Goal: Information Seeking & Learning: Check status

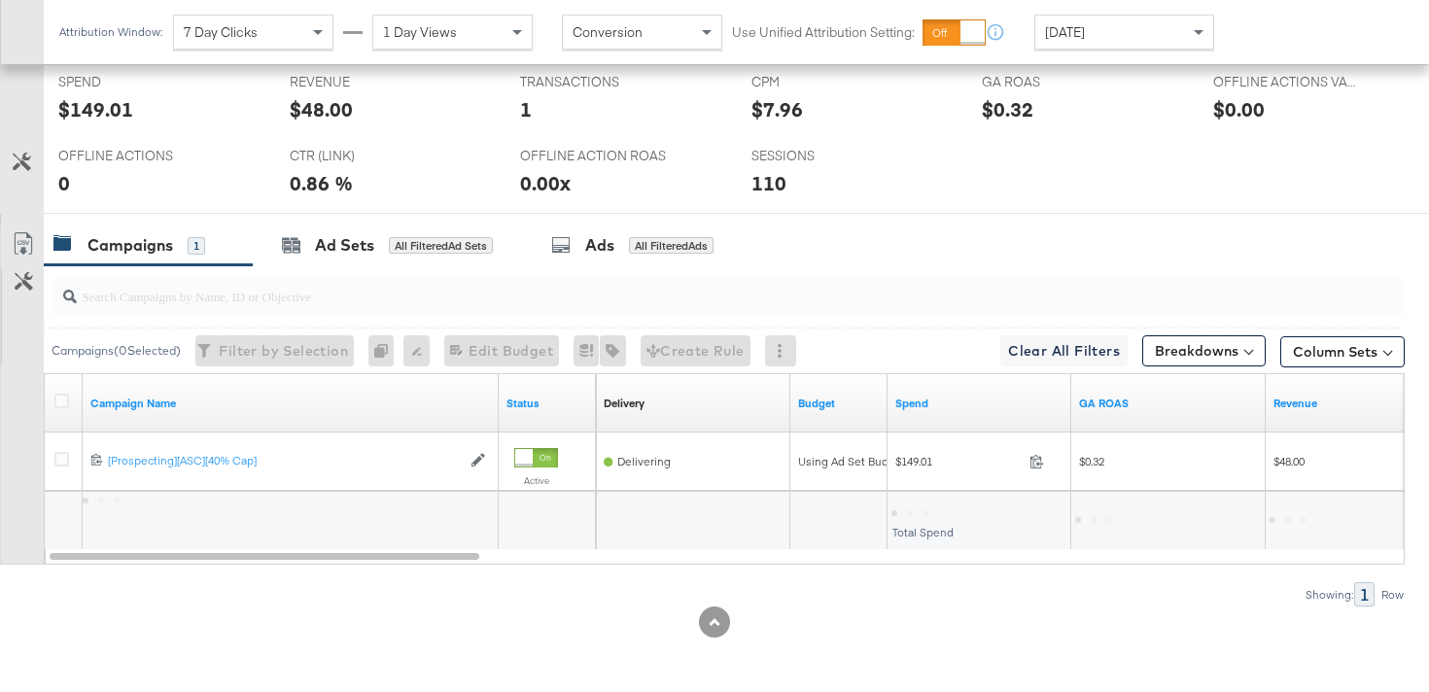
scroll to position [867, 0]
click at [369, 253] on div "Ad Sets" at bounding box center [344, 245] width 59 height 22
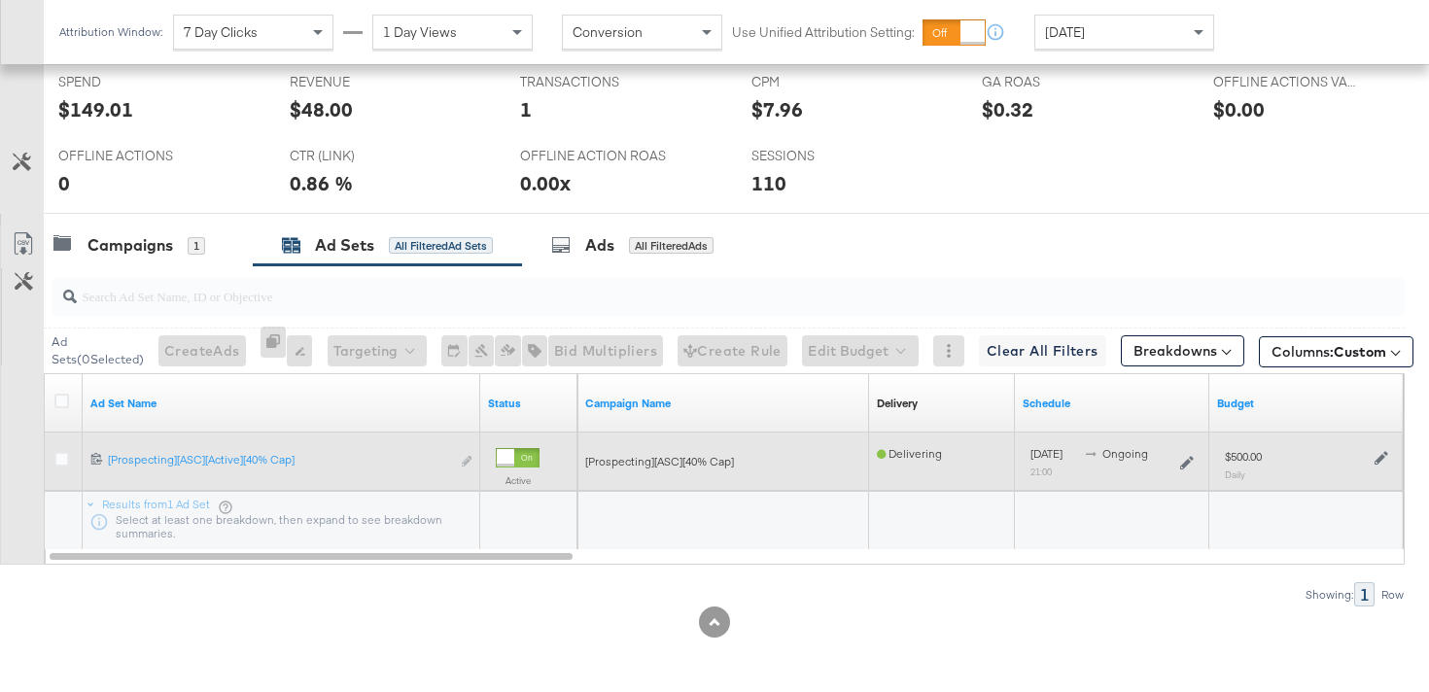
click at [1382, 459] on icon at bounding box center [1382, 458] width 14 height 14
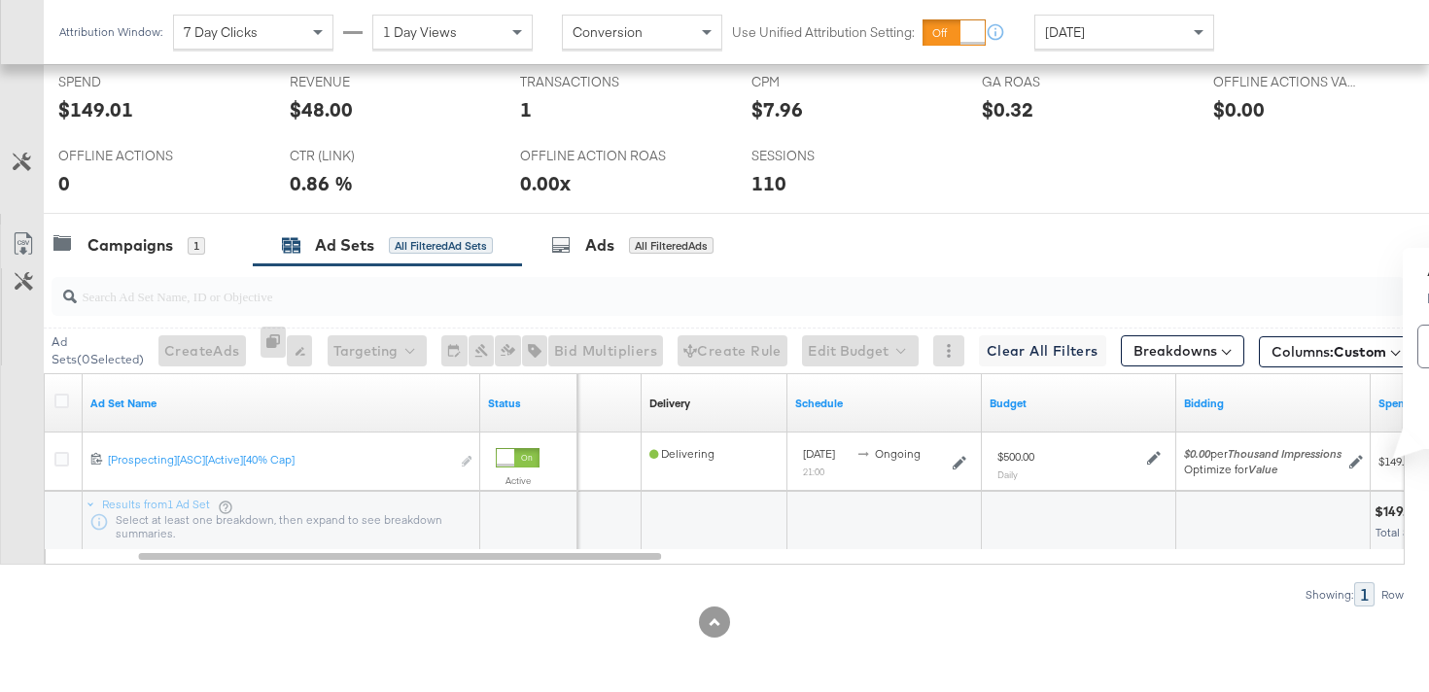
click at [621, 600] on div "Showing: 1 Row" at bounding box center [702, 594] width 1405 height 24
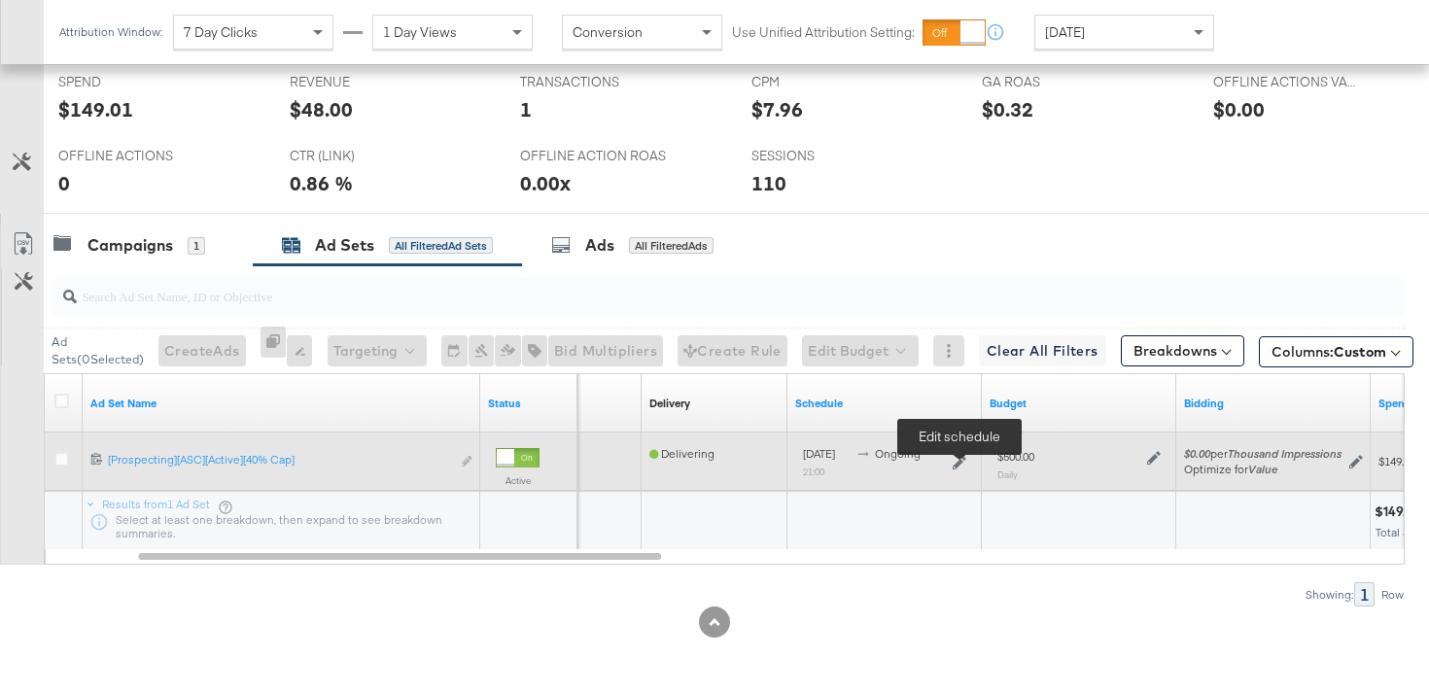
click at [965, 464] on icon at bounding box center [960, 463] width 14 height 14
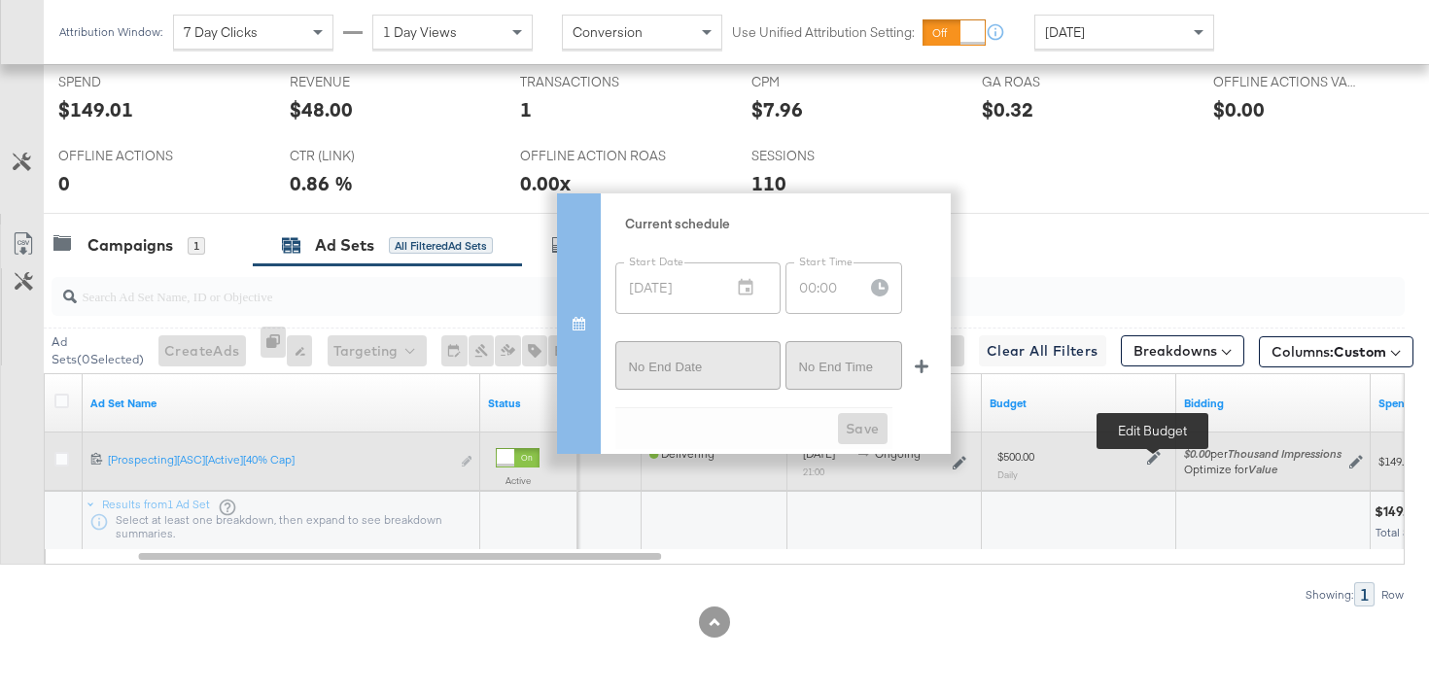
click at [1152, 454] on icon at bounding box center [1154, 458] width 14 height 14
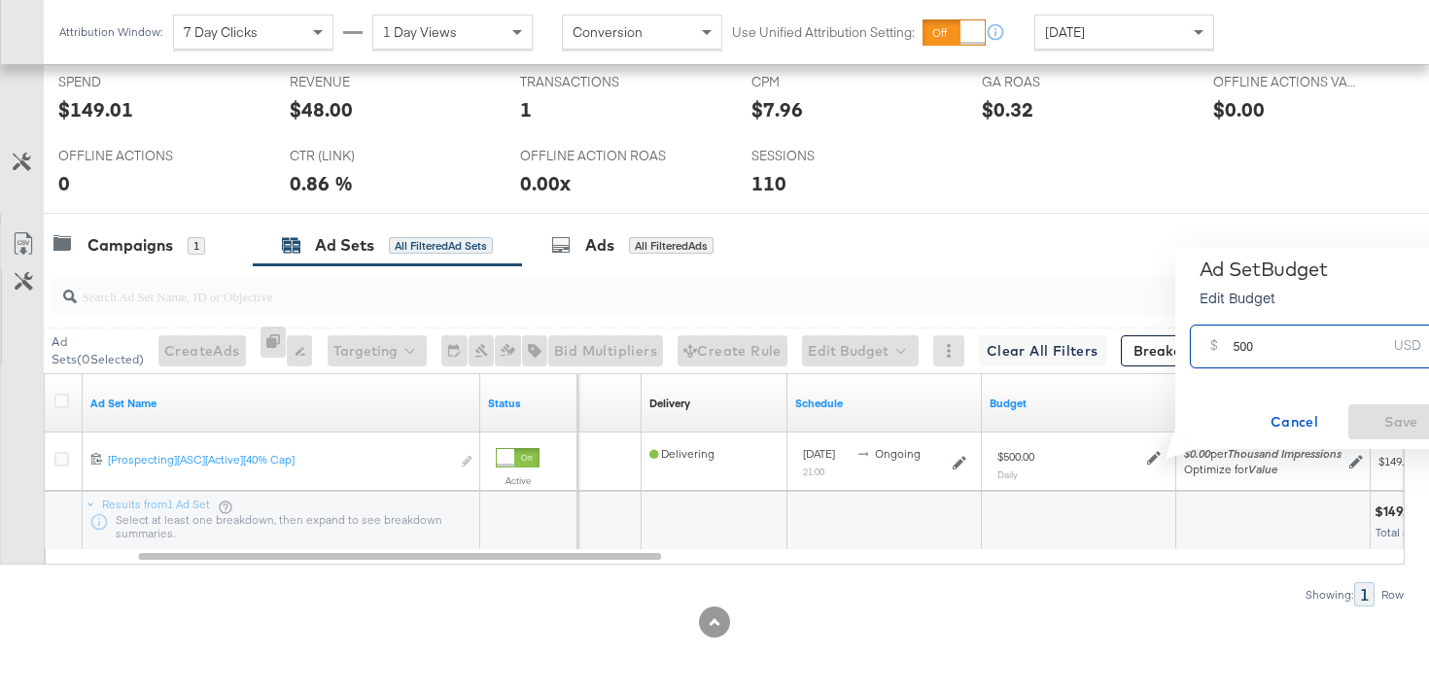
drag, startPoint x: 1238, startPoint y: 348, endPoint x: 1213, endPoint y: 345, distance: 24.5
click at [1213, 346] on div "$ 500 USD" at bounding box center [1320, 347] width 261 height 44
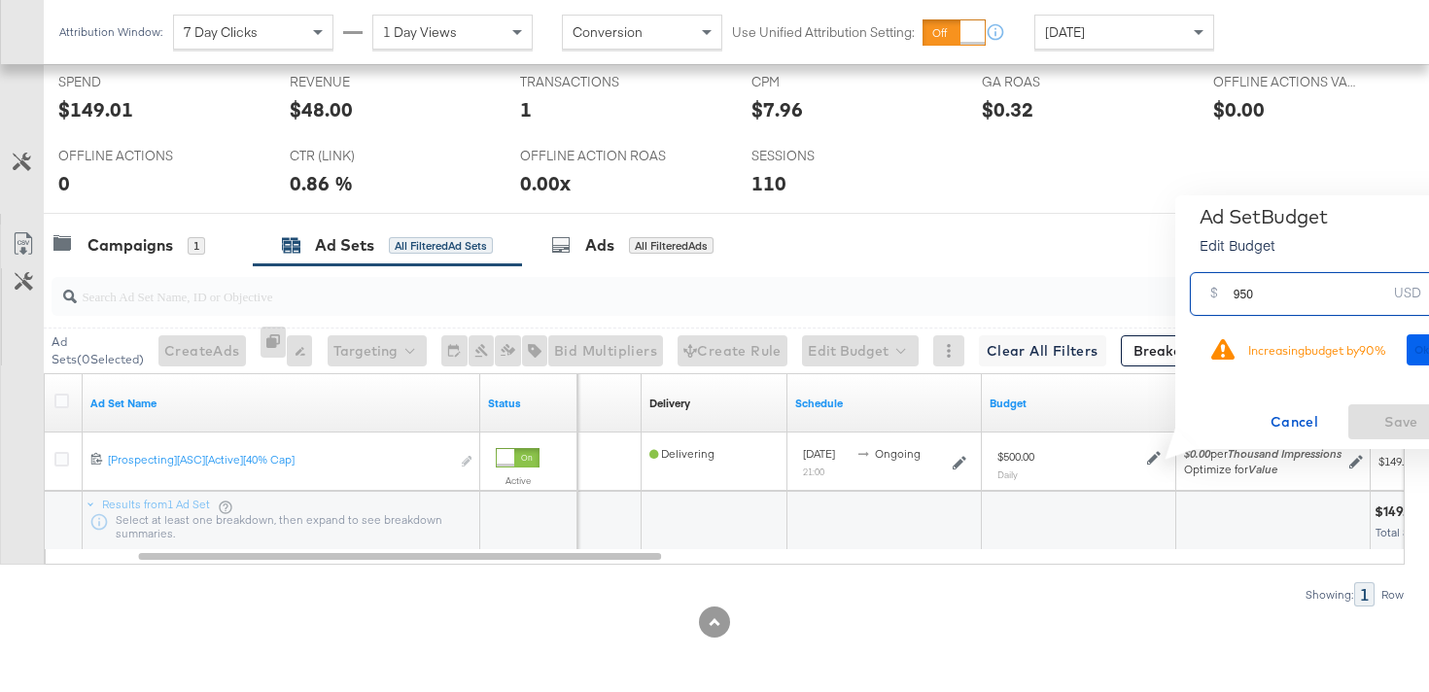
type input "950"
click at [1424, 348] on span "Ok" at bounding box center [1423, 350] width 16 height 14
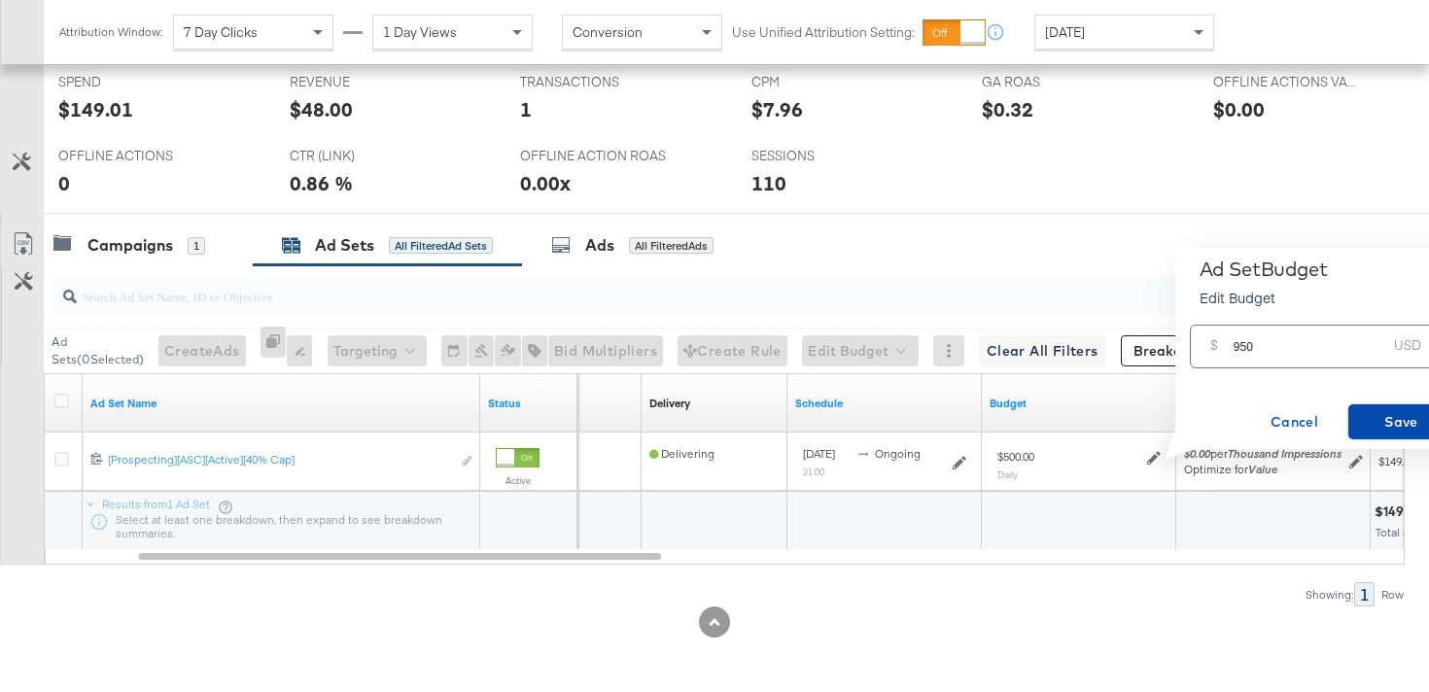
click at [1400, 422] on span "Save" at bounding box center [1401, 422] width 91 height 24
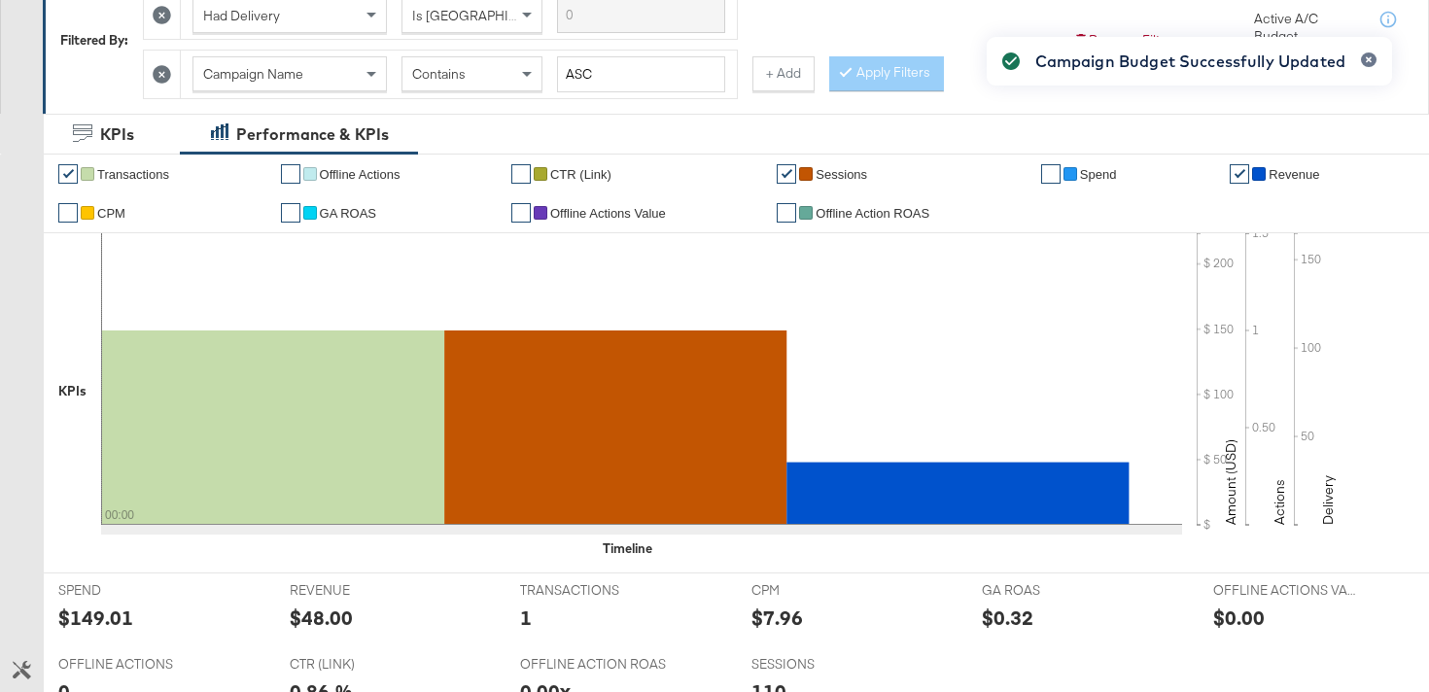
scroll to position [0, 0]
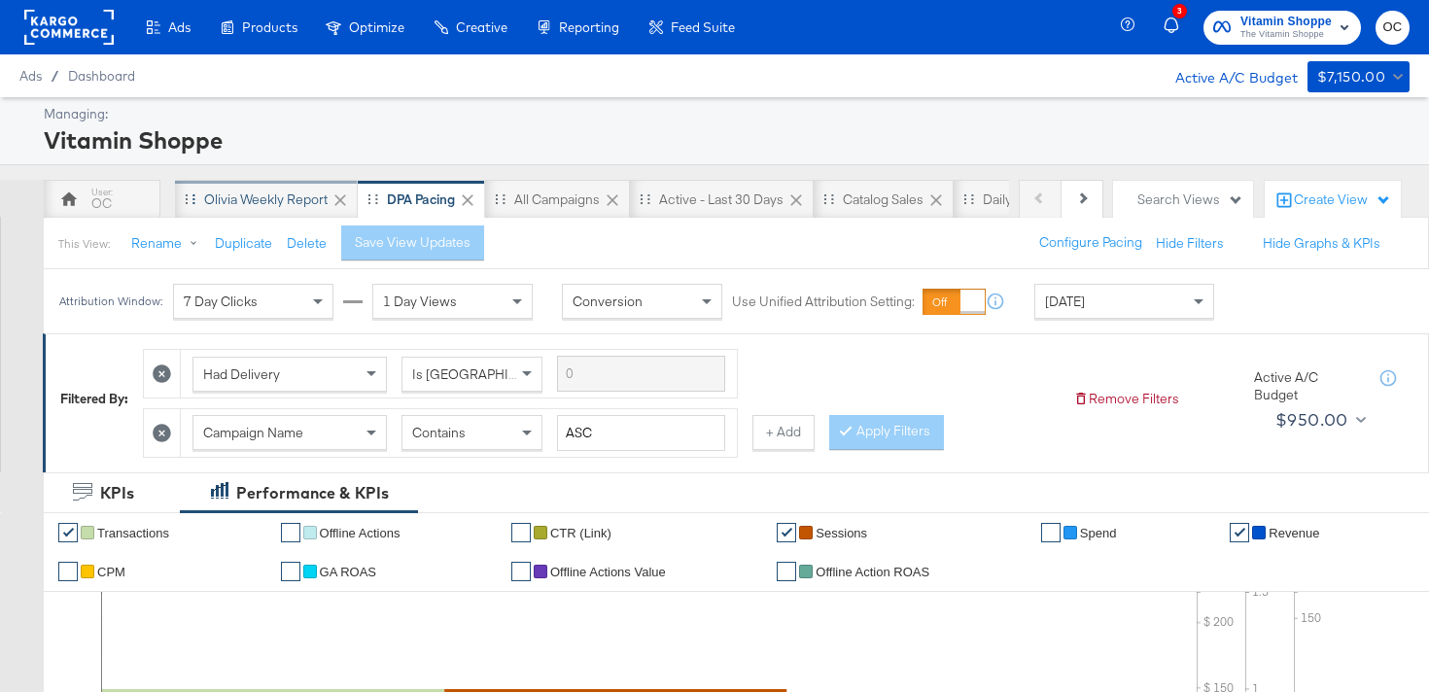
click at [284, 200] on div "Olivia Weekly Report" at bounding box center [265, 200] width 123 height 18
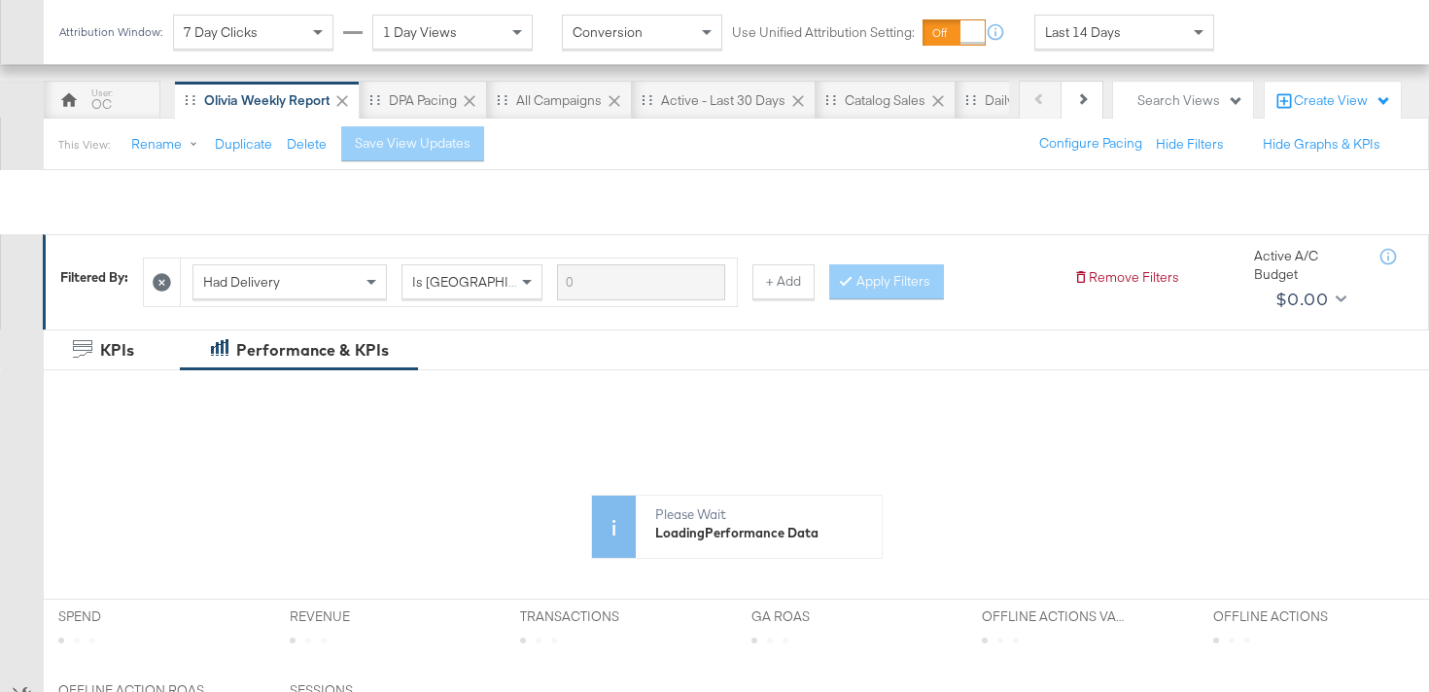
scroll to position [471, 0]
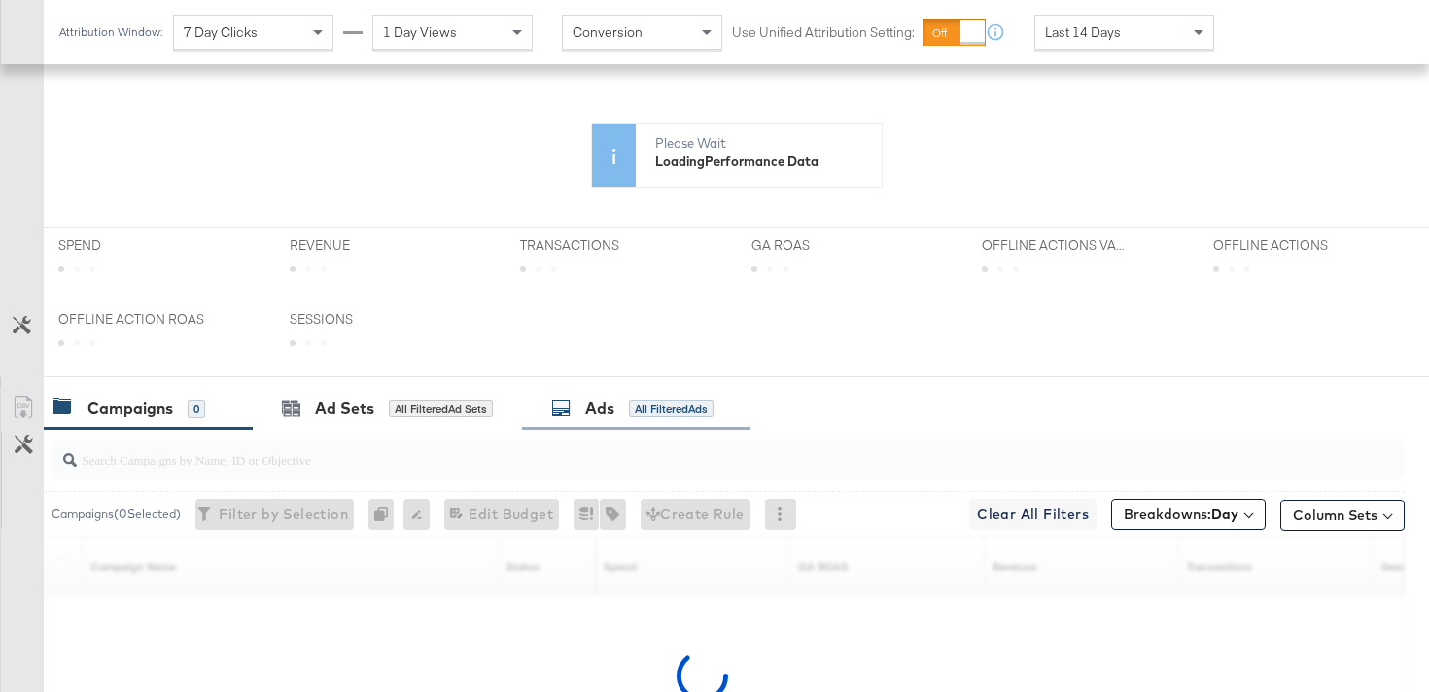
click at [581, 394] on div "Ads All Filtered Ads" at bounding box center [636, 409] width 228 height 42
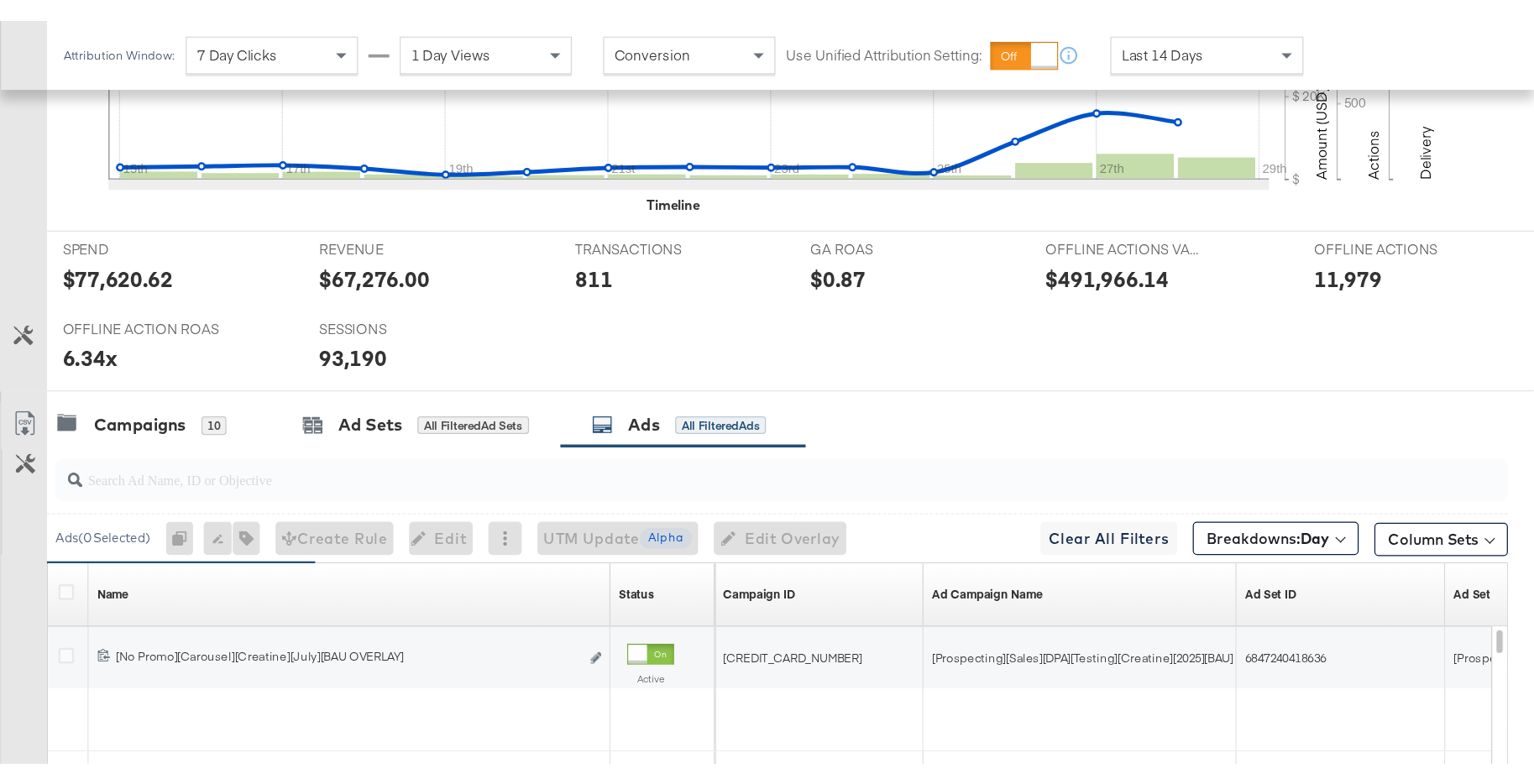
scroll to position [762, 0]
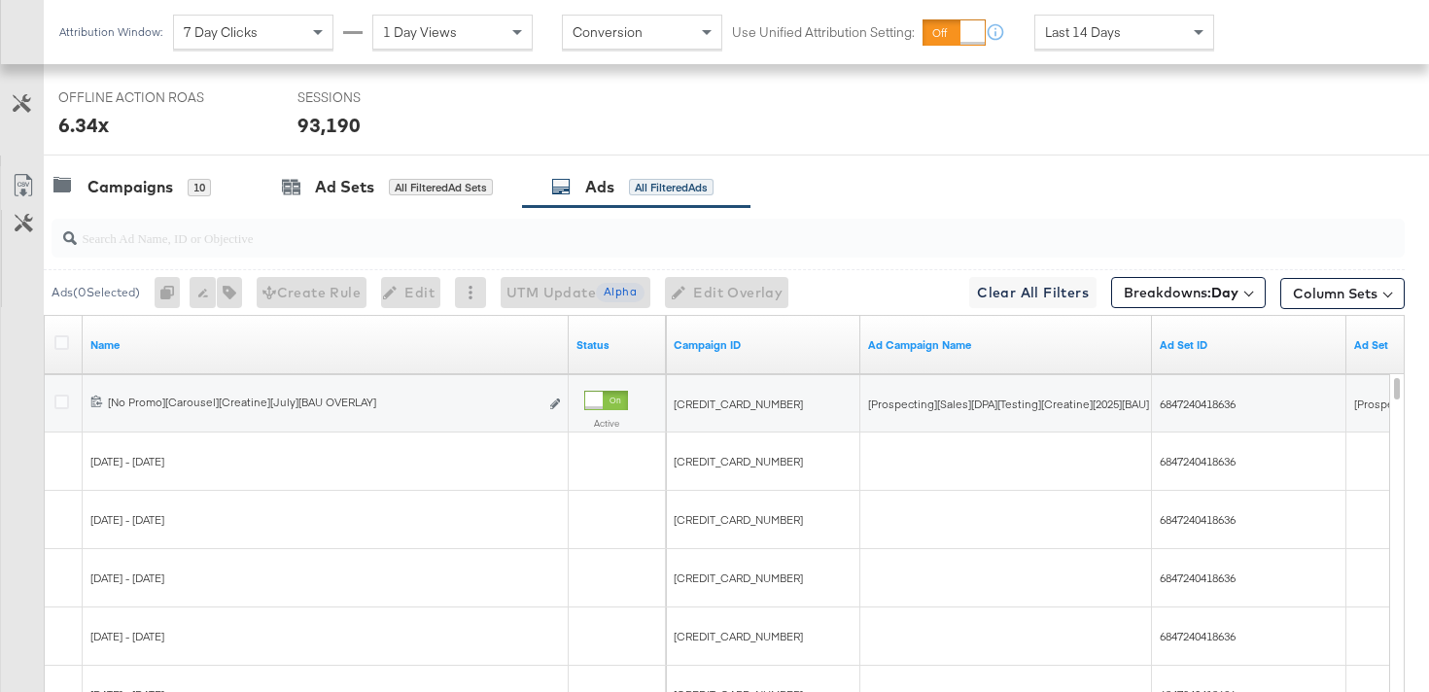
click at [20, 189] on icon at bounding box center [23, 185] width 23 height 23
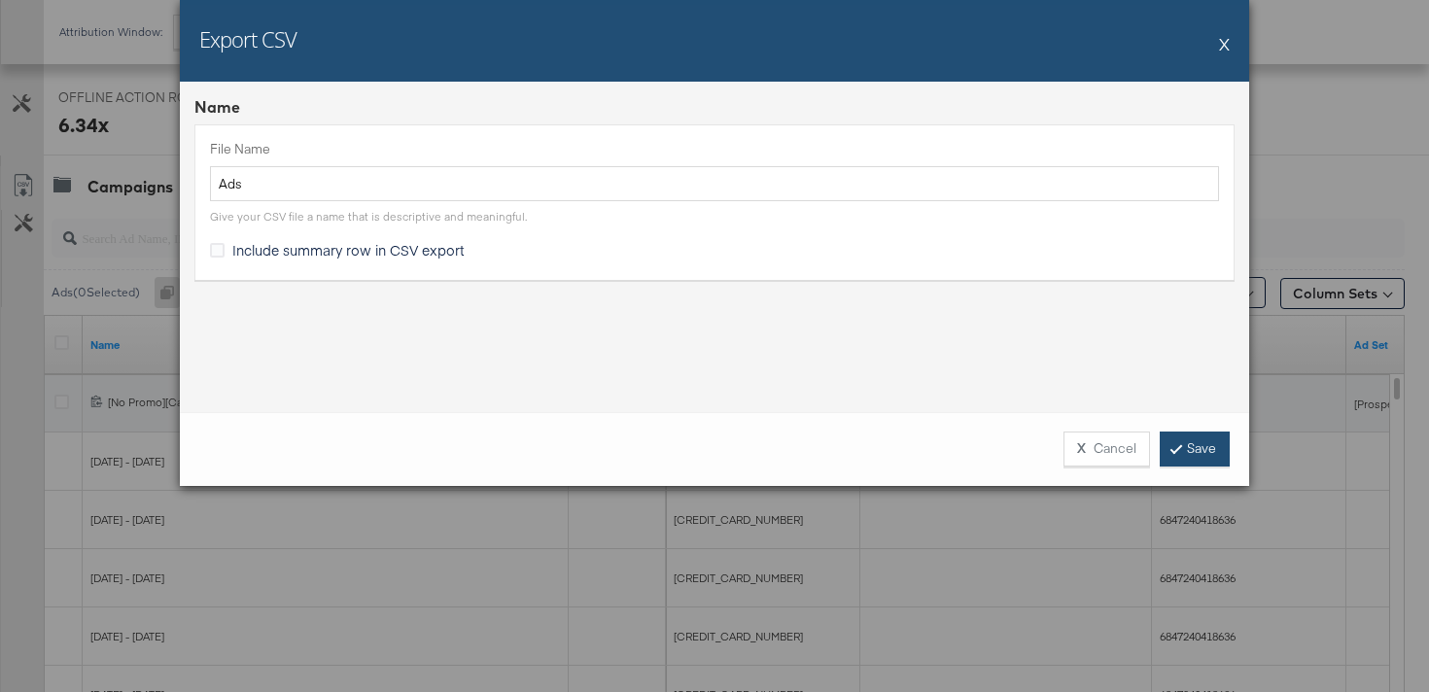
click at [1190, 464] on link "Save" at bounding box center [1195, 449] width 70 height 35
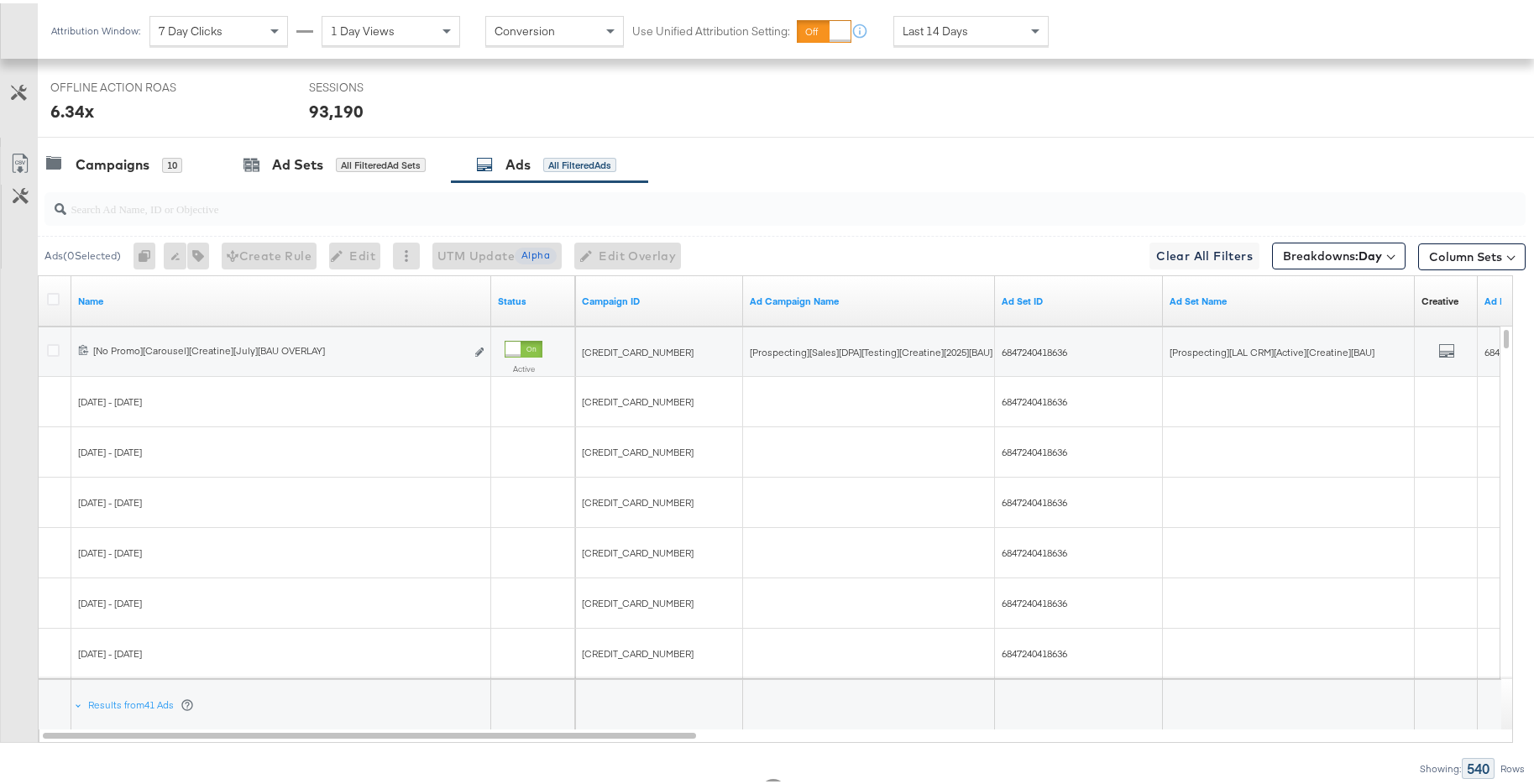
scroll to position [0, 0]
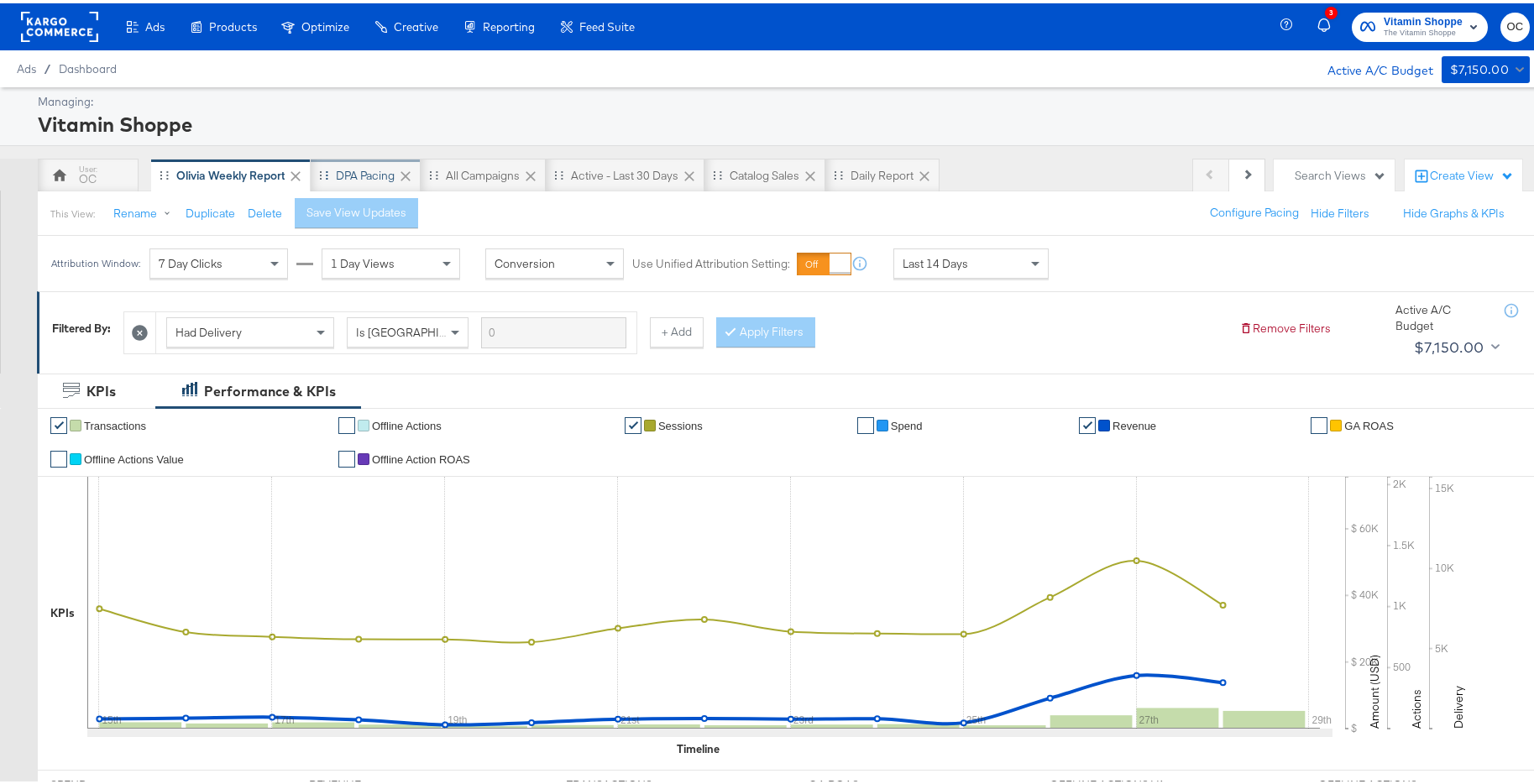
click at [360, 178] on div "DPA Pacing" at bounding box center [365, 173] width 59 height 16
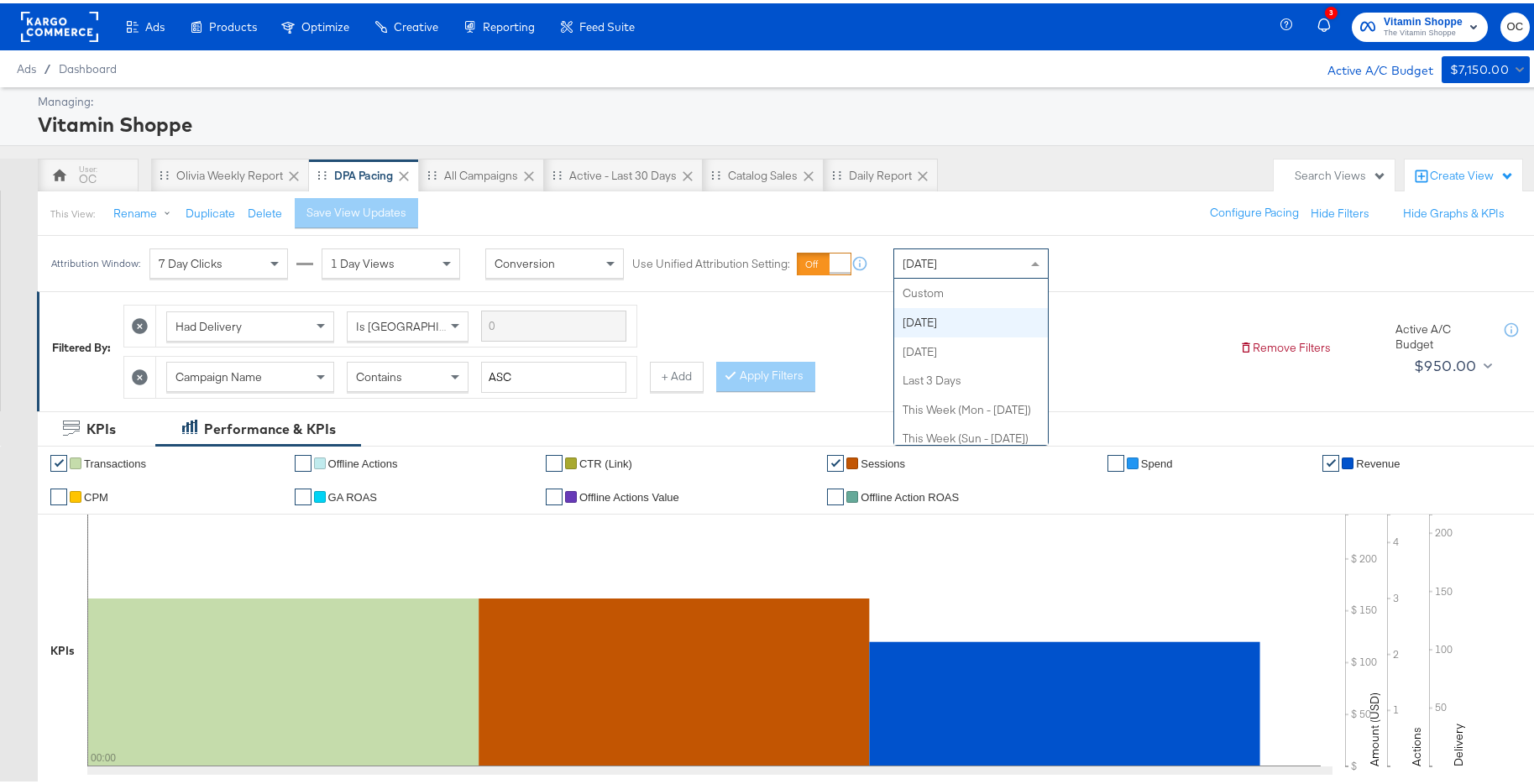
click at [941, 273] on div "[DATE]" at bounding box center [972, 260] width 154 height 28
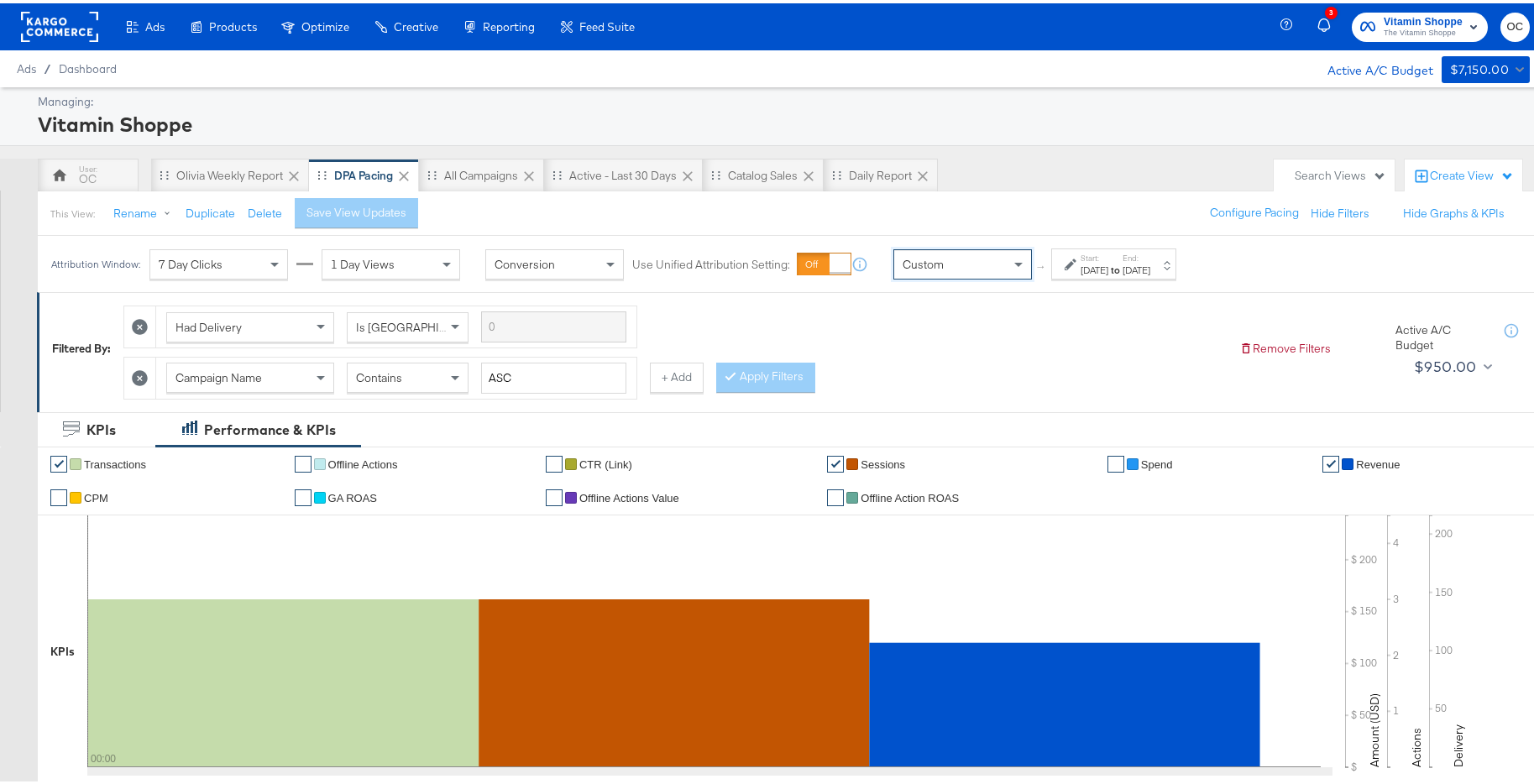
click at [1123, 269] on strong "to" at bounding box center [1115, 266] width 15 height 13
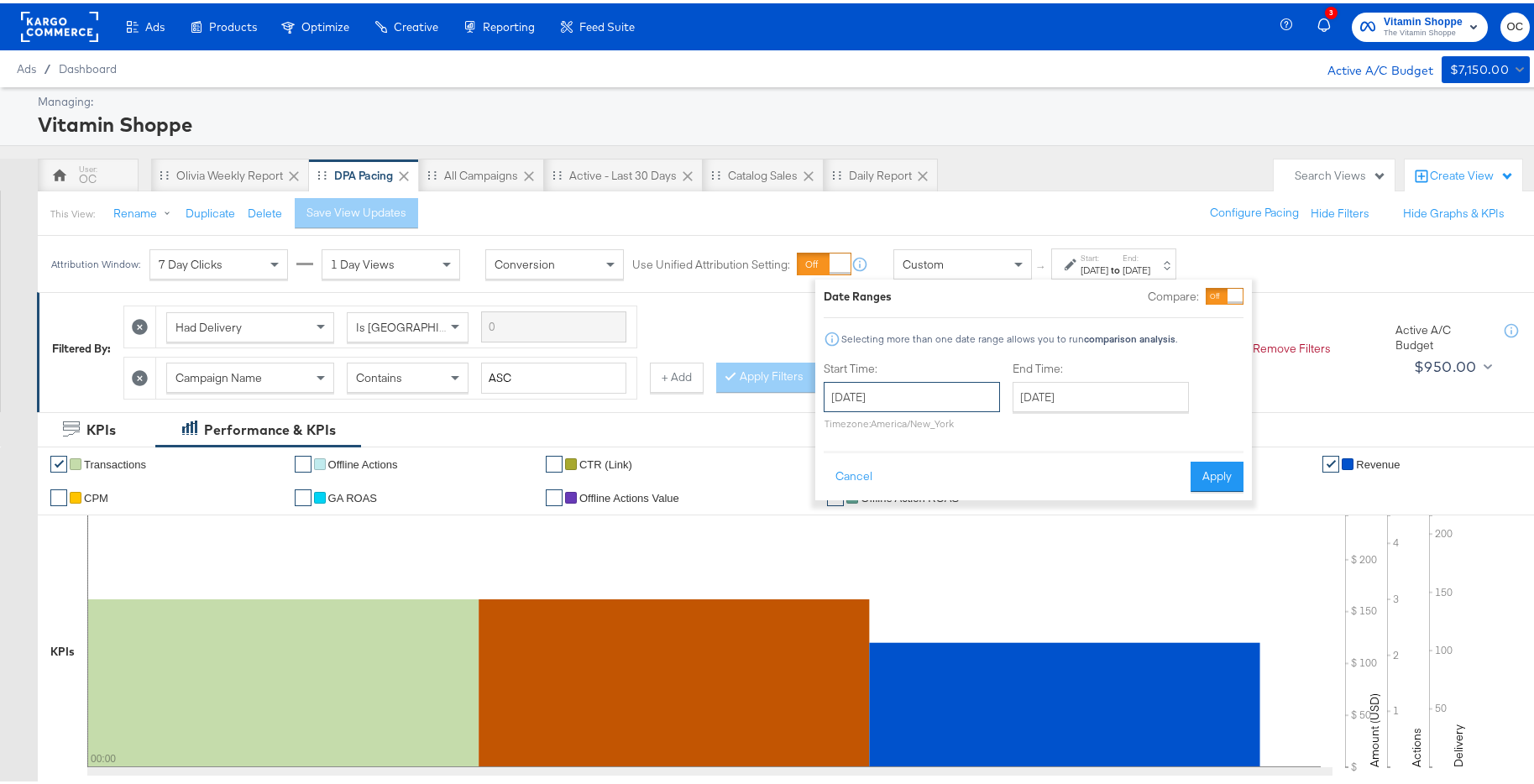
click at [956, 383] on input "[DATE]" at bounding box center [912, 394] width 176 height 30
click at [848, 433] on span "‹" at bounding box center [843, 427] width 26 height 25
click at [849, 574] on td "24" at bounding box center [843, 572] width 29 height 23
type input "August 24th 2025"
click at [1111, 397] on input "[DATE]" at bounding box center [1101, 394] width 176 height 30
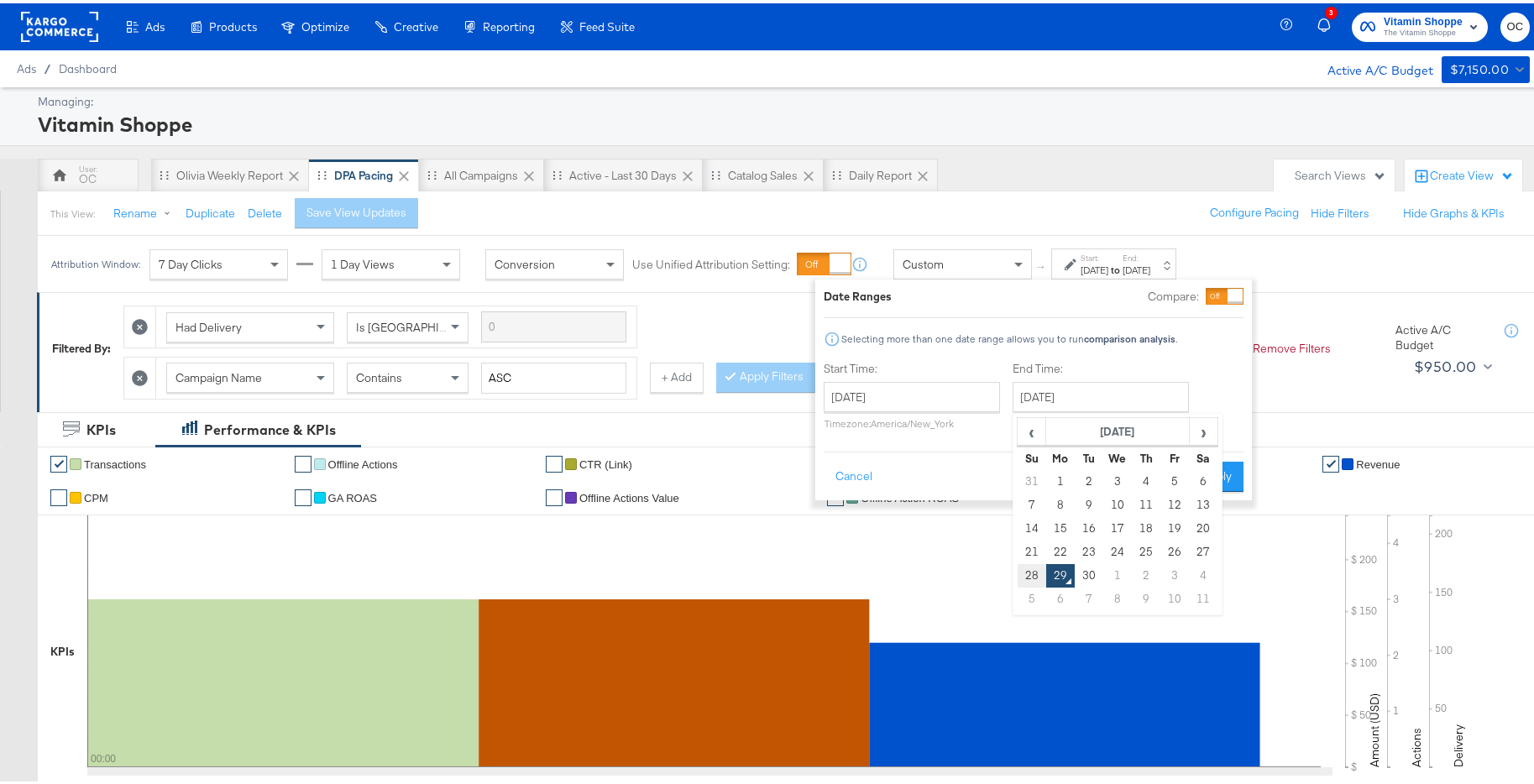
click at [1035, 579] on td "28" at bounding box center [1031, 572] width 29 height 23
type input "September 28th 2025"
click at [1222, 471] on button "Apply" at bounding box center [1217, 473] width 53 height 30
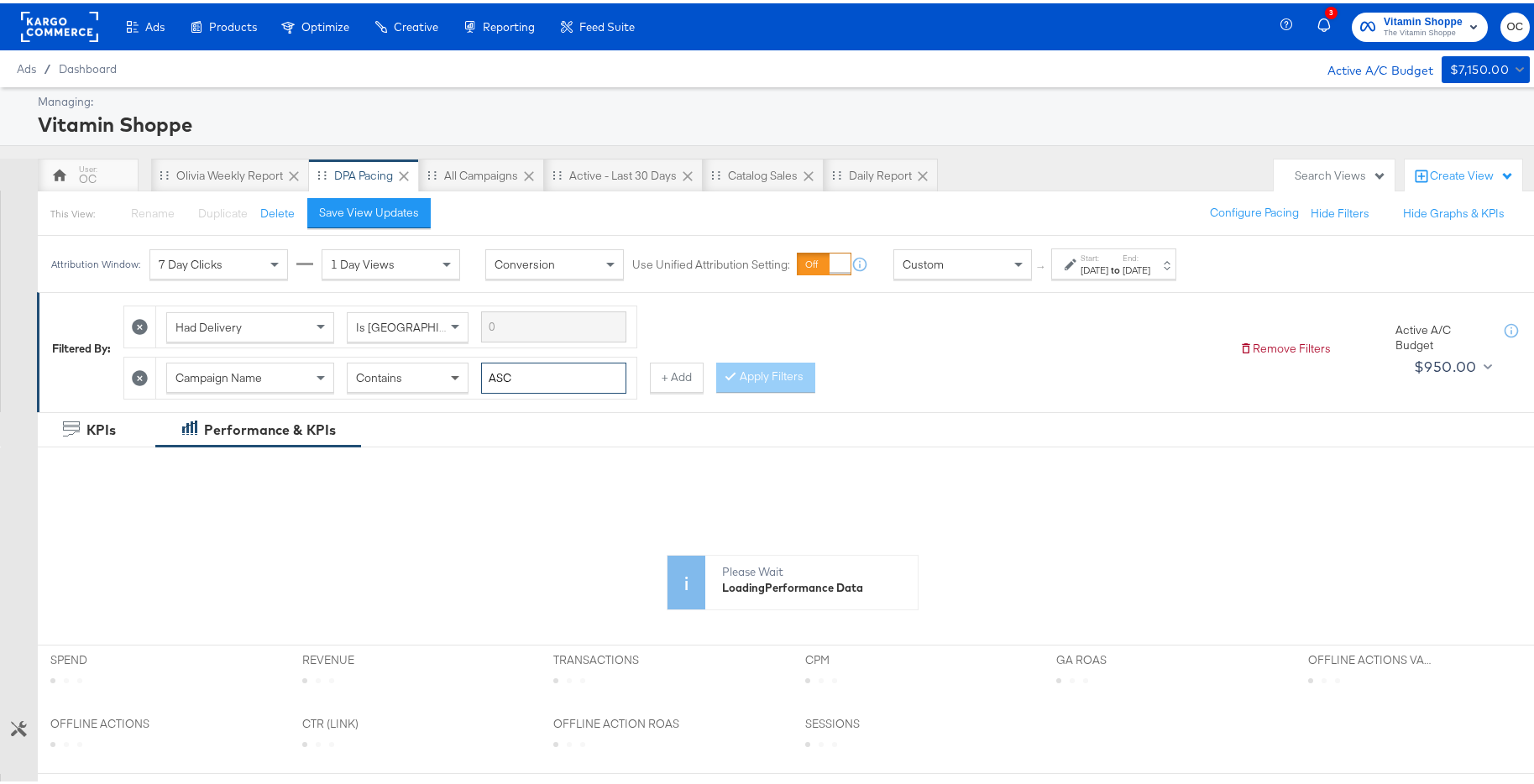
drag, startPoint x: 529, startPoint y: 383, endPoint x: 460, endPoint y: 370, distance: 70.2
click at [460, 370] on div "Campaign Name Contains ASC" at bounding box center [396, 375] width 460 height 31
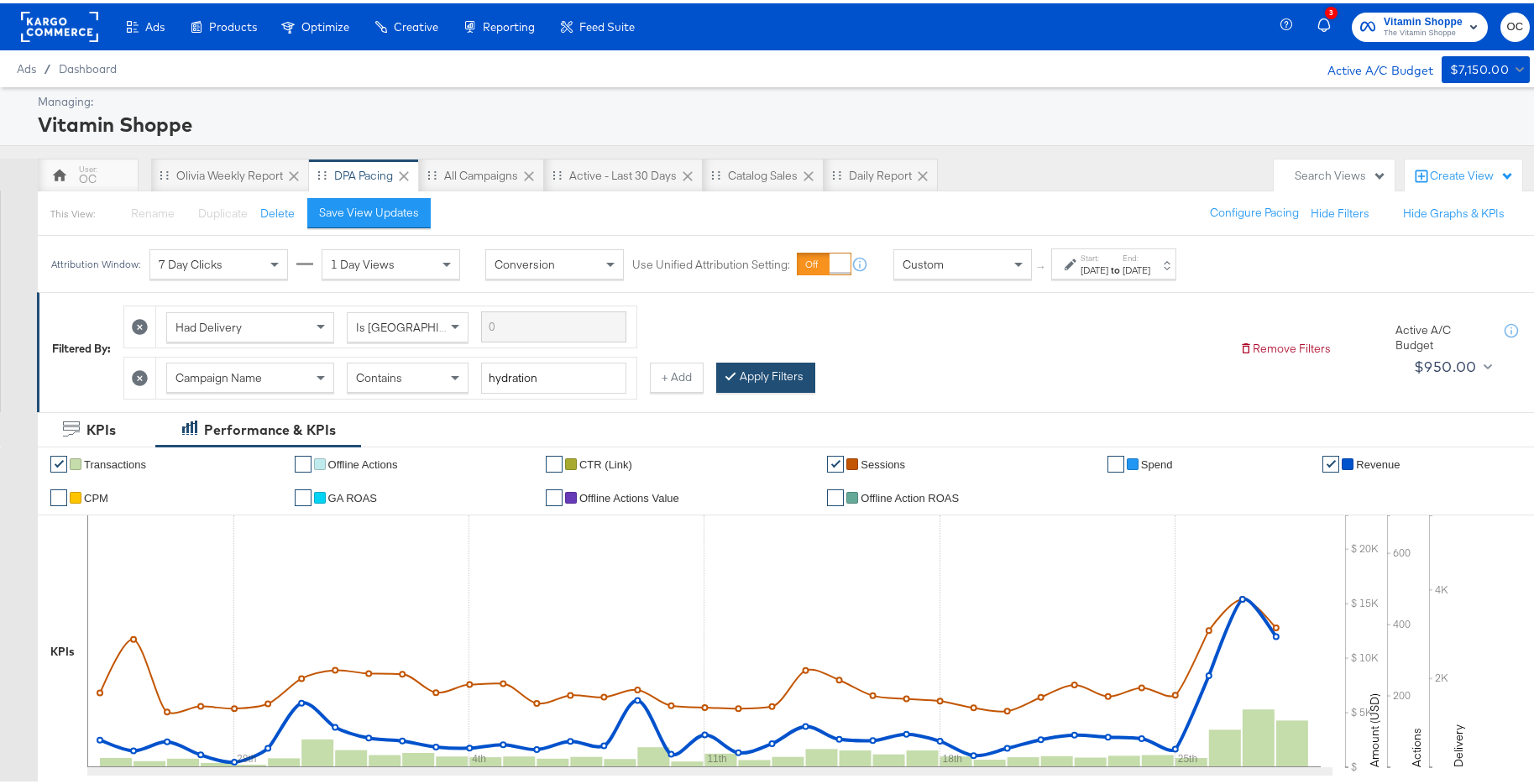
click at [778, 377] on button "Apply Filters" at bounding box center [765, 374] width 99 height 30
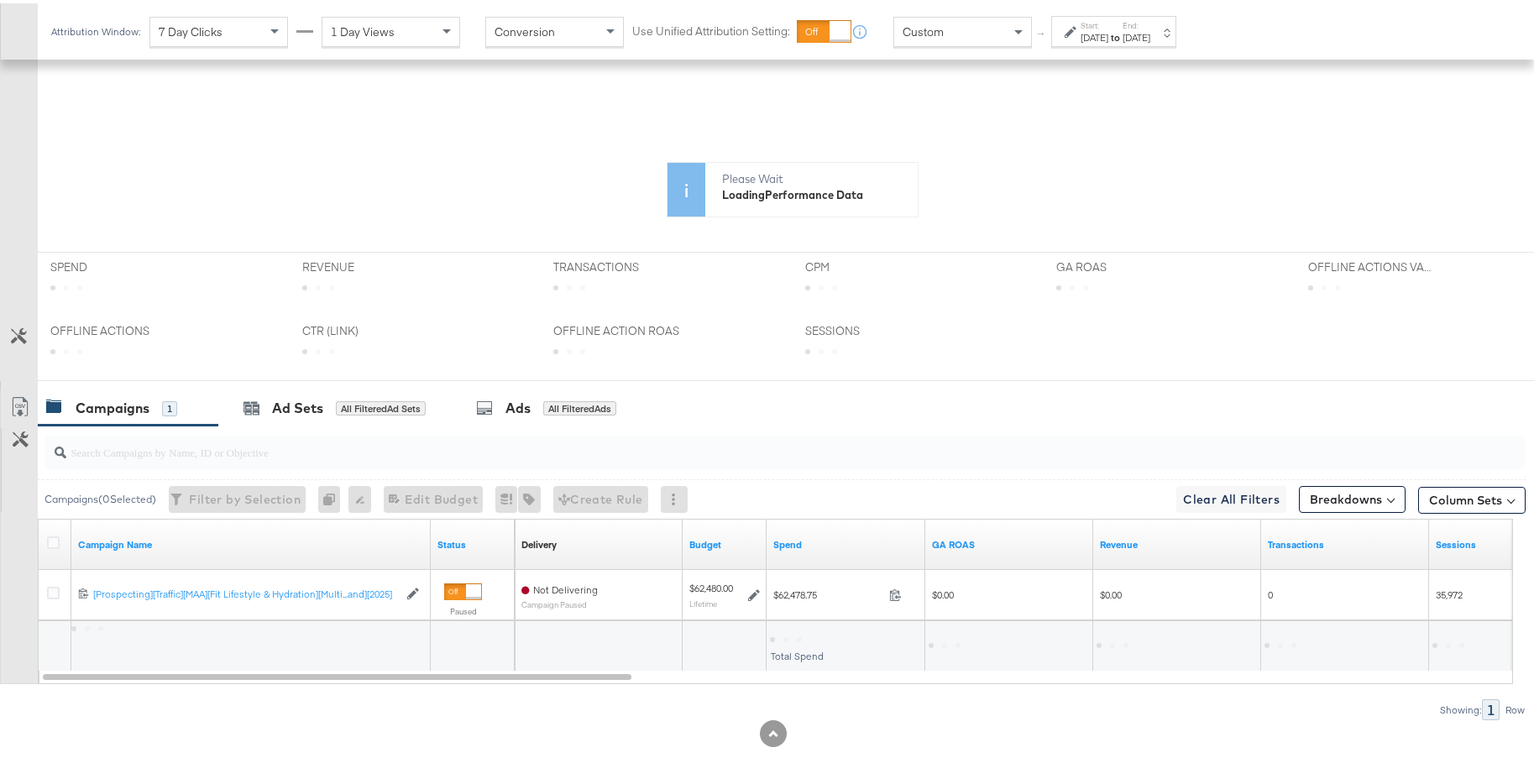
scroll to position [400, 0]
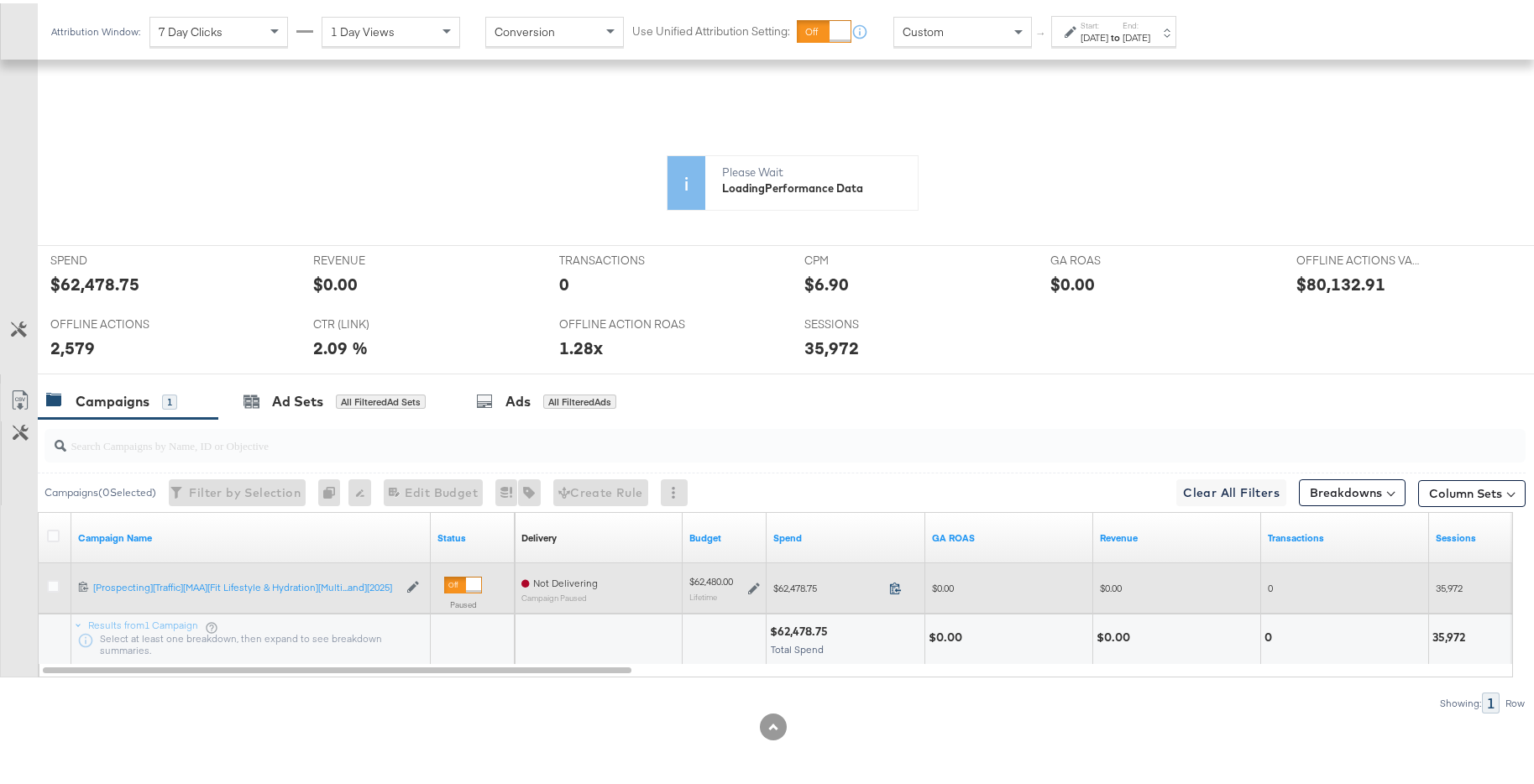
click at [896, 587] on icon at bounding box center [896, 585] width 13 height 13
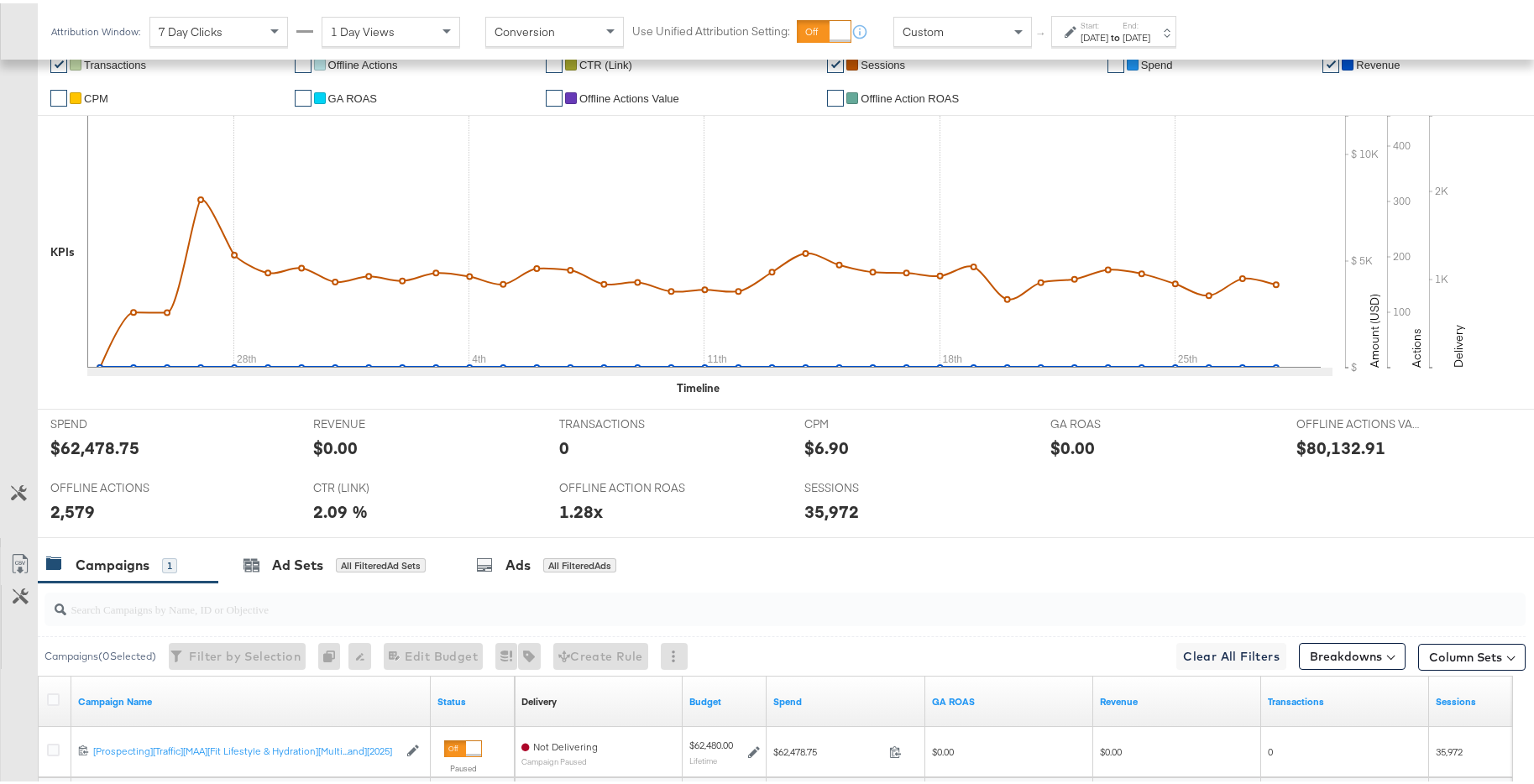
scroll to position [563, 0]
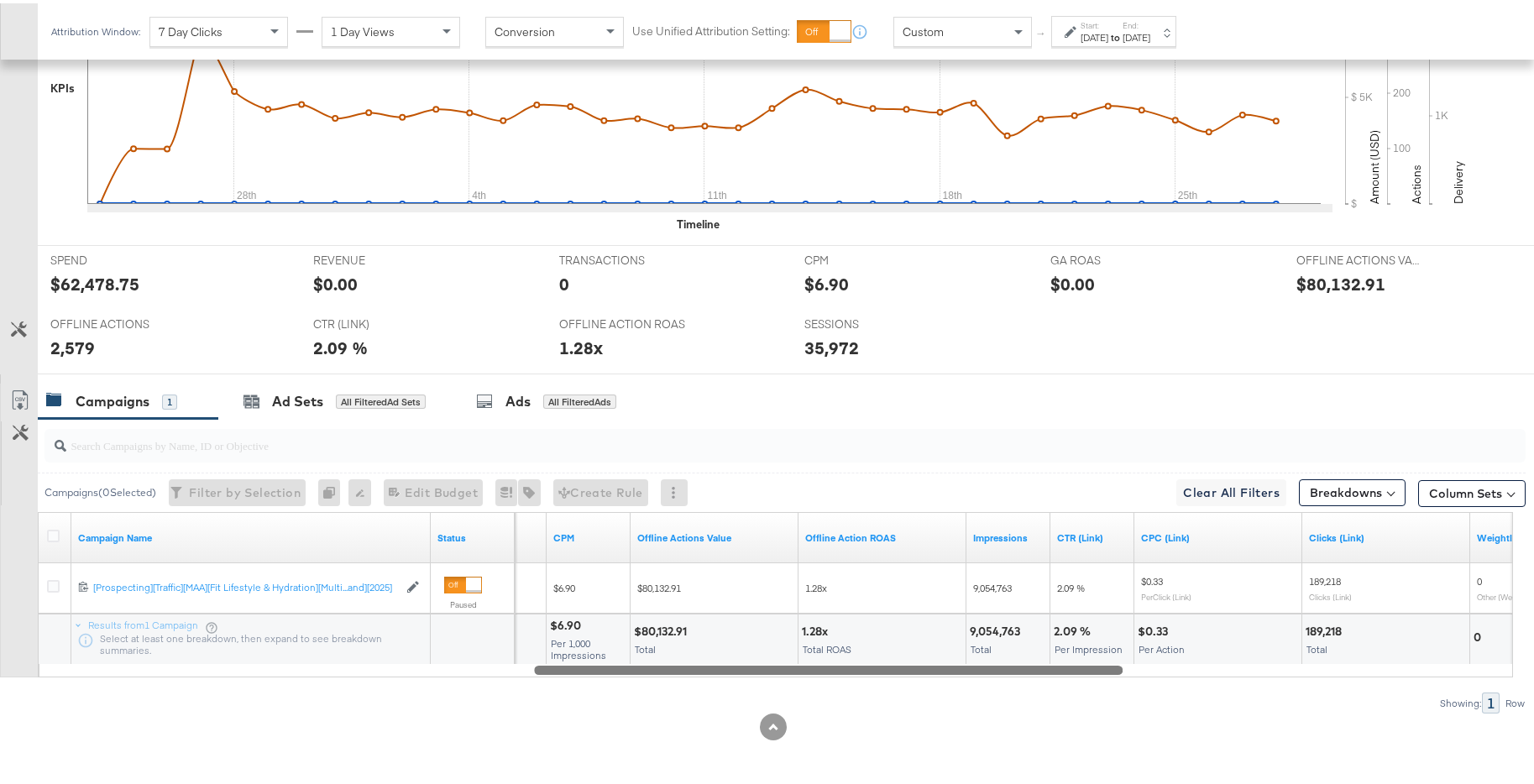
drag, startPoint x: 593, startPoint y: 665, endPoint x: 1099, endPoint y: 634, distance: 506.9
click at [1099, 597] on div "Campaign Name Status Offline Actions CPM Offline Actions Value Offline Action R…" at bounding box center [776, 591] width 1475 height 166
drag, startPoint x: 1101, startPoint y: 669, endPoint x: 1088, endPoint y: 646, distance: 26.4
click at [1102, 597] on div "Campaign Name Status Offline Actions CPM Offline Actions Value Offline Action R…" at bounding box center [776, 591] width 1475 height 166
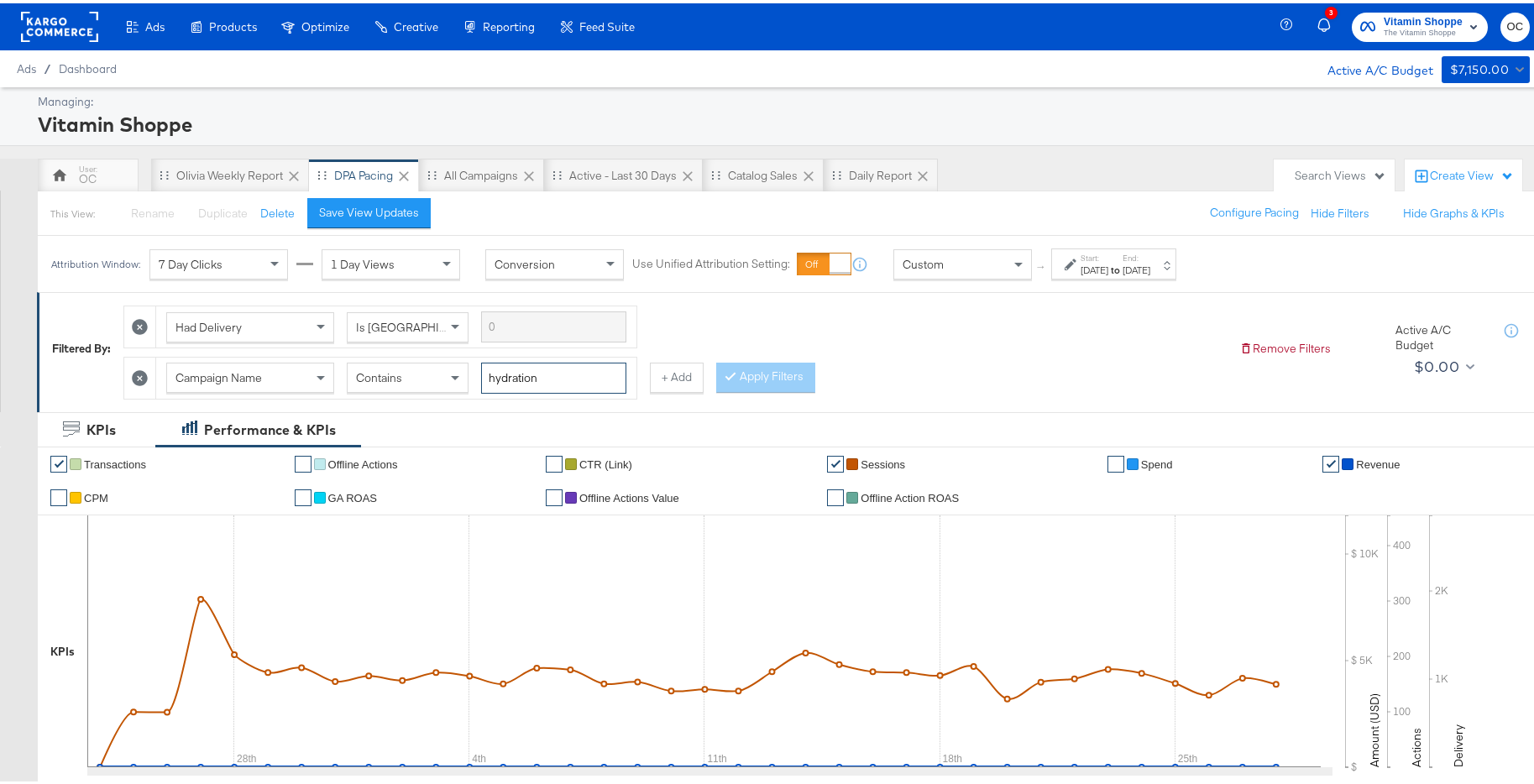
click at [553, 373] on input "hydration" at bounding box center [554, 375] width 145 height 31
drag, startPoint x: 555, startPoint y: 373, endPoint x: 474, endPoint y: 371, distance: 81.0
click at [474, 371] on div "Campaign Name Contains hydration" at bounding box center [396, 375] width 460 height 31
click at [769, 379] on button "Apply Filters" at bounding box center [765, 374] width 99 height 30
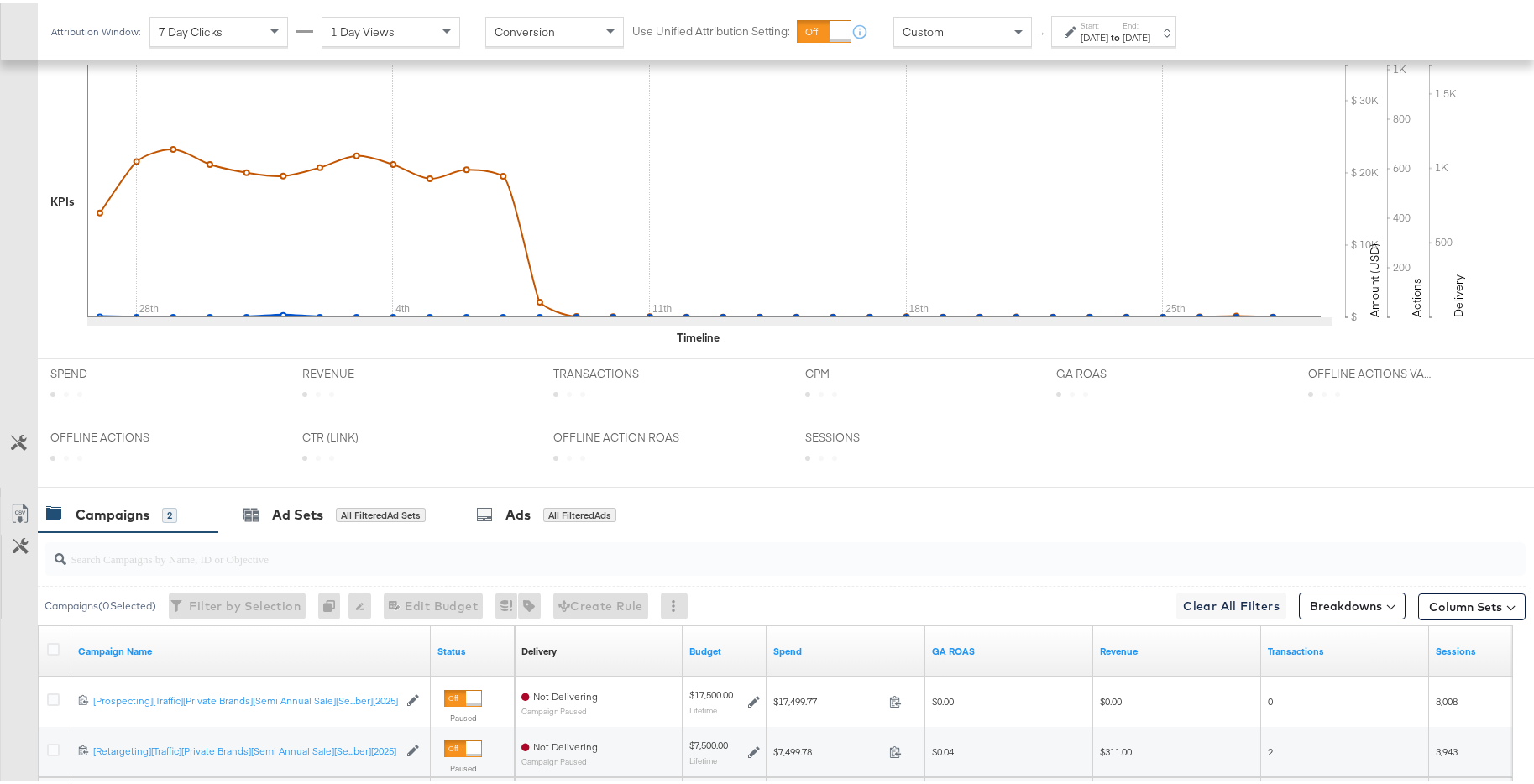
scroll to position [614, 0]
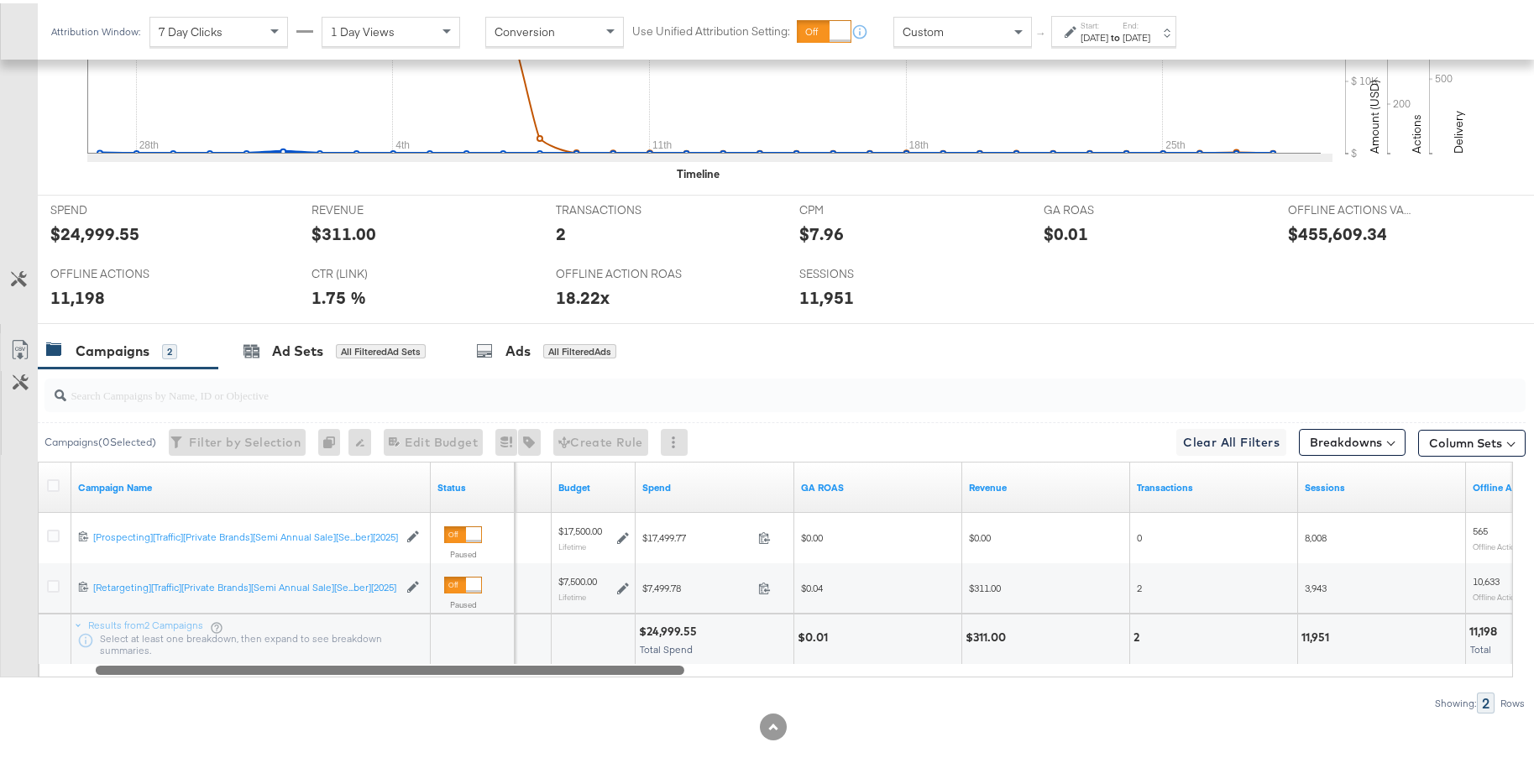
drag, startPoint x: 959, startPoint y: 667, endPoint x: 345, endPoint y: 660, distance: 614.0
click at [345, 597] on div "Campaign Name Status Delivery Sorting Unavailable Budget Spend GA ROAS Revenue …" at bounding box center [776, 566] width 1475 height 216
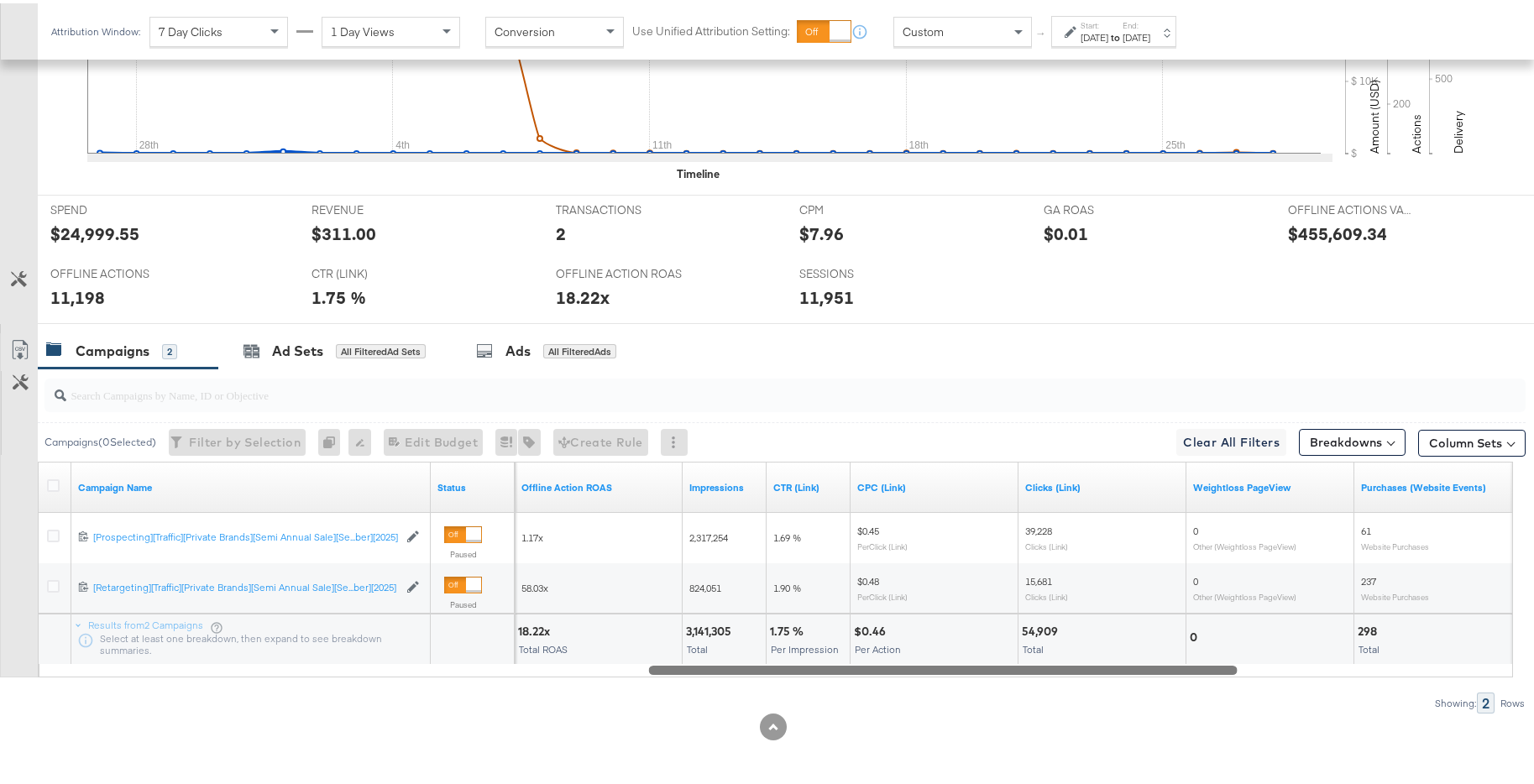
drag, startPoint x: 675, startPoint y: 670, endPoint x: 1246, endPoint y: 655, distance: 571.2
click at [1233, 597] on div "Campaign Name Status Offline Actions Value Offline Action ROAS Impressions CTR …" at bounding box center [776, 566] width 1475 height 216
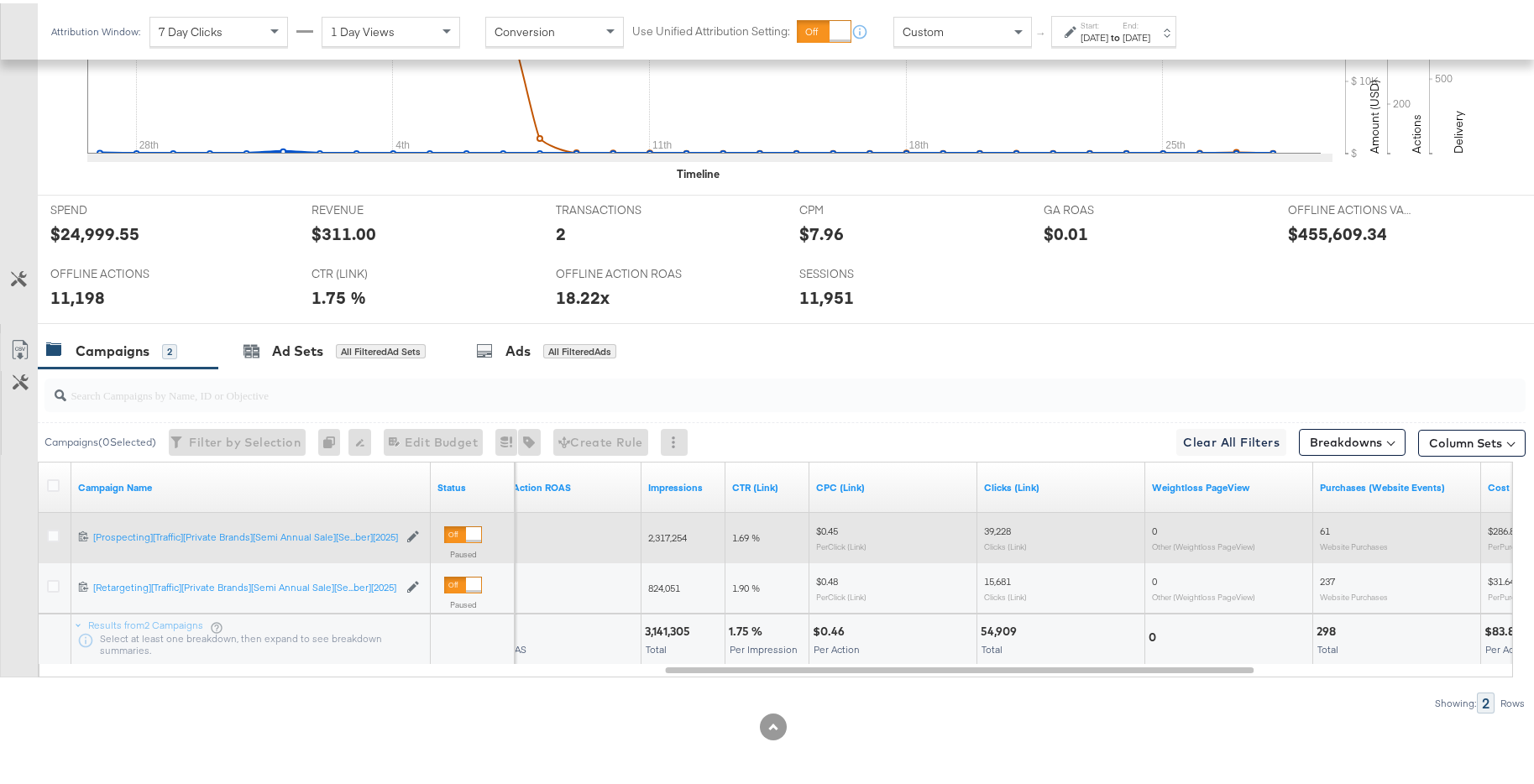
click at [696, 536] on div "2,317,254" at bounding box center [684, 535] width 71 height 14
drag, startPoint x: 694, startPoint y: 534, endPoint x: 648, endPoint y: 532, distance: 46.0
click at [649, 532] on div "2,317,254" at bounding box center [684, 535] width 71 height 14
copy span "2,317,254"
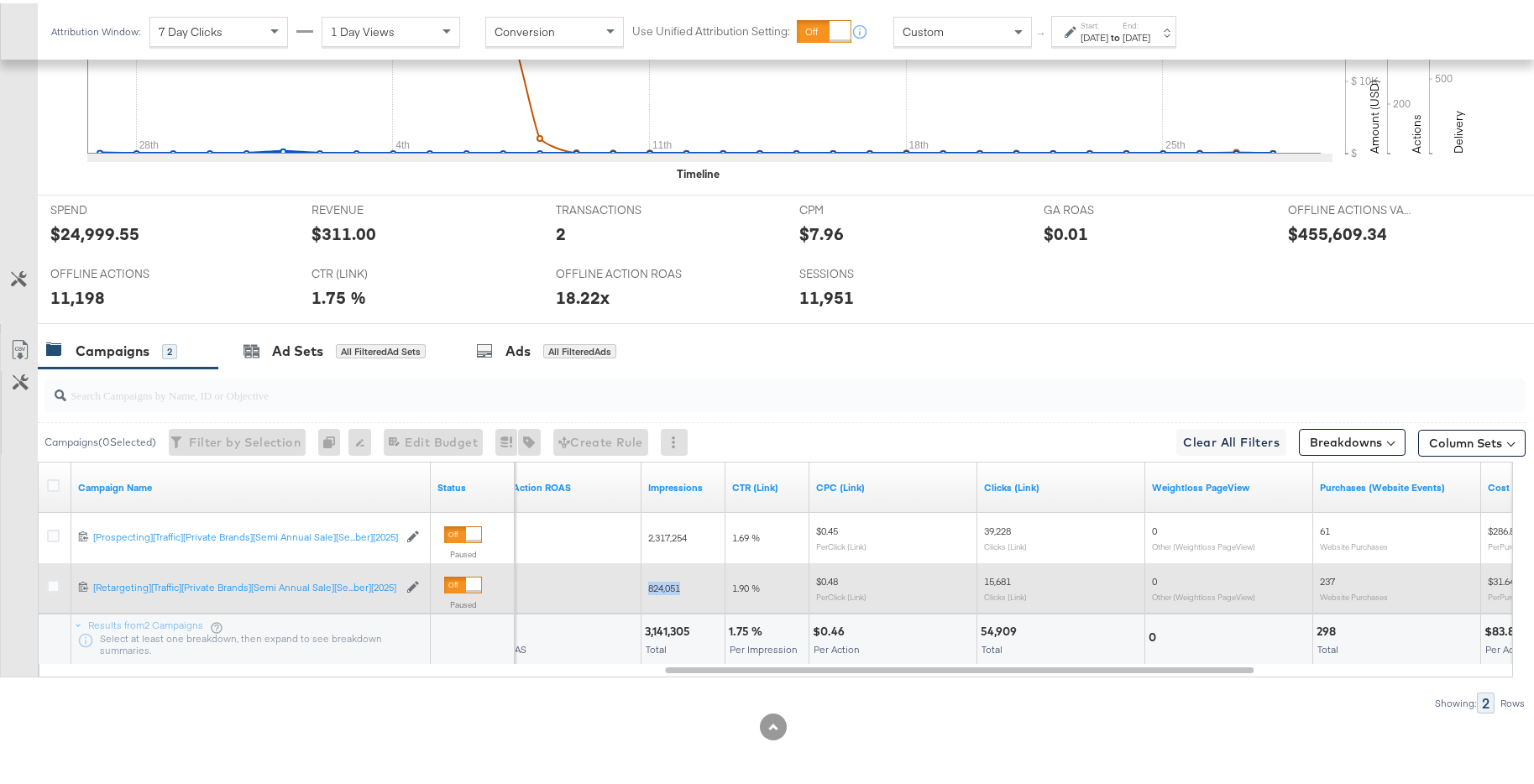
drag, startPoint x: 693, startPoint y: 585, endPoint x: 643, endPoint y: 584, distance: 50.0
click at [643, 584] on div "824,051" at bounding box center [683, 585] width 84 height 27
copy span "824,051"
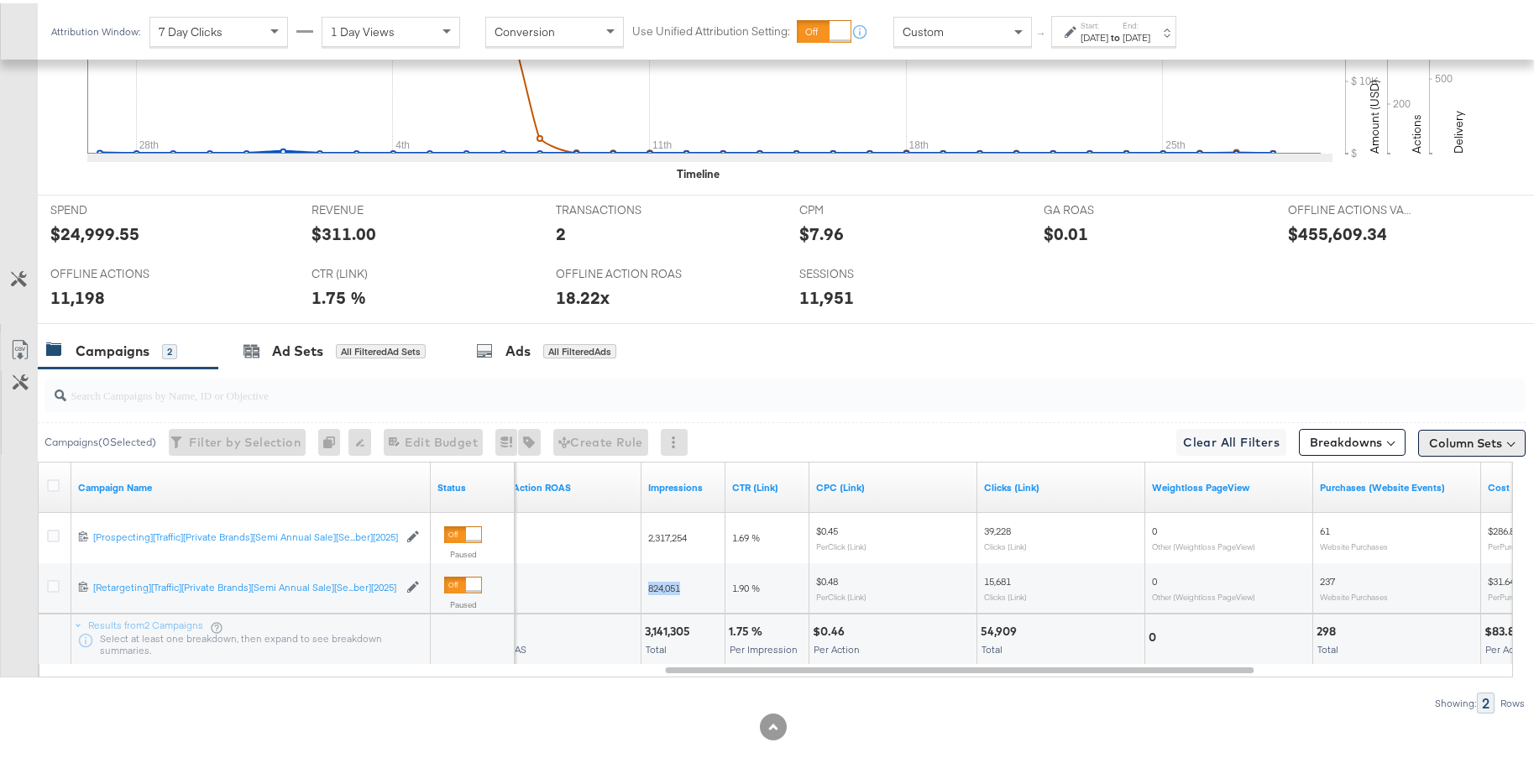
click at [1233, 451] on button "Column Sets" at bounding box center [1472, 439] width 107 height 27
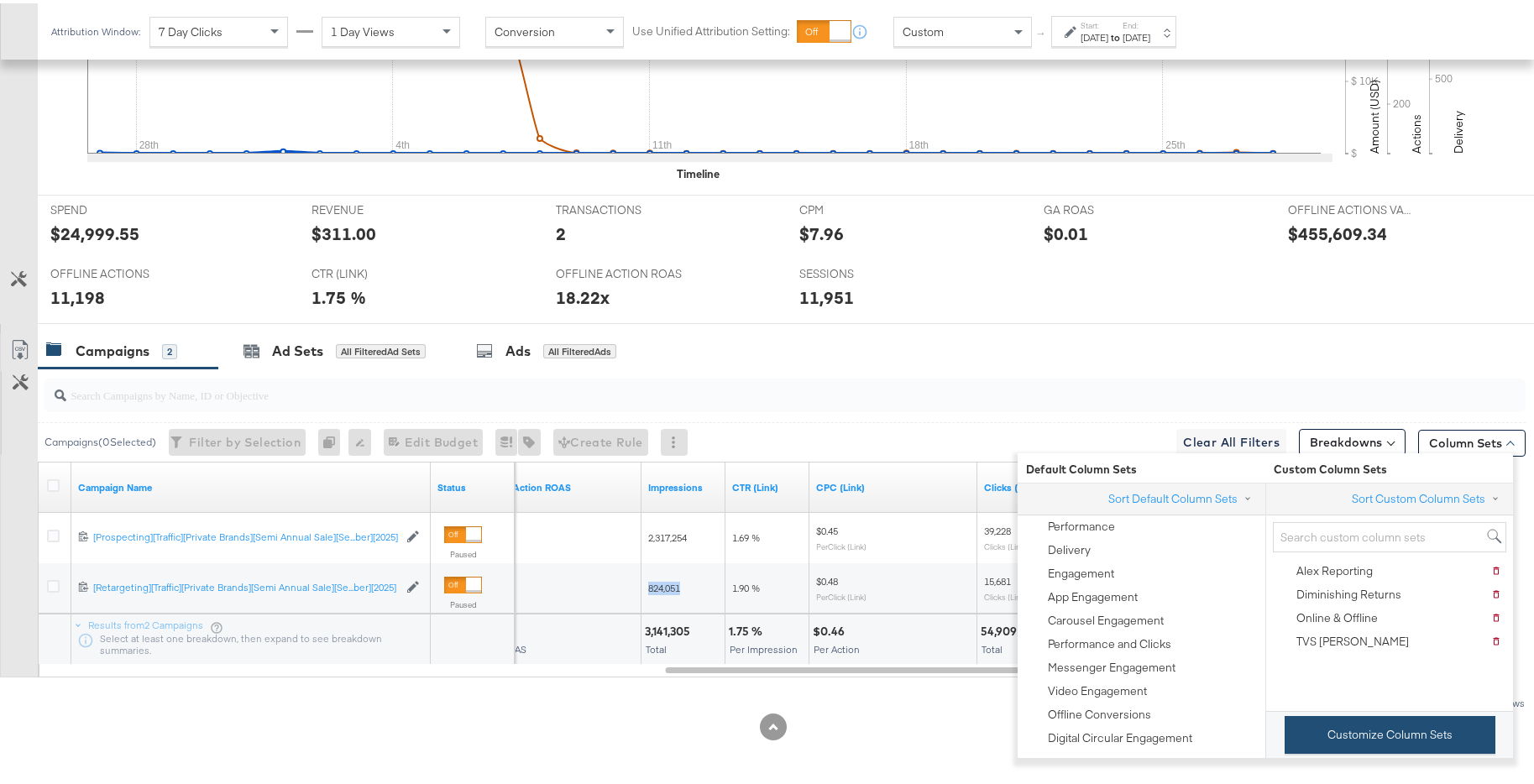
click at [1233, 597] on button "Customize Column Sets" at bounding box center [1391, 732] width 211 height 38
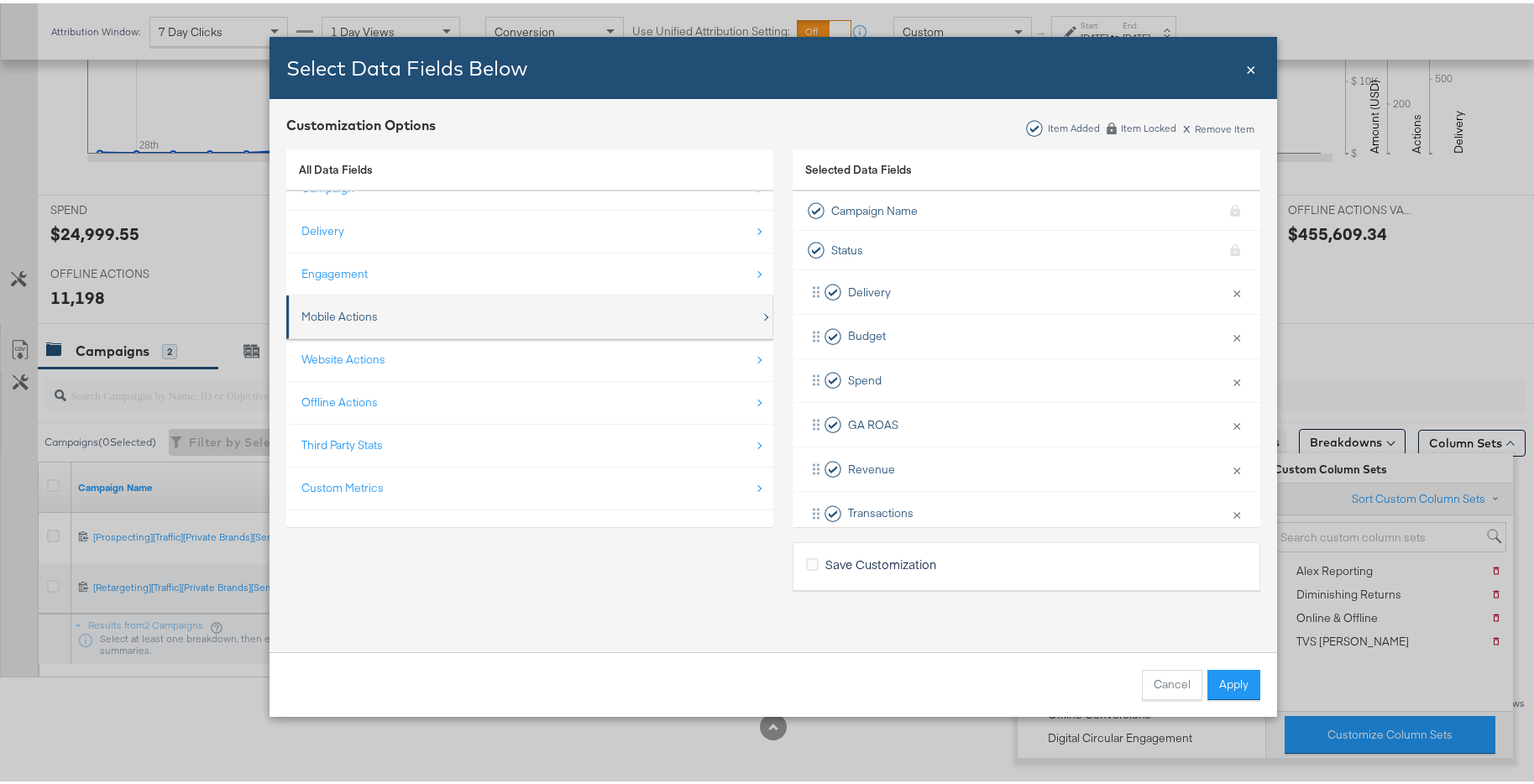
scroll to position [0, 0]
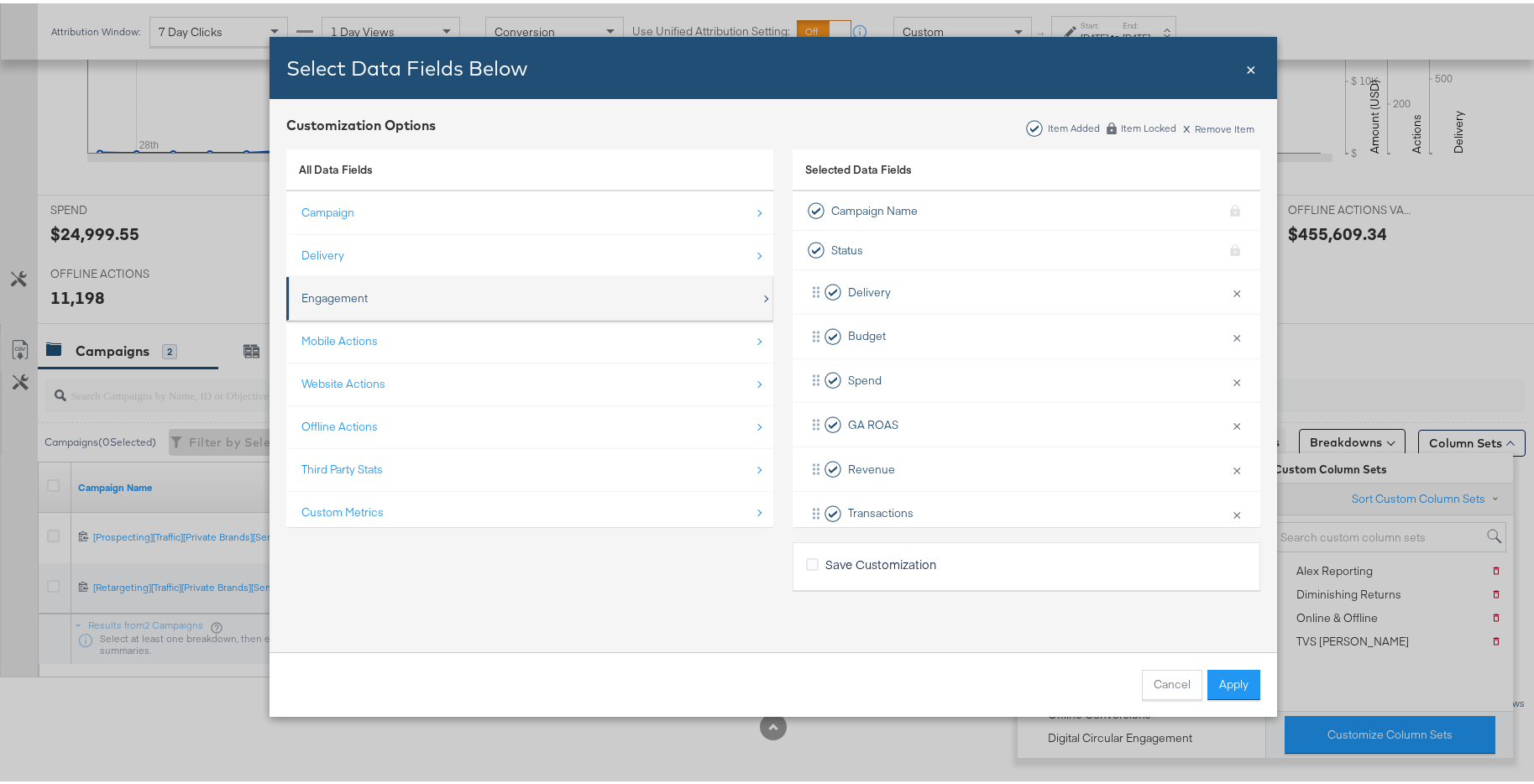
click at [568, 294] on div "Engagement" at bounding box center [531, 295] width 460 height 35
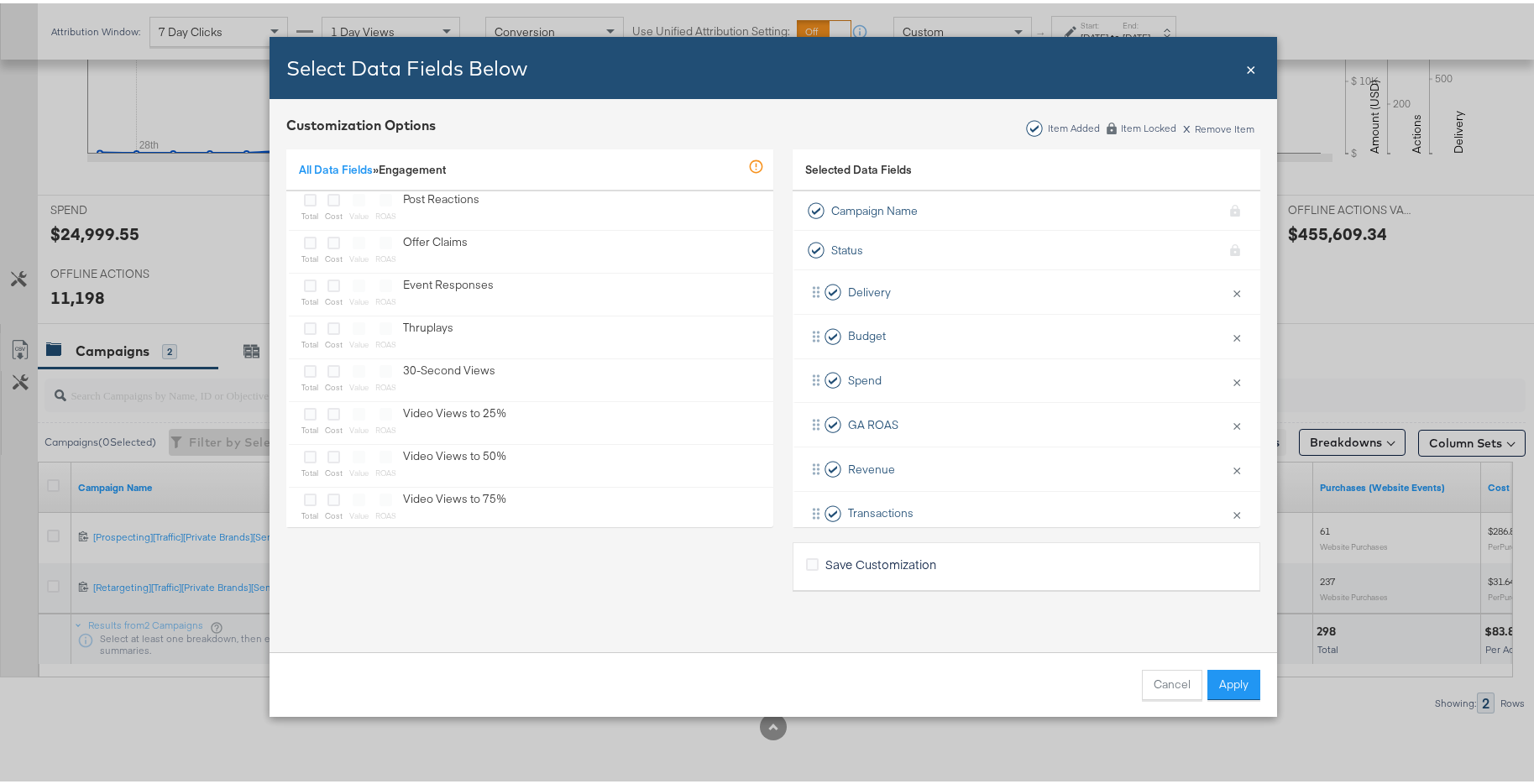
scroll to position [692, 0]
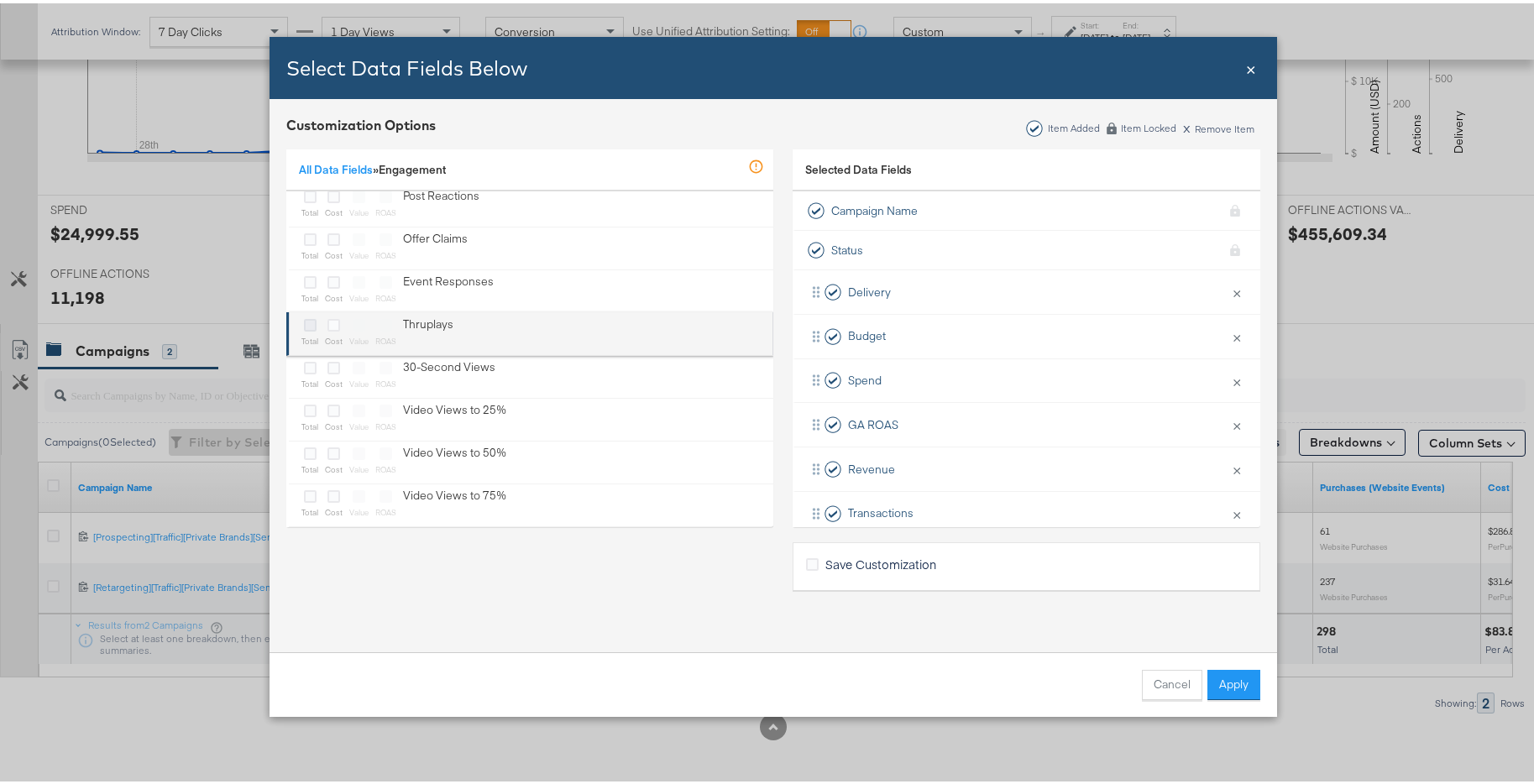
click at [304, 322] on icon "Bulk Add Locations Modal" at bounding box center [310, 322] width 13 height 13
click at [0, 0] on input "Bulk Add Locations Modal" at bounding box center [0, 0] width 0 height 0
click at [327, 323] on icon "Bulk Add Locations Modal" at bounding box center [333, 322] width 13 height 13
click at [0, 0] on input "Bulk Add Locations Modal" at bounding box center [0, 0] width 0 height 0
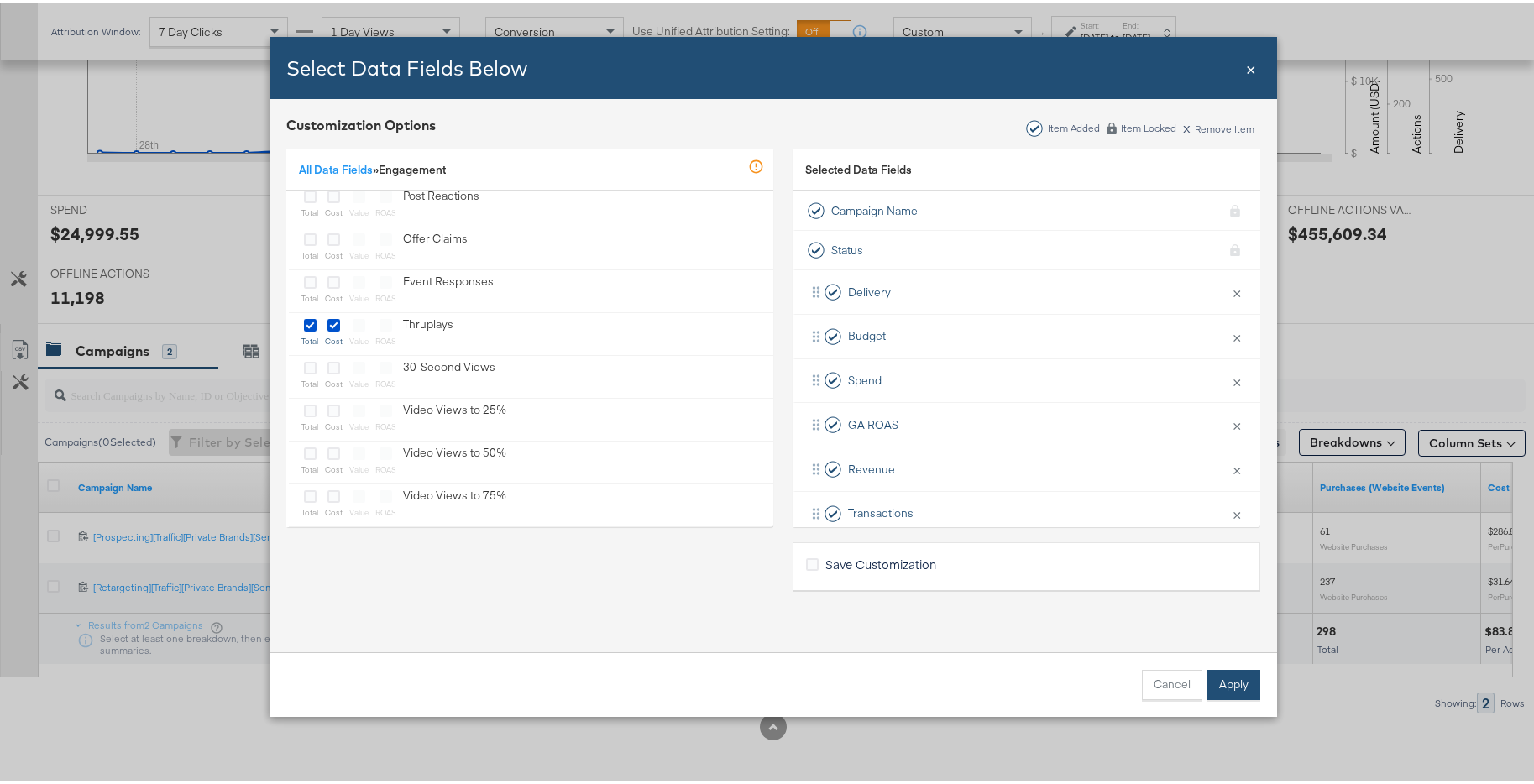
click at [1233, 597] on button "Apply" at bounding box center [1233, 681] width 53 height 30
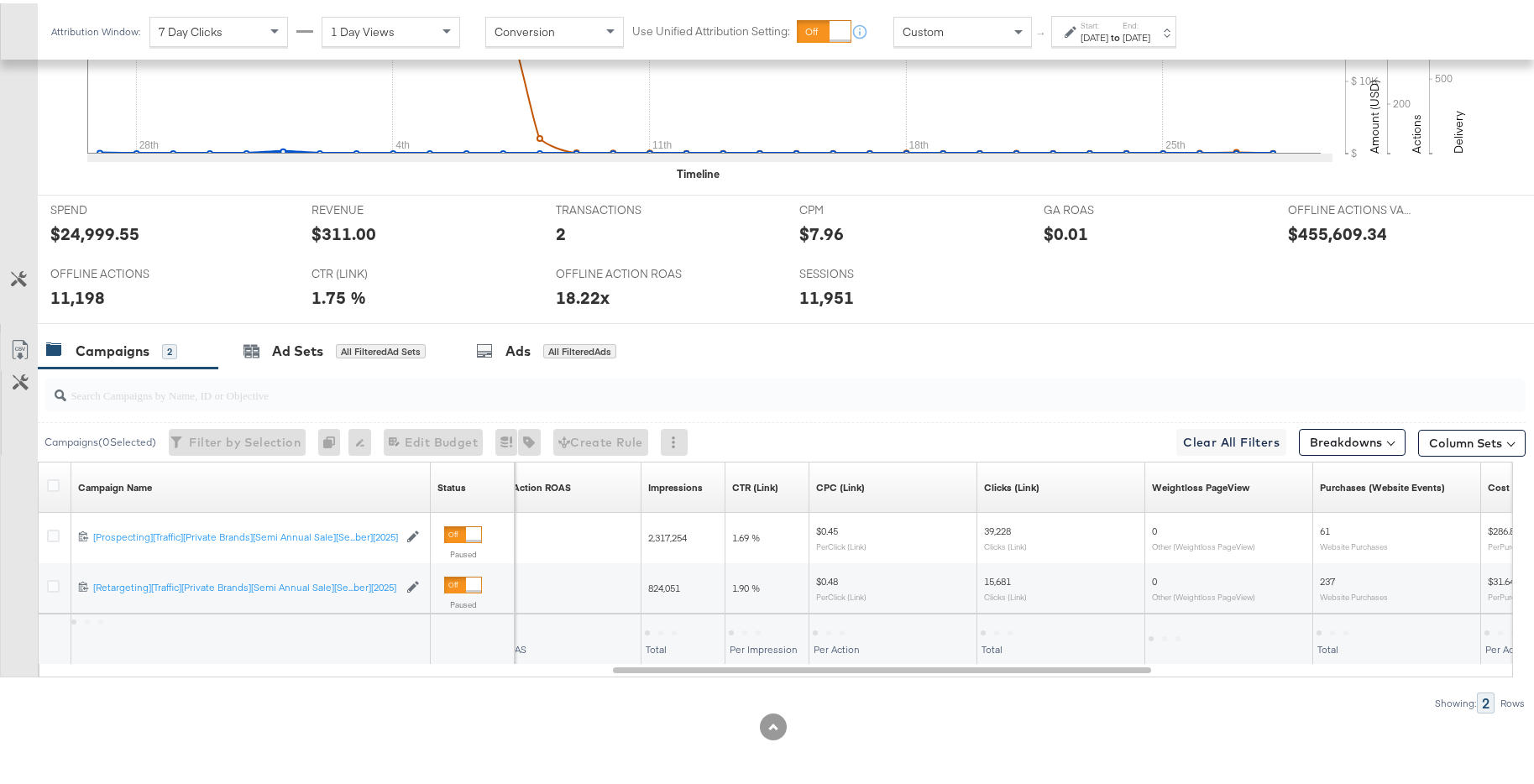
scroll to position [24, 0]
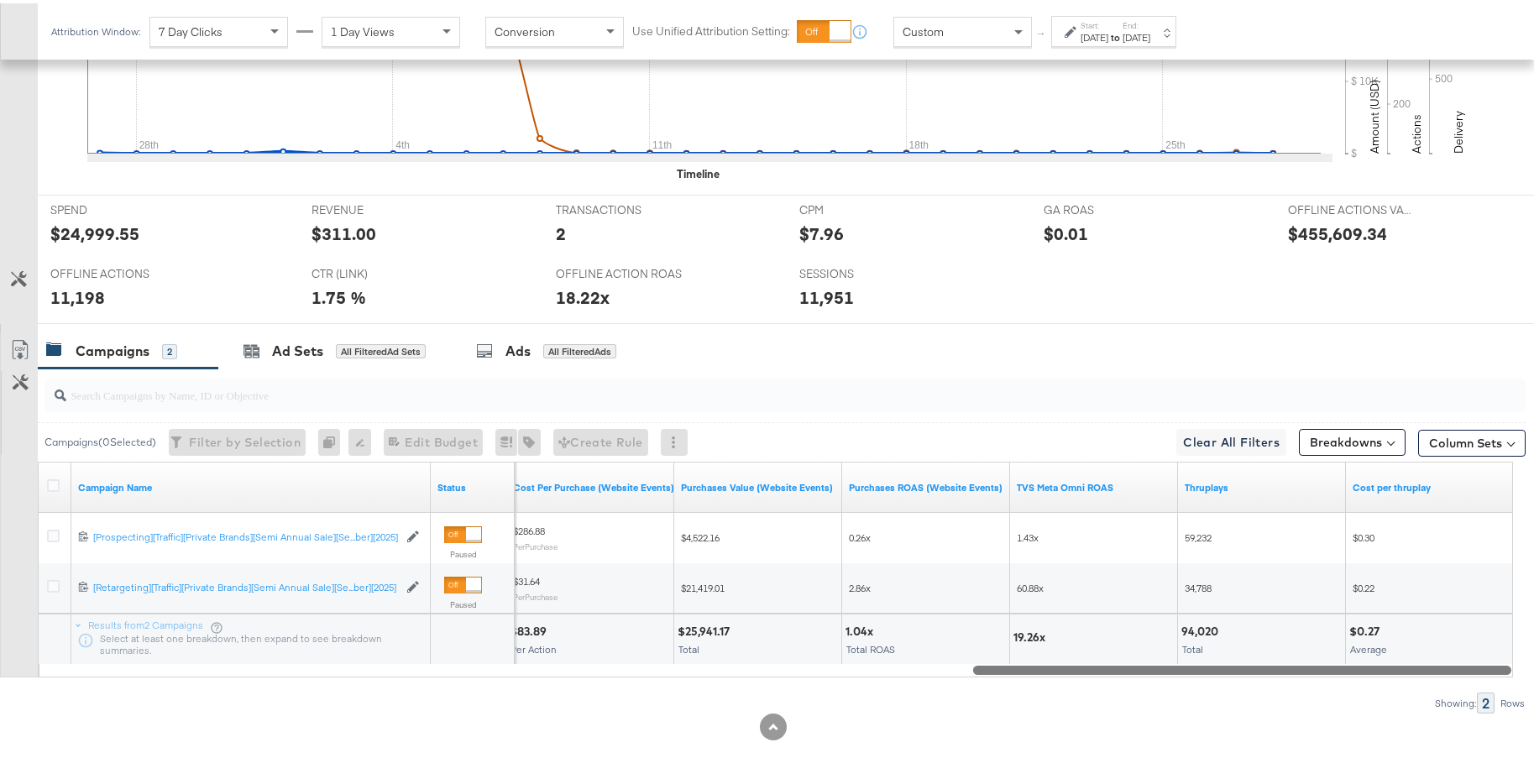
drag, startPoint x: 1097, startPoint y: 669, endPoint x: 1497, endPoint y: 671, distance: 400.0
click at [1233, 597] on div at bounding box center [1242, 666] width 538 height 15
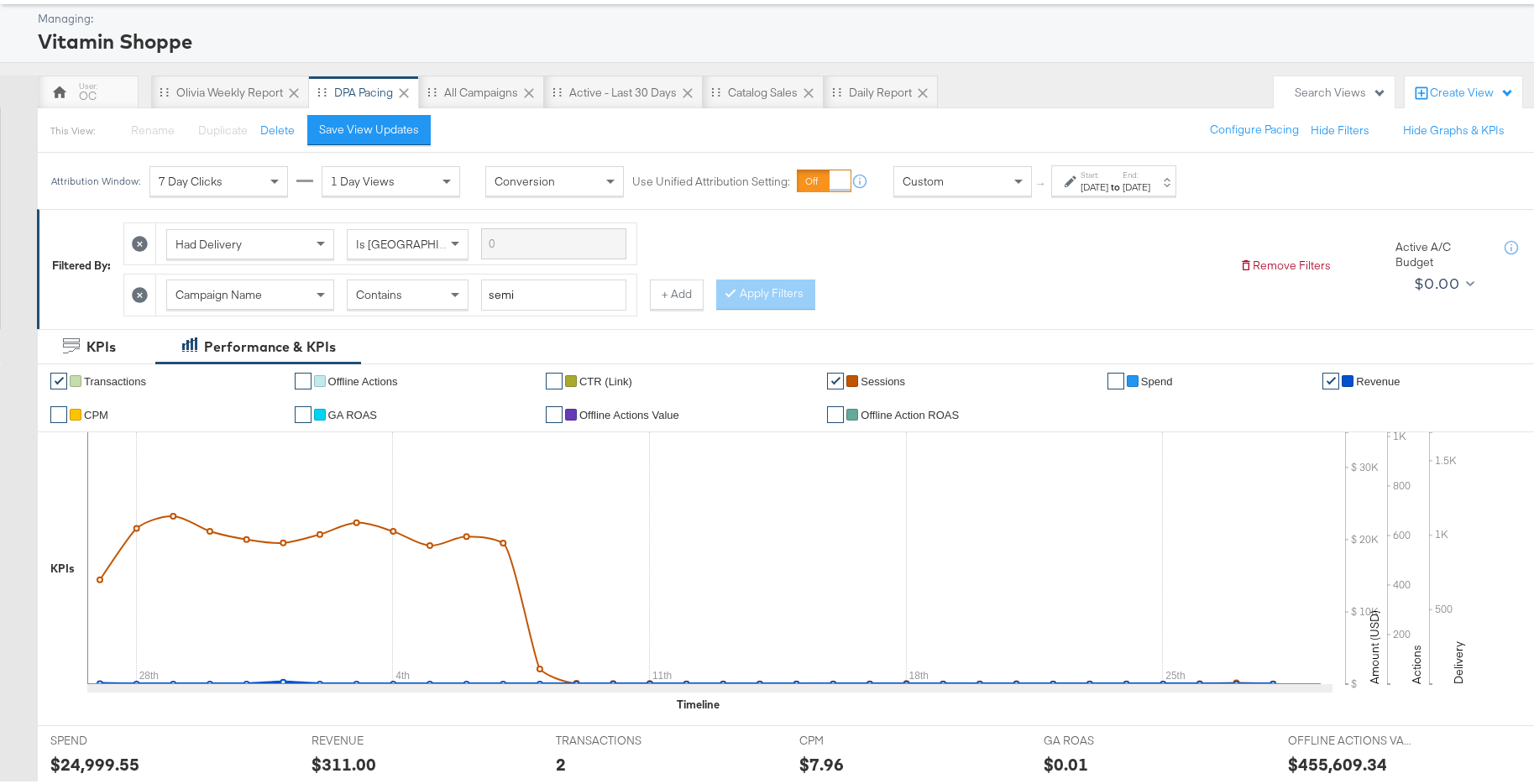
scroll to position [0, 0]
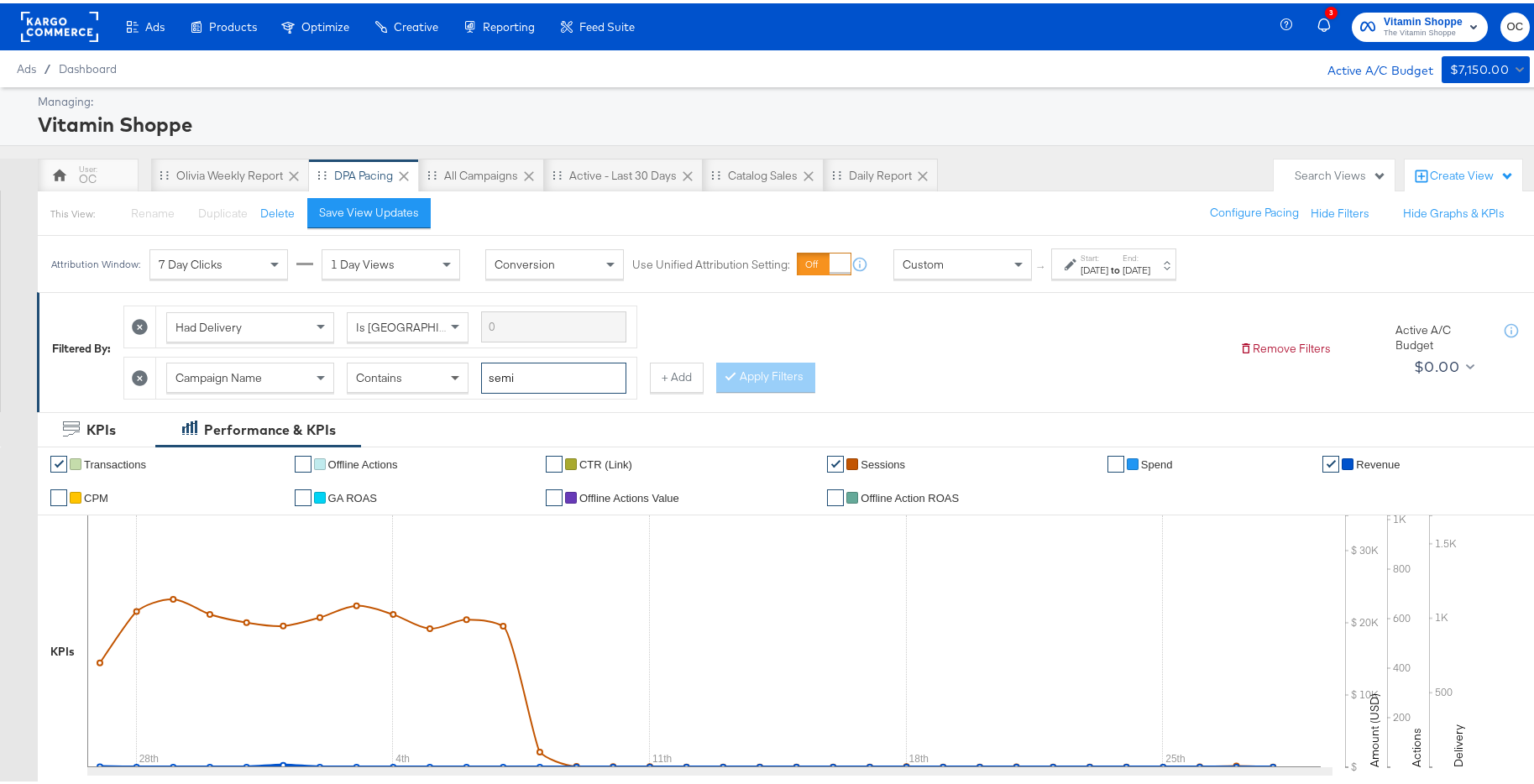
drag, startPoint x: 548, startPoint y: 377, endPoint x: 468, endPoint y: 372, distance: 80.2
click at [468, 372] on div "Campaign Name Contains semi" at bounding box center [396, 375] width 460 height 31
type input "w"
type input "glp"
click at [752, 363] on button "Apply Filters" at bounding box center [765, 374] width 99 height 30
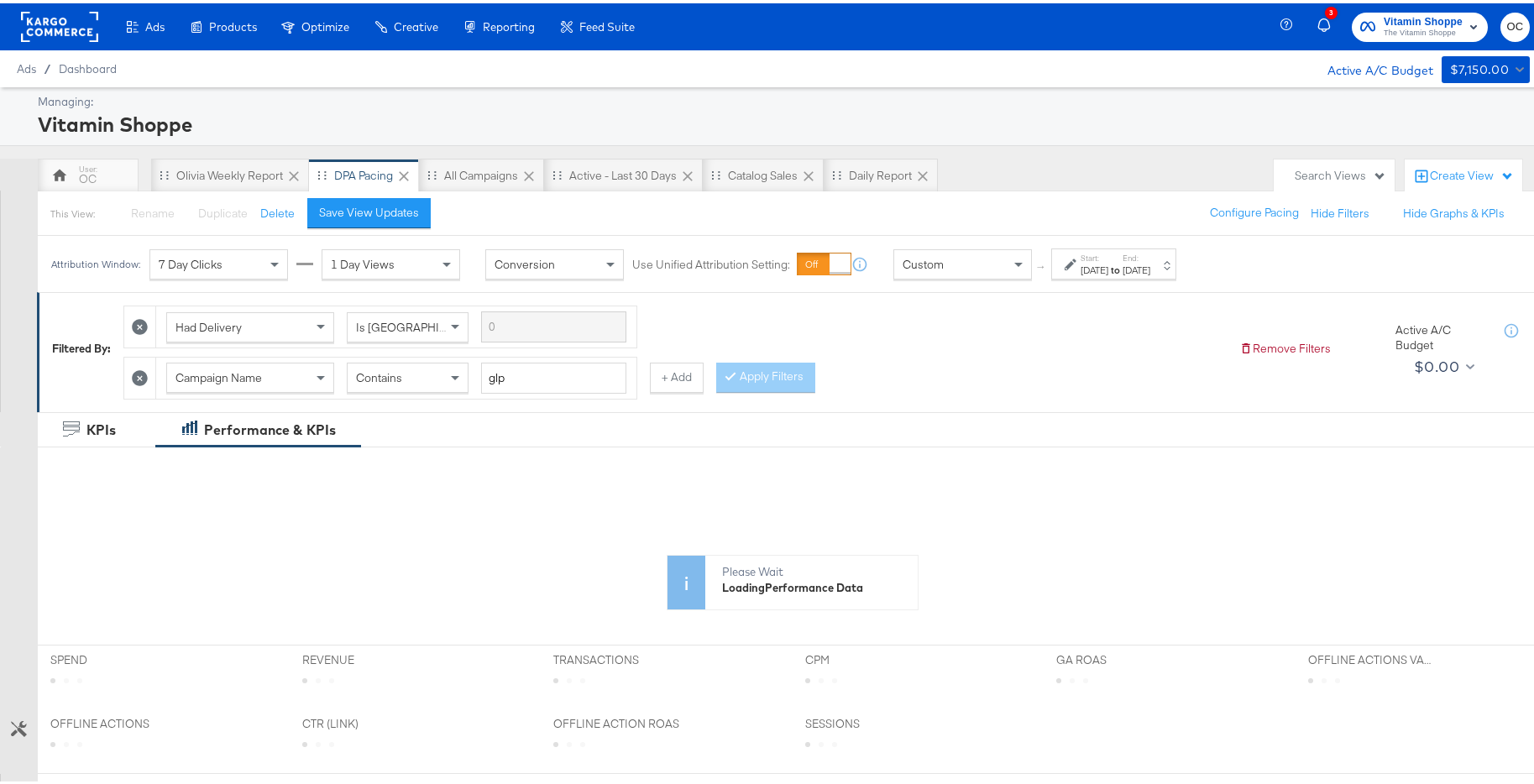
click at [1150, 269] on div "Sep 28th 2025" at bounding box center [1137, 267] width 28 height 14
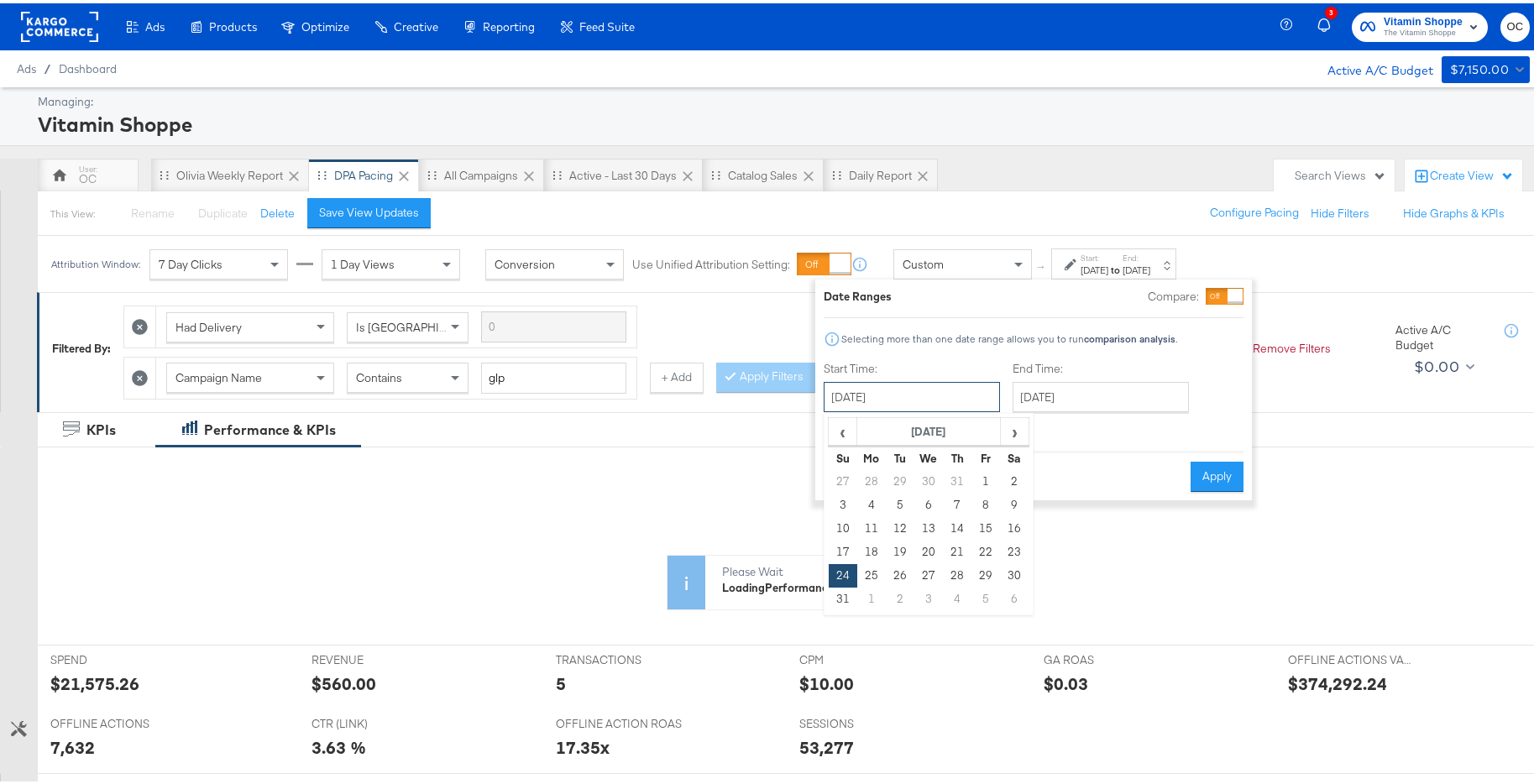
click at [918, 398] on input "August 24th 2025" at bounding box center [912, 394] width 176 height 30
click at [862, 570] on td "25" at bounding box center [872, 572] width 29 height 23
type input "August 25th 2025"
click at [1208, 484] on button "Apply" at bounding box center [1217, 473] width 53 height 30
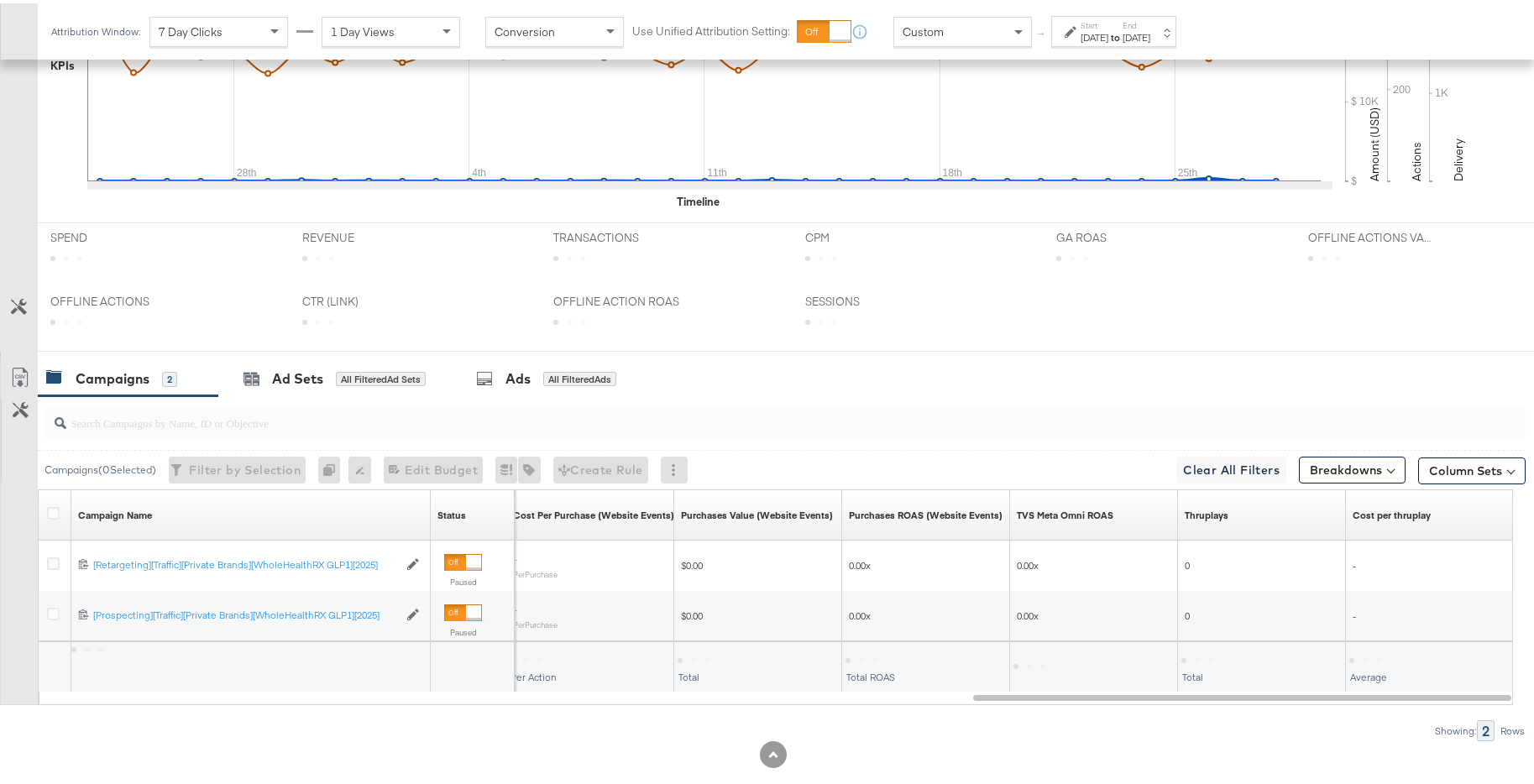
scroll to position [614, 0]
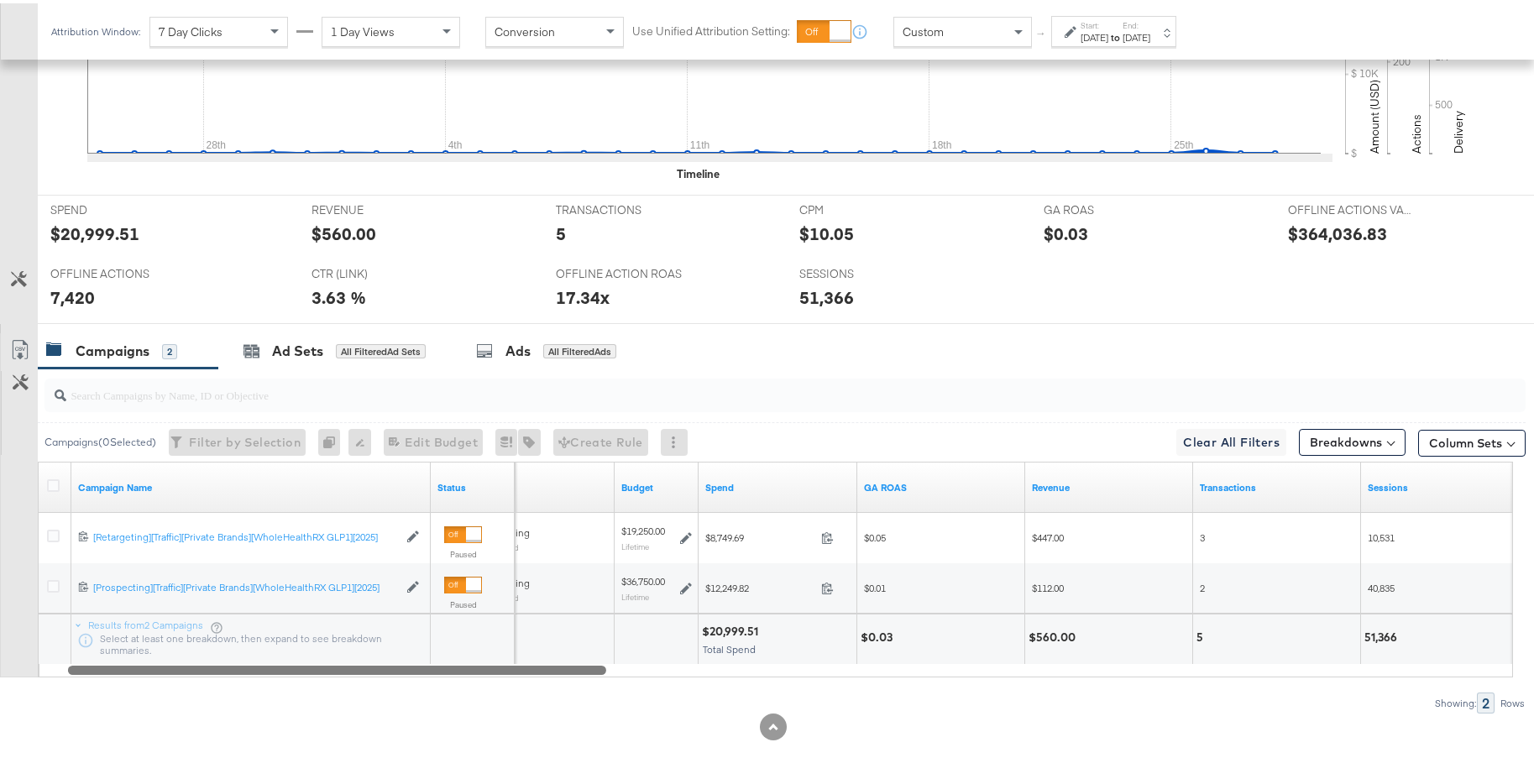
drag, startPoint x: 1246, startPoint y: 669, endPoint x: 278, endPoint y: 631, distance: 968.7
click at [277, 597] on div "Campaign Name Status Delivery Sorting Unavailable Budget Spend GA ROAS Revenue …" at bounding box center [776, 566] width 1475 height 216
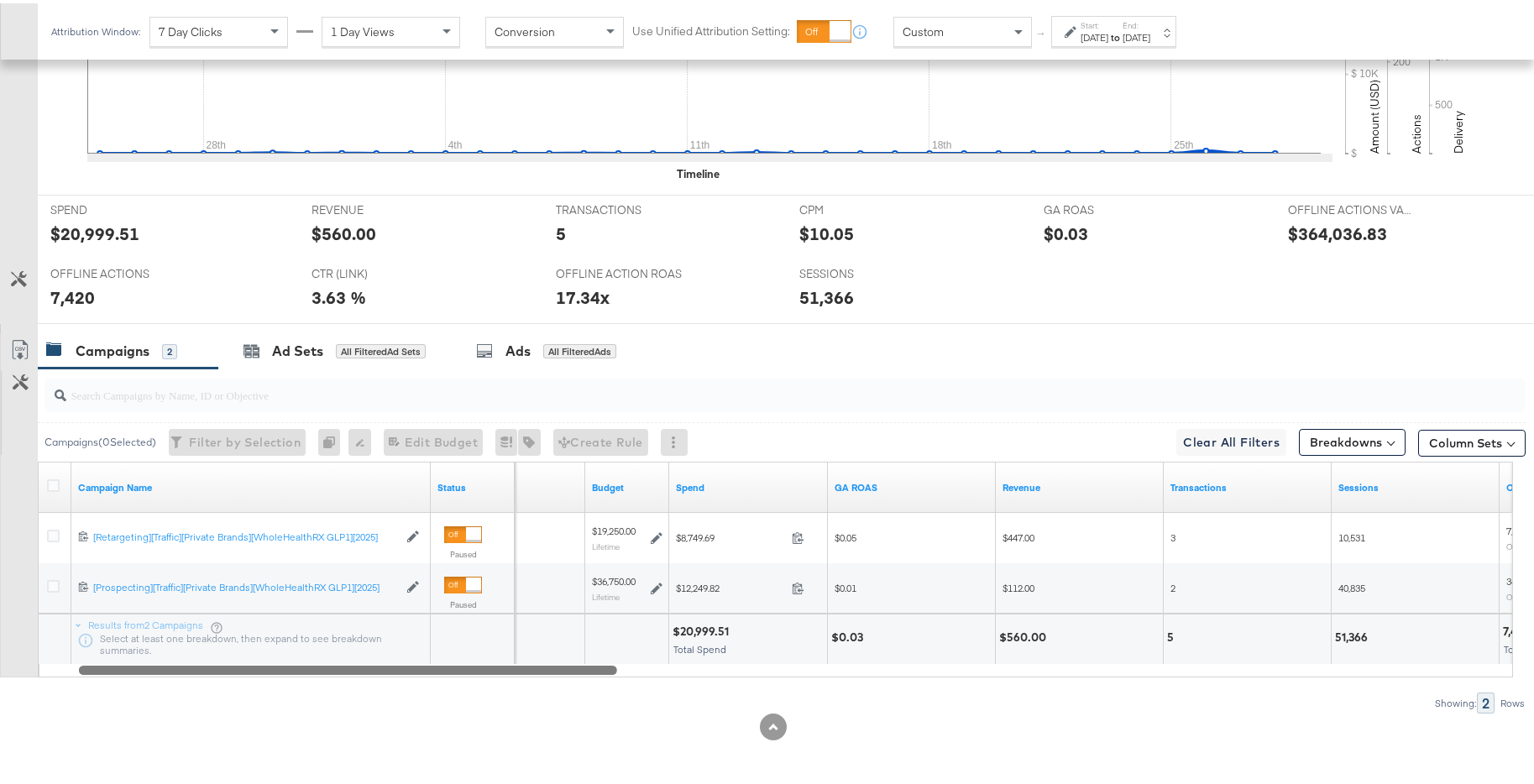
click at [282, 597] on div "Results from 2 Campaigns Select at least one breakdown, then expand to see brea…" at bounding box center [250, 636] width 358 height 50
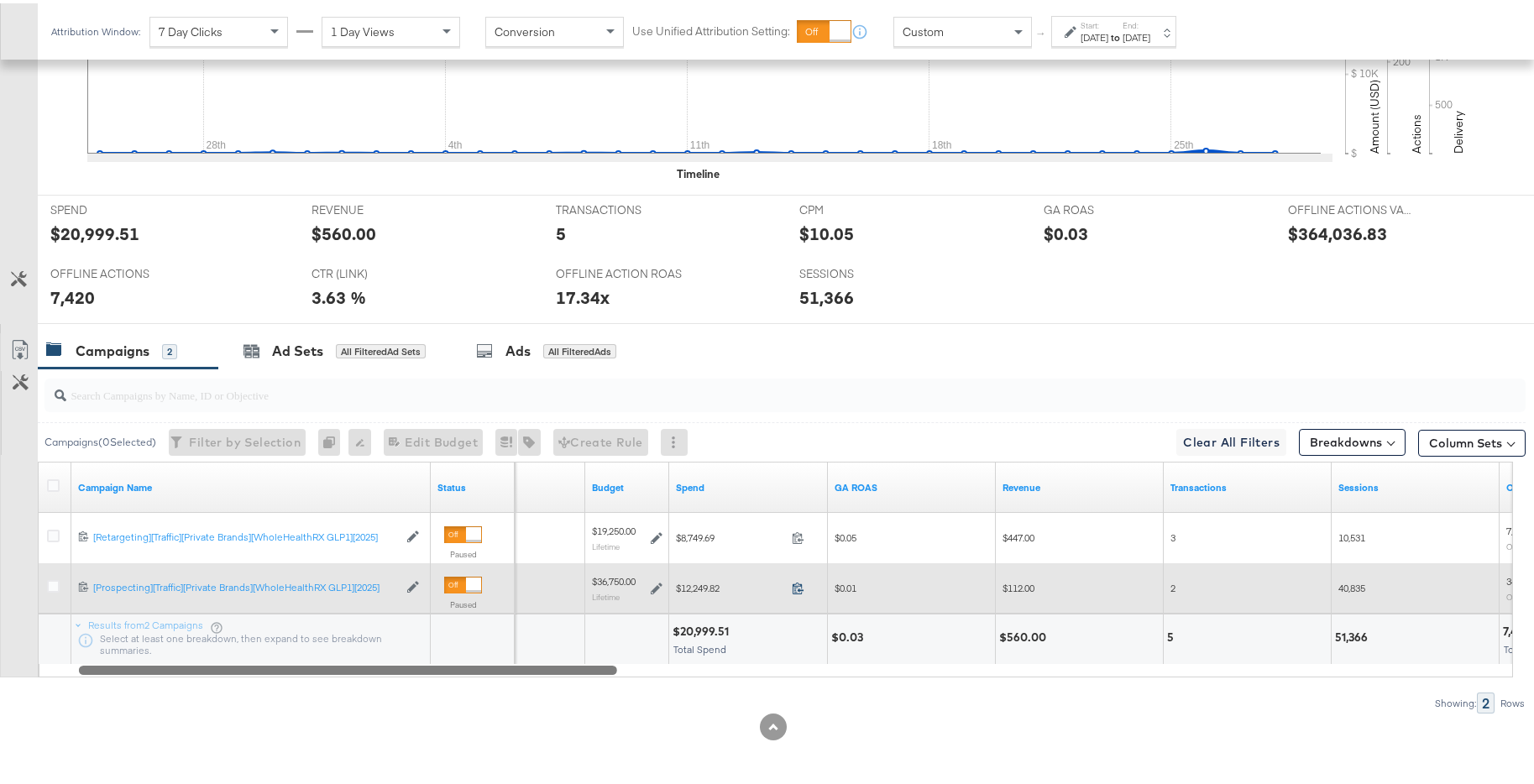
click at [800, 589] on icon at bounding box center [798, 585] width 13 height 13
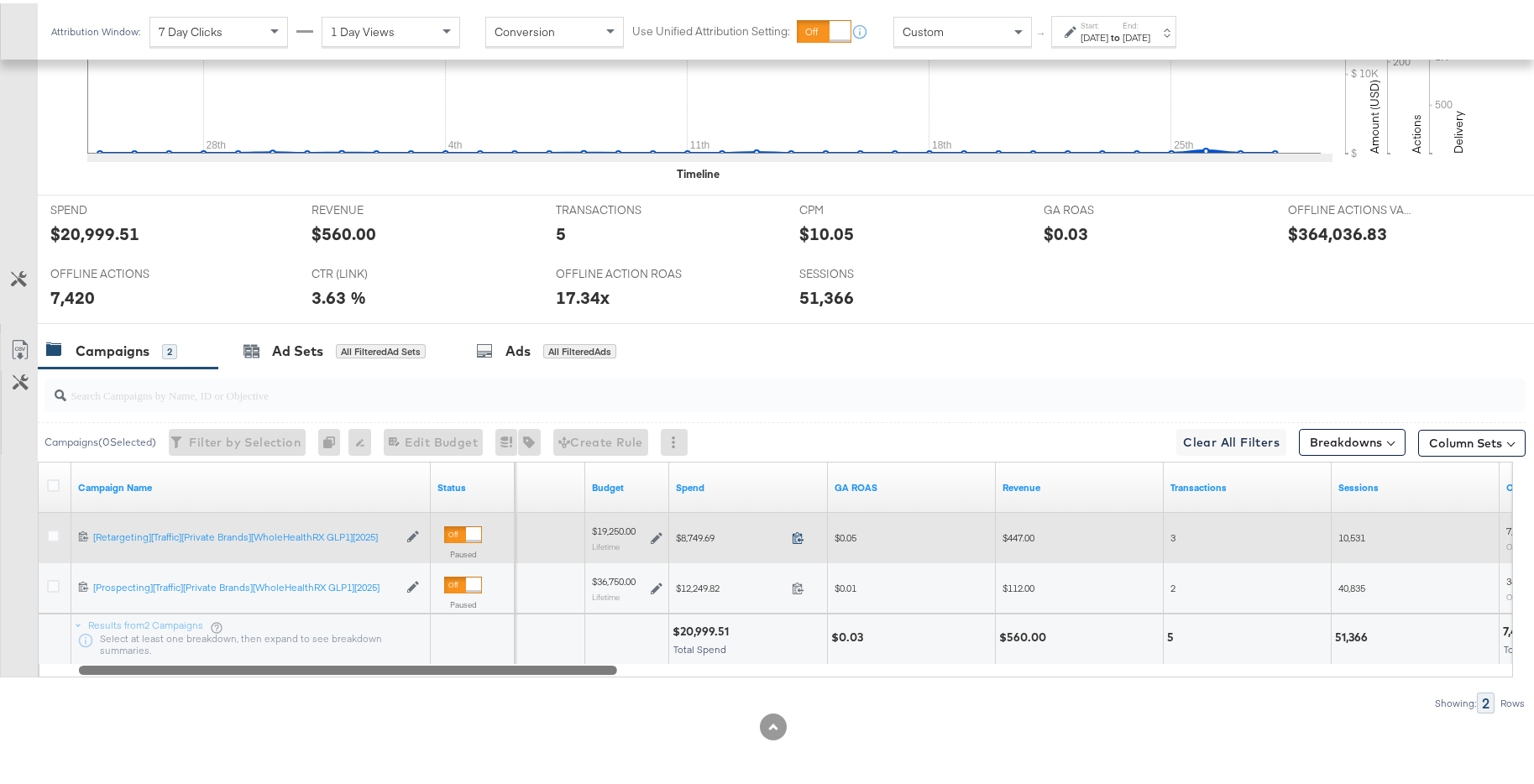
click at [803, 535] on icon at bounding box center [798, 534] width 13 height 13
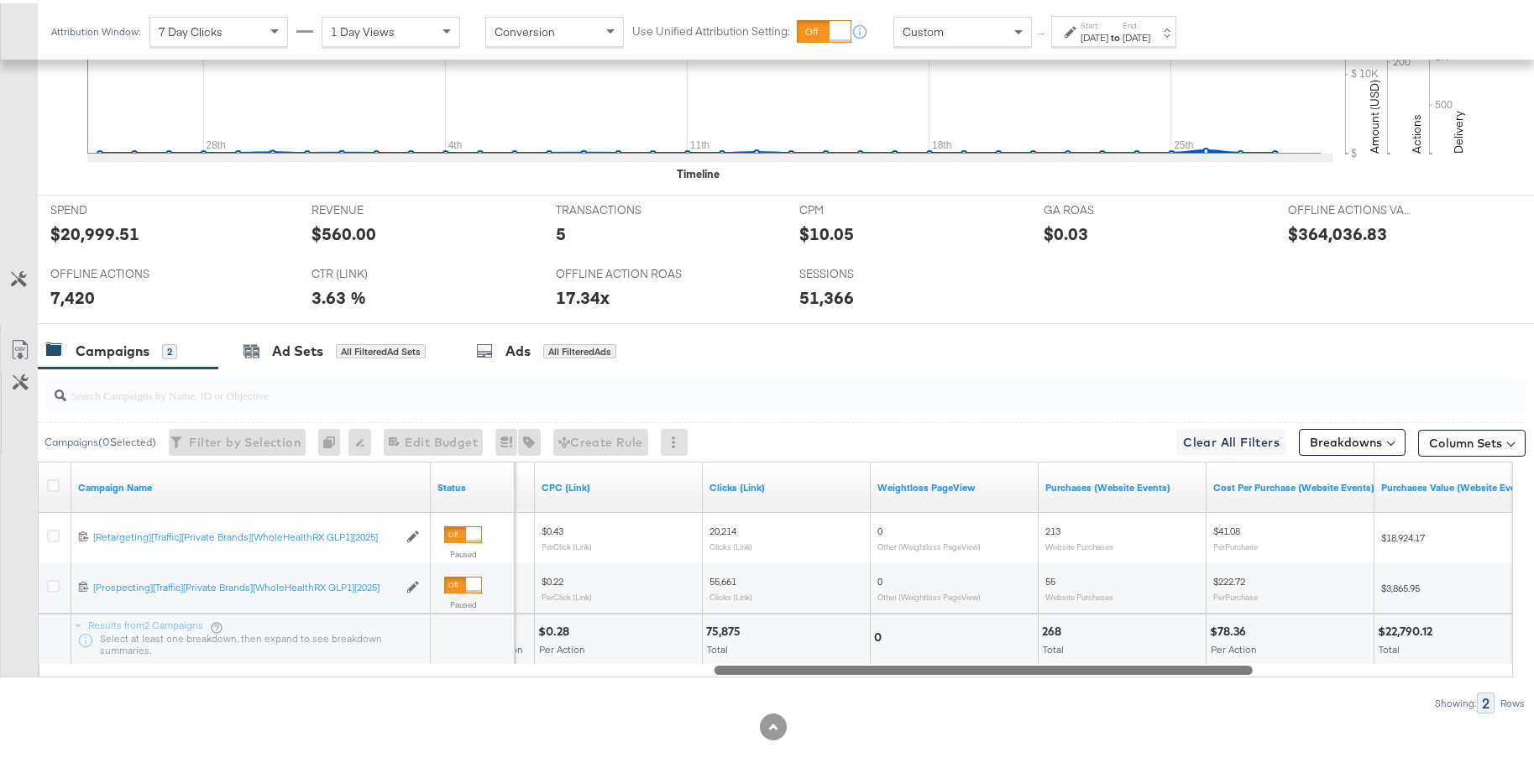
drag, startPoint x: 617, startPoint y: 672, endPoint x: 1252, endPoint y: 646, distance: 635.5
click at [1233, 597] on div "Campaign Name Status CTR (Link) CPC (Link) Clicks (Link) Weightloss PageView Pu…" at bounding box center [776, 566] width 1475 height 216
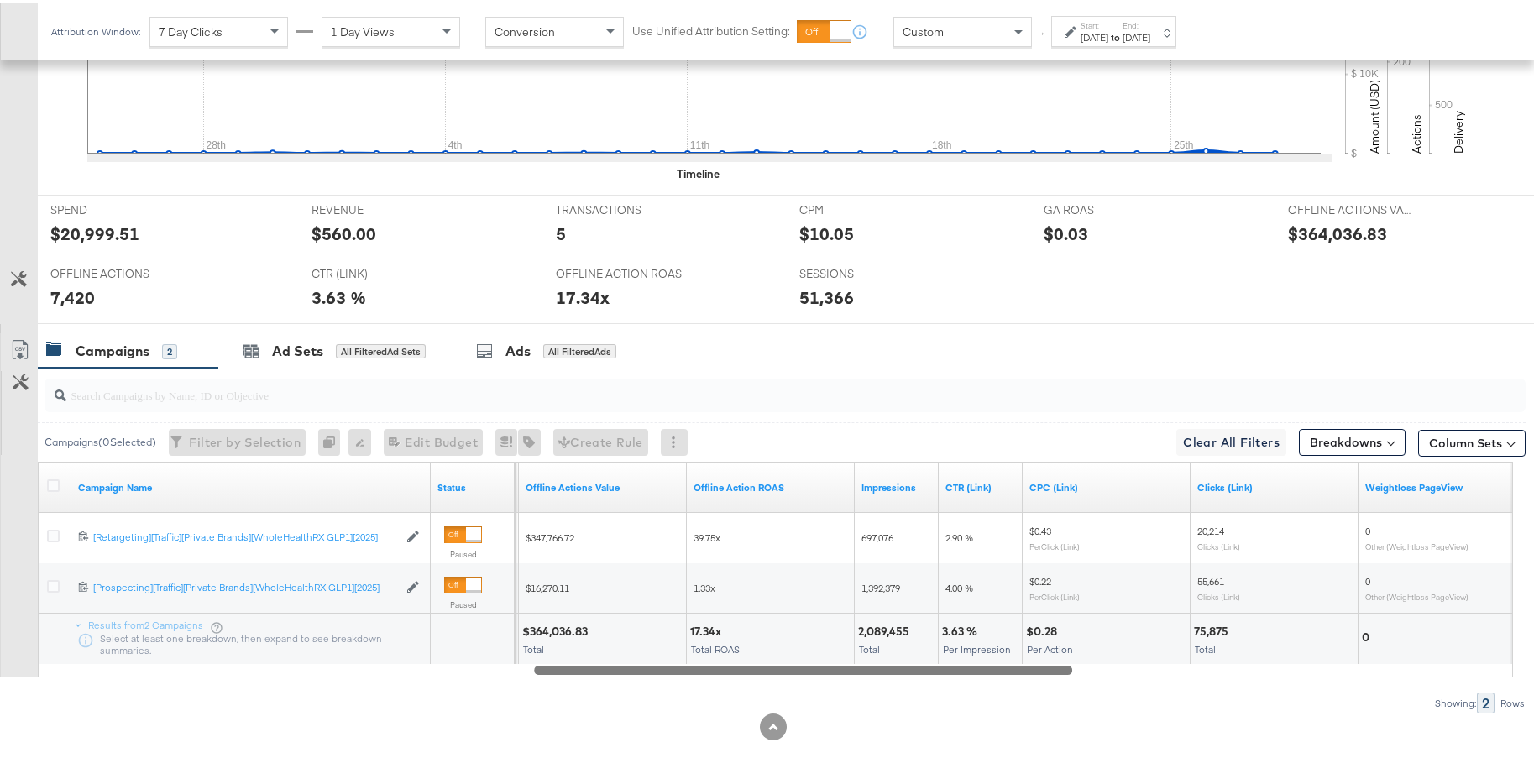
drag, startPoint x: 1047, startPoint y: 661, endPoint x: 866, endPoint y: 667, distance: 181.1
click at [866, 597] on div at bounding box center [802, 666] width 538 height 15
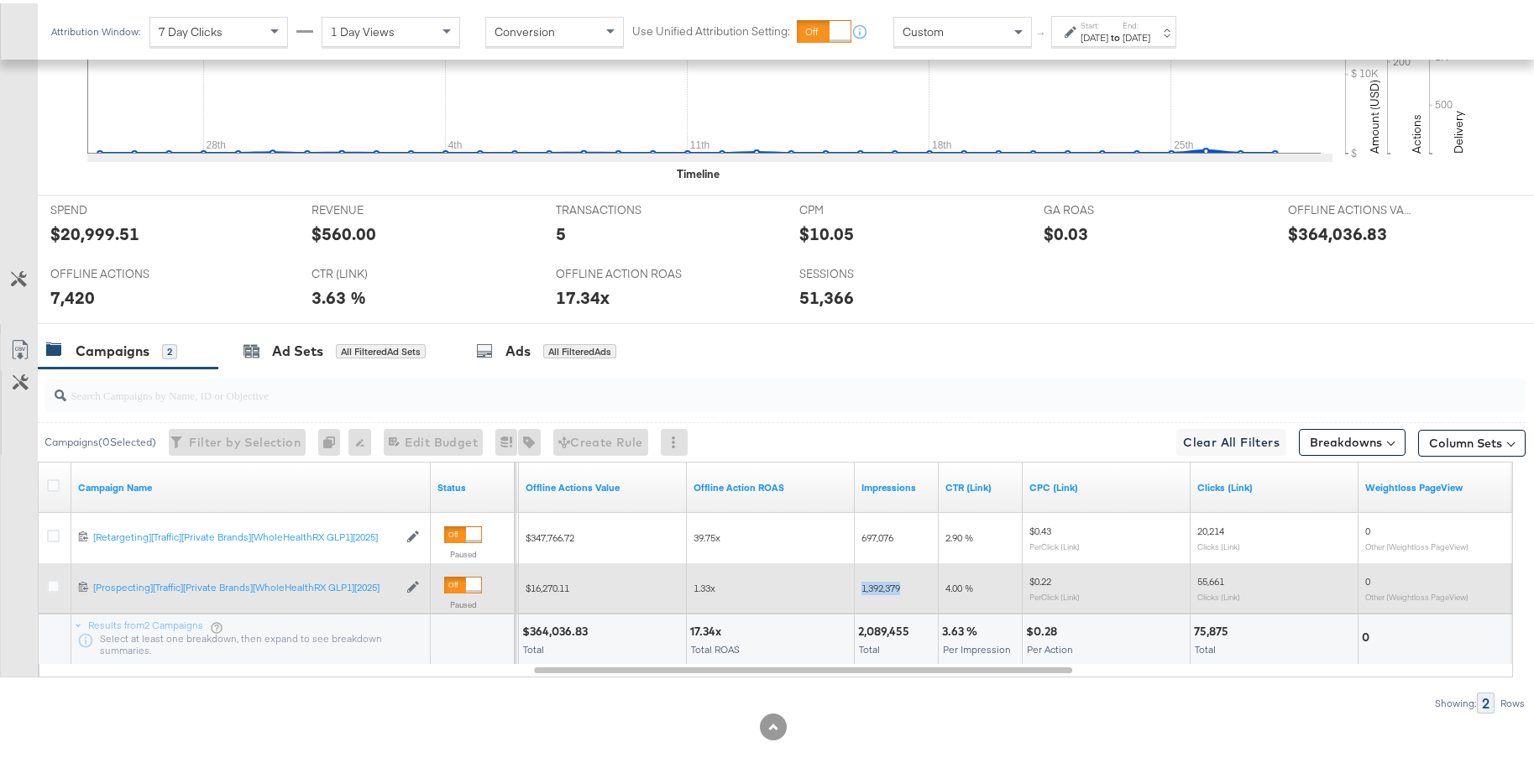
drag, startPoint x: 887, startPoint y: 586, endPoint x: 862, endPoint y: 585, distance: 25.0
click at [862, 585] on div "1,392,379" at bounding box center [897, 585] width 71 height 14
copy span "1,392,379"
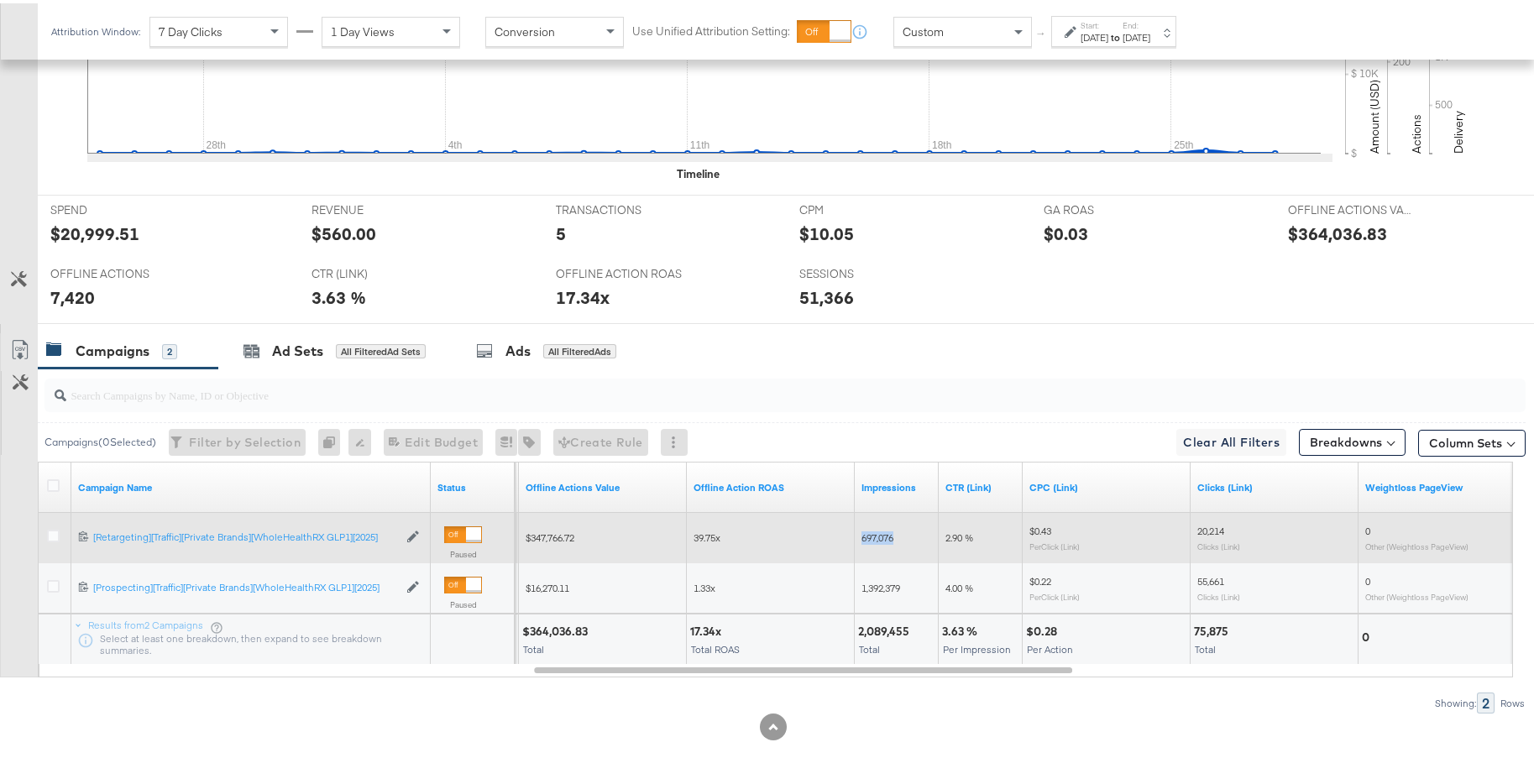
drag, startPoint x: 916, startPoint y: 534, endPoint x: 860, endPoint y: 534, distance: 56.0
click at [860, 534] on div "697,076" at bounding box center [897, 534] width 84 height 27
copy span "697,076"
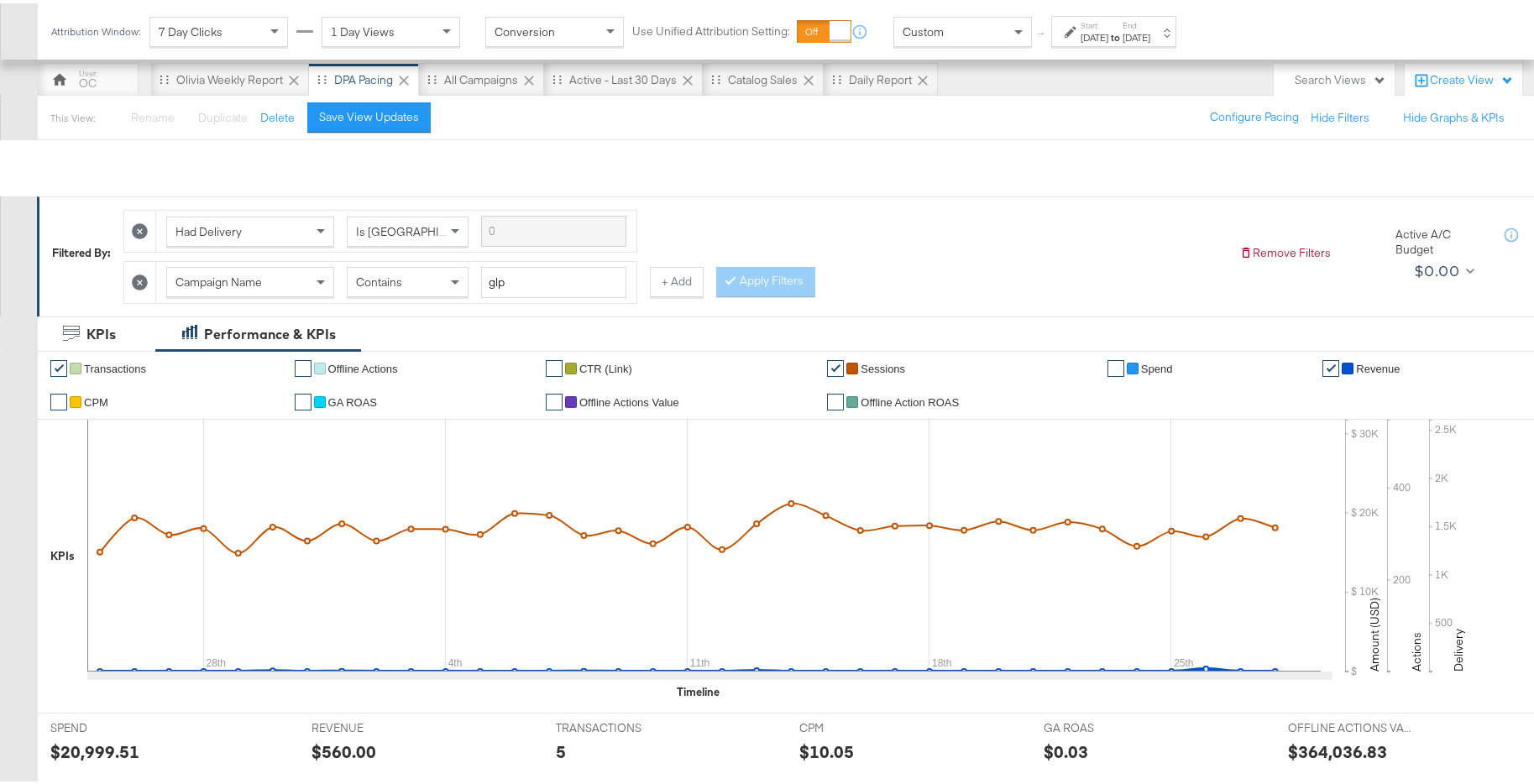
scroll to position [0, 0]
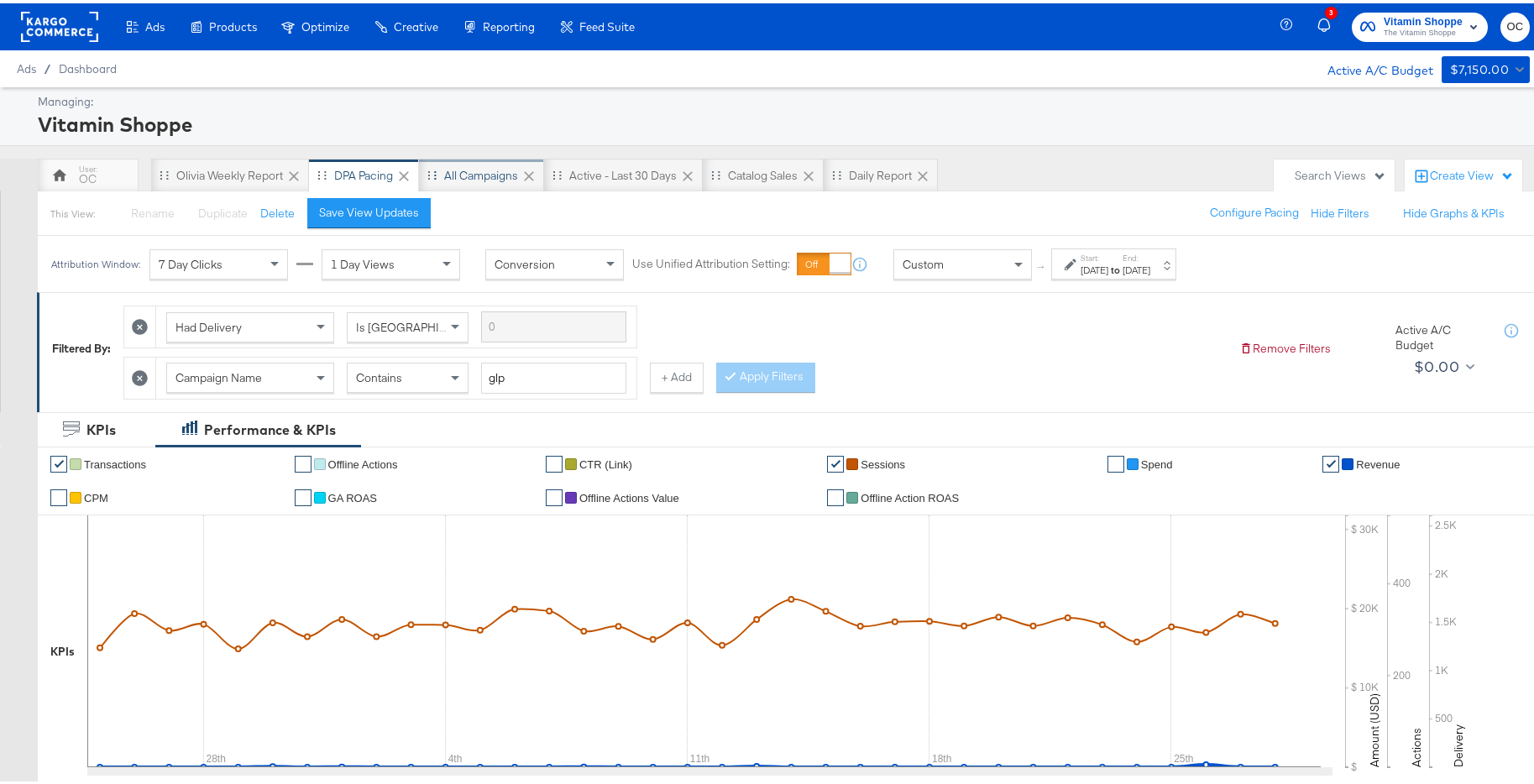
click at [504, 179] on div "All Campaigns" at bounding box center [481, 173] width 74 height 16
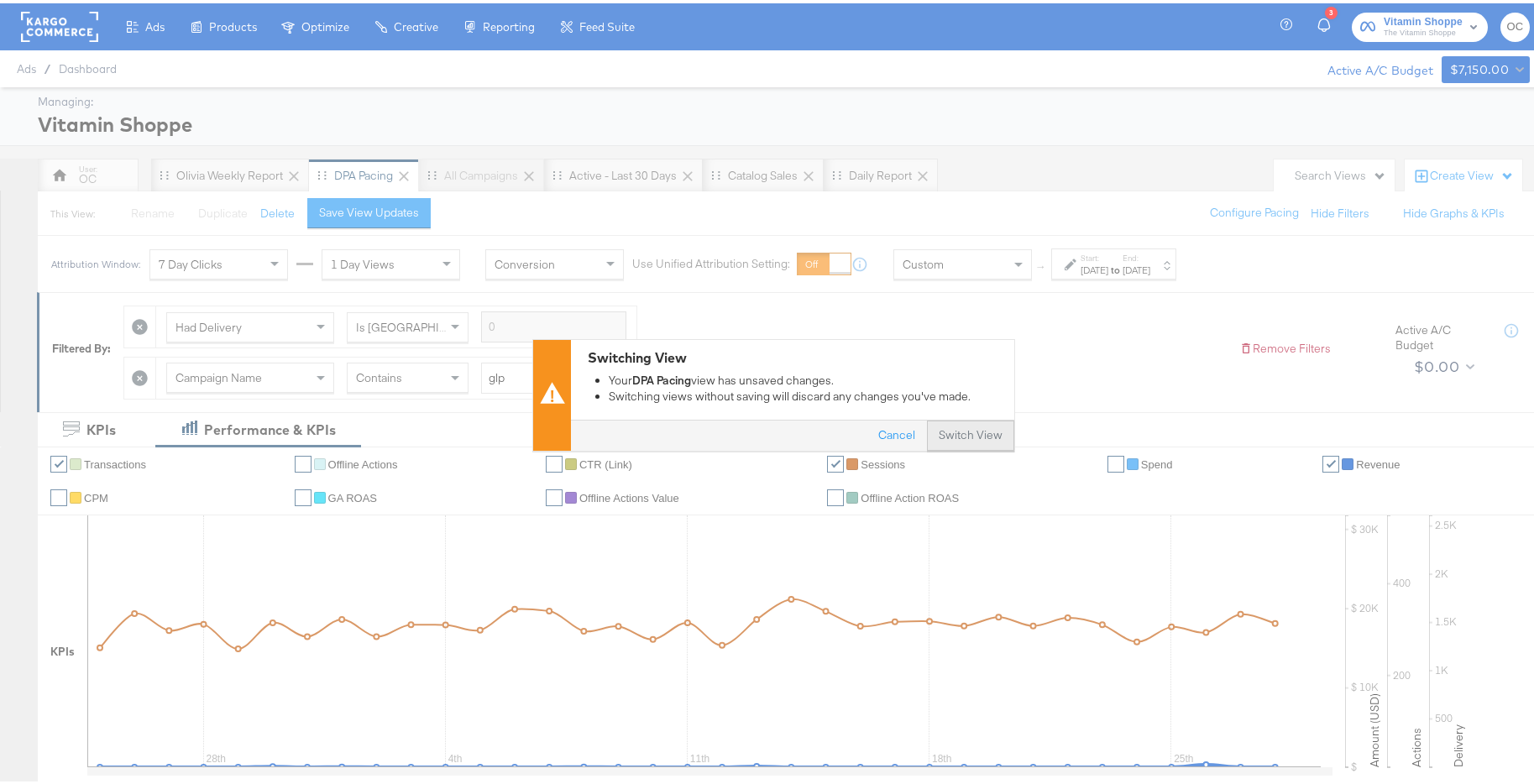
click at [979, 439] on button "Switch View" at bounding box center [970, 433] width 87 height 30
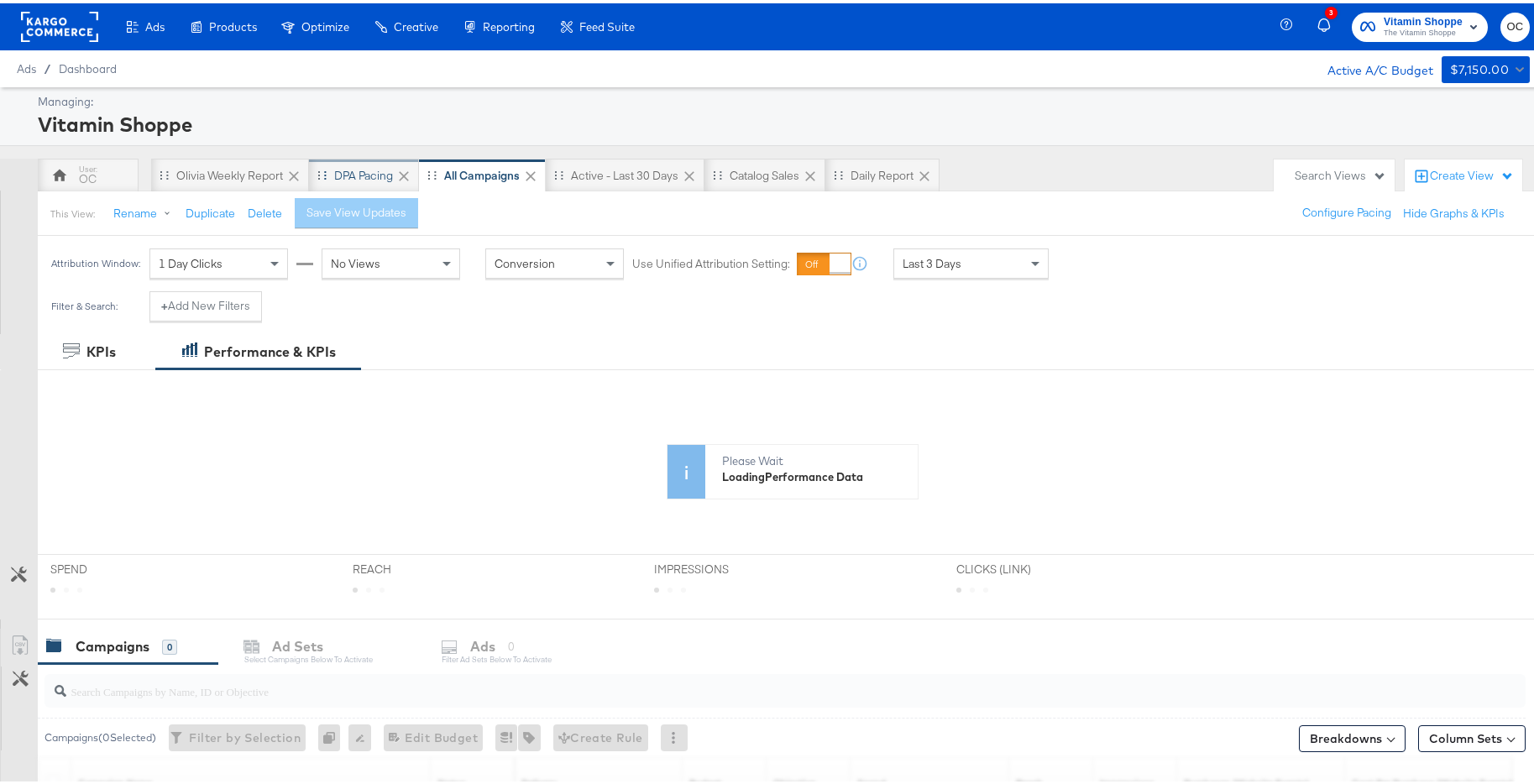
click at [365, 180] on div "DPA Pacing" at bounding box center [364, 172] width 110 height 34
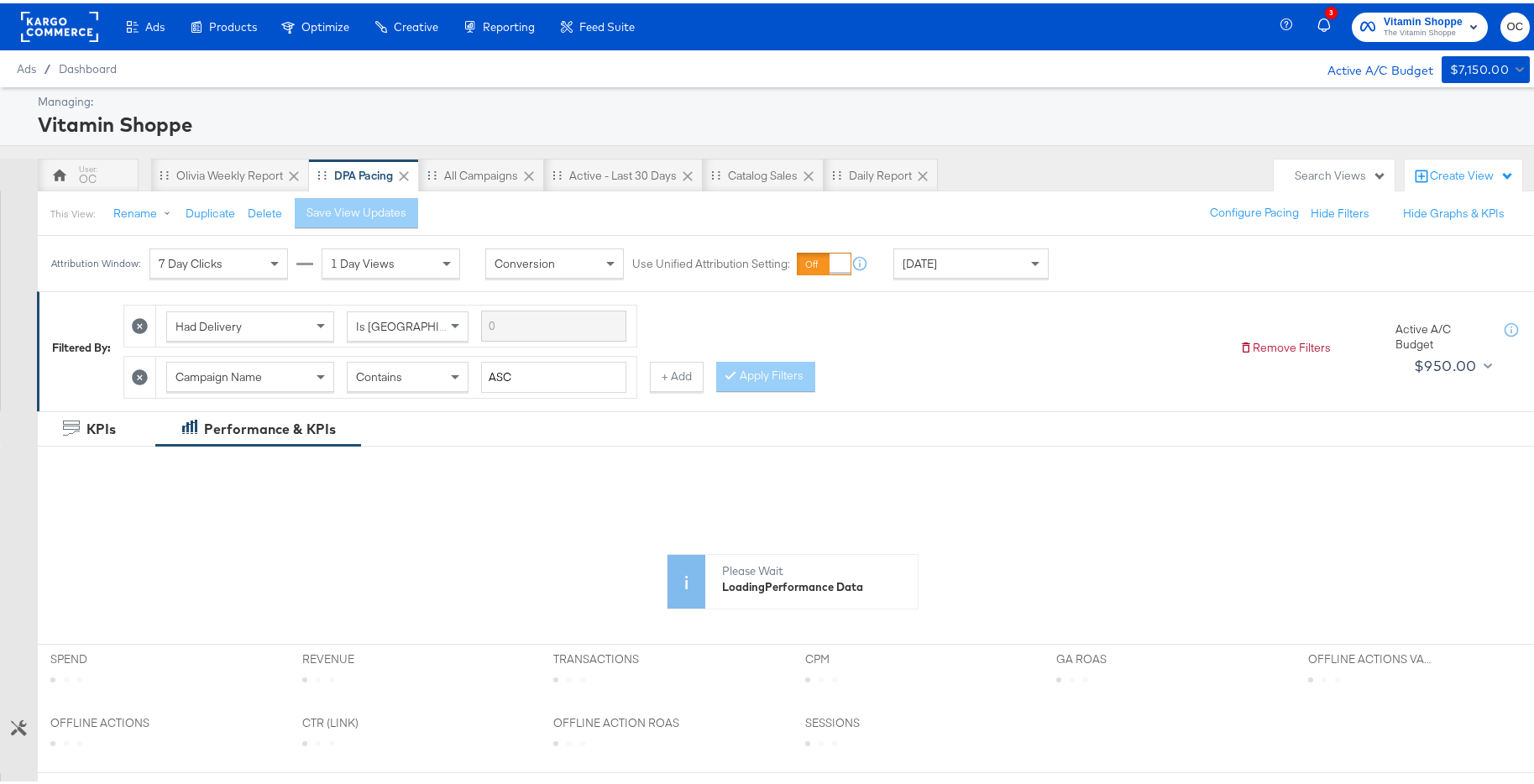
click at [999, 270] on div "[DATE]" at bounding box center [972, 260] width 154 height 28
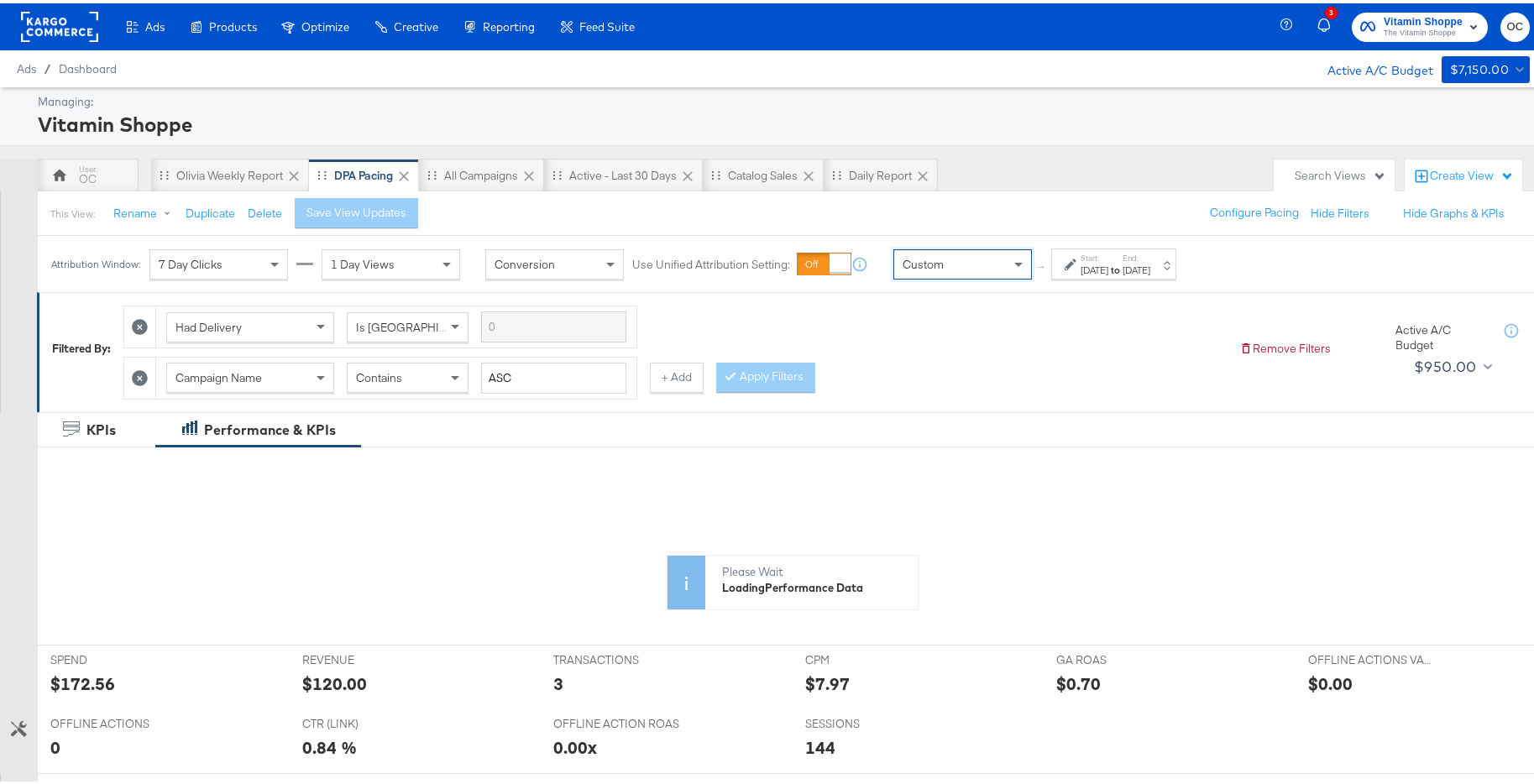
click at [1123, 269] on strong "to" at bounding box center [1115, 266] width 15 height 13
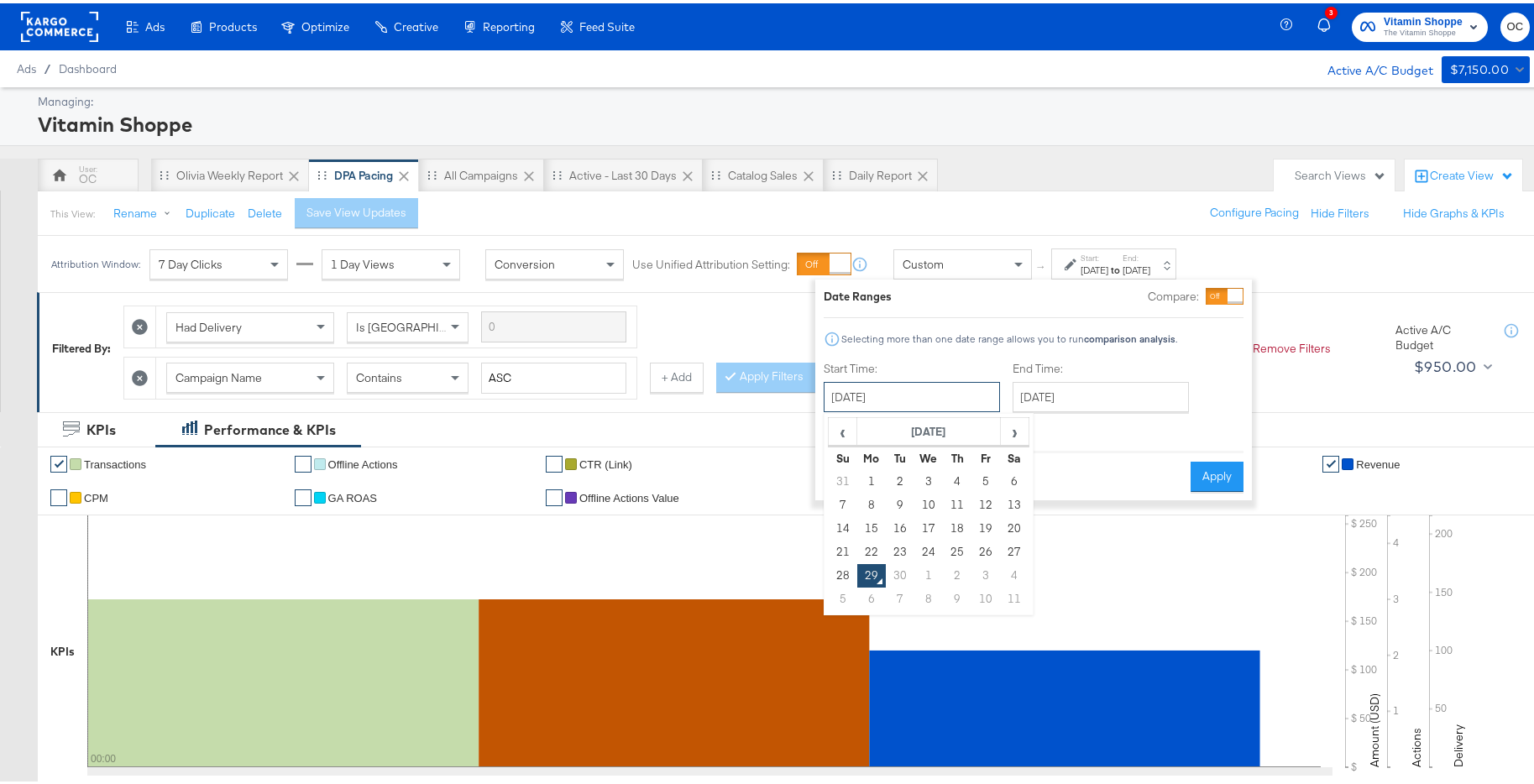
click at [891, 402] on input "[DATE]" at bounding box center [912, 394] width 176 height 30
click at [847, 414] on th "‹" at bounding box center [843, 428] width 29 height 28
click at [879, 562] on td "25" at bounding box center [872, 572] width 29 height 23
type input "August 25th 2025"
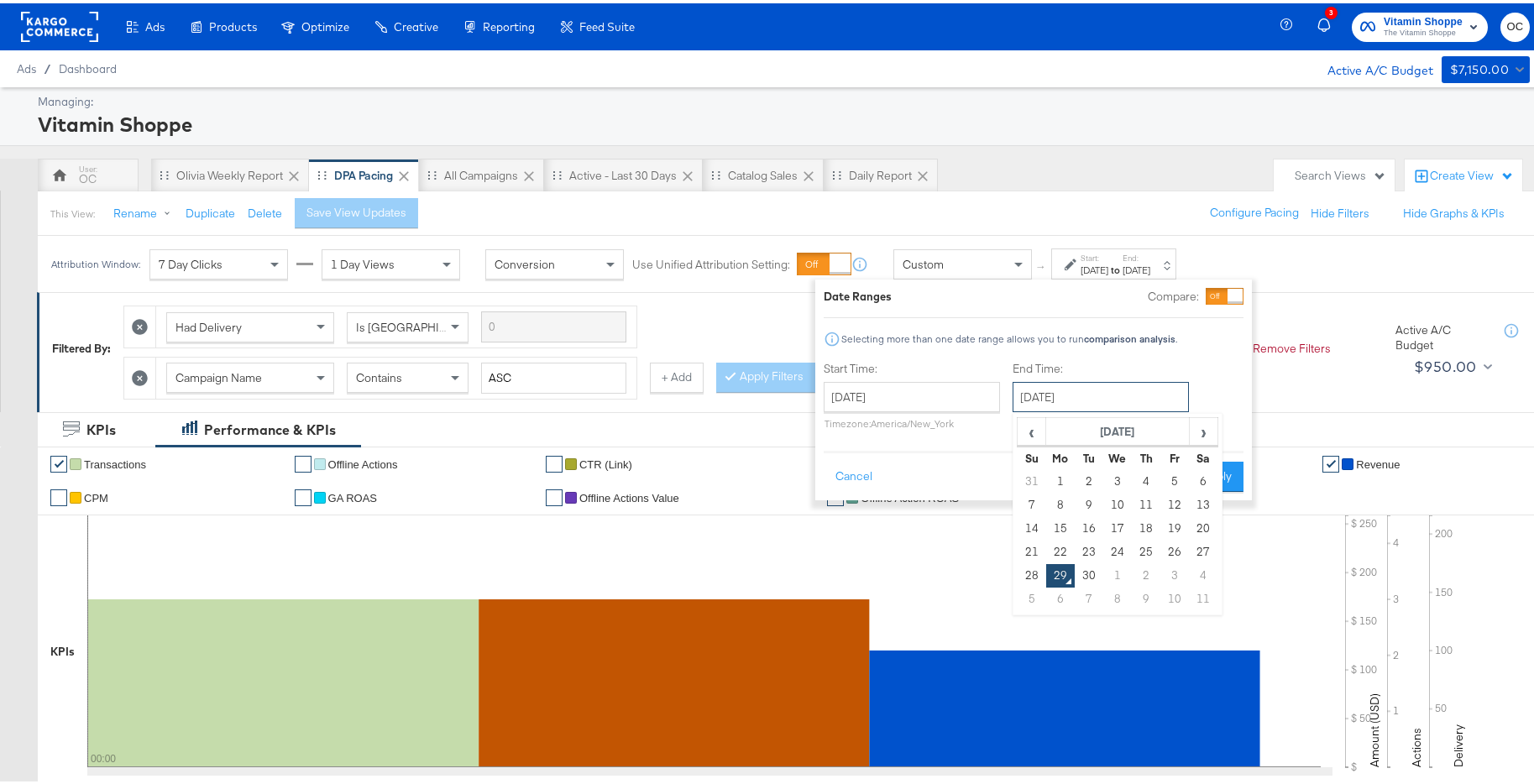
click at [1099, 406] on input "[DATE]" at bounding box center [1101, 394] width 176 height 30
click at [1039, 565] on td "28" at bounding box center [1031, 572] width 29 height 23
type input "September 28th 2025"
click at [1199, 485] on button "Apply" at bounding box center [1217, 473] width 53 height 30
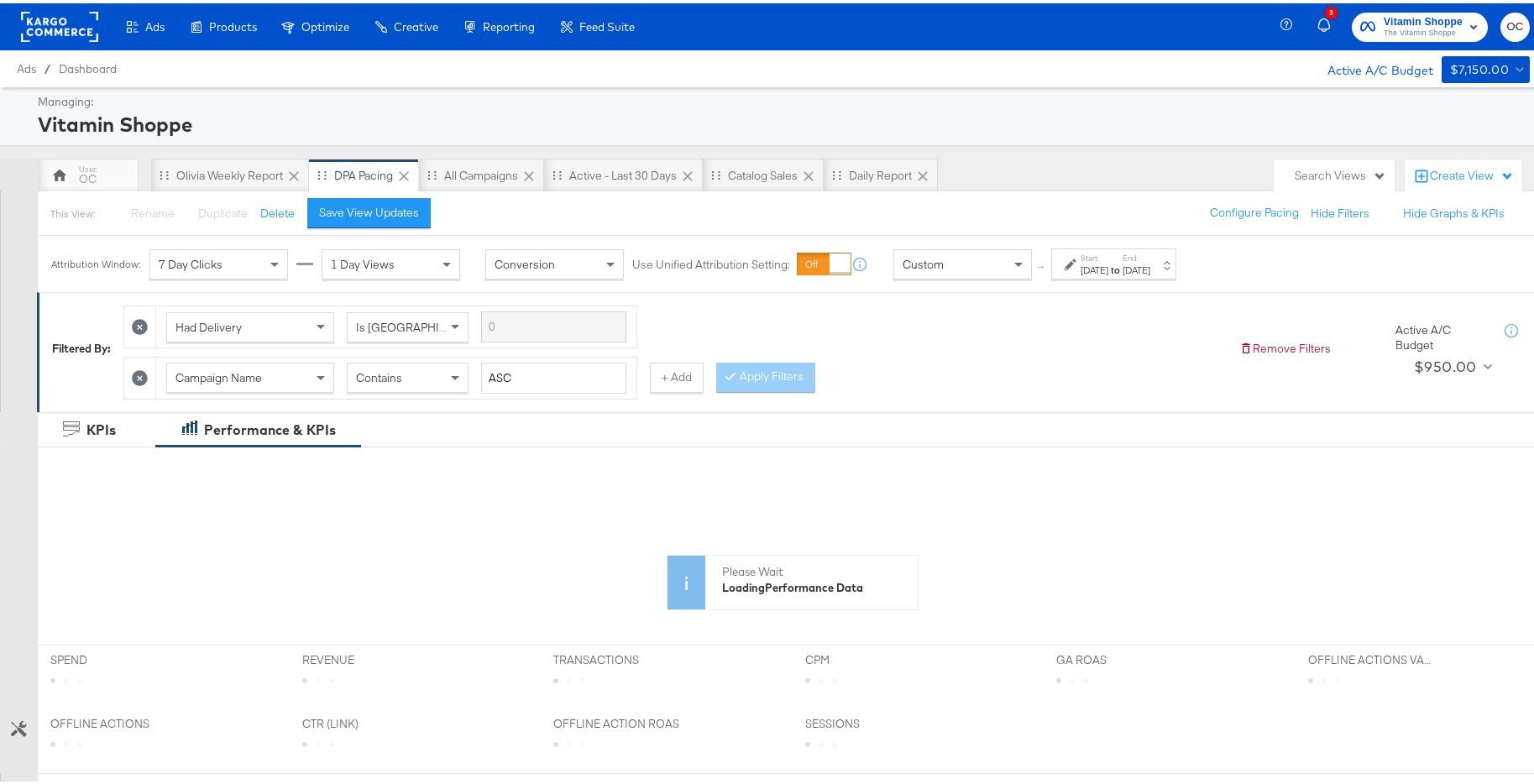
scroll to position [400, 0]
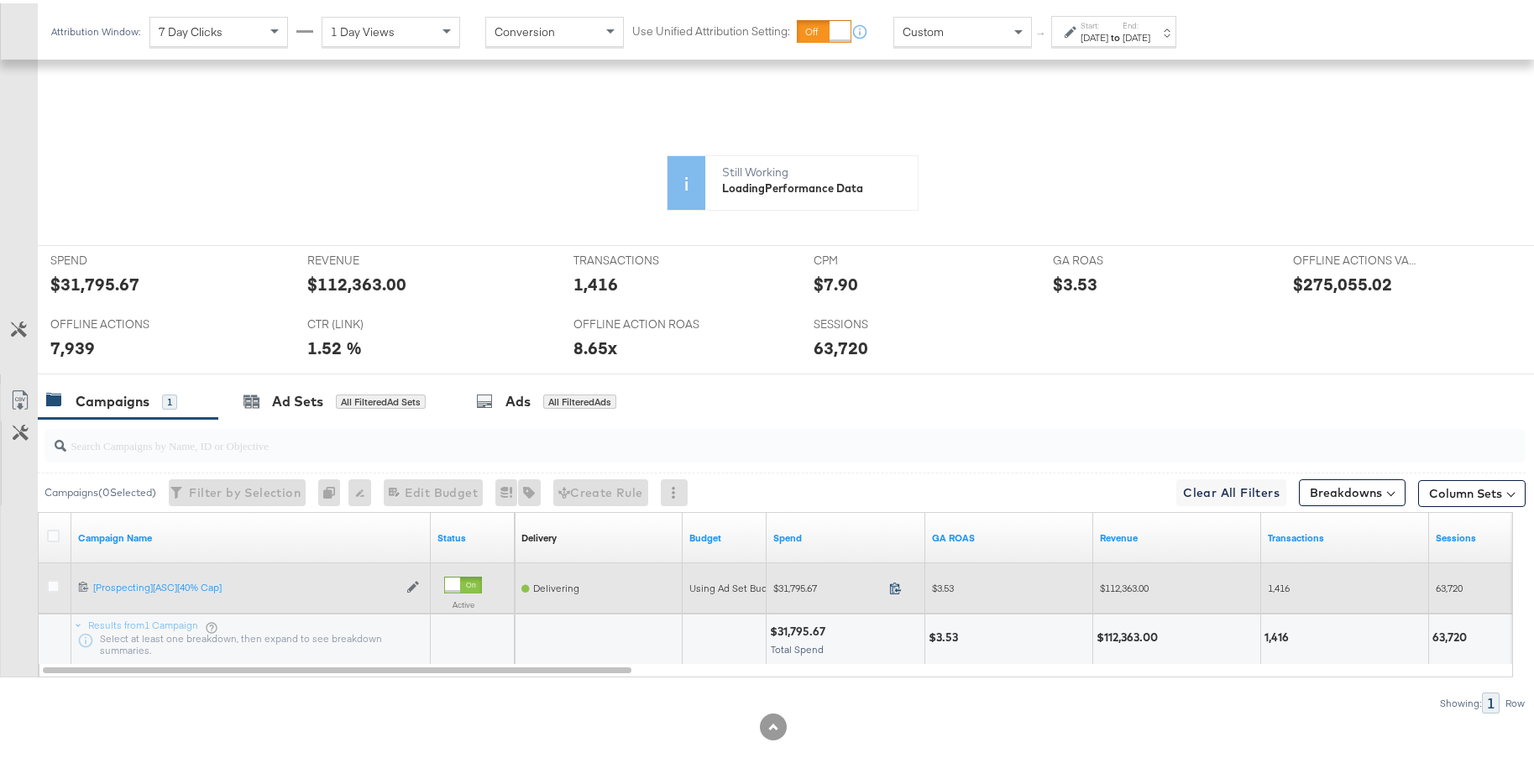
click at [895, 587] on icon at bounding box center [896, 585] width 13 height 13
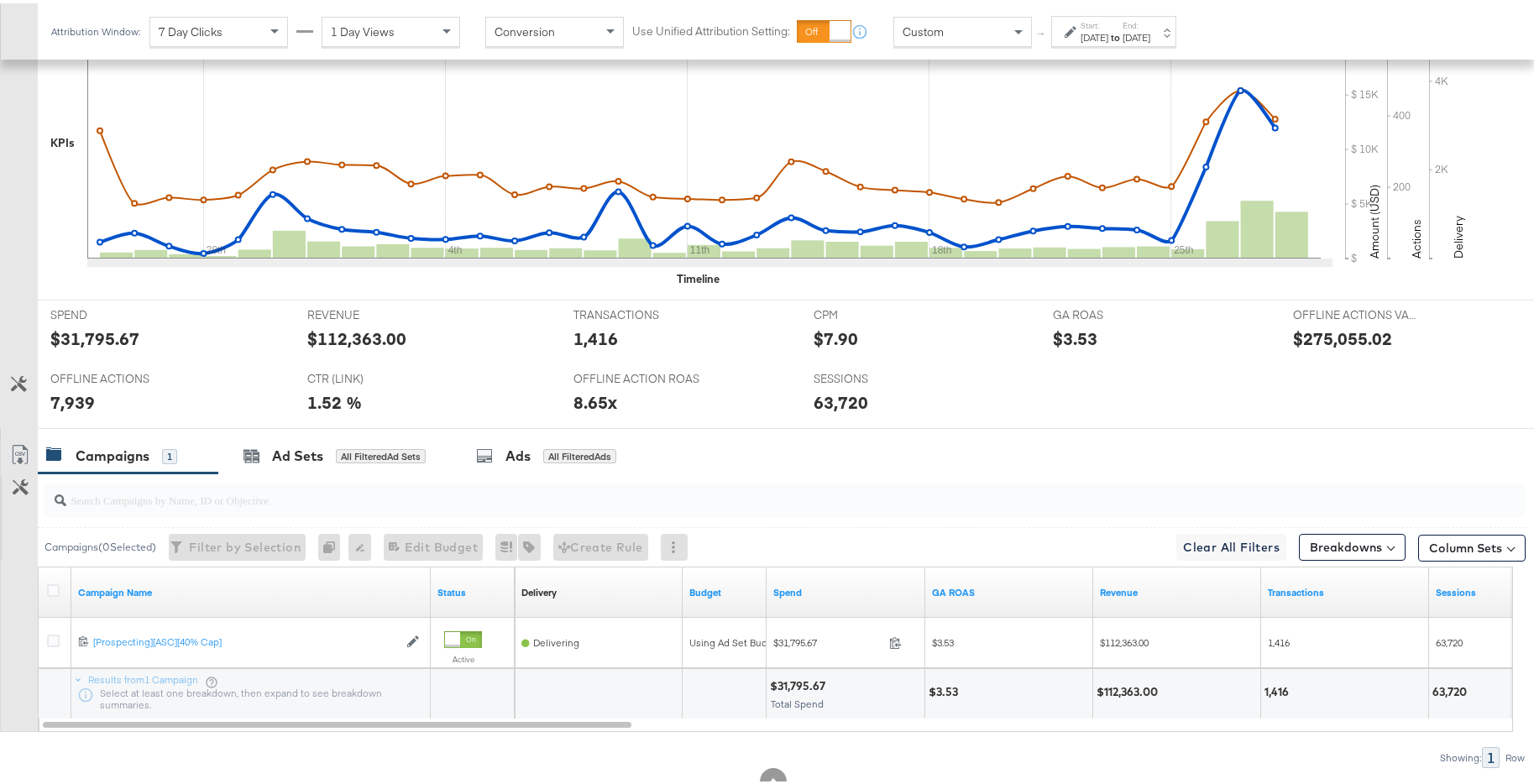
scroll to position [563, 0]
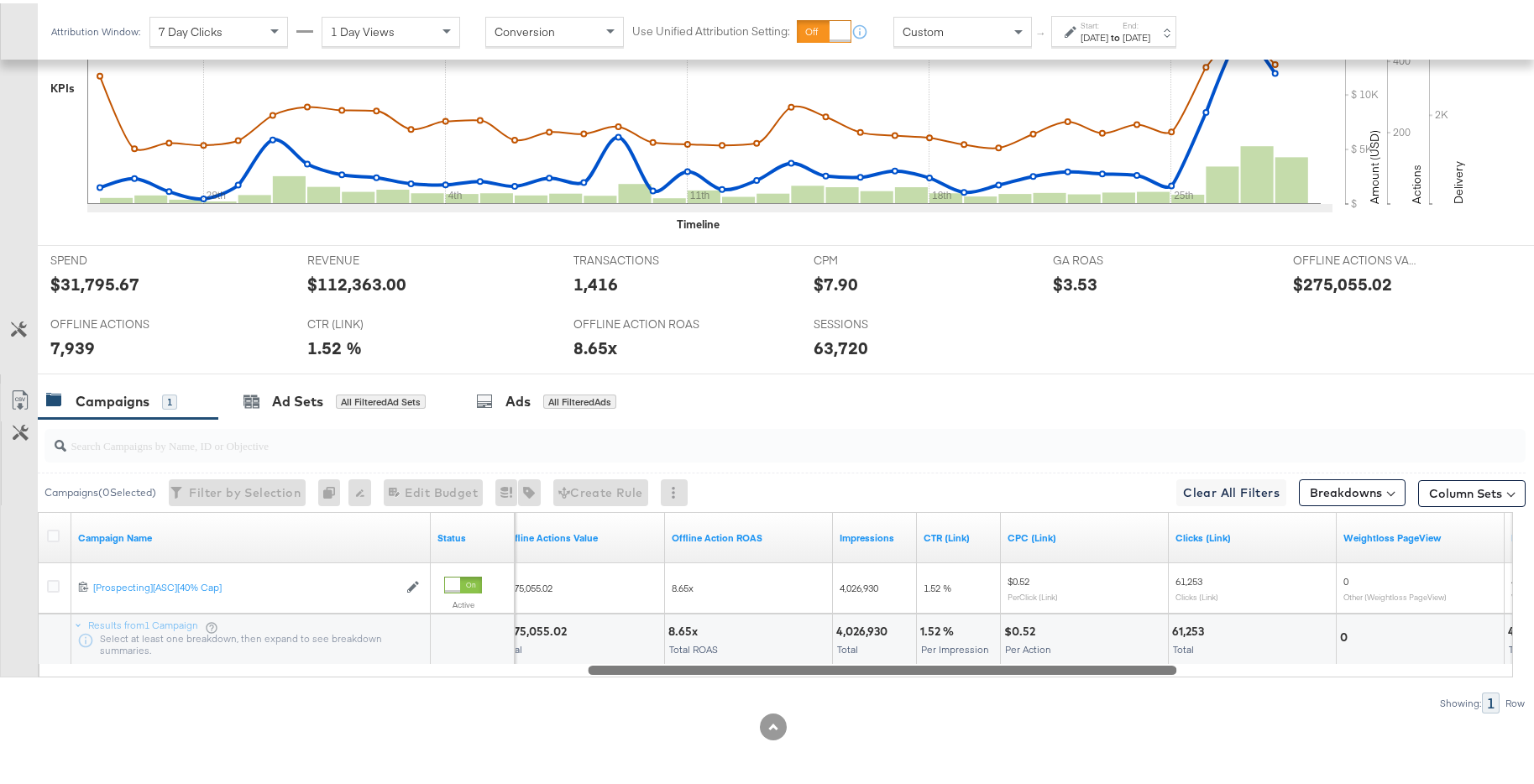
drag, startPoint x: 557, startPoint y: 668, endPoint x: 1103, endPoint y: 657, distance: 546.1
click at [1103, 597] on div "Campaign Name Status Offline Actions Value Offline Action ROAS Impressions CTR …" at bounding box center [776, 591] width 1475 height 166
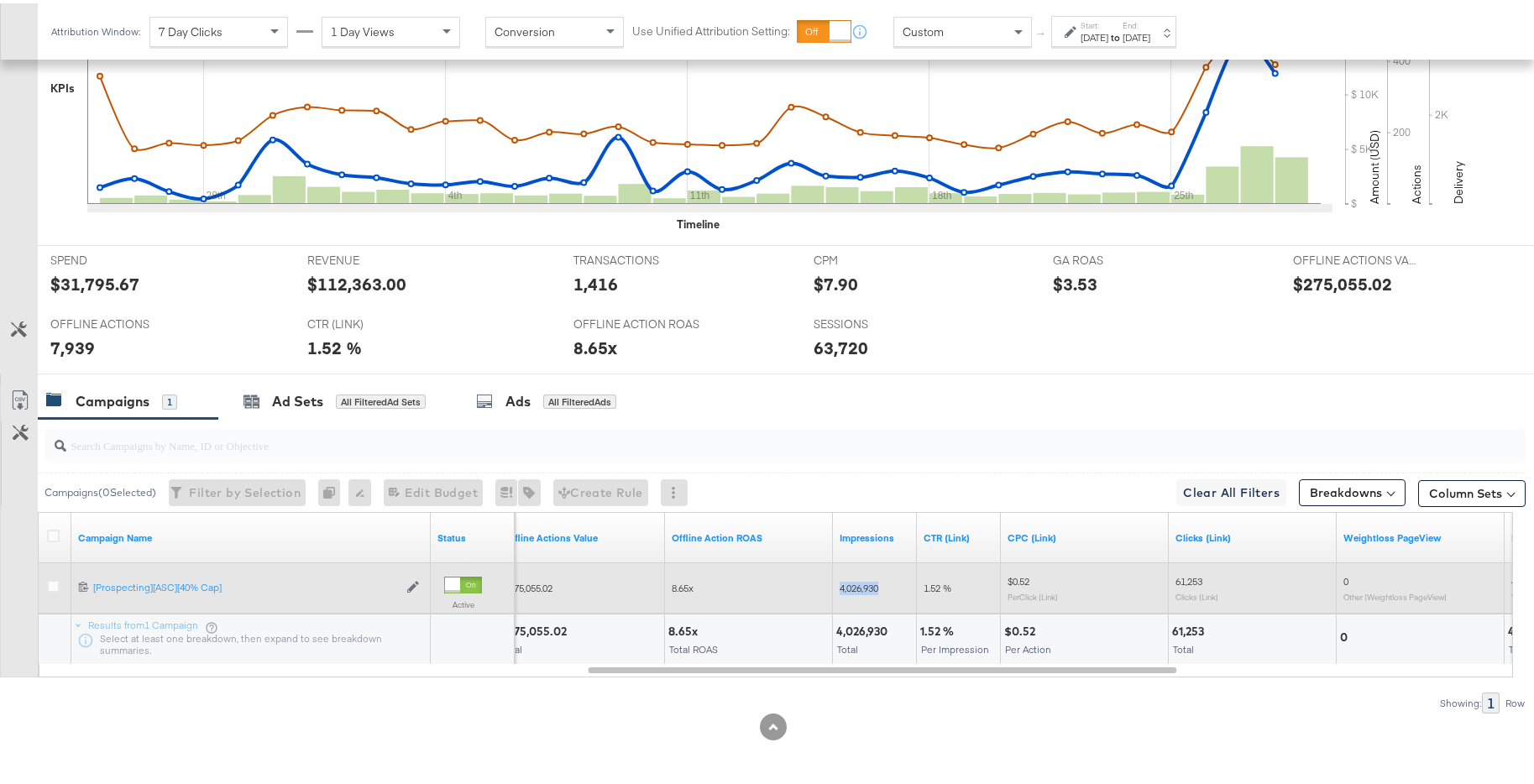
drag, startPoint x: 891, startPoint y: 587, endPoint x: 828, endPoint y: 587, distance: 63.0
click at [828, 587] on div "$275,055.02 8.65x 4,026,930 1.52 % $0.52 Per Click (Link) 61,253 Clicks (Link) …" at bounding box center [754, 585] width 3182 height 50
copy div "4,026,930"
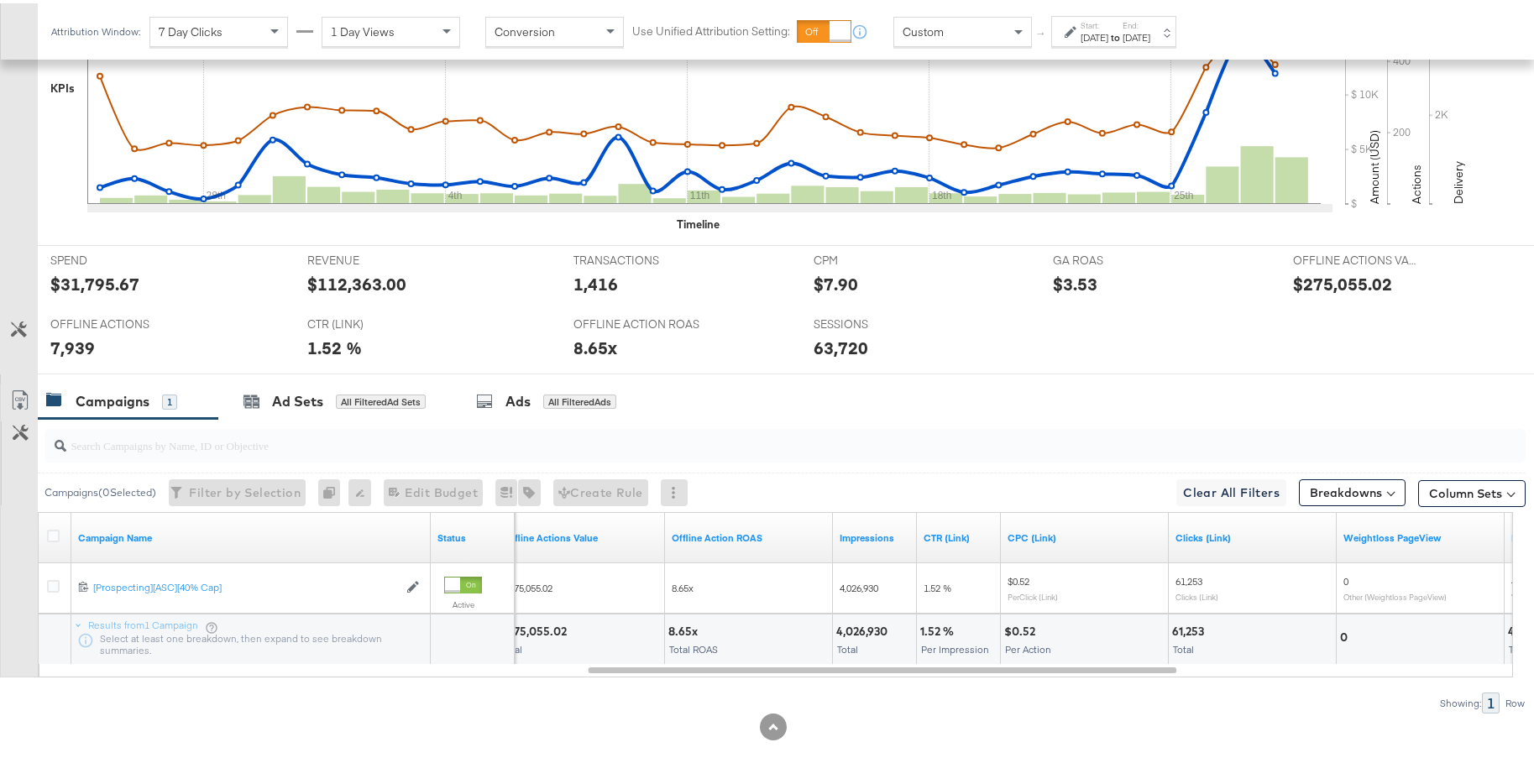
click at [1153, 597] on div "Showing: 1 Row" at bounding box center [763, 699] width 1526 height 21
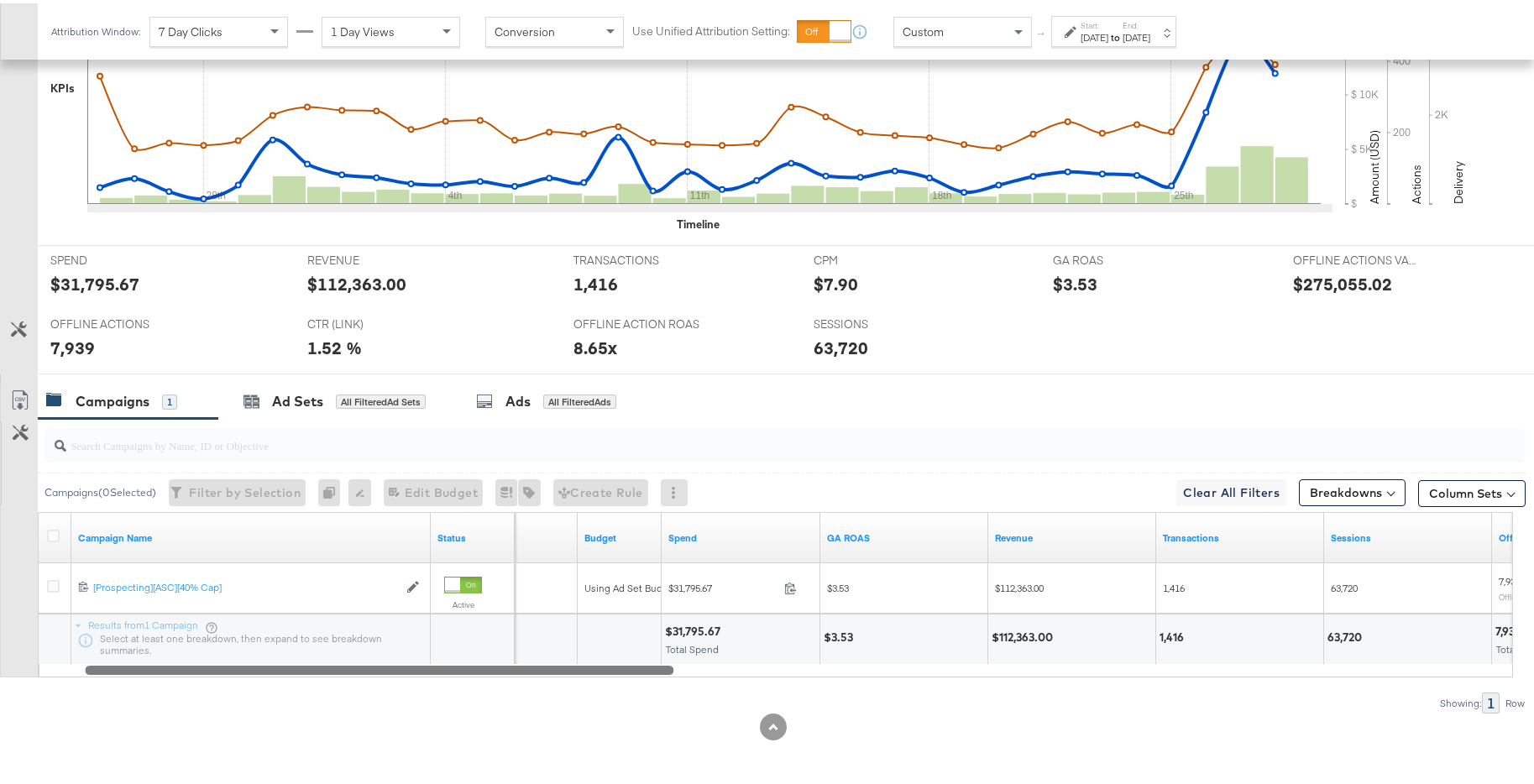
drag, startPoint x: 1154, startPoint y: 671, endPoint x: 661, endPoint y: 667, distance: 493.0
click at [661, 597] on div at bounding box center [379, 666] width 589 height 15
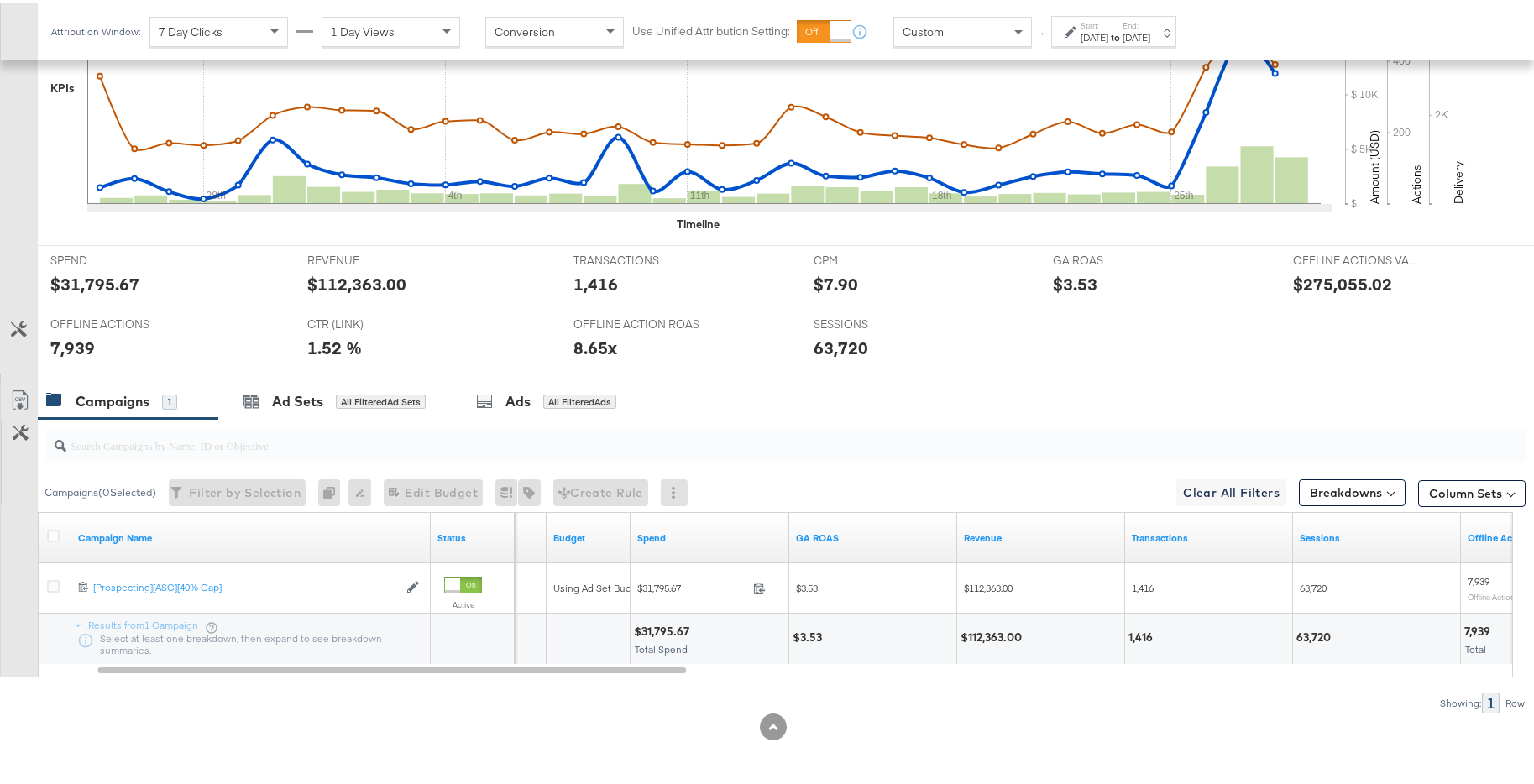
scroll to position [0, 0]
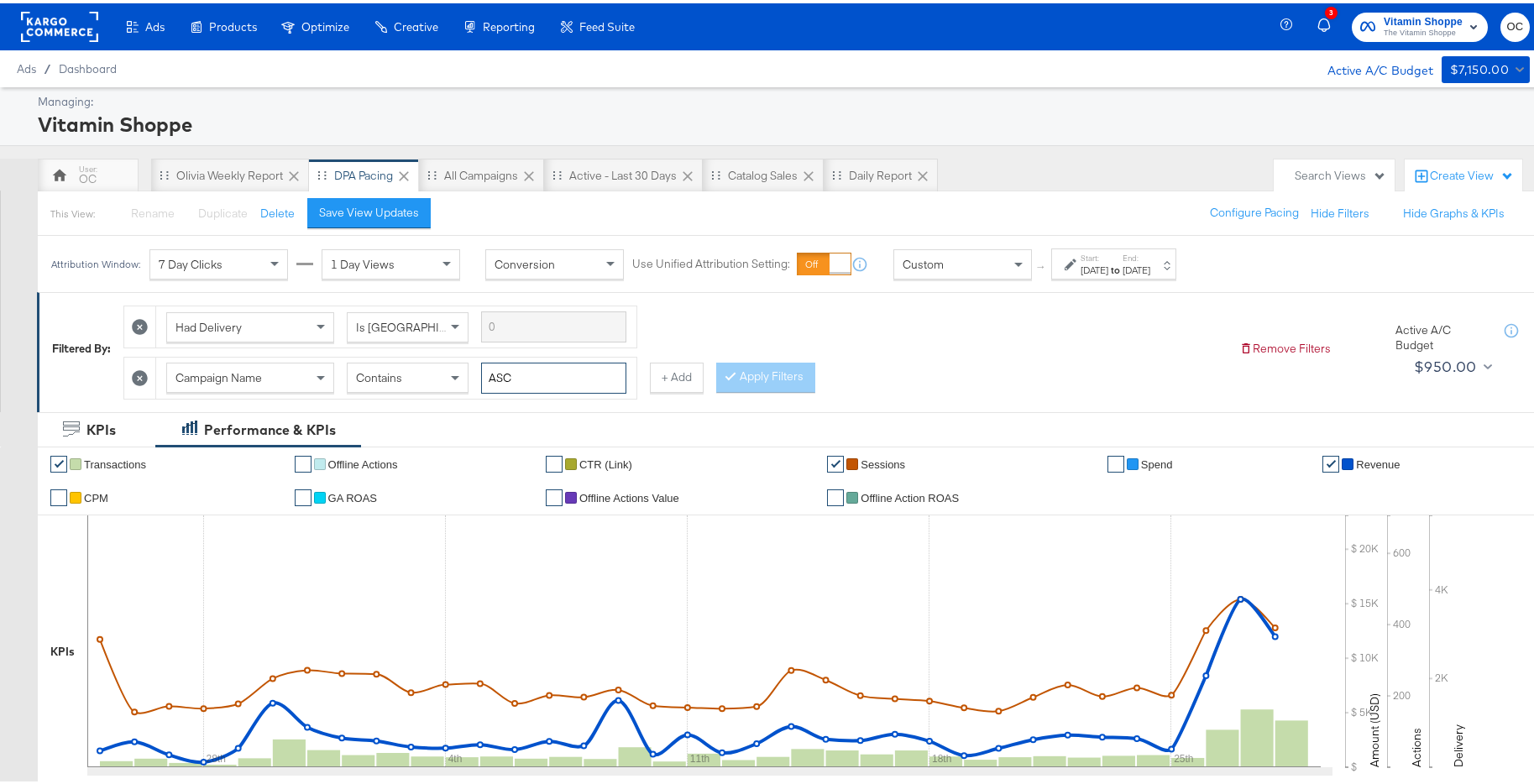
drag, startPoint x: 561, startPoint y: 376, endPoint x: 446, endPoint y: 370, distance: 115.2
click at [446, 370] on div "Campaign Name Contains ASC" at bounding box center [396, 375] width 460 height 31
type input "creatine"
click at [744, 376] on button "Apply Filters" at bounding box center [765, 374] width 99 height 30
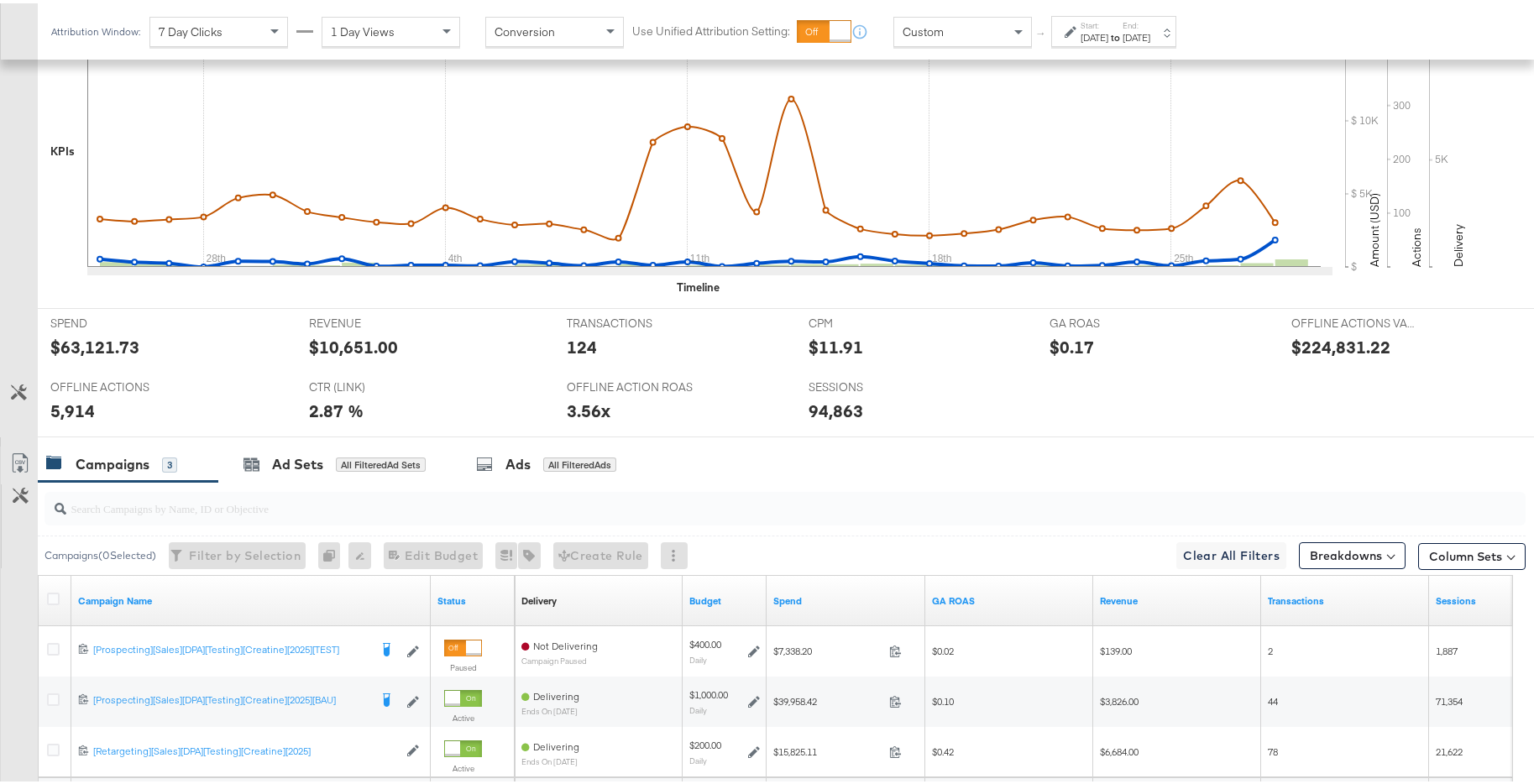
scroll to position [664, 0]
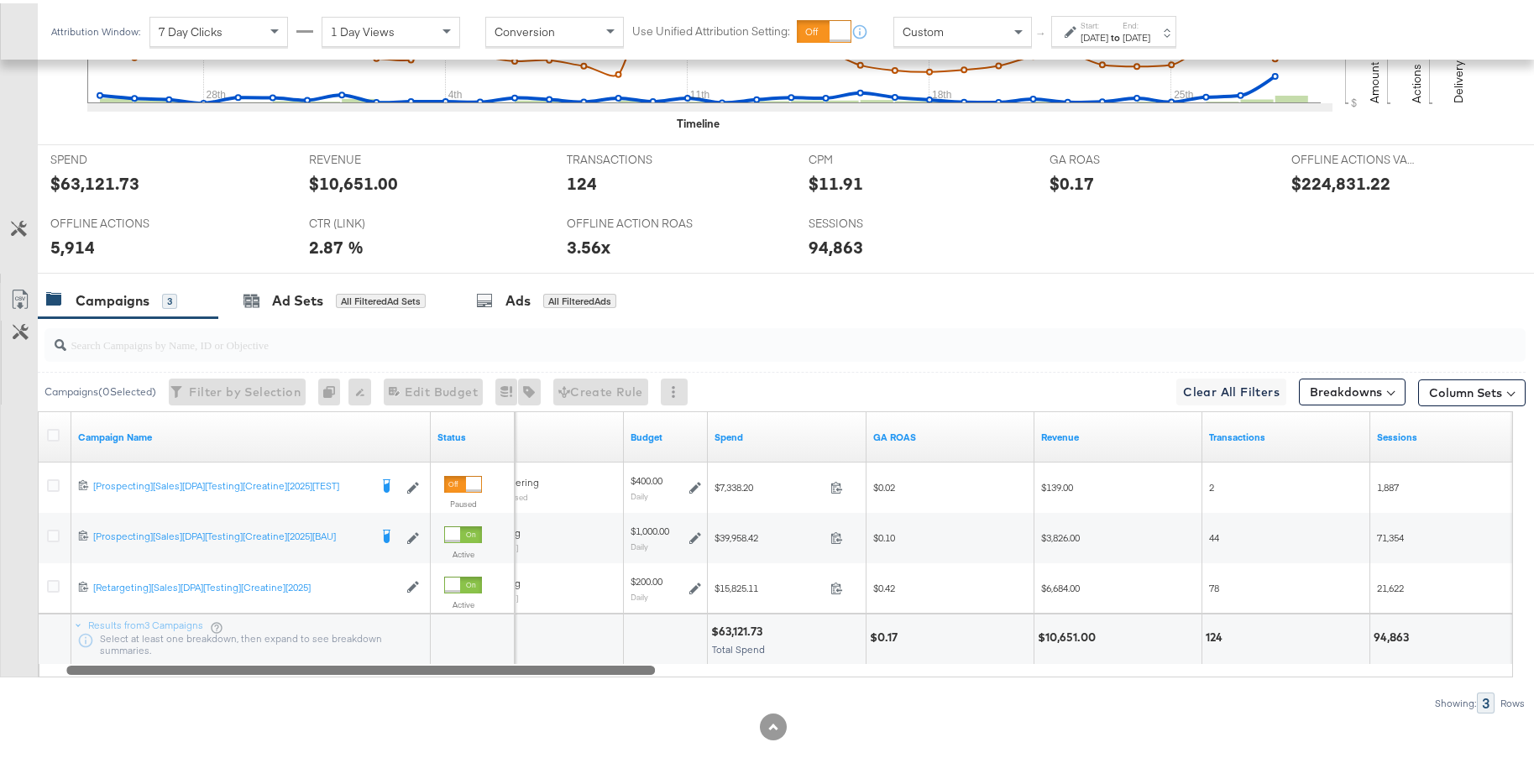
drag, startPoint x: 638, startPoint y: 661, endPoint x: 554, endPoint y: 661, distance: 84.0
click at [554, 597] on div at bounding box center [361, 666] width 589 height 15
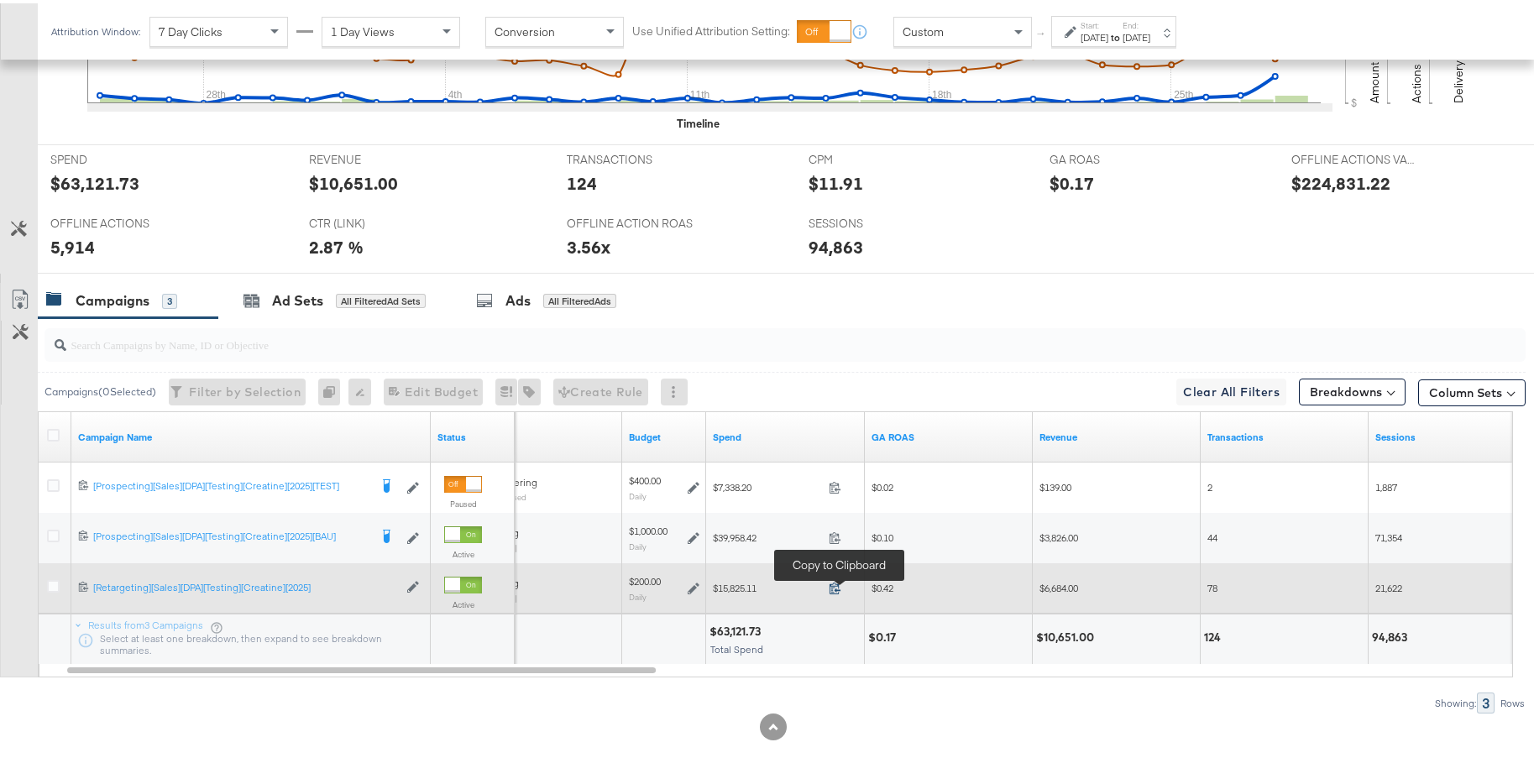
click at [838, 591] on icon at bounding box center [835, 585] width 13 height 13
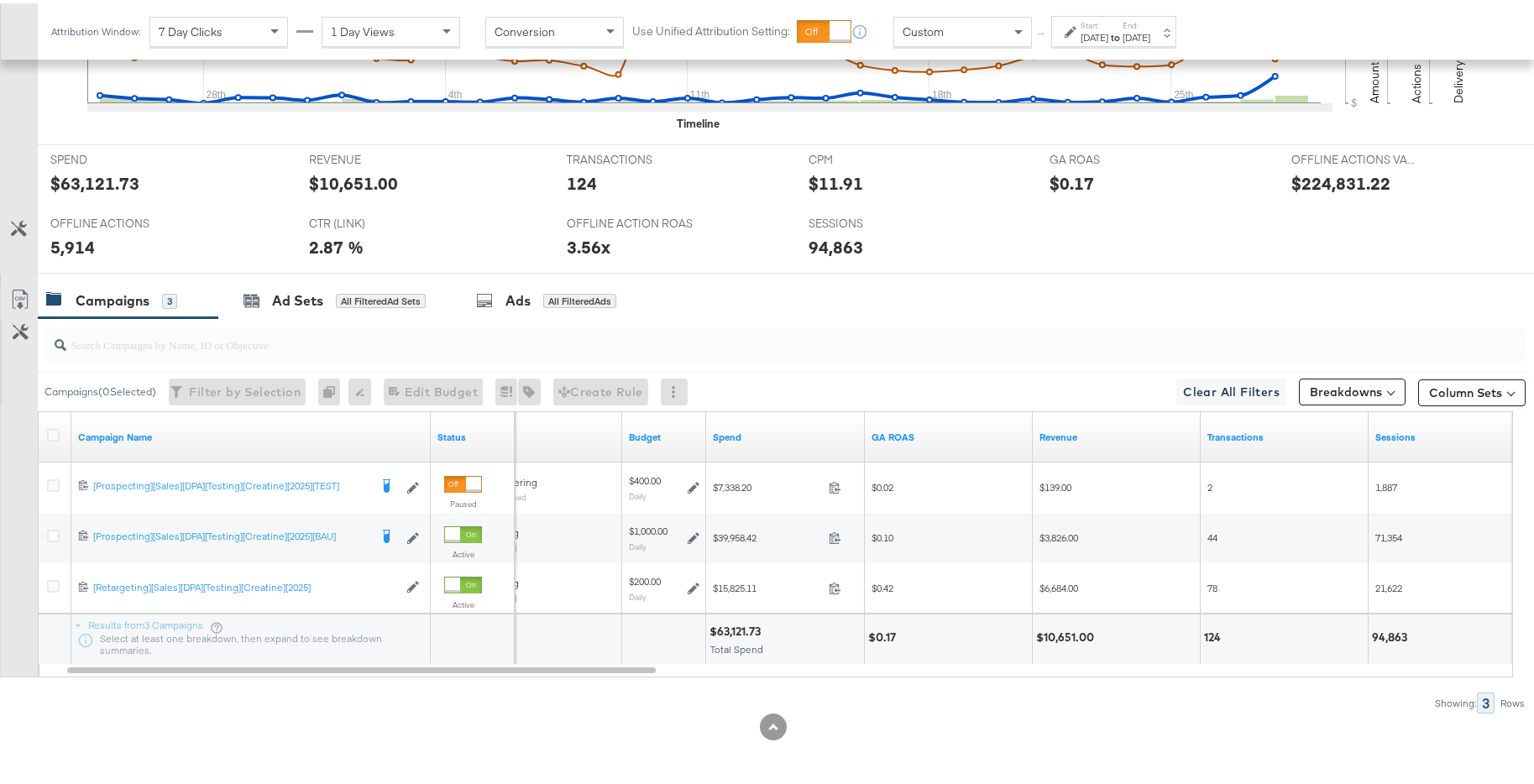
click at [727, 342] on input "search" at bounding box center [728, 335] width 1324 height 33
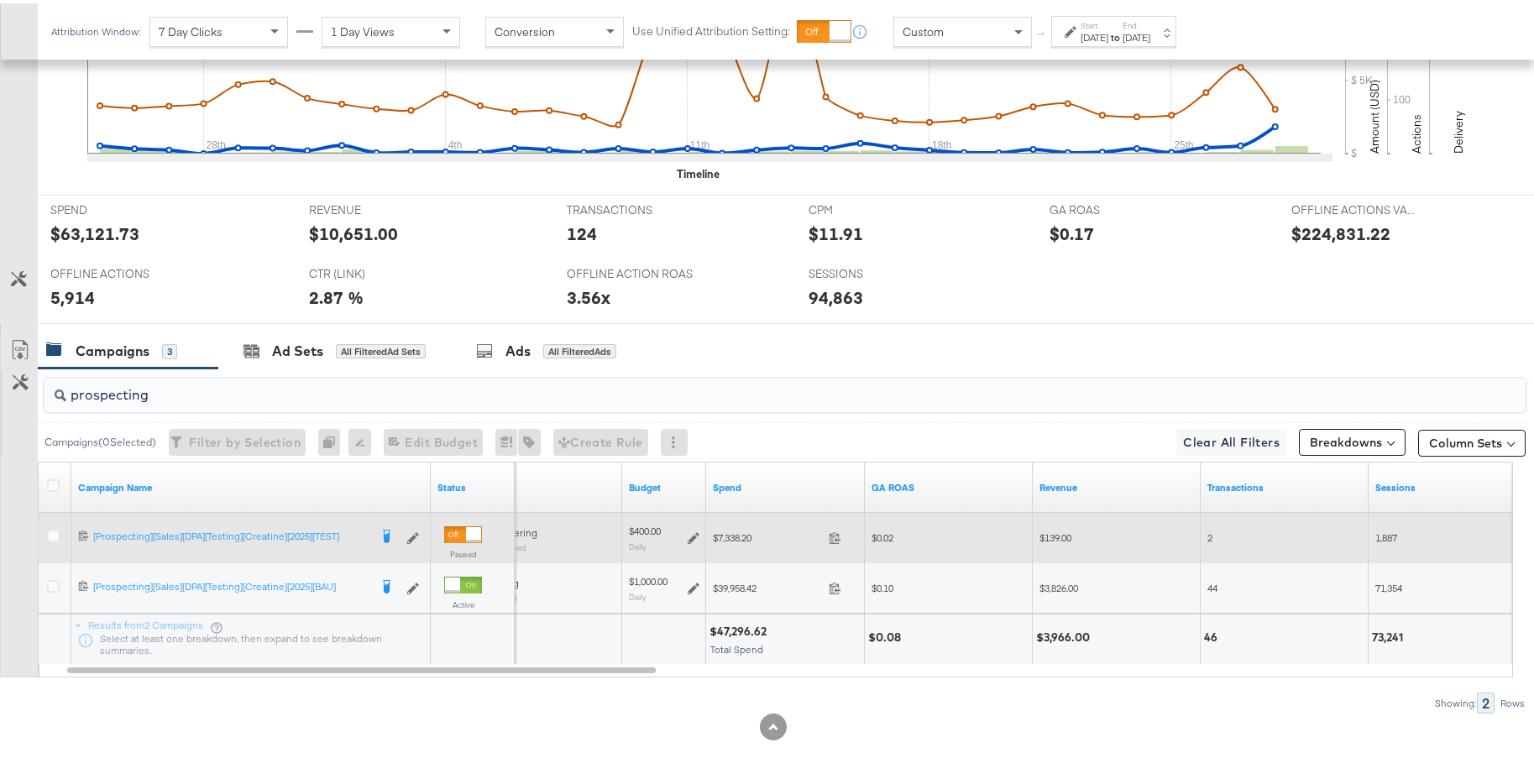
type input "prospecting"
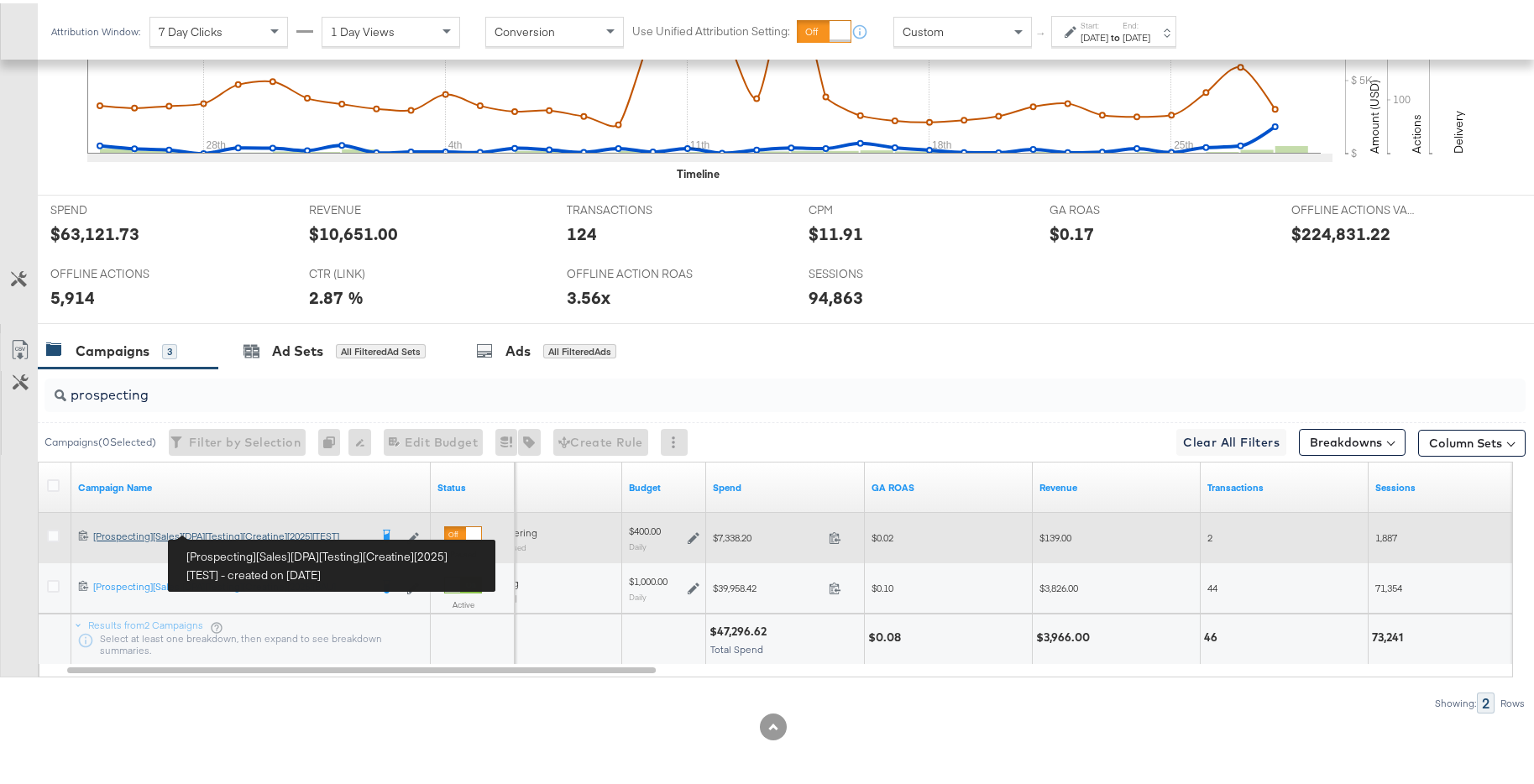
click at [322, 531] on div "[Prospecting][Sales][DPA][Testing][Creatine][2025][TEST] [Prospecting][Sales][D…" at bounding box center [231, 534] width 276 height 14
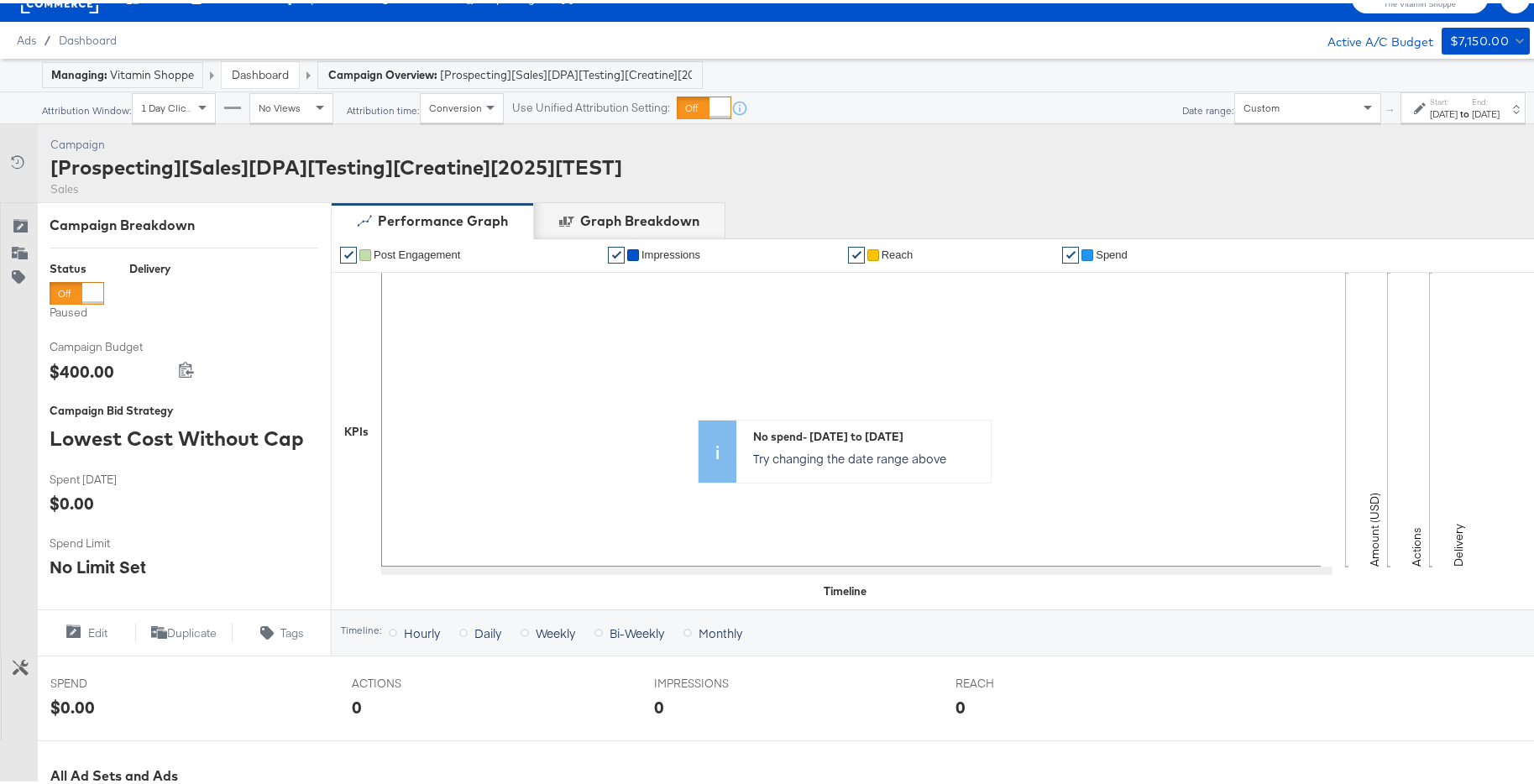
scroll to position [460, 0]
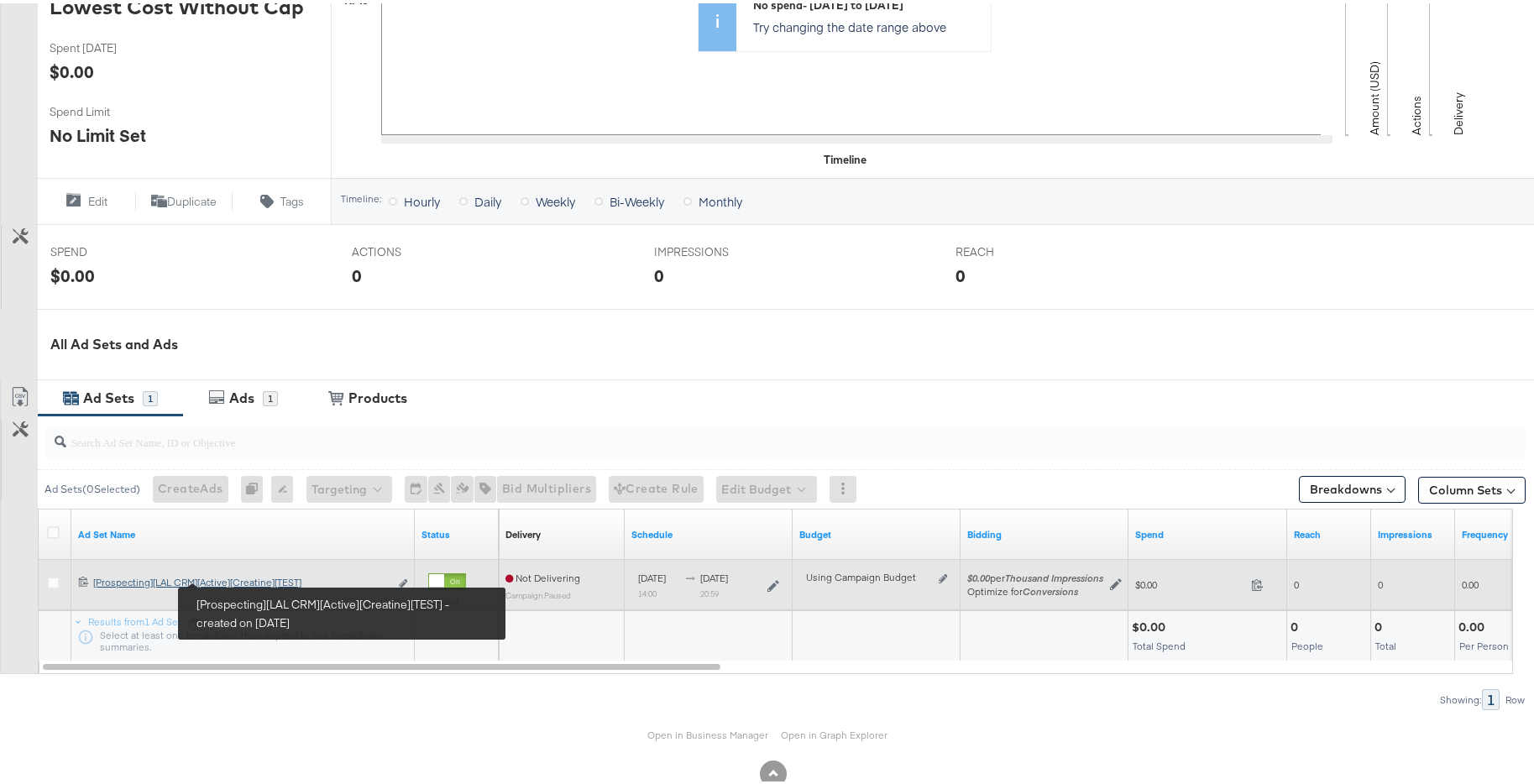
click at [249, 579] on div "[Prospecting][LAL CRM][Active][Creatine][TEST] [Prospecting][LAL CRM][Active][C…" at bounding box center [241, 579] width 295 height 14
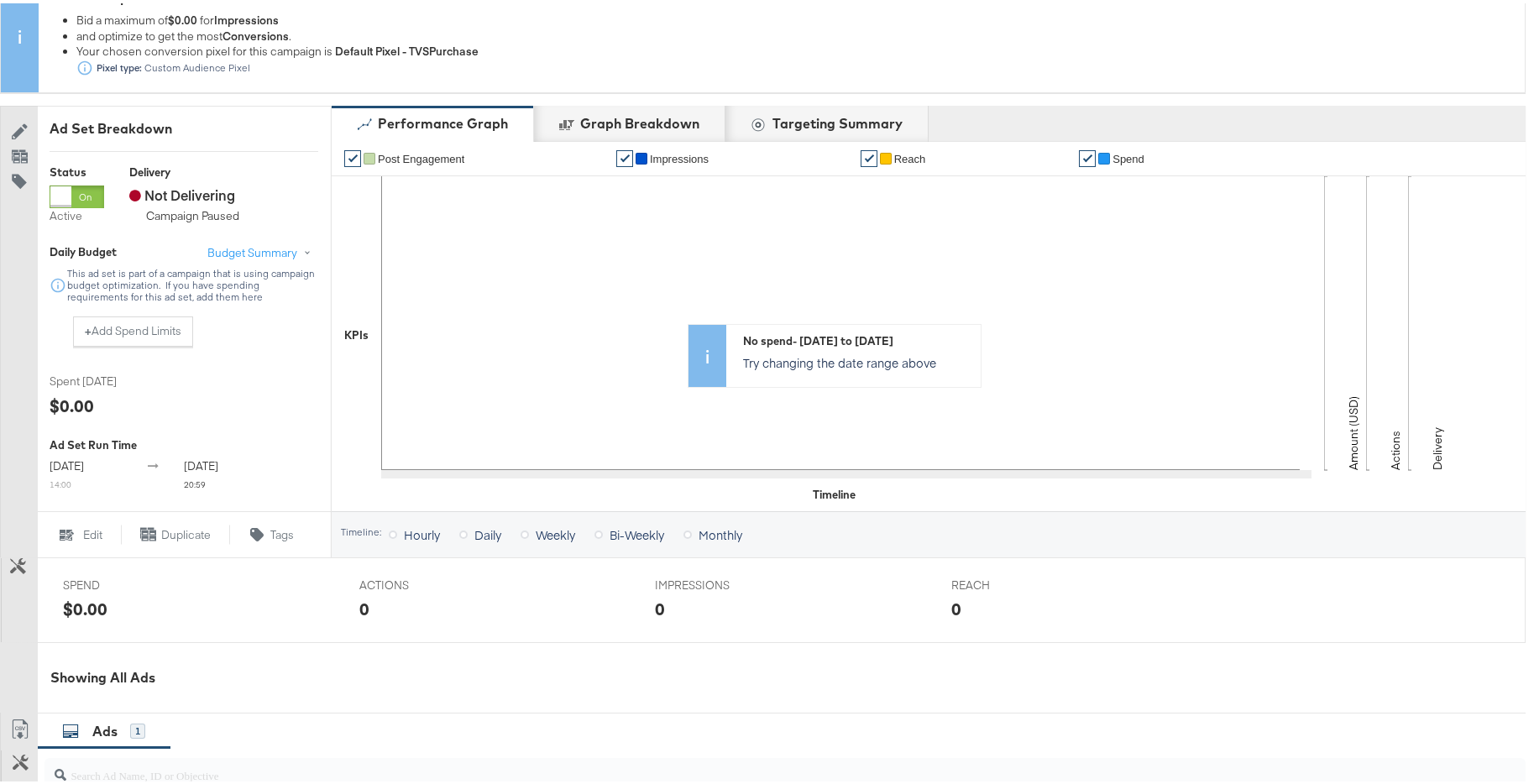
scroll to position [16, 0]
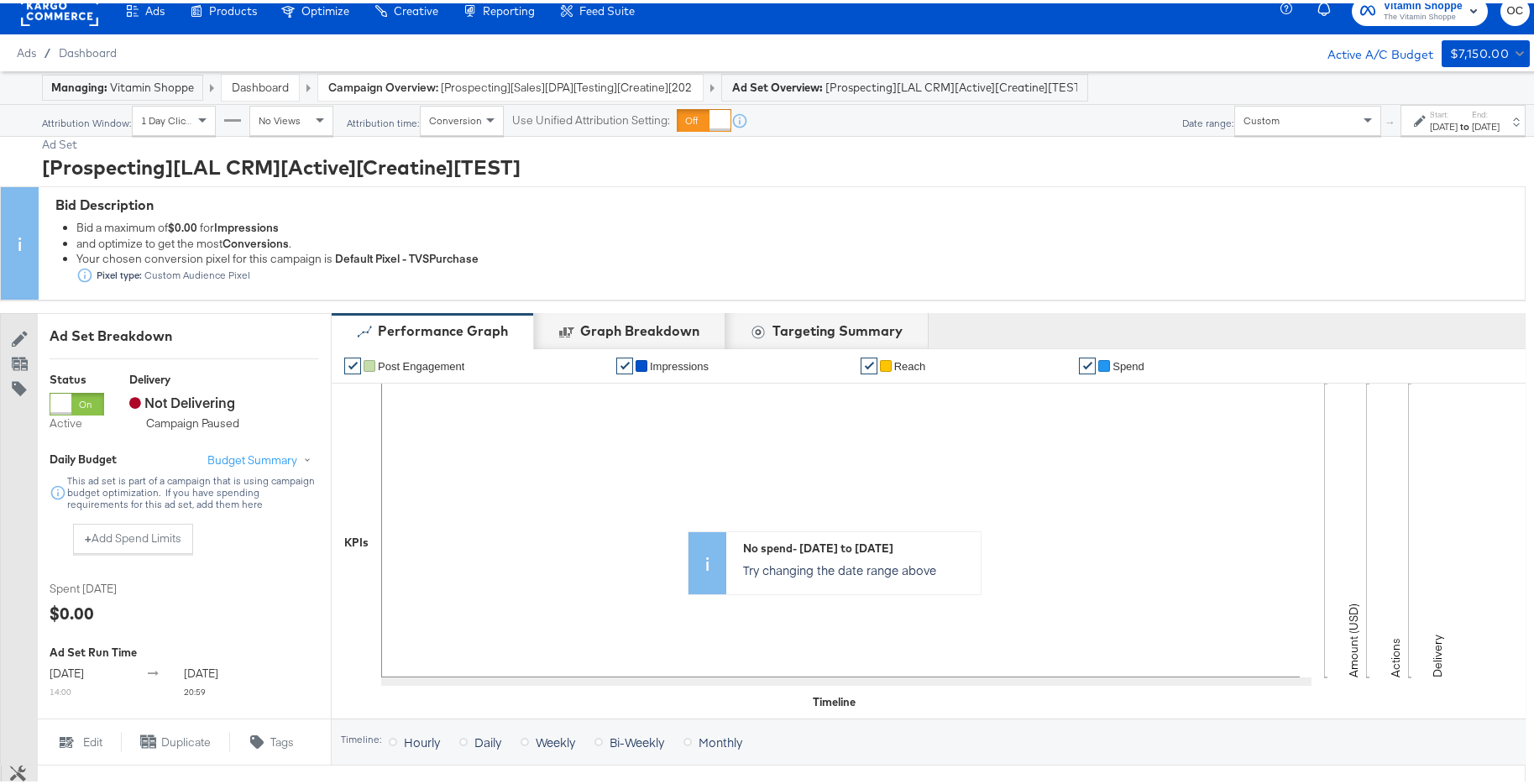
click at [267, 85] on link "Dashboard" at bounding box center [260, 84] width 57 height 16
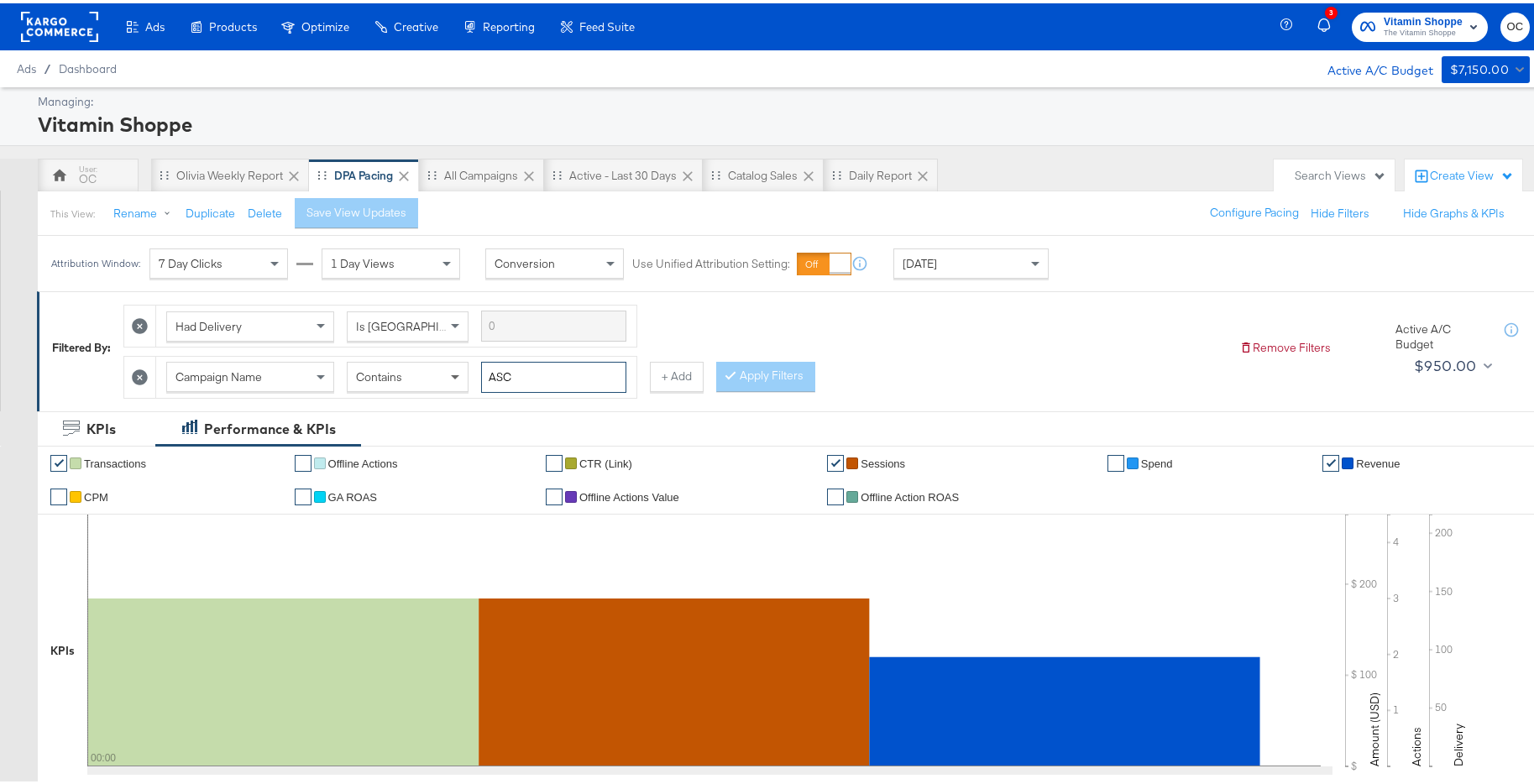
drag, startPoint x: 576, startPoint y: 377, endPoint x: 465, endPoint y: 377, distance: 111.0
click at [465, 377] on div "Campaign Name Contains ASC" at bounding box center [396, 374] width 460 height 31
type input "creatine"
click at [791, 369] on button "Apply Filters" at bounding box center [765, 373] width 99 height 30
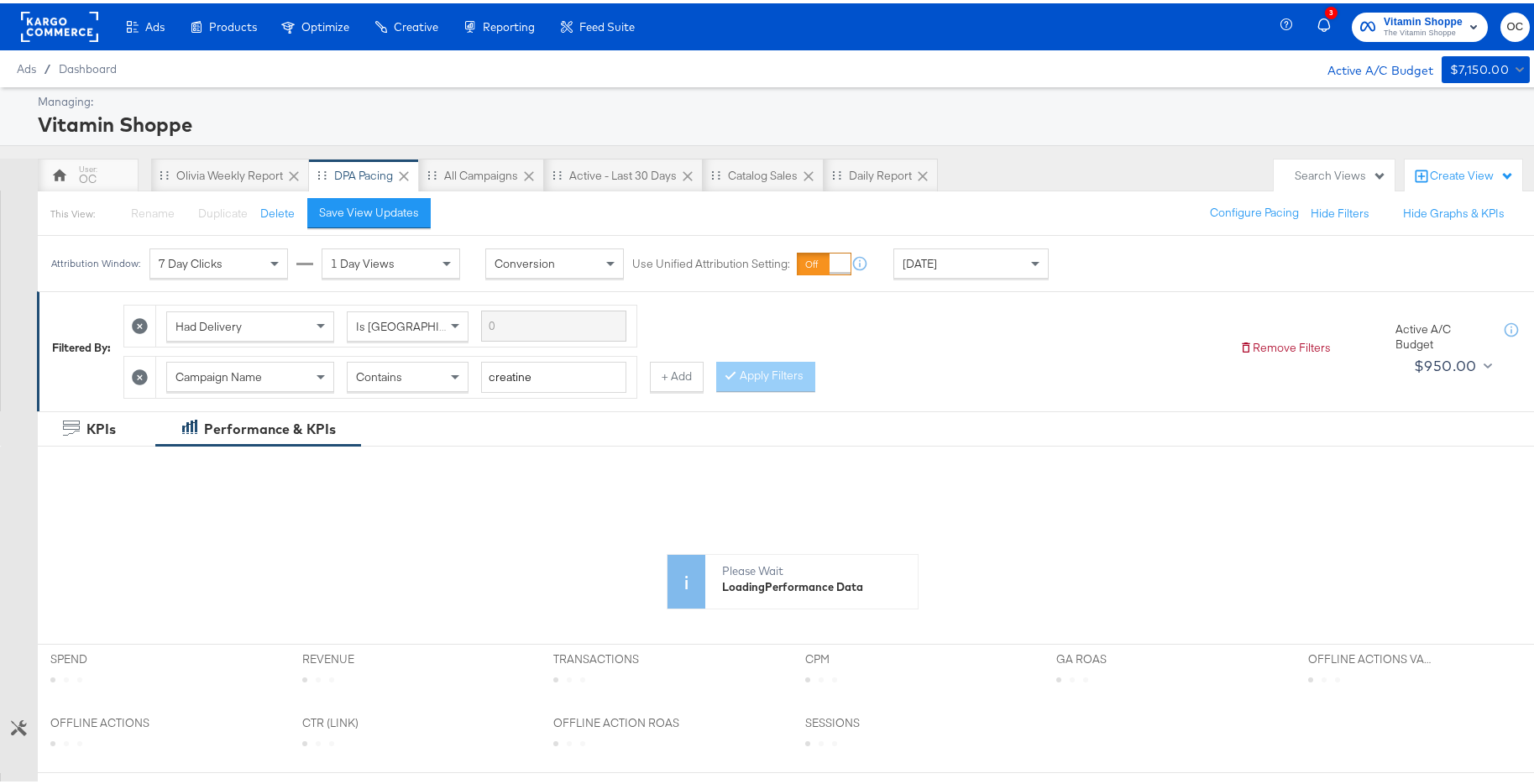
click at [954, 259] on div "[DATE]" at bounding box center [972, 260] width 154 height 28
click at [1096, 270] on div "[DATE]" at bounding box center [1094, 267] width 28 height 14
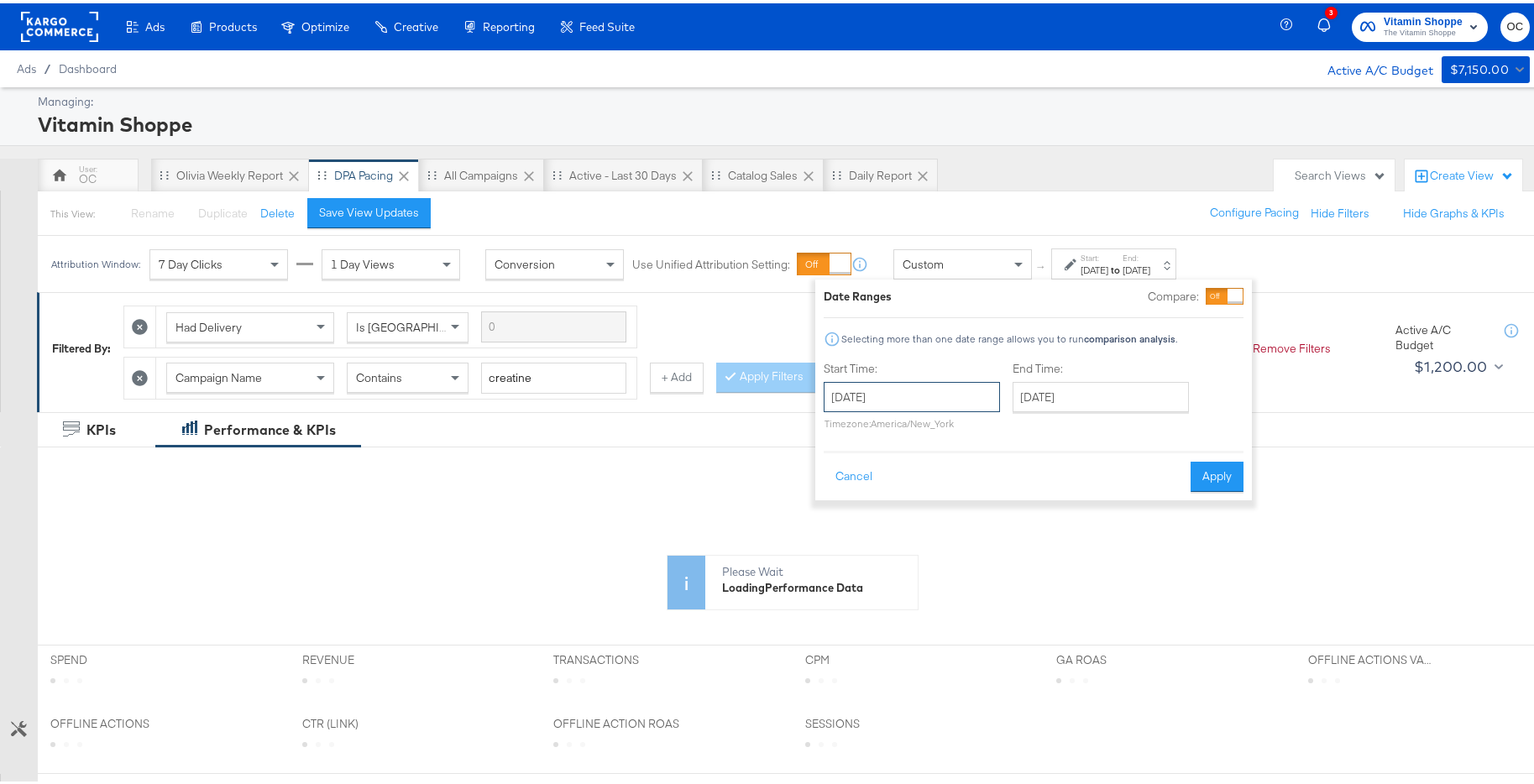
click at [983, 383] on input "[DATE]" at bounding box center [912, 394] width 176 height 30
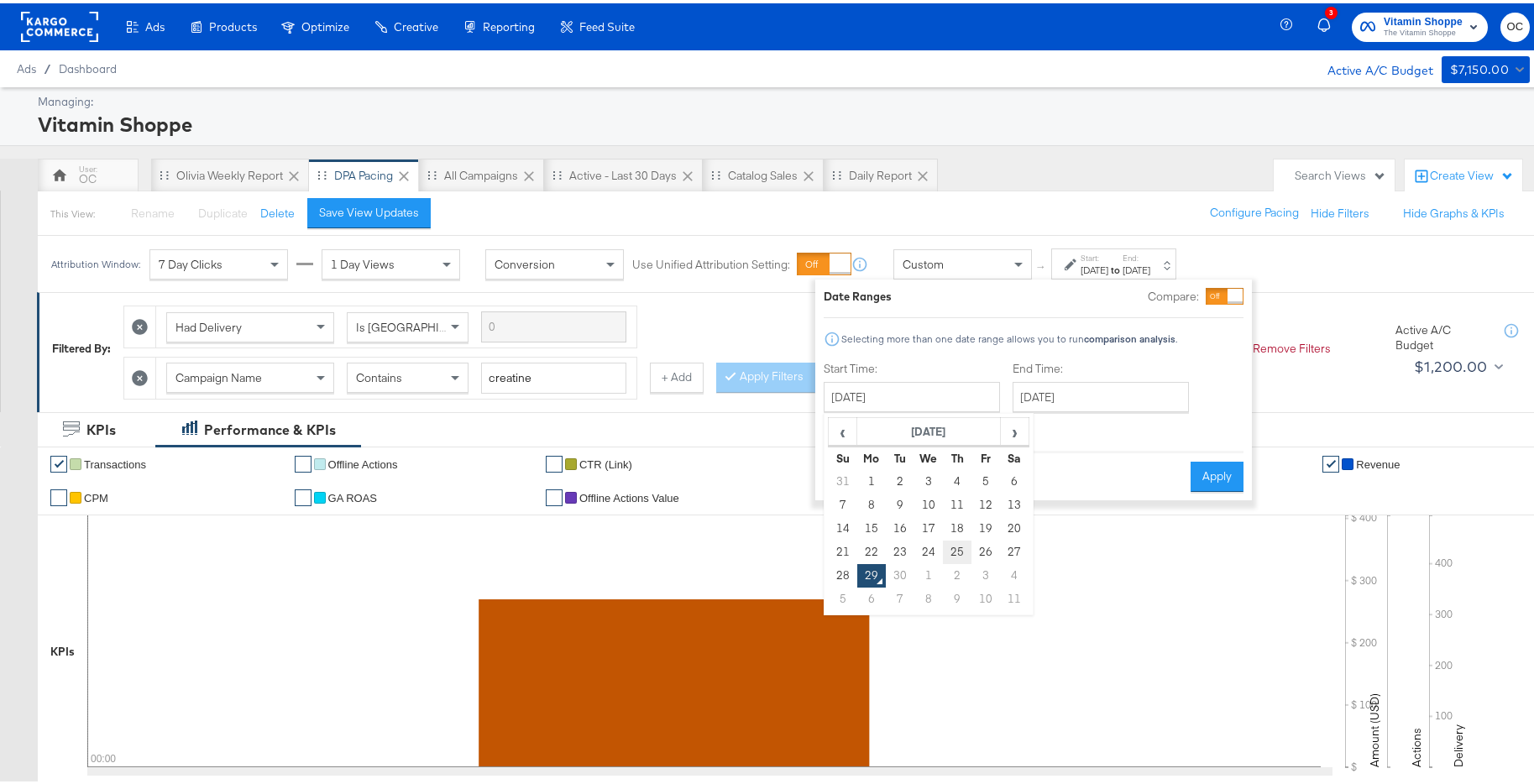
click at [954, 550] on td "25" at bounding box center [957, 548] width 29 height 23
click at [960, 394] on input "September 25th 2025" at bounding box center [912, 394] width 176 height 30
click at [850, 429] on span "‹" at bounding box center [843, 427] width 26 height 25
click at [864, 574] on td "25" at bounding box center [872, 572] width 29 height 23
type input "August 25th 2025"
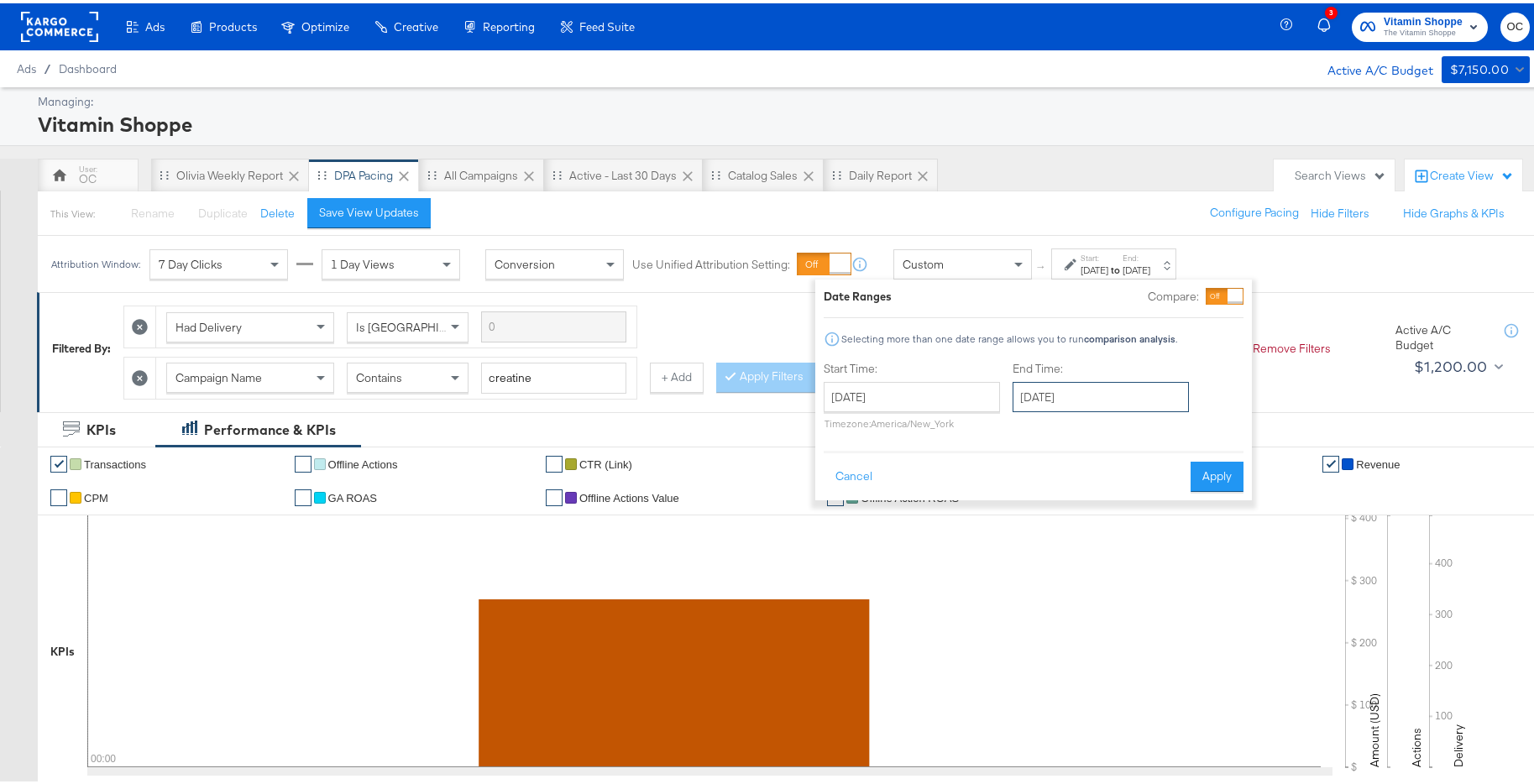
click at [1063, 400] on input "[DATE]" at bounding box center [1101, 394] width 176 height 30
click at [1027, 569] on td "28" at bounding box center [1031, 572] width 29 height 23
type input "September 28th 2025"
click at [1204, 478] on button "Apply" at bounding box center [1217, 473] width 53 height 30
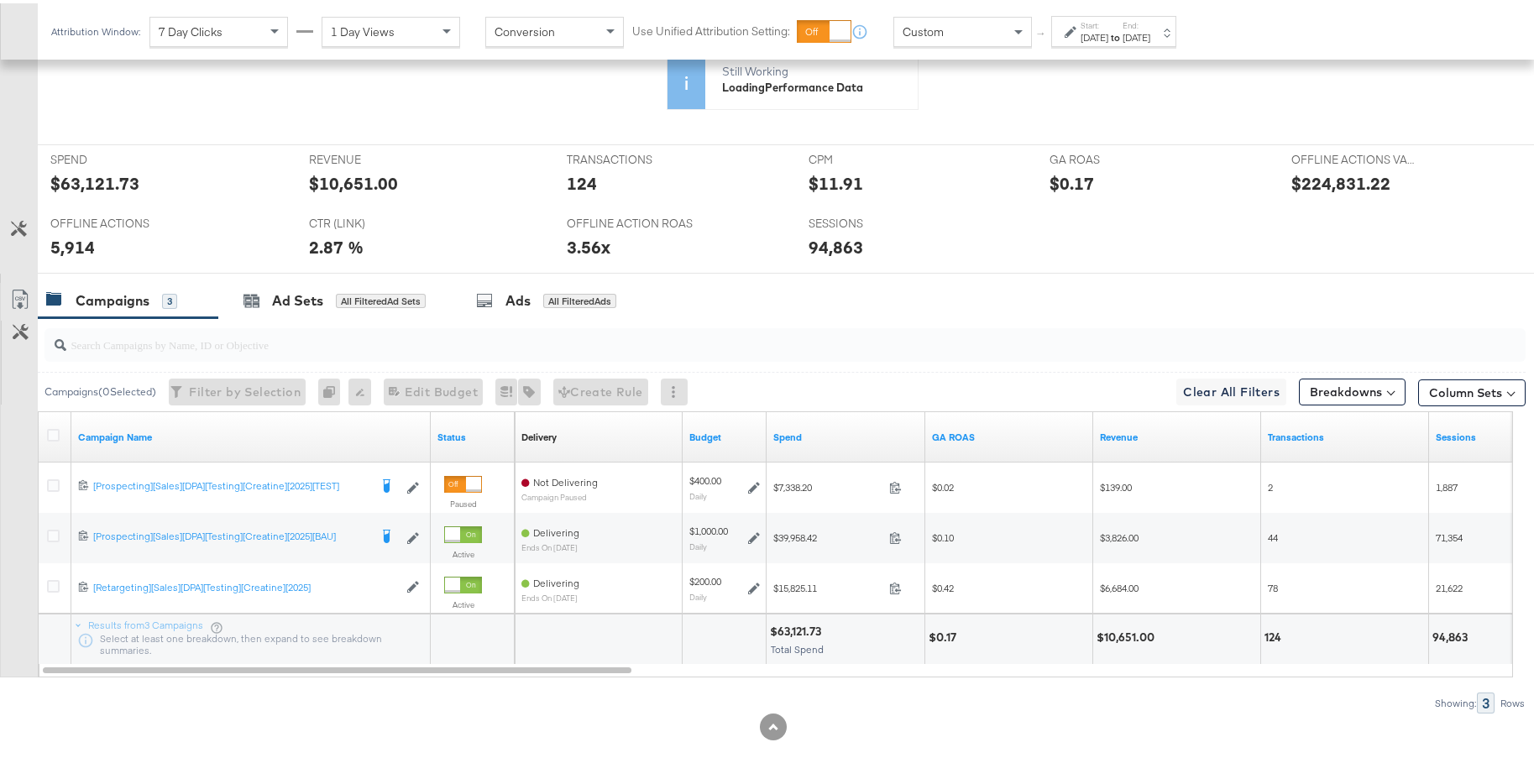
scroll to position [664, 0]
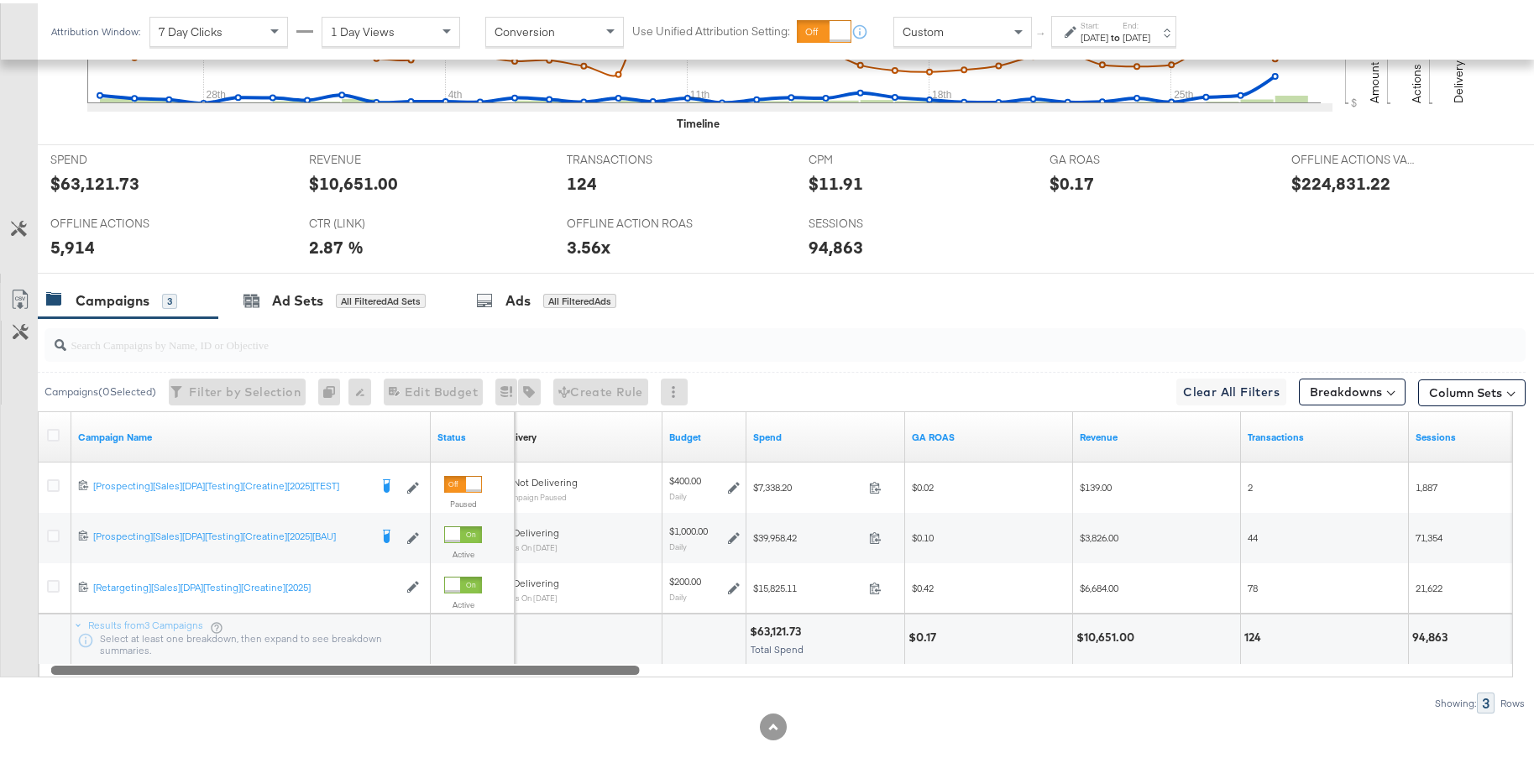
drag, startPoint x: 623, startPoint y: 665, endPoint x: 557, endPoint y: 669, distance: 66.1
click at [557, 597] on div at bounding box center [345, 666] width 589 height 15
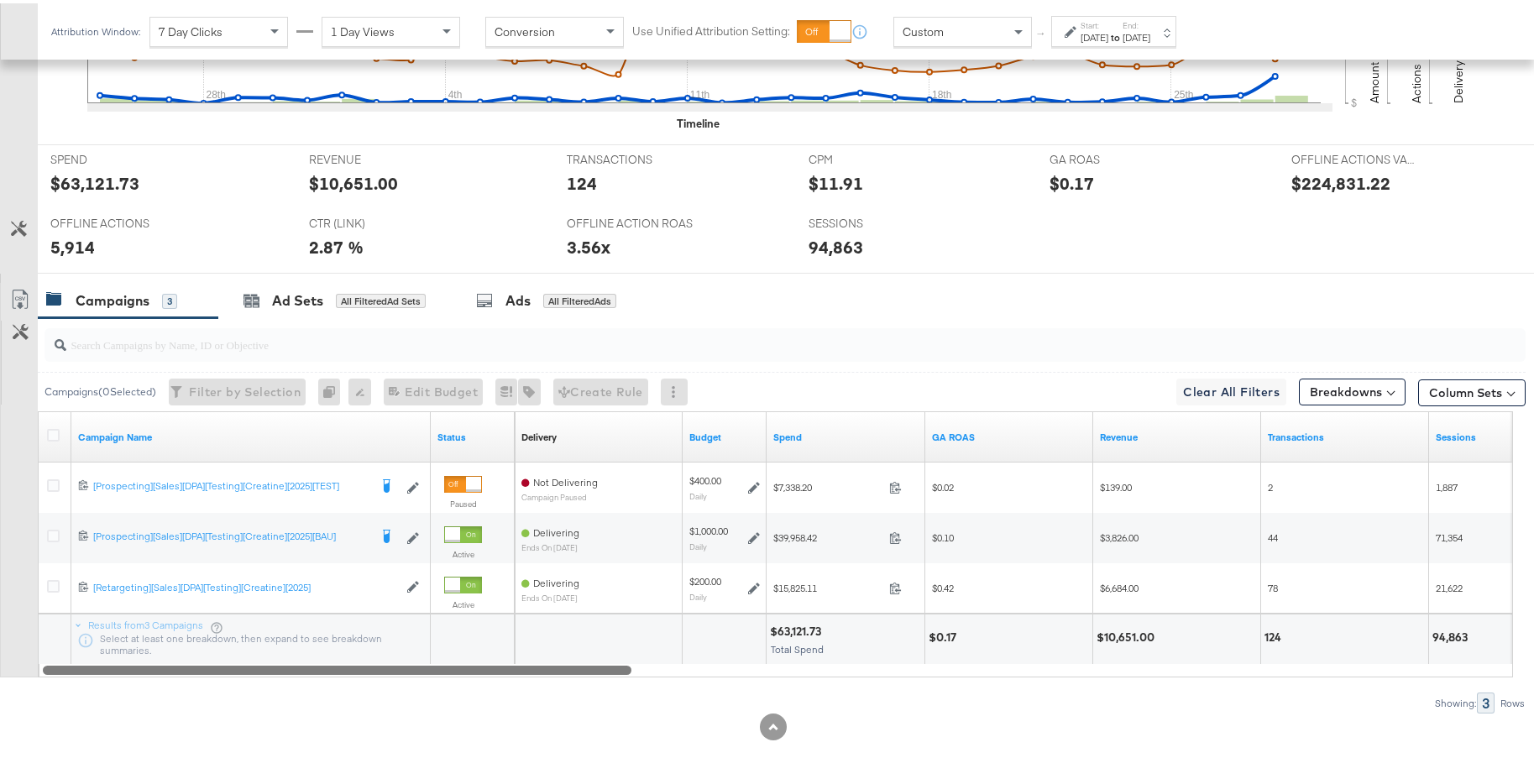
drag, startPoint x: 571, startPoint y: 667, endPoint x: 484, endPoint y: 666, distance: 87.0
click at [484, 597] on div at bounding box center [338, 666] width 589 height 15
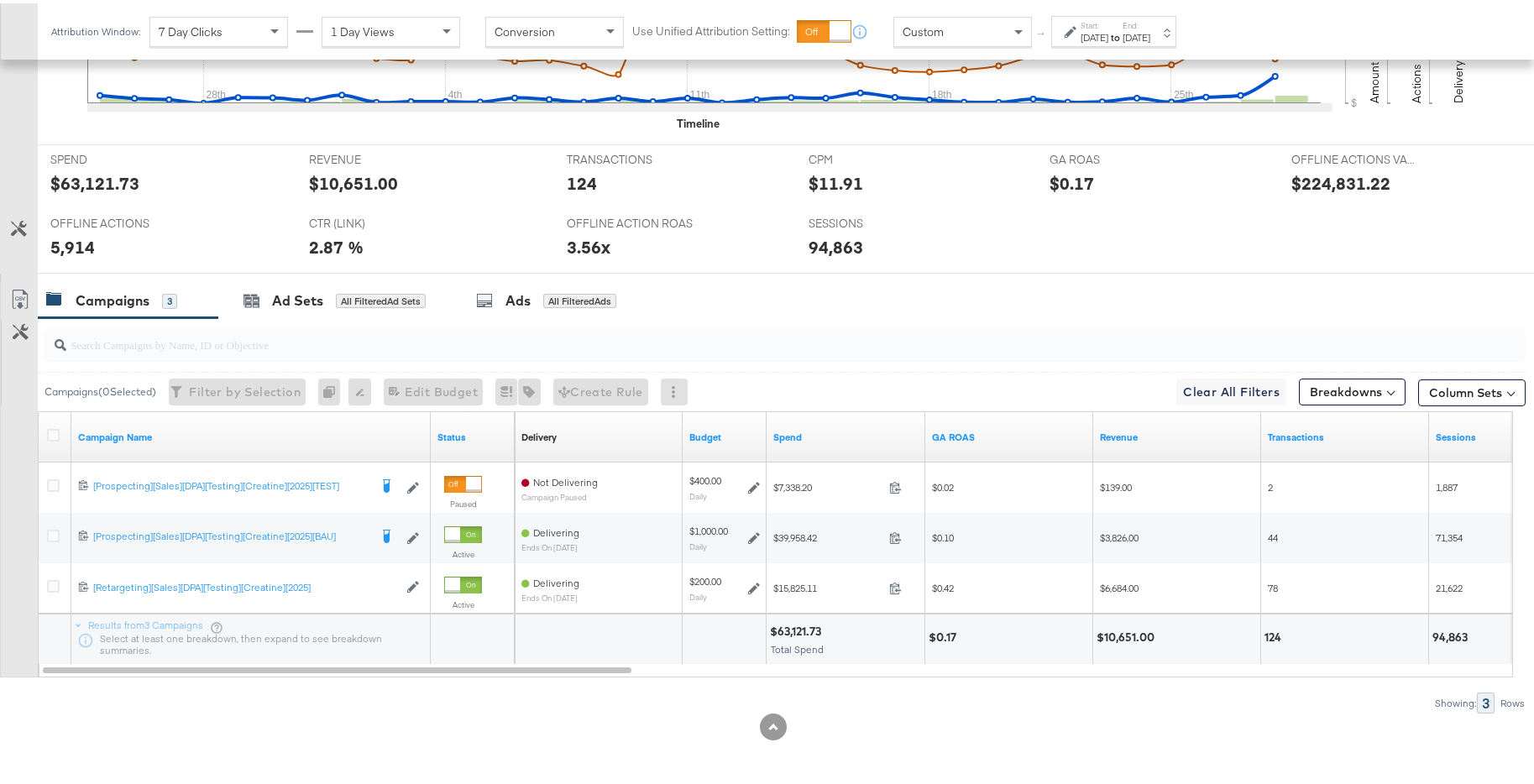
click at [636, 349] on input "search" at bounding box center [728, 335] width 1324 height 33
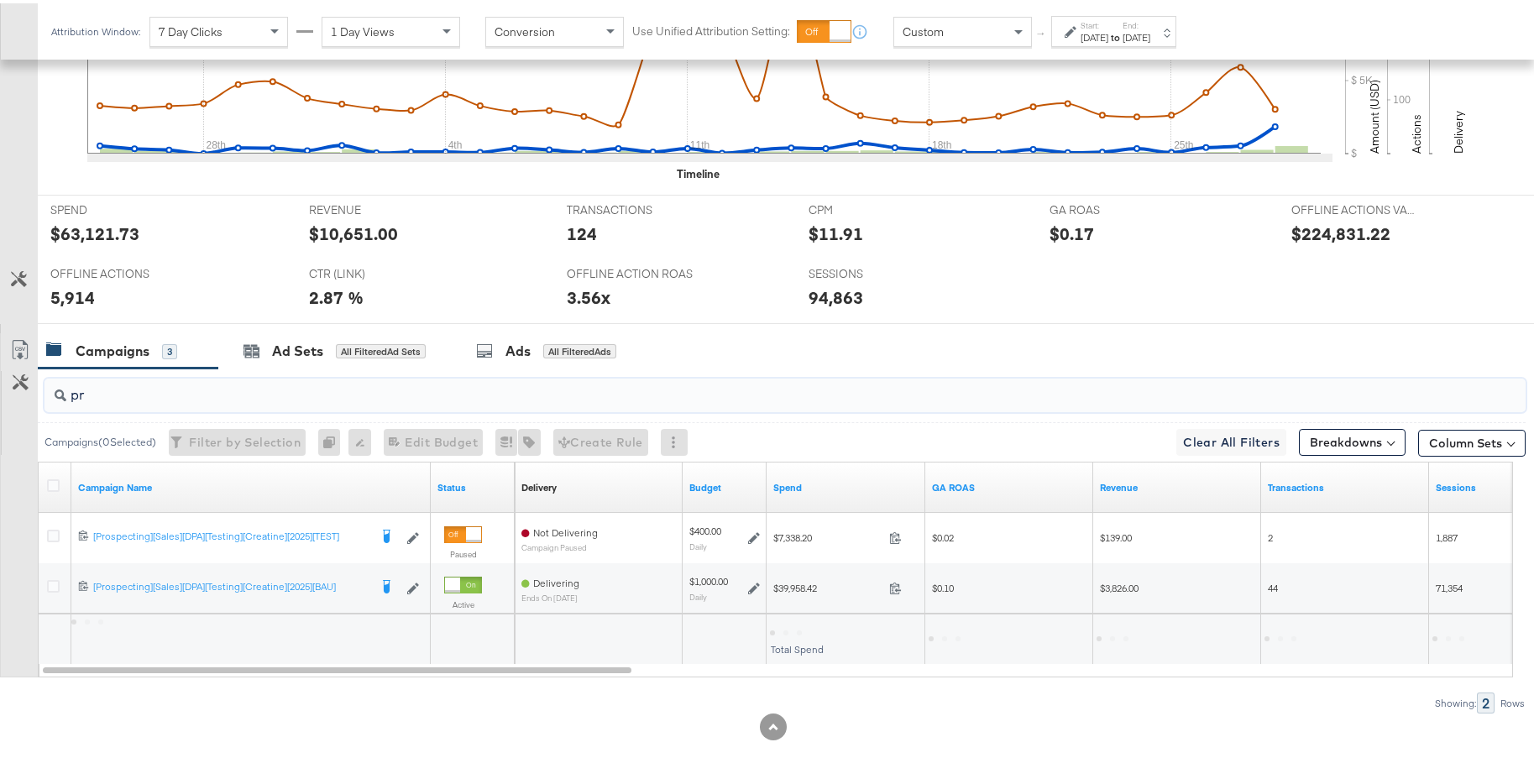
scroll to position [614, 0]
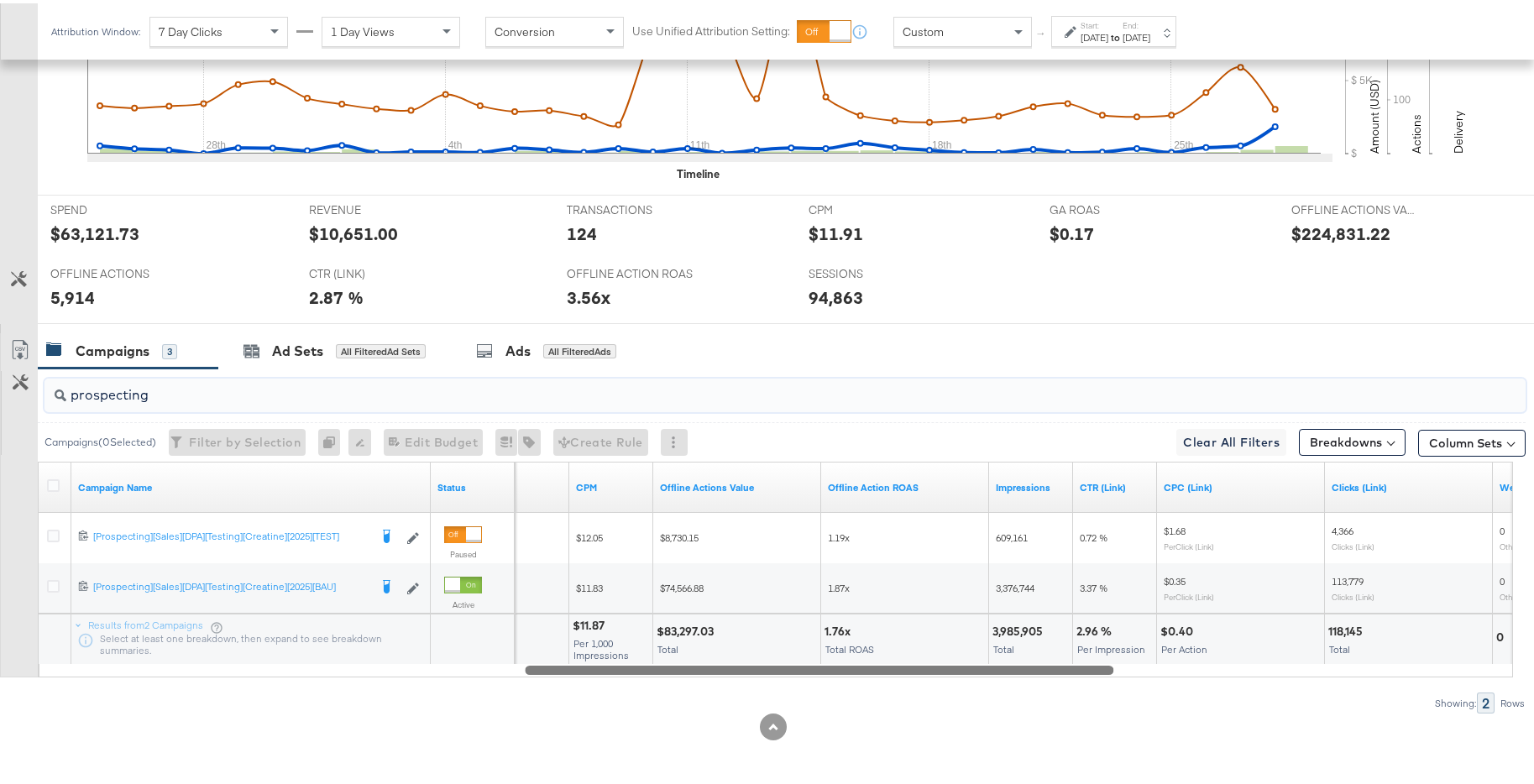
drag, startPoint x: 623, startPoint y: 669, endPoint x: 1112, endPoint y: 672, distance: 489.0
click at [1112, 597] on div at bounding box center [820, 666] width 589 height 15
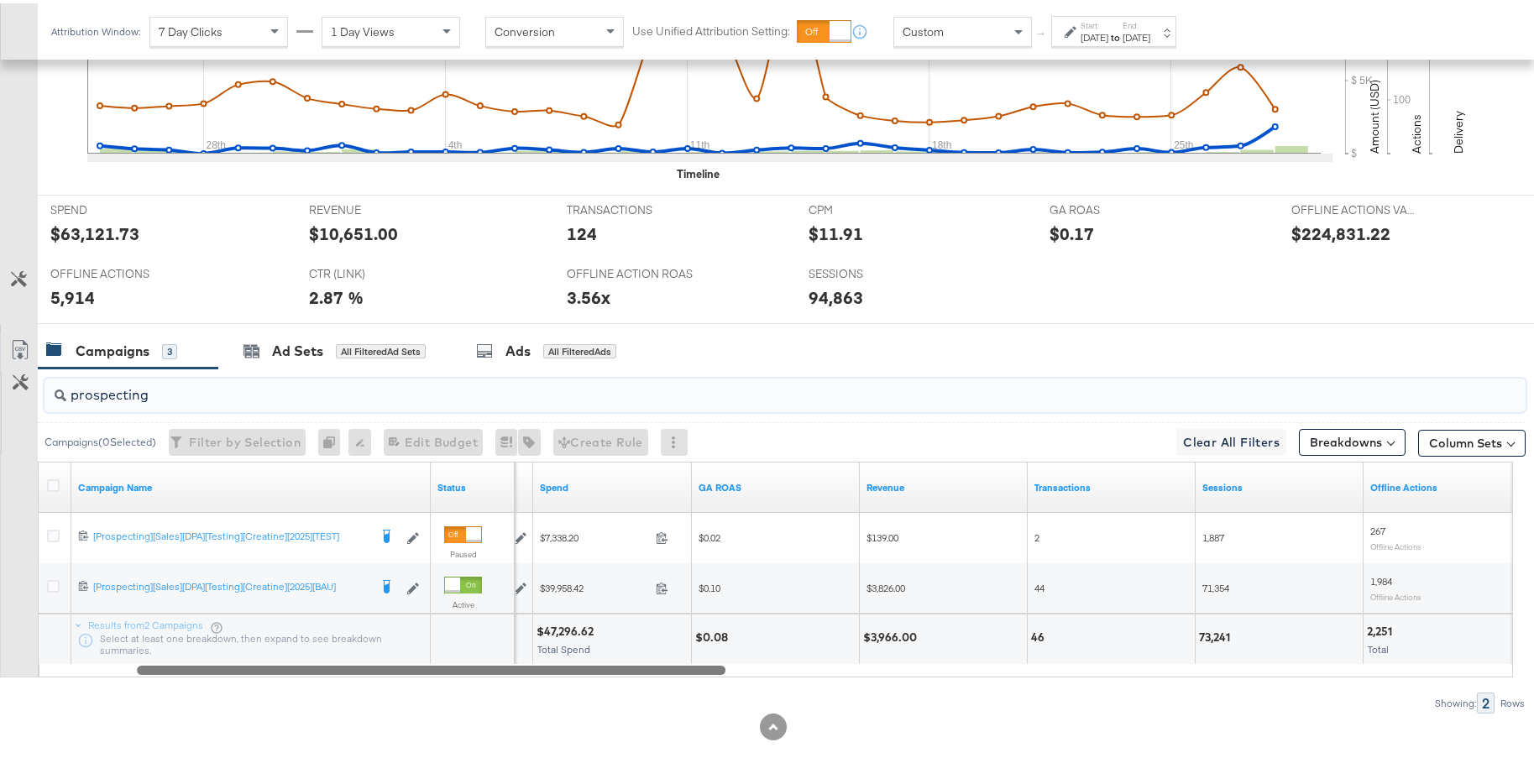
drag, startPoint x: 1047, startPoint y: 668, endPoint x: 652, endPoint y: 659, distance: 395.1
click at [652, 597] on div "Campaign Name Status Budget Spend GA ROAS Revenue Transactions Sessions Offline…" at bounding box center [776, 566] width 1475 height 216
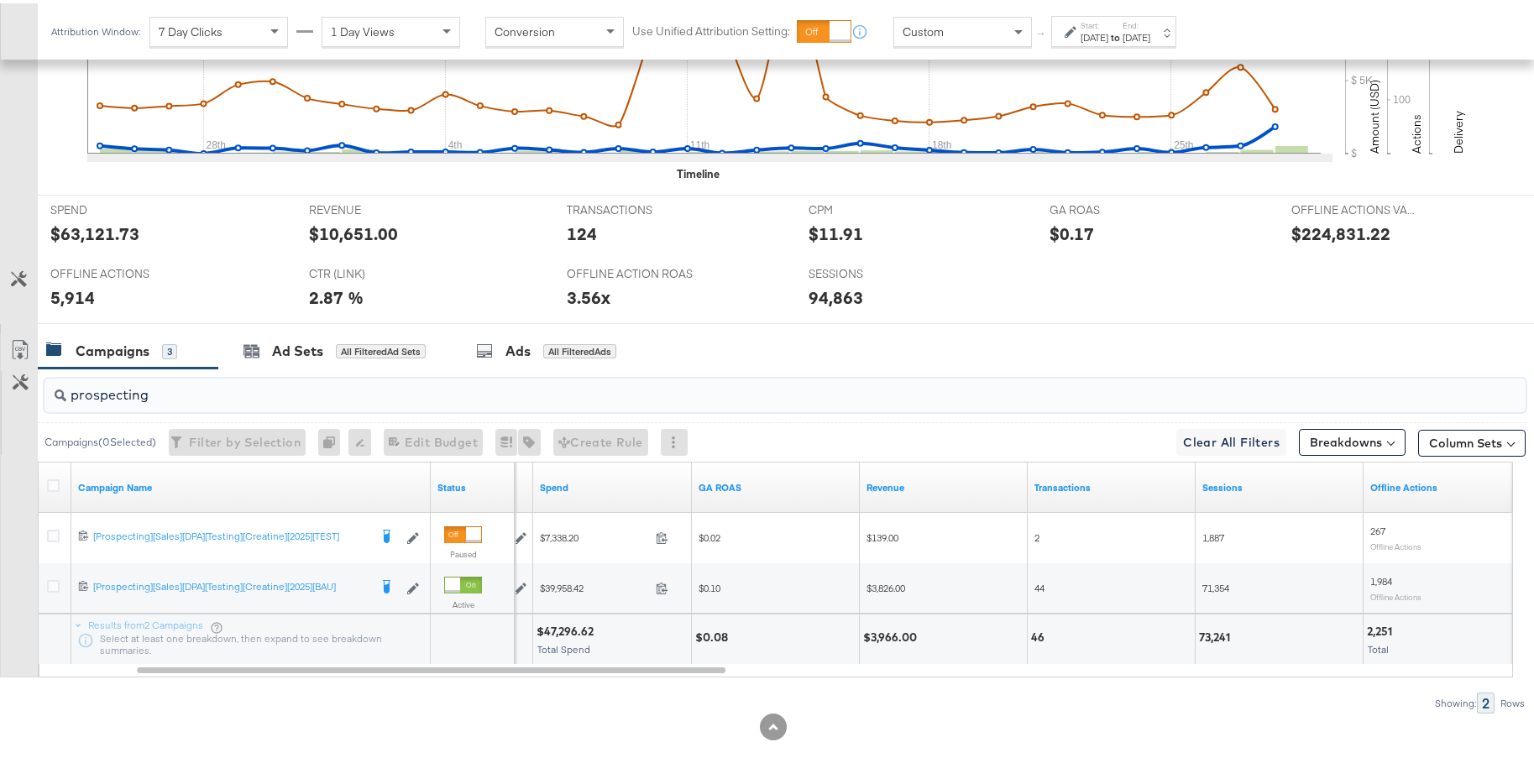
click at [372, 381] on input "prospecting" at bounding box center [728, 385] width 1324 height 33
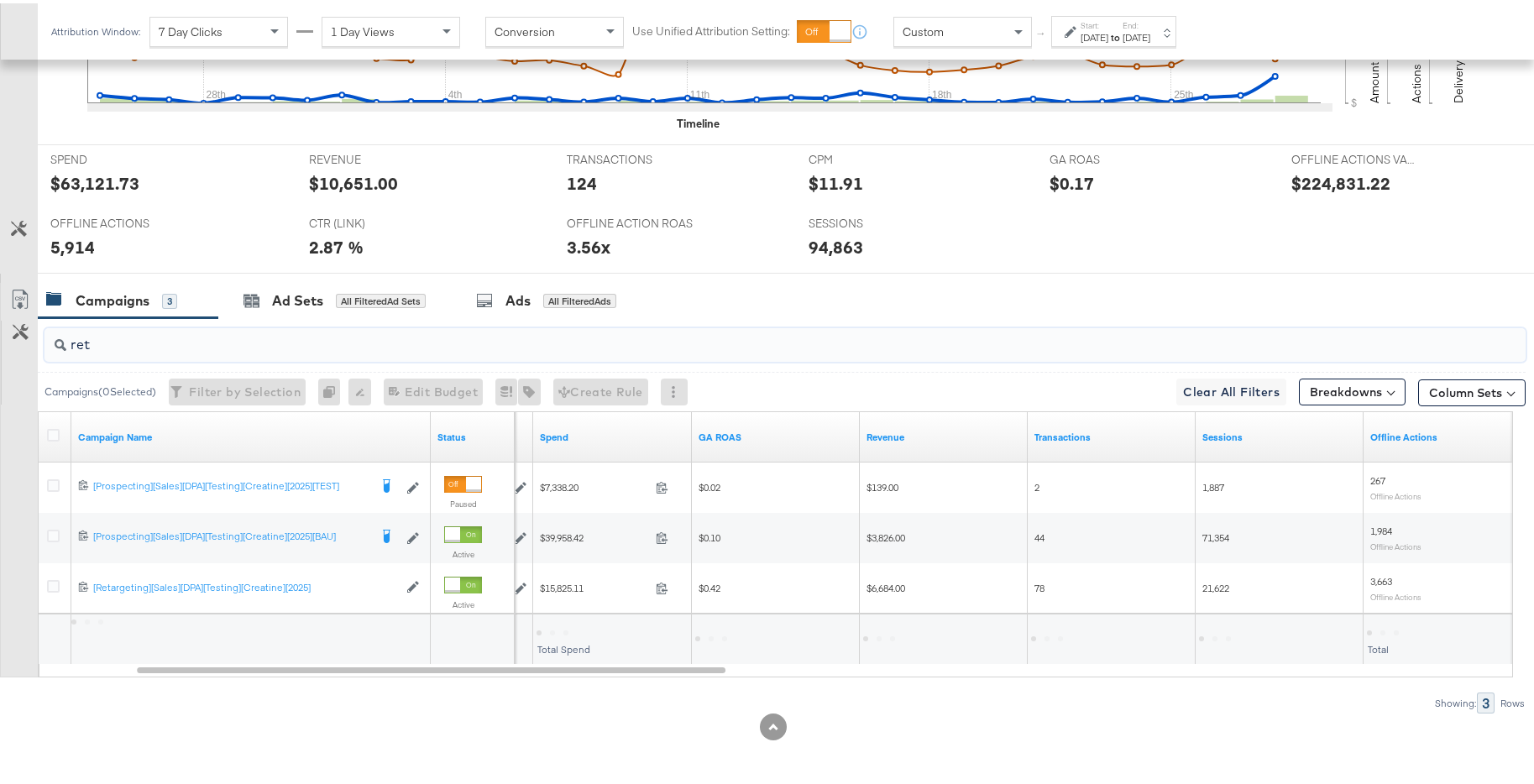
scroll to position [563, 0]
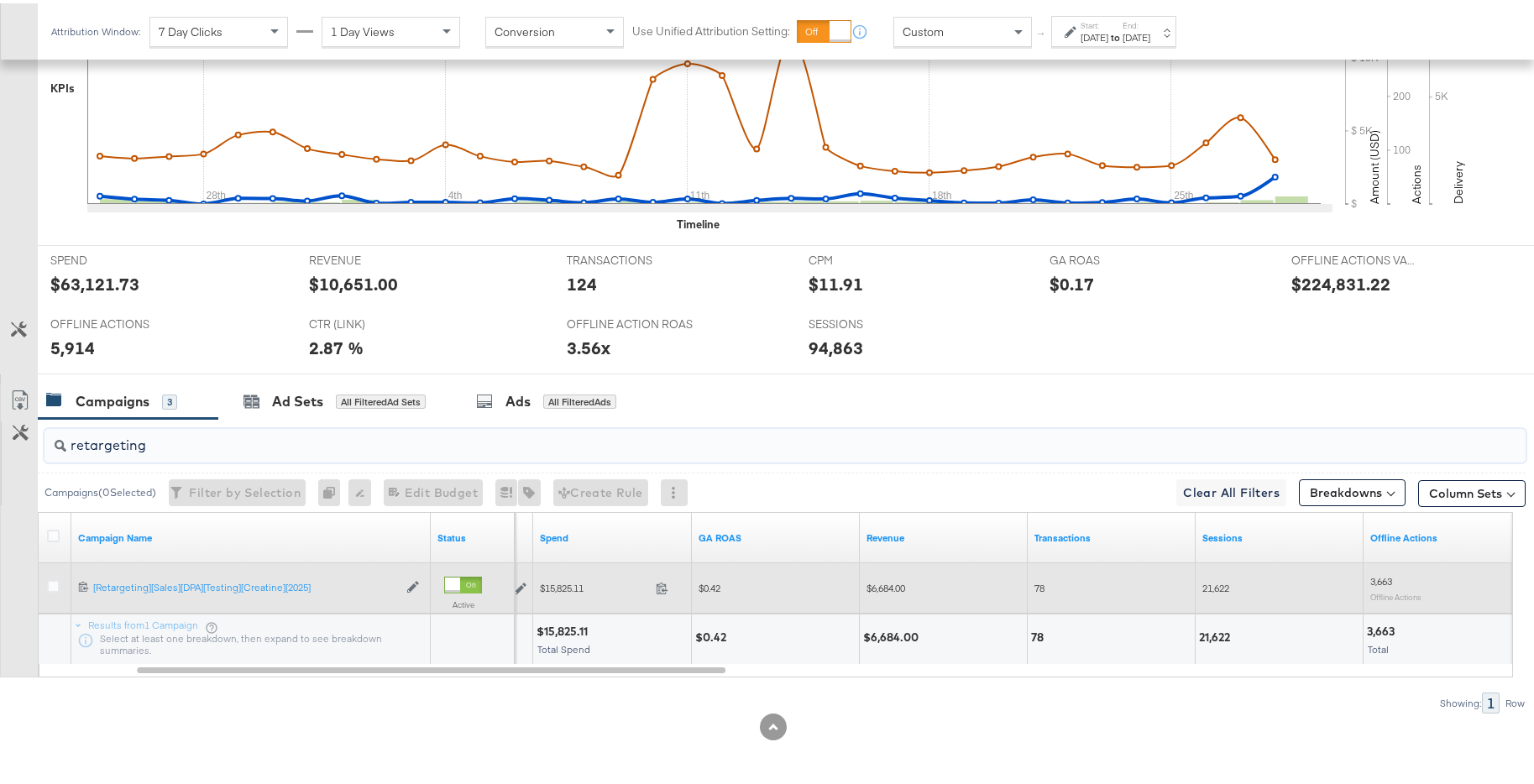
type input "retargeting"
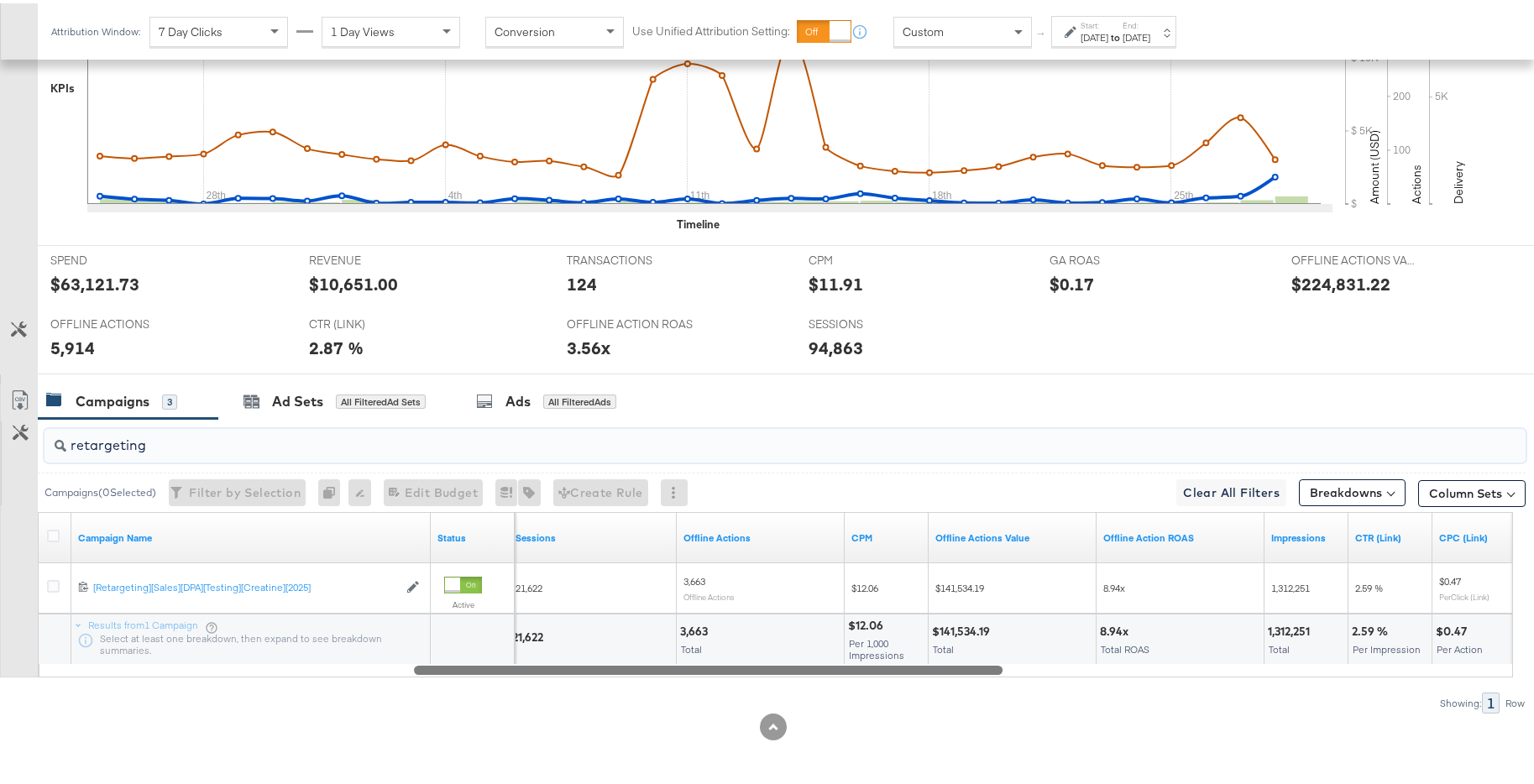
drag, startPoint x: 709, startPoint y: 671, endPoint x: 1040, endPoint y: 658, distance: 331.3
click at [1040, 597] on div "Campaign Name Status Sessions Offline Actions CPM Offline Actions Value Offline…" at bounding box center [776, 591] width 1475 height 166
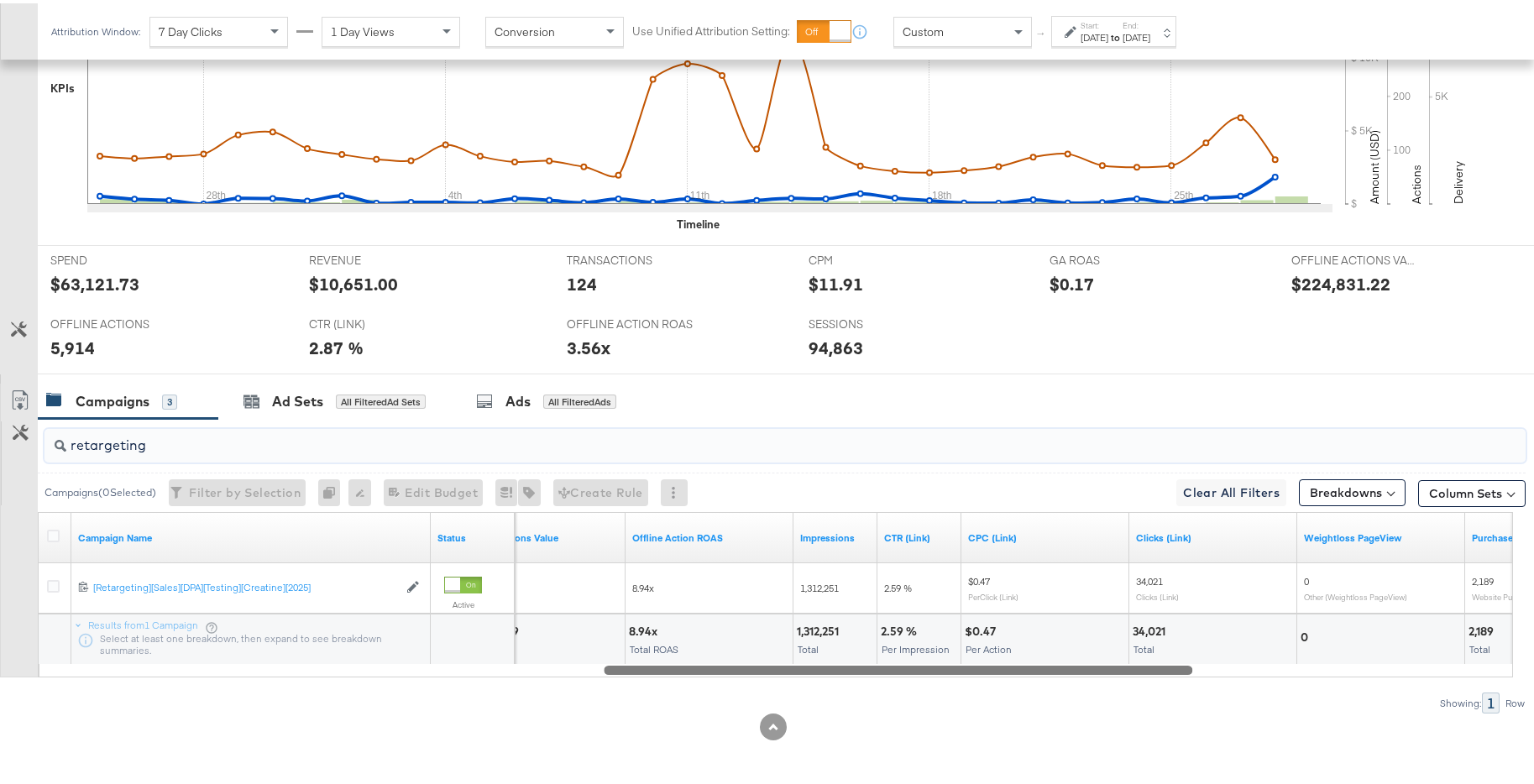
drag, startPoint x: 981, startPoint y: 664, endPoint x: 1118, endPoint y: 658, distance: 137.1
click at [1118, 597] on div "Campaign Name Status Offline Actions Value Offline Action ROAS Impressions CTR …" at bounding box center [776, 591] width 1475 height 166
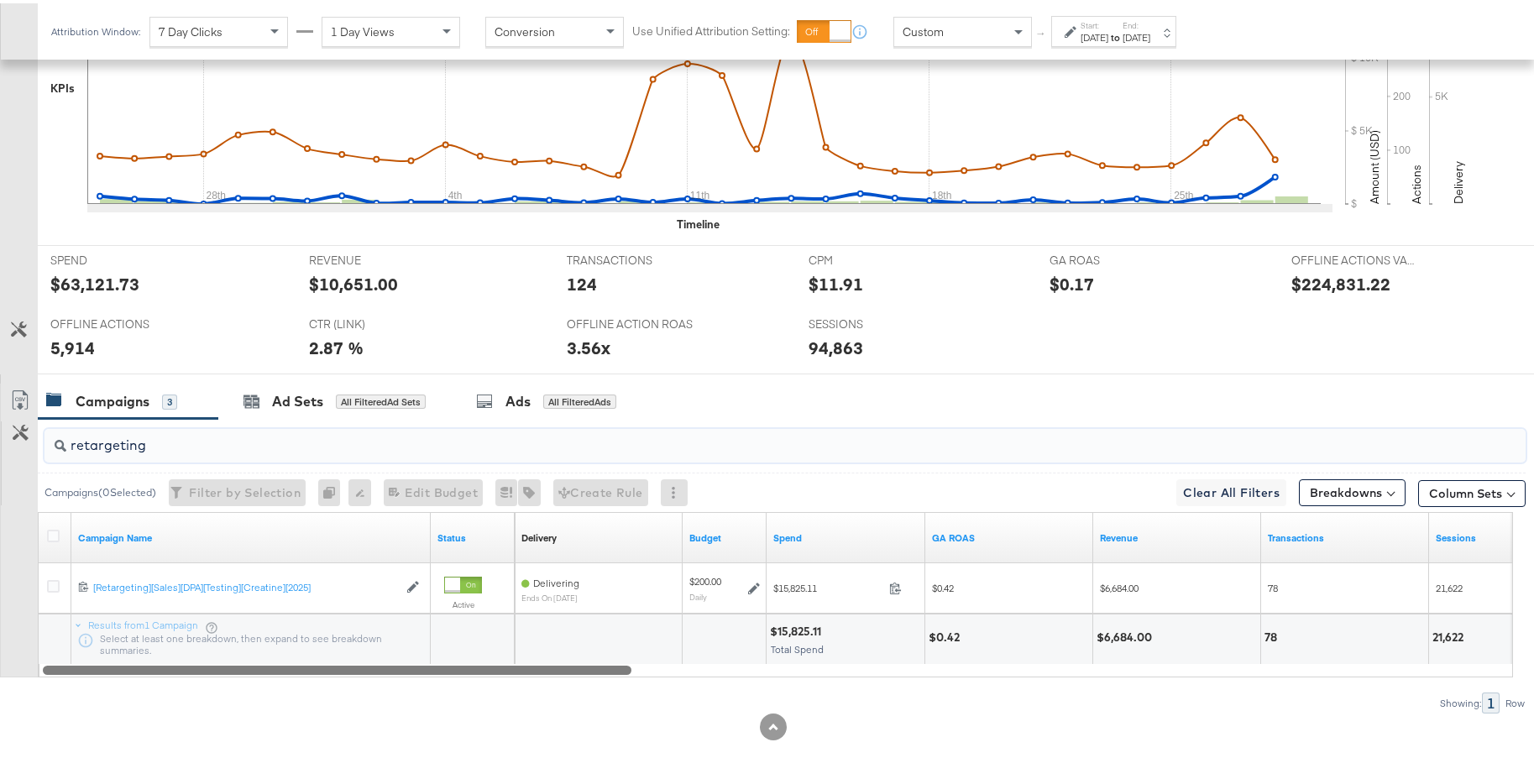
drag, startPoint x: 1123, startPoint y: 667, endPoint x: 415, endPoint y: 644, distance: 708.4
click at [415, 597] on div "Campaign Name Status Delivery Sorting Unavailable Budget Spend GA ROAS Revenue …" at bounding box center [776, 591] width 1475 height 166
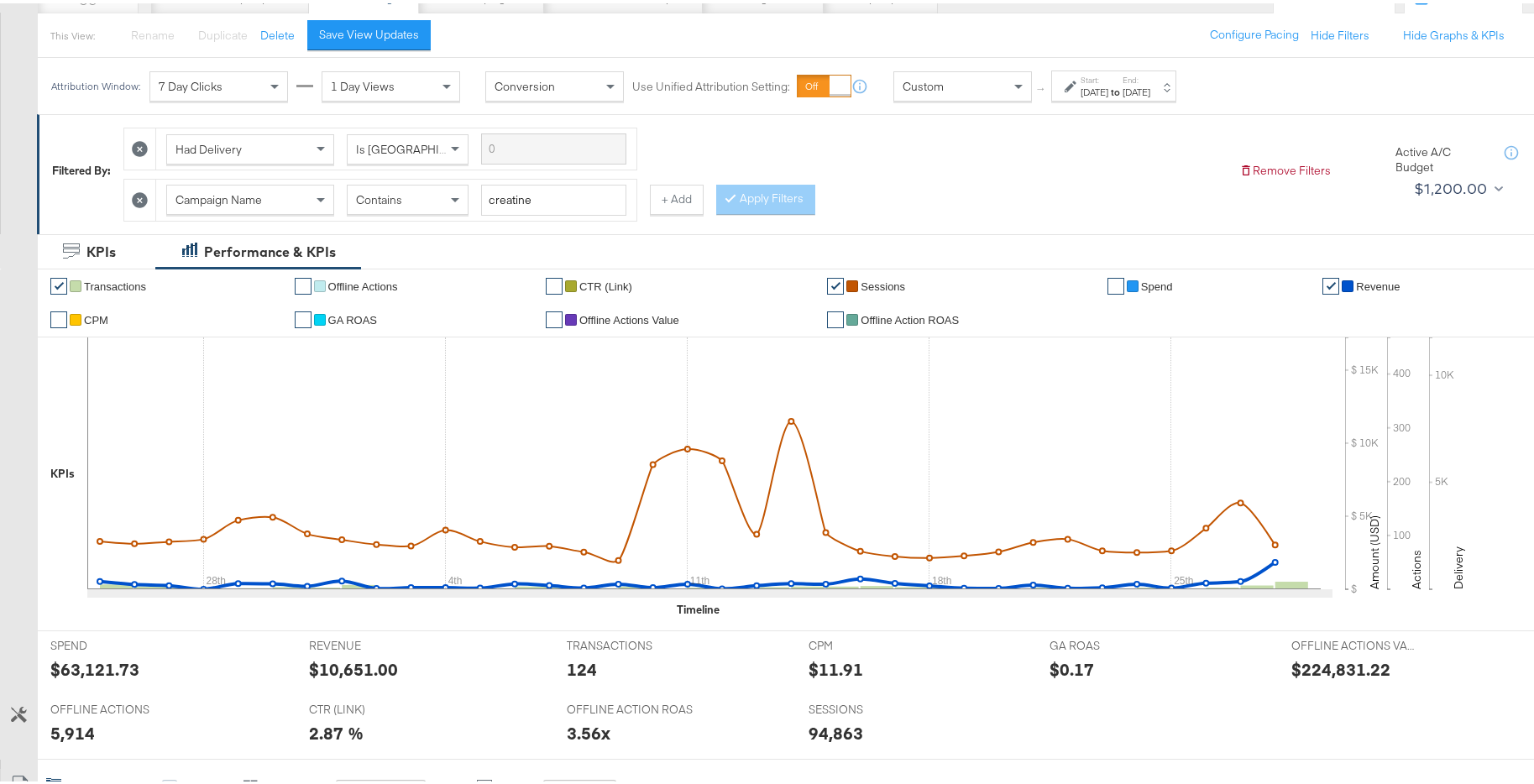
scroll to position [0, 0]
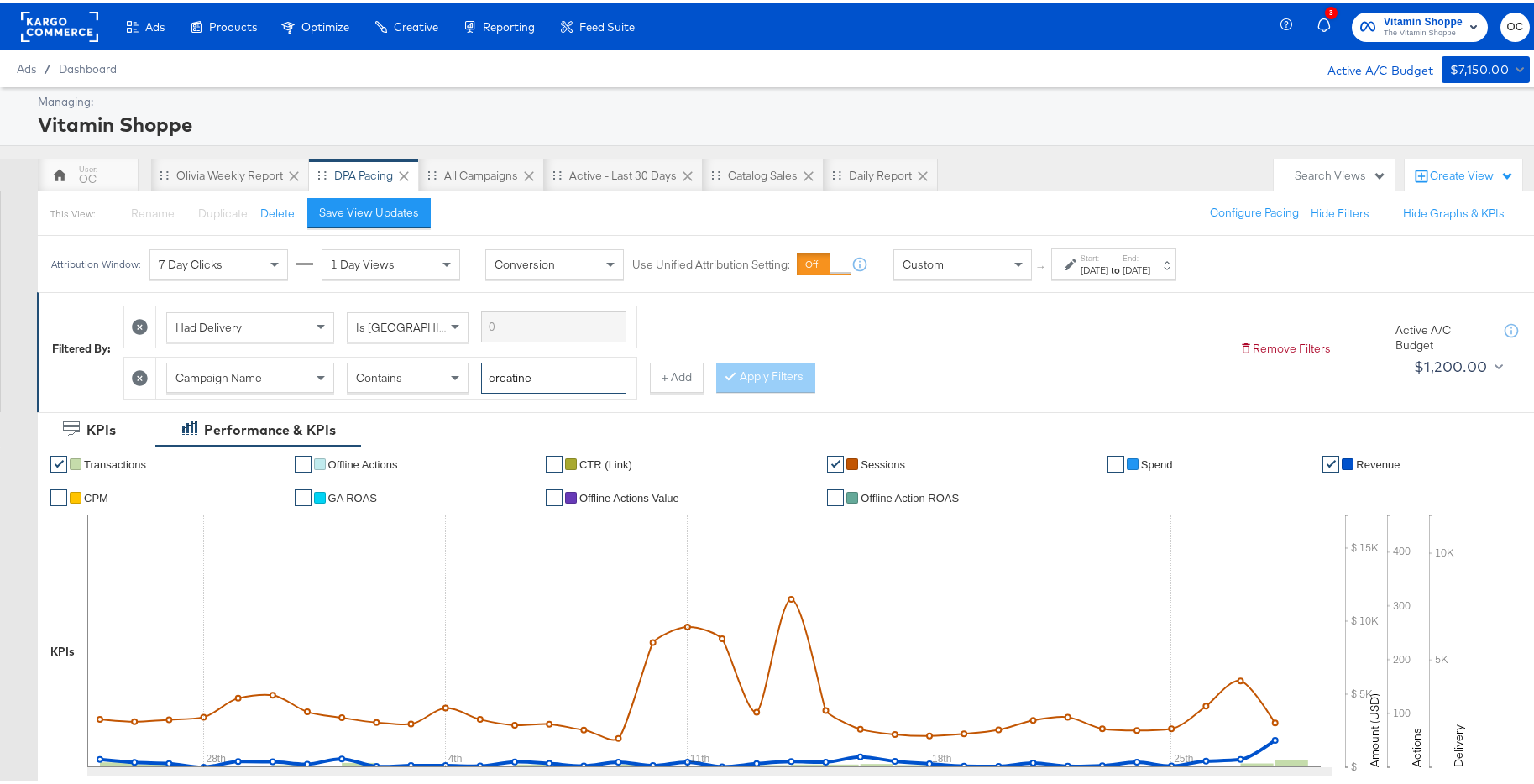
drag, startPoint x: 576, startPoint y: 376, endPoint x: 443, endPoint y: 389, distance: 133.6
click at [443, 389] on div "Campaign Name Contains creatine" at bounding box center [396, 375] width 460 height 31
type input "c"
type input "hydration"
click at [744, 371] on button "Apply Filters" at bounding box center [765, 374] width 99 height 30
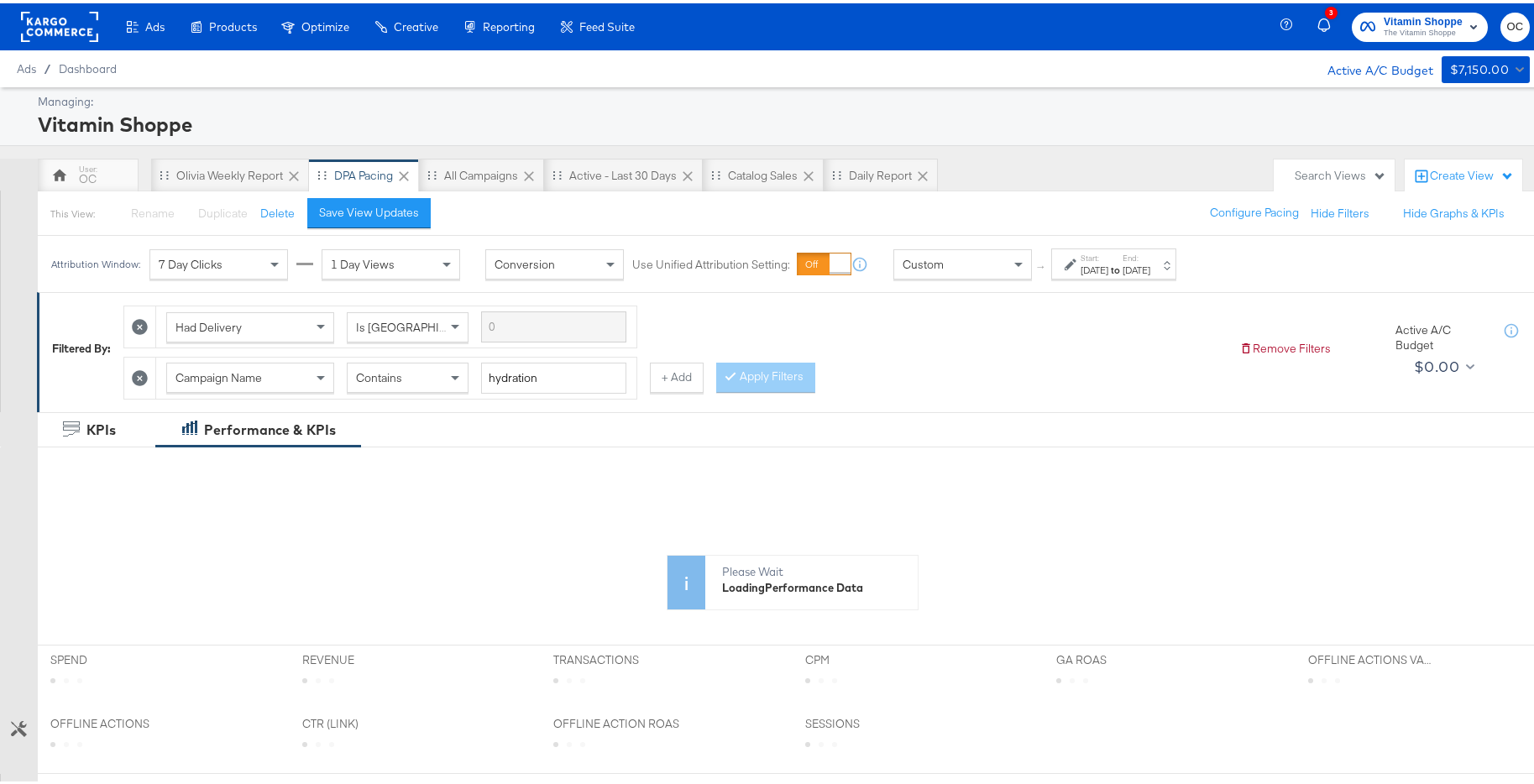
click at [1176, 248] on div "Start: Aug 25th 2025 to End: Sep 28th 2025" at bounding box center [1113, 261] width 125 height 31
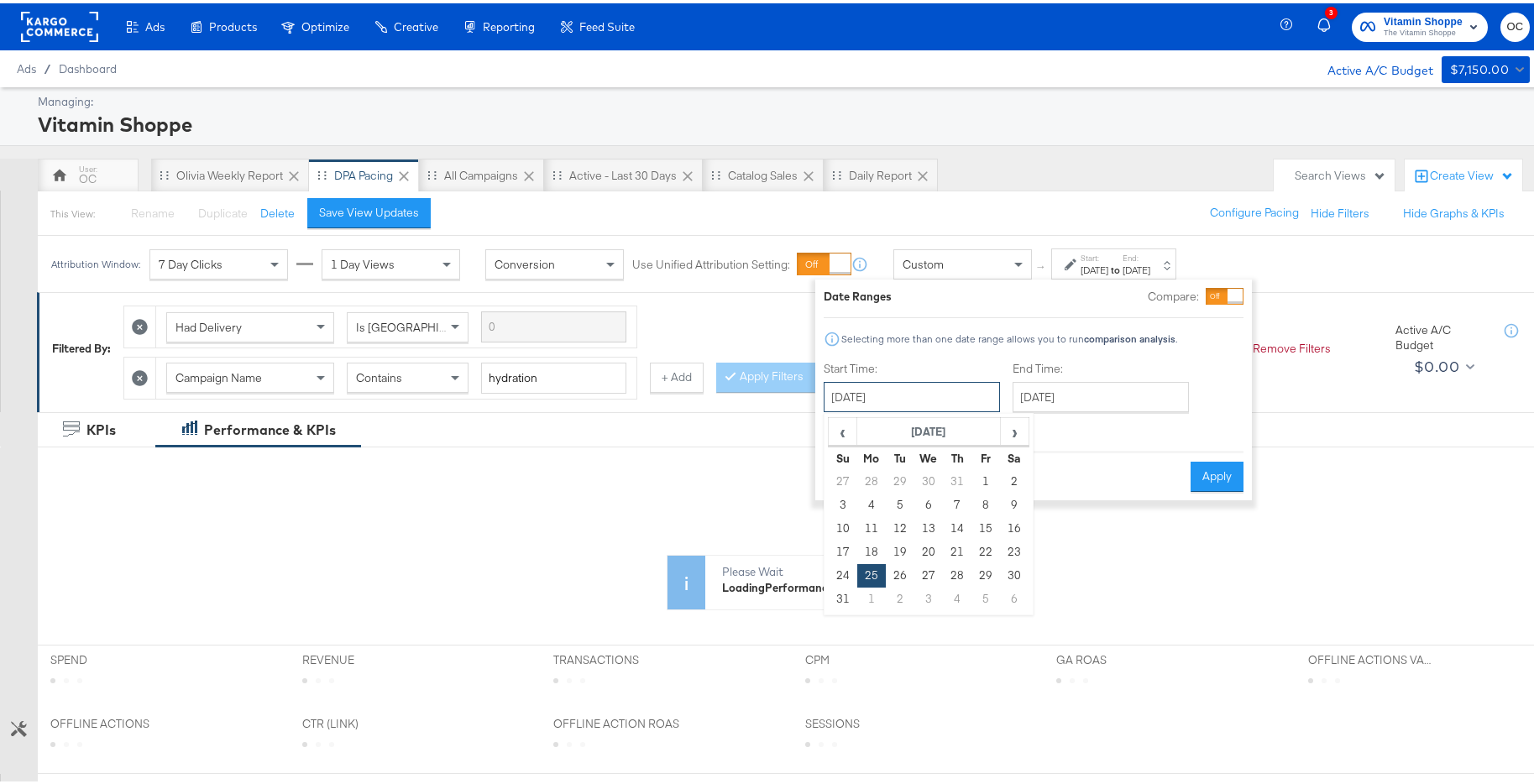
click at [958, 399] on input "August 25th 2025" at bounding box center [912, 394] width 176 height 30
click at [848, 572] on td "24" at bounding box center [843, 572] width 29 height 23
type input "August 24th 2025"
click at [1217, 461] on button "Apply" at bounding box center [1217, 473] width 53 height 30
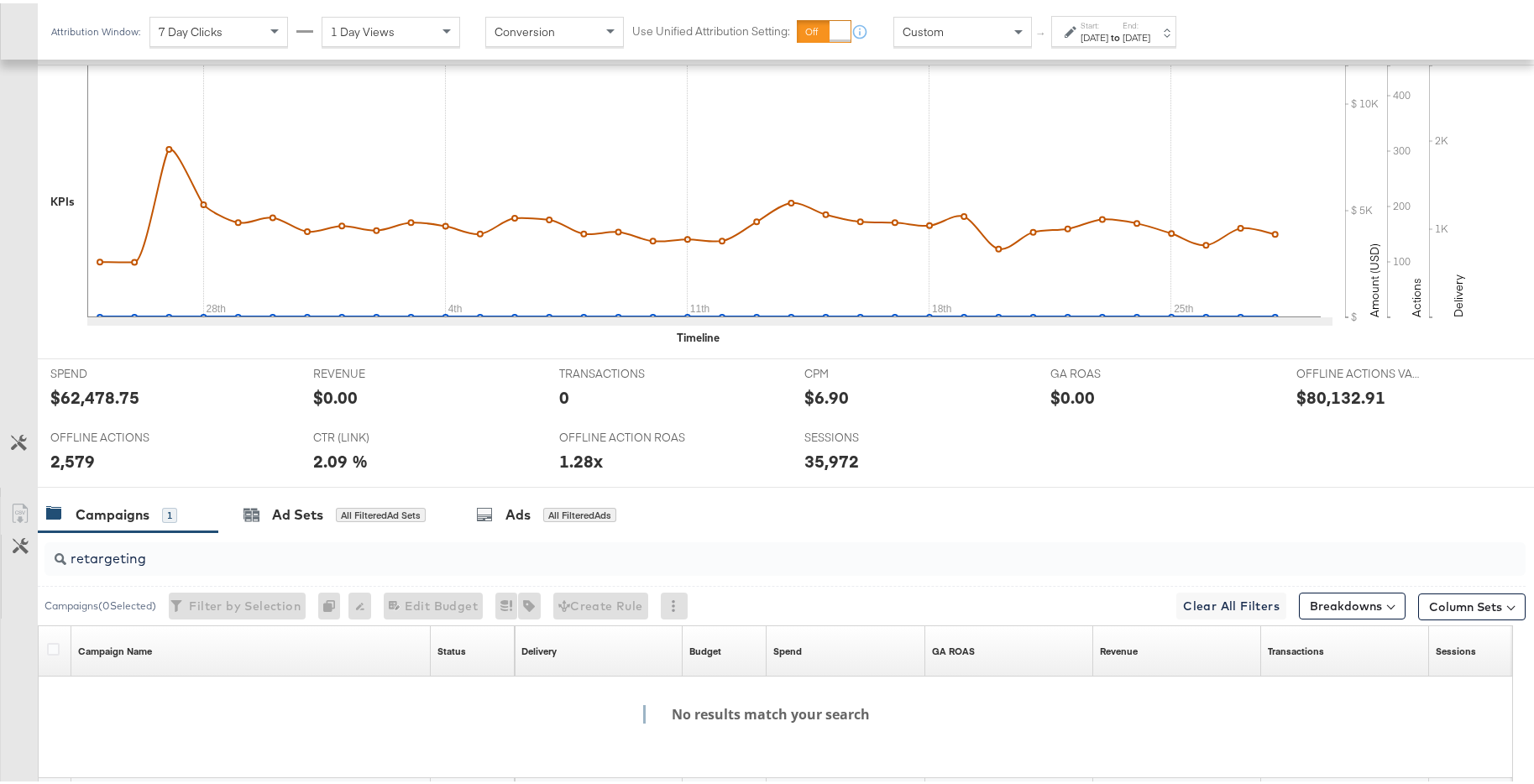
scroll to position [614, 0]
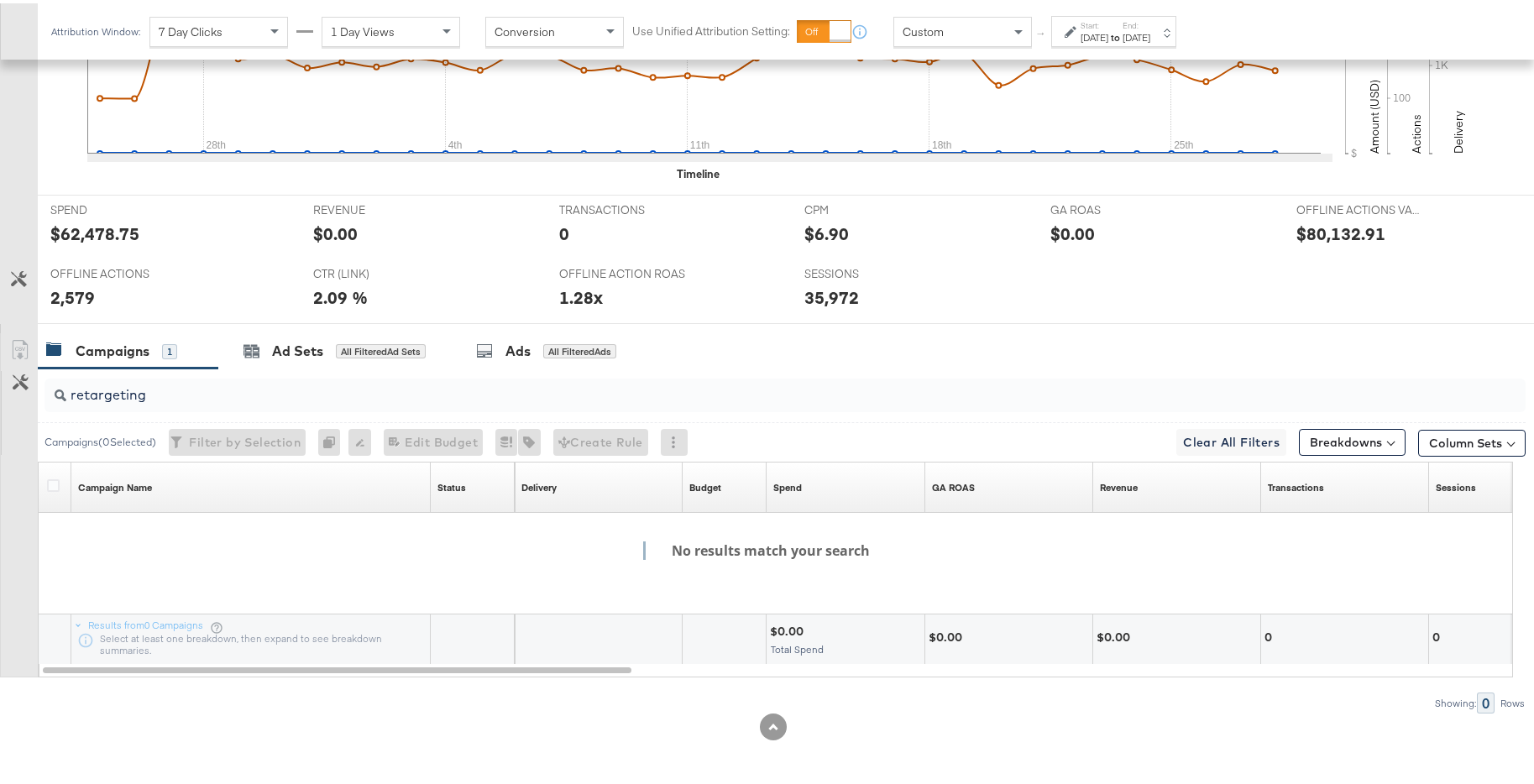
click at [1081, 388] on input "retargeting" at bounding box center [728, 385] width 1324 height 33
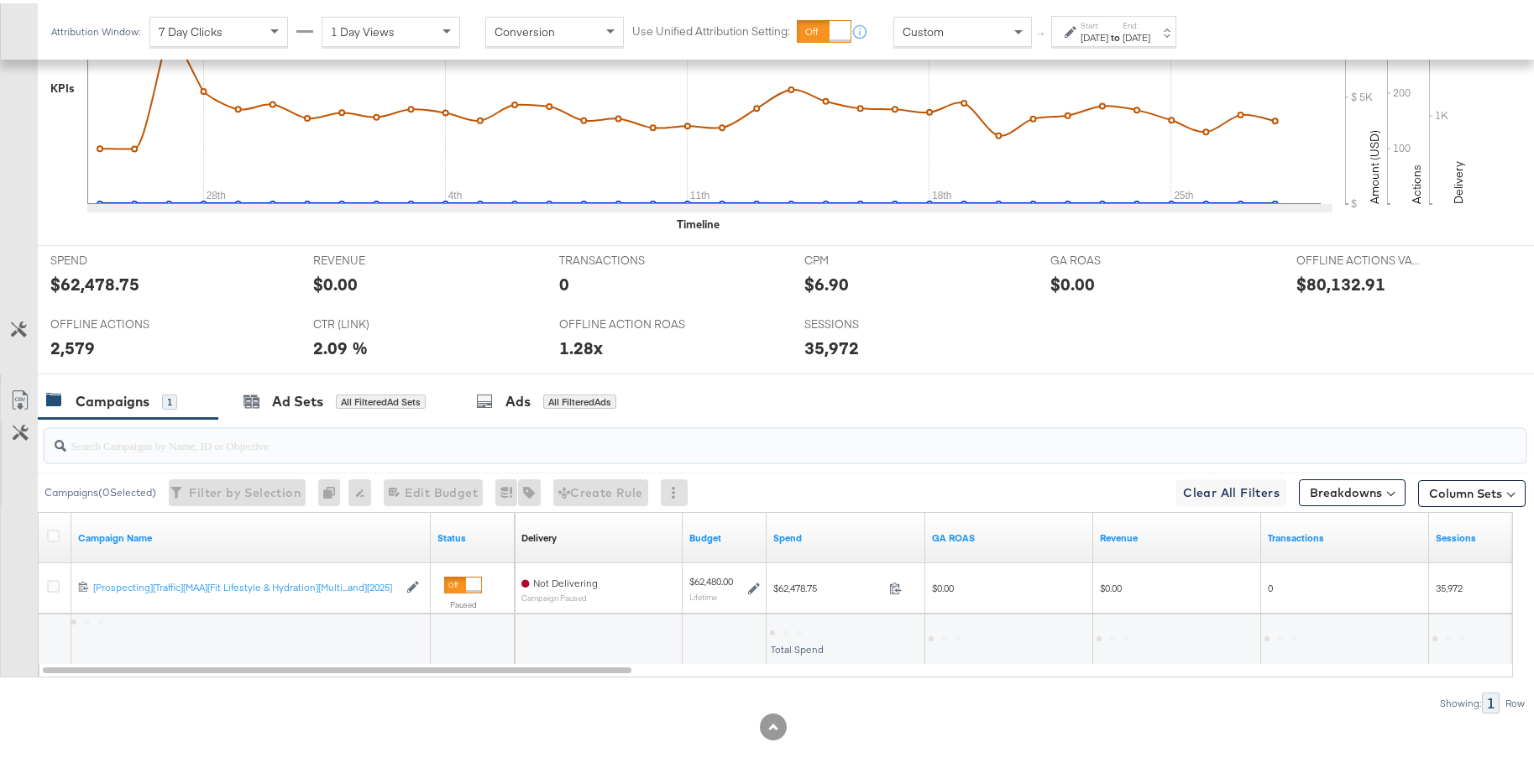
scroll to position [563, 0]
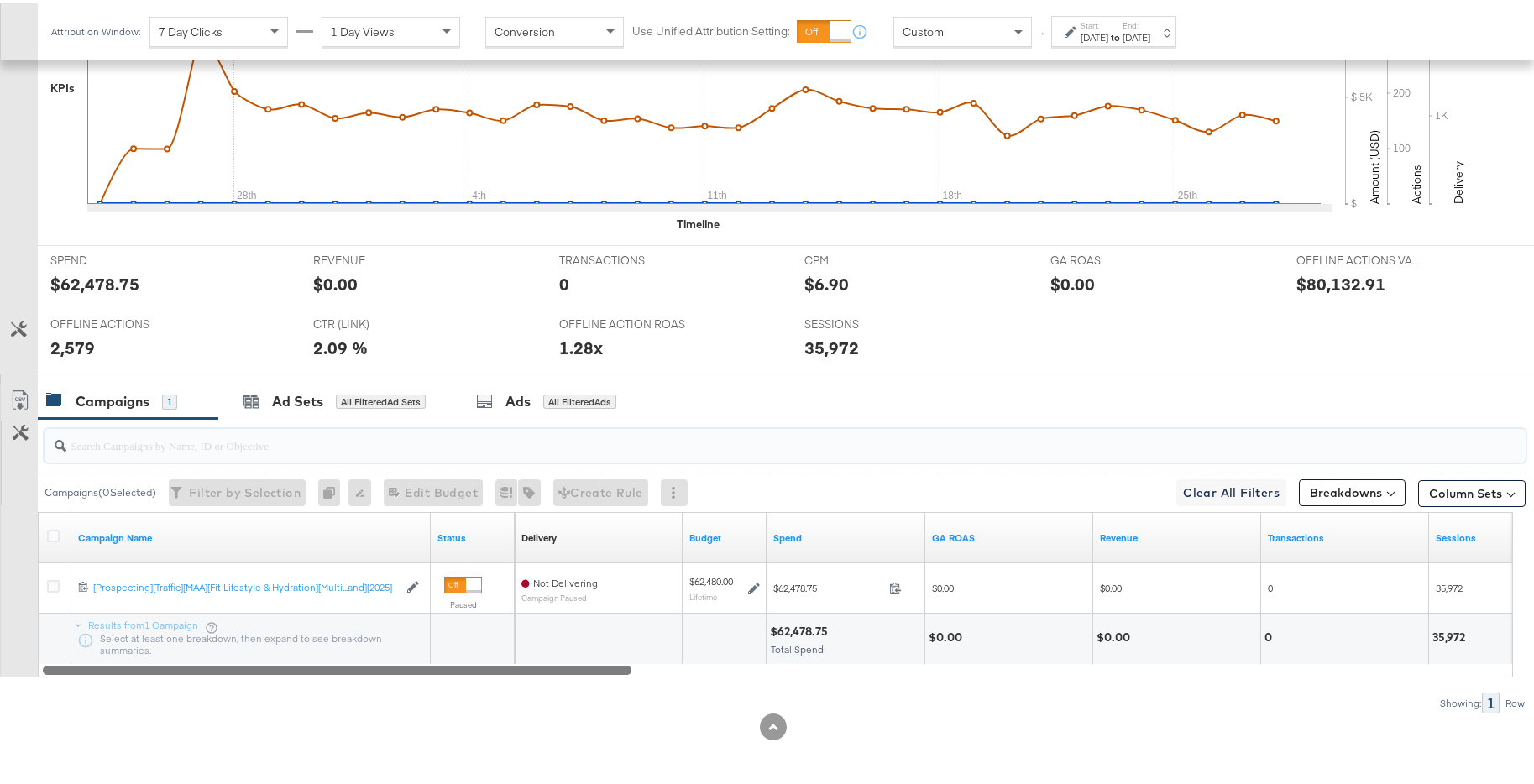
click at [626, 597] on div at bounding box center [338, 666] width 589 height 15
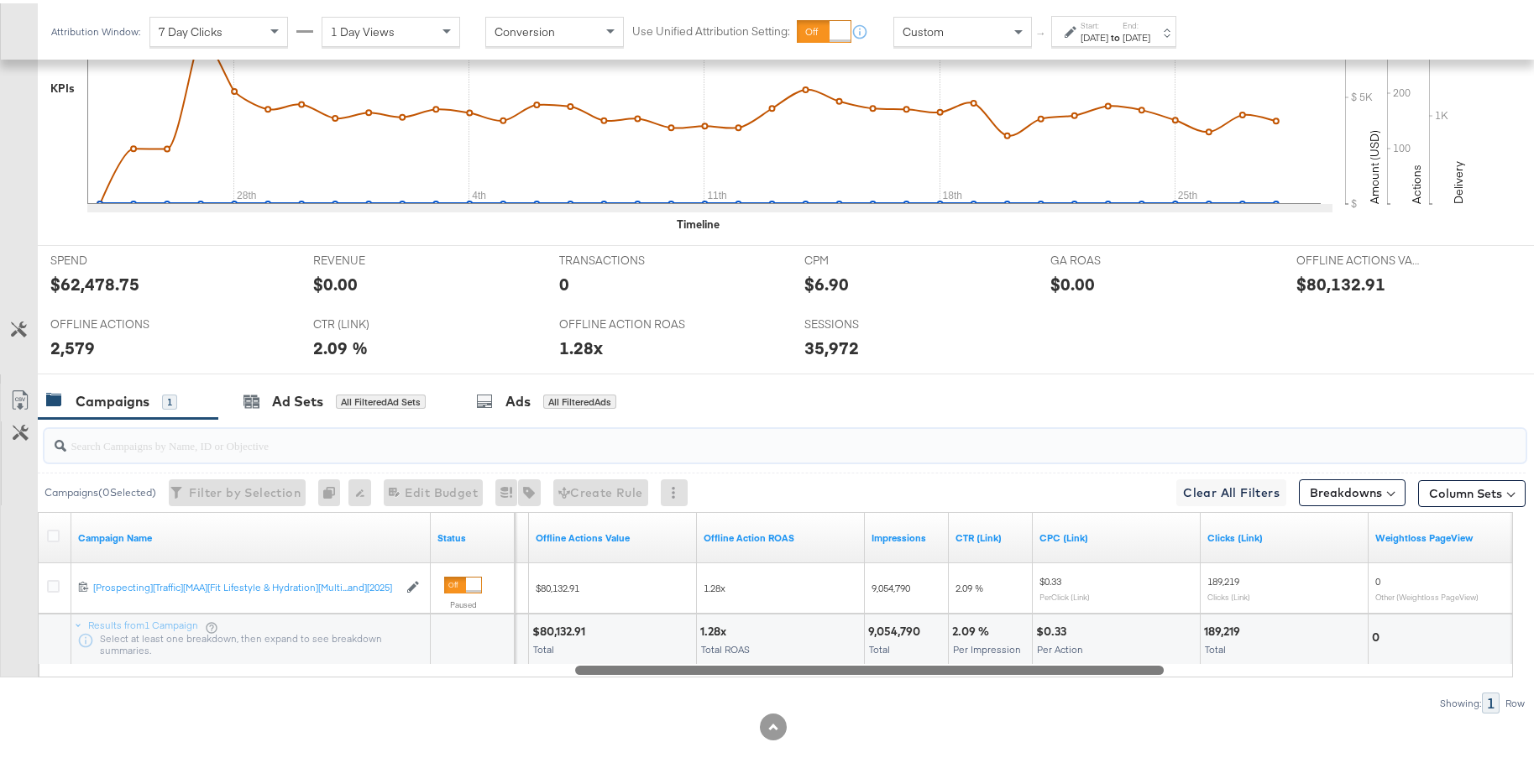
drag, startPoint x: 627, startPoint y: 668, endPoint x: 1153, endPoint y: 666, distance: 526.0
click at [1153, 597] on div at bounding box center [870, 666] width 589 height 15
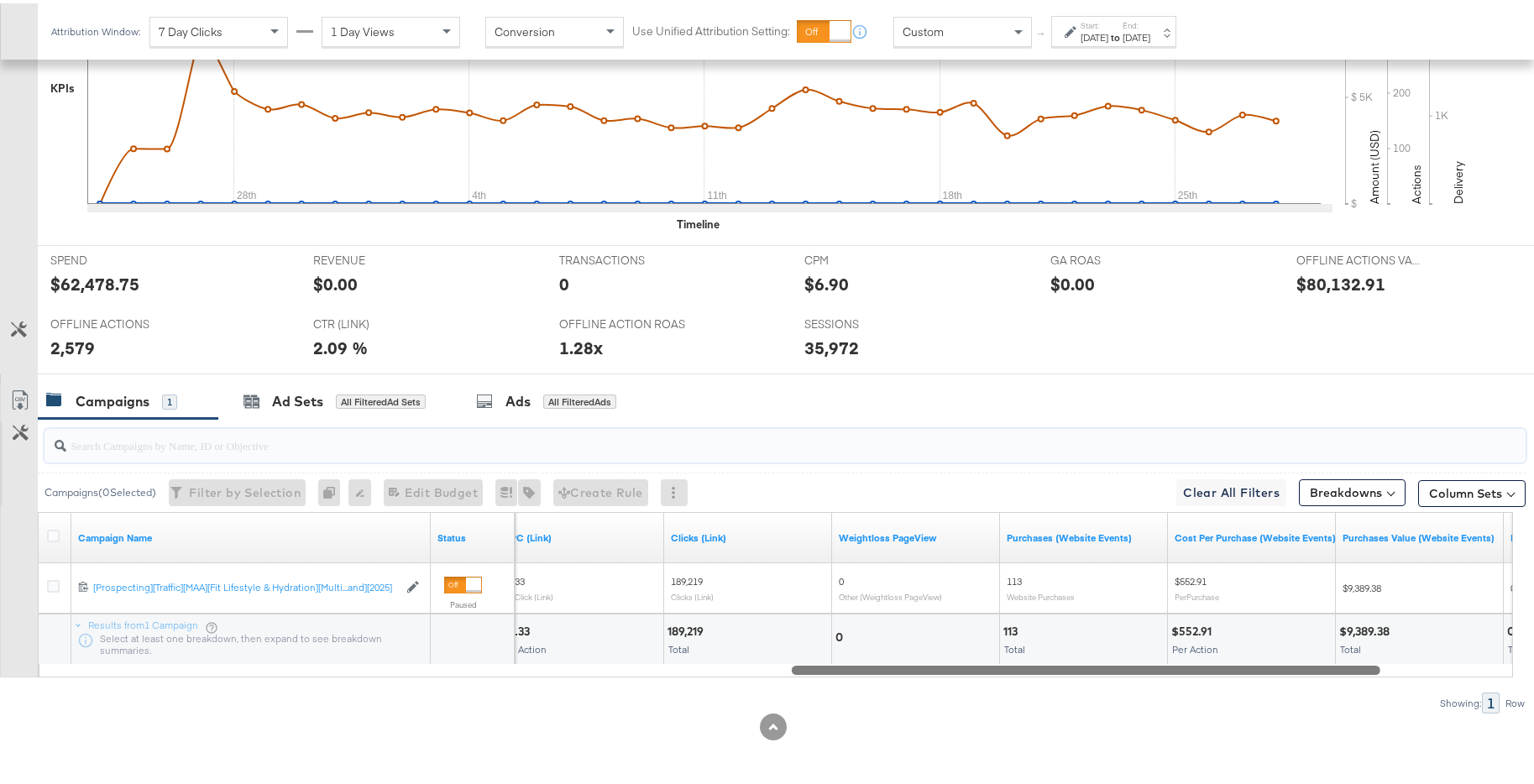
drag, startPoint x: 1079, startPoint y: 667, endPoint x: 1334, endPoint y: 661, distance: 255.1
click at [1233, 597] on div at bounding box center [1087, 666] width 589 height 15
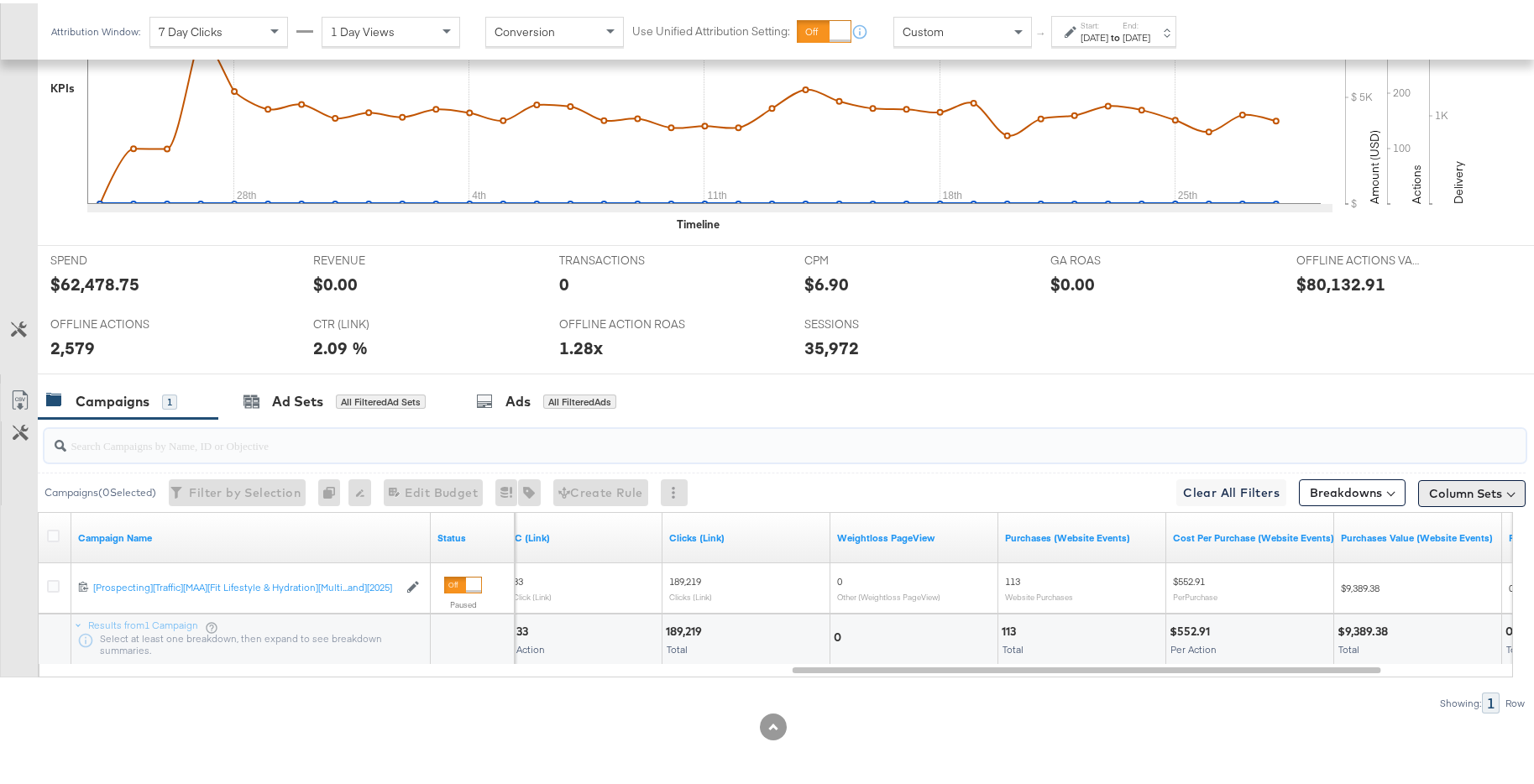
click at [1233, 482] on button "Column Sets" at bounding box center [1472, 490] width 107 height 27
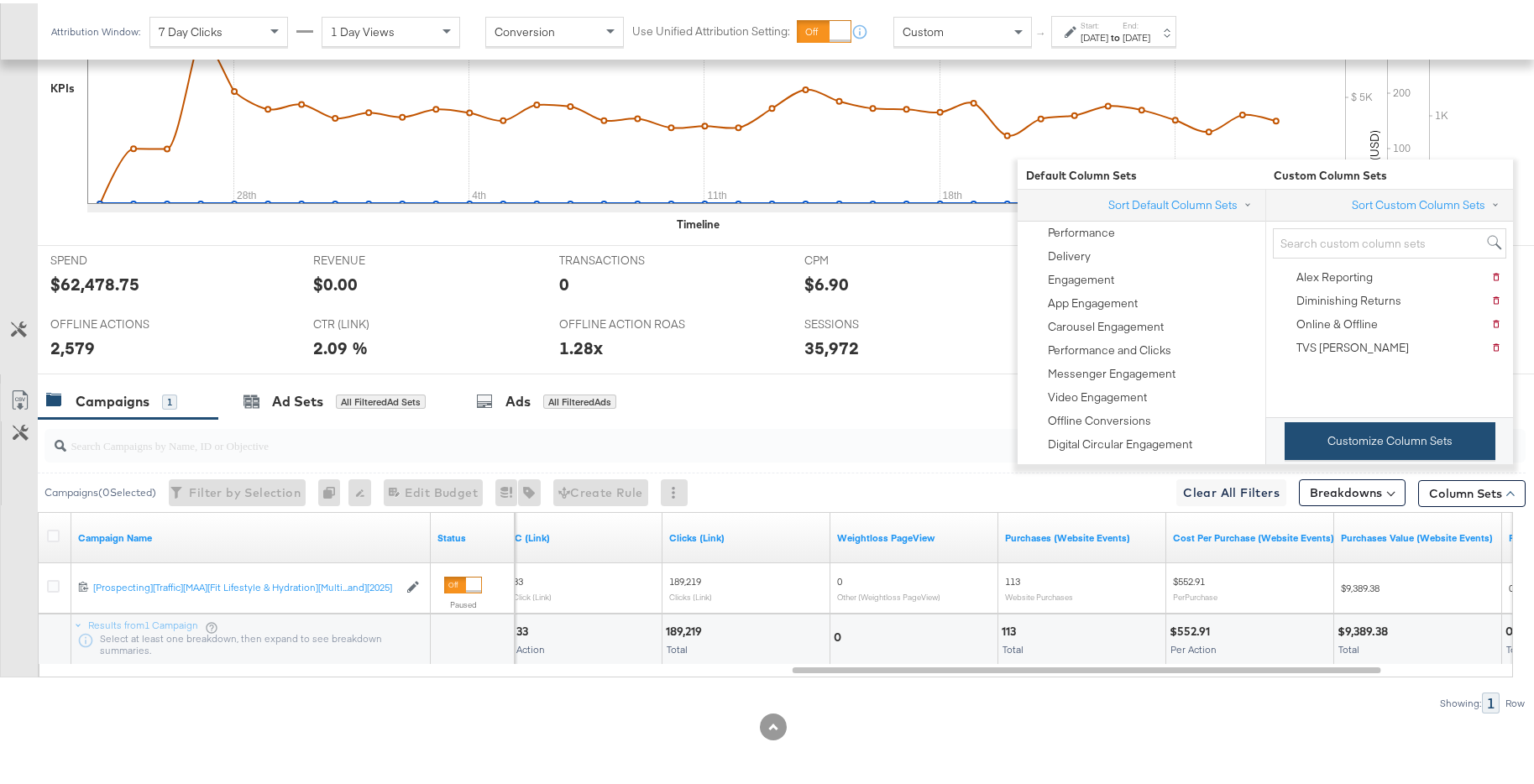
click at [1233, 452] on button "Customize Column Sets" at bounding box center [1391, 438] width 211 height 38
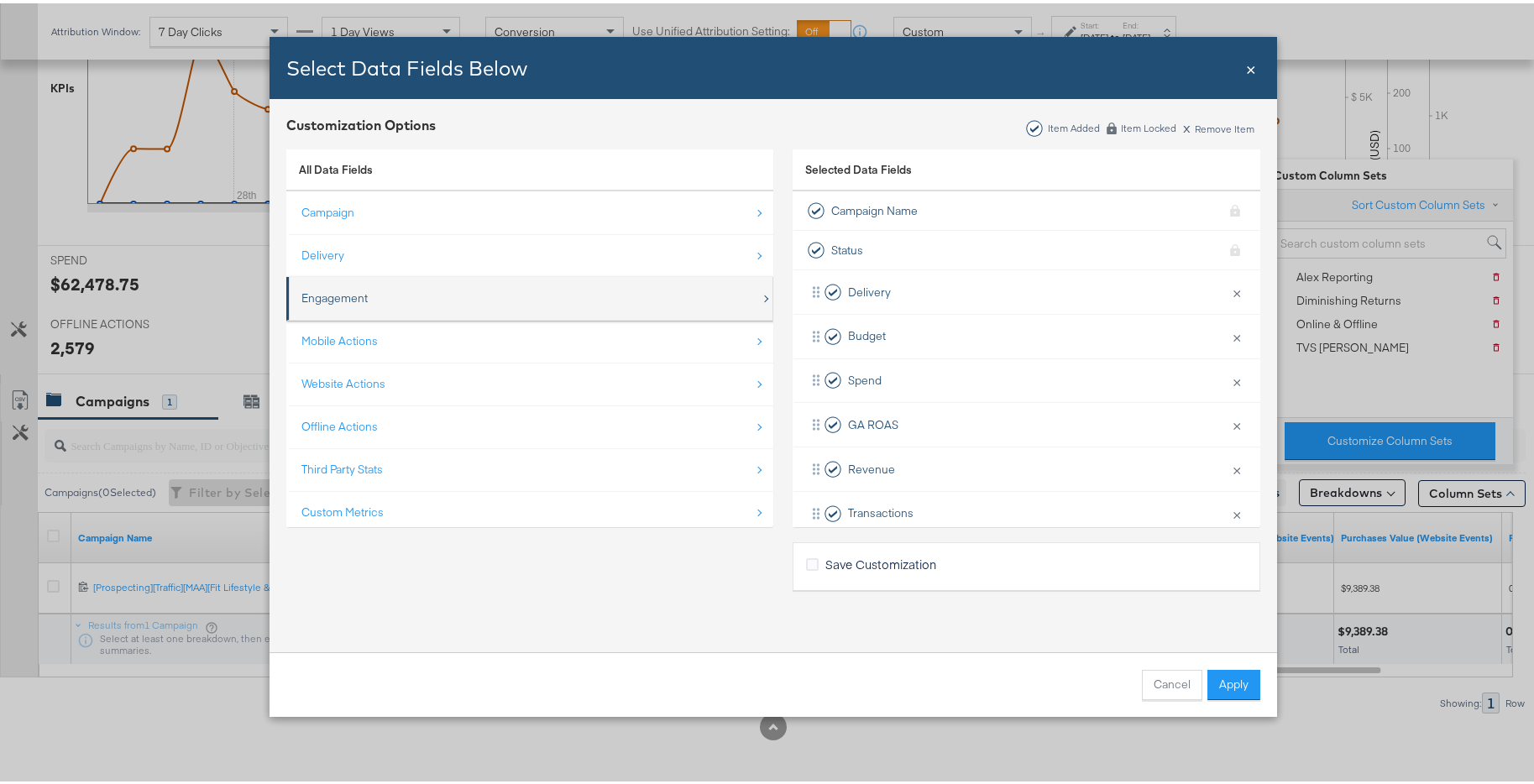
click at [472, 296] on div "Engagement" at bounding box center [531, 295] width 460 height 35
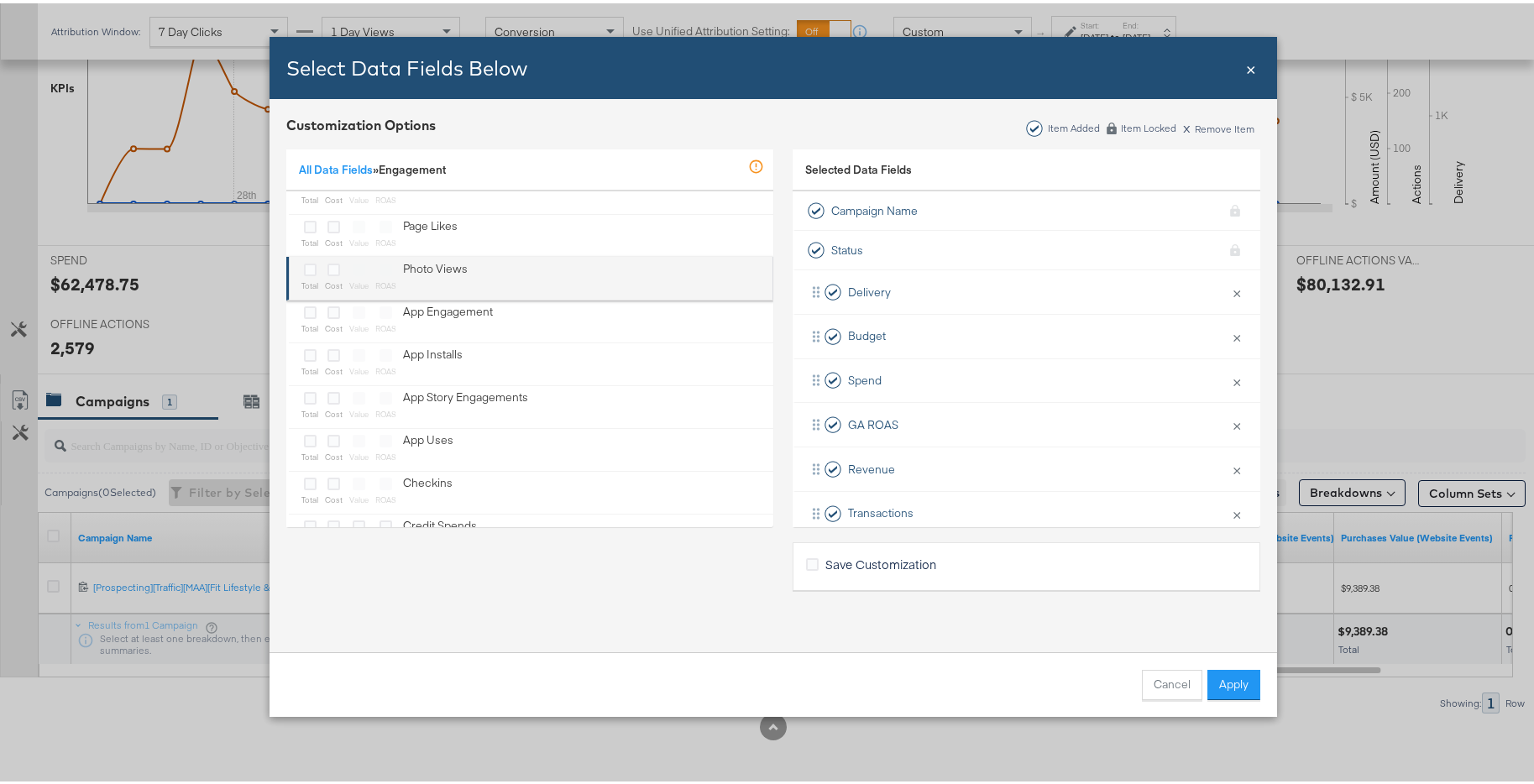
scroll to position [112, 0]
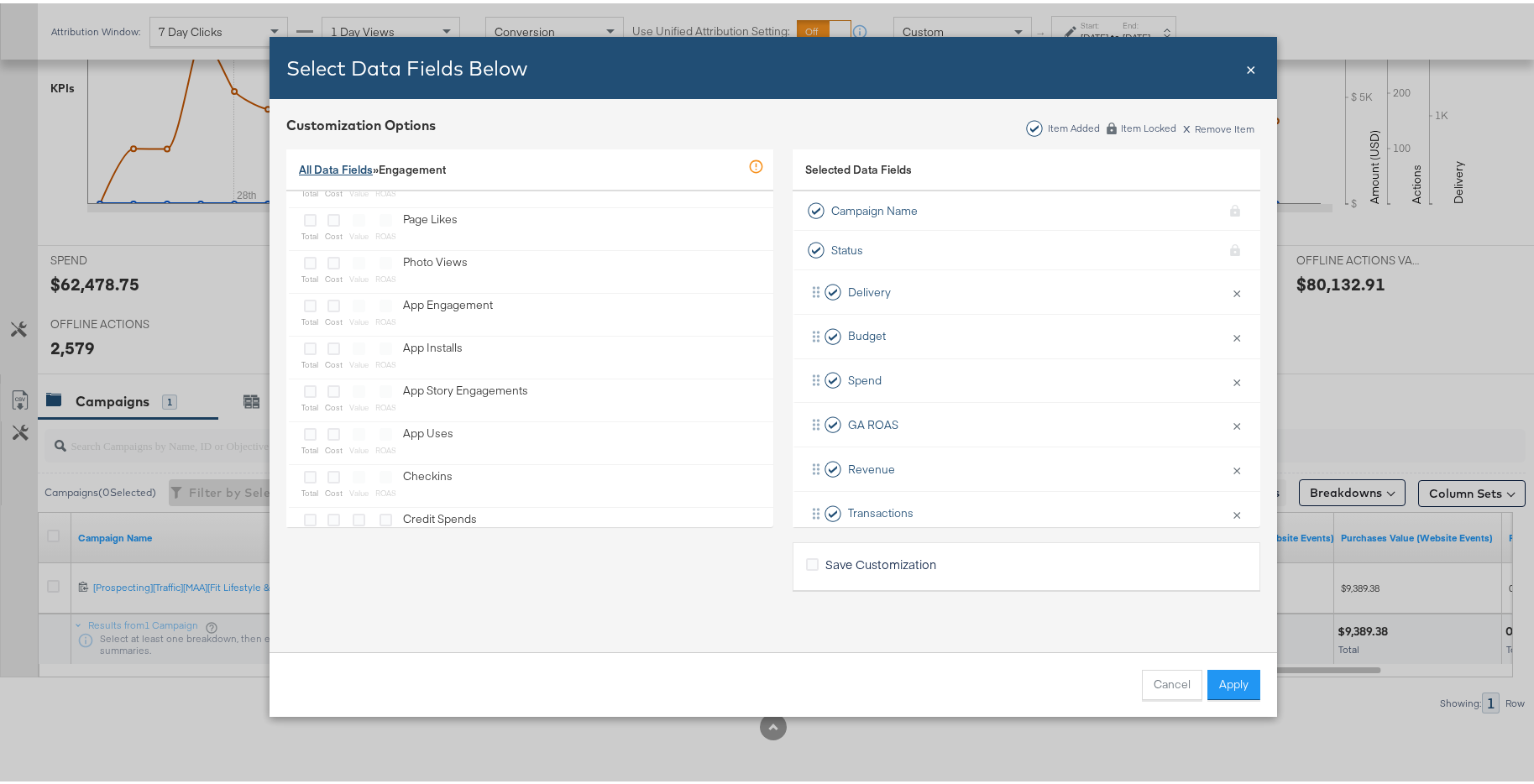
click at [342, 162] on link "All Data Fields" at bounding box center [336, 167] width 74 height 16
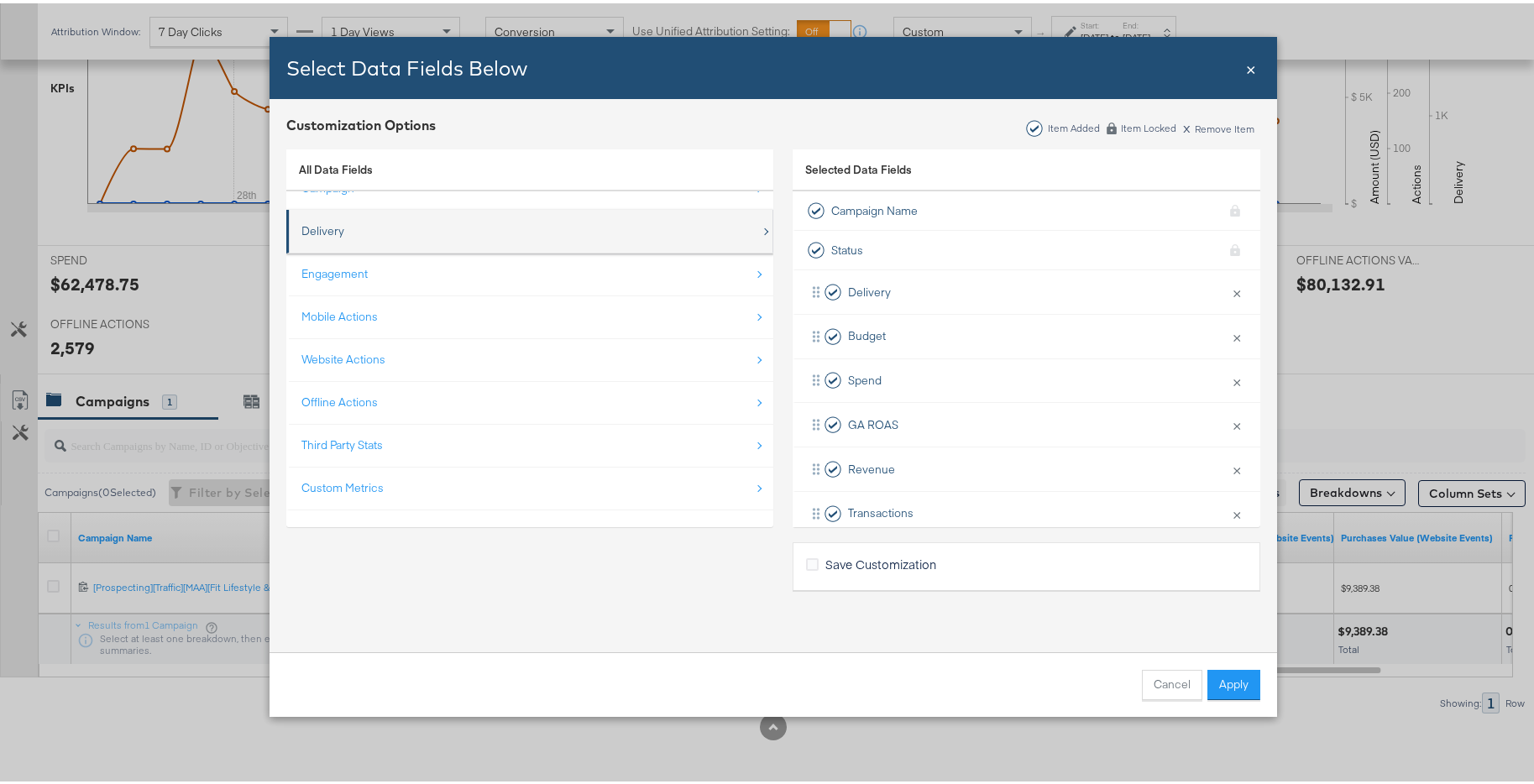
click at [445, 239] on div "Delivery" at bounding box center [531, 228] width 460 height 35
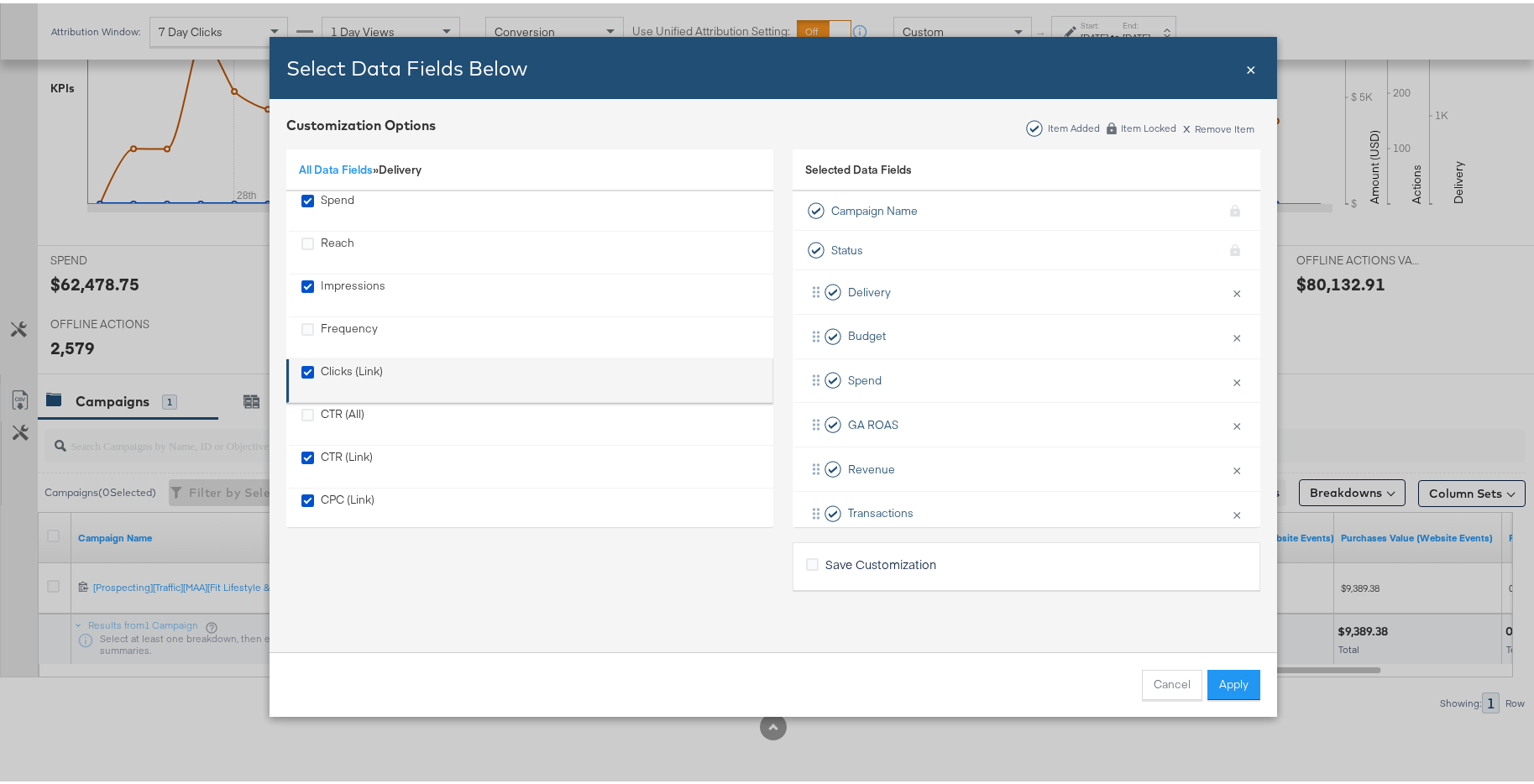
scroll to position [0, 0]
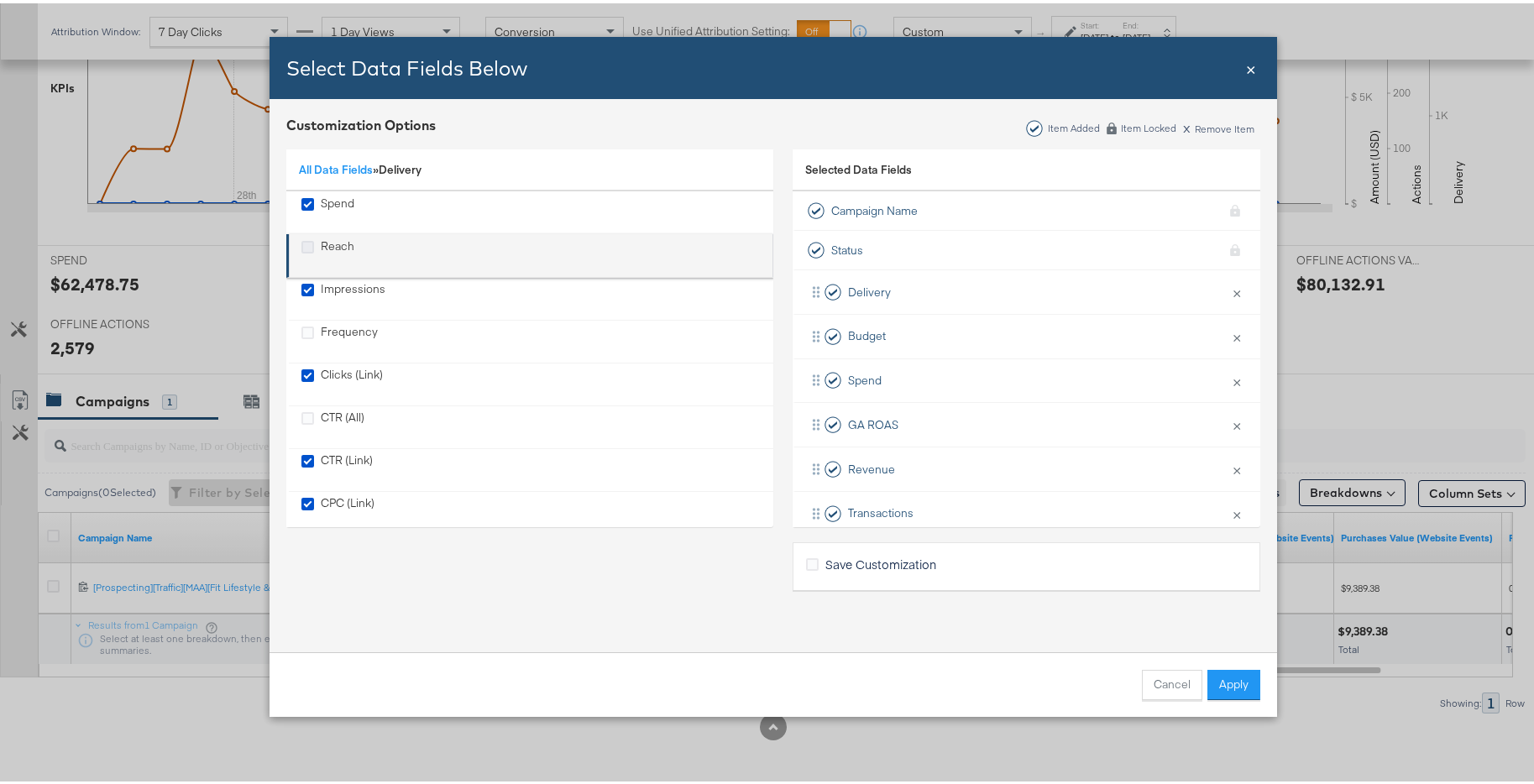
click at [307, 244] on icon "Reach" at bounding box center [307, 243] width 13 height 13
click at [0, 0] on input "Reach" at bounding box center [0, 0] width 0 height 0
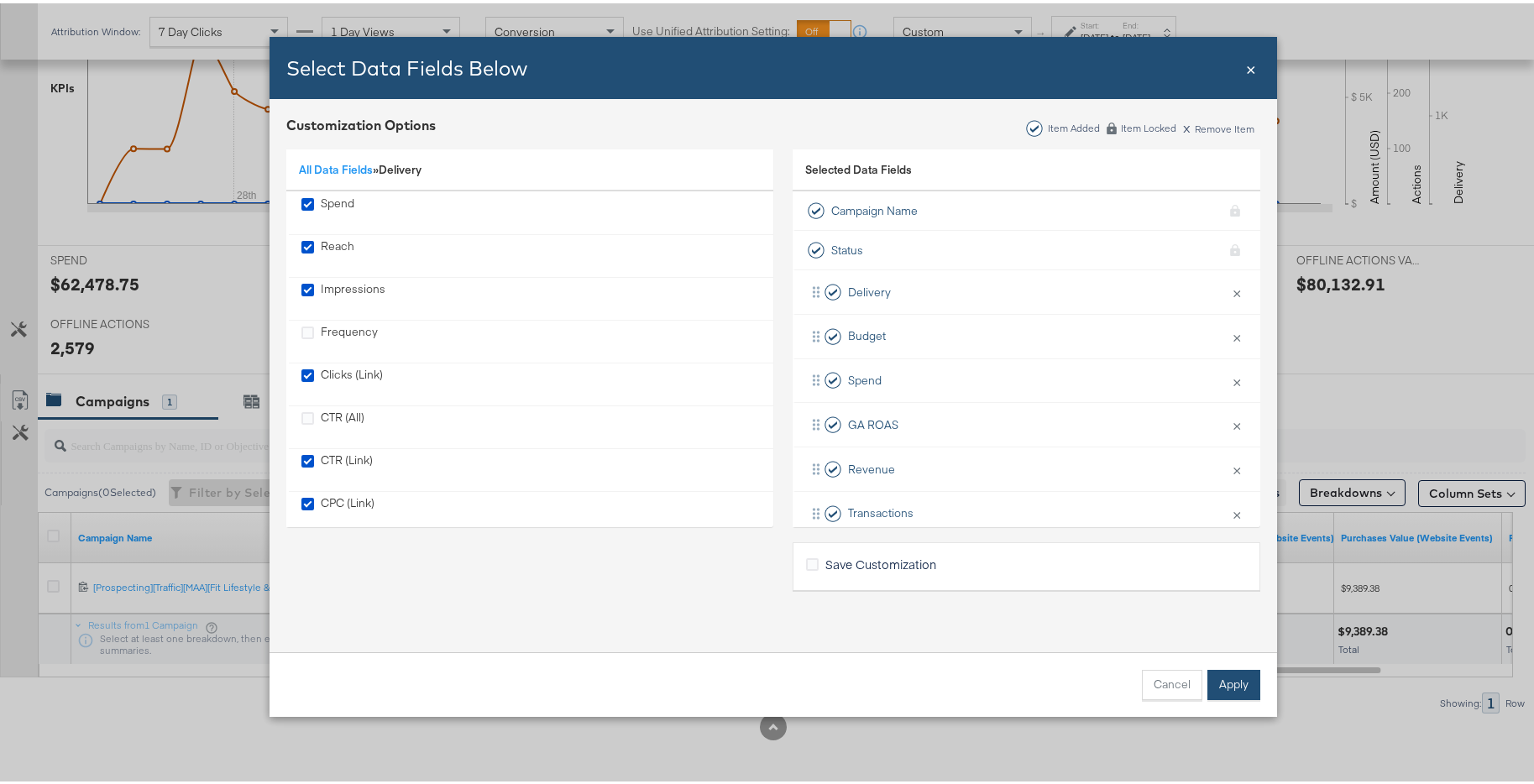
click at [1233, 597] on button "Apply" at bounding box center [1233, 681] width 53 height 30
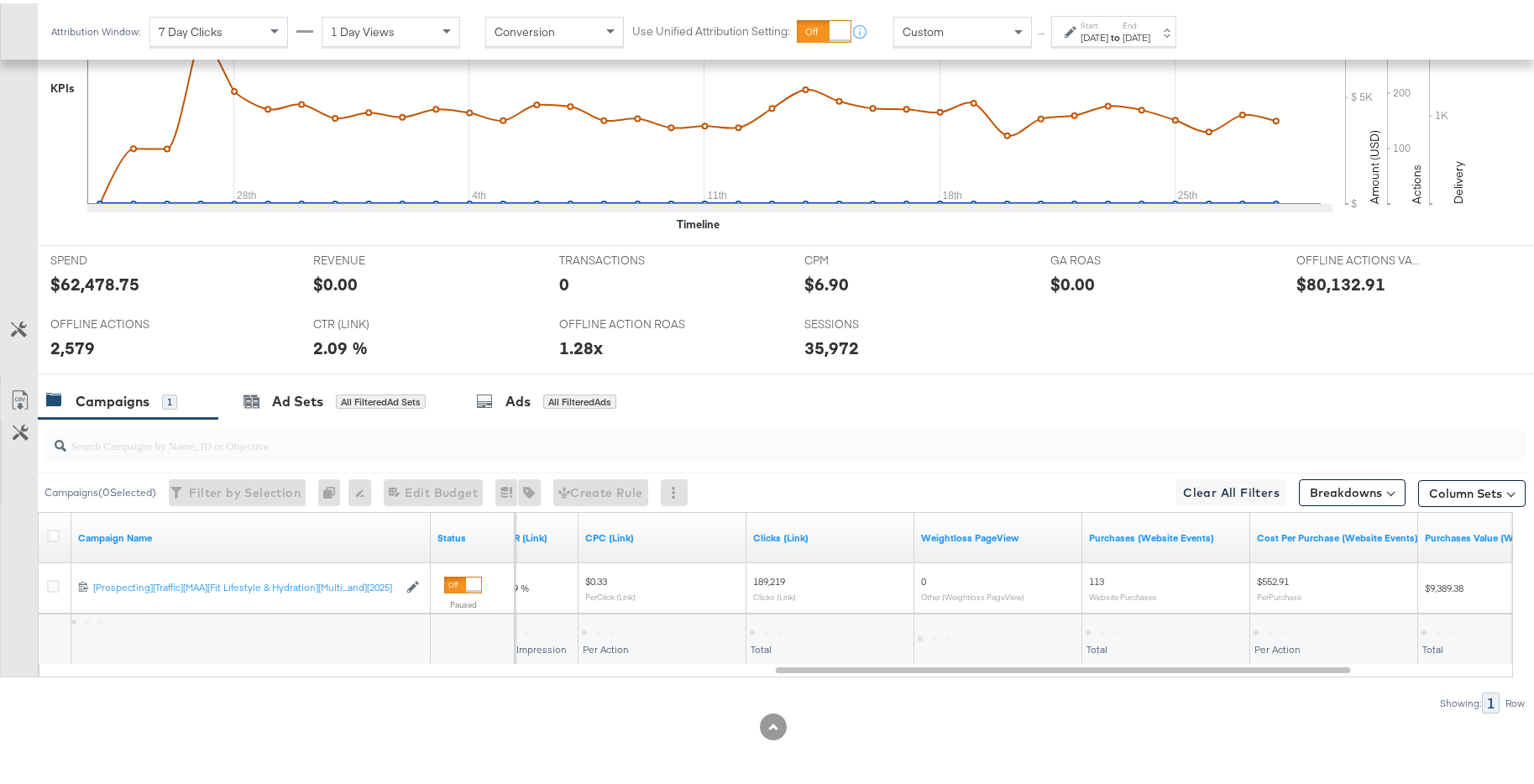
click at [1233, 597] on div "Campaigns ( 0 Selected) Filter by Selection Filter 0 campaigns 0 Rename 0 campa…" at bounding box center [763, 562] width 1526 height 294
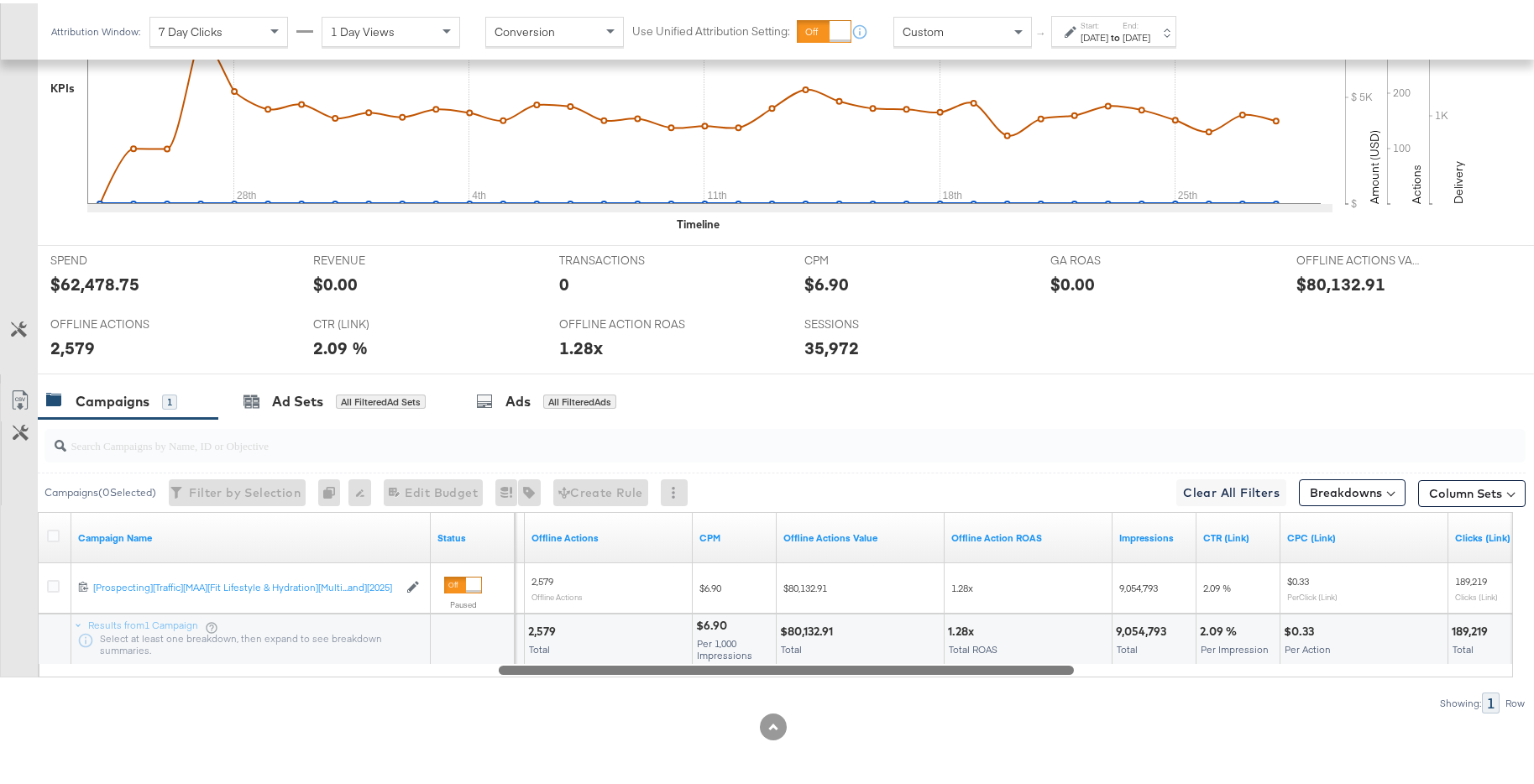
drag, startPoint x: 1272, startPoint y: 666, endPoint x: 1034, endPoint y: 666, distance: 238.0
click at [1034, 597] on div at bounding box center [787, 666] width 575 height 15
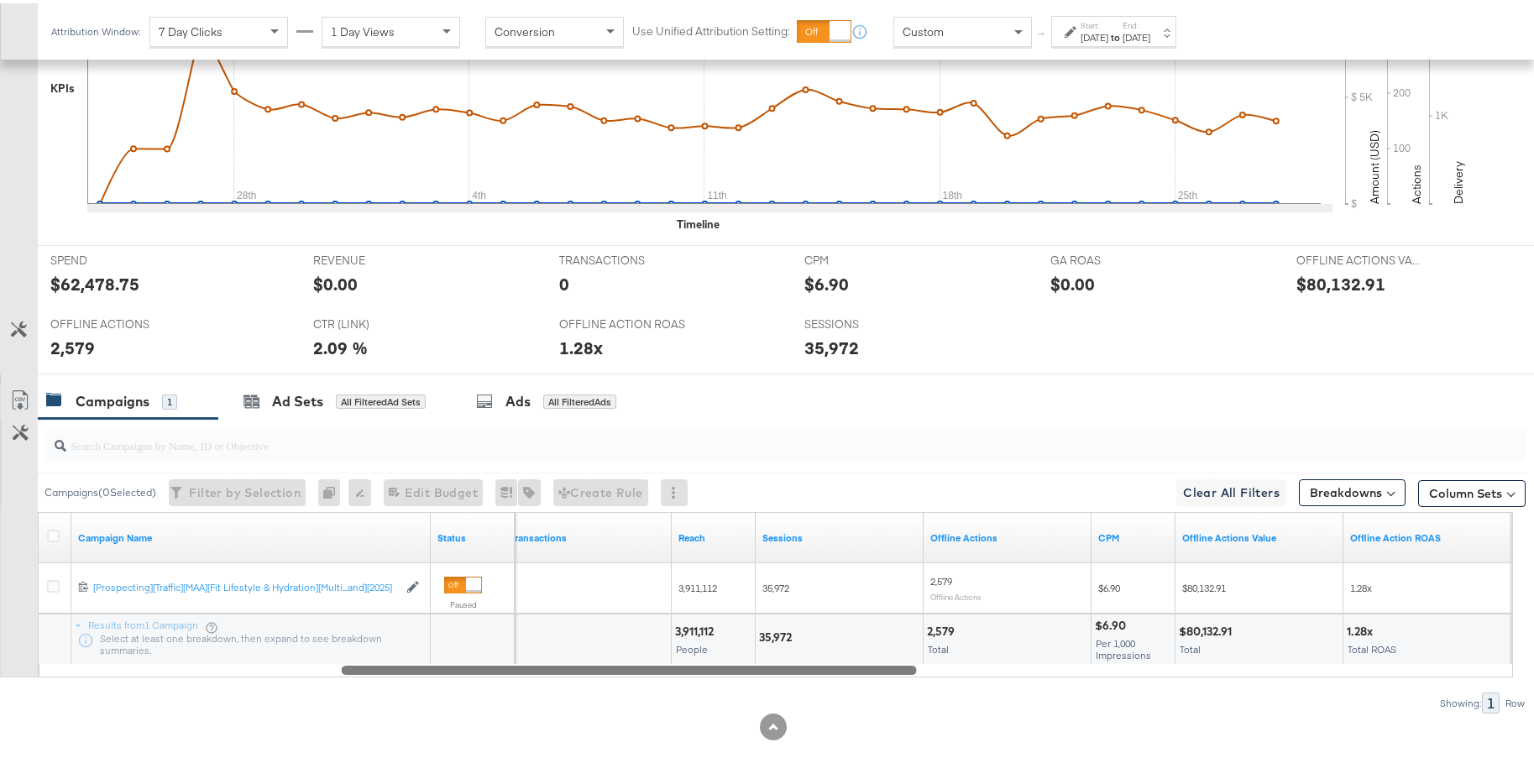
drag, startPoint x: 1043, startPoint y: 664, endPoint x: 888, endPoint y: 669, distance: 155.1
click at [888, 597] on div at bounding box center [630, 666] width 575 height 15
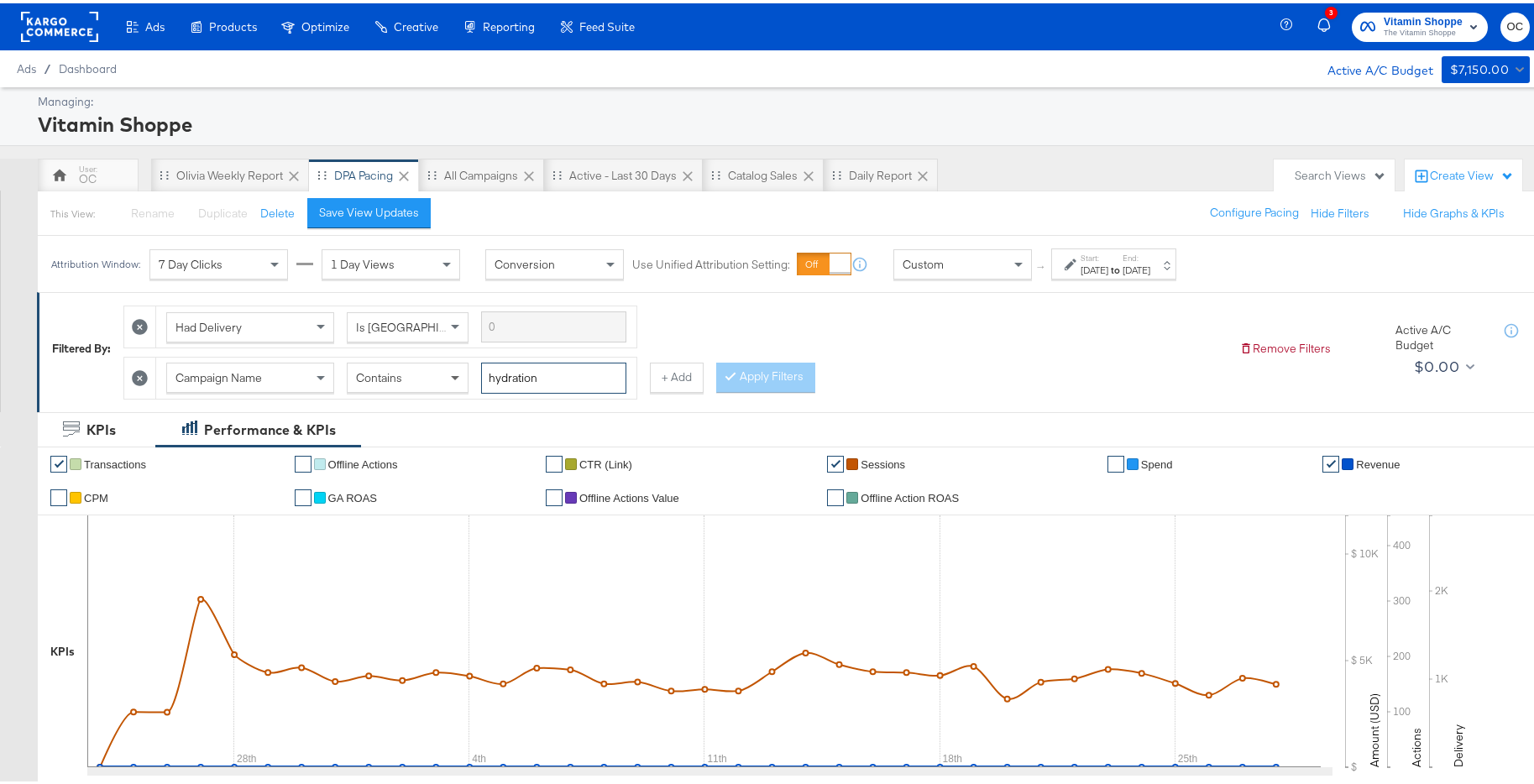
drag, startPoint x: 557, startPoint y: 371, endPoint x: 460, endPoint y: 368, distance: 97.0
click at [460, 368] on div "Campaign Name Contains hydration" at bounding box center [396, 375] width 460 height 31
click at [777, 386] on button "Apply Filters" at bounding box center [765, 374] width 99 height 30
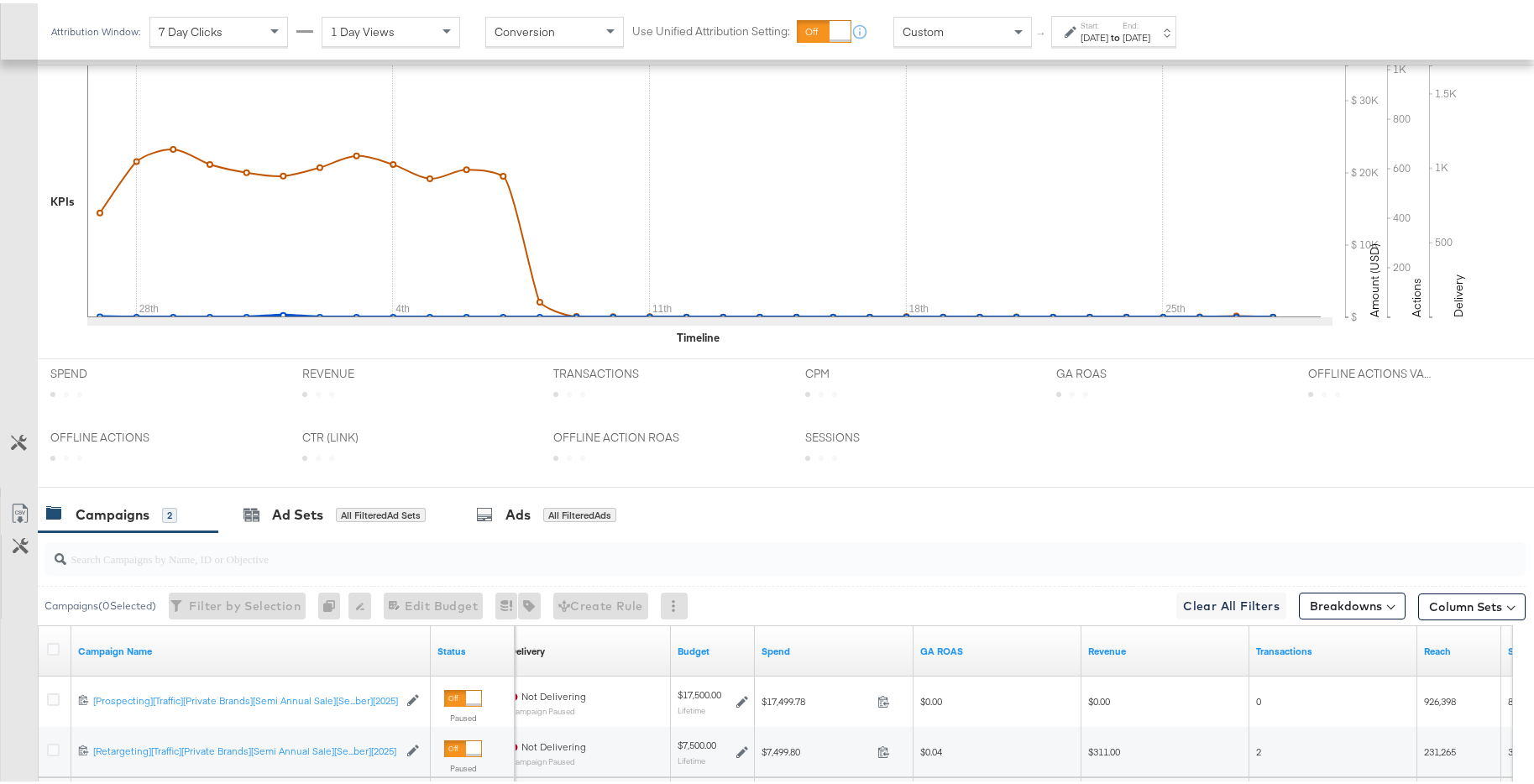
scroll to position [614, 0]
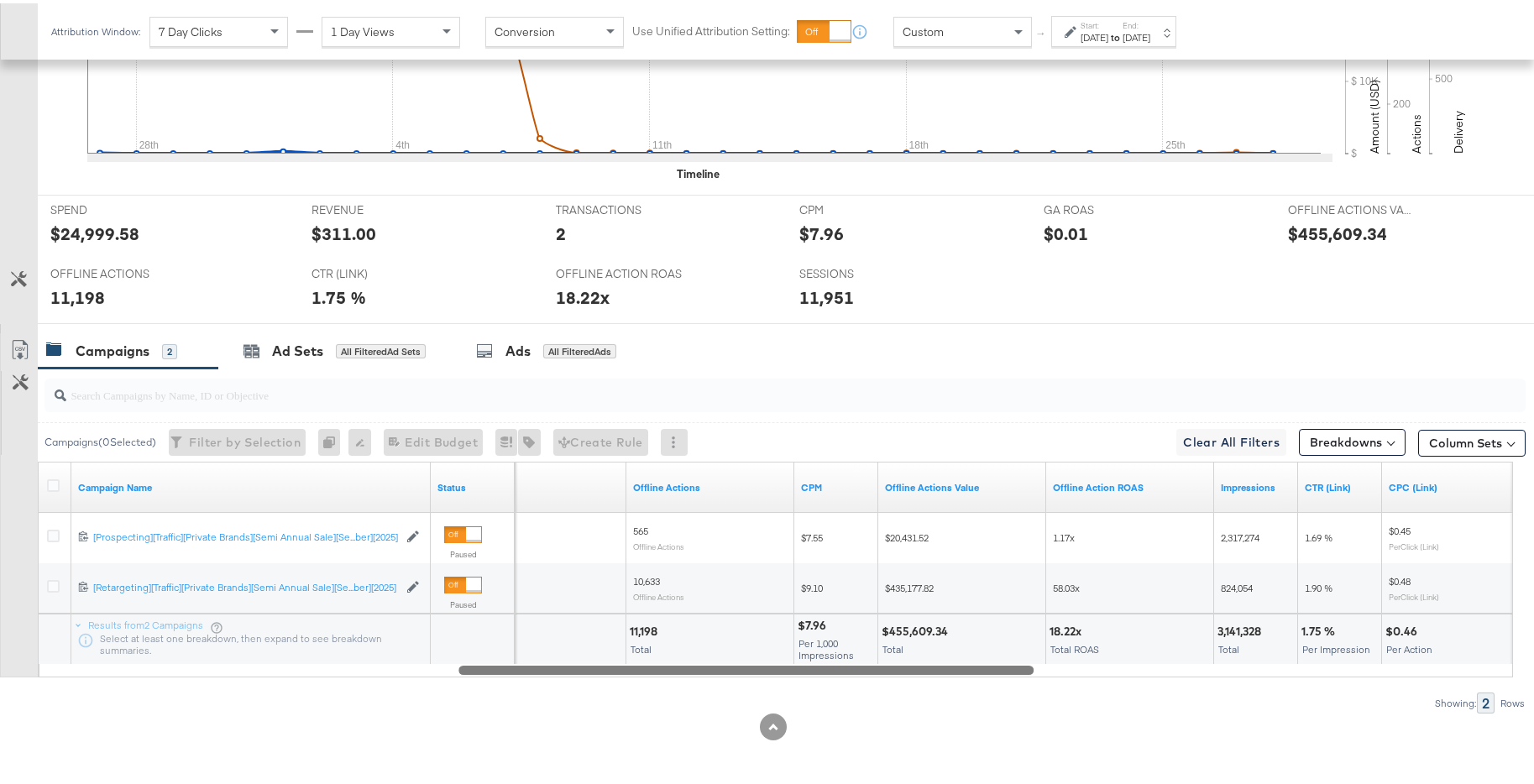
drag, startPoint x: 828, startPoint y: 667, endPoint x: 789, endPoint y: 668, distance: 39.0
click at [789, 597] on div at bounding box center [746, 666] width 575 height 15
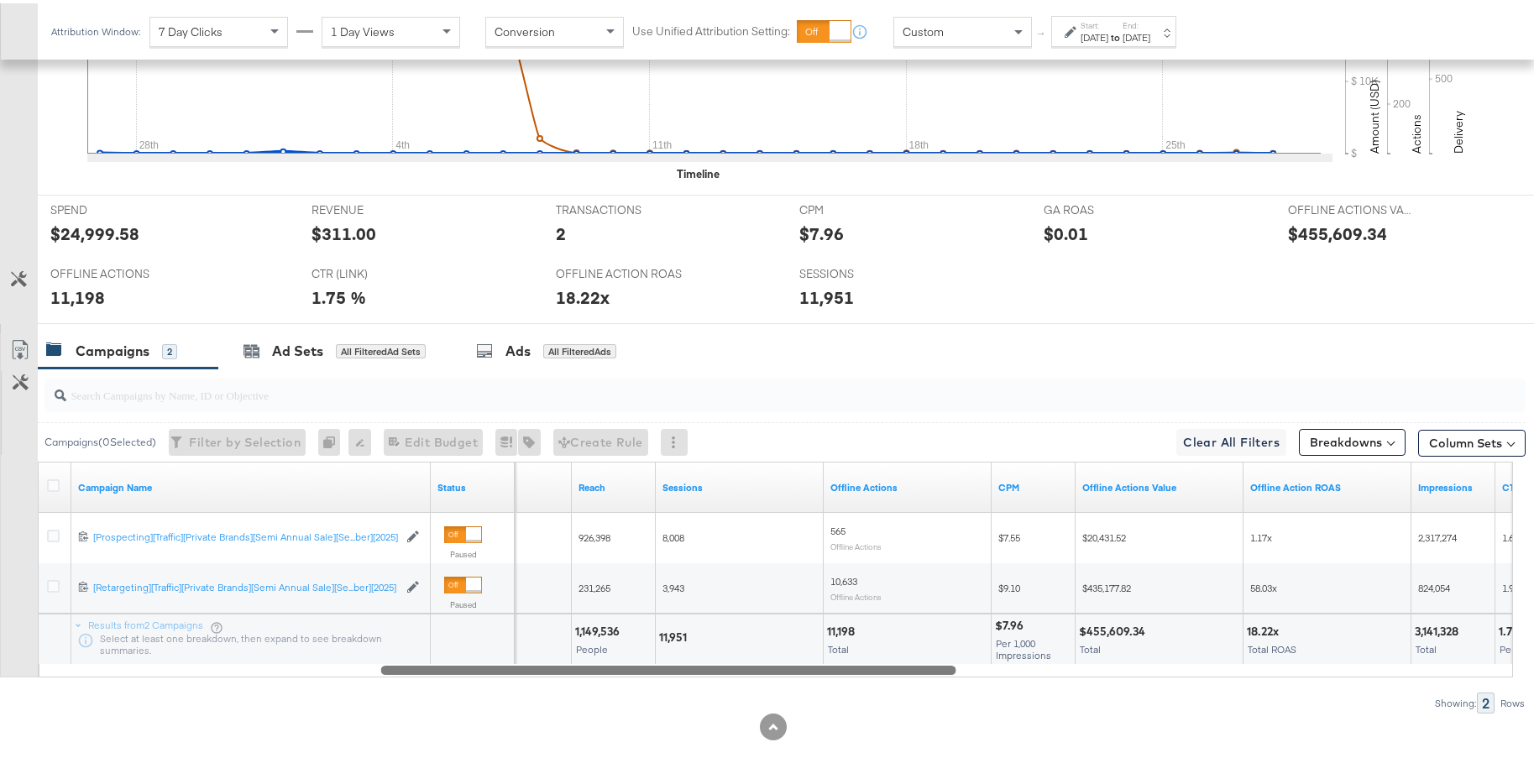
drag, startPoint x: 1040, startPoint y: 670, endPoint x: 888, endPoint y: 670, distance: 152.0
click at [888, 597] on div at bounding box center [669, 666] width 575 height 15
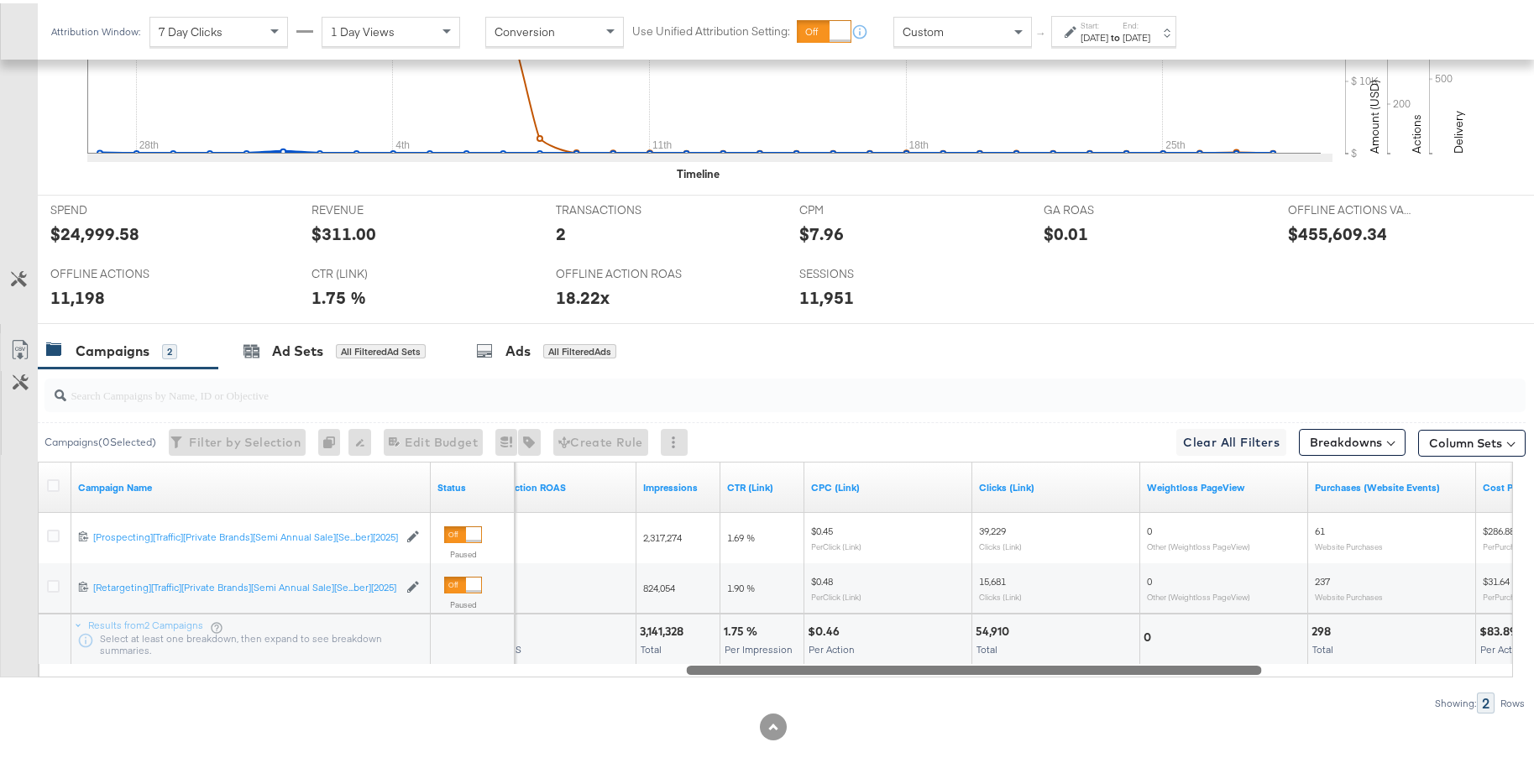
drag, startPoint x: 880, startPoint y: 665, endPoint x: 1180, endPoint y: 653, distance: 300.2
click at [1185, 597] on div "Campaign Name Status Offline Action ROAS Impressions CTR (Link) CPC (Link) Clic…" at bounding box center [776, 566] width 1475 height 216
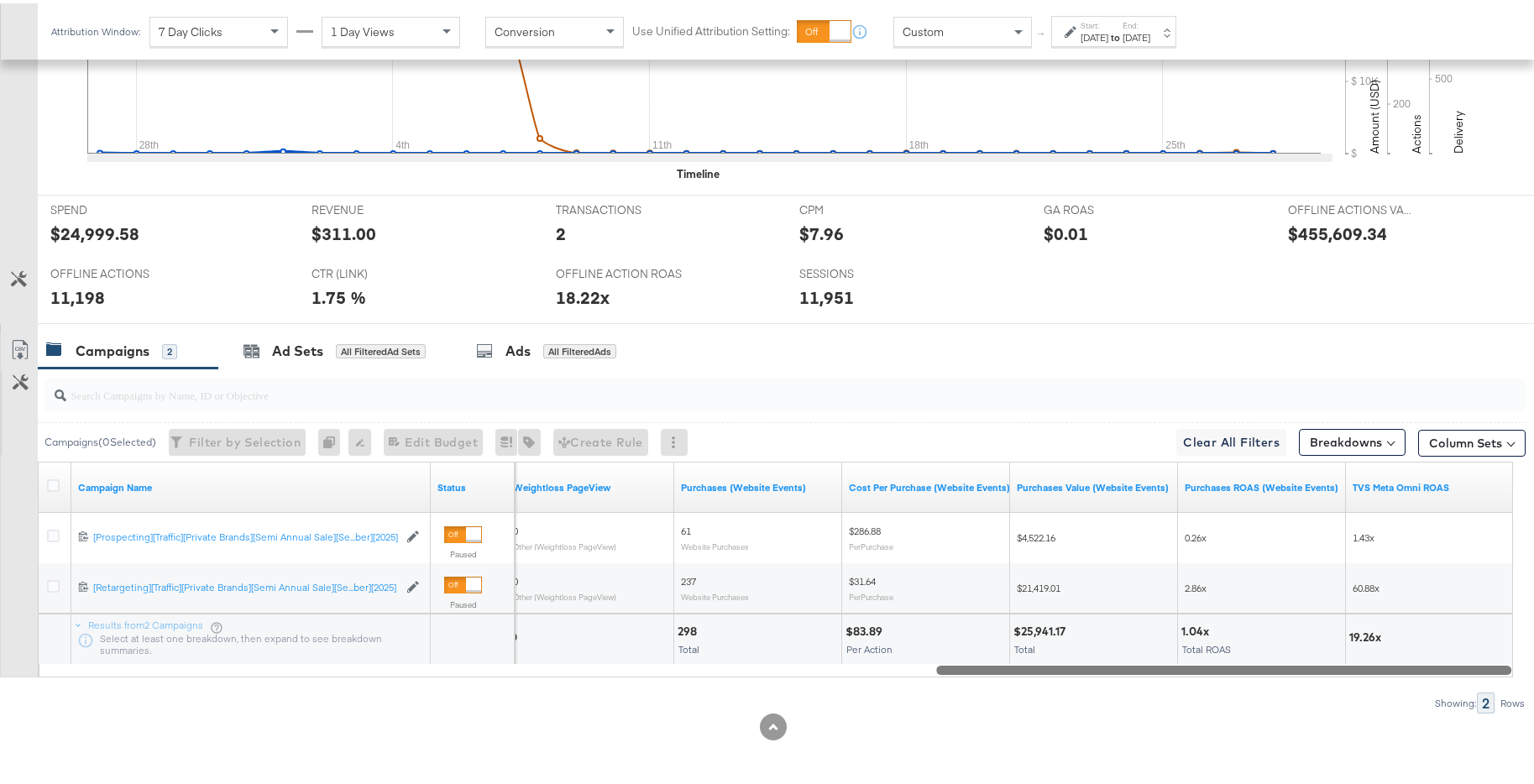
drag, startPoint x: 1205, startPoint y: 668, endPoint x: 1502, endPoint y: 667, distance: 297.0
click at [1233, 597] on div at bounding box center [1224, 666] width 575 height 15
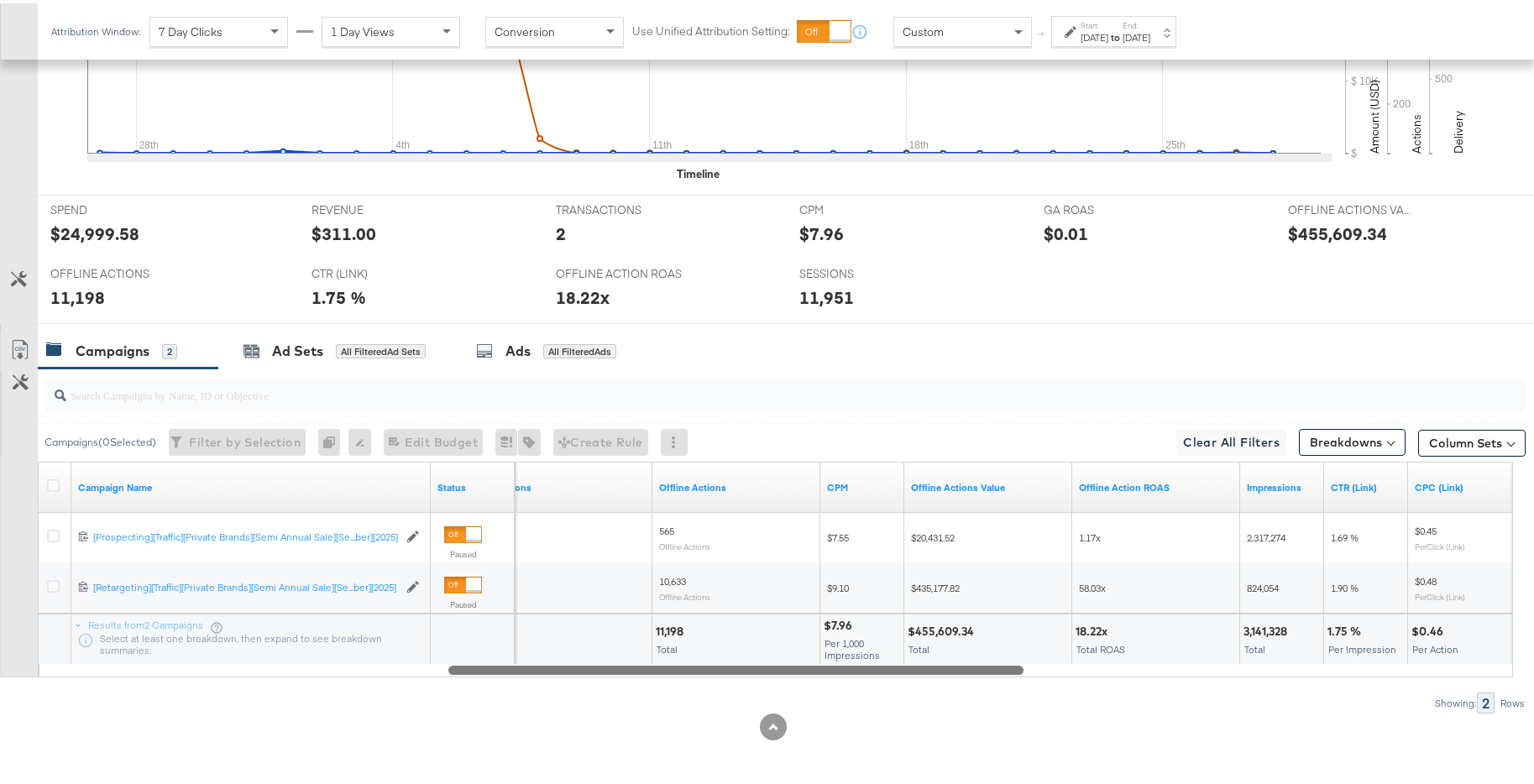
drag, startPoint x: 1483, startPoint y: 667, endPoint x: 897, endPoint y: 646, distance: 586.4
click at [972, 597] on div "Campaign Name Status Sessions Offline Actions CPM Offline Actions Value Offline…" at bounding box center [776, 566] width 1475 height 216
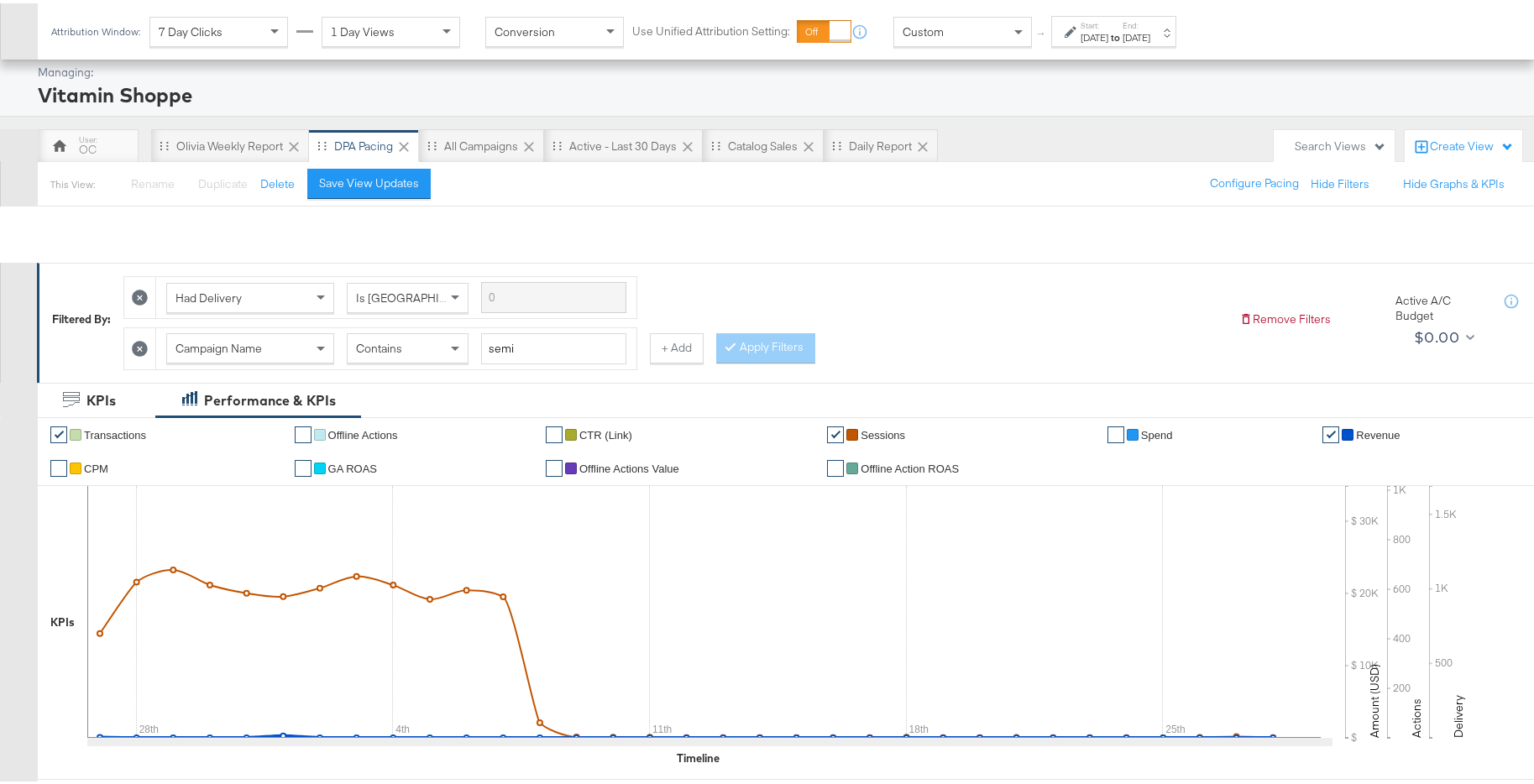
scroll to position [0, 0]
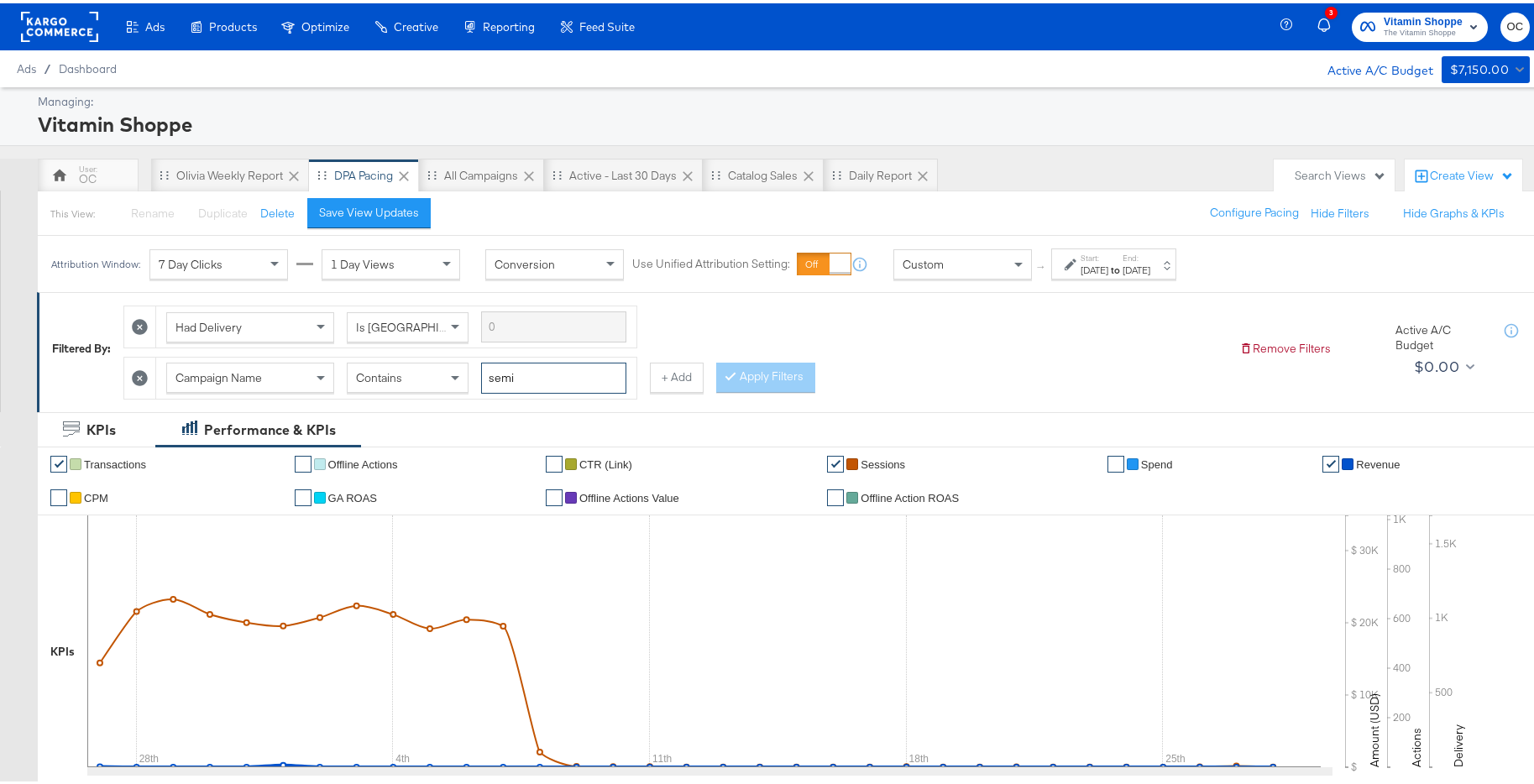
drag, startPoint x: 537, startPoint y: 378, endPoint x: 471, endPoint y: 372, distance: 66.3
click at [471, 372] on div "Campaign Name Contains semi" at bounding box center [396, 375] width 460 height 31
type input "glp"
click at [789, 372] on button "Apply Filters" at bounding box center [765, 374] width 99 height 30
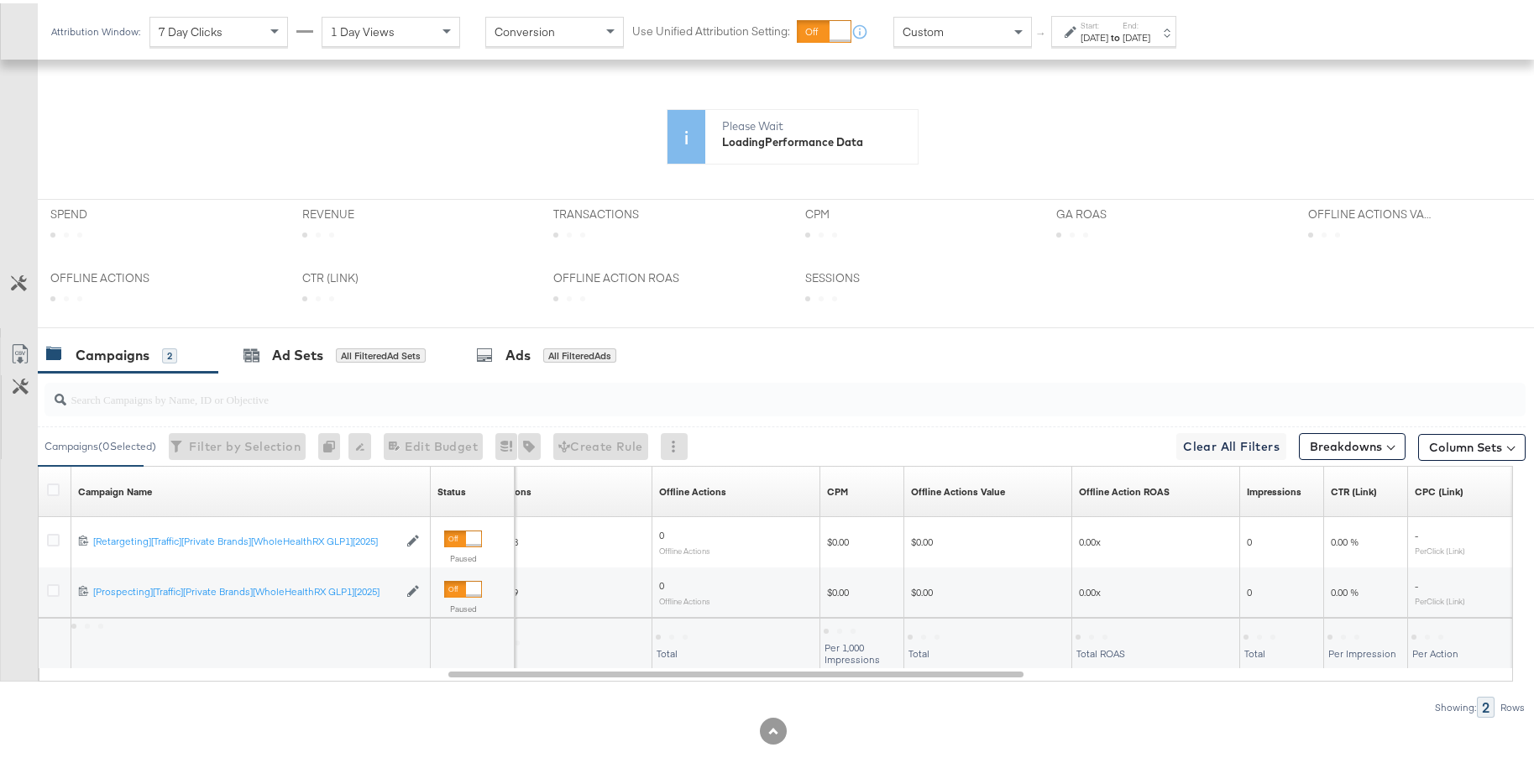
scroll to position [450, 0]
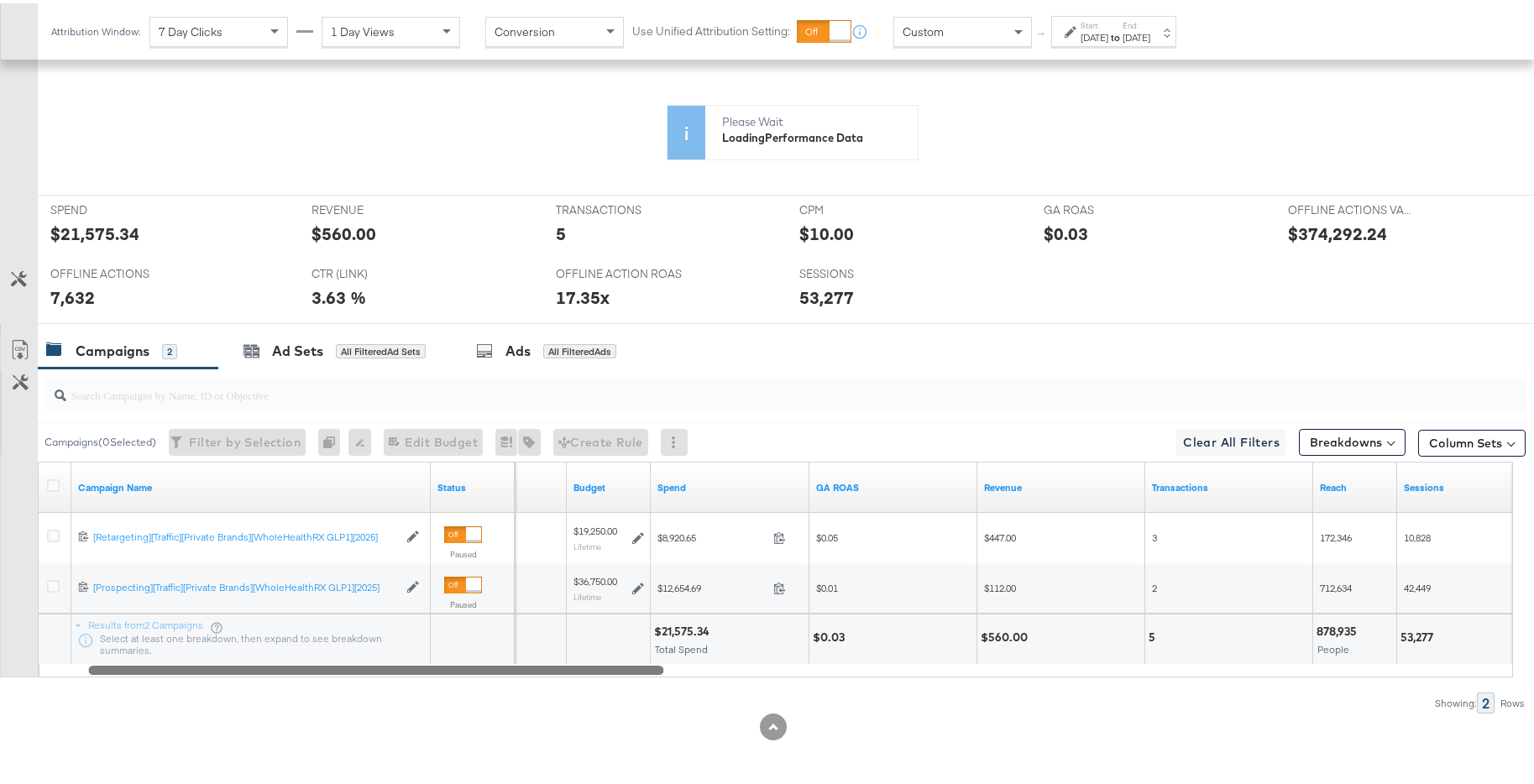
drag, startPoint x: 992, startPoint y: 667, endPoint x: 632, endPoint y: 661, distance: 360.0
click at [632, 597] on div at bounding box center [376, 666] width 575 height 15
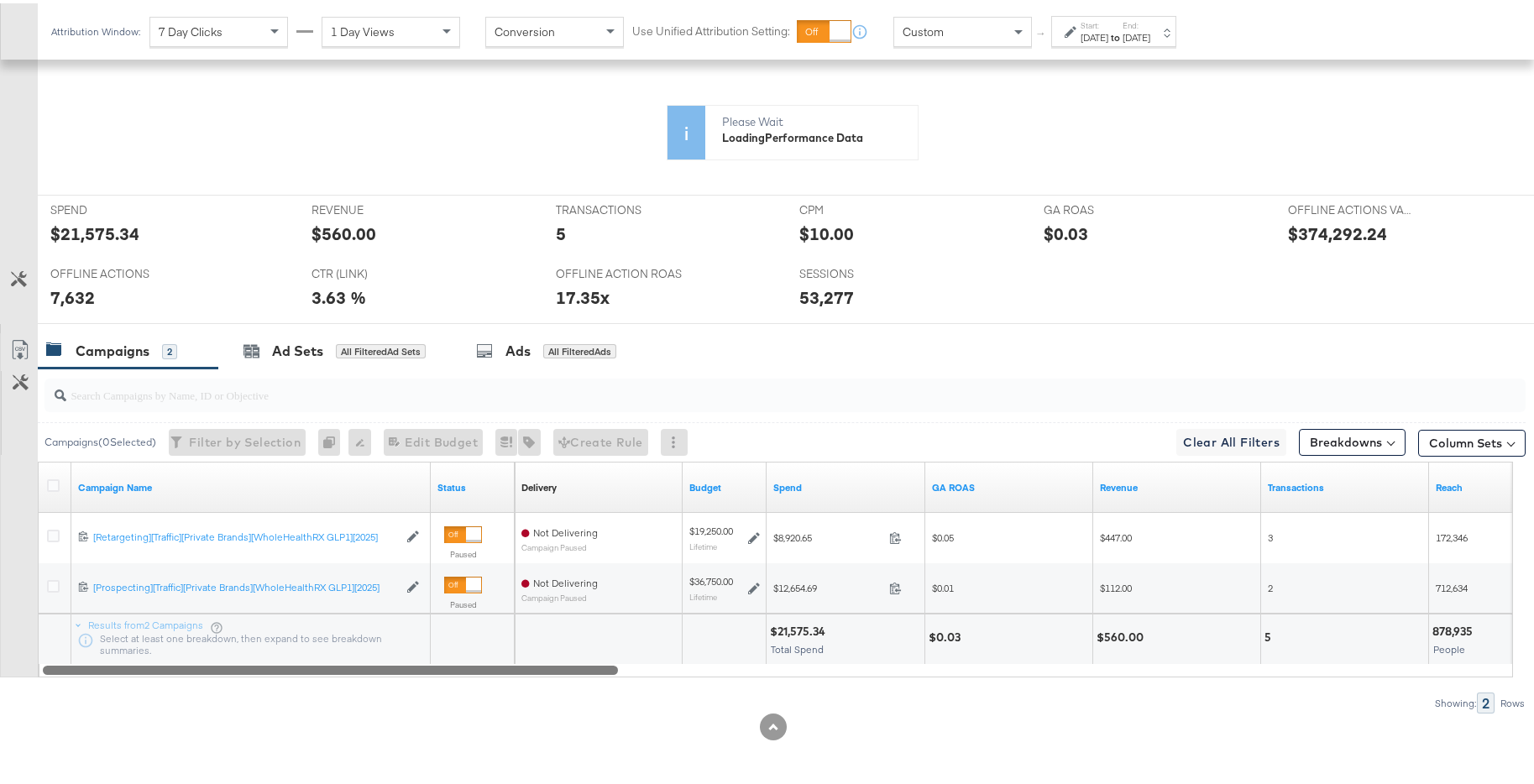
drag, startPoint x: 632, startPoint y: 661, endPoint x: 380, endPoint y: 647, distance: 252.4
click at [380, 597] on div "Campaign Name Status Delivery Sorting Unavailable Budget Spend GA ROAS Revenue …" at bounding box center [776, 566] width 1475 height 216
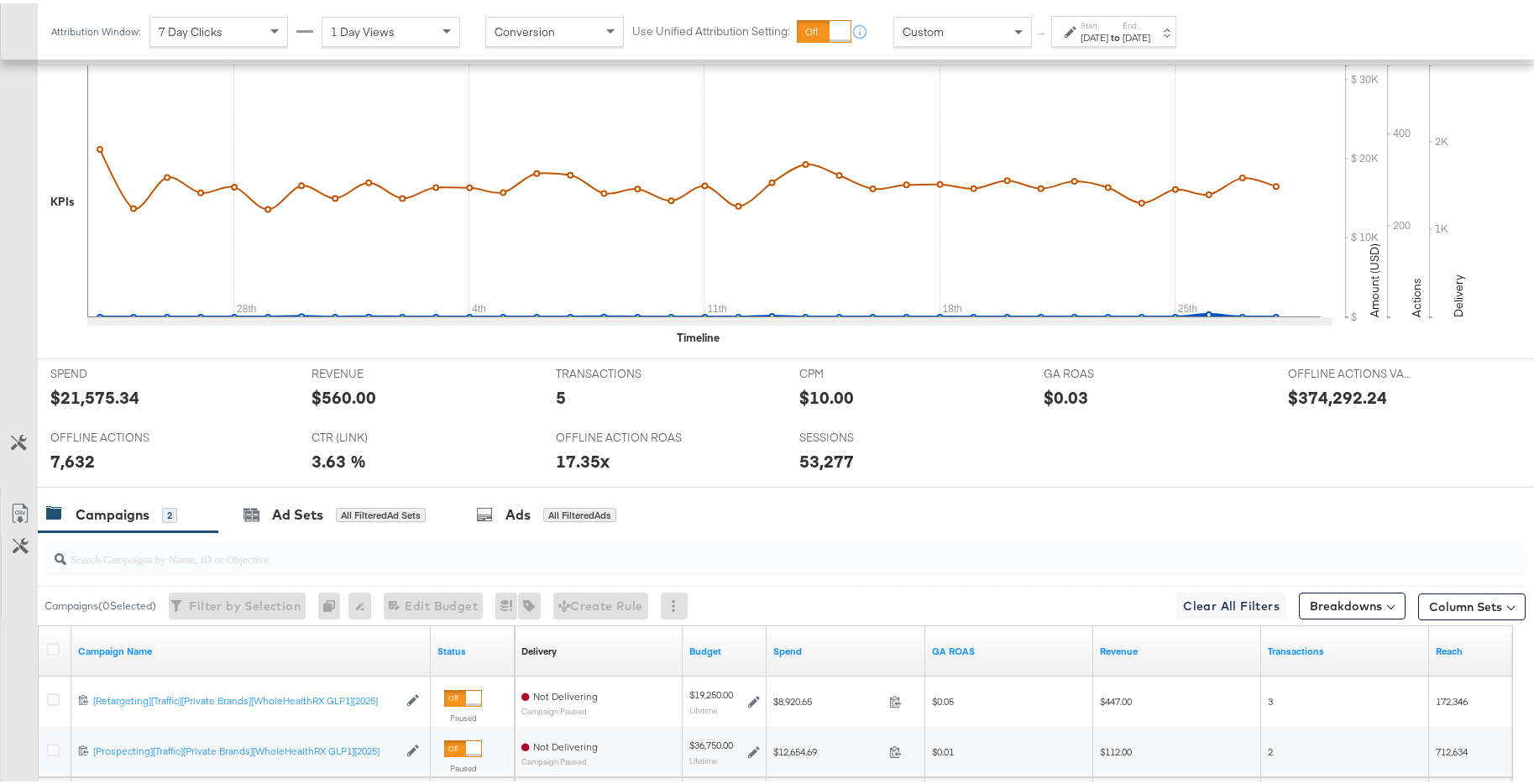
scroll to position [614, 0]
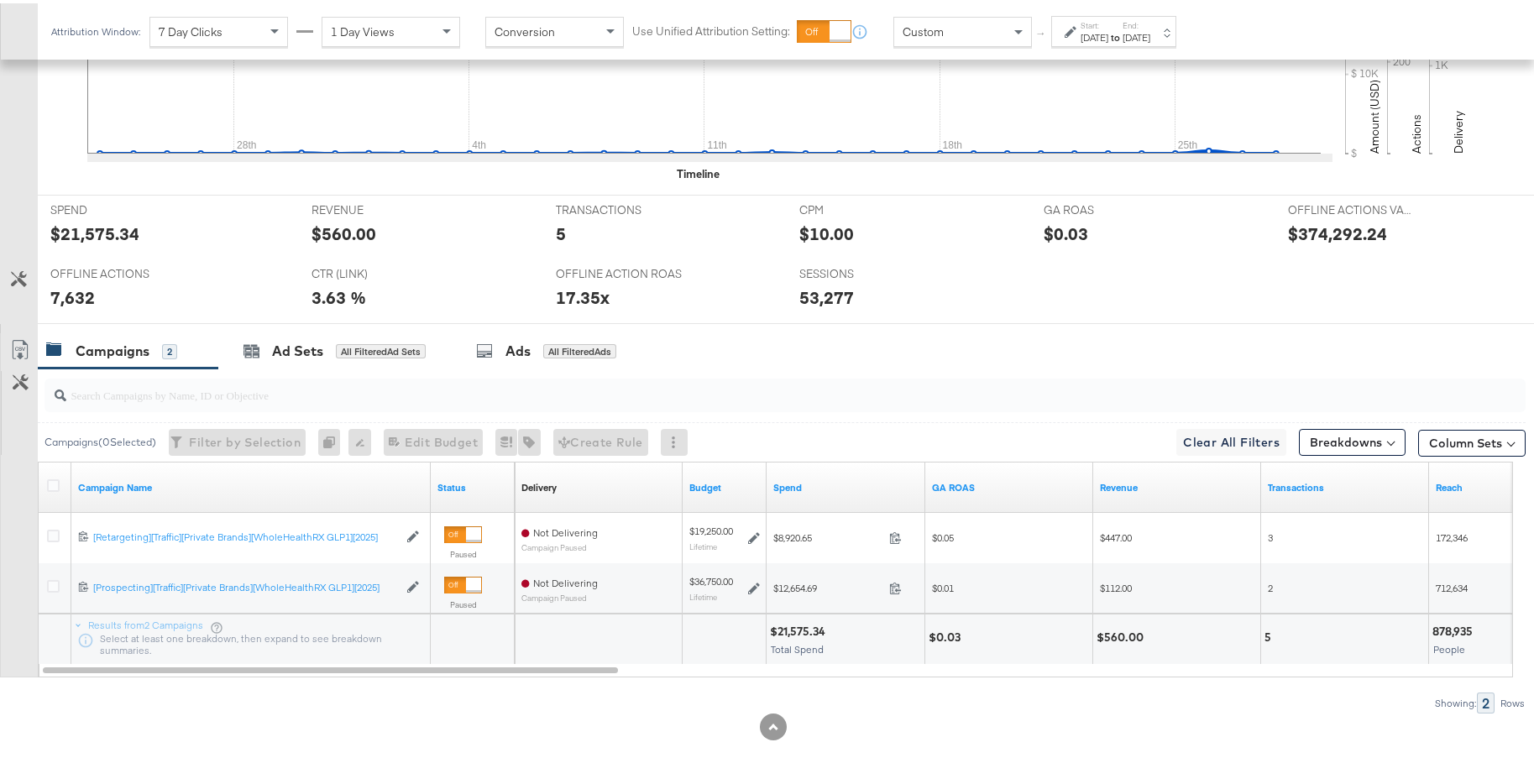
click at [1150, 38] on div "Sep 28th 2025" at bounding box center [1137, 35] width 28 height 14
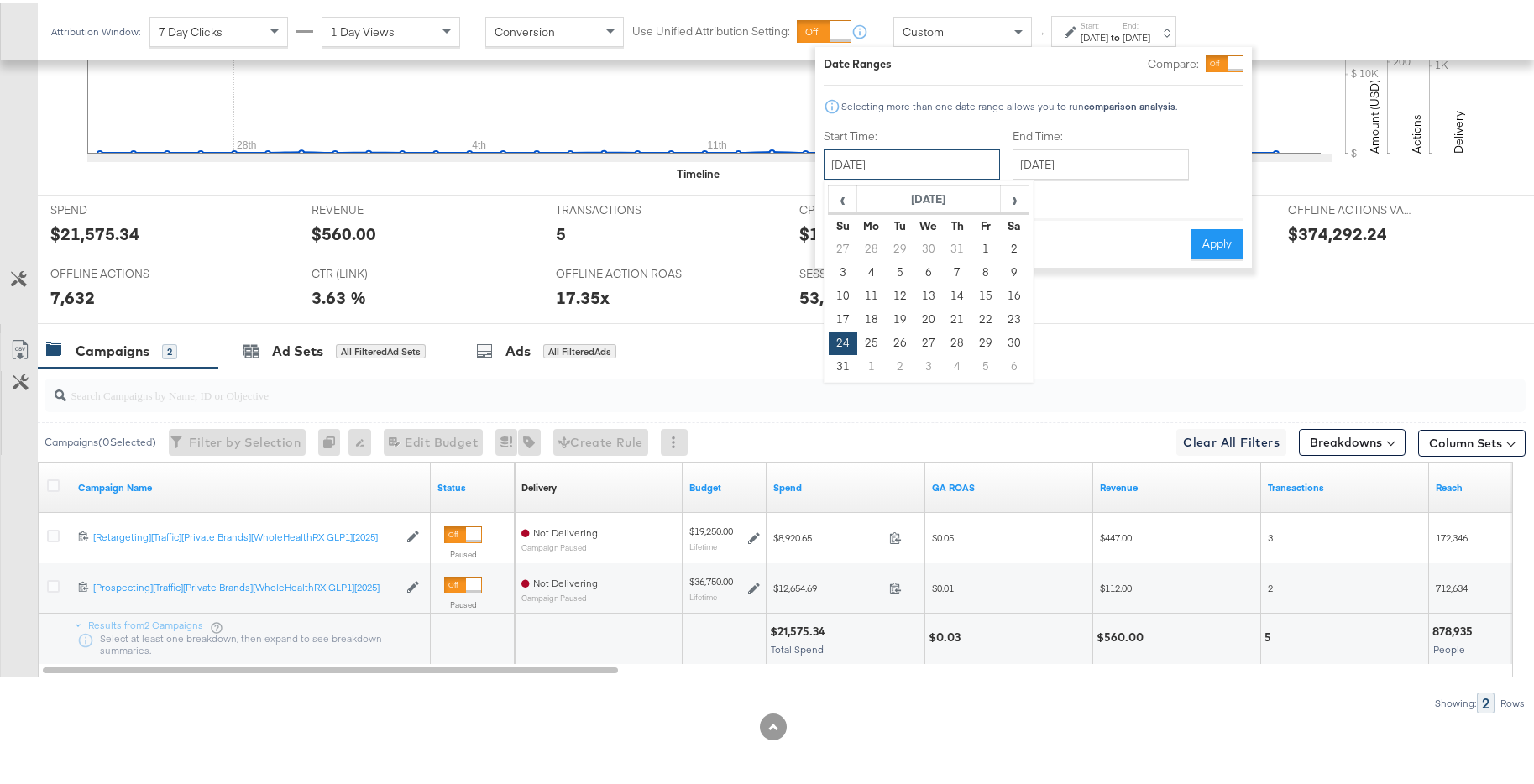
click at [972, 168] on input "August 24th 2025" at bounding box center [912, 161] width 176 height 30
click at [864, 344] on td "25" at bounding box center [872, 339] width 29 height 23
type input "August 25th 2025"
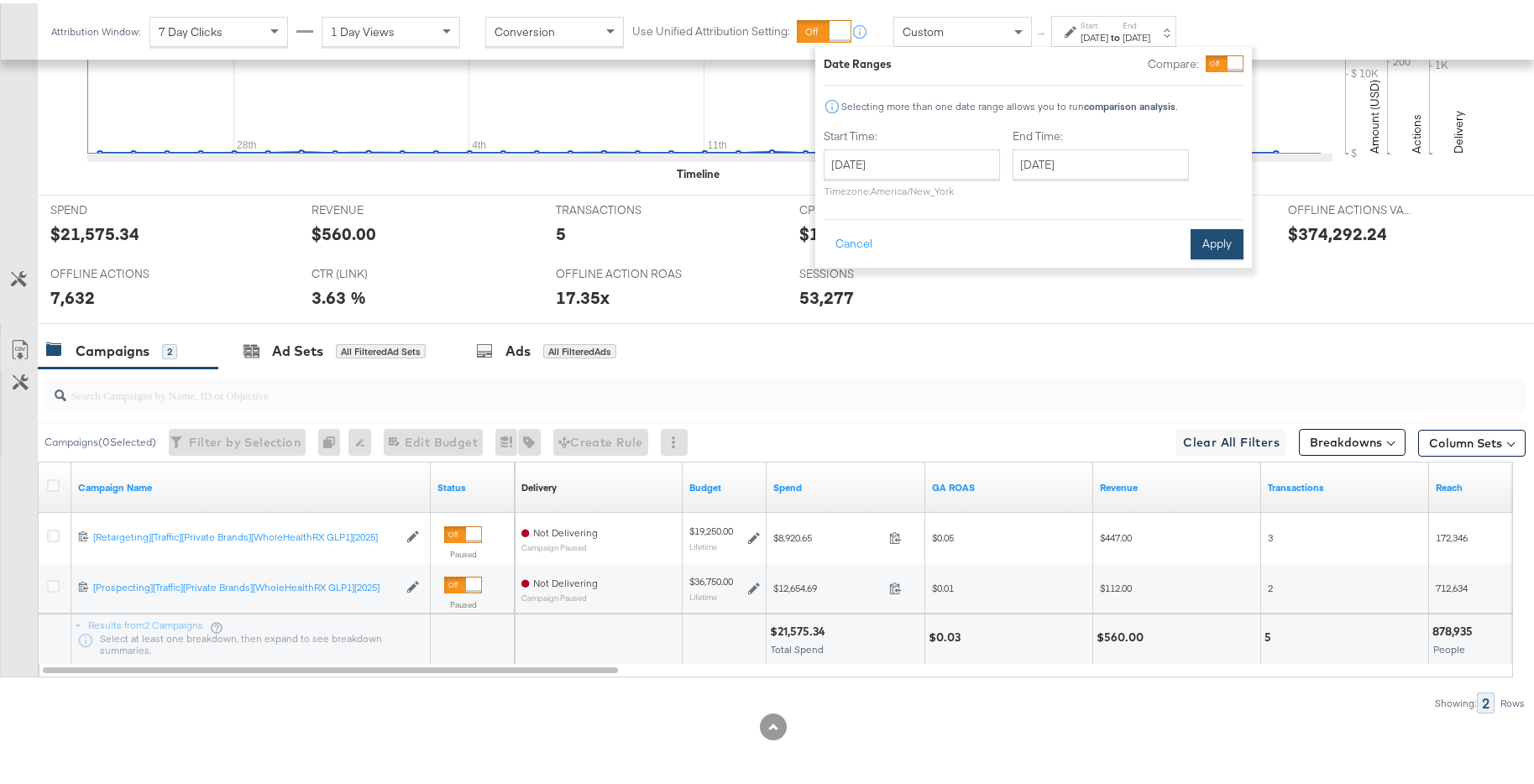
click at [1226, 245] on button "Apply" at bounding box center [1217, 241] width 53 height 30
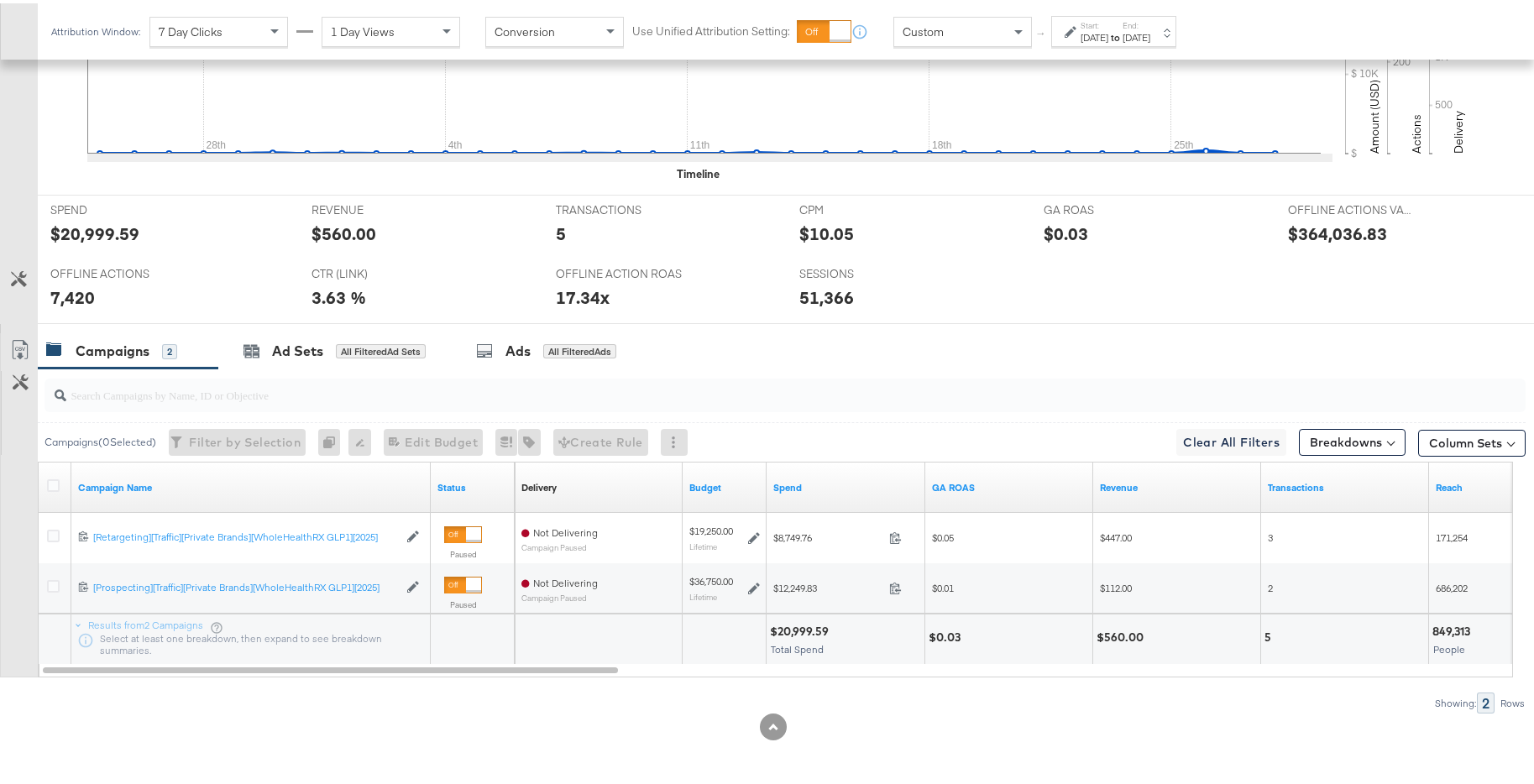
scroll to position [0, 0]
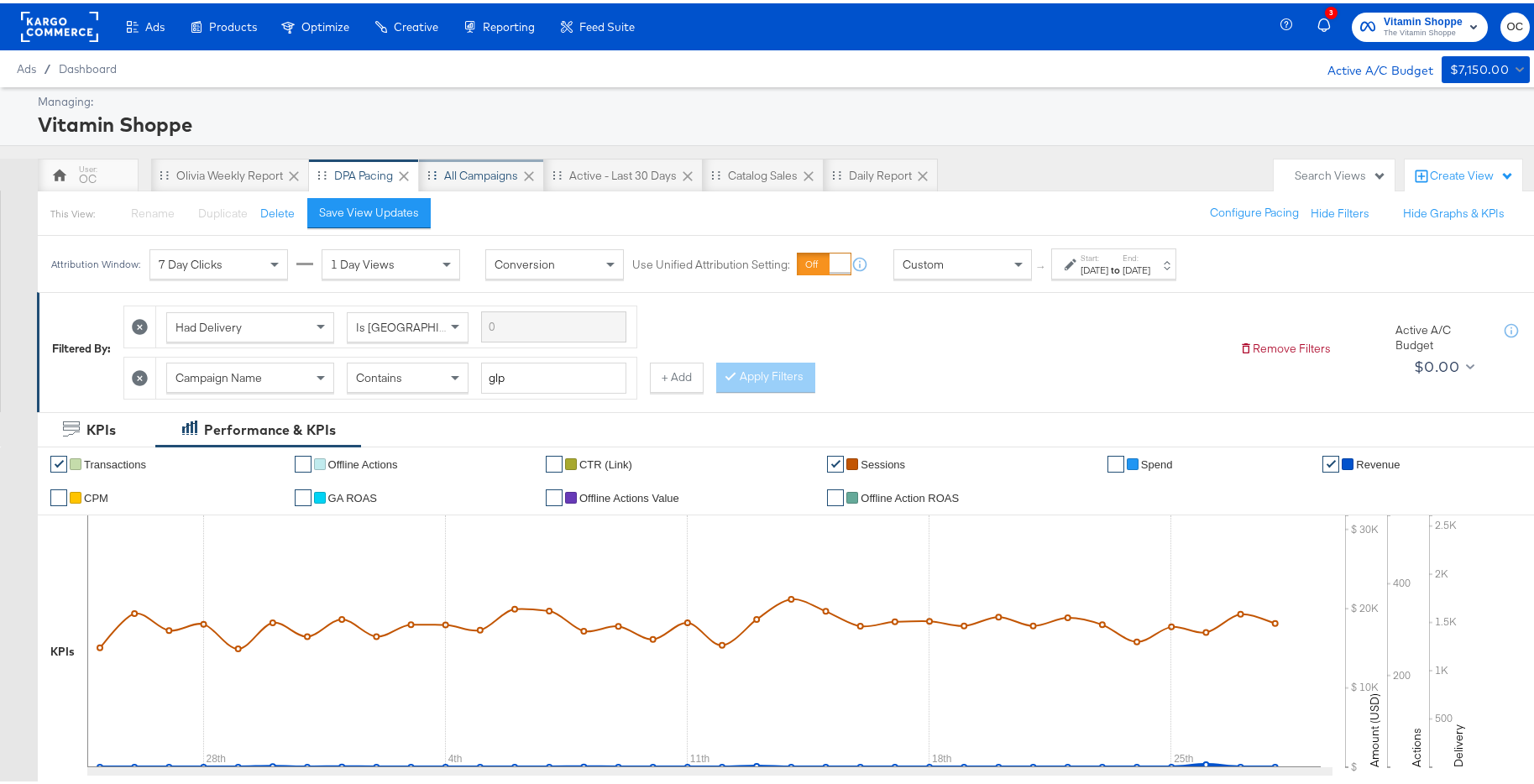
click at [490, 180] on div "All Campaigns" at bounding box center [481, 172] width 125 height 34
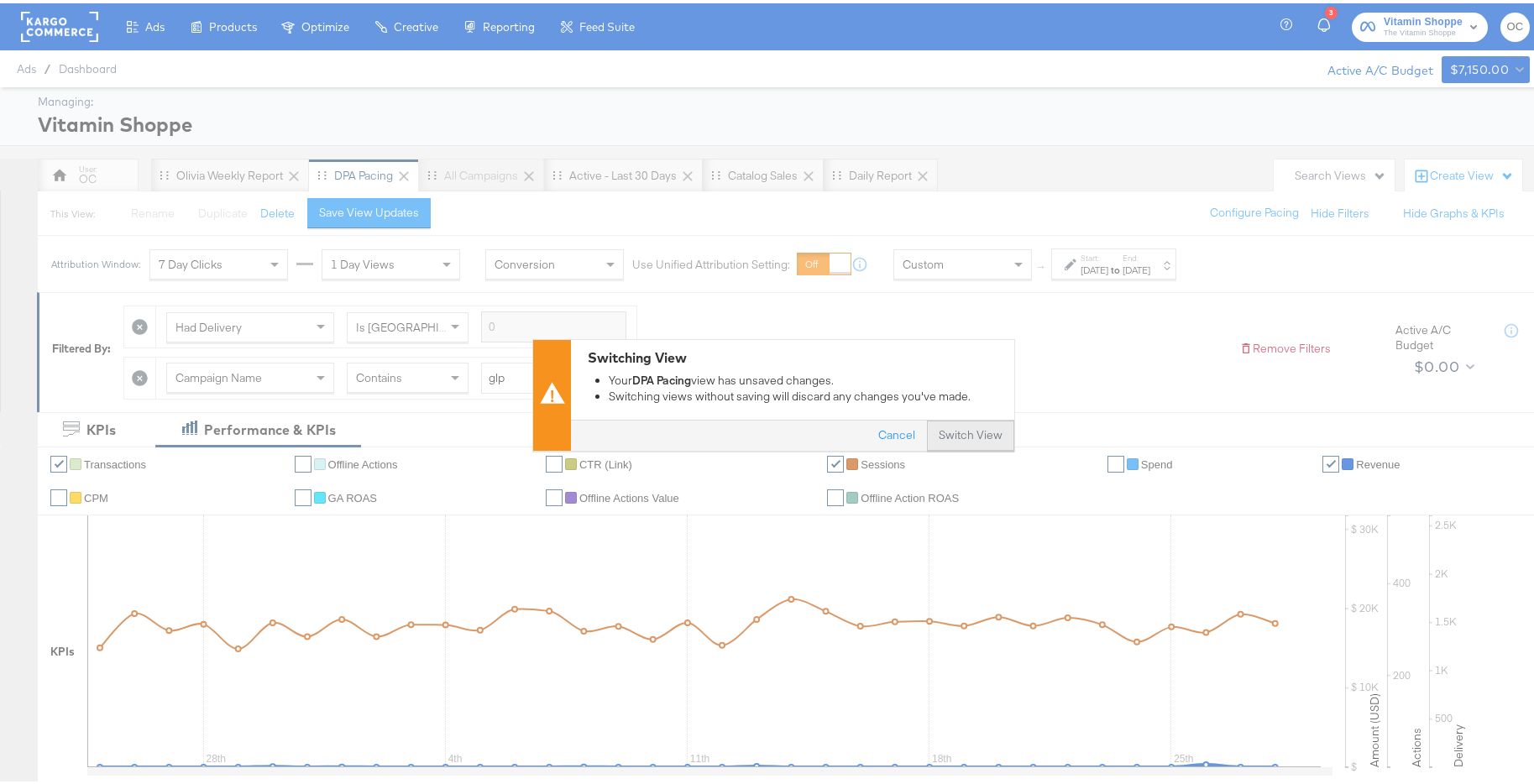
click at [950, 435] on button "Switch View" at bounding box center [970, 433] width 87 height 30
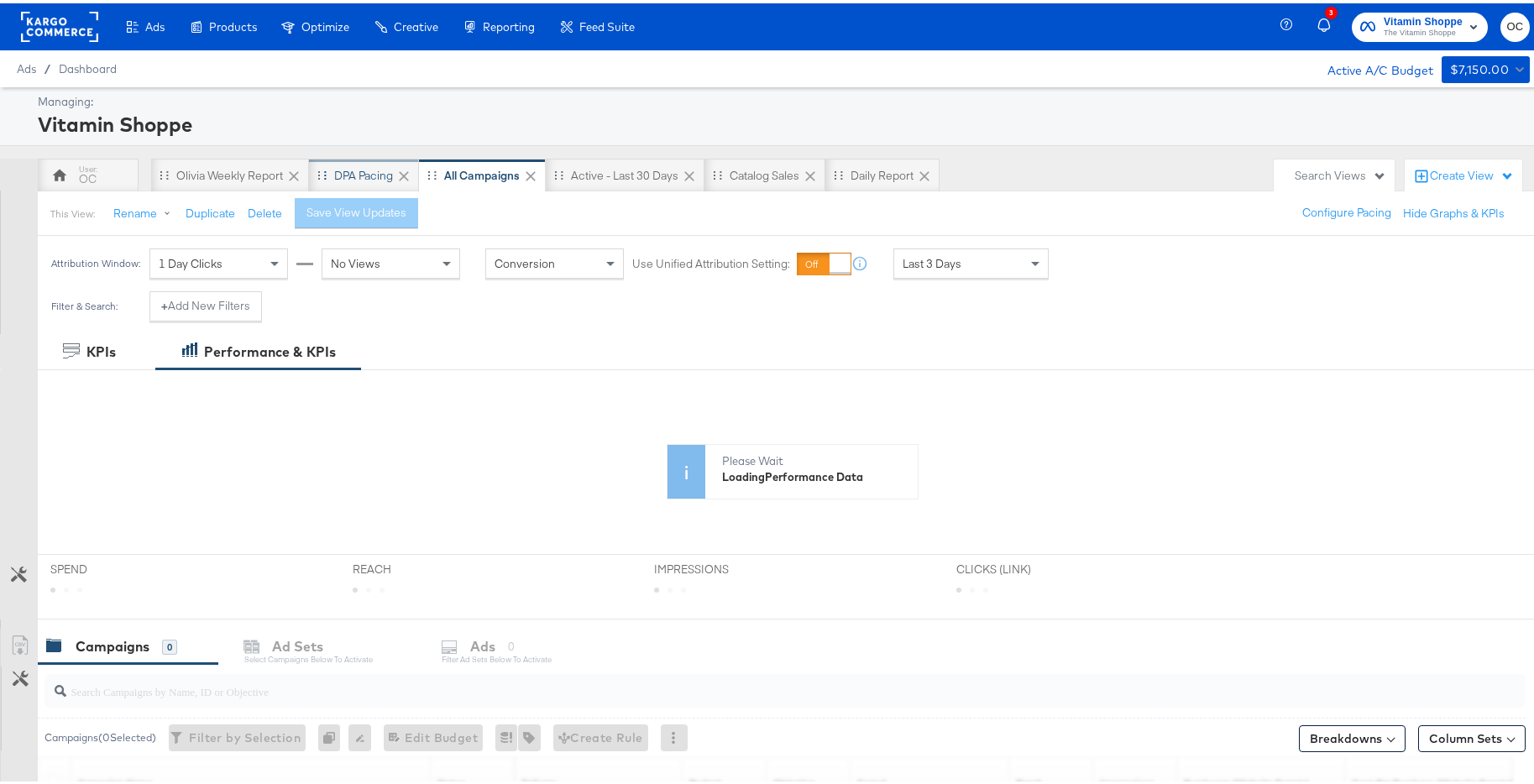
click at [368, 181] on div "DPA Pacing" at bounding box center [364, 172] width 110 height 34
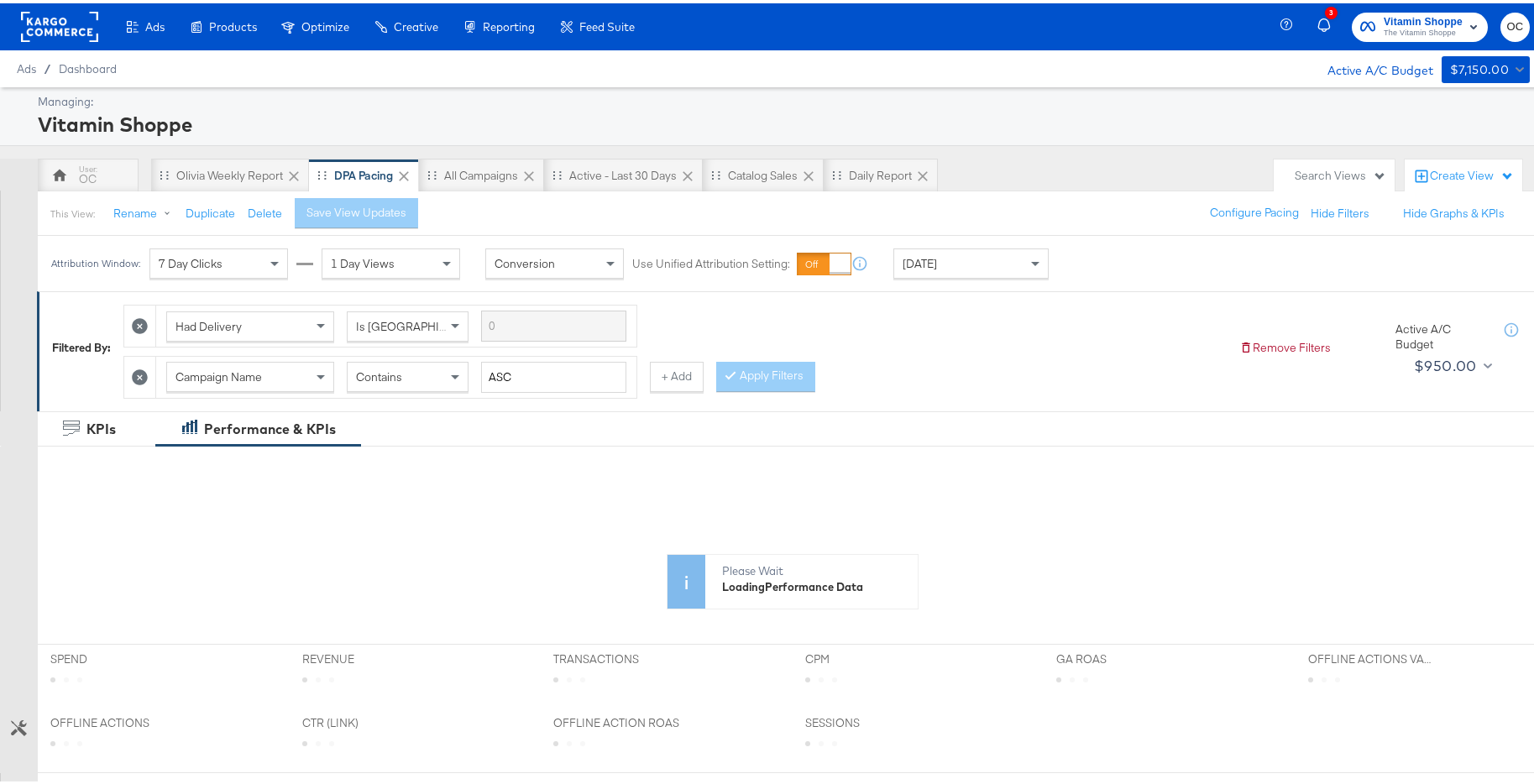
click at [945, 266] on div "[DATE]" at bounding box center [972, 260] width 154 height 28
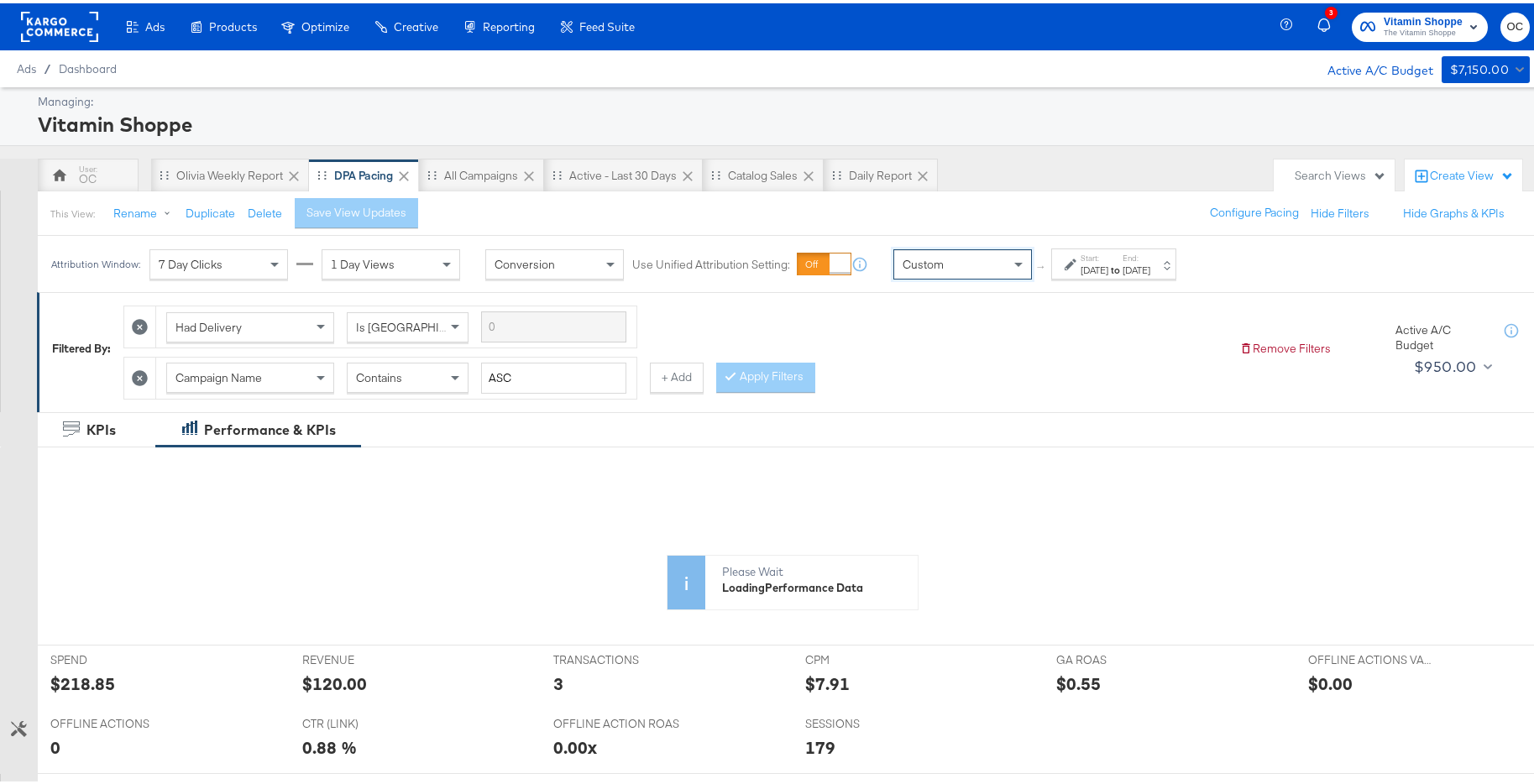
click at [1120, 274] on div "Start: Sep 29th 2025 to End: Sep 29th 2025" at bounding box center [1113, 261] width 125 height 31
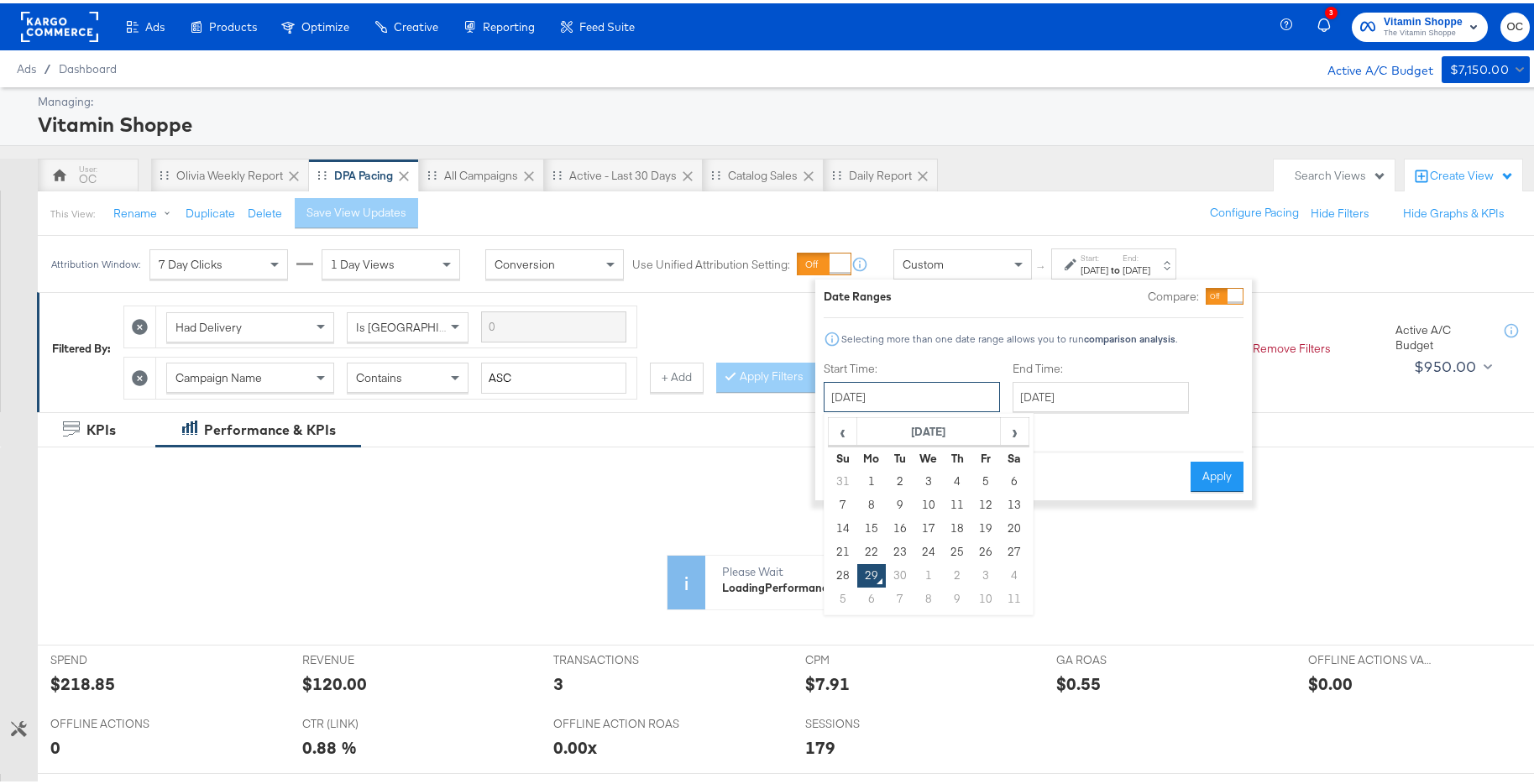
click at [910, 391] on input "[DATE]" at bounding box center [912, 394] width 176 height 30
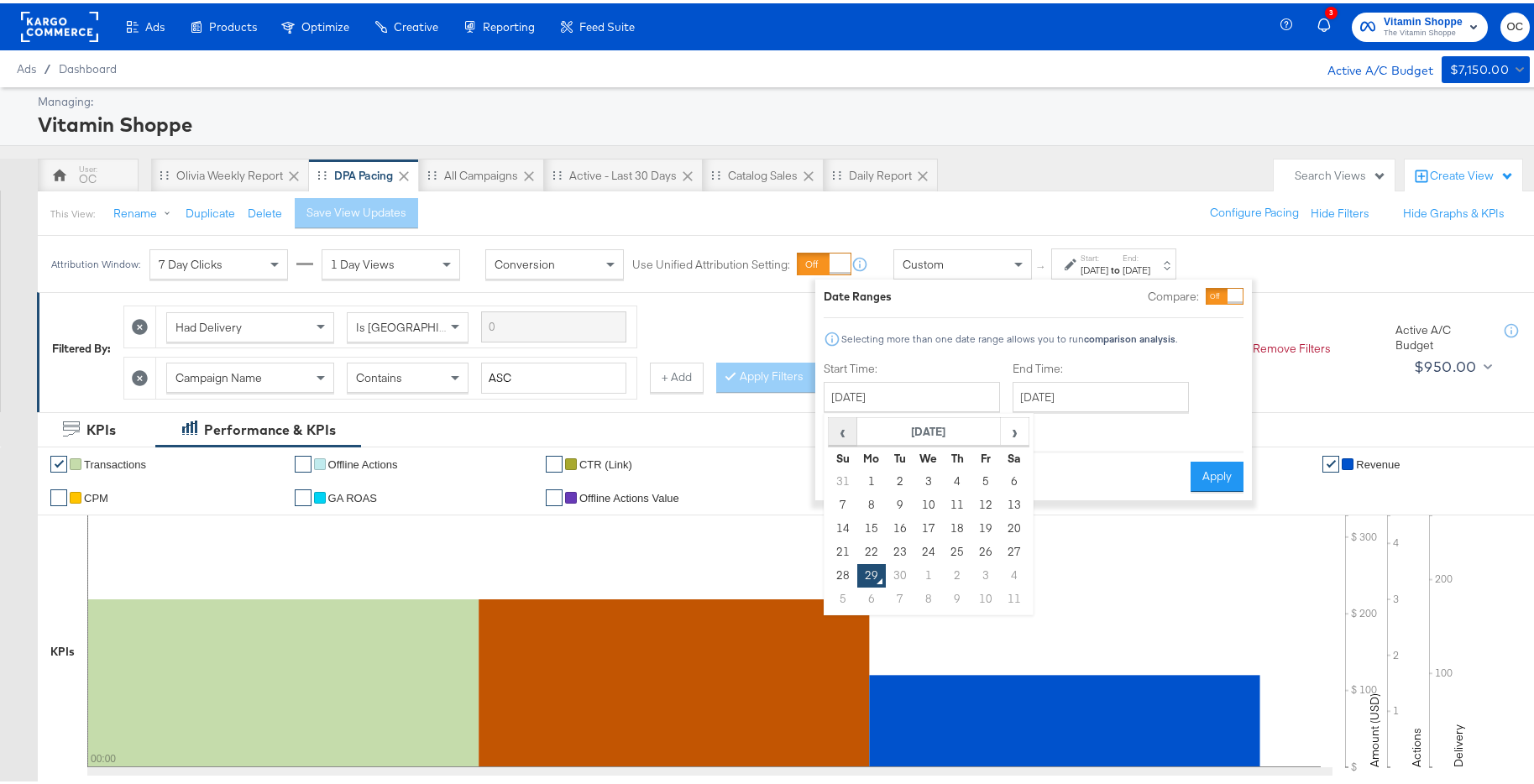
click at [846, 435] on span "‹" at bounding box center [843, 427] width 26 height 25
click at [870, 576] on td "25" at bounding box center [872, 572] width 29 height 23
type input "August 25th 2025"
click at [1108, 394] on input "[DATE]" at bounding box center [1101, 394] width 176 height 30
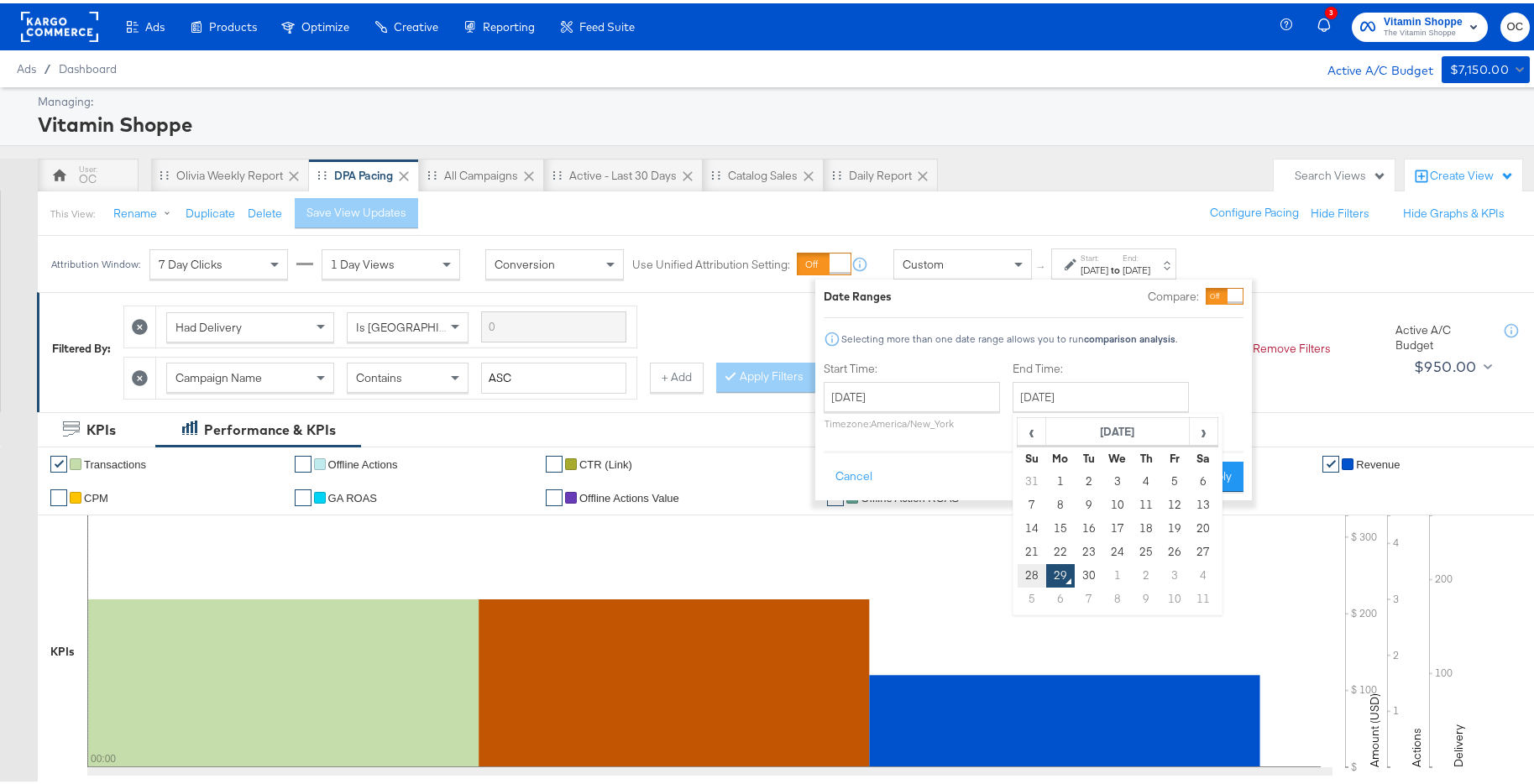
click at [1026, 572] on td "28" at bounding box center [1031, 572] width 29 height 23
type input "September 28th 2025"
click at [1221, 459] on button "Apply" at bounding box center [1217, 473] width 53 height 30
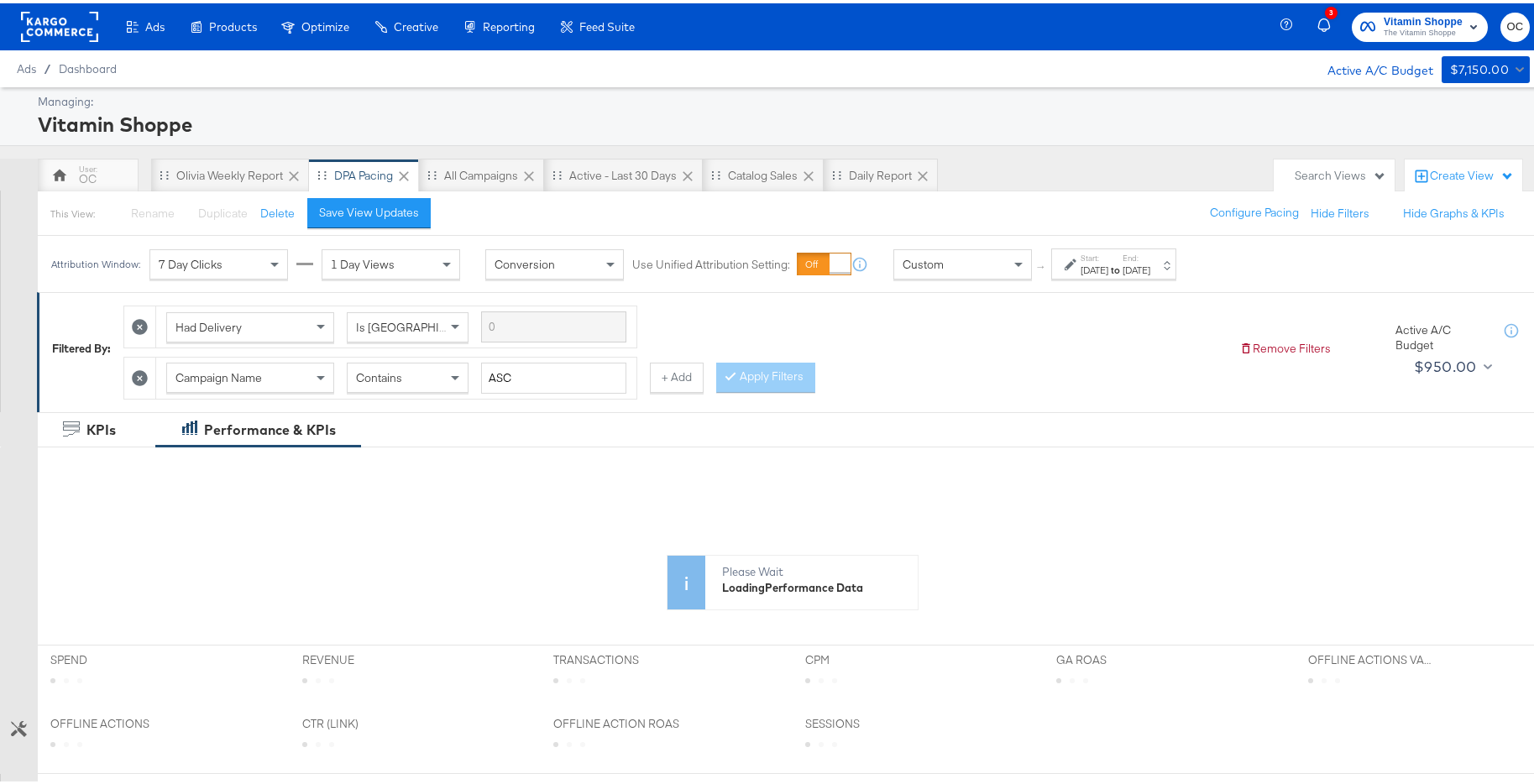
scroll to position [400, 0]
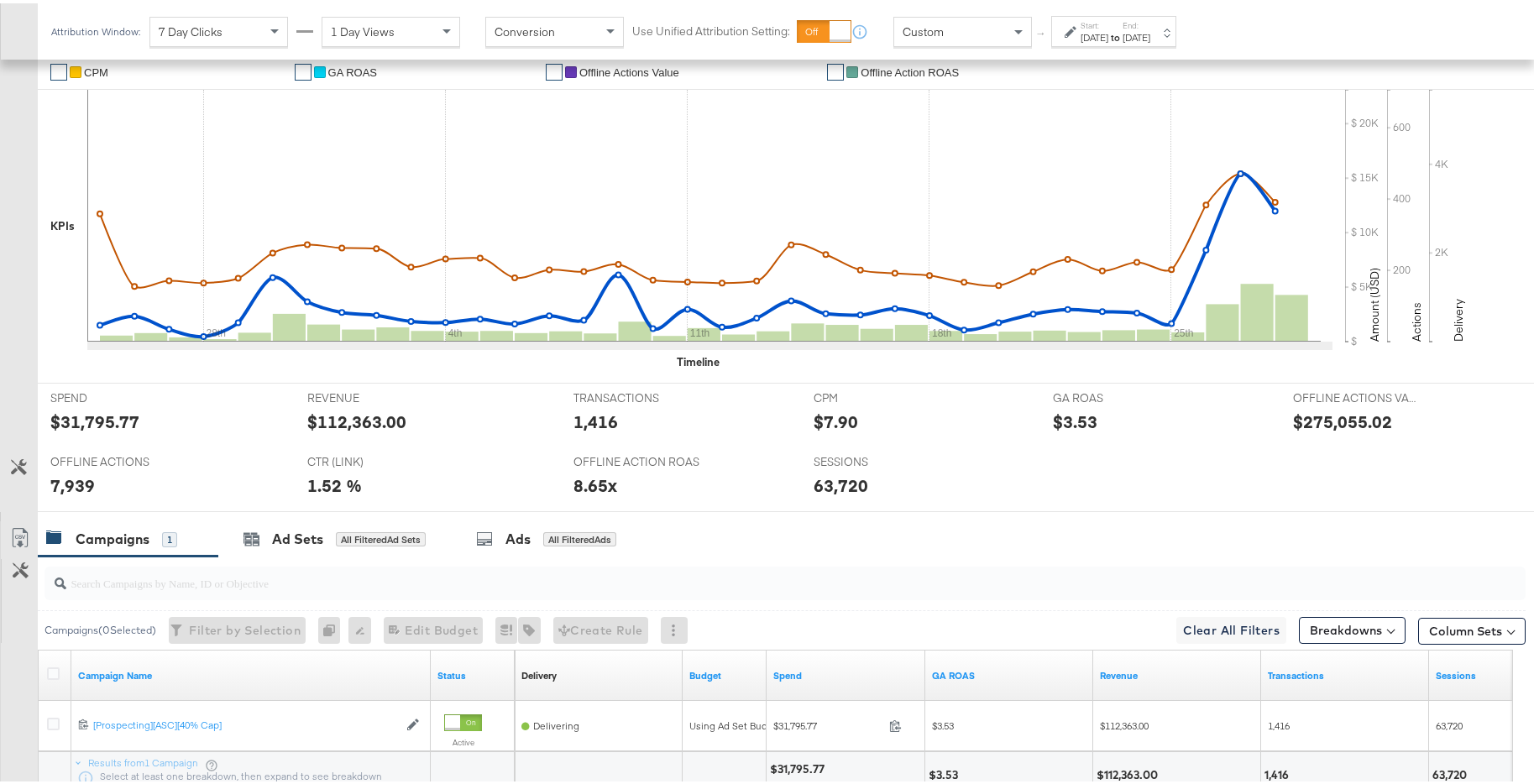
scroll to position [563, 0]
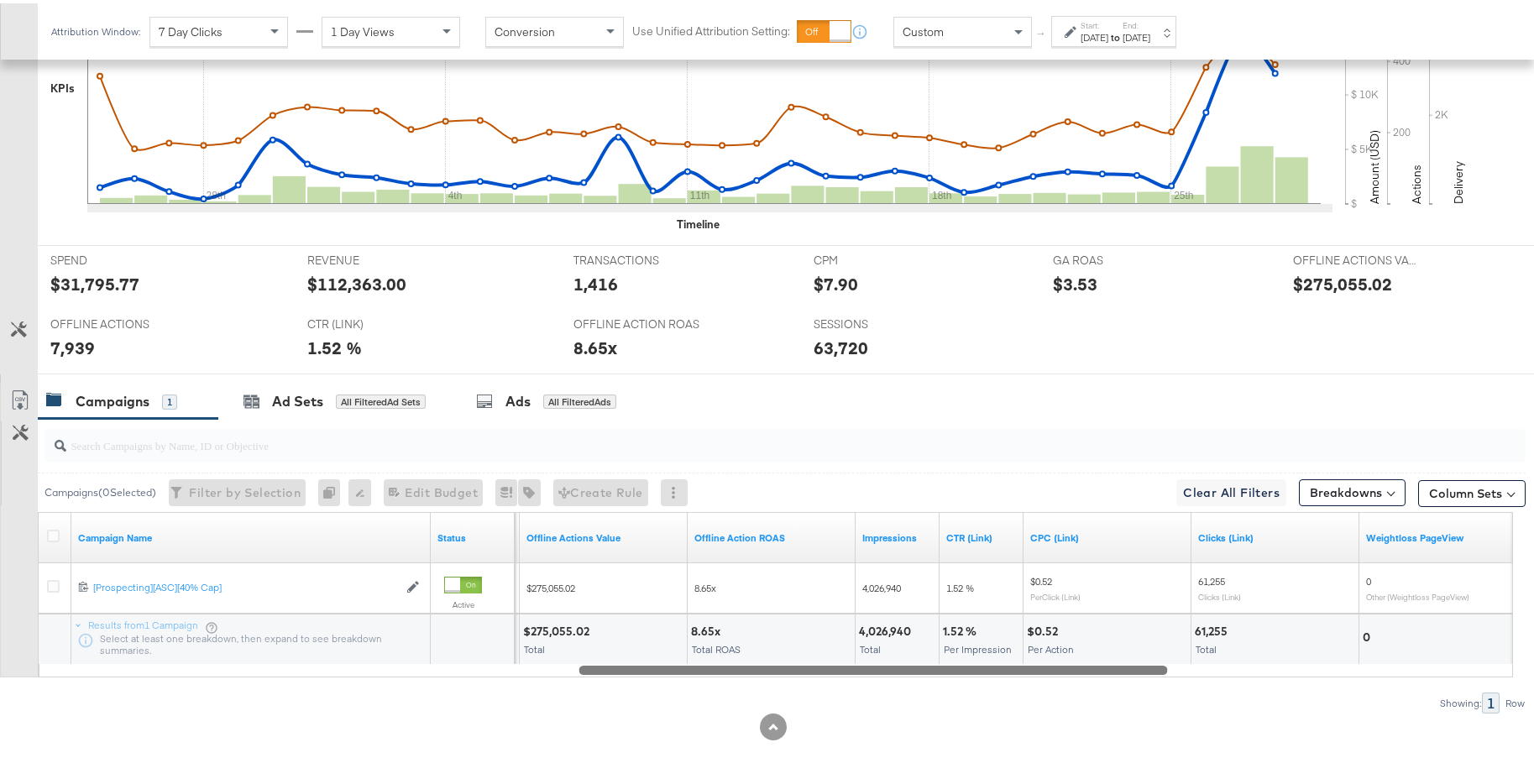
drag, startPoint x: 594, startPoint y: 662, endPoint x: 1185, endPoint y: 648, distance: 591.2
click at [1185, 648] on div "Campaign Name Status CPM Offline Actions Value Offline Action ROAS Impressions …" at bounding box center [776, 591] width 1475 height 166
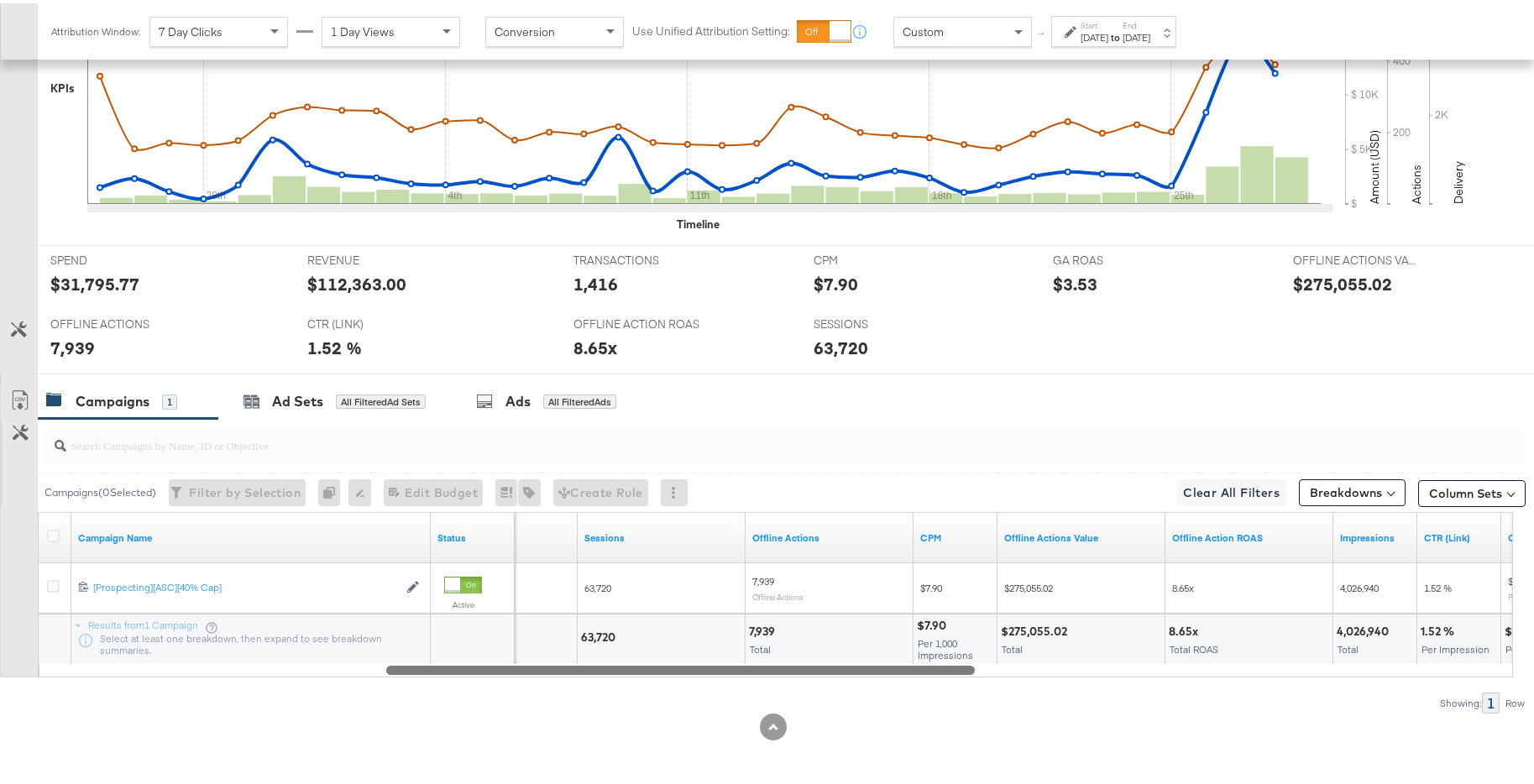
drag, startPoint x: 1157, startPoint y: 664, endPoint x: 963, endPoint y: 682, distance: 194.8
click at [963, 682] on div "Campaigns ( 0 Selected) Filter by Selection Filter 0 campaigns 0 Rename 0 campa…" at bounding box center [763, 562] width 1526 height 294
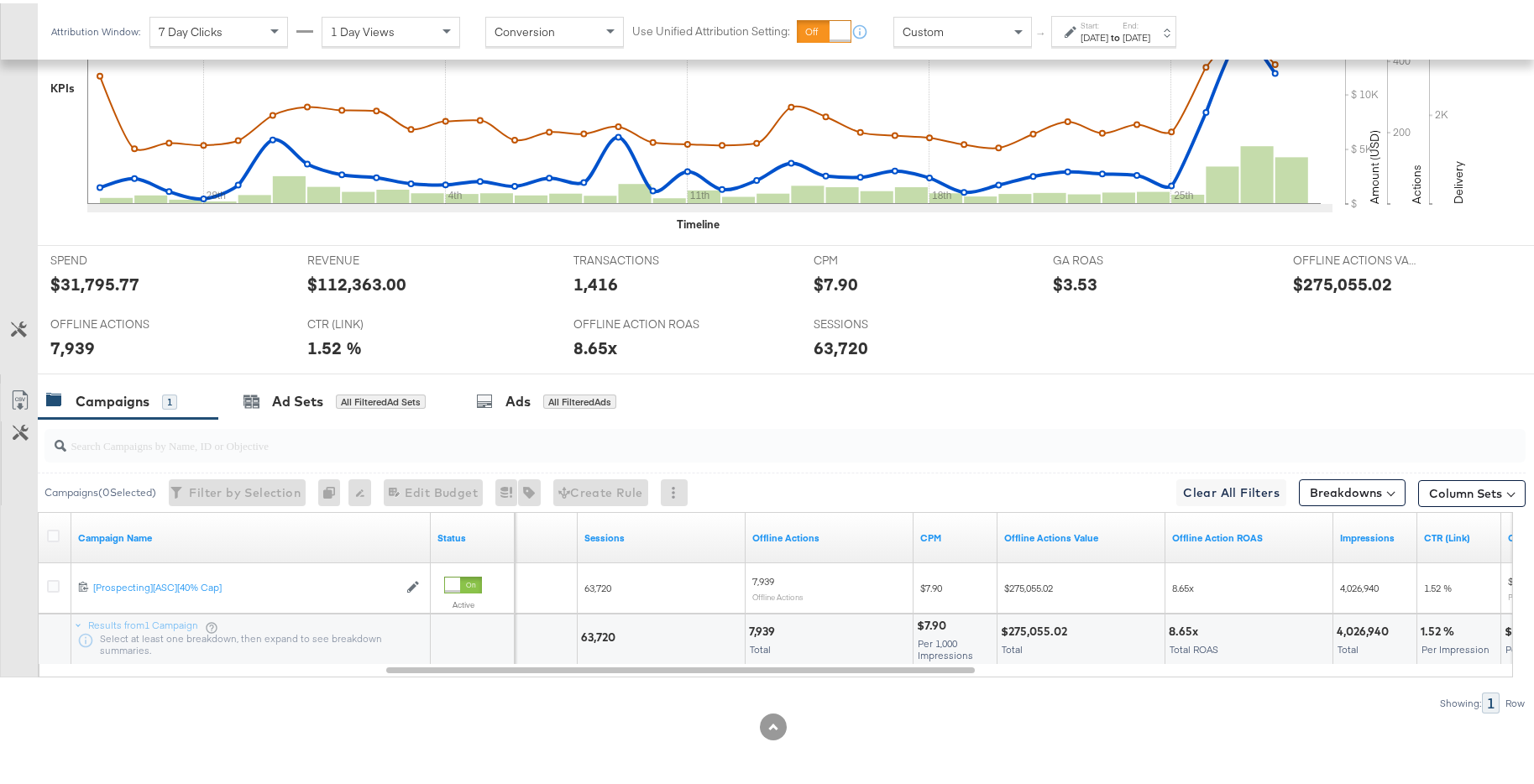
click at [1150, 33] on div "[DATE]" at bounding box center [1137, 35] width 28 height 14
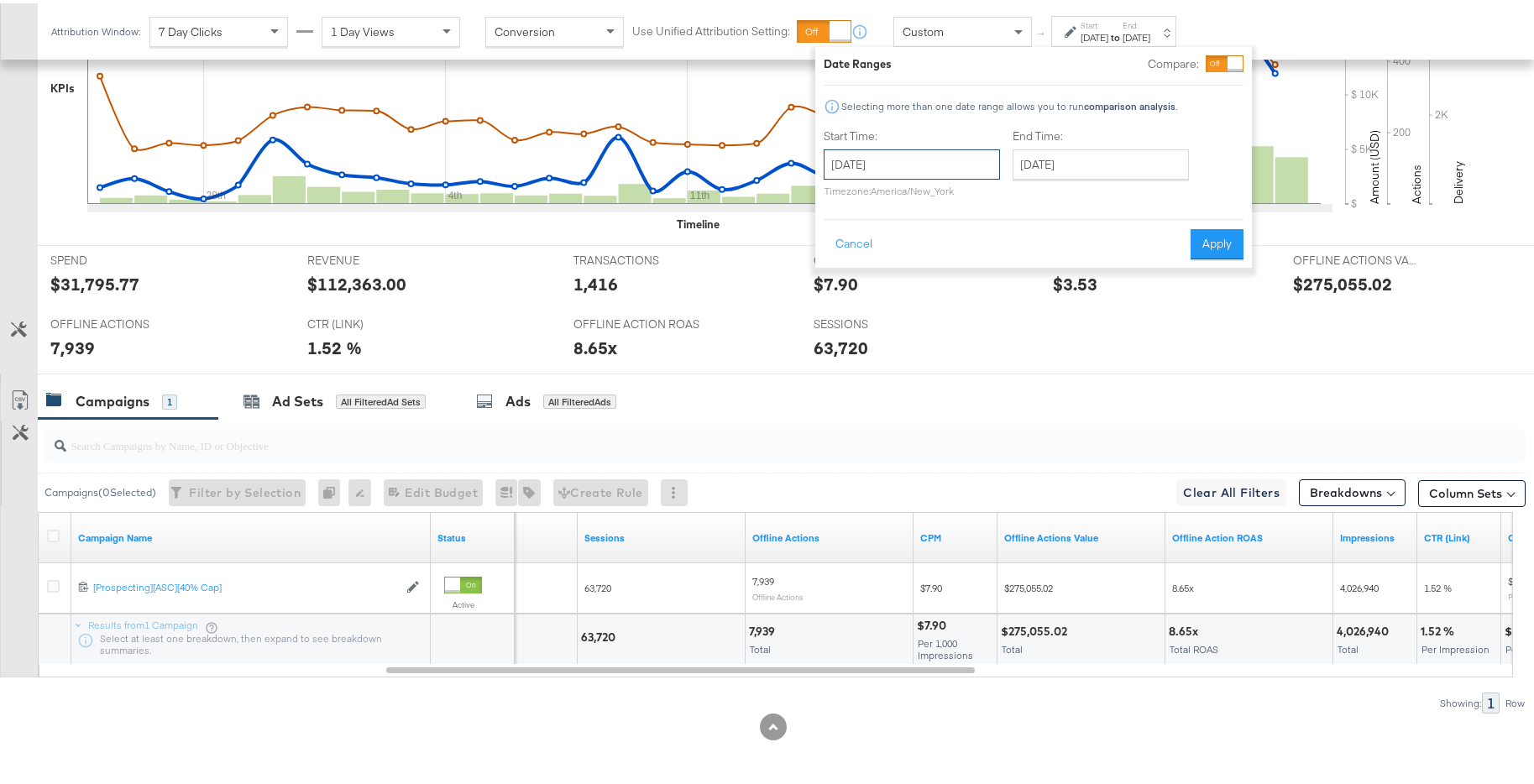
click at [987, 153] on input "August 25th 2025" at bounding box center [912, 161] width 176 height 30
click at [841, 200] on span "‹" at bounding box center [843, 195] width 26 height 25
click at [853, 339] on td "27" at bounding box center [843, 339] width 29 height 23
type input "July 27th 2025"
click at [1053, 169] on input "[DATE]" at bounding box center [1097, 161] width 176 height 30
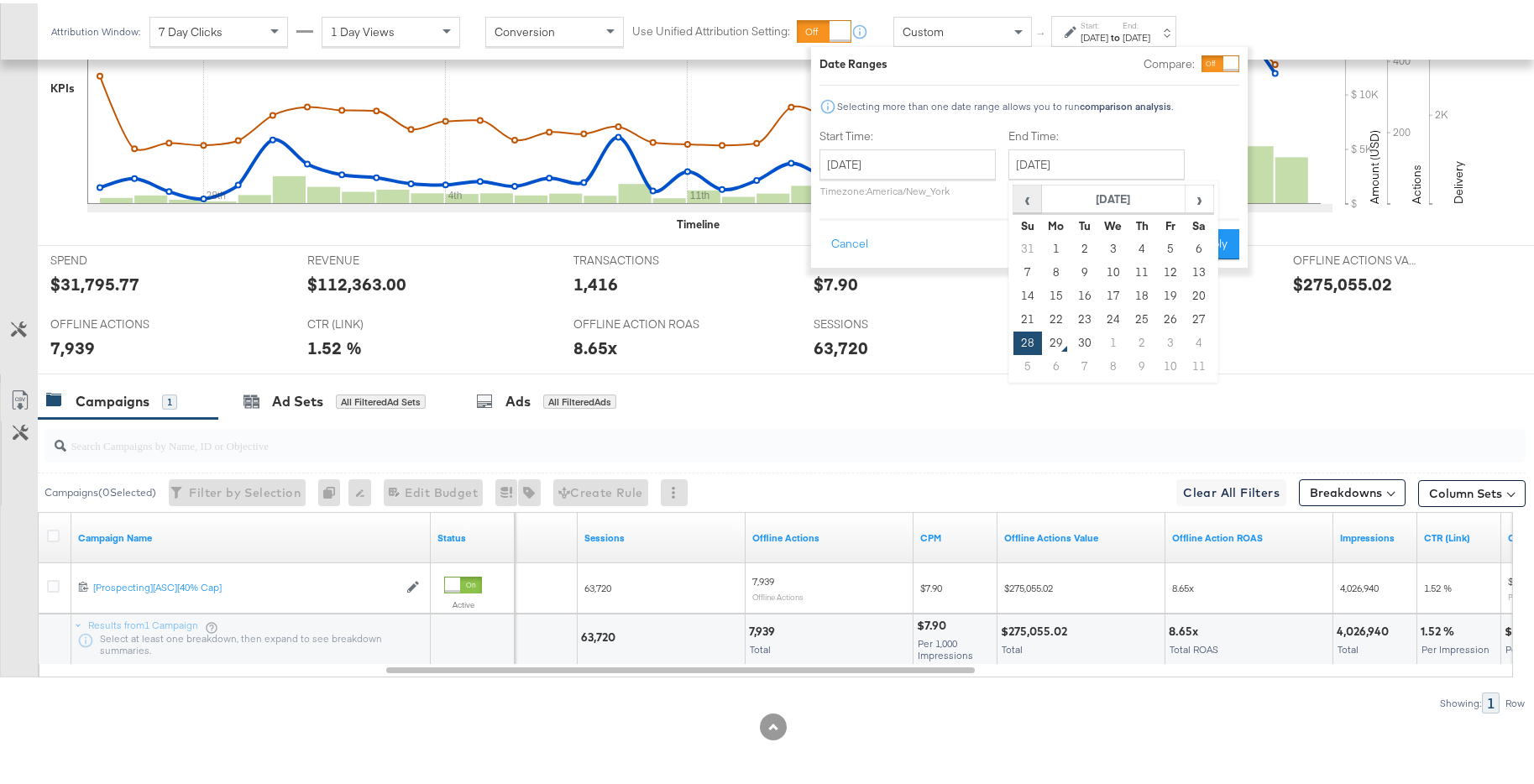
click at [1024, 195] on span "‹" at bounding box center [1028, 195] width 26 height 25
click at [1034, 337] on td "24" at bounding box center [1028, 339] width 29 height 23
type input "August 24th 2025"
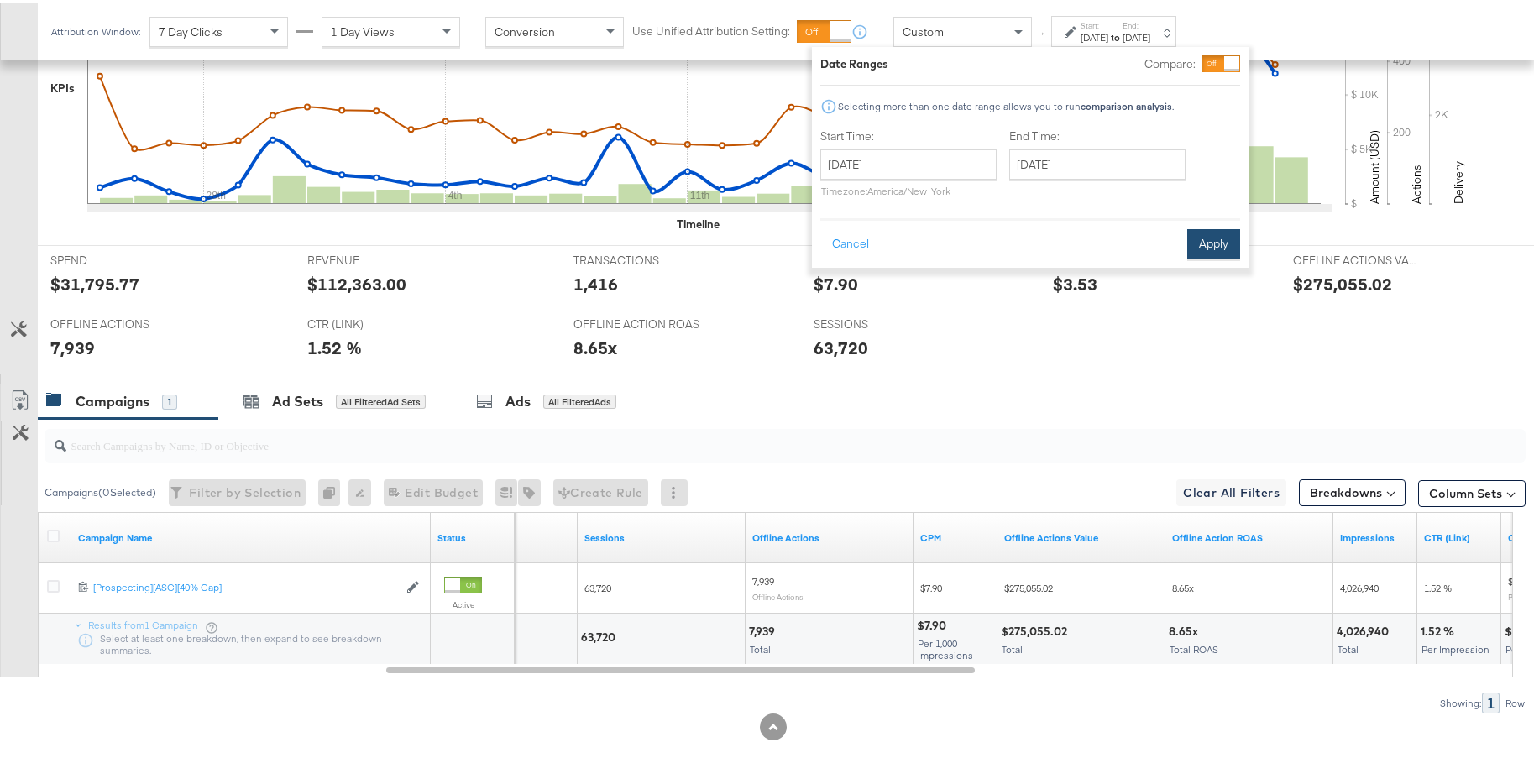
click at [1207, 246] on button "Apply" at bounding box center [1214, 241] width 53 height 30
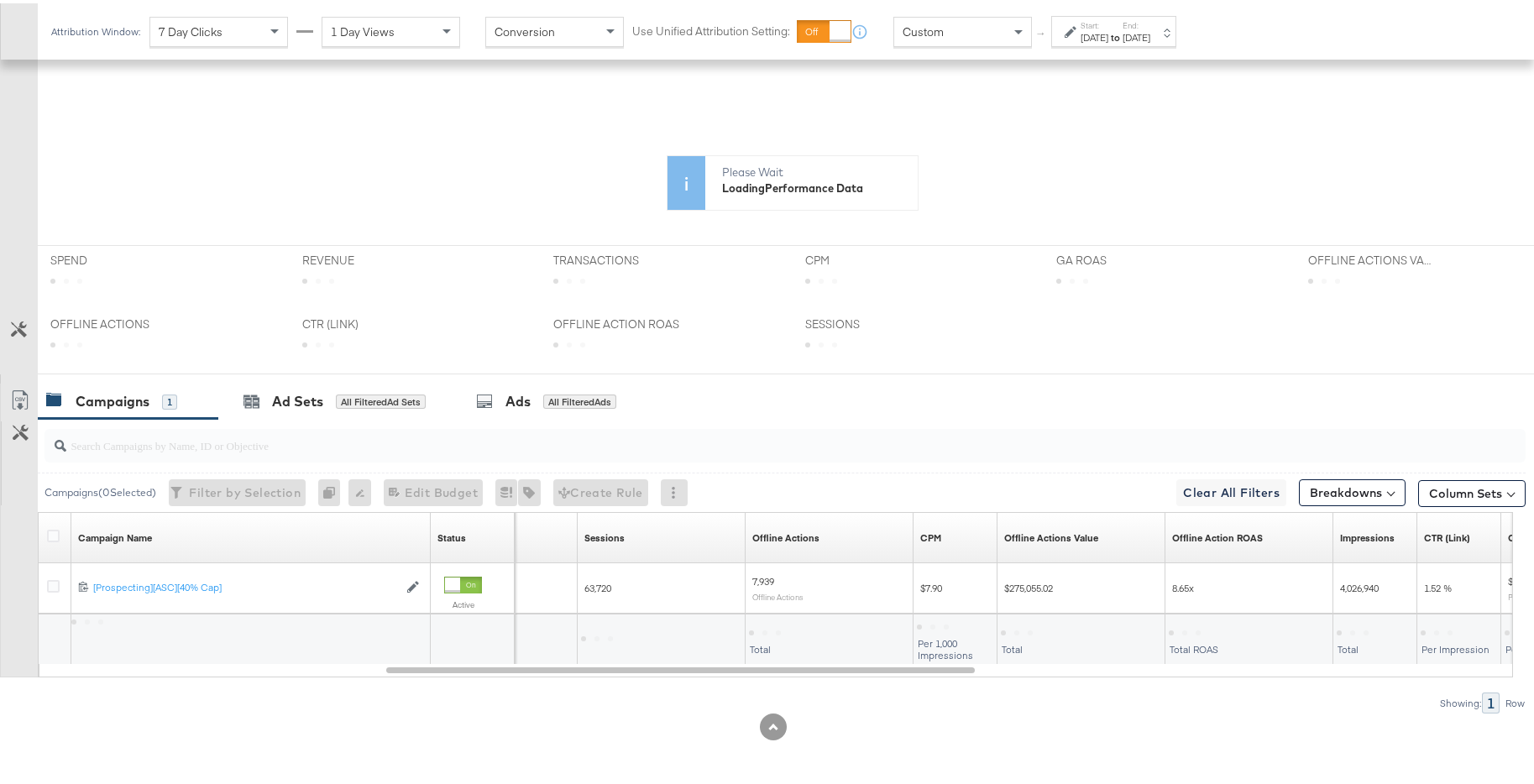
scroll to position [400, 0]
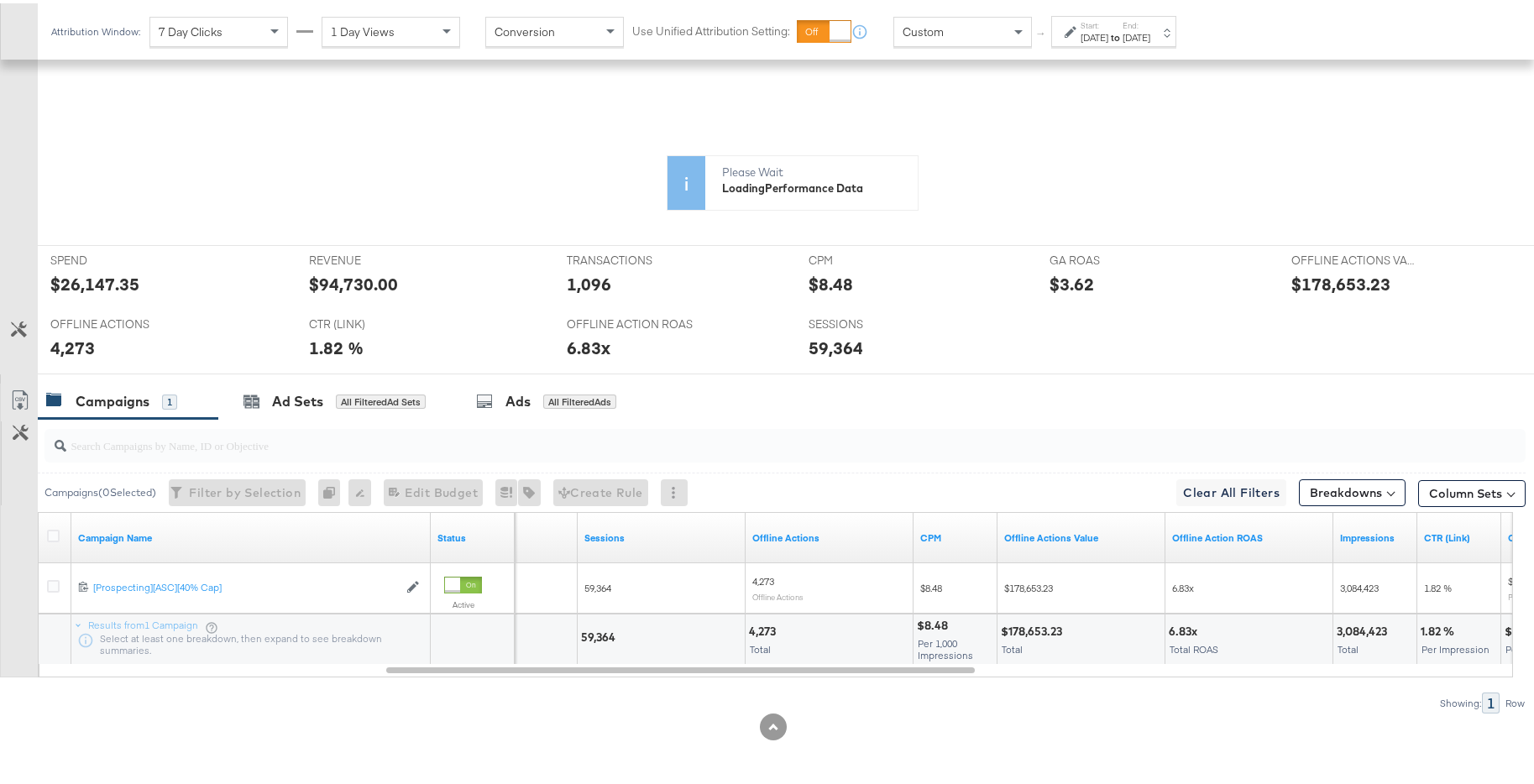
click at [1150, 40] on div "Aug 24th 2025" at bounding box center [1137, 35] width 28 height 14
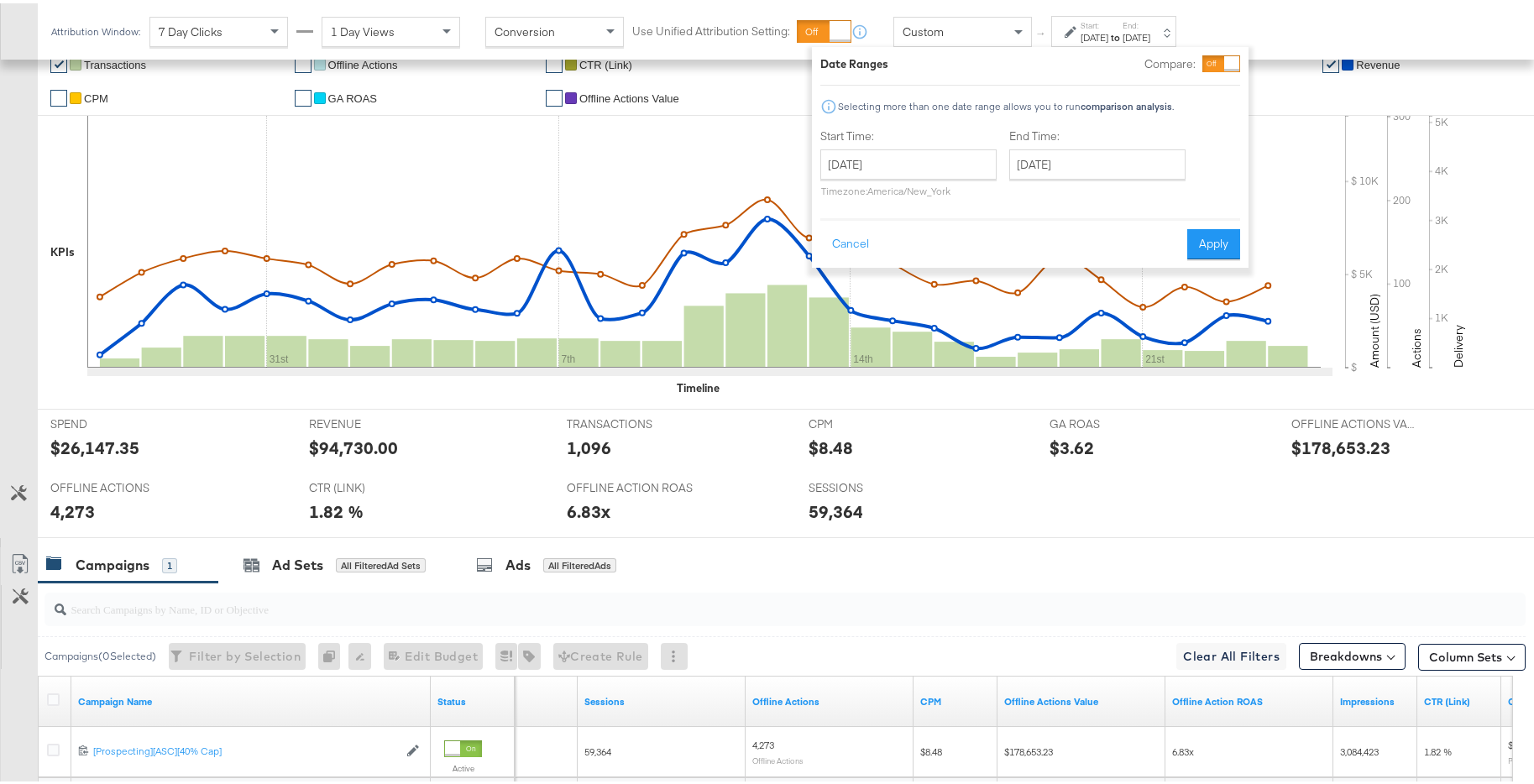
scroll to position [563, 0]
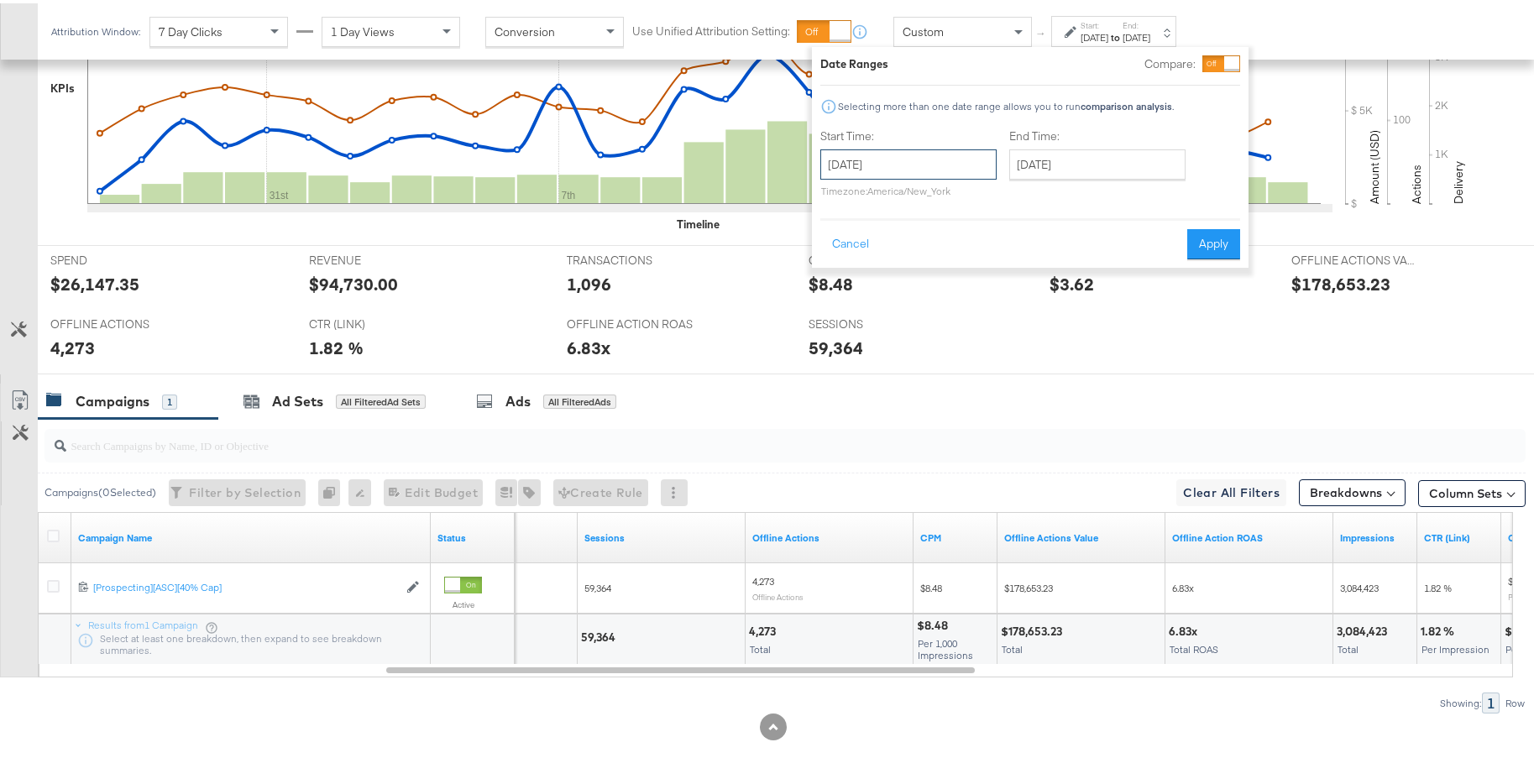
click at [934, 174] on input "July 27th 2025" at bounding box center [909, 161] width 176 height 30
click at [1006, 198] on span "›" at bounding box center [1011, 195] width 26 height 25
click at [865, 341] on td "25" at bounding box center [868, 339] width 29 height 23
type input "August 25th 2025"
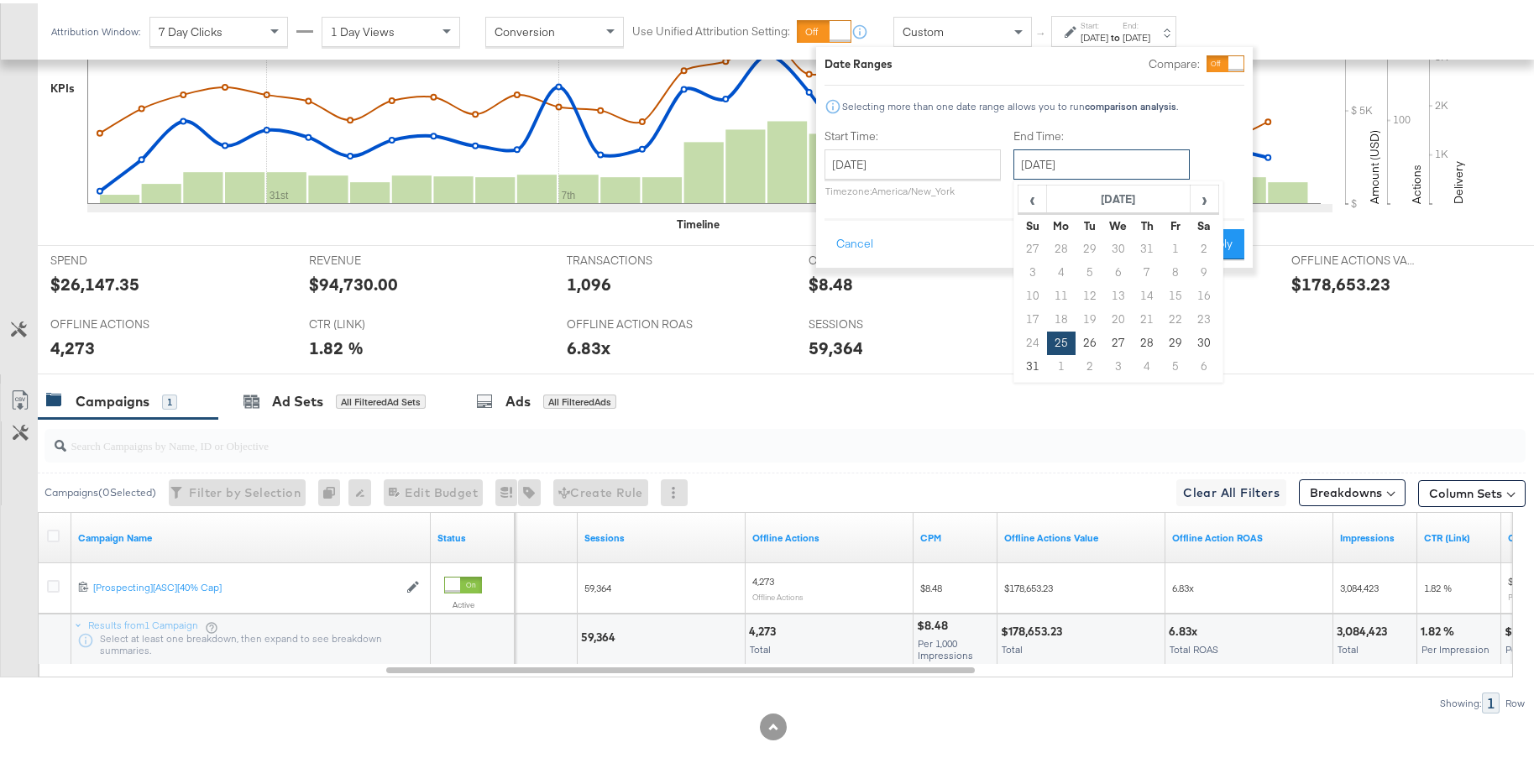
click at [1100, 162] on input "August 25th 2025" at bounding box center [1102, 161] width 176 height 30
click at [1216, 195] on span "›" at bounding box center [1205, 195] width 26 height 25
click at [1032, 343] on td "28" at bounding box center [1032, 339] width 29 height 23
type input "September 28th 2025"
click at [1219, 235] on button "Apply" at bounding box center [1217, 241] width 53 height 30
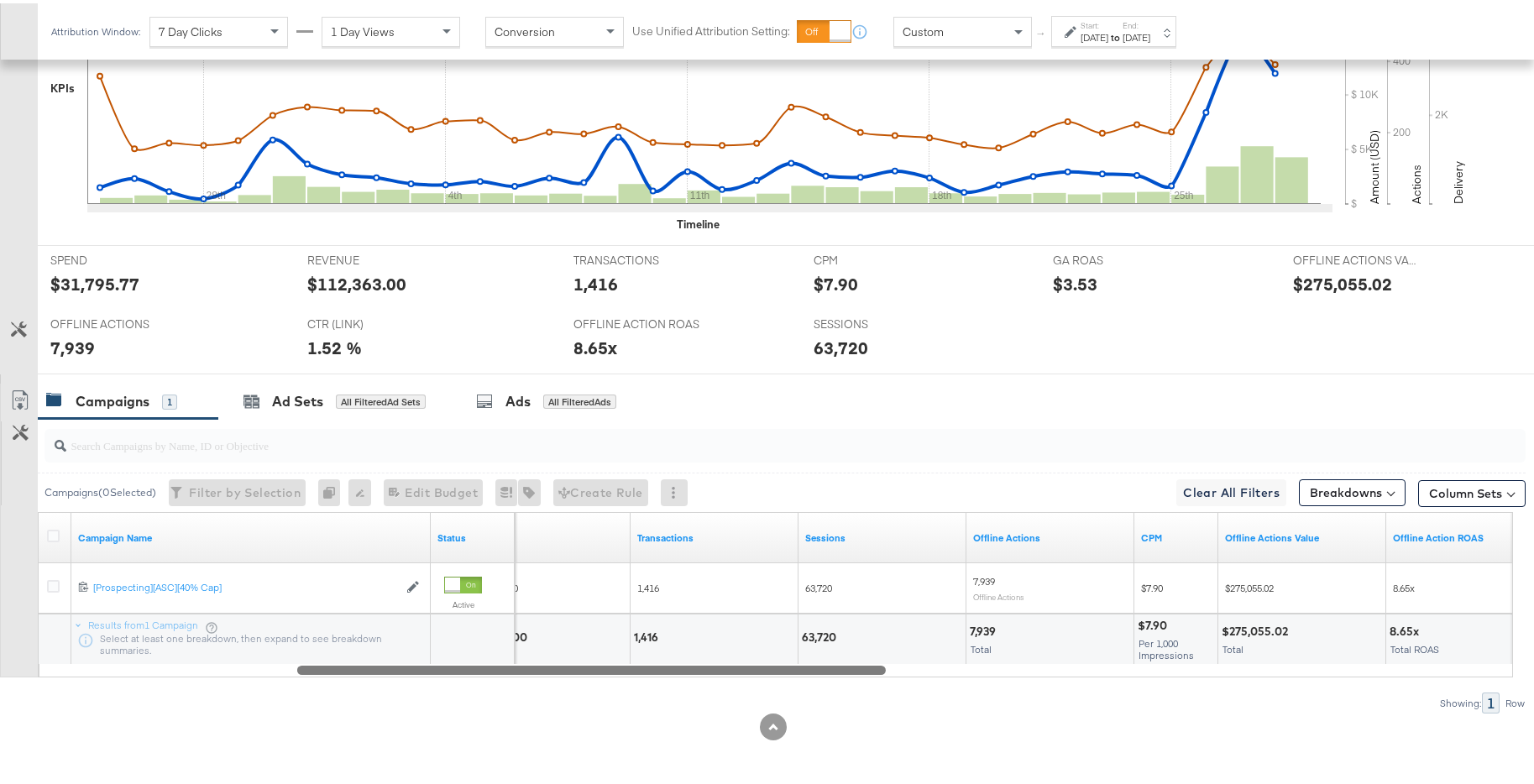
drag, startPoint x: 911, startPoint y: 664, endPoint x: 823, endPoint y: 659, distance: 88.1
click at [822, 658] on div "Campaign Name Status Revenue Transactions Sessions Offline Actions CPM Offline …" at bounding box center [776, 591] width 1475 height 166
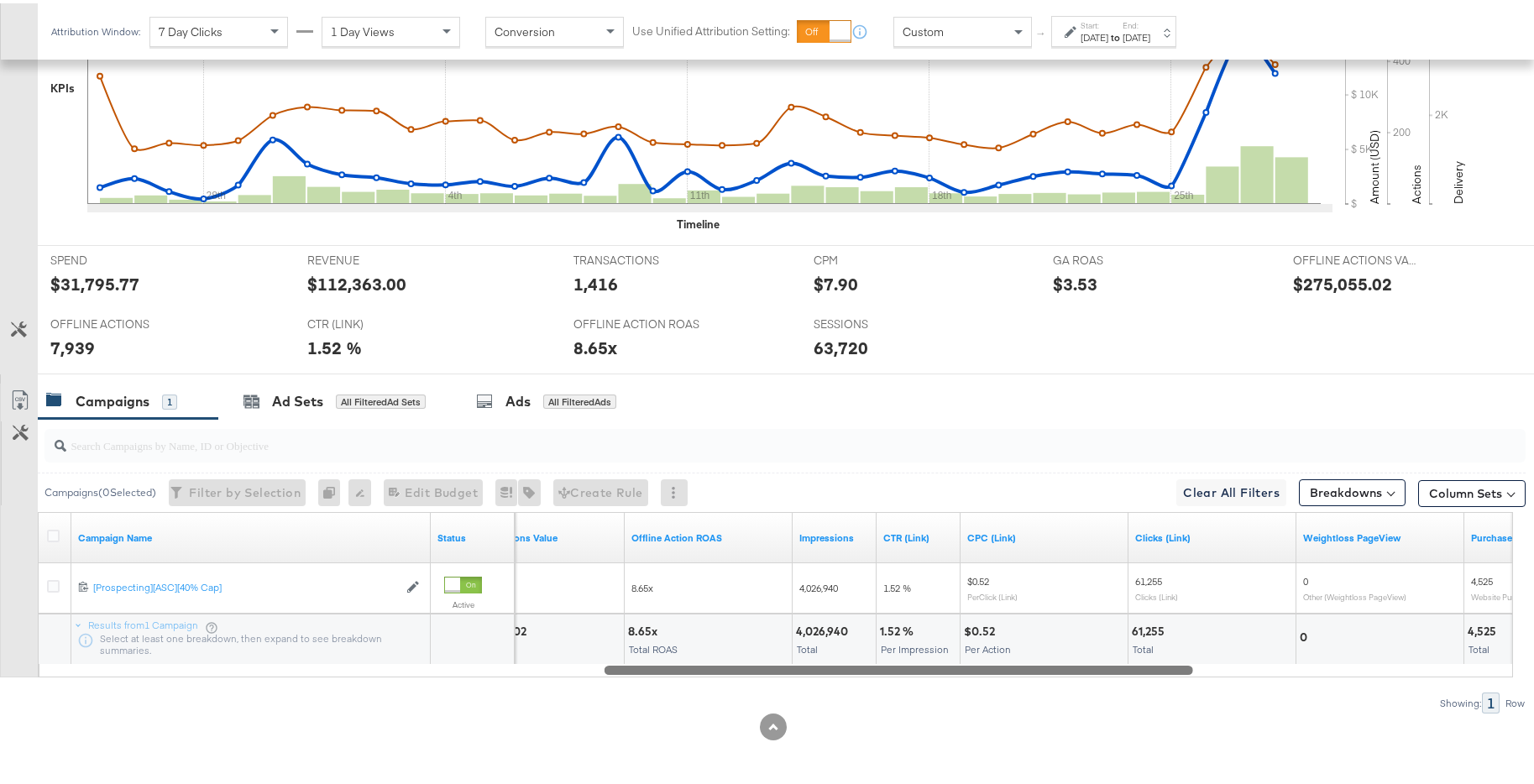
drag, startPoint x: 876, startPoint y: 670, endPoint x: 1183, endPoint y: 671, distance: 307.0
click at [1183, 671] on div at bounding box center [899, 666] width 589 height 15
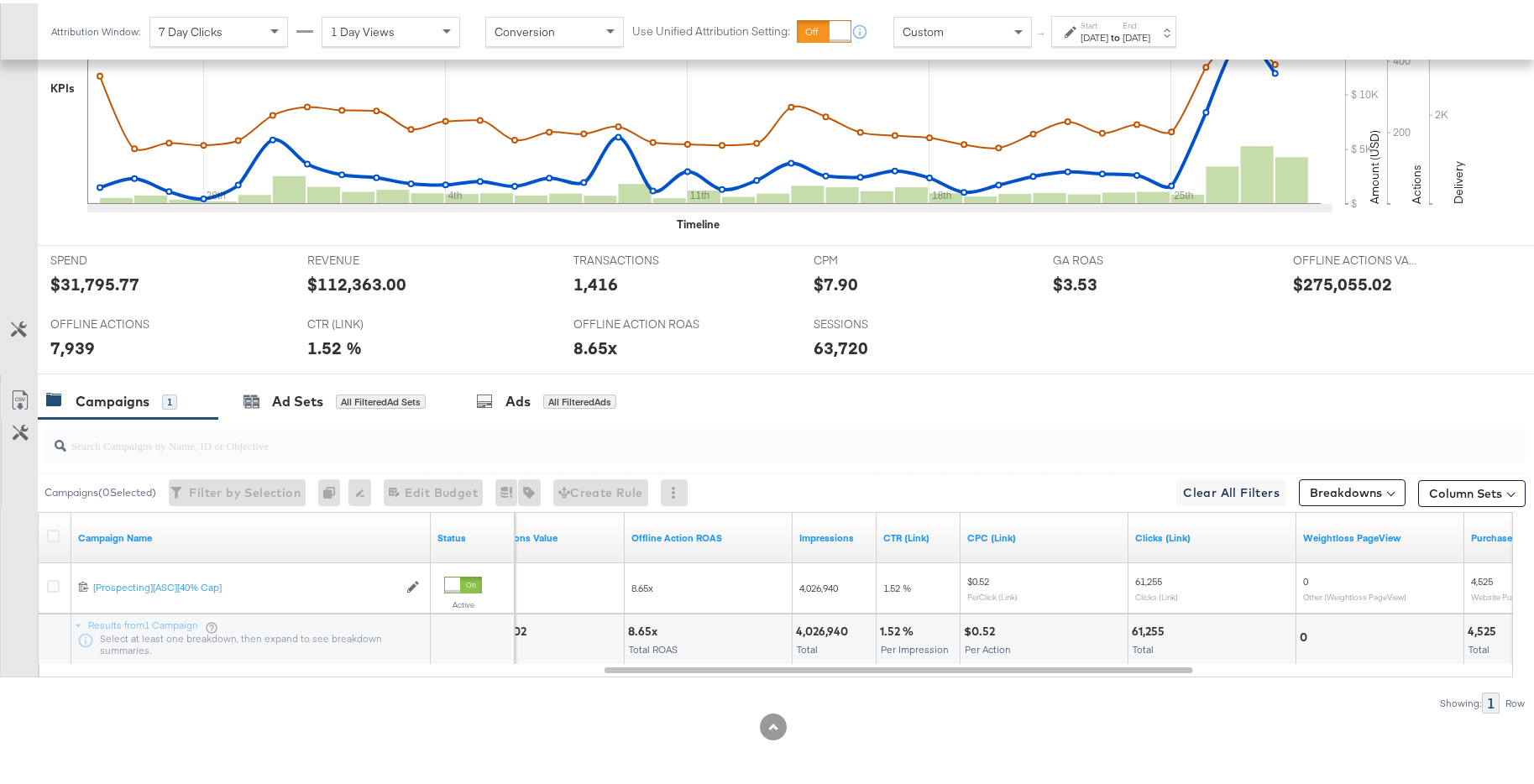
click at [1150, 28] on div "Sep 28th 2025" at bounding box center [1137, 35] width 28 height 14
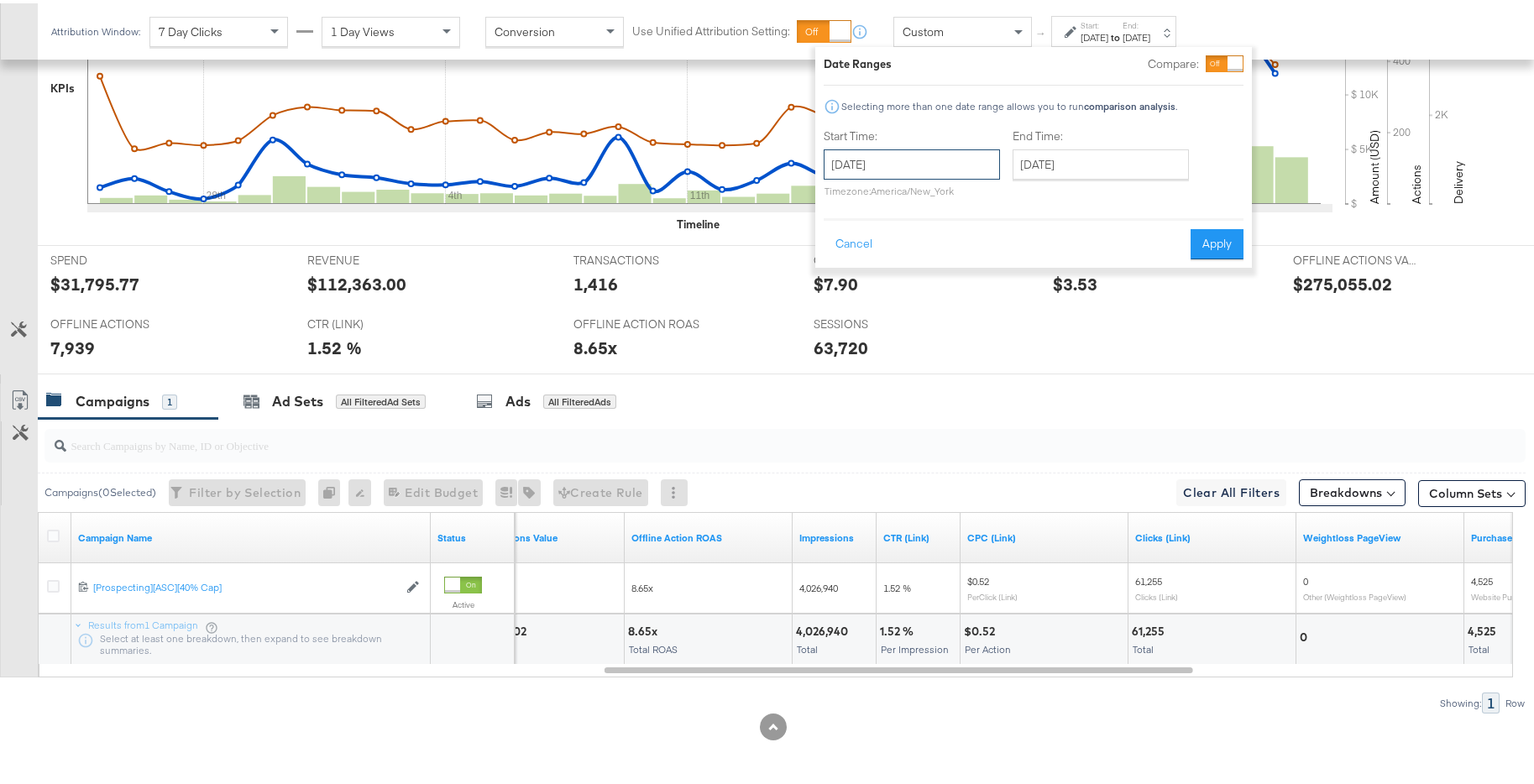
click at [973, 149] on input "August 25th 2025" at bounding box center [912, 161] width 176 height 30
click at [1010, 196] on span "›" at bounding box center [1015, 195] width 26 height 25
click at [983, 311] on td "26" at bounding box center [986, 316] width 29 height 23
type input "September 26th 2025"
click at [1212, 238] on button "Apply" at bounding box center [1217, 241] width 53 height 30
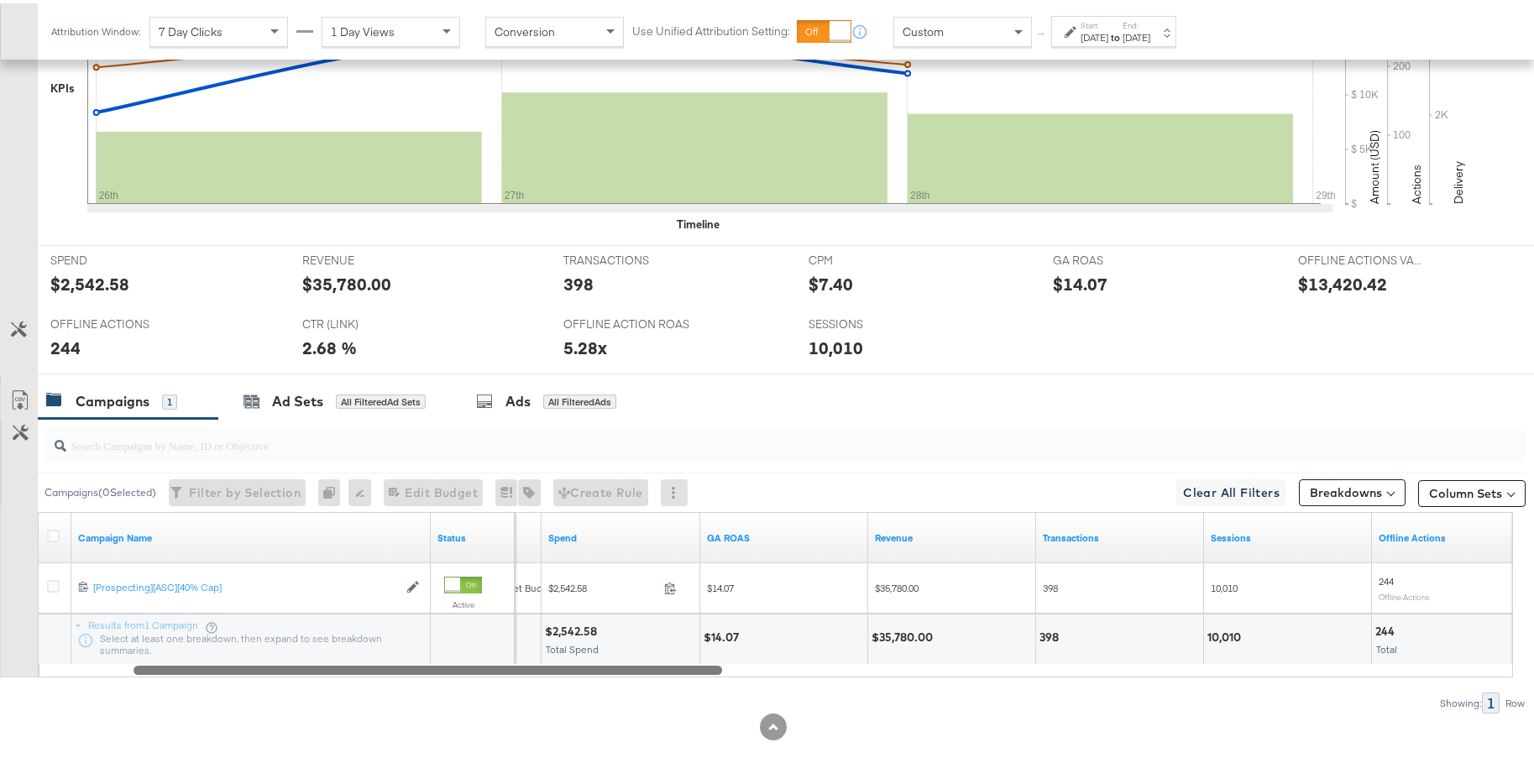
drag, startPoint x: 1115, startPoint y: 665, endPoint x: 639, endPoint y: 667, distance: 476.0
click at [639, 667] on div at bounding box center [428, 666] width 589 height 15
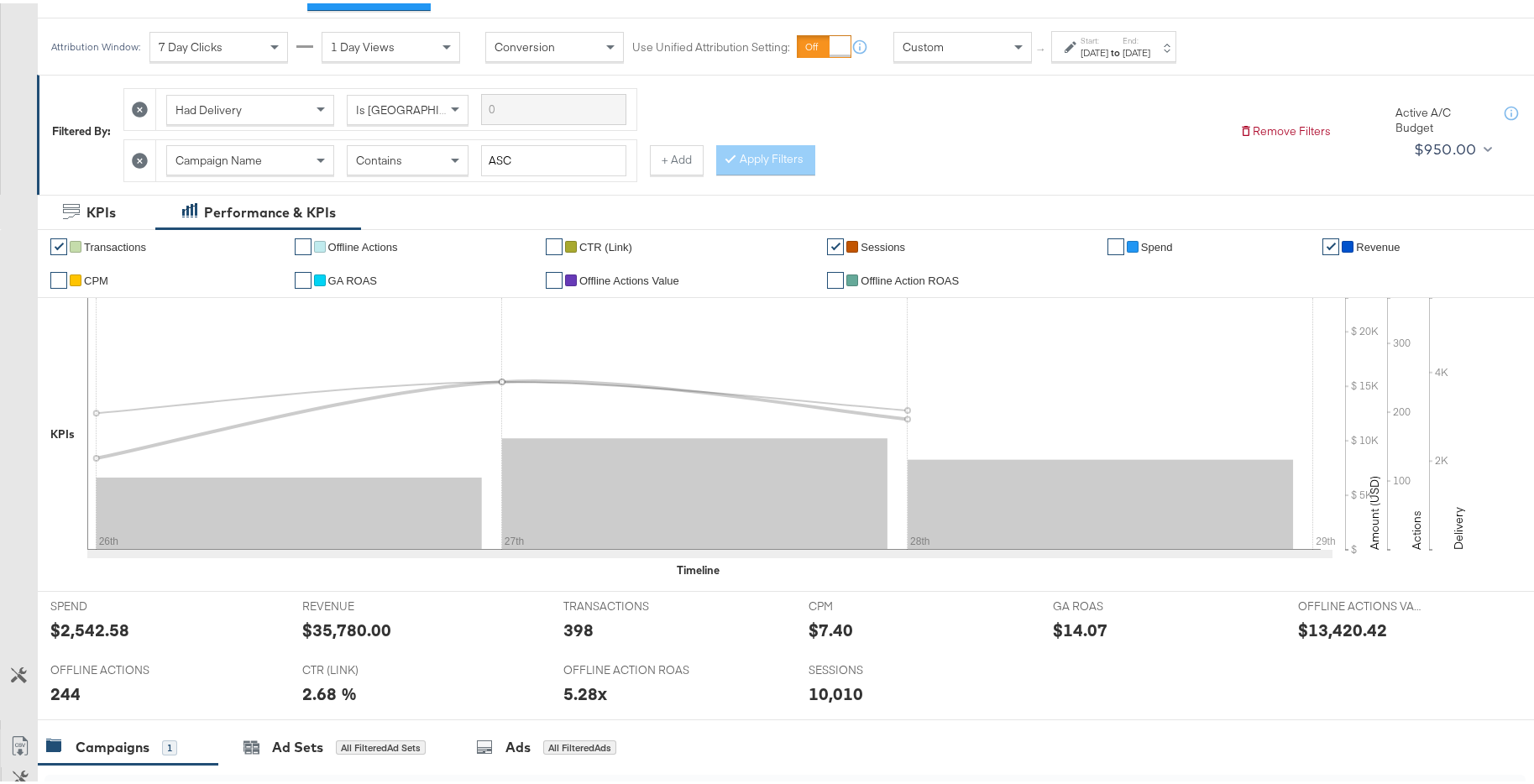
scroll to position [0, 0]
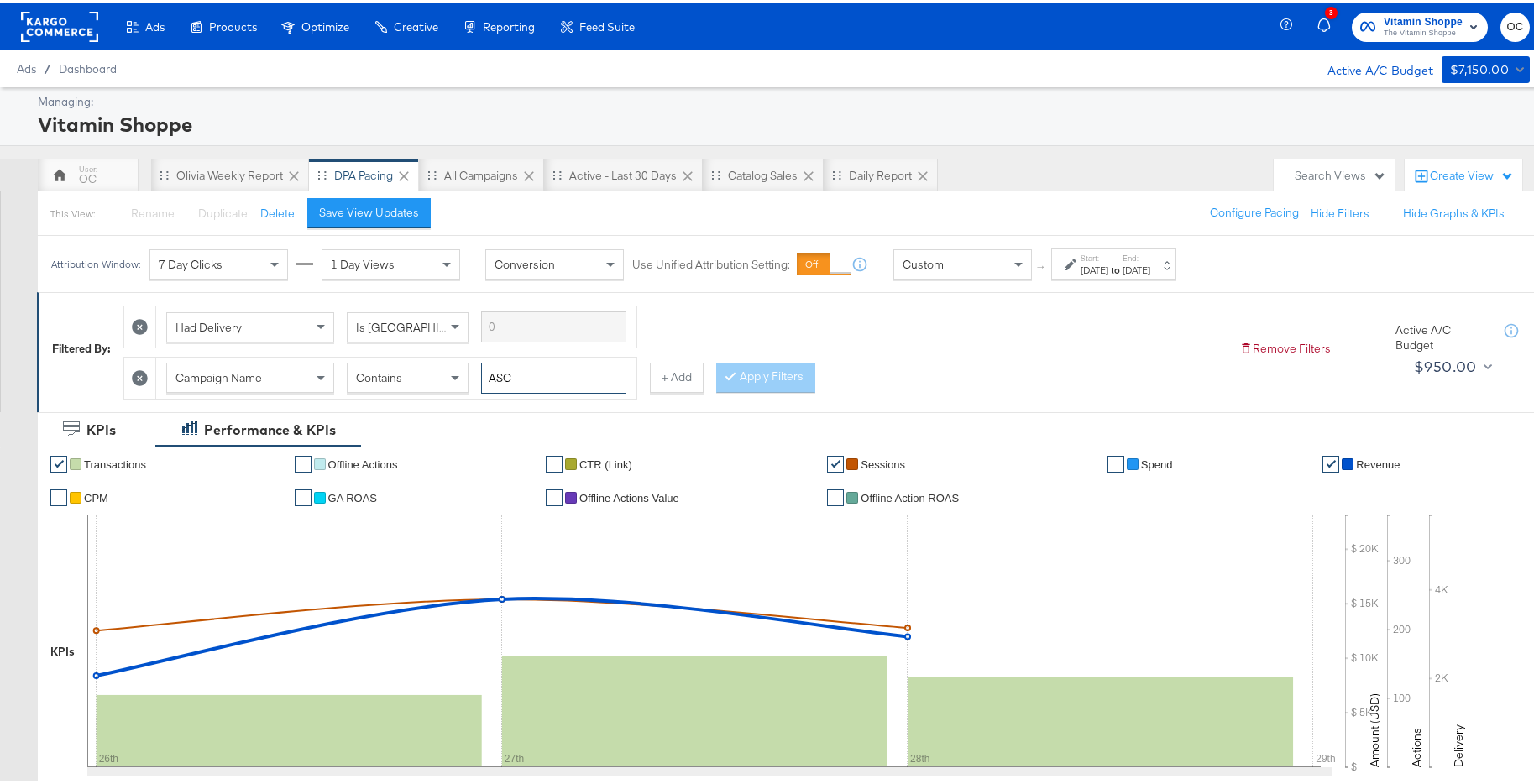
drag, startPoint x: 570, startPoint y: 383, endPoint x: 479, endPoint y: 378, distance: 91.1
click at [479, 378] on div "Campaign Name Contains ASC" at bounding box center [396, 375] width 460 height 31
type input "c"
type input "creatine"
click at [728, 379] on div at bounding box center [734, 373] width 12 height 16
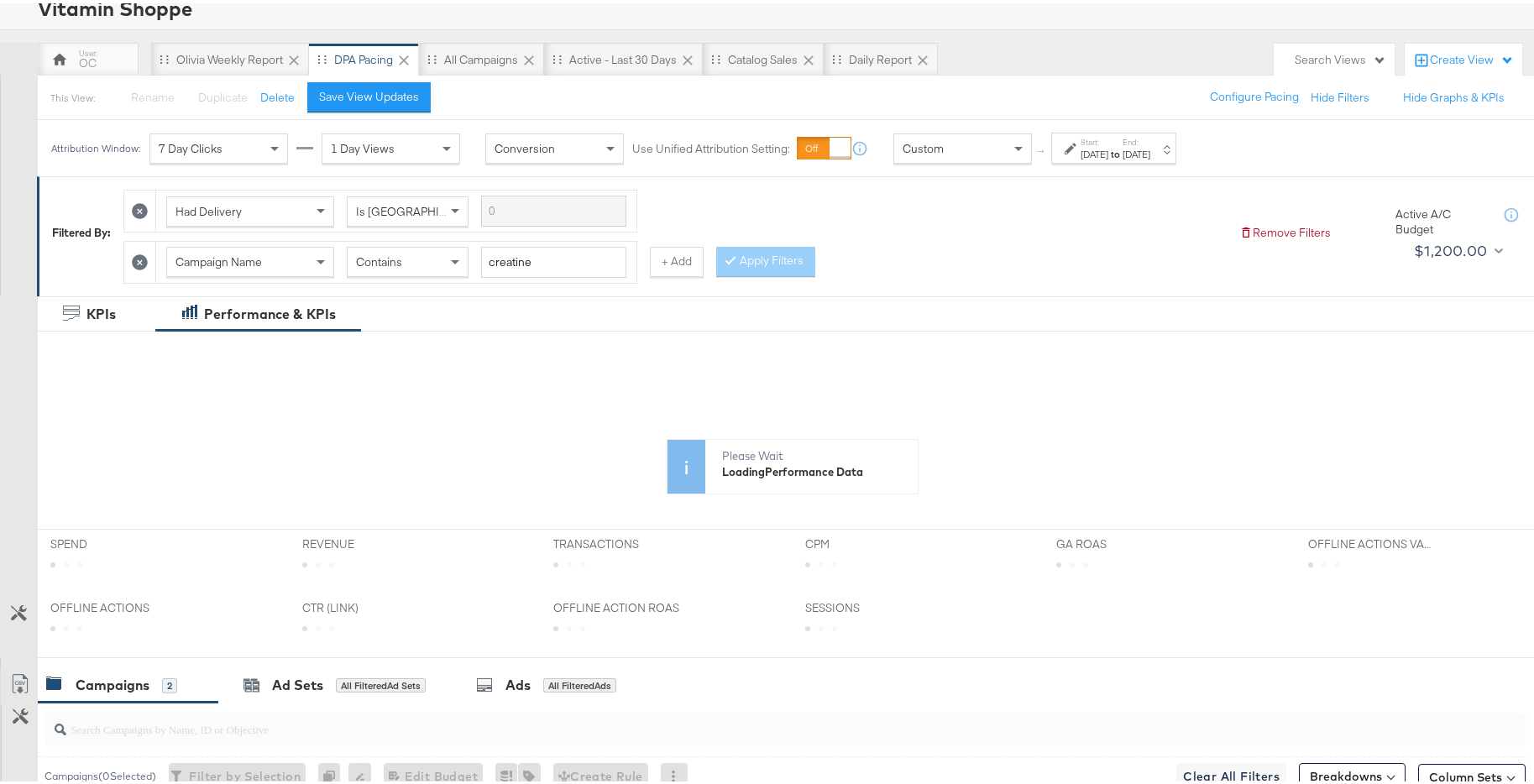
scroll to position [118, 0]
click at [1142, 160] on div "Attribution Window: 7 Day Clicks 1 Day Views Conversion Use Unified Attribution…" at bounding box center [618, 142] width 1160 height 56
click at [1123, 155] on div "to" at bounding box center [1115, 149] width 15 height 14
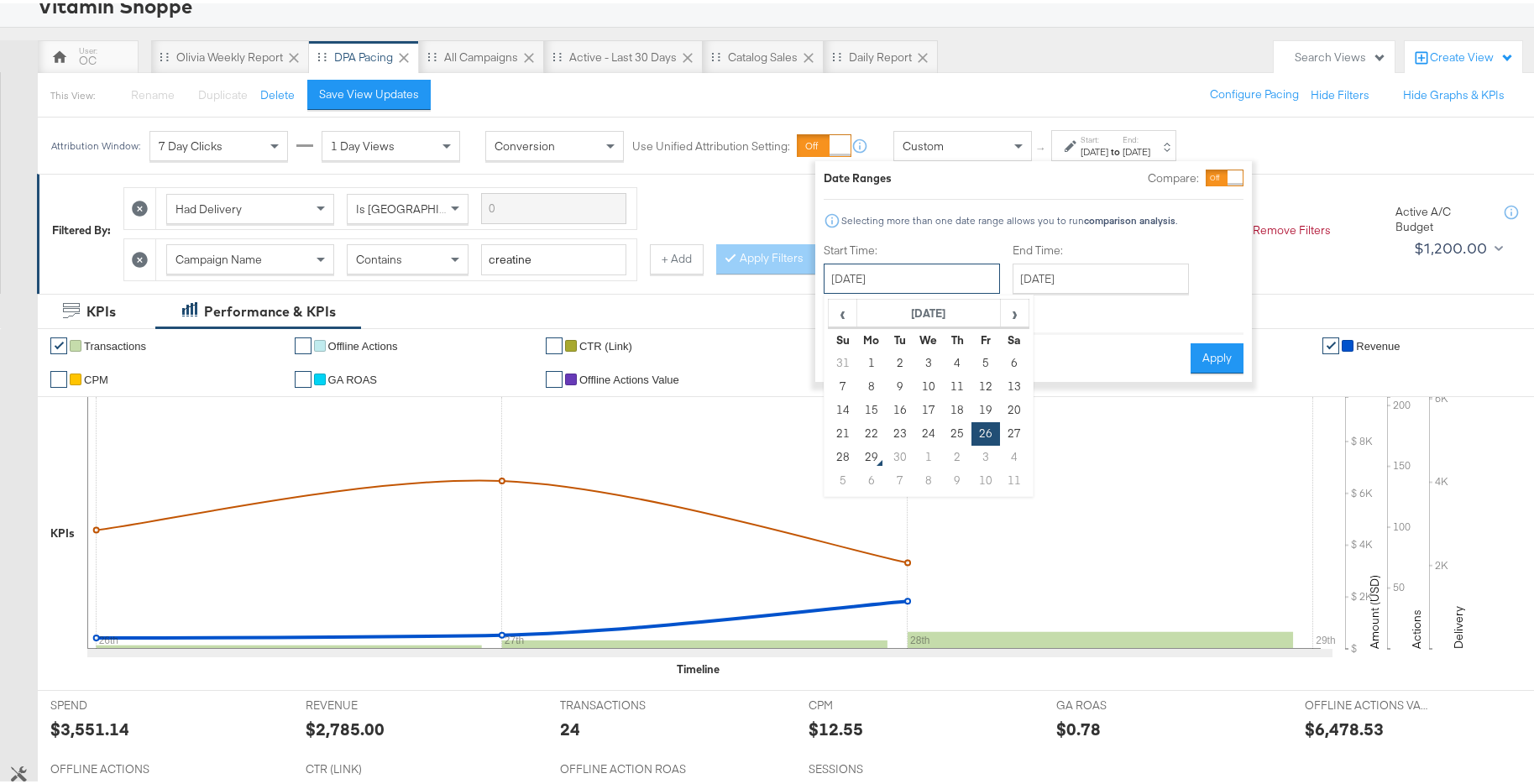
click at [954, 284] on input "September 26th 2025" at bounding box center [912, 275] width 176 height 30
click at [835, 312] on span "‹" at bounding box center [843, 309] width 26 height 25
click at [870, 458] on td "25" at bounding box center [872, 453] width 29 height 23
type input "August 25th 2025"
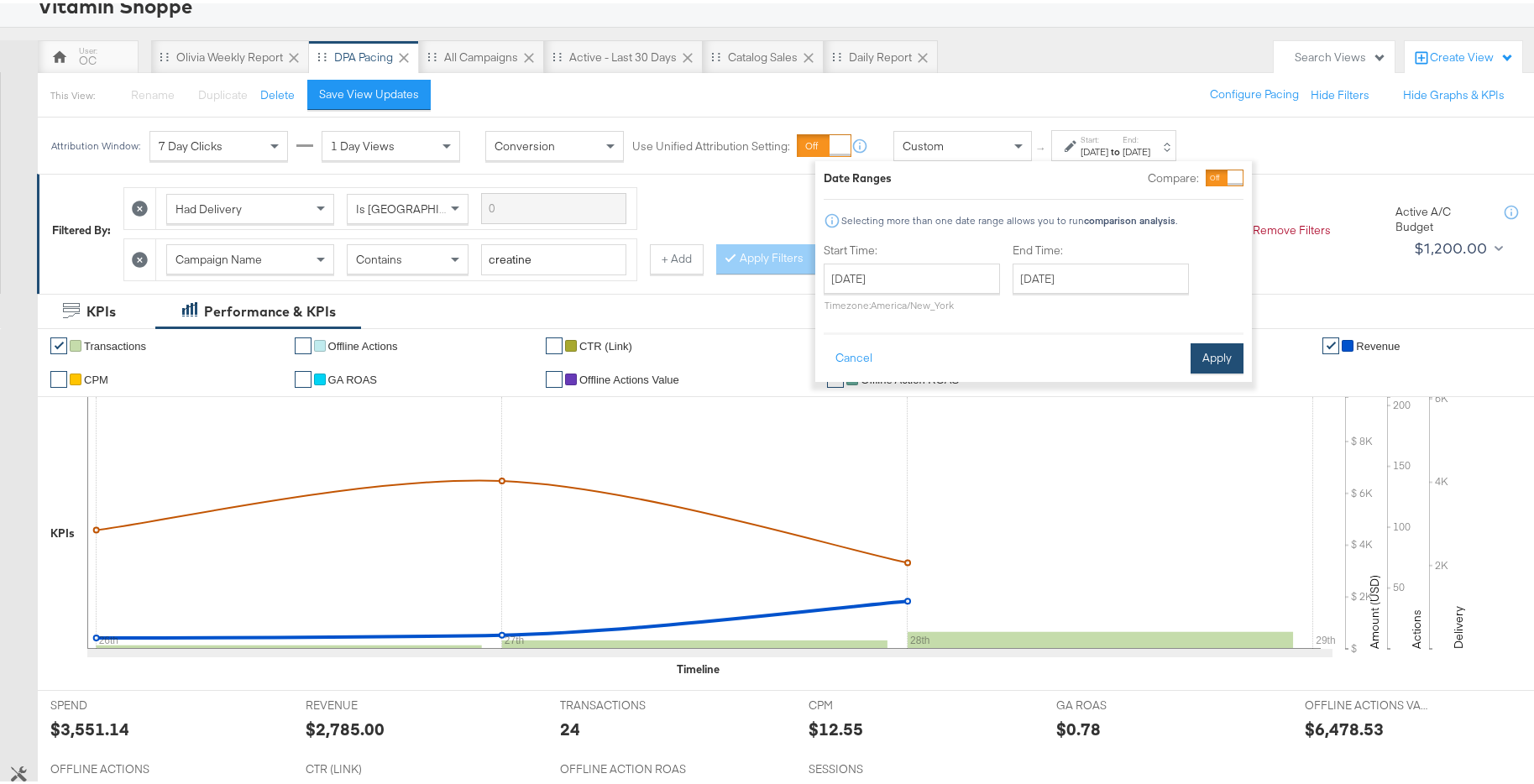
click at [1196, 349] on button "Apply" at bounding box center [1217, 355] width 53 height 30
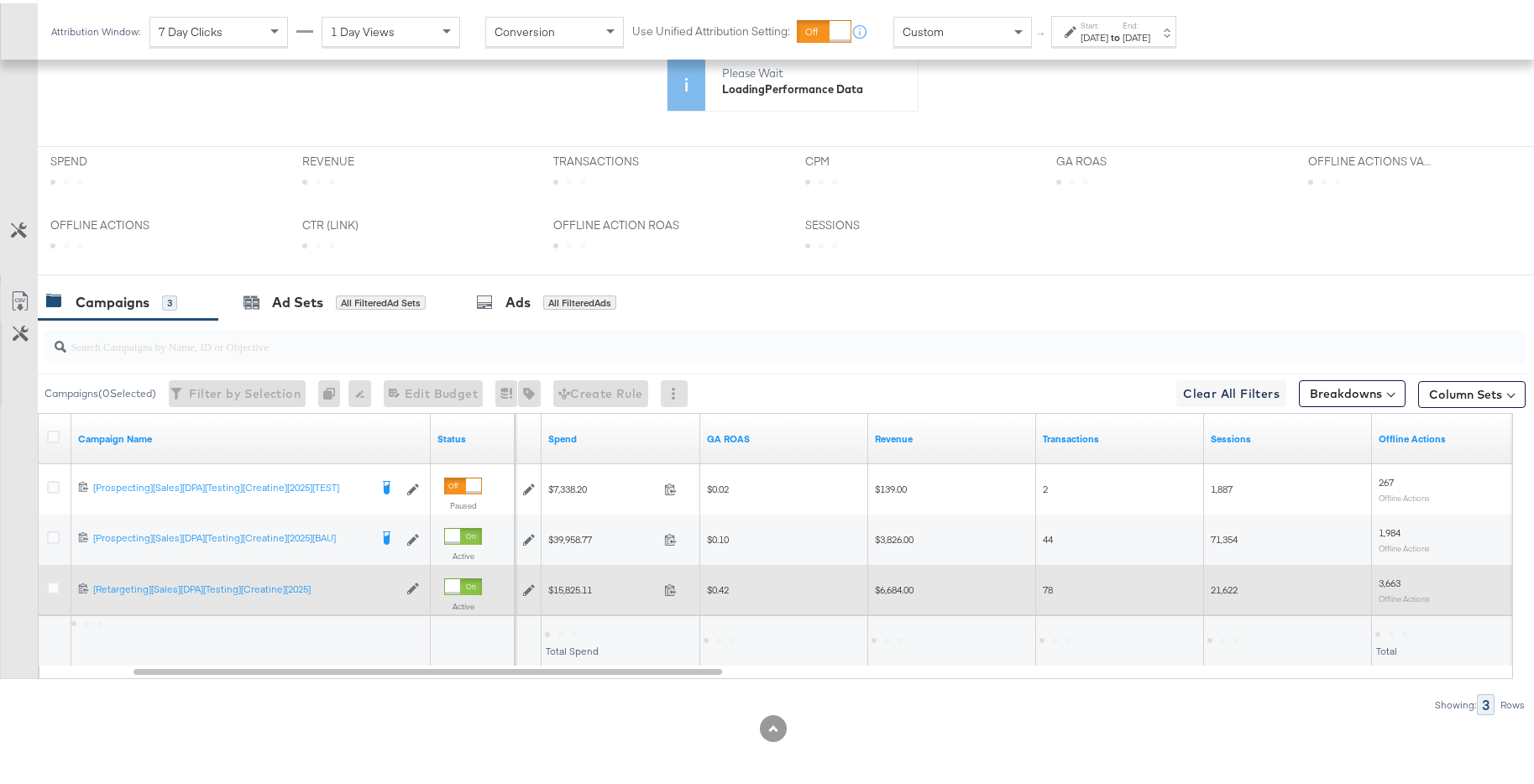
scroll to position [501, 0]
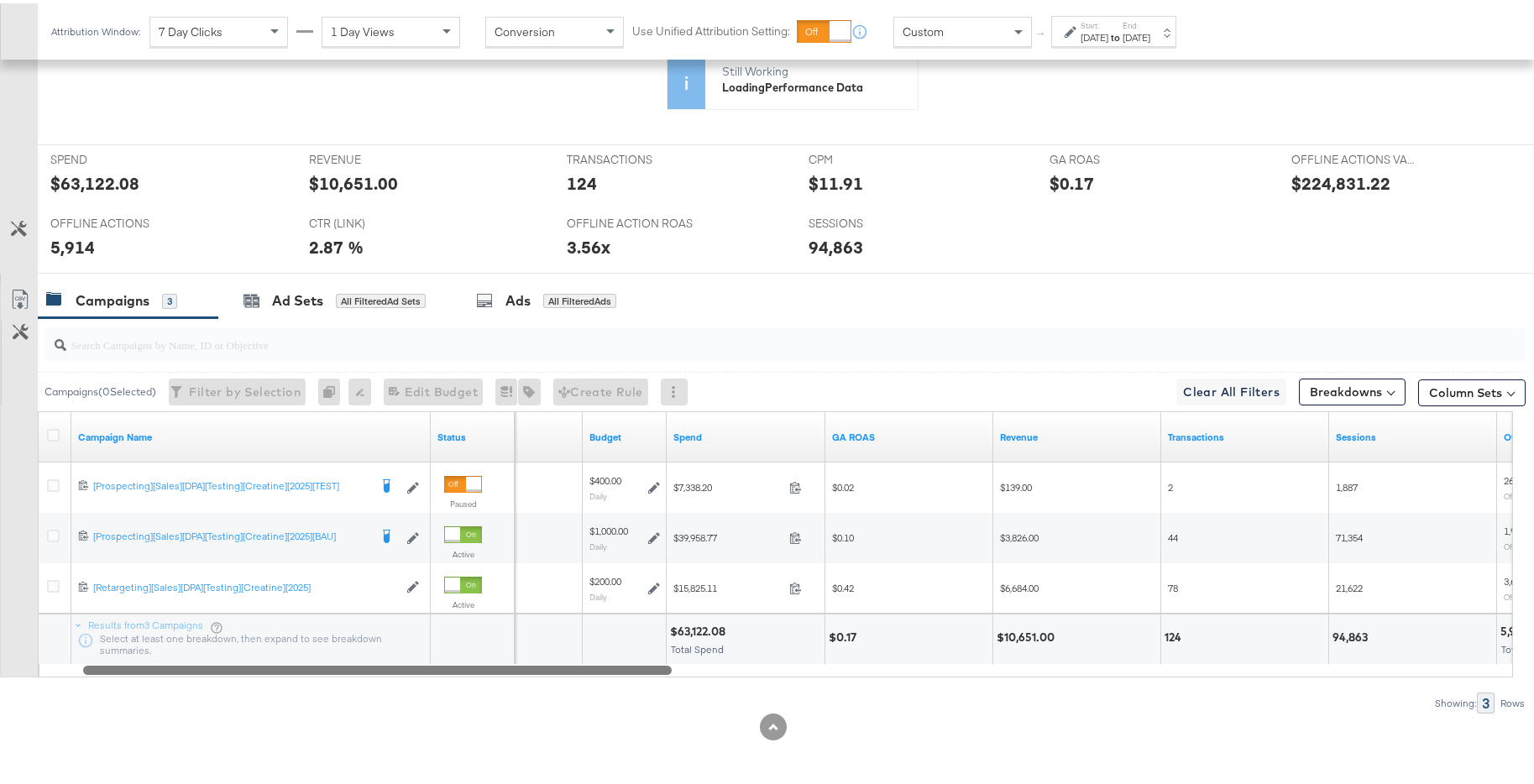
drag, startPoint x: 700, startPoint y: 668, endPoint x: 666, endPoint y: 654, distance: 36.8
click at [666, 654] on div "Campaign Name Status Delivery Sorting Unavailable Budget Spend GA ROAS Revenue …" at bounding box center [776, 541] width 1475 height 266
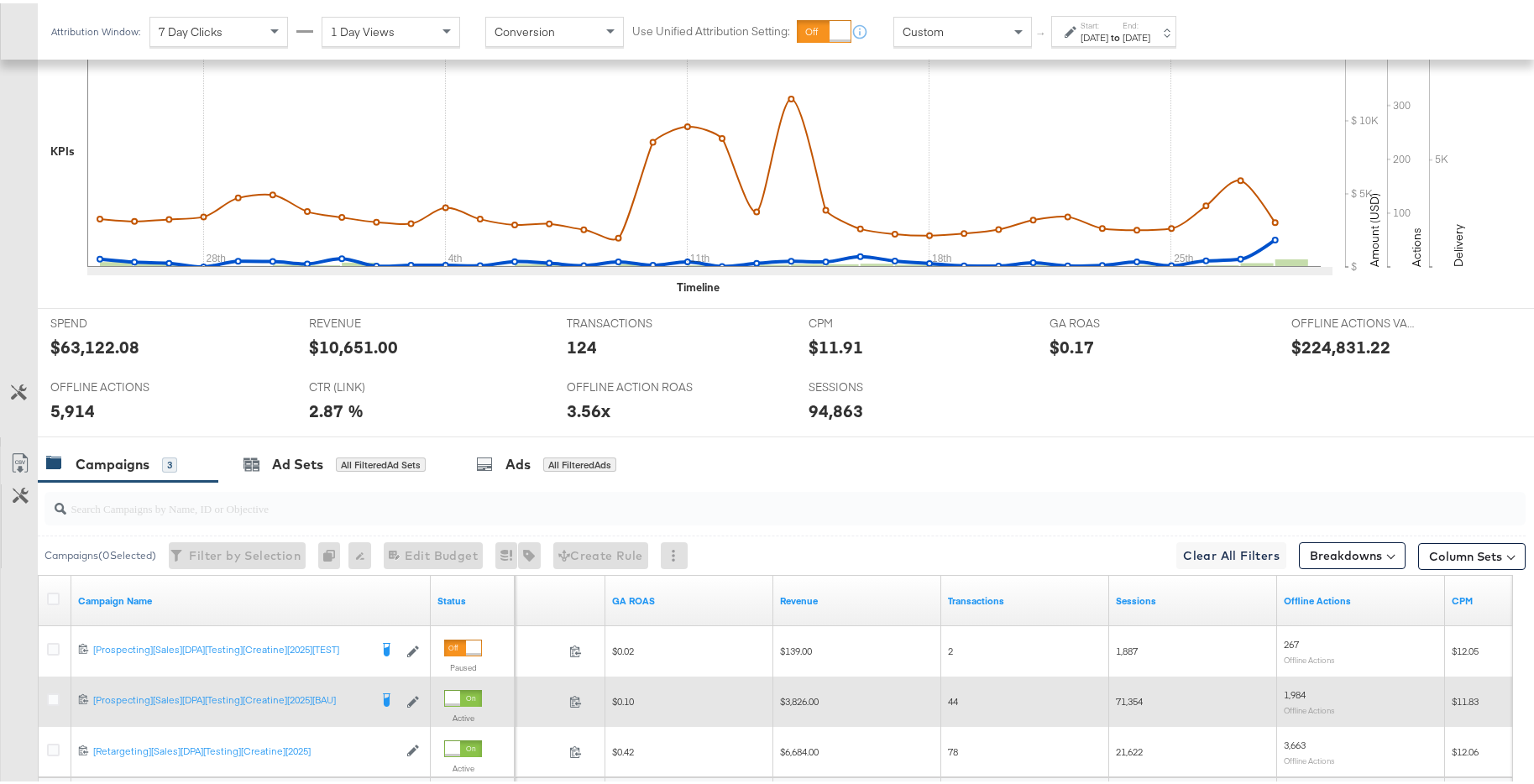
scroll to position [664, 0]
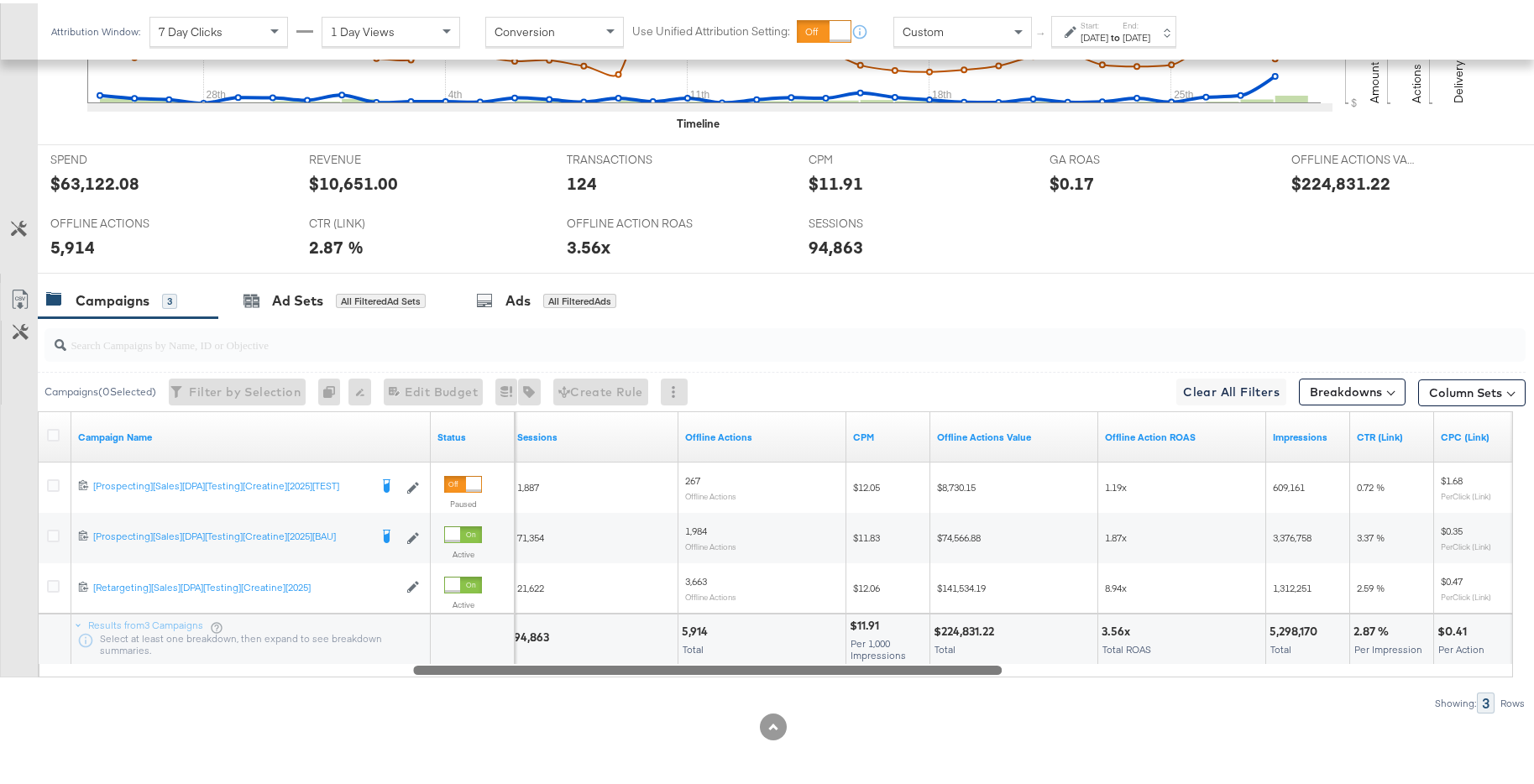
drag, startPoint x: 732, startPoint y: 670, endPoint x: 980, endPoint y: 667, distance: 248.0
click at [980, 667] on div at bounding box center [707, 666] width 589 height 15
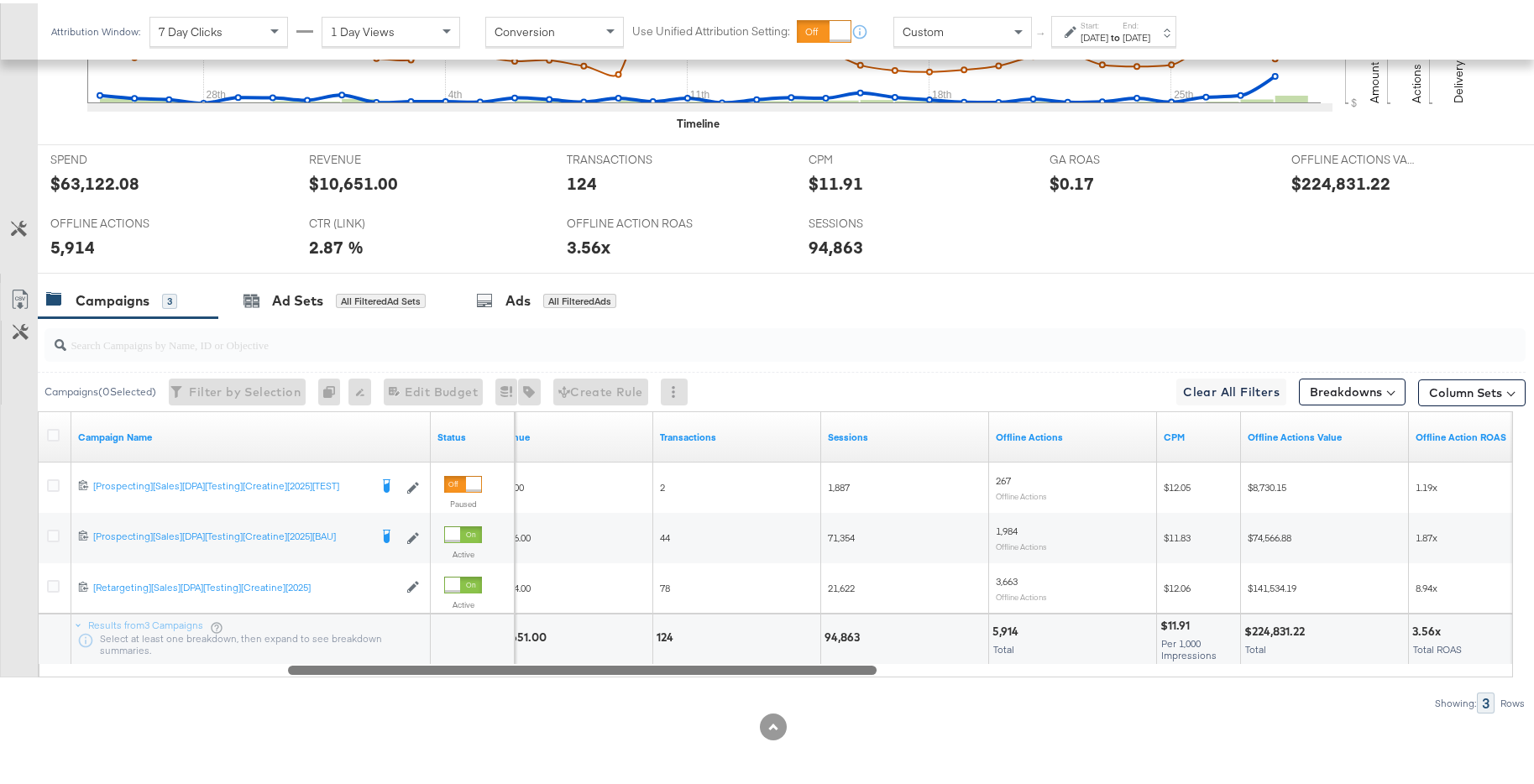
drag, startPoint x: 996, startPoint y: 664, endPoint x: 868, endPoint y: 662, distance: 128.0
click at [868, 662] on div at bounding box center [583, 666] width 589 height 15
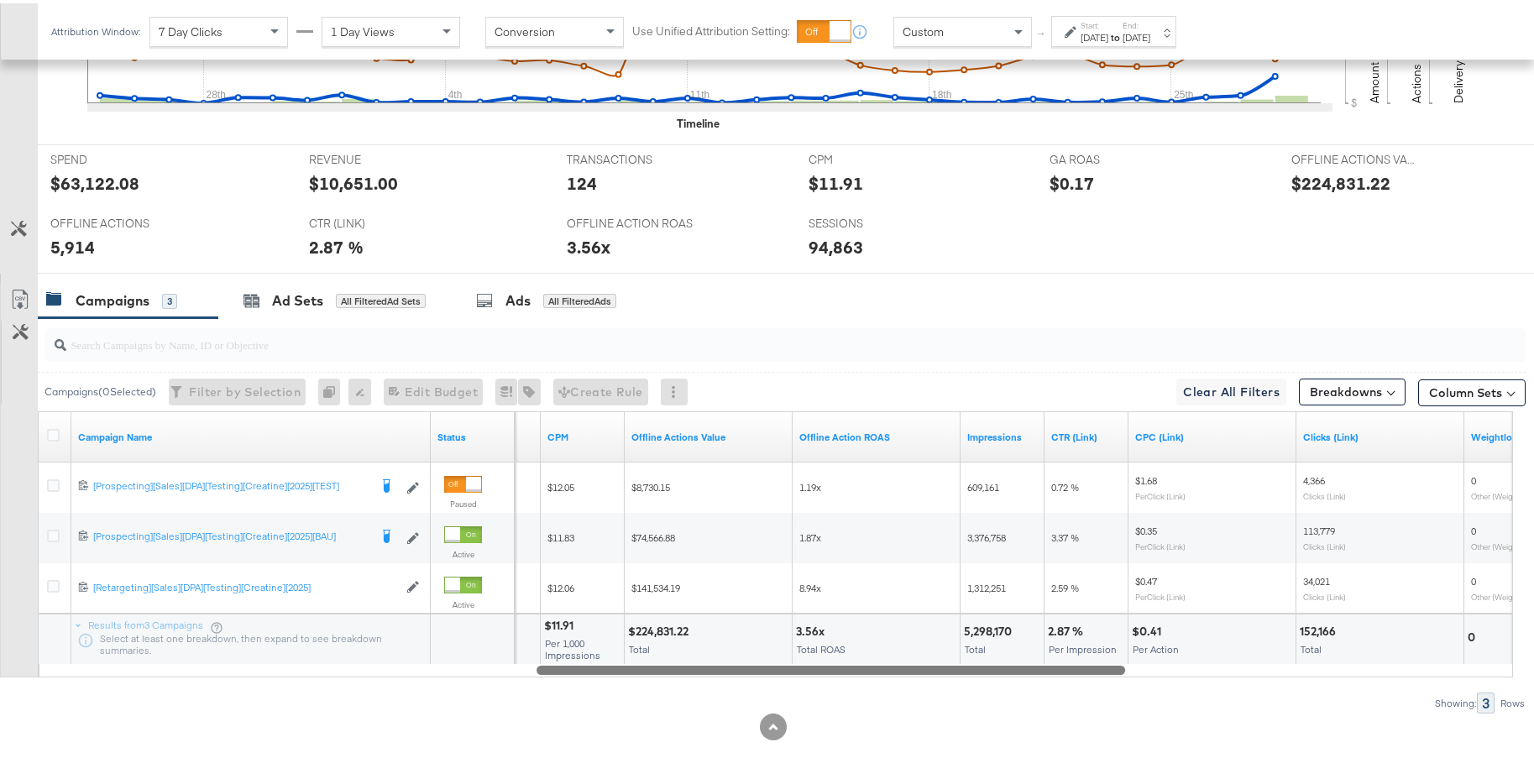
drag, startPoint x: 864, startPoint y: 667, endPoint x: 1112, endPoint y: 640, distance: 249.5
click at [1112, 640] on div "Campaign Name Status Offline Actions CPM Offline Actions Value Offline Action R…" at bounding box center [776, 541] width 1475 height 266
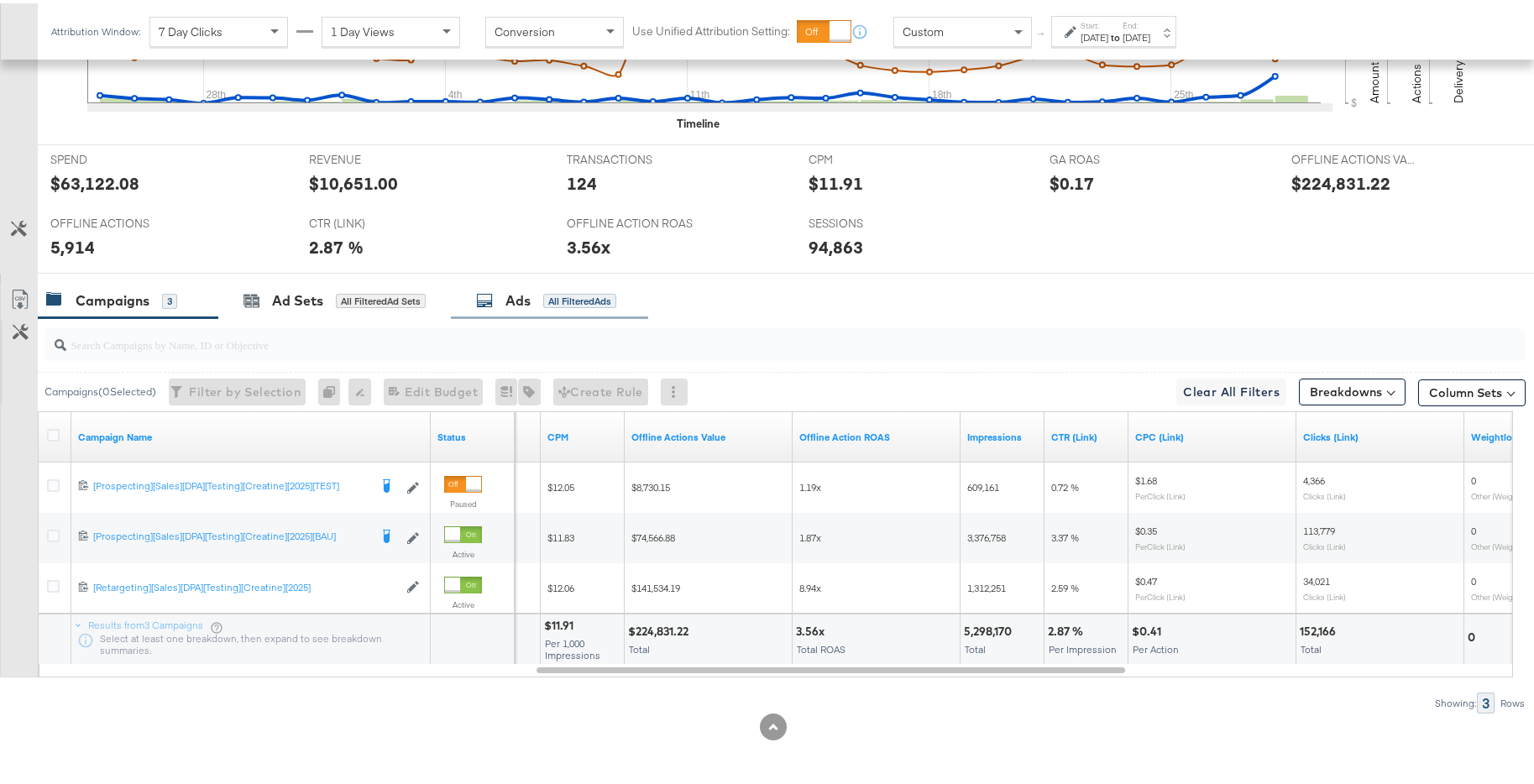
click at [586, 295] on div "All Filtered Ads" at bounding box center [580, 298] width 73 height 16
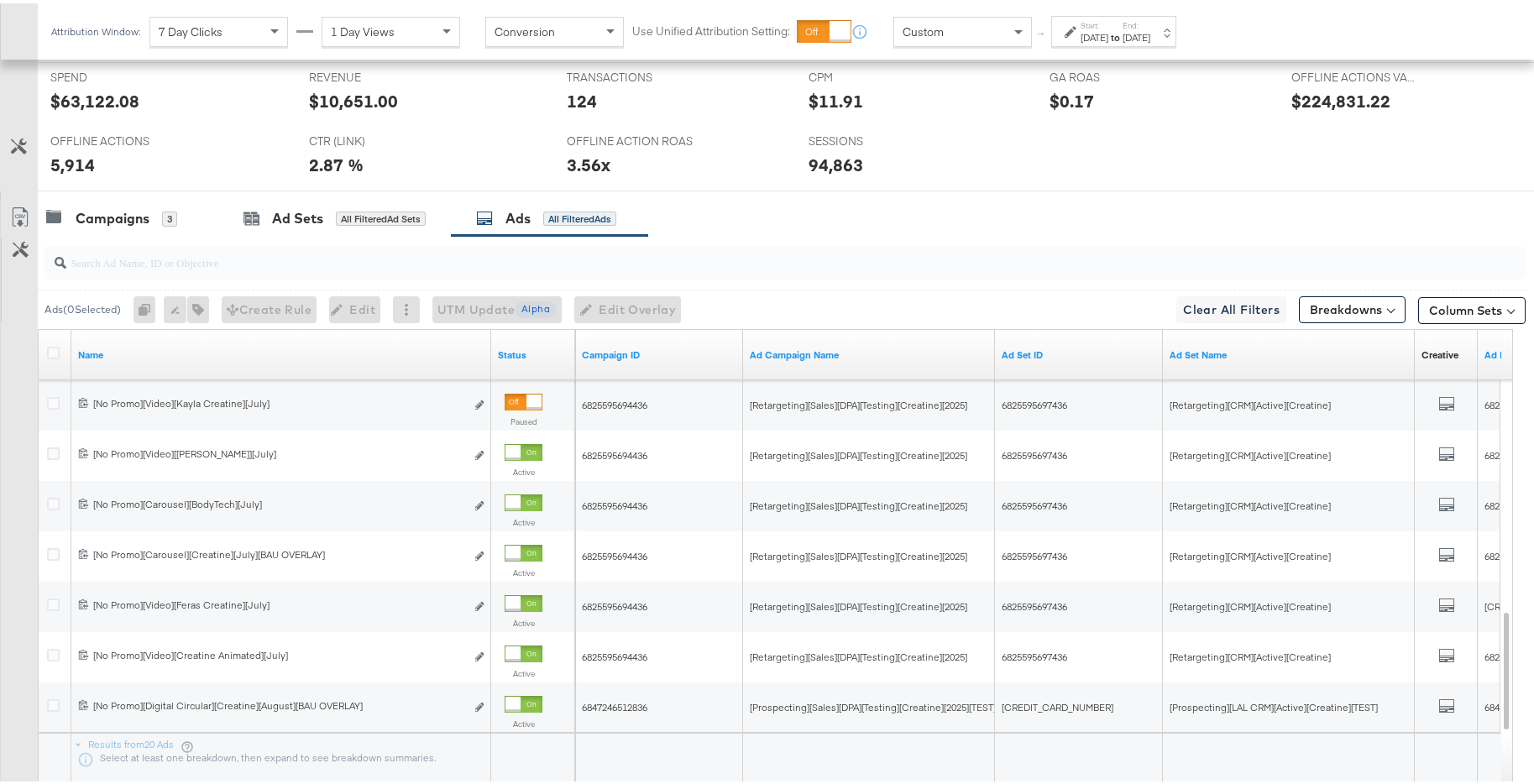
scroll to position [812, 0]
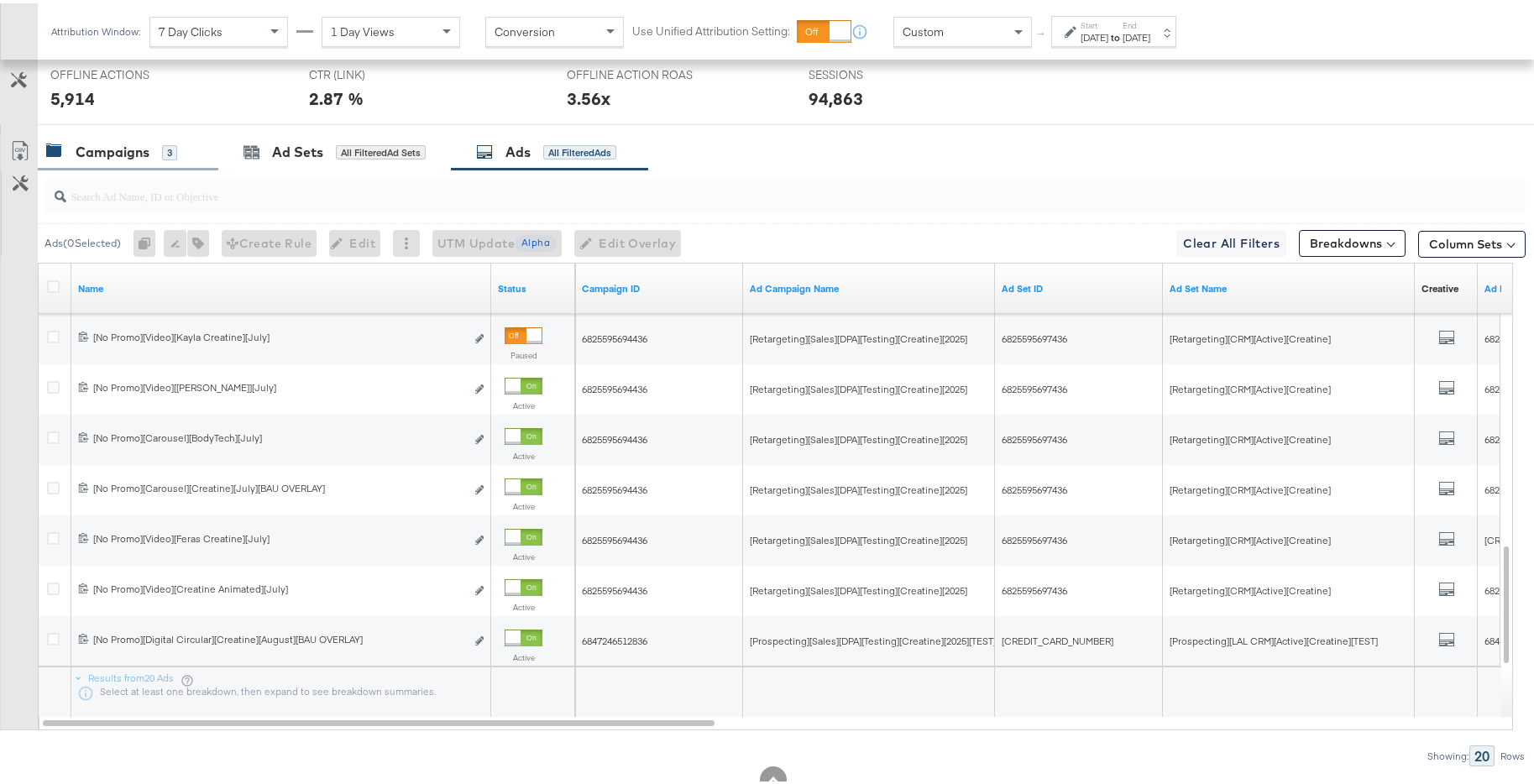
click at [167, 162] on div "Campaigns 3" at bounding box center [128, 149] width 181 height 36
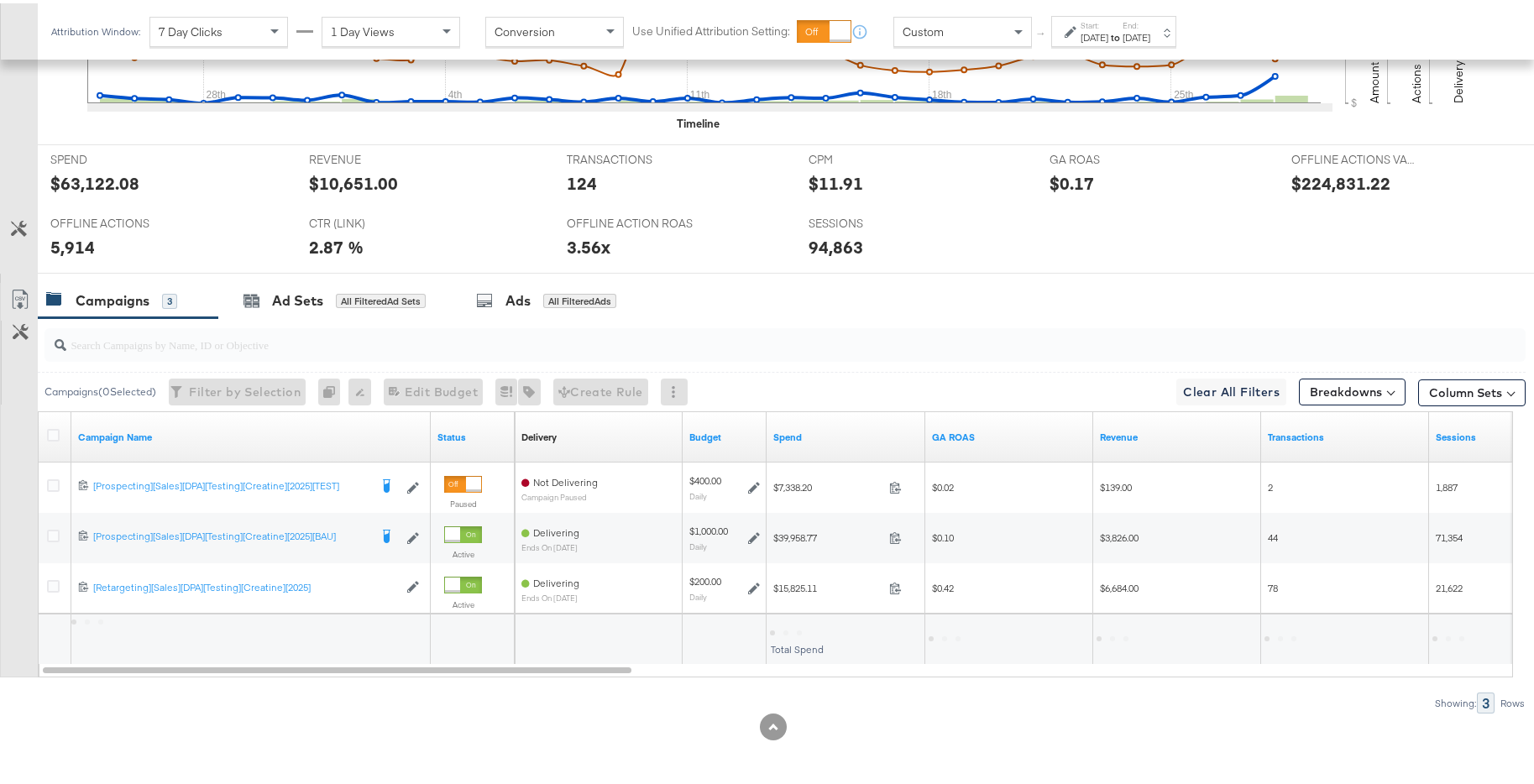
scroll to position [664, 0]
click at [536, 300] on div "Ads All Filtered Ads" at bounding box center [546, 298] width 140 height 19
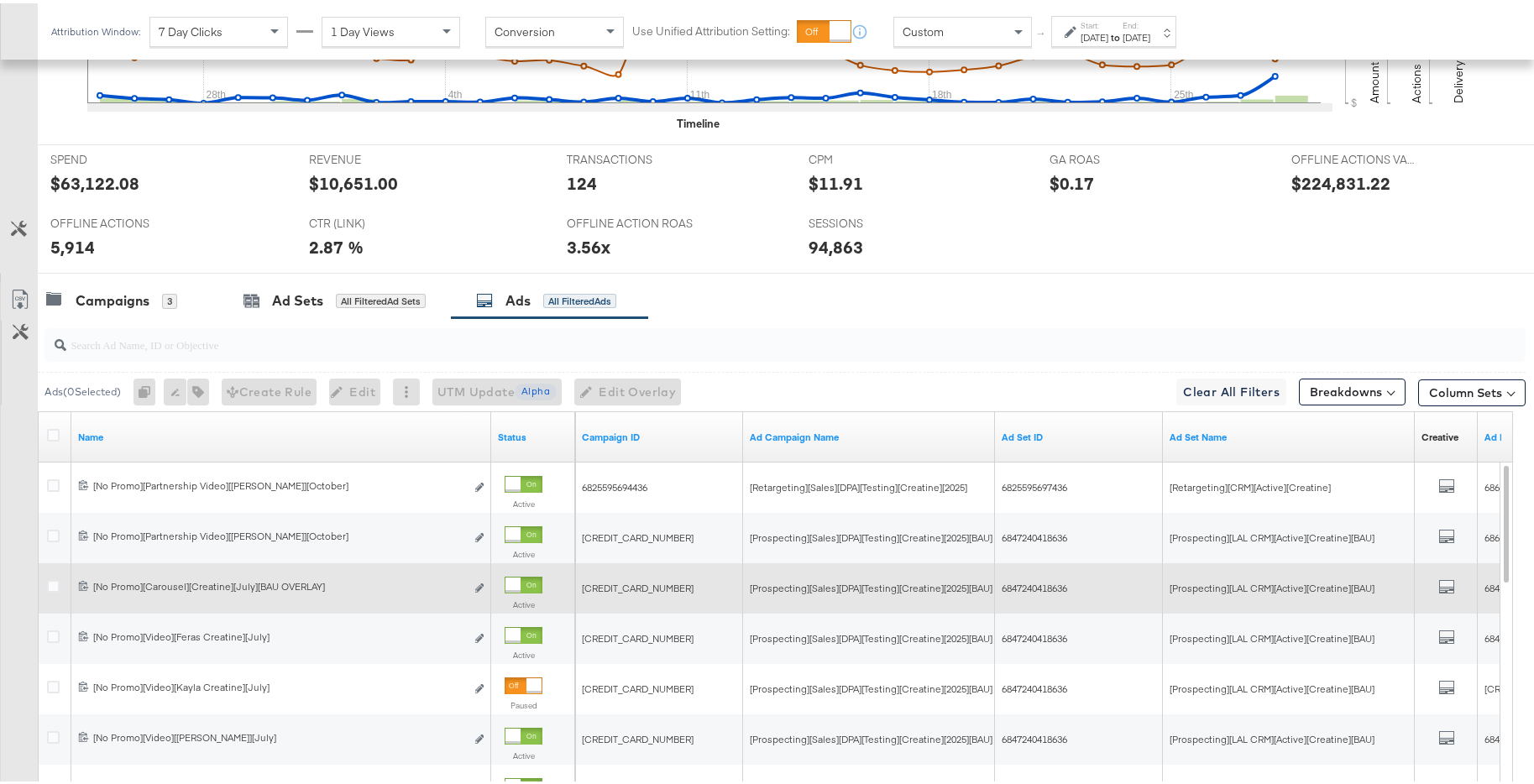
scroll to position [812, 0]
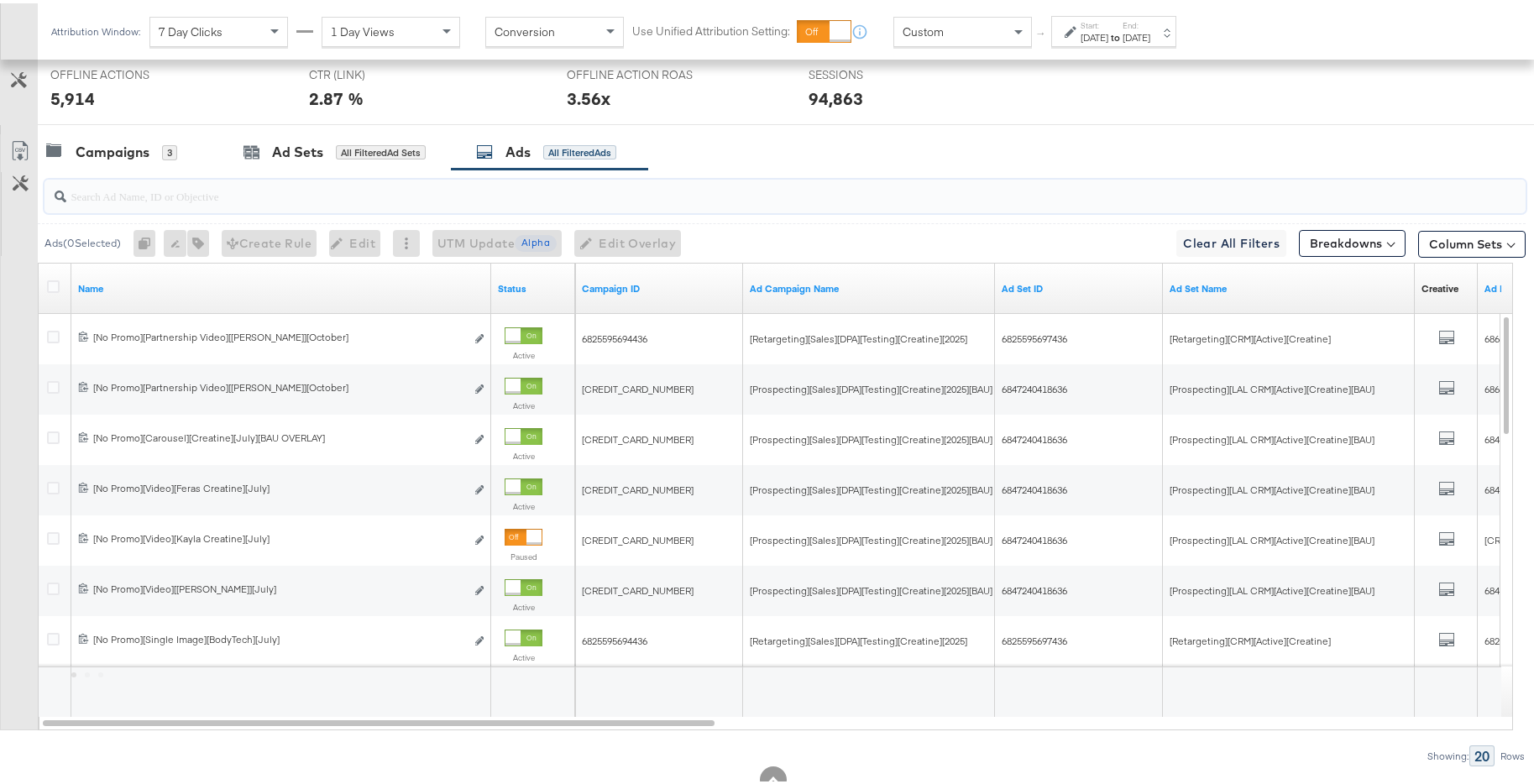
click at [481, 194] on input "search" at bounding box center [728, 186] width 1324 height 33
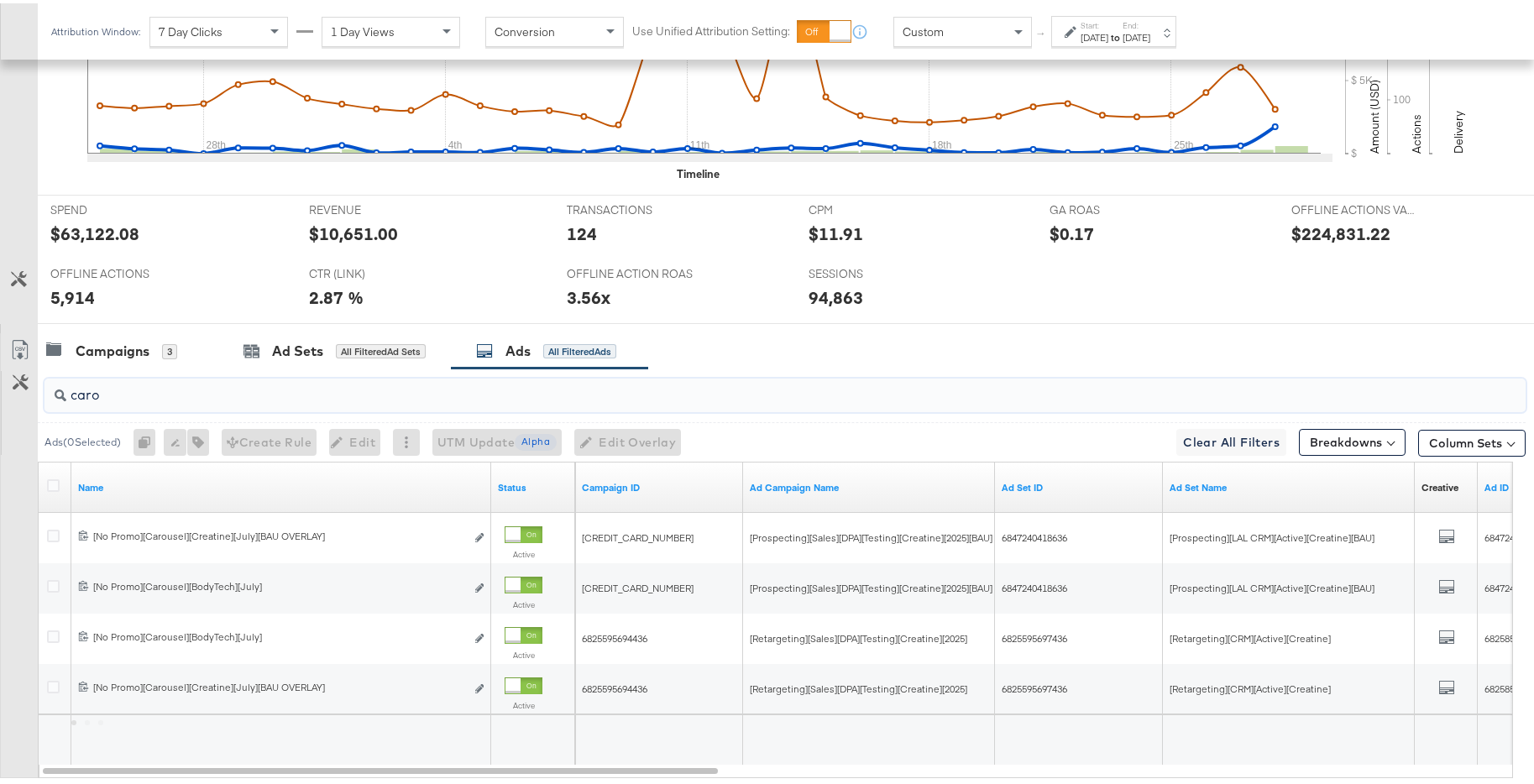
scroll to position [714, 0]
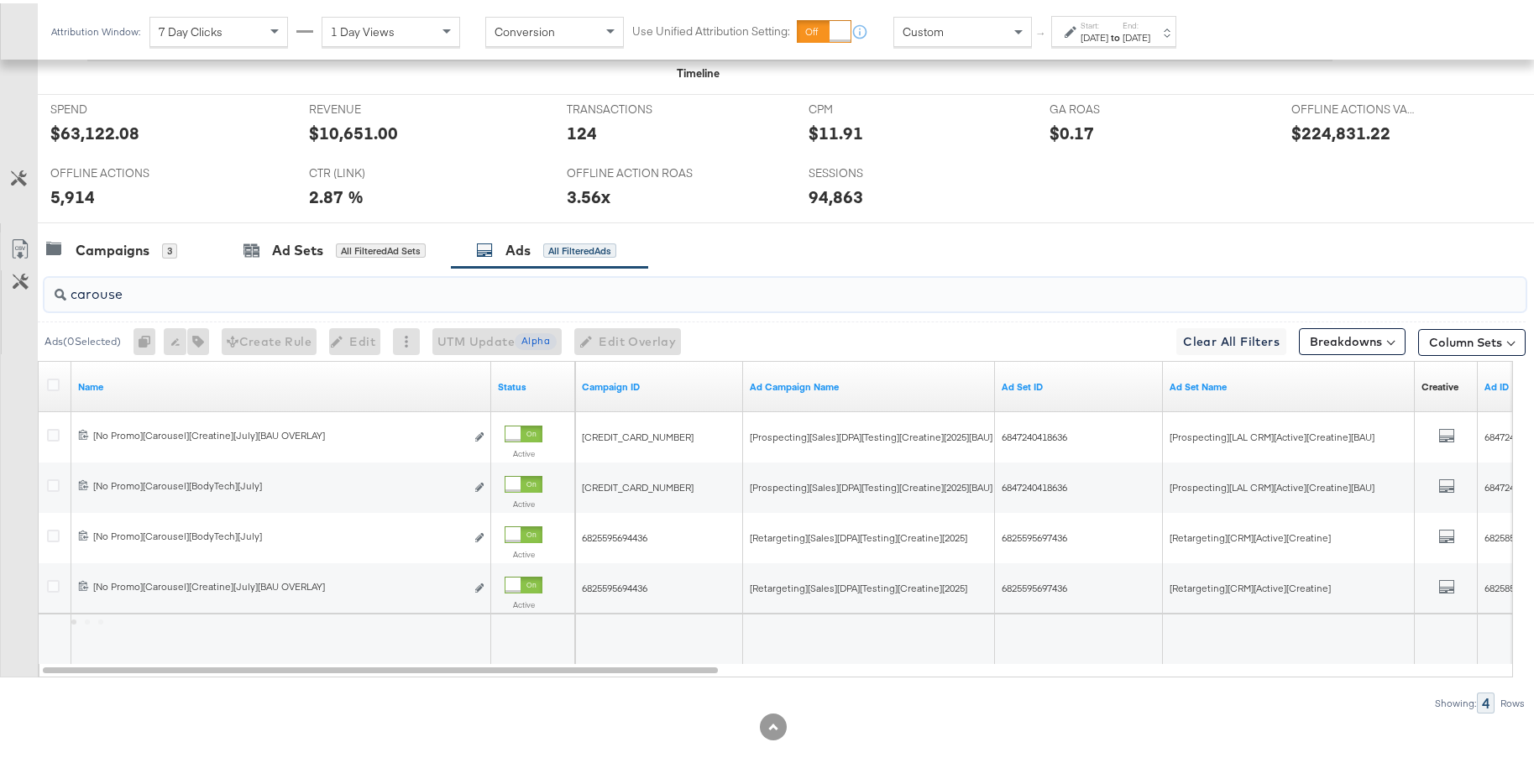
type input "carousel"
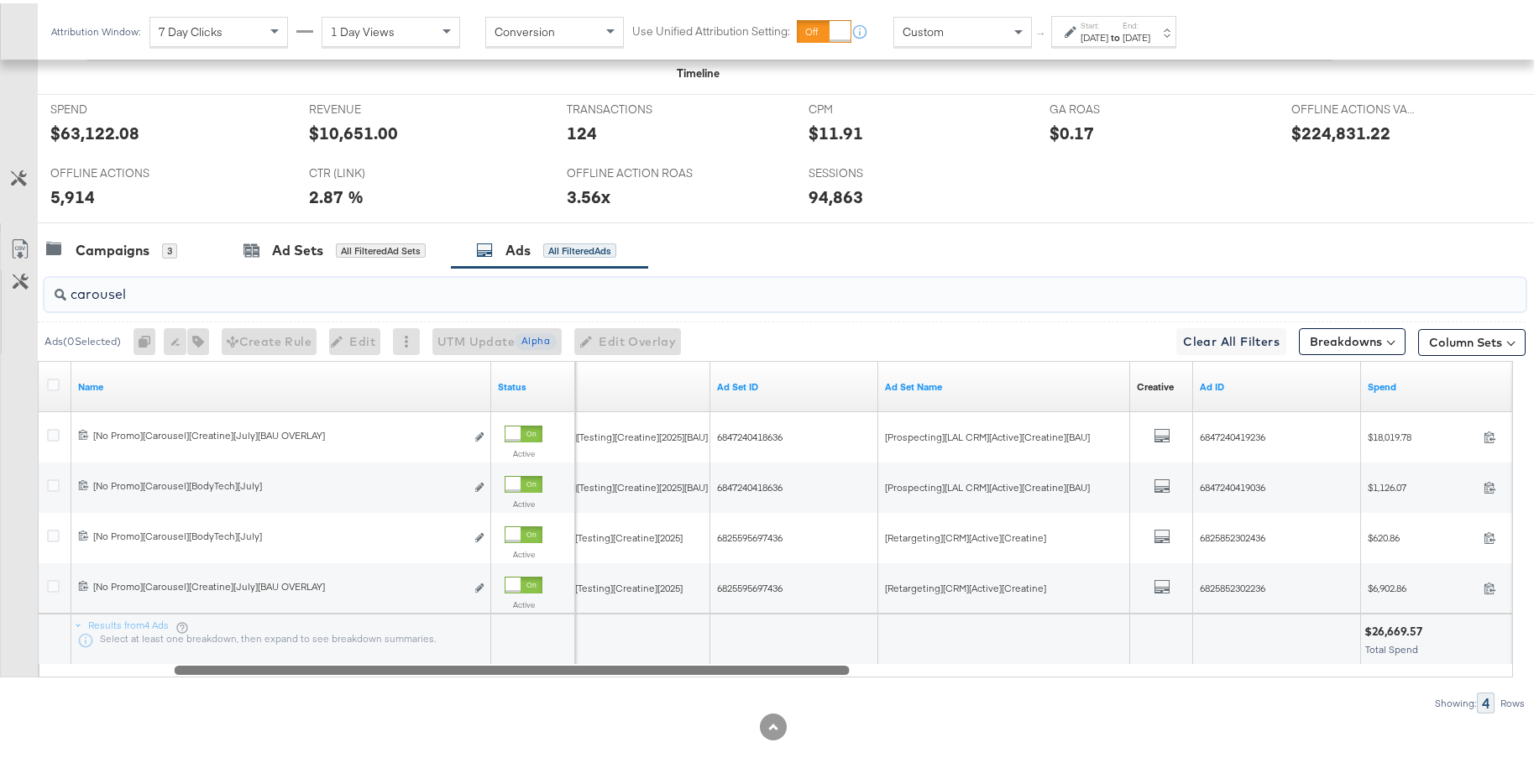
drag, startPoint x: 711, startPoint y: 670, endPoint x: 757, endPoint y: 623, distance: 65.8
click at [757, 623] on div "Name Status Ad Campaign Name Ad Set ID Ad Set Name Creative Sorting Unavailable…" at bounding box center [776, 515] width 1475 height 317
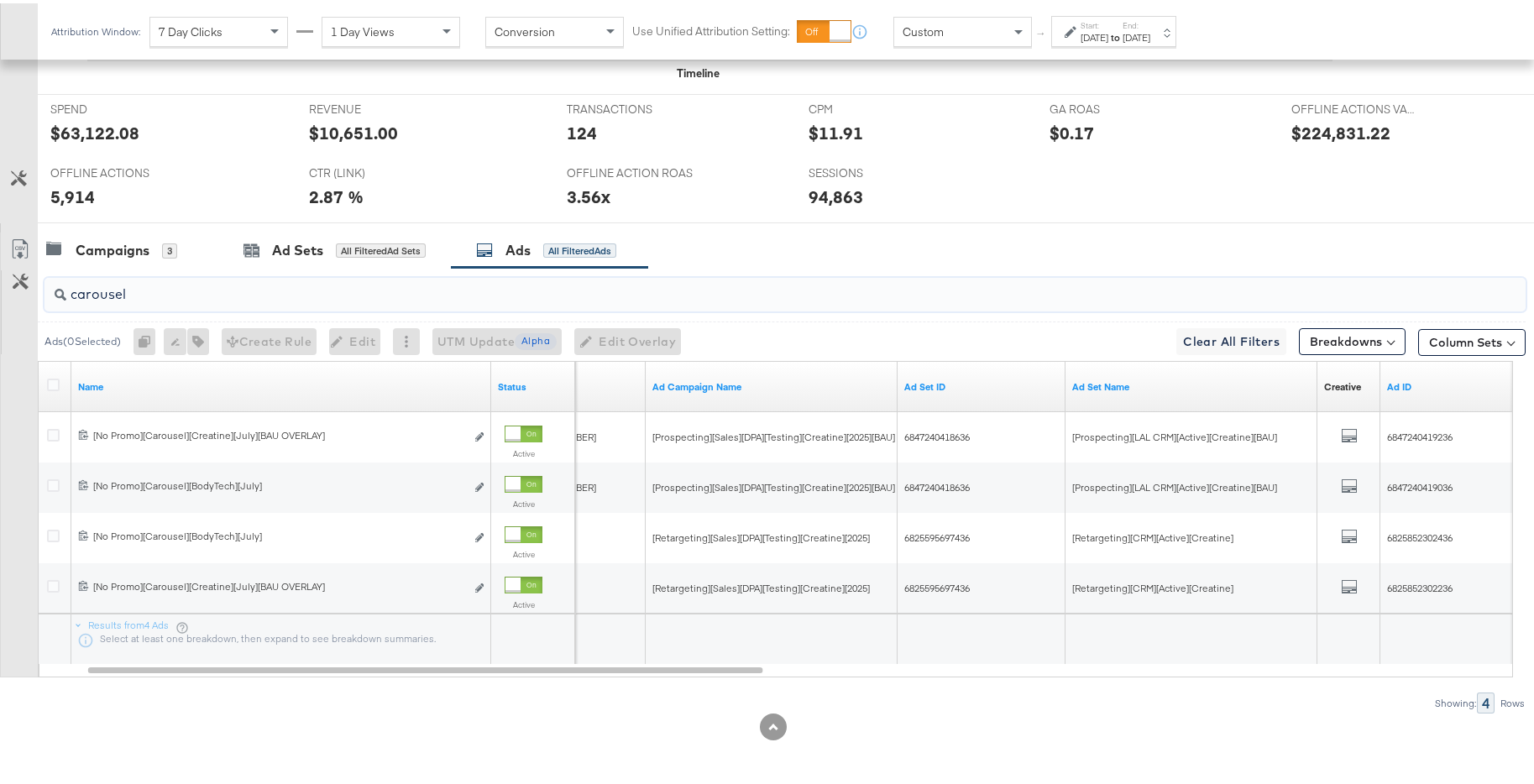
click at [521, 294] on input "carousel" at bounding box center [728, 284] width 1324 height 33
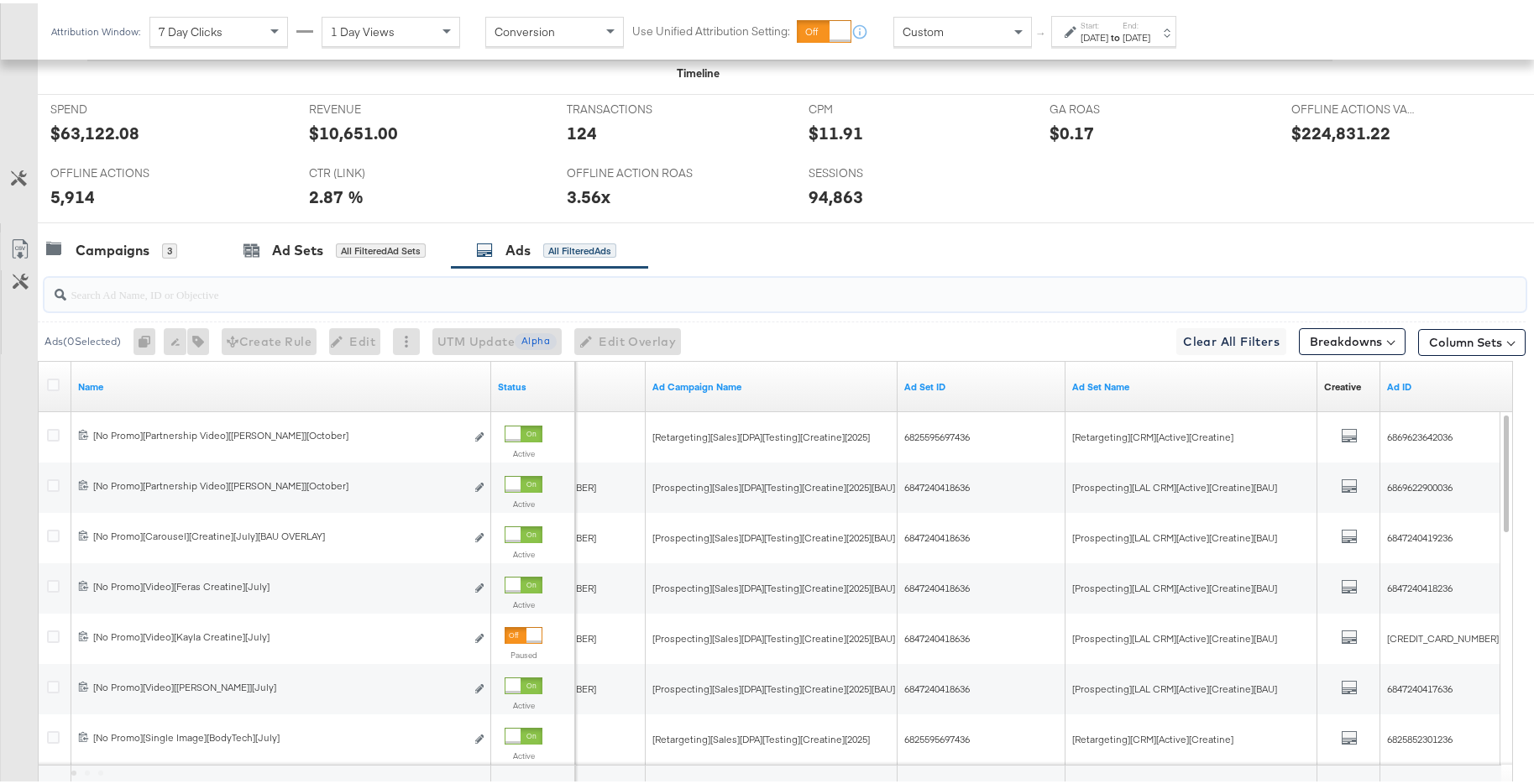
scroll to position [812, 0]
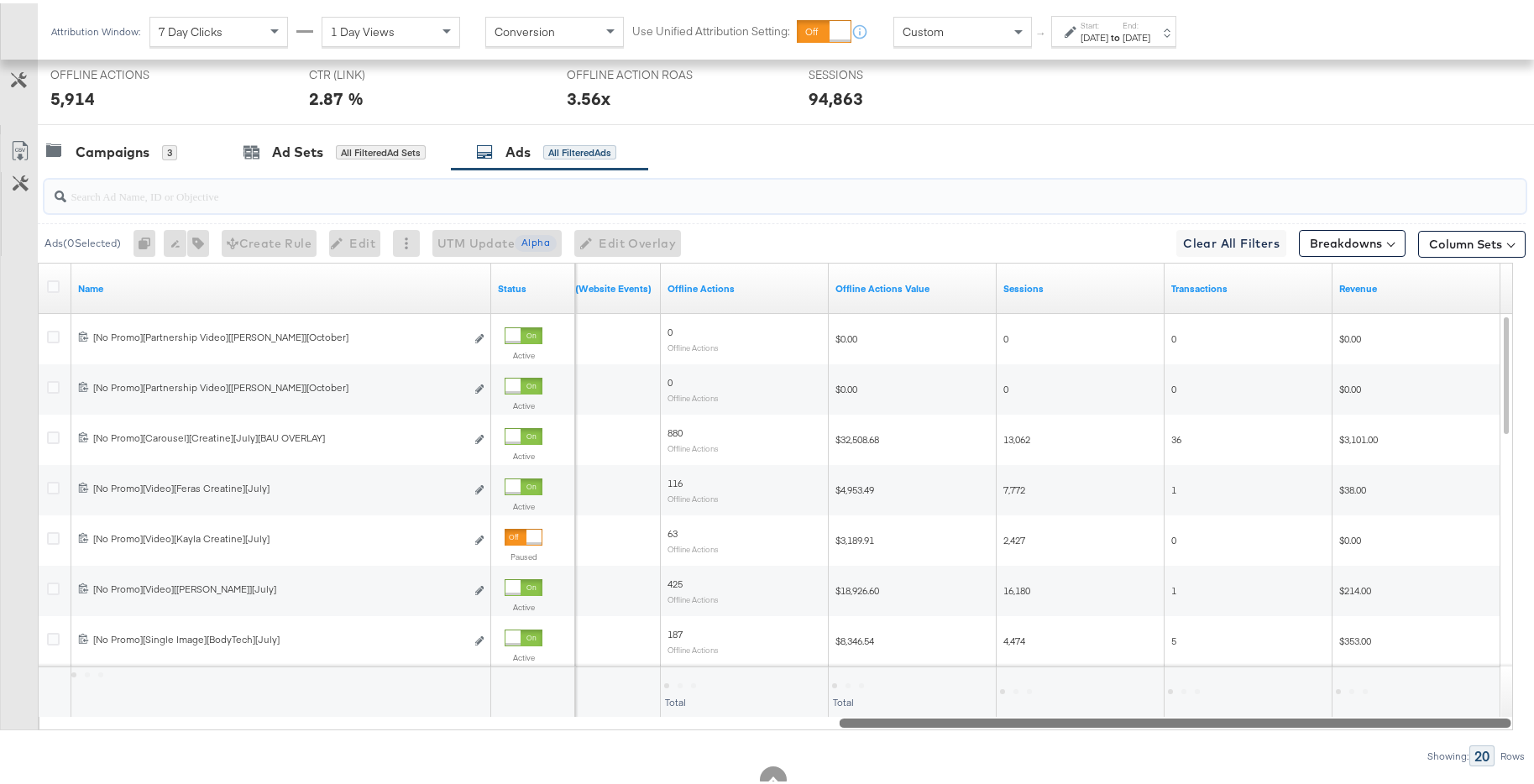
drag, startPoint x: 751, startPoint y: 718, endPoint x: 1518, endPoint y: 654, distance: 769.7
click at [1518, 654] on div "KPIs Performance & KPIs Customize KPIs ✔ Transactions ✔ Offline Actions ✔ CTR (…" at bounding box center [773, 216] width 1547 height 1241
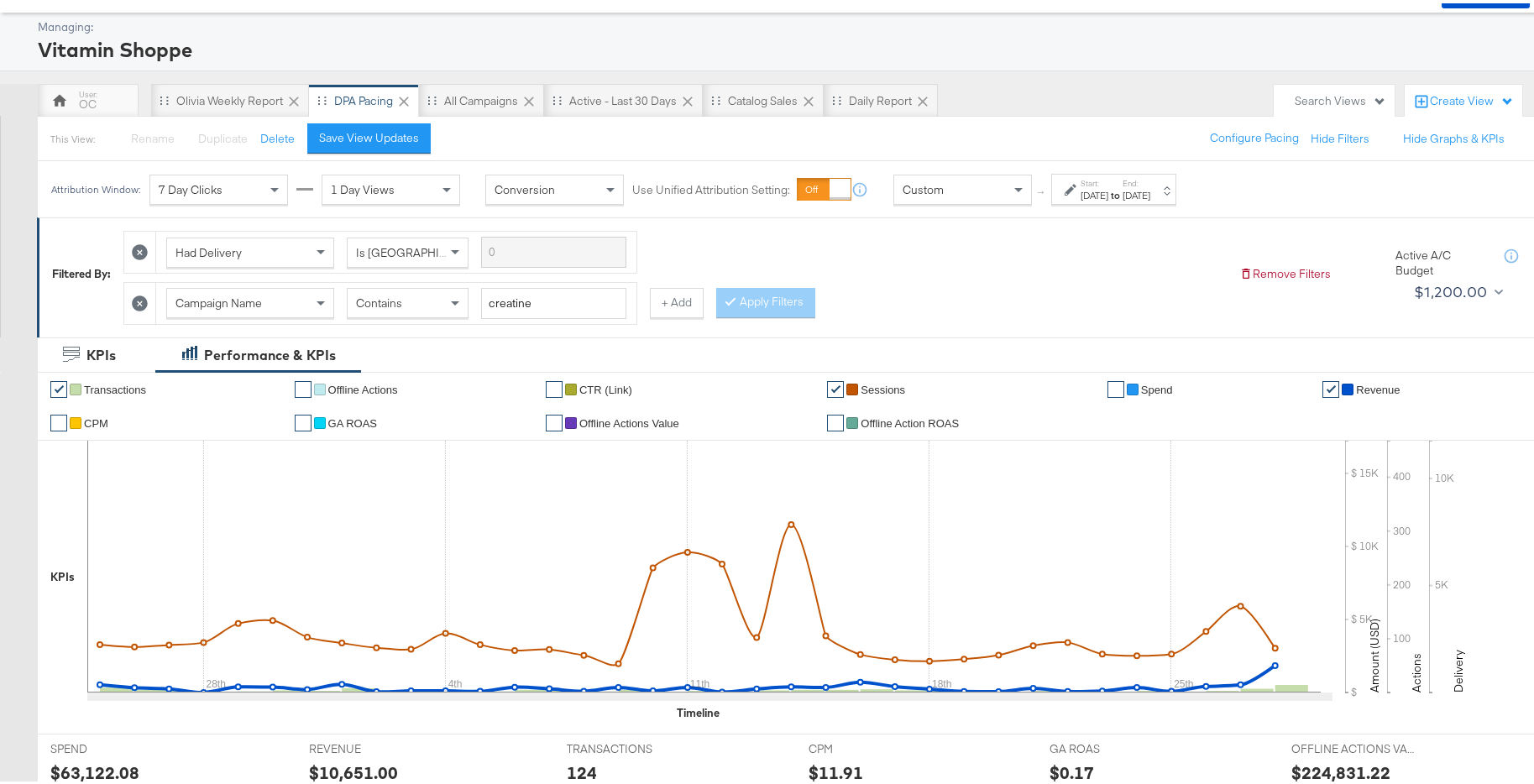
scroll to position [0, 0]
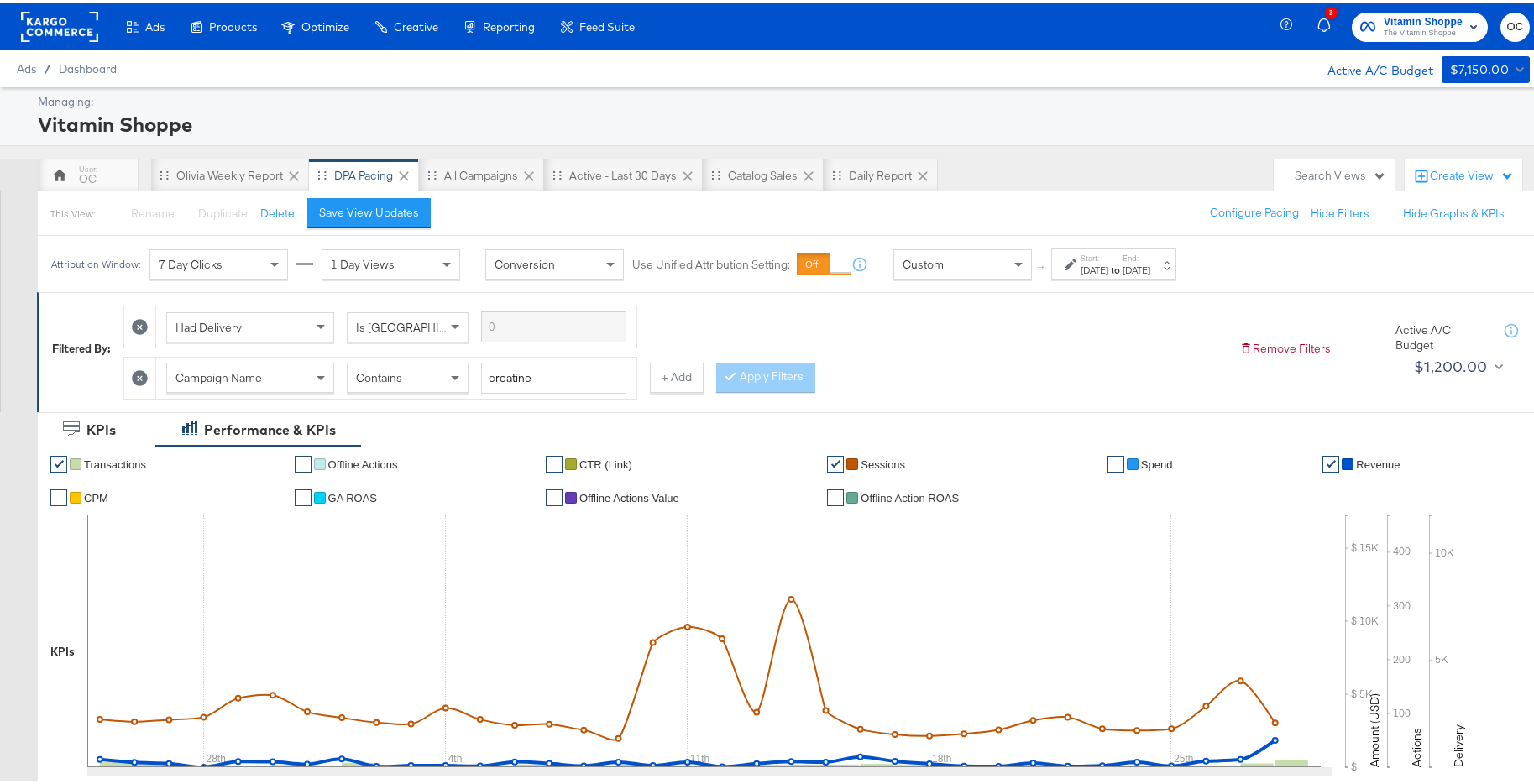
click at [77, 25] on rect at bounding box center [59, 23] width 77 height 30
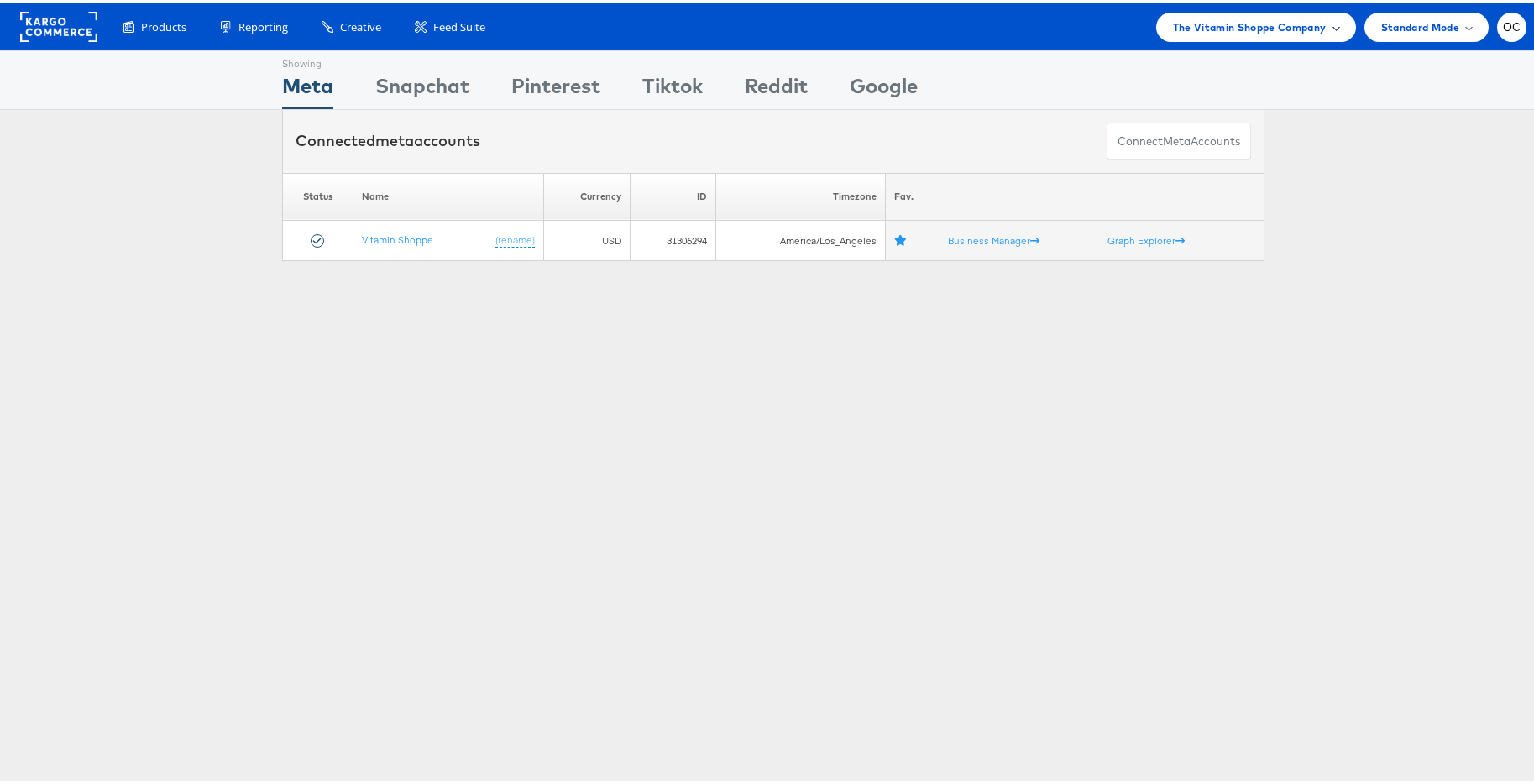
click at [1221, 23] on span "The Vitamin Shoppe Company" at bounding box center [1250, 24] width 154 height 17
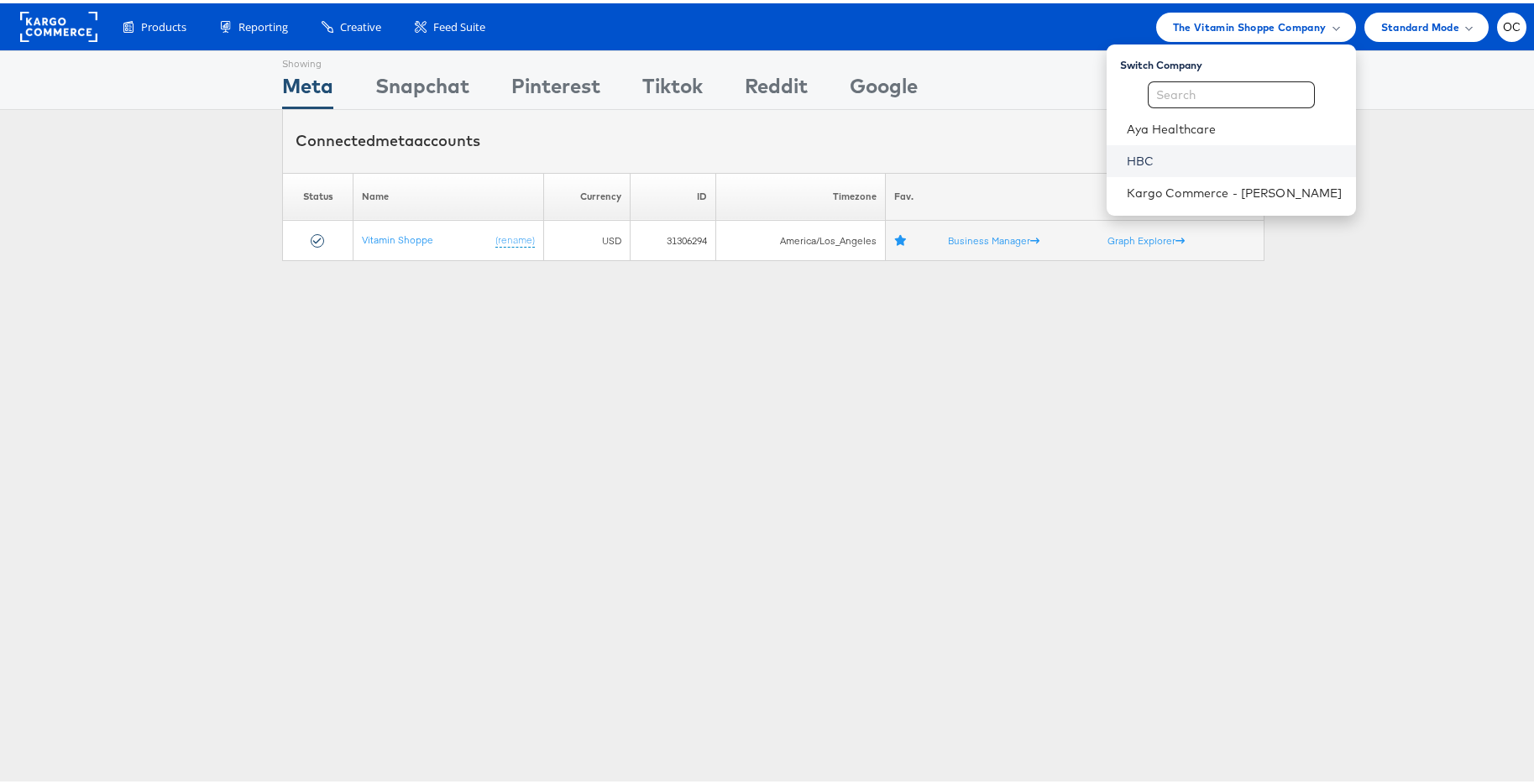
click at [1168, 161] on link "HBC" at bounding box center [1235, 157] width 216 height 16
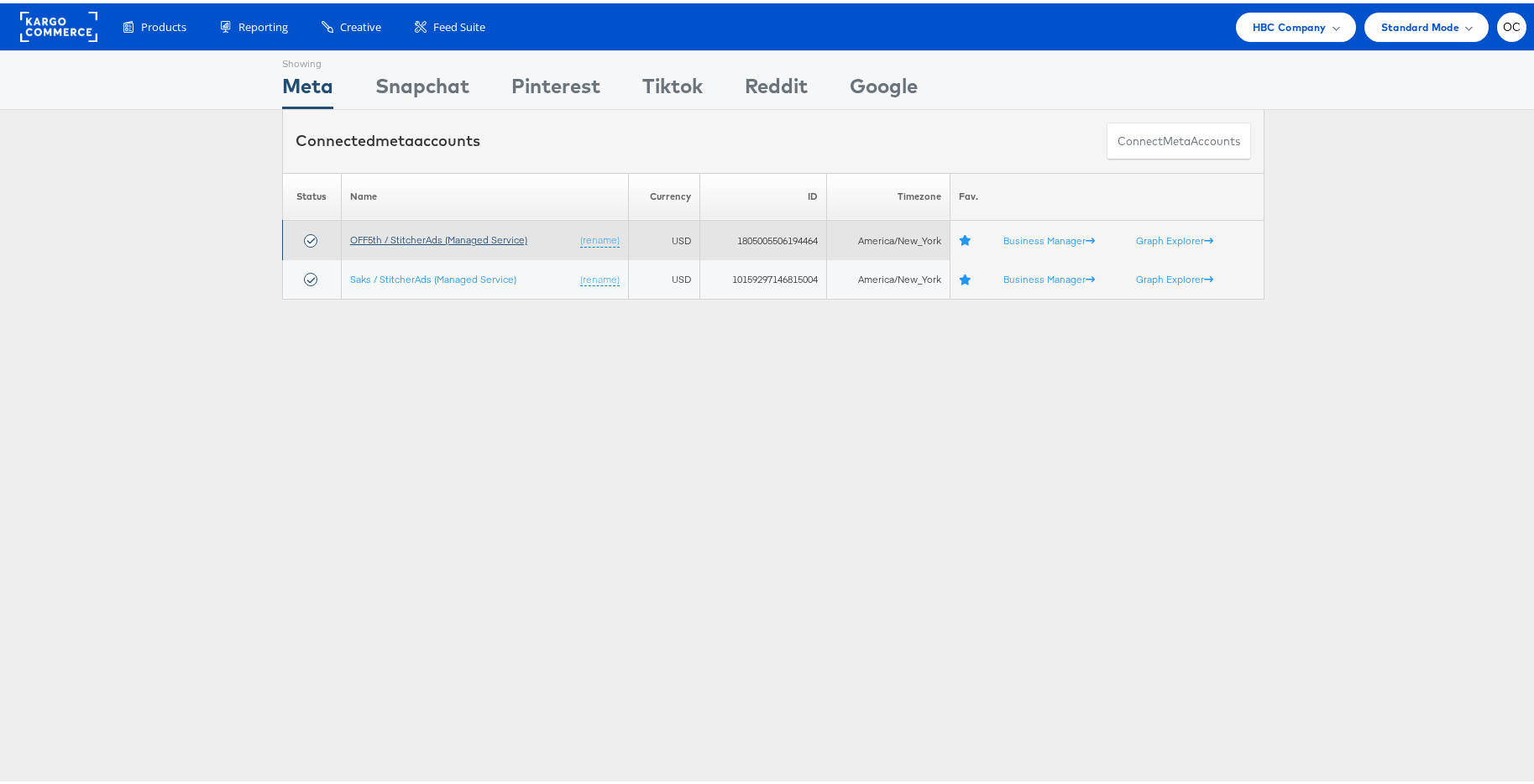
click at [403, 242] on link "OFF5th / StitcherAds (Managed Service)" at bounding box center [438, 236] width 177 height 13
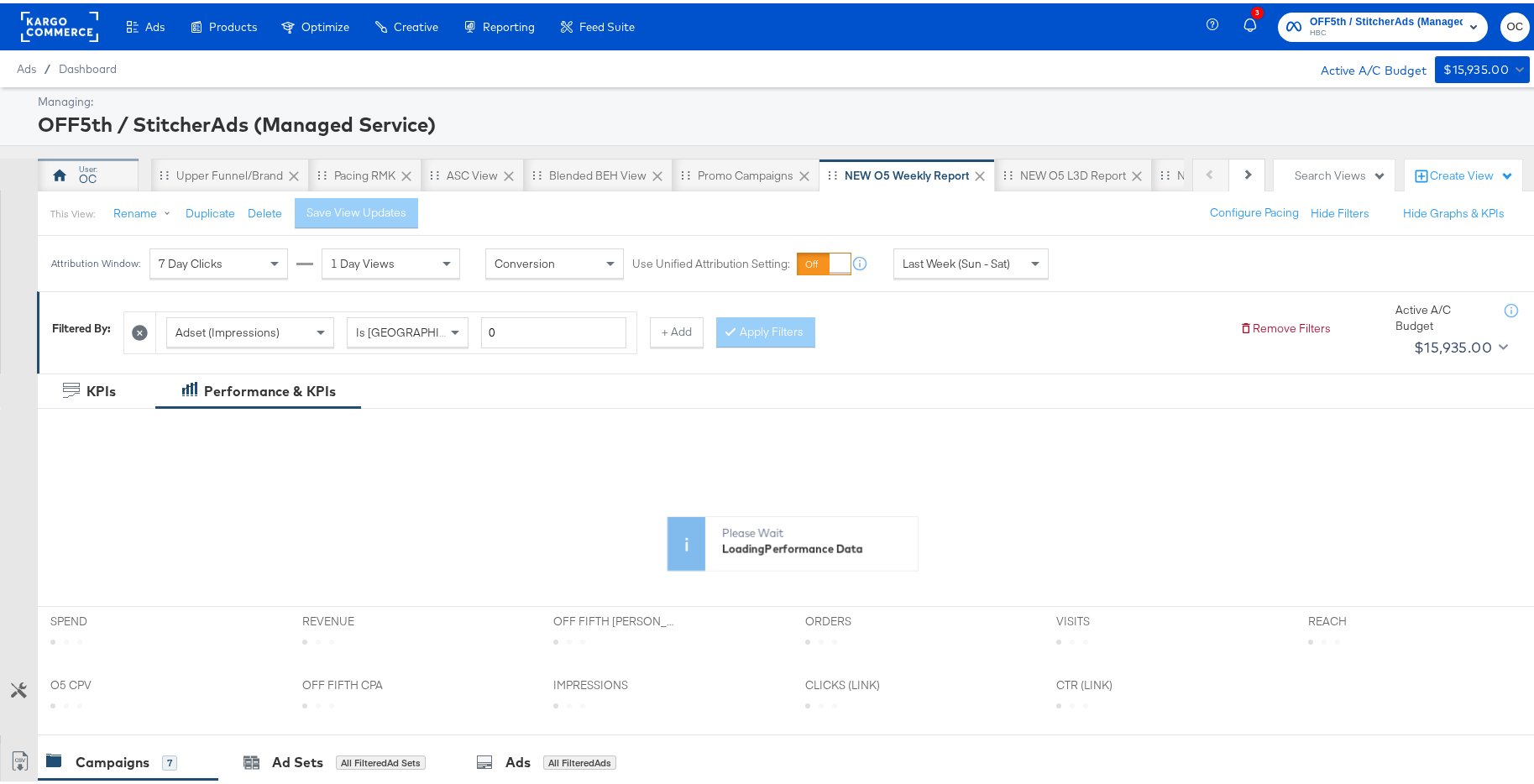
click at [107, 172] on div "OC" at bounding box center [88, 172] width 101 height 34
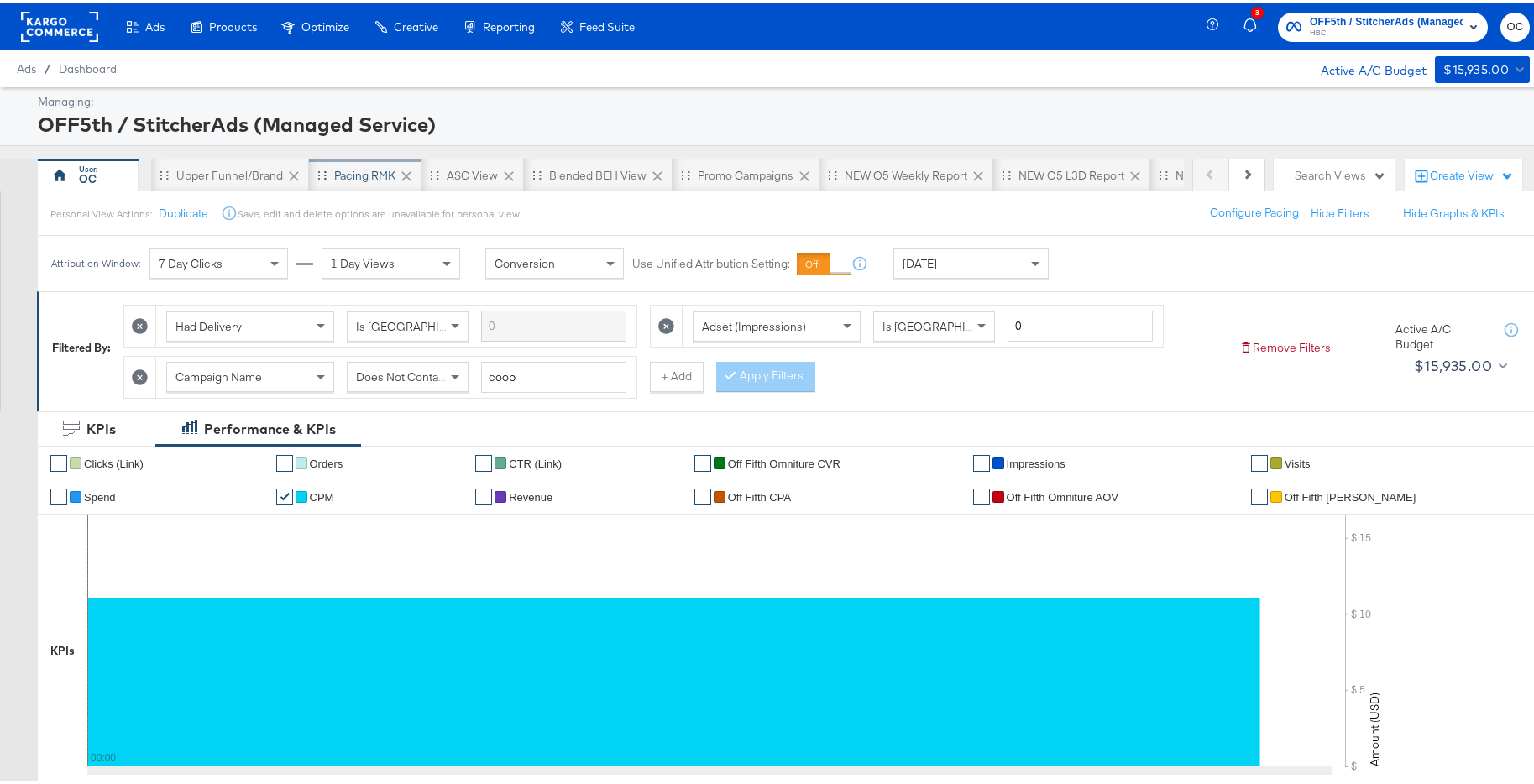
click at [339, 174] on div "Pacing RMK" at bounding box center [364, 173] width 61 height 16
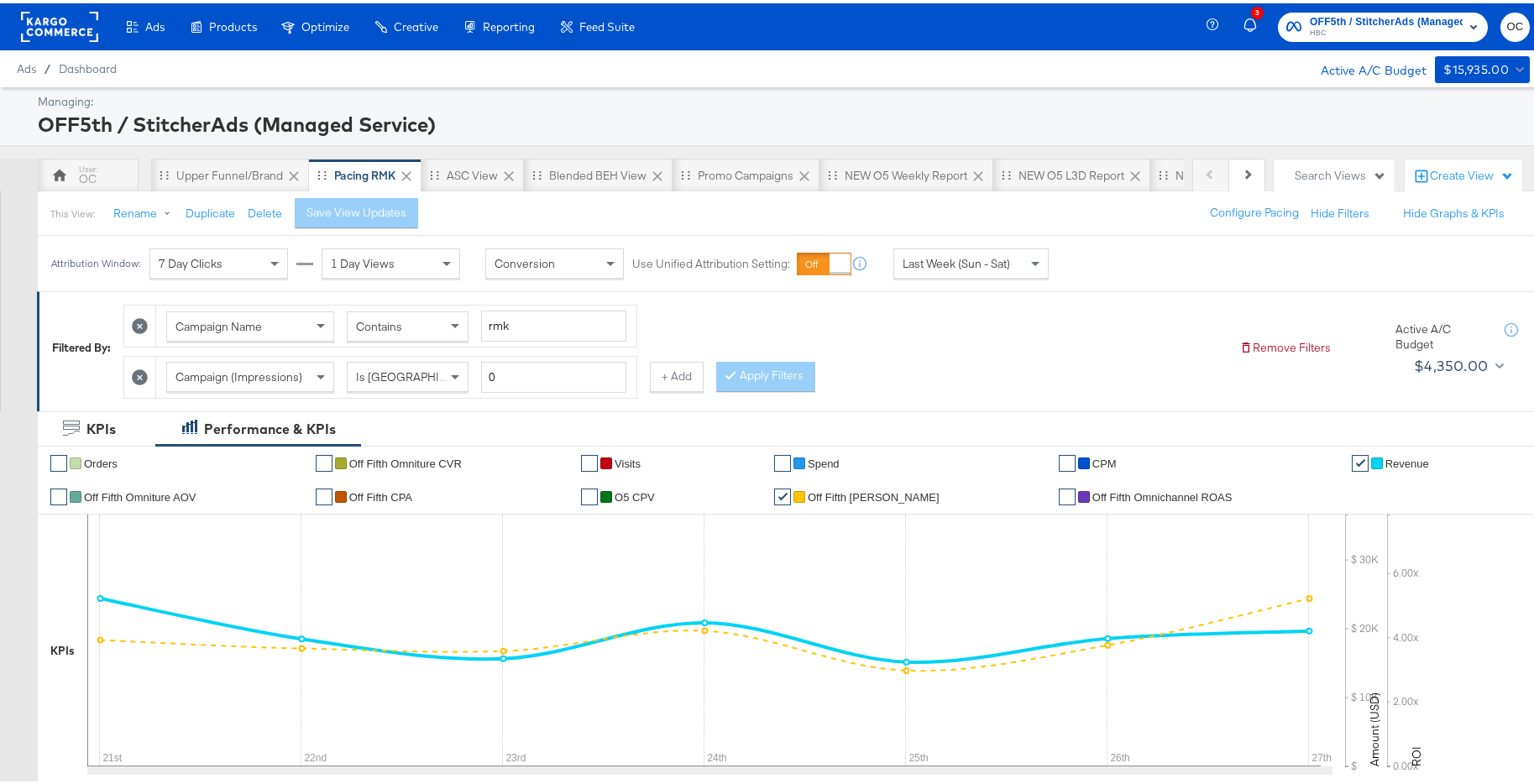
click at [979, 262] on span "Last Week (Sun - Sat)" at bounding box center [956, 261] width 107 height 16
click at [1093, 266] on div "[DATE]" at bounding box center [1094, 267] width 28 height 14
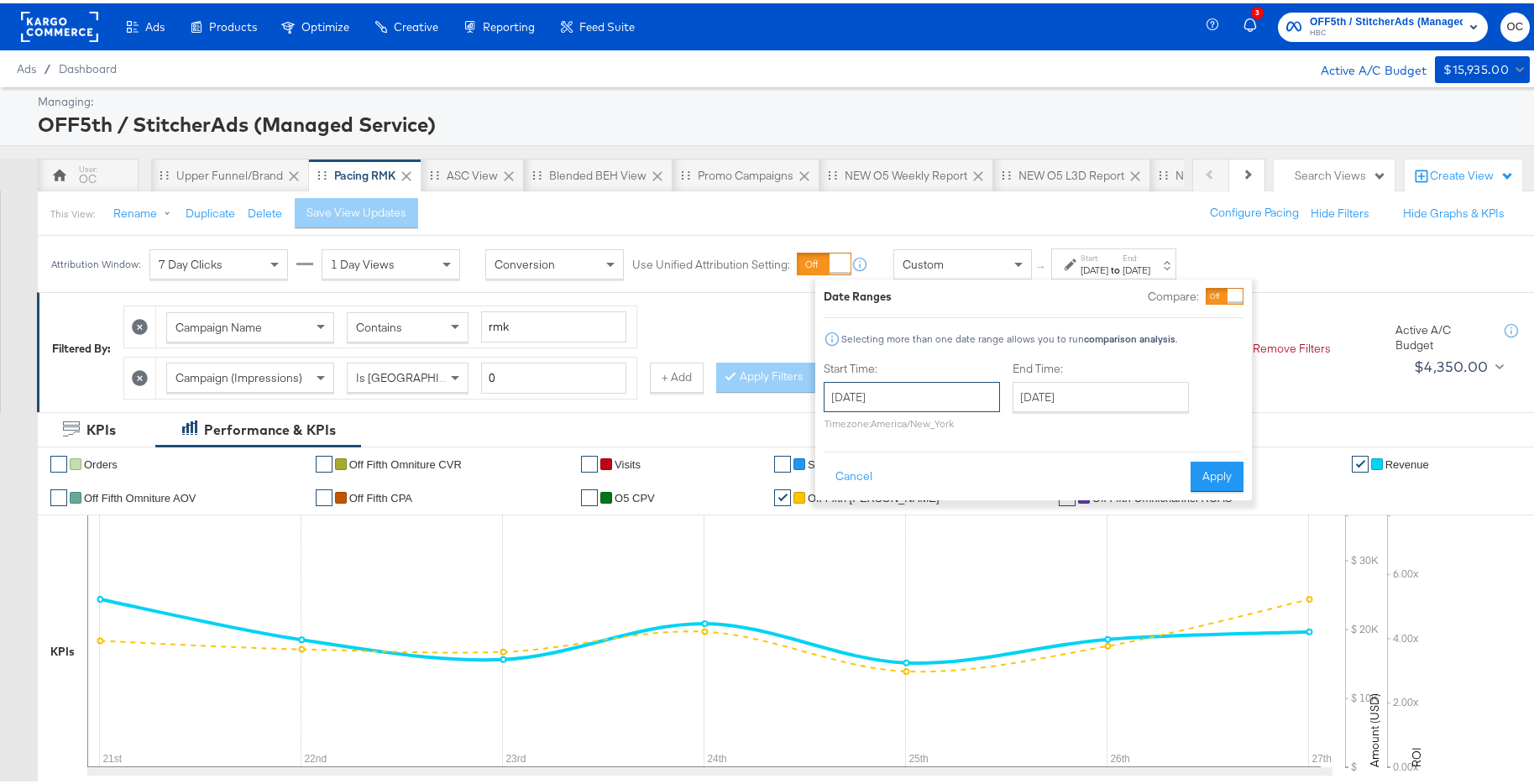
click at [962, 386] on input "[DATE]" at bounding box center [912, 394] width 176 height 30
click at [958, 500] on td "11" at bounding box center [957, 502] width 29 height 23
type input "September 11th 2025"
click at [1102, 400] on input "[DATE]" at bounding box center [1101, 394] width 176 height 30
click at [1030, 575] on td "28" at bounding box center [1031, 572] width 29 height 23
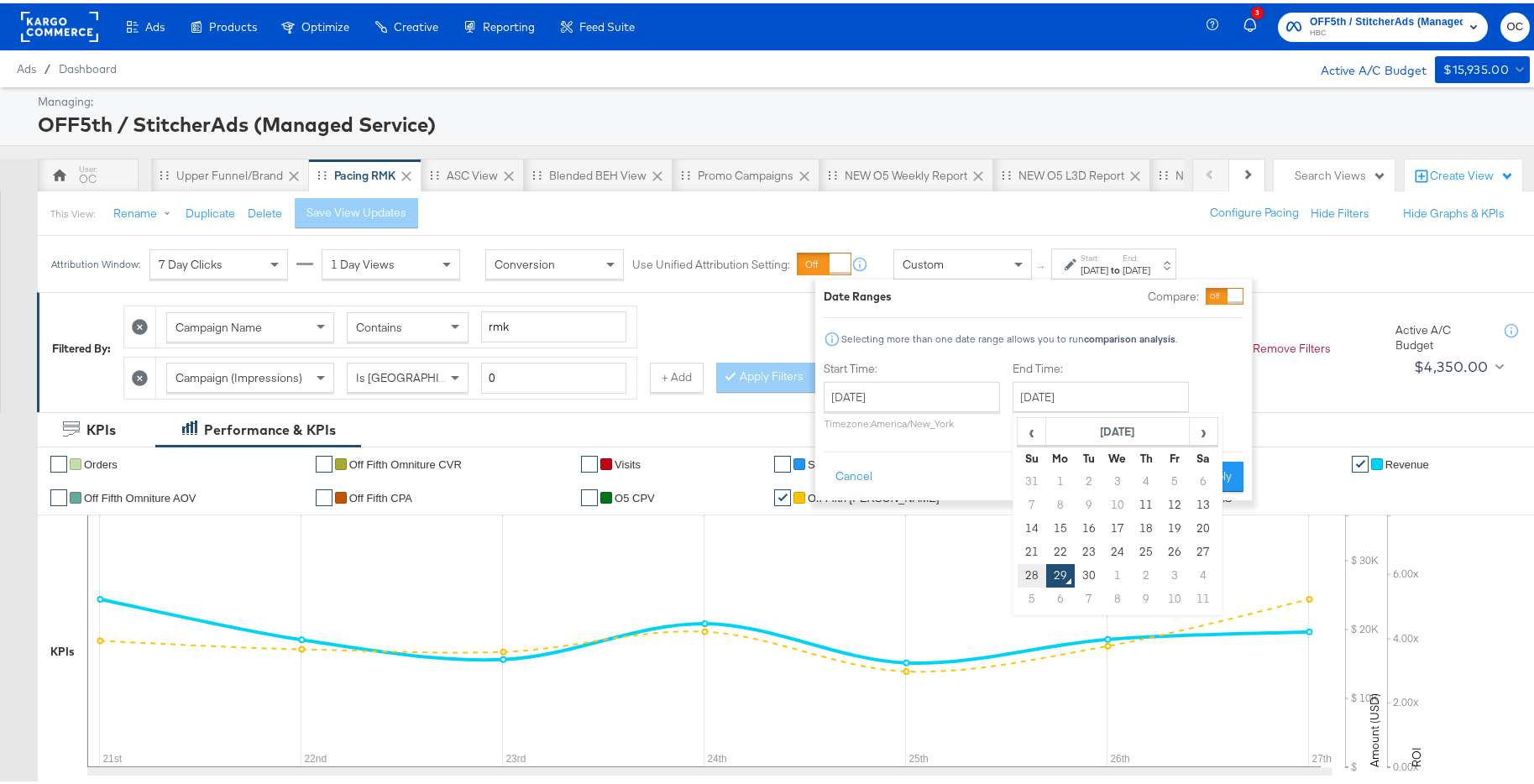
type input "September 28th 2025"
click at [1210, 470] on button "Apply" at bounding box center [1217, 473] width 53 height 30
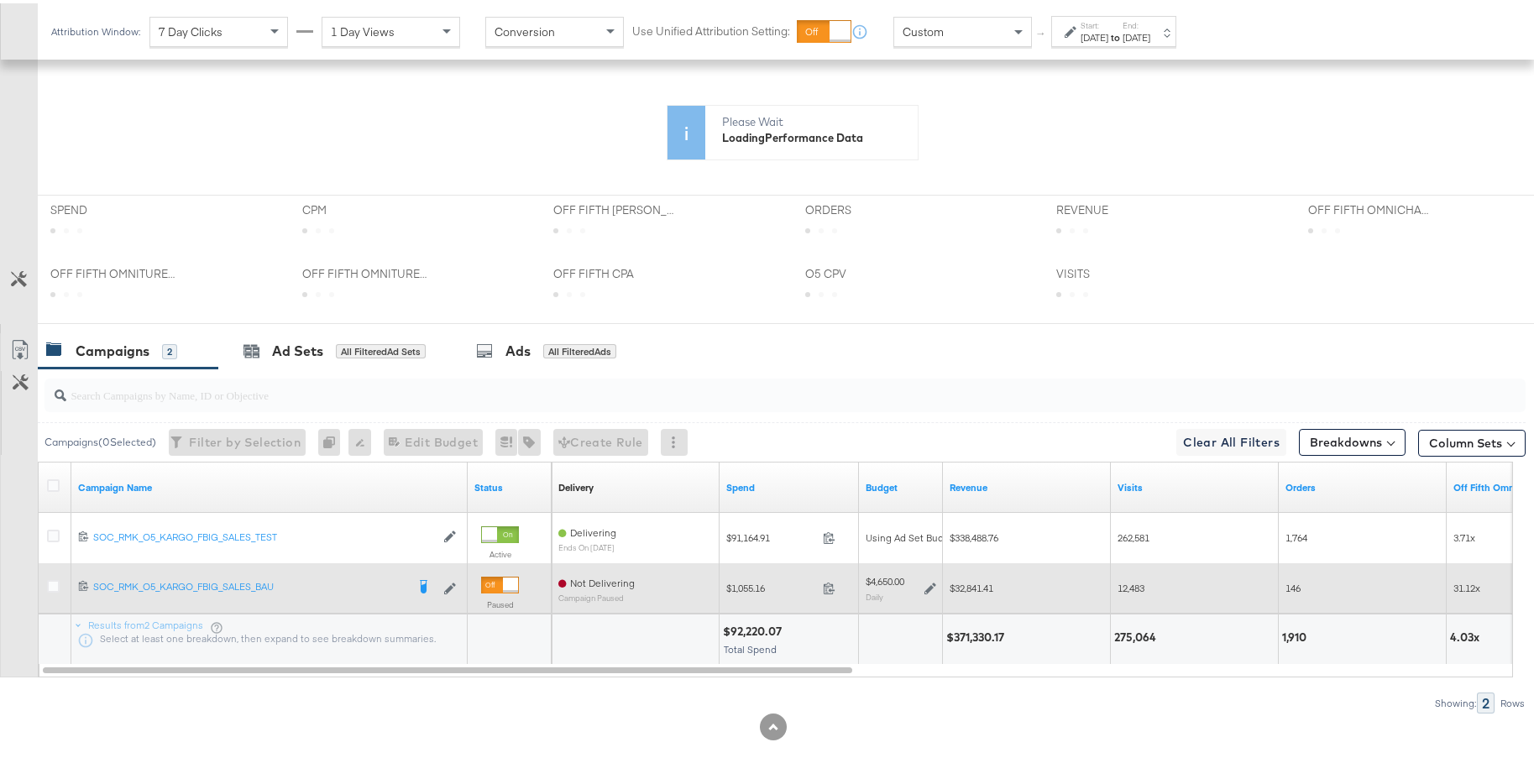
scroll to position [614, 0]
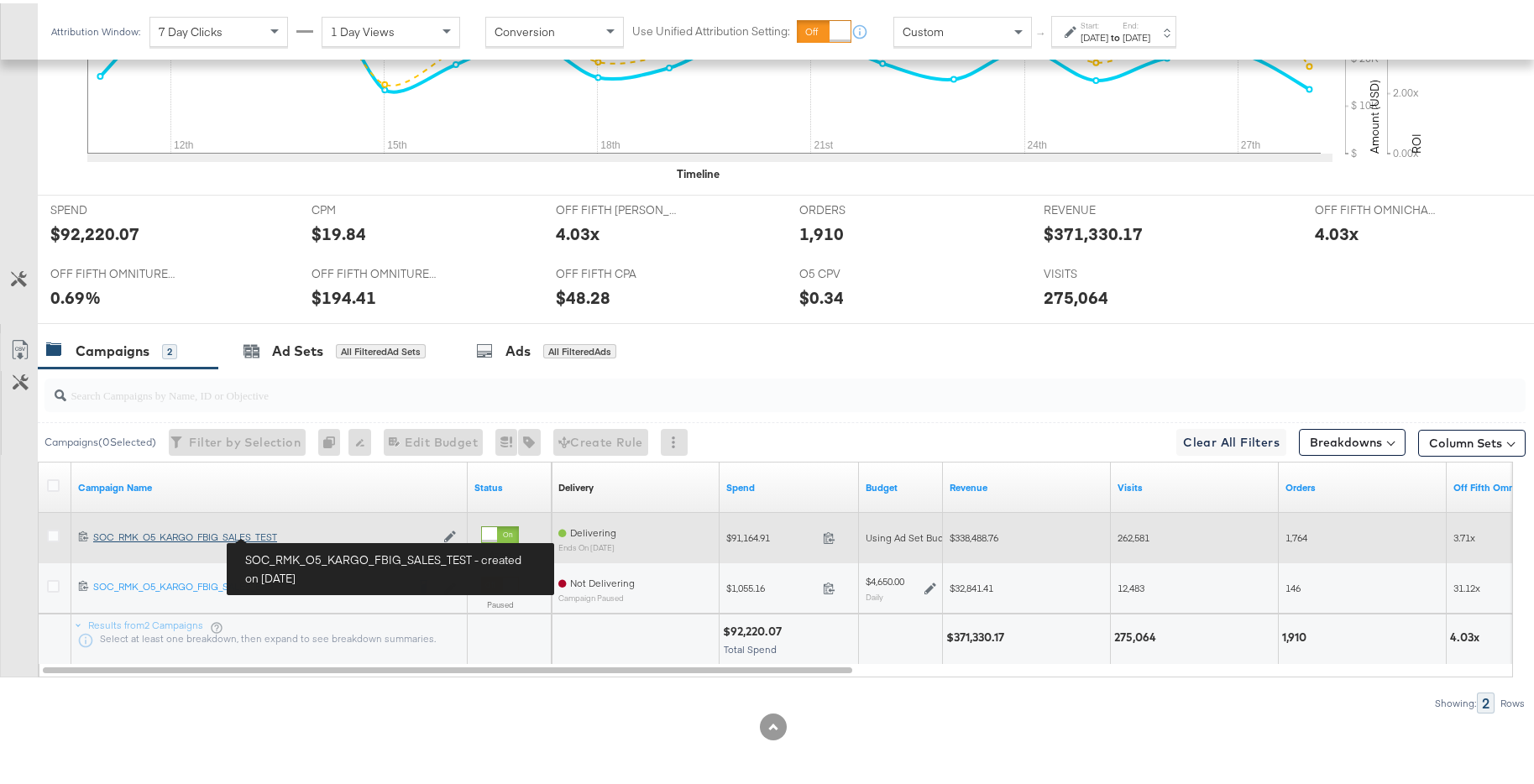
click at [282, 533] on div "SOC_RMK_O5_KARGO_FBIG_SALES_TEST SOC_RMK_O5_KARGO_FBIG_SALES_TEST" at bounding box center [264, 534] width 342 height 14
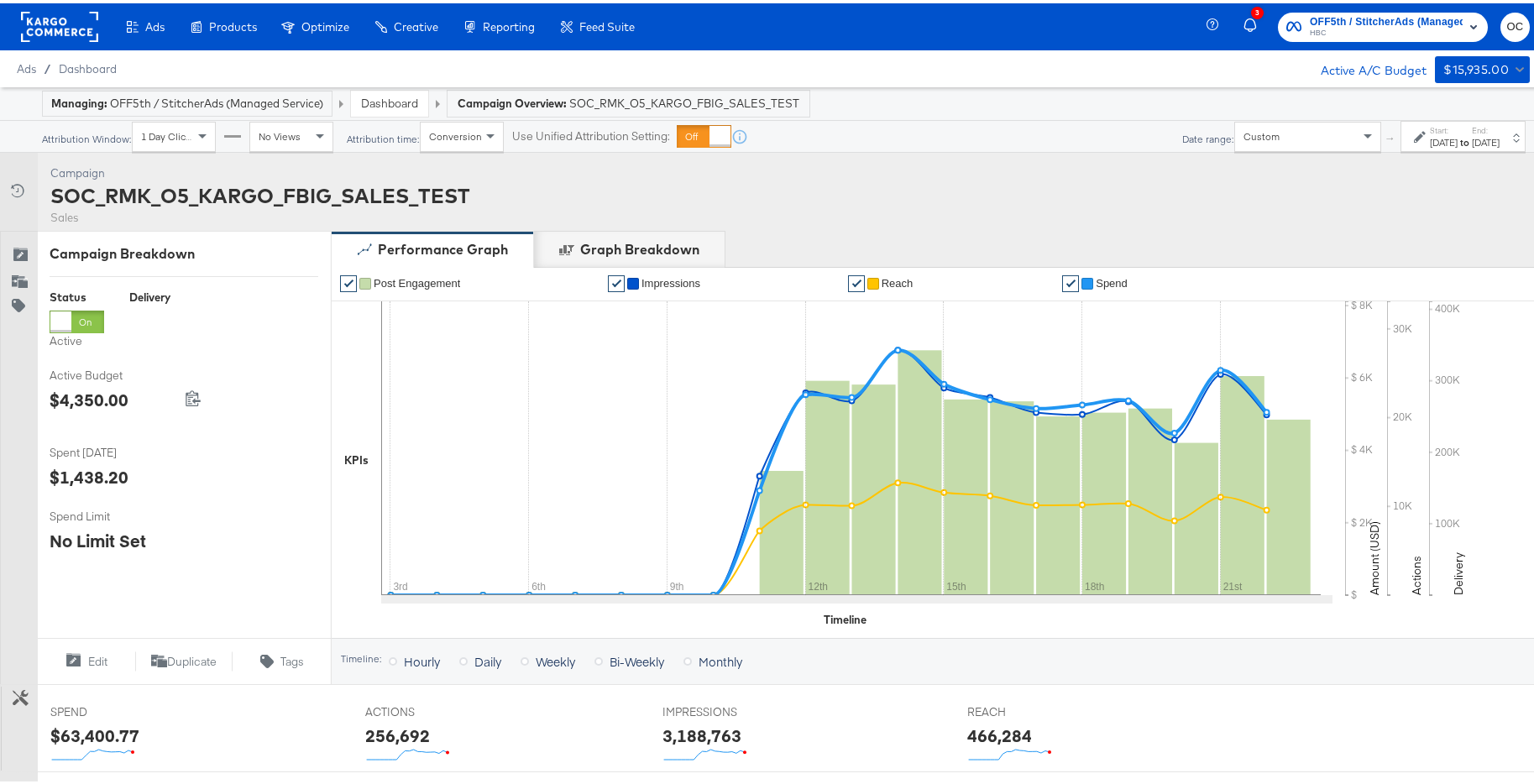
click at [1414, 123] on div "Start: Sep 3rd 2025 to End: Sep 22nd 2025" at bounding box center [1456, 134] width 86 height 24
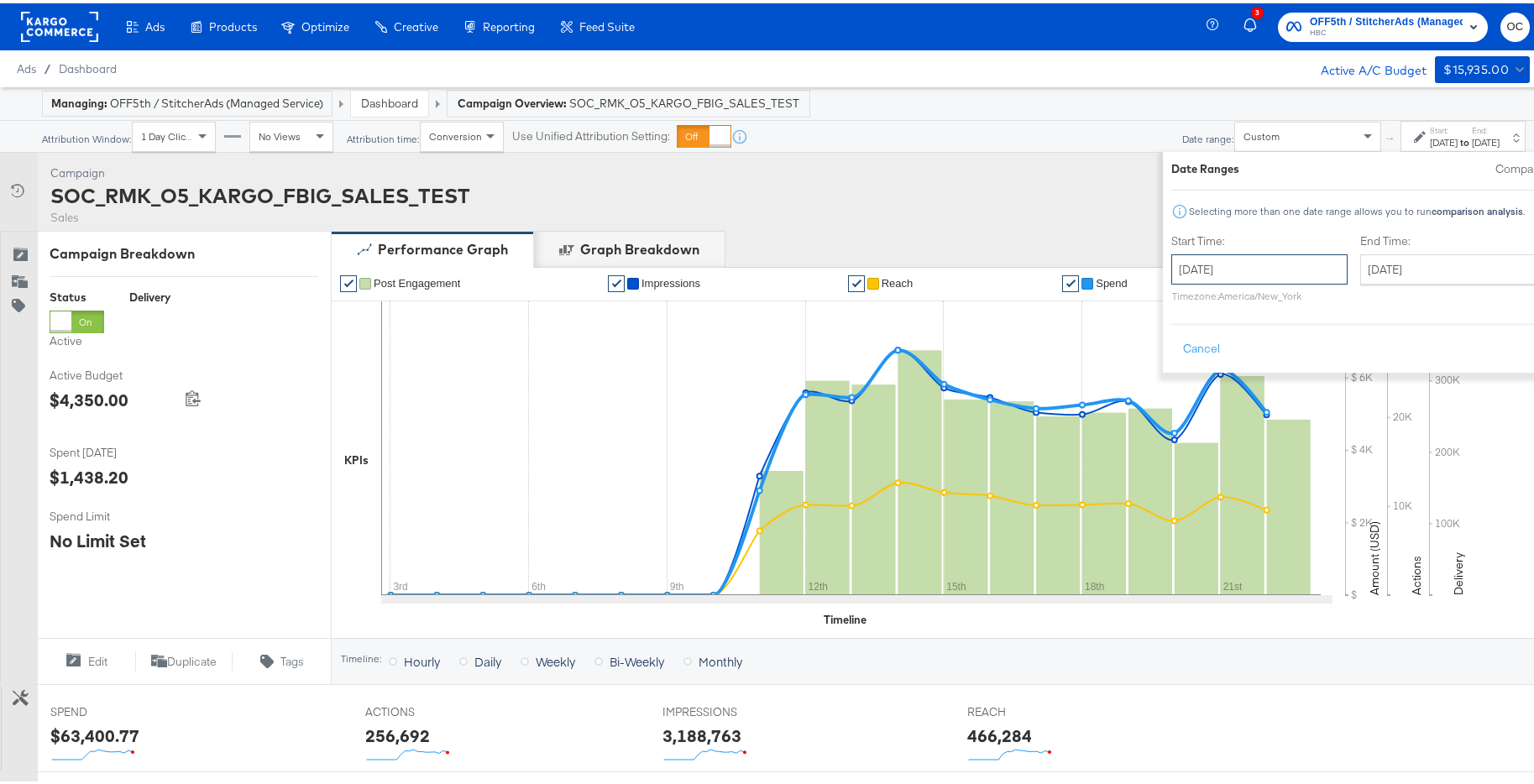
click at [1177, 265] on input "September 3rd 2025" at bounding box center [1259, 266] width 176 height 30
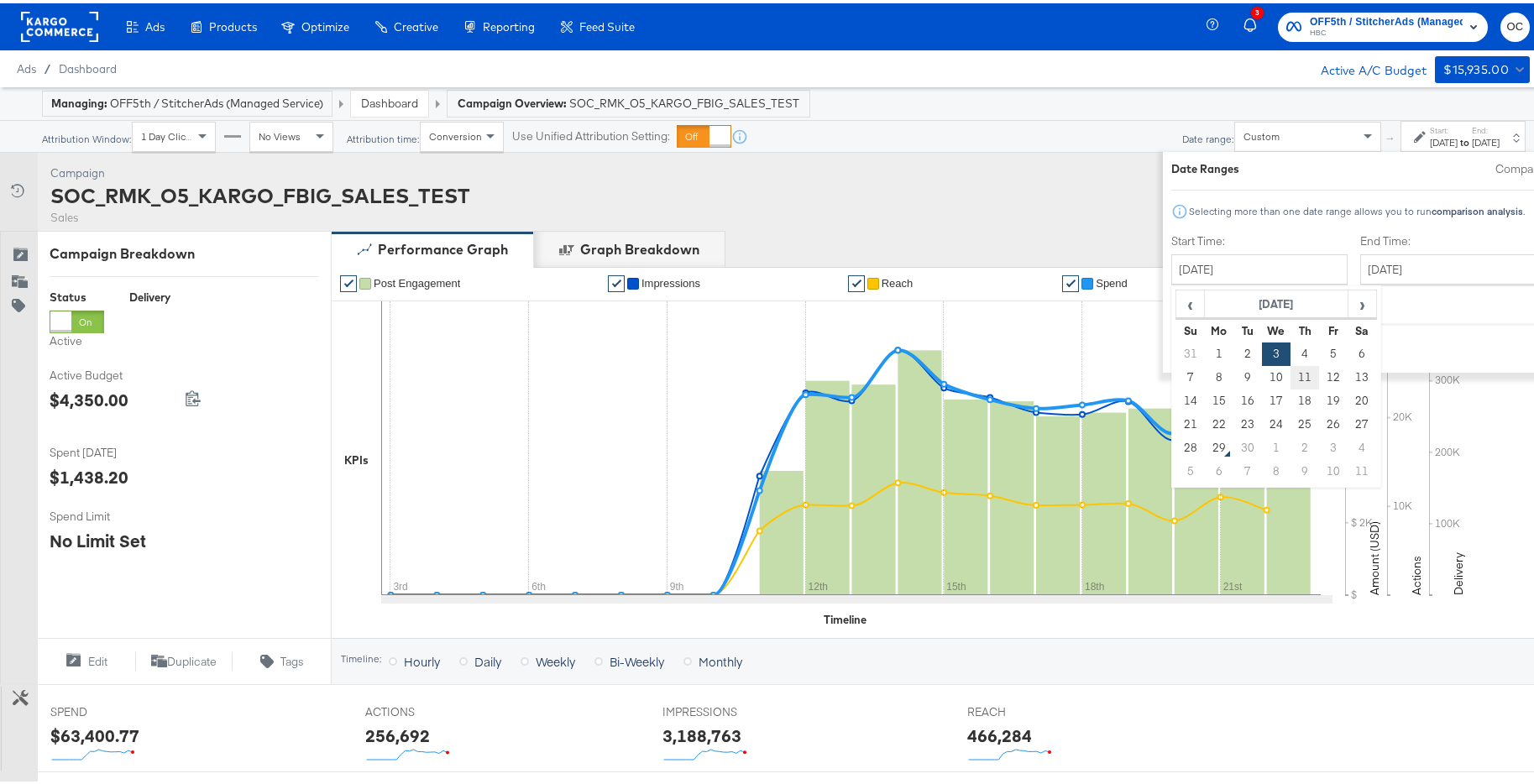
click at [1290, 372] on td "11" at bounding box center [1304, 374] width 29 height 23
type input "September 11th 2025"
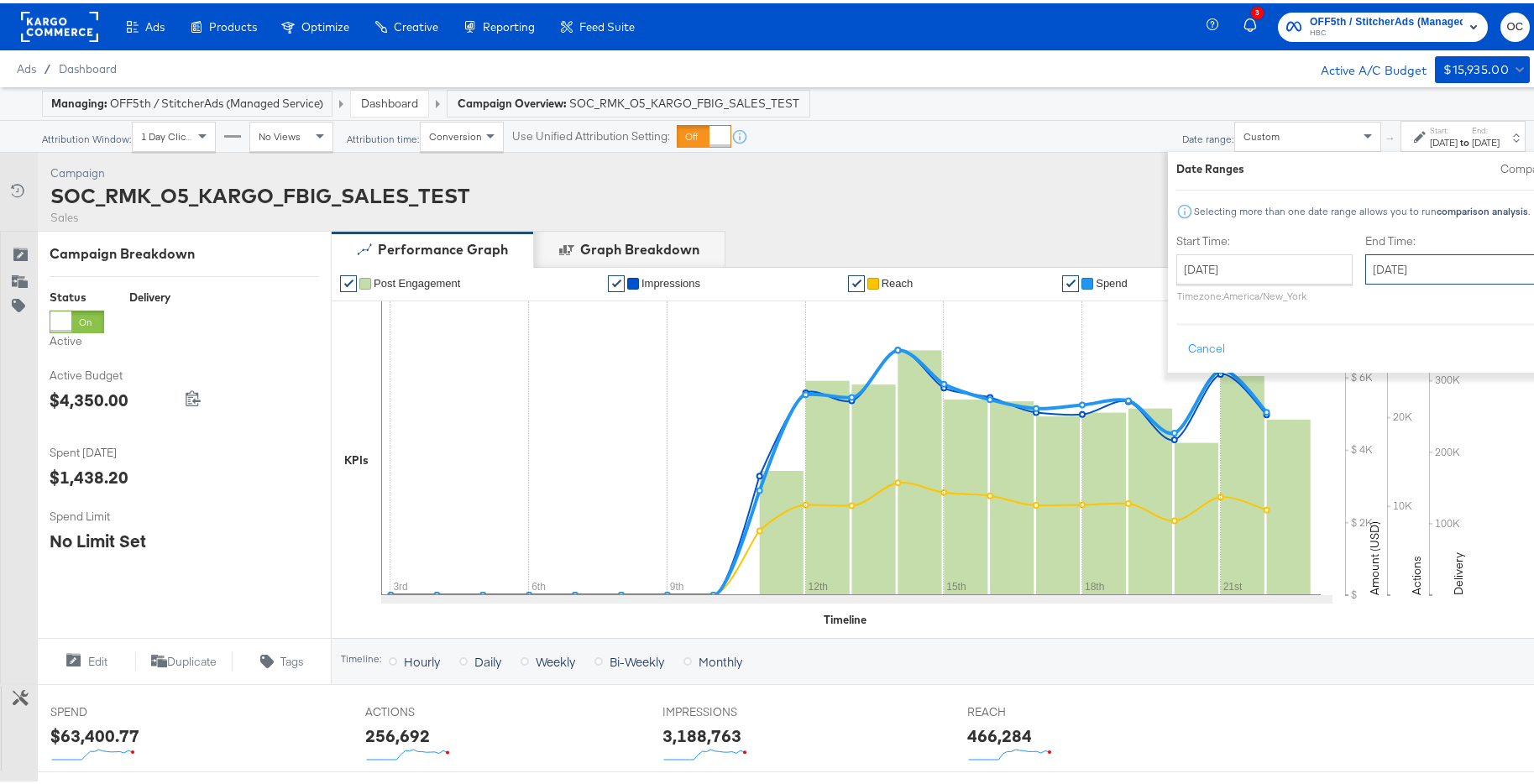
click at [1366, 273] on input "September 22nd 2025" at bounding box center [1454, 266] width 176 height 30
click at [1371, 441] on td "28" at bounding box center [1385, 445] width 29 height 23
type input "September 28th 2025"
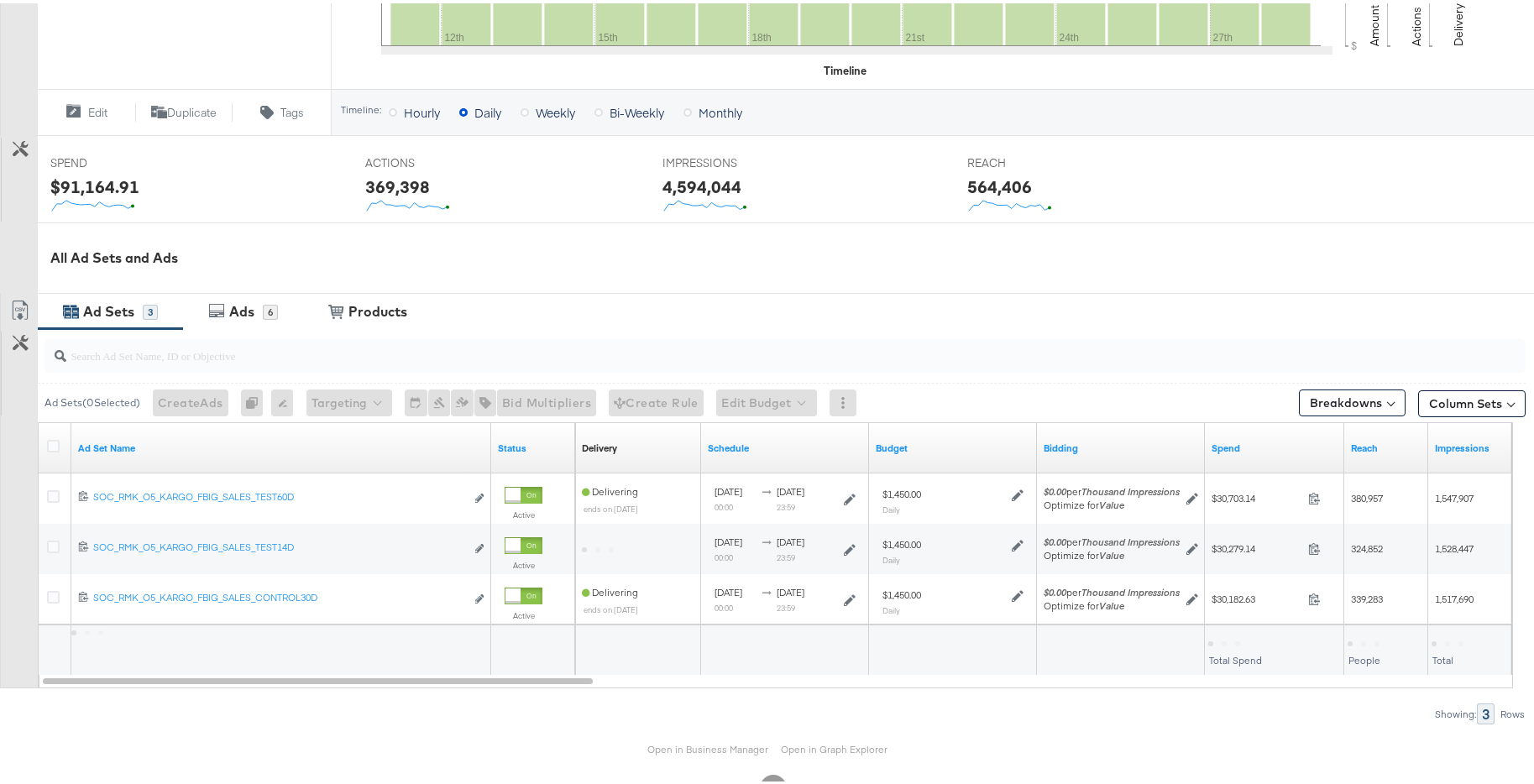
scroll to position [599, 0]
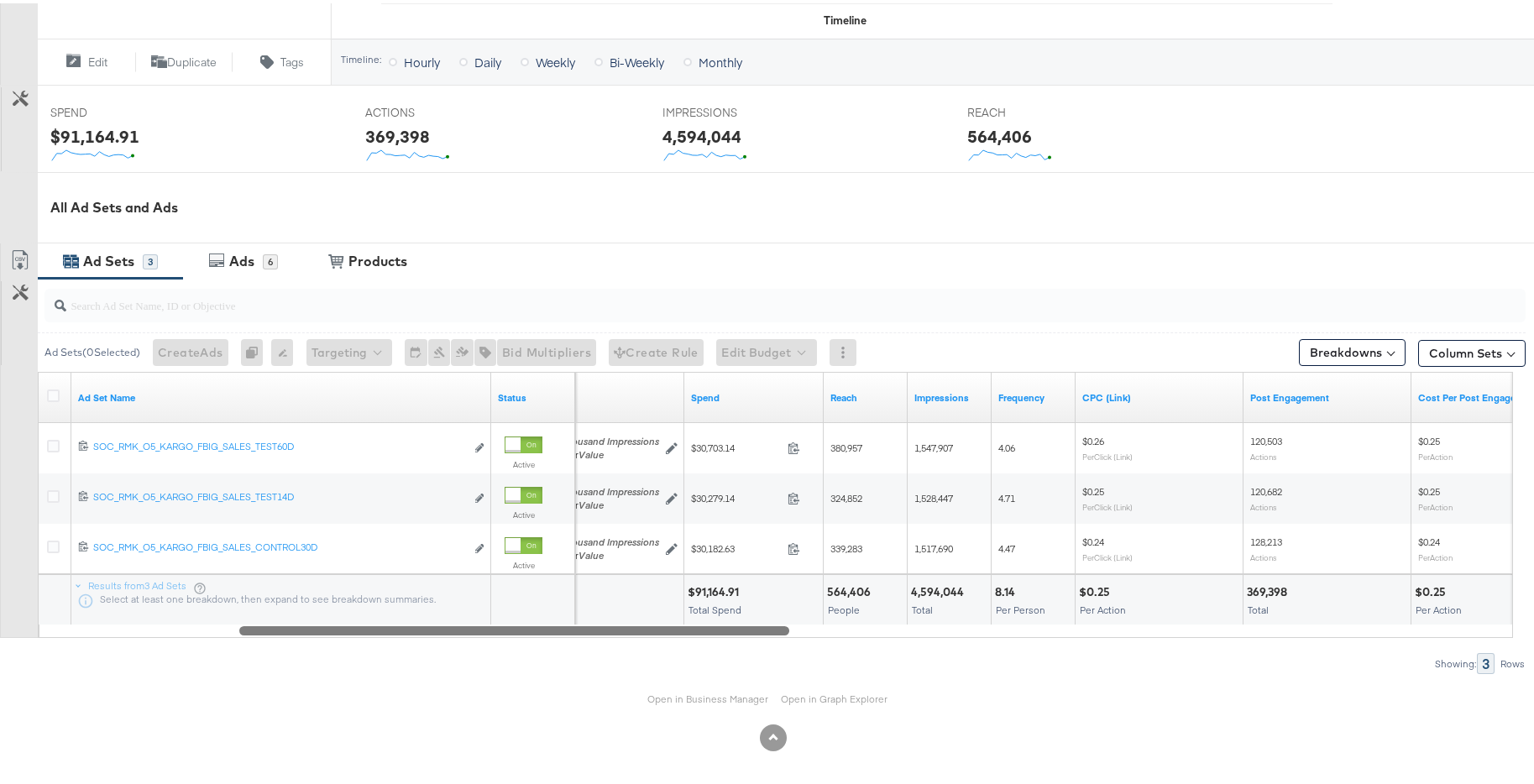
drag, startPoint x: 567, startPoint y: 625, endPoint x: 764, endPoint y: 630, distance: 197.1
click at [764, 630] on div at bounding box center [514, 627] width 550 height 15
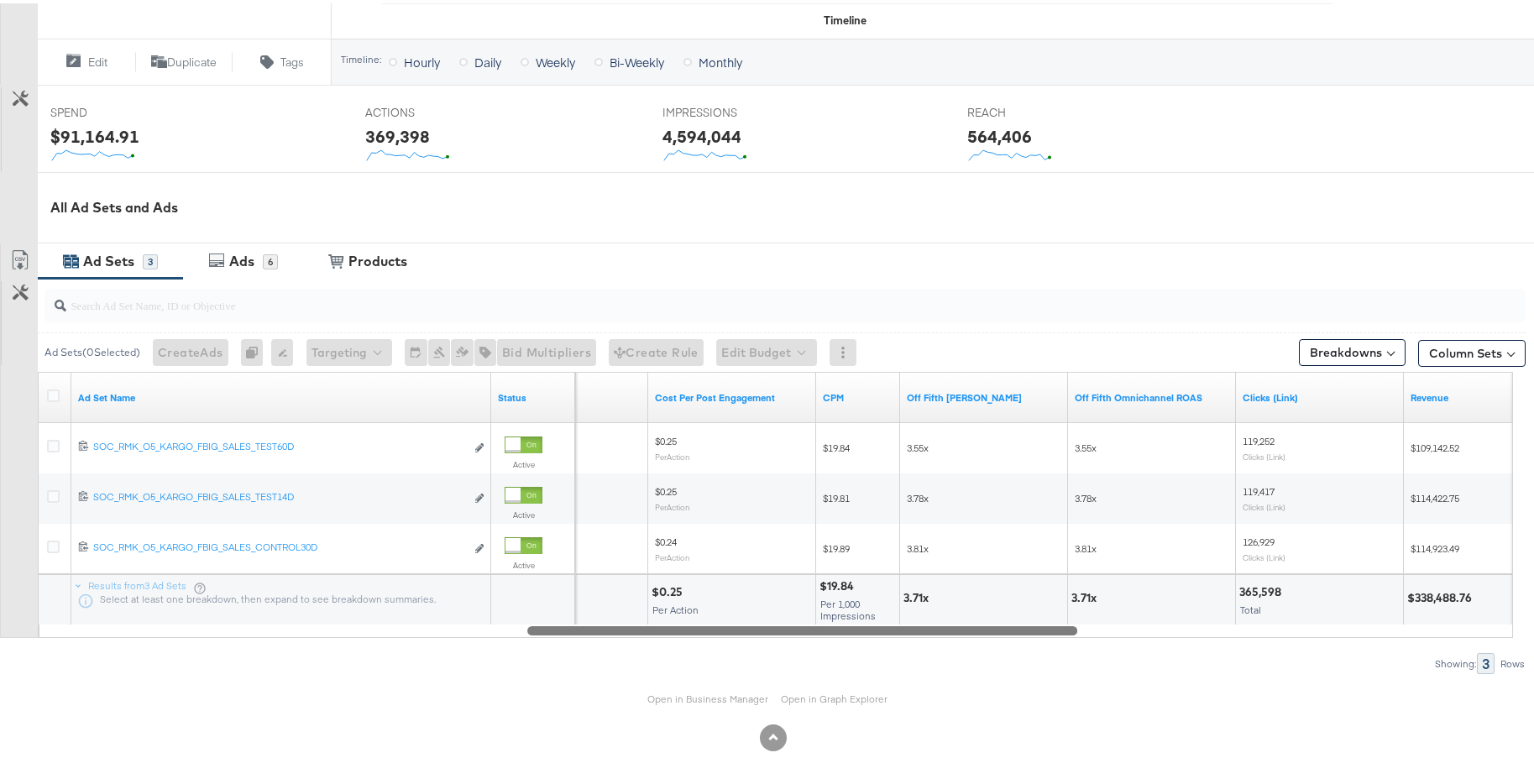
drag, startPoint x: 772, startPoint y: 631, endPoint x: 1060, endPoint y: 637, distance: 288.1
click at [1060, 637] on div "Ad Sets ( 0 Selected) Create Ads At least one ad set must be selected 0 Rename …" at bounding box center [763, 473] width 1526 height 395
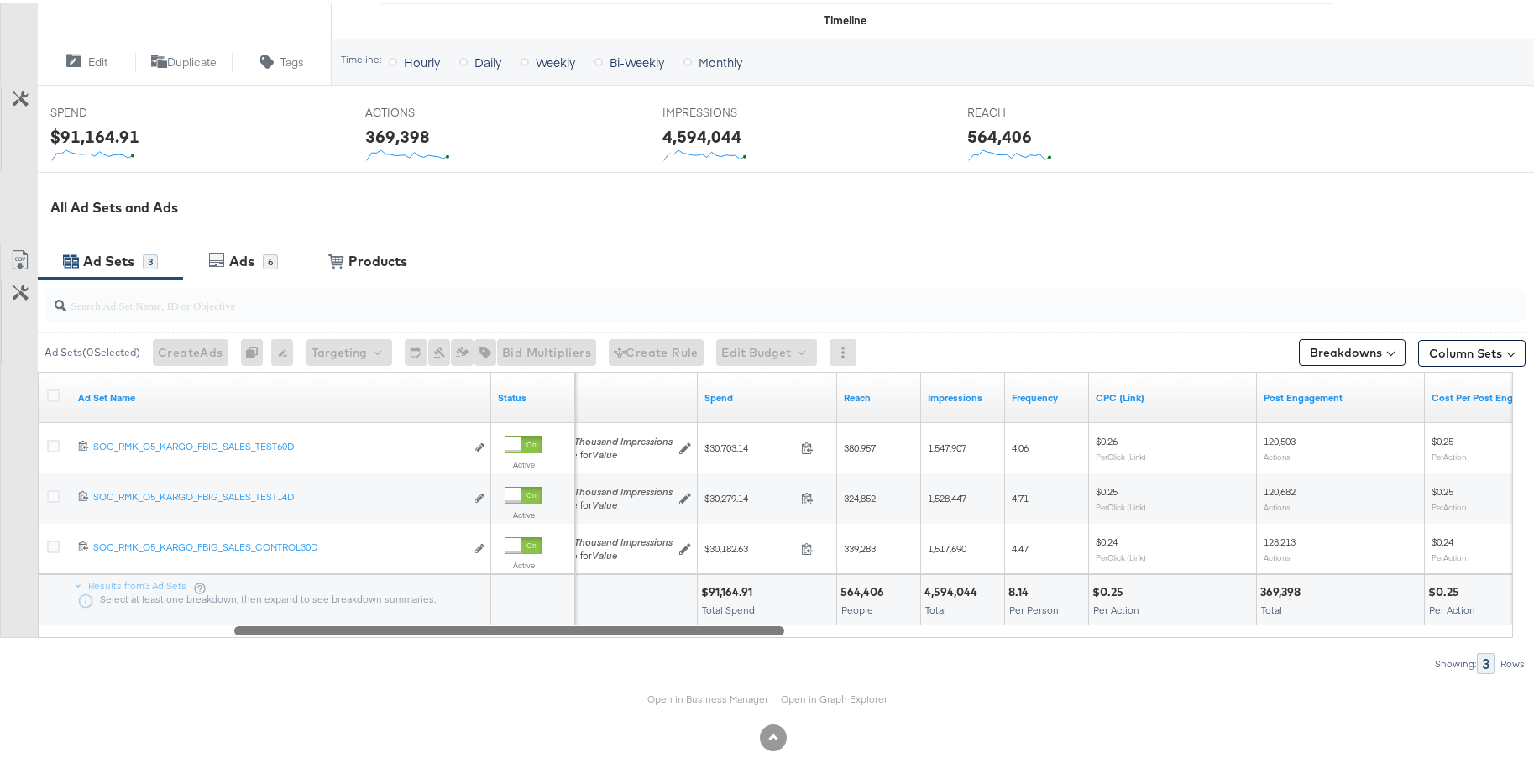
drag, startPoint x: 983, startPoint y: 624, endPoint x: 689, endPoint y: 614, distance: 294.2
click at [689, 614] on div "Ad Set Name Status Bidding Spend Reach Impressions Frequency CPC (Link) Post En…" at bounding box center [776, 502] width 1475 height 266
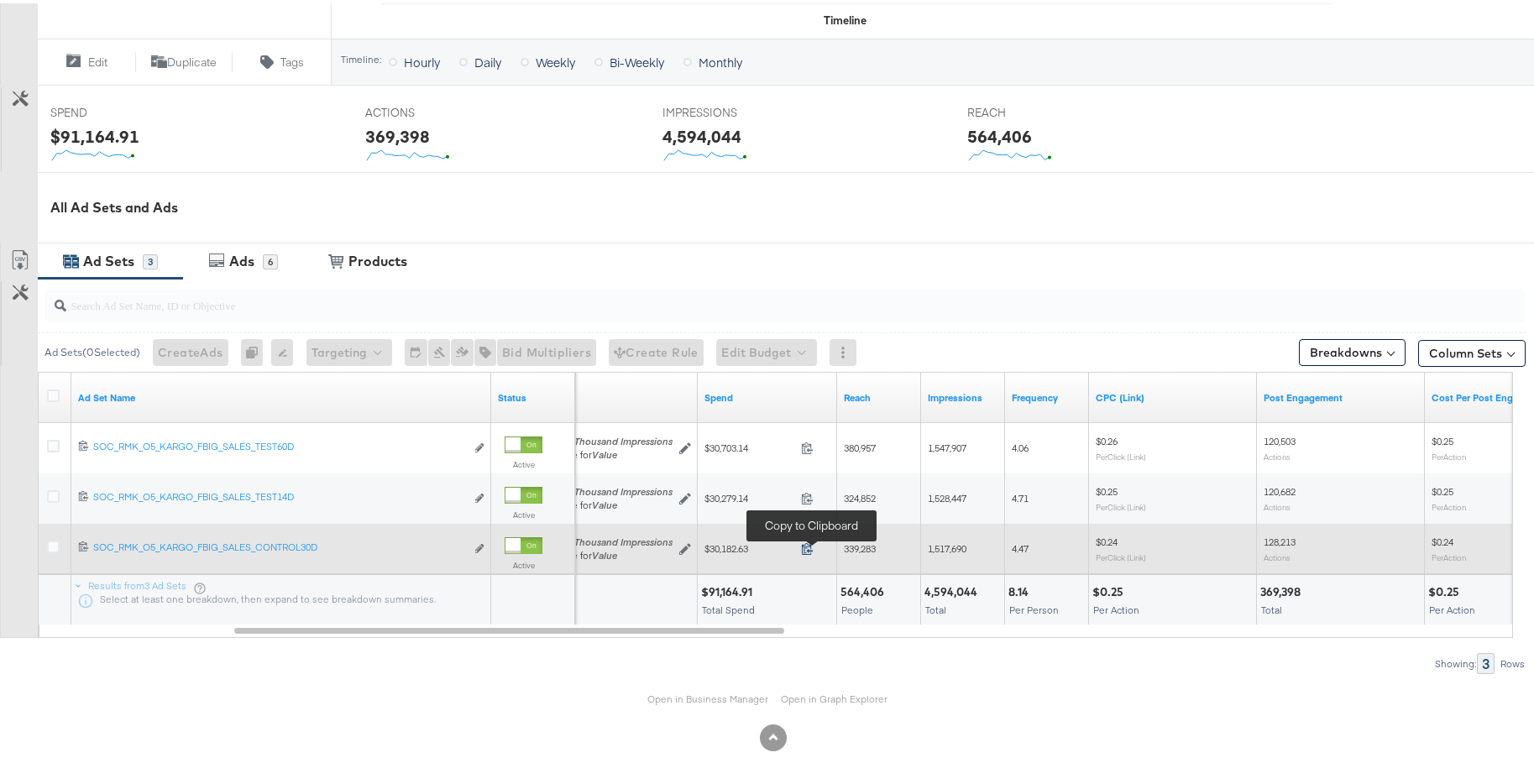
click at [812, 547] on icon at bounding box center [808, 545] width 13 height 13
drag, startPoint x: 985, startPoint y: 544, endPoint x: 926, endPoint y: 545, distance: 59.0
click at [926, 545] on div "1,517,690" at bounding box center [963, 545] width 84 height 27
copy span "1,517,690"
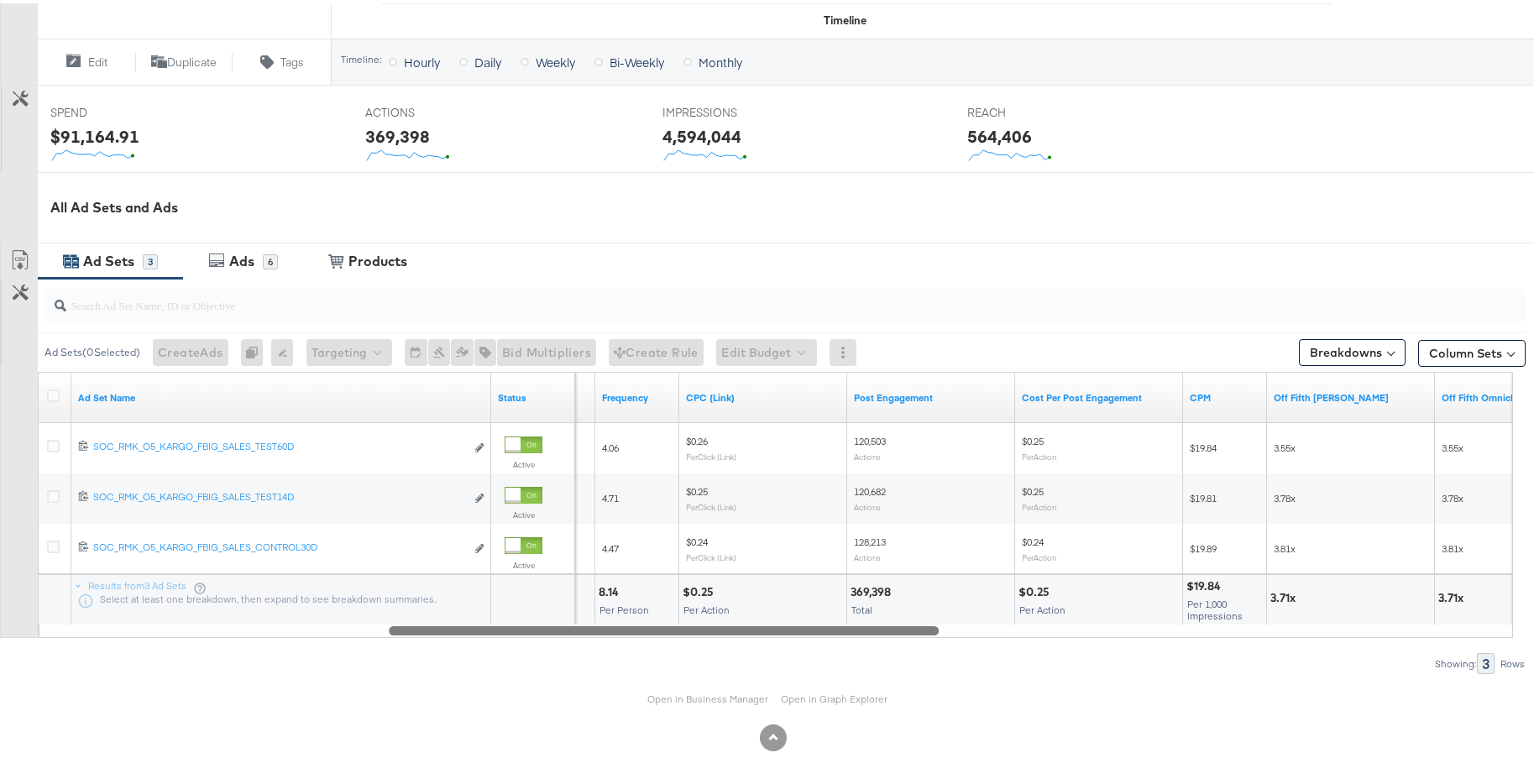
drag, startPoint x: 776, startPoint y: 627, endPoint x: 930, endPoint y: 623, distance: 154.1
click at [930, 623] on div at bounding box center [663, 627] width 550 height 15
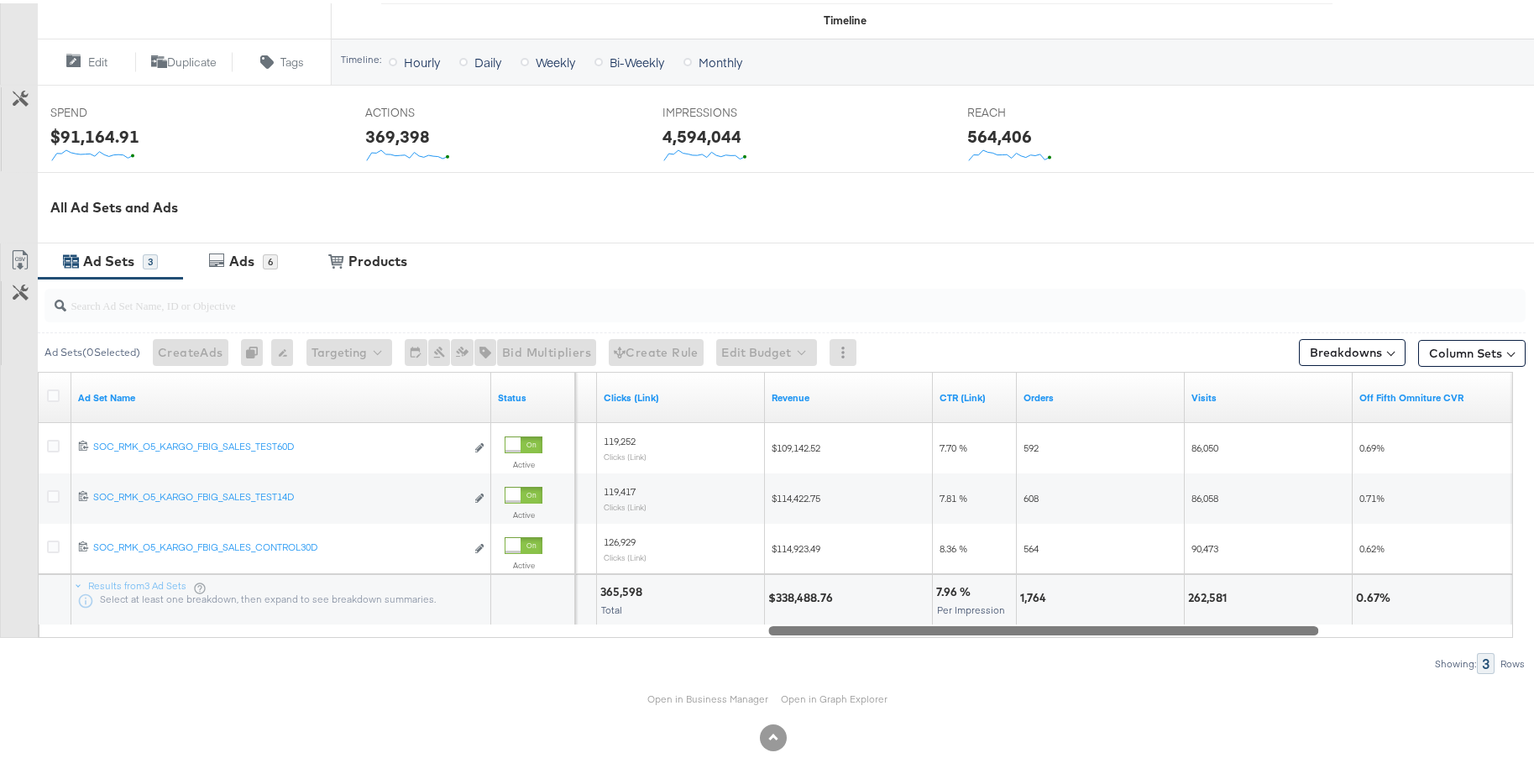
drag, startPoint x: 929, startPoint y: 629, endPoint x: 1309, endPoint y: 634, distance: 380.0
click at [1309, 634] on div "Ad Sets ( 0 Selected) Create Ads At least one ad set must be selected 0 Rename …" at bounding box center [763, 473] width 1526 height 395
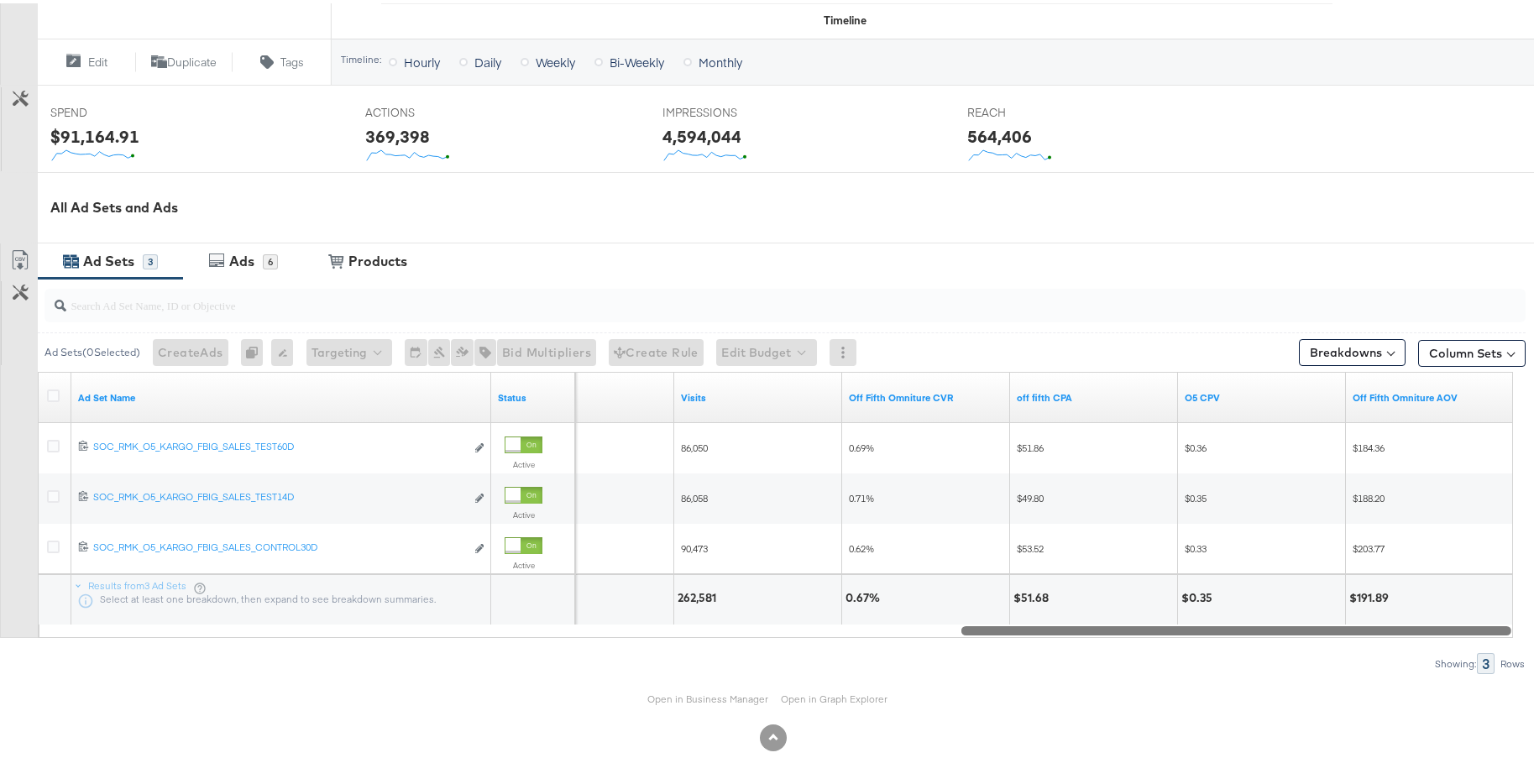
drag, startPoint x: 1296, startPoint y: 631, endPoint x: 1523, endPoint y: 626, distance: 227.1
click at [1523, 626] on div "Campaign Activity Campaign SOC_RMK_O5_KARGO_FBIG_SALES_TEST Sales Edit Campaign…" at bounding box center [773, 149] width 1547 height 1198
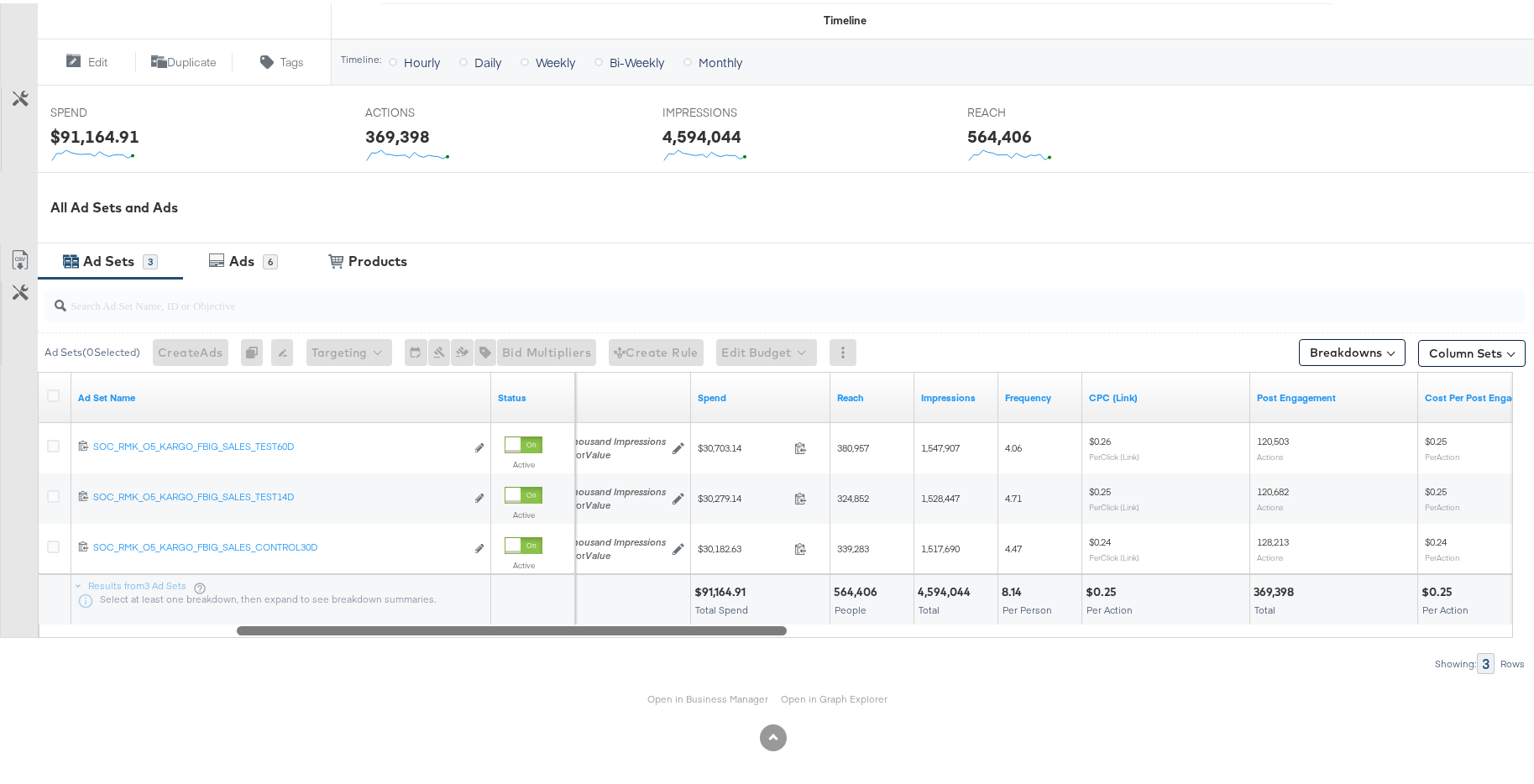
drag, startPoint x: 1282, startPoint y: 622, endPoint x: 556, endPoint y: 619, distance: 726.0
click at [556, 619] on div "Ad Set Name Status Bidding Spend Reach Impressions Frequency CPC (Link) Post En…" at bounding box center [776, 502] width 1475 height 266
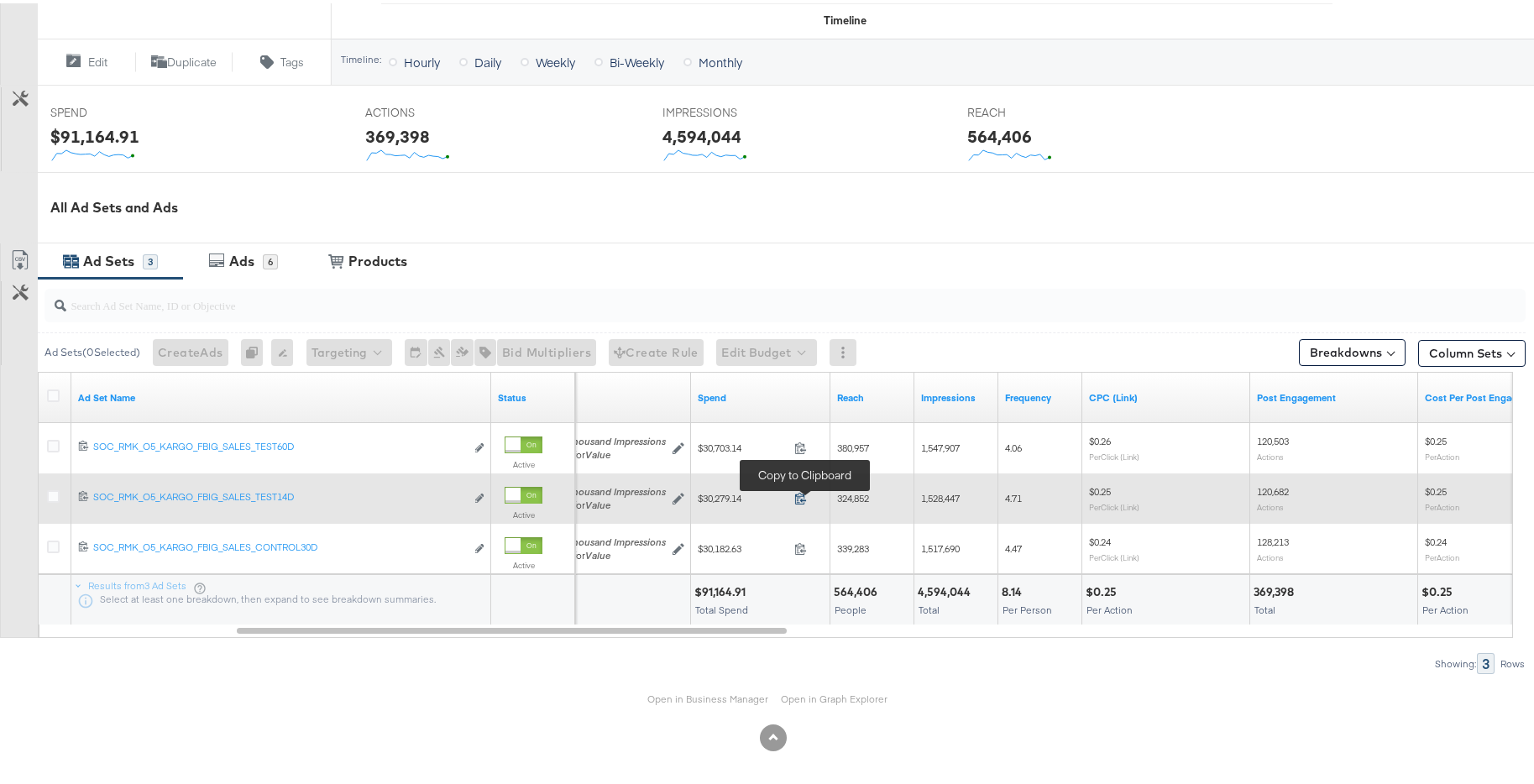
click at [804, 498] on icon at bounding box center [801, 496] width 11 height 12
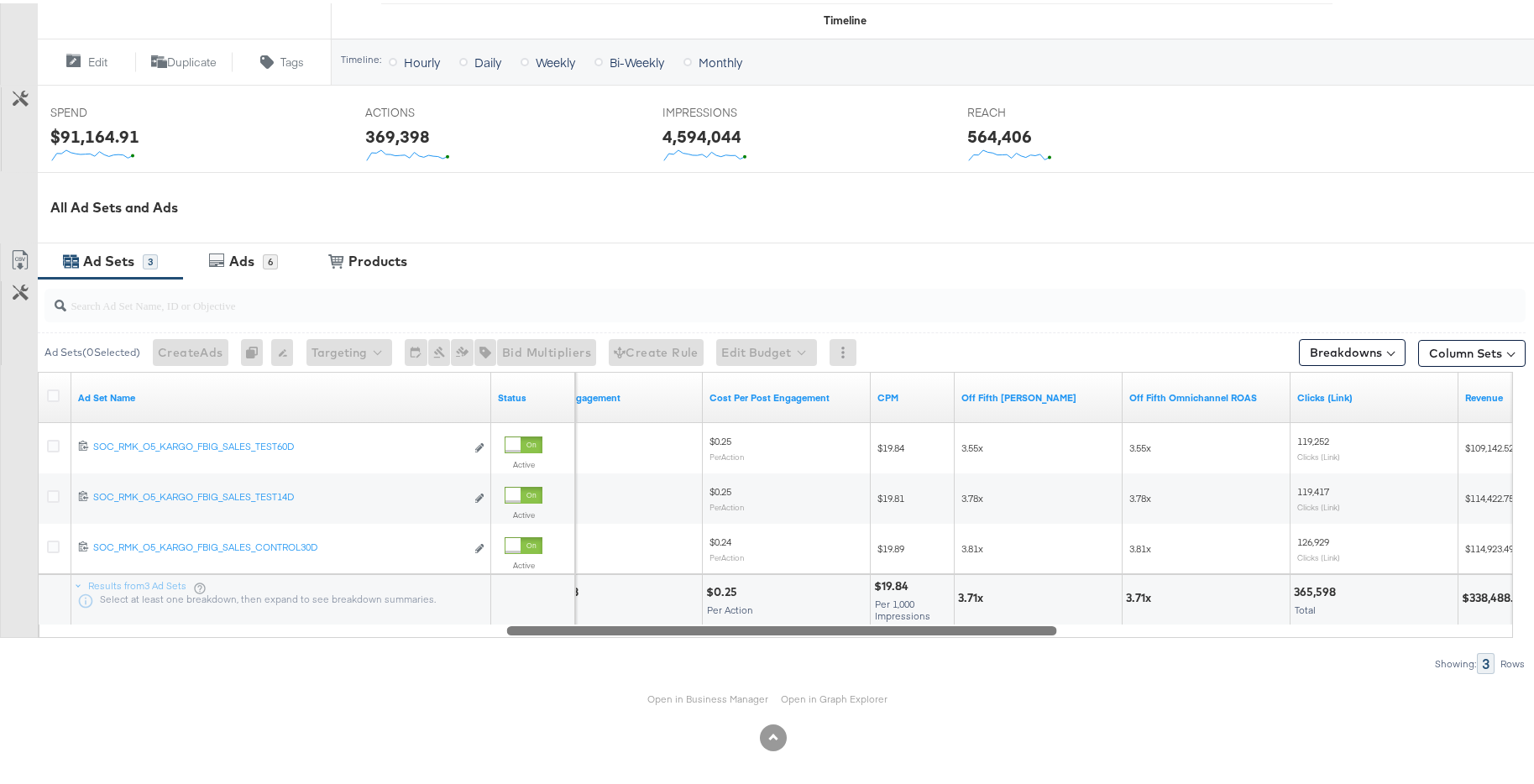
drag, startPoint x: 783, startPoint y: 629, endPoint x: 1058, endPoint y: 622, distance: 275.1
click at [1057, 622] on div at bounding box center [782, 627] width 550 height 15
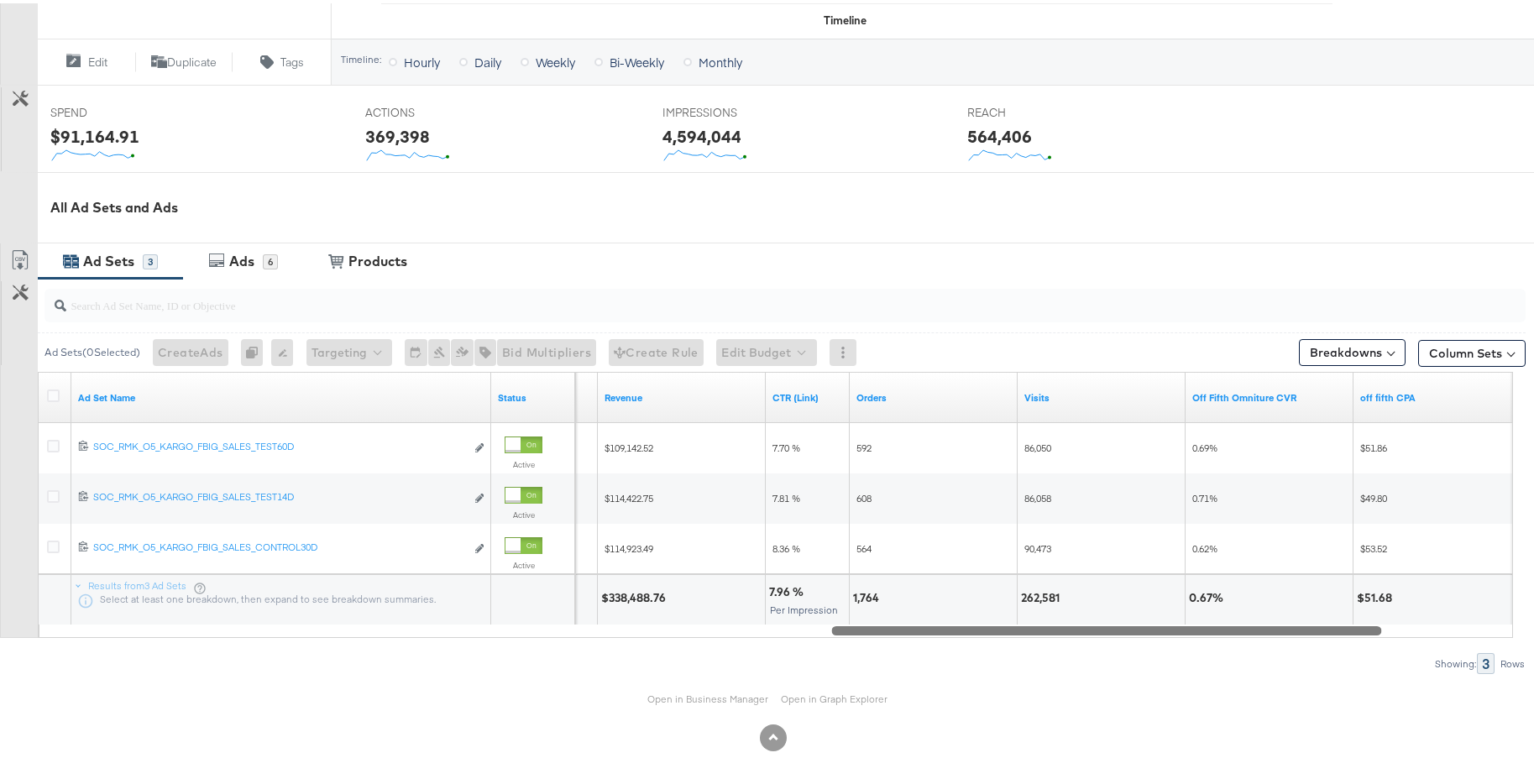
click at [1106, 622] on div at bounding box center [777, 627] width 1475 height 15
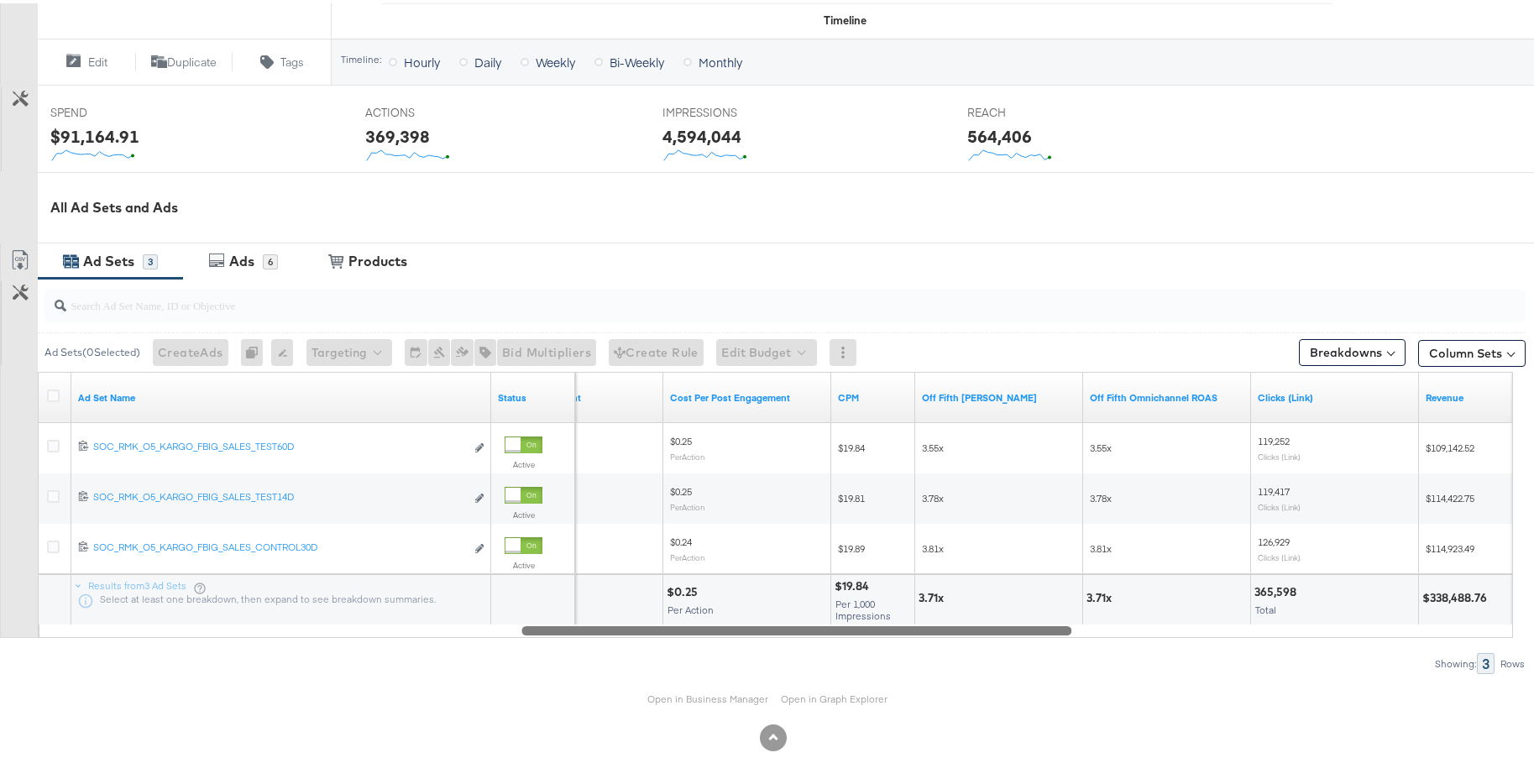
drag, startPoint x: 909, startPoint y: 626, endPoint x: 600, endPoint y: 631, distance: 309.0
click at [600, 631] on div at bounding box center [796, 627] width 550 height 15
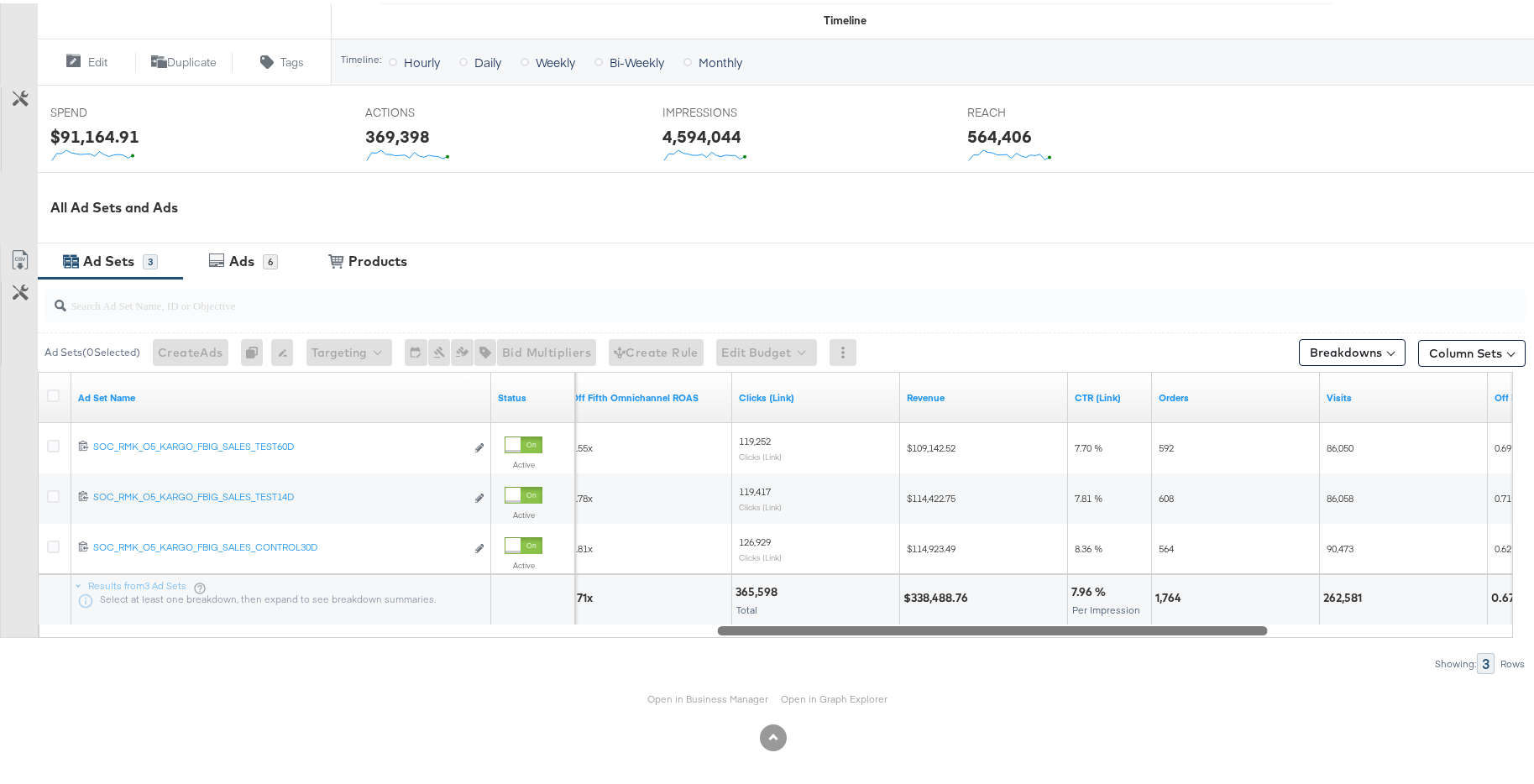
drag, startPoint x: 1059, startPoint y: 628, endPoint x: 1255, endPoint y: 604, distance: 197.5
click at [1255, 604] on div "Ad Set Name Status Off Fifth Omnichannel ROAS Clicks (Link) Revenue CTR (Link) …" at bounding box center [776, 502] width 1475 height 266
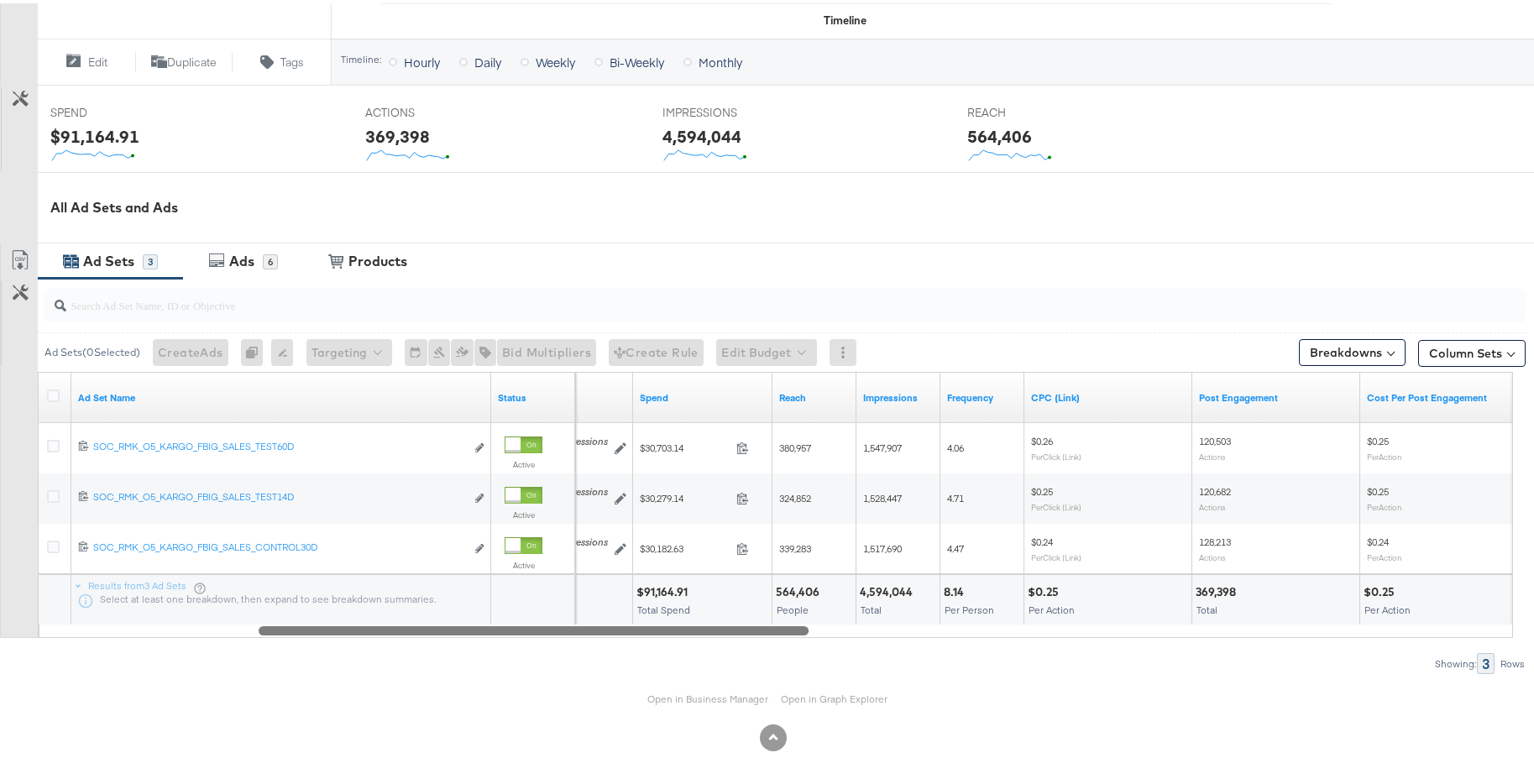
drag, startPoint x: 1083, startPoint y: 623, endPoint x: 626, endPoint y: 623, distance: 457.0
click at [626, 623] on div at bounding box center [533, 627] width 550 height 15
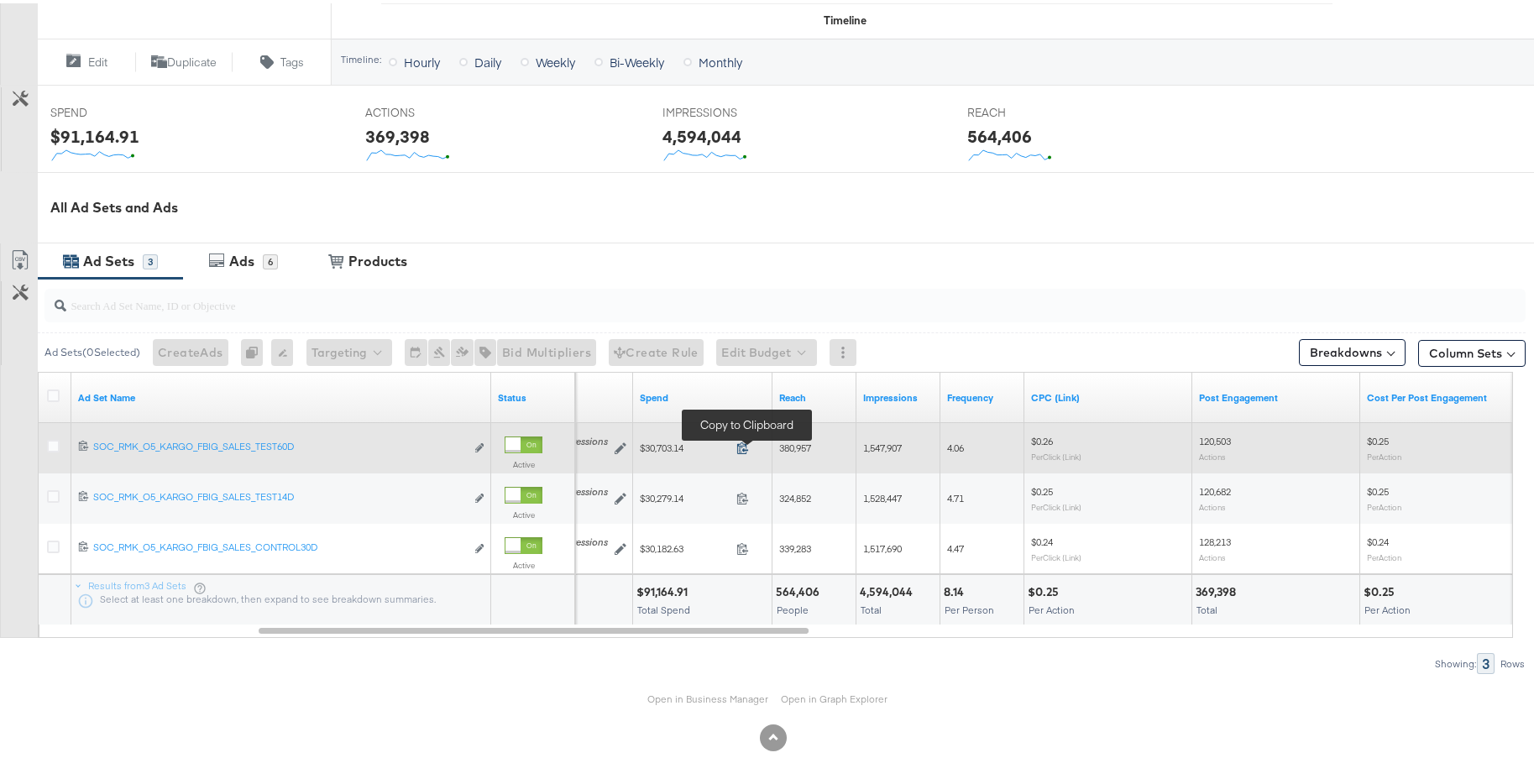
click at [748, 447] on icon at bounding box center [743, 445] width 13 height 13
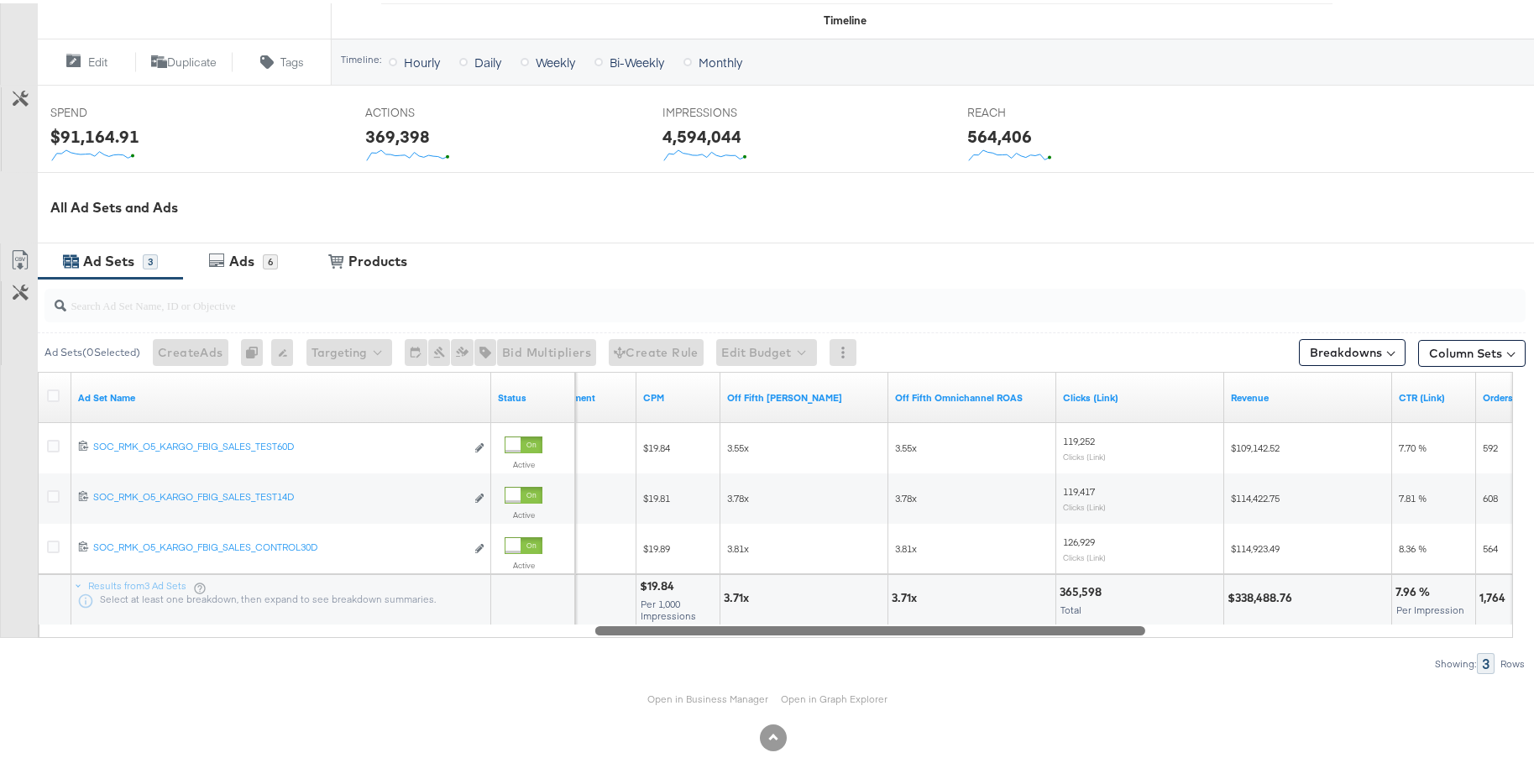
drag, startPoint x: 744, startPoint y: 624, endPoint x: 1075, endPoint y: 594, distance: 332.4
click at [1075, 594] on div "Ad Set Name Status Cost Per Post Engagement CPM Off Fifth LC ROAS Off Fifth Omn…" at bounding box center [776, 502] width 1475 height 266
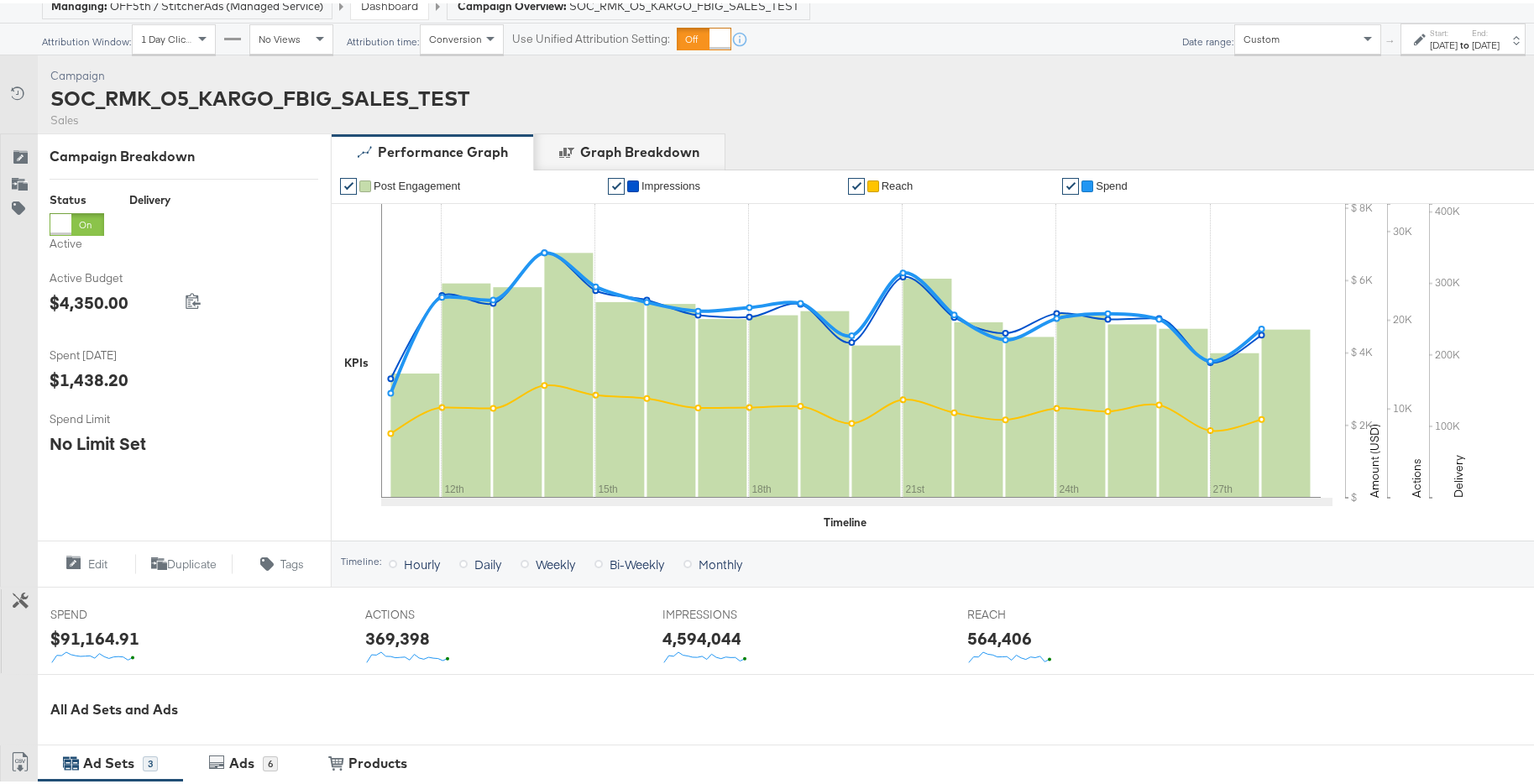
scroll to position [0, 0]
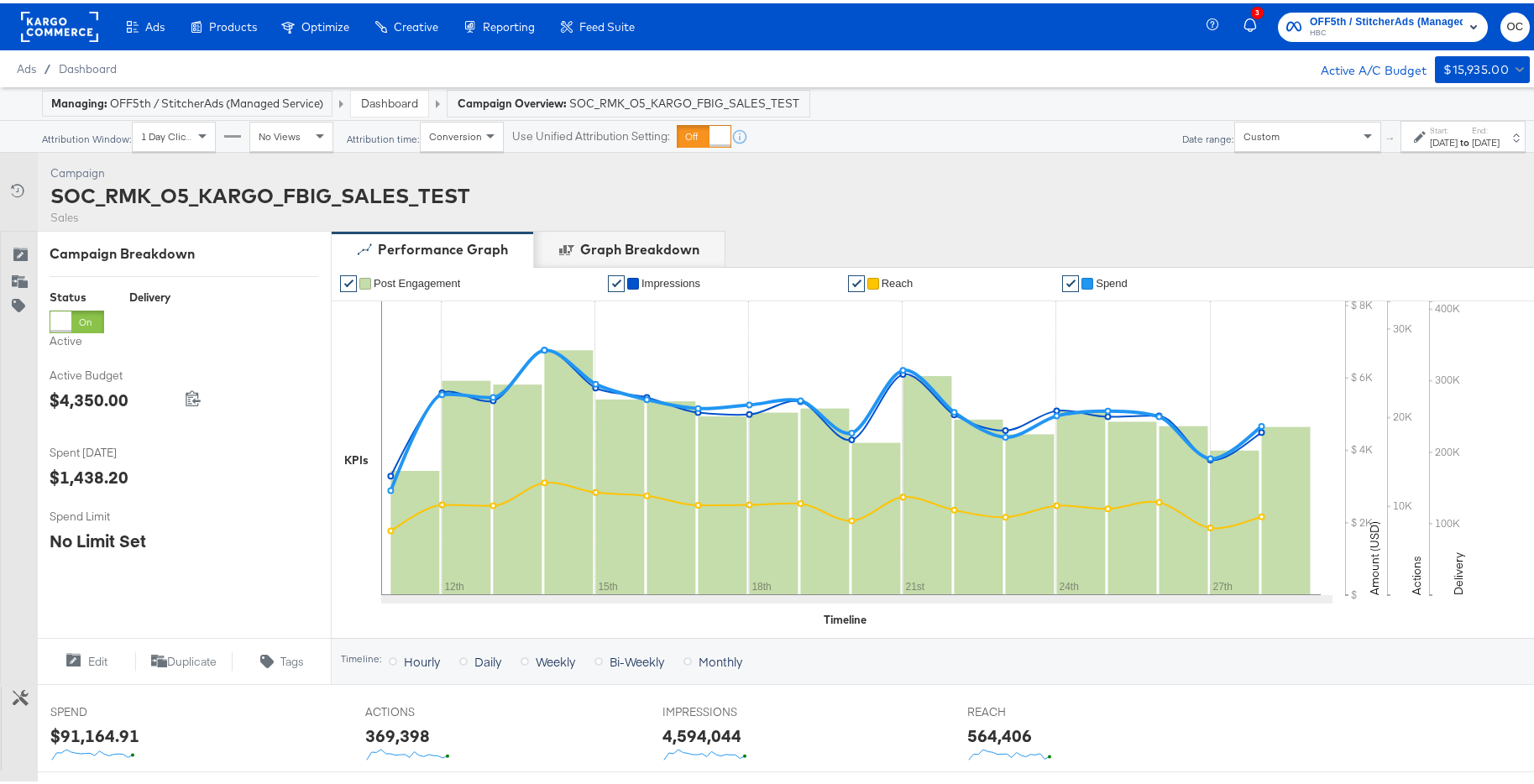
click at [410, 100] on link "Dashboard" at bounding box center [390, 100] width 57 height 16
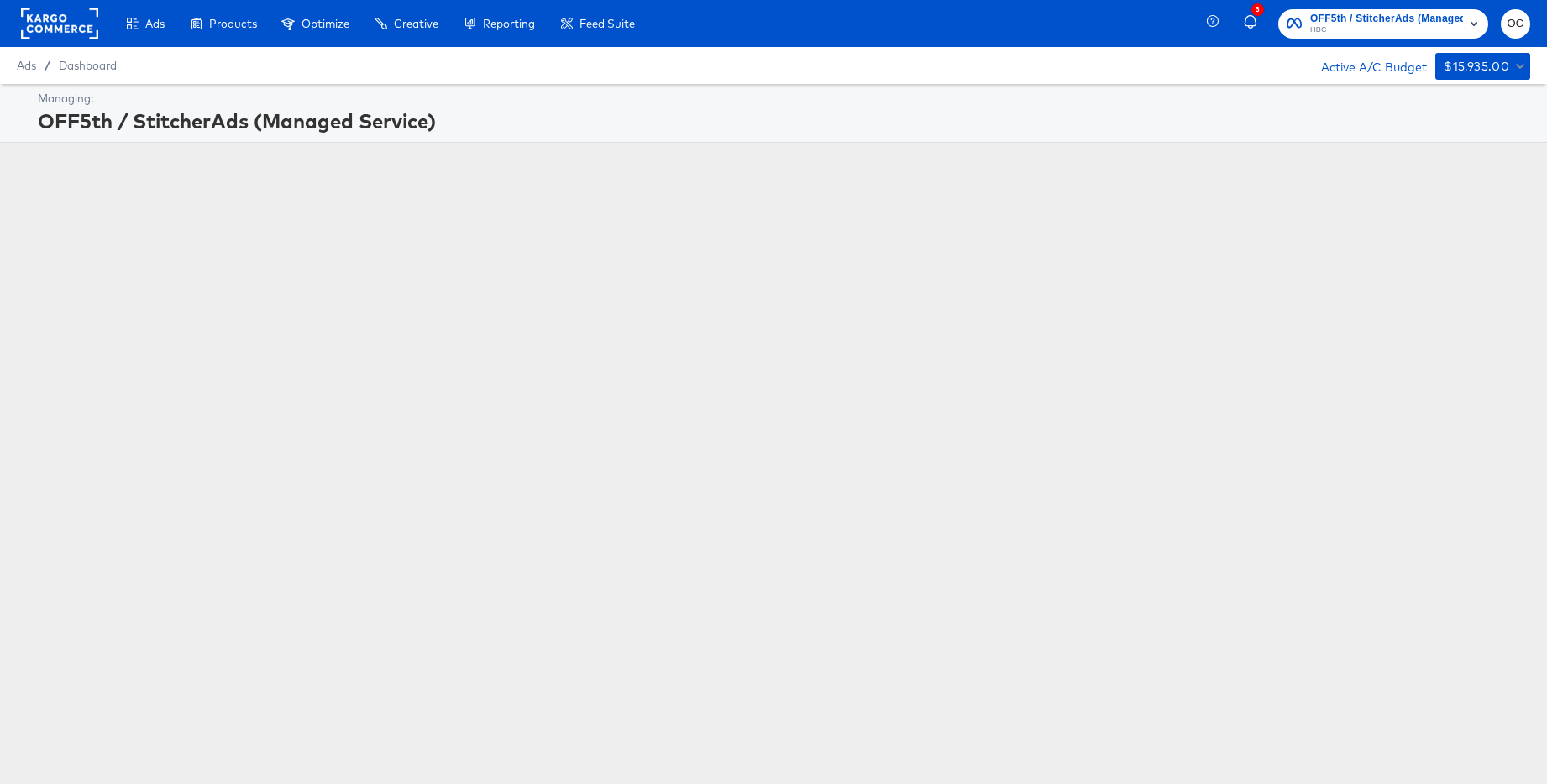
click at [1330, 21] on span "OFF5th / StitcherAds (Managed Service)" at bounding box center [1386, 19] width 153 height 17
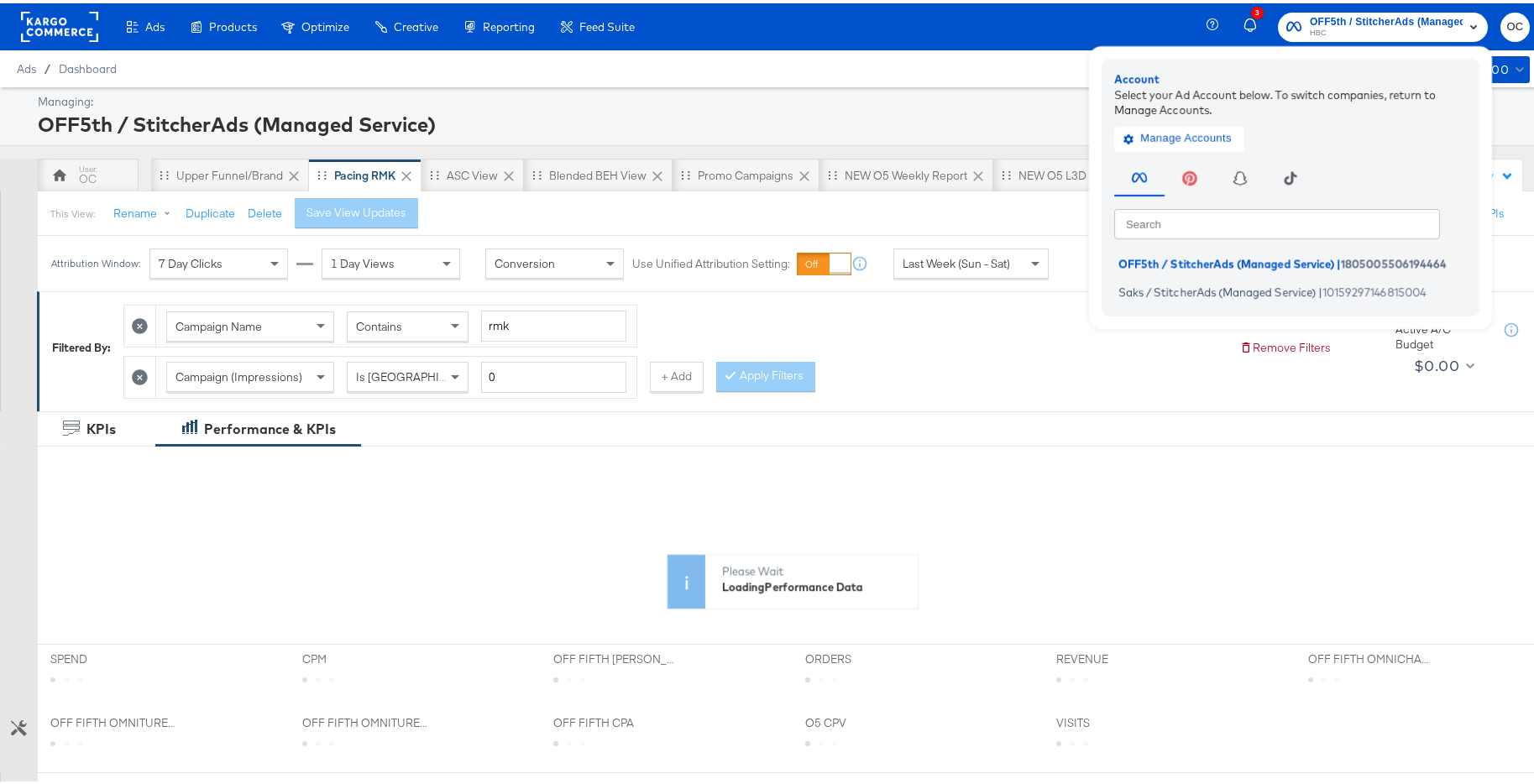
drag, startPoint x: 86, startPoint y: 35, endPoint x: 78, endPoint y: 33, distance: 8.2
click at [86, 35] on rect at bounding box center [59, 23] width 77 height 30
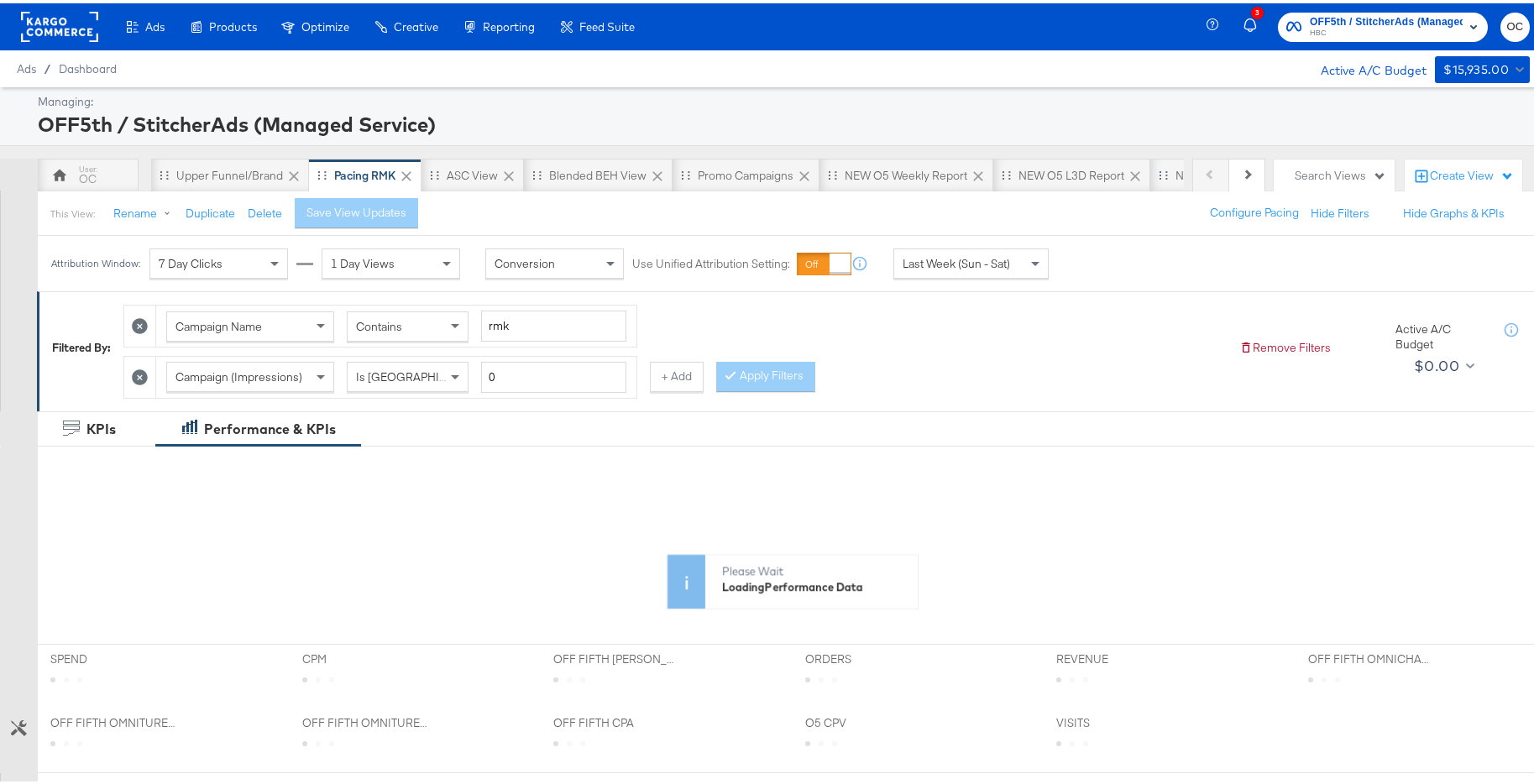
click at [32, 18] on rect at bounding box center [59, 23] width 77 height 30
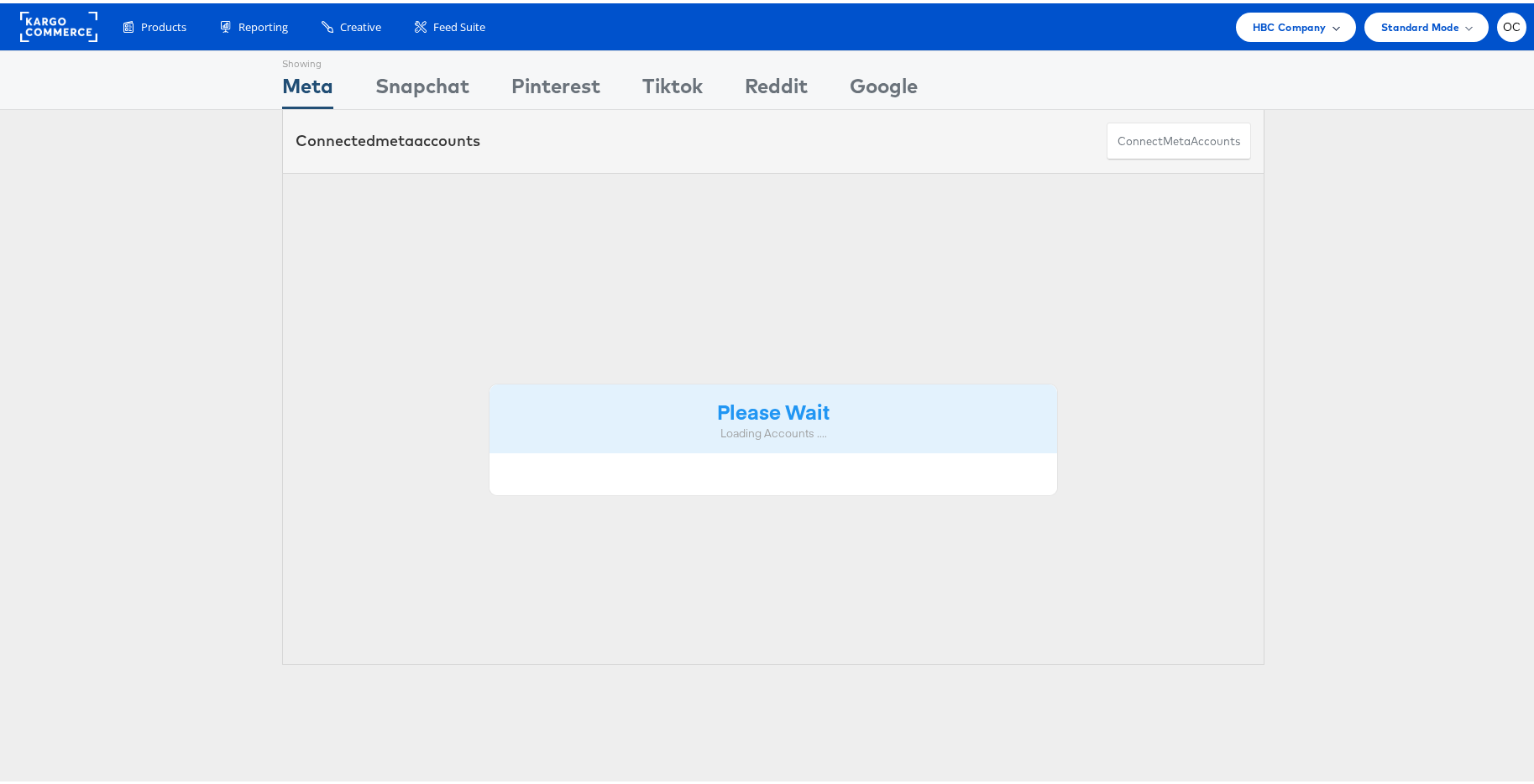
click at [1265, 32] on div "HBC Company" at bounding box center [1296, 24] width 120 height 29
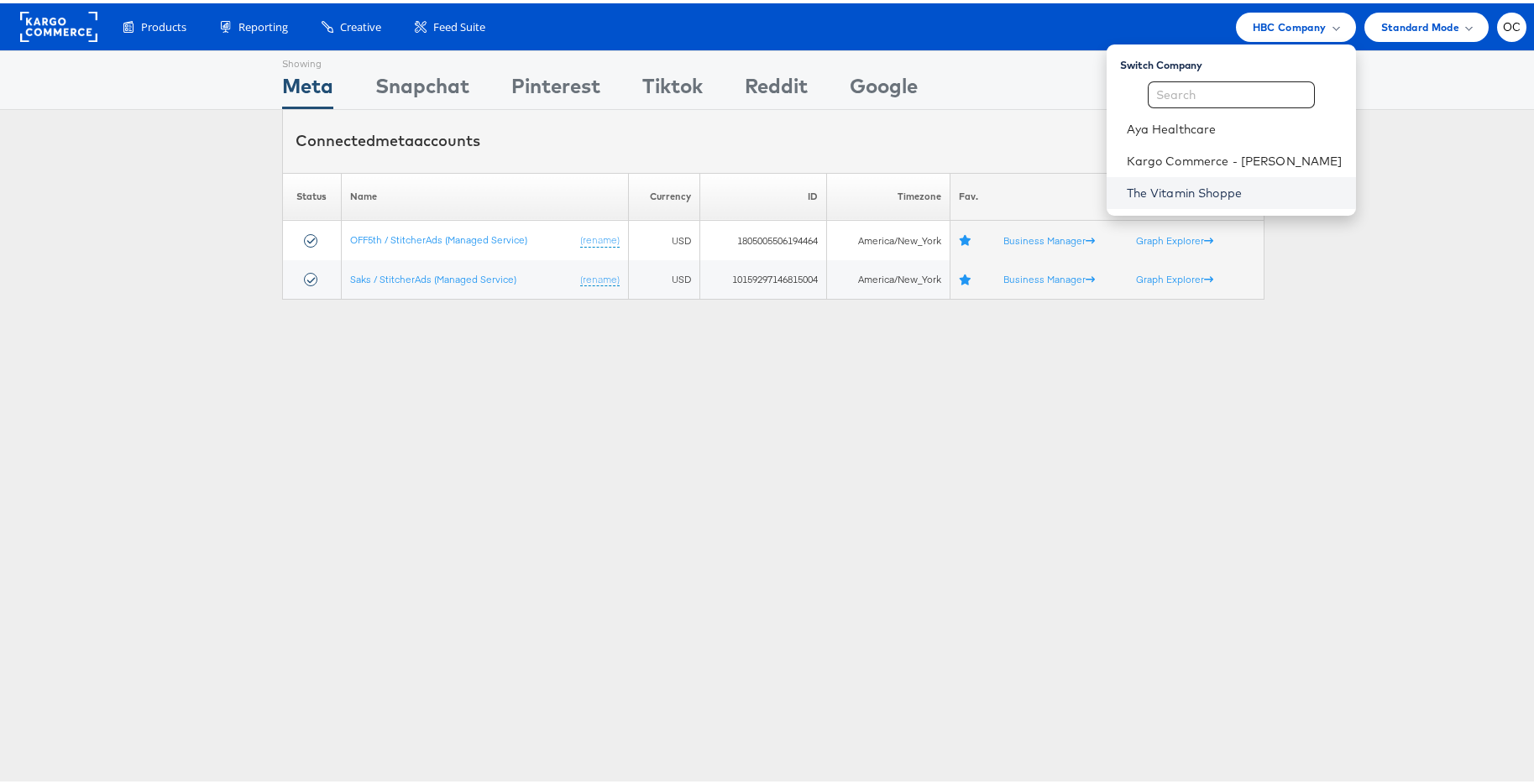
click at [1230, 181] on link "The Vitamin Shoppe" at bounding box center [1235, 189] width 216 height 16
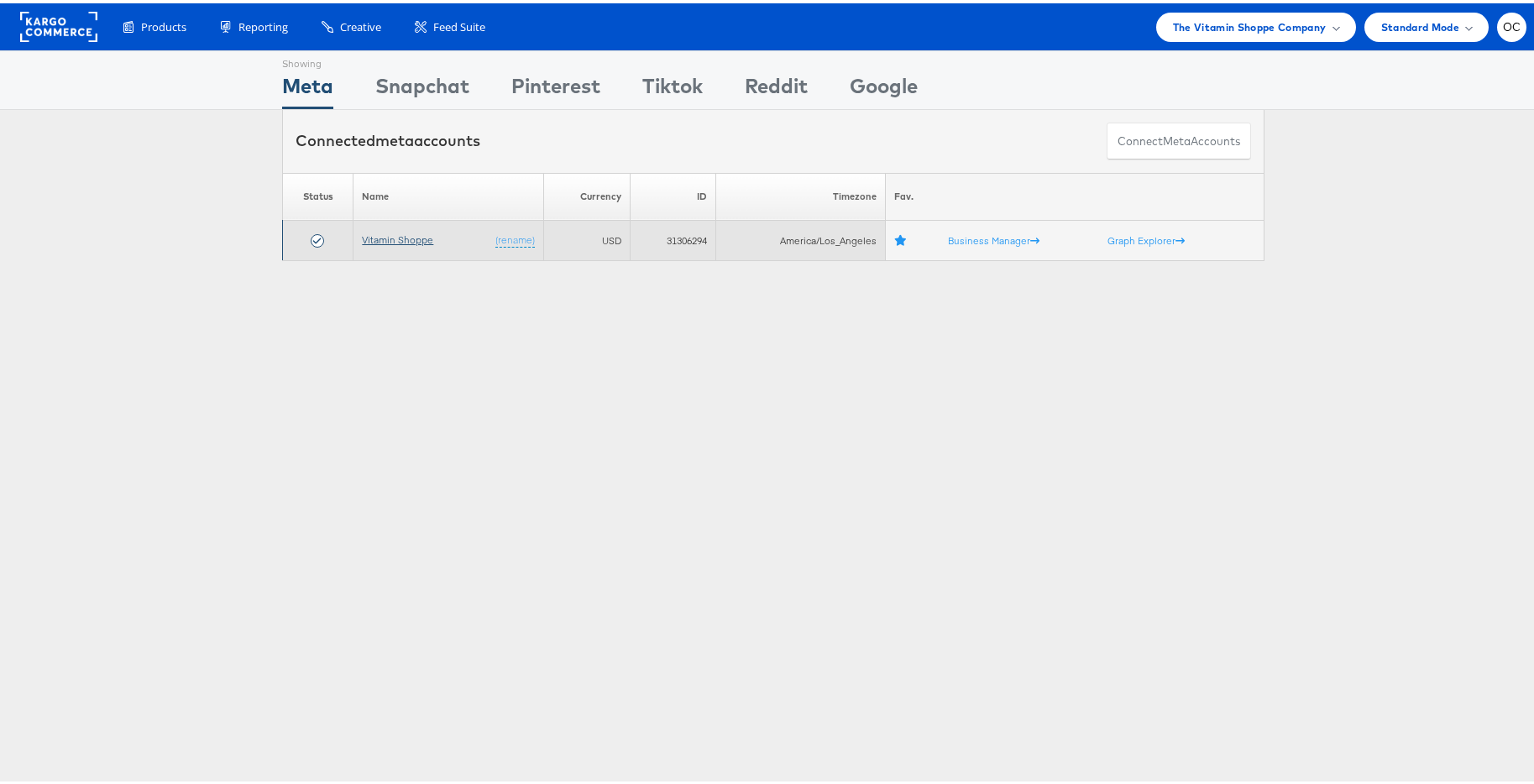
click at [402, 237] on link "Vitamin Shoppe" at bounding box center [397, 236] width 72 height 13
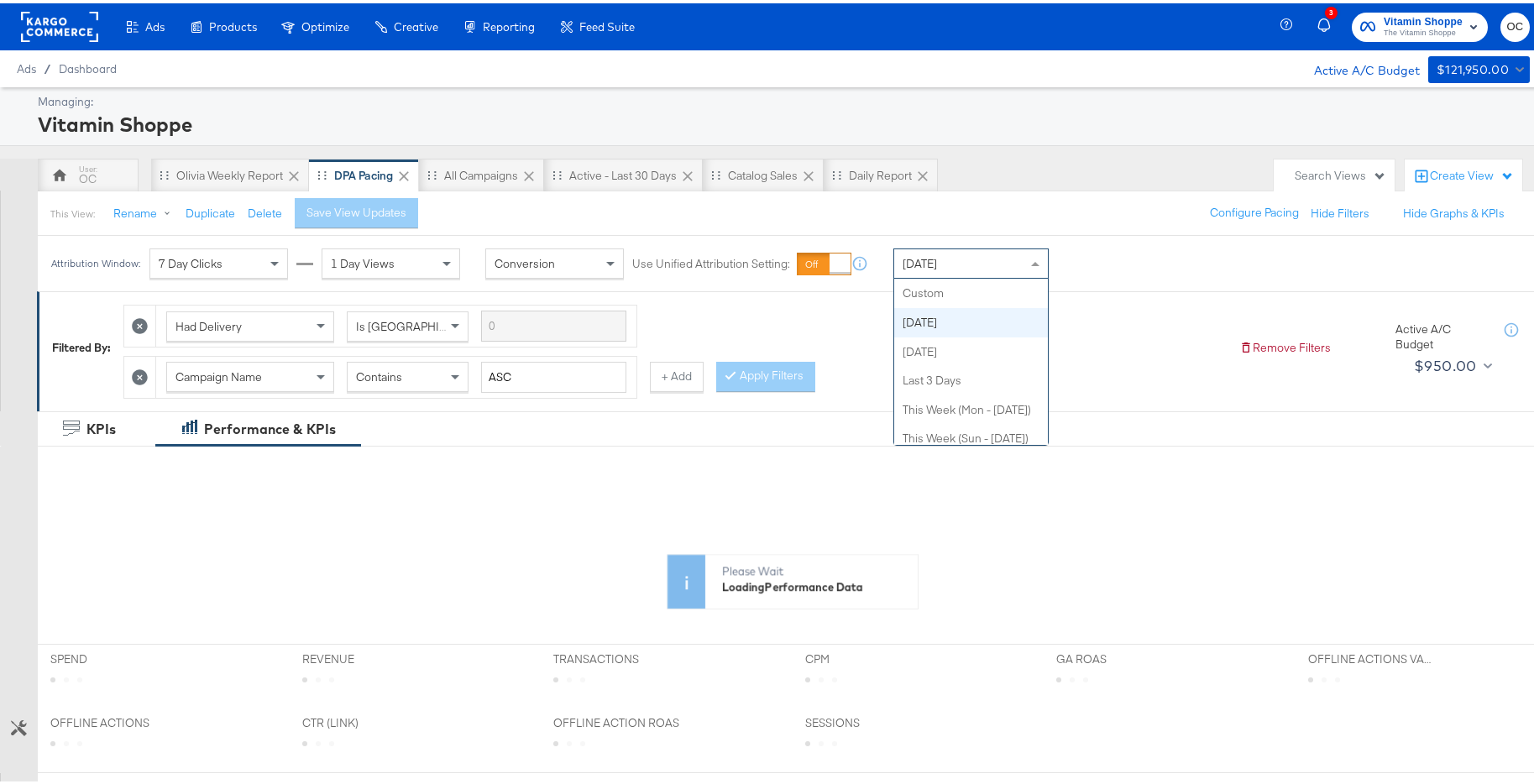
click at [948, 273] on div "[DATE]" at bounding box center [972, 260] width 154 height 28
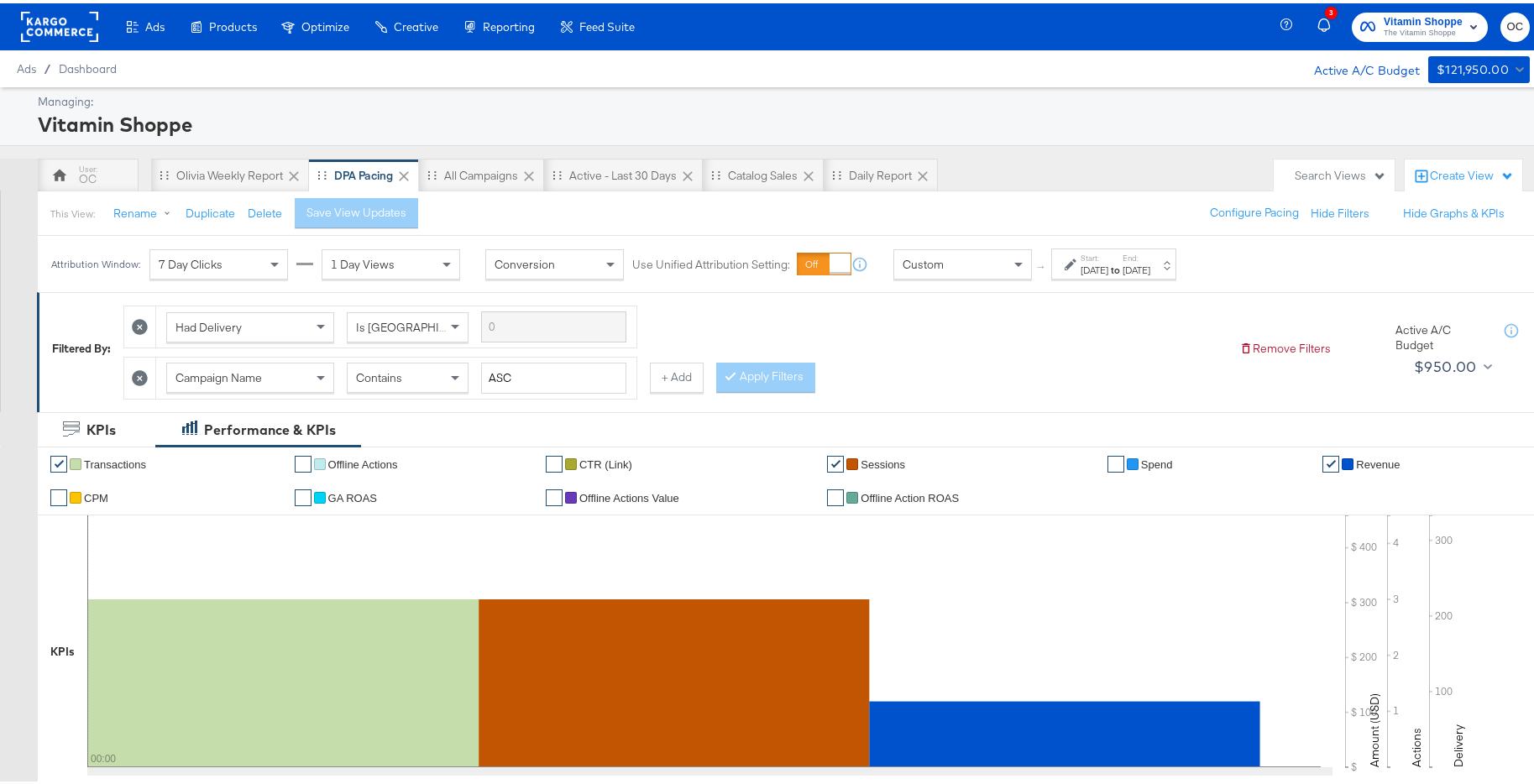
click at [1108, 273] on div "[DATE]" at bounding box center [1094, 267] width 28 height 14
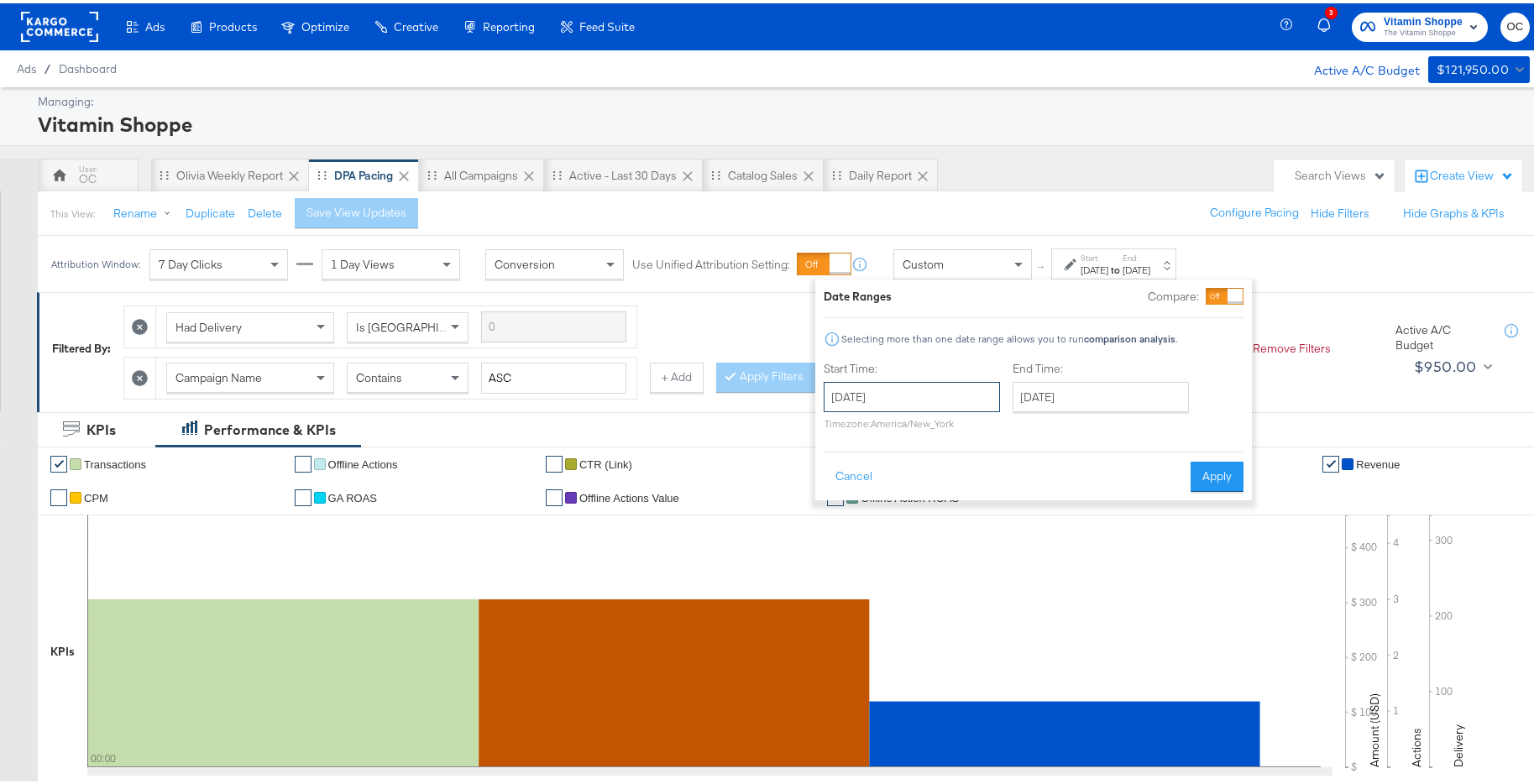
drag, startPoint x: 956, startPoint y: 379, endPoint x: 948, endPoint y: 396, distance: 18.8
click at [956, 379] on input "[DATE]" at bounding box center [912, 394] width 176 height 30
click at [839, 433] on span "‹" at bounding box center [843, 427] width 26 height 25
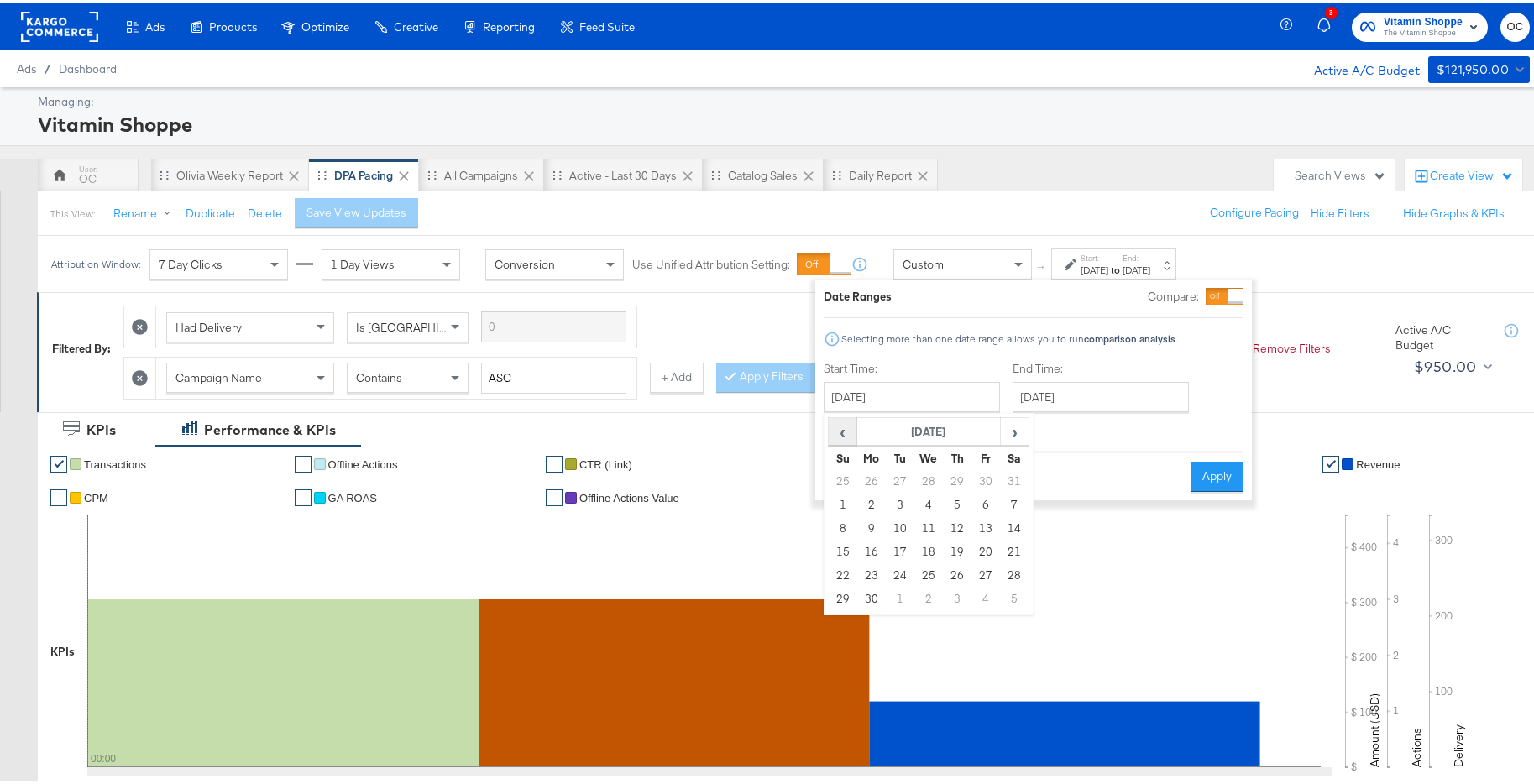
click at [839, 433] on span "‹" at bounding box center [843, 427] width 26 height 25
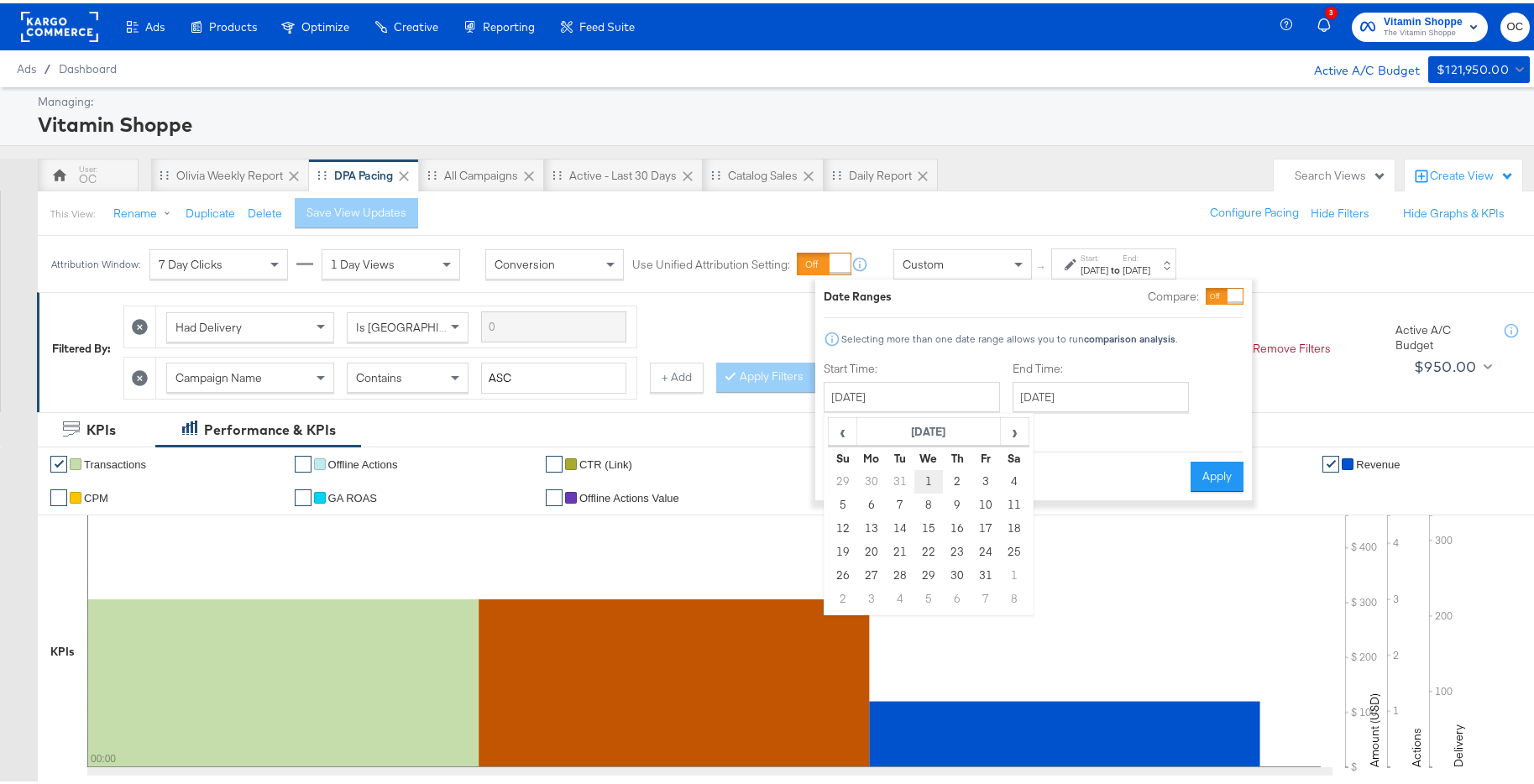
click at [926, 475] on td "1" at bounding box center [929, 478] width 29 height 23
type input "January 1st 2025"
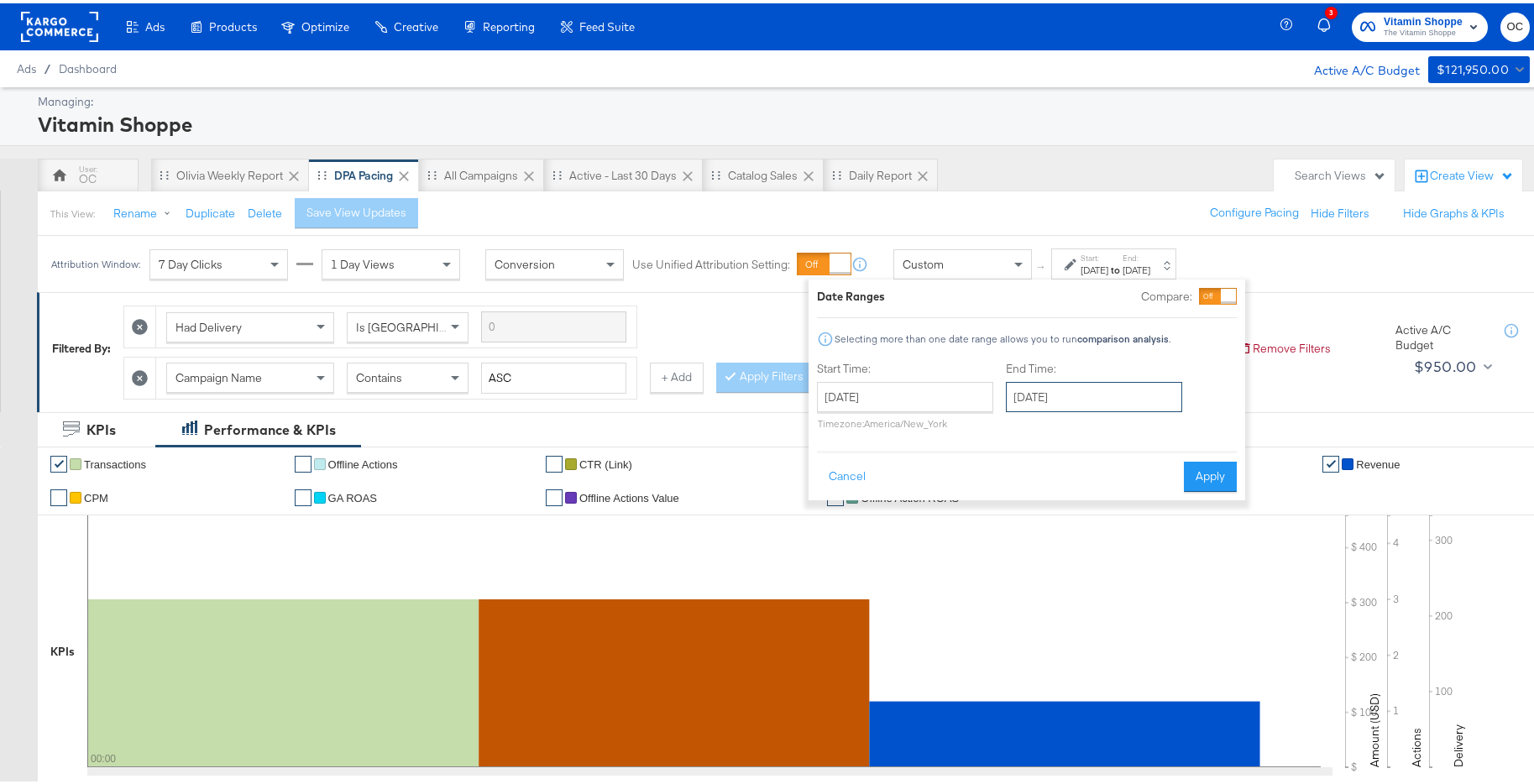
click at [1063, 401] on input "[DATE]" at bounding box center [1094, 394] width 176 height 30
click at [1011, 427] on th "‹" at bounding box center [1025, 428] width 29 height 28
click at [1012, 427] on span "‹" at bounding box center [1025, 427] width 26 height 25
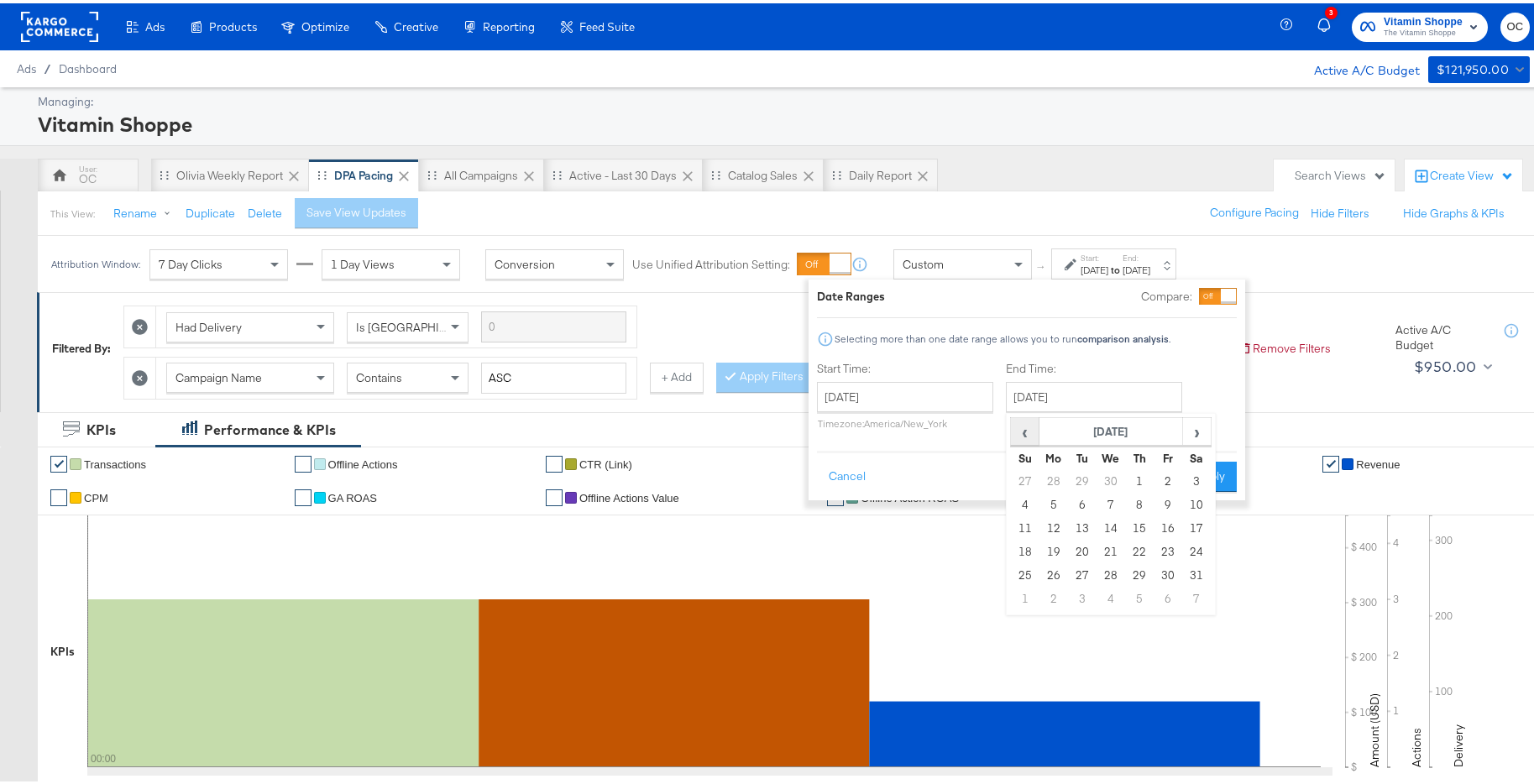
click at [1012, 427] on span "‹" at bounding box center [1025, 427] width 26 height 25
click at [1170, 571] on td "31" at bounding box center [1168, 572] width 29 height 23
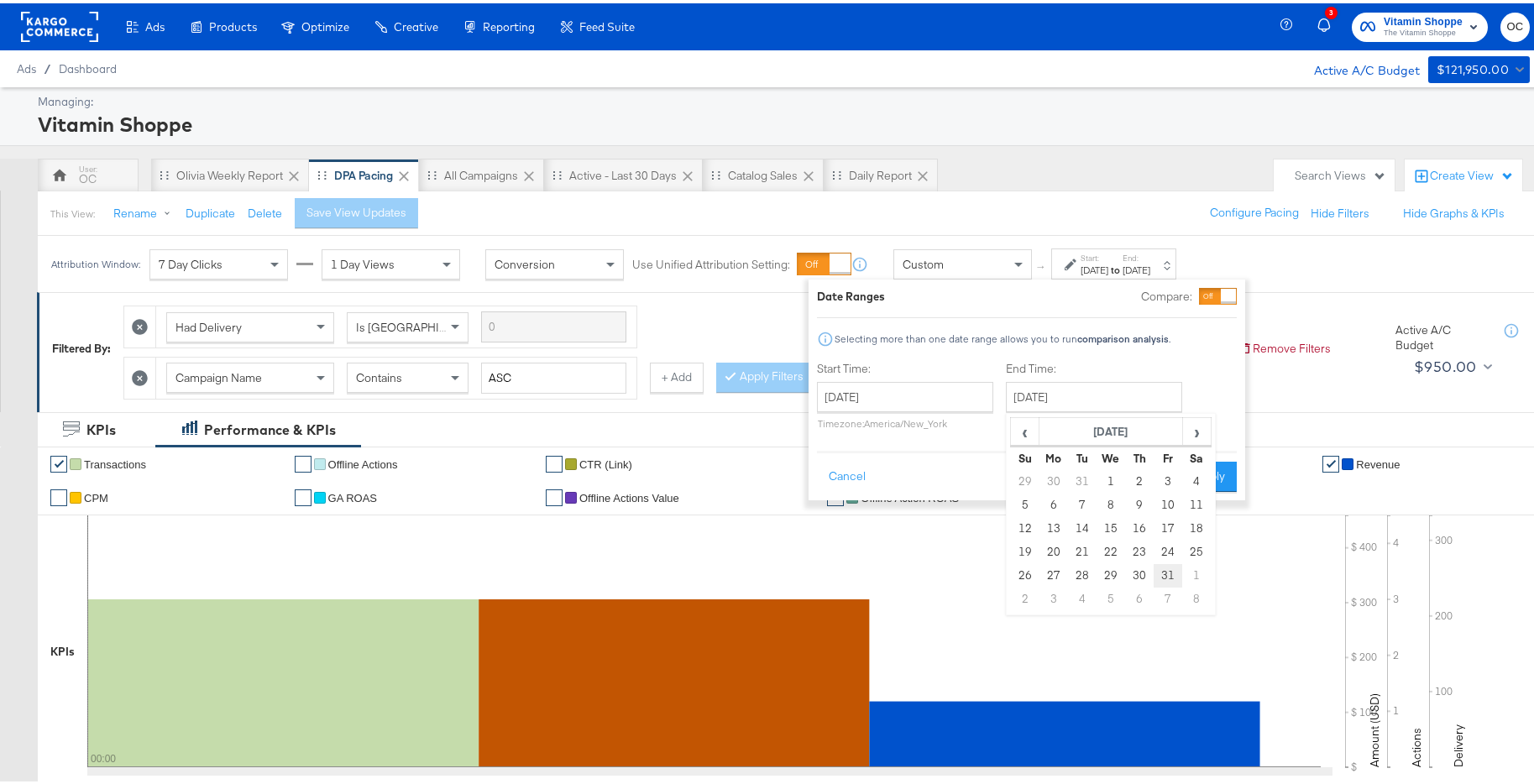
type input "January 31st 2025"
click at [1199, 479] on button "Apply" at bounding box center [1208, 473] width 53 height 30
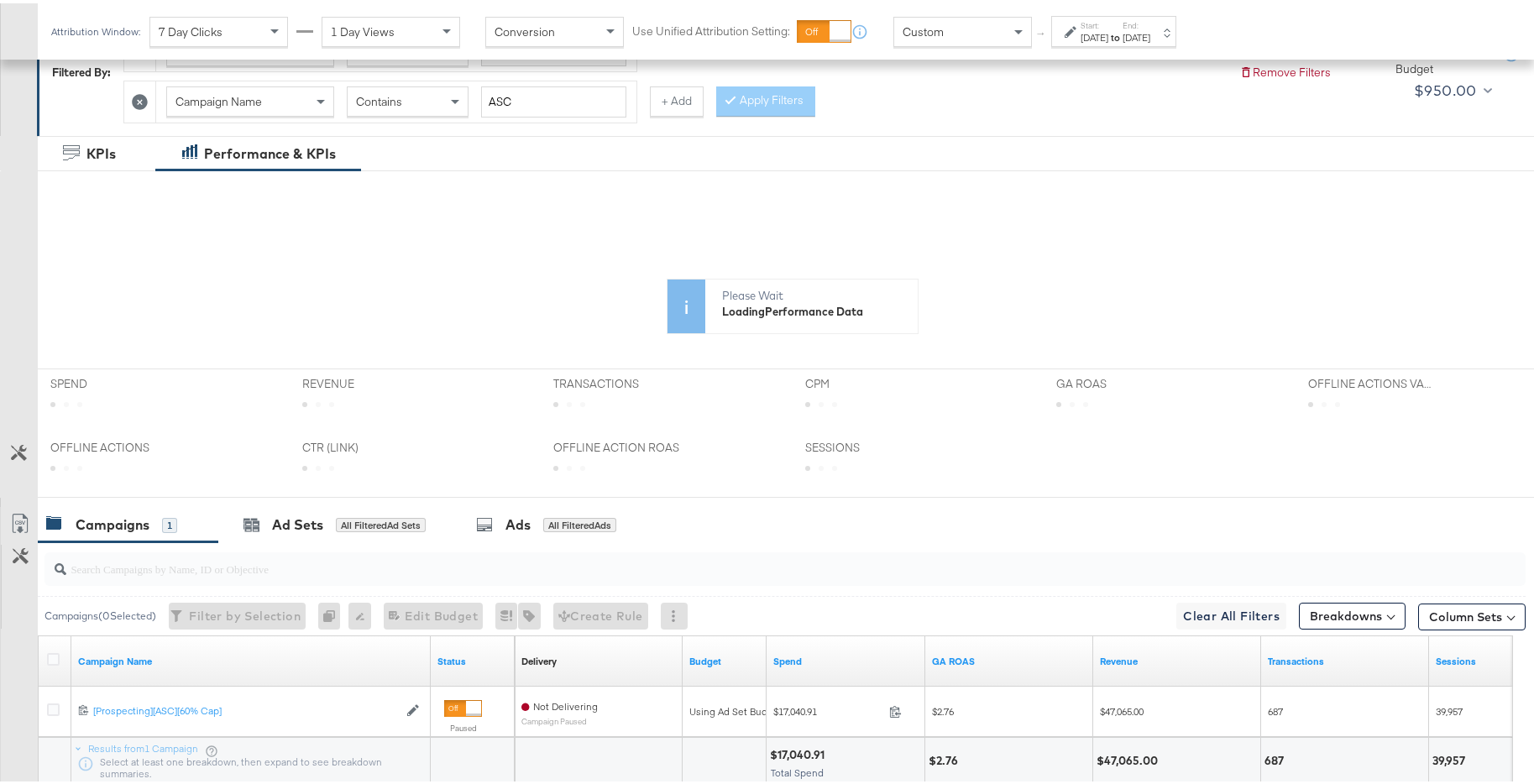
scroll to position [185, 0]
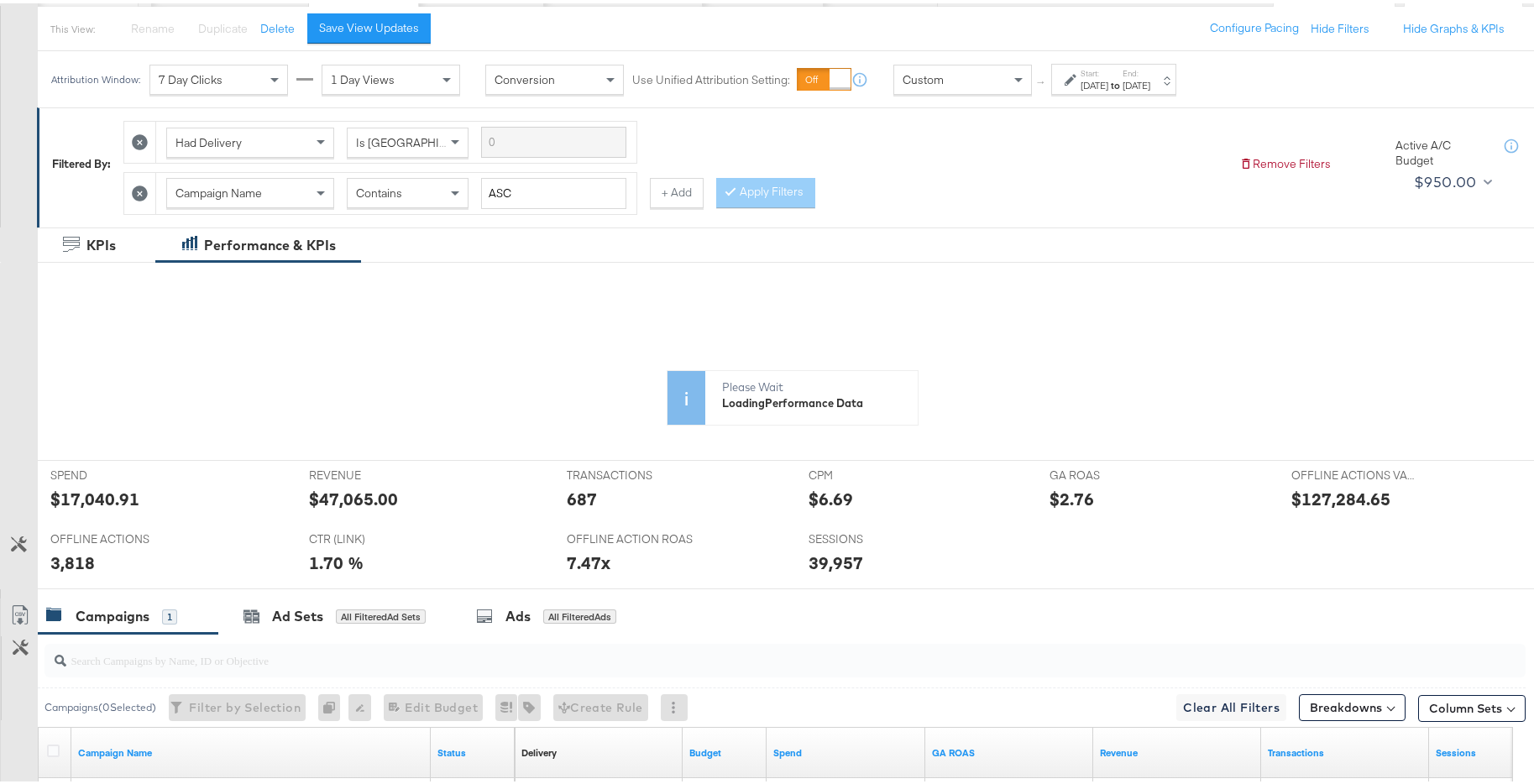
click at [431, 197] on div "Contains" at bounding box center [408, 189] width 120 height 28
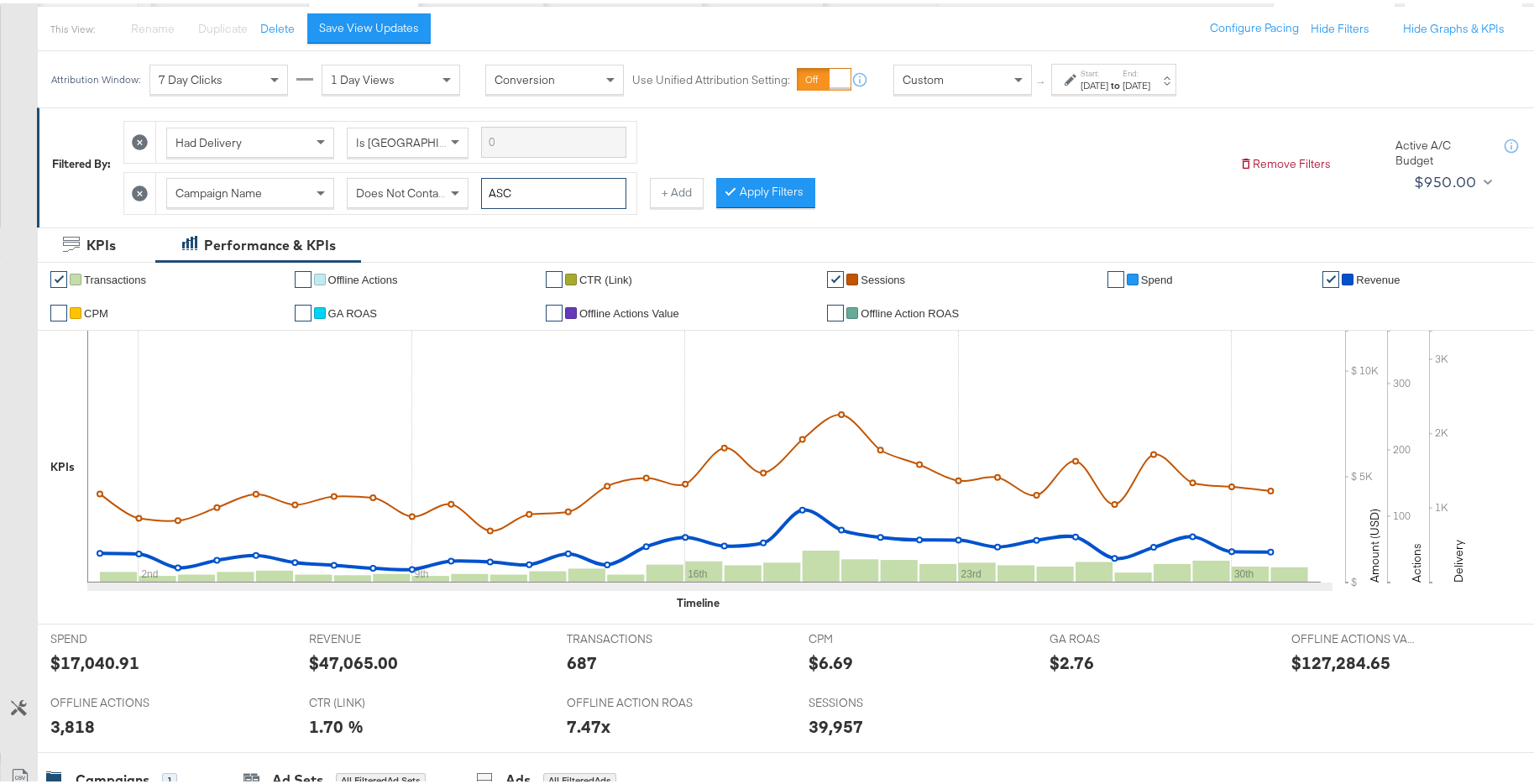
drag, startPoint x: 557, startPoint y: 198, endPoint x: 479, endPoint y: 195, distance: 78.1
click at [479, 195] on div "Campaign Name Does Not Contain ASC" at bounding box center [396, 190] width 460 height 31
type input "a"
type input "maa"
click at [759, 200] on button "Apply Filters" at bounding box center [765, 189] width 99 height 30
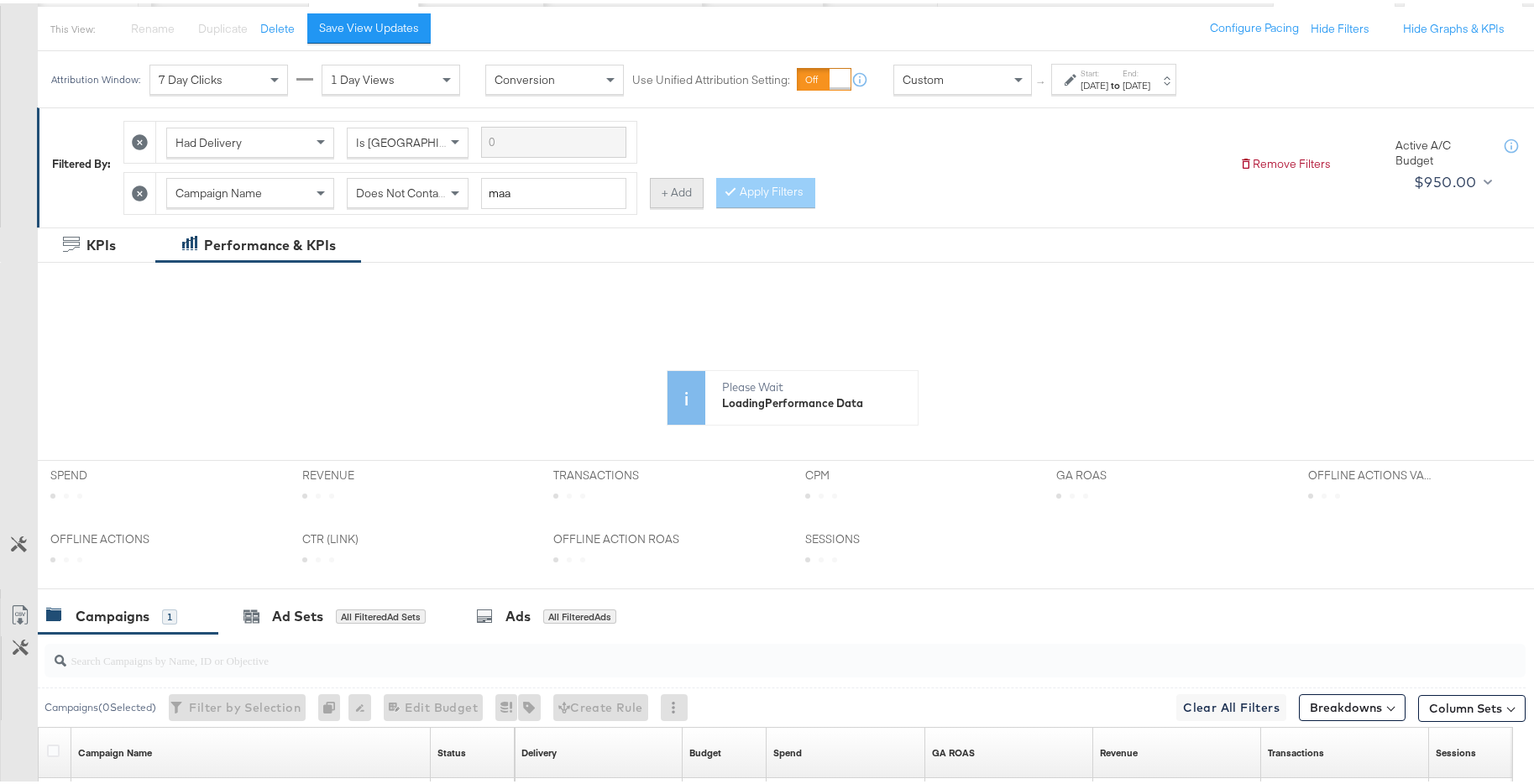
click at [660, 199] on button "+ Add" at bounding box center [677, 189] width 54 height 30
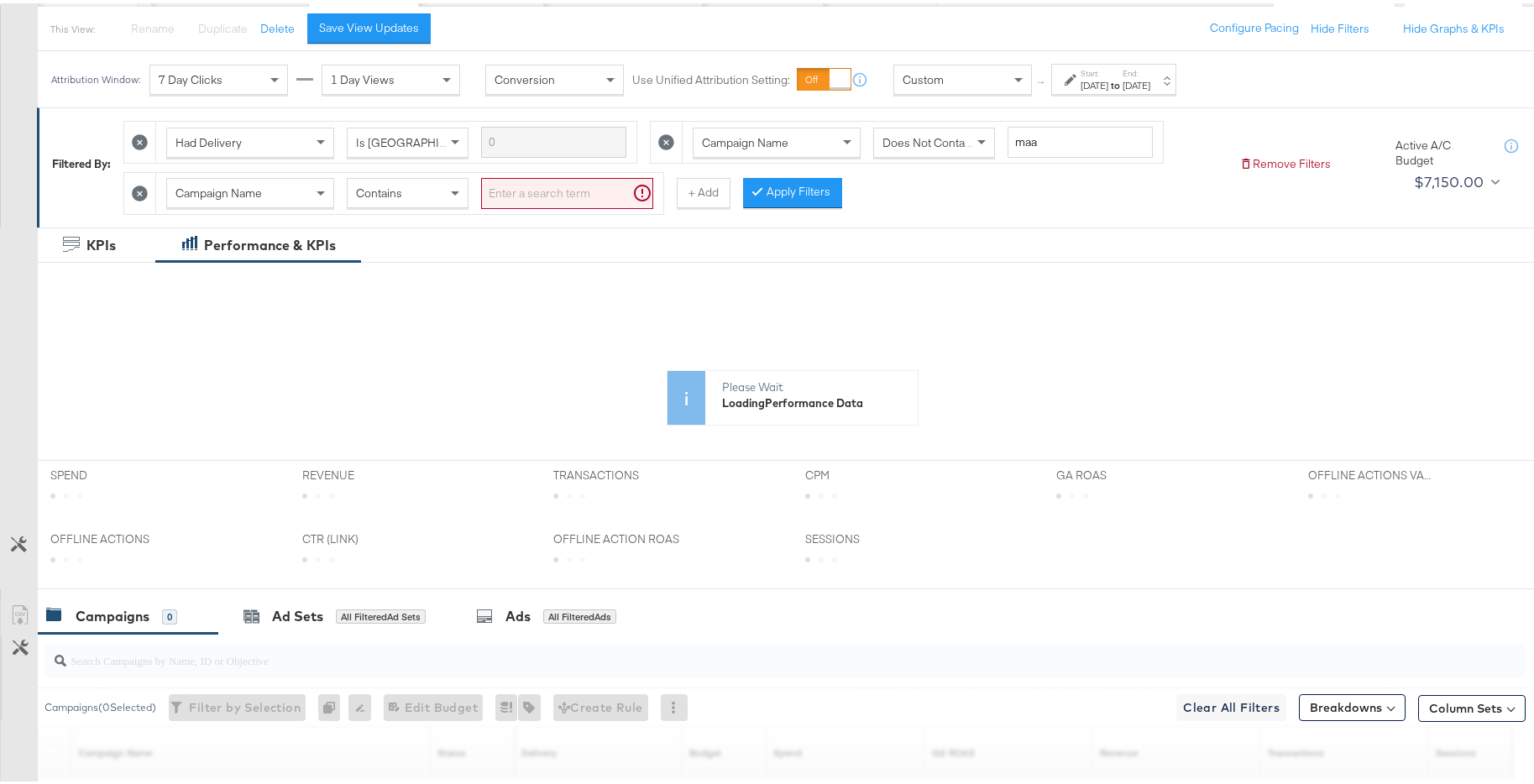
click at [441, 193] on div "Contains" at bounding box center [408, 189] width 120 height 28
click at [550, 191] on input "search" at bounding box center [567, 190] width 172 height 31
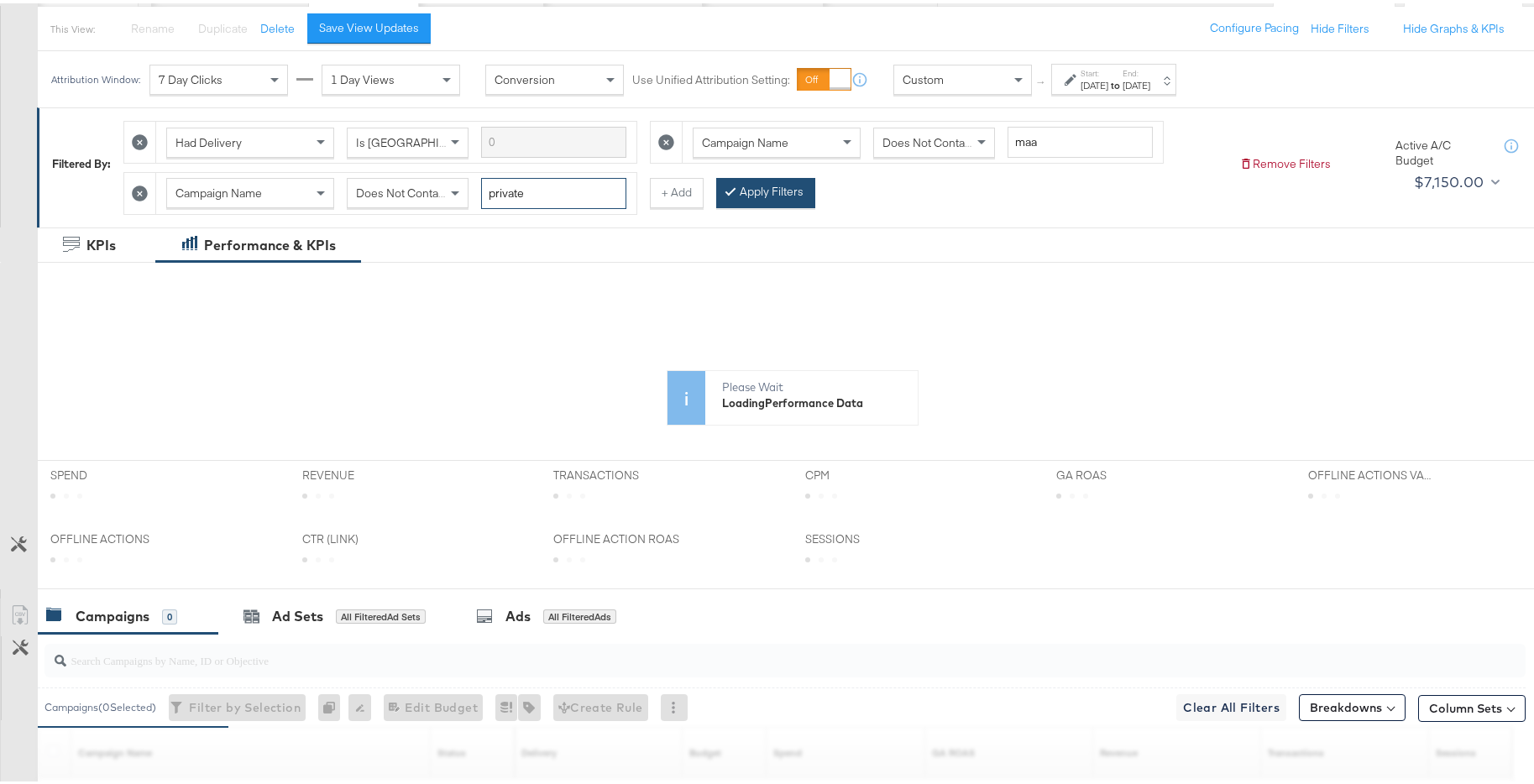
type input "private"
click at [780, 193] on button "Apply Filters" at bounding box center [765, 189] width 99 height 30
click at [669, 197] on button "+ Add" at bounding box center [677, 189] width 54 height 30
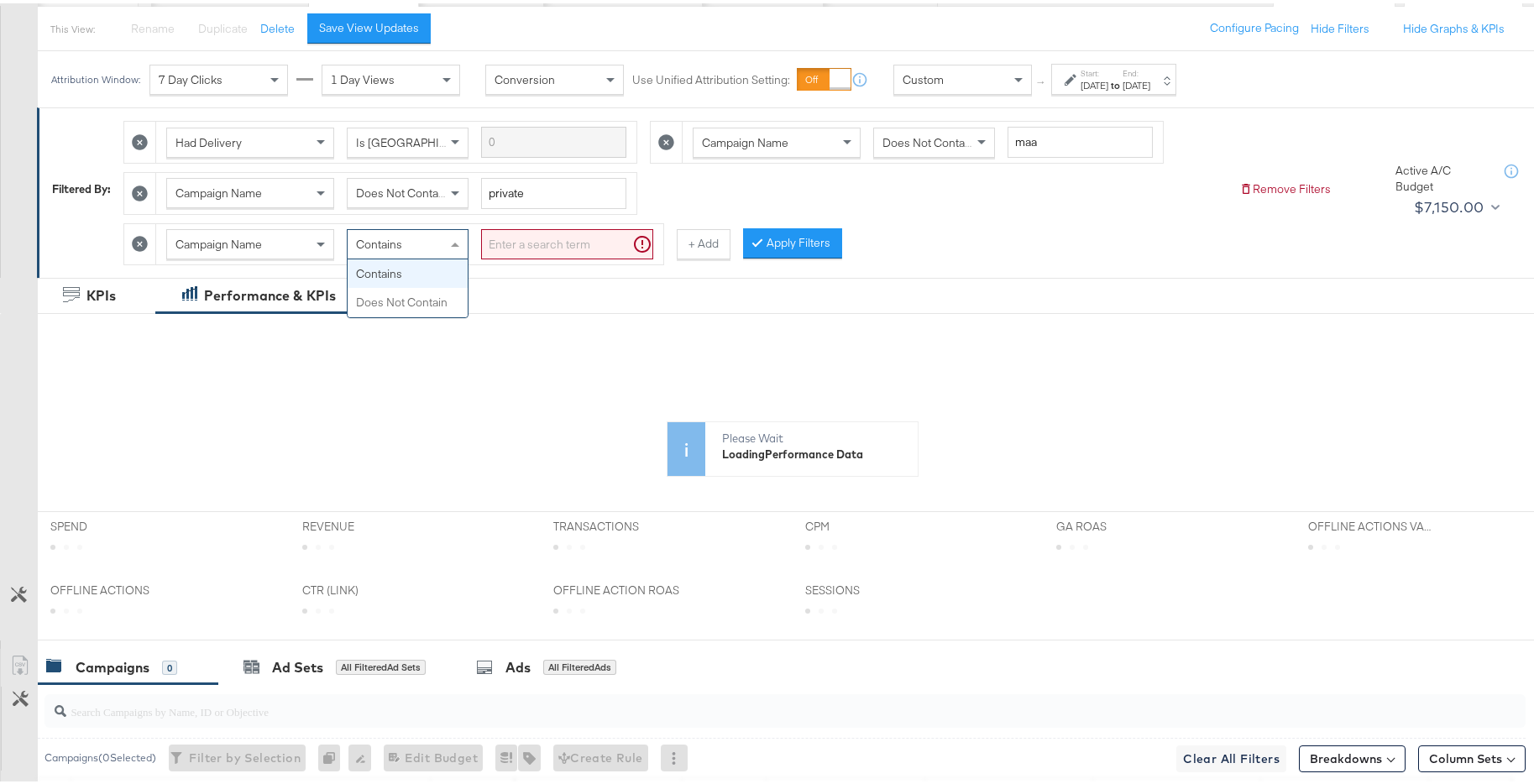
click at [418, 241] on div "Contains" at bounding box center [408, 241] width 120 height 28
click at [545, 253] on input "search" at bounding box center [567, 242] width 172 height 31
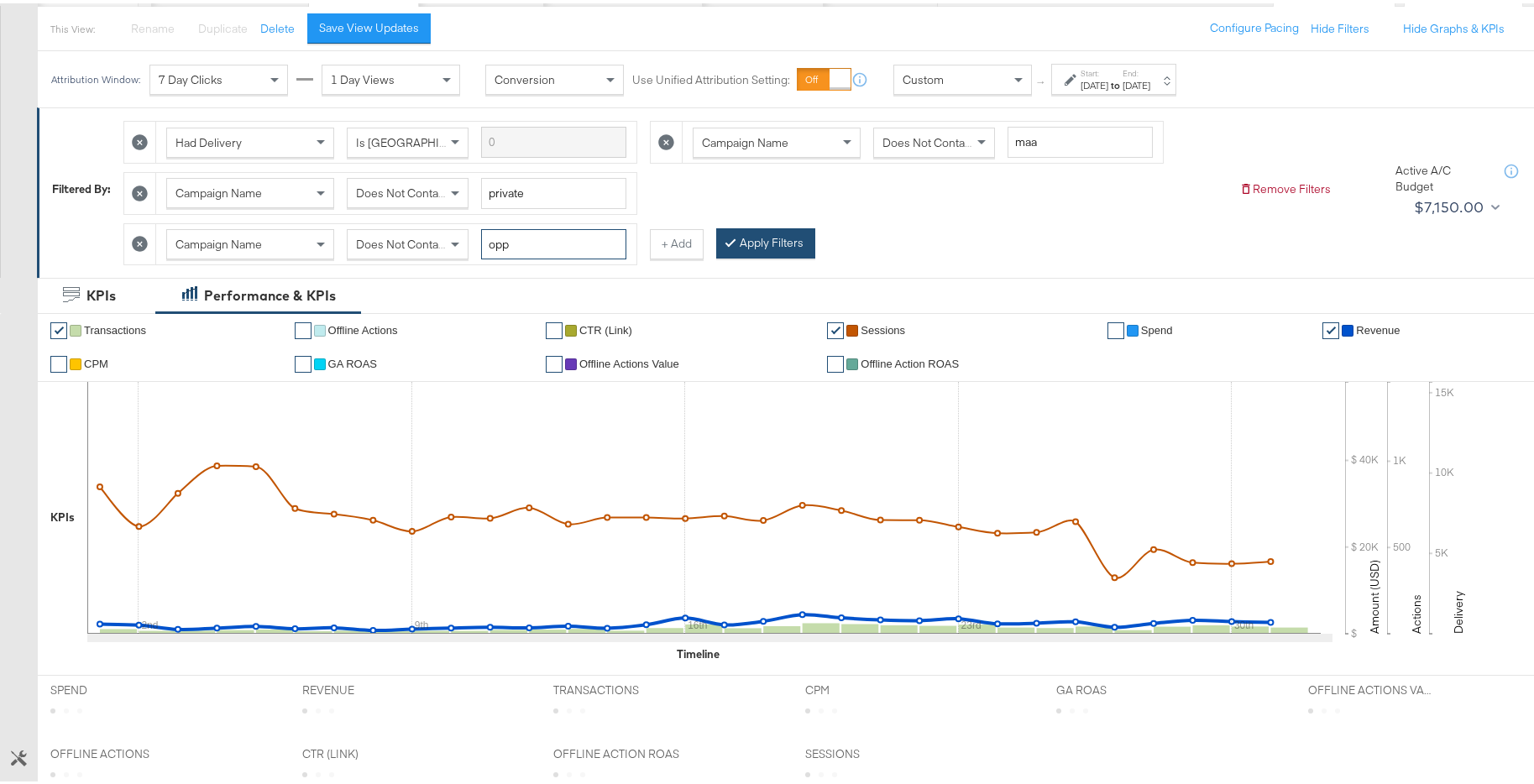
type input "opp"
click at [764, 249] on button "Apply Filters" at bounding box center [765, 240] width 99 height 30
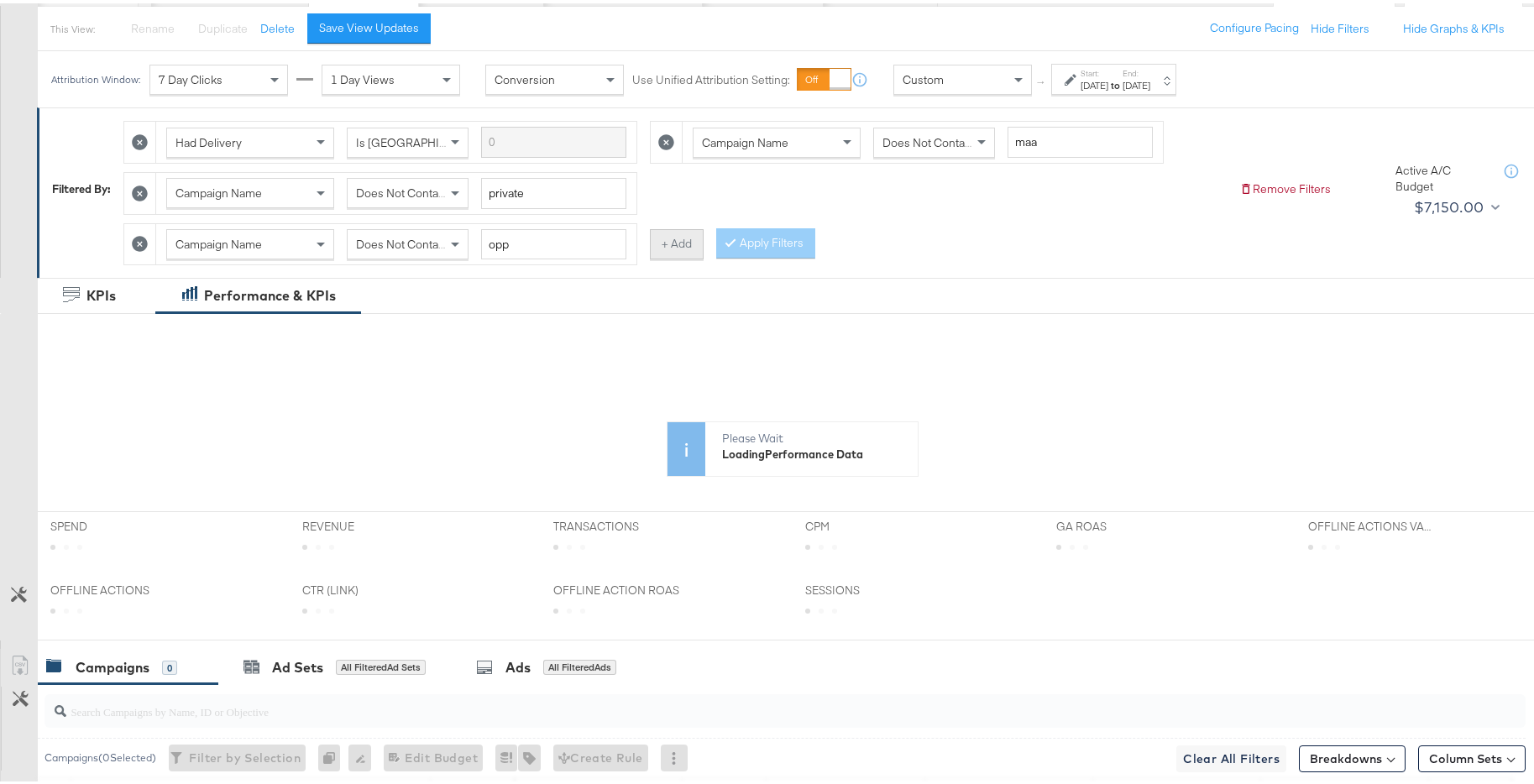
click at [673, 245] on button "+ Add" at bounding box center [677, 241] width 54 height 30
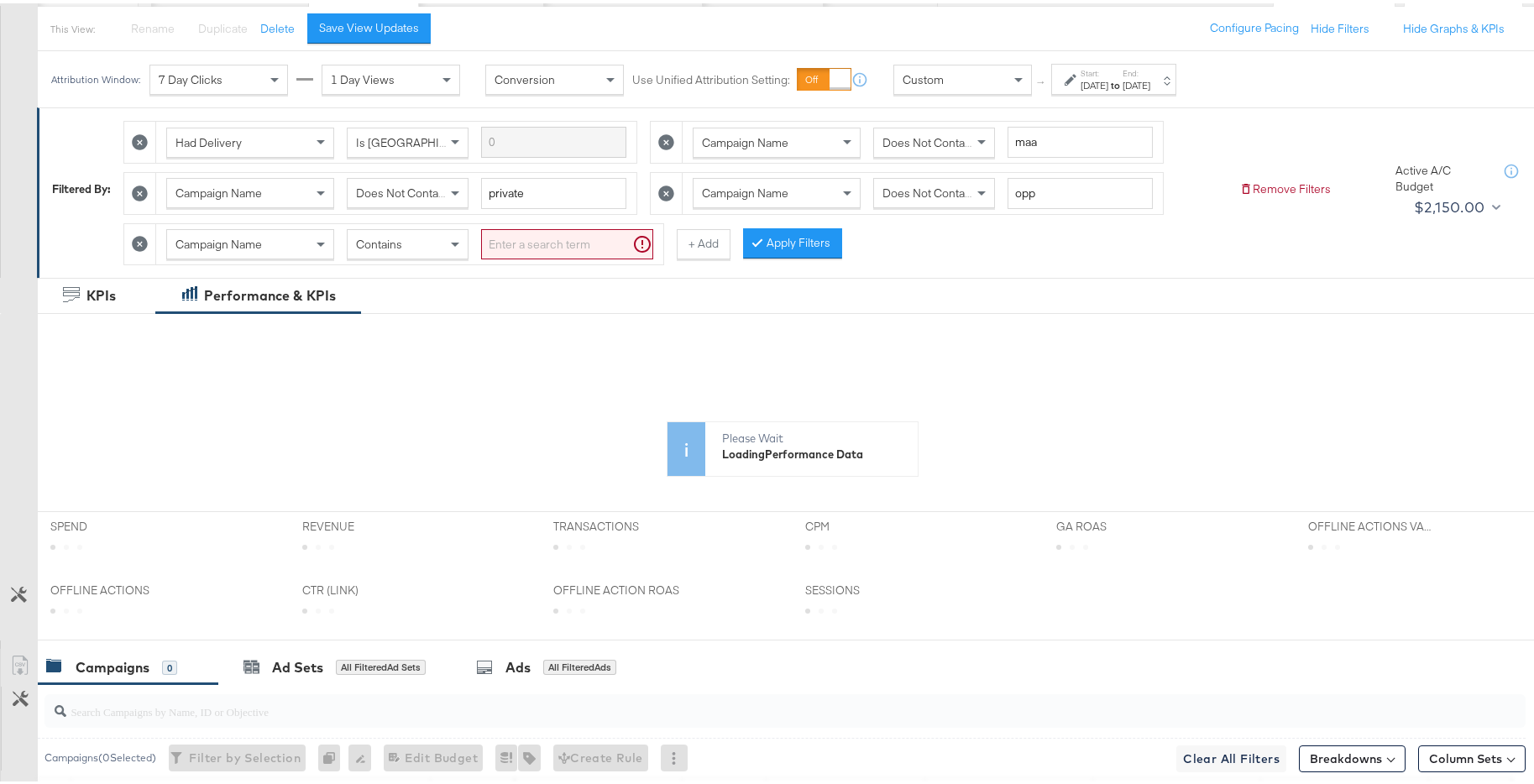
click at [418, 245] on div "Contains" at bounding box center [408, 241] width 120 height 28
click at [546, 252] on input "search" at bounding box center [567, 242] width 172 height 31
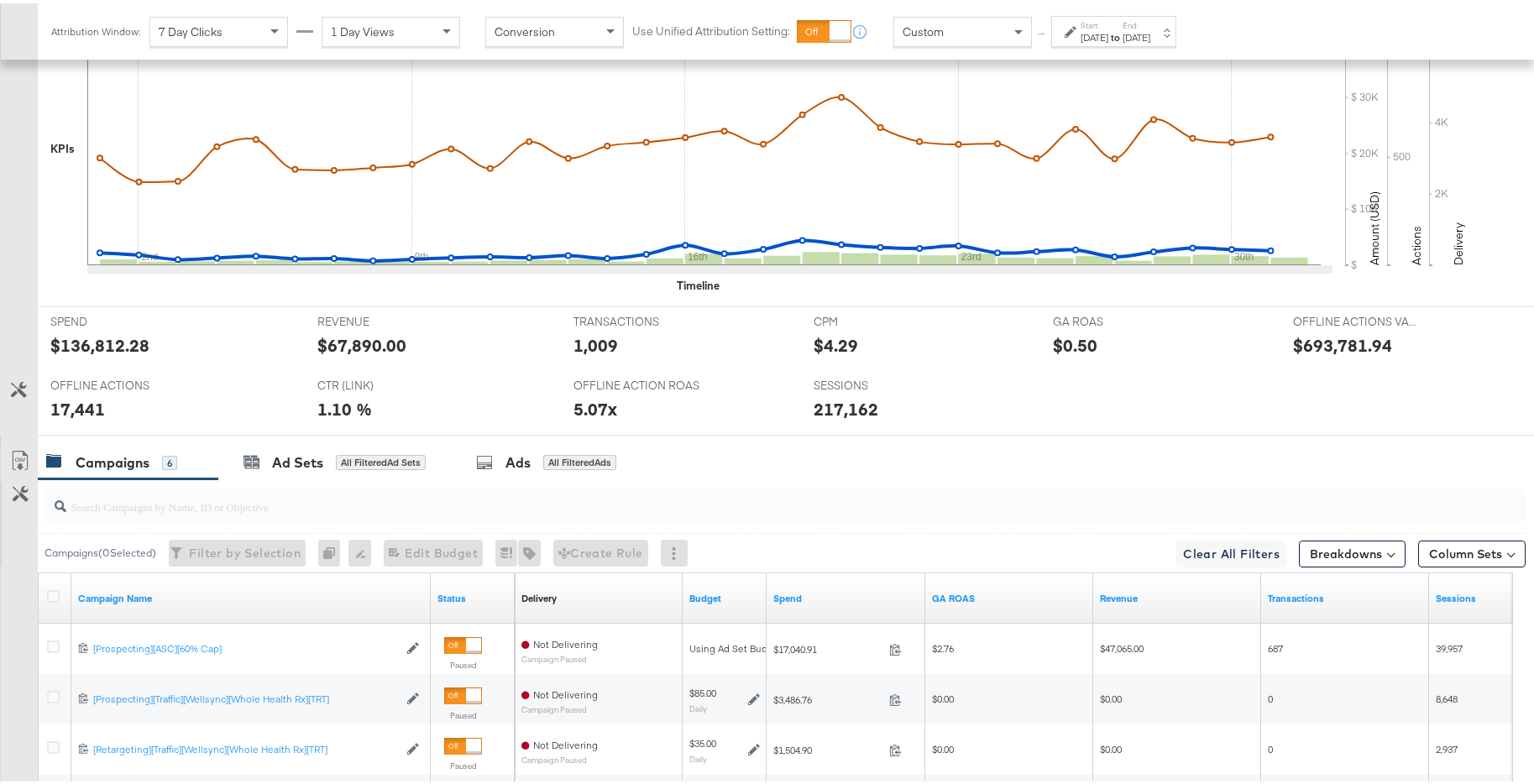
scroll to position [183, 0]
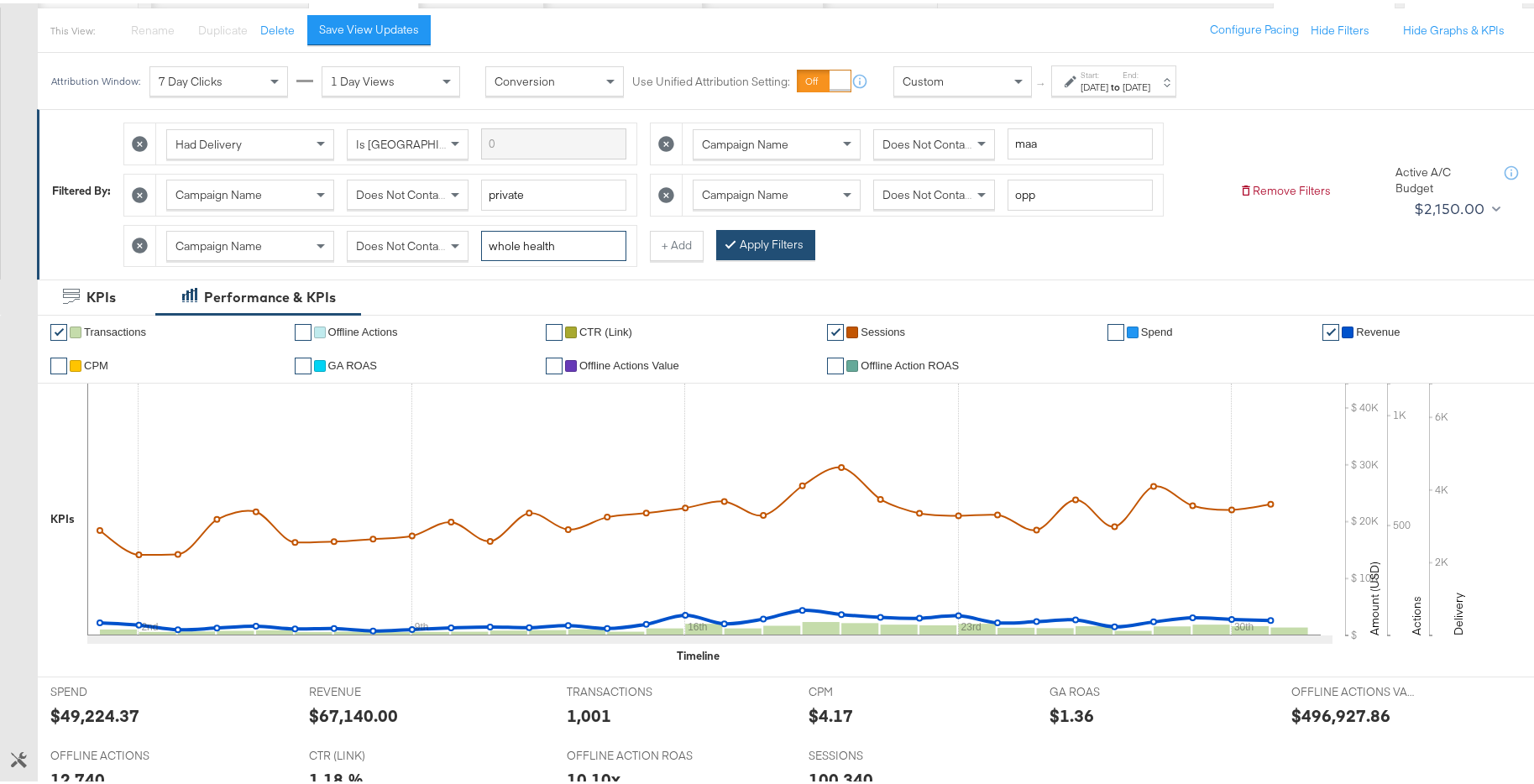
type input "whole health"
click at [789, 242] on button "Apply Filters" at bounding box center [765, 242] width 99 height 30
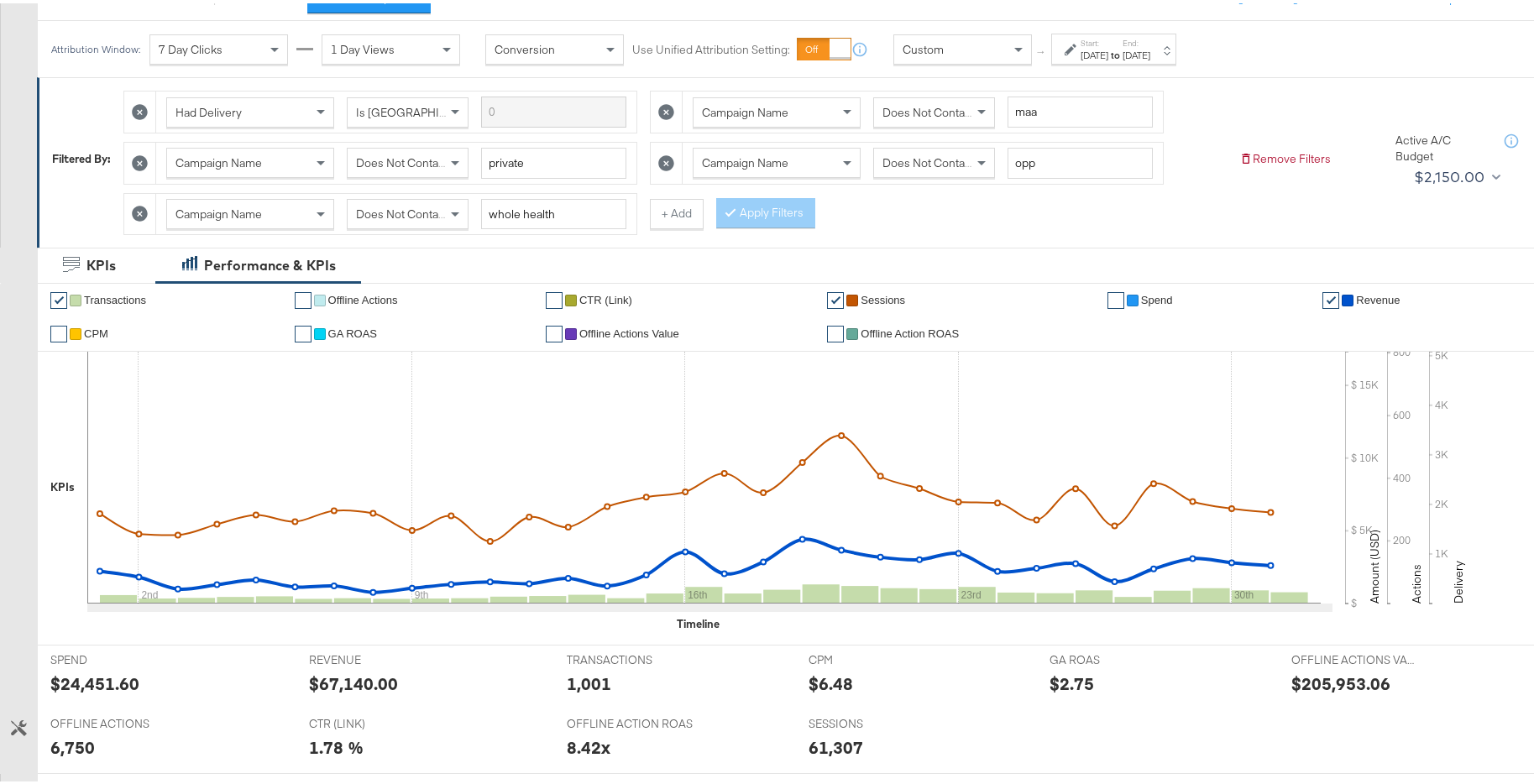
scroll to position [95, 0]
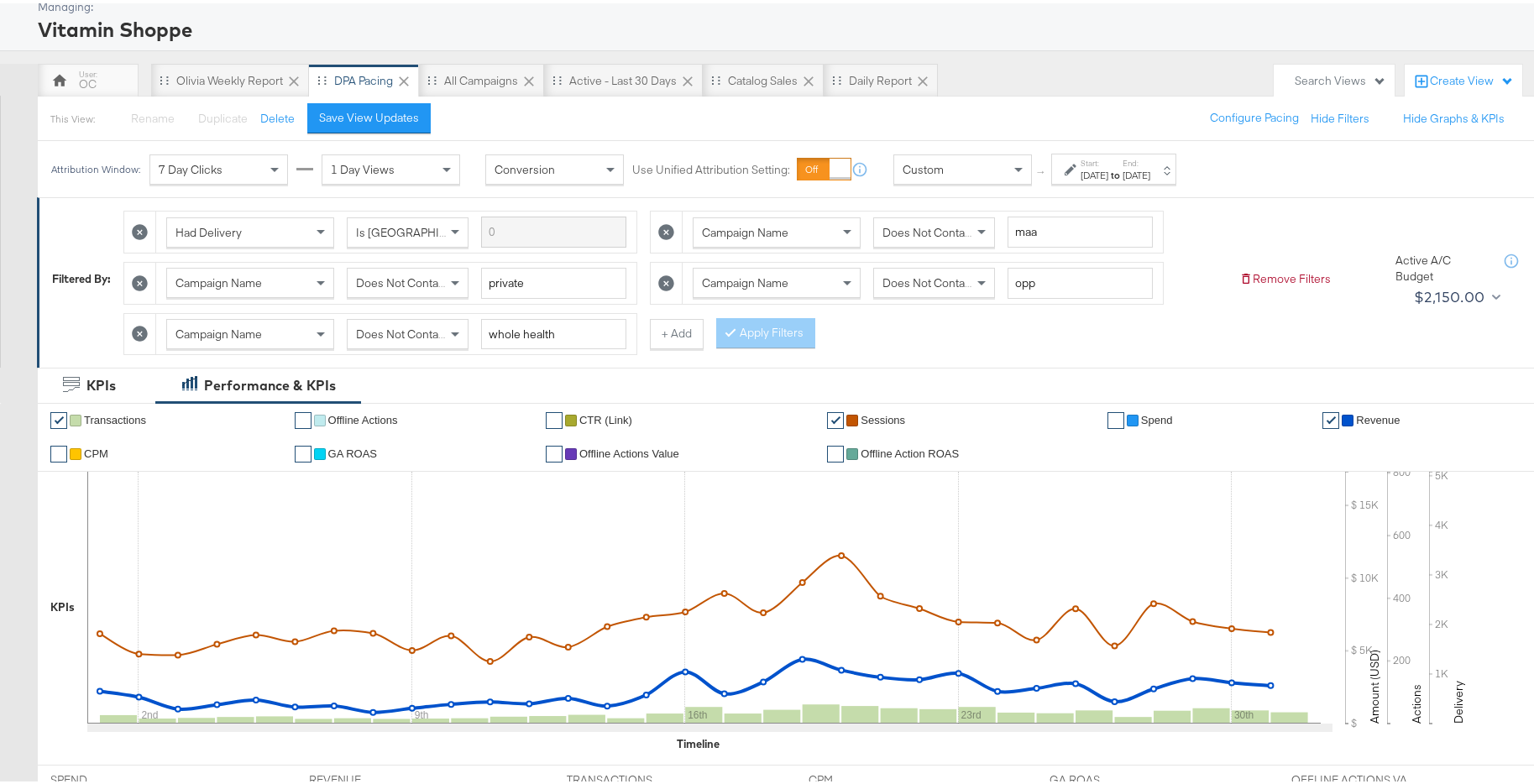
click at [1150, 168] on div "Jan 31st 2025" at bounding box center [1137, 173] width 28 height 14
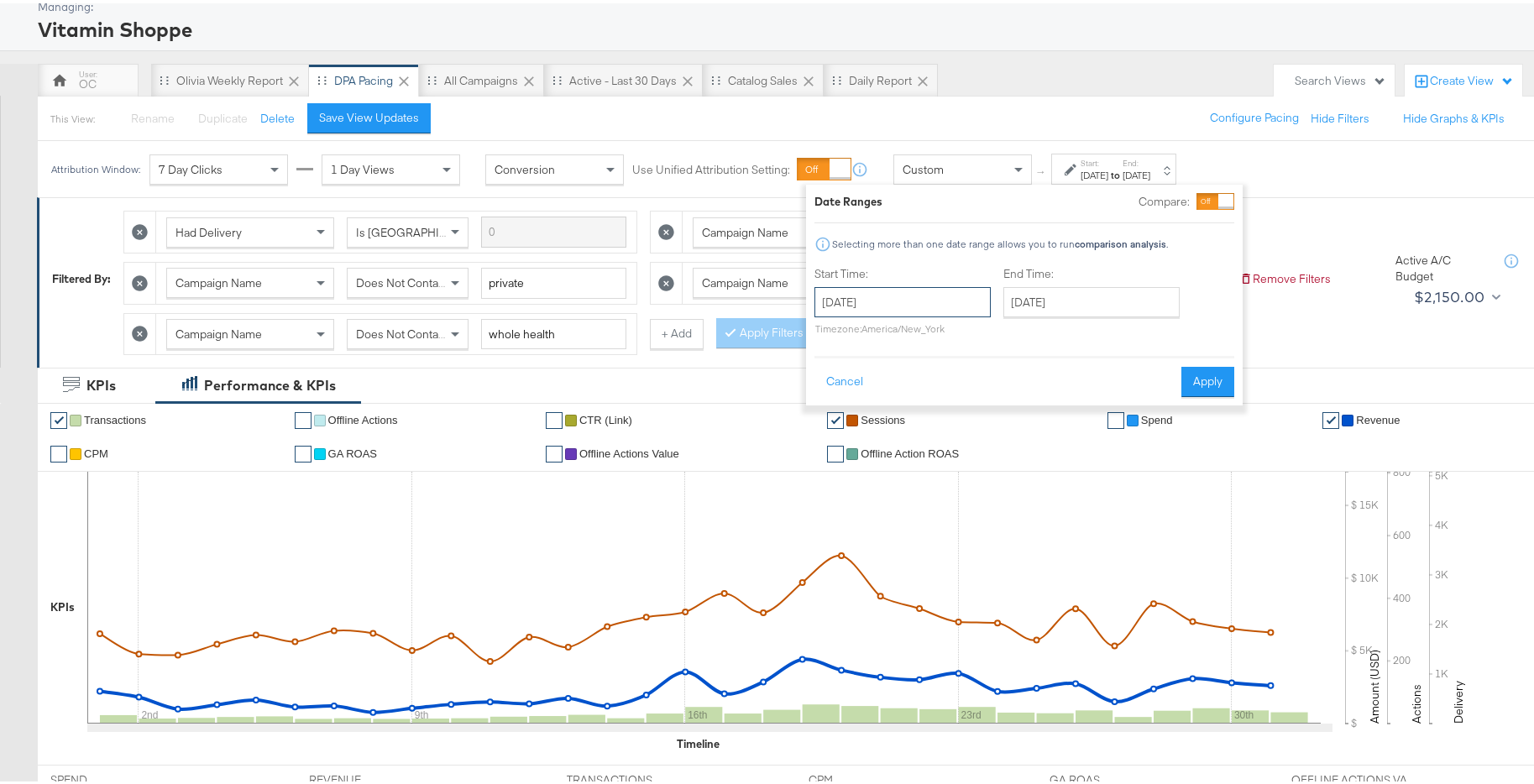
drag, startPoint x: 954, startPoint y: 294, endPoint x: 909, endPoint y: 313, distance: 48.8
click at [953, 294] on input "January 1st 2025" at bounding box center [903, 299] width 176 height 30
click at [840, 334] on span "‹" at bounding box center [834, 332] width 26 height 25
click at [836, 335] on span "‹" at bounding box center [834, 332] width 26 height 25
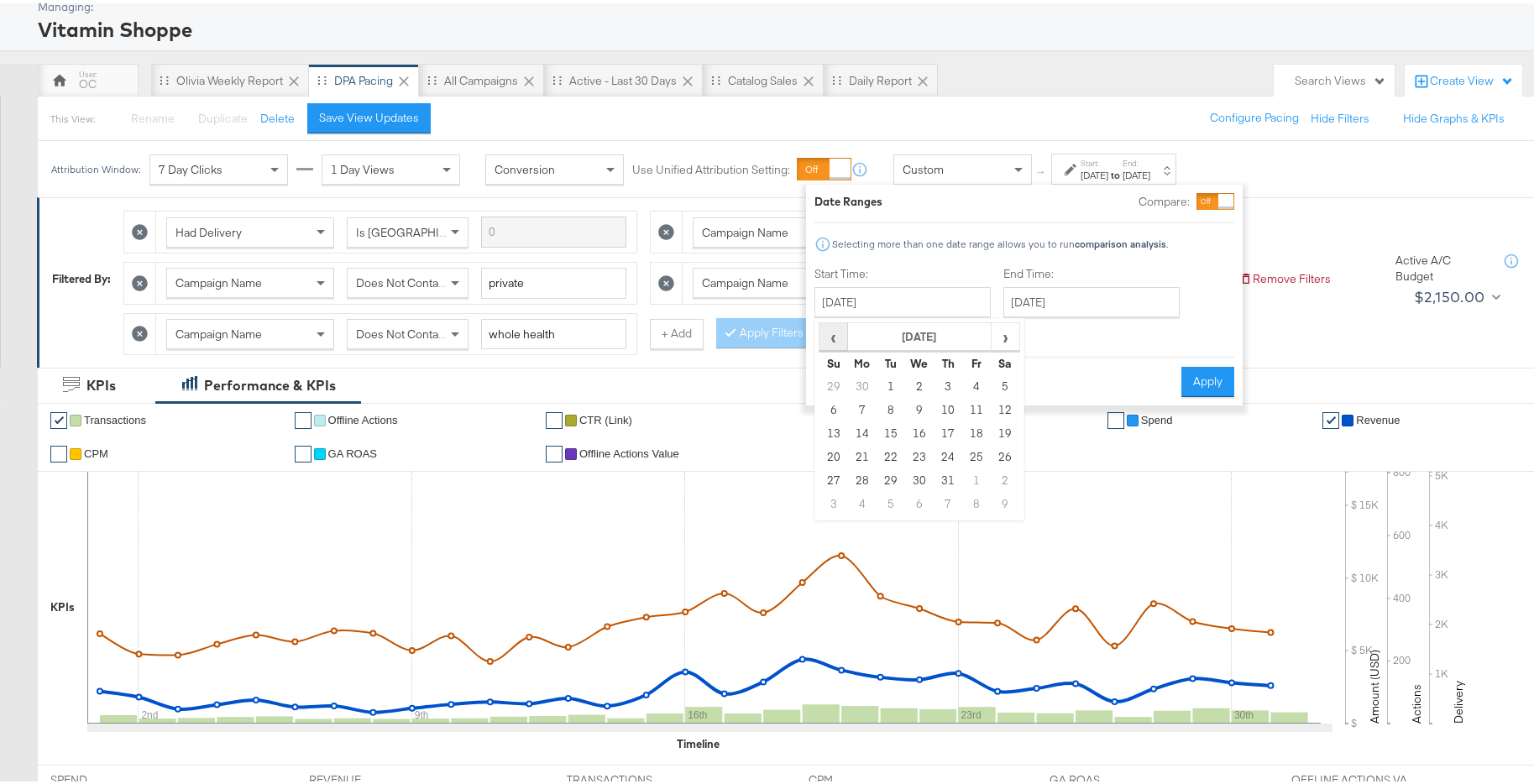
click at [836, 335] on span "‹" at bounding box center [834, 332] width 26 height 25
click at [861, 501] on td "30" at bounding box center [862, 501] width 29 height 23
type input "September 30th 2024"
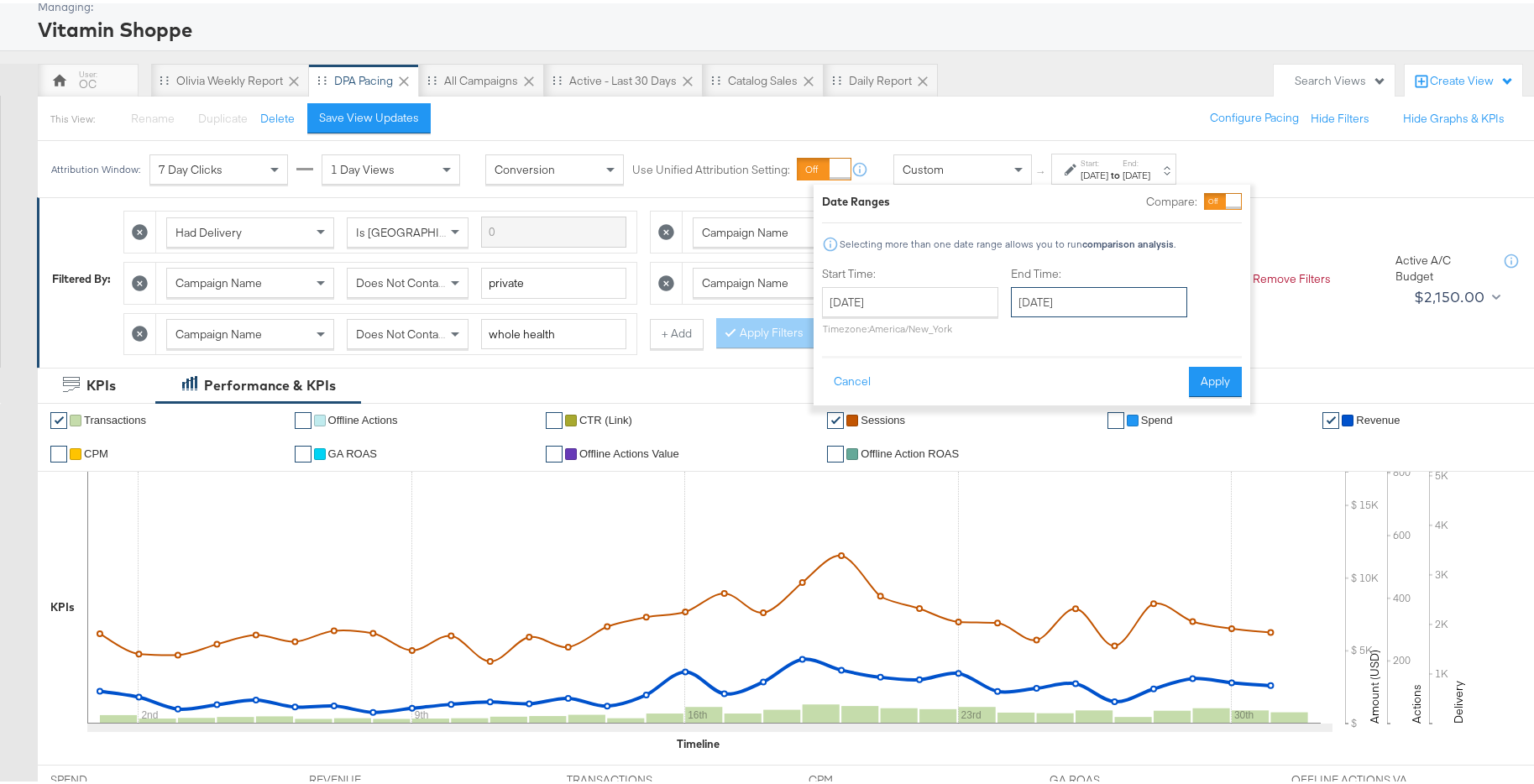
click at [1084, 296] on input "January 31st 2025" at bounding box center [1100, 299] width 176 height 30
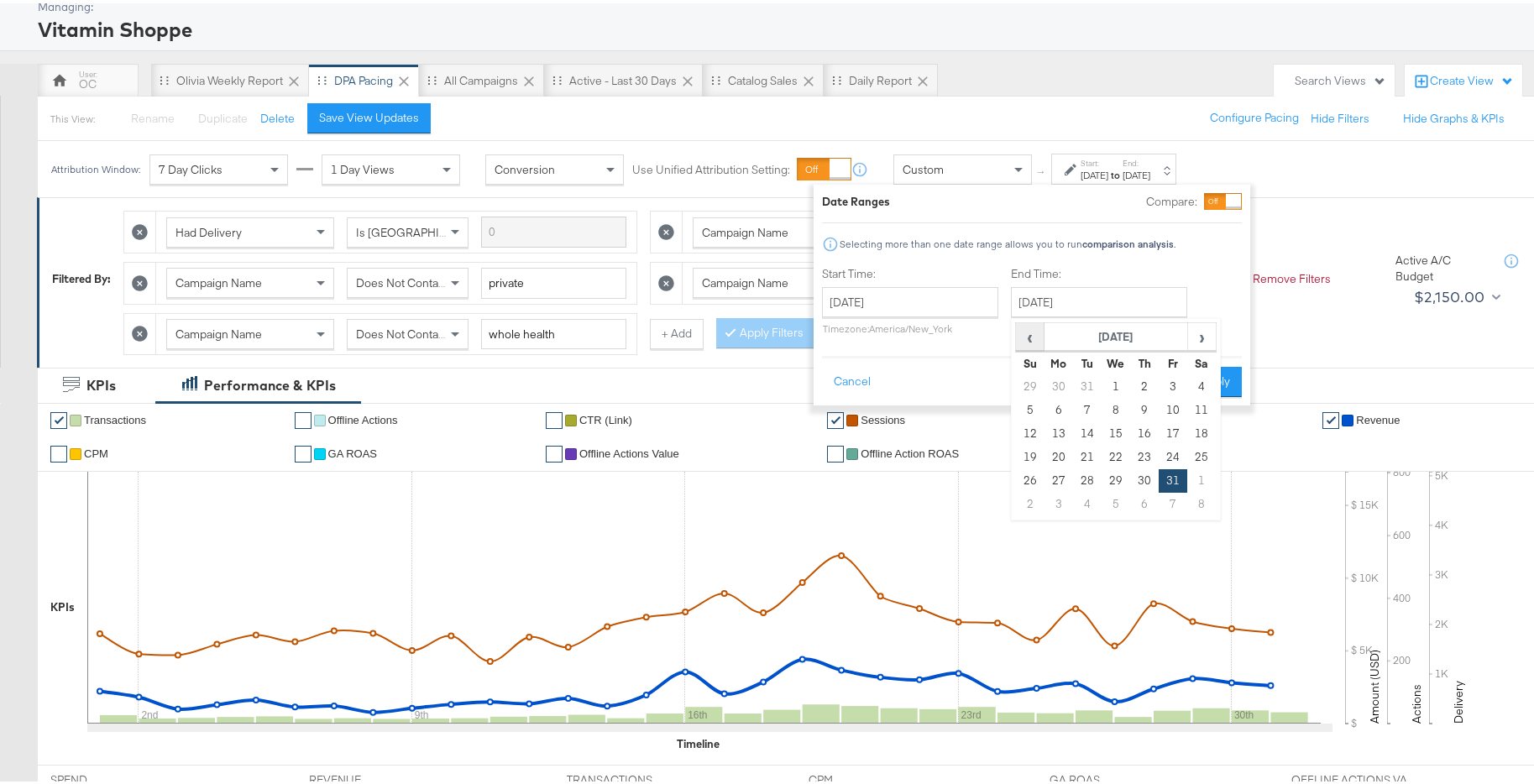
click at [1032, 327] on span "‹" at bounding box center [1030, 332] width 26 height 25
click at [1211, 336] on span "›" at bounding box center [1202, 332] width 26 height 25
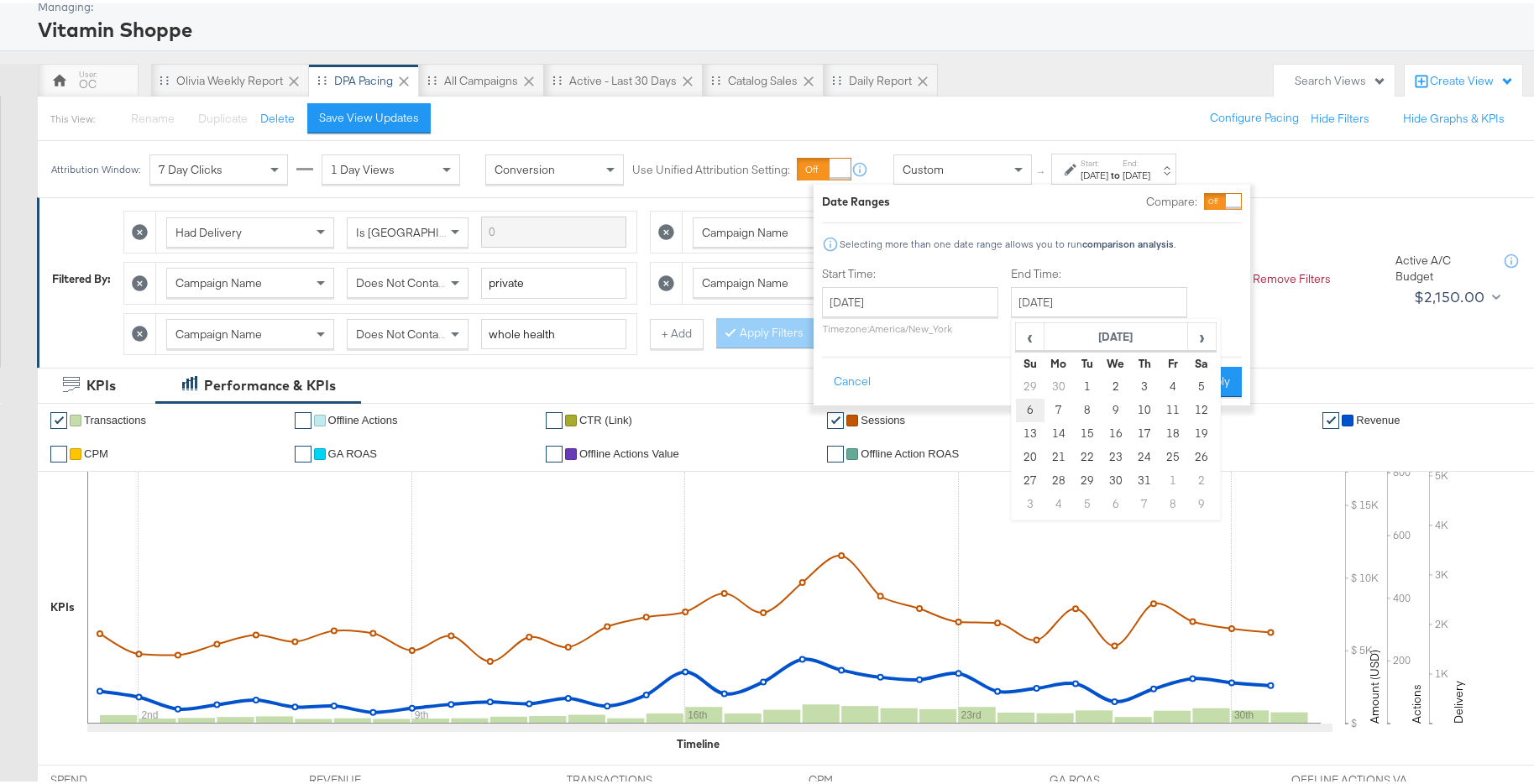
click at [1026, 409] on td "6" at bounding box center [1030, 407] width 29 height 23
type input "October 6th 2024"
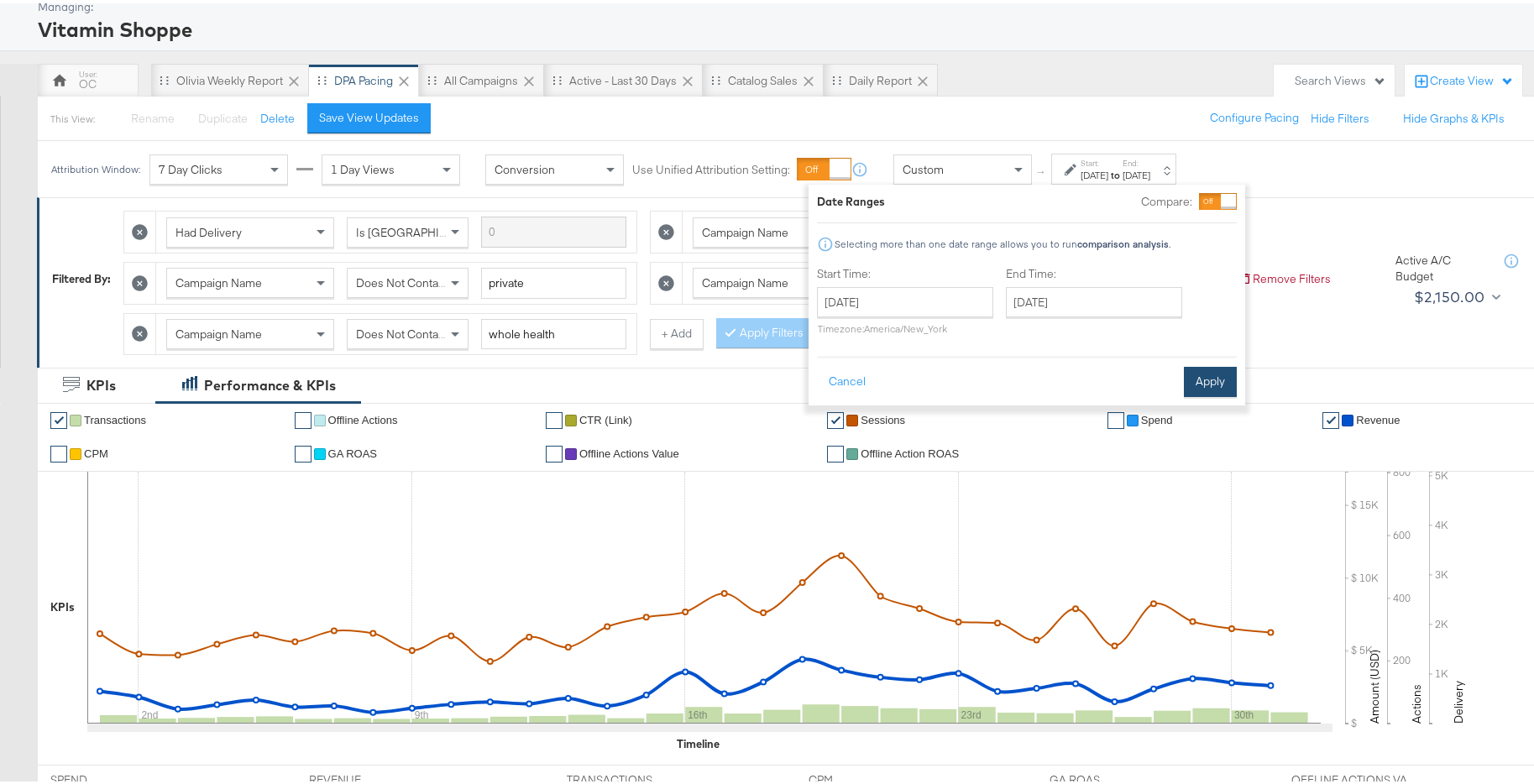
click at [1207, 378] on button "Apply" at bounding box center [1210, 378] width 53 height 30
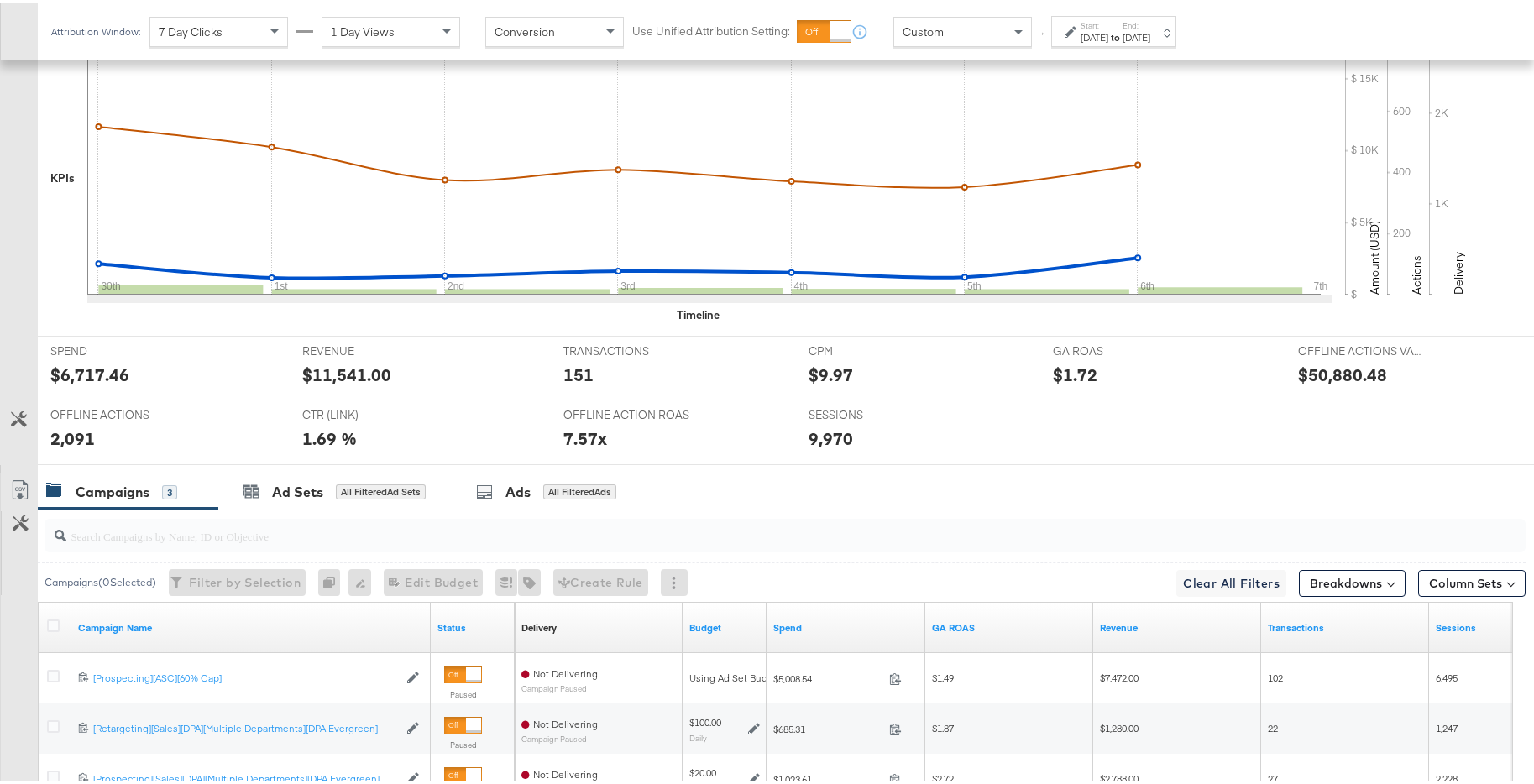
scroll to position [714, 0]
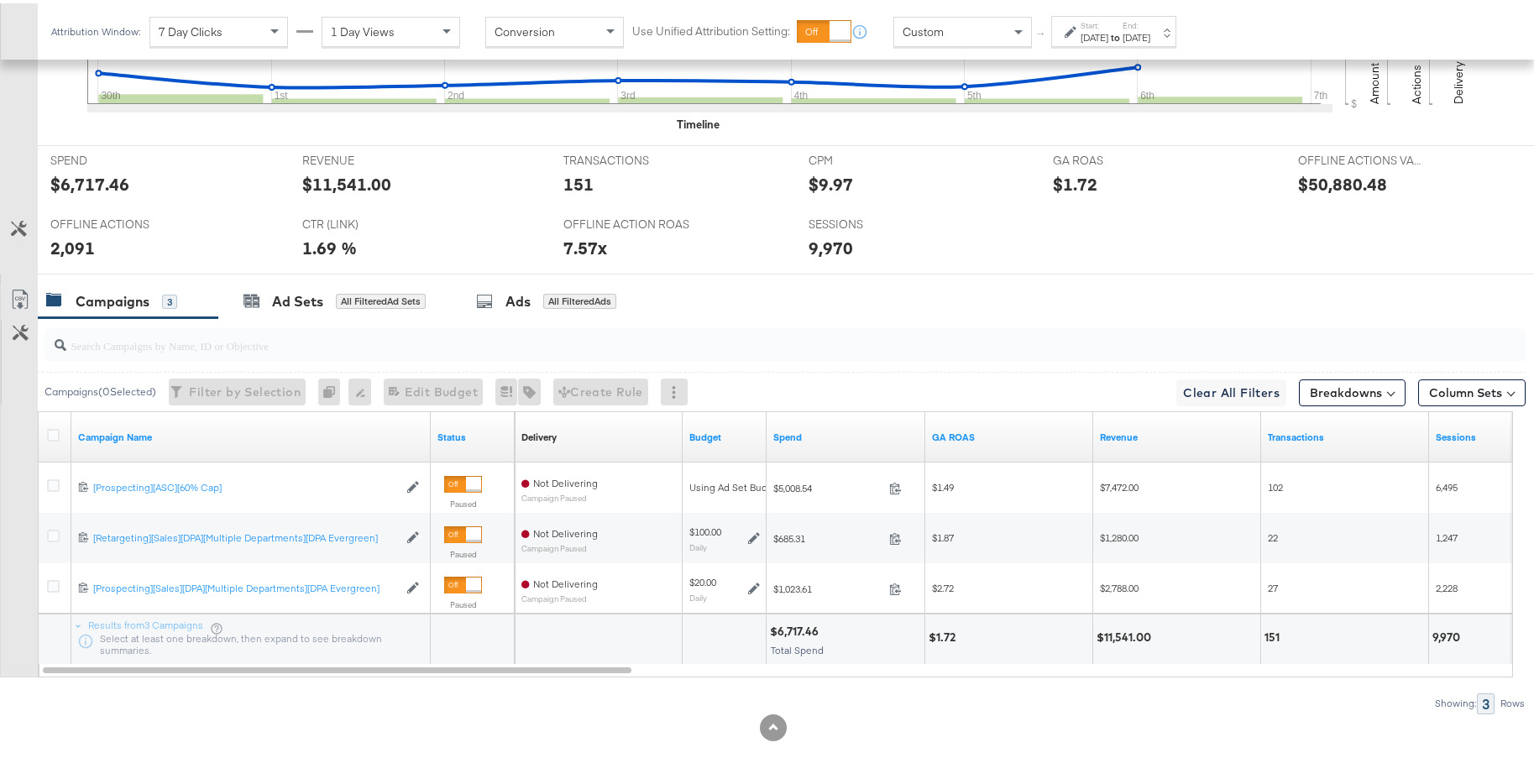
click at [1150, 33] on div "Oct 6th 2024" at bounding box center [1137, 35] width 28 height 14
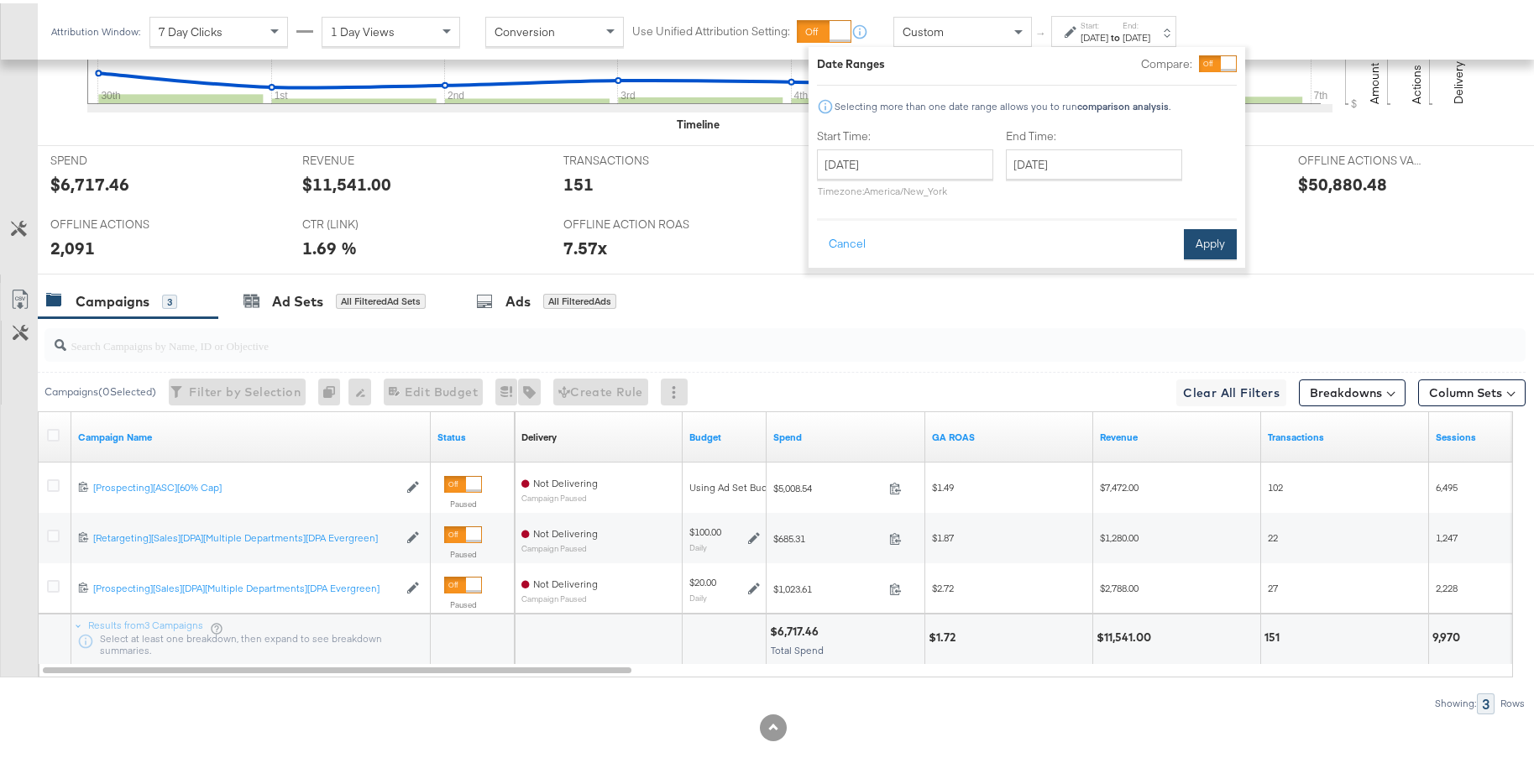
click at [1189, 232] on button "Apply" at bounding box center [1210, 241] width 53 height 30
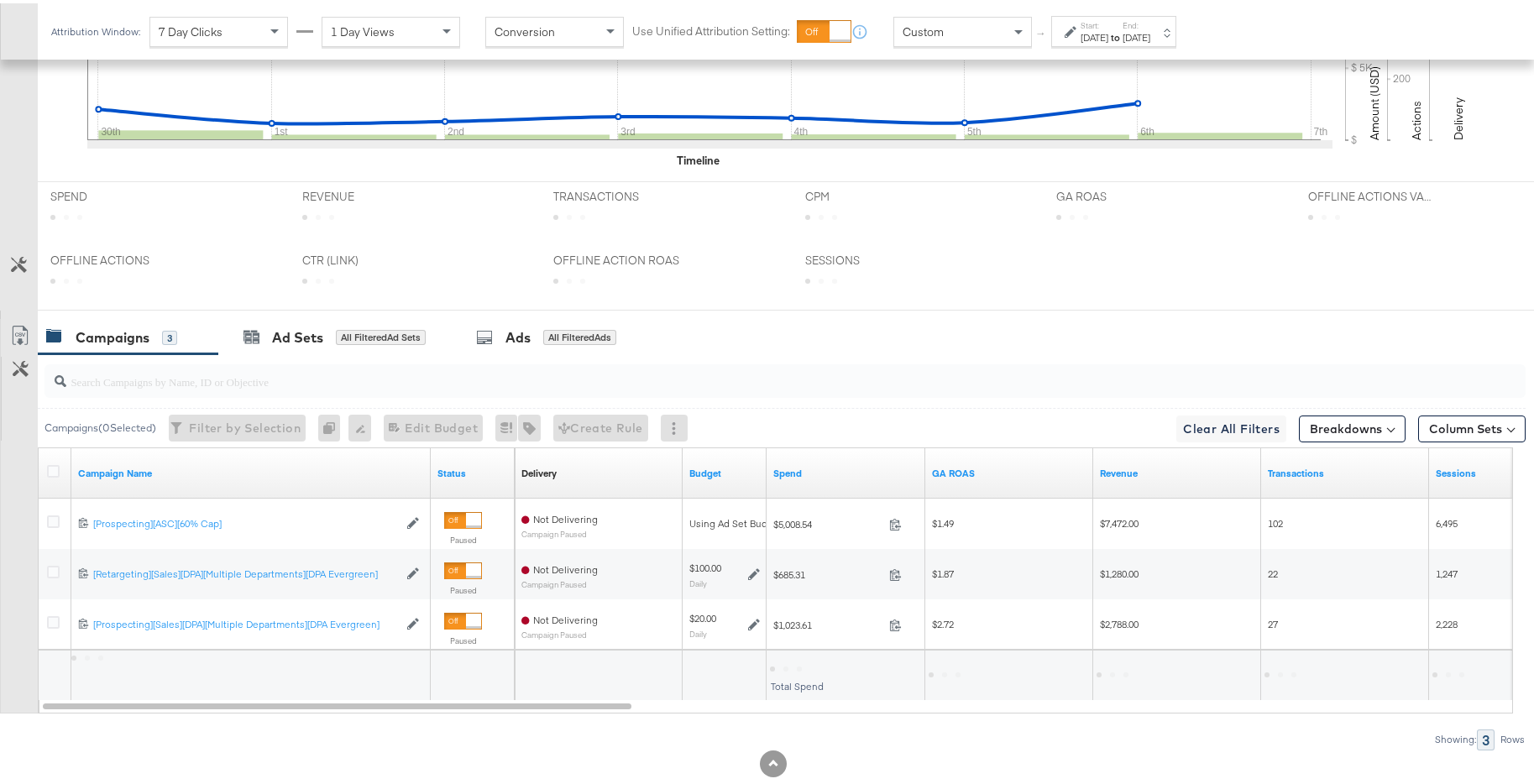
scroll to position [681, 0]
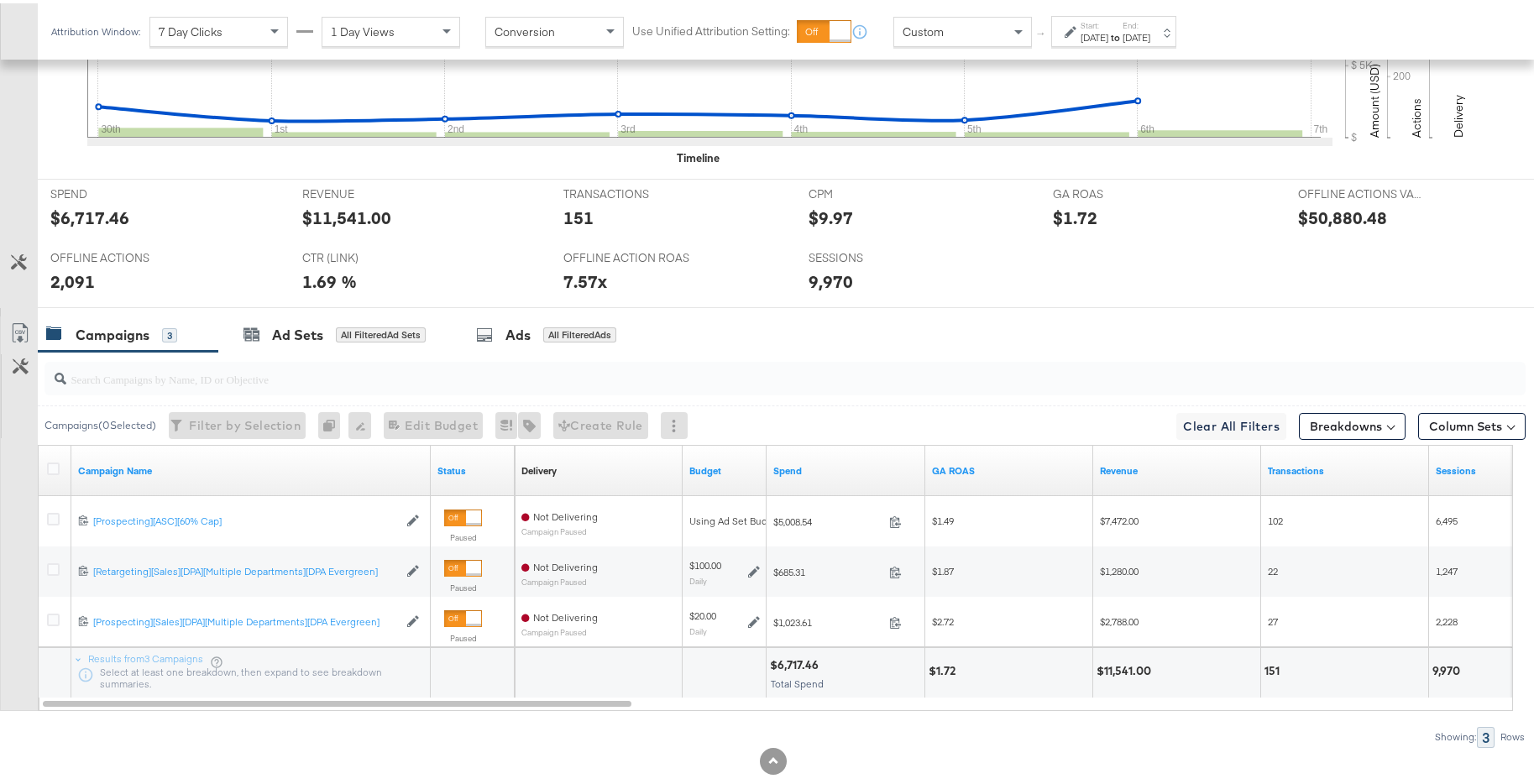
click at [1125, 41] on div "Start: Sep 30th 2024 to End: Oct 6th 2024" at bounding box center [1113, 28] width 125 height 31
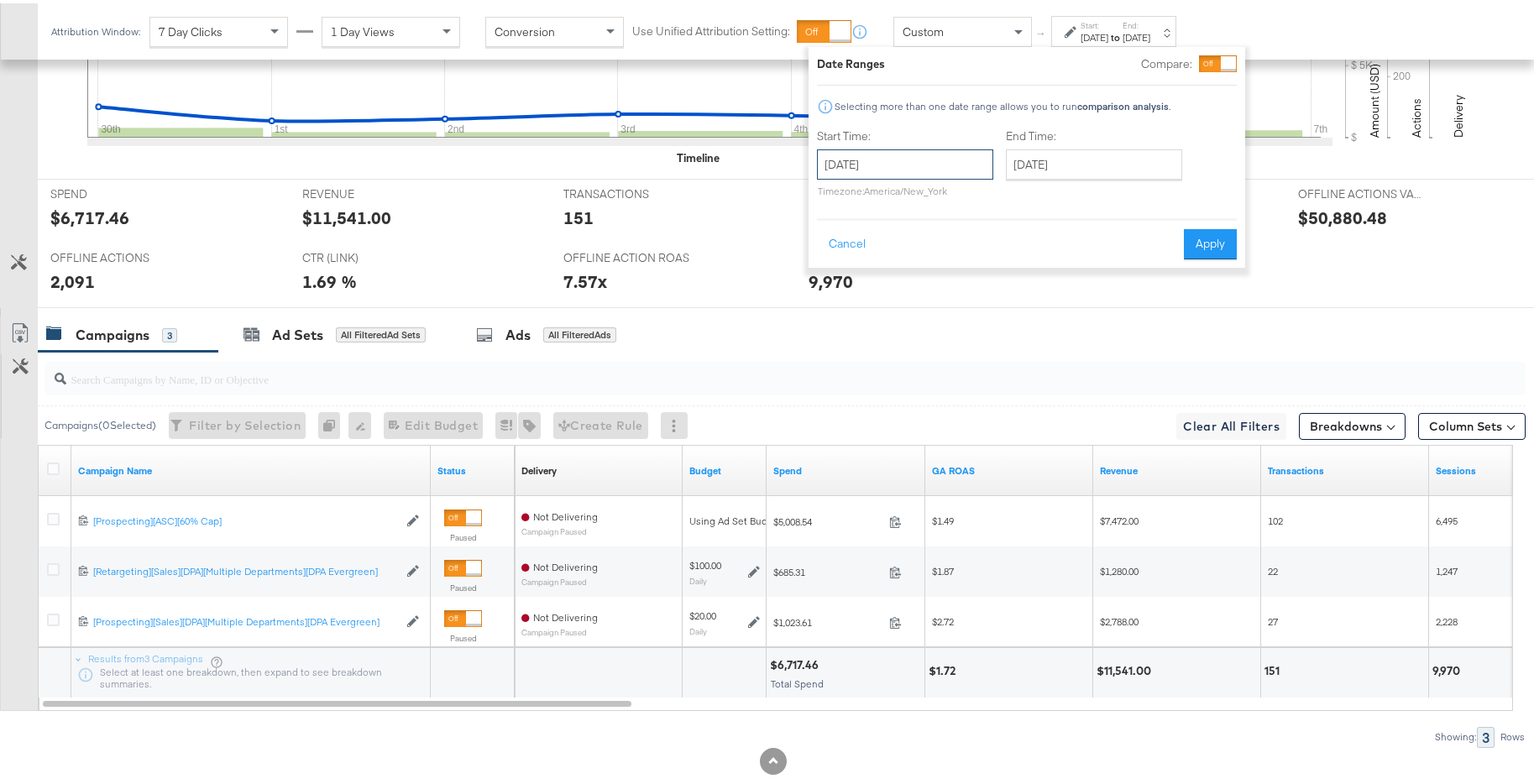
click at [960, 159] on input "September 30th 2024" at bounding box center [905, 161] width 176 height 30
click at [997, 192] on span "›" at bounding box center [1008, 195] width 26 height 25
drag, startPoint x: 864, startPoint y: 266, endPoint x: 897, endPoint y: 250, distance: 36.7
click at [863, 266] on td "7" at bounding box center [865, 269] width 29 height 23
type input "October 7th 2024"
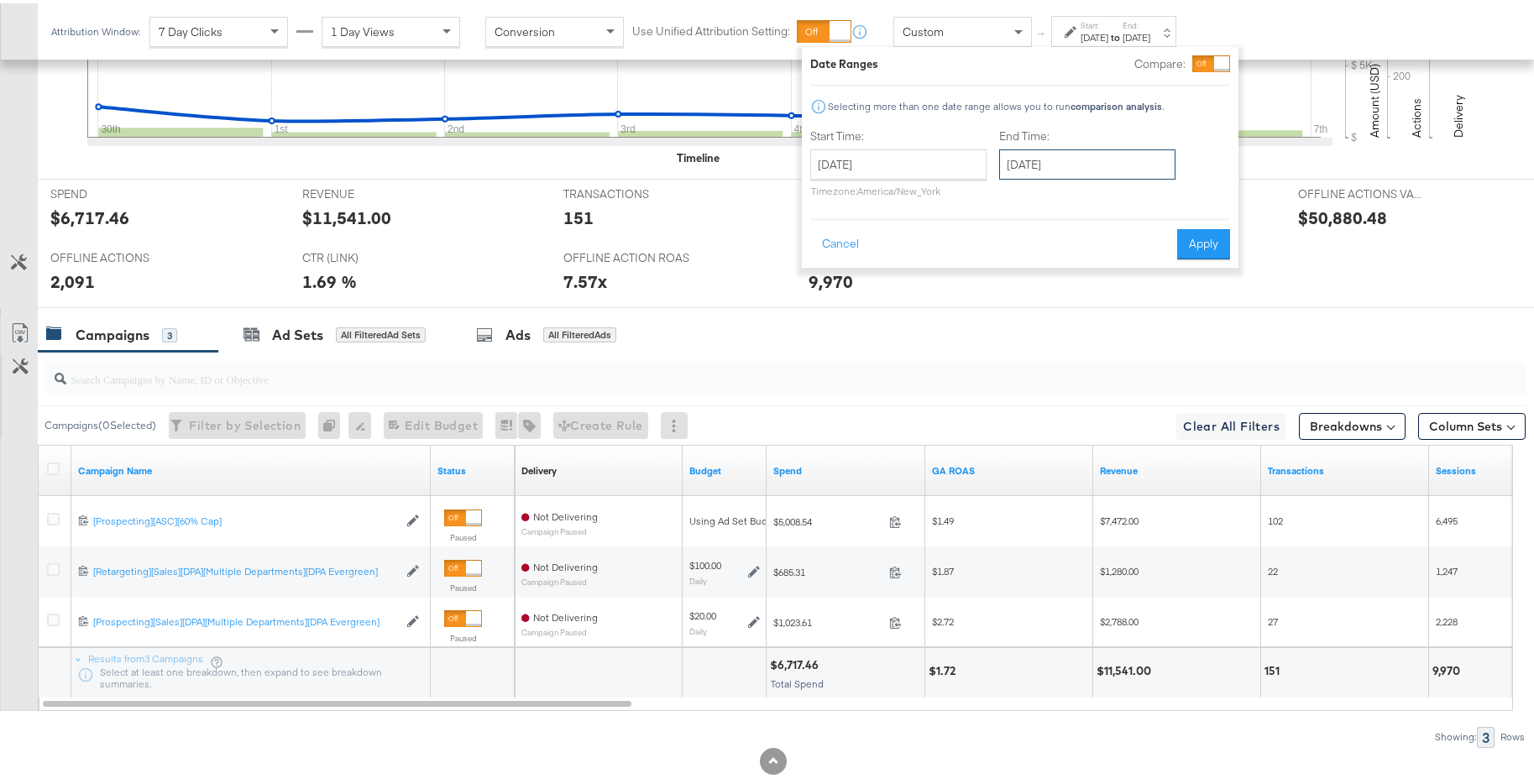
click at [1078, 158] on input "October 7th 2024" at bounding box center [1087, 161] width 176 height 30
click at [1016, 288] on td "13" at bounding box center [1018, 293] width 29 height 23
type input "October 13th 2024"
click at [1208, 241] on button "Apply" at bounding box center [1209, 241] width 53 height 30
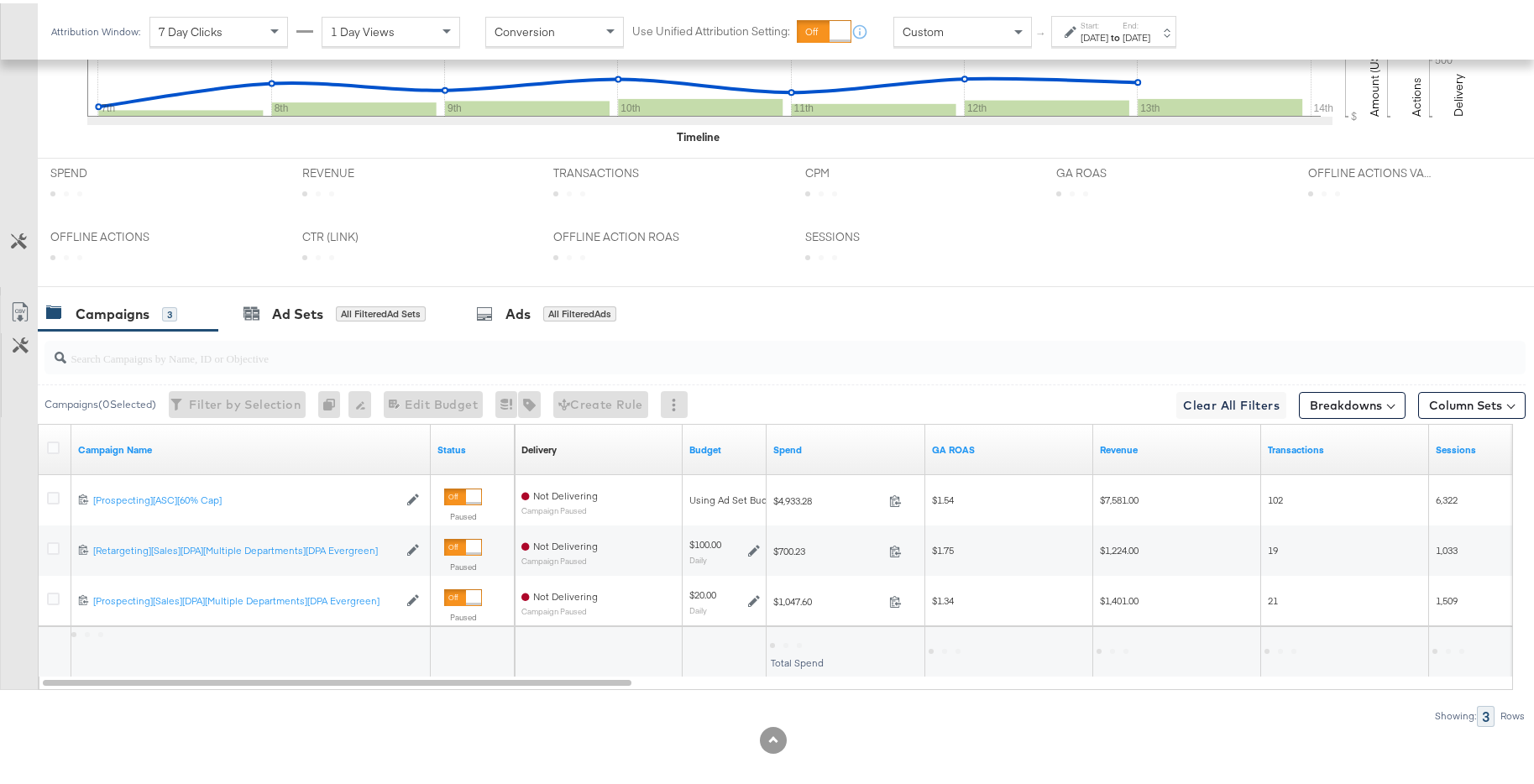
scroll to position [714, 0]
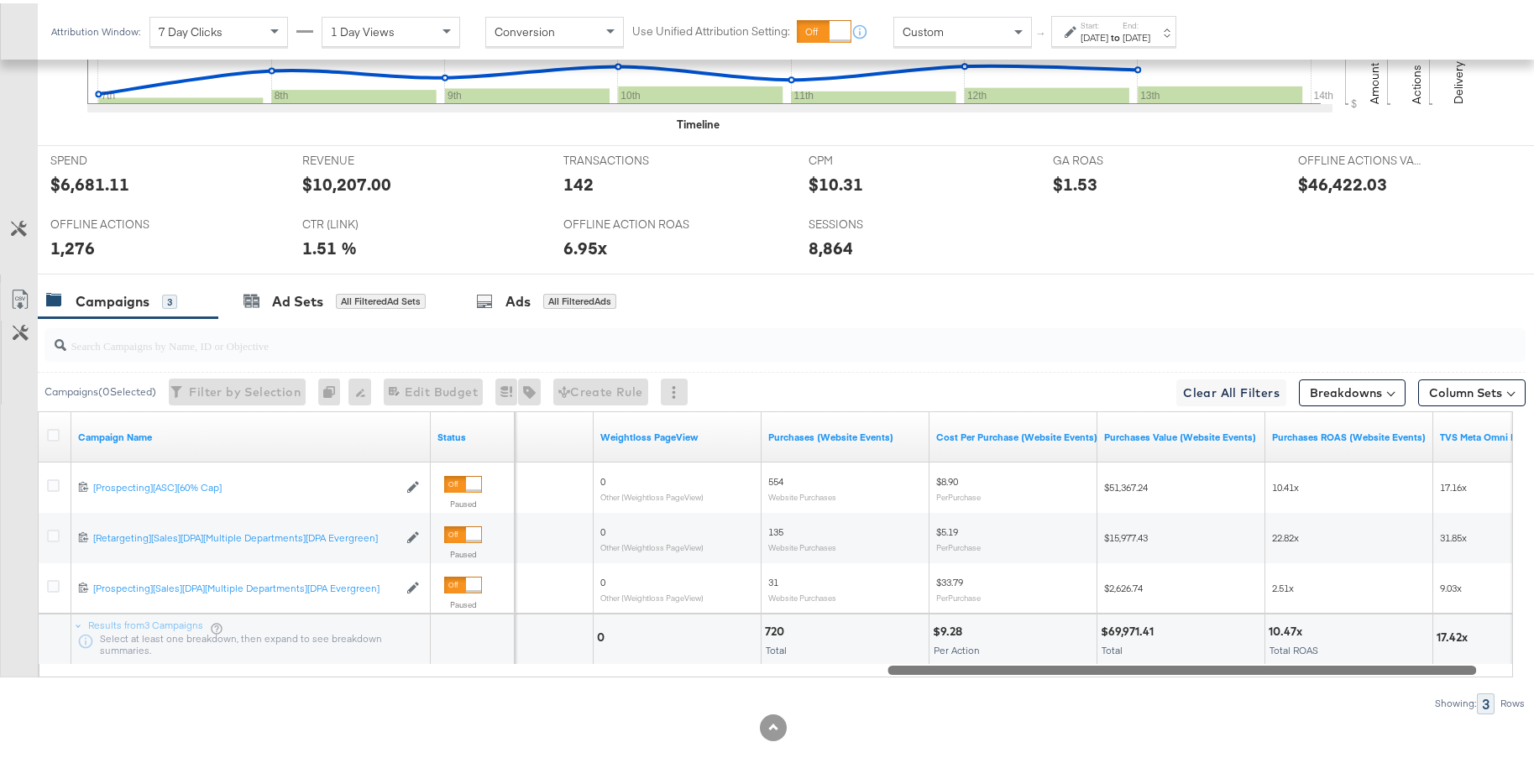
drag, startPoint x: 573, startPoint y: 668, endPoint x: 1468, endPoint y: 625, distance: 896.0
click at [1468, 625] on div "Campaign Name Status Clicks (Link) Weightloss PageView Purchases (Website Event…" at bounding box center [776, 541] width 1475 height 266
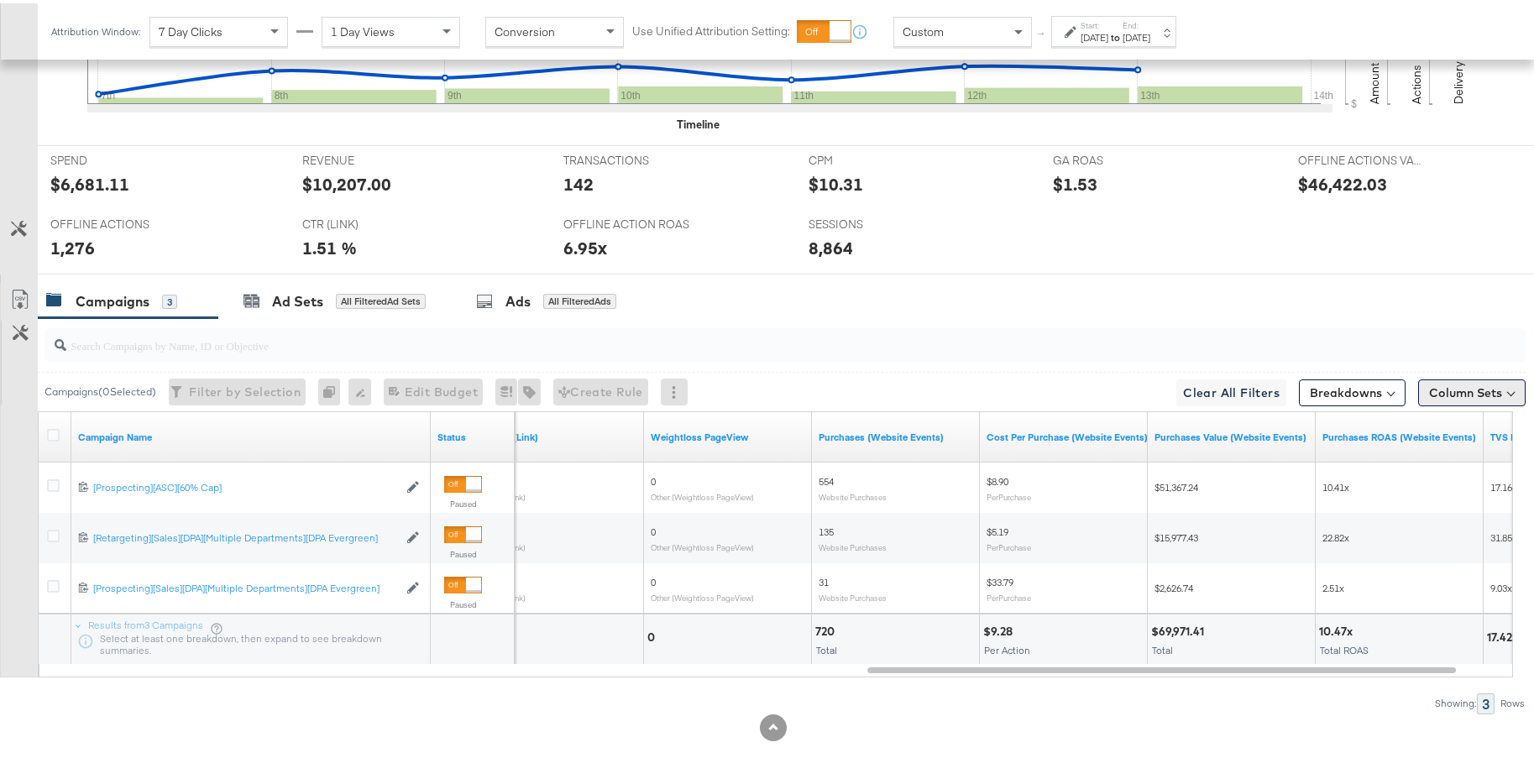
click at [1431, 383] on button "Column Sets" at bounding box center [1472, 389] width 107 height 27
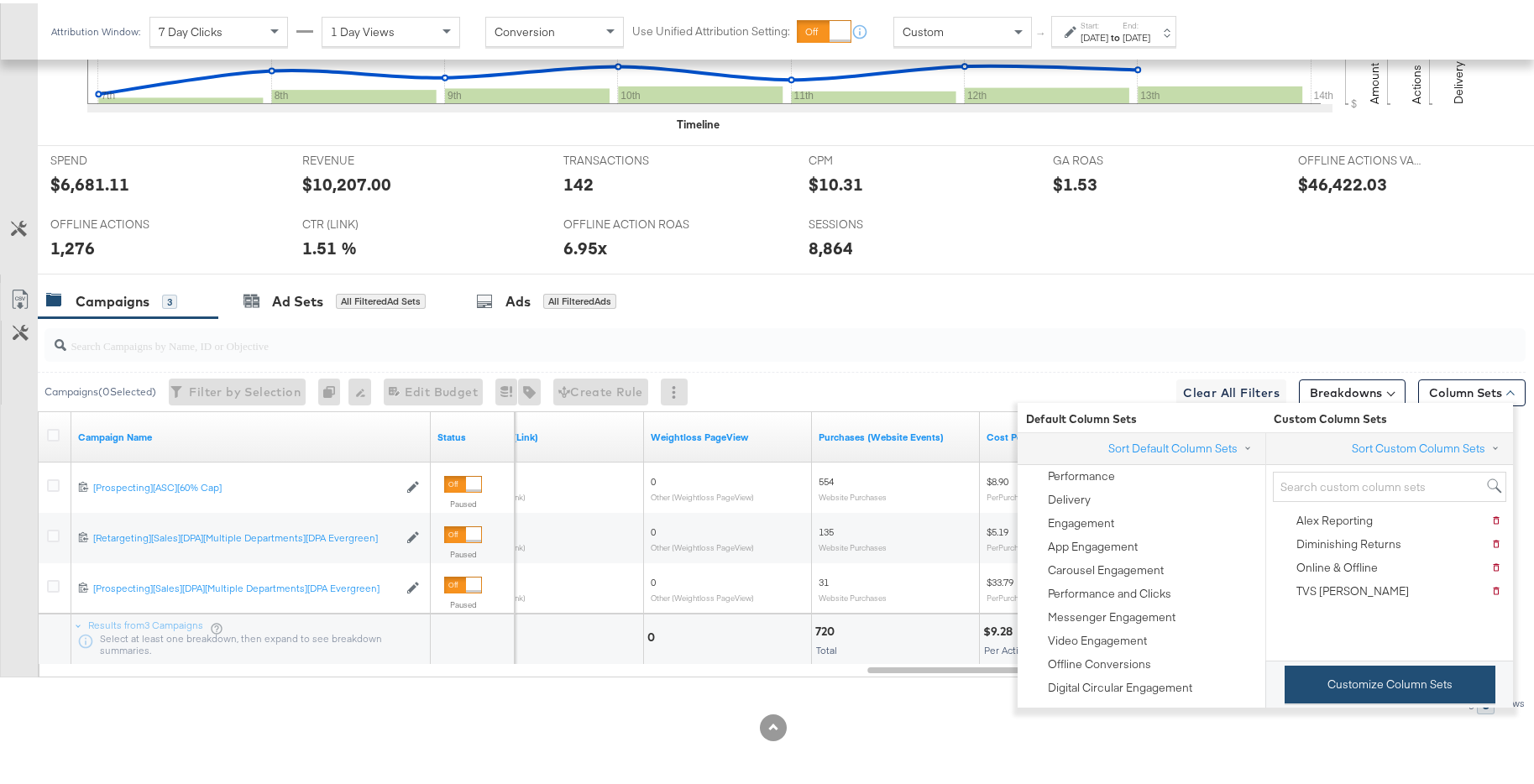
click at [1347, 691] on button "Customize Column Sets" at bounding box center [1391, 681] width 211 height 38
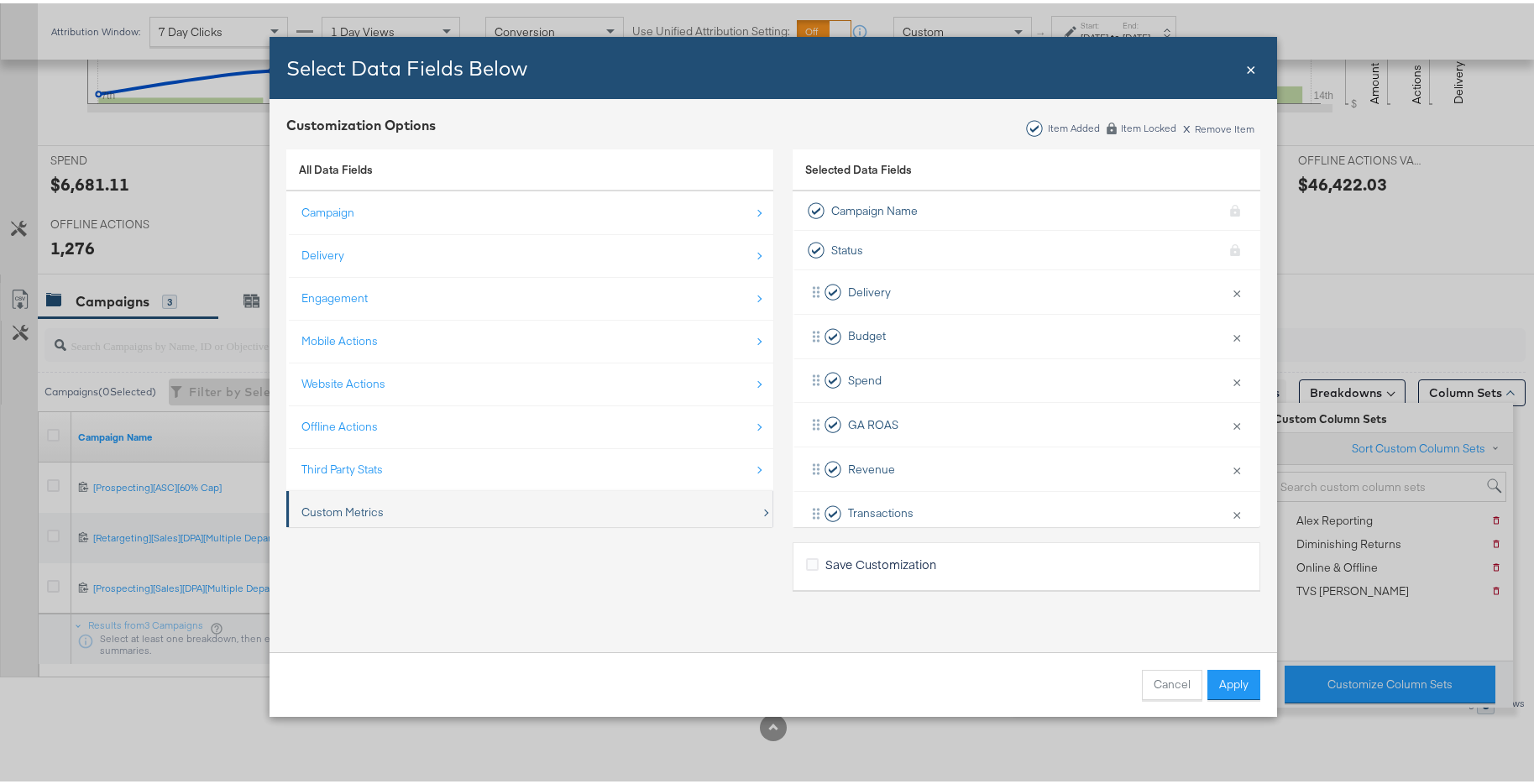
click at [481, 494] on div "Custom Metrics" at bounding box center [531, 509] width 460 height 35
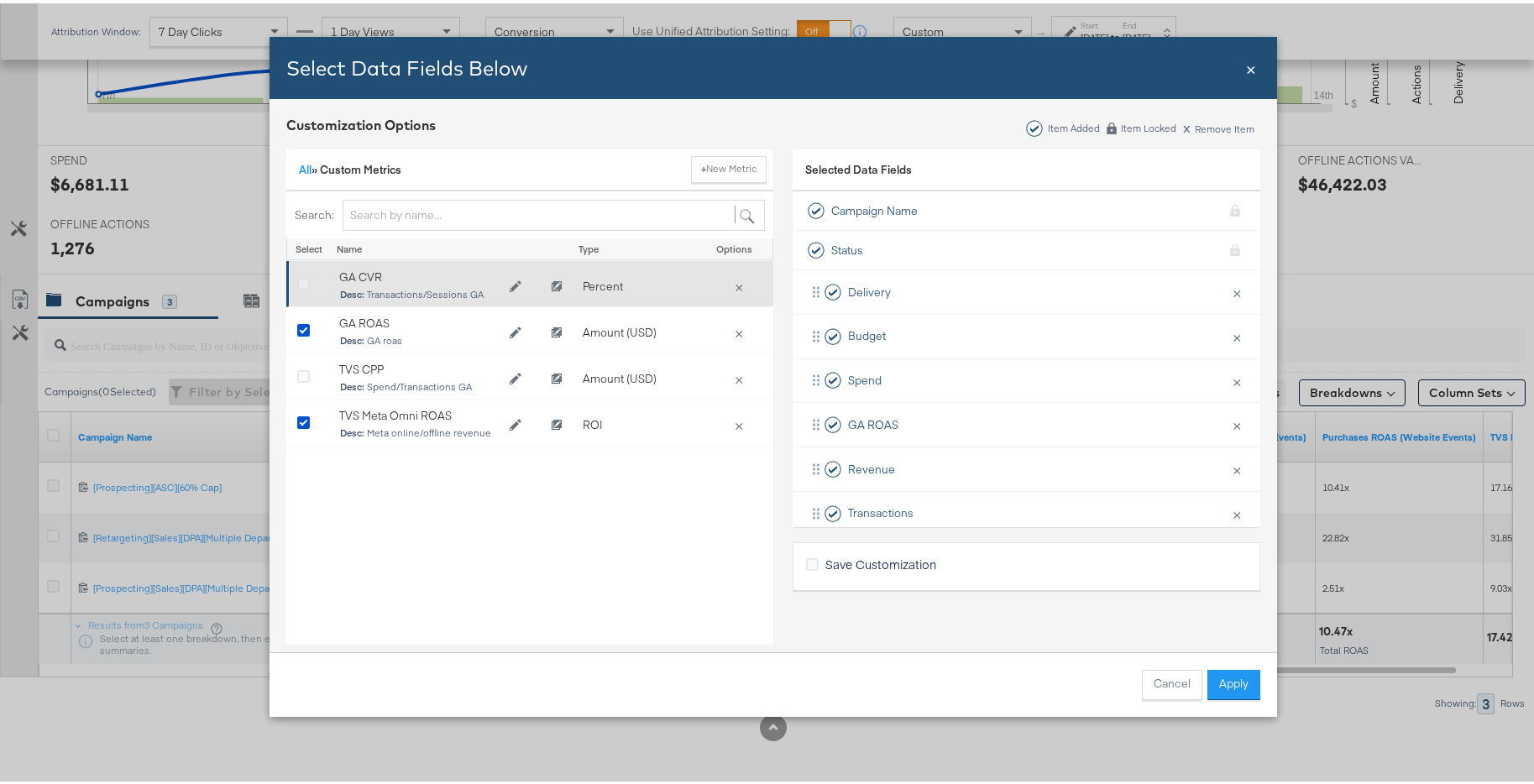
click at [297, 284] on icon "Bulk Add Locations Modal" at bounding box center [303, 281] width 13 height 13
click at [0, 0] on input "Bulk Add Locations Modal" at bounding box center [0, 0] width 0 height 0
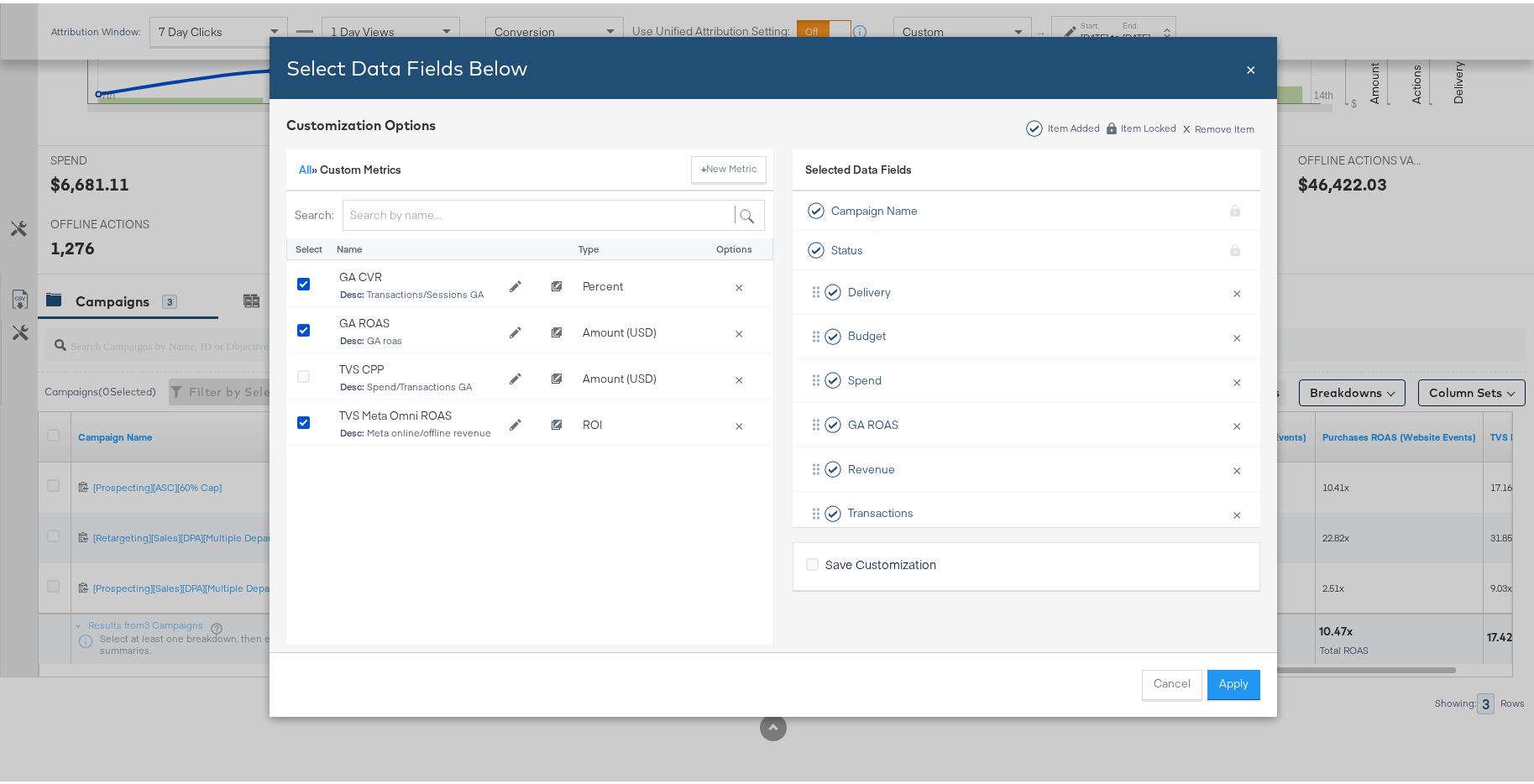
click at [1239, 692] on button "Apply" at bounding box center [1233, 681] width 53 height 30
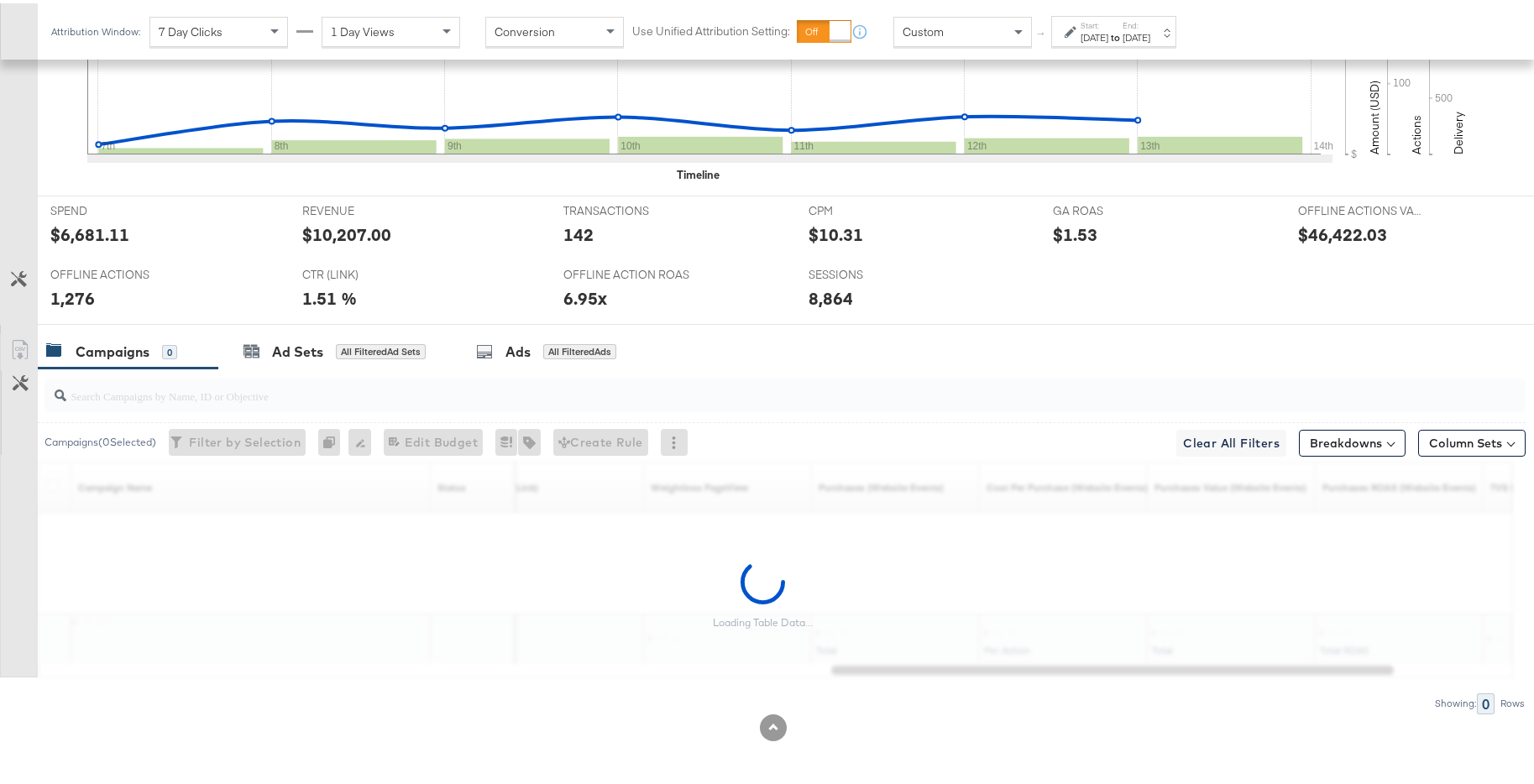
scroll to position [664, 0]
click at [1232, 668] on div "Loading Table Data..." at bounding box center [763, 591] width 1526 height 166
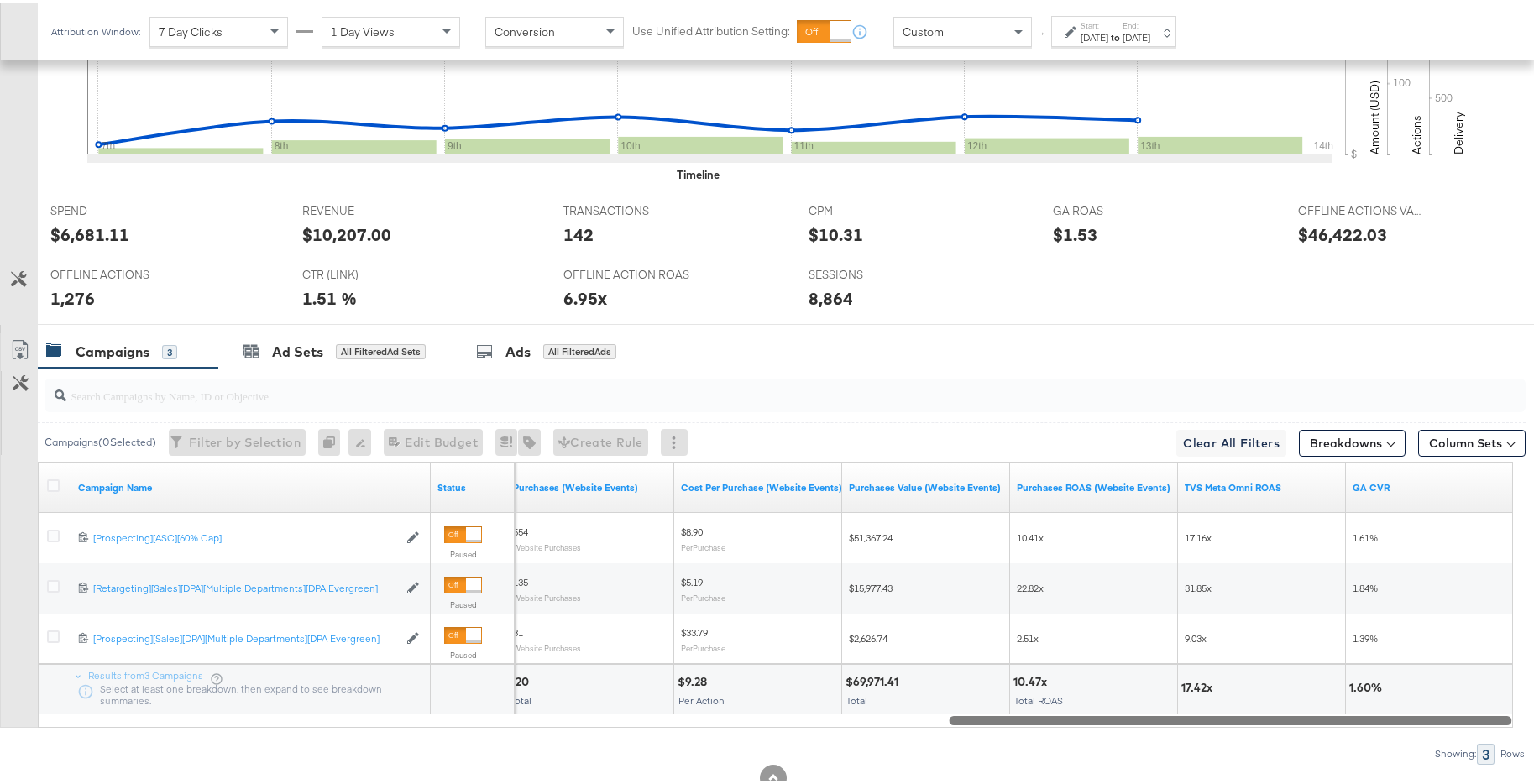
drag, startPoint x: 1284, startPoint y: 718, endPoint x: 1575, endPoint y: 705, distance: 291.3
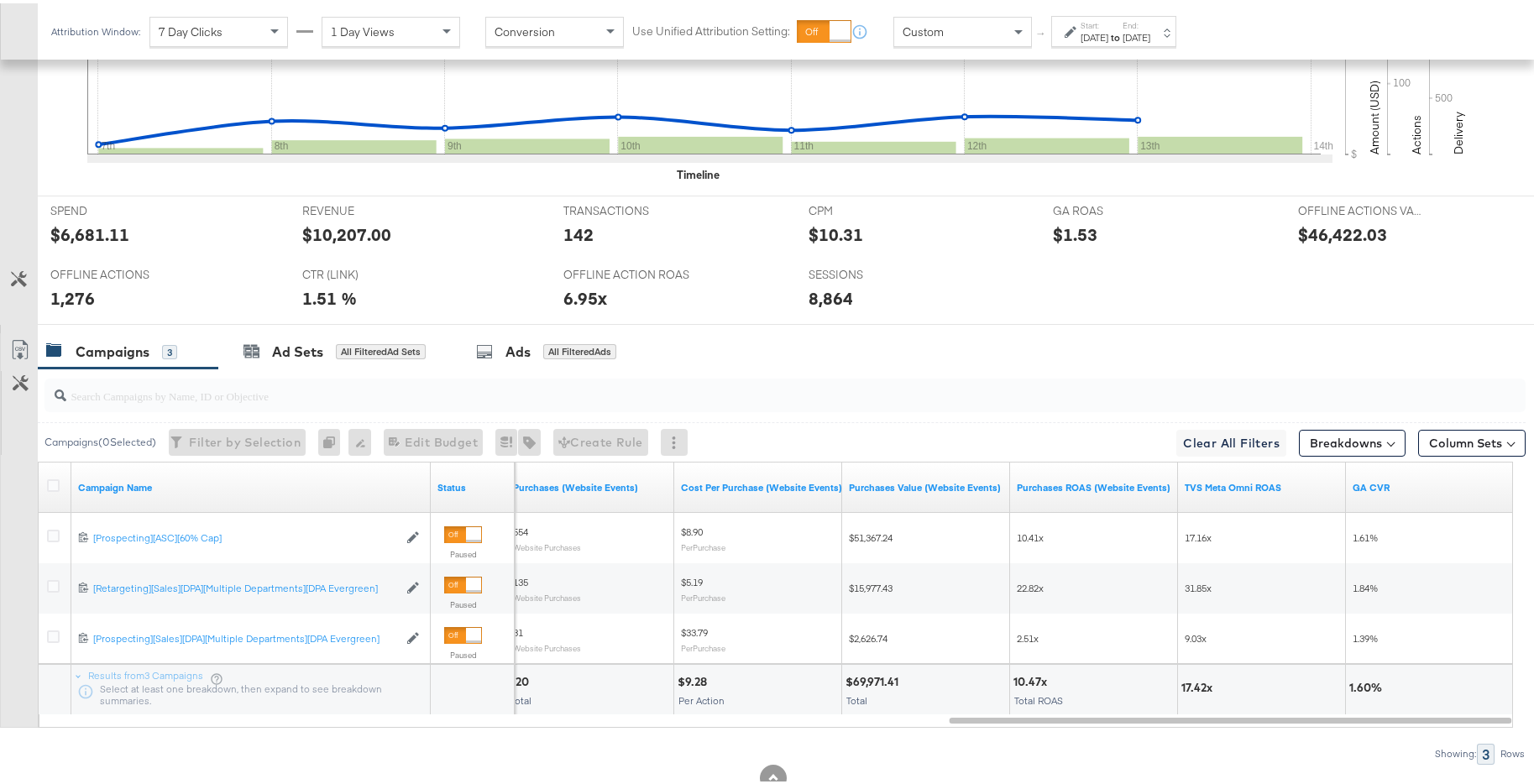
click at [1108, 36] on div "Oct 7th 2024" at bounding box center [1094, 35] width 28 height 14
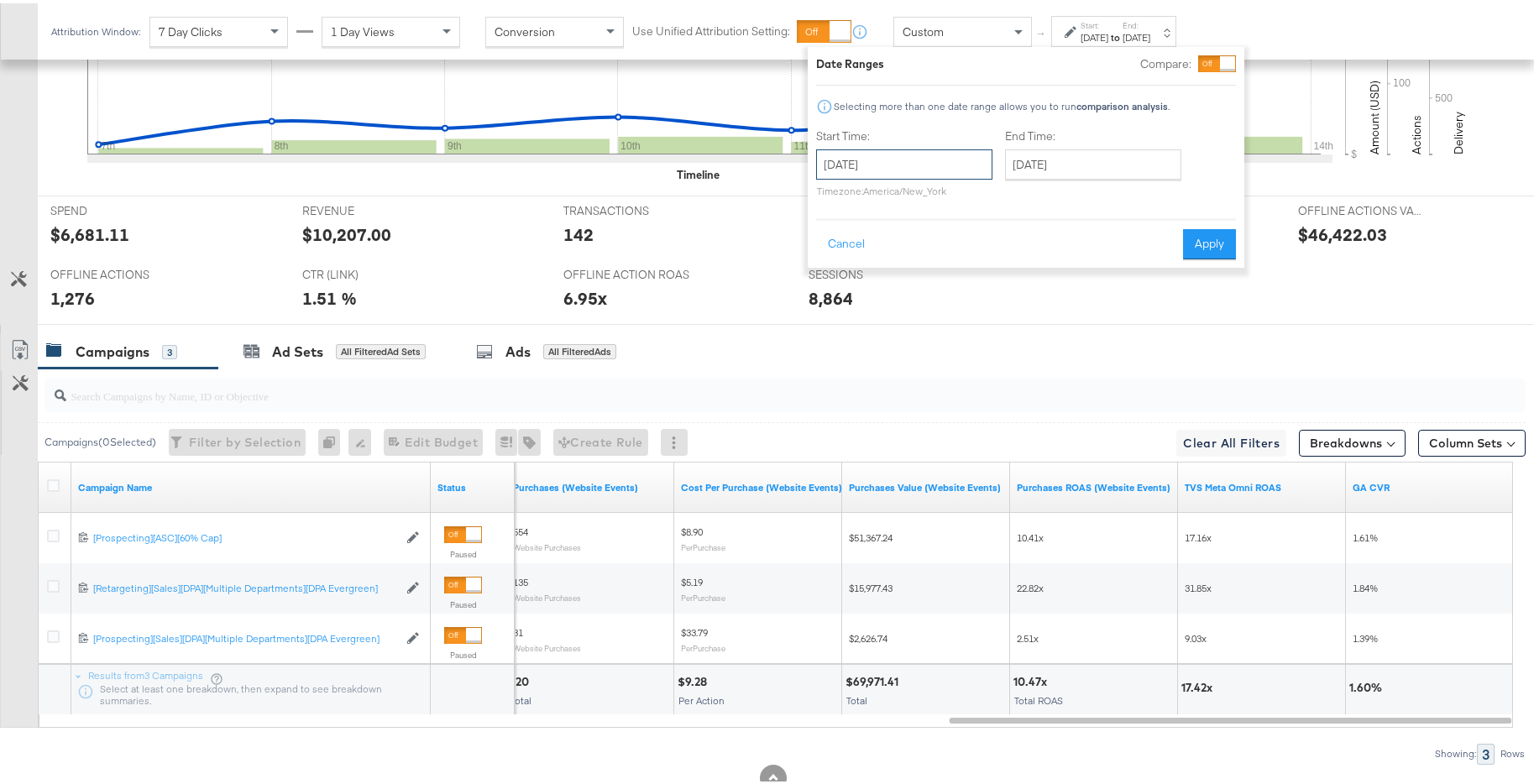
click at [956, 161] on input "October 7th 2024" at bounding box center [904, 161] width 176 height 30
click at [865, 295] on td "14" at bounding box center [864, 293] width 29 height 23
type input "October 14th 2024"
click at [1084, 161] on input "October 14th 2024" at bounding box center [1099, 161] width 176 height 30
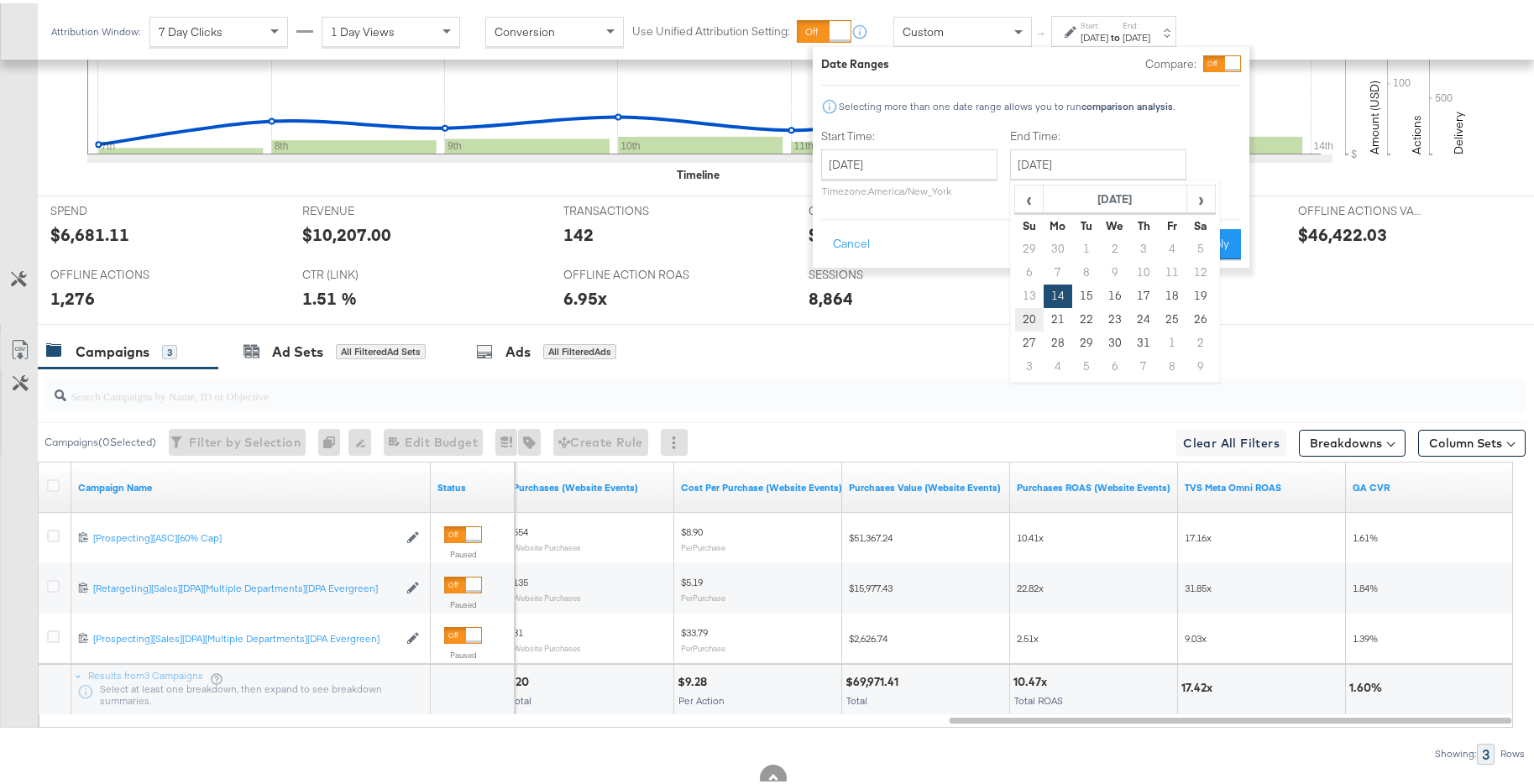
click at [1023, 313] on td "20" at bounding box center [1030, 316] width 29 height 23
type input "October 20th 2024"
click at [1211, 230] on button "Apply" at bounding box center [1214, 241] width 53 height 30
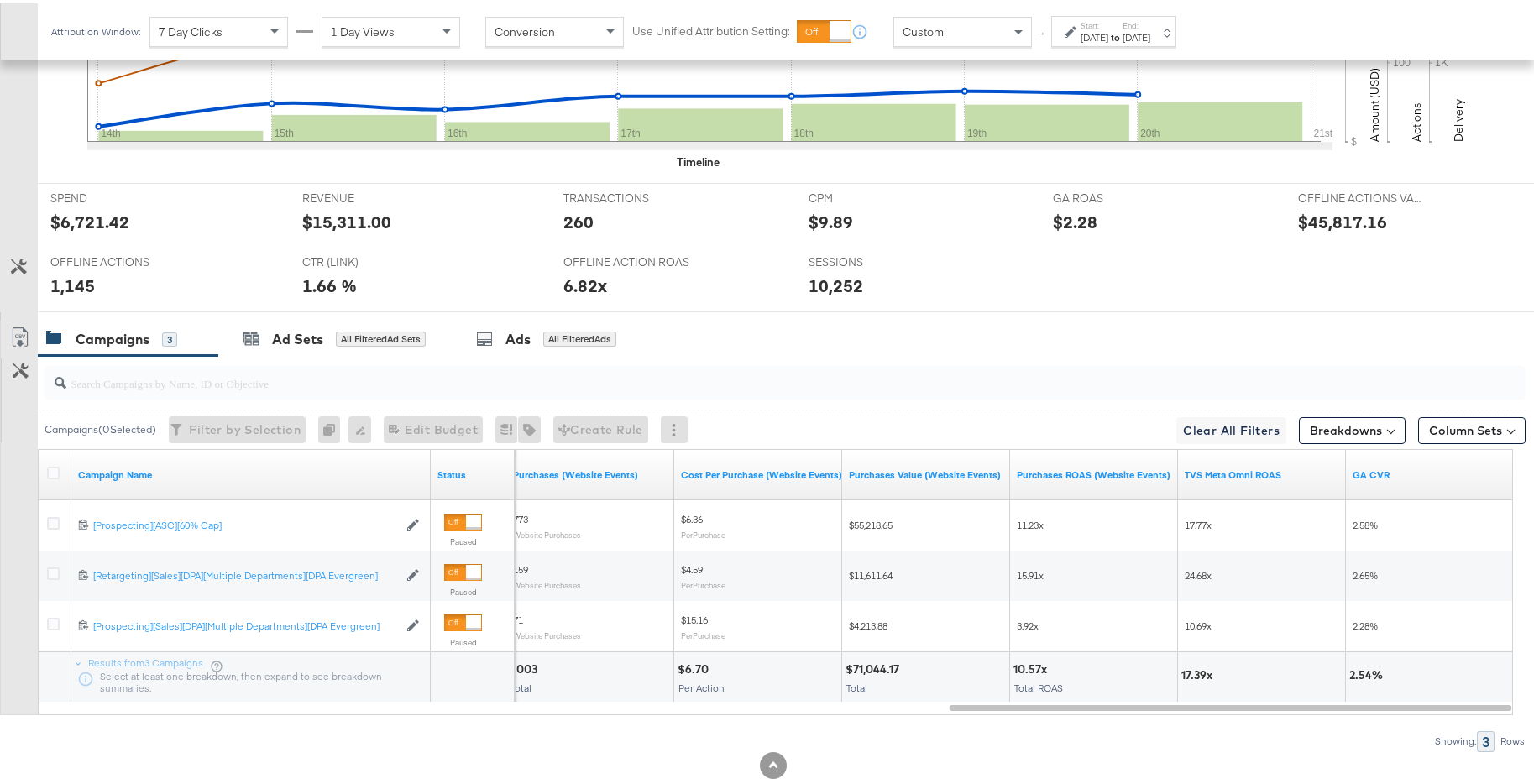
scroll to position [714, 0]
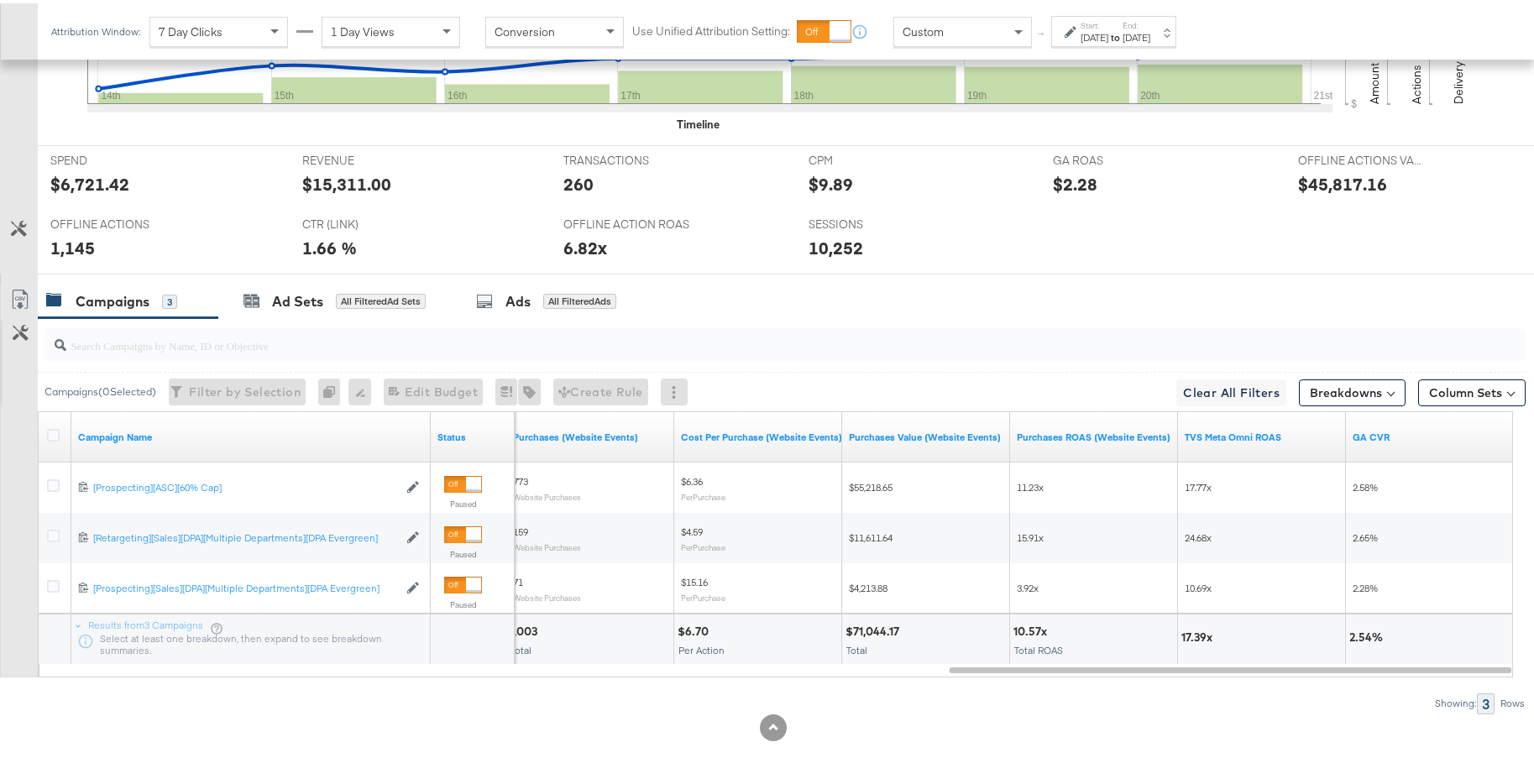
click at [1108, 31] on div "Oct 14th 2024" at bounding box center [1094, 35] width 28 height 14
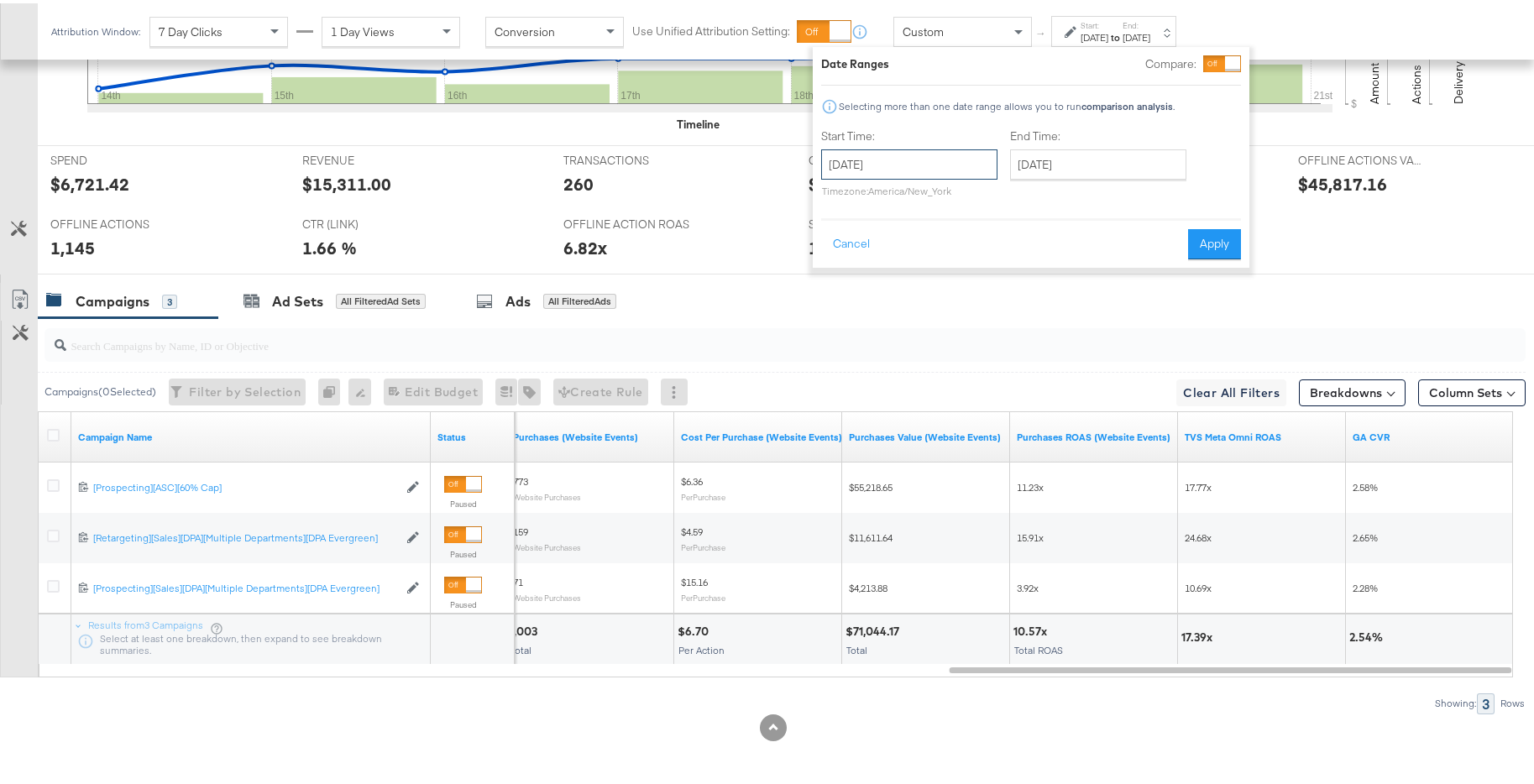
click at [948, 173] on input "October 14th 2024" at bounding box center [910, 161] width 176 height 30
click at [875, 311] on td "21" at bounding box center [869, 316] width 29 height 23
type input "October 21st 2024"
click at [1117, 155] on input "October 21st 2024" at bounding box center [1097, 161] width 176 height 30
click at [1028, 334] on td "27" at bounding box center [1028, 339] width 29 height 23
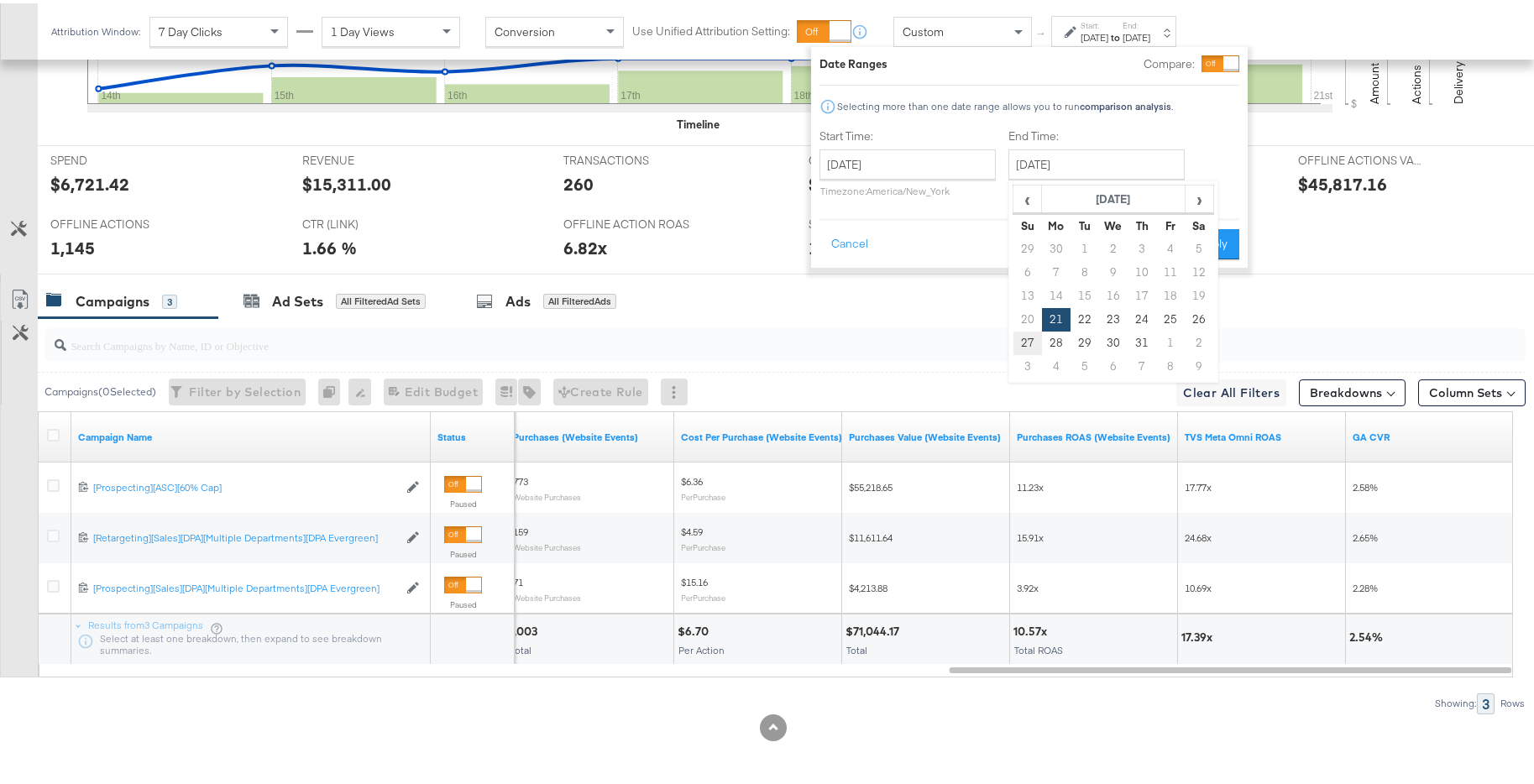
type input "October 27th 2024"
click at [1214, 241] on button "Apply" at bounding box center [1214, 241] width 53 height 30
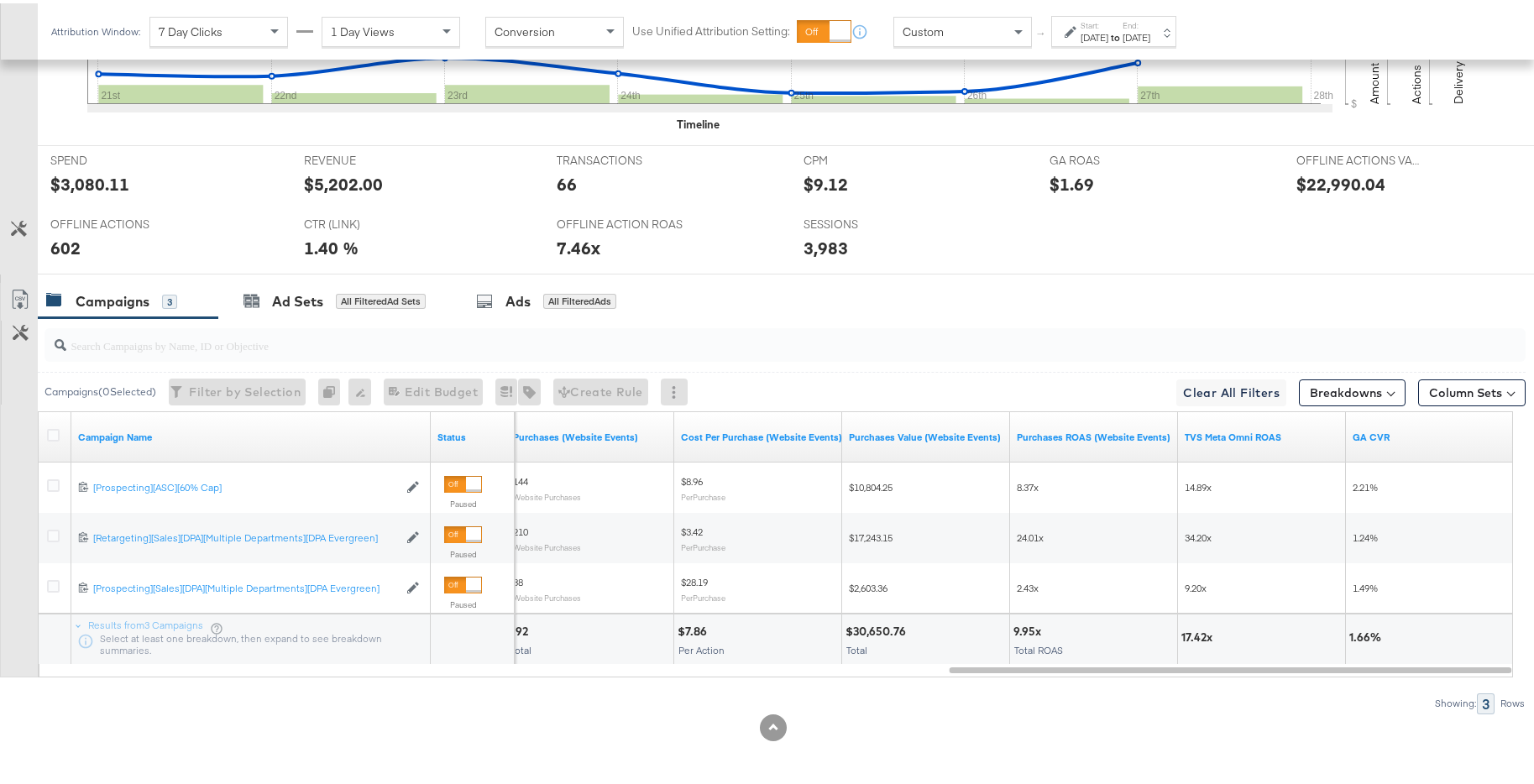
click at [1150, 32] on div "Oct 27th 2024" at bounding box center [1137, 35] width 28 height 14
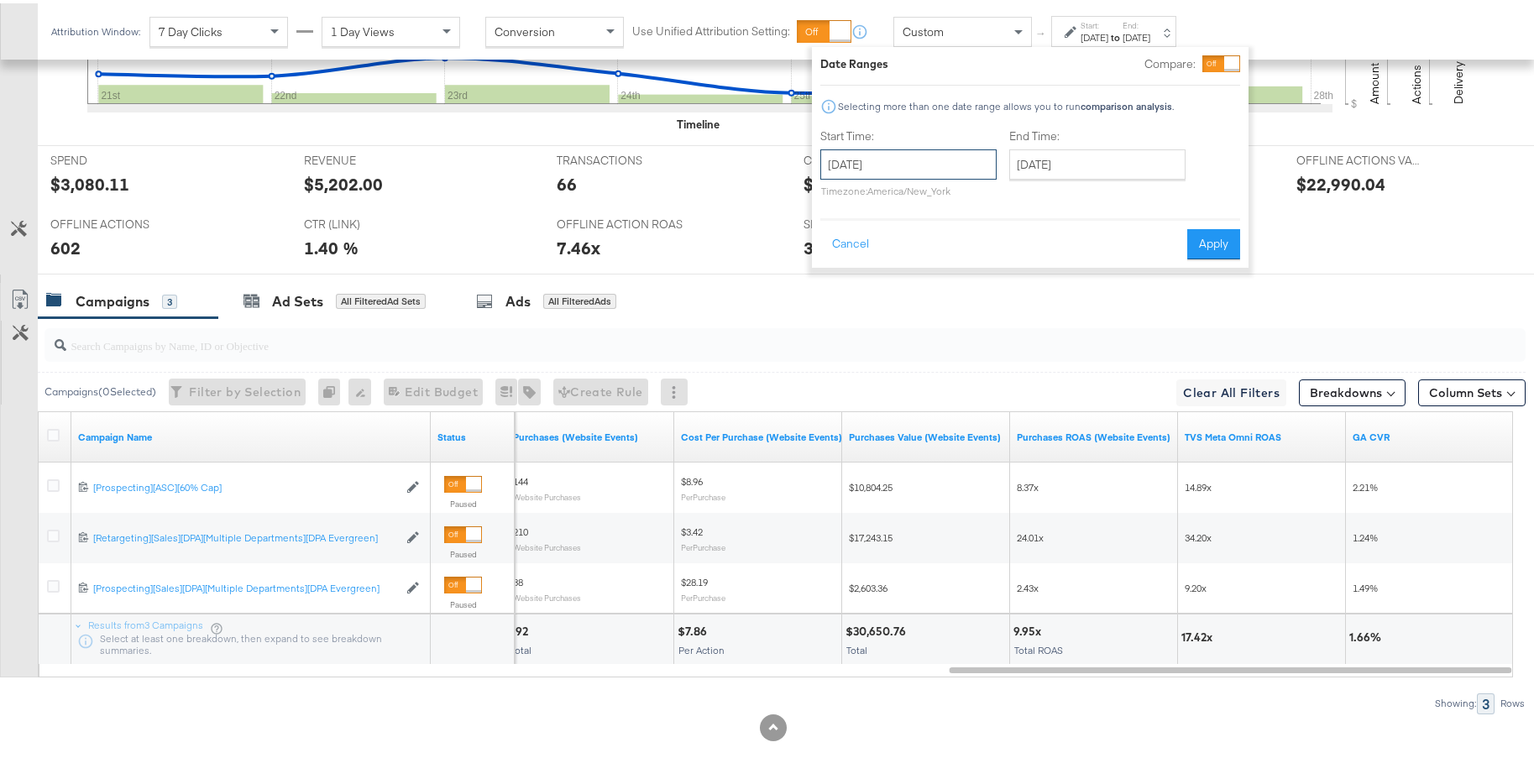
drag, startPoint x: 979, startPoint y: 168, endPoint x: 961, endPoint y: 232, distance: 66.5
click at [979, 168] on input "October 21st 2024" at bounding box center [909, 161] width 176 height 30
click at [867, 337] on td "28" at bounding box center [868, 339] width 29 height 23
type input "October 28th 2024"
click at [1056, 171] on input "October 28th 2024" at bounding box center [1099, 161] width 176 height 30
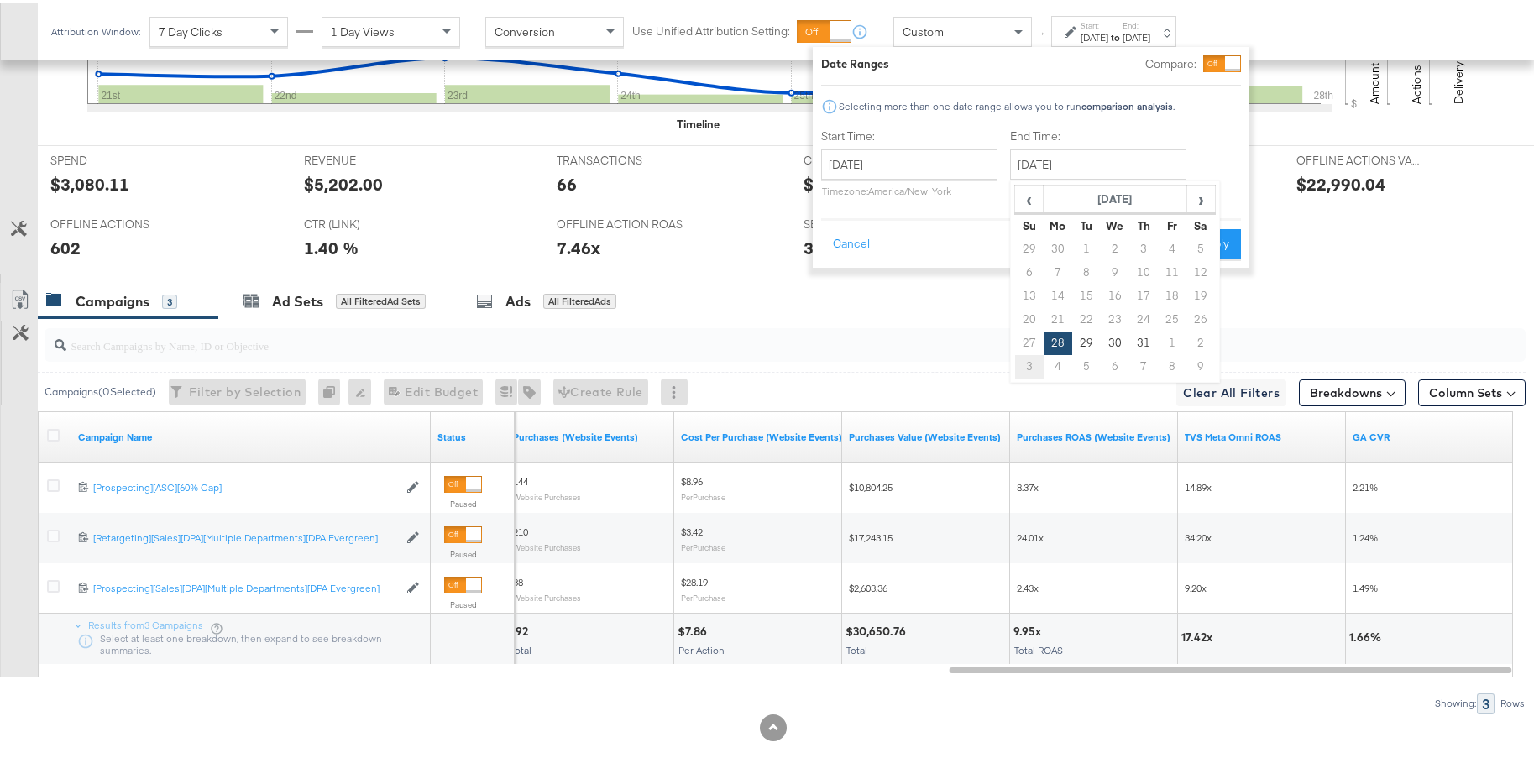
click at [1034, 356] on td "3" at bounding box center [1030, 363] width 29 height 23
type input "November 3rd 2024"
click at [1214, 243] on button "Apply" at bounding box center [1211, 241] width 53 height 30
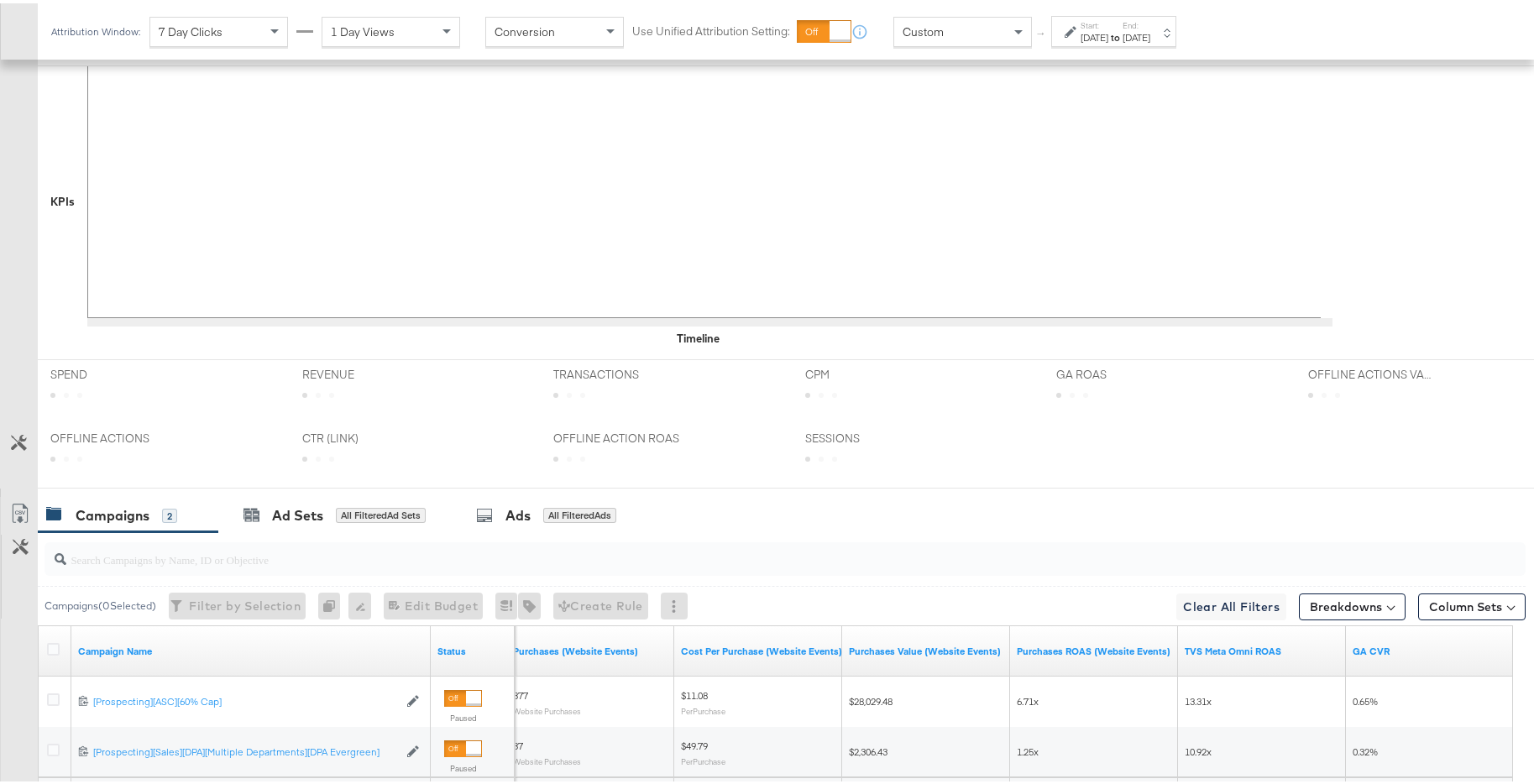
scroll to position [664, 0]
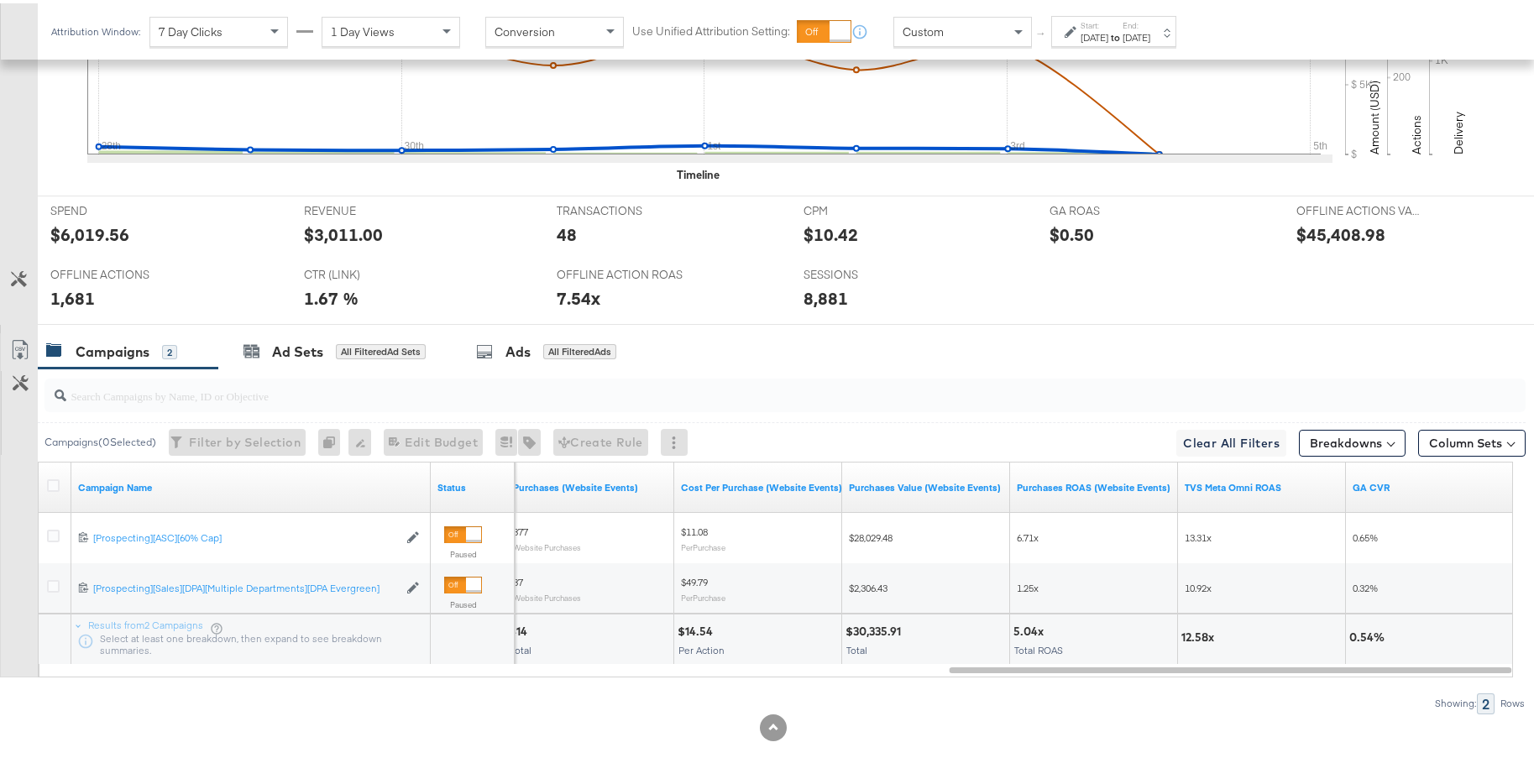
click at [1150, 32] on div "Nov 3rd 2024" at bounding box center [1137, 35] width 28 height 14
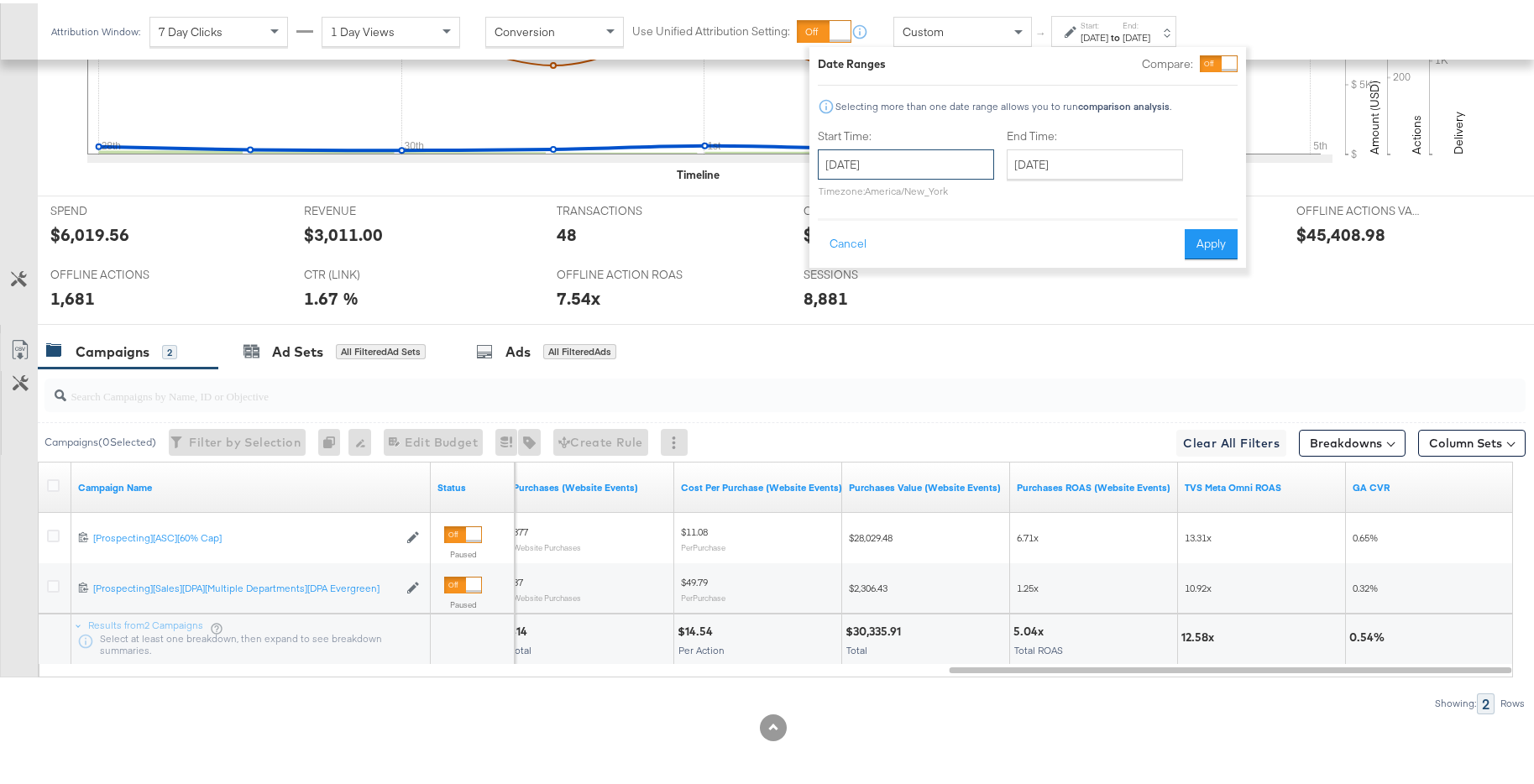
click at [952, 169] on input "October 28th 2024" at bounding box center [906, 161] width 176 height 30
click at [875, 363] on td "4" at bounding box center [865, 363] width 29 height 23
type input "[DATE]"
click at [1101, 172] on input "[DATE]" at bounding box center [1091, 161] width 176 height 30
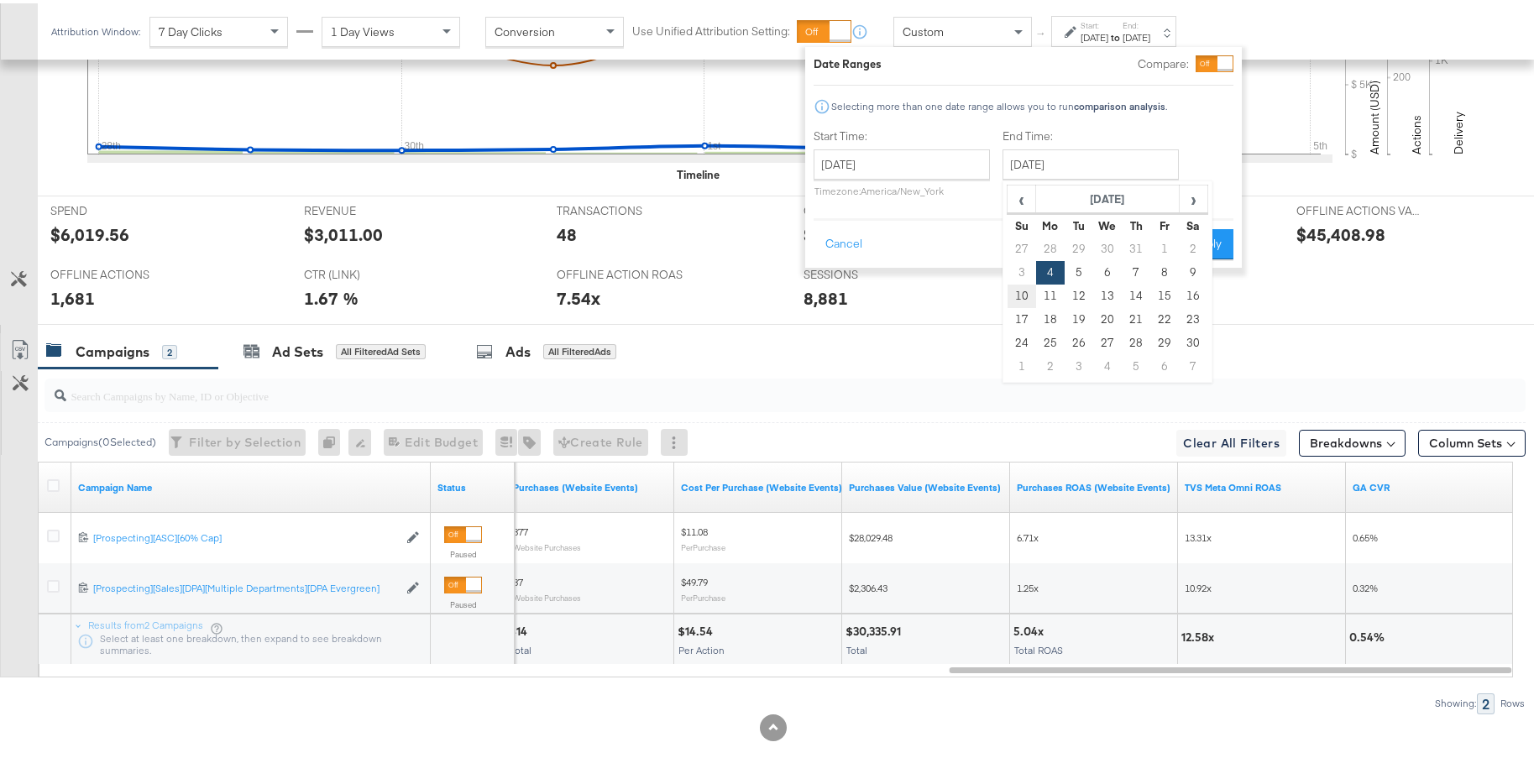
click at [1018, 288] on td "10" at bounding box center [1022, 293] width 29 height 23
type input "[DATE]"
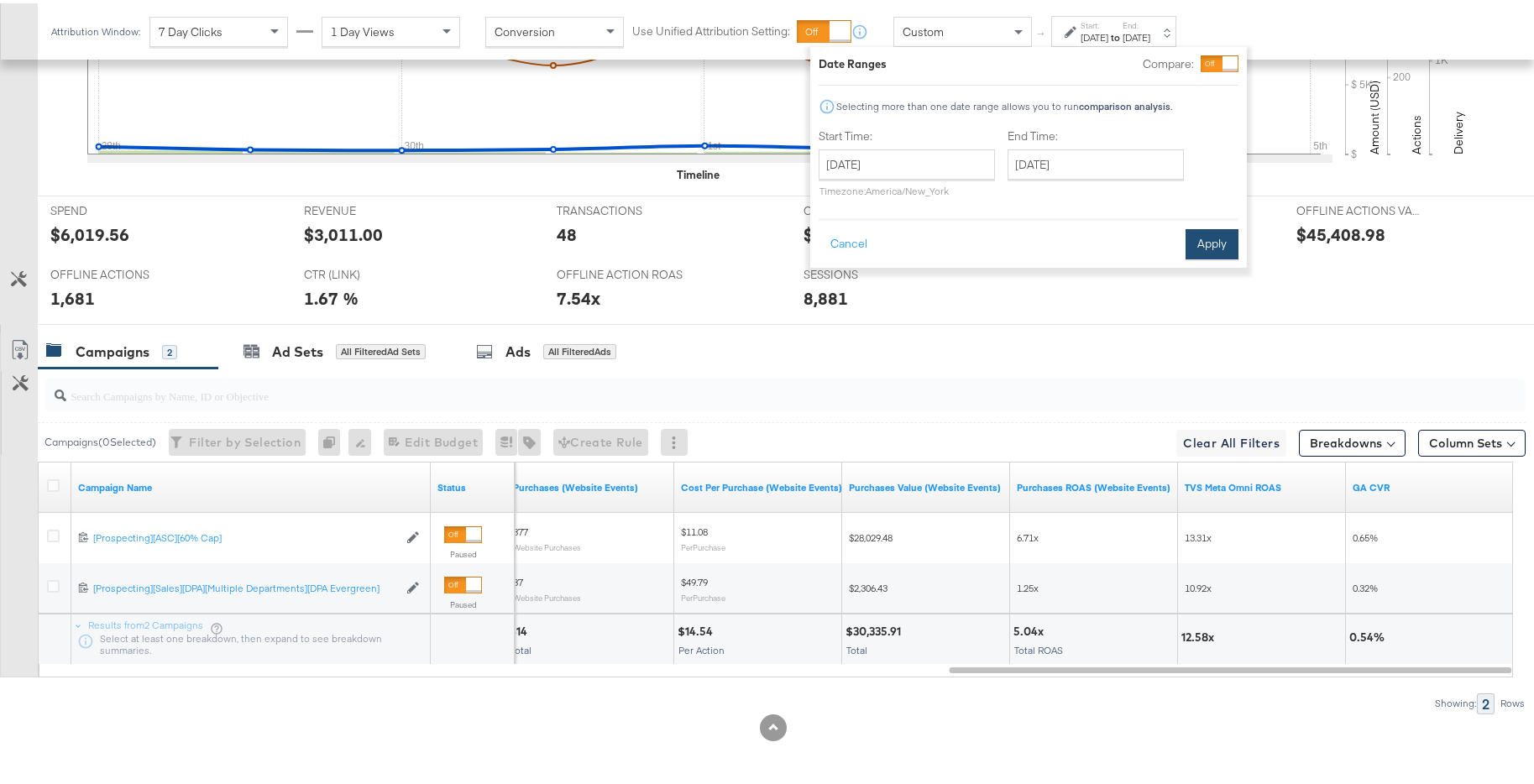
click at [1201, 246] on button "Apply" at bounding box center [1212, 241] width 53 height 30
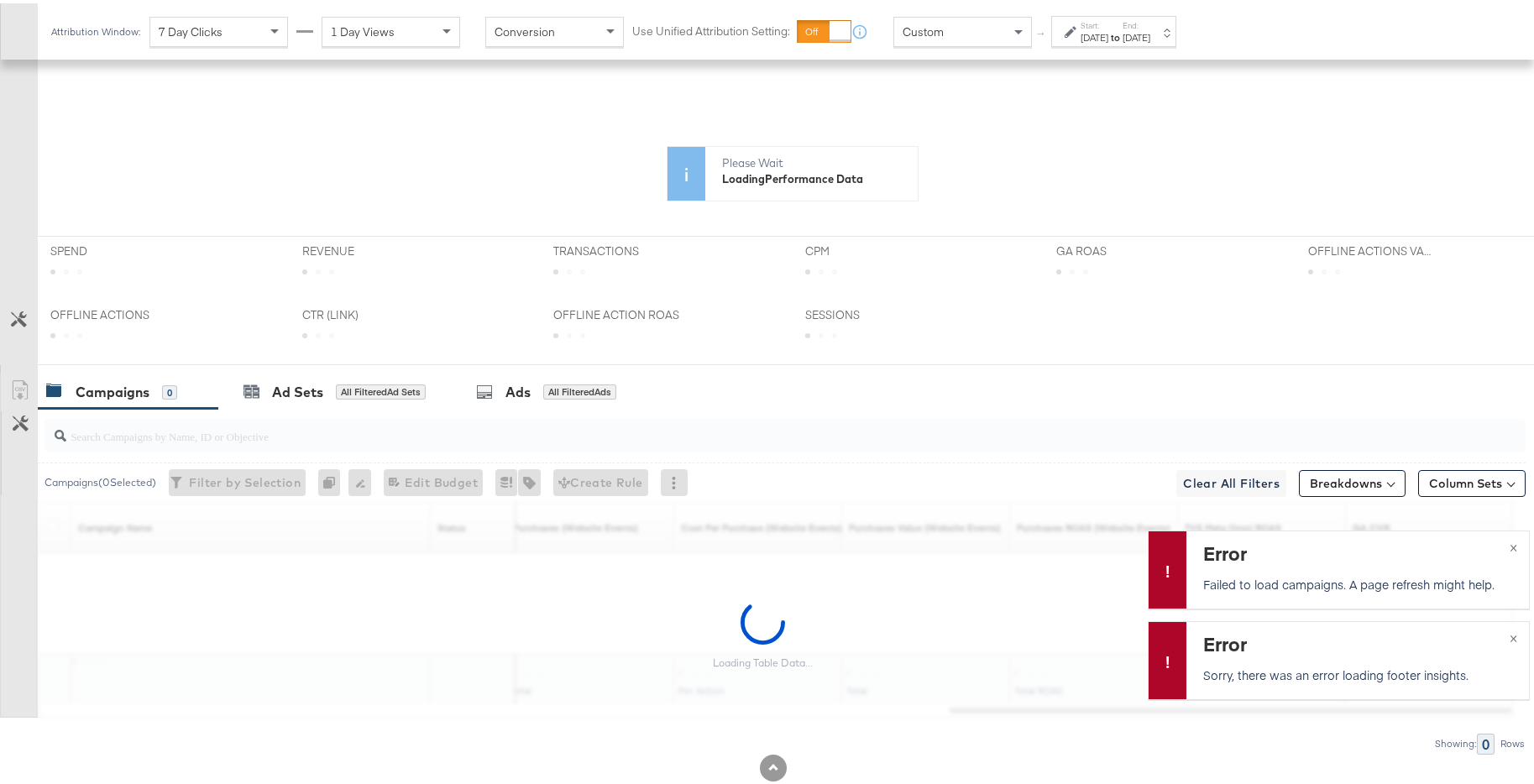
scroll to position [0, 0]
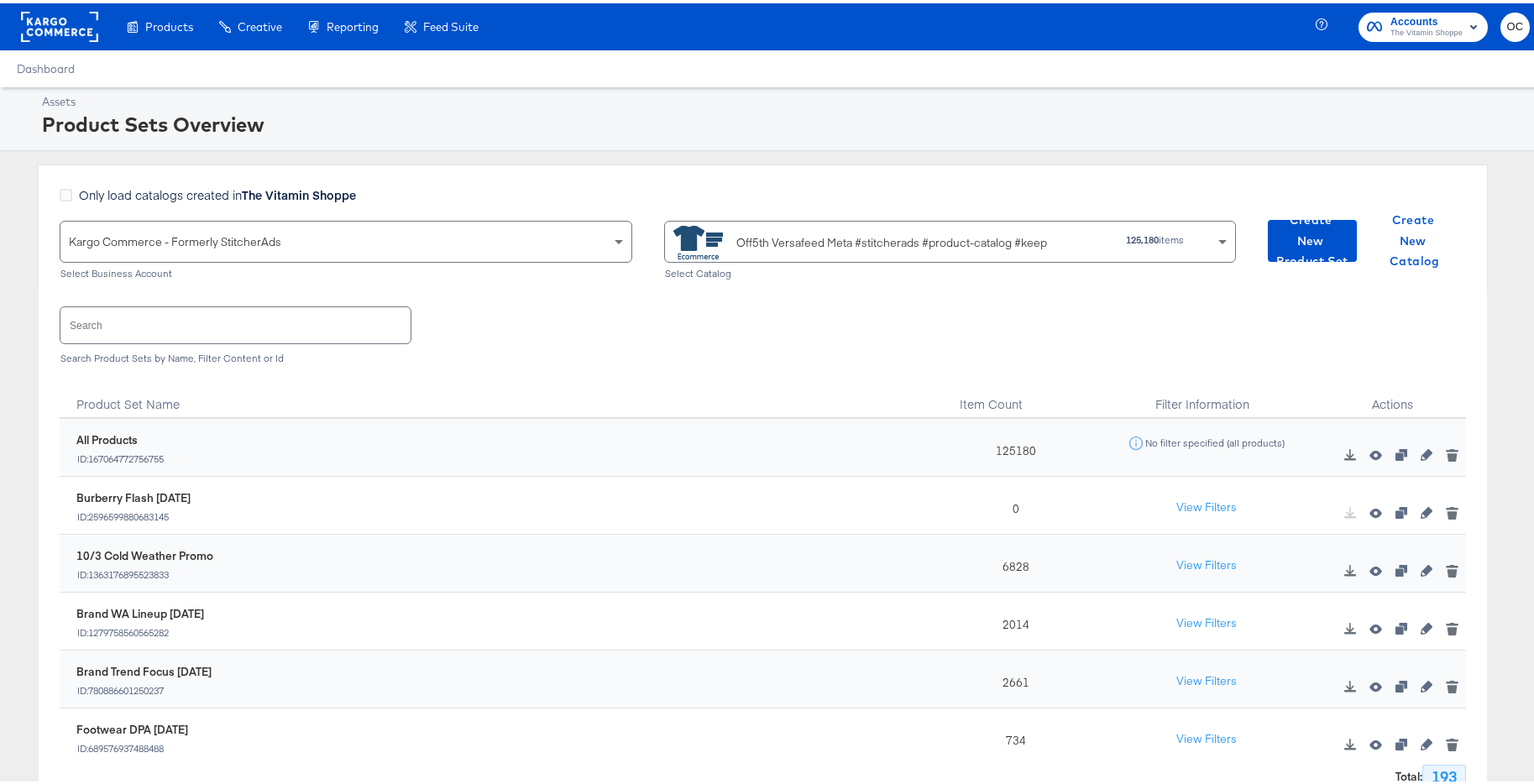
click at [250, 331] on input "text" at bounding box center [235, 322] width 350 height 36
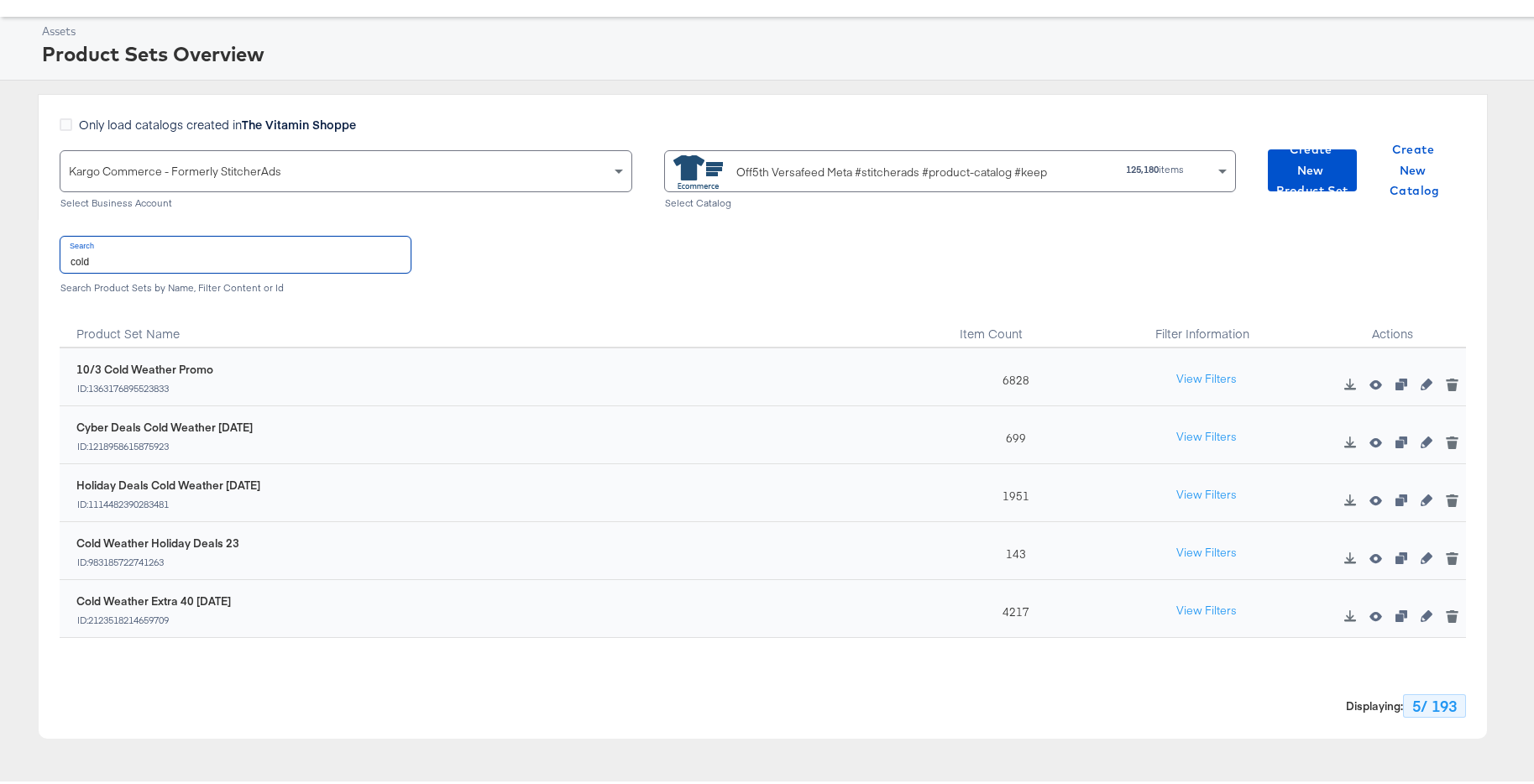
scroll to position [84, 0]
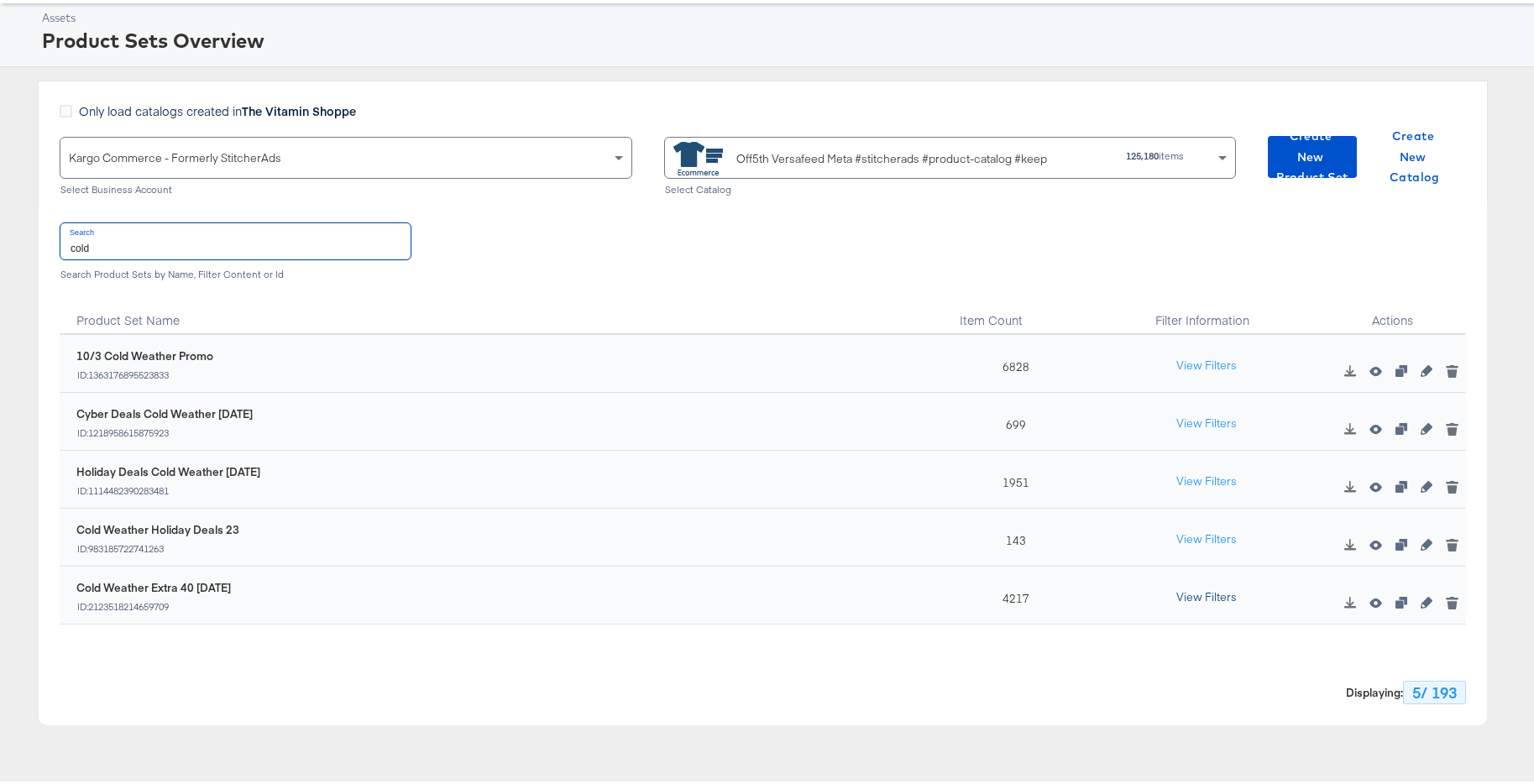
click at [1199, 597] on button "View Filters" at bounding box center [1207, 594] width 84 height 30
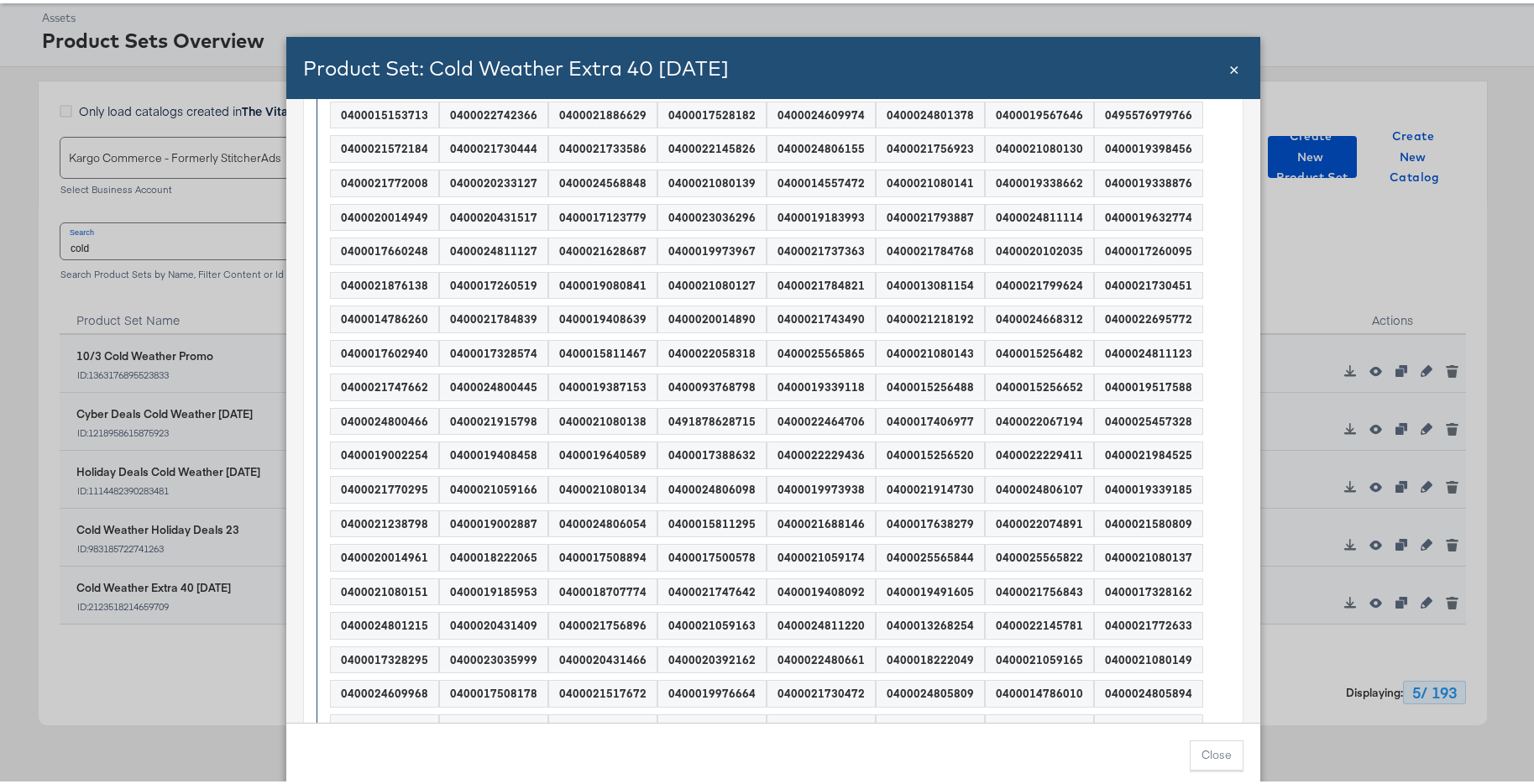
scroll to position [656, 0]
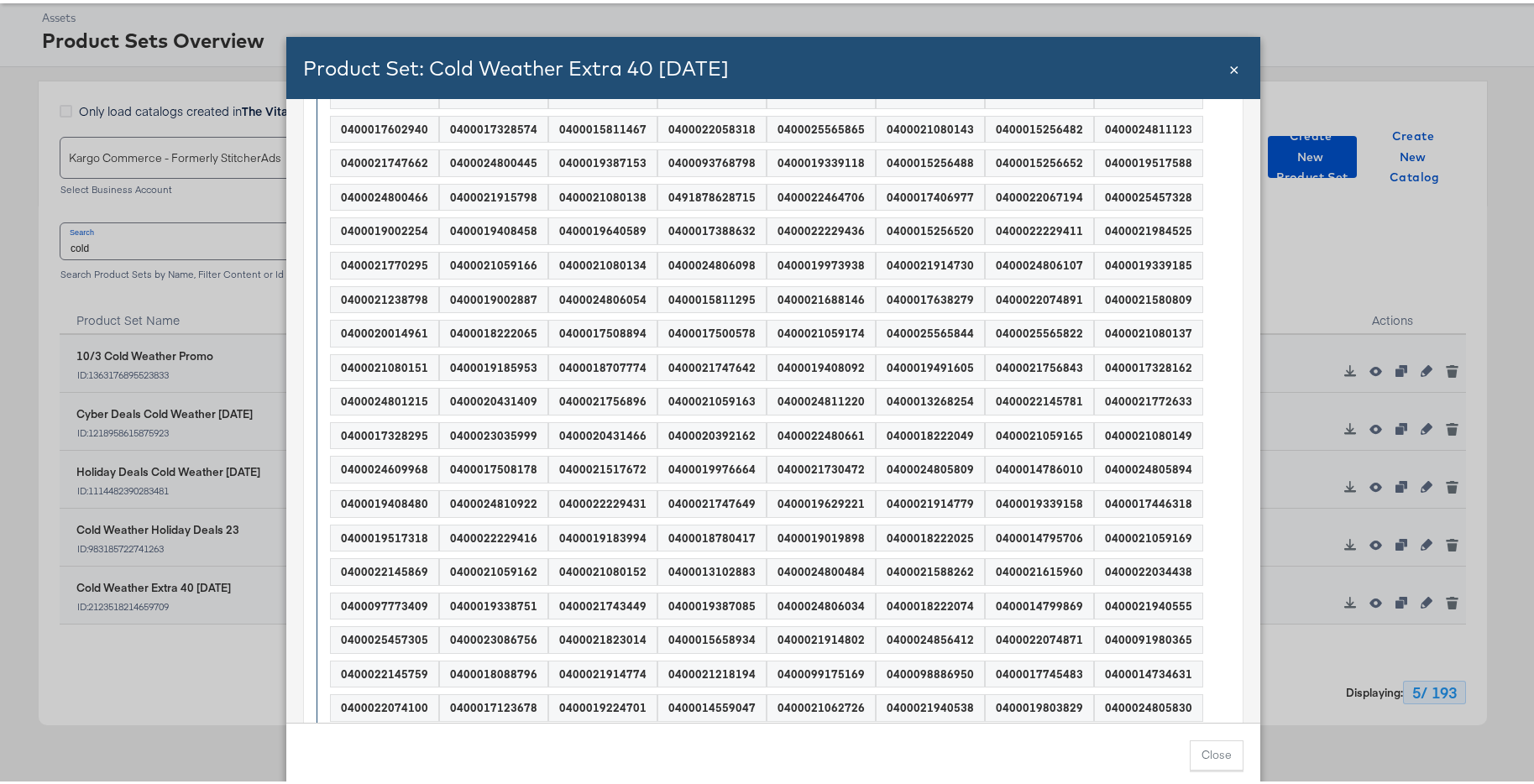
click at [1231, 75] on span "×" at bounding box center [1234, 64] width 10 height 22
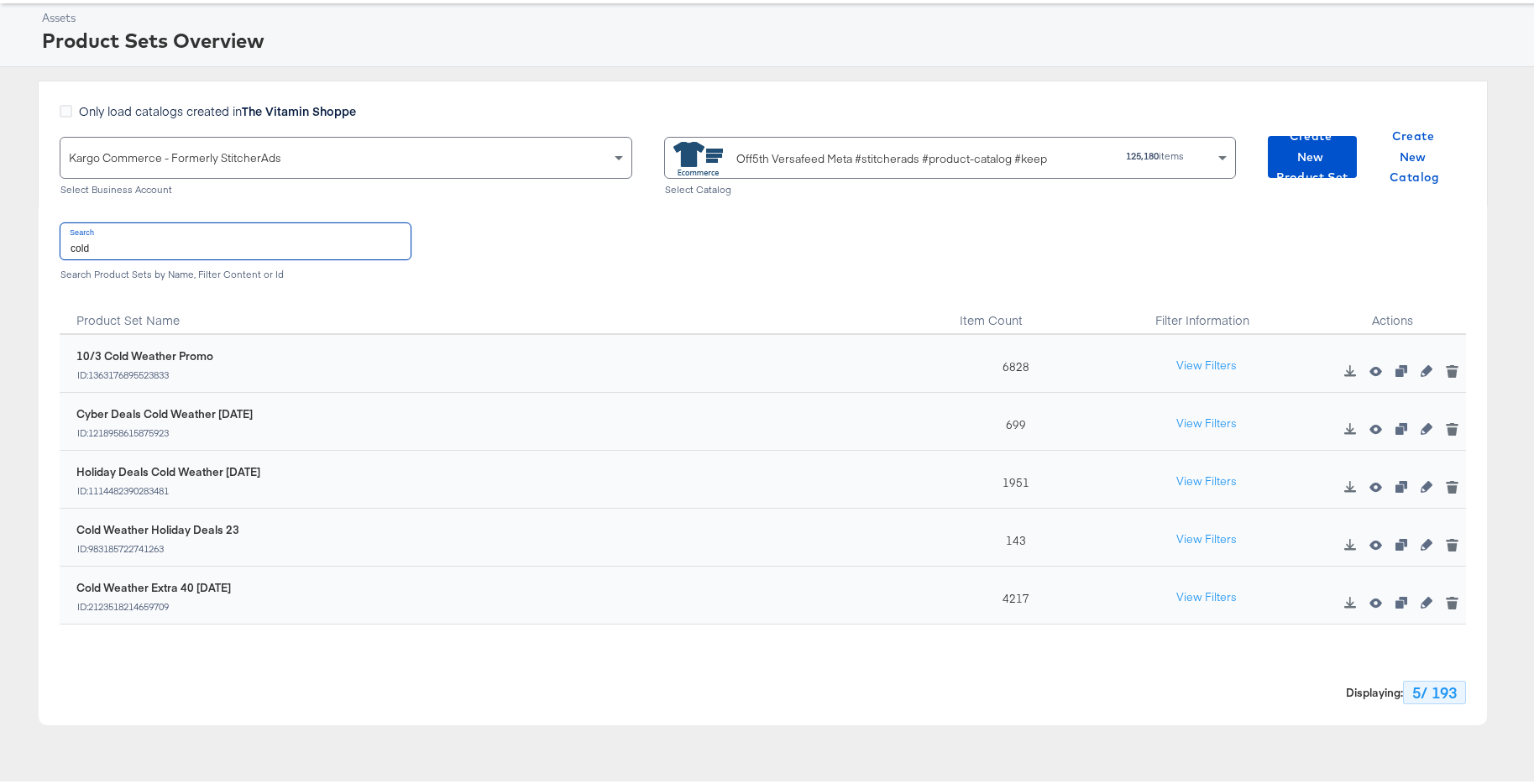
drag, startPoint x: 148, startPoint y: 249, endPoint x: 64, endPoint y: 243, distance: 84.2
click at [64, 243] on input "cold" at bounding box center [235, 238] width 350 height 36
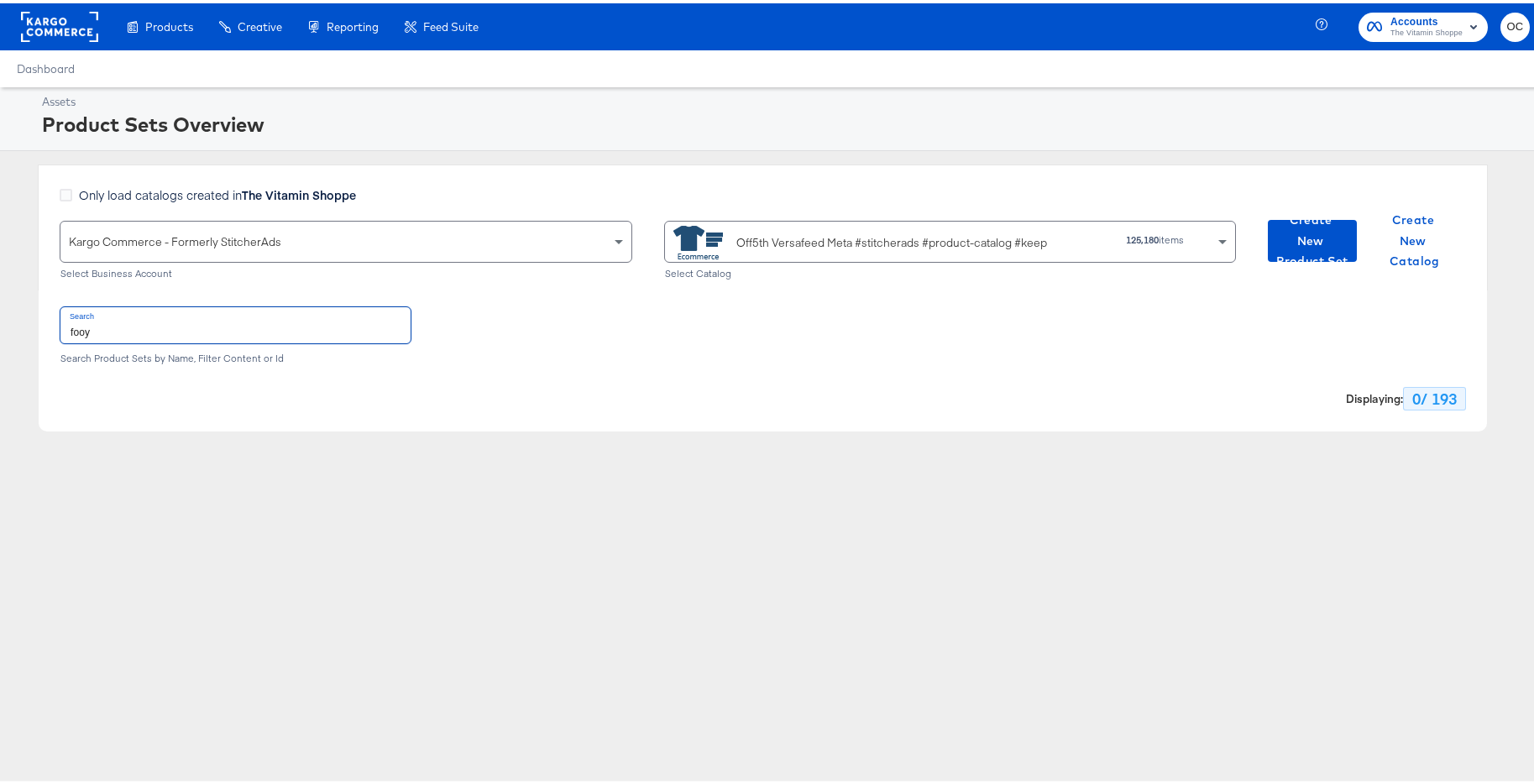
scroll to position [0, 0]
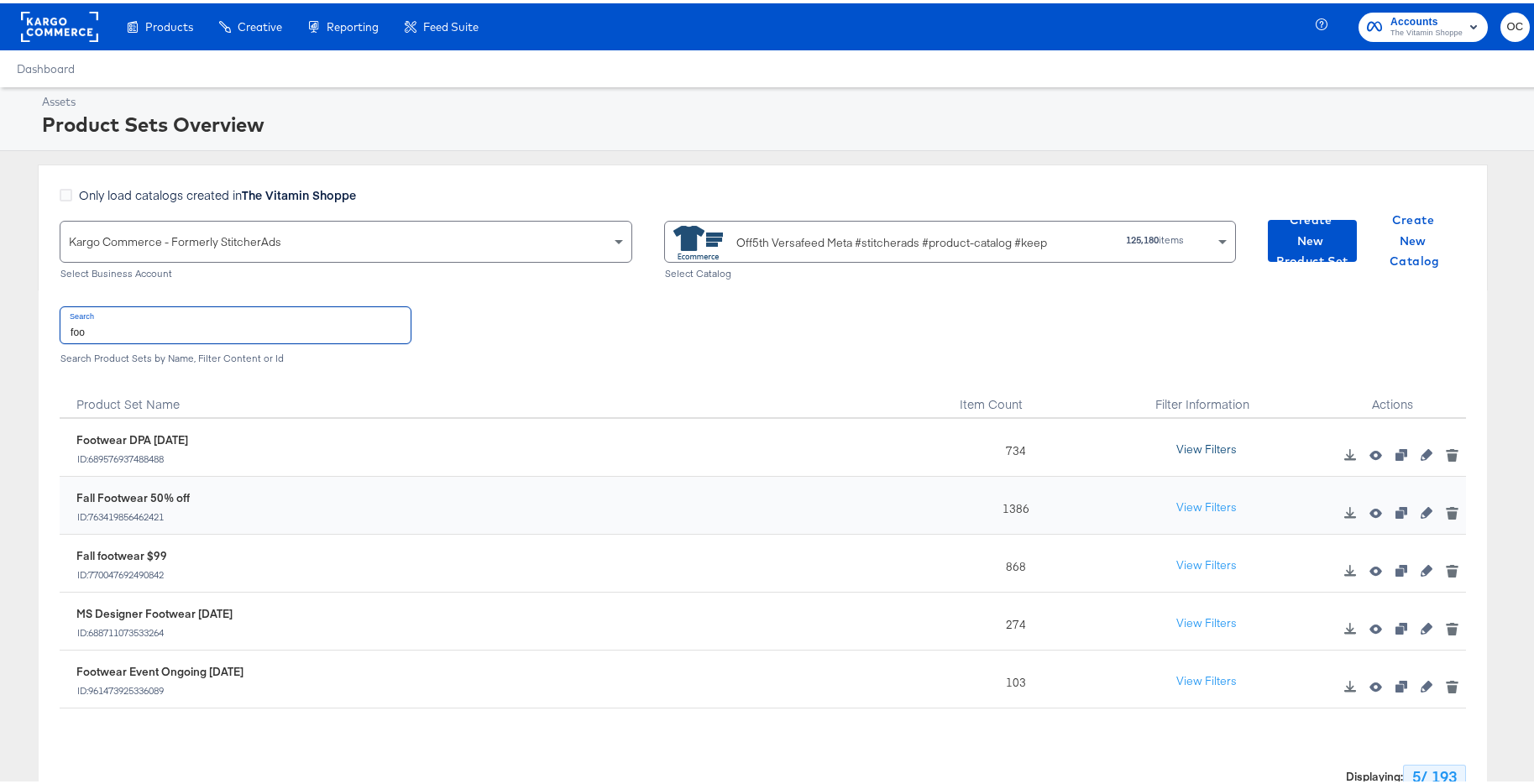
type input "foo"
click at [1215, 452] on button "View Filters" at bounding box center [1207, 446] width 84 height 30
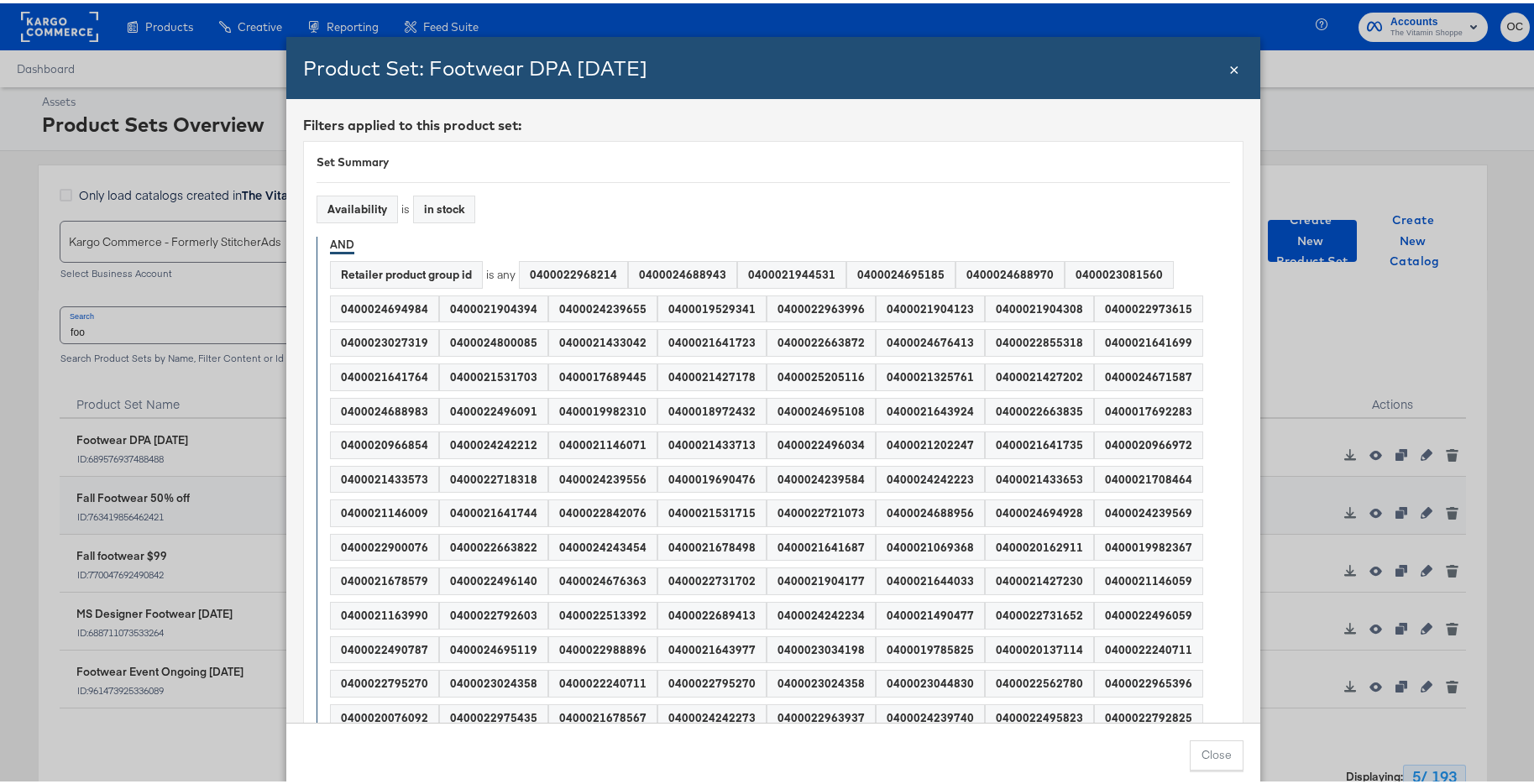
click at [1222, 63] on div "Product Set: Footwear DPA SEPT25 Close ×" at bounding box center [774, 65] width 974 height 62
click at [1234, 67] on div "Product Set: Footwear DPA SEPT25 Close ×" at bounding box center [774, 65] width 974 height 62
click at [1235, 72] on div "Product Set: Footwear DPA SEPT25 Close ×" at bounding box center [774, 65] width 974 height 62
click at [1231, 68] on span "×" at bounding box center [1234, 64] width 10 height 22
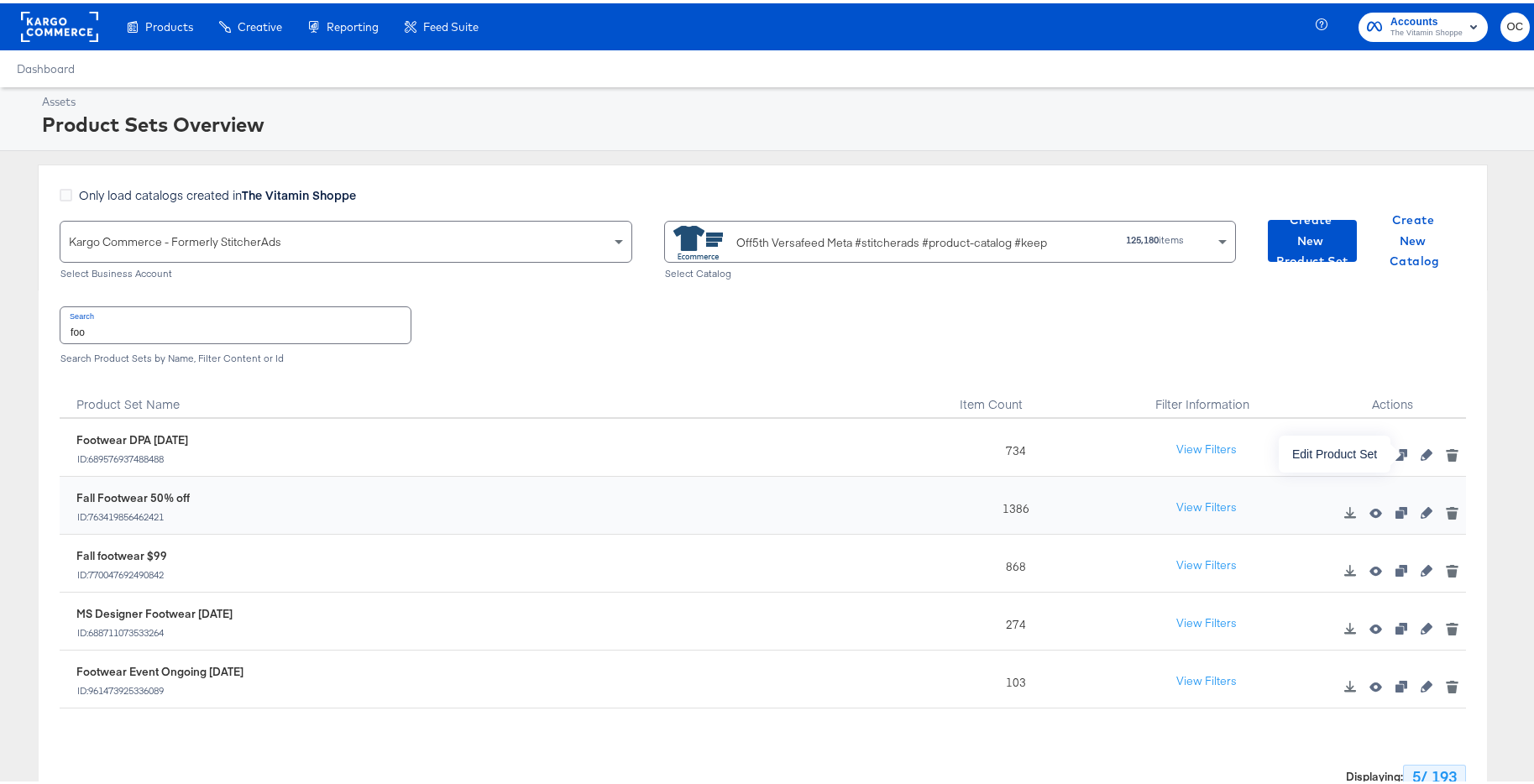
click at [1421, 453] on icon "button" at bounding box center [1427, 452] width 12 height 12
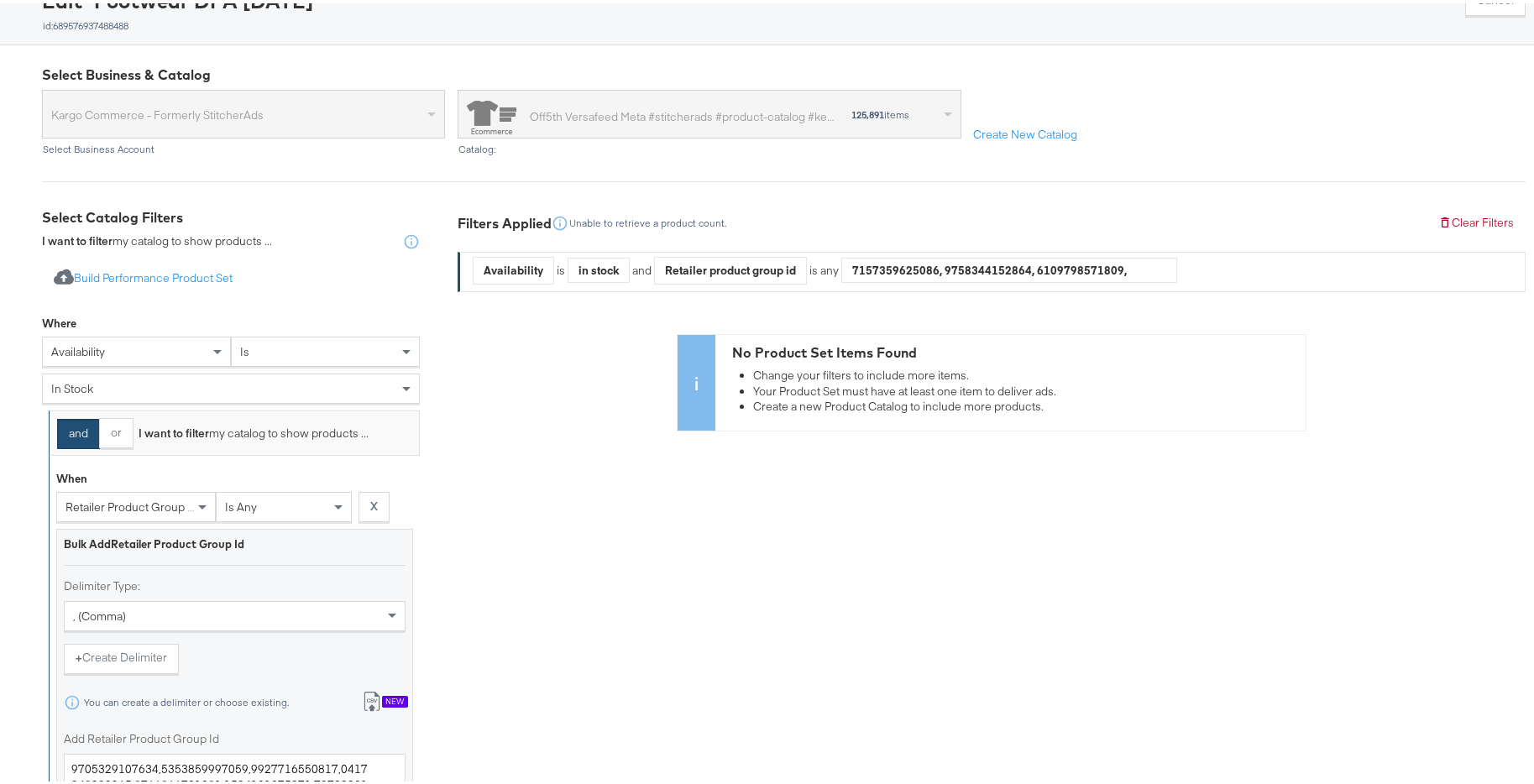
scroll to position [298, 0]
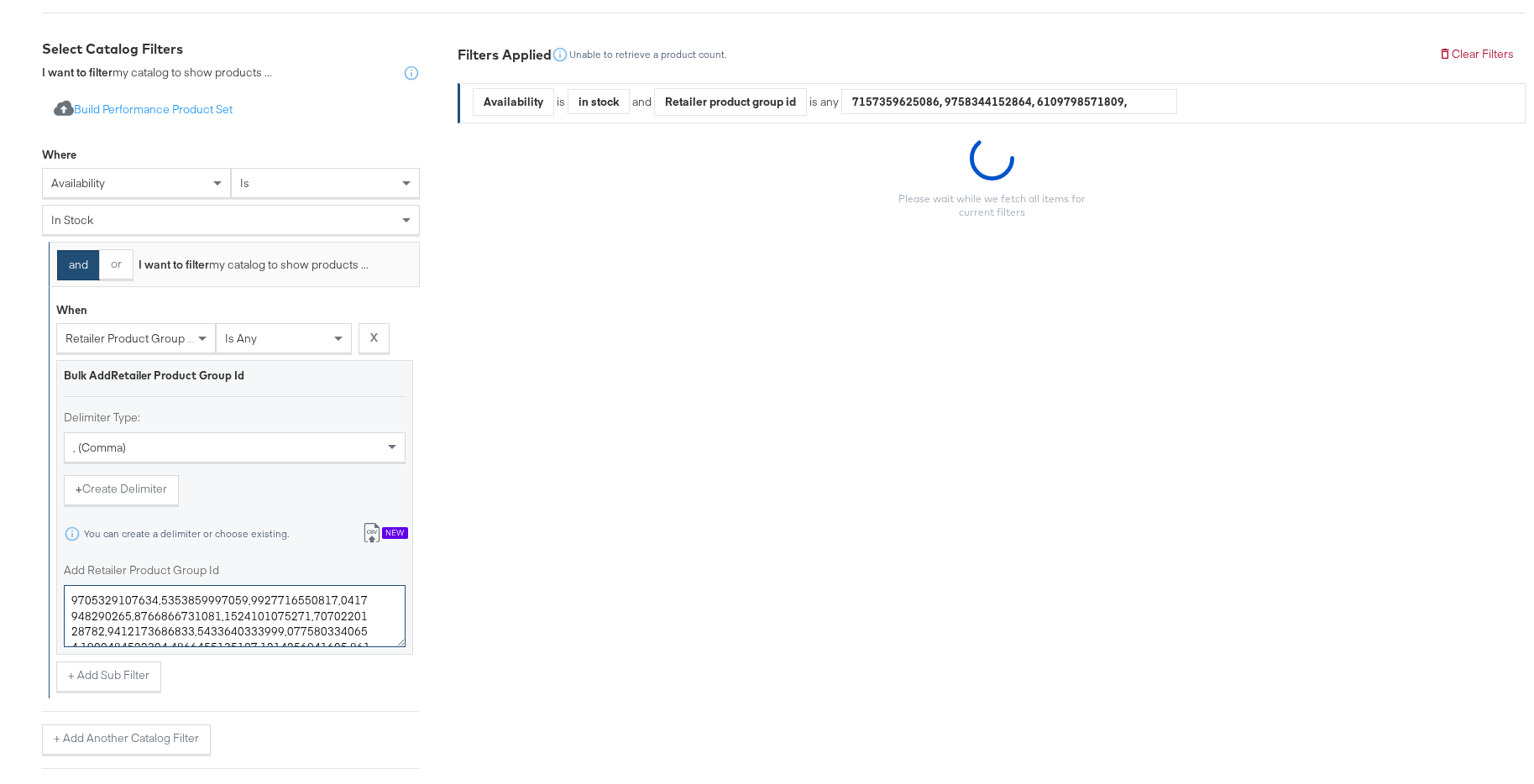
click at [309, 631] on textarea "Add Retailer Product Group Id" at bounding box center [235, 613] width 342 height 62
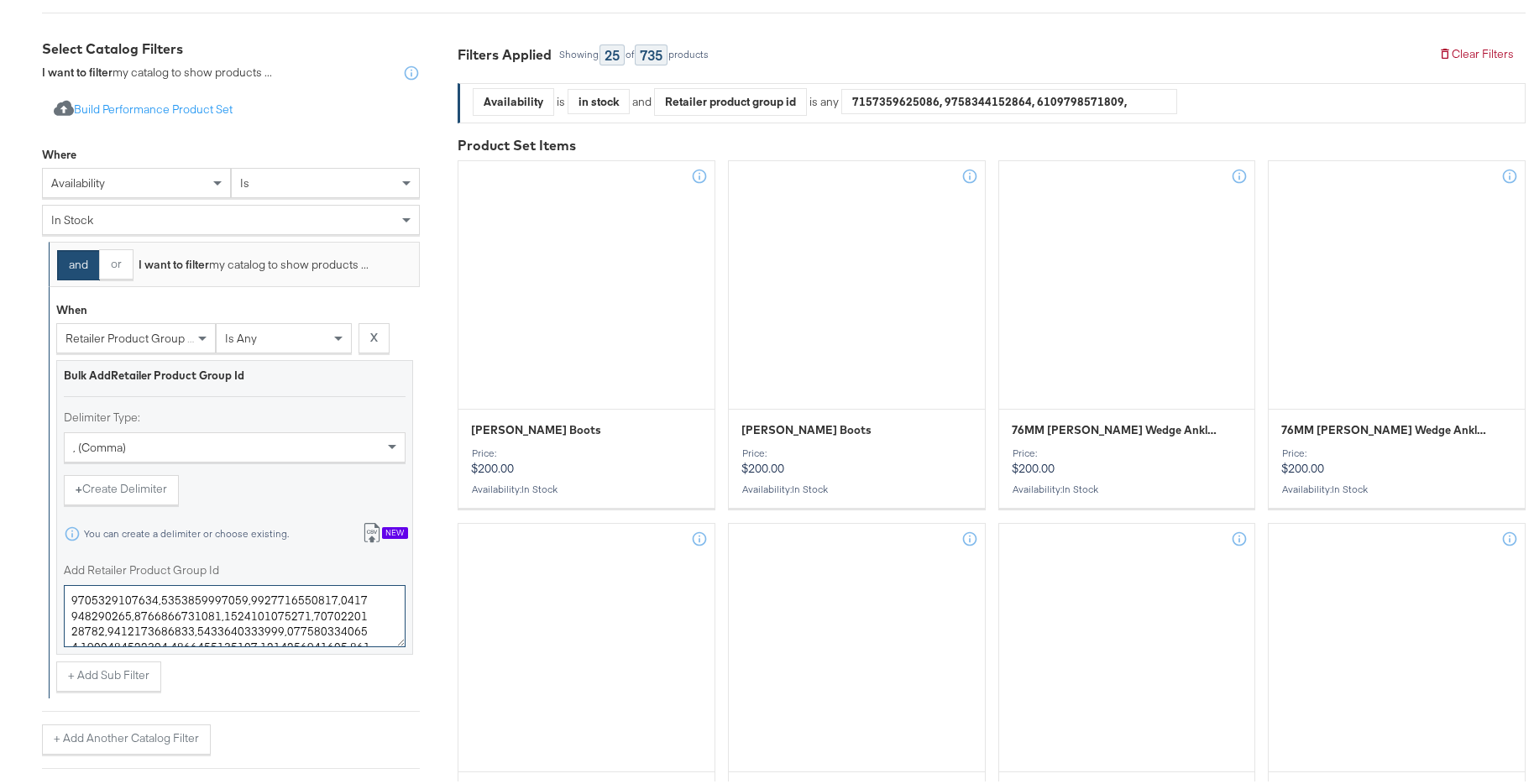
paste textarea "1433713,0400024529099,0400021427202,0400021527850,0400021259915,0400022496091,0…"
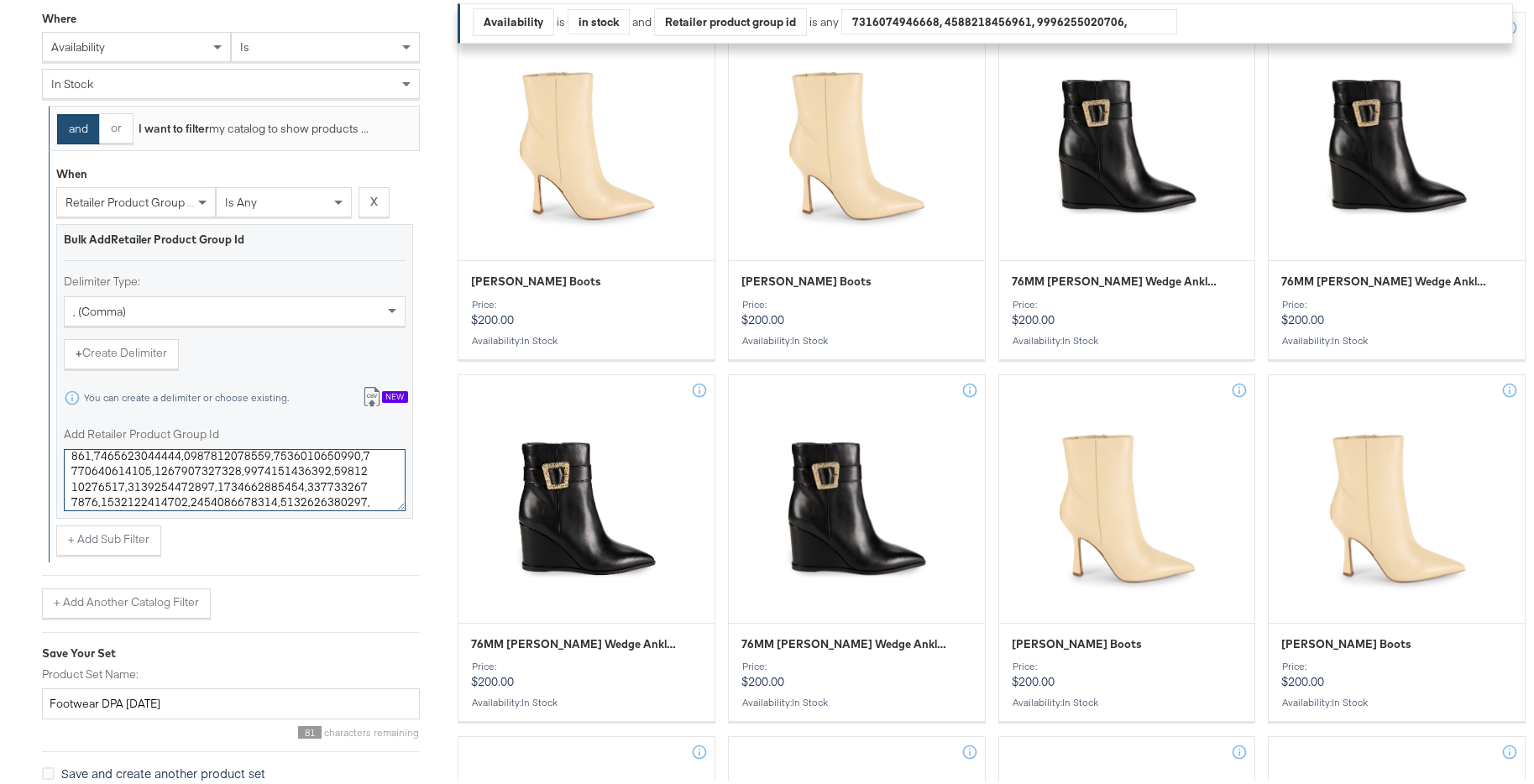
scroll to position [491, 0]
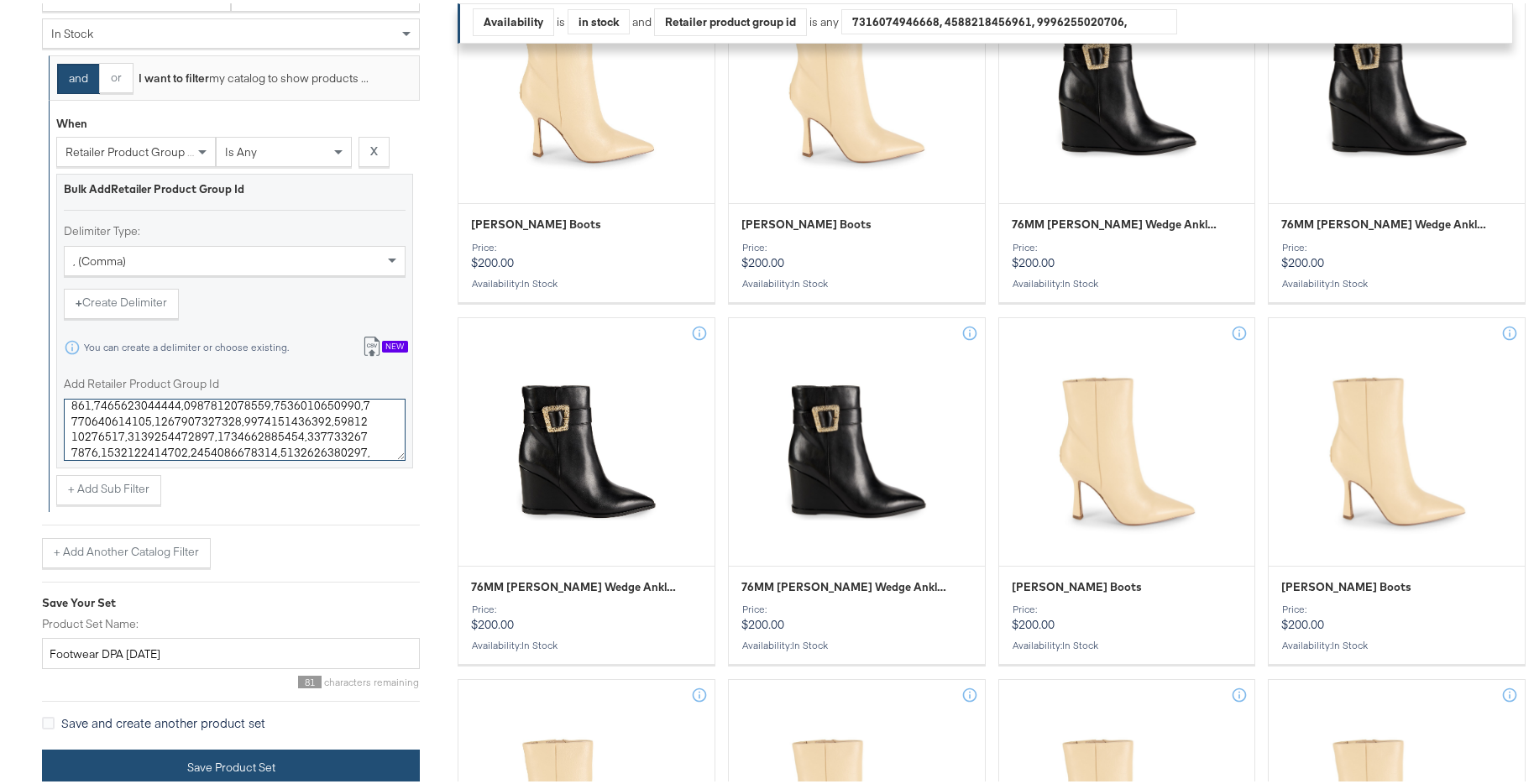
type textarea "0400021433713,0400024529099,0400021427202,0400021527850,0400021259915,040002249…"
click at [333, 764] on button "Save Product Set" at bounding box center [231, 765] width 378 height 38
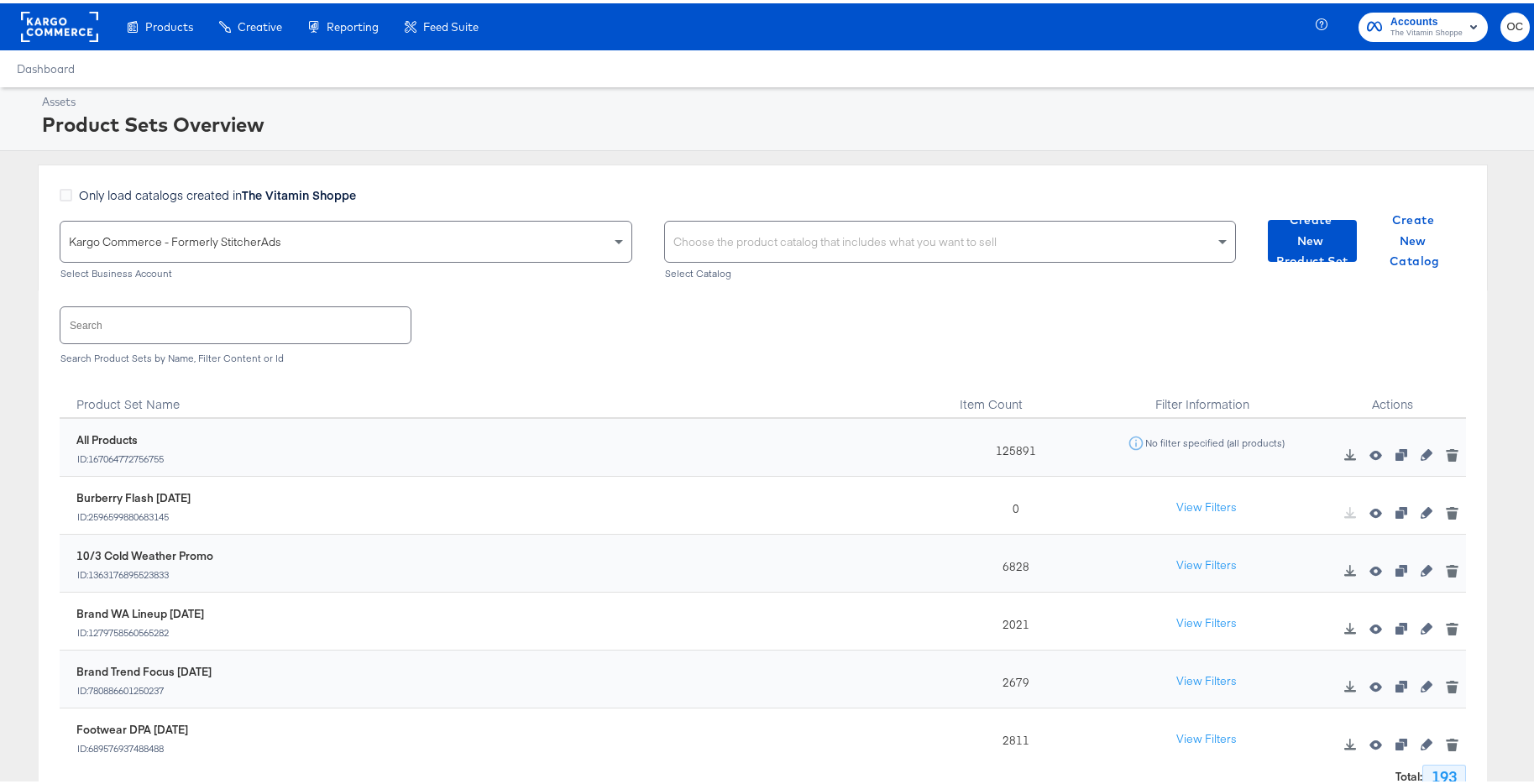
click at [351, 320] on input "text" at bounding box center [235, 322] width 350 height 36
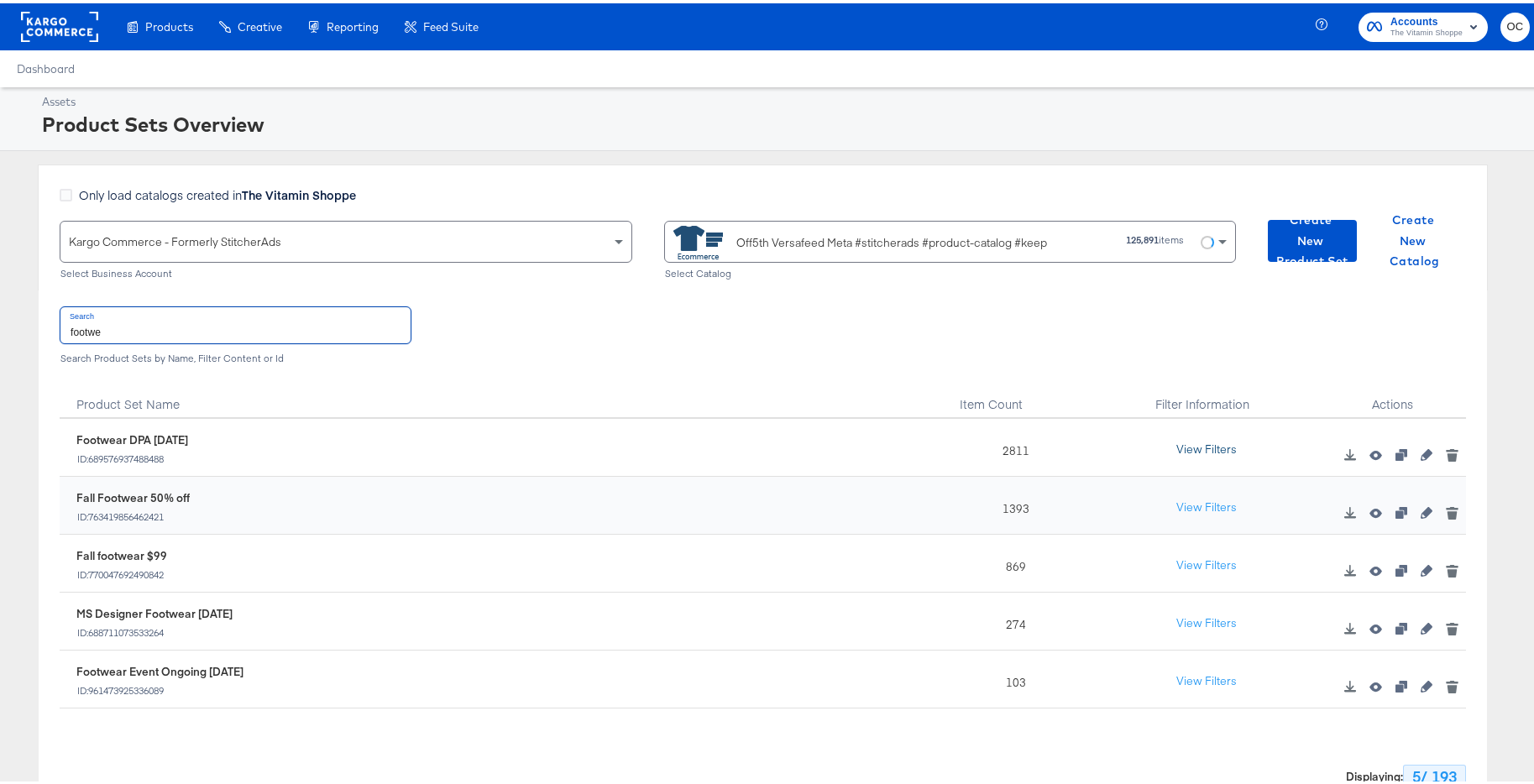
type input "footwe"
click at [1213, 447] on button "View Filters" at bounding box center [1207, 446] width 84 height 30
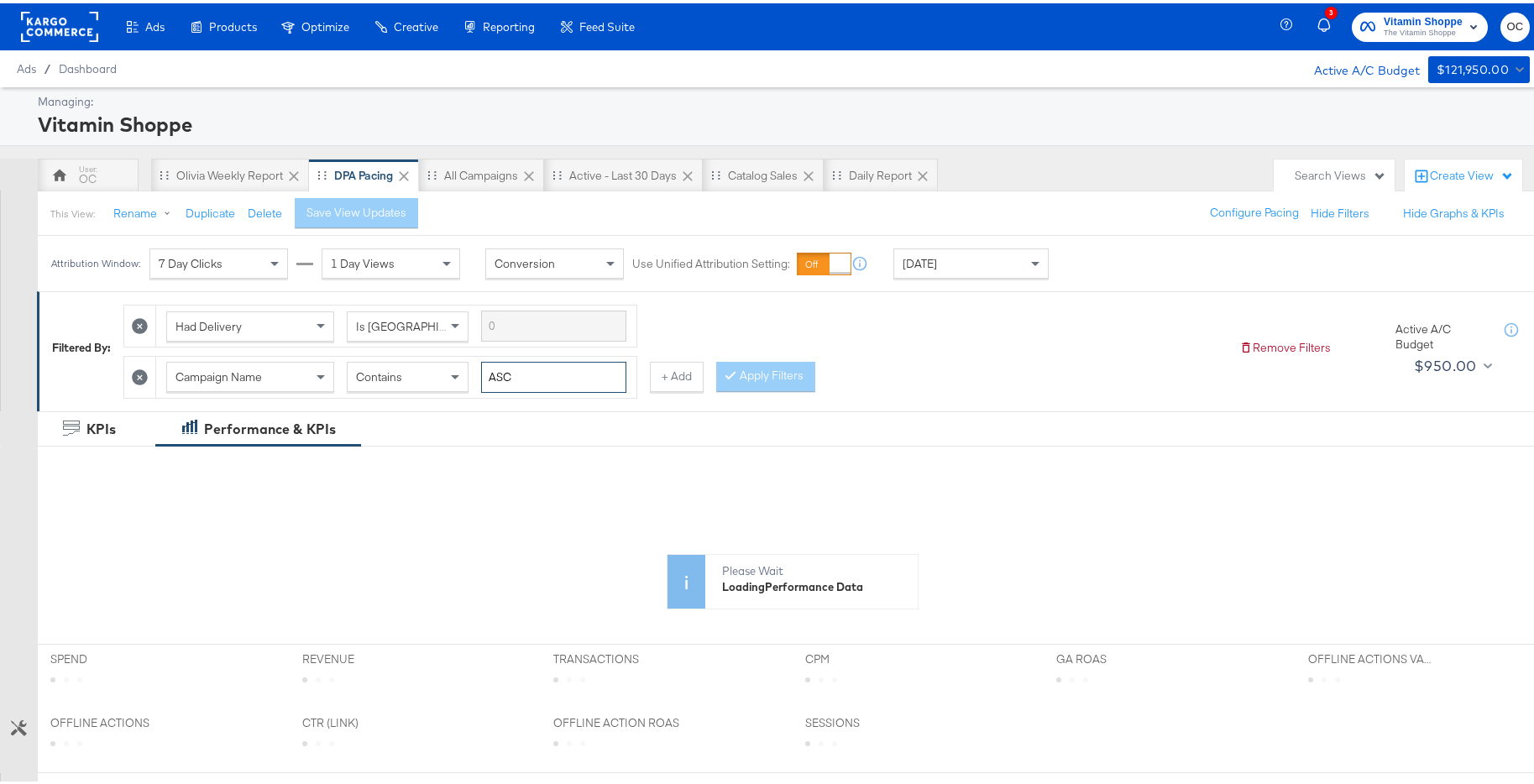
drag, startPoint x: 531, startPoint y: 380, endPoint x: 439, endPoint y: 379, distance: 92.0
click at [467, 372] on div "Campaign Name Contains ASC" at bounding box center [396, 374] width 460 height 31
click at [430, 375] on div "Contains" at bounding box center [408, 373] width 120 height 28
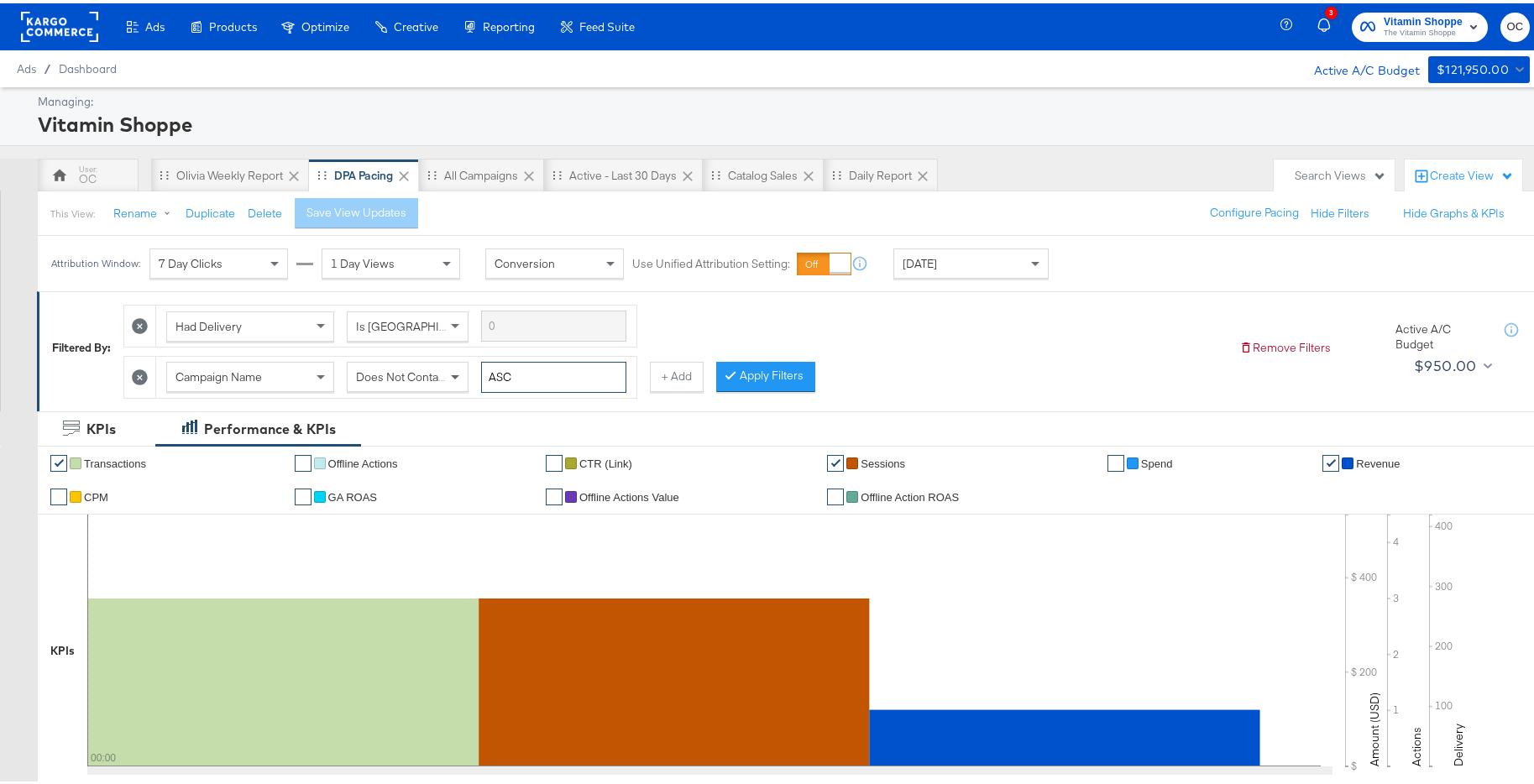
drag, startPoint x: 536, startPoint y: 379, endPoint x: 465, endPoint y: 378, distance: 71.0
click at [465, 378] on div "Campaign Name Does Not Contain ASC" at bounding box center [396, 374] width 460 height 31
type input "maa"
click at [742, 373] on button "Apply Filters" at bounding box center [765, 373] width 99 height 30
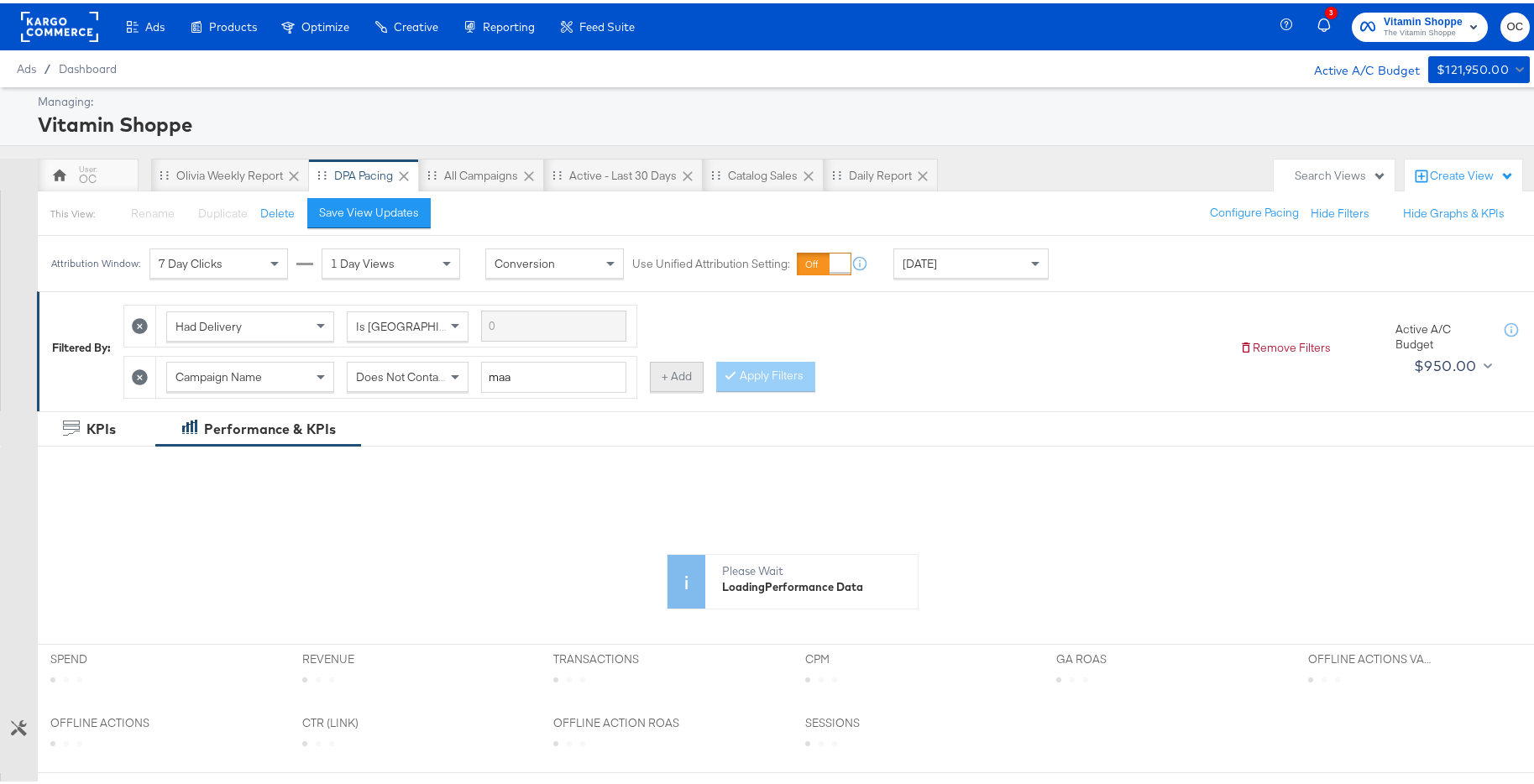
click at [650, 373] on button "+ Add" at bounding box center [677, 373] width 54 height 30
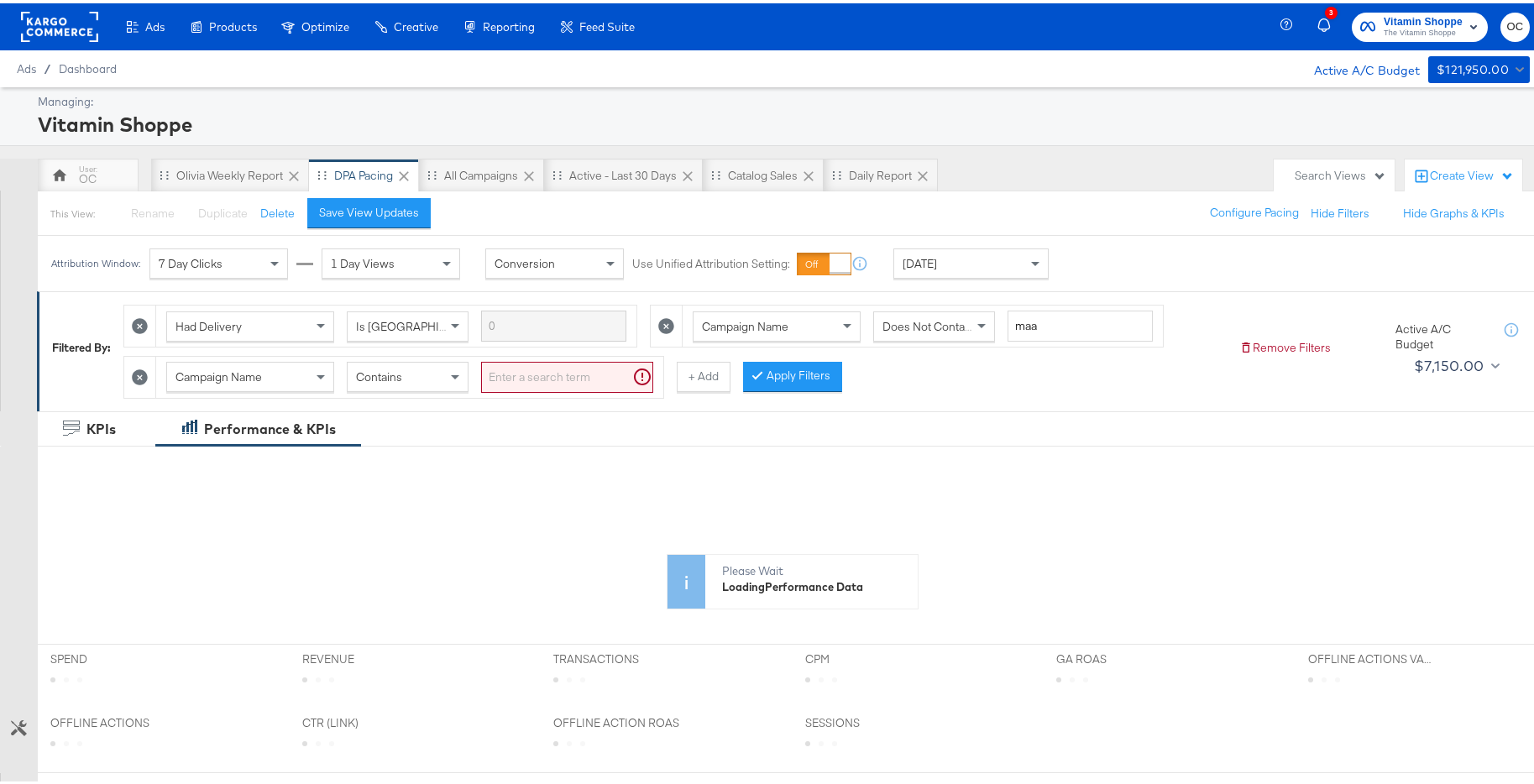
click at [437, 378] on div "Contains" at bounding box center [408, 373] width 120 height 28
click at [569, 359] on input "search" at bounding box center [567, 374] width 172 height 31
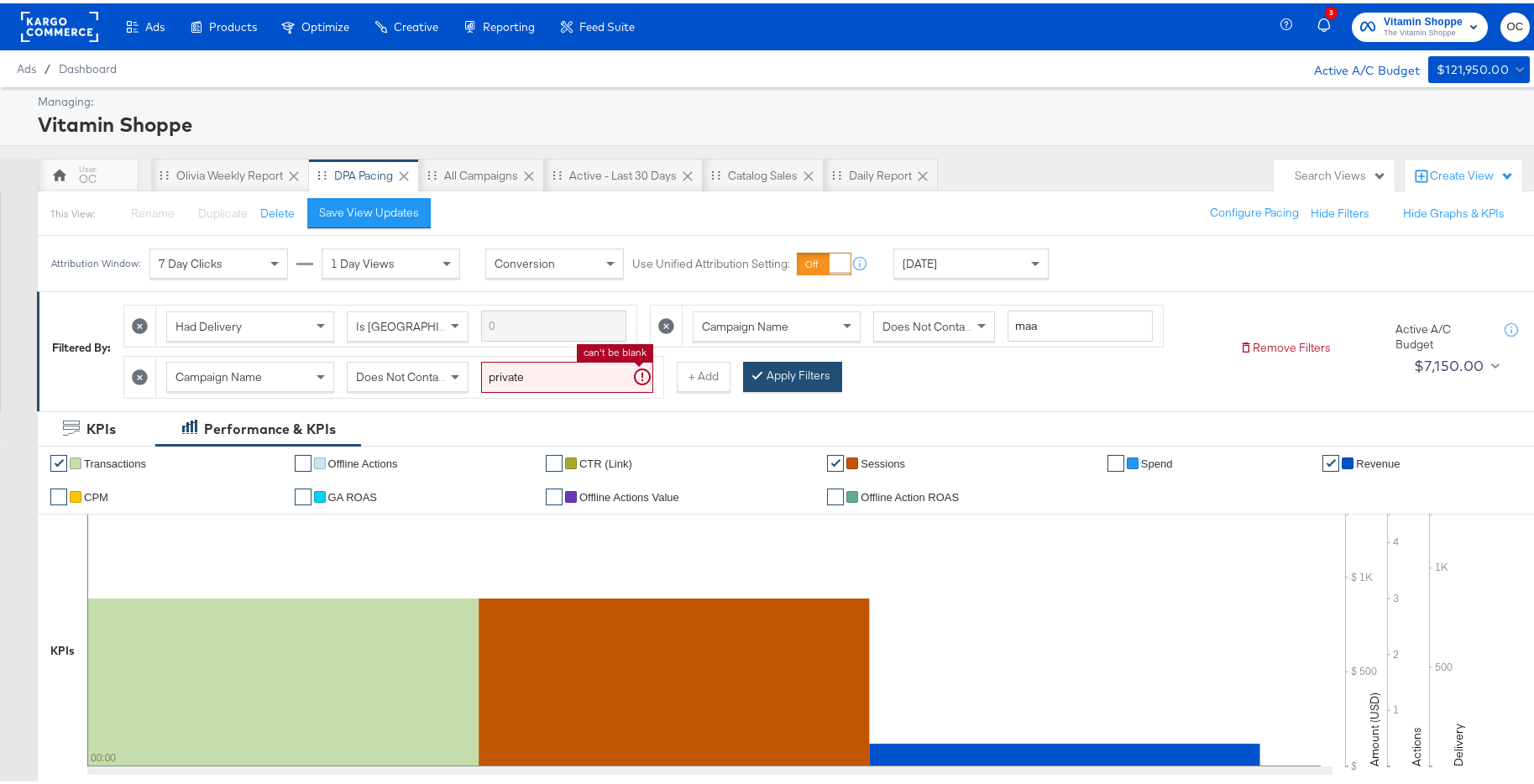
type input "private"
click at [792, 367] on button "Apply Filters" at bounding box center [765, 373] width 99 height 30
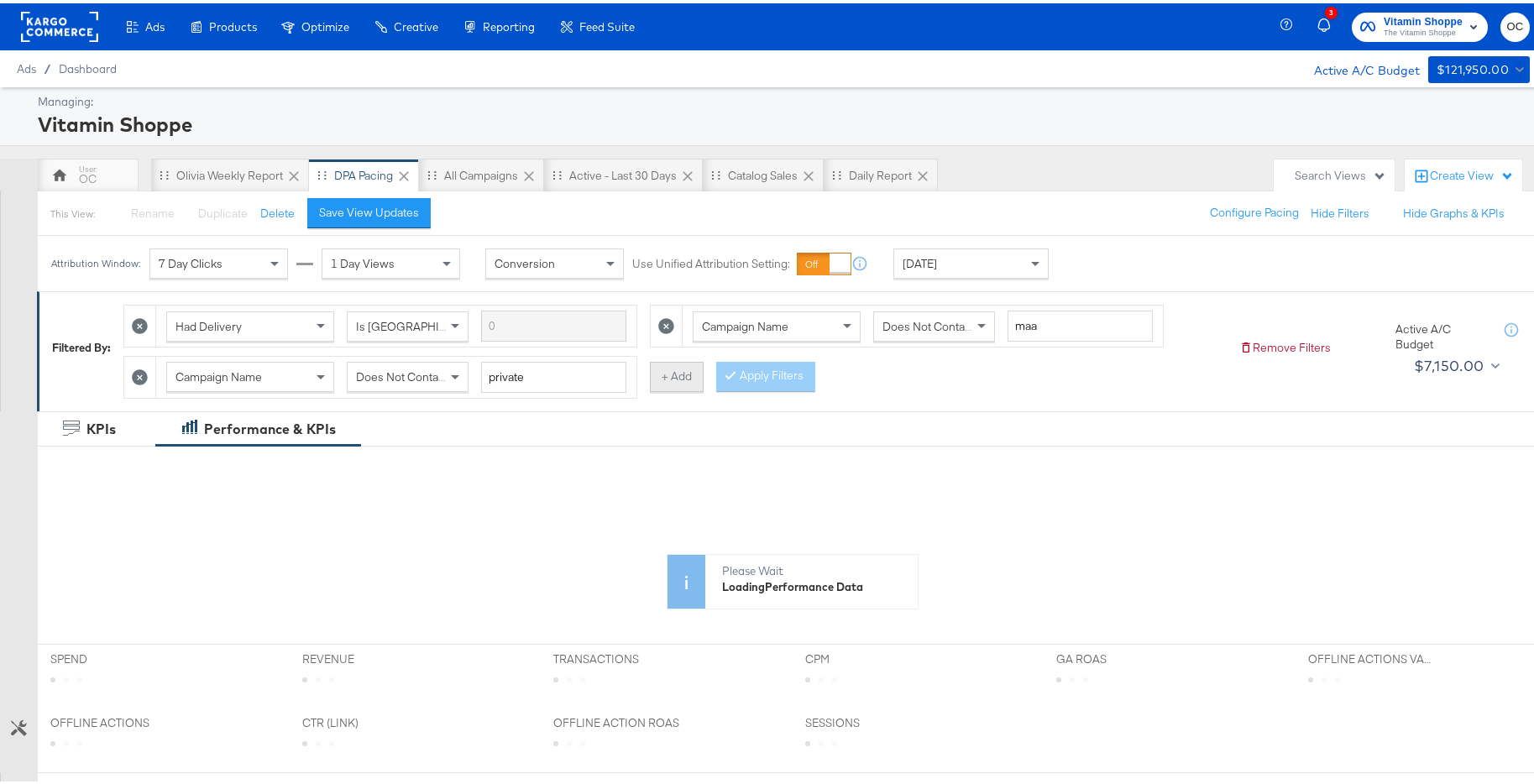
click at [664, 371] on button "+ Add" at bounding box center [677, 373] width 54 height 30
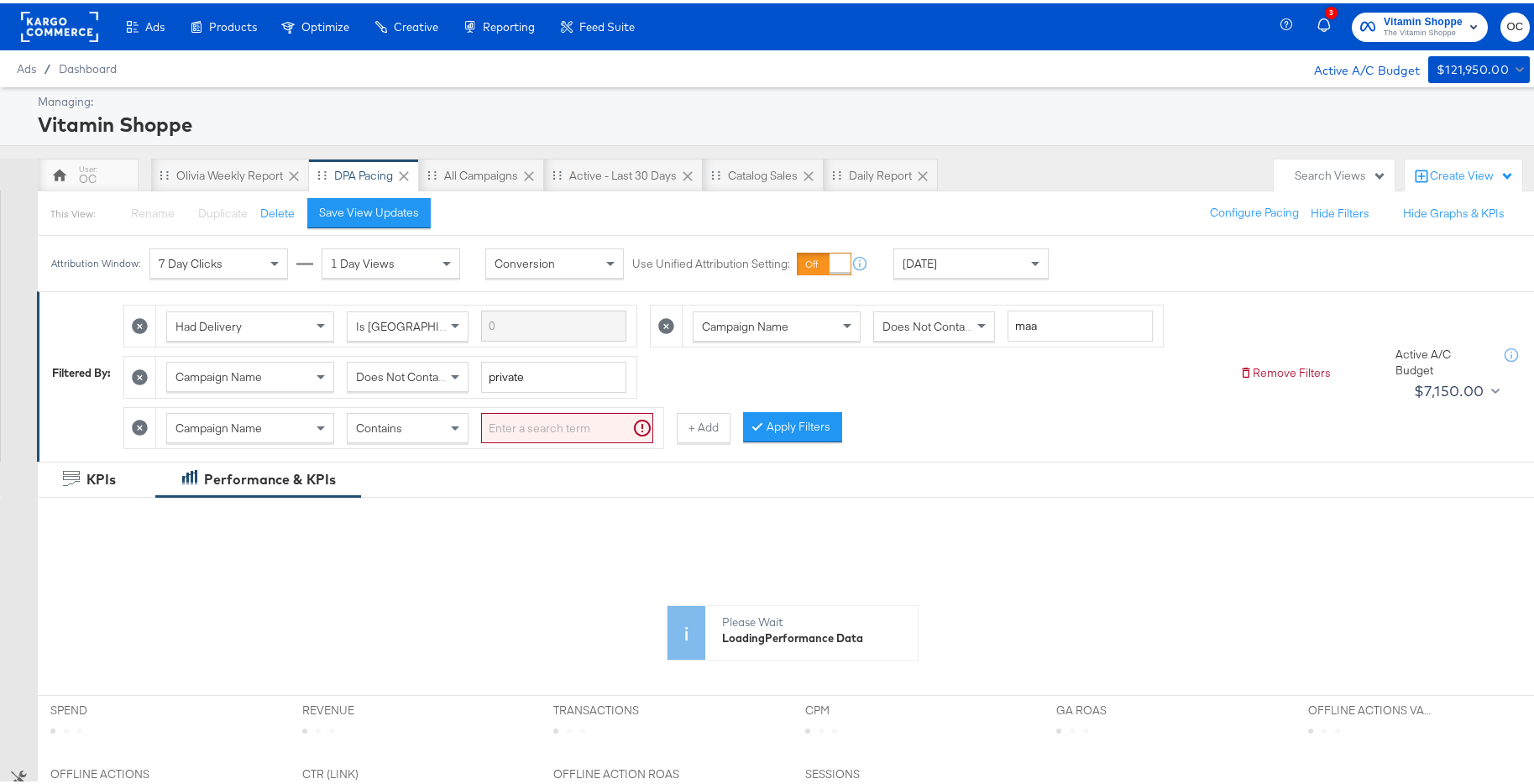
drag, startPoint x: 451, startPoint y: 409, endPoint x: 431, endPoint y: 427, distance: 26.9
click at [438, 420] on div "Campaign Name Contains" at bounding box center [409, 426] width 507 height 41
click at [431, 427] on div "Contains" at bounding box center [408, 424] width 120 height 28
click at [505, 428] on input "search" at bounding box center [567, 425] width 172 height 31
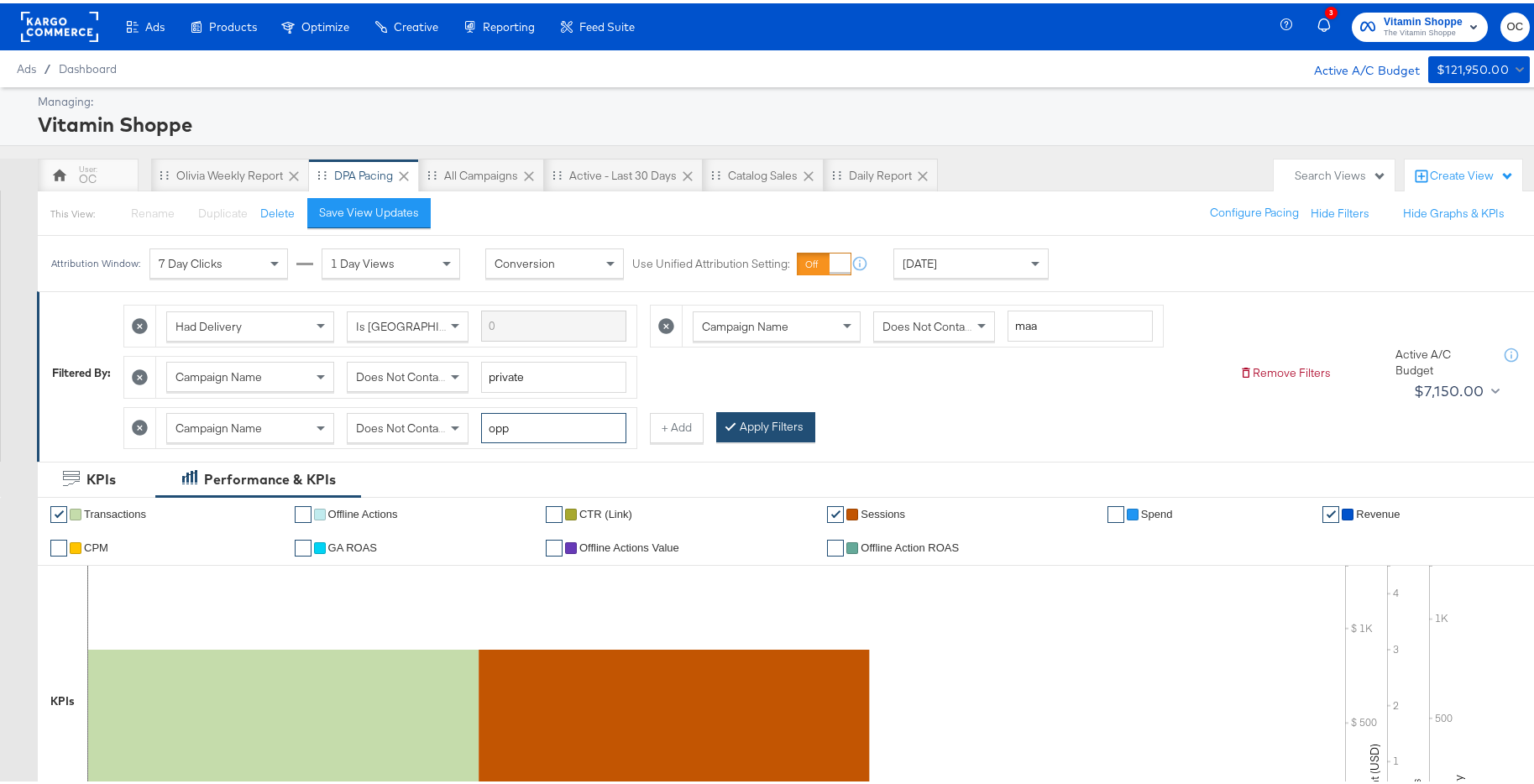
type input "opp"
click at [750, 427] on button "Apply Filters" at bounding box center [765, 424] width 99 height 30
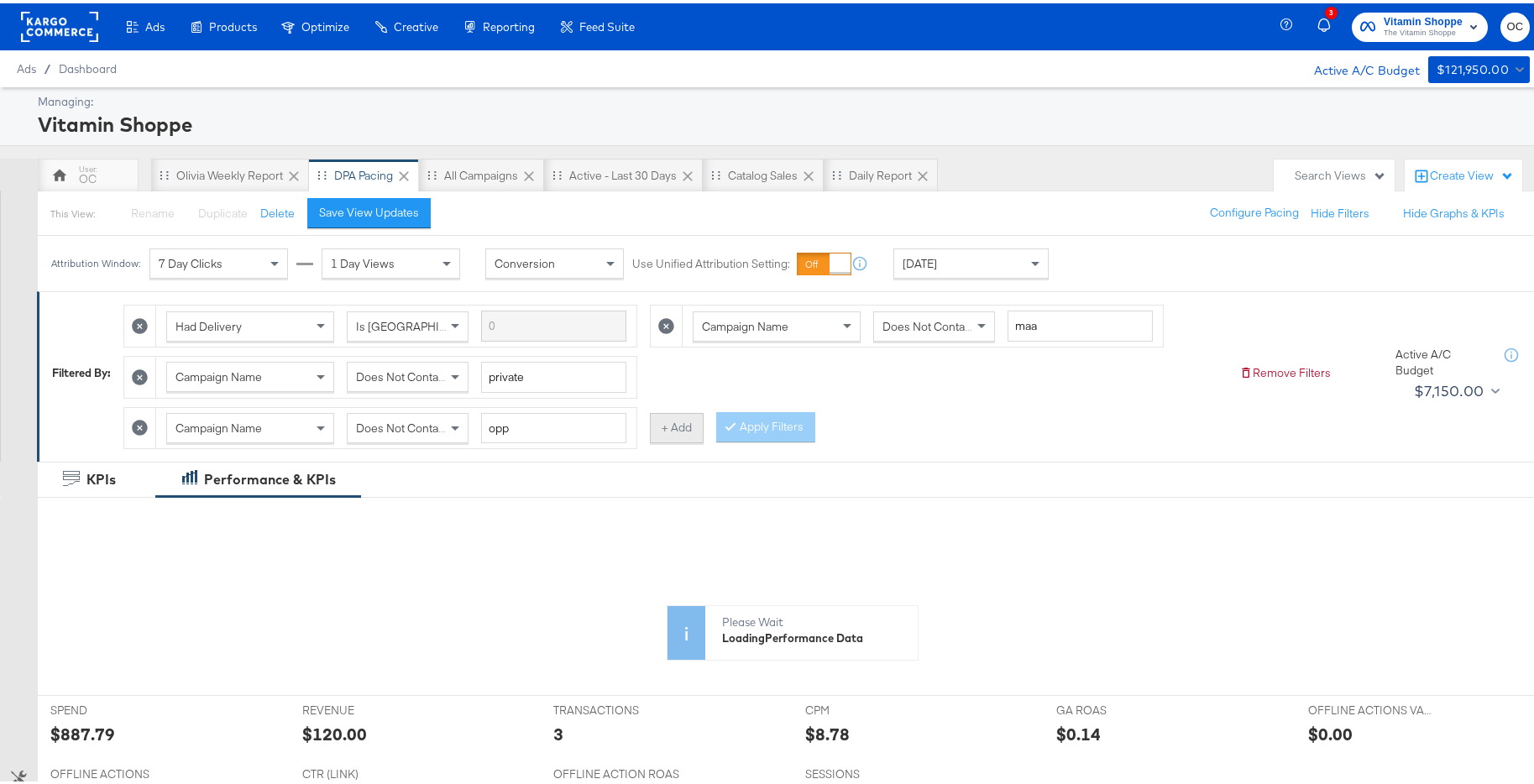
click at [661, 435] on button "+ Add" at bounding box center [677, 424] width 54 height 30
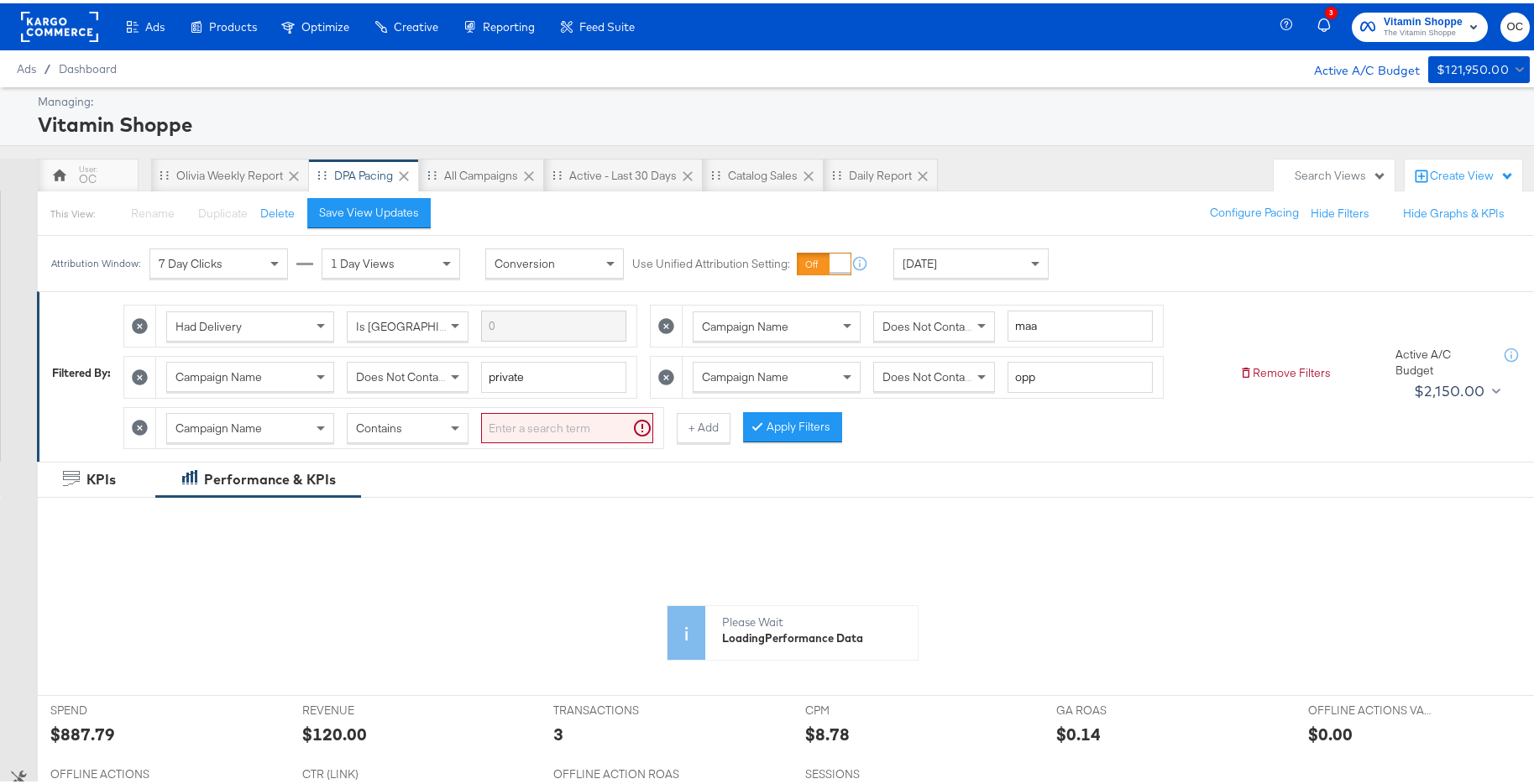
click at [440, 423] on div "Contains" at bounding box center [408, 424] width 120 height 28
click at [555, 425] on input "search" at bounding box center [567, 425] width 172 height 31
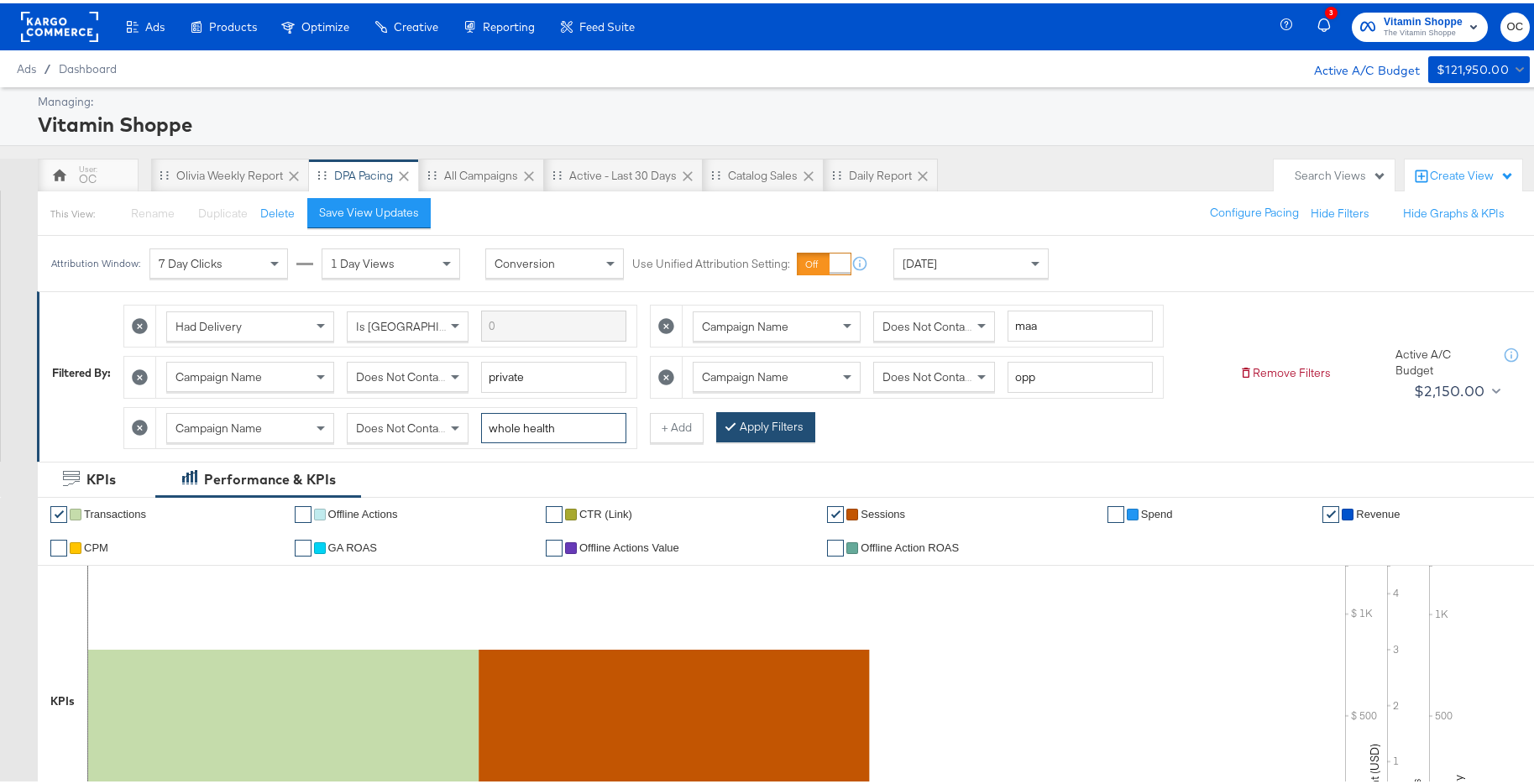
type input "whole health"
click at [744, 427] on button "Apply Filters" at bounding box center [765, 424] width 99 height 30
click at [975, 260] on div "[DATE]" at bounding box center [972, 260] width 154 height 28
click at [1098, 272] on div "[DATE]" at bounding box center [1094, 267] width 28 height 14
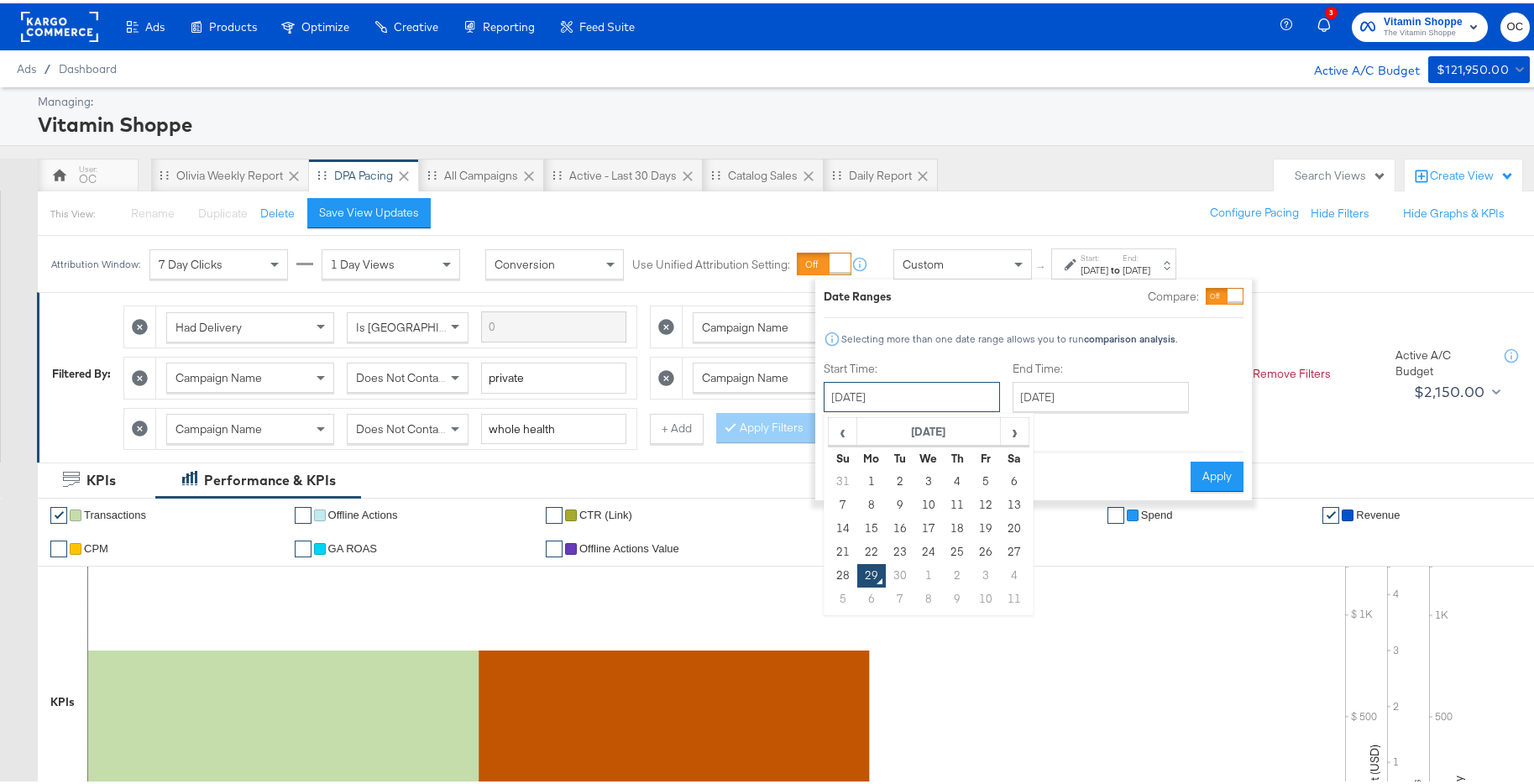
click at [935, 382] on input "[DATE]" at bounding box center [912, 394] width 176 height 30
click at [848, 438] on span "‹" at bounding box center [843, 427] width 26 height 25
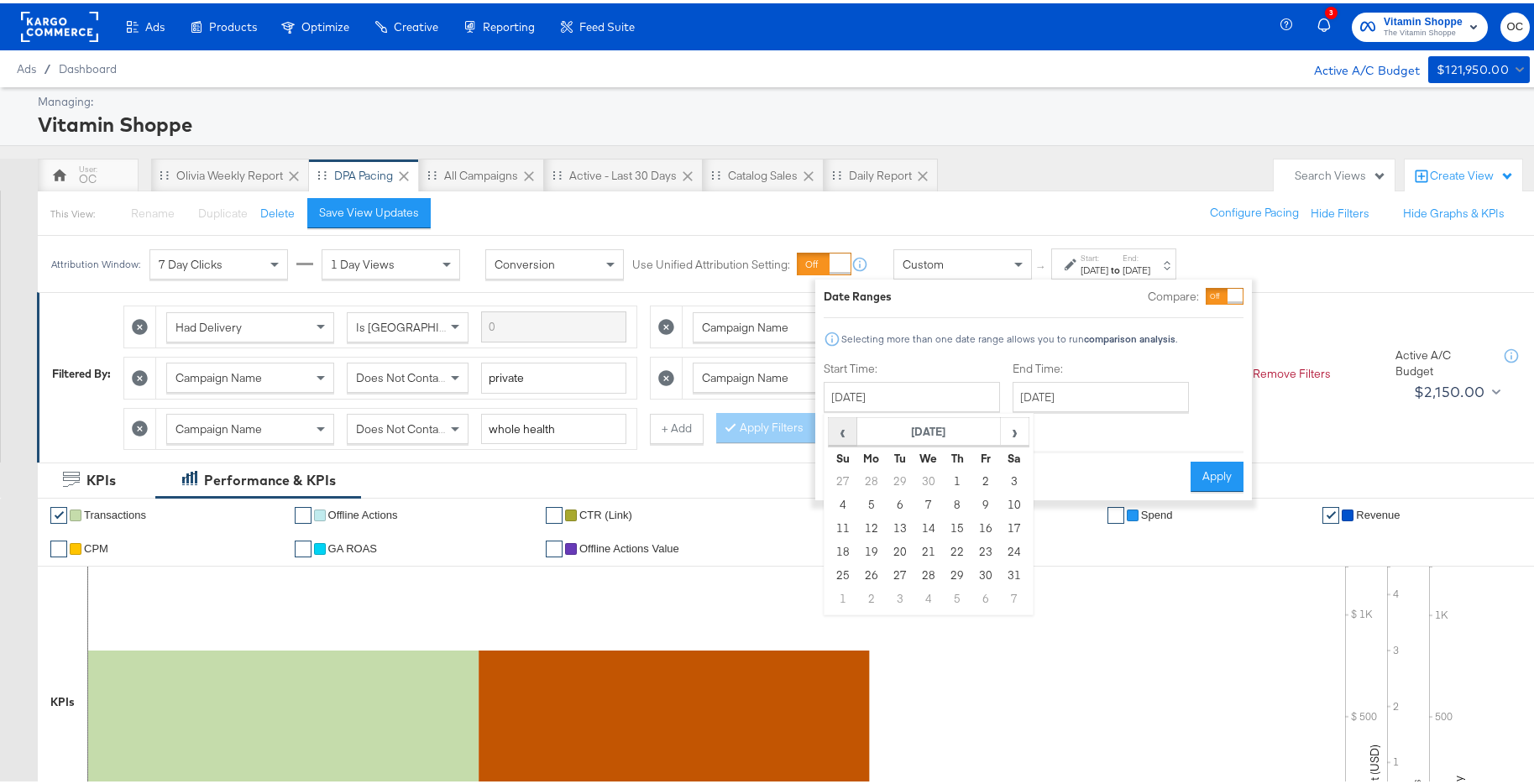
click at [848, 438] on span "‹" at bounding box center [843, 427] width 26 height 25
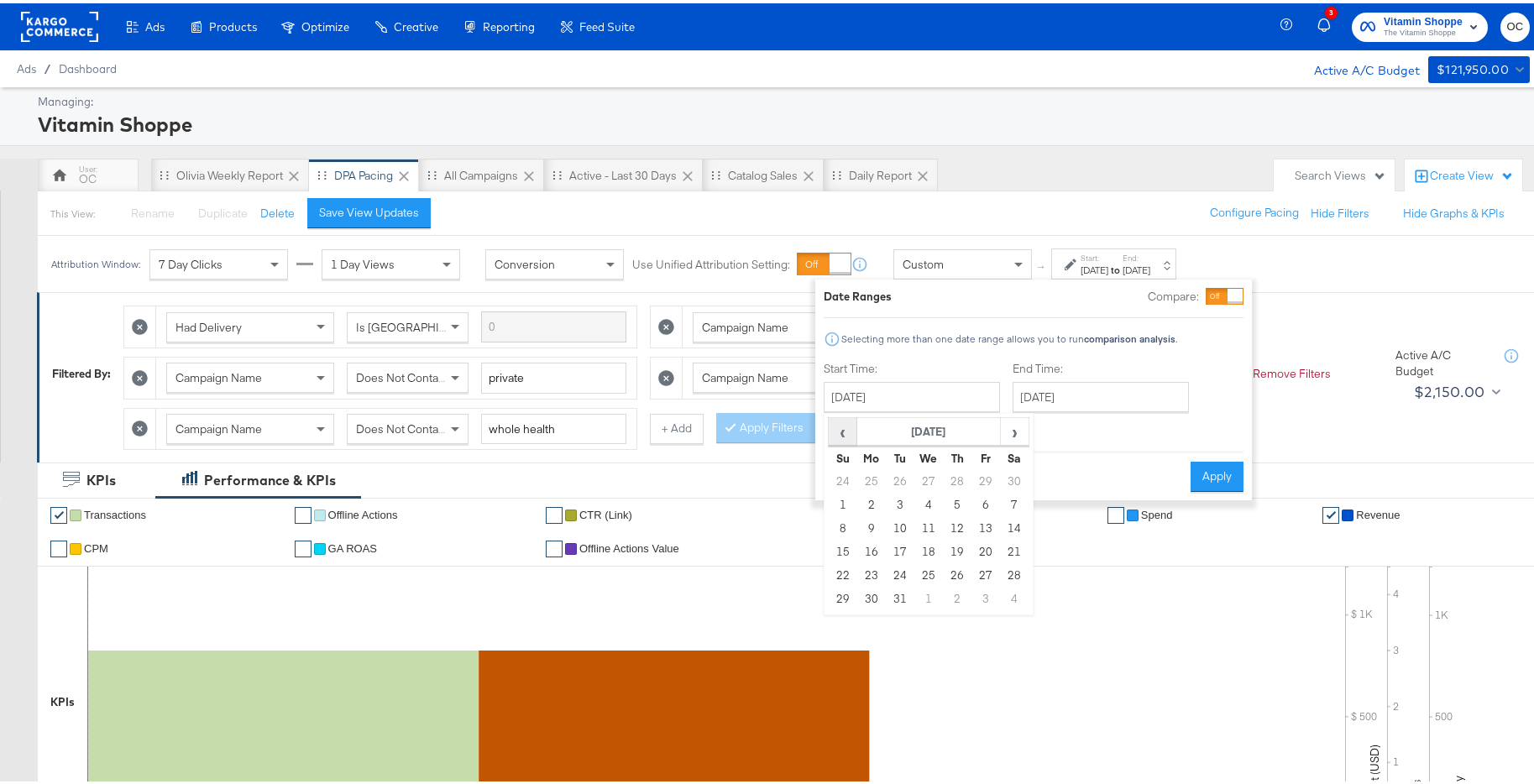
click at [848, 438] on span "‹" at bounding box center [843, 427] width 26 height 25
click at [874, 502] on td "4" at bounding box center [872, 502] width 29 height 23
type input "[DATE]"
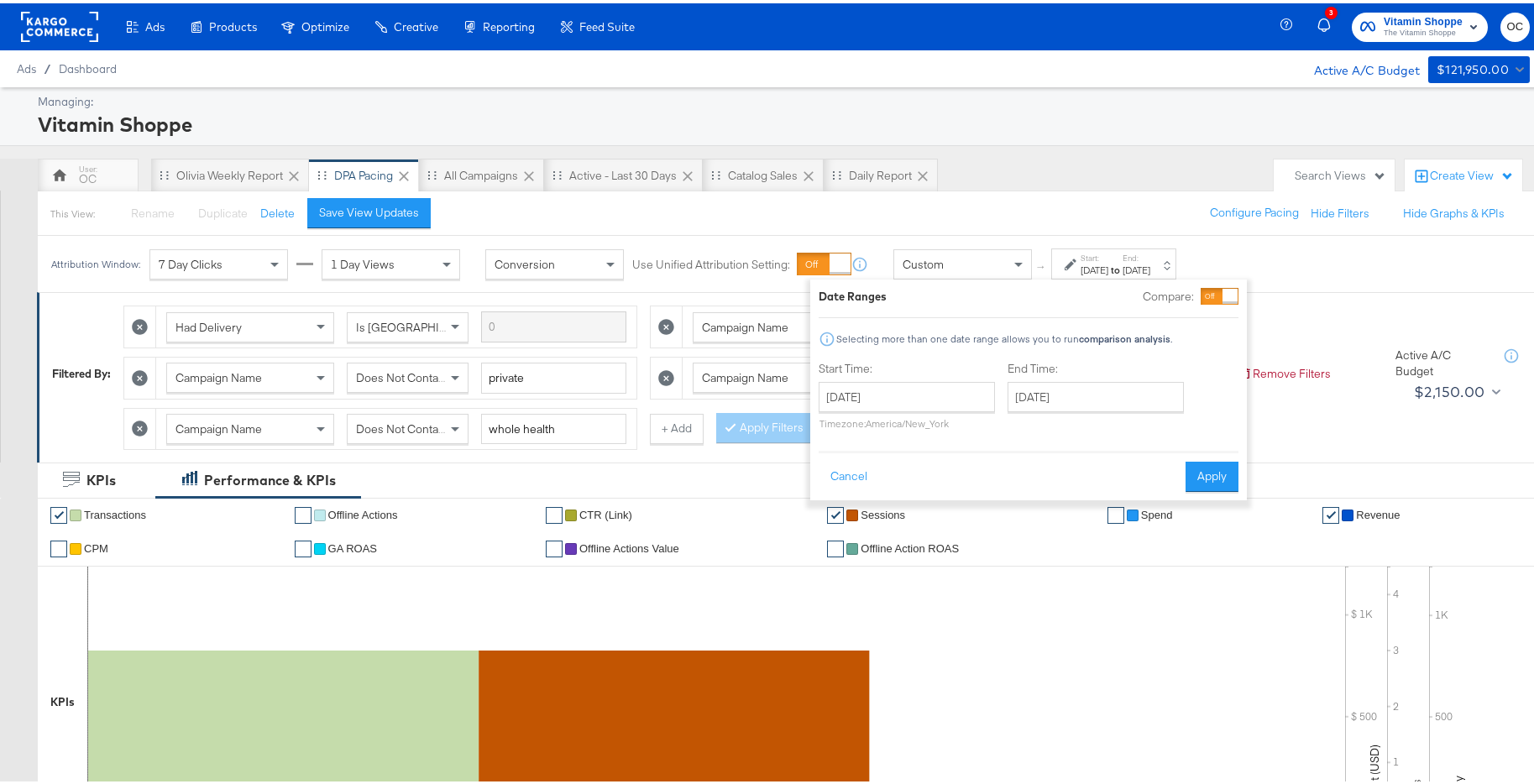
click at [1071, 409] on div "End Time: [DATE] ‹ [DATE] › Su Mo Tu We Th Fr Sa 31 1 2 3 4 5 6 7 8 9 10 11 12 …" at bounding box center [1100, 395] width 183 height 76
click at [1062, 402] on input "[DATE]" at bounding box center [1096, 394] width 176 height 30
click at [1022, 427] on span "‹" at bounding box center [1027, 427] width 26 height 25
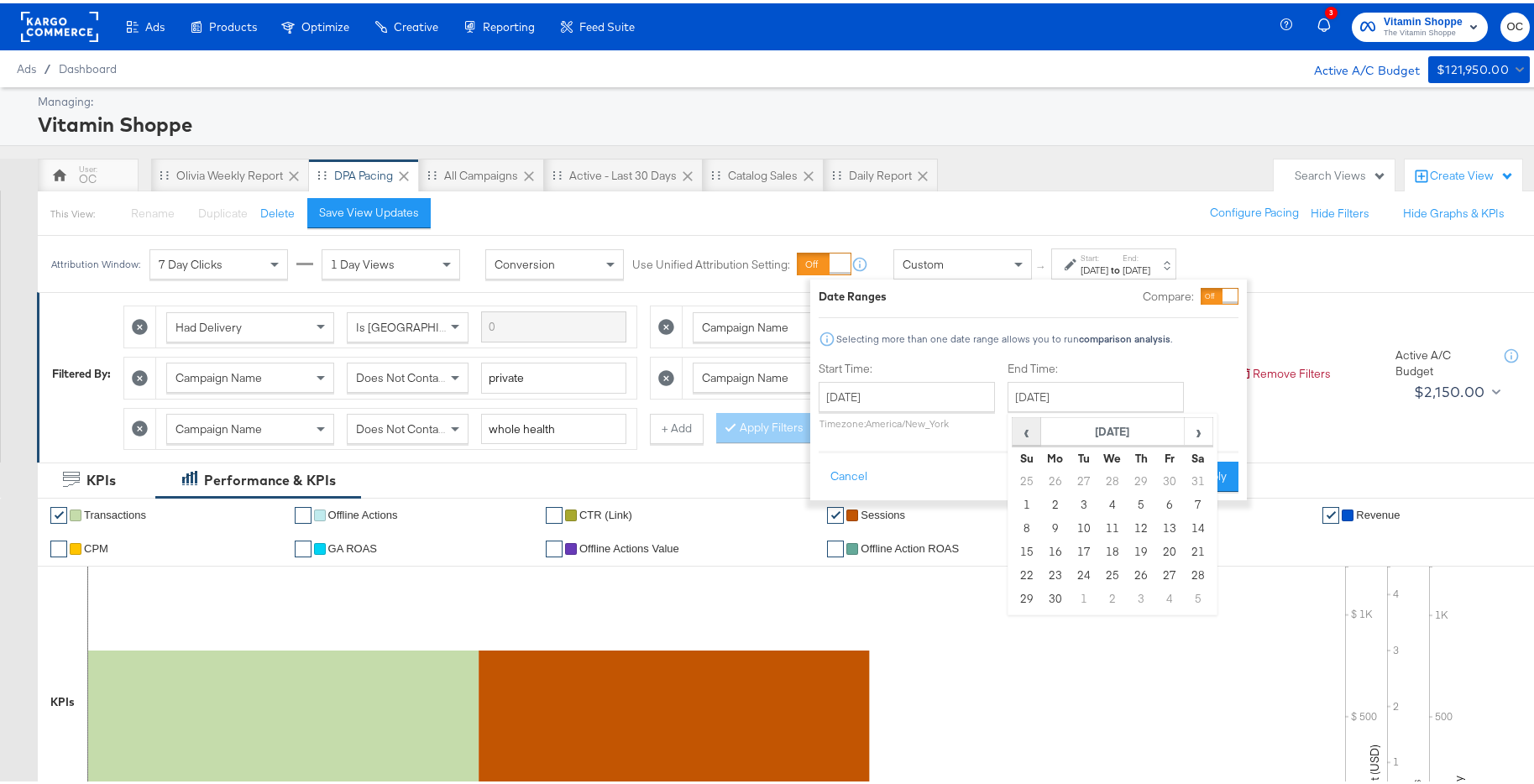
click at [1022, 427] on span "‹" at bounding box center [1027, 427] width 26 height 25
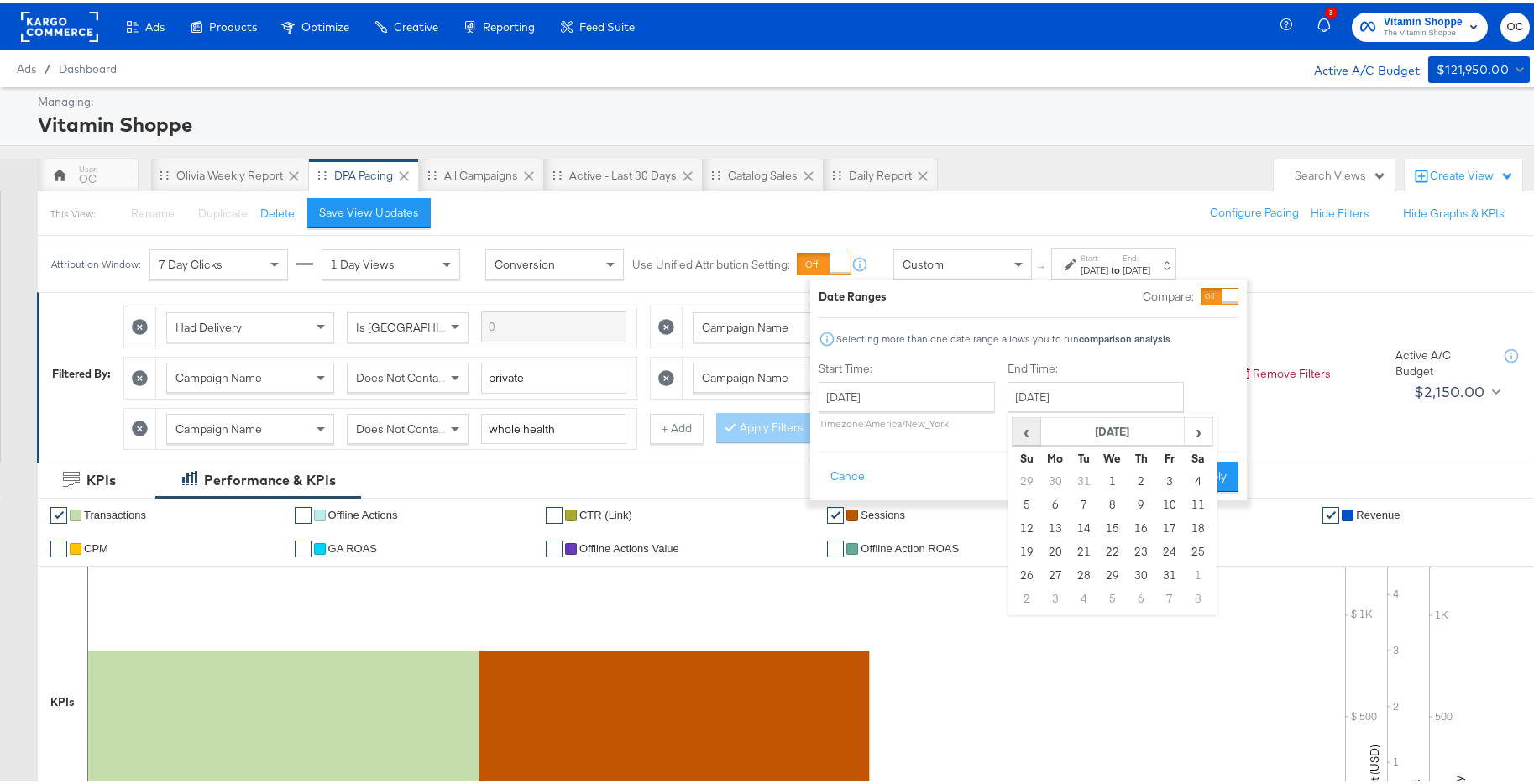
click at [1022, 427] on span "‹" at bounding box center [1027, 427] width 26 height 25
click at [1025, 516] on td "10" at bounding box center [1027, 525] width 29 height 23
type input "[DATE]"
click at [1208, 470] on button "Apply" at bounding box center [1212, 473] width 53 height 30
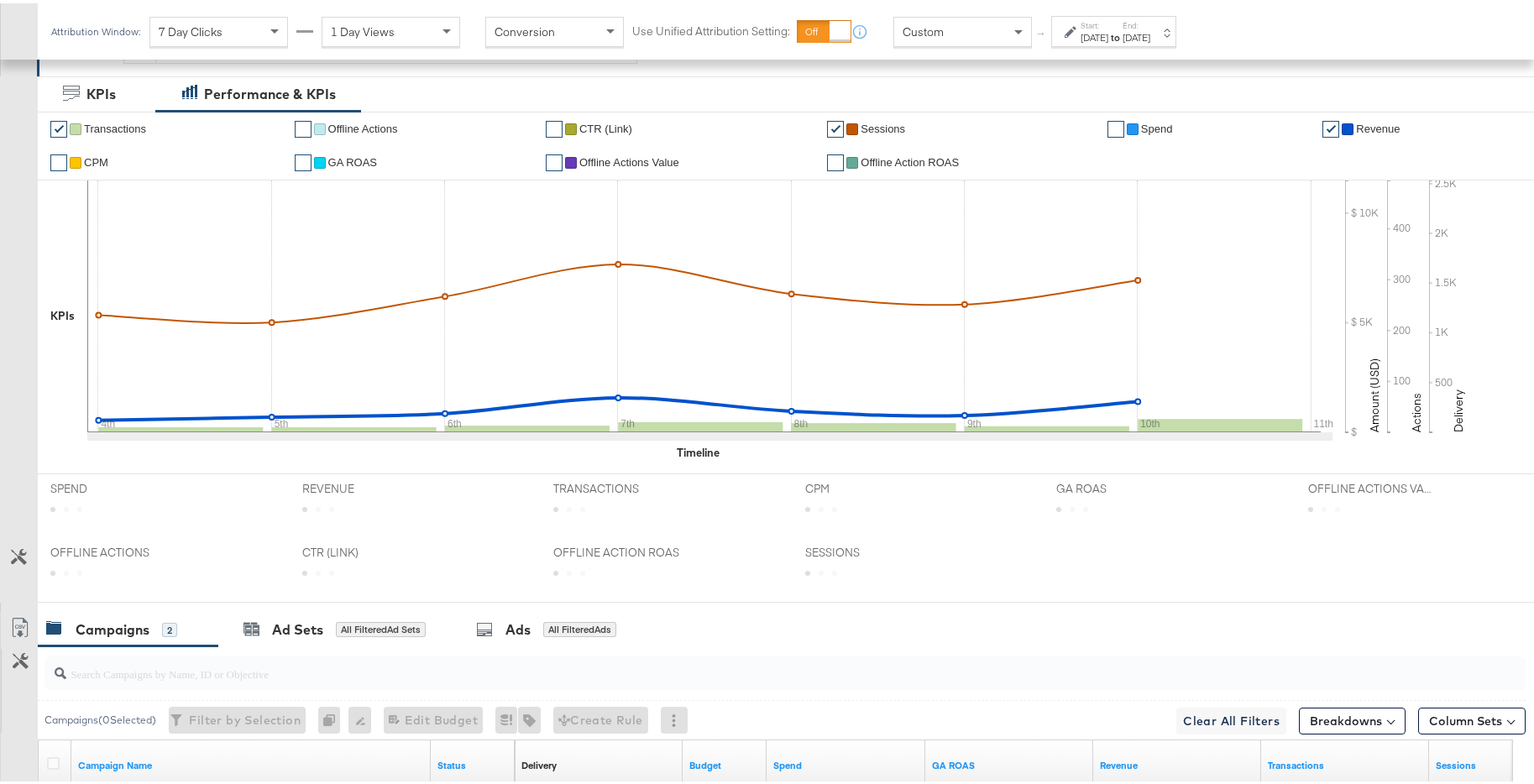
scroll to position [591, 0]
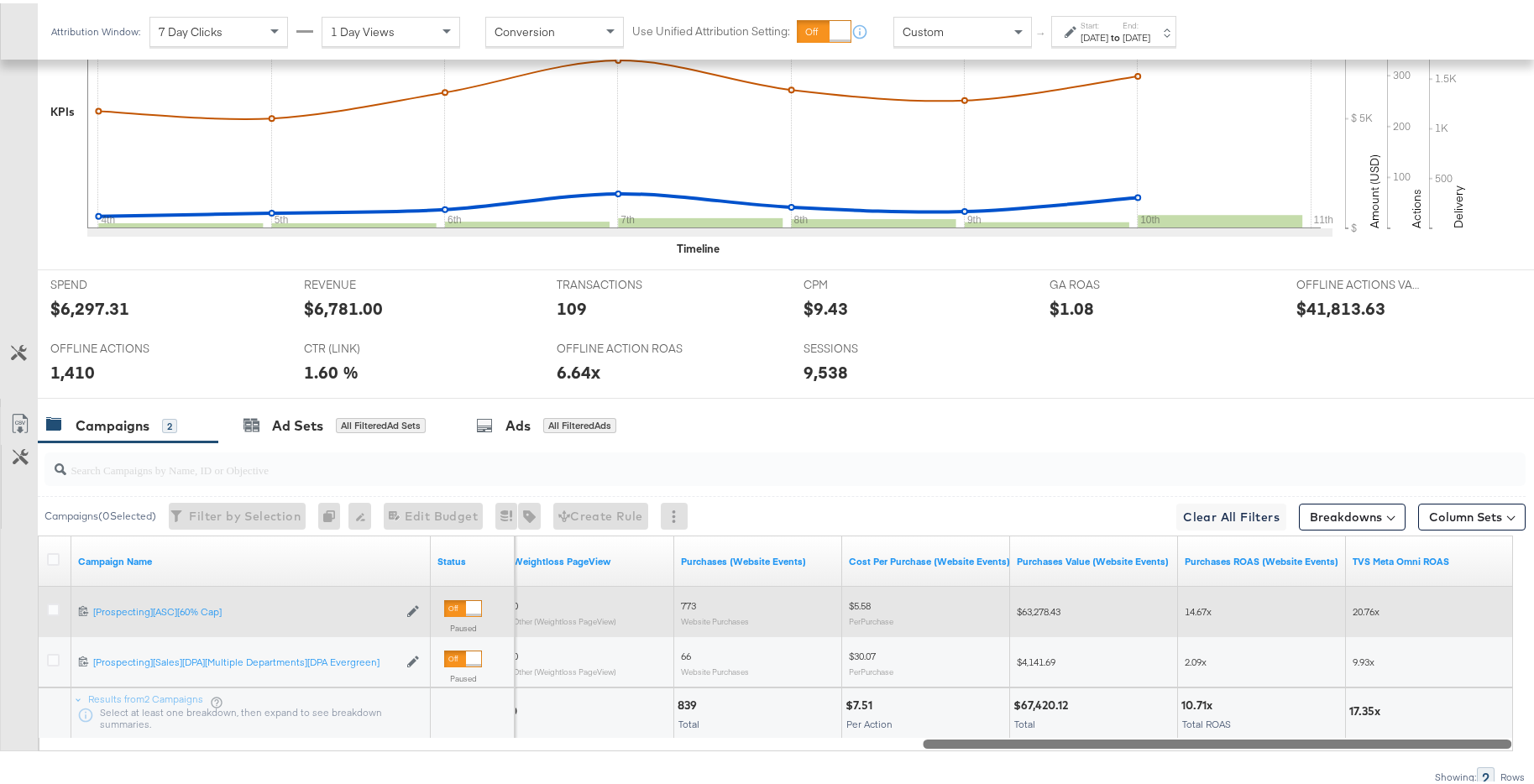
drag, startPoint x: 631, startPoint y: 739, endPoint x: 1488, endPoint y: 610, distance: 866.7
click at [1488, 610] on div "Campaign Name Status Weightloss PageView Purchases (Website Events) Cost Per Pu…" at bounding box center [776, 640] width 1475 height 216
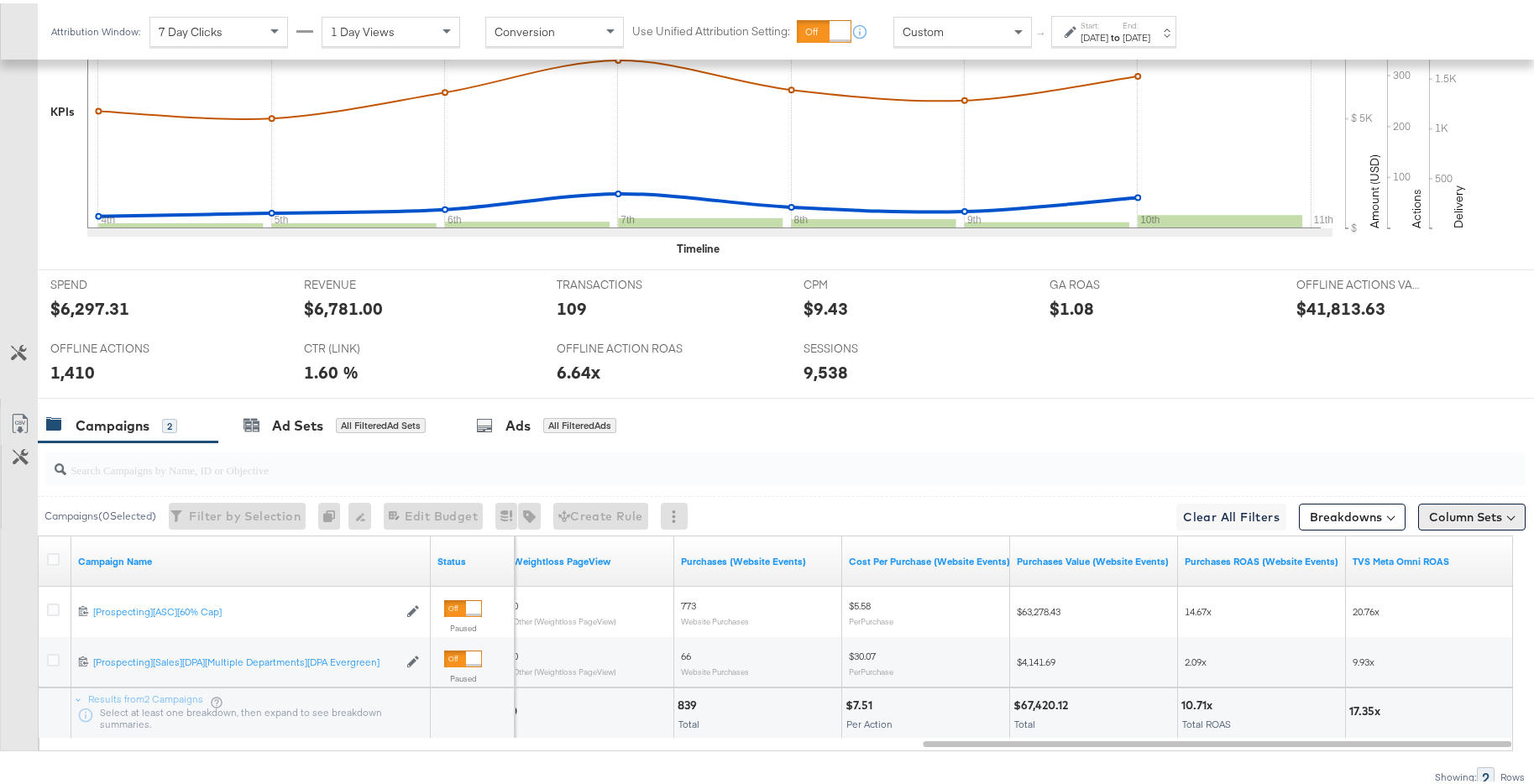
click at [1472, 504] on button "Column Sets" at bounding box center [1472, 514] width 107 height 27
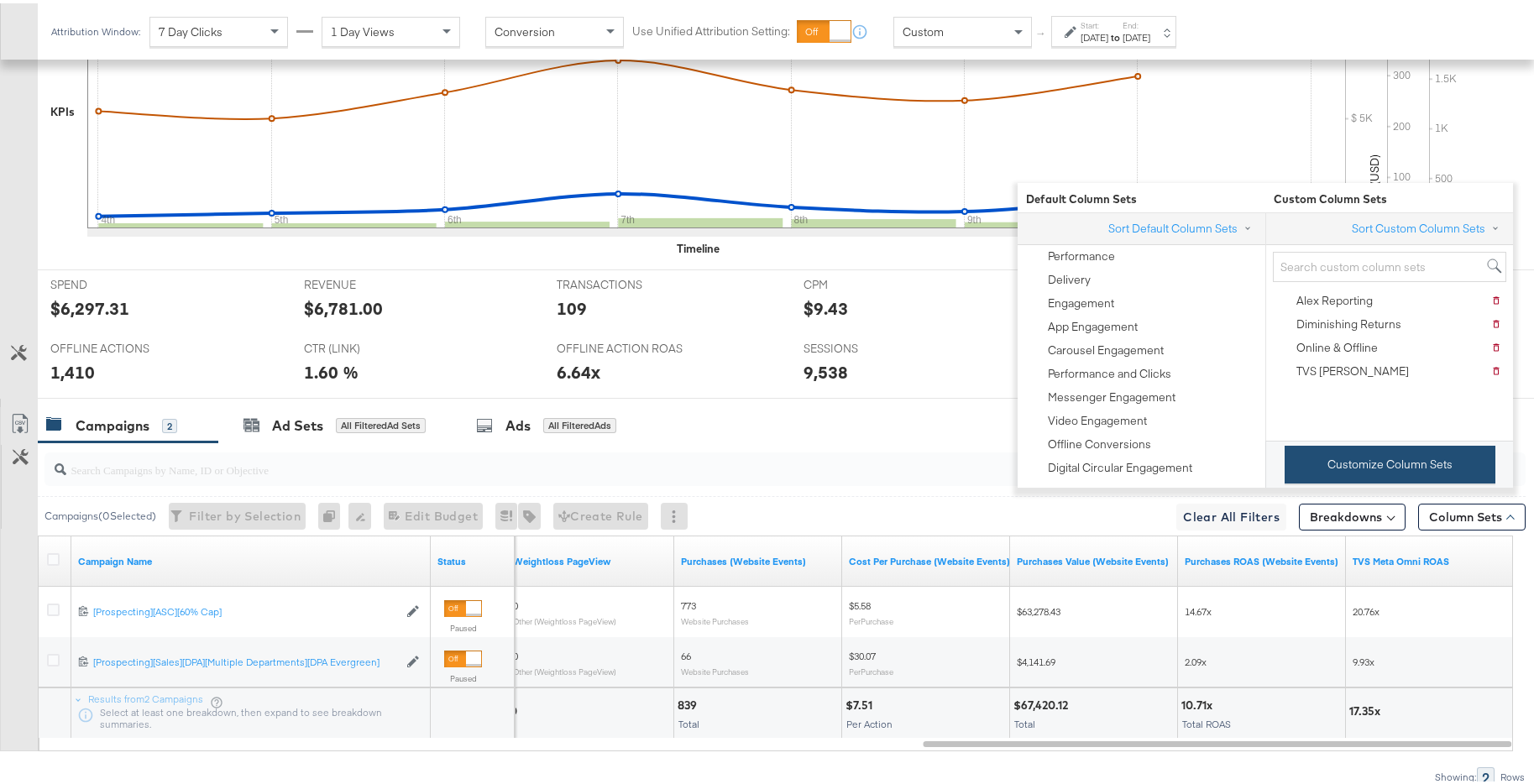
click at [1417, 473] on button "Customize Column Sets" at bounding box center [1391, 461] width 211 height 38
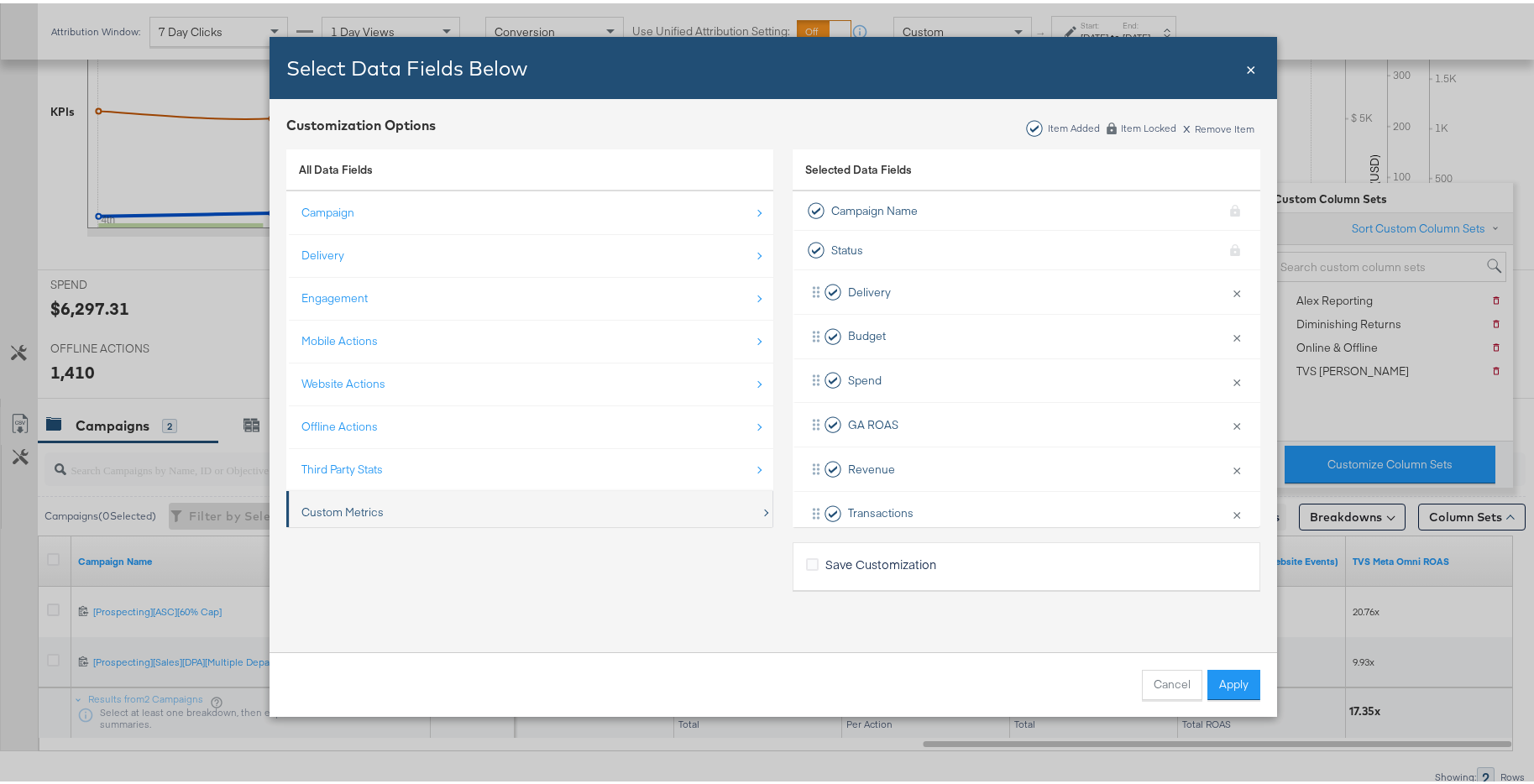
click at [430, 505] on div "Custom Metrics" at bounding box center [531, 509] width 460 height 35
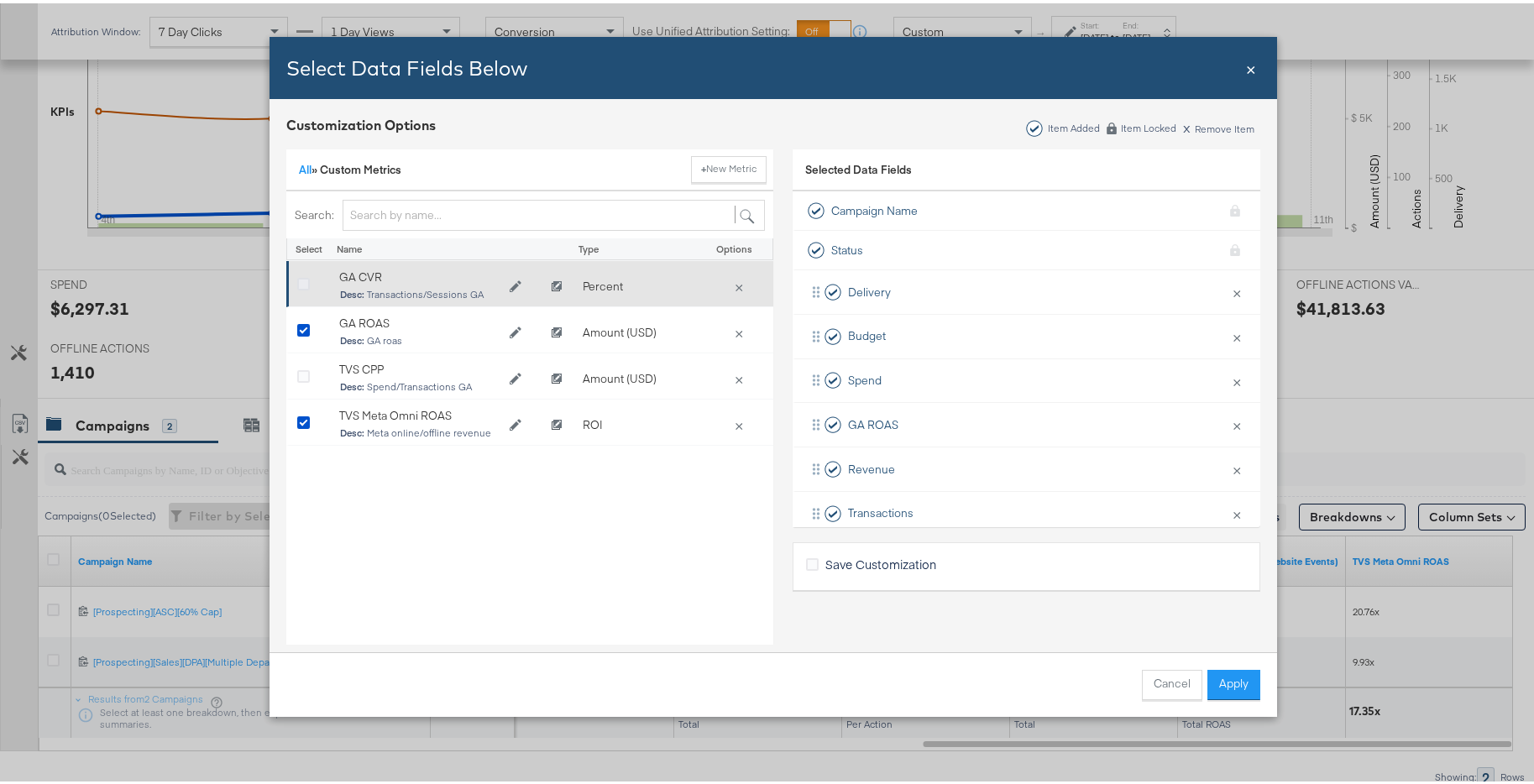
click at [298, 278] on icon "Bulk Add Locations Modal" at bounding box center [303, 281] width 13 height 13
click at [0, 0] on input "Bulk Add Locations Modal" at bounding box center [0, 0] width 0 height 0
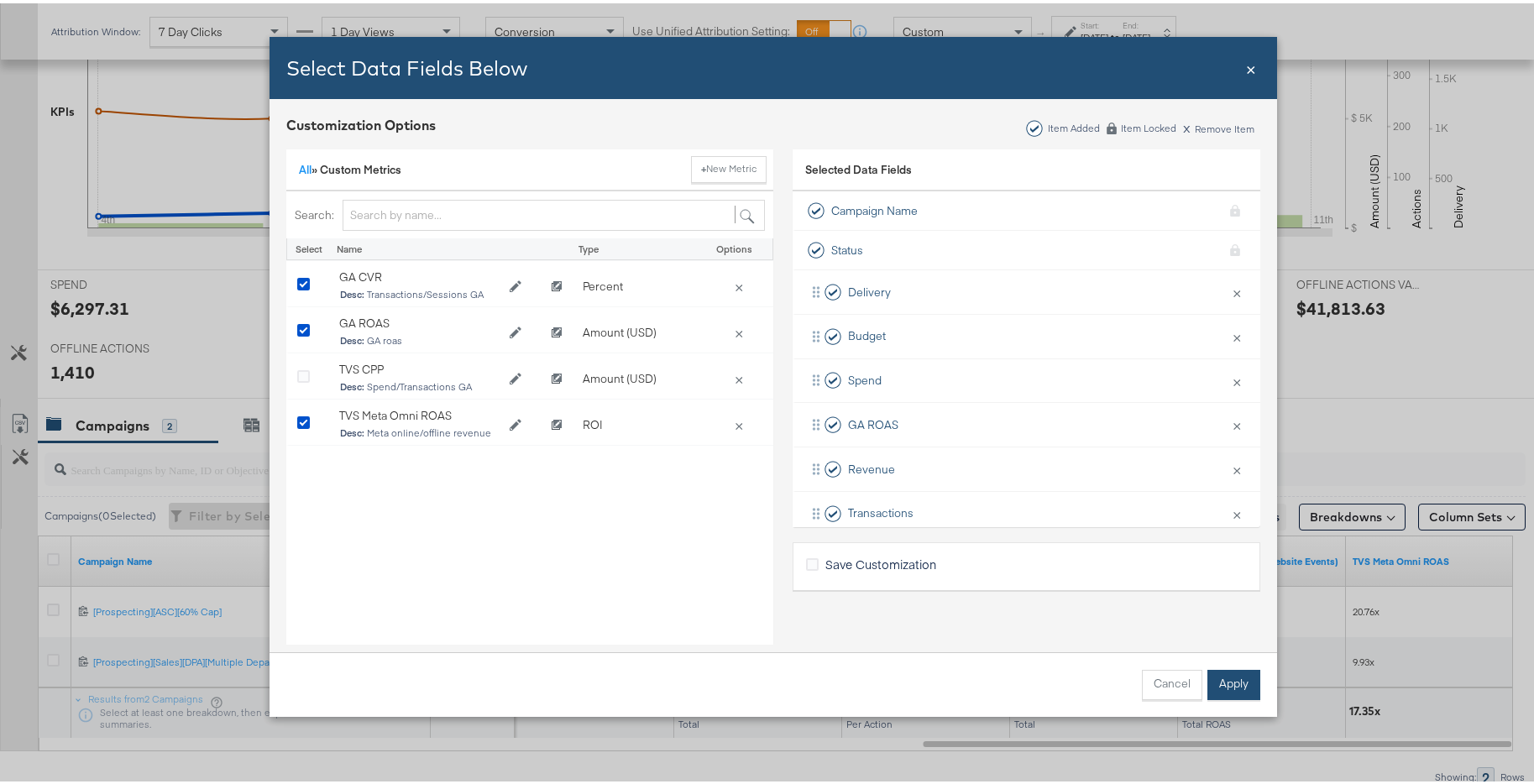
click at [1227, 675] on button "Apply" at bounding box center [1233, 681] width 53 height 30
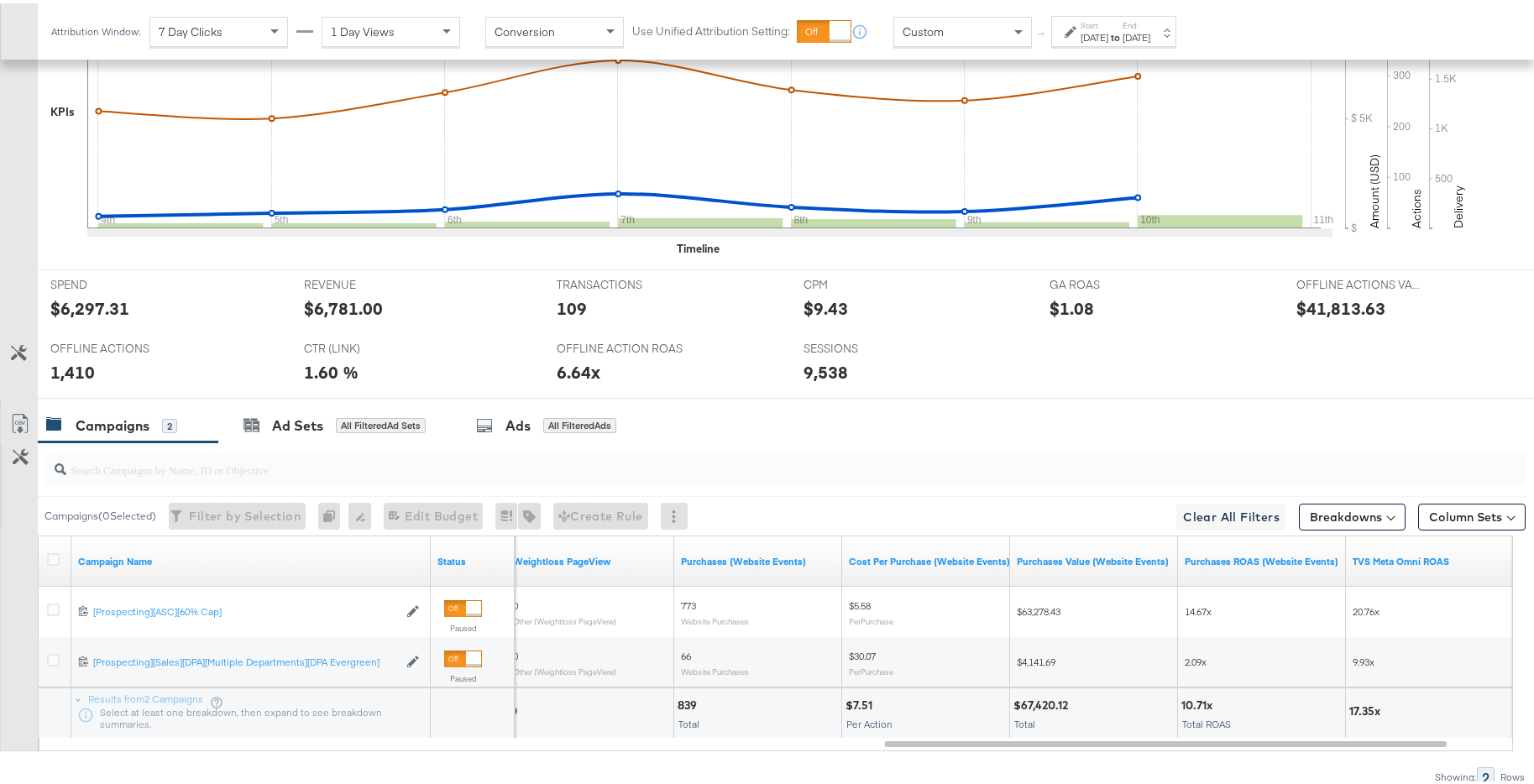
scroll to position [625, 0]
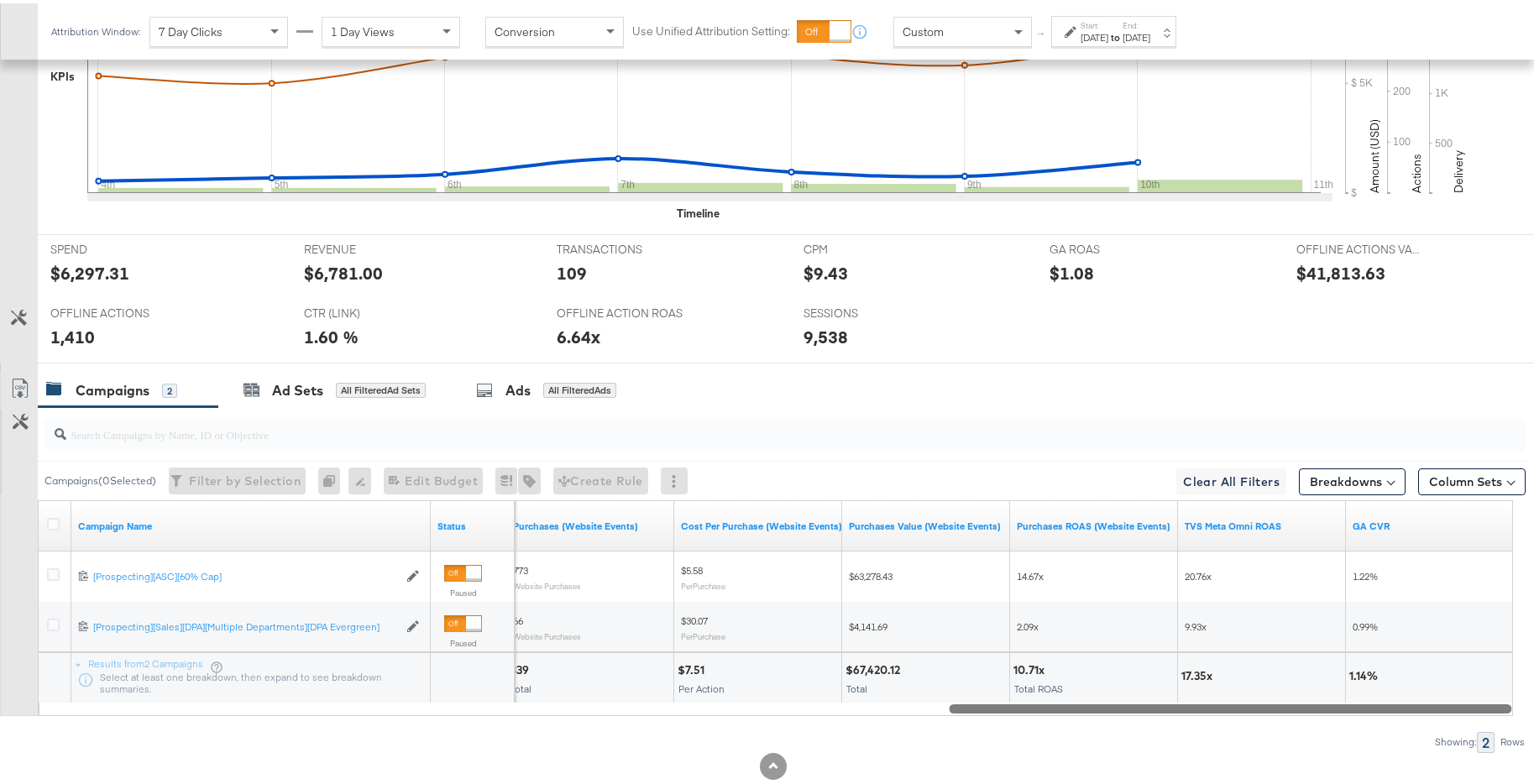
drag, startPoint x: 1400, startPoint y: 705, endPoint x: 1535, endPoint y: 692, distance: 135.6
drag, startPoint x: 1161, startPoint y: 16, endPoint x: 1158, endPoint y: 28, distance: 12.4
click at [1150, 16] on label "End:" at bounding box center [1137, 22] width 28 height 11
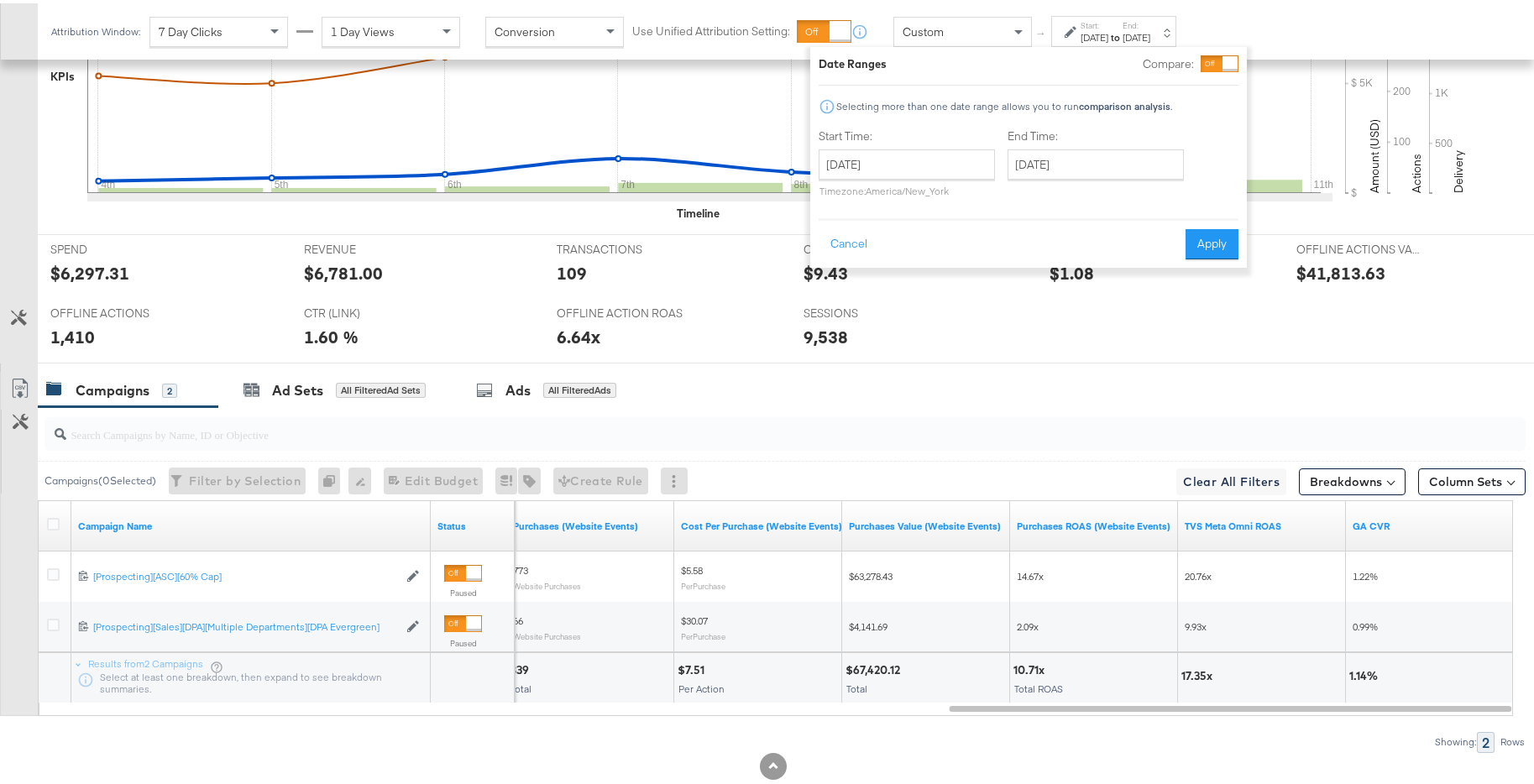
click at [1150, 33] on div "[DATE]" at bounding box center [1137, 35] width 28 height 14
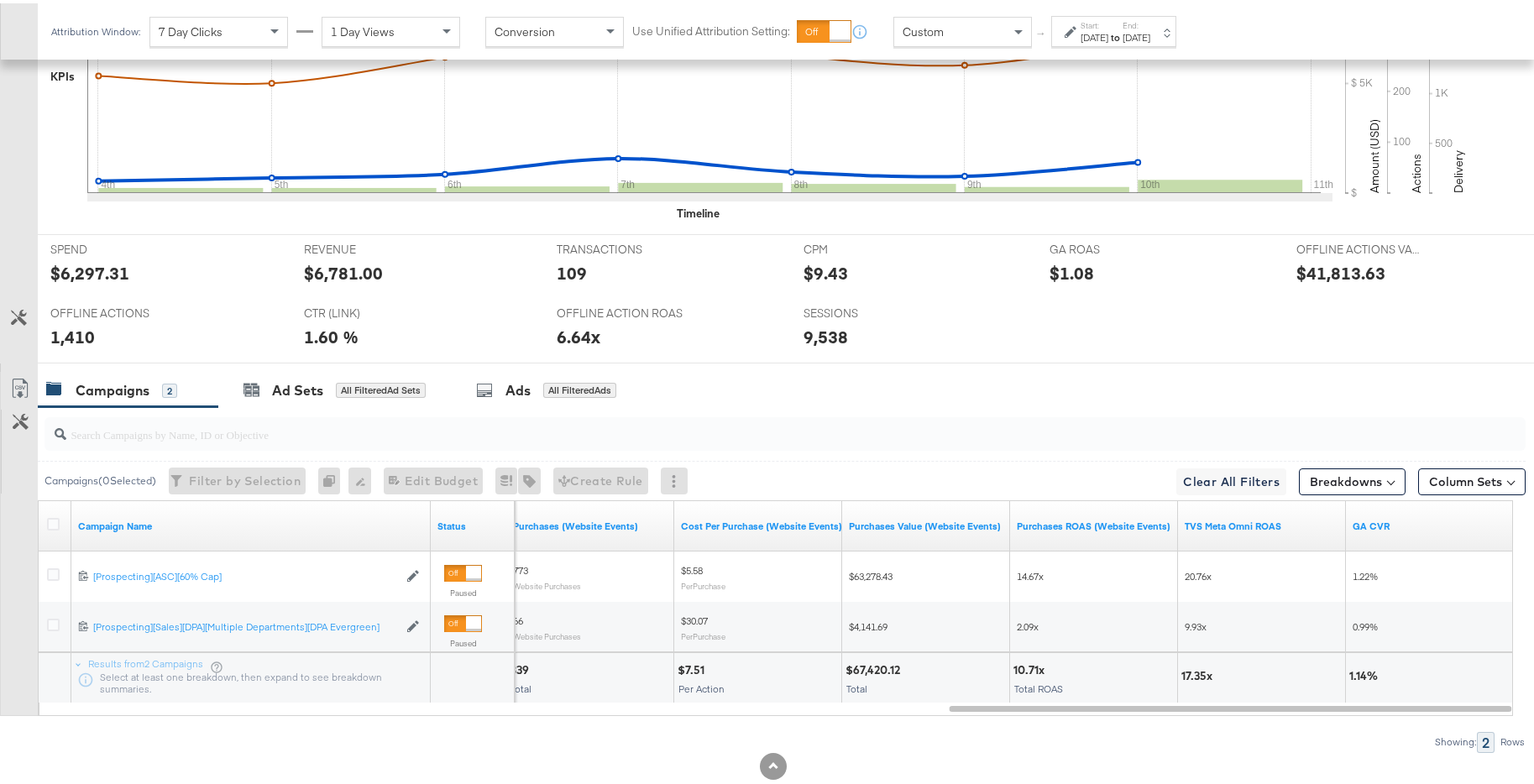
click at [1108, 28] on div "[DATE]" at bounding box center [1094, 35] width 28 height 14
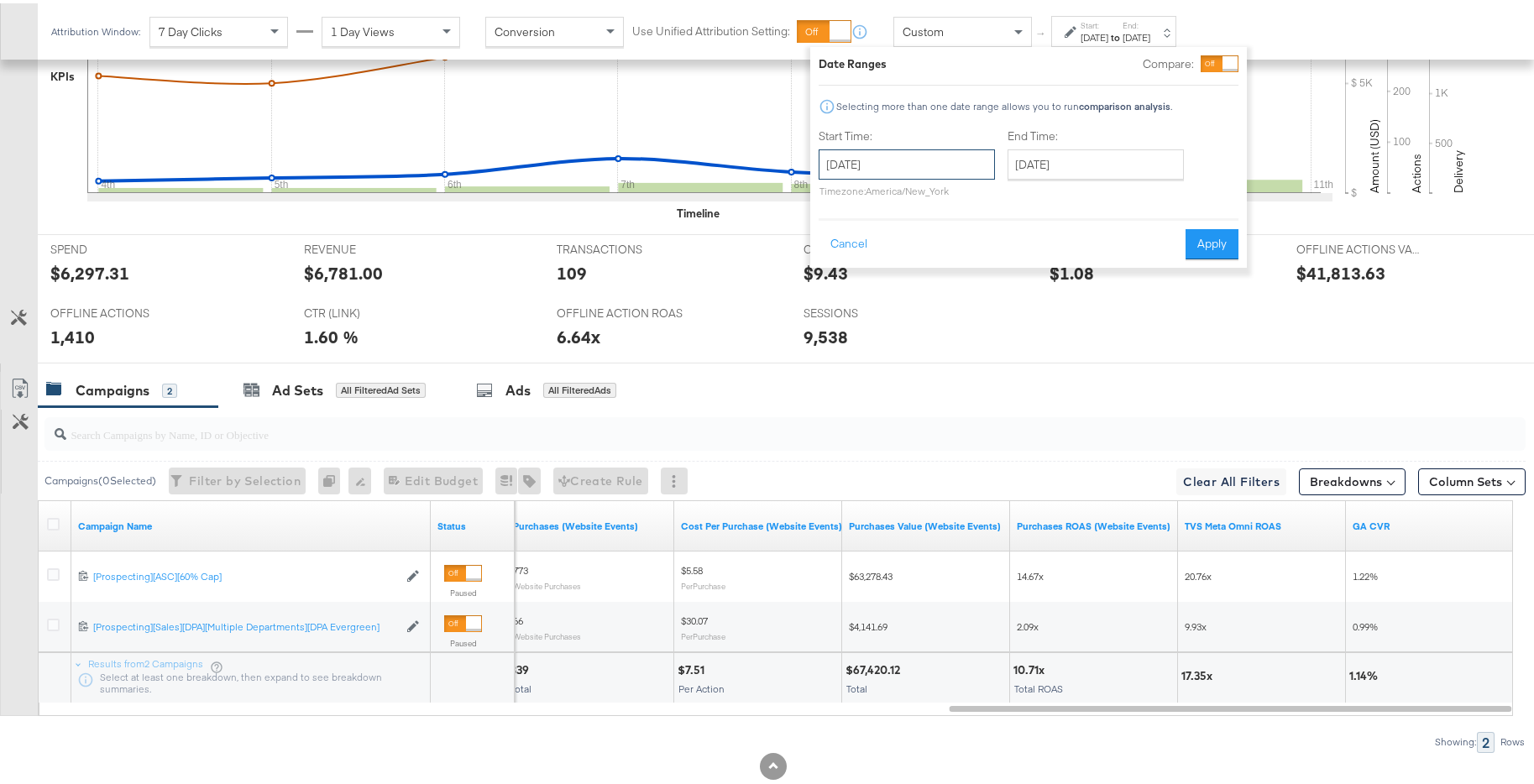
click at [943, 168] on input "[DATE]" at bounding box center [907, 161] width 176 height 30
click at [853, 293] on td "11" at bounding box center [866, 293] width 29 height 23
type input "[DATE]"
click at [1082, 167] on input "[DATE]" at bounding box center [1102, 161] width 176 height 30
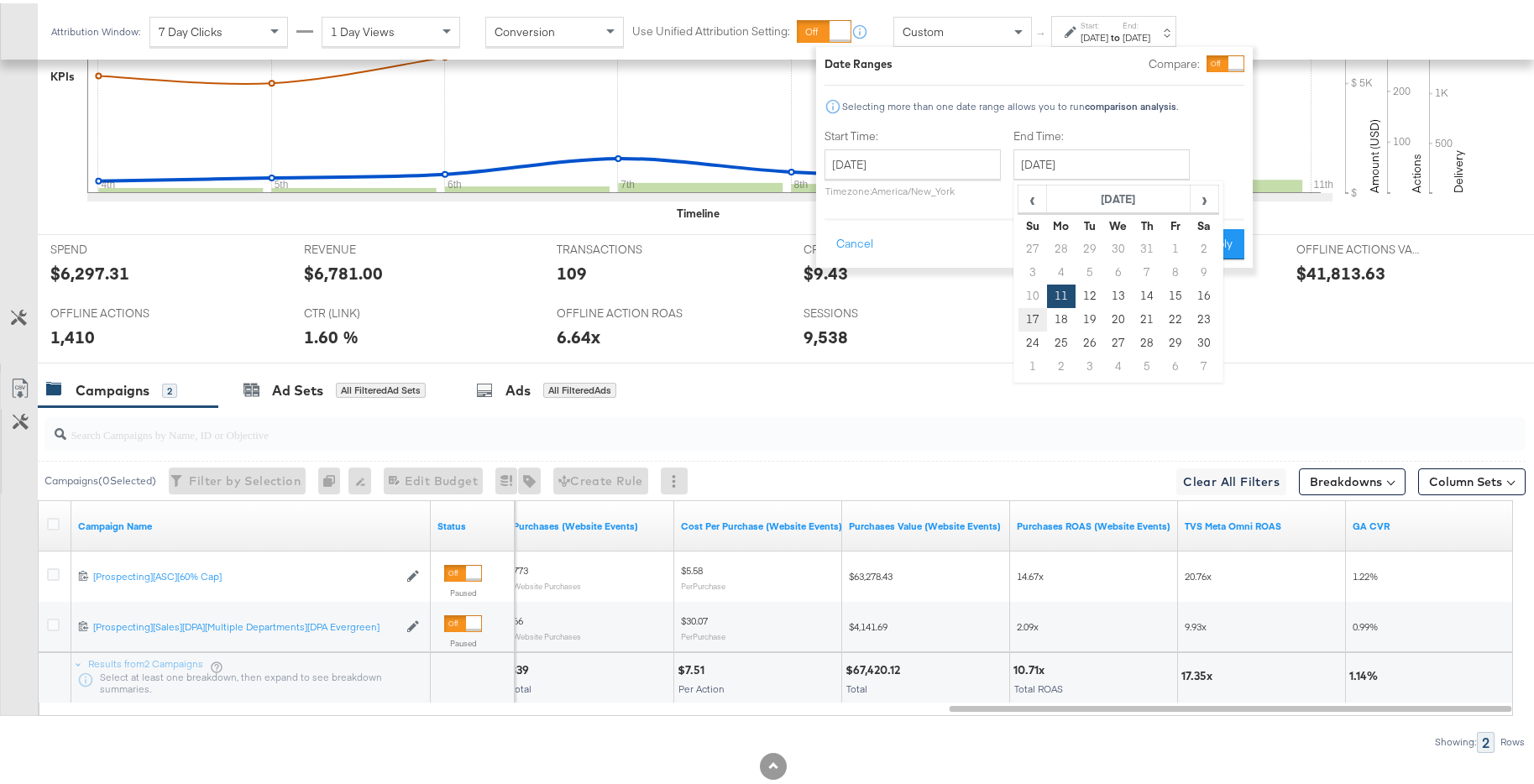
click at [1032, 319] on td "17" at bounding box center [1032, 316] width 29 height 23
type input "[DATE]"
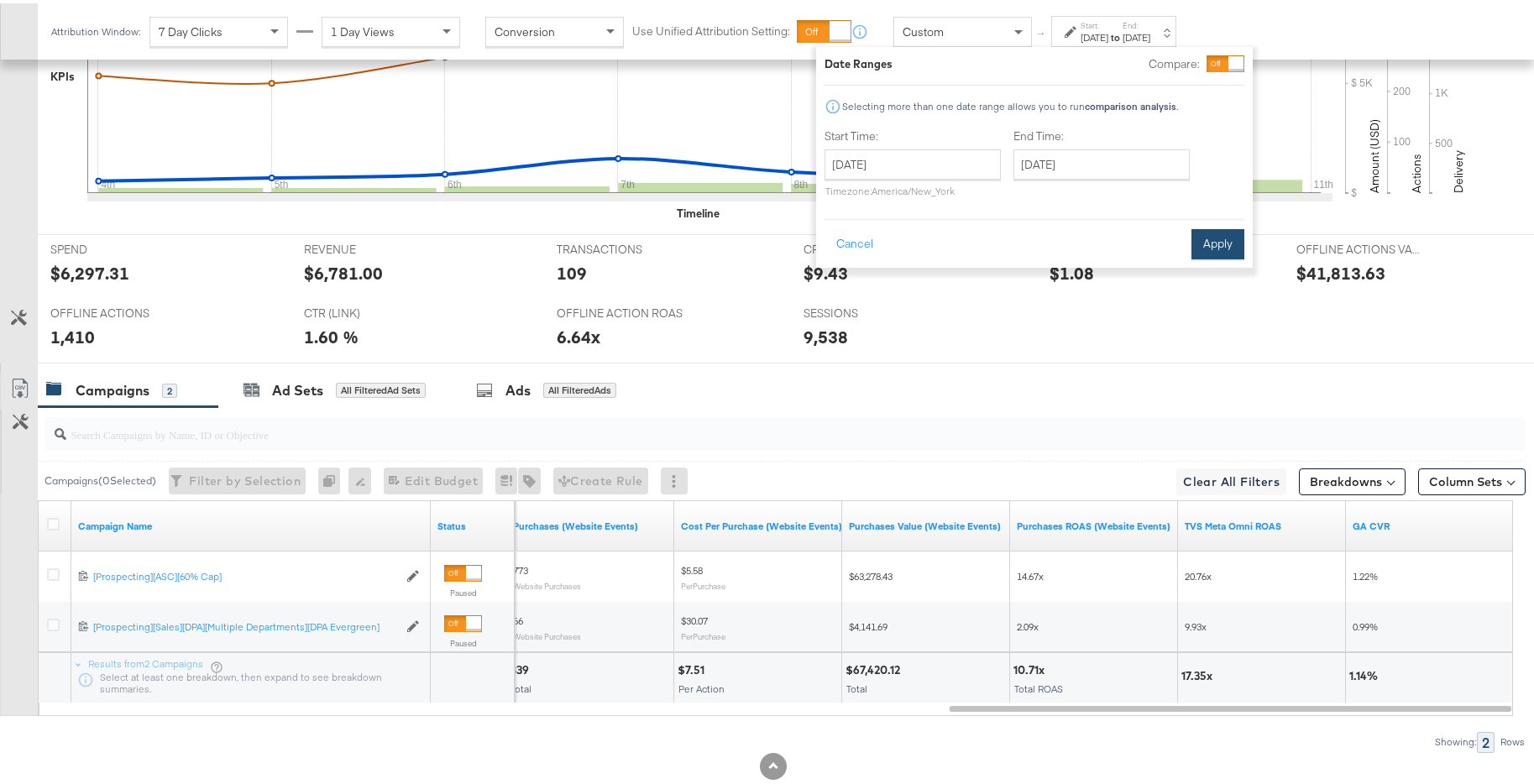
click at [1219, 244] on button "Apply" at bounding box center [1218, 241] width 53 height 30
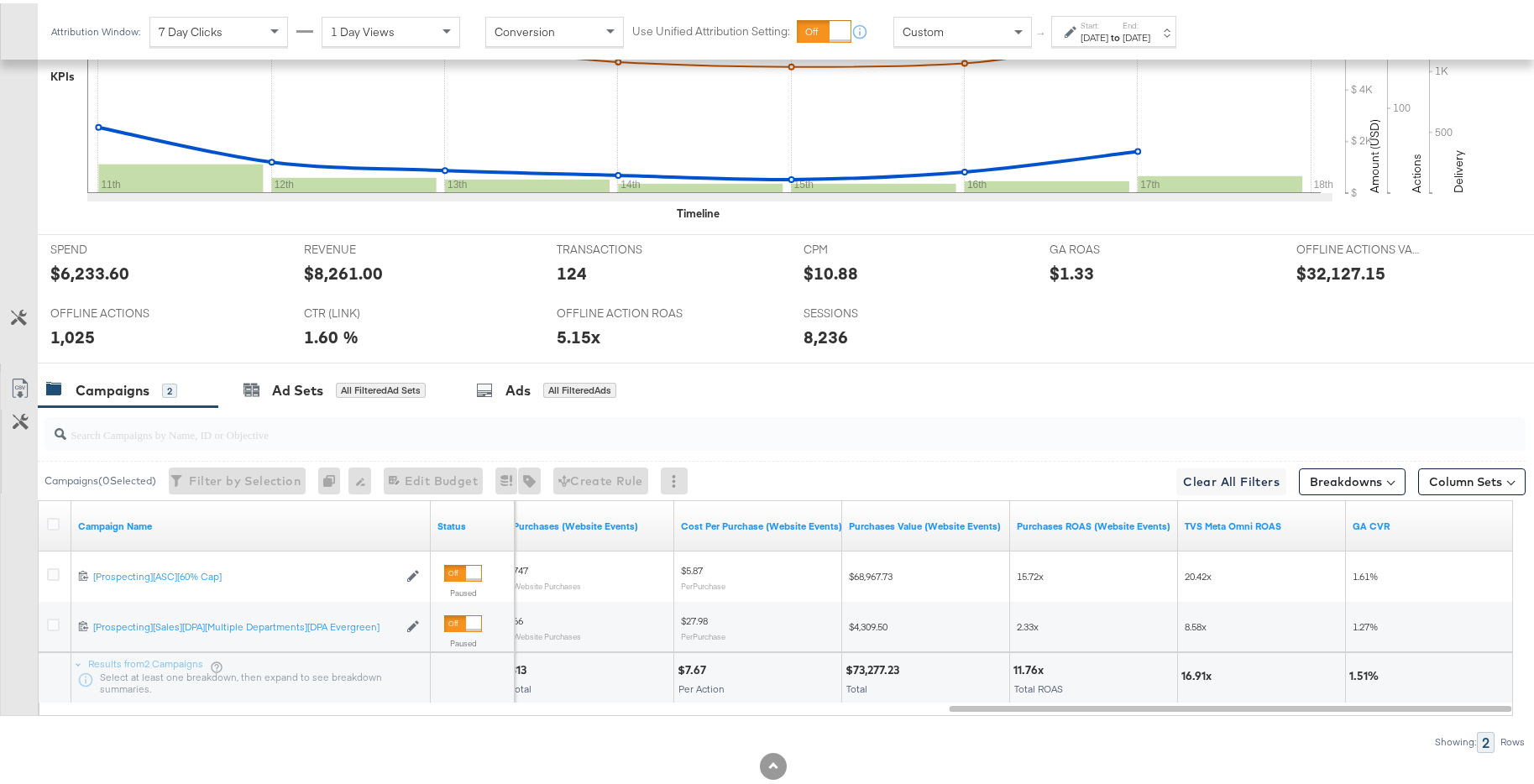
click at [1150, 32] on div "[DATE]" at bounding box center [1137, 35] width 28 height 14
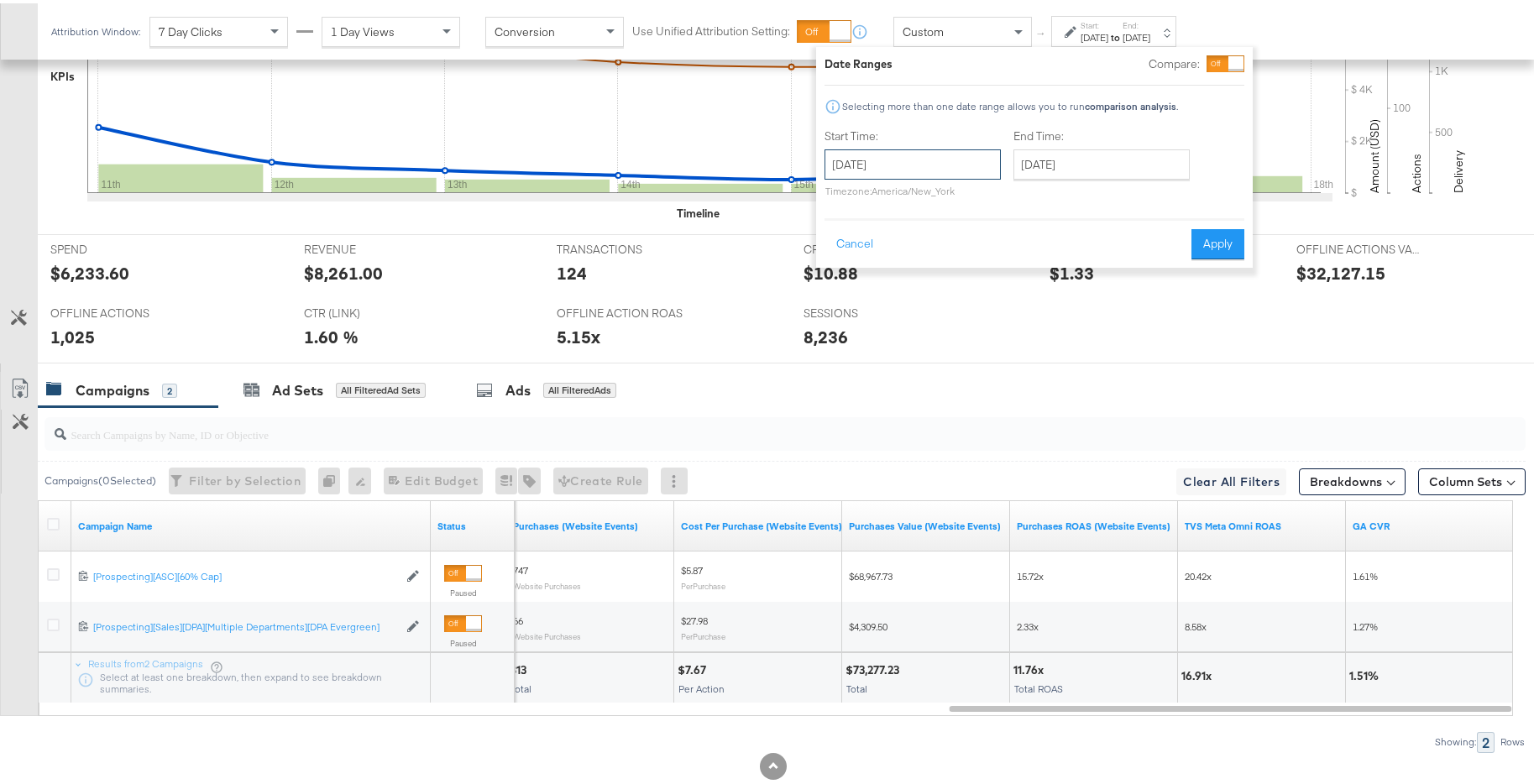
click at [970, 163] on input "[DATE]" at bounding box center [913, 161] width 176 height 30
click at [878, 312] on td "18" at bounding box center [872, 316] width 29 height 23
type input "[DATE]"
click at [1115, 168] on input "[DATE]" at bounding box center [1102, 161] width 176 height 30
click at [1038, 334] on td "24" at bounding box center [1032, 339] width 29 height 23
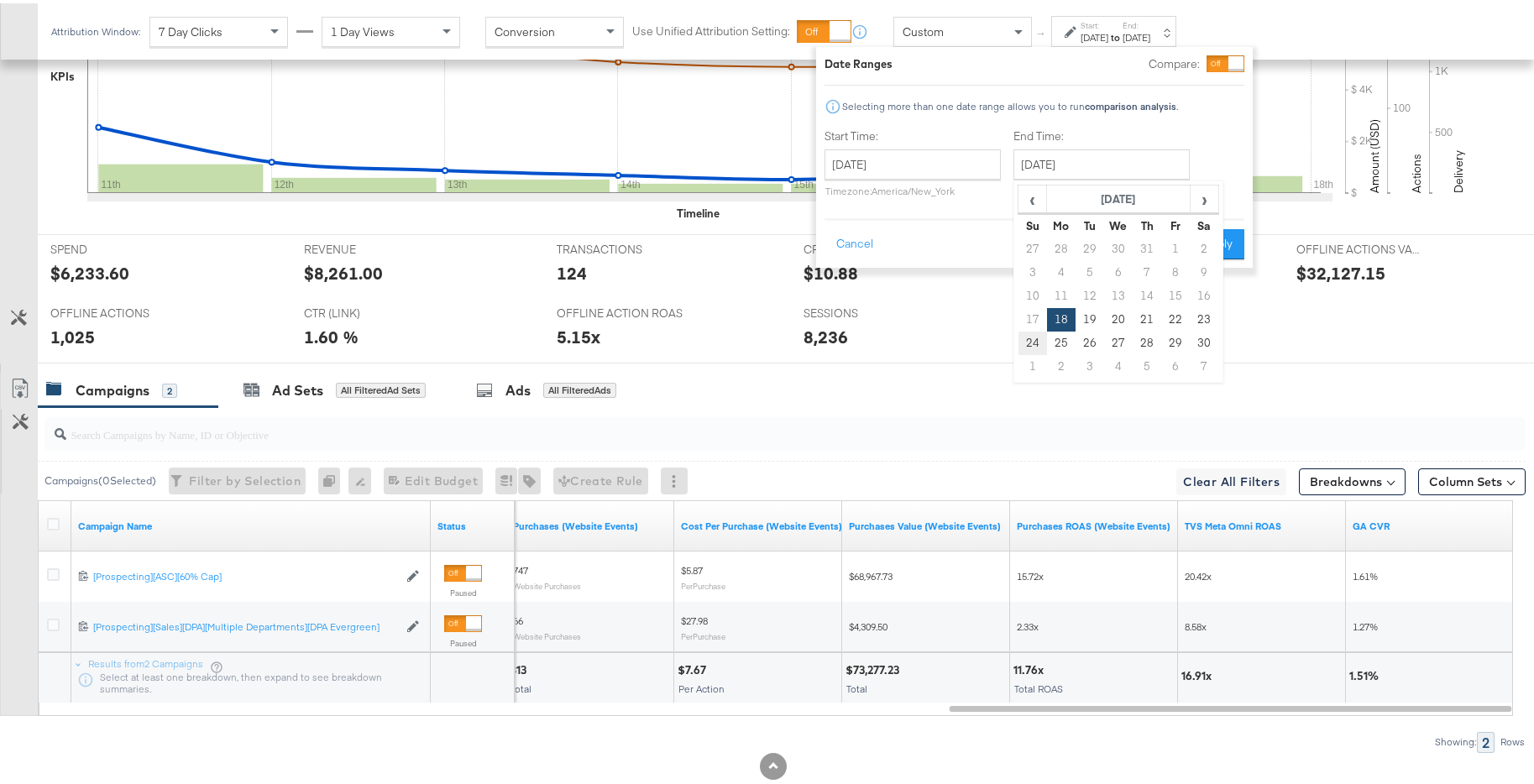
type input "[DATE]"
click at [1224, 227] on button "Apply" at bounding box center [1218, 241] width 53 height 30
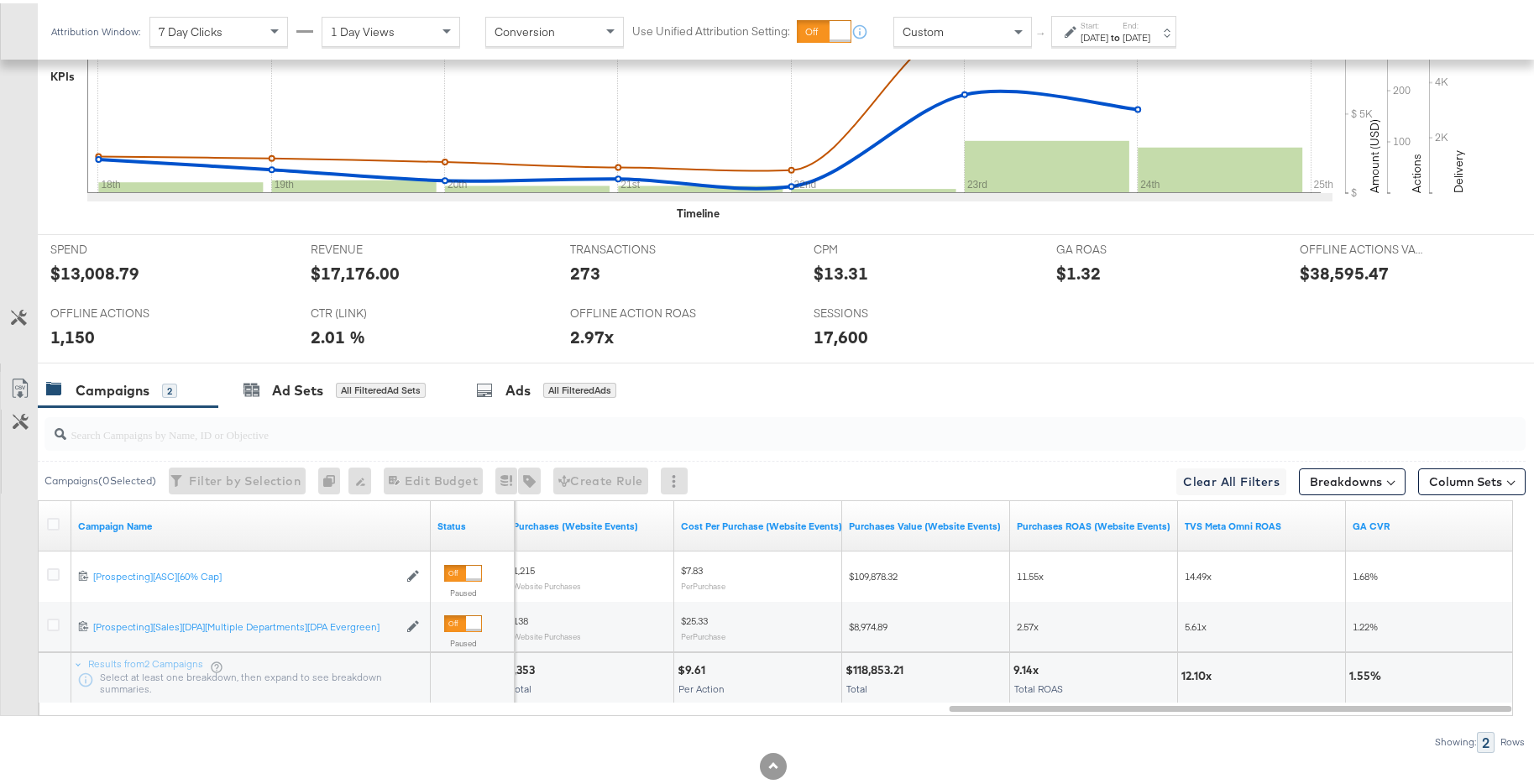
click at [1150, 29] on div "[DATE]" at bounding box center [1137, 35] width 28 height 14
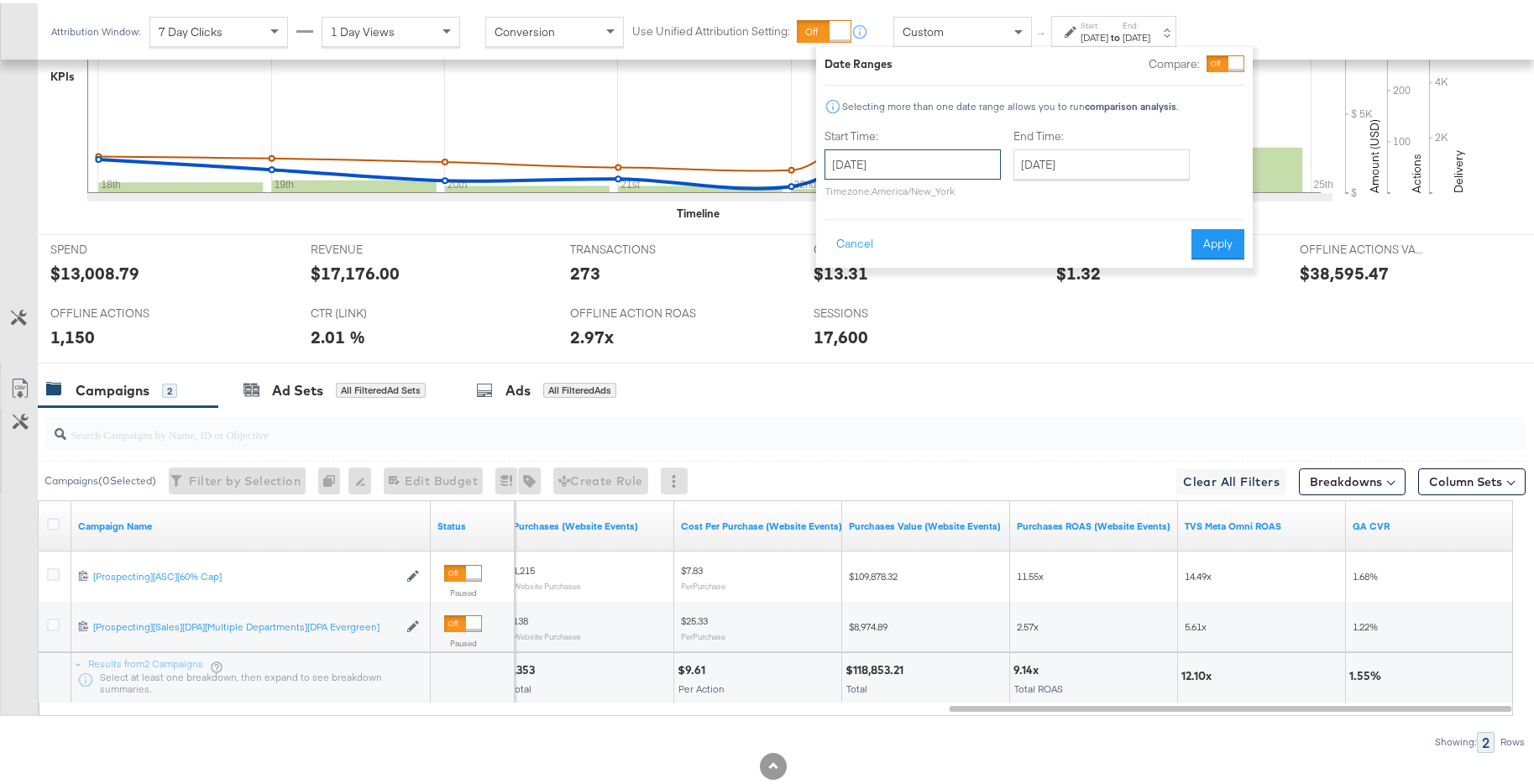
click at [972, 168] on input "[DATE]" at bounding box center [913, 161] width 176 height 30
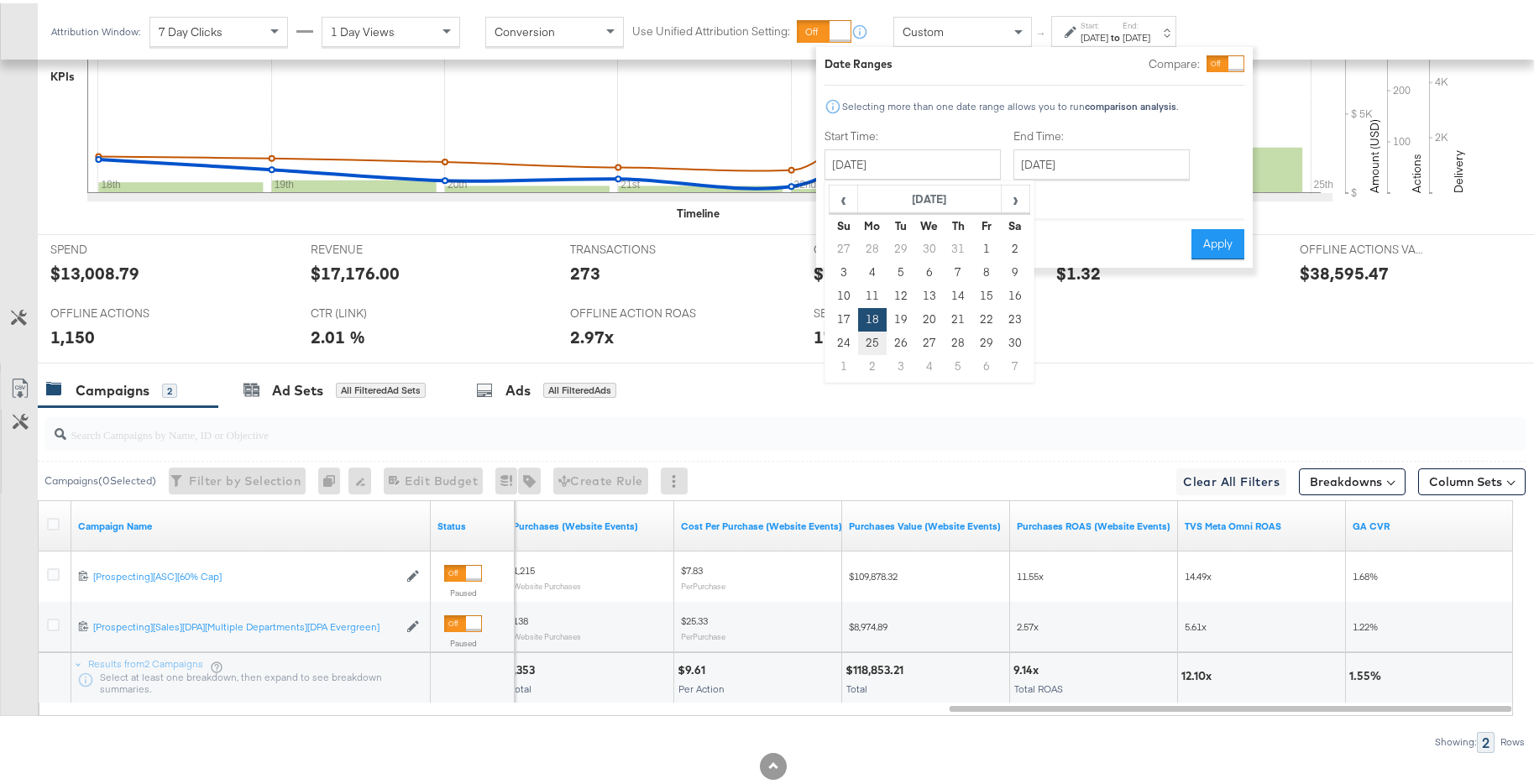
click at [879, 345] on td "25" at bounding box center [872, 339] width 29 height 23
type input "[DATE]"
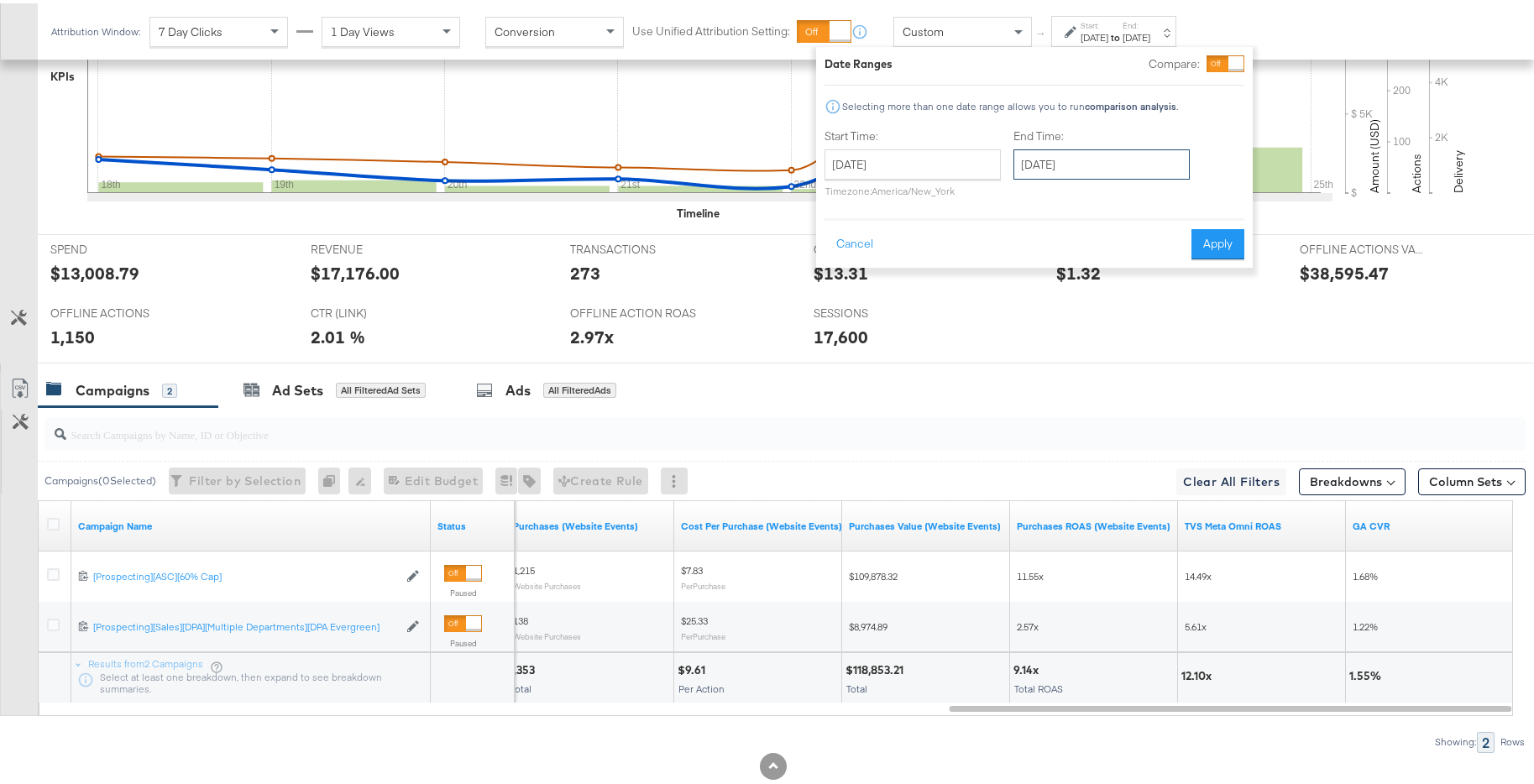
click at [1065, 161] on input "[DATE]" at bounding box center [1102, 161] width 176 height 30
click at [1030, 363] on td "1" at bounding box center [1032, 363] width 29 height 23
type input "[DATE]"
click at [1208, 250] on button "Apply" at bounding box center [1212, 241] width 53 height 30
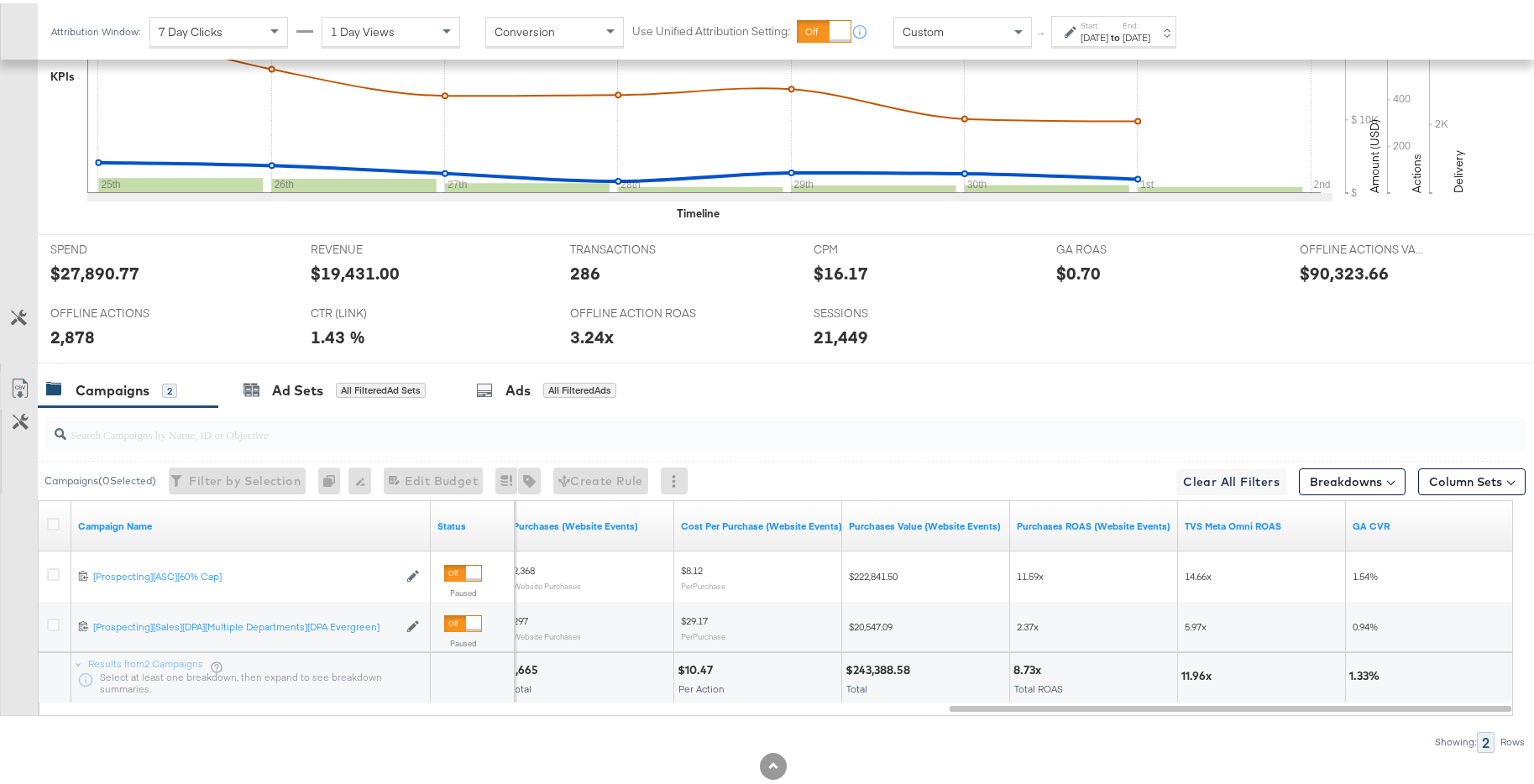
click at [1150, 34] on div "[DATE]" at bounding box center [1137, 35] width 28 height 14
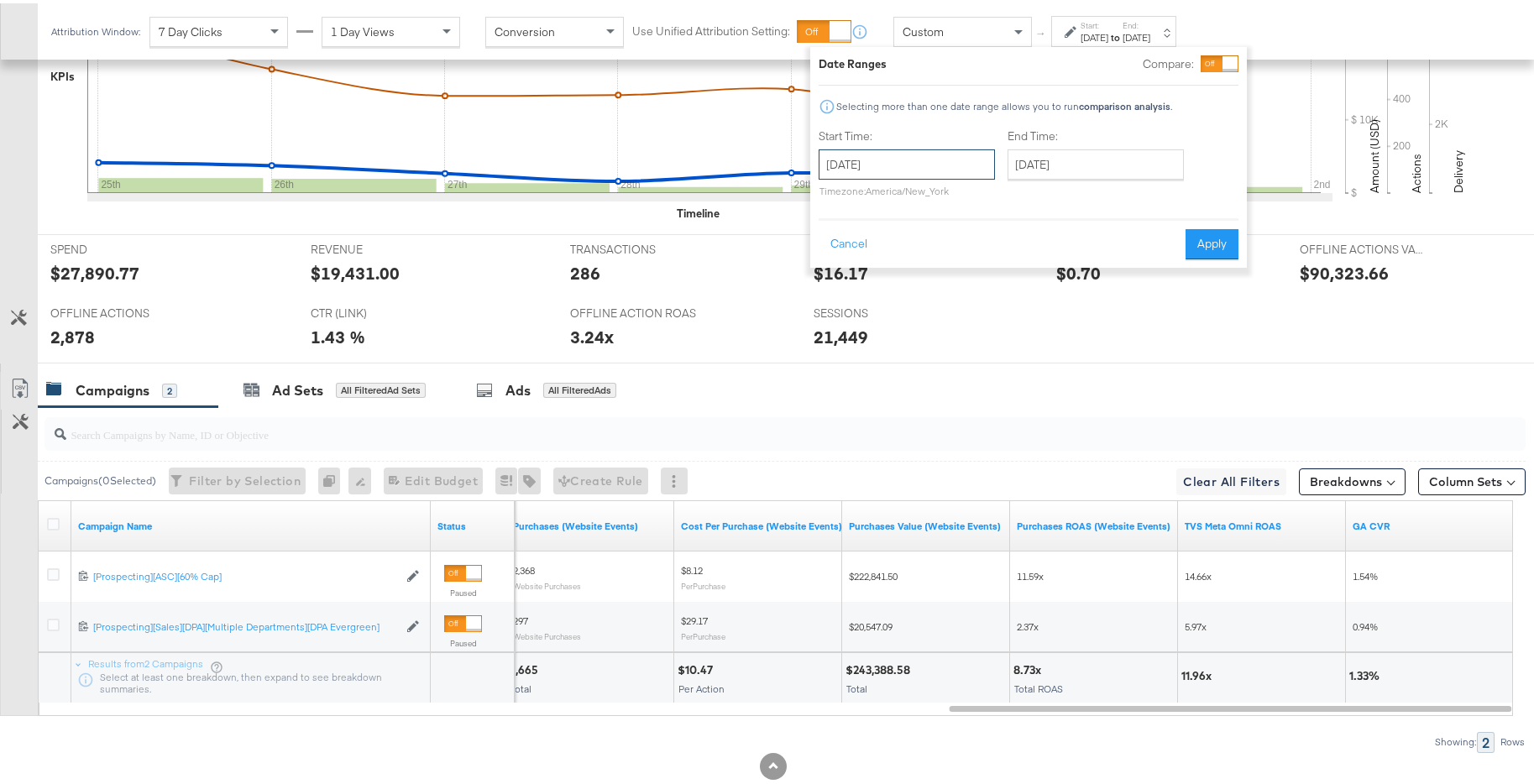
drag, startPoint x: 941, startPoint y: 155, endPoint x: 962, endPoint y: 179, distance: 31.9
click at [941, 155] on input "[DATE]" at bounding box center [907, 161] width 176 height 30
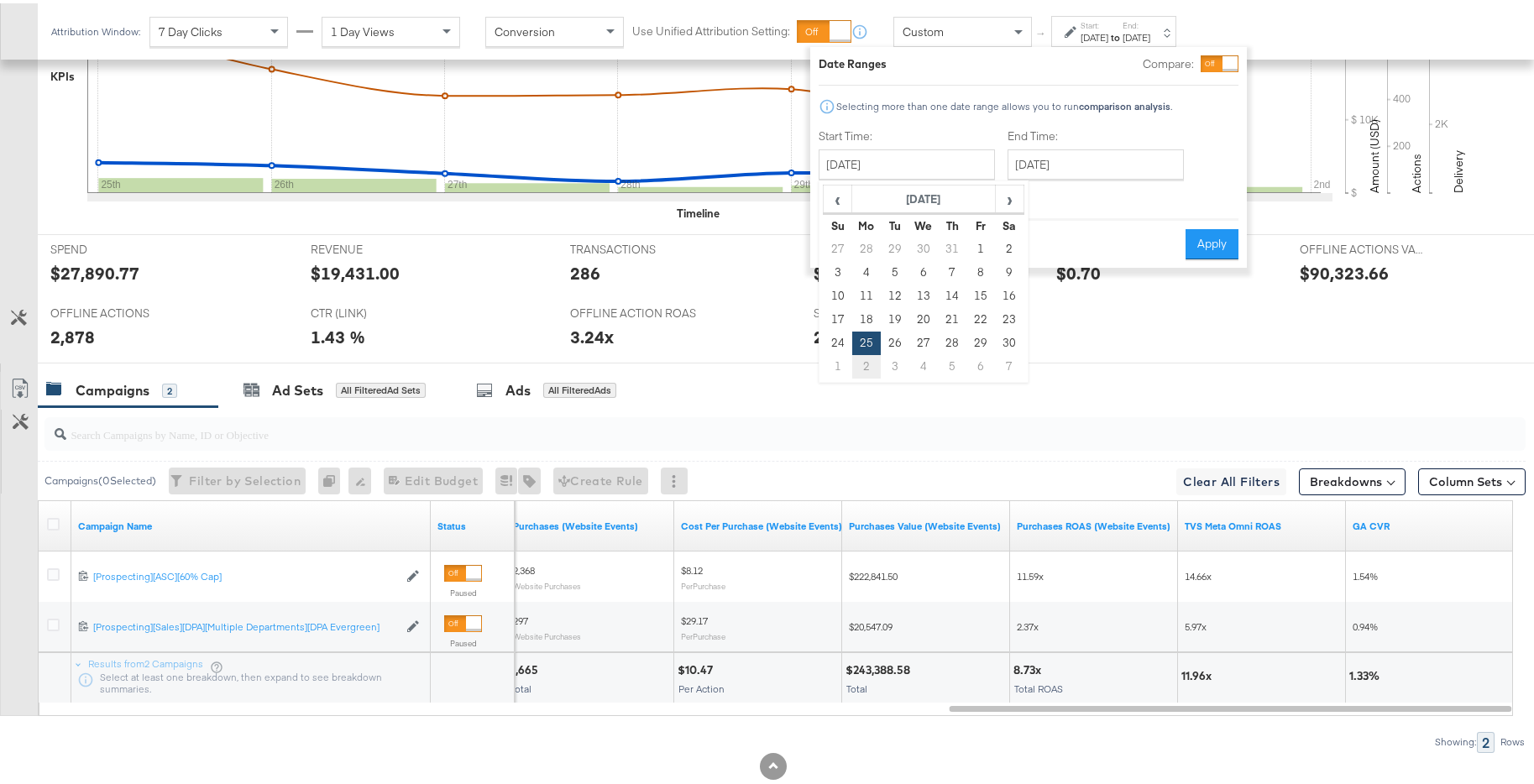
click at [863, 360] on td "2" at bounding box center [866, 363] width 29 height 23
type input "[DATE]"
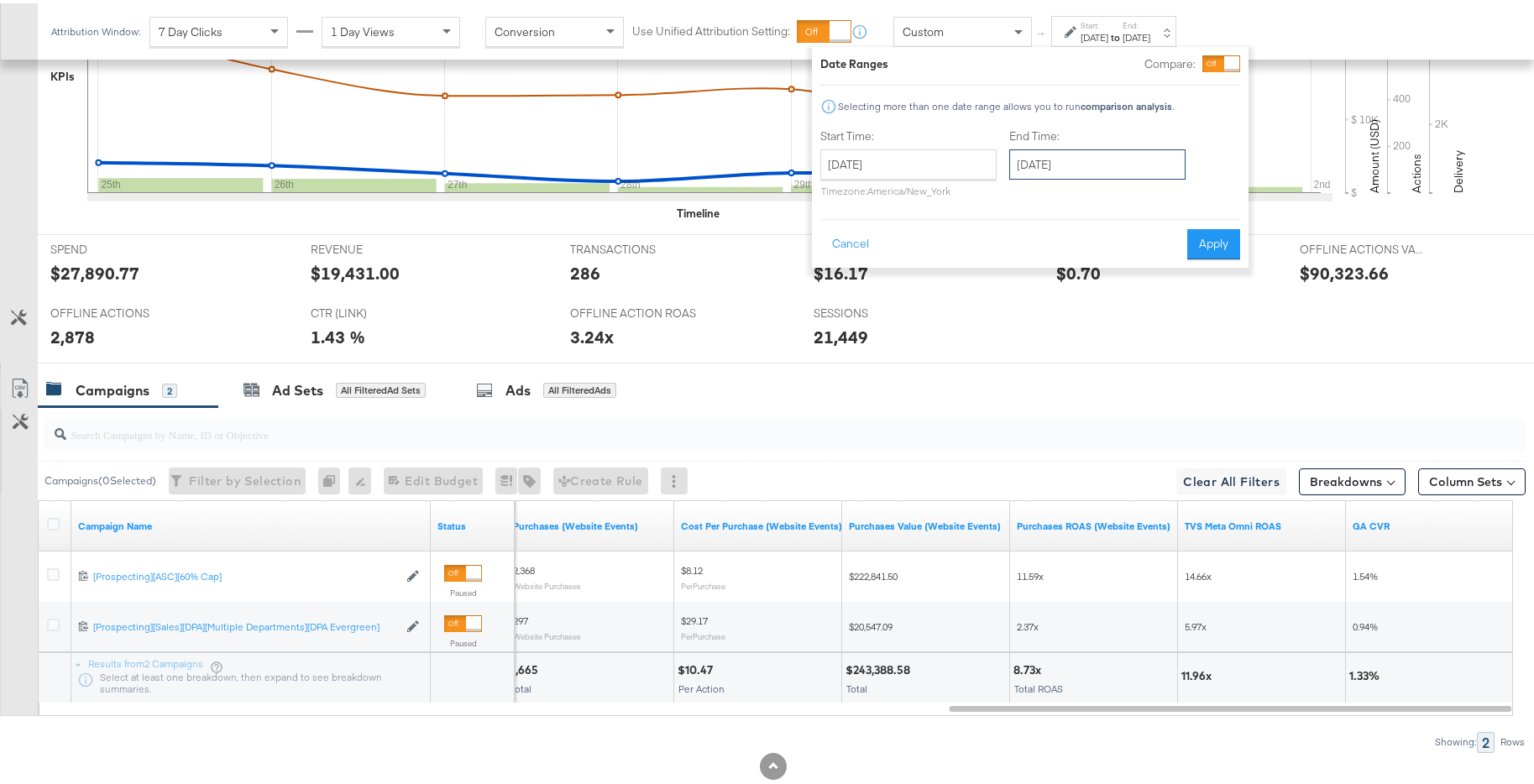
click at [1091, 167] on input "[DATE]" at bounding box center [1098, 161] width 176 height 30
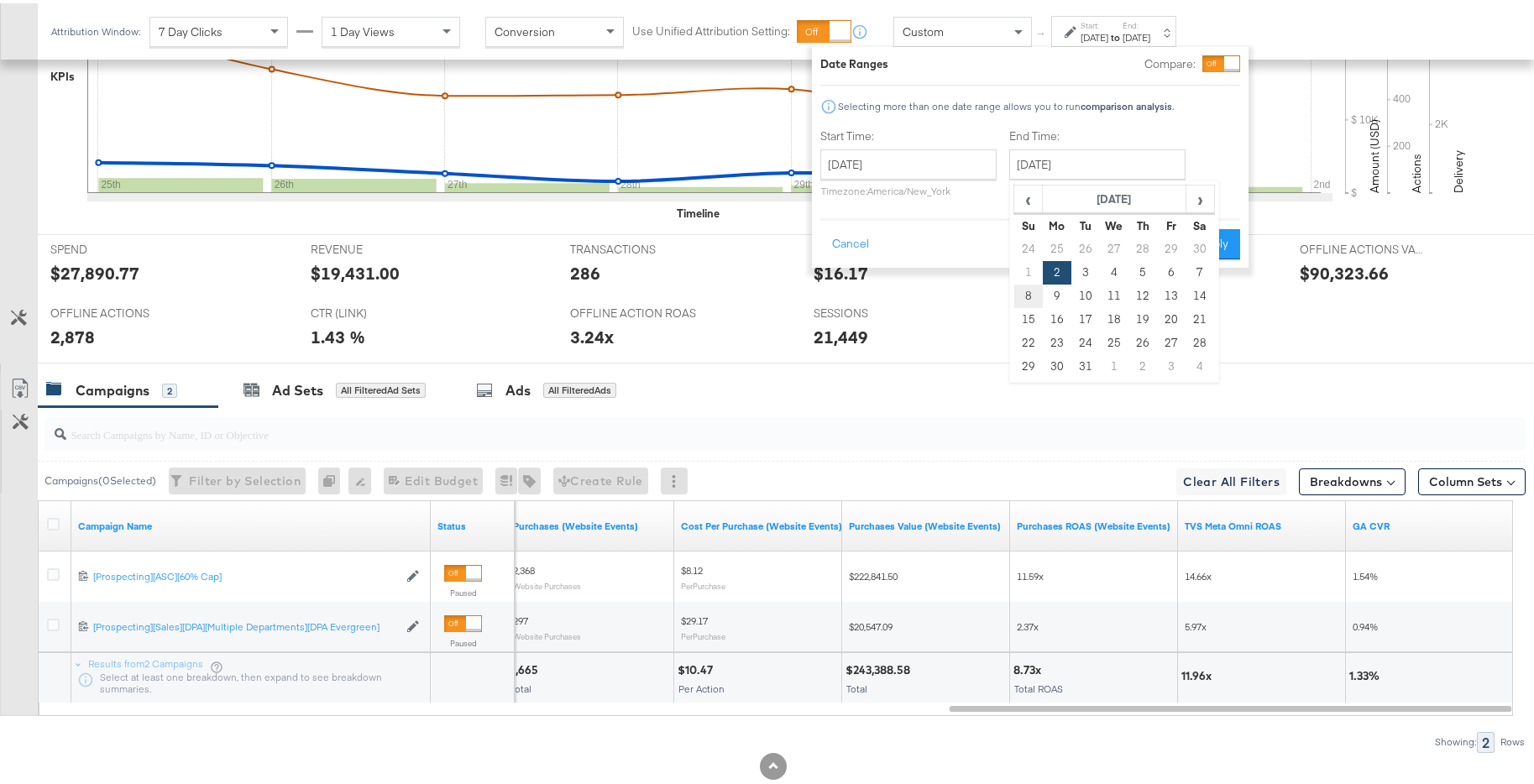
click at [1030, 294] on td "8" at bounding box center [1029, 293] width 29 height 23
type input "[DATE]"
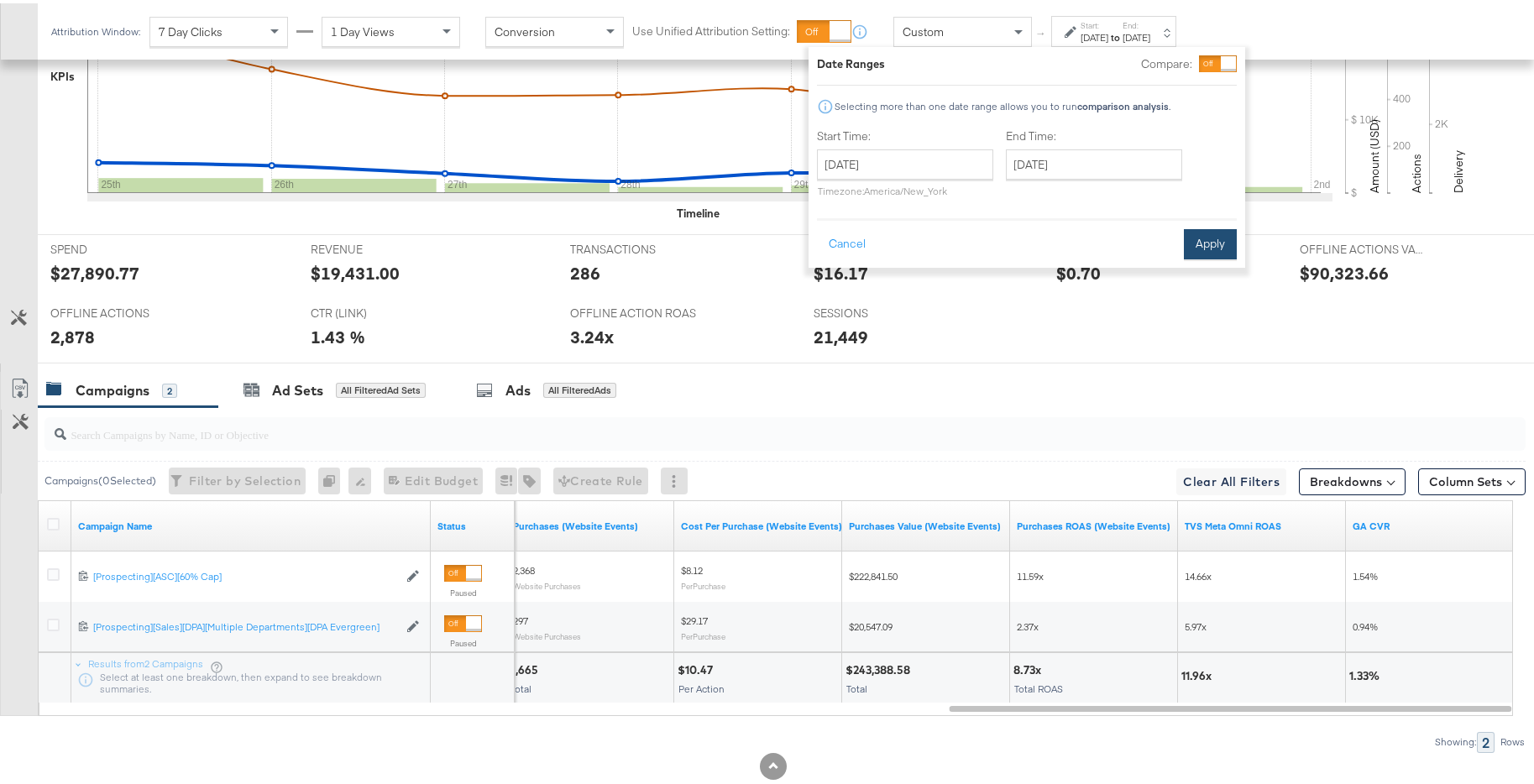
click at [1217, 243] on button "Apply" at bounding box center [1210, 241] width 53 height 30
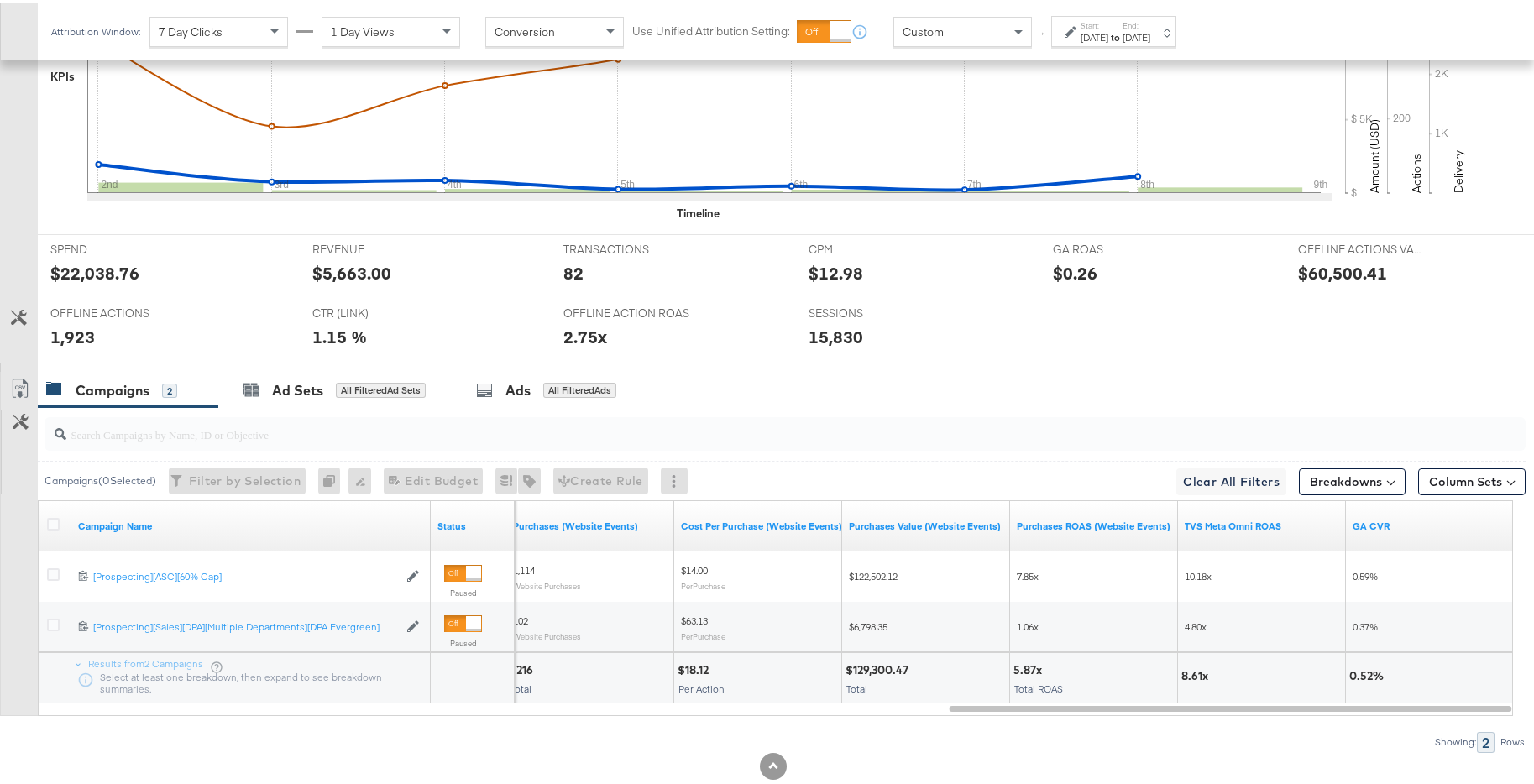
click at [1150, 35] on div "[DATE]" at bounding box center [1137, 35] width 28 height 14
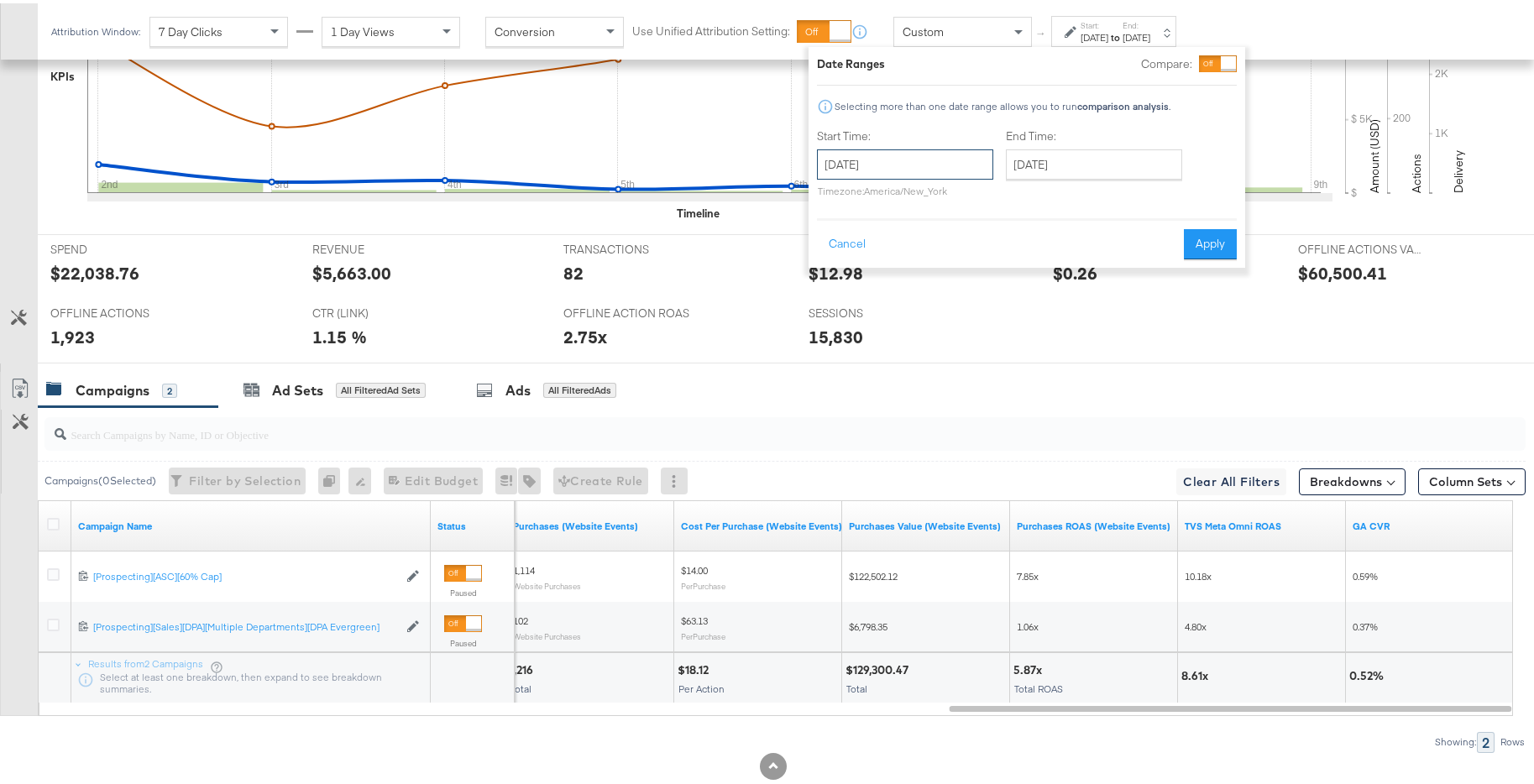
click at [954, 174] on input "[DATE]" at bounding box center [905, 161] width 176 height 30
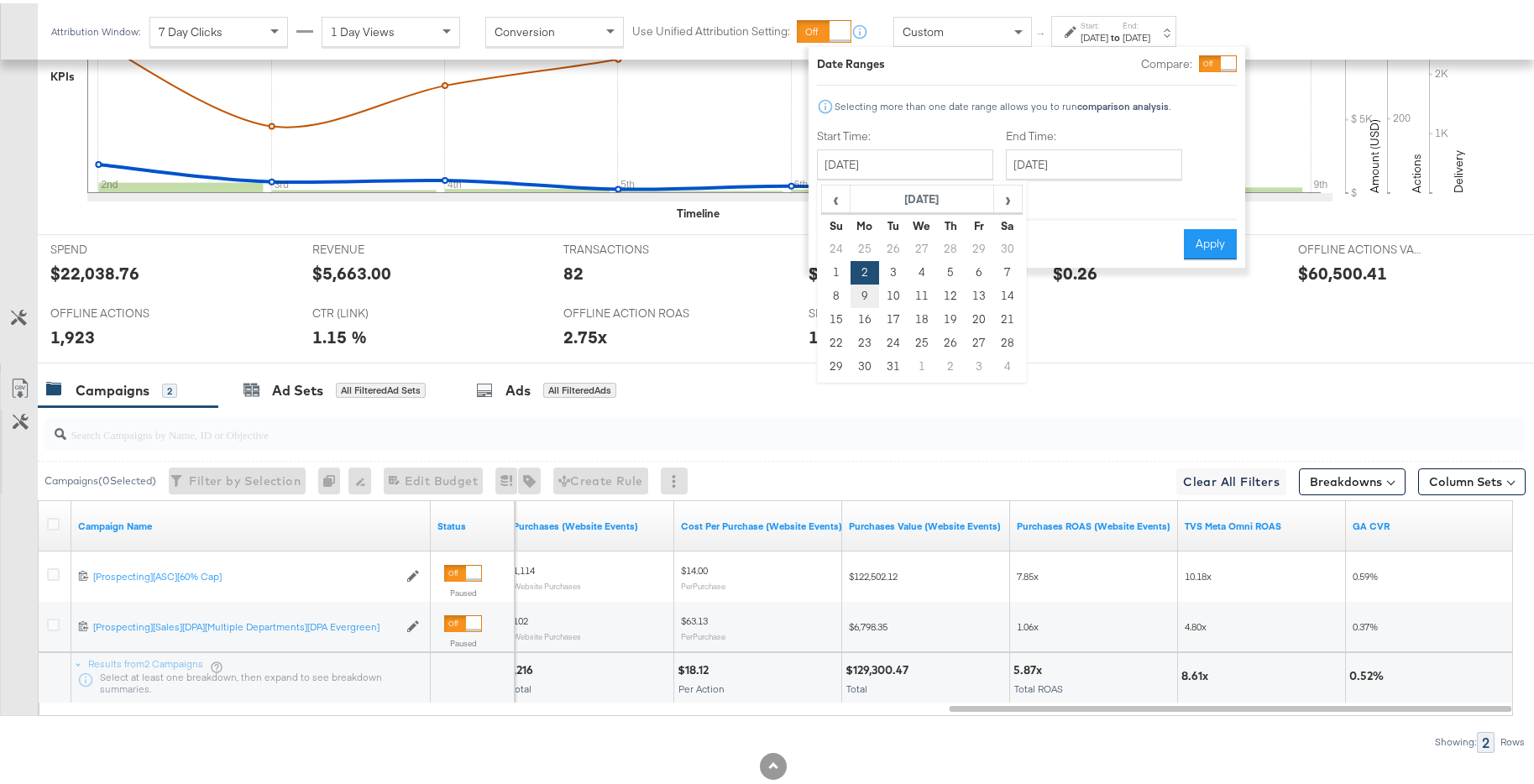
click at [868, 294] on td "9" at bounding box center [865, 293] width 29 height 23
type input "[DATE]"
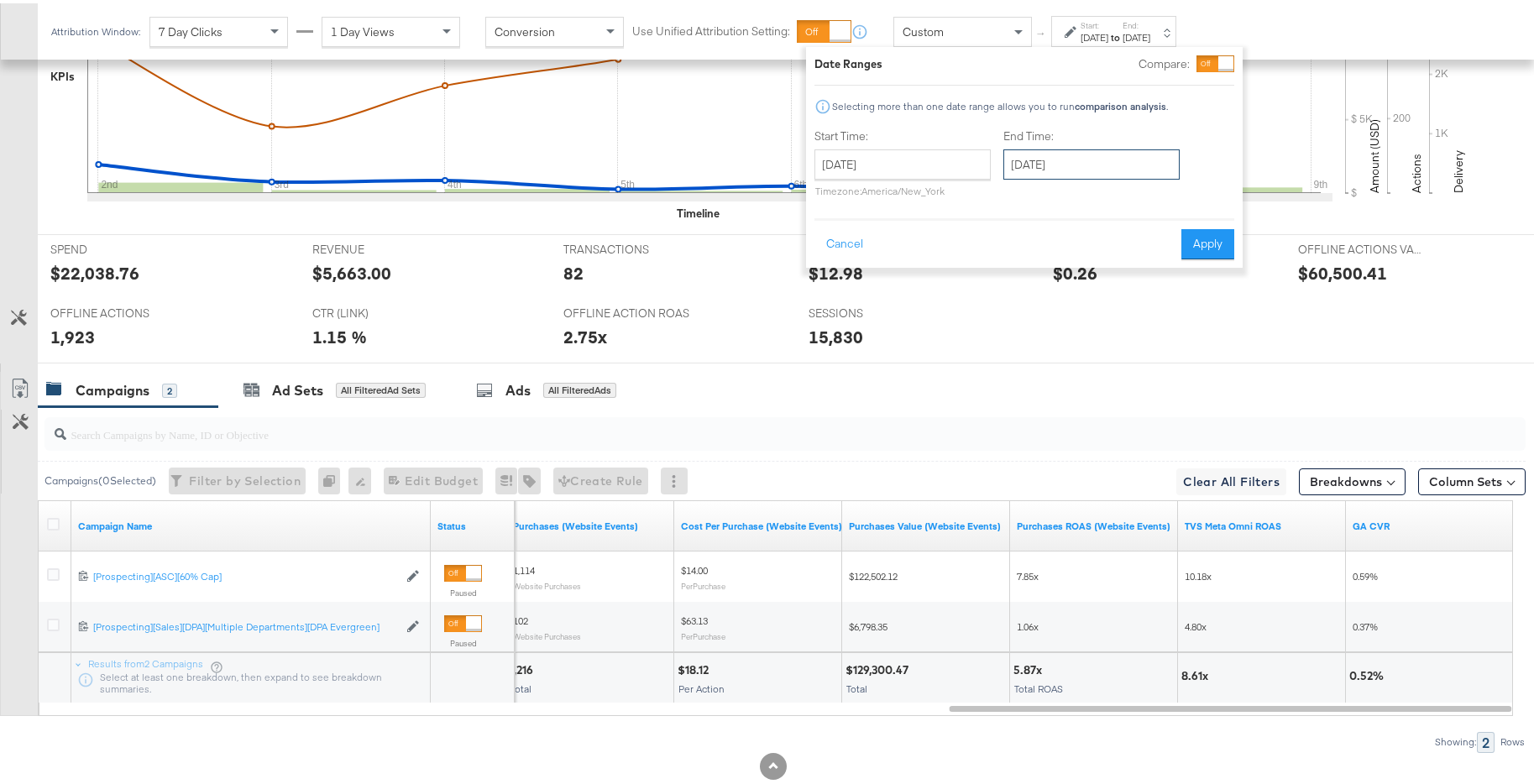
click at [1096, 159] on input "[DATE]" at bounding box center [1092, 161] width 176 height 30
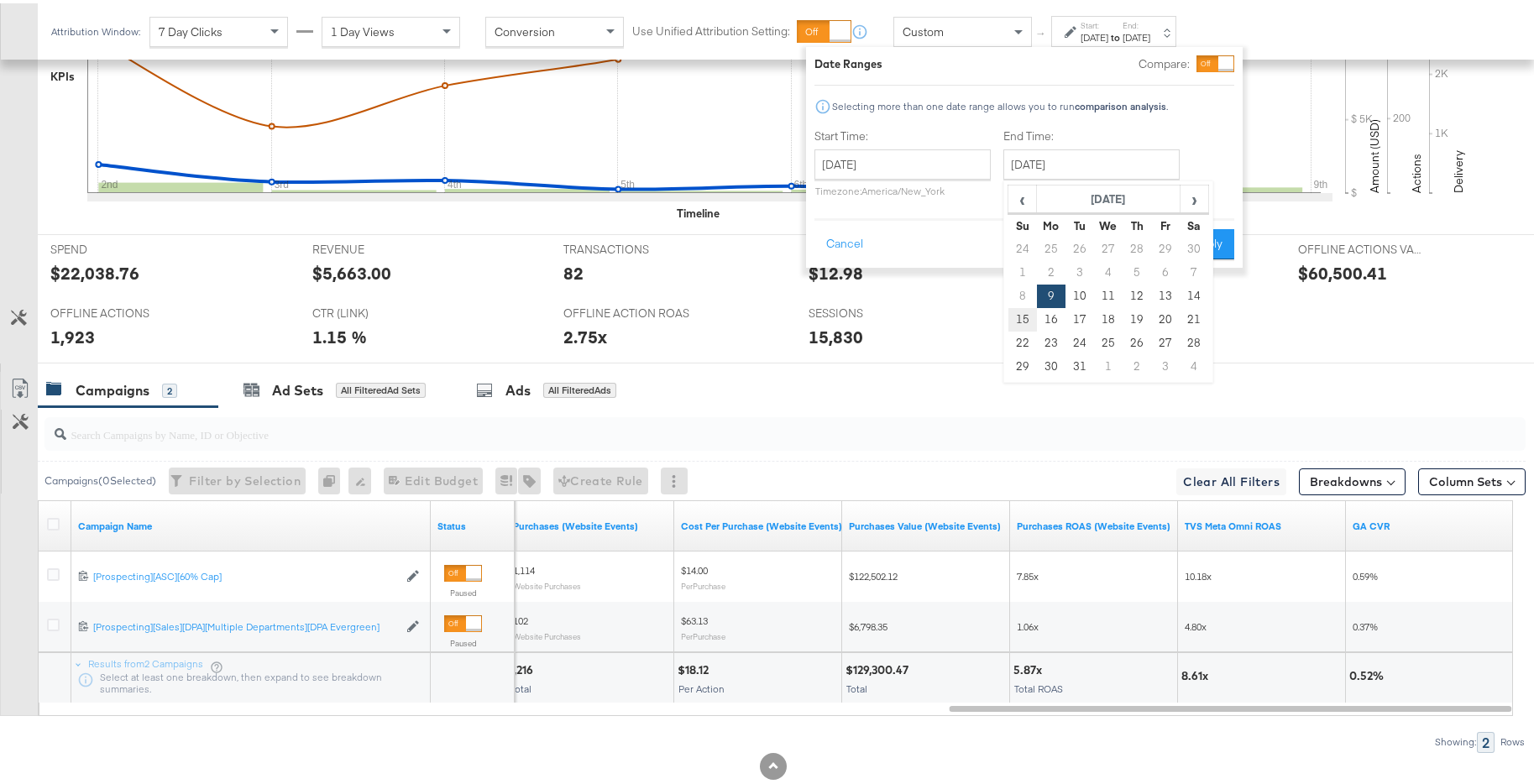
click at [1026, 310] on td "15" at bounding box center [1023, 316] width 29 height 23
type input "[DATE]"
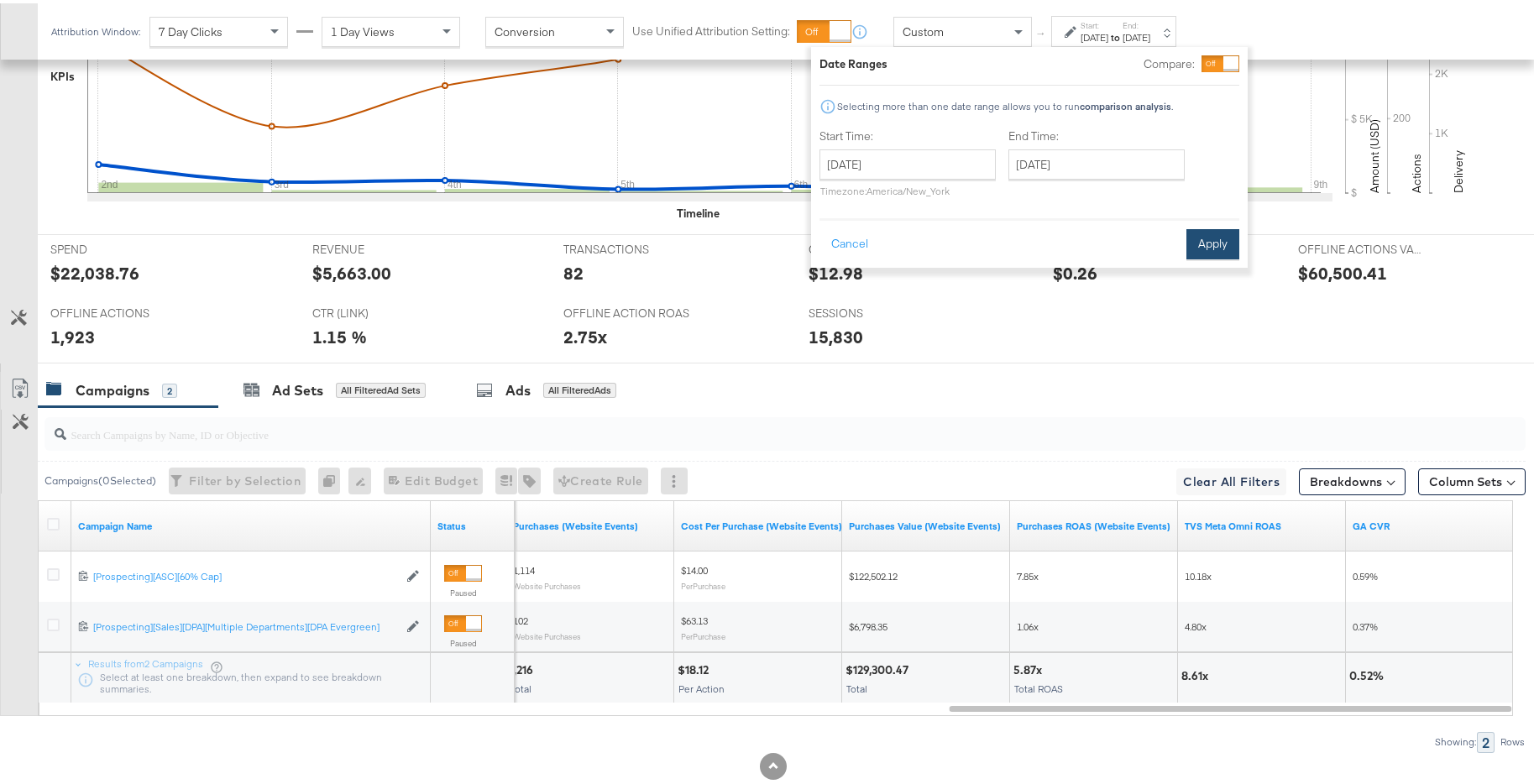
click at [1207, 249] on button "Apply" at bounding box center [1213, 241] width 53 height 30
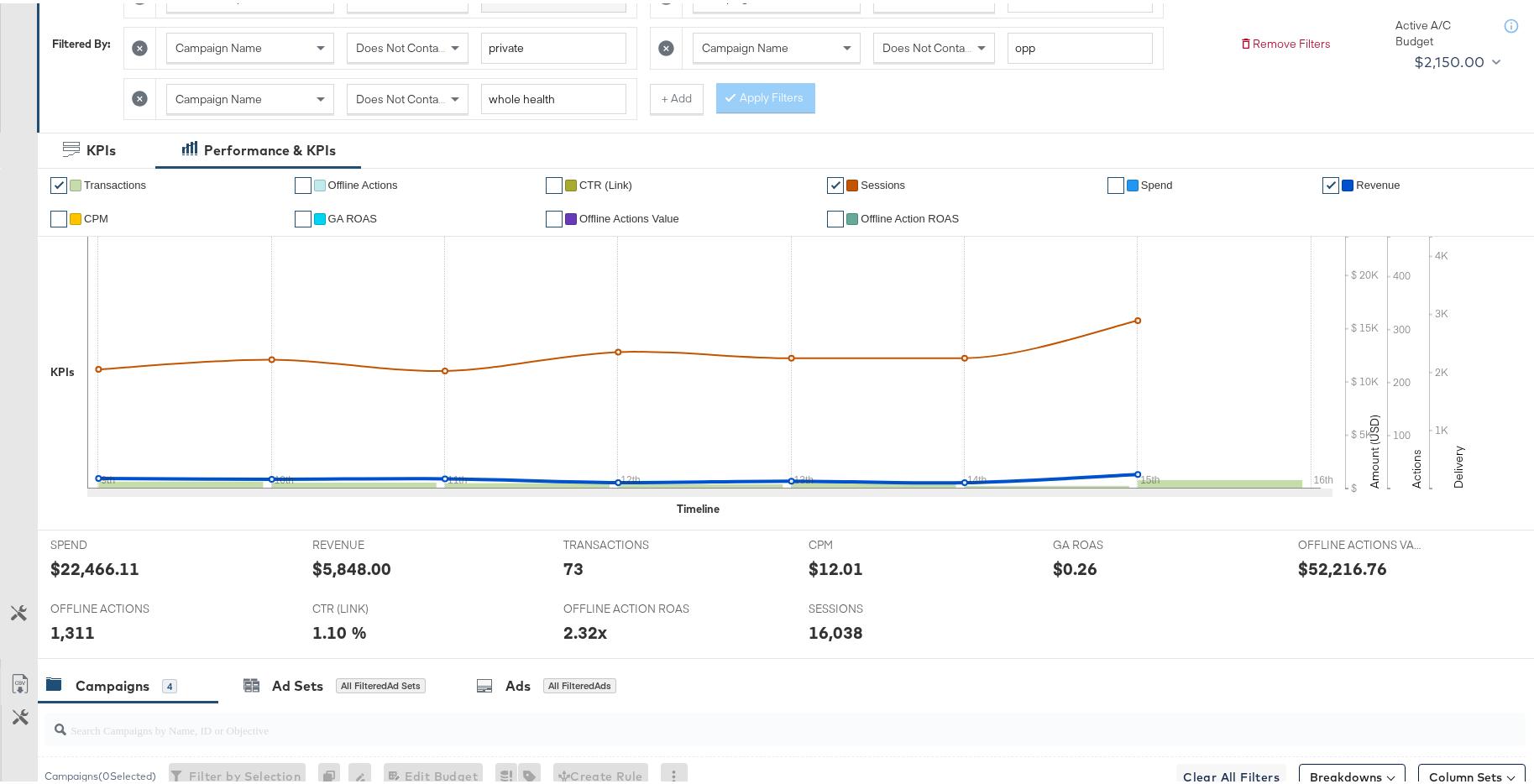
scroll to position [0, 0]
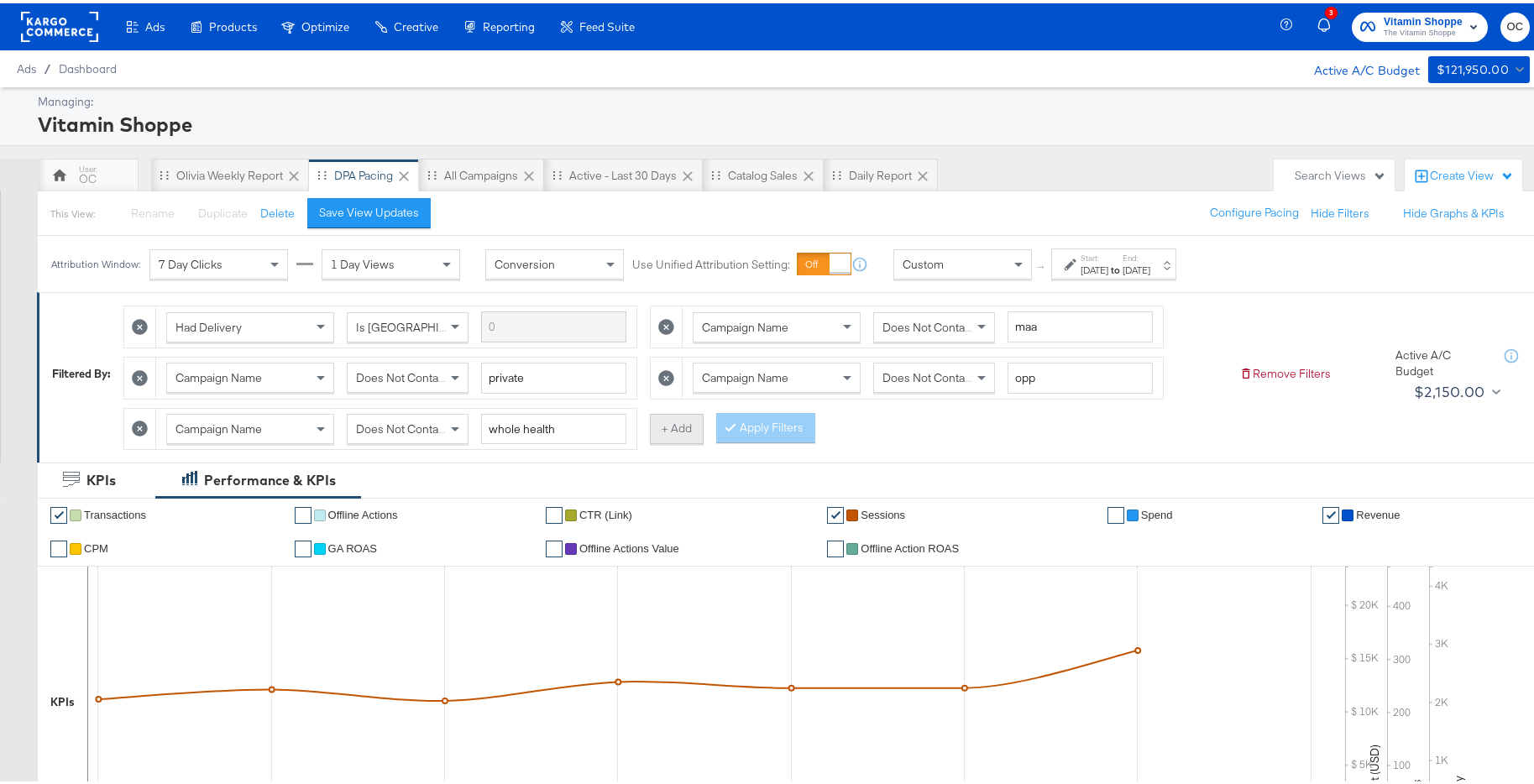
click at [682, 429] on button "+ Add" at bounding box center [677, 425] width 54 height 30
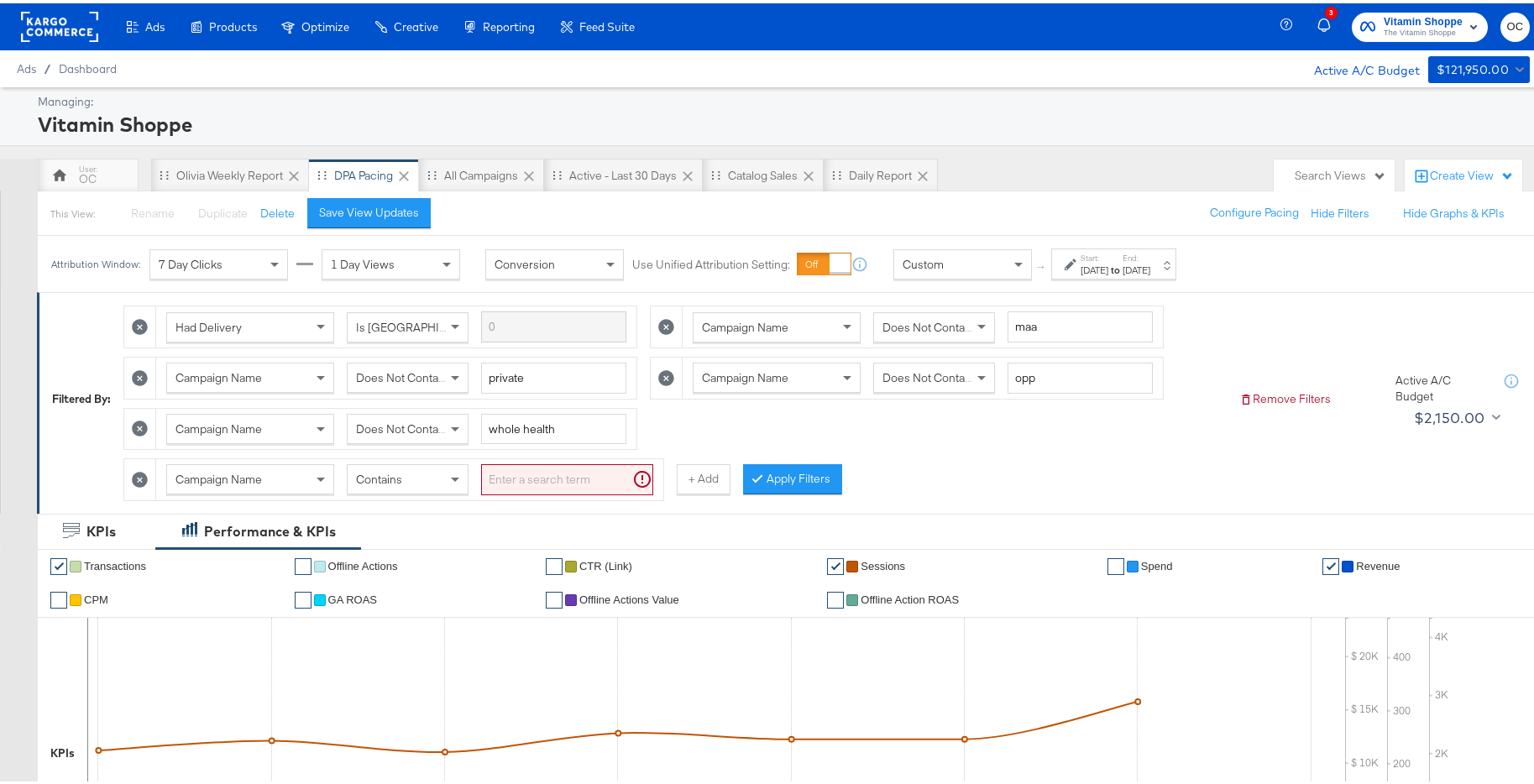
click at [415, 479] on div "Contains" at bounding box center [408, 476] width 120 height 28
click at [540, 470] on input "search" at bounding box center [567, 477] width 172 height 31
type input "plv"
click at [745, 481] on button "Apply Filters" at bounding box center [765, 476] width 99 height 30
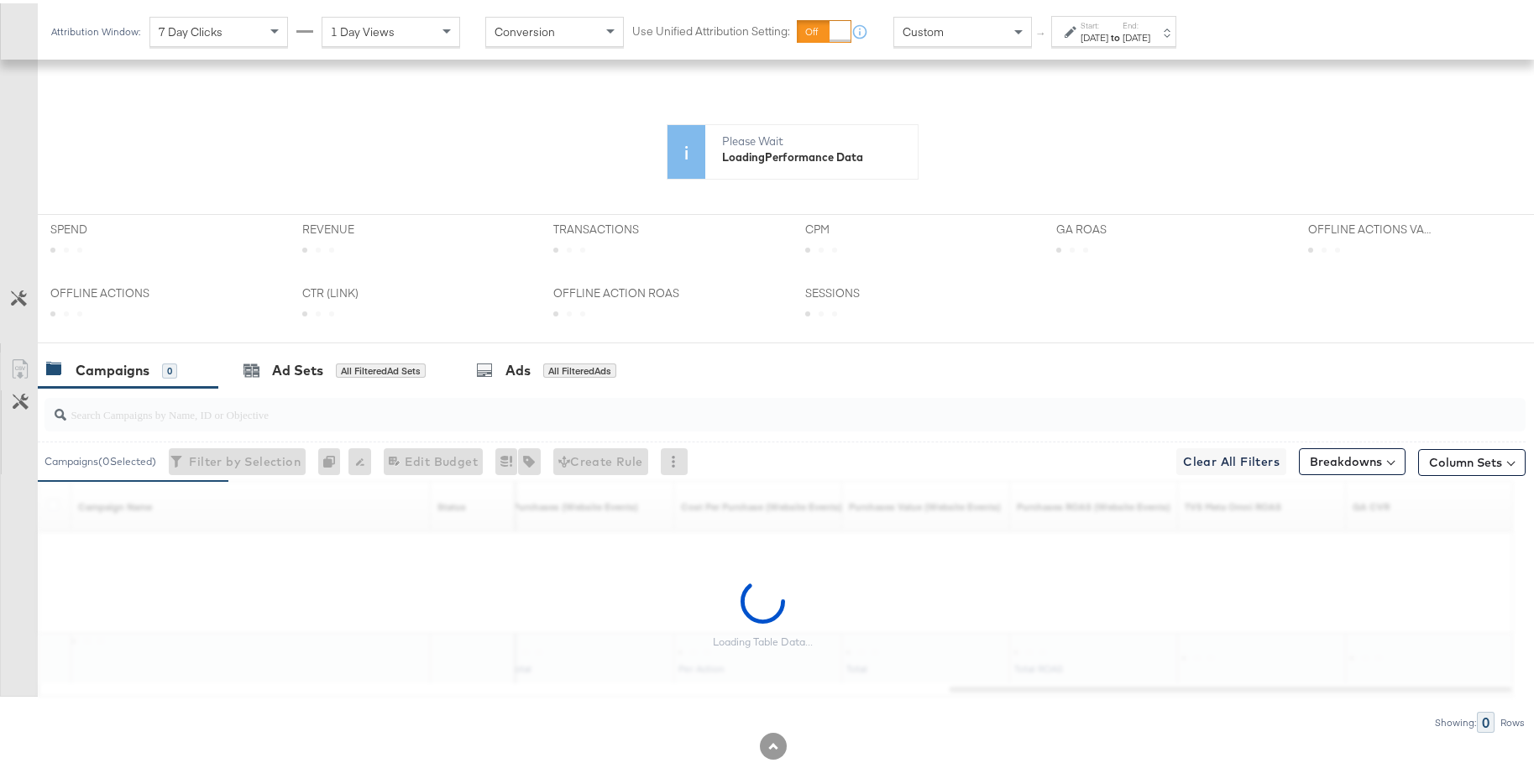
scroll to position [421, 0]
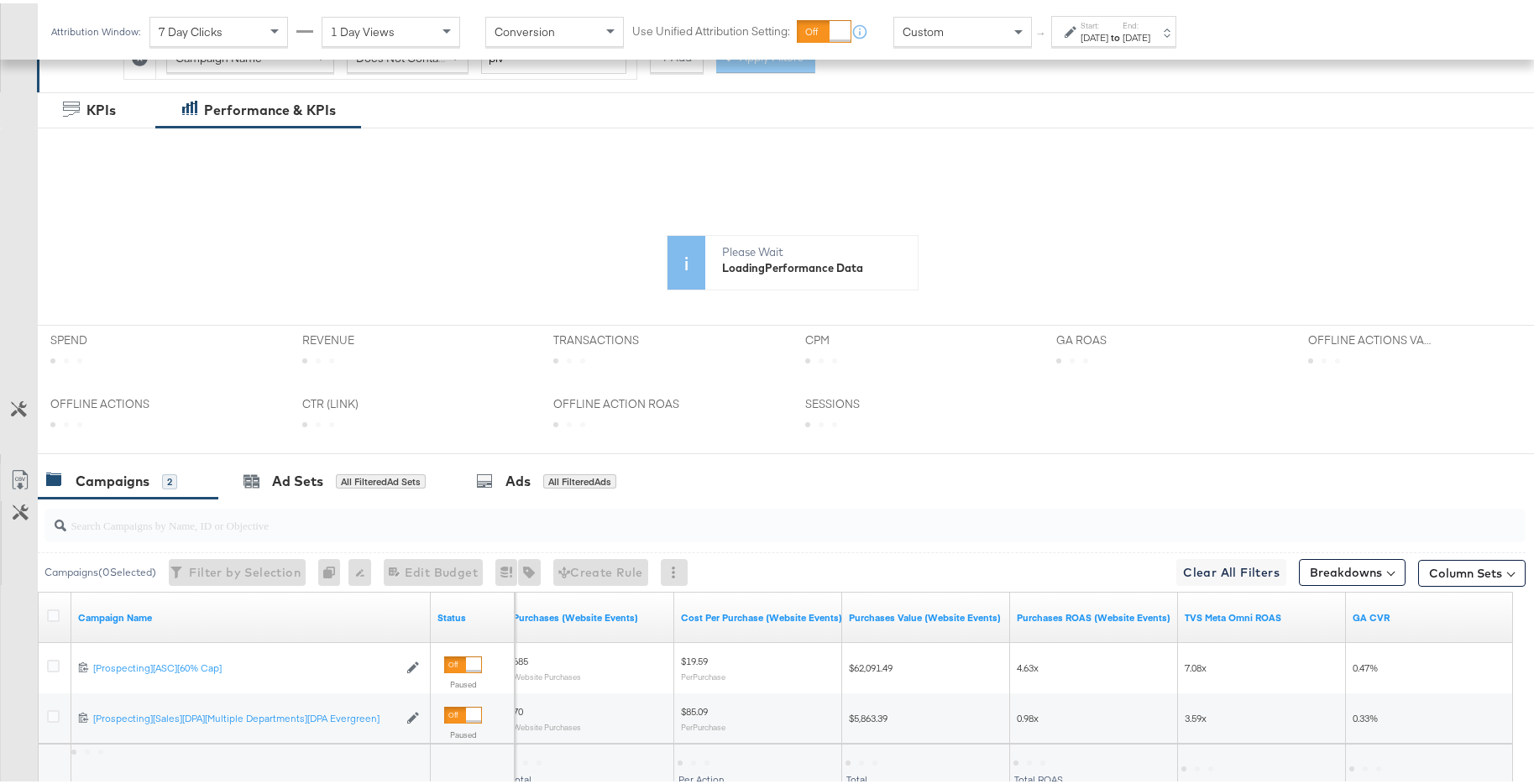
click at [1108, 19] on label "Start:" at bounding box center [1094, 22] width 28 height 11
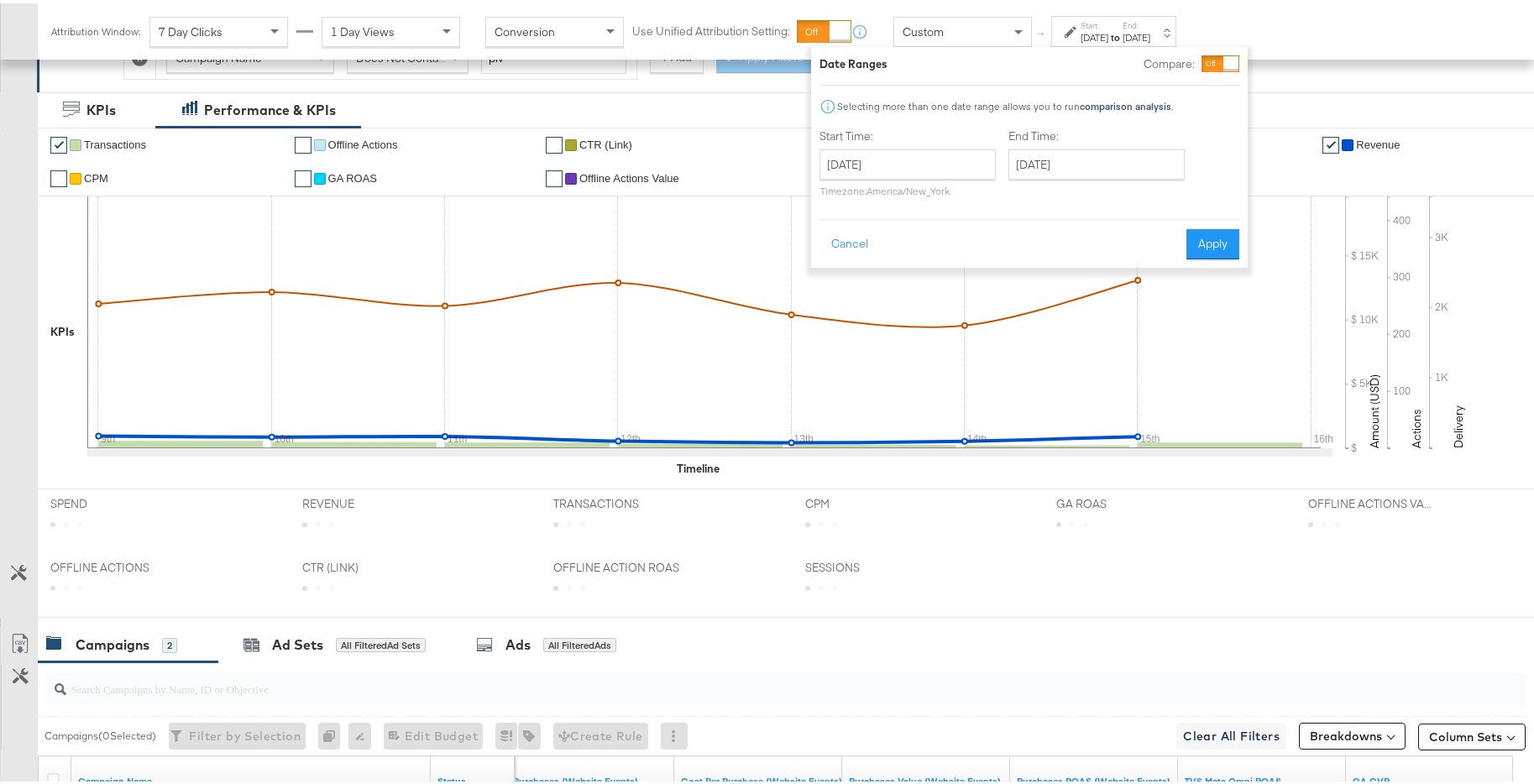
click at [1108, 28] on div "[DATE]" at bounding box center [1094, 35] width 28 height 14
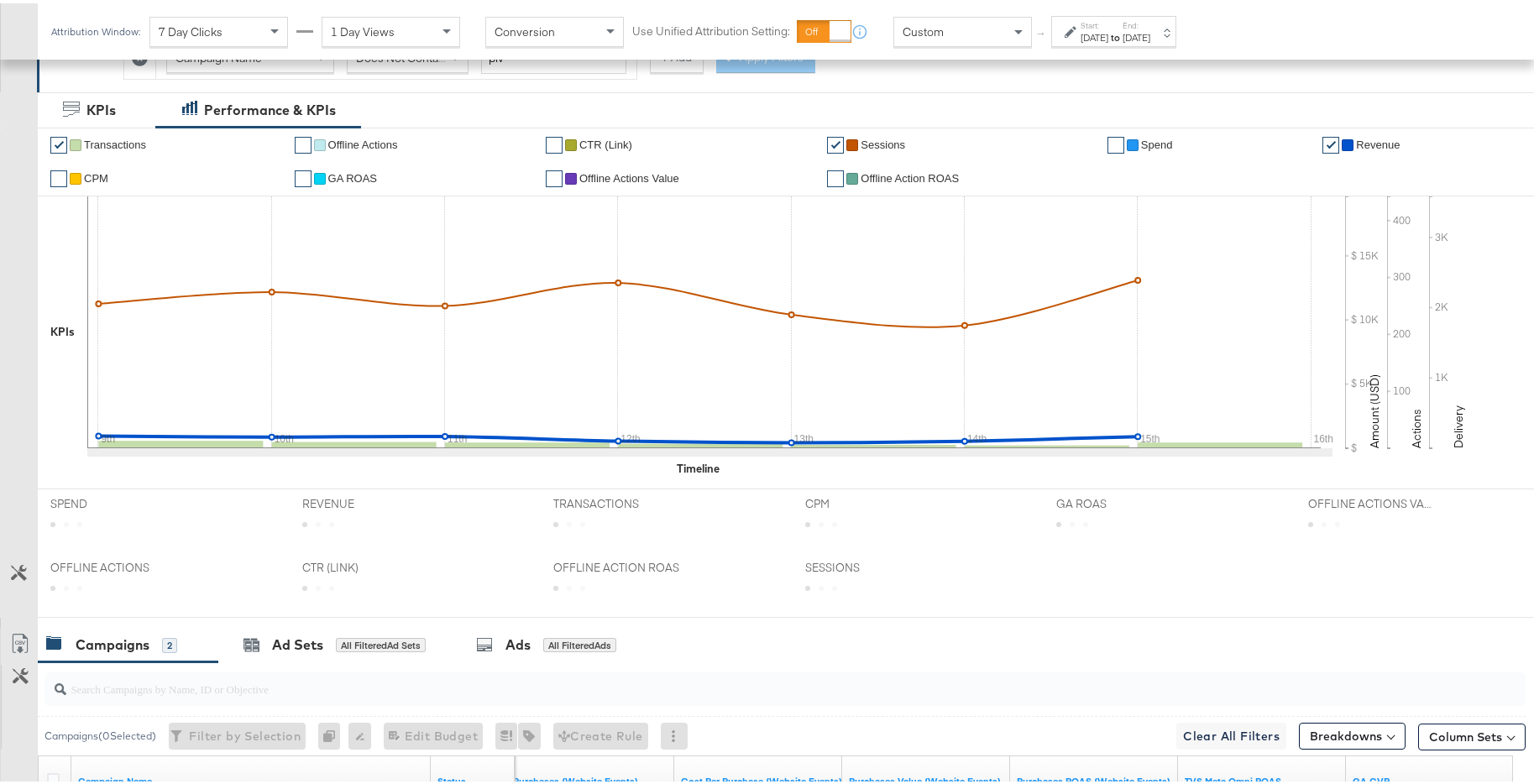
click at [1108, 23] on label "Start:" at bounding box center [1094, 22] width 28 height 11
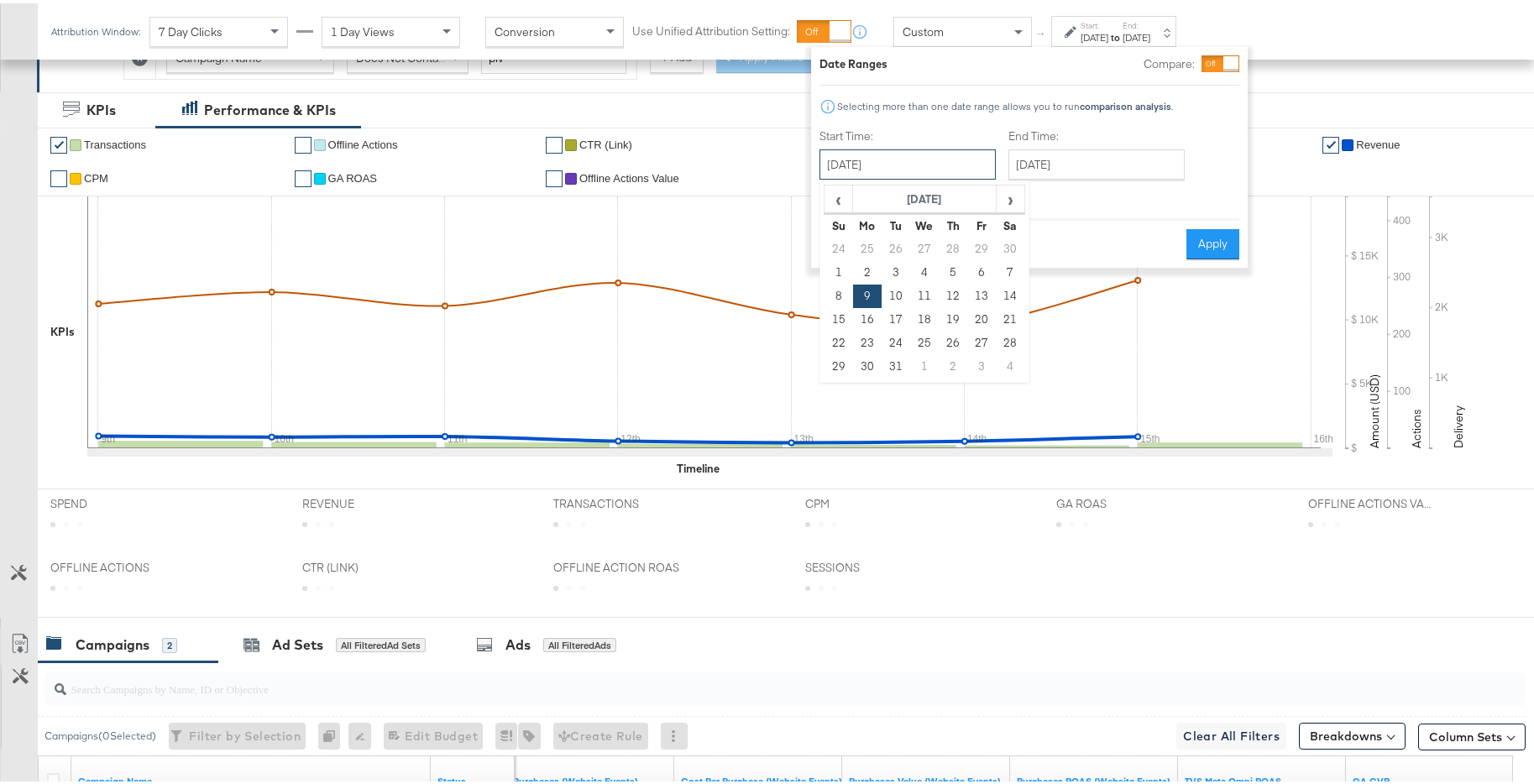
click at [930, 175] on input "[DATE]" at bounding box center [908, 161] width 176 height 30
click at [867, 250] on td "25" at bounding box center [867, 245] width 29 height 23
type input "[DATE]"
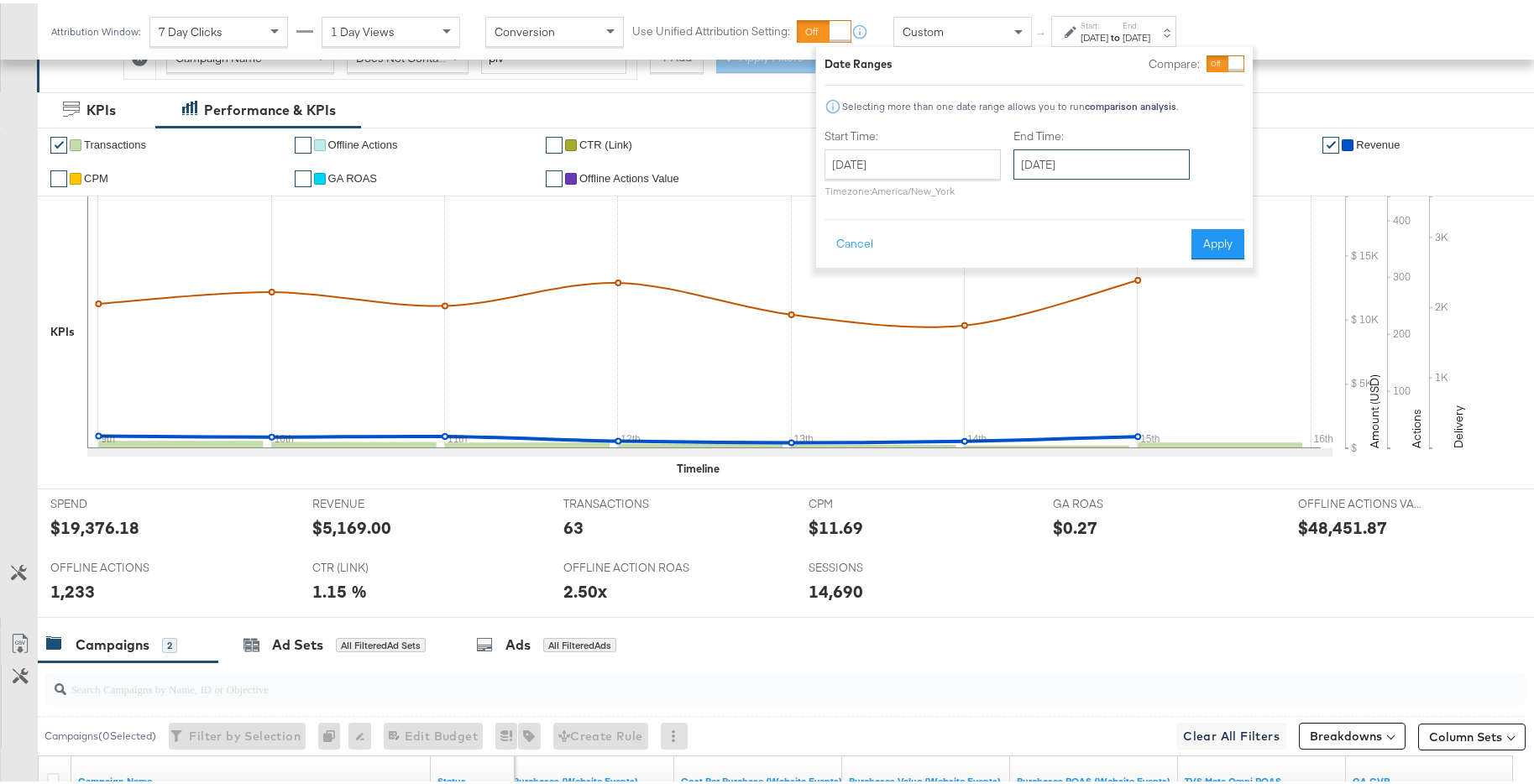
click at [1094, 156] on input "[DATE]" at bounding box center [1102, 161] width 176 height 30
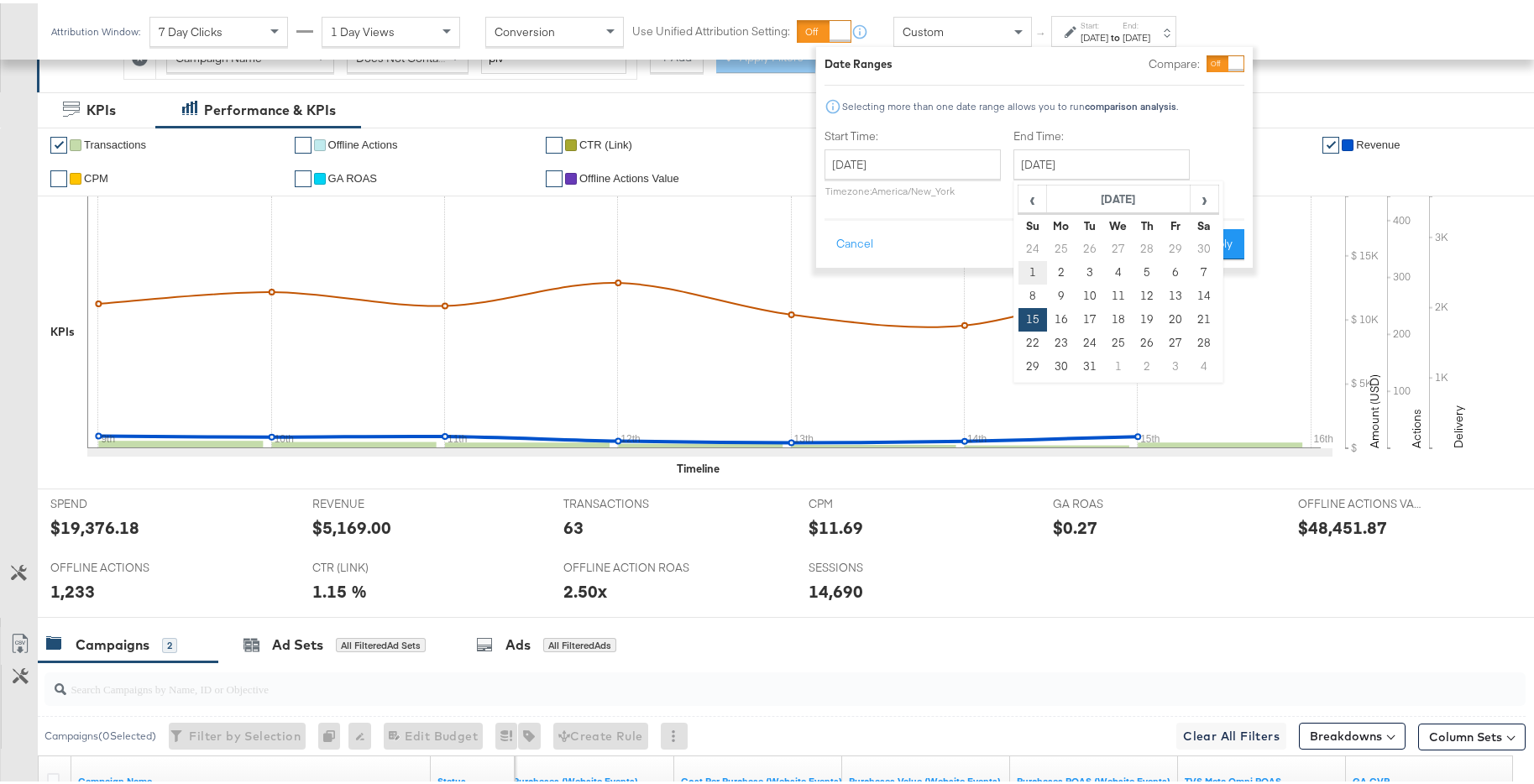
click at [1030, 265] on td "1" at bounding box center [1032, 269] width 29 height 23
type input "[DATE]"
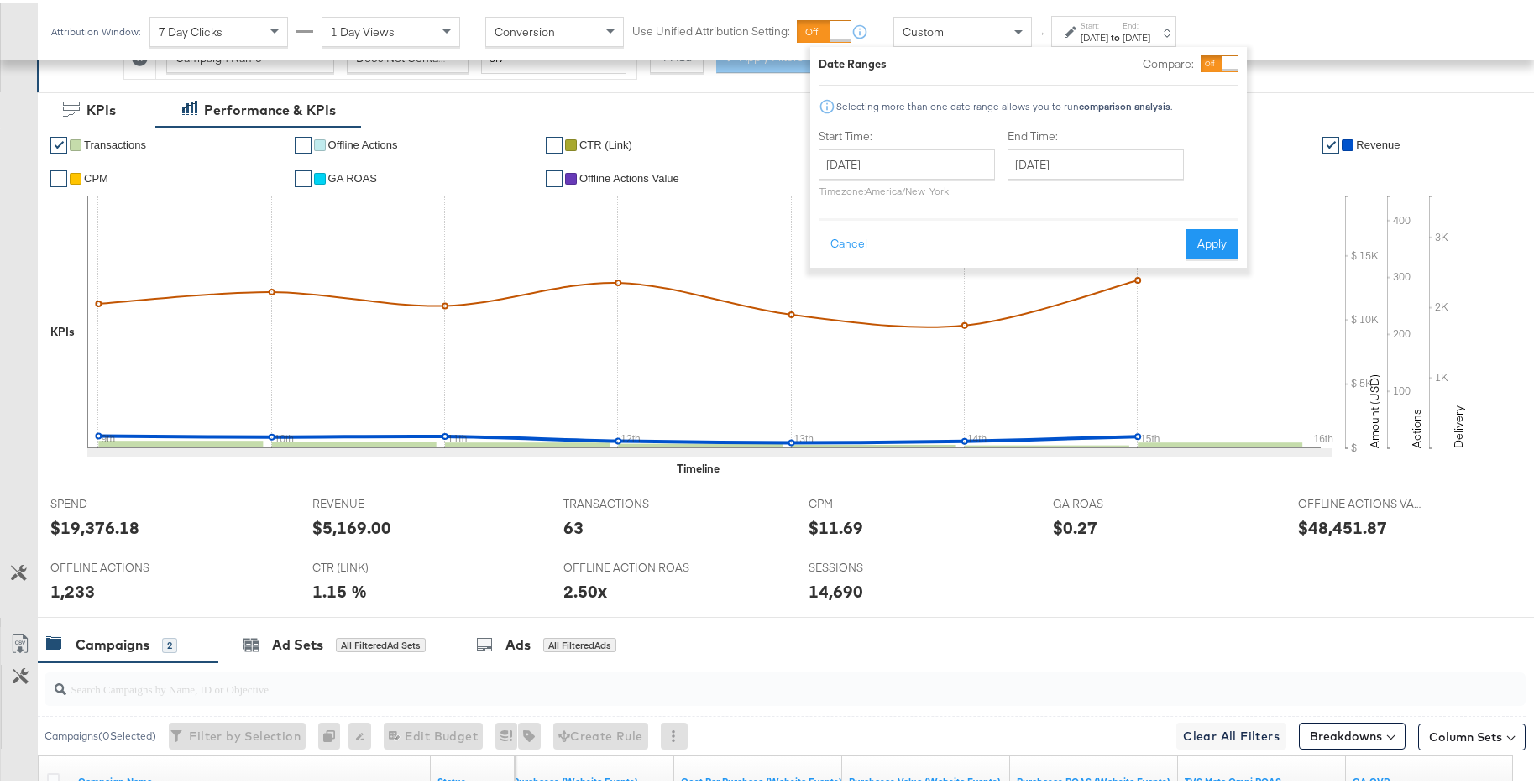
click at [1199, 224] on div "Cancel Apply" at bounding box center [1029, 236] width 420 height 41
click at [1208, 235] on button "Apply" at bounding box center [1212, 241] width 53 height 30
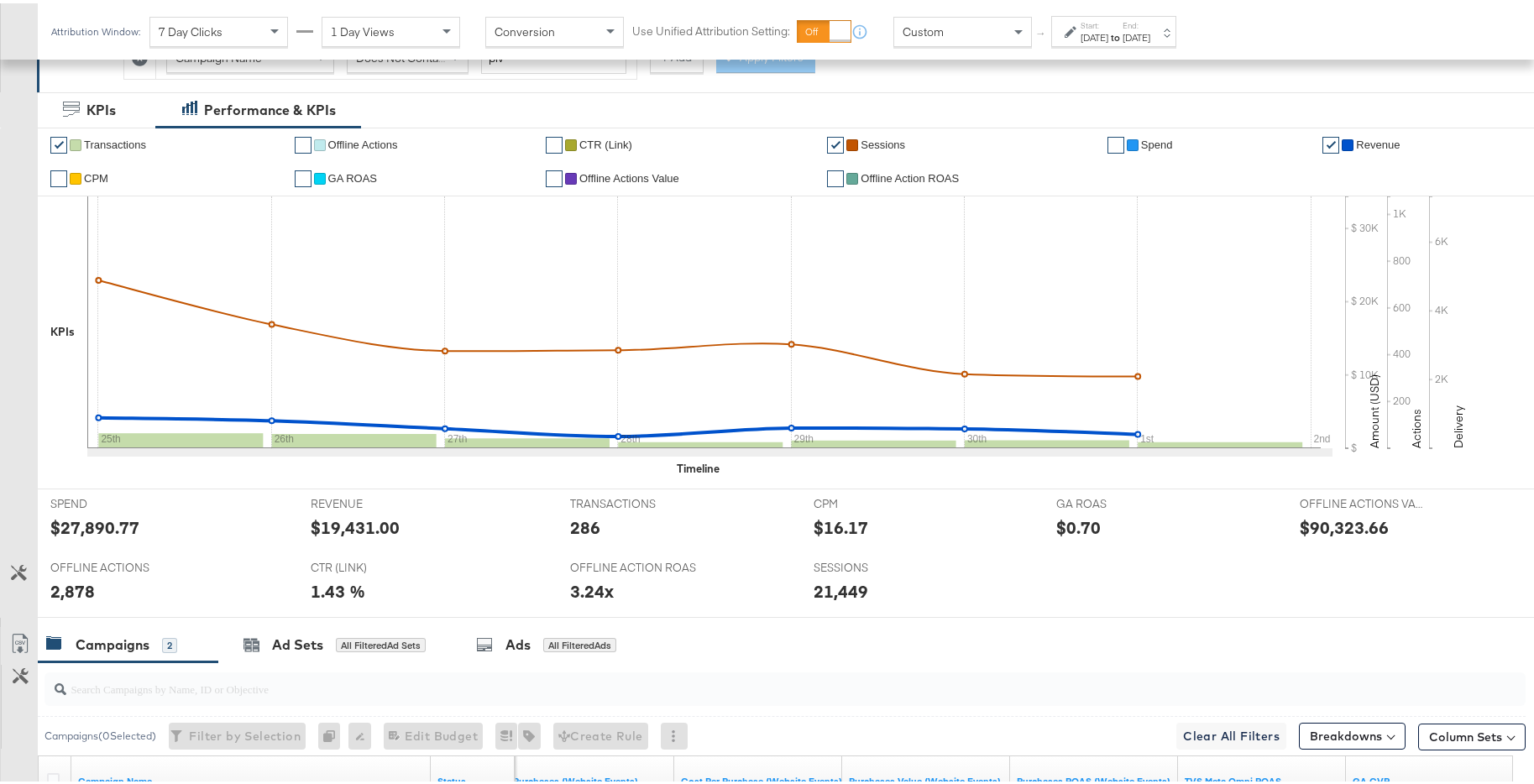
click at [1108, 31] on div "[DATE]" at bounding box center [1094, 35] width 28 height 14
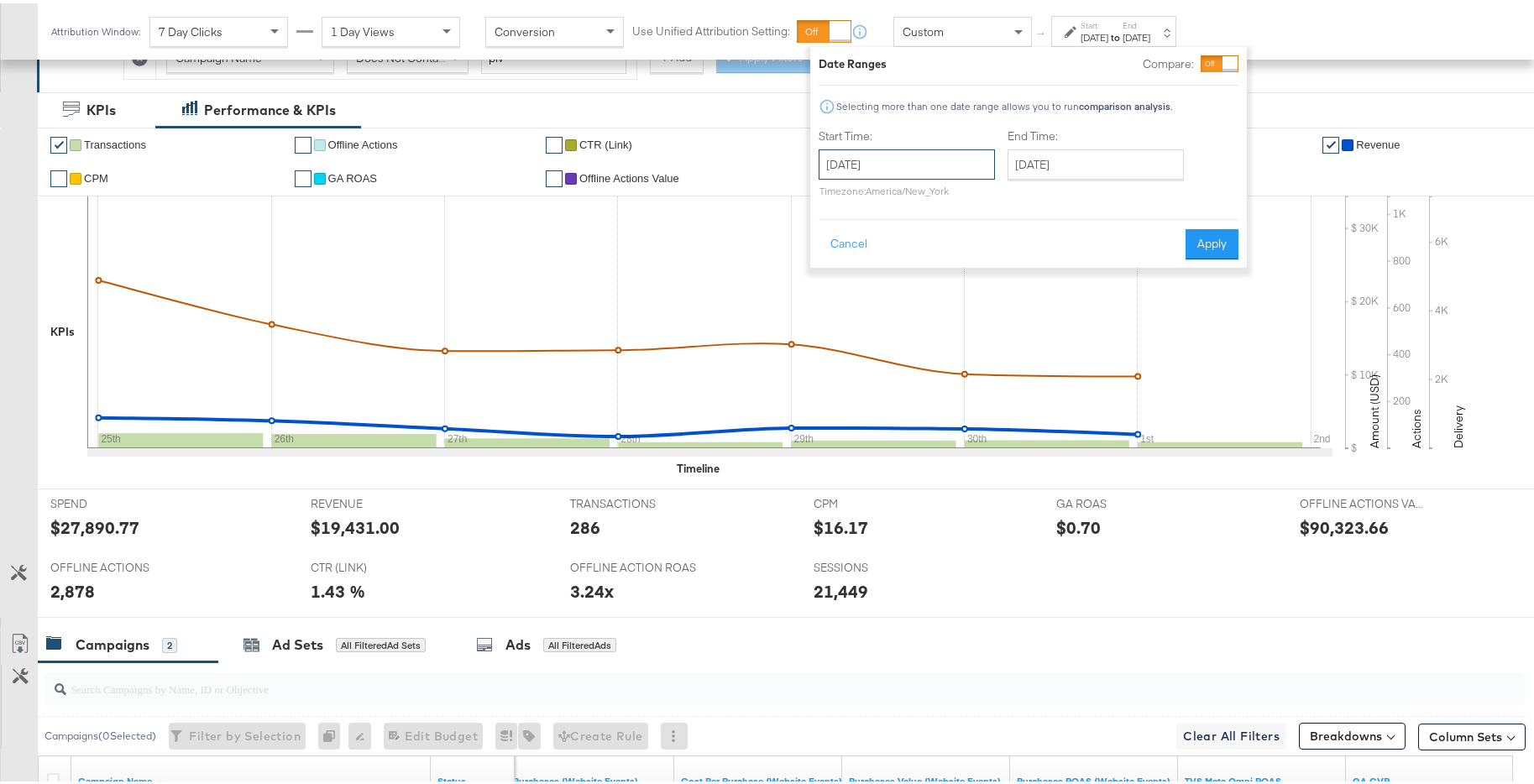
click at [953, 171] on input "[DATE]" at bounding box center [907, 161] width 176 height 30
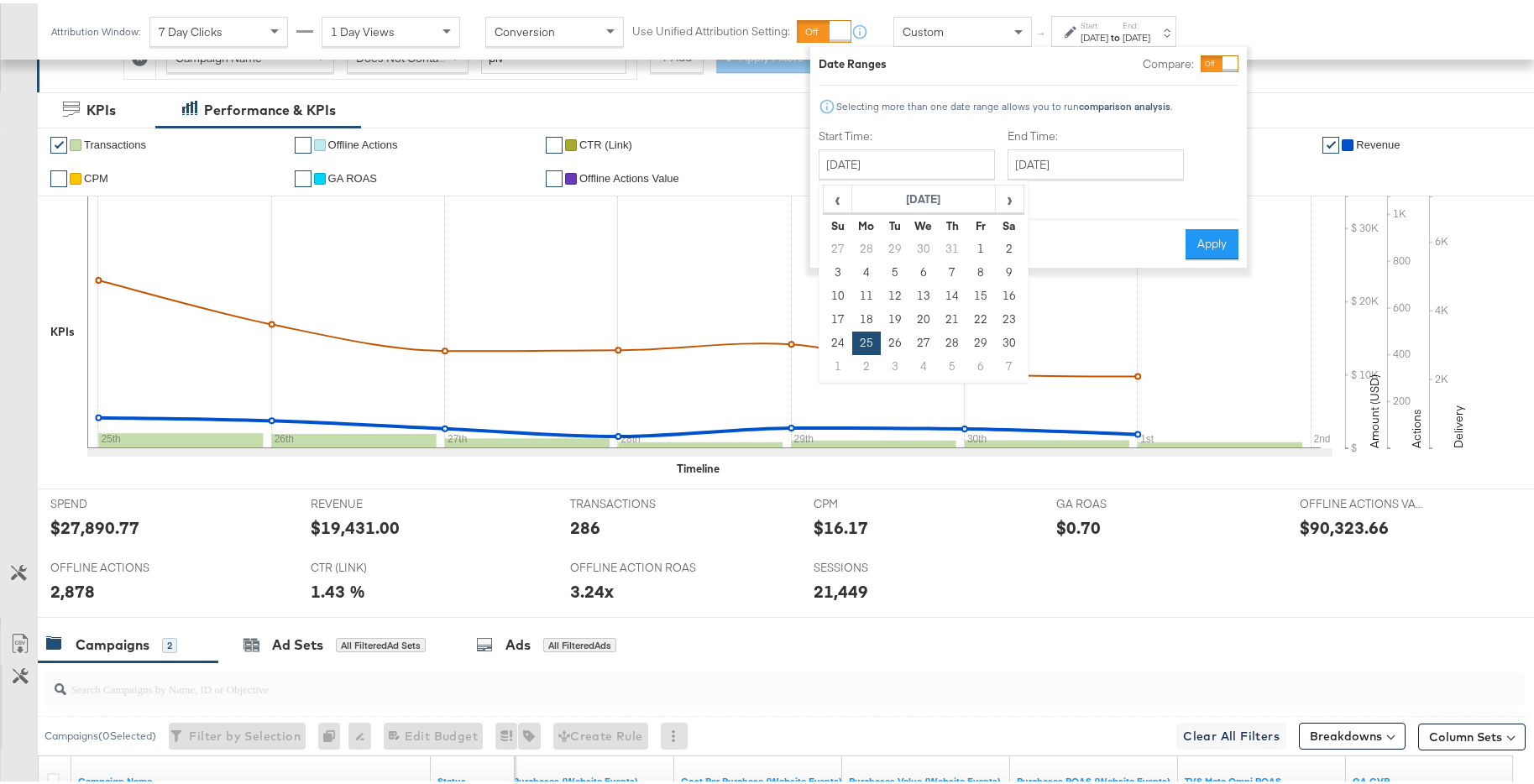
drag, startPoint x: 859, startPoint y: 360, endPoint x: 897, endPoint y: 333, distance: 46.6
click at [859, 360] on td "2" at bounding box center [866, 363] width 29 height 23
type input "[DATE]"
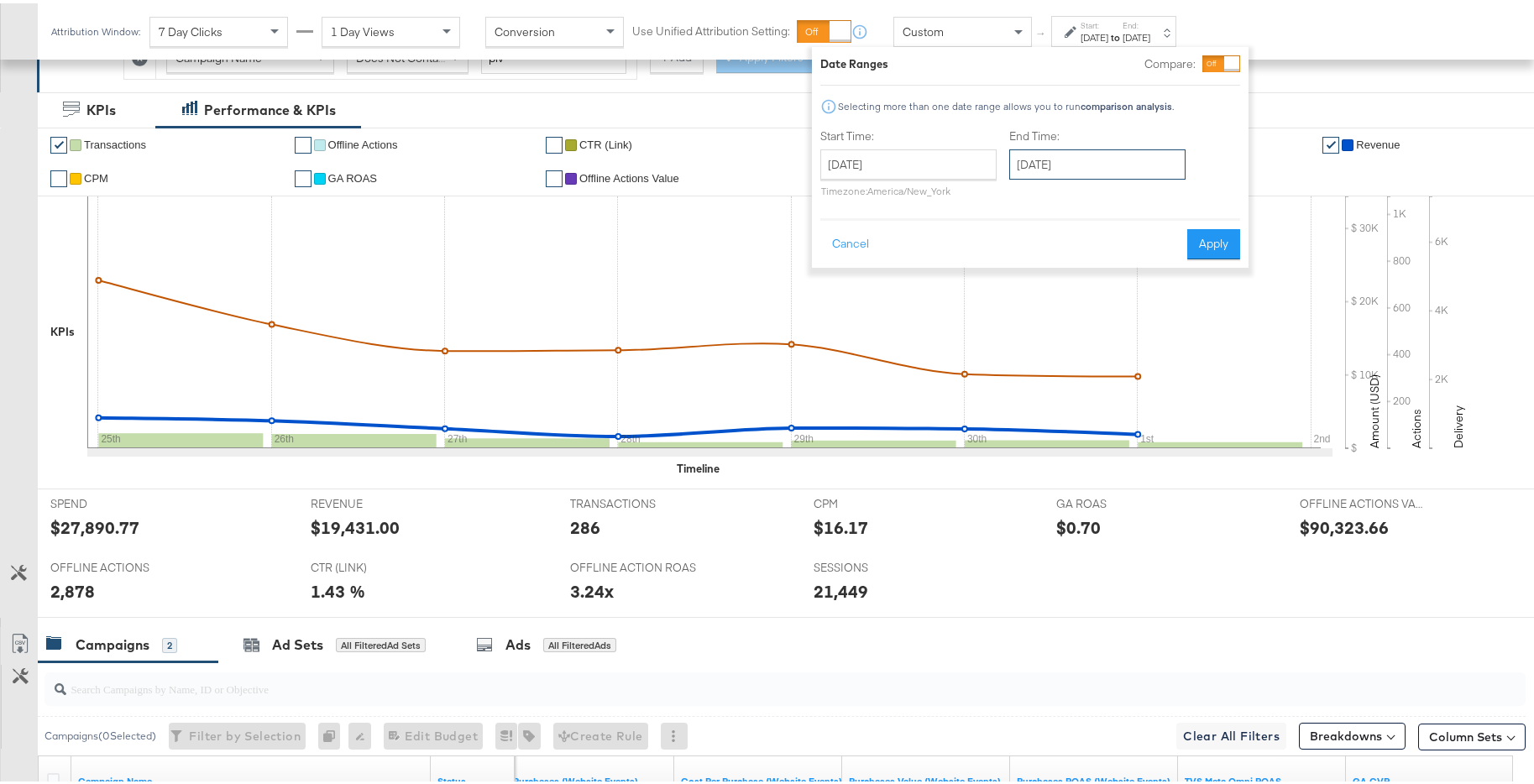
click at [1081, 167] on input "[DATE]" at bounding box center [1098, 161] width 176 height 30
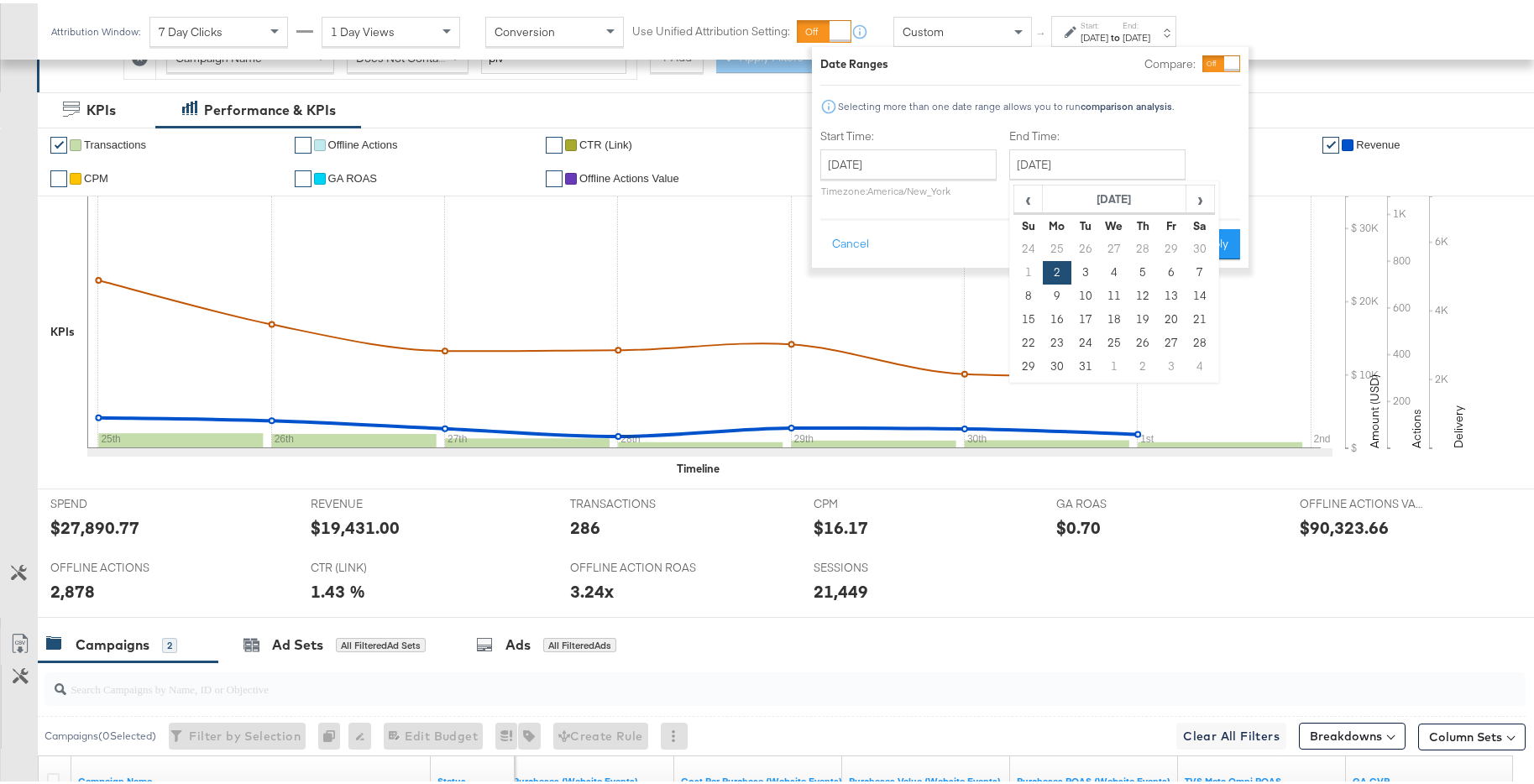
click at [1032, 284] on td "8" at bounding box center [1029, 293] width 29 height 23
type input "[DATE]"
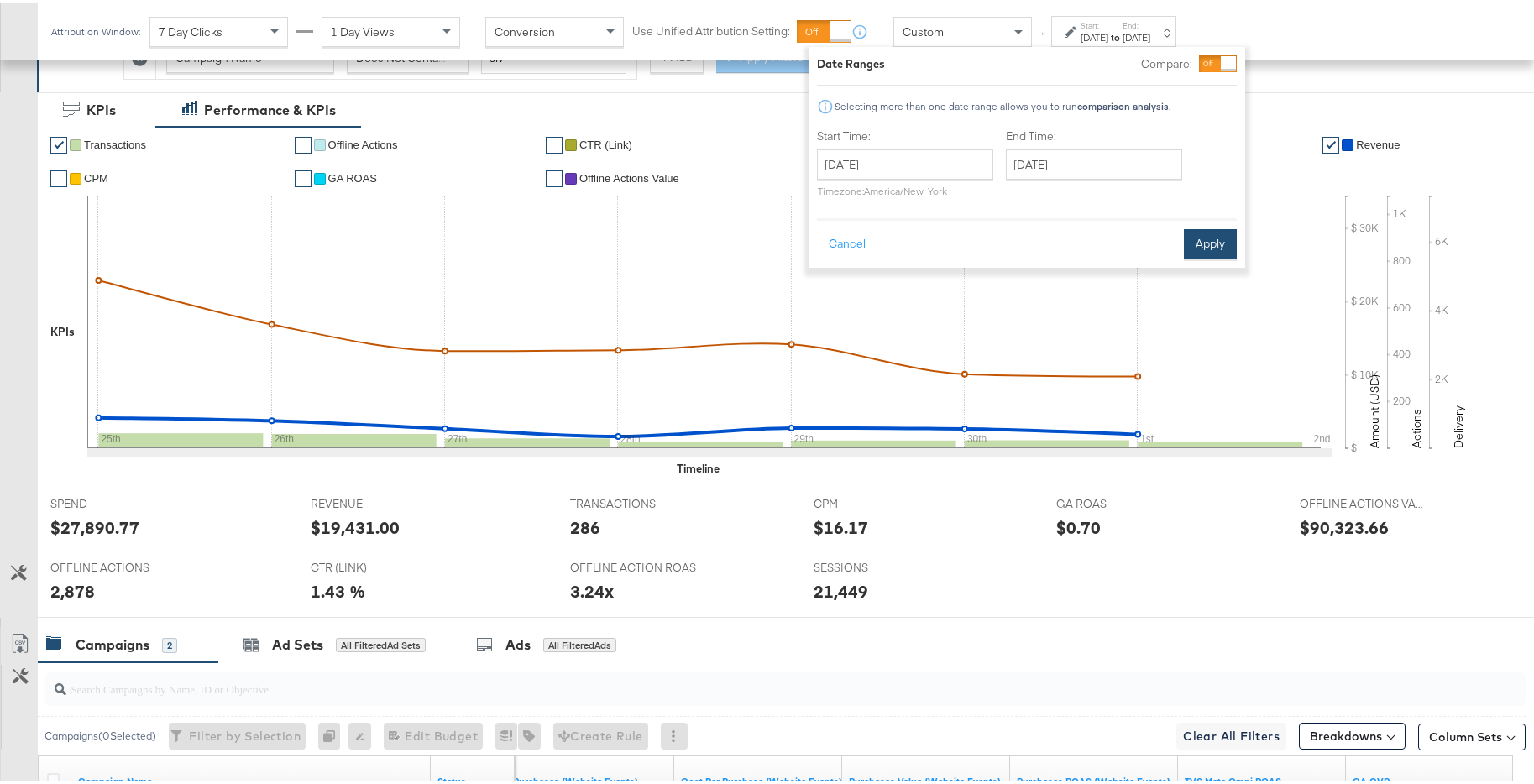
click at [1210, 237] on button "Apply" at bounding box center [1210, 241] width 53 height 30
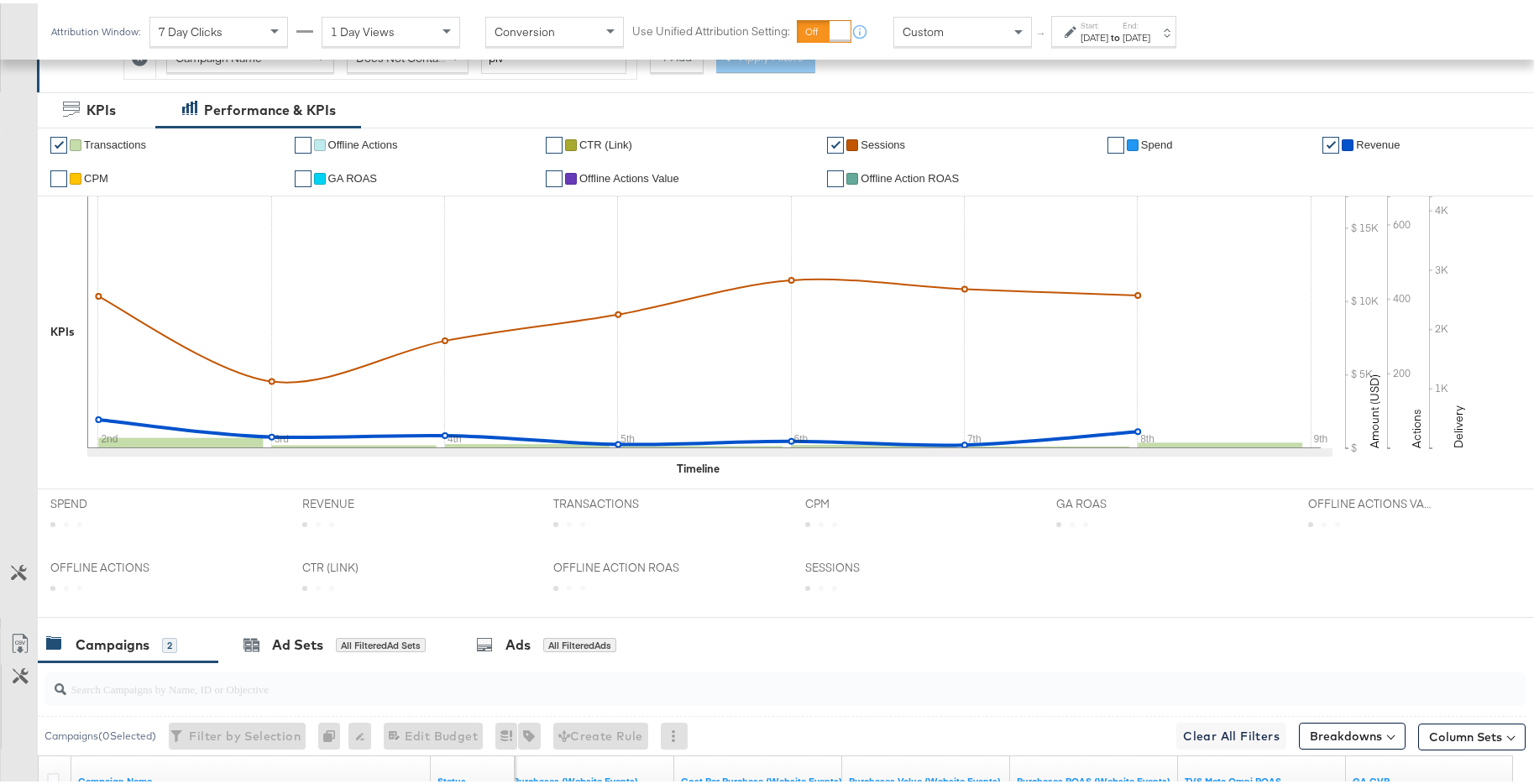
click at [1176, 42] on div "Start: [DATE] to End: [DATE]" at bounding box center [1113, 28] width 125 height 31
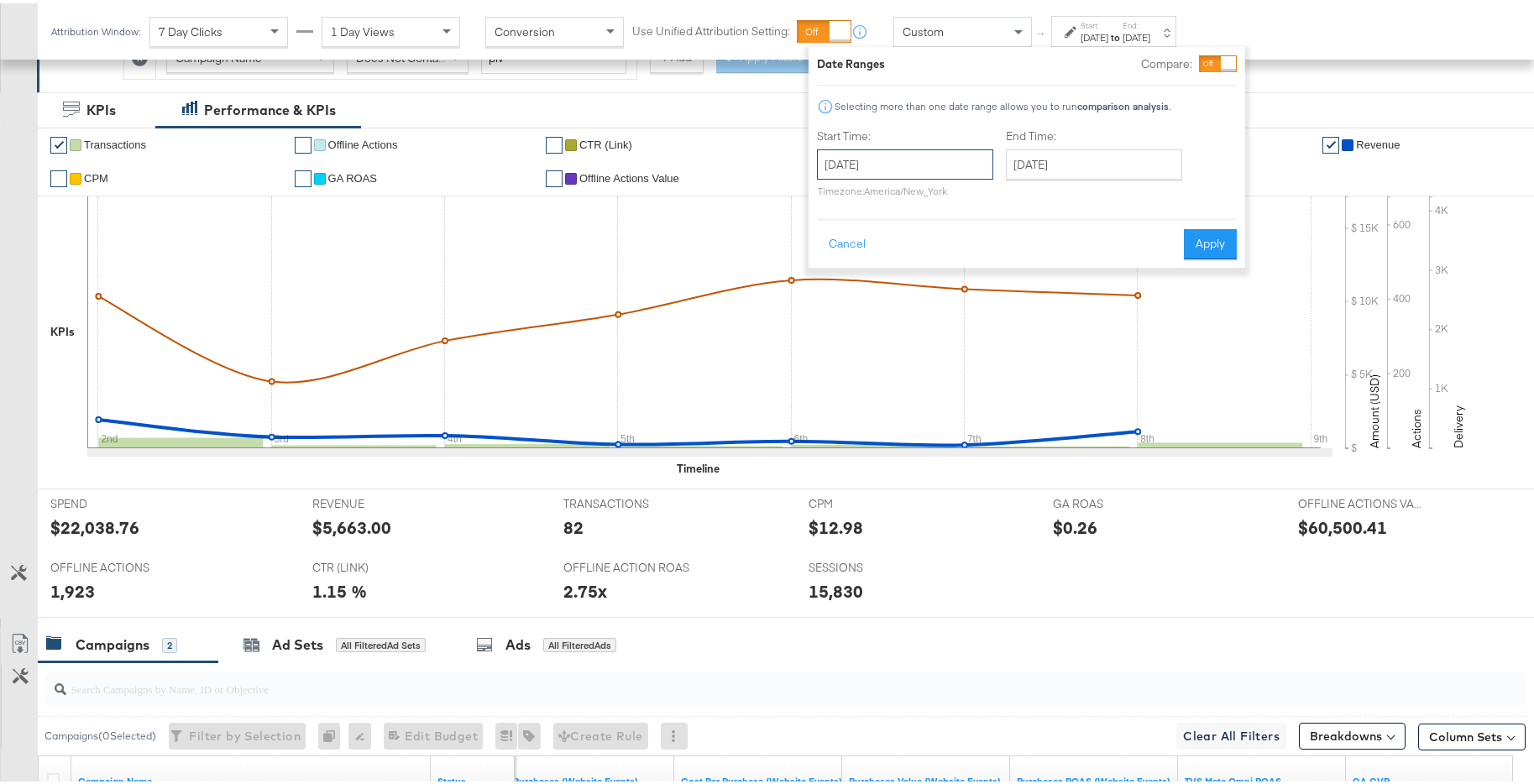
click at [954, 168] on input "[DATE]" at bounding box center [905, 161] width 176 height 30
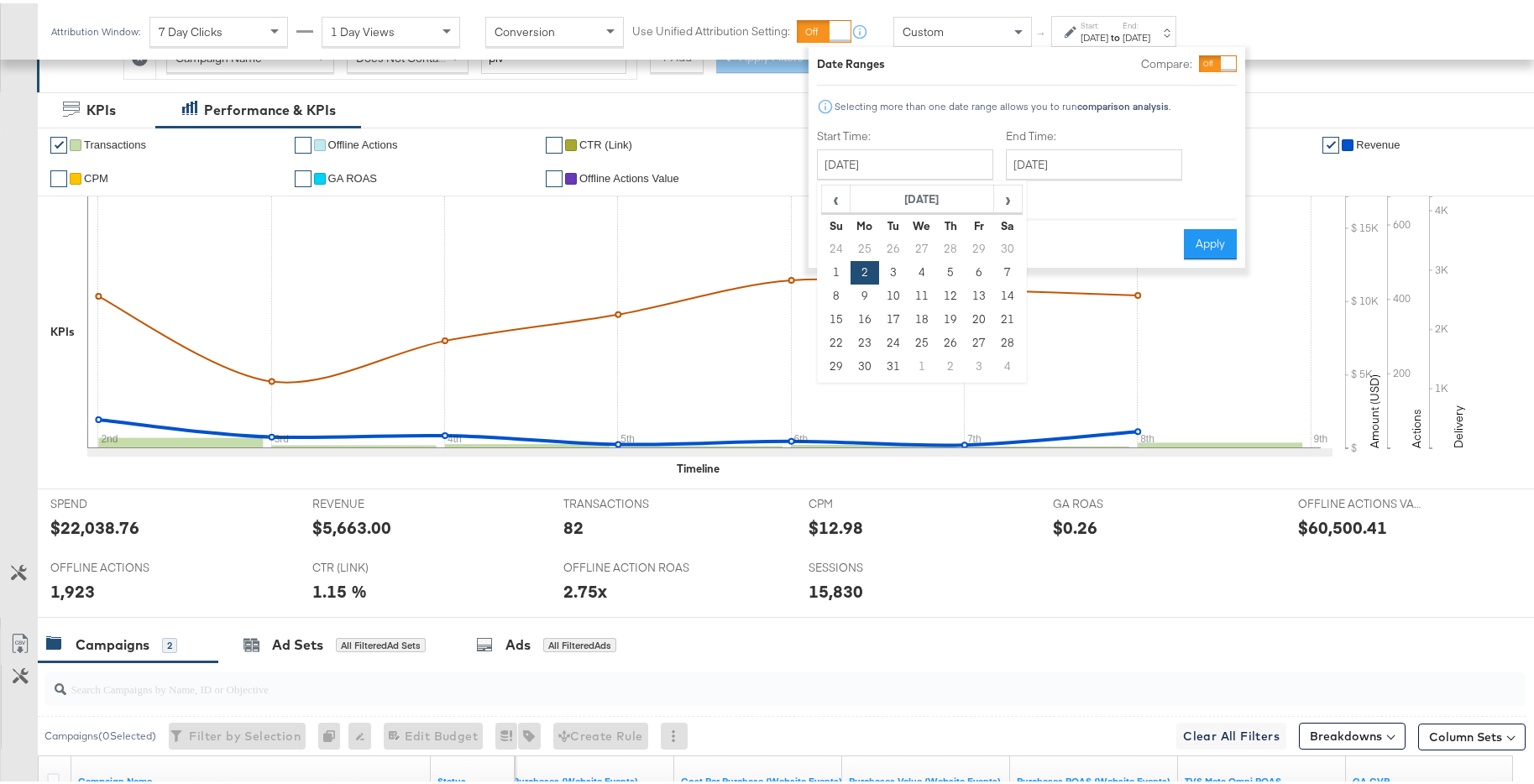
drag, startPoint x: 864, startPoint y: 288, endPoint x: 892, endPoint y: 269, distance: 33.8
click at [864, 288] on td "9" at bounding box center [865, 293] width 29 height 23
type input "[DATE]"
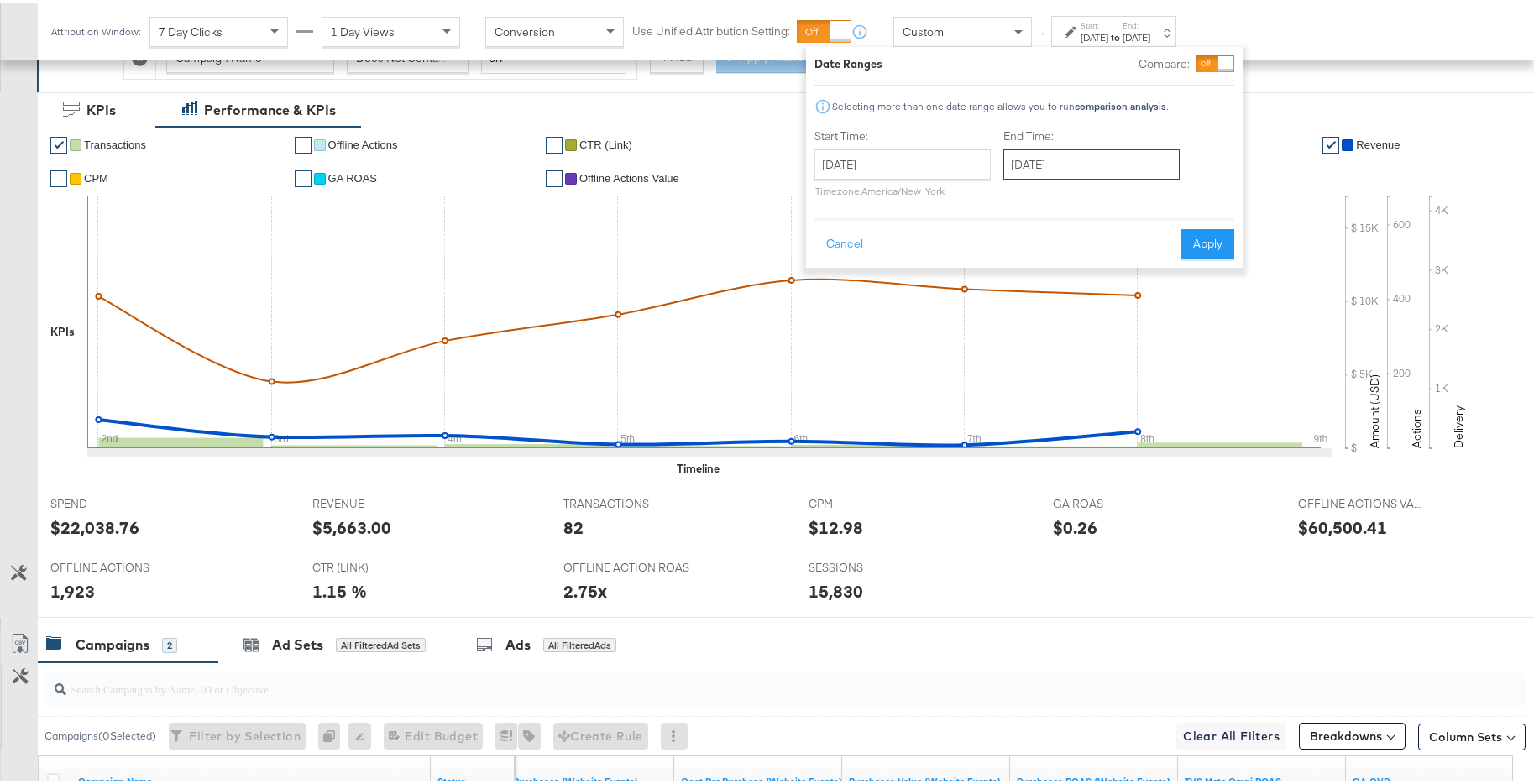
click at [1068, 170] on input "[DATE]" at bounding box center [1092, 161] width 176 height 30
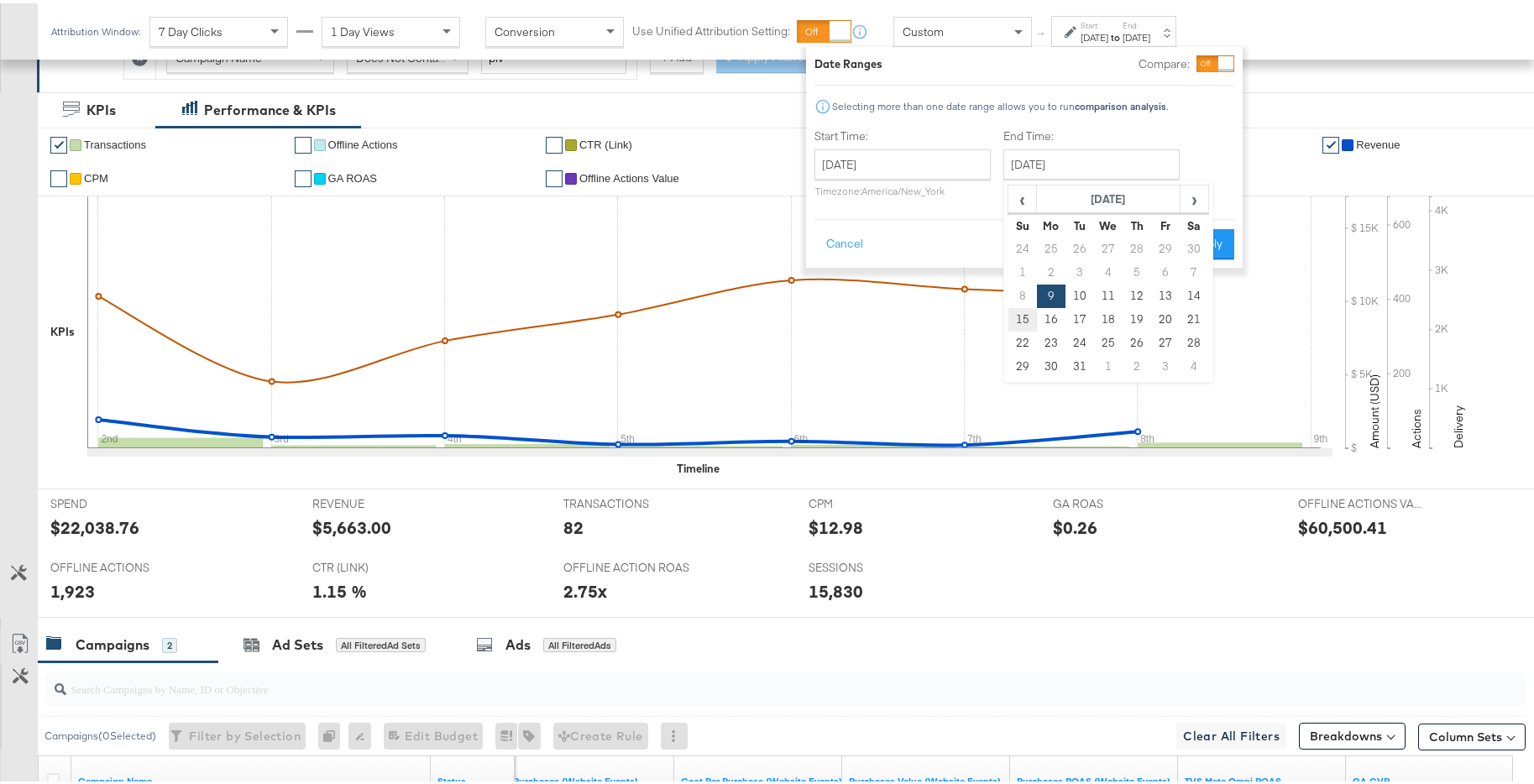
click at [1014, 307] on td "15" at bounding box center [1023, 316] width 29 height 23
type input "[DATE]"
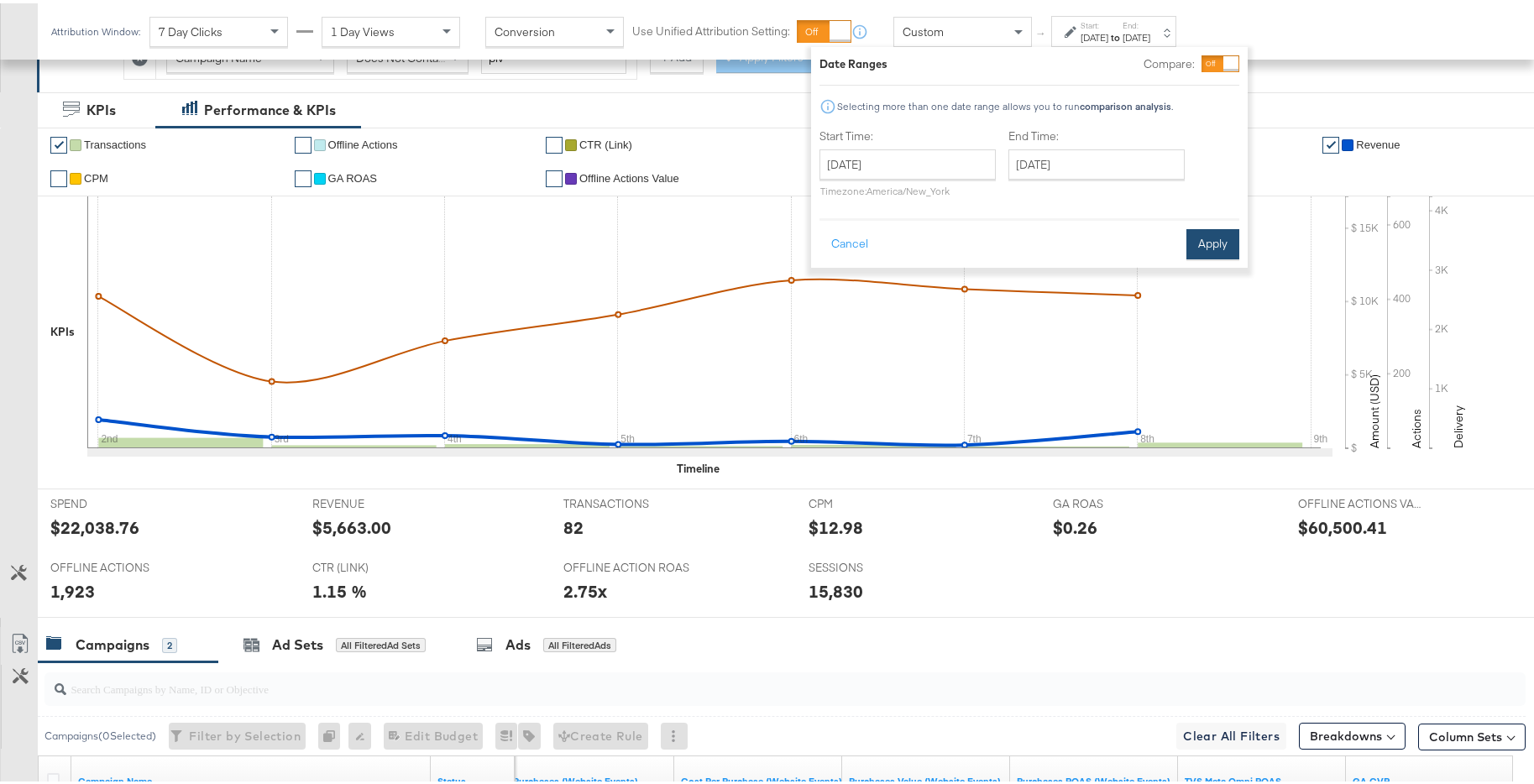
click at [1208, 250] on button "Apply" at bounding box center [1213, 241] width 53 height 30
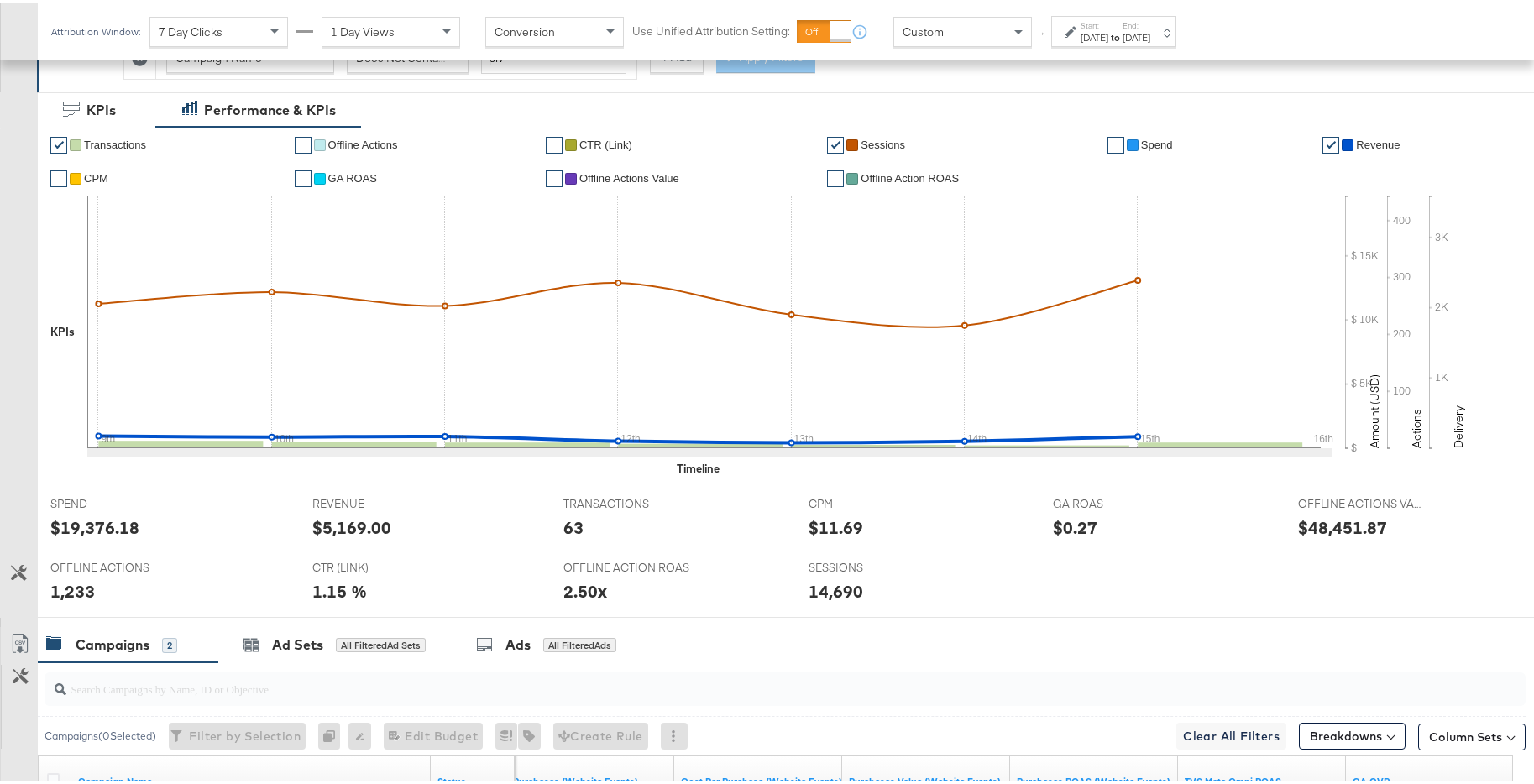
click at [1150, 33] on div "[DATE]" at bounding box center [1137, 35] width 28 height 14
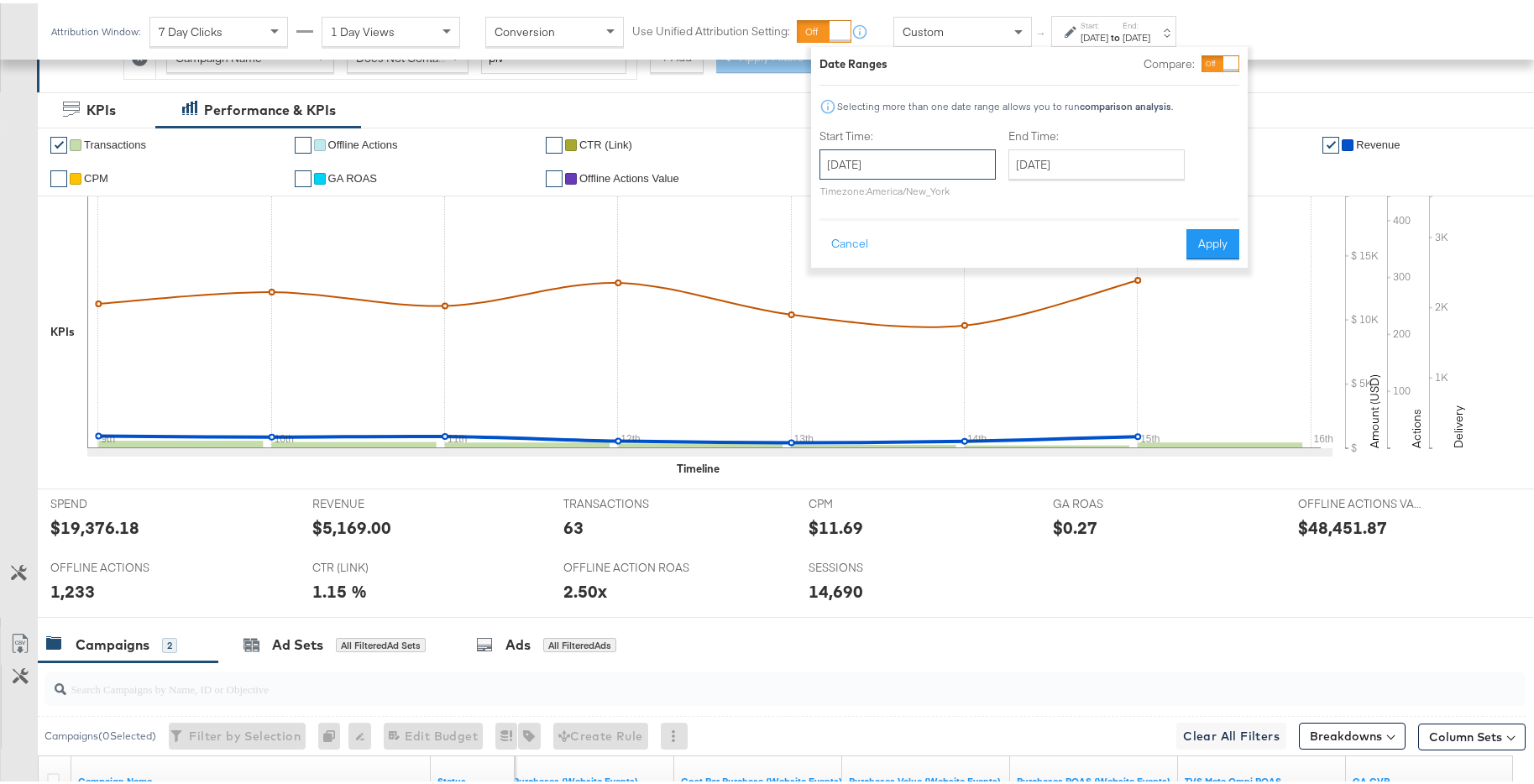
click at [979, 163] on input "[DATE]" at bounding box center [908, 161] width 176 height 30
click at [871, 313] on td "16" at bounding box center [867, 316] width 29 height 23
type input "[DATE]"
click at [1103, 164] on input "[DATE]" at bounding box center [1103, 161] width 176 height 30
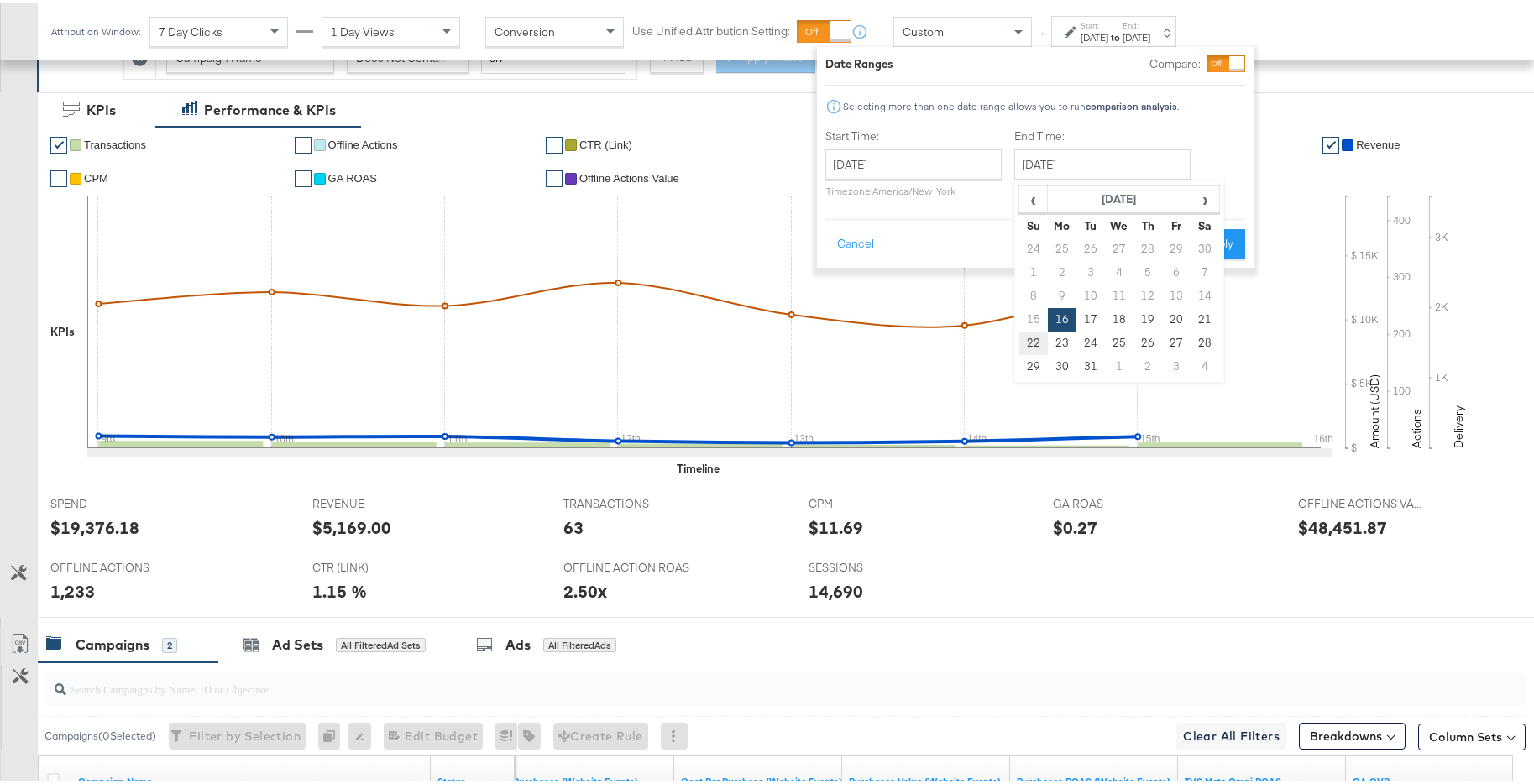
click at [1032, 343] on td "22" at bounding box center [1033, 339] width 29 height 23
type input "[DATE]"
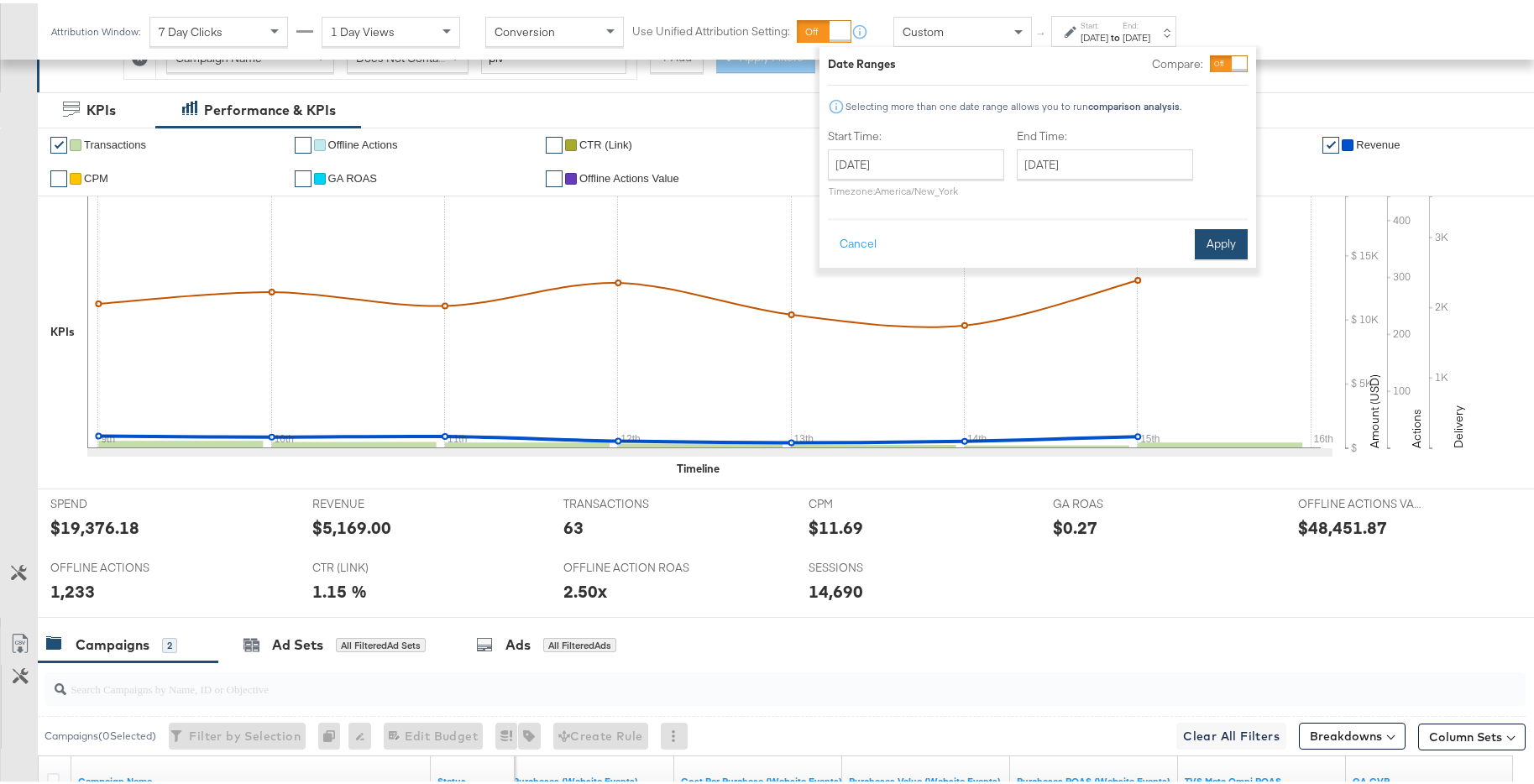
click at [1221, 252] on button "Apply" at bounding box center [1221, 241] width 53 height 30
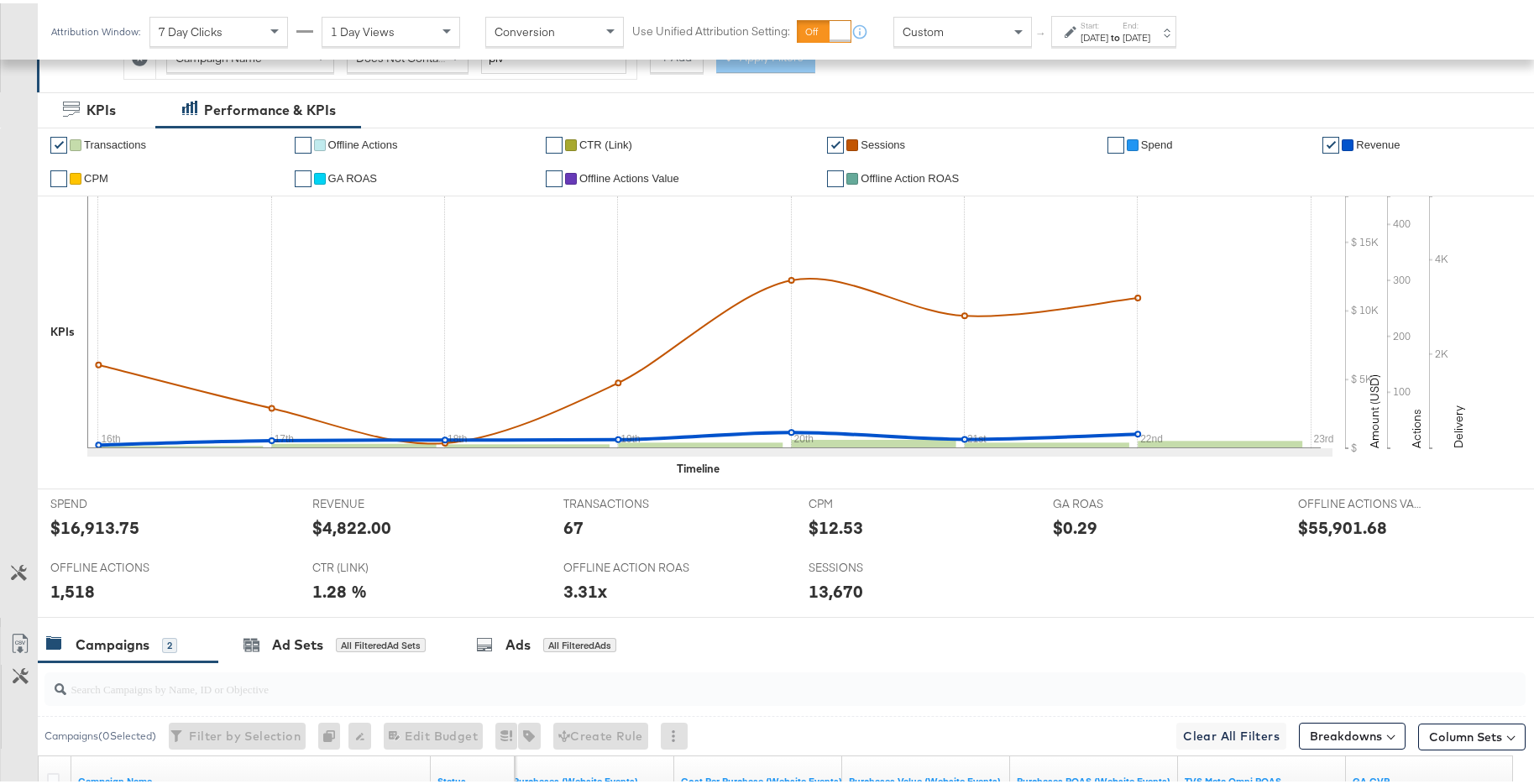
click at [1150, 39] on div "[DATE]" at bounding box center [1137, 35] width 28 height 14
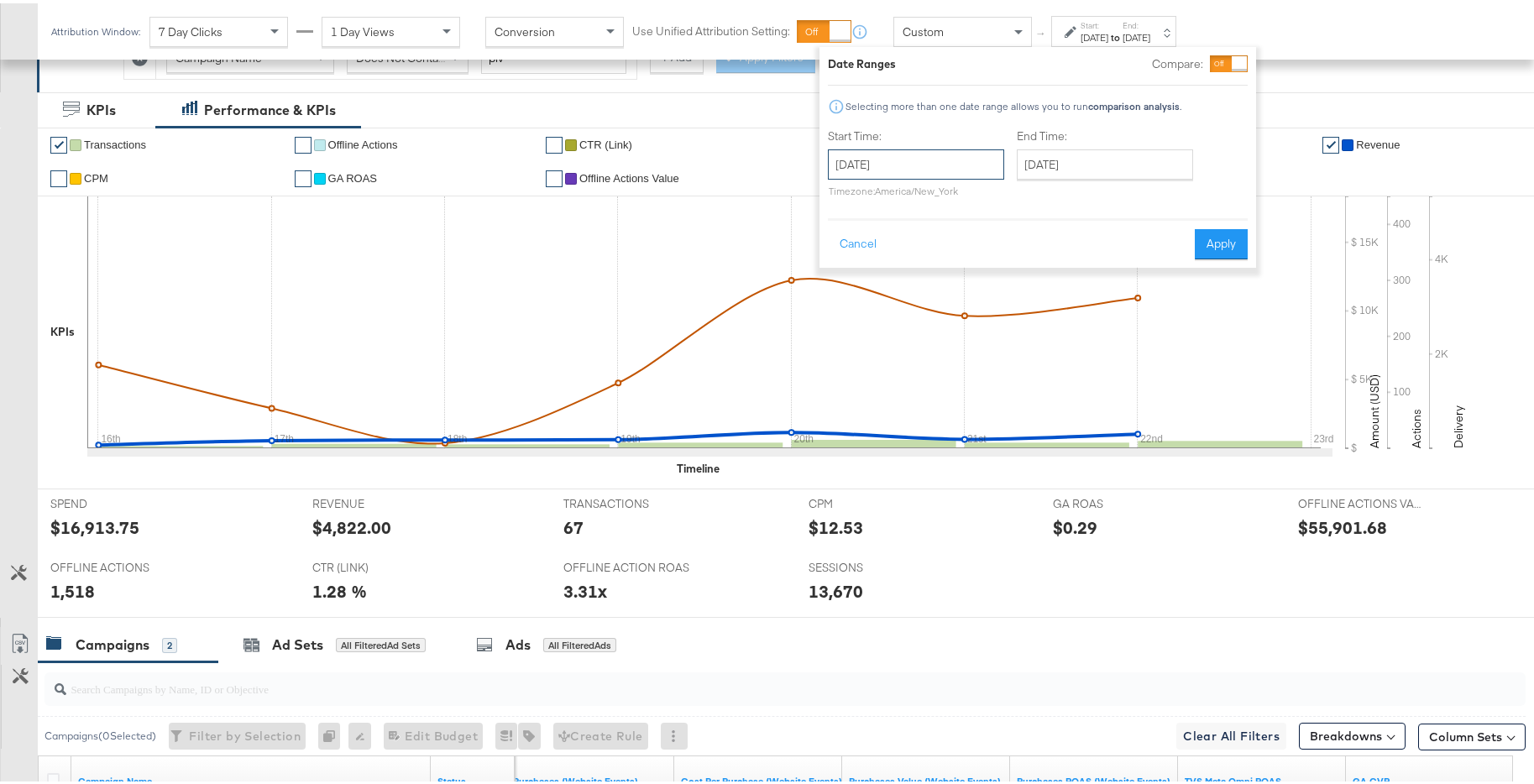
click at [929, 165] on input "[DATE]" at bounding box center [916, 161] width 176 height 30
click at [878, 347] on td "23" at bounding box center [876, 339] width 29 height 23
type input "[DATE]"
click at [1087, 174] on input "[DATE]" at bounding box center [1104, 161] width 176 height 30
click at [1038, 364] on td "29" at bounding box center [1034, 363] width 29 height 23
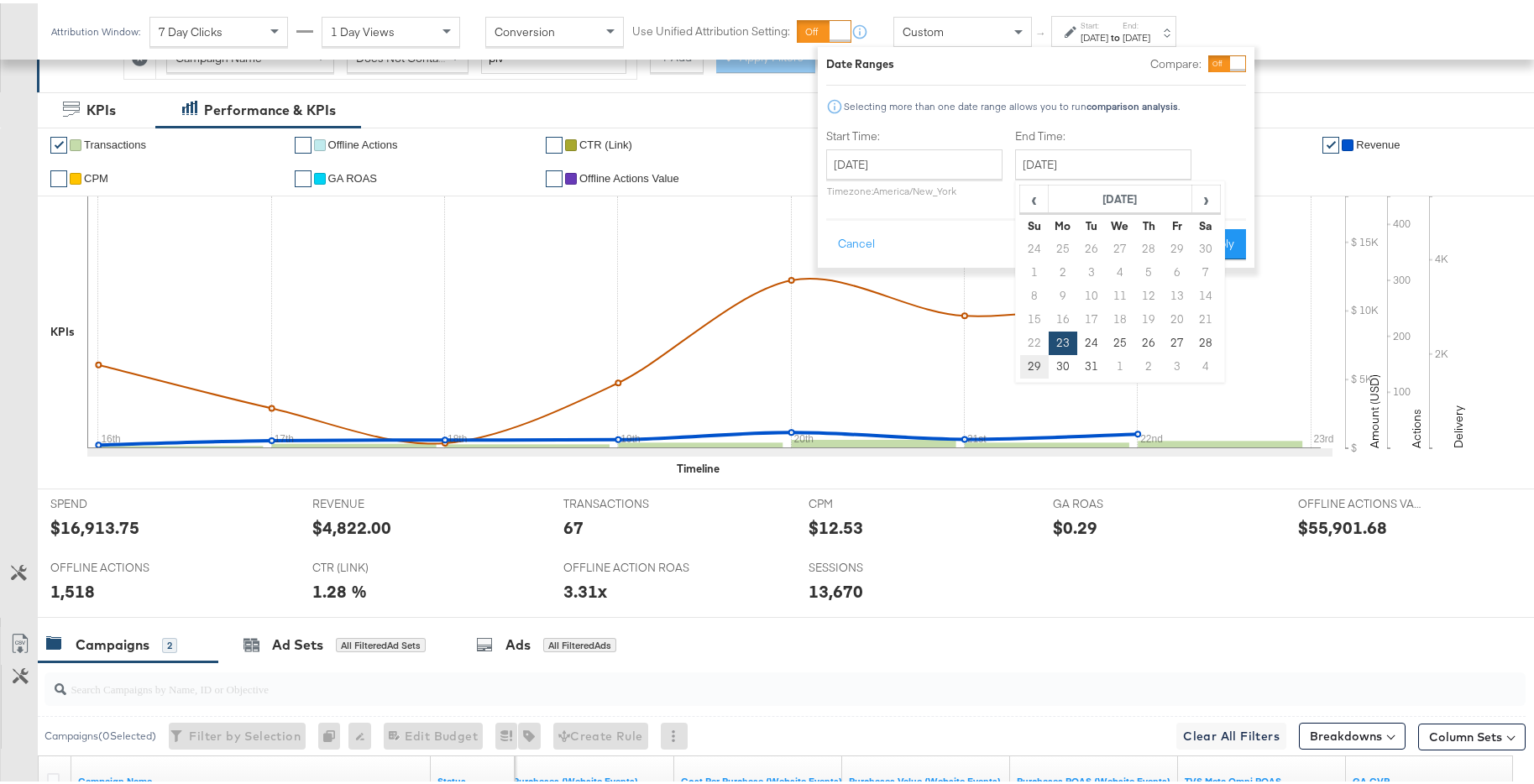
type input "[DATE]"
click at [1211, 235] on button "Apply" at bounding box center [1219, 241] width 53 height 30
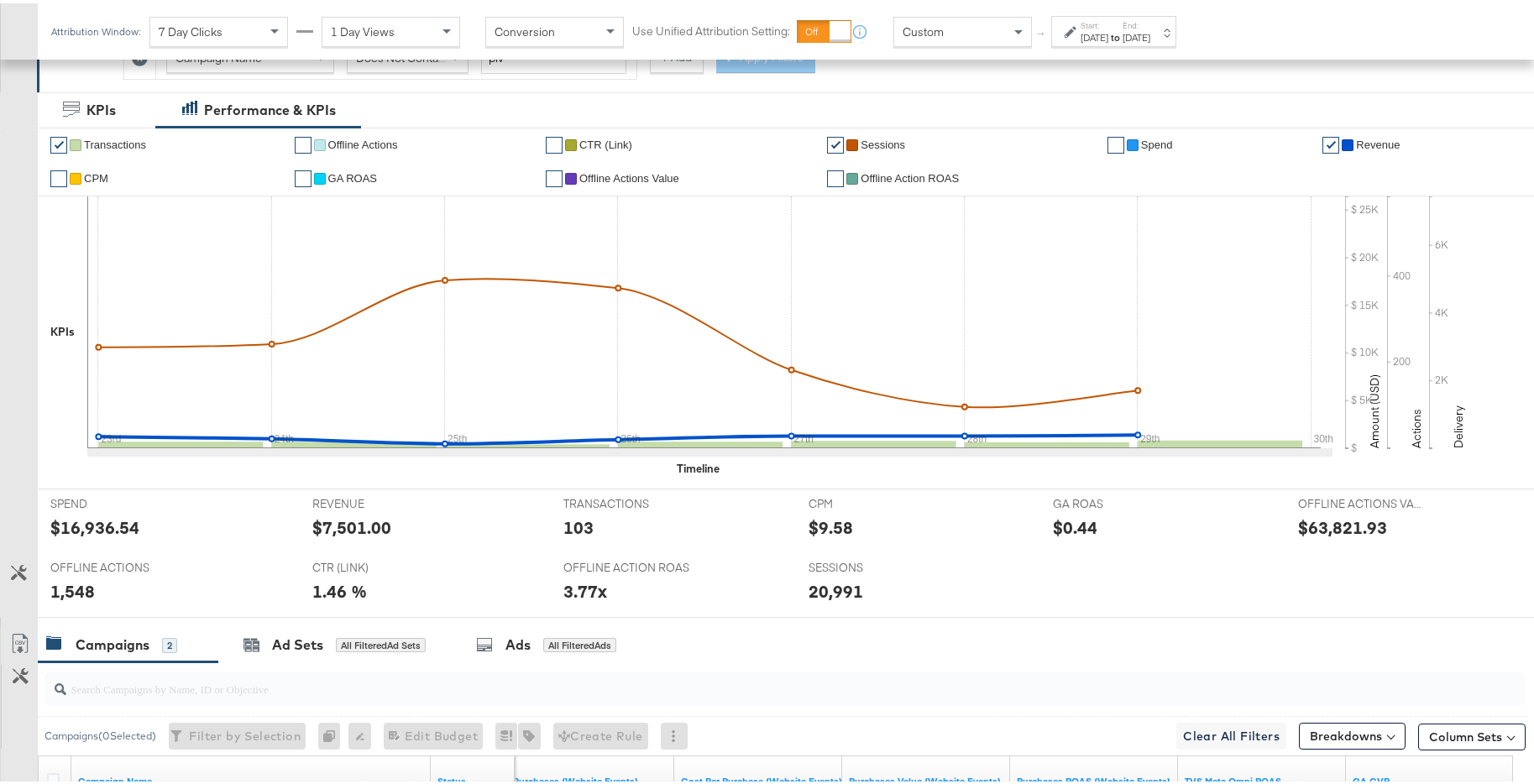
click at [1123, 28] on strong "to" at bounding box center [1115, 34] width 15 height 13
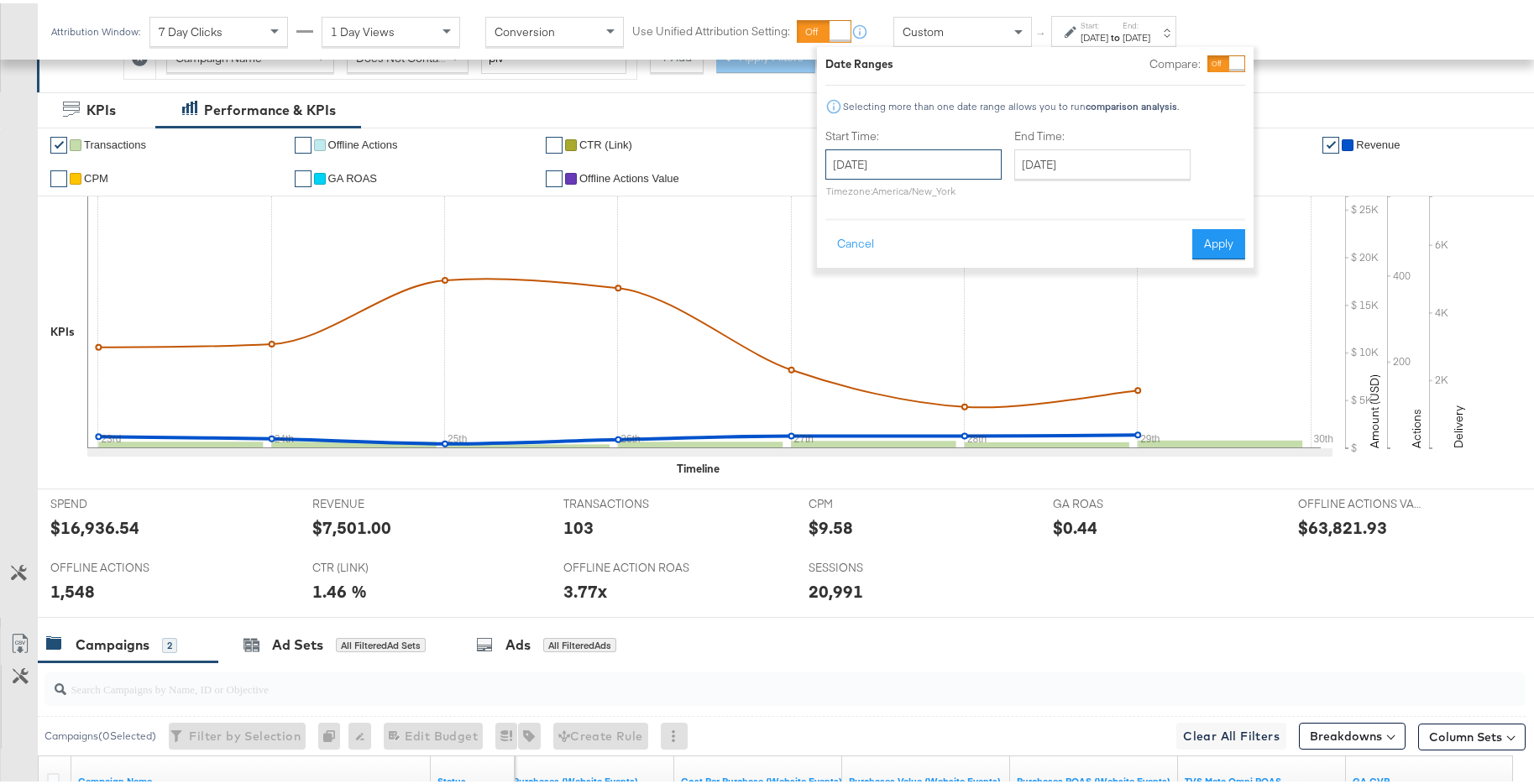
click at [953, 163] on input "[DATE]" at bounding box center [914, 161] width 176 height 30
click at [868, 358] on td "30" at bounding box center [873, 363] width 29 height 23
type input "[DATE]"
click at [1086, 167] on input "[DATE]" at bounding box center [1103, 161] width 176 height 30
click at [1194, 197] on span "›" at bounding box center [1206, 195] width 26 height 25
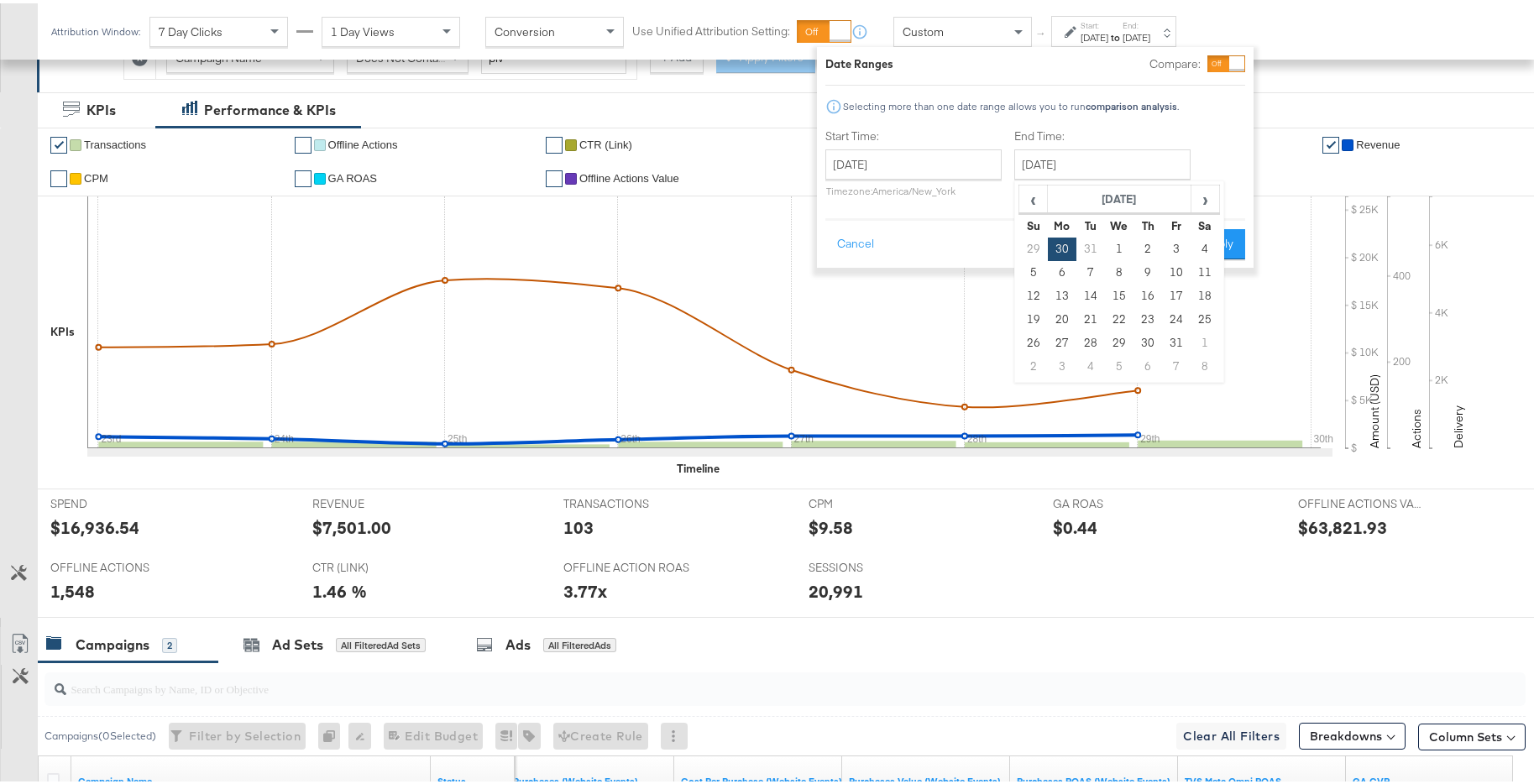
click at [1032, 271] on td "5" at bounding box center [1033, 269] width 29 height 23
type input "[DATE]"
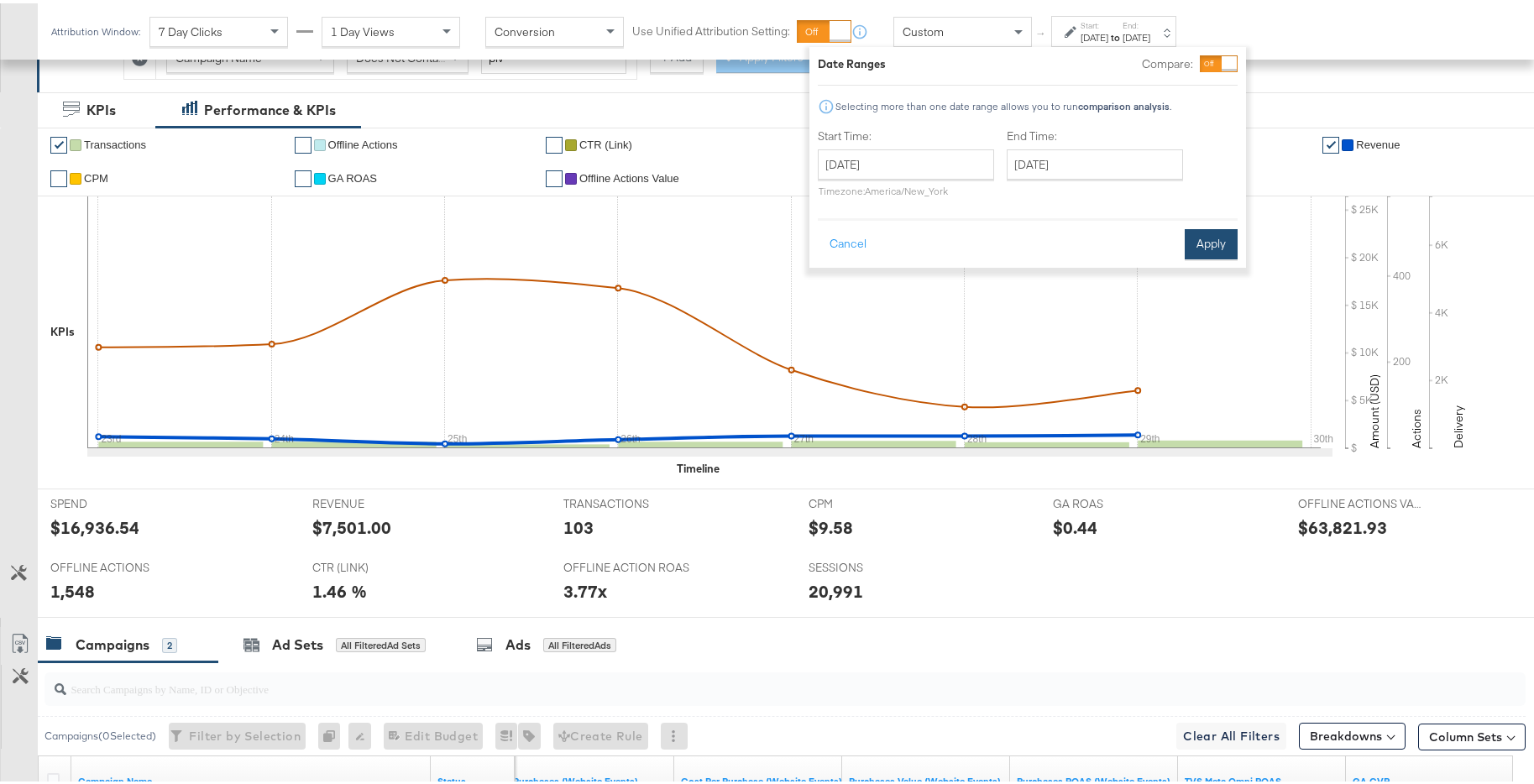
click at [1187, 240] on button "Apply" at bounding box center [1211, 241] width 53 height 30
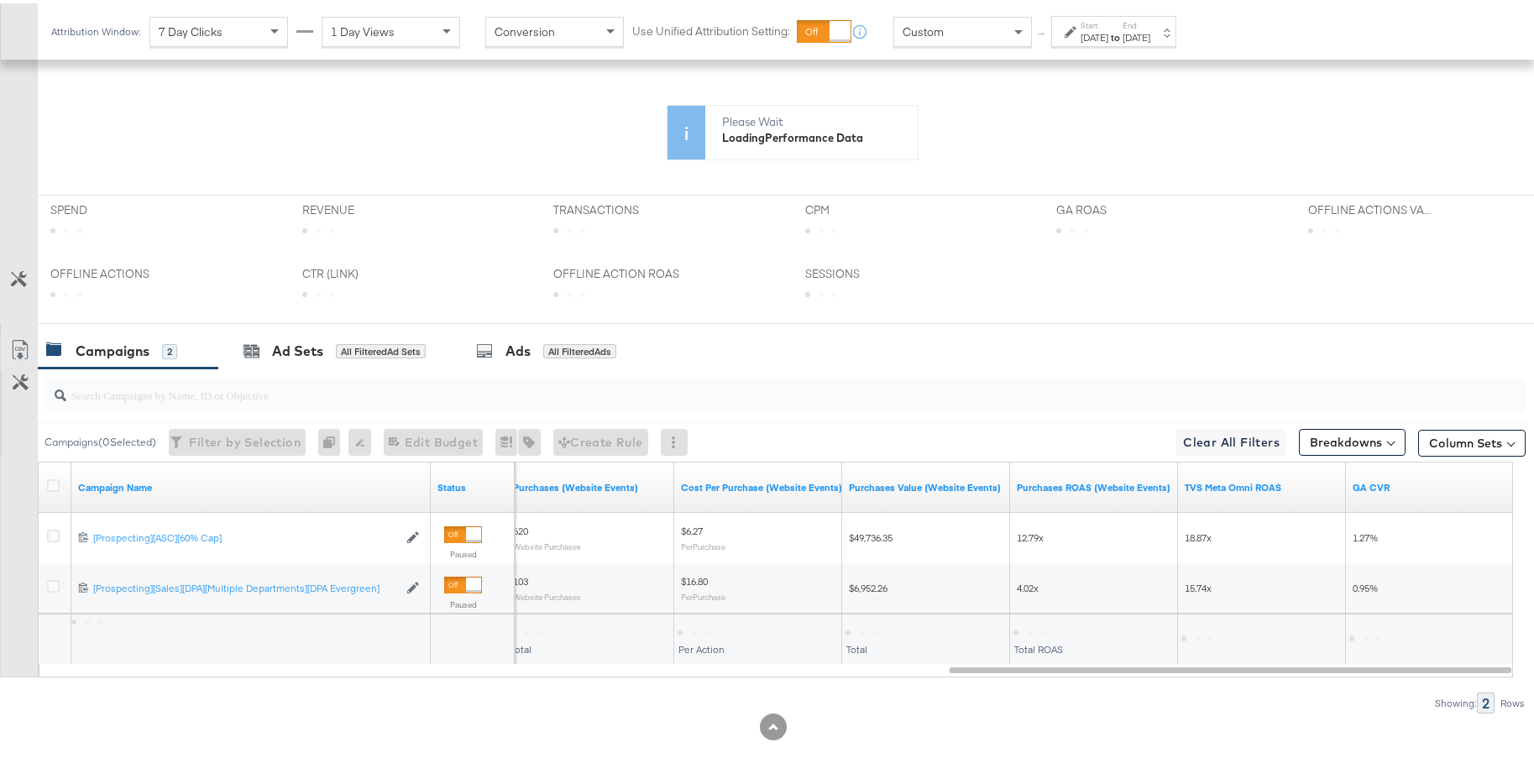
scroll to position [715, 0]
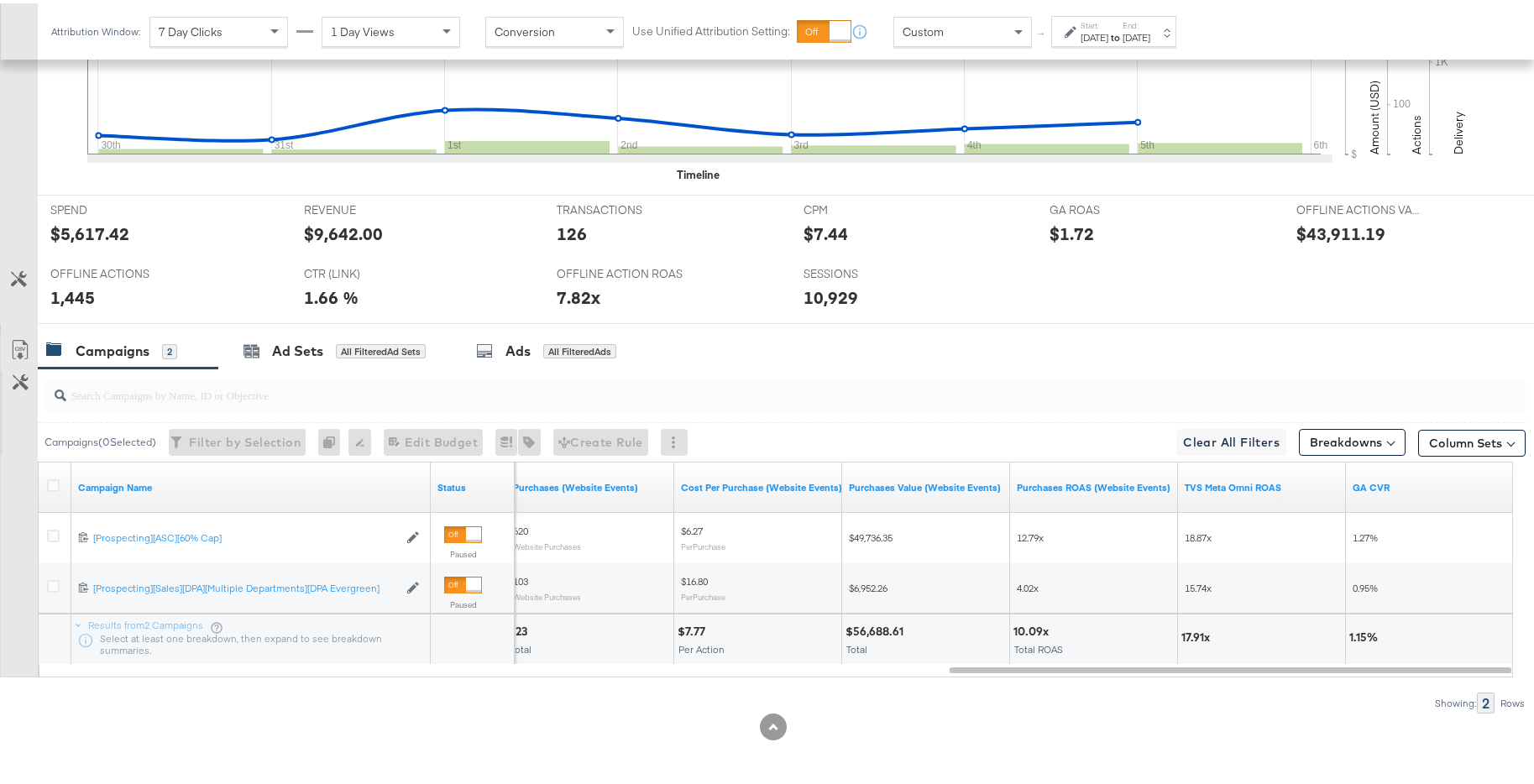
click at [1150, 32] on div "[DATE]" at bounding box center [1137, 35] width 28 height 14
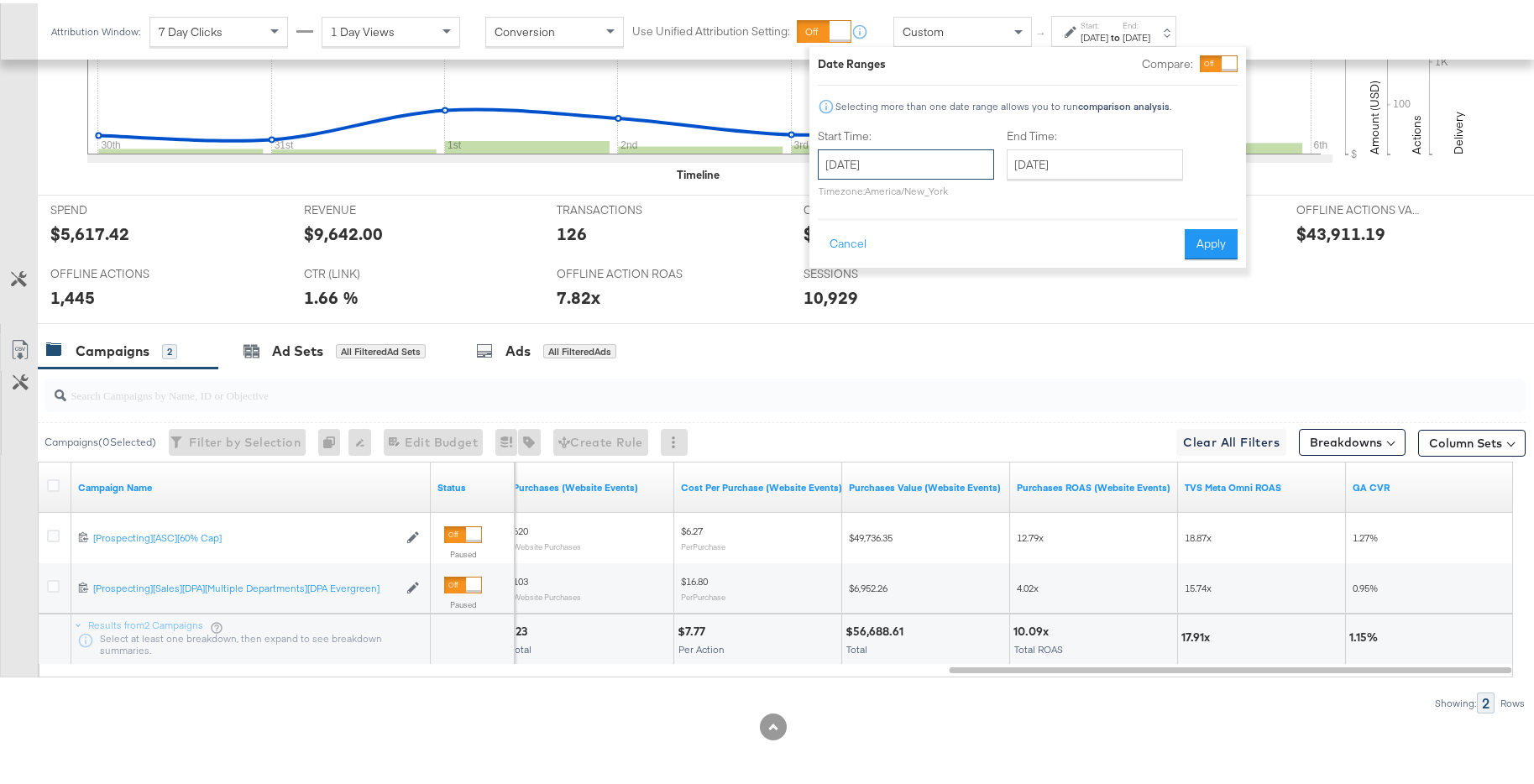
click at [940, 158] on input "[DATE]" at bounding box center [906, 161] width 176 height 30
click at [1016, 197] on span "›" at bounding box center [1009, 195] width 26 height 25
click at [864, 269] on td "6" at bounding box center [865, 269] width 29 height 23
type input "[DATE]"
click at [1079, 166] on input "[DATE]" at bounding box center [1088, 161] width 176 height 30
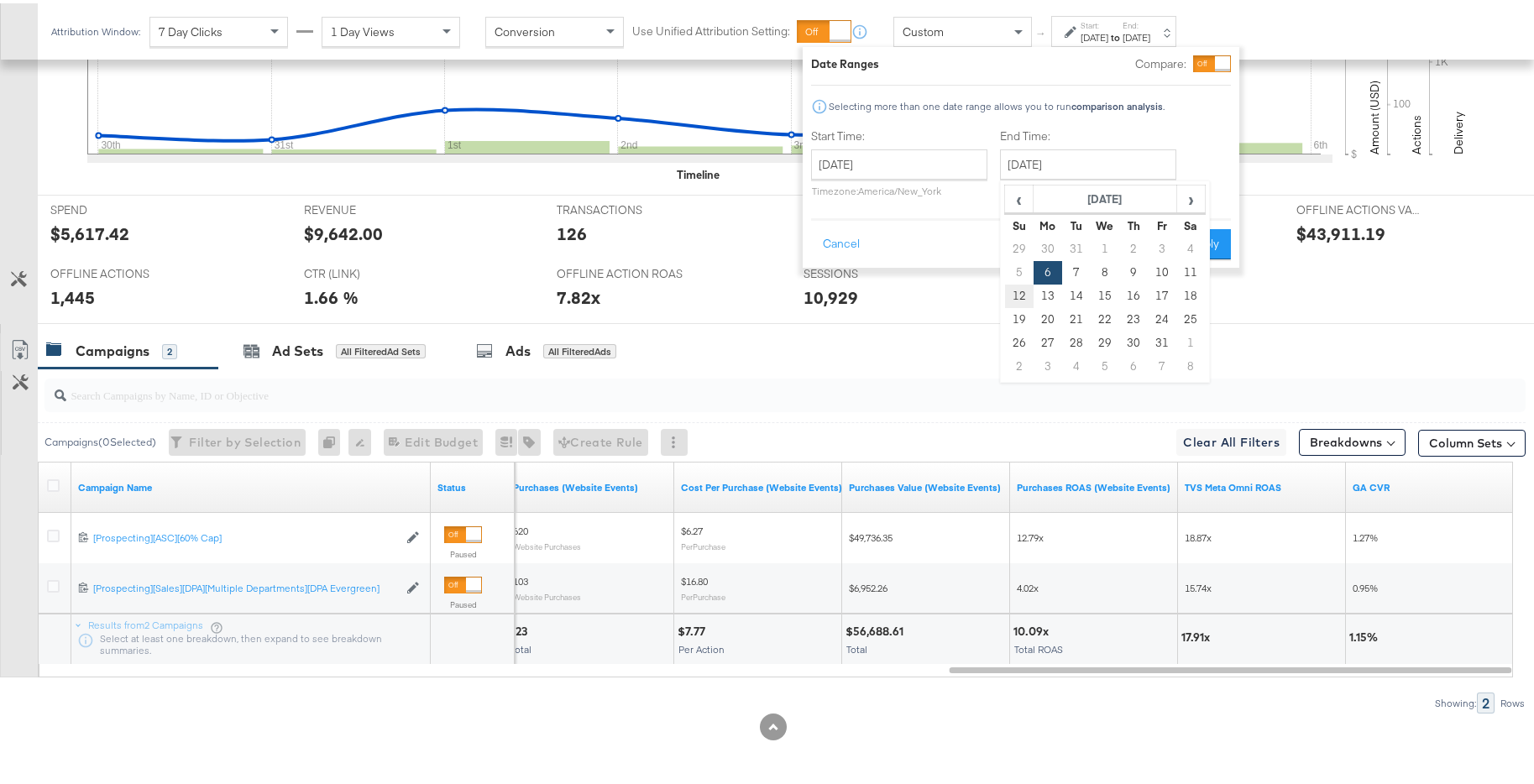
click at [1019, 288] on td "12" at bounding box center [1019, 293] width 29 height 23
type input "[DATE]"
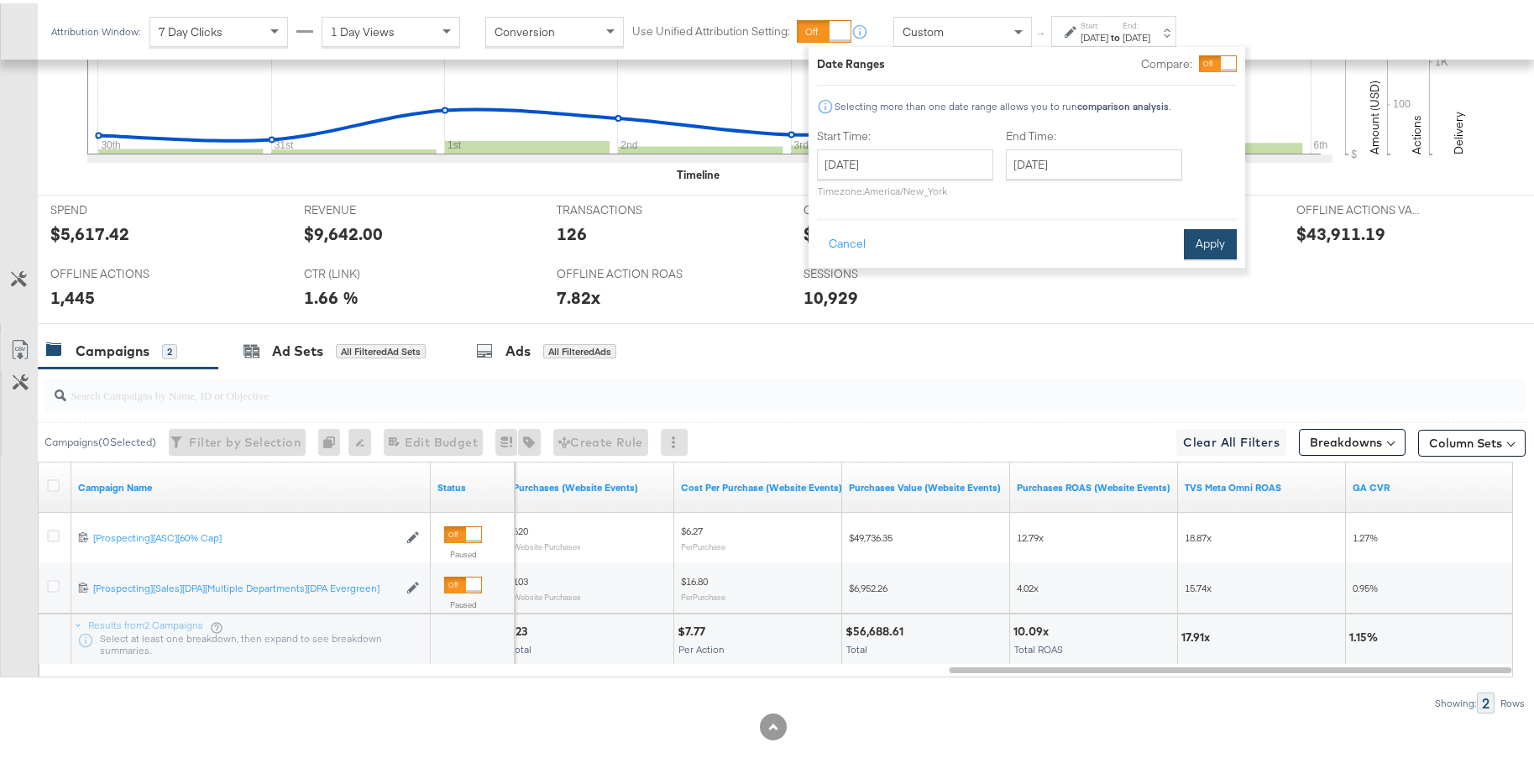
click at [1187, 244] on button "Apply" at bounding box center [1210, 241] width 53 height 30
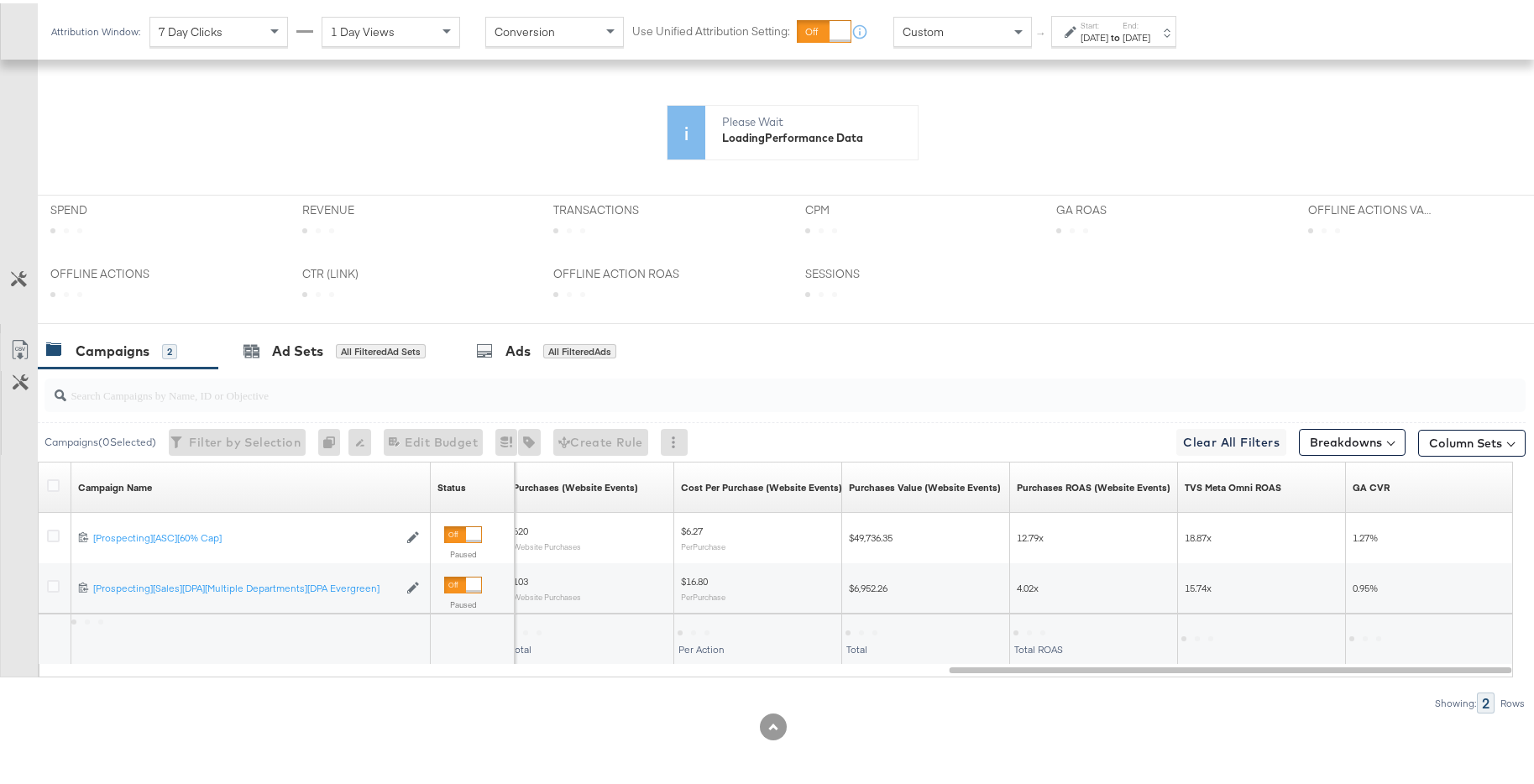
scroll to position [552, 0]
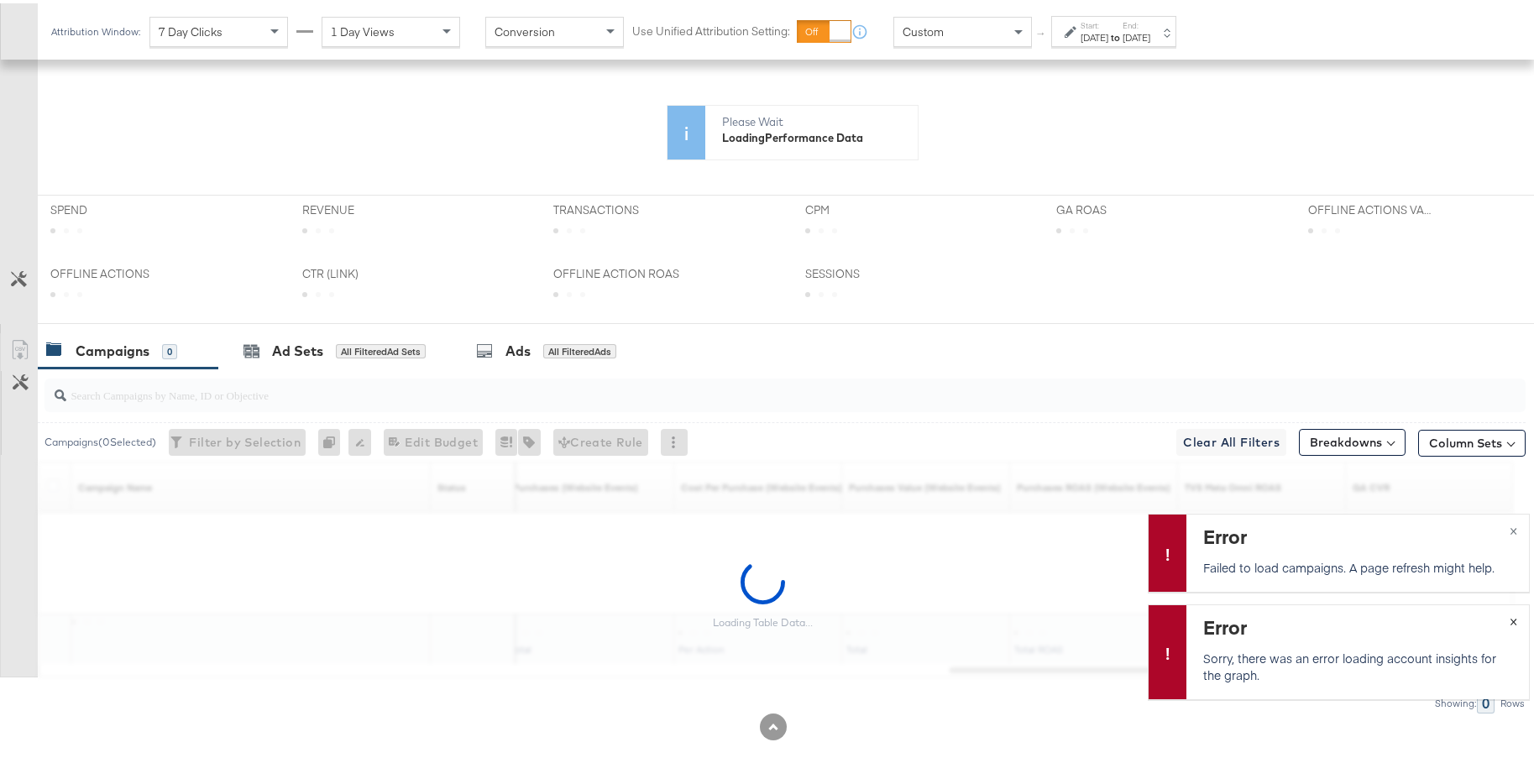
click at [1510, 625] on span "×" at bounding box center [1513, 616] width 8 height 19
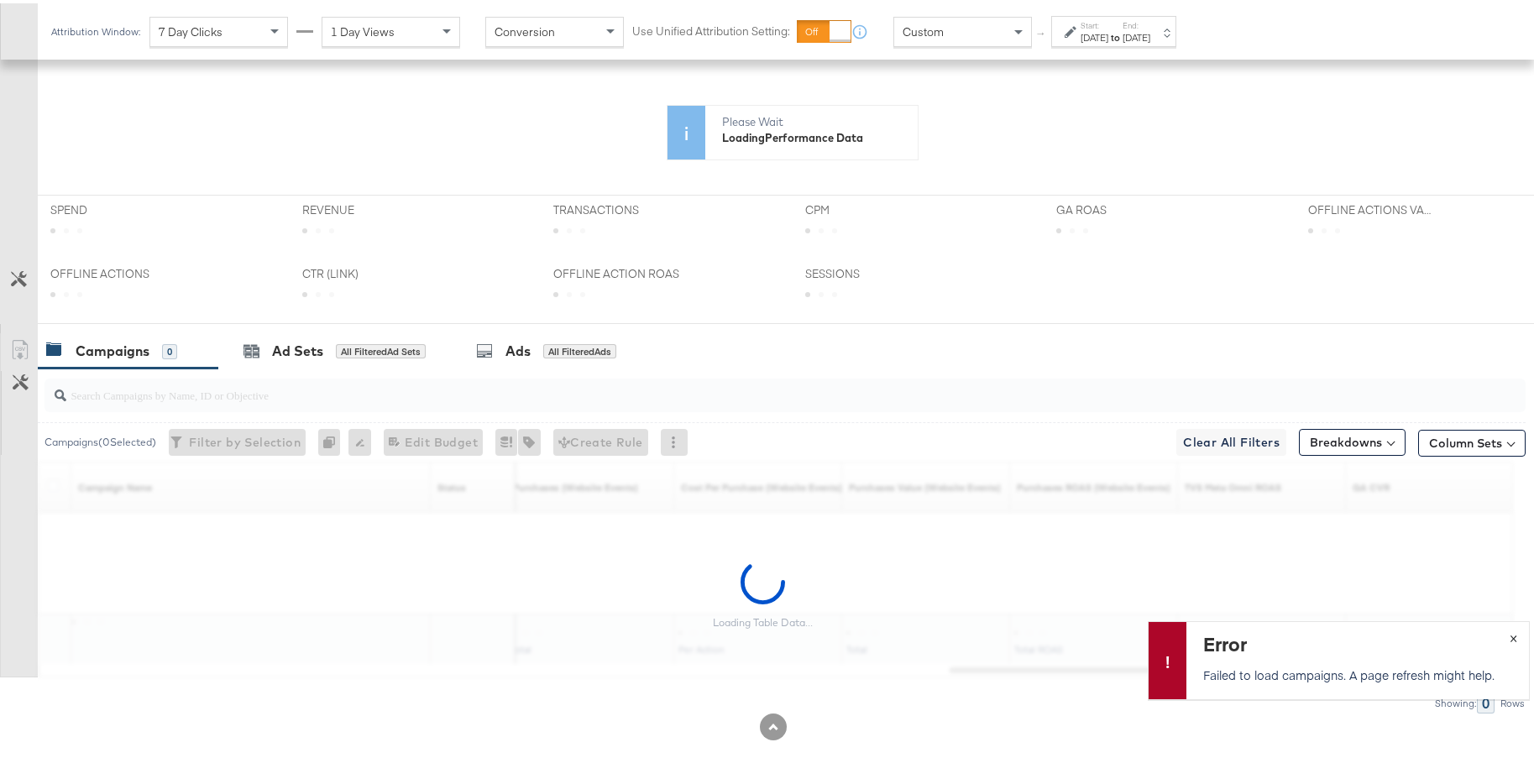
click at [1510, 632] on span "×" at bounding box center [1513, 633] width 8 height 19
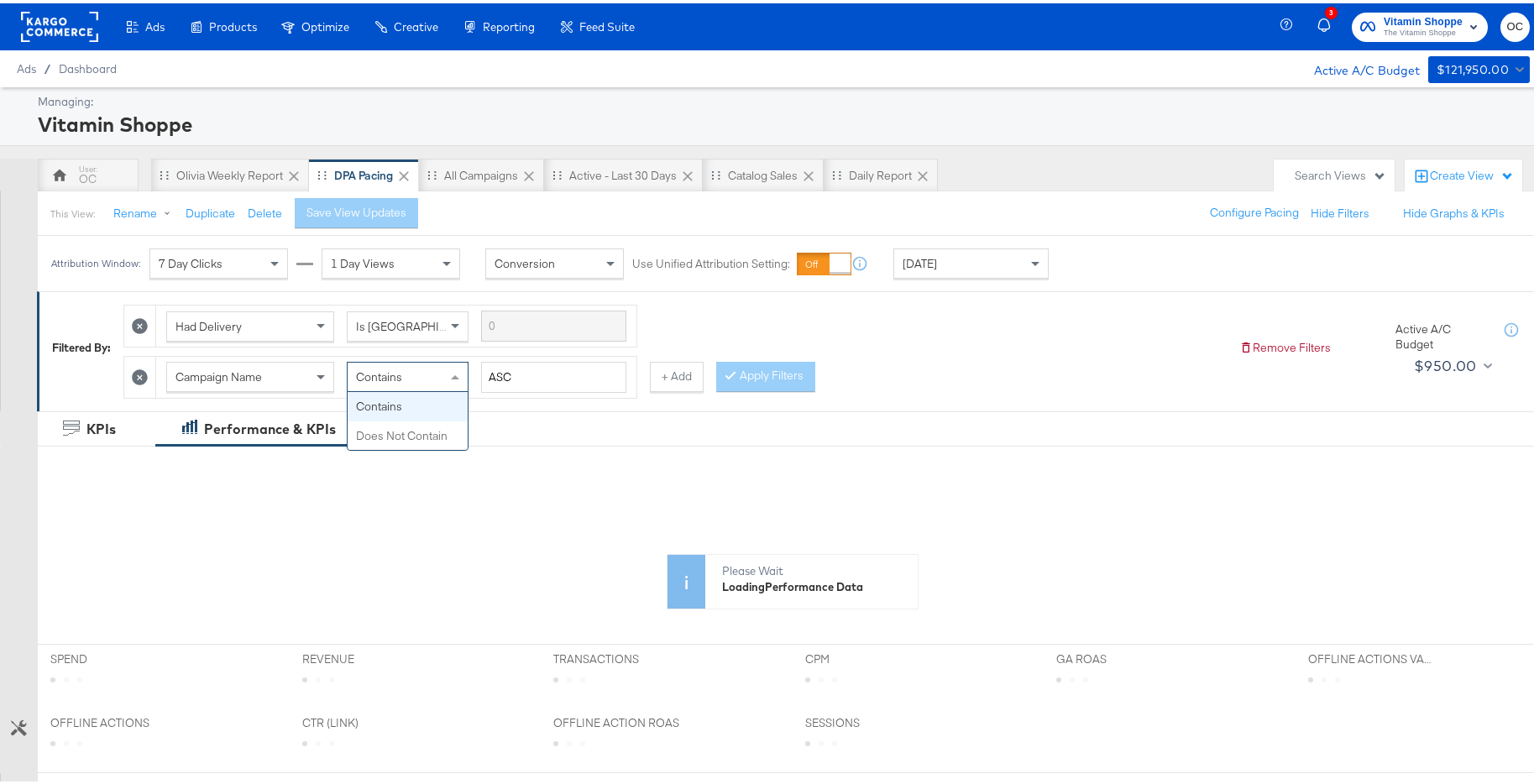
click at [443, 376] on div "Contains" at bounding box center [408, 373] width 120 height 28
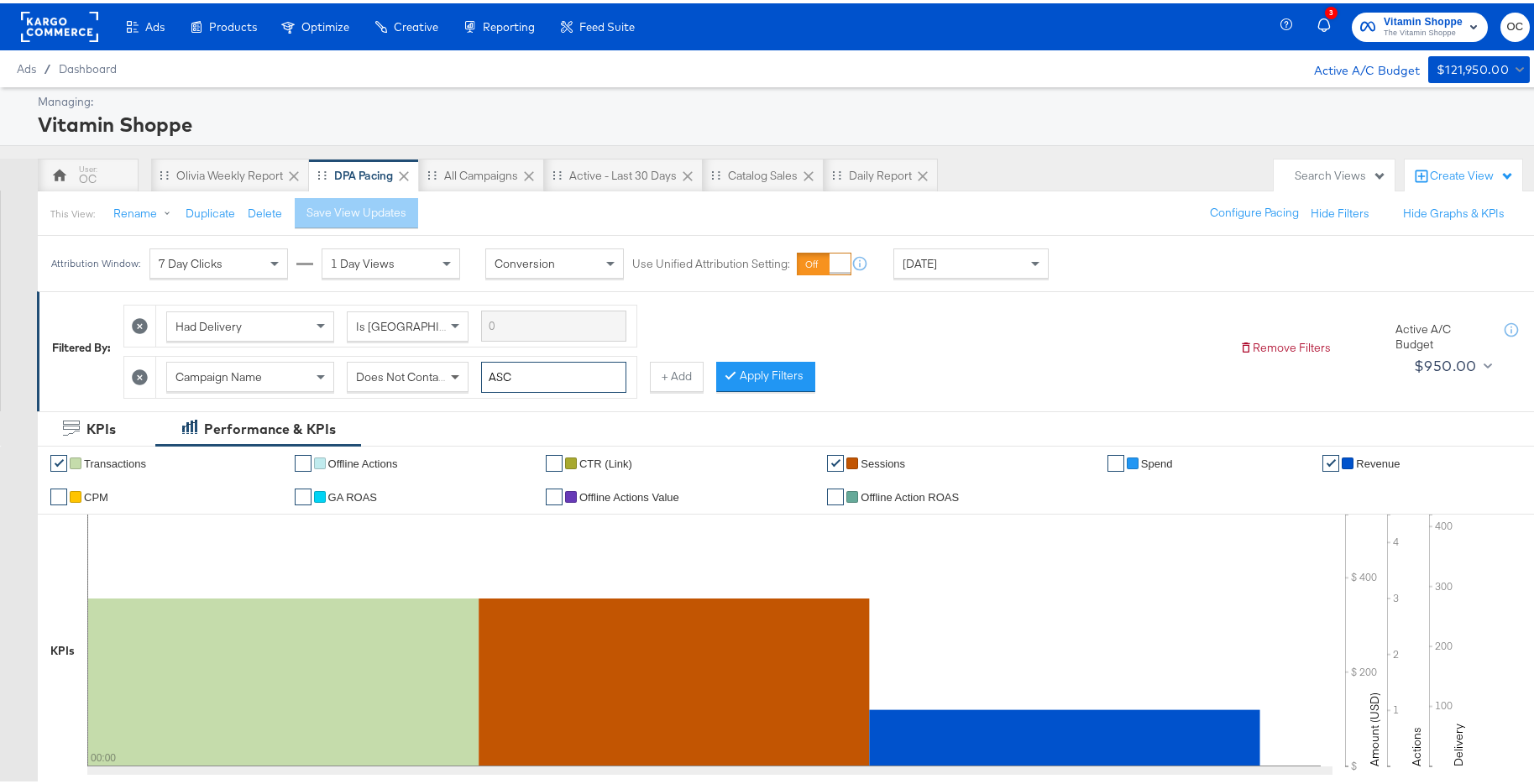
drag, startPoint x: 546, startPoint y: 379, endPoint x: 463, endPoint y: 370, distance: 83.5
click at [463, 370] on div "Campaign Name Does Not Contain ASC" at bounding box center [396, 374] width 460 height 31
type input "plv"
drag, startPoint x: 757, startPoint y: 372, endPoint x: 670, endPoint y: 393, distance: 89.5
click at [757, 372] on button "Apply Filters" at bounding box center [765, 373] width 99 height 30
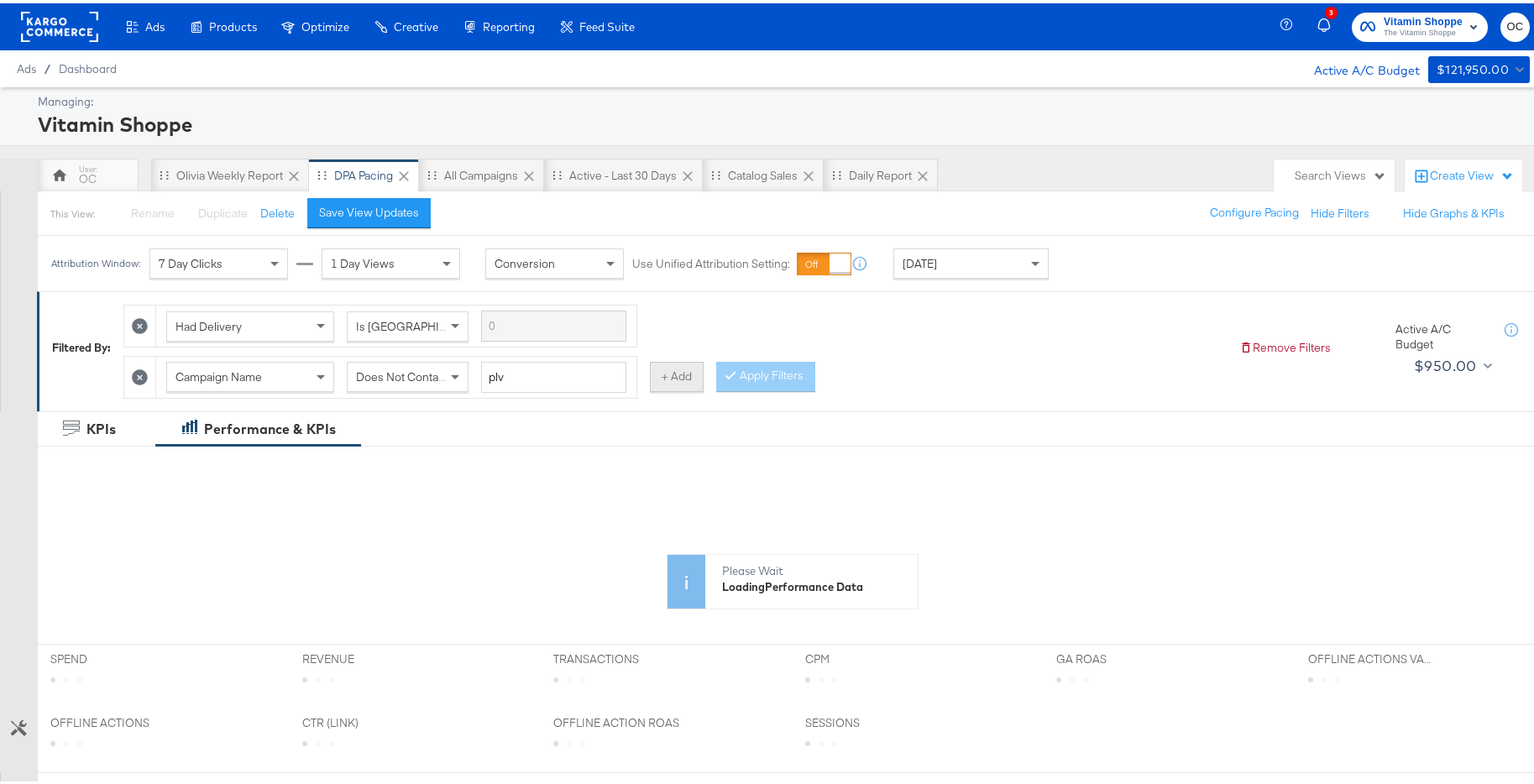
click at [675, 371] on button "+ Add" at bounding box center [677, 373] width 54 height 30
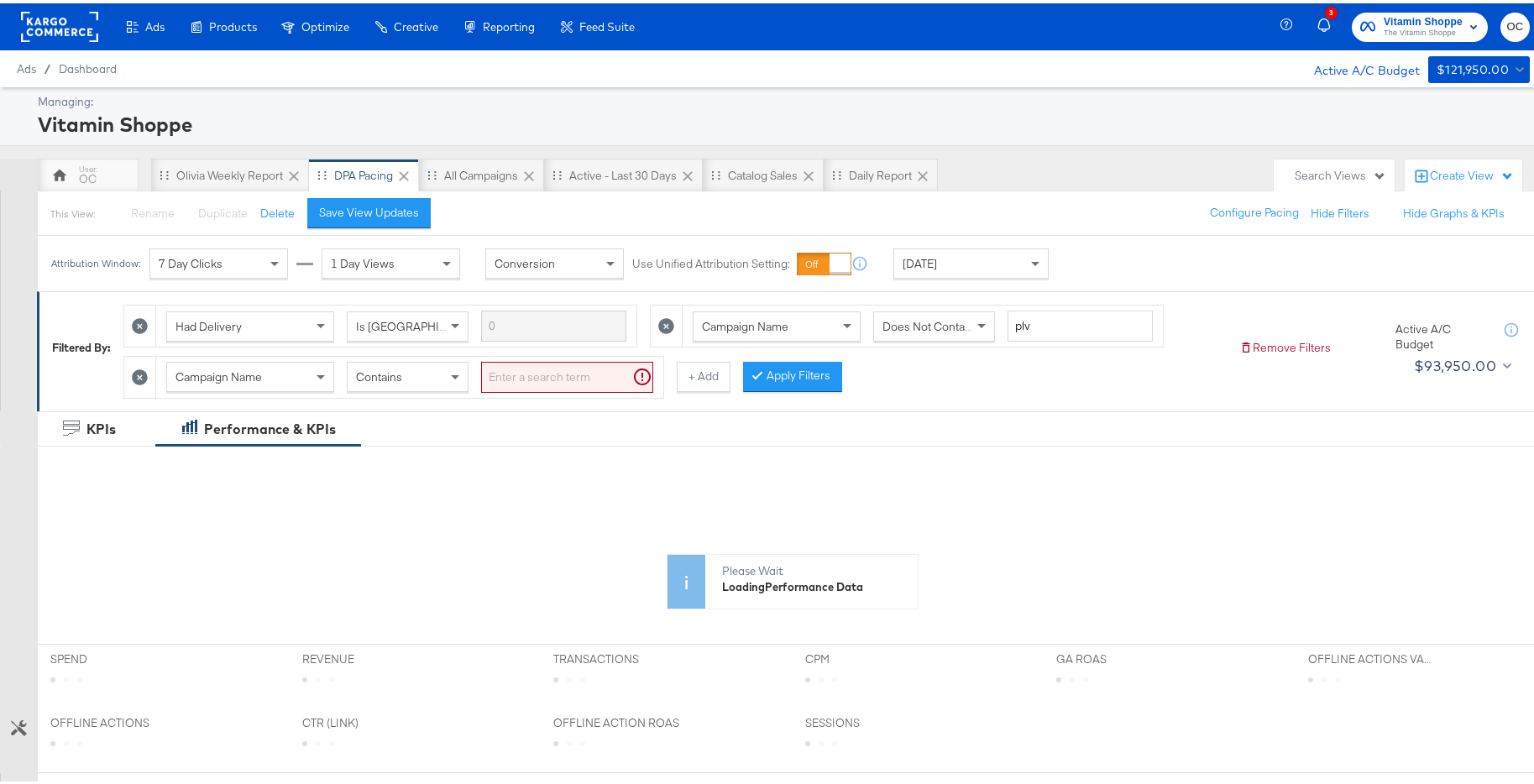
click at [415, 375] on div "Contains" at bounding box center [408, 373] width 120 height 28
click at [567, 375] on input "search" at bounding box center [567, 374] width 172 height 31
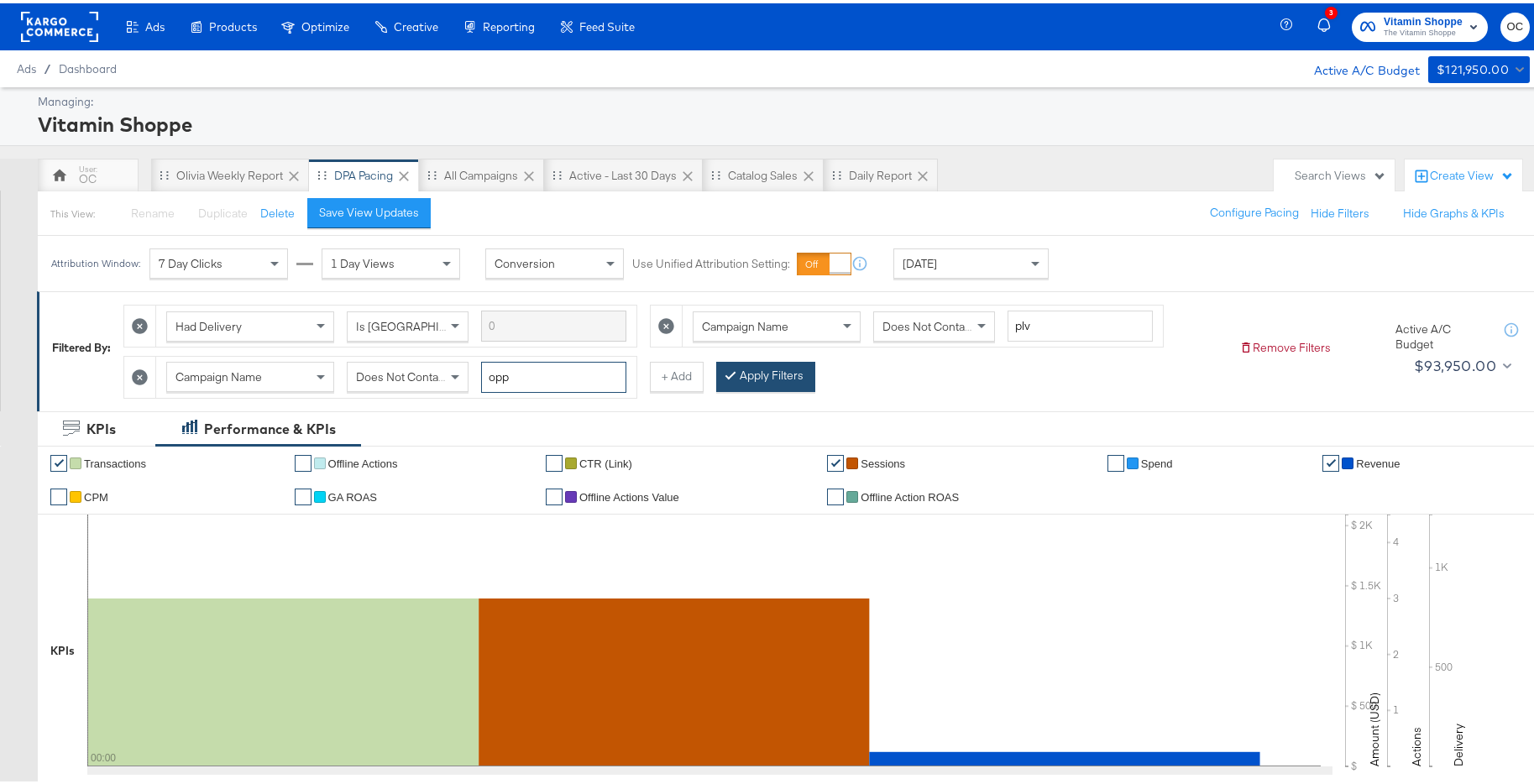
type input "opp"
click at [777, 379] on button "Apply Filters" at bounding box center [765, 373] width 99 height 30
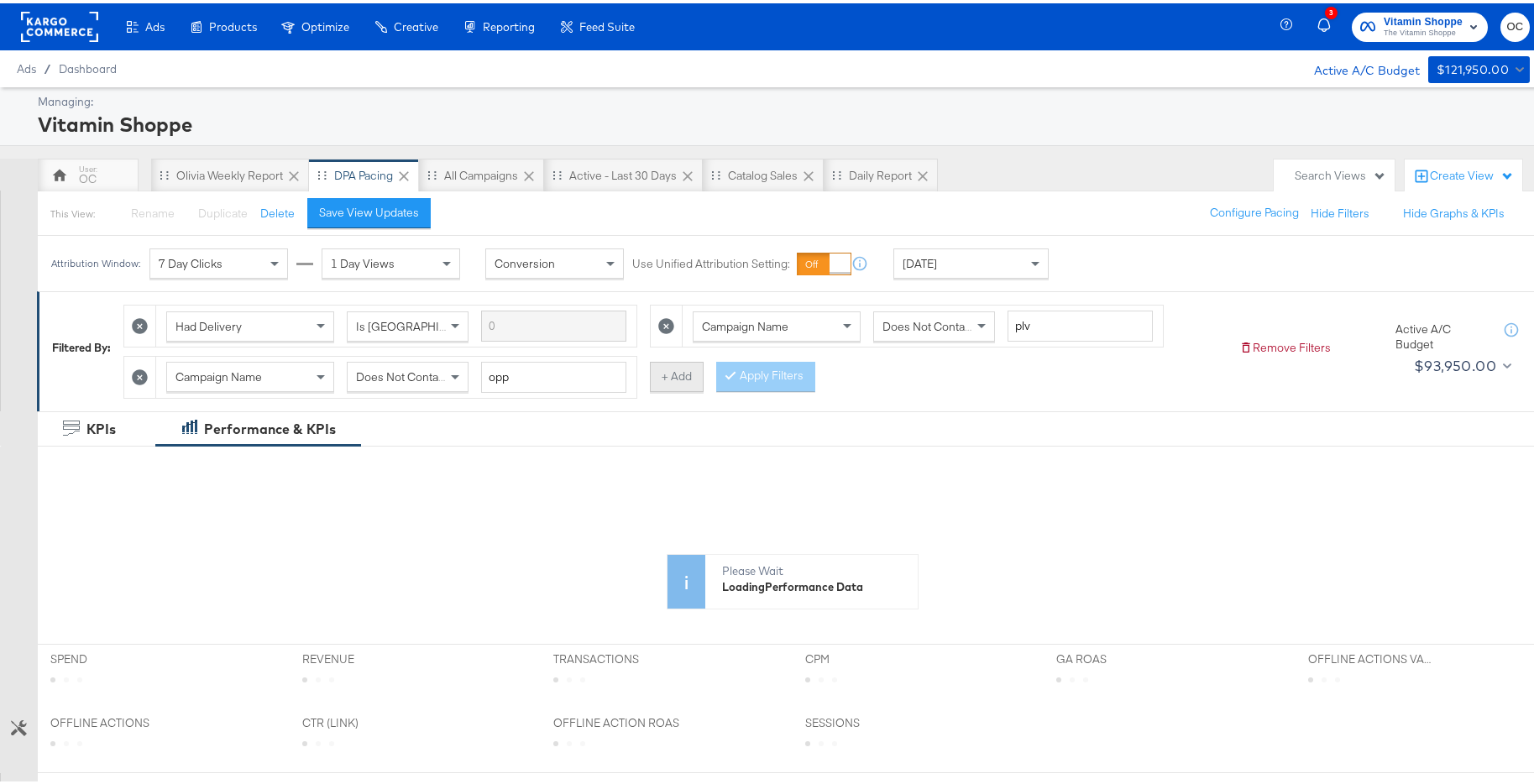
click at [669, 383] on button "+ Add" at bounding box center [677, 373] width 54 height 30
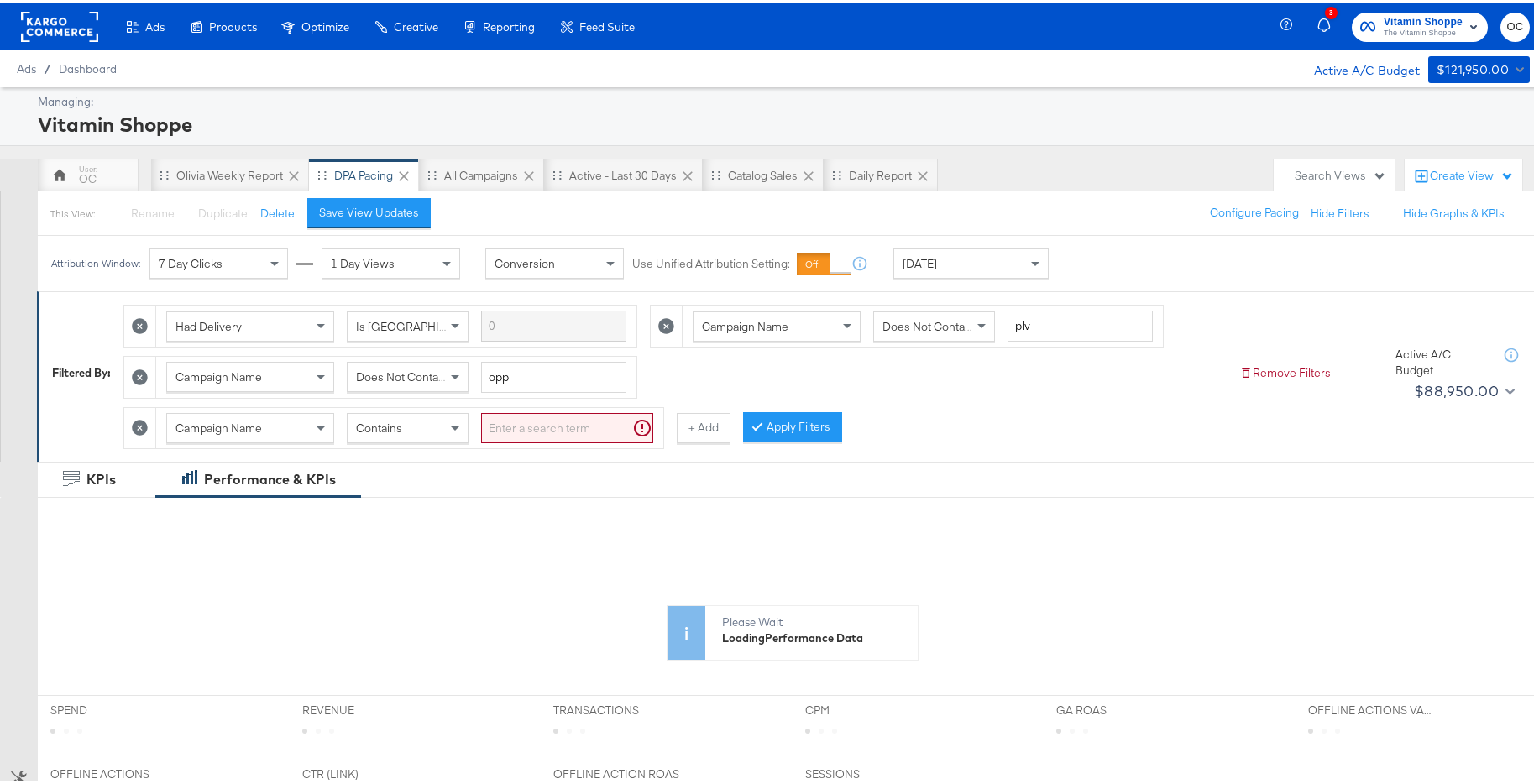
click at [444, 414] on div "Contains" at bounding box center [408, 424] width 120 height 28
click at [531, 417] on input "search" at bounding box center [567, 425] width 172 height 31
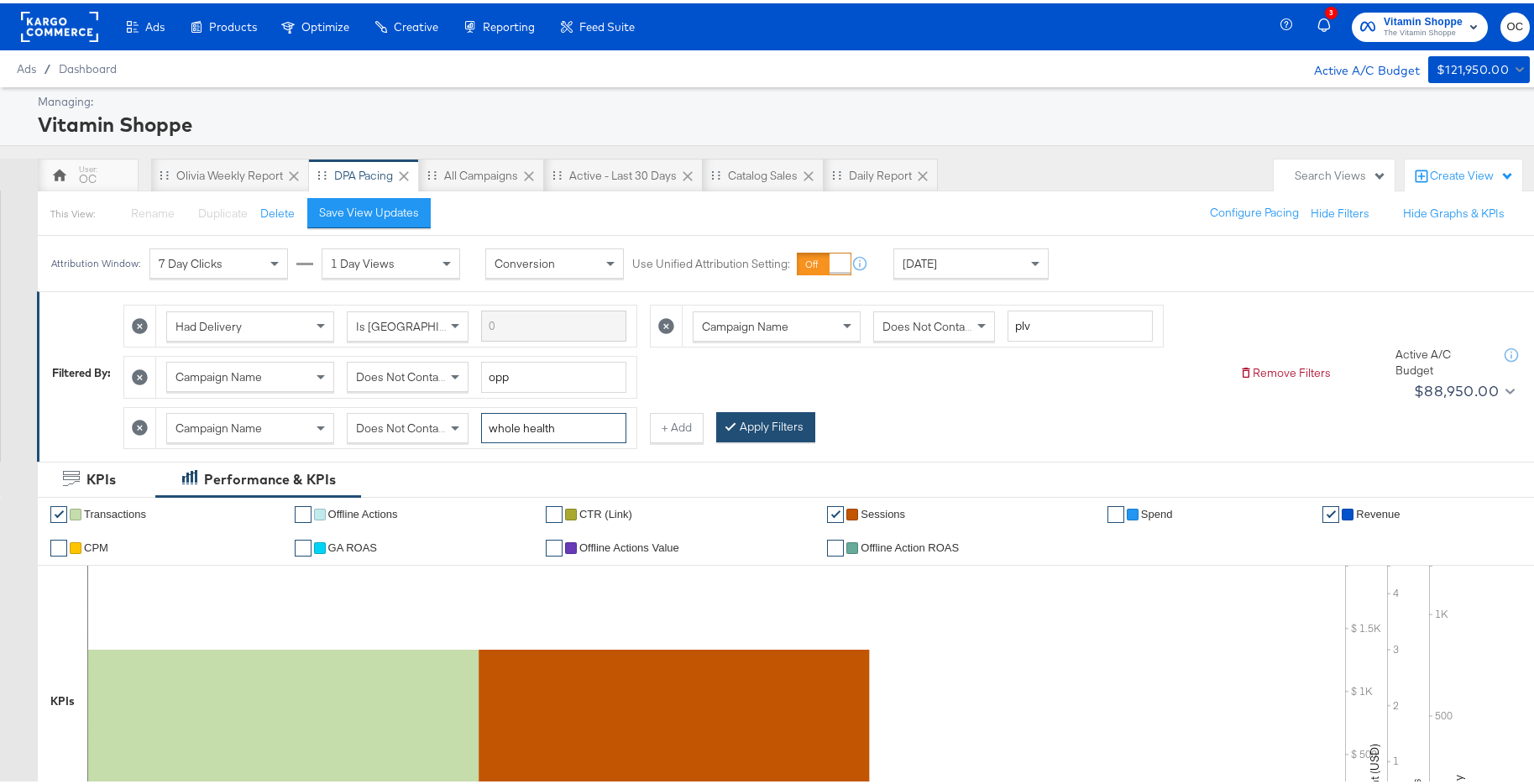
type input "whole health"
click at [778, 420] on button "Apply Filters" at bounding box center [765, 424] width 99 height 30
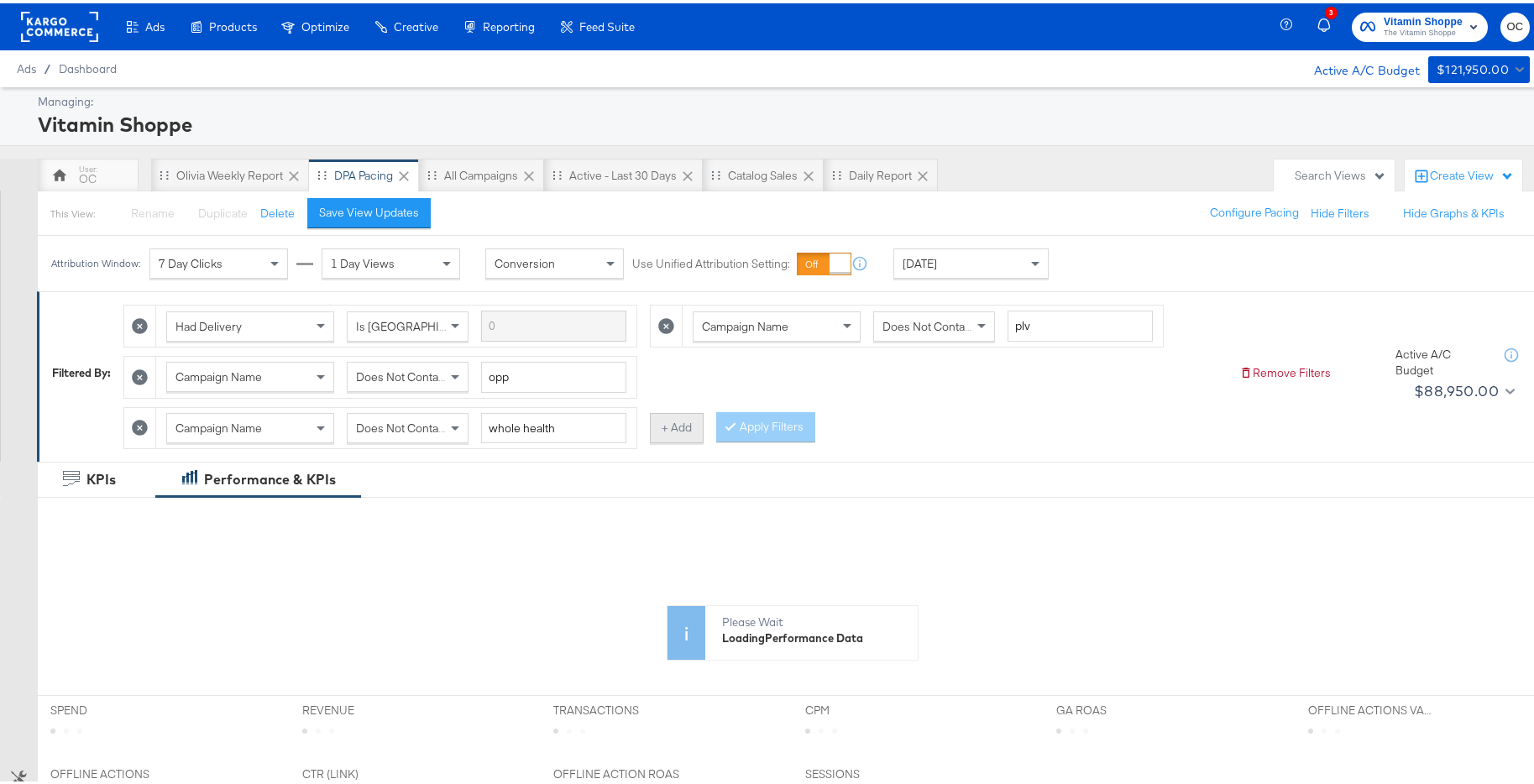
click at [672, 428] on button "+ Add" at bounding box center [677, 424] width 54 height 30
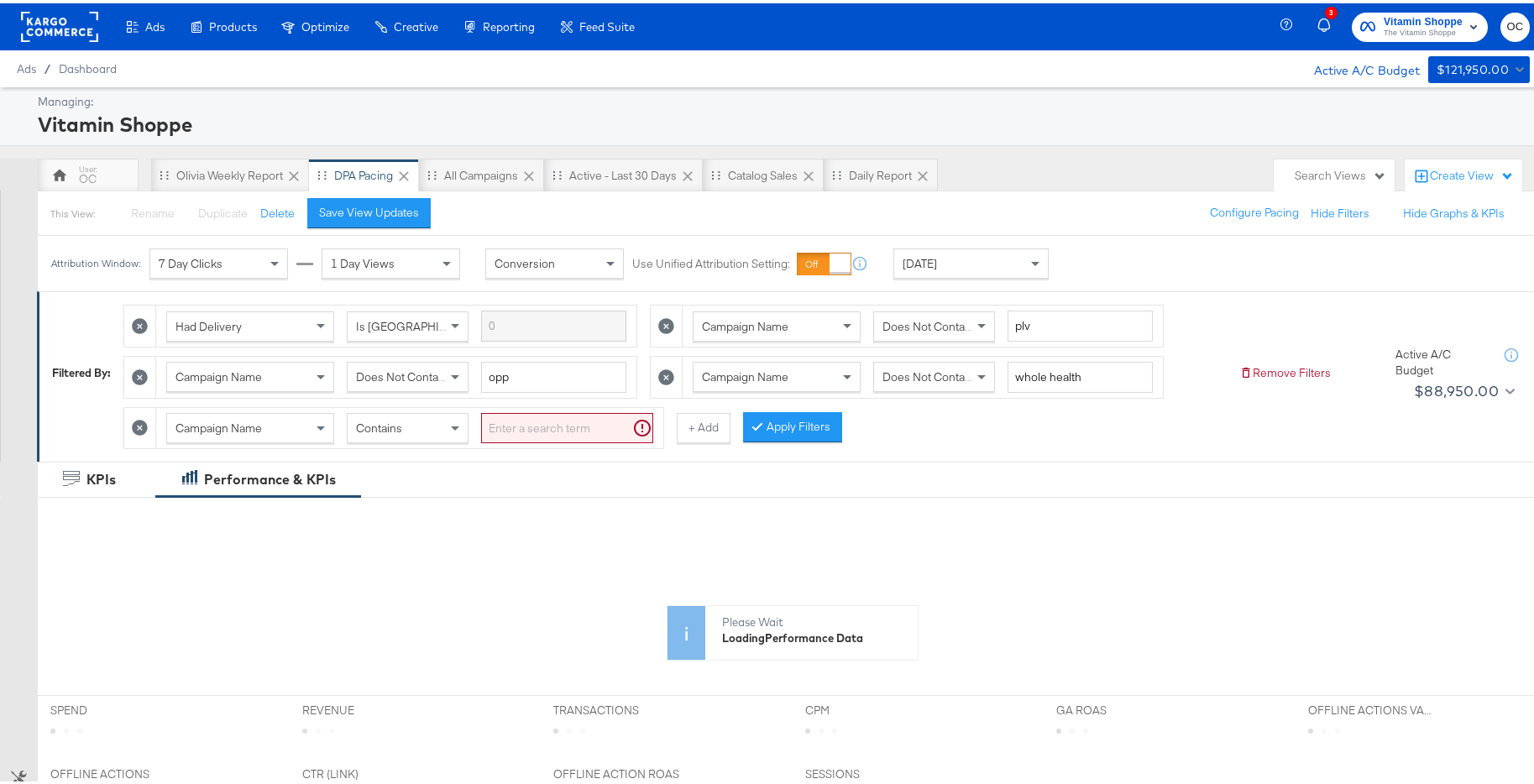
click at [414, 434] on div "Contains" at bounding box center [408, 424] width 120 height 28
click at [543, 425] on input "search" at bounding box center [567, 425] width 172 height 31
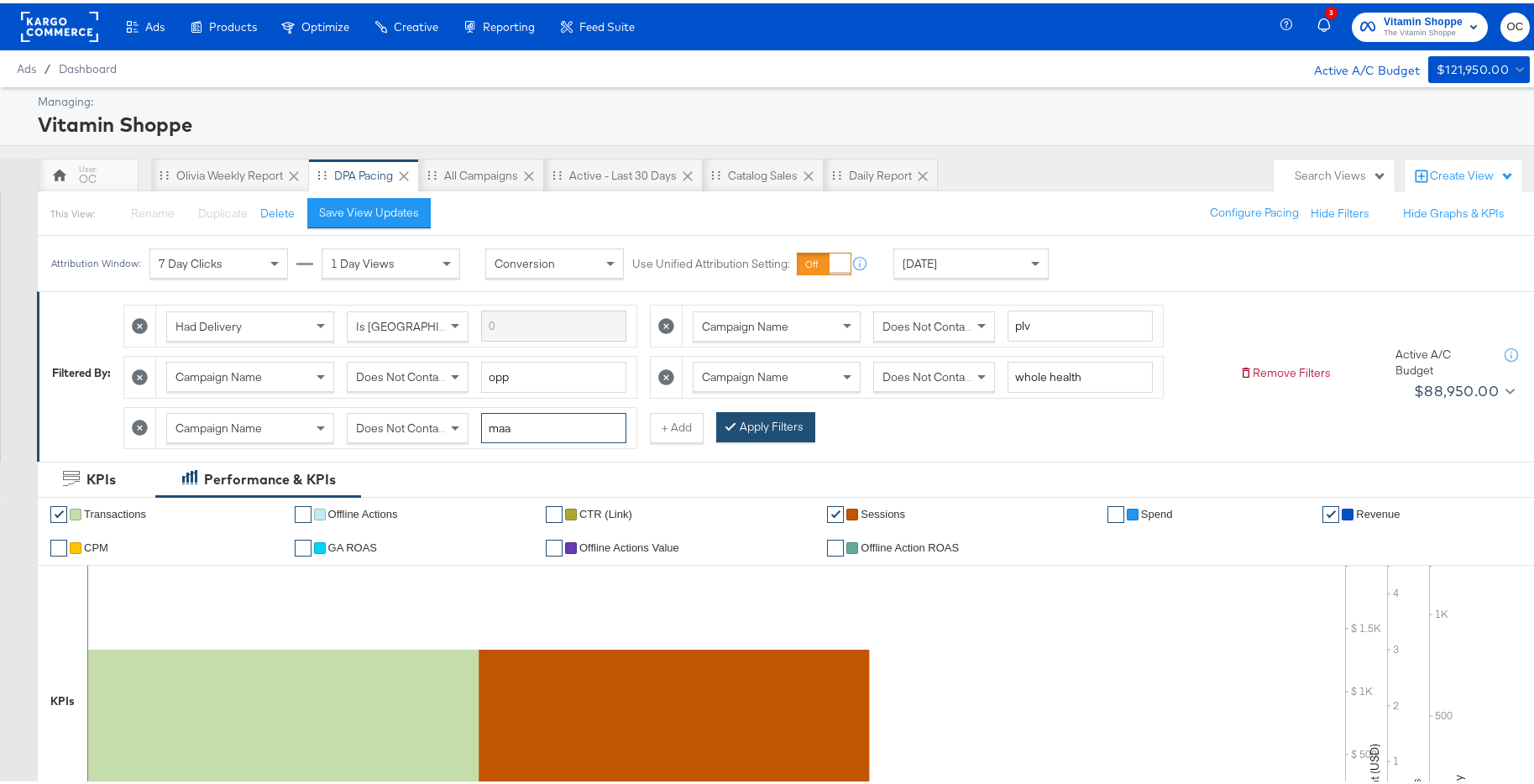
type input "maa"
click at [781, 425] on button "Apply Filters" at bounding box center [765, 424] width 99 height 30
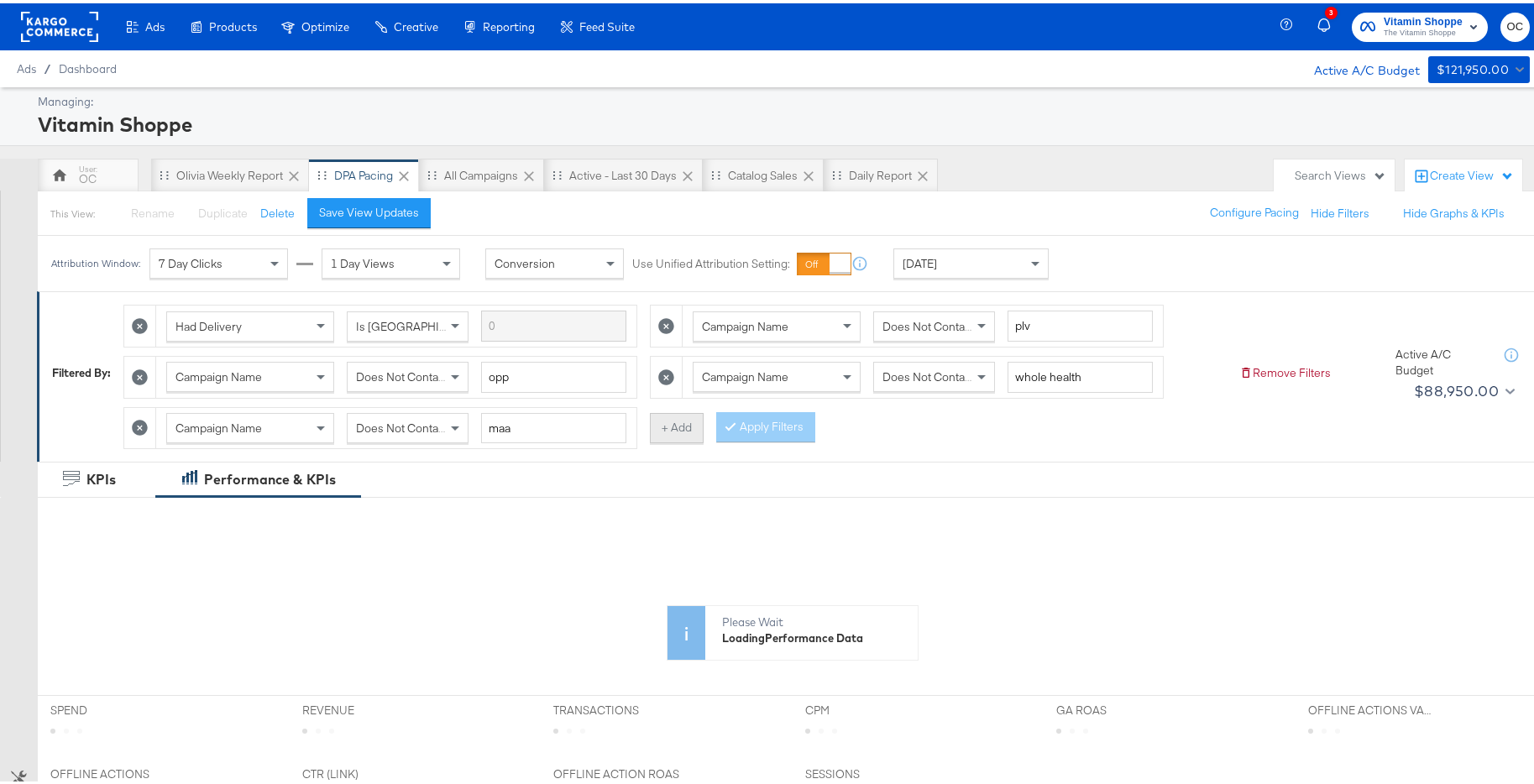
click at [665, 426] on button "+ Add" at bounding box center [677, 424] width 54 height 30
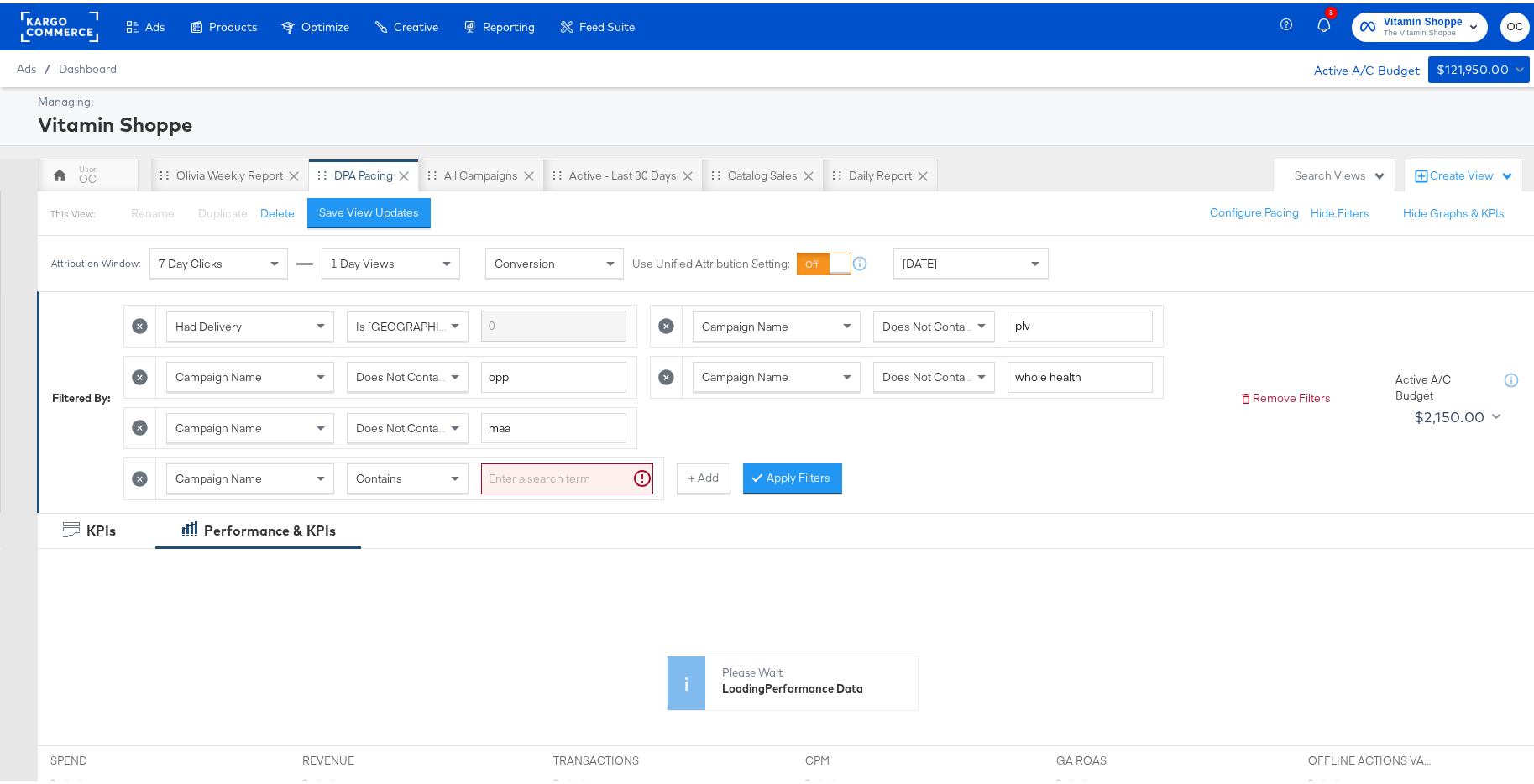
click at [400, 473] on span "Contains" at bounding box center [378, 476] width 46 height 16
click at [546, 473] on input "search" at bounding box center [567, 476] width 172 height 31
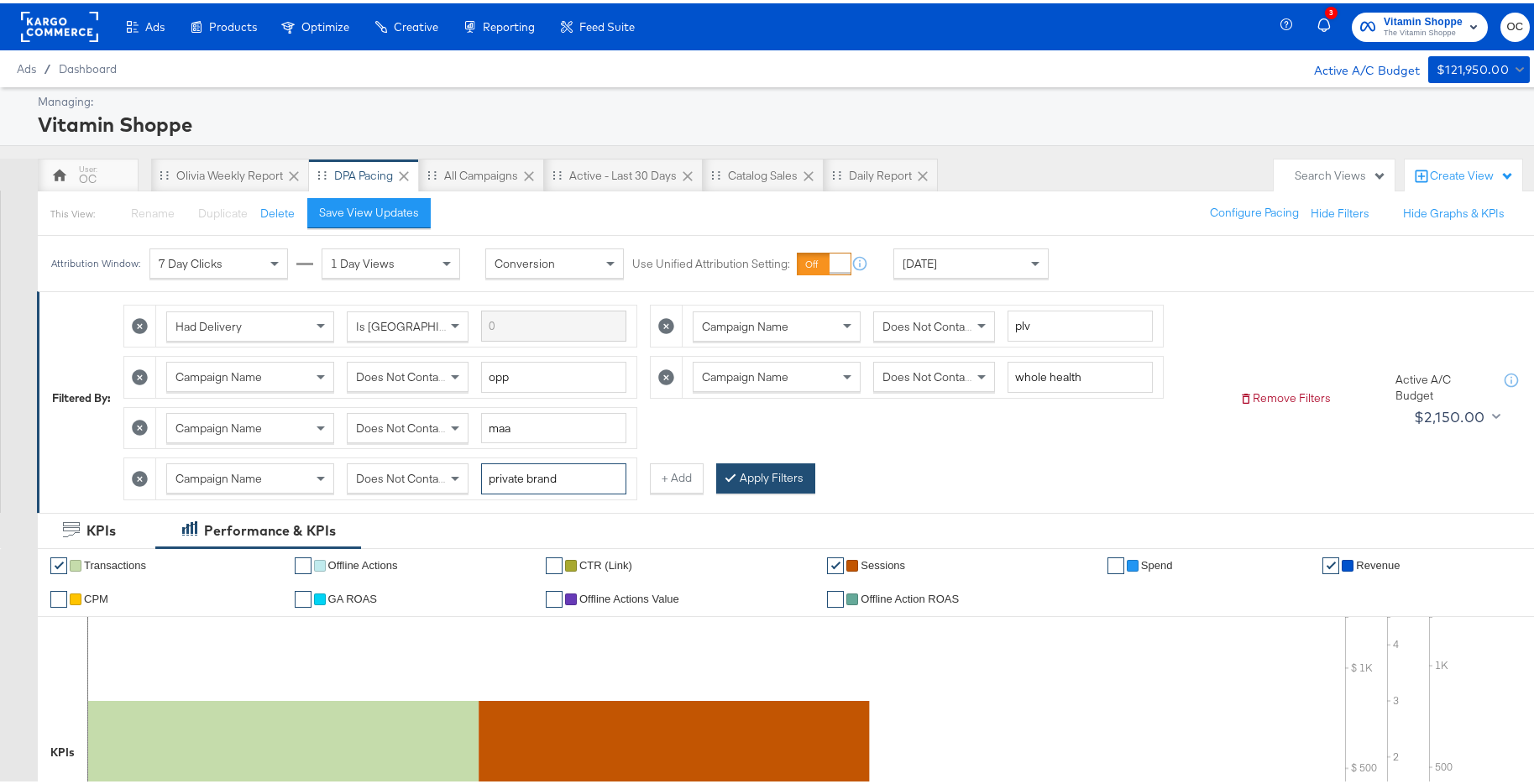
type input "private brand"
click at [750, 489] on button "Apply Filters" at bounding box center [765, 475] width 99 height 30
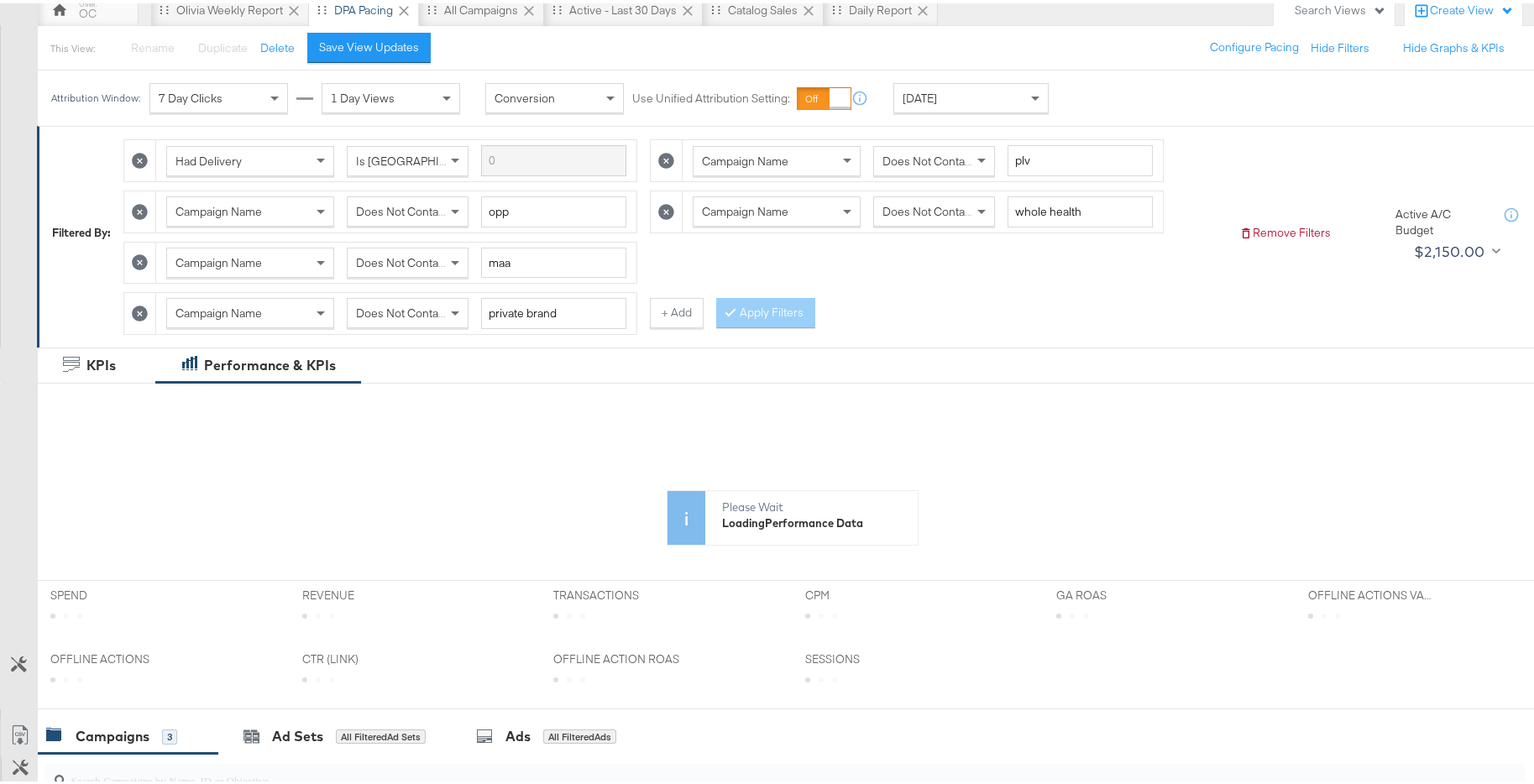
scroll to position [77, 0]
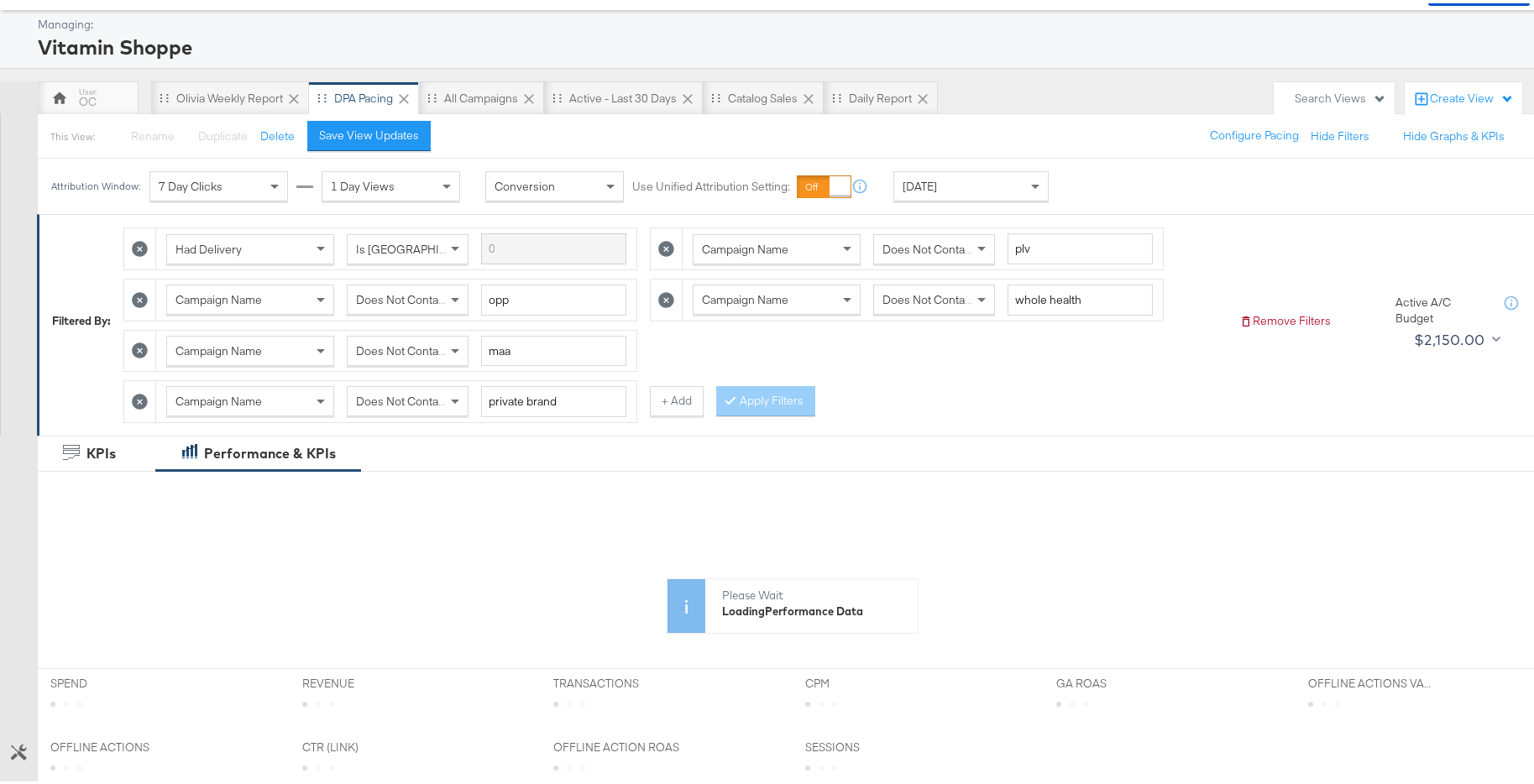
click at [965, 184] on div "[DATE]" at bounding box center [972, 182] width 154 height 28
click at [966, 198] on div "Custom" at bounding box center [963, 183] width 138 height 30
click at [1076, 187] on icon at bounding box center [1071, 184] width 12 height 12
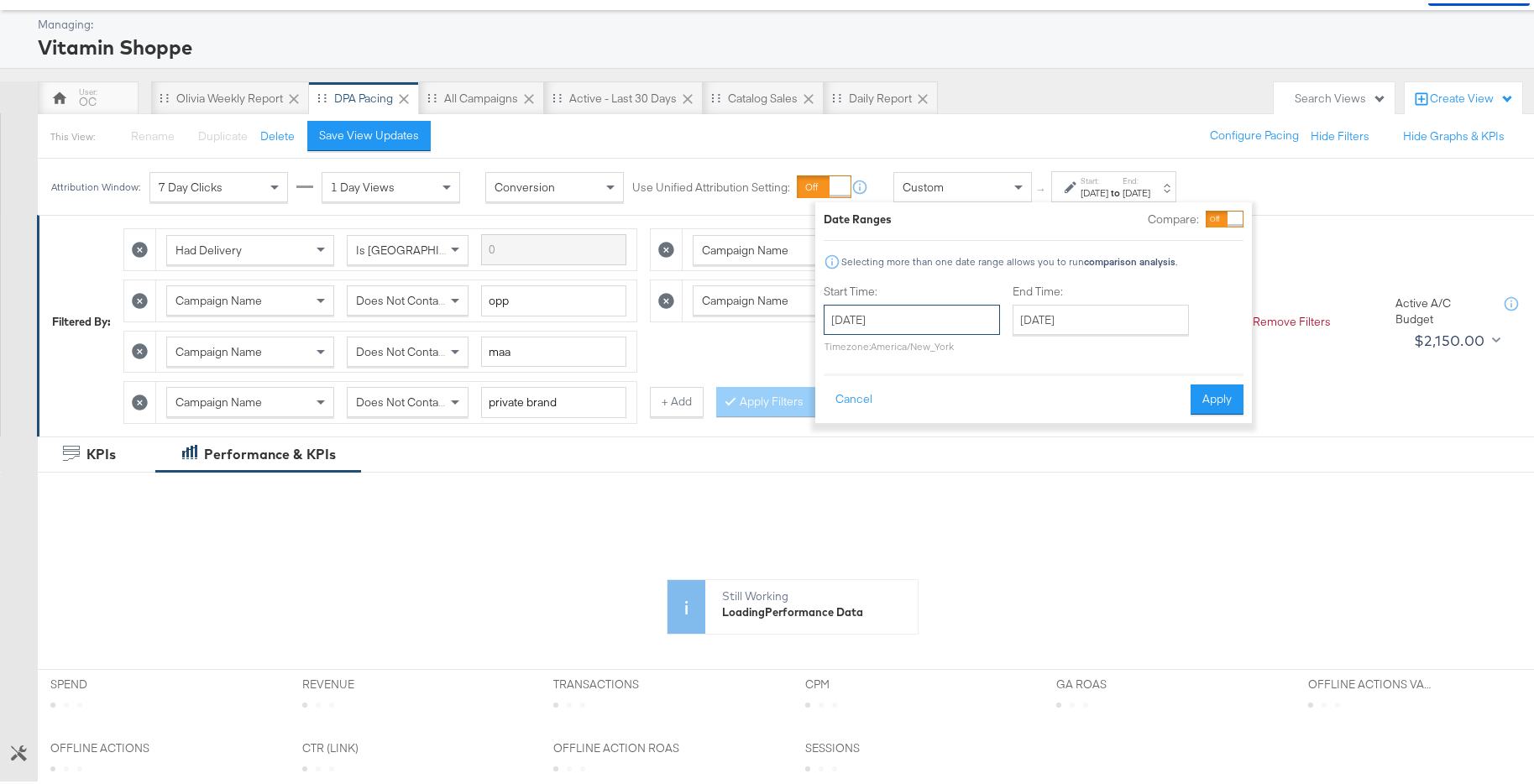
click at [883, 313] on input "[DATE]" at bounding box center [912, 316] width 176 height 30
click at [840, 359] on span "‹" at bounding box center [843, 351] width 26 height 25
click at [840, 357] on span "‹" at bounding box center [843, 351] width 26 height 25
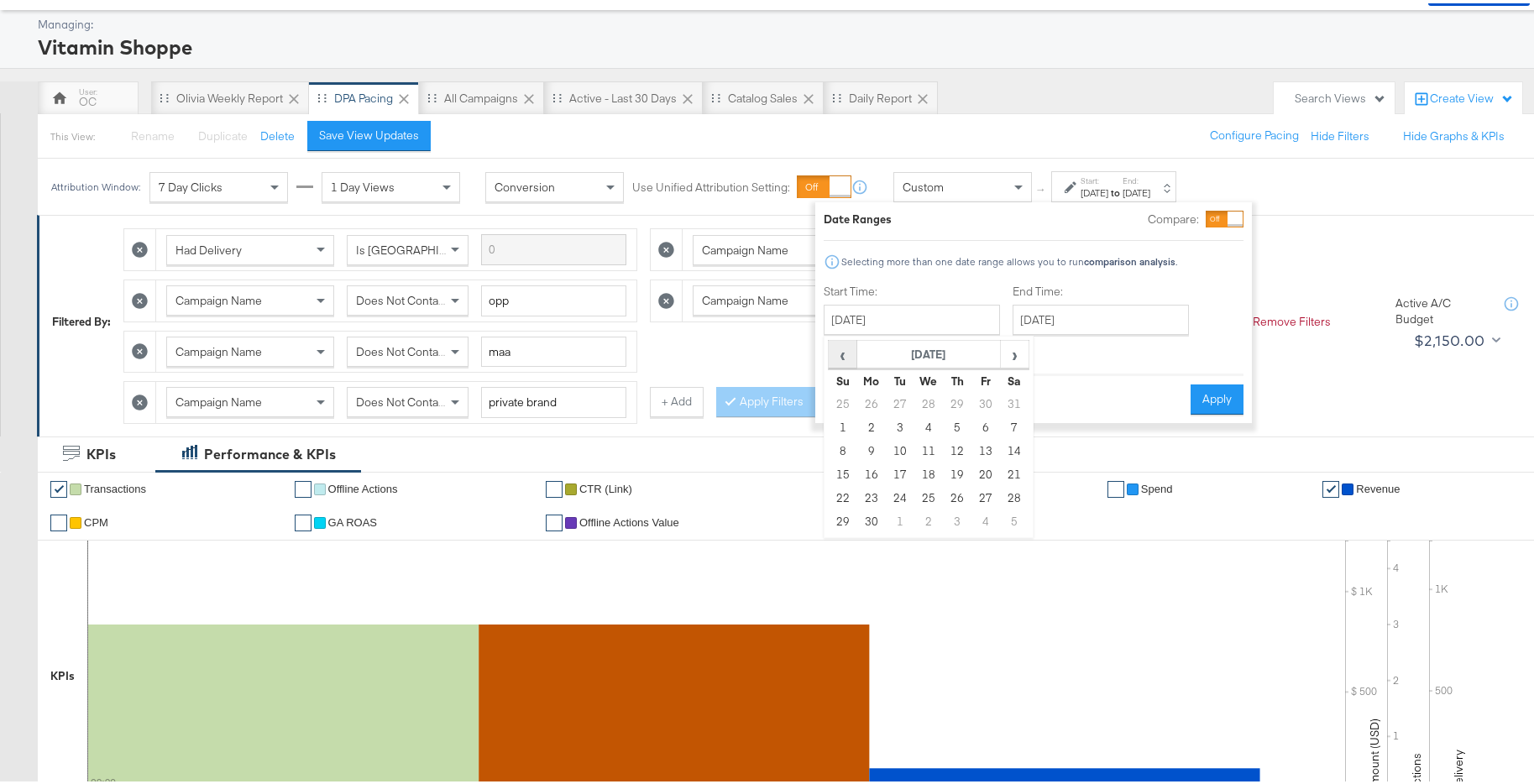
click at [840, 357] on span "‹" at bounding box center [843, 351] width 26 height 25
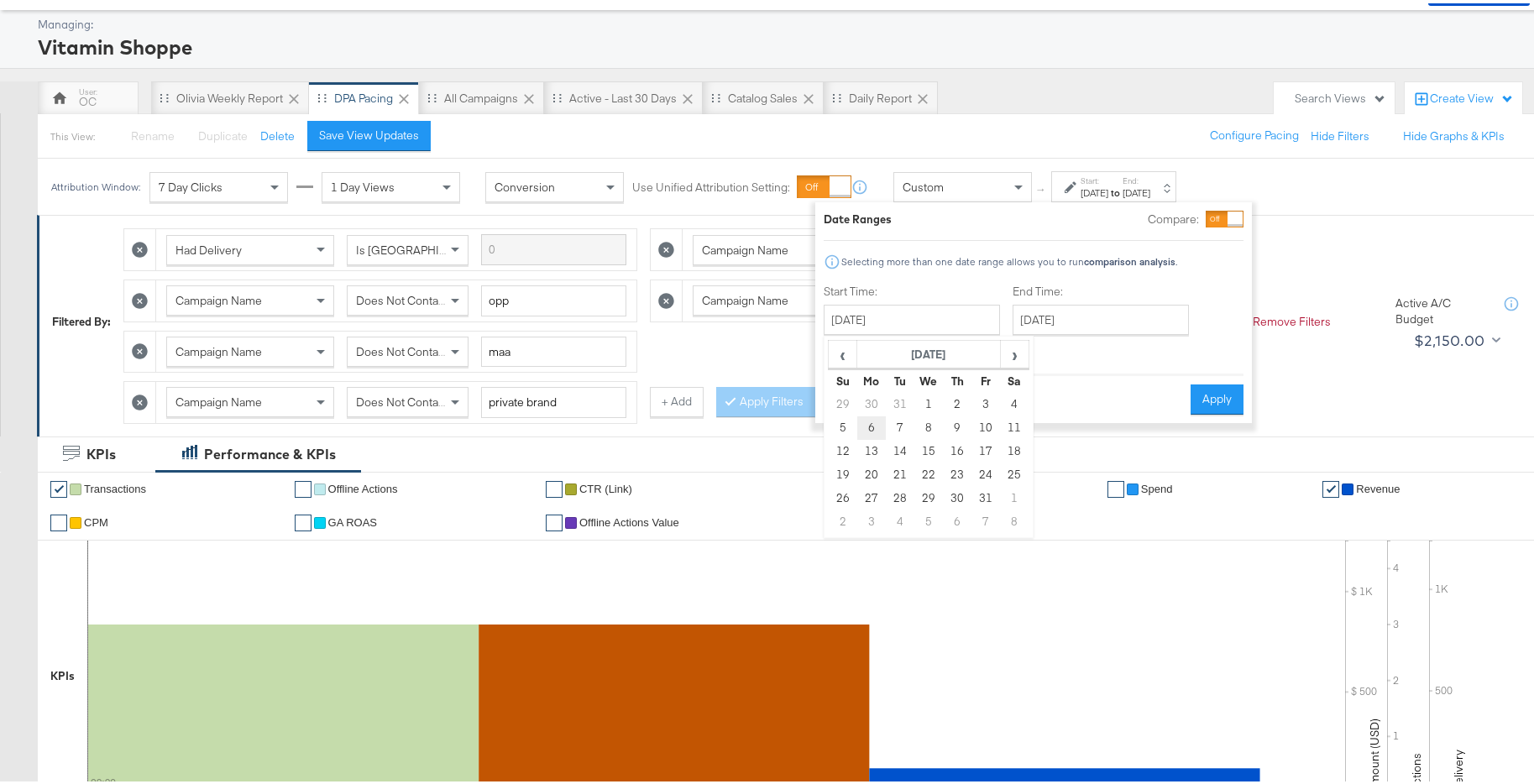
click at [873, 429] on td "6" at bounding box center [872, 424] width 29 height 23
type input "[DATE]"
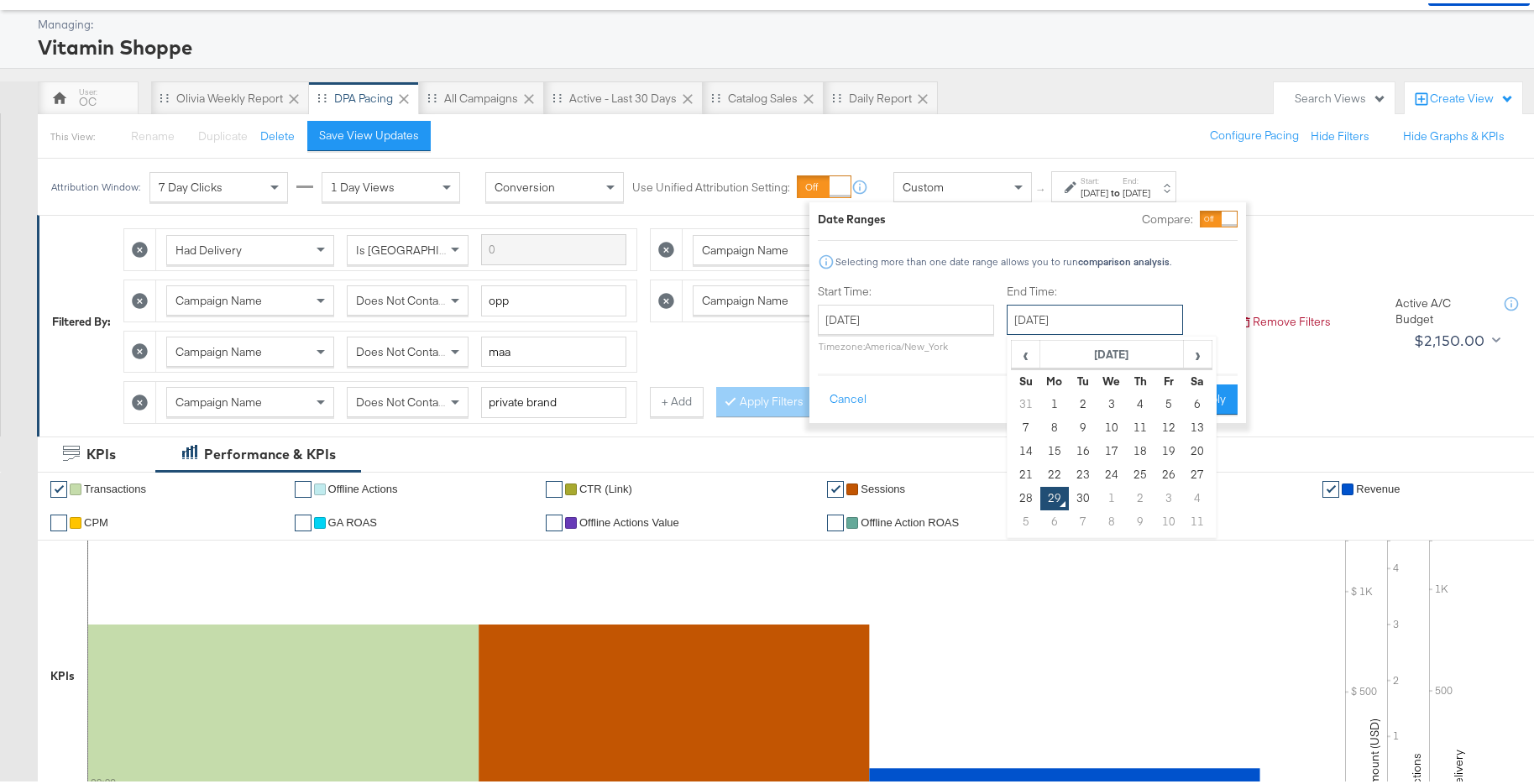
click at [1068, 320] on input "[DATE]" at bounding box center [1095, 316] width 176 height 30
click at [1017, 347] on span "‹" at bounding box center [1026, 351] width 26 height 25
click at [1017, 349] on span "‹" at bounding box center [1026, 351] width 26 height 25
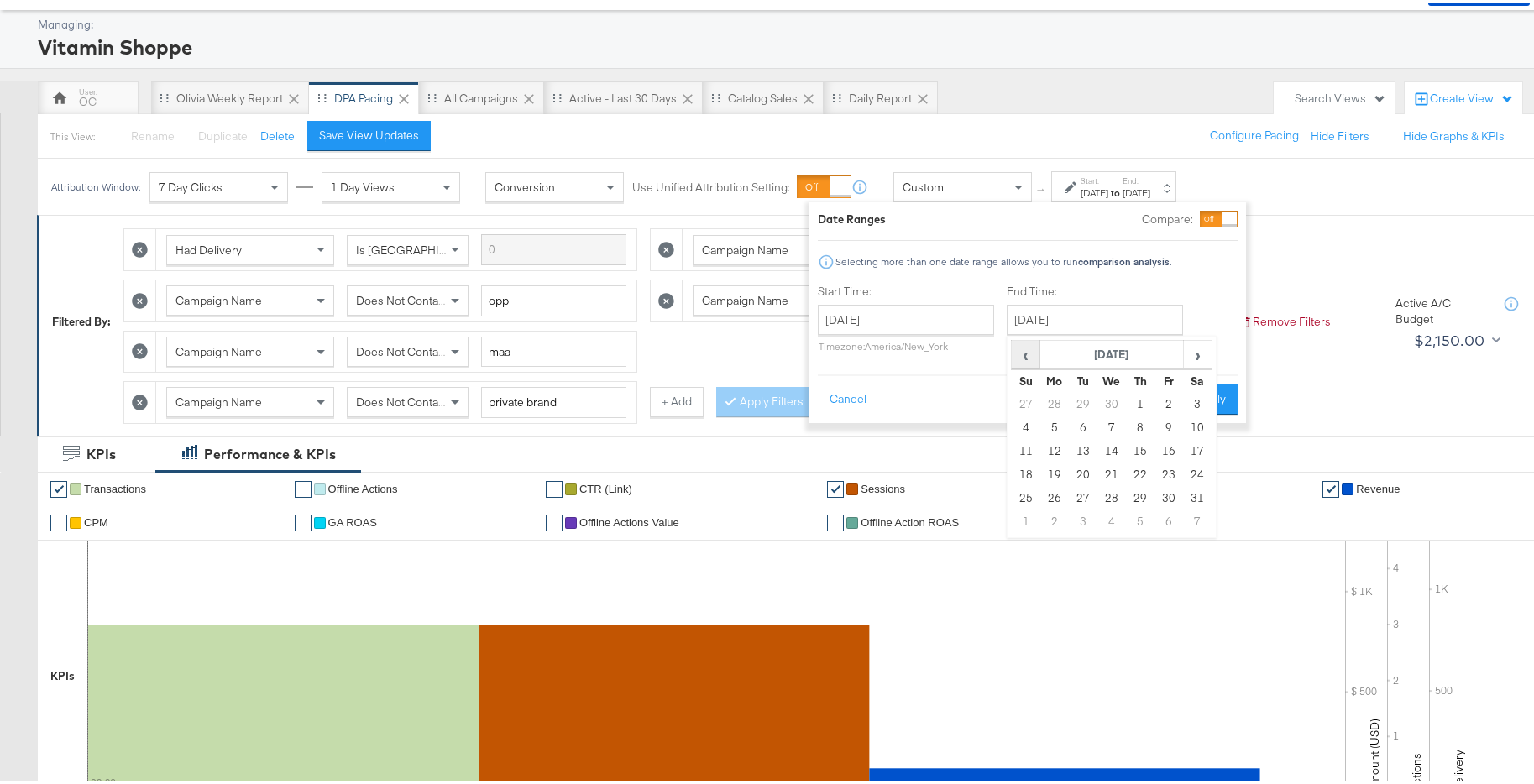
click at [1017, 349] on span "‹" at bounding box center [1026, 351] width 26 height 25
click at [1024, 448] on td "12" at bounding box center [1026, 448] width 29 height 23
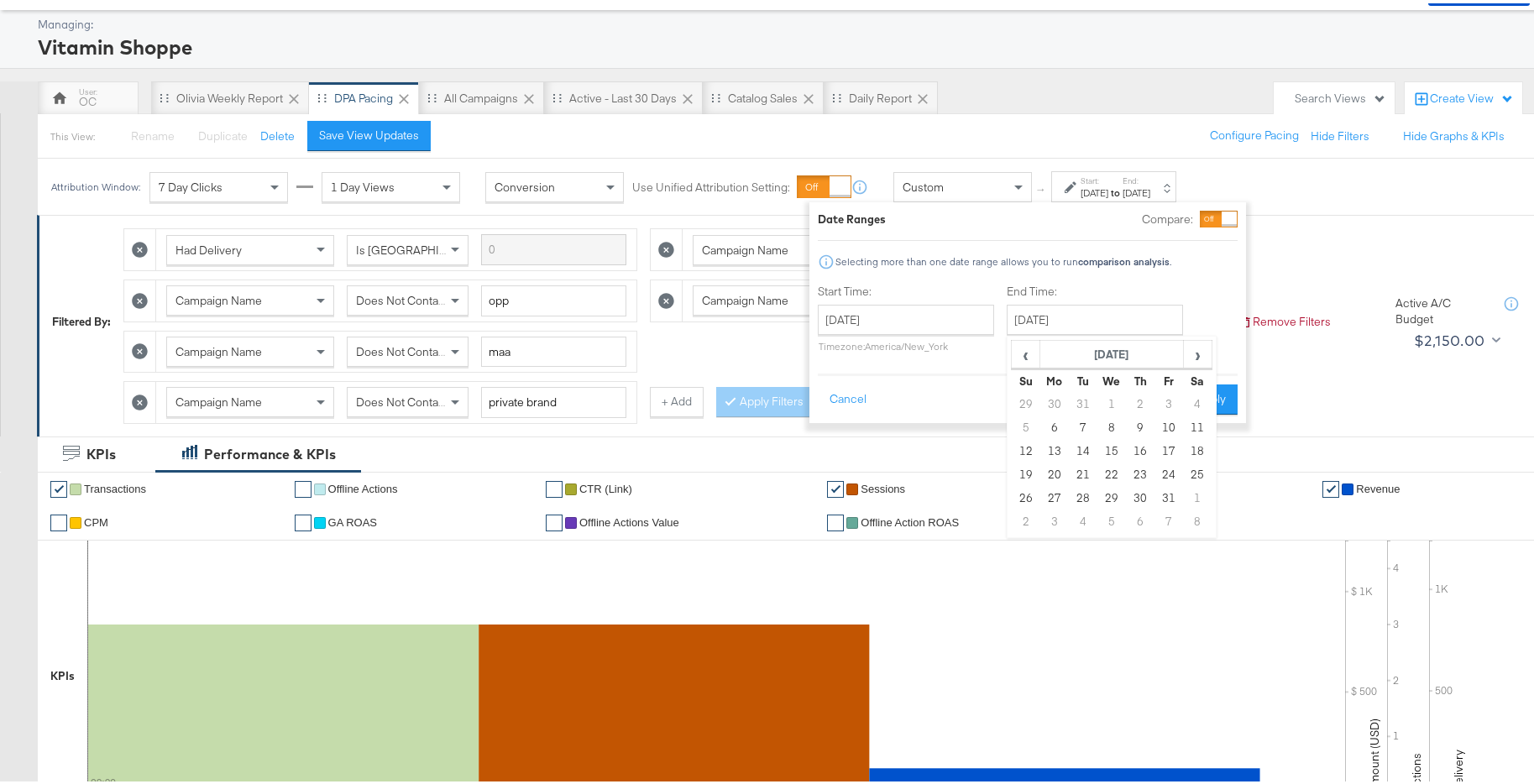
type input "[DATE]"
click at [1205, 404] on button "Apply" at bounding box center [1210, 395] width 53 height 30
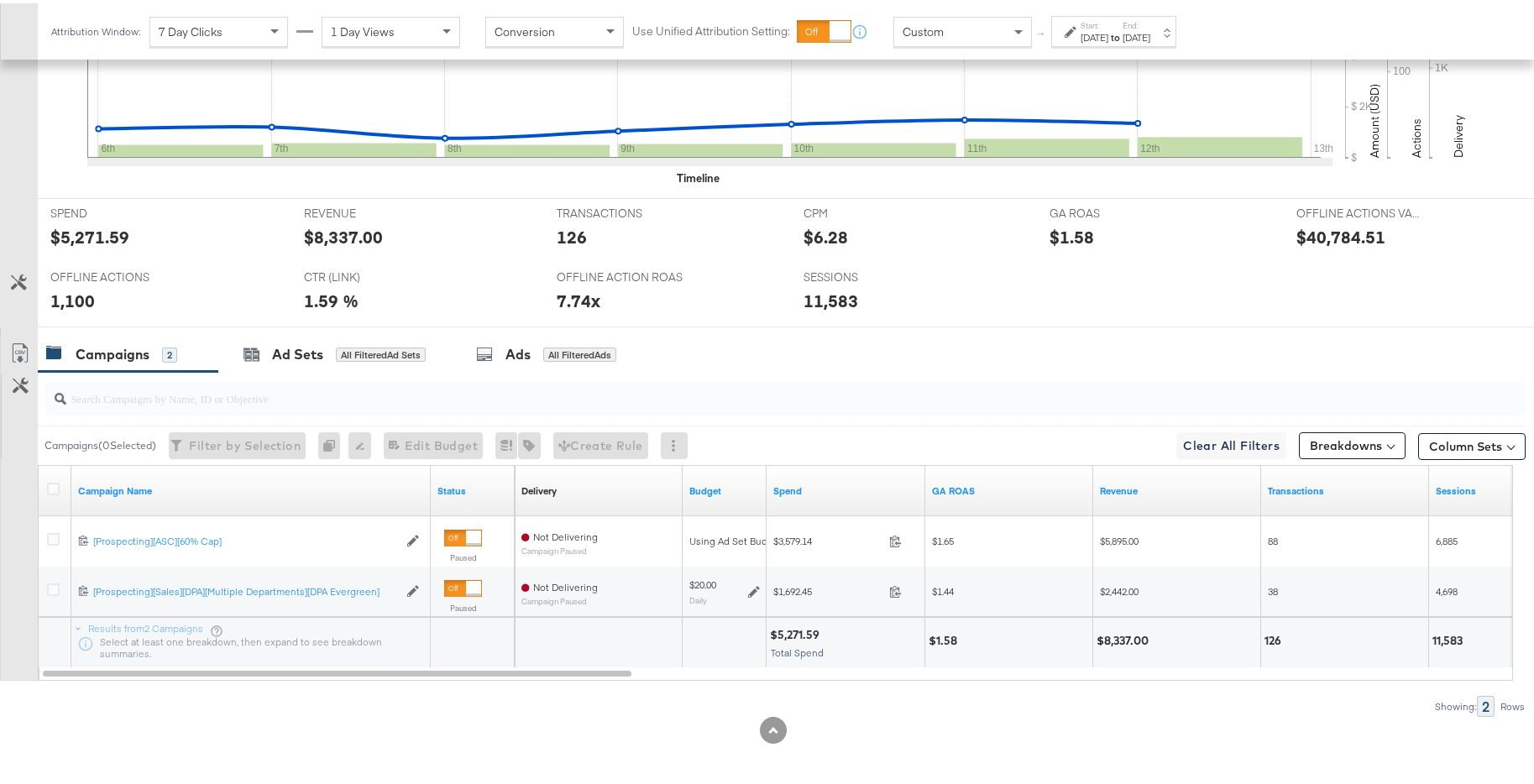
scroll to position [715, 0]
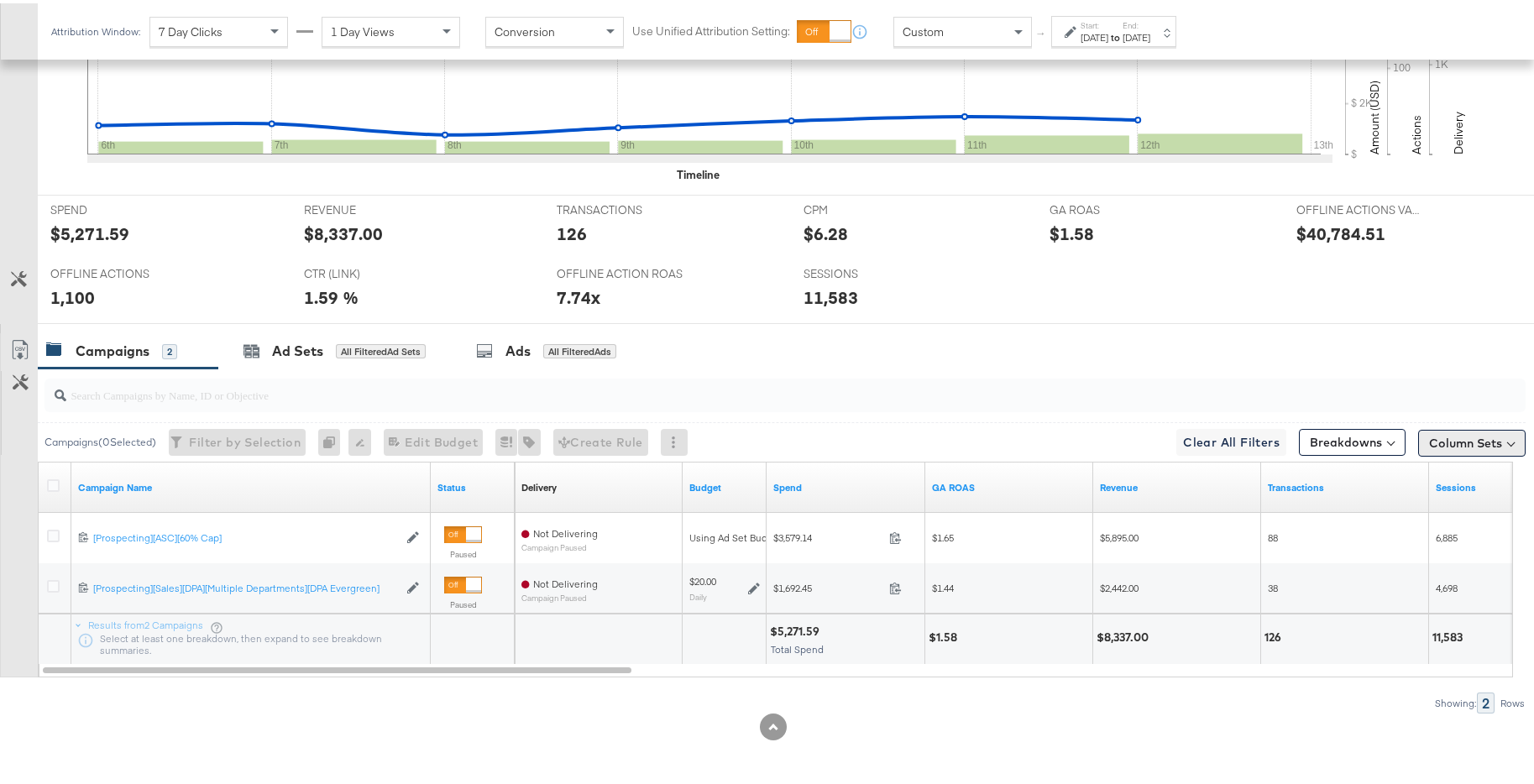
click at [1451, 446] on button "Column Sets" at bounding box center [1472, 439] width 107 height 27
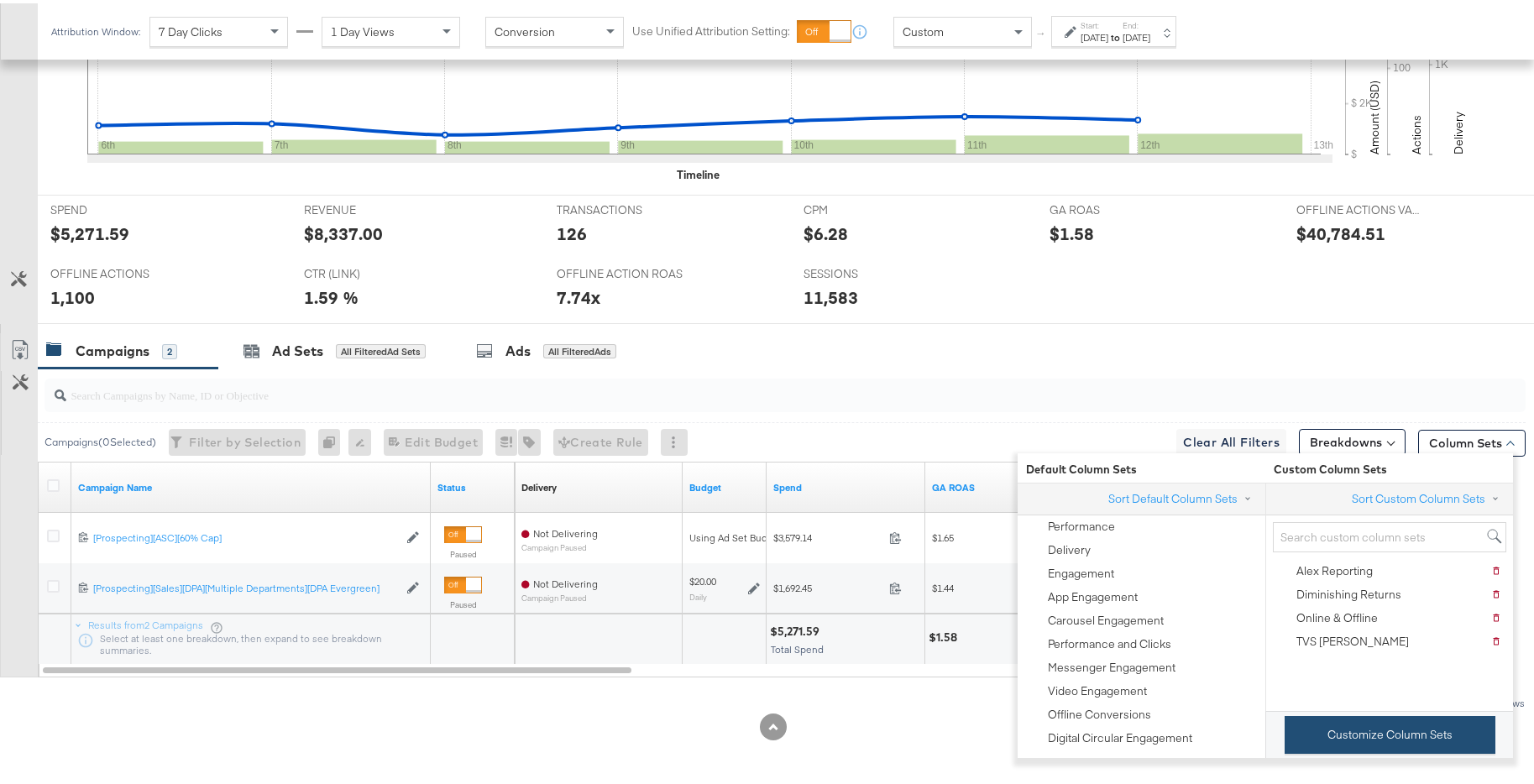
click at [1357, 750] on button "Customize Column Sets" at bounding box center [1391, 732] width 211 height 38
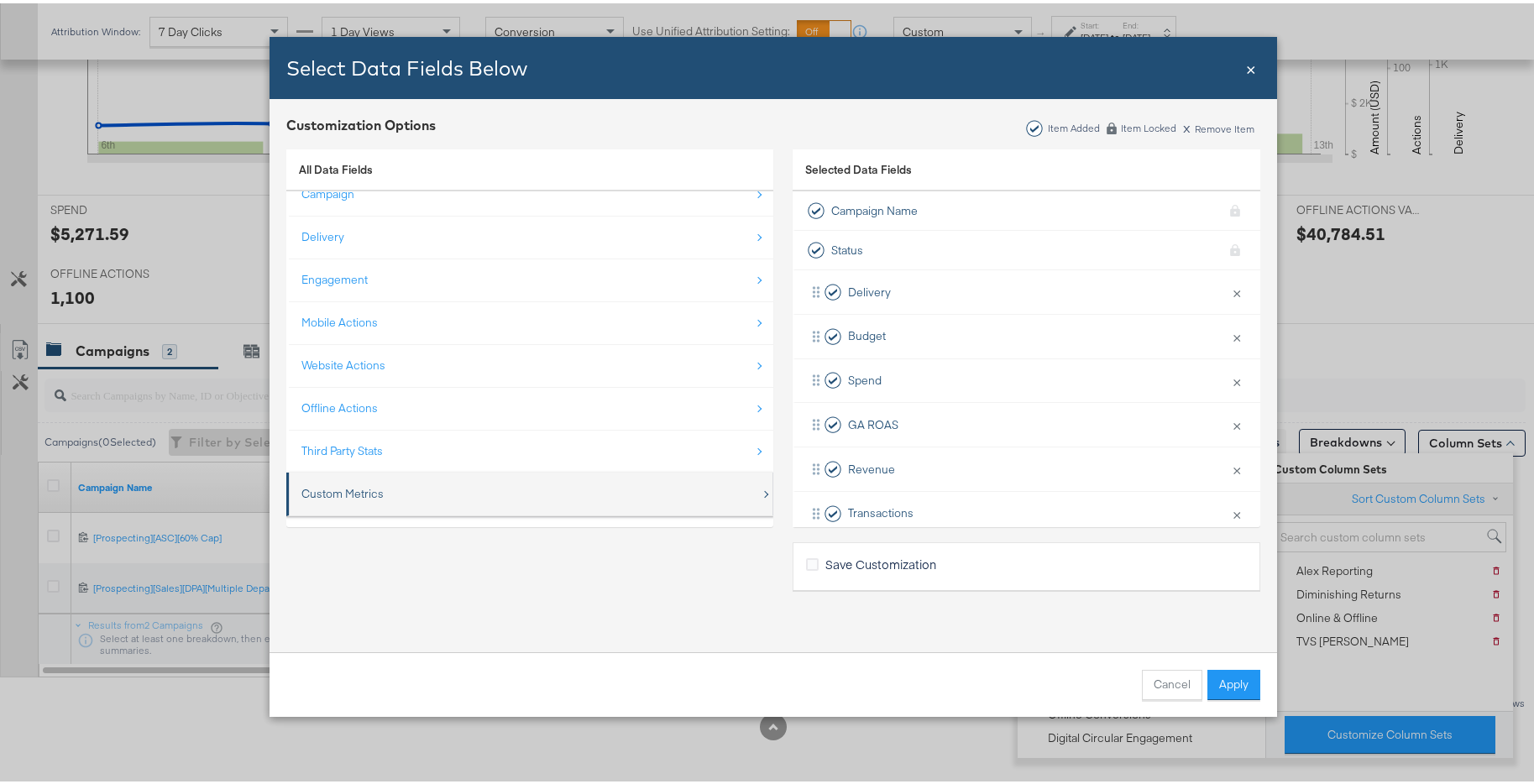
scroll to position [24, 0]
click at [447, 493] on div "Custom Metrics" at bounding box center [531, 485] width 460 height 35
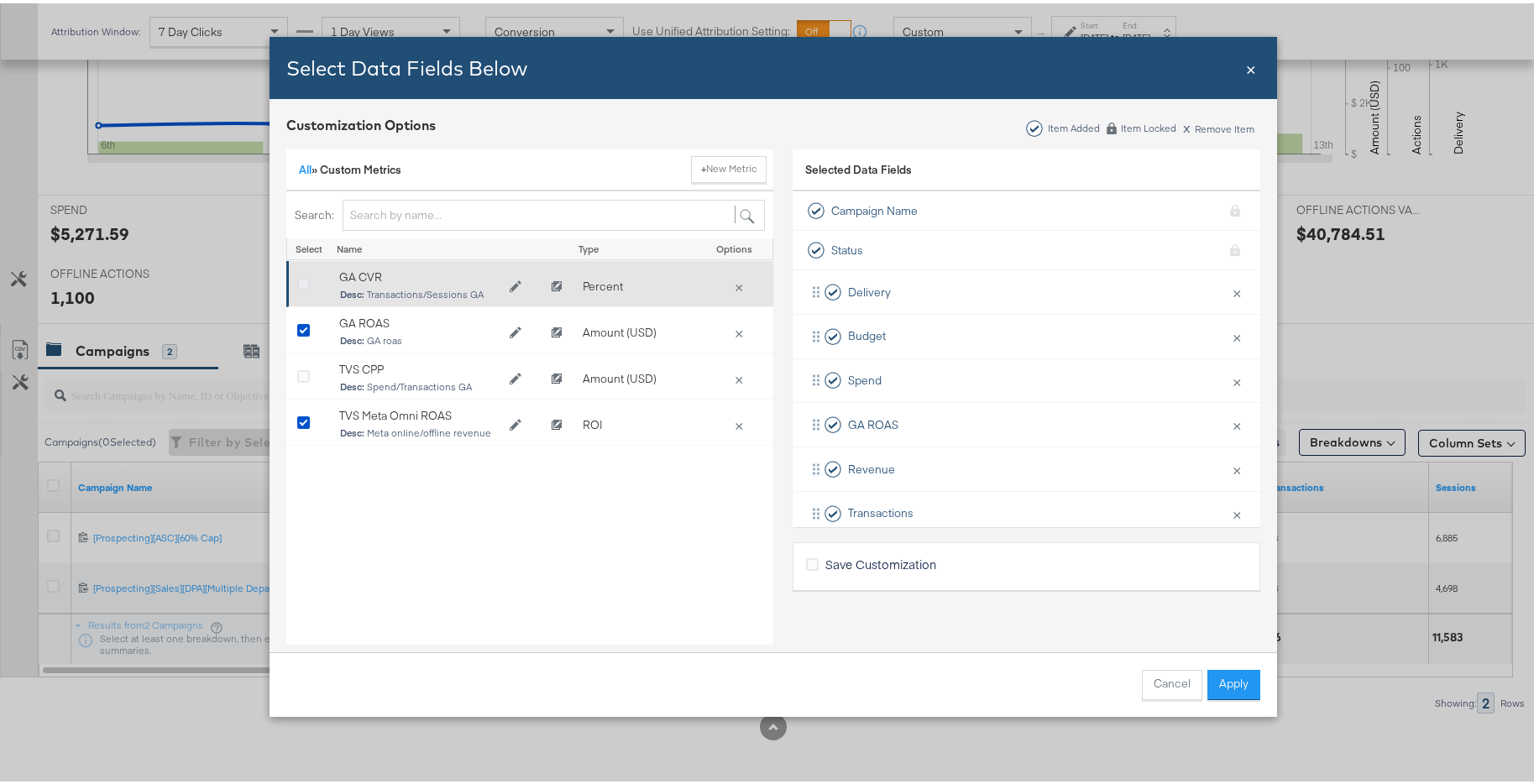
click at [297, 277] on icon "Bulk Add Locations Modal" at bounding box center [303, 281] width 13 height 13
click at [0, 0] on input "Bulk Add Locations Modal" at bounding box center [0, 0] width 0 height 0
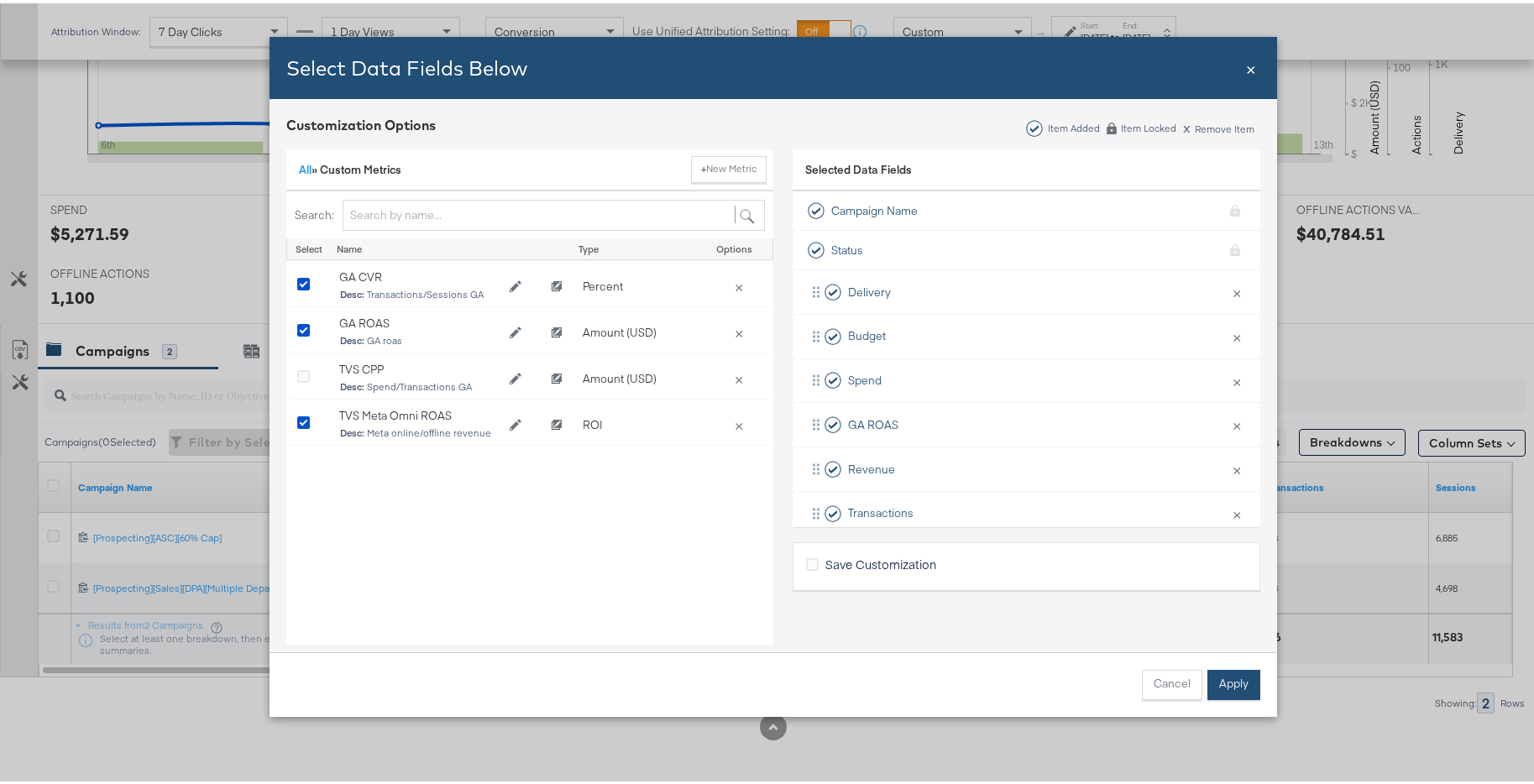
click at [1212, 677] on button "Apply" at bounding box center [1233, 681] width 53 height 30
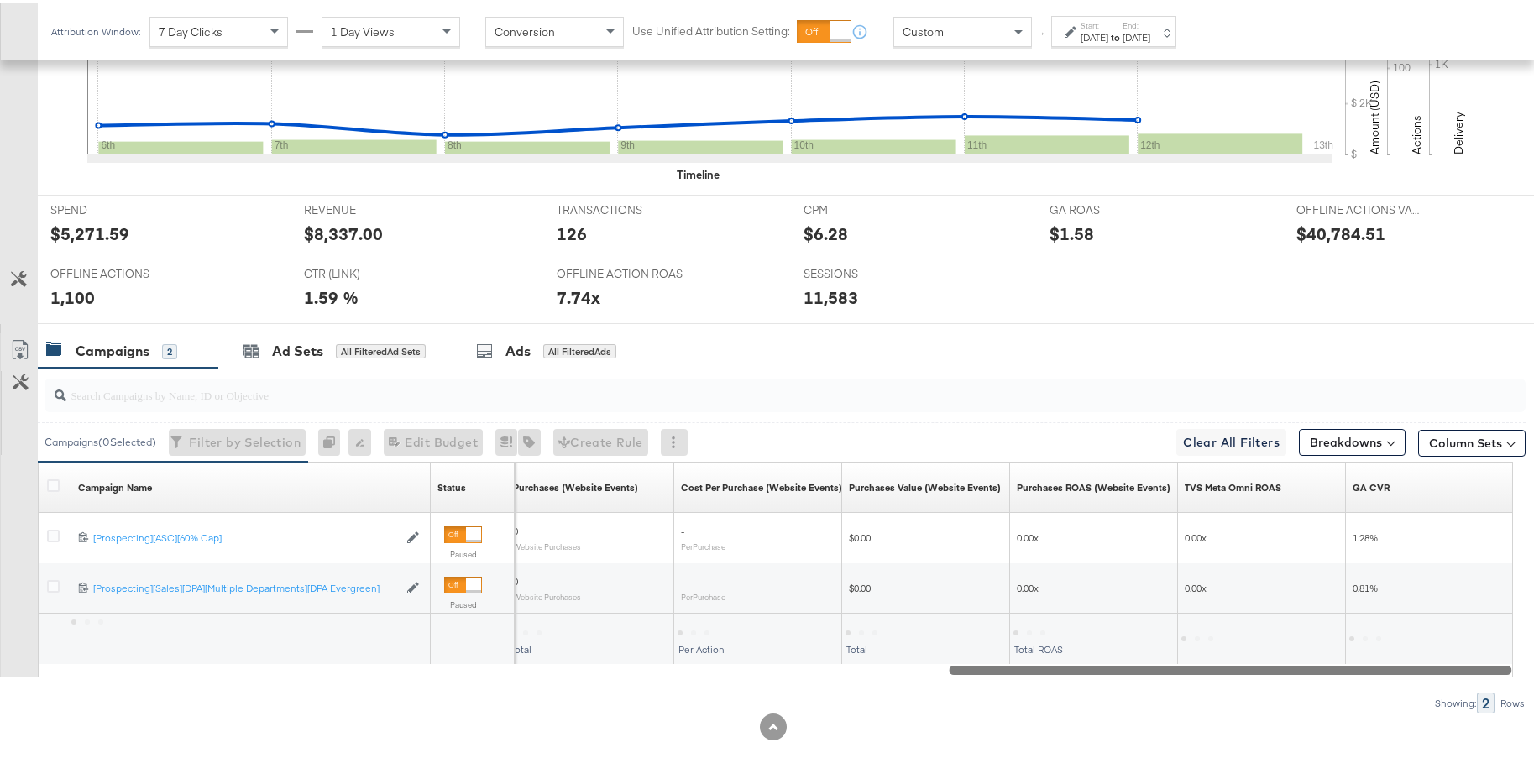
drag, startPoint x: 561, startPoint y: 668, endPoint x: 1473, endPoint y: 683, distance: 912.1
click at [1473, 683] on div "Campaigns ( 0 Selected) Filter by Selection Filter 0 campaigns 0 Rename 0 campa…" at bounding box center [763, 538] width 1526 height 345
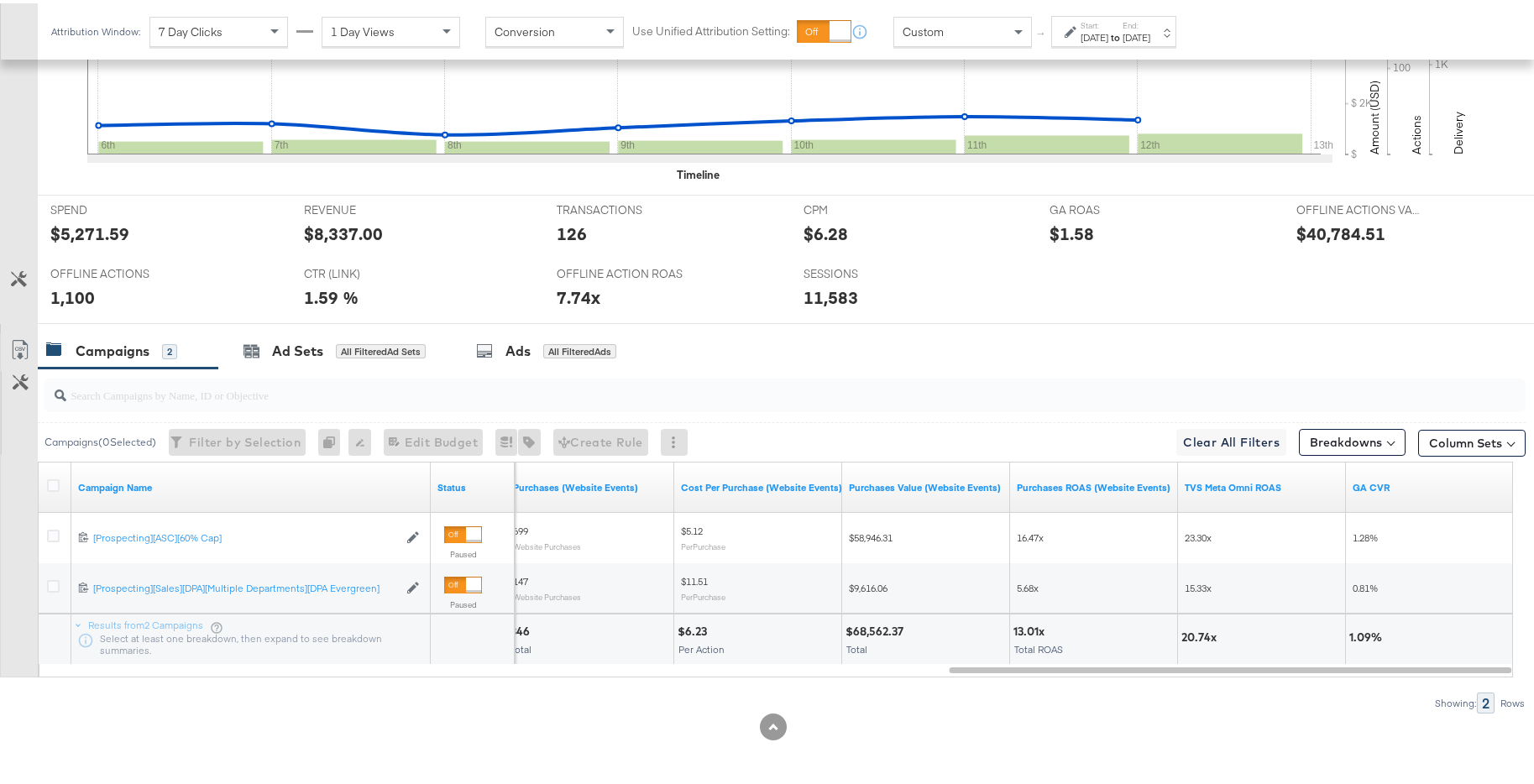
click at [1108, 40] on div "[DATE]" at bounding box center [1094, 35] width 28 height 14
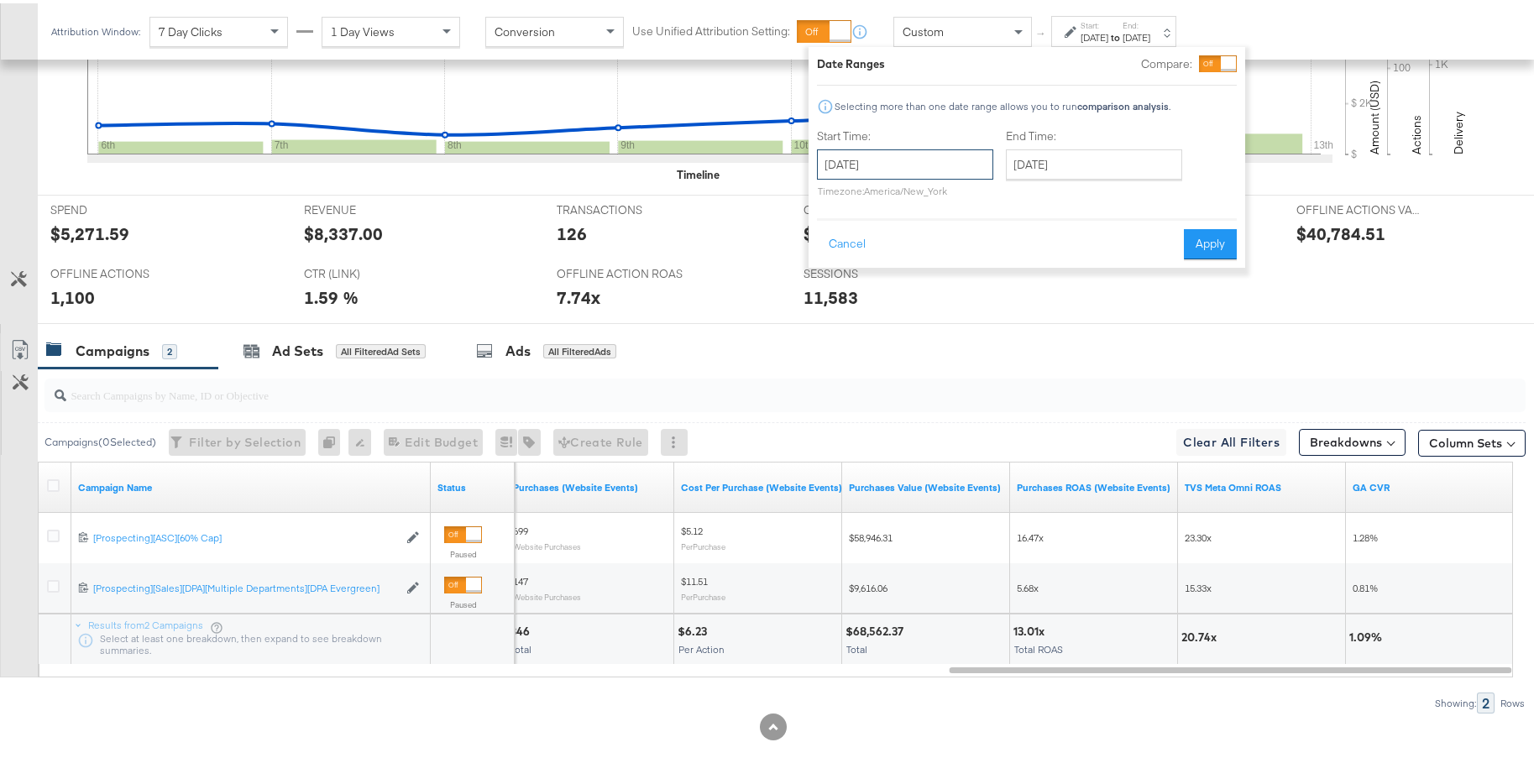
click at [921, 174] on input "[DATE]" at bounding box center [905, 161] width 176 height 30
click at [865, 289] on td "13" at bounding box center [865, 293] width 29 height 23
type input "January 13th 2025"
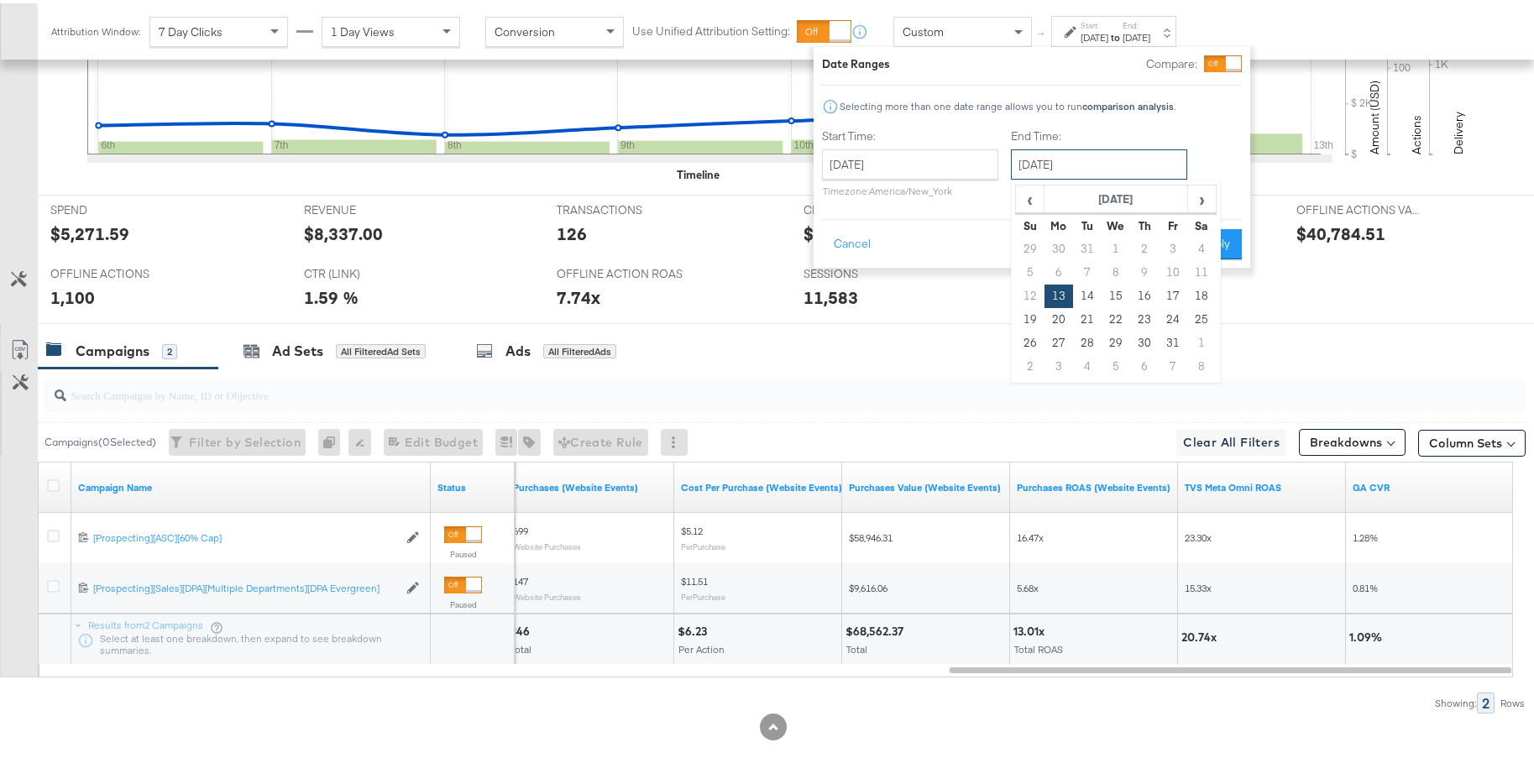
click at [1093, 149] on input "January 13th 2025" at bounding box center [1100, 161] width 176 height 30
click at [1029, 313] on td "19" at bounding box center [1030, 316] width 29 height 23
type input "January 19th 2025"
click at [1207, 256] on button "Apply" at bounding box center [1215, 241] width 53 height 30
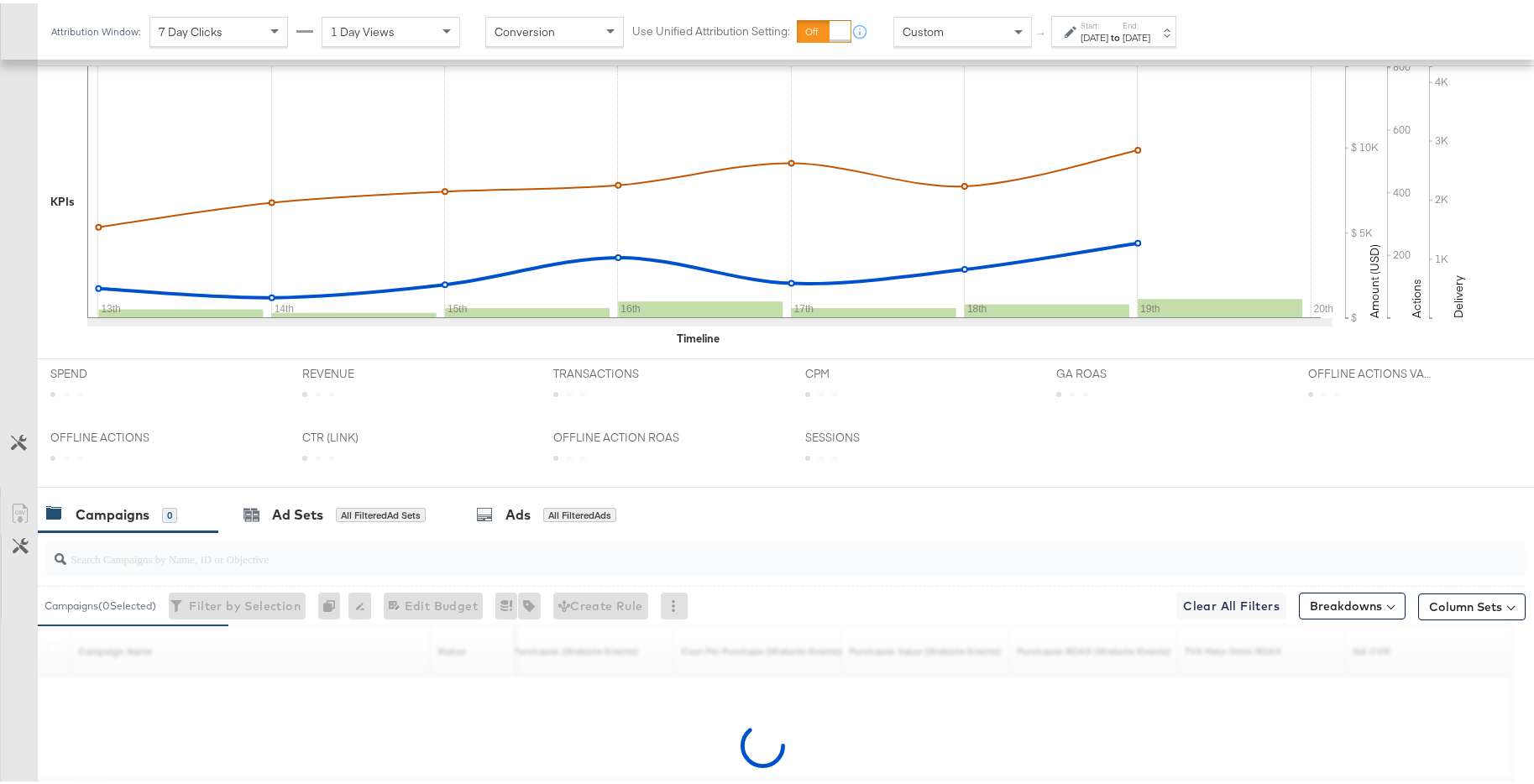
scroll to position [715, 0]
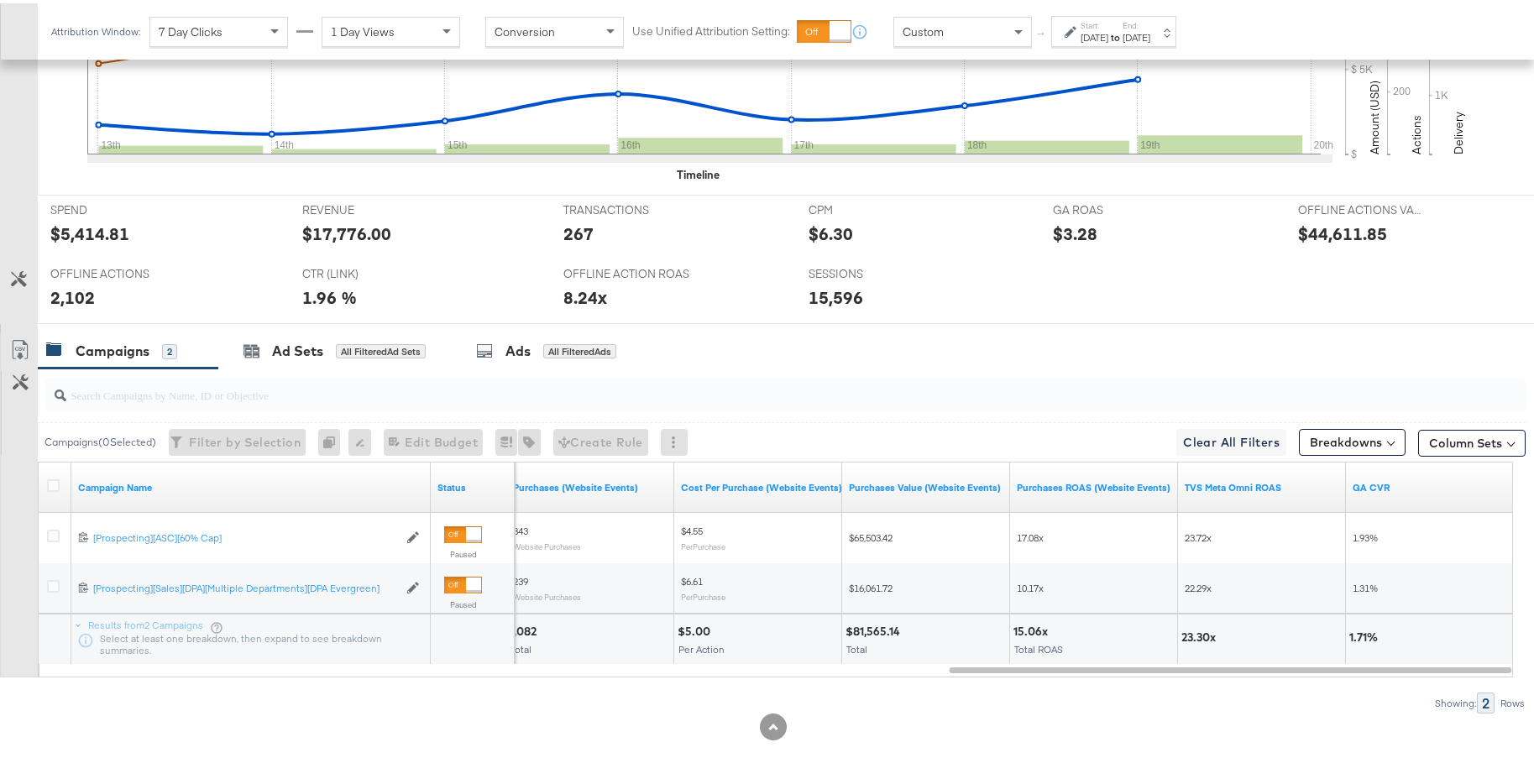
click at [1150, 35] on div "Jan 19th 2025" at bounding box center [1137, 35] width 28 height 14
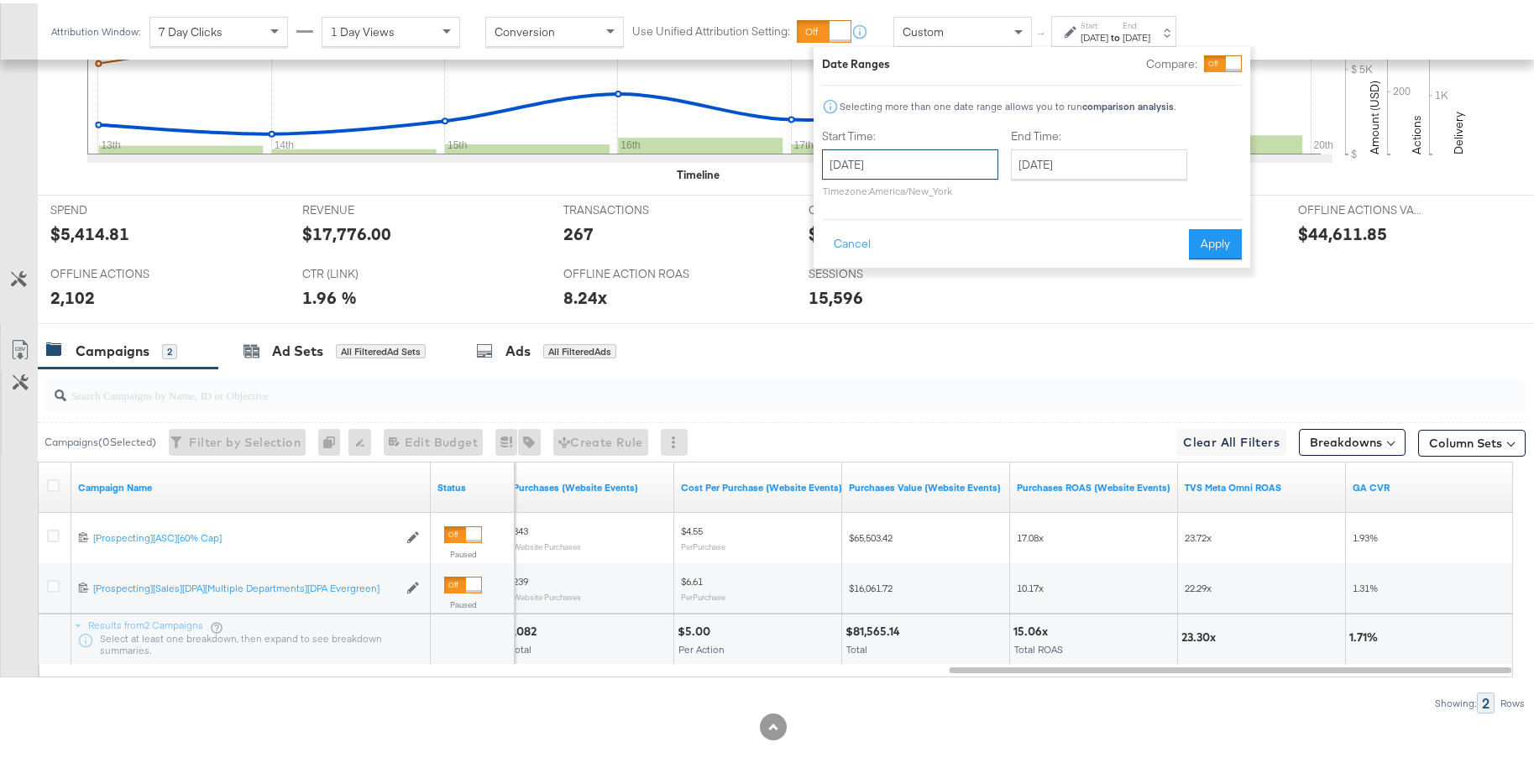
click at [951, 163] on input "January 13th 2025" at bounding box center [910, 161] width 176 height 30
click at [868, 319] on td "20" at bounding box center [870, 316] width 29 height 23
type input "January 20th 2025"
drag, startPoint x: 1075, startPoint y: 180, endPoint x: 1129, endPoint y: 162, distance: 56.9
click at [1075, 180] on div "End Time: January 20th 2025 ‹ January 2025 › Su Mo Tu We Th Fr Sa 29 30 31 1 2 …" at bounding box center [1103, 163] width 183 height 76
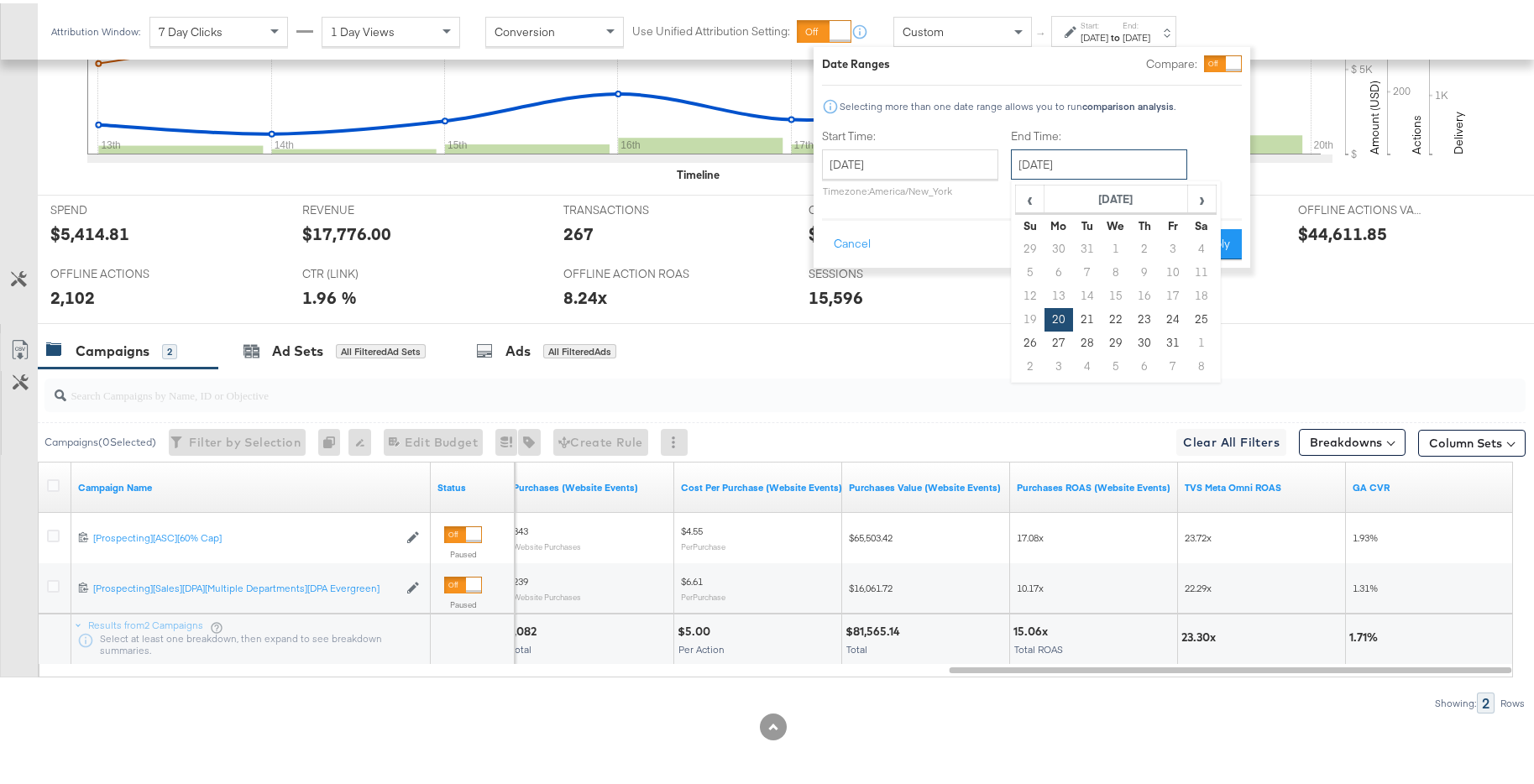
click at [1129, 162] on input "January 20th 2025" at bounding box center [1100, 161] width 176 height 30
click at [1020, 336] on td "26" at bounding box center [1030, 339] width 29 height 23
type input "January 26th 2025"
click at [1225, 251] on button "Apply" at bounding box center [1215, 241] width 53 height 30
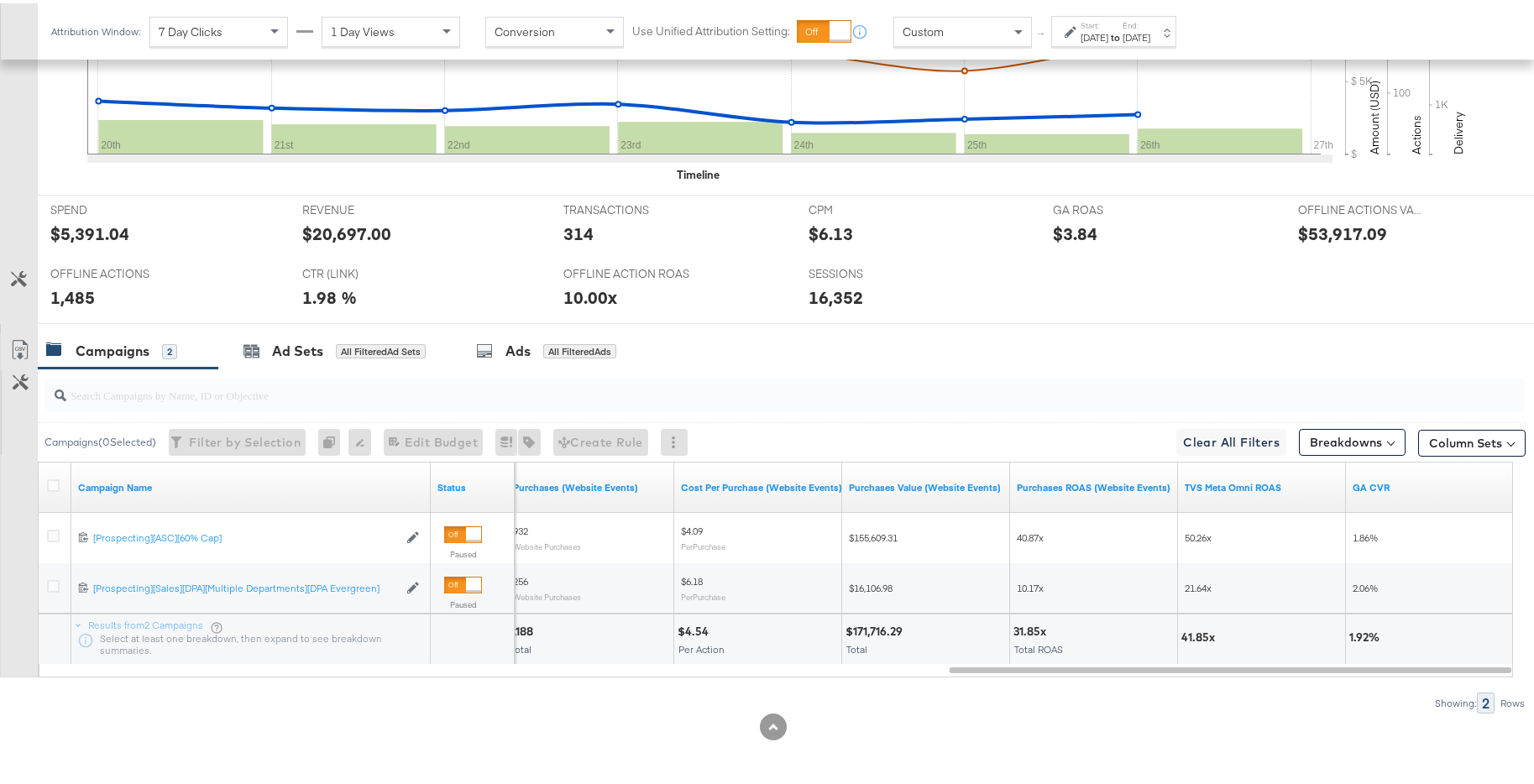
click at [1108, 28] on div "Jan 20th 2025" at bounding box center [1094, 35] width 28 height 14
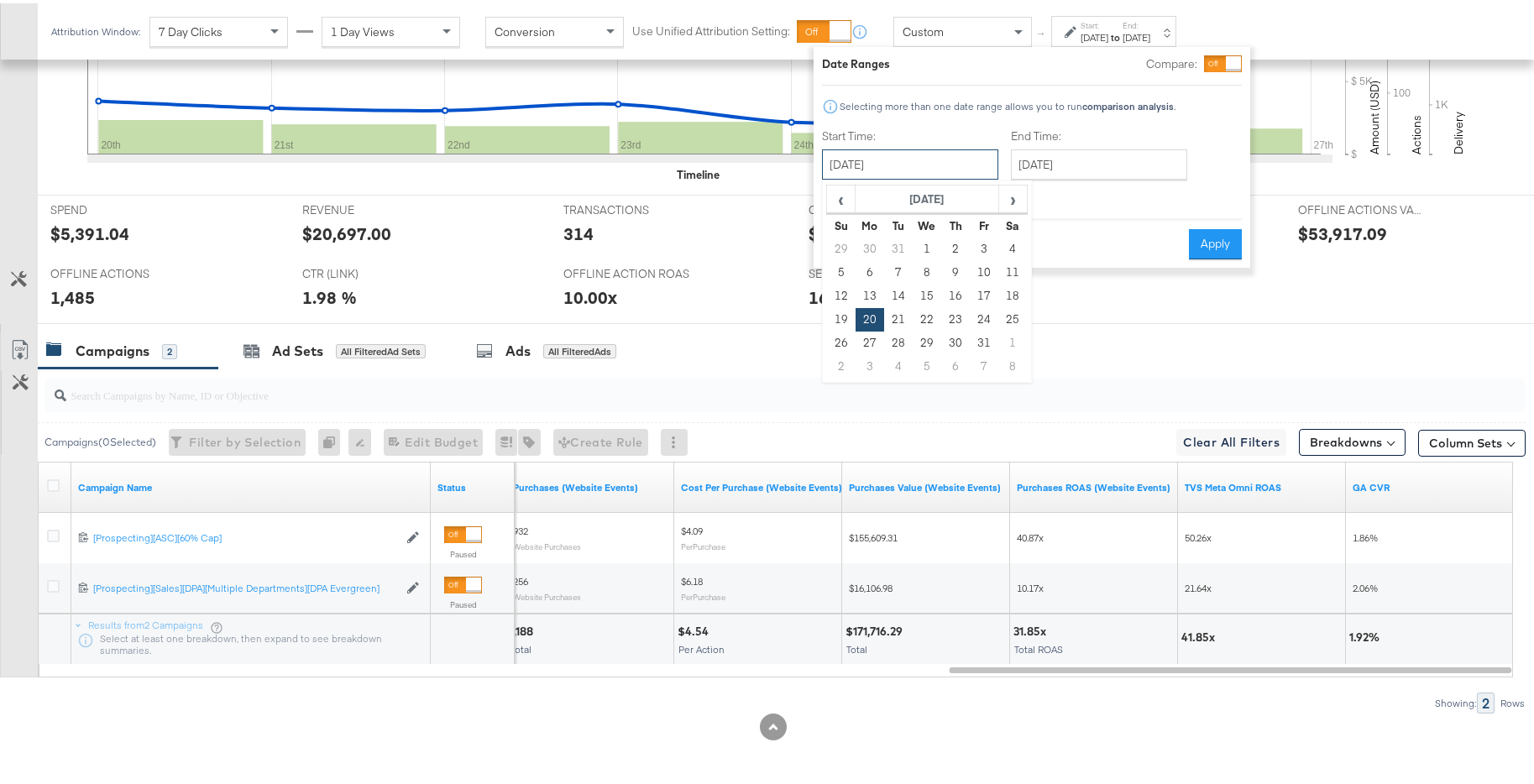
click at [957, 146] on input "January 20th 2025" at bounding box center [910, 161] width 176 height 30
click at [873, 344] on td "27" at bounding box center [870, 339] width 29 height 23
type input "January 27th 2025"
click at [1090, 159] on input "January 27th 2025" at bounding box center [1100, 161] width 176 height 30
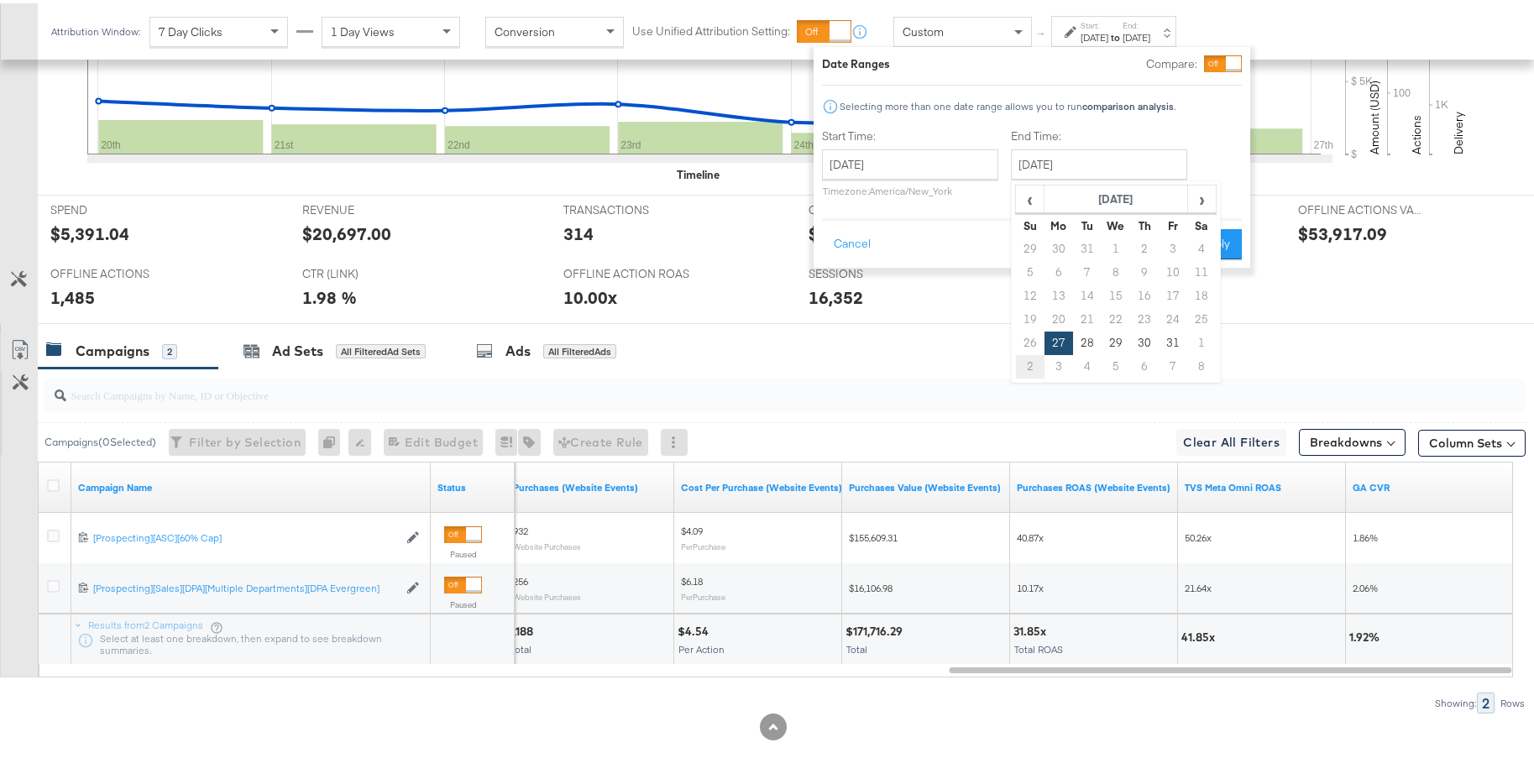
click at [1031, 369] on td "2" at bounding box center [1030, 363] width 29 height 23
type input "February 2nd 2025"
click at [1224, 239] on button "Apply" at bounding box center [1213, 241] width 53 height 30
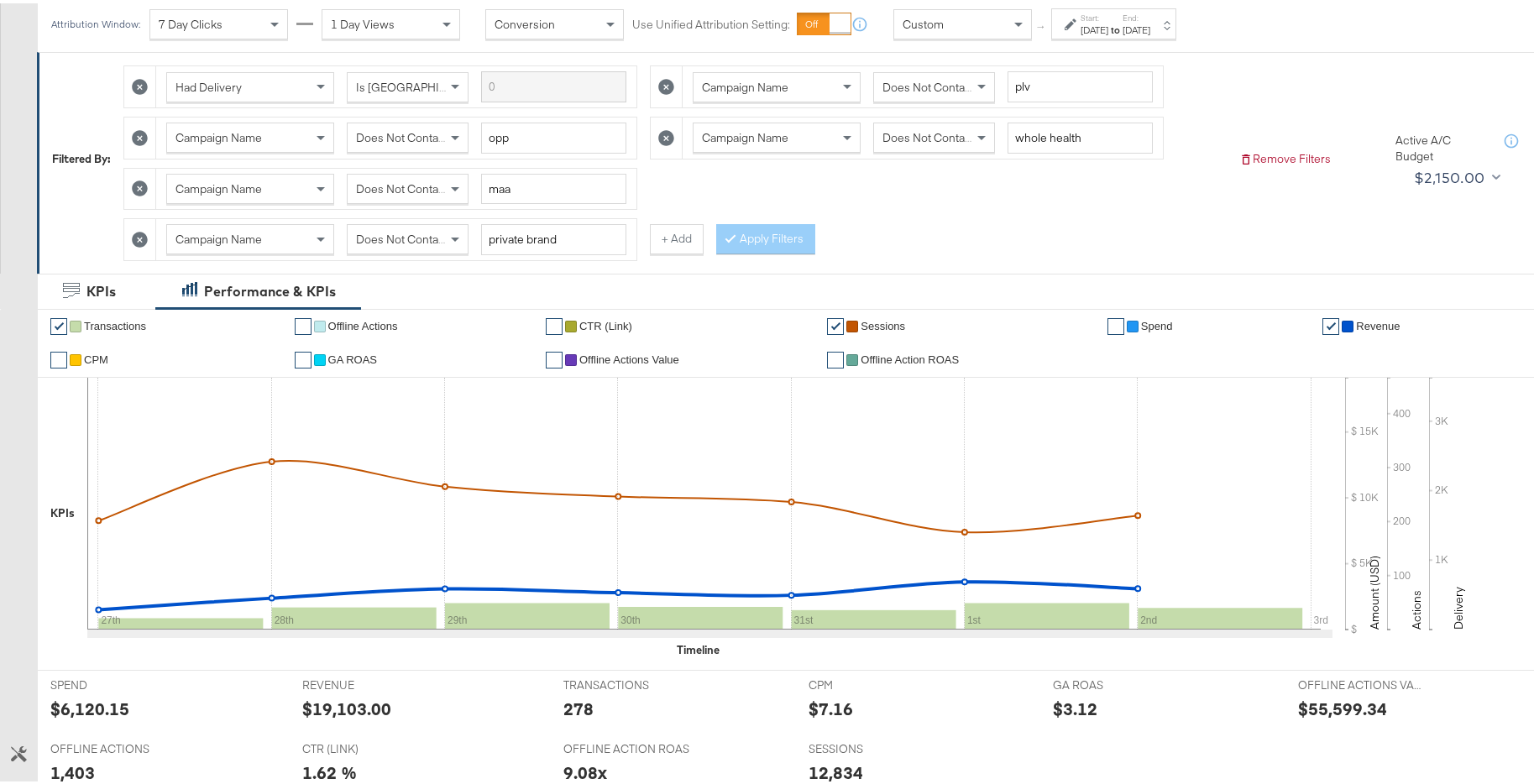
scroll to position [219, 0]
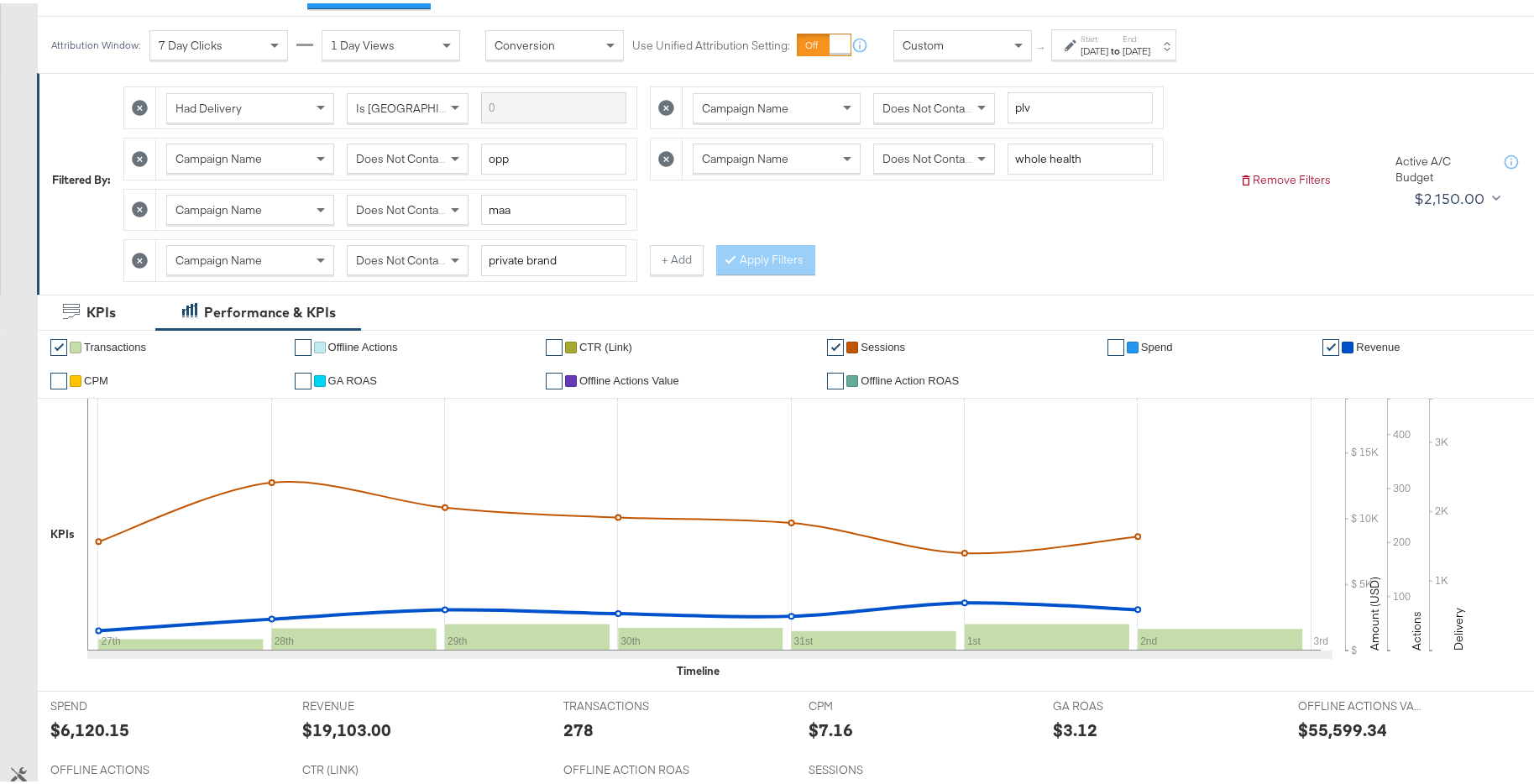
click at [1108, 53] on div "Jan 27th 2025" at bounding box center [1094, 48] width 28 height 14
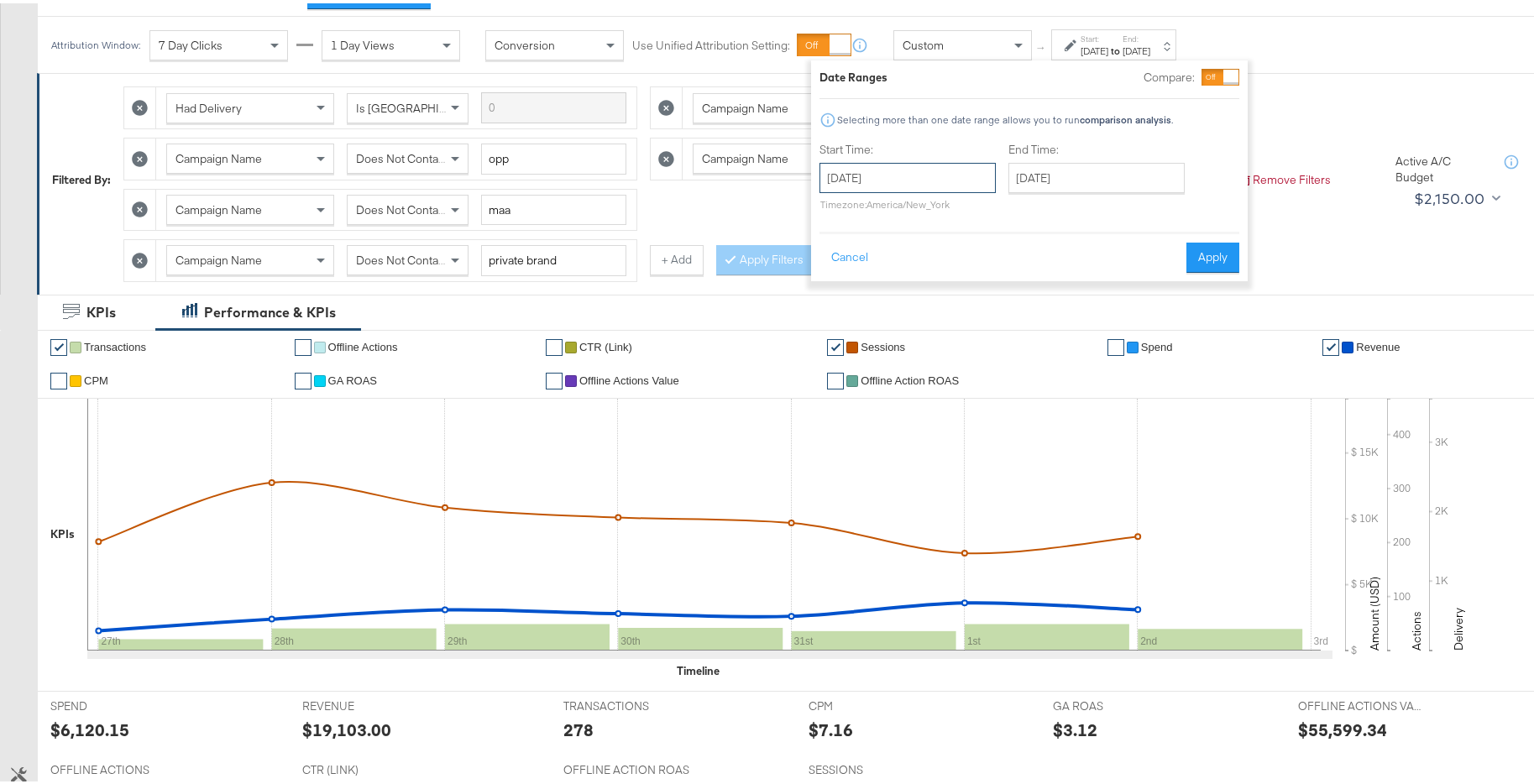
click at [931, 163] on input "January 27th 2025" at bounding box center [908, 174] width 176 height 30
click at [847, 212] on span "‹" at bounding box center [839, 209] width 26 height 25
click at [1012, 215] on span "›" at bounding box center [1011, 209] width 26 height 25
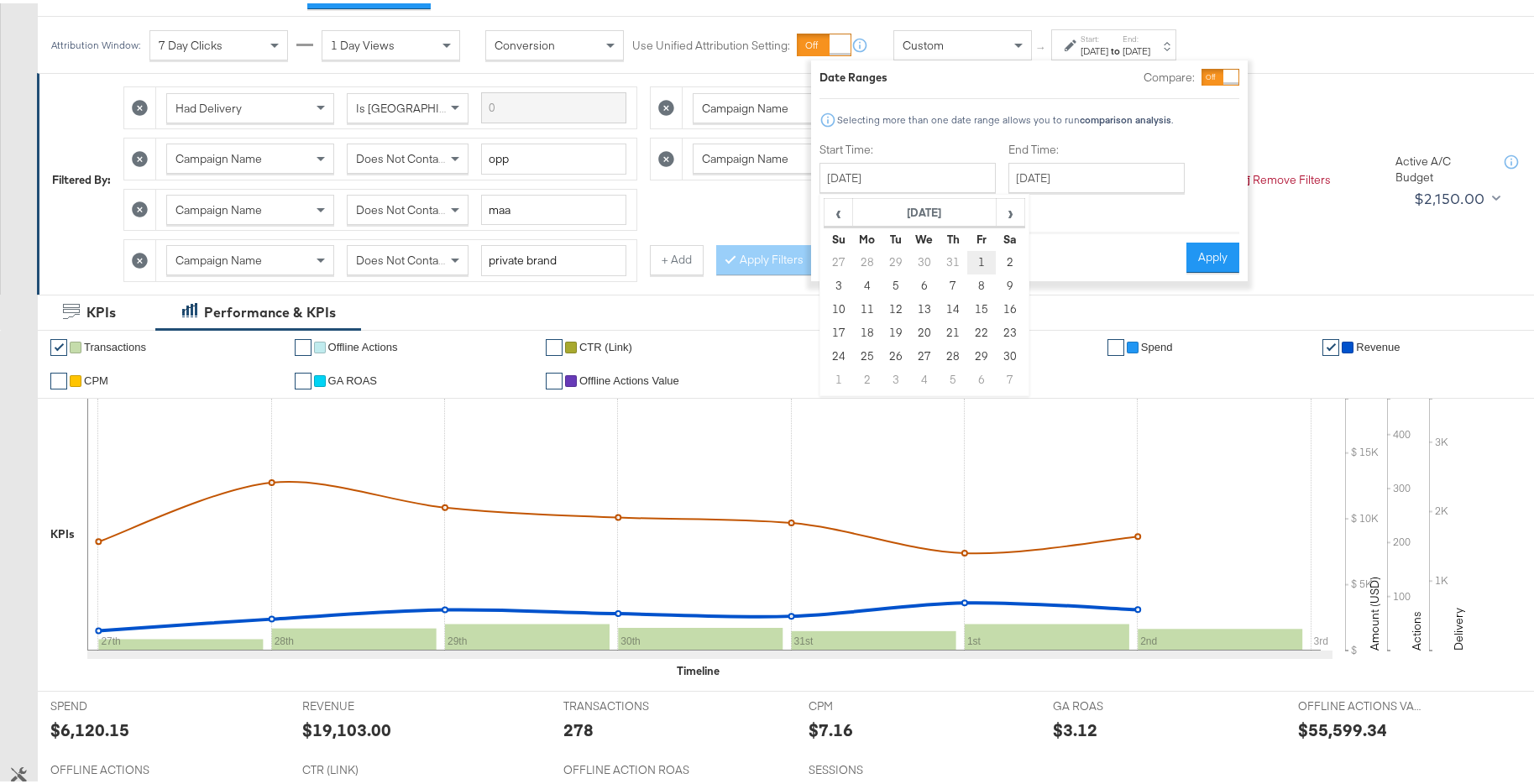
click at [972, 256] on td "1" at bounding box center [981, 259] width 29 height 23
type input "November 1st 2024"
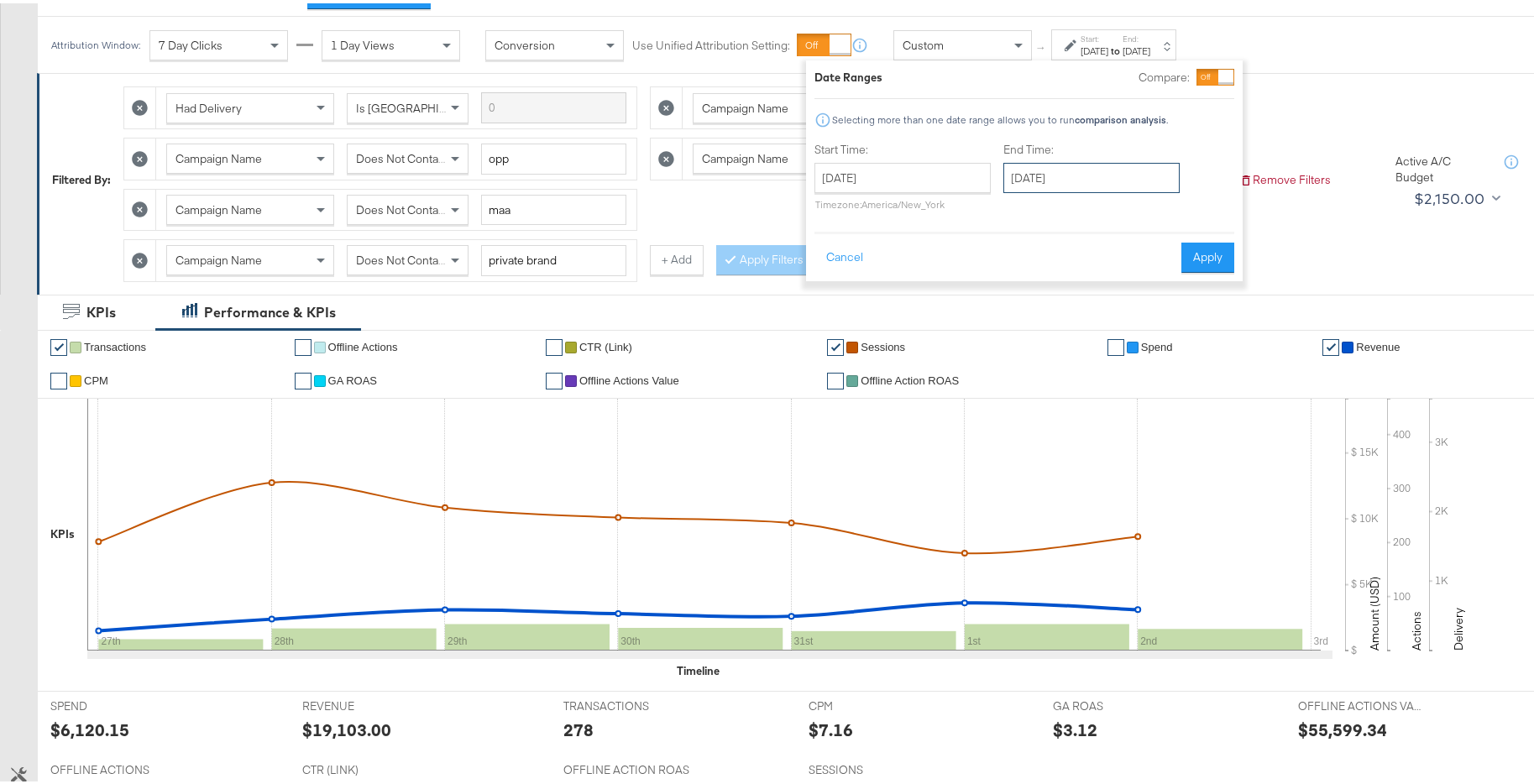
click at [1092, 186] on input "February 2nd 2025" at bounding box center [1092, 174] width 176 height 30
click at [1017, 213] on span "‹" at bounding box center [1023, 209] width 26 height 25
click at [1182, 352] on td "30" at bounding box center [1194, 353] width 29 height 23
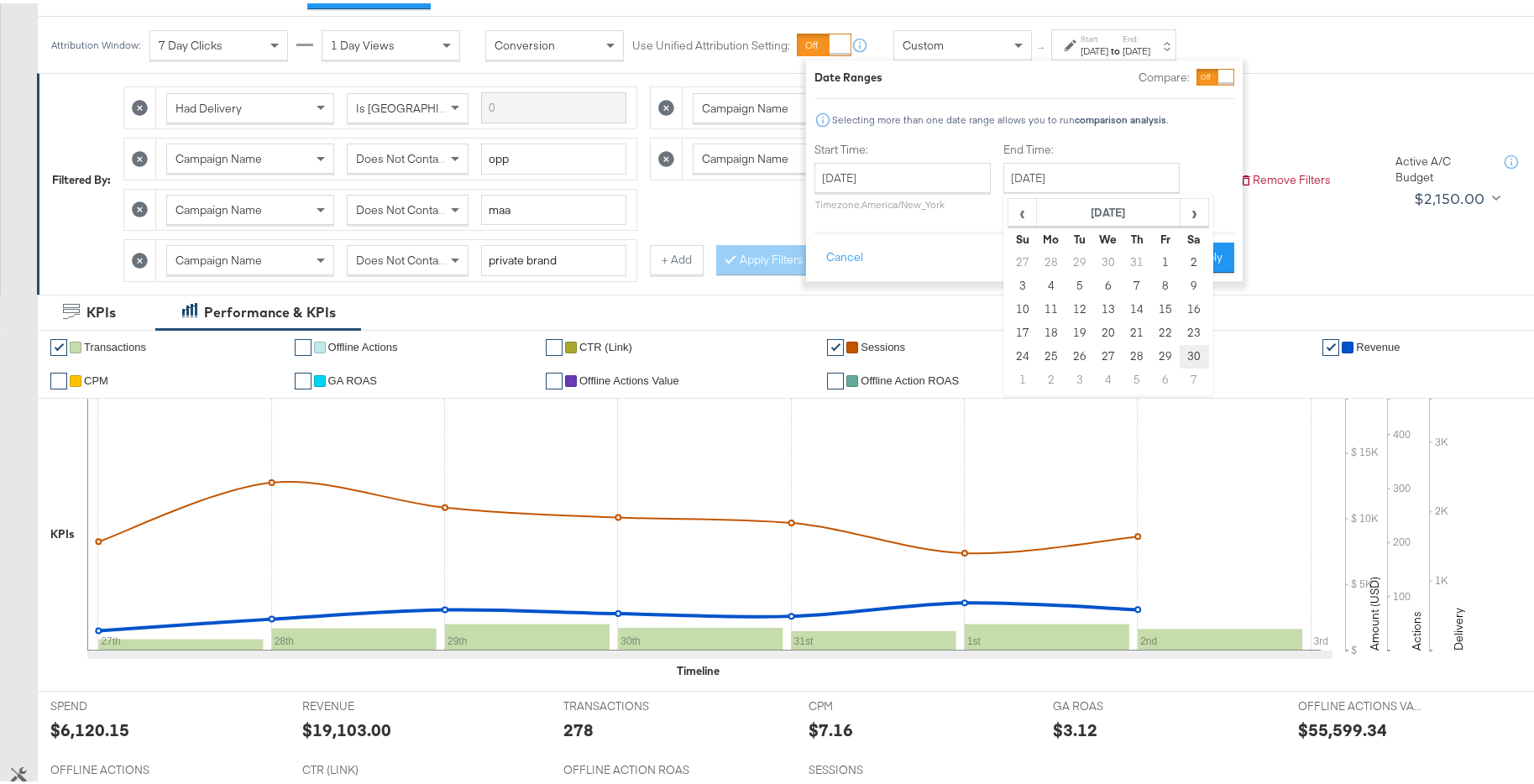
type input "November 30th 2024"
click at [1234, 252] on button "Apply" at bounding box center [1211, 254] width 53 height 30
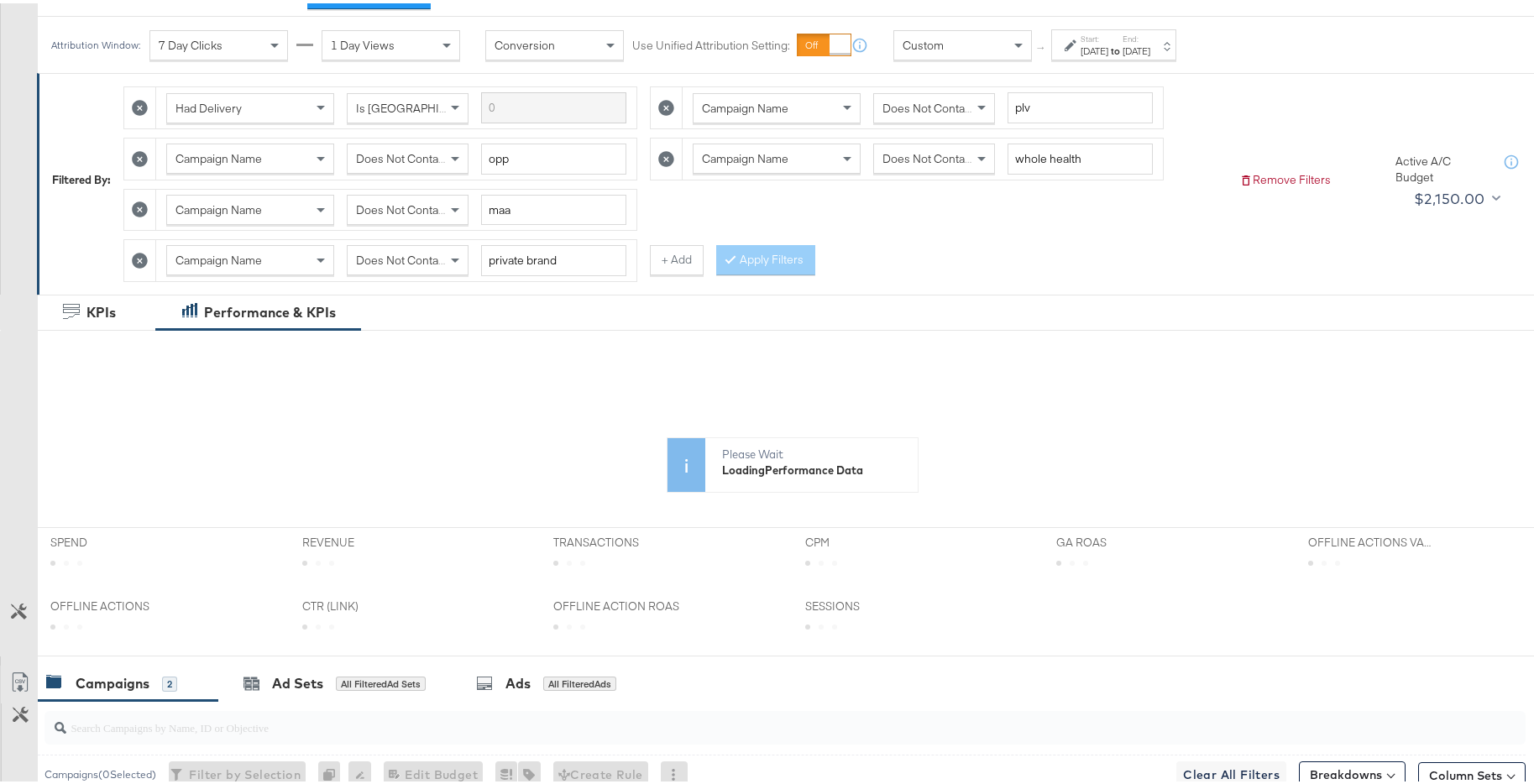
click at [396, 263] on span "Does Not Contain" at bounding box center [402, 257] width 92 height 16
click at [757, 263] on button "Apply Filters" at bounding box center [765, 256] width 99 height 30
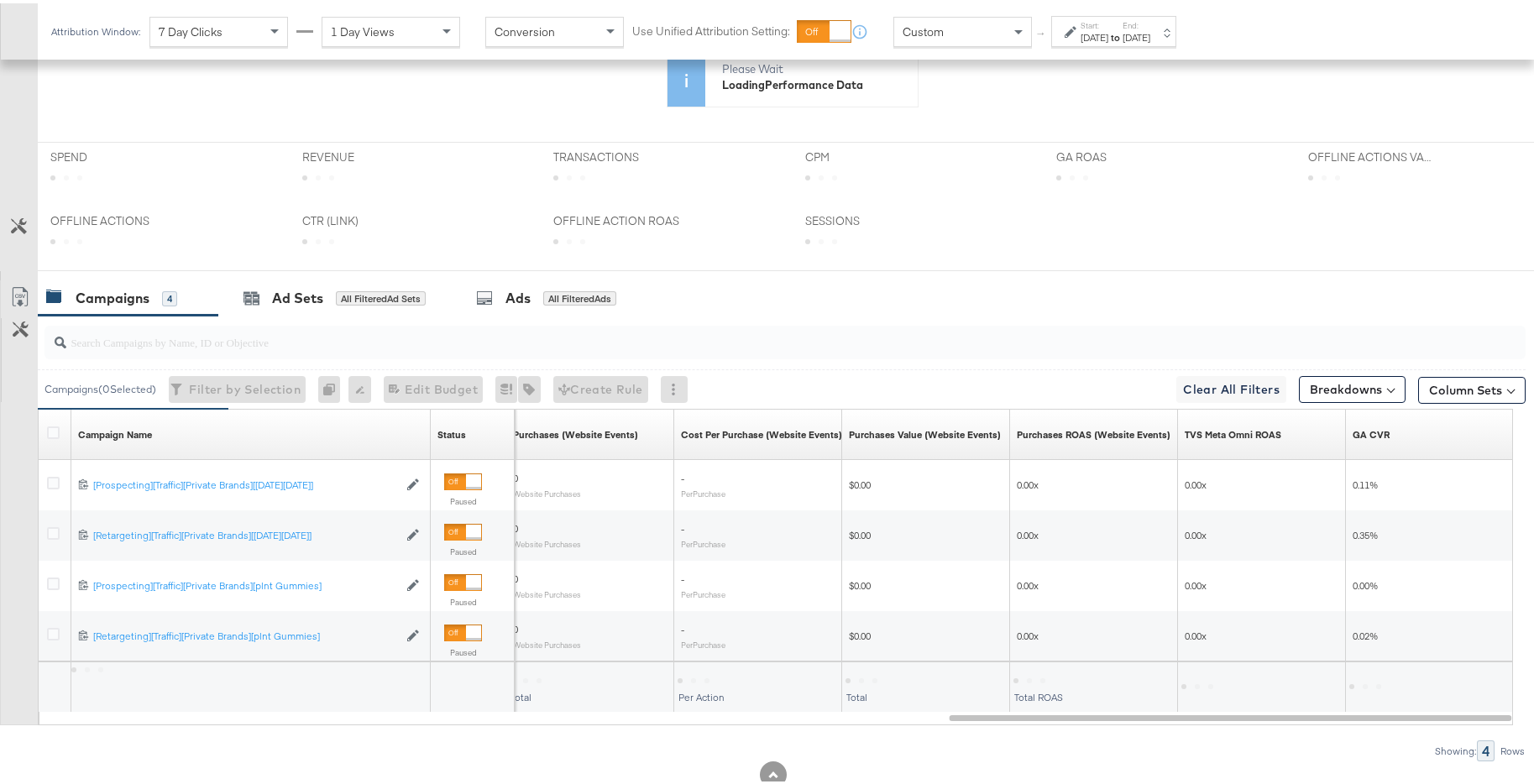
scroll to position [608, 0]
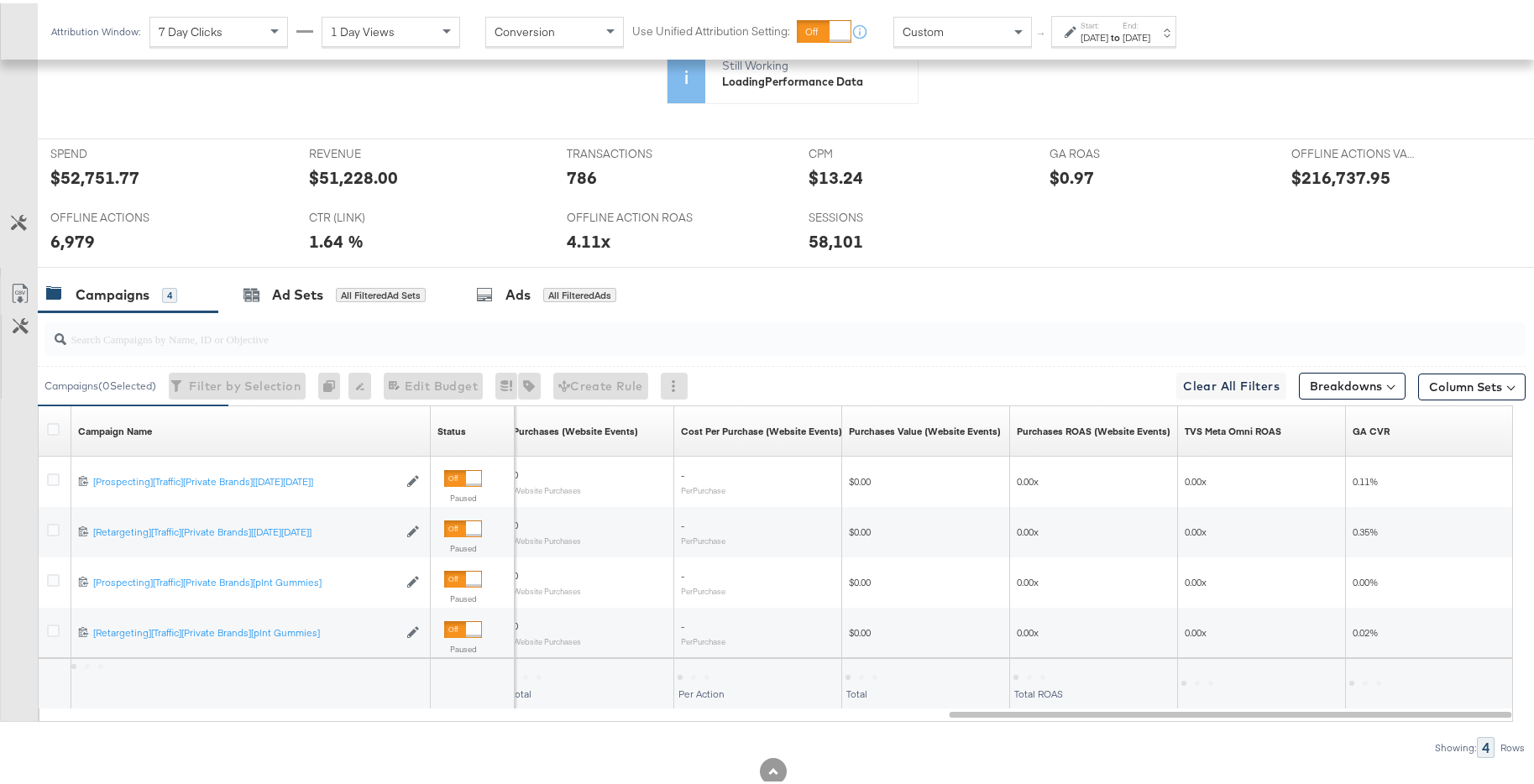
click at [1150, 40] on div "Nov 30th 2024" at bounding box center [1137, 35] width 28 height 14
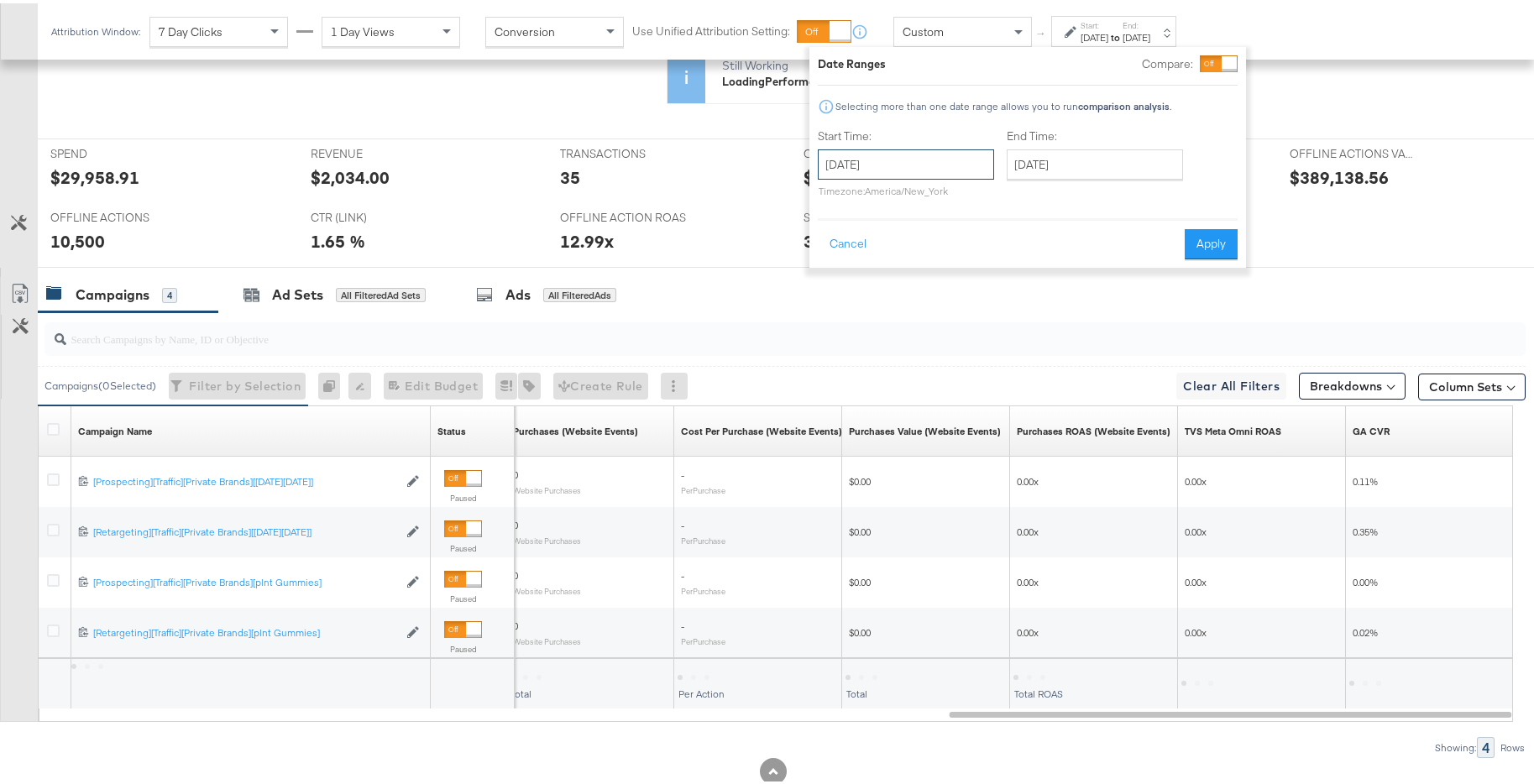
click at [951, 158] on input "November 1st 2024" at bounding box center [906, 161] width 176 height 30
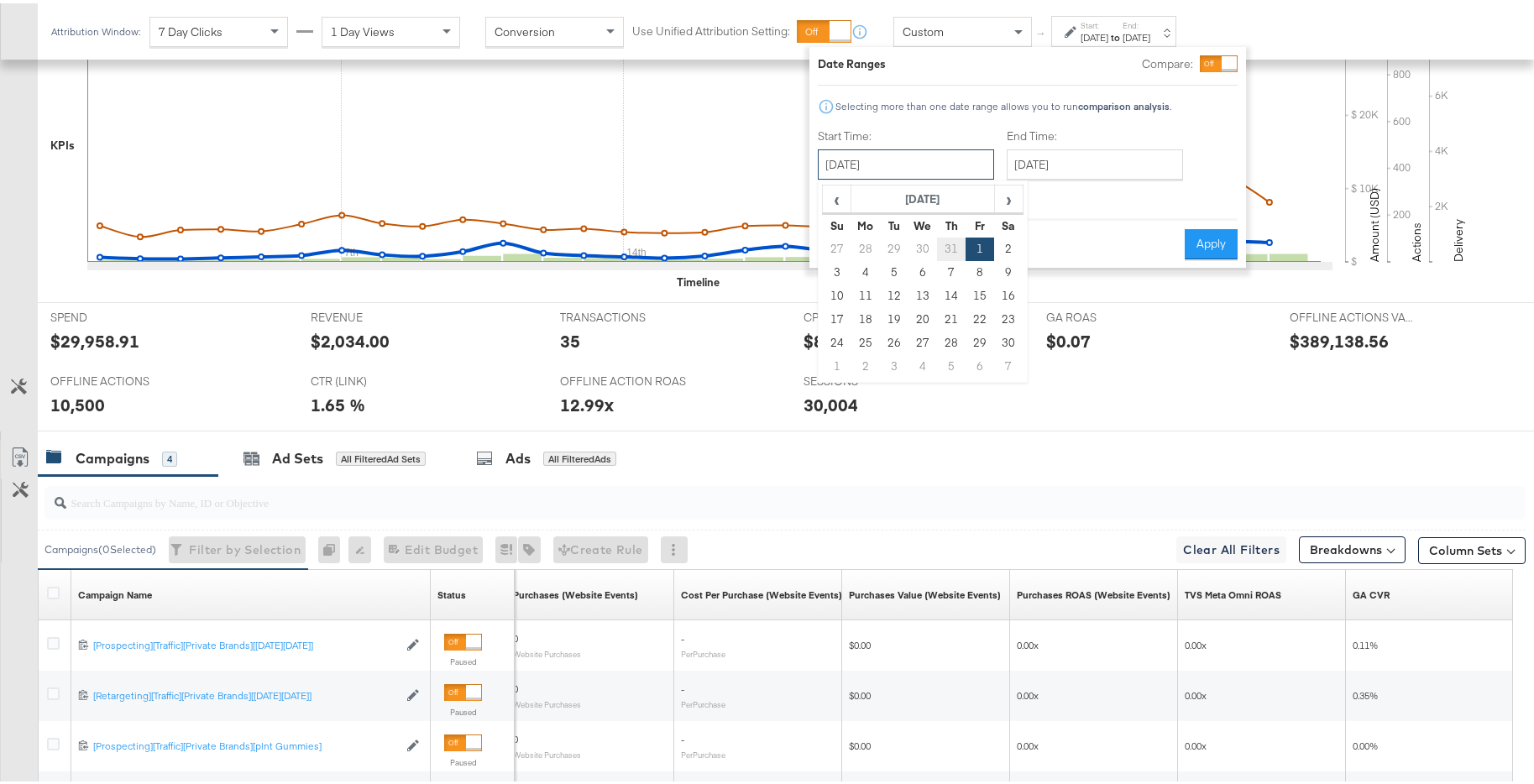
scroll to position [772, 0]
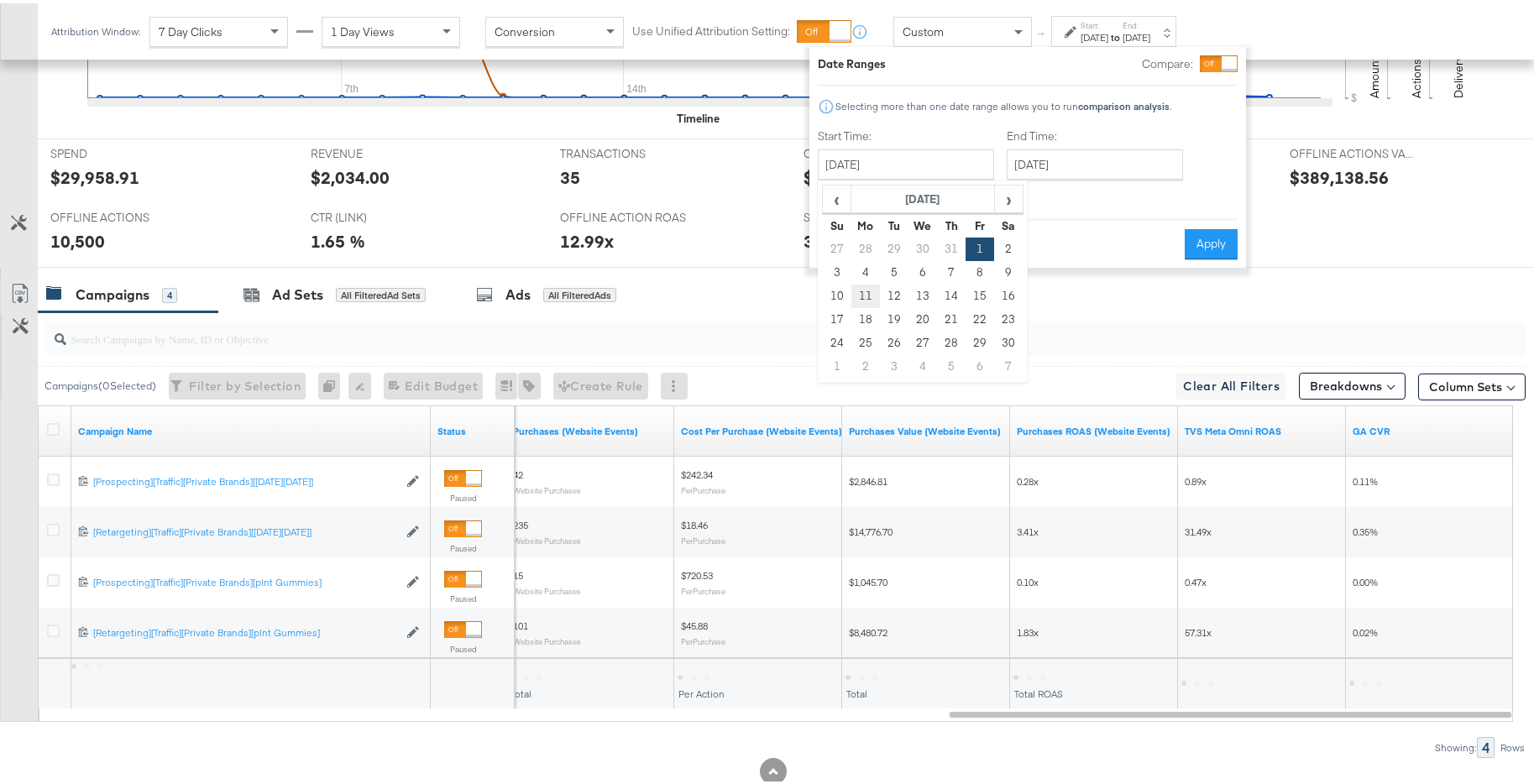
click at [865, 299] on td "11" at bounding box center [865, 293] width 29 height 23
type input "[DATE]"
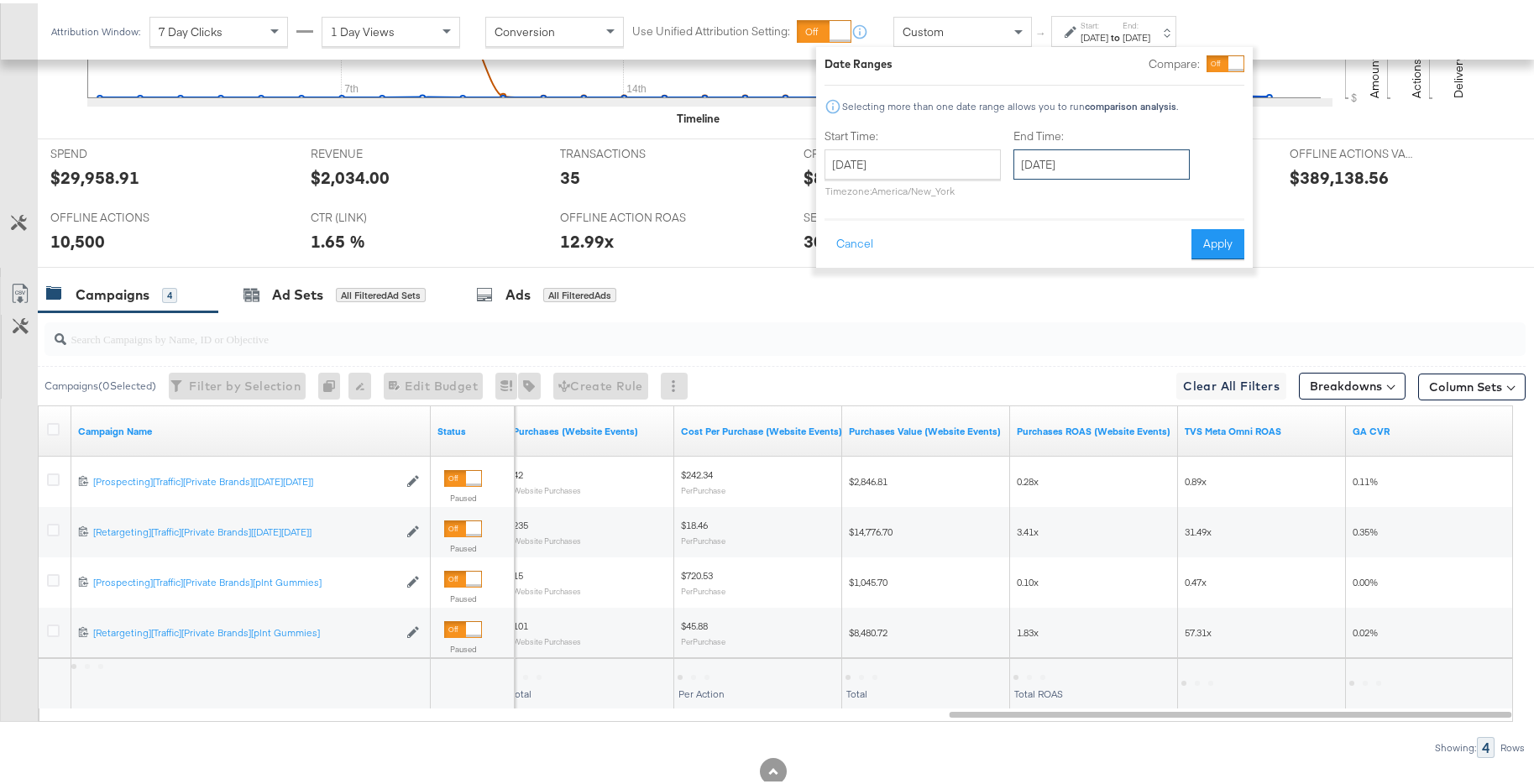
click at [1100, 165] on input "November 30th 2024" at bounding box center [1102, 161] width 176 height 30
drag, startPoint x: 1068, startPoint y: 283, endPoint x: 1058, endPoint y: 292, distance: 13.5
click at [1067, 285] on td "11" at bounding box center [1061, 293] width 29 height 23
type input "[DATE]"
click at [1218, 245] on button "Apply" at bounding box center [1218, 241] width 53 height 30
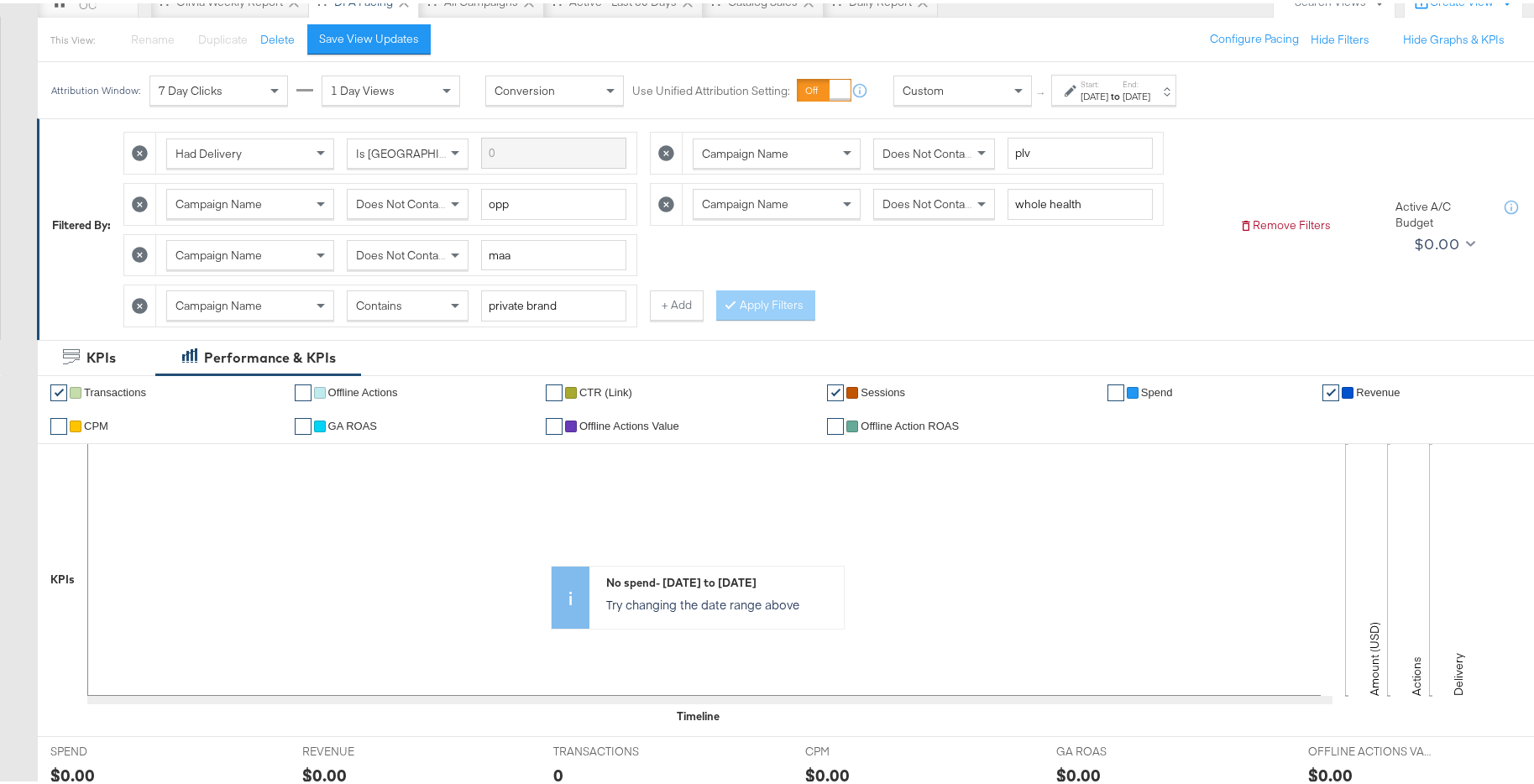
scroll to position [106, 0]
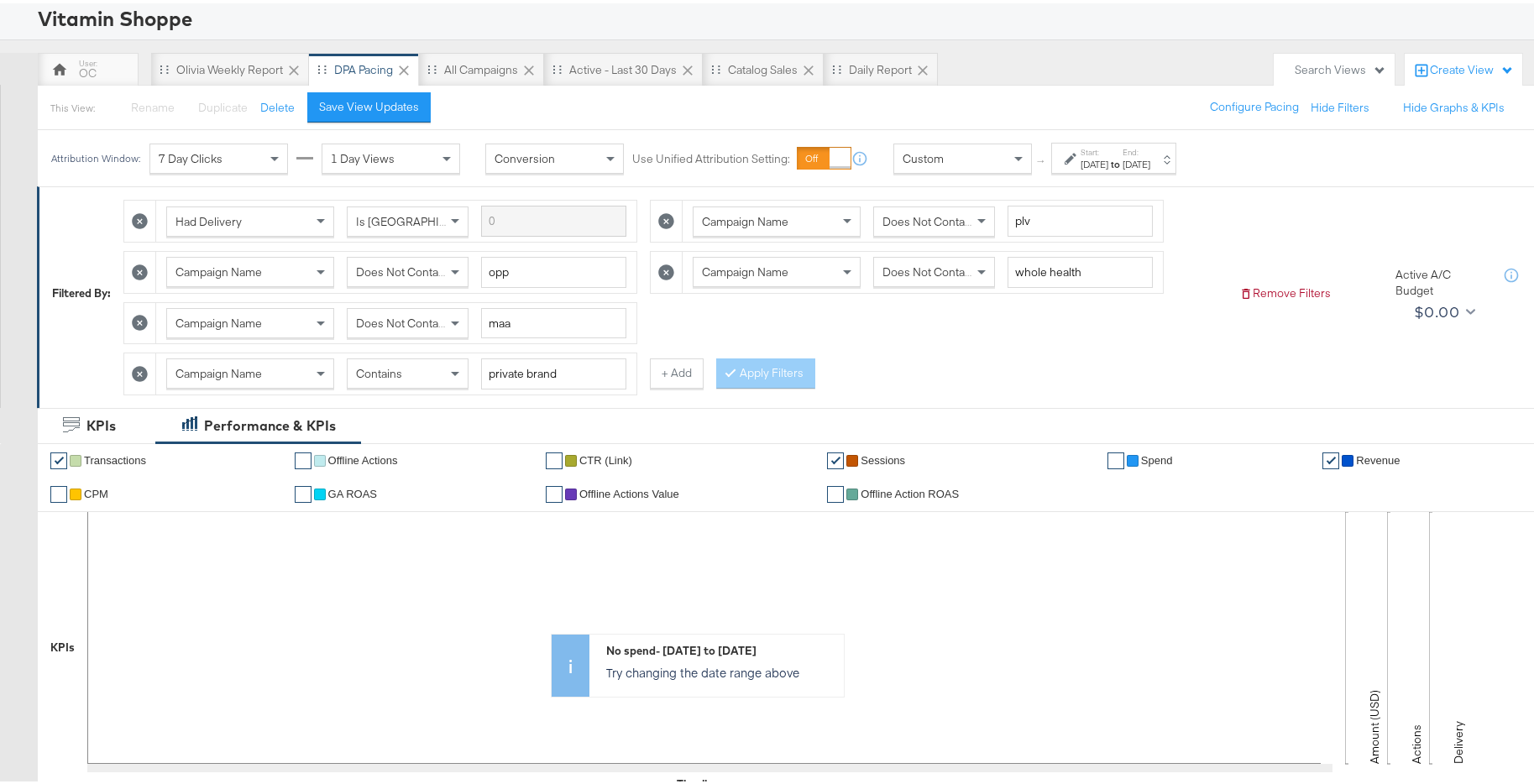
click at [1148, 144] on div "Start: Nov 11th 2024 to End: Nov 11th 2024" at bounding box center [1115, 155] width 70 height 24
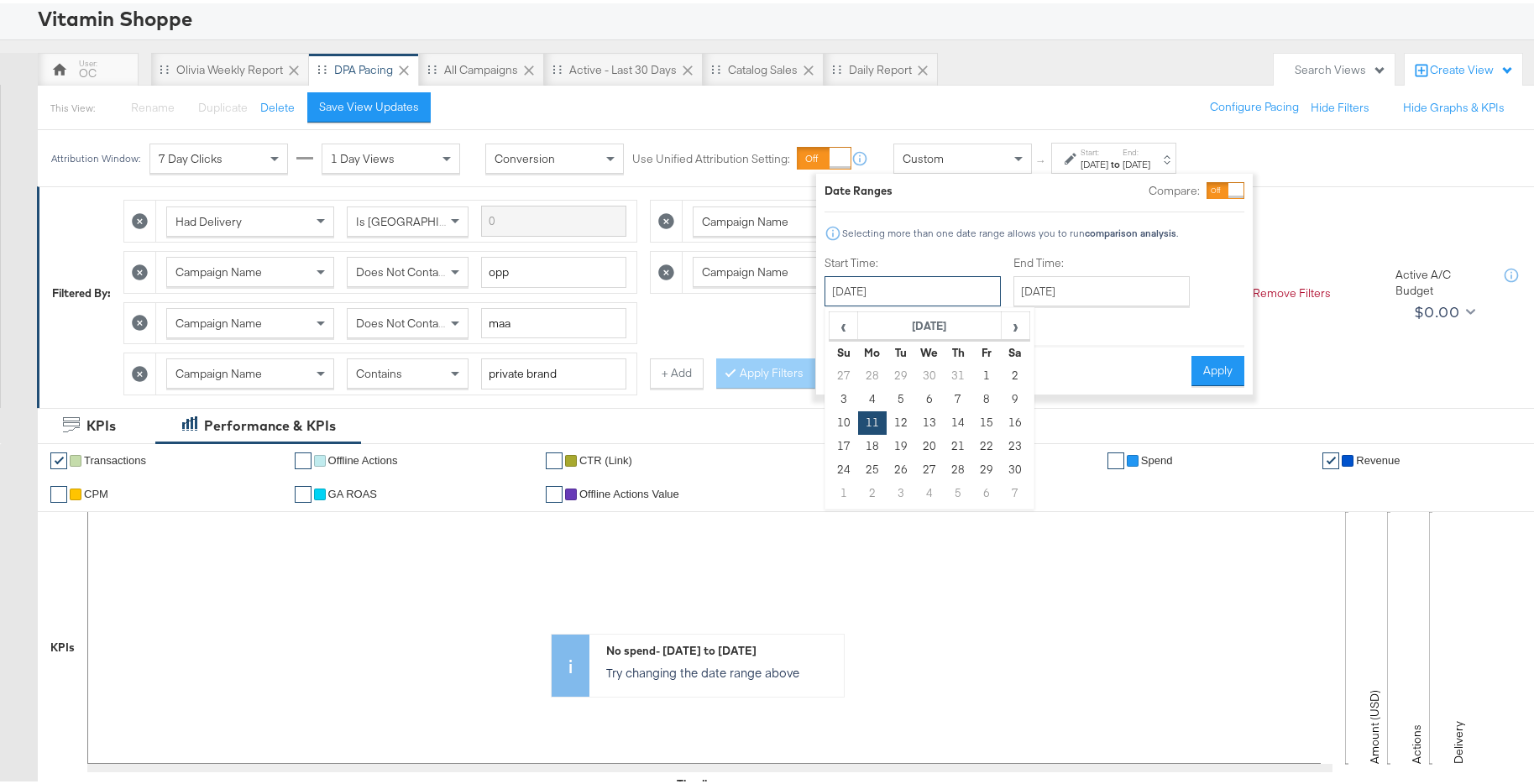
click at [971, 293] on input "[DATE]" at bounding box center [913, 288] width 176 height 30
click at [1007, 315] on span "›" at bounding box center [1016, 322] width 26 height 25
click at [921, 372] on td "1" at bounding box center [929, 372] width 29 height 23
type input "January 1st 2025"
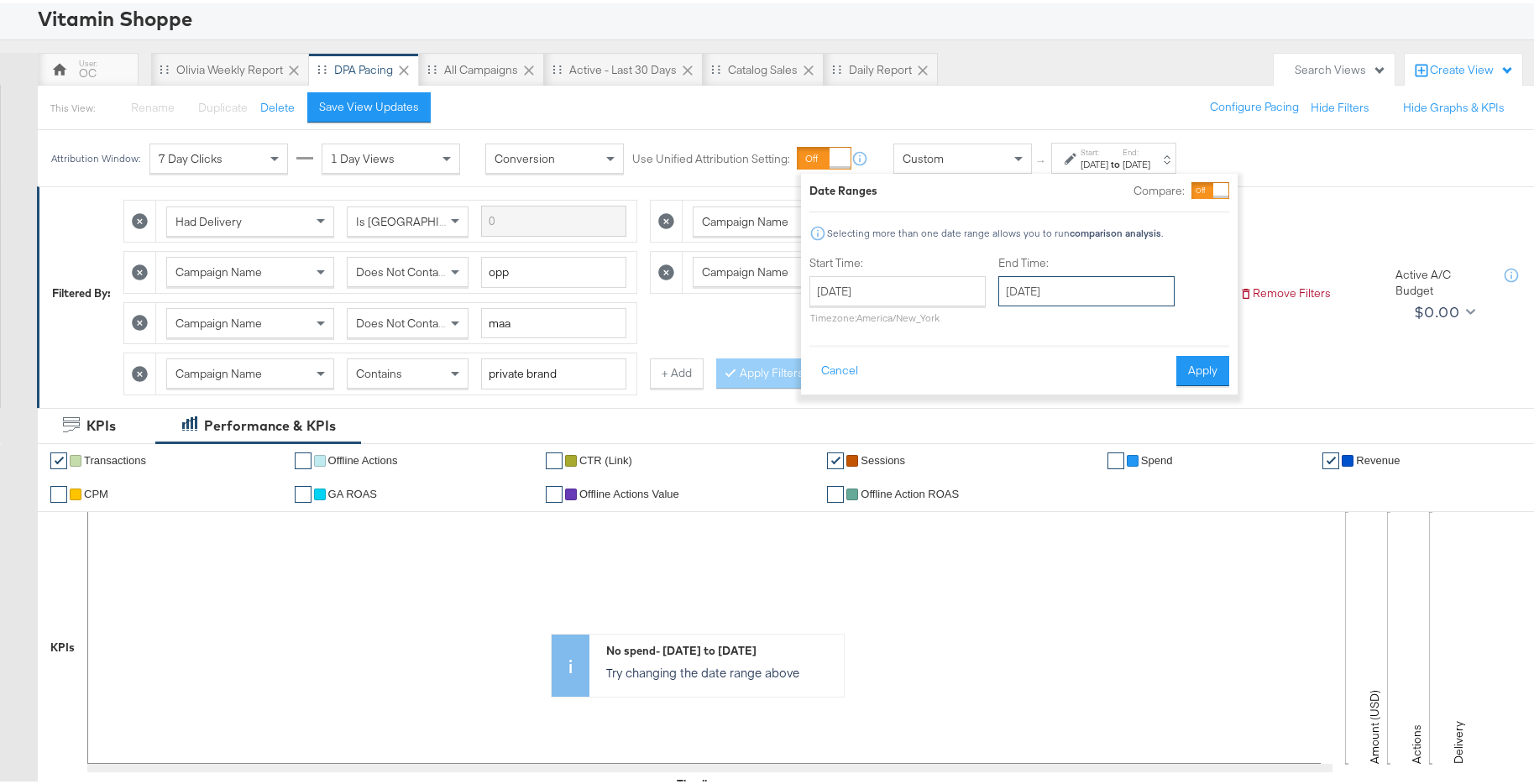
click at [1110, 291] on input "January 1st 2025" at bounding box center [1087, 288] width 176 height 30
click at [1160, 465] on td "31" at bounding box center [1160, 466] width 29 height 23
type input "January 31st 2025"
click at [1213, 374] on button "Apply" at bounding box center [1208, 367] width 53 height 30
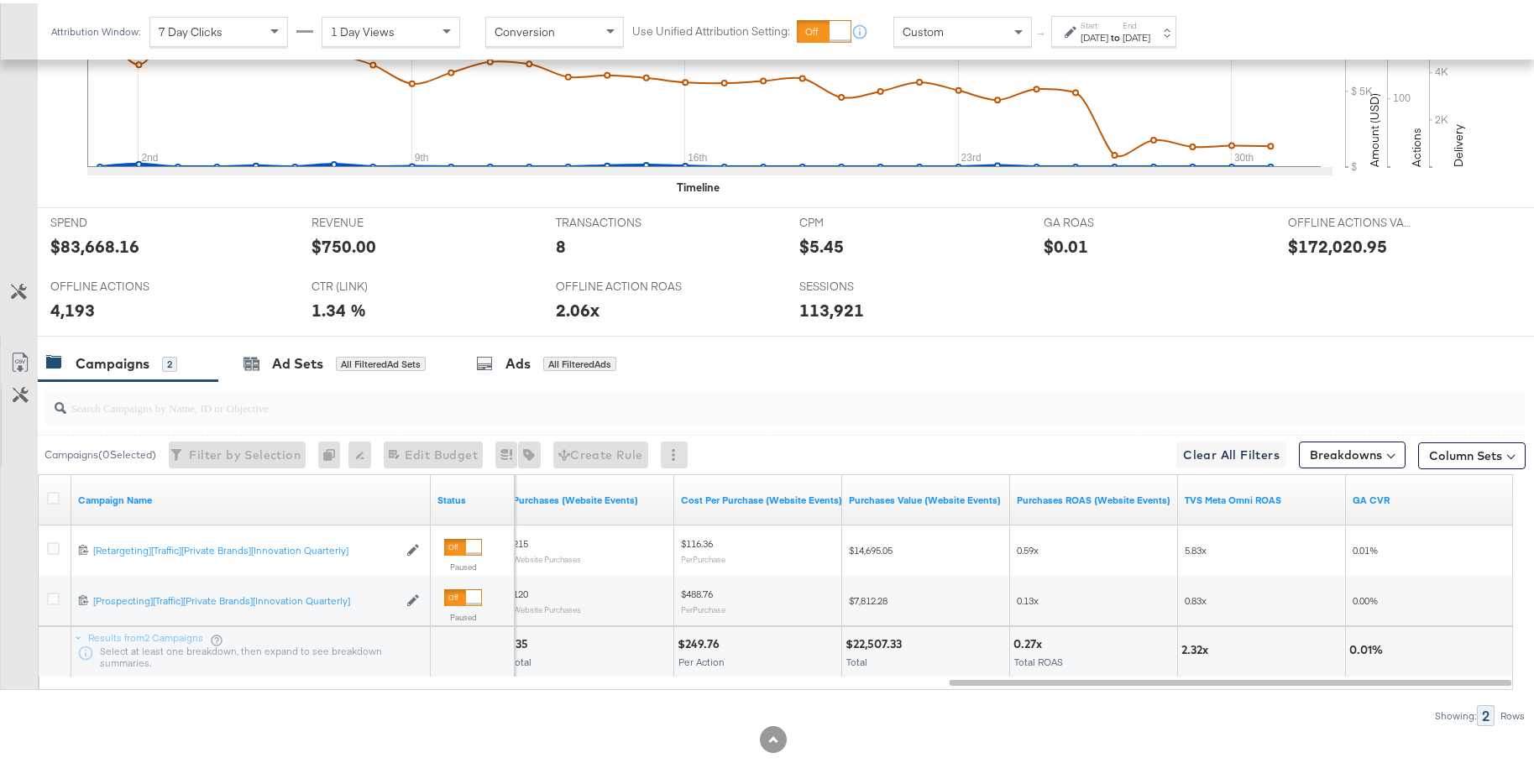
scroll to position [715, 0]
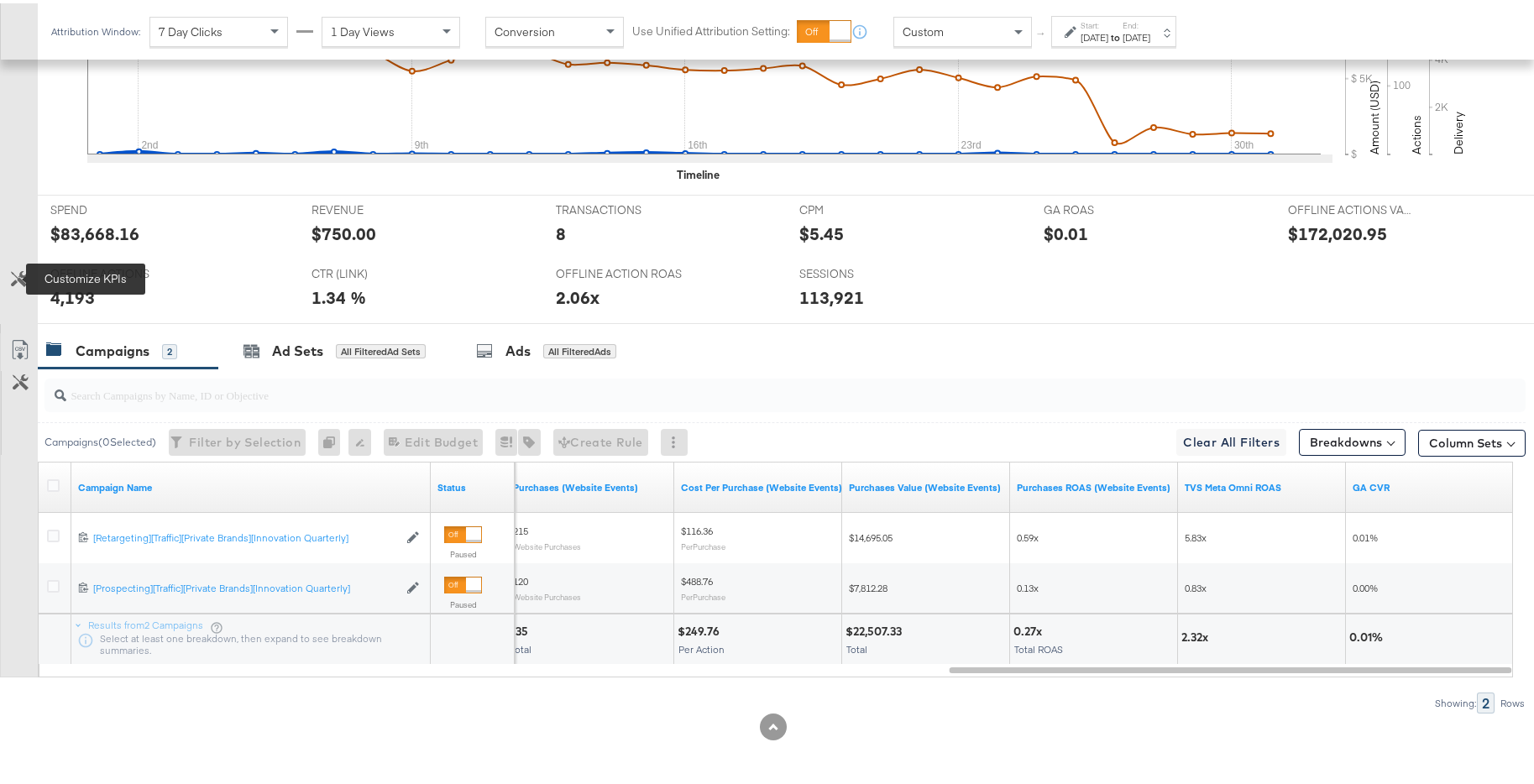
click at [13, 281] on icon at bounding box center [19, 275] width 16 height 16
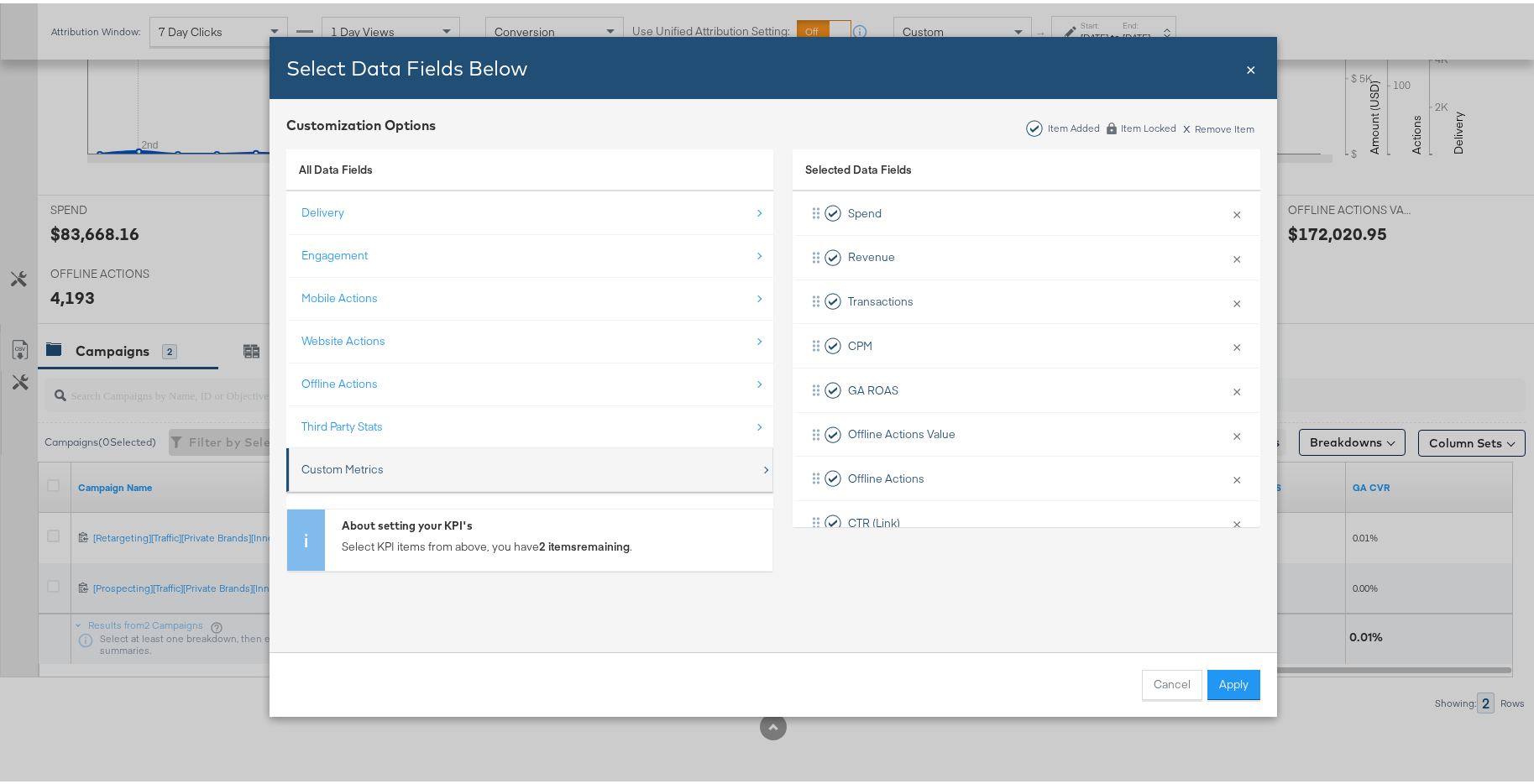
click at [401, 464] on div "Custom Metrics" at bounding box center [531, 466] width 460 height 35
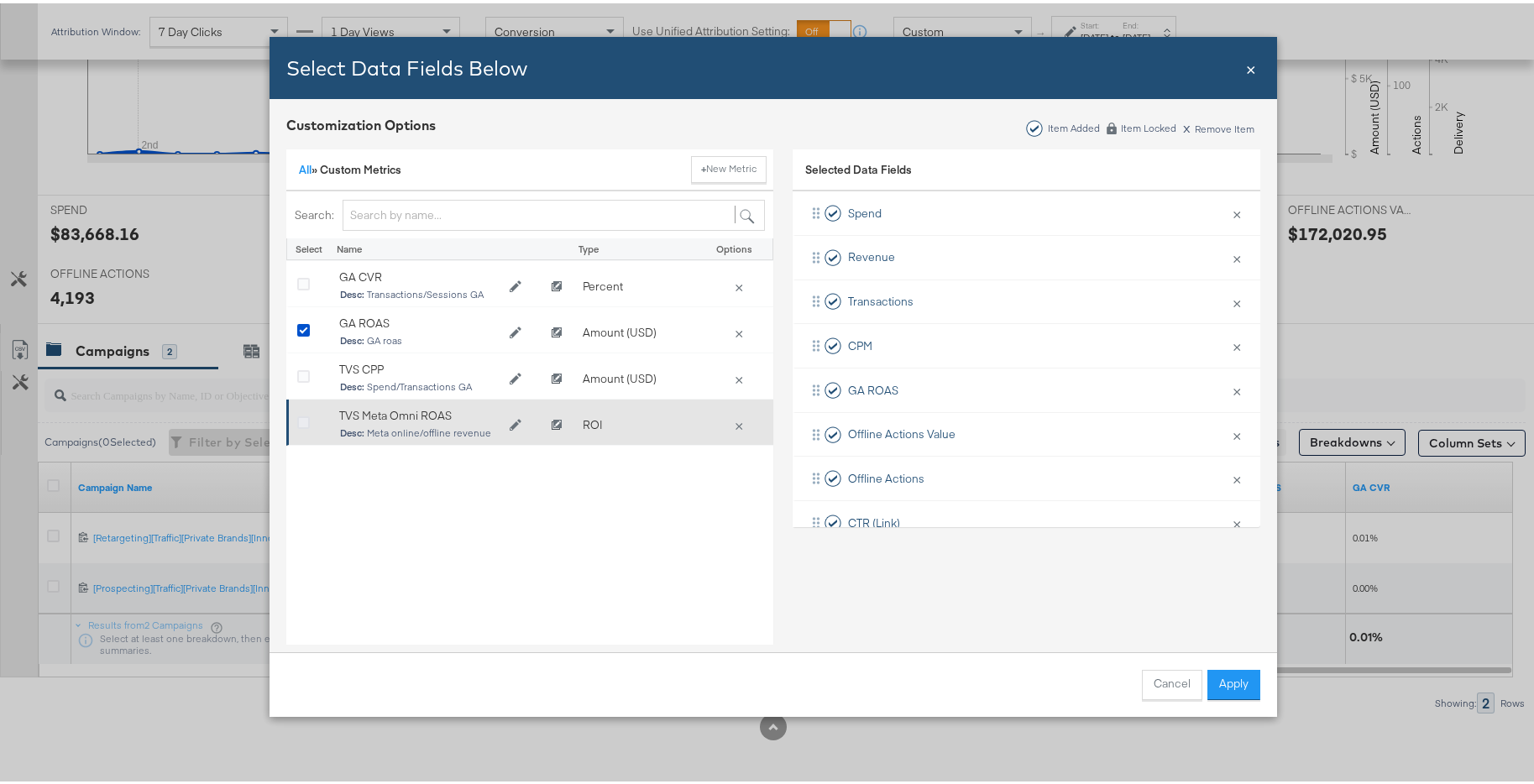
click at [297, 417] on icon "Bulk Add Locations Modal" at bounding box center [303, 420] width 13 height 13
click at [0, 0] on input "Bulk Add Locations Modal" at bounding box center [0, 0] width 0 height 0
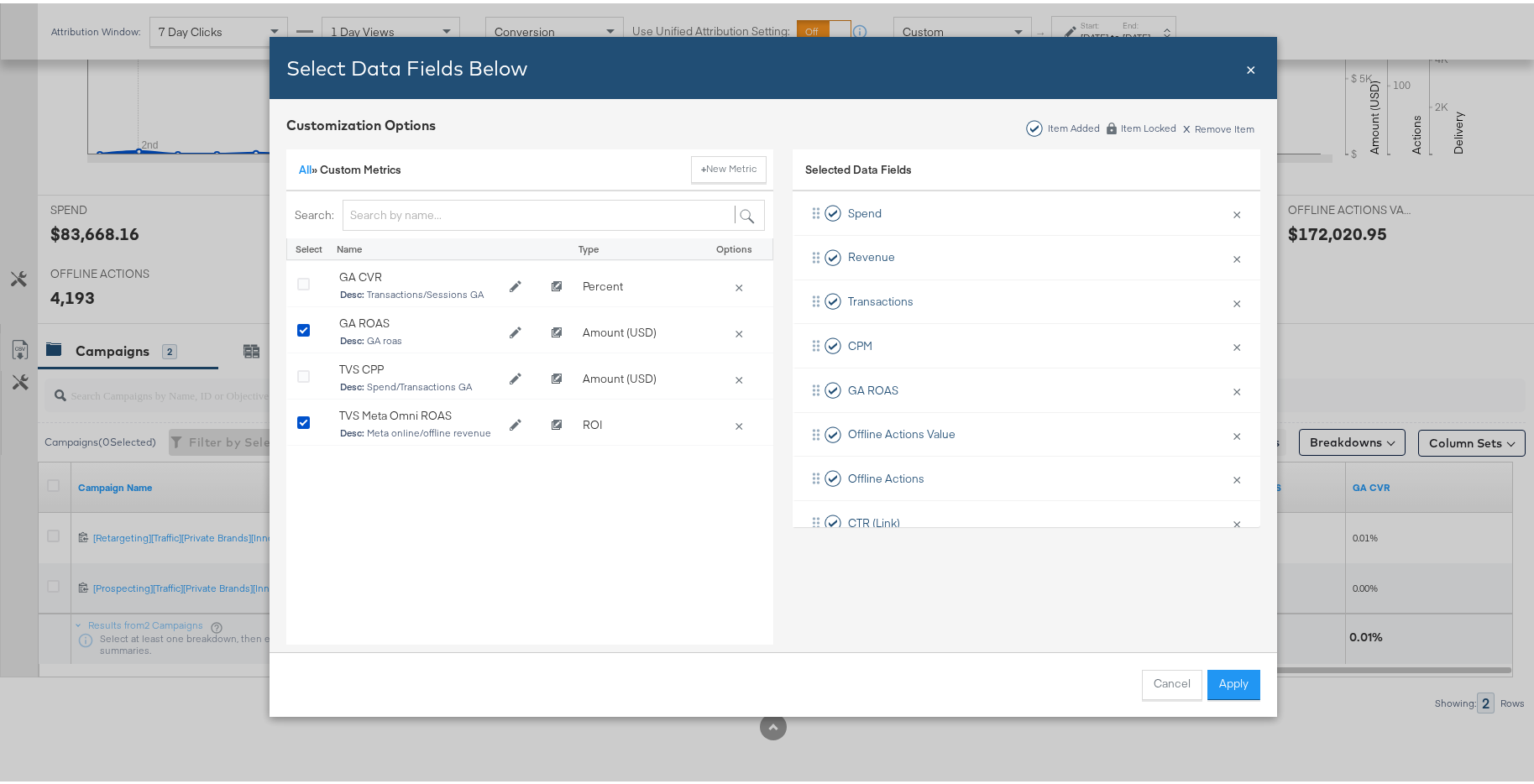
click at [1228, 692] on button "Apply" at bounding box center [1233, 681] width 53 height 30
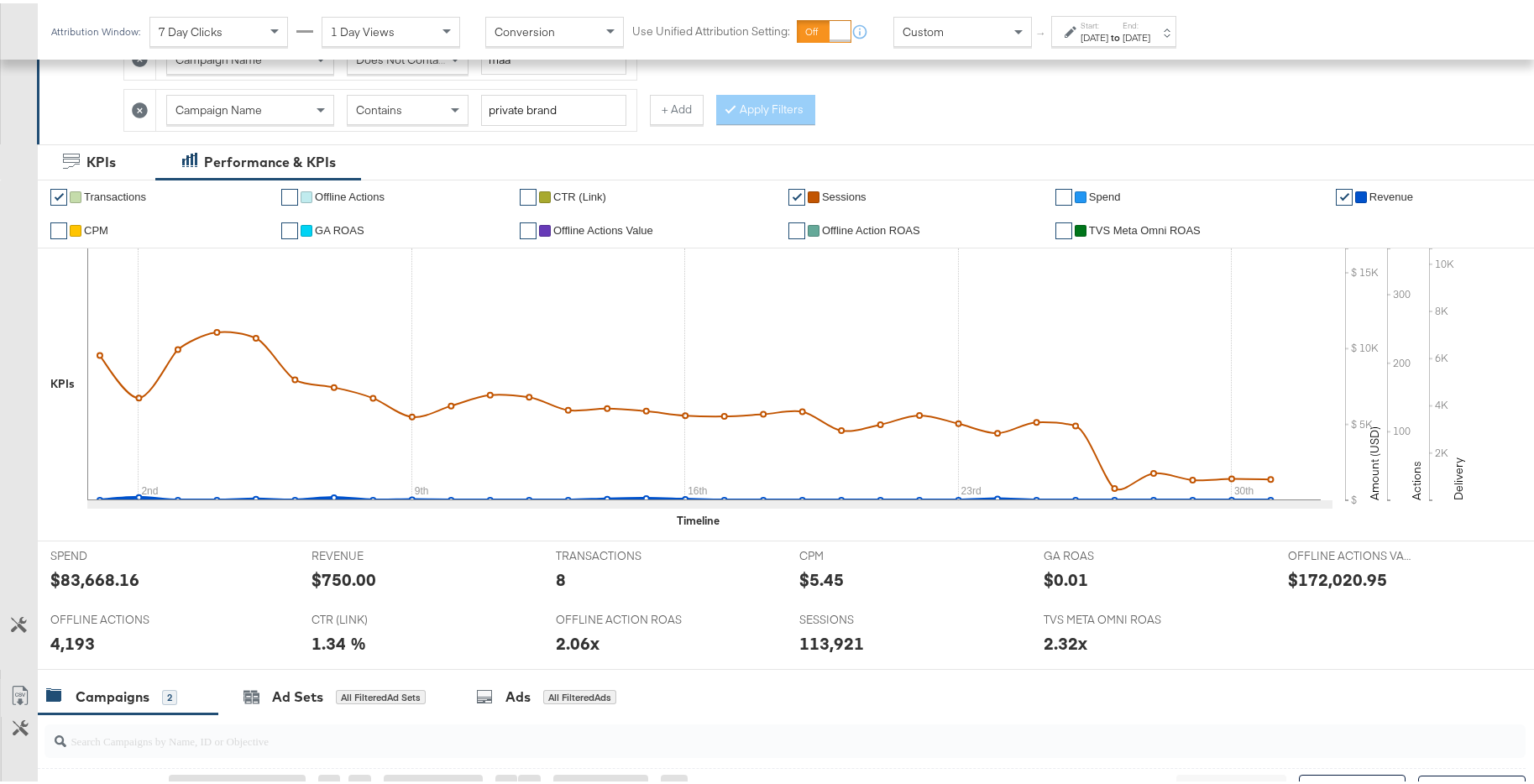
scroll to position [369, 0]
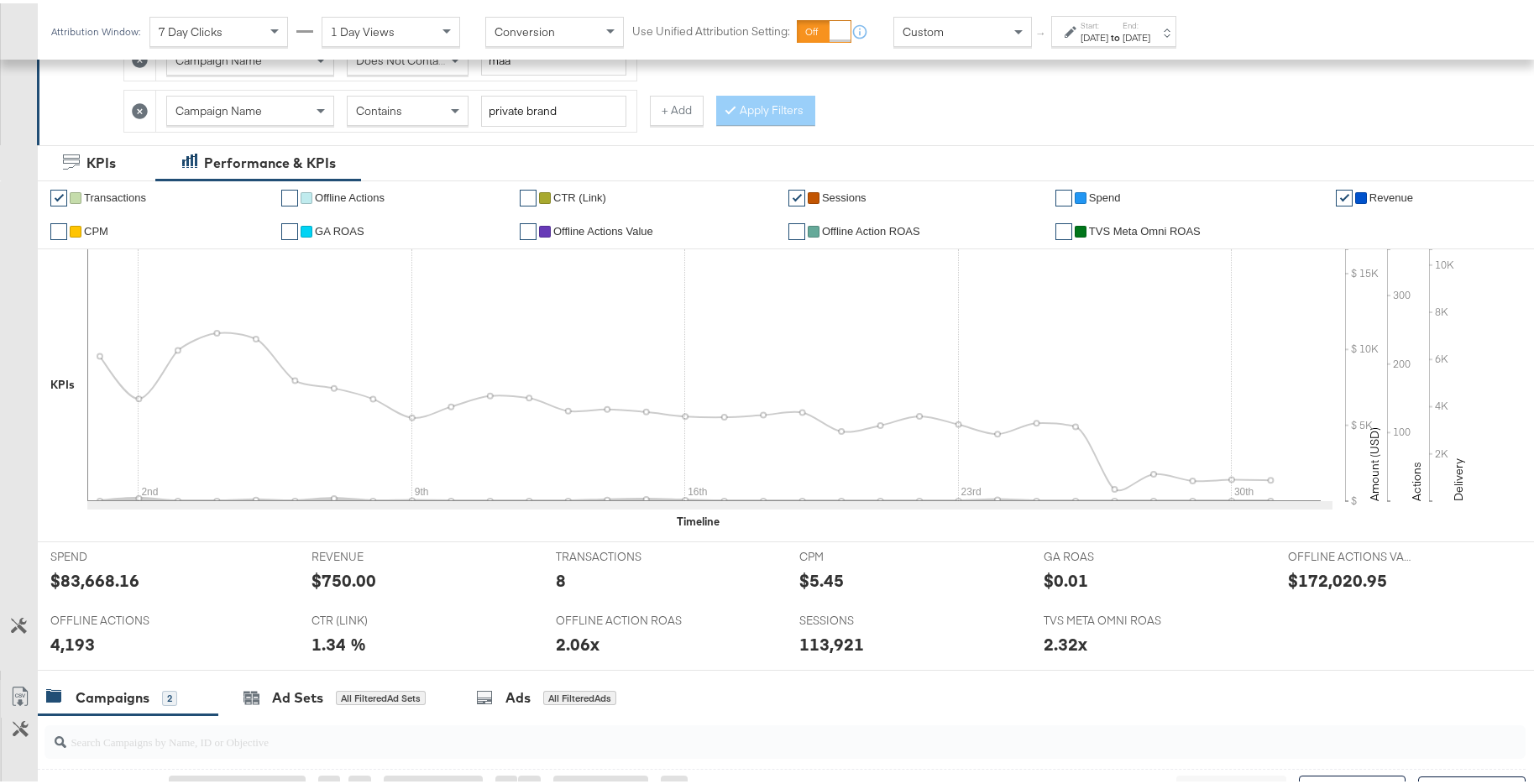
click at [64, 191] on link "✔" at bounding box center [58, 194] width 16 height 16
click at [1065, 226] on link "✔" at bounding box center [1063, 228] width 16 height 16
click at [1060, 194] on link "✔" at bounding box center [1063, 194] width 16 height 16
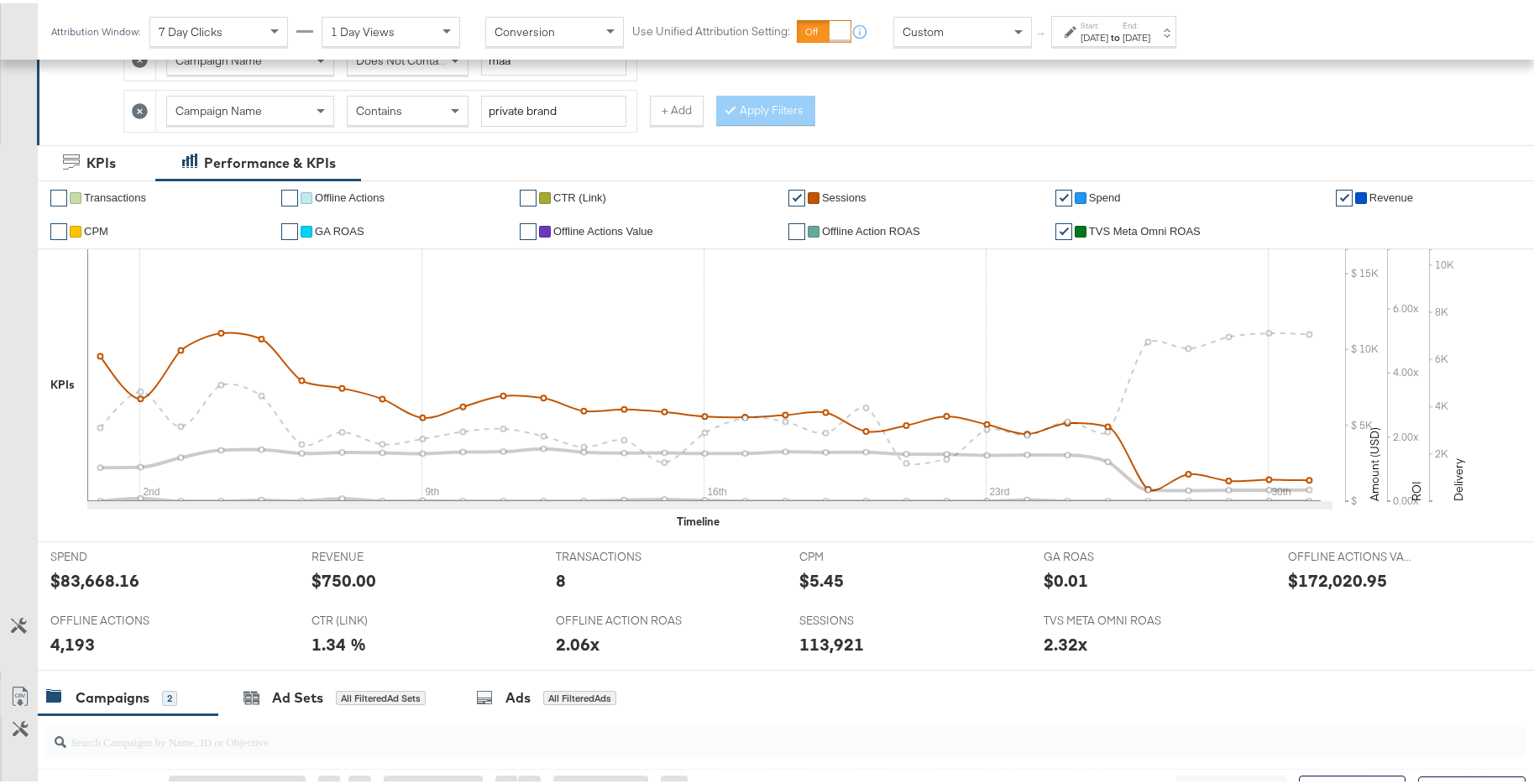
click at [791, 196] on link "✔" at bounding box center [796, 194] width 16 height 16
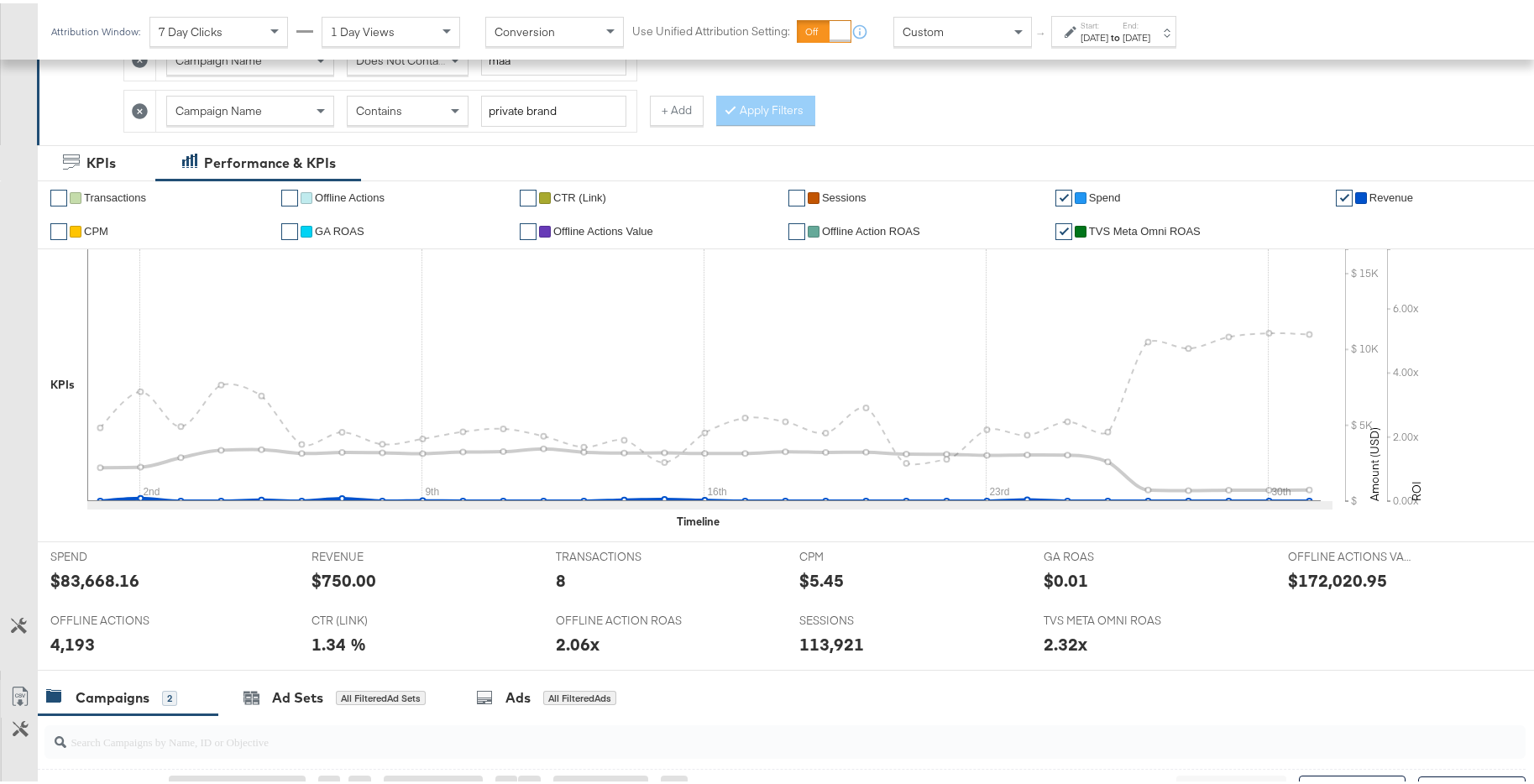
click at [1340, 197] on link "✔" at bounding box center [1344, 194] width 16 height 16
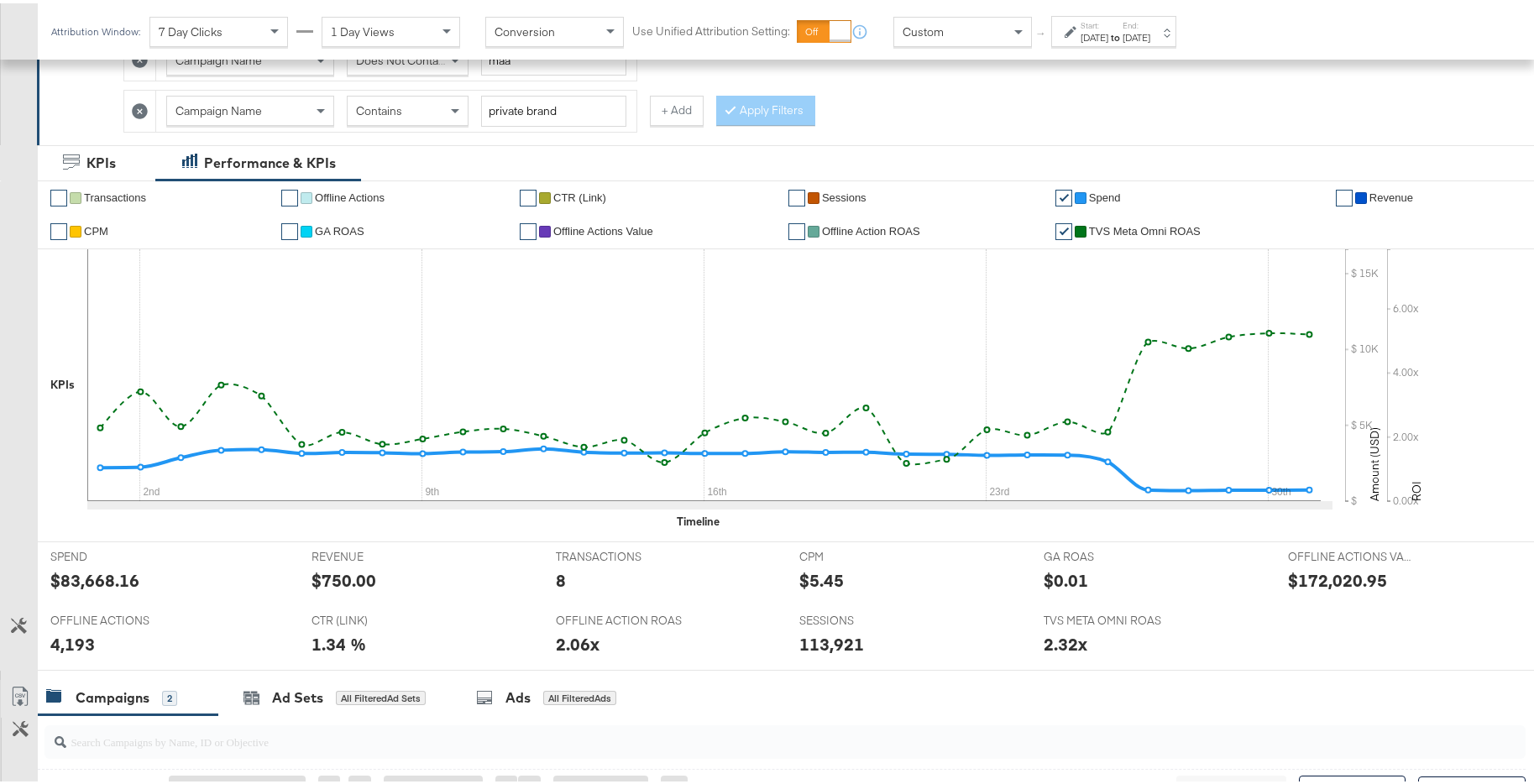
click at [1150, 31] on div "Jan 31st 2025" at bounding box center [1137, 35] width 28 height 14
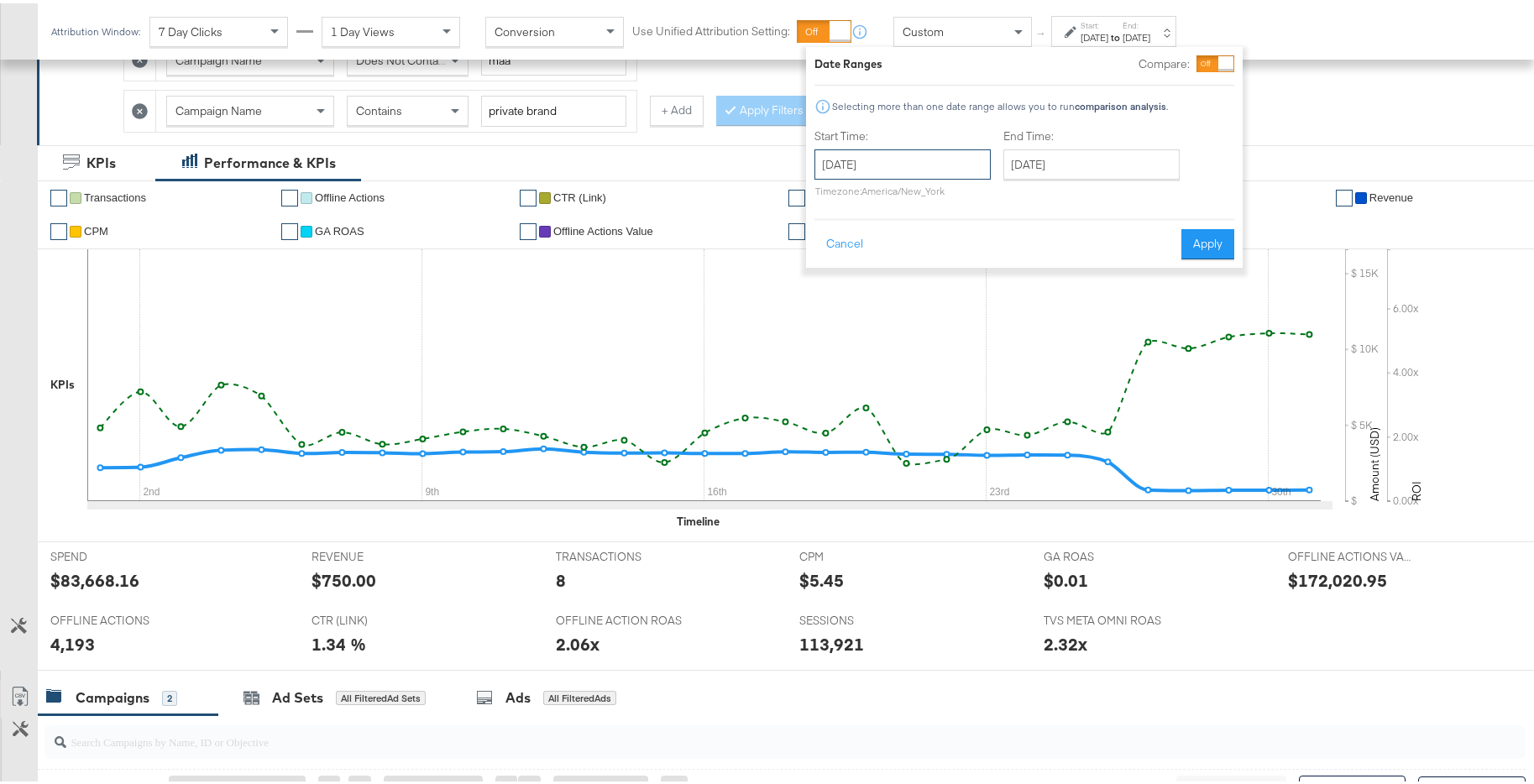
click at [927, 167] on input "January 1st 2025" at bounding box center [903, 161] width 176 height 30
drag, startPoint x: 836, startPoint y: 200, endPoint x: 853, endPoint y: 204, distance: 17.5
click at [836, 200] on span "‹" at bounding box center [834, 195] width 26 height 25
click at [827, 270] on td "1" at bounding box center [834, 269] width 29 height 23
type input "[DATE]"
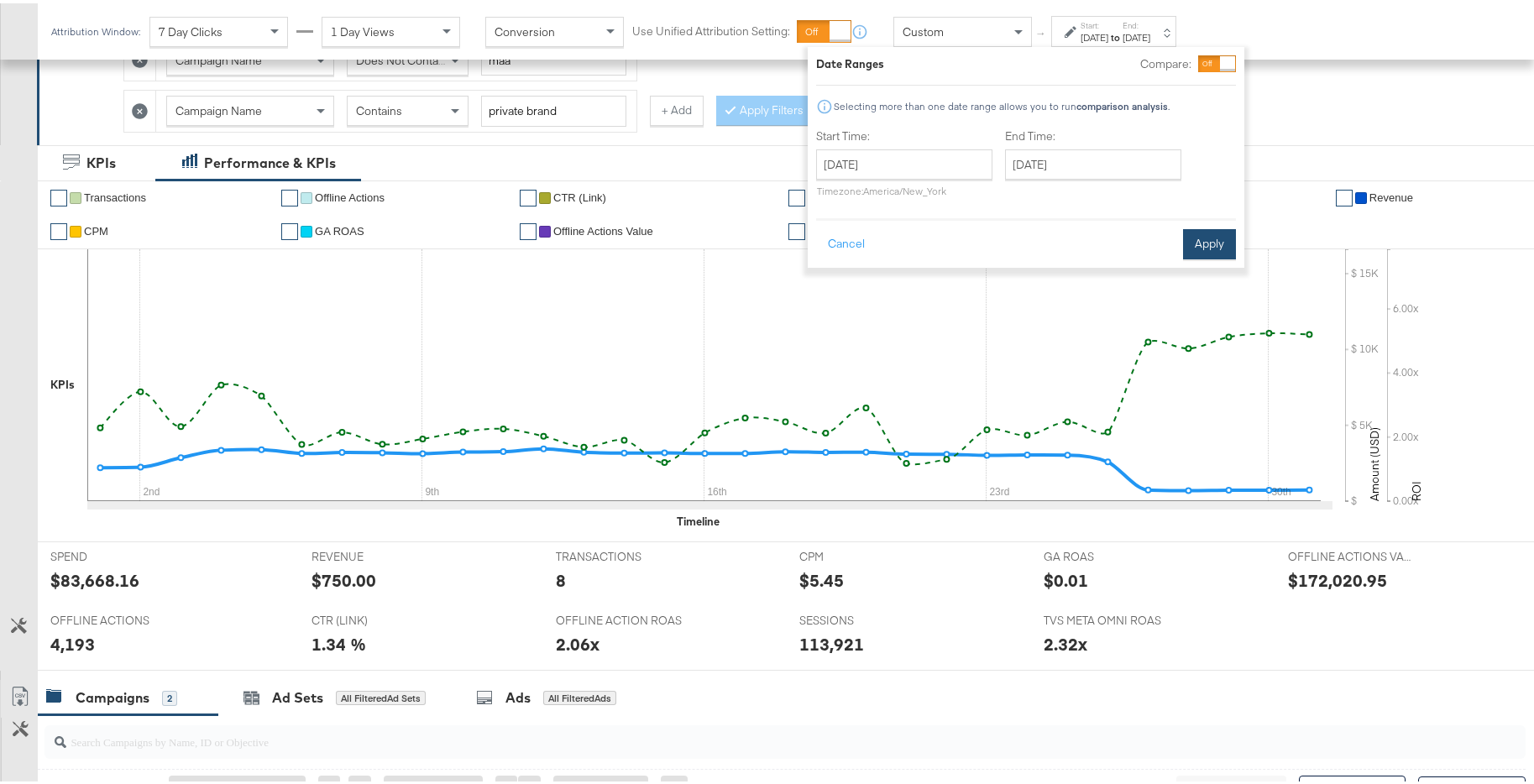
click at [1195, 244] on button "Apply" at bounding box center [1209, 241] width 53 height 30
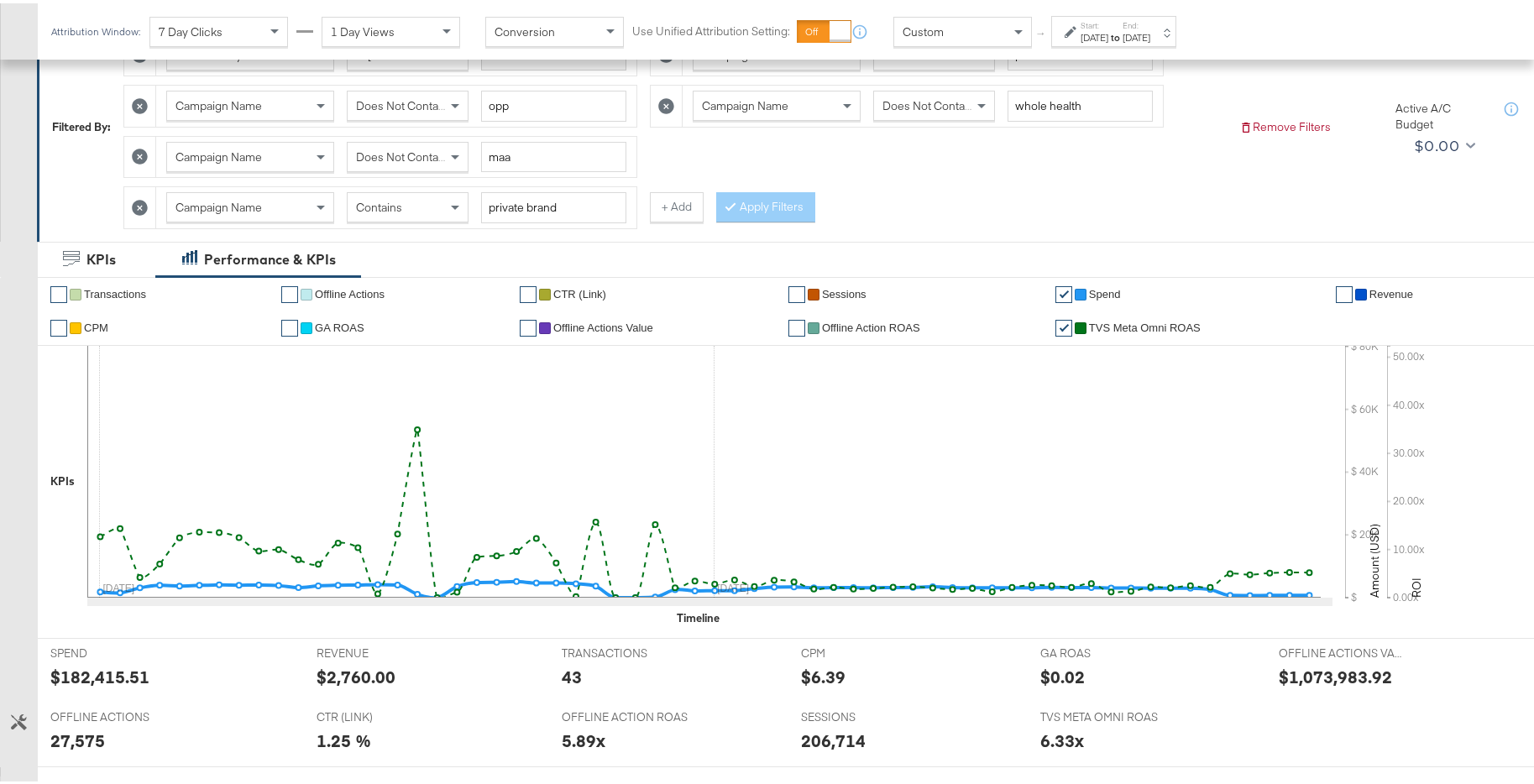
scroll to position [403, 0]
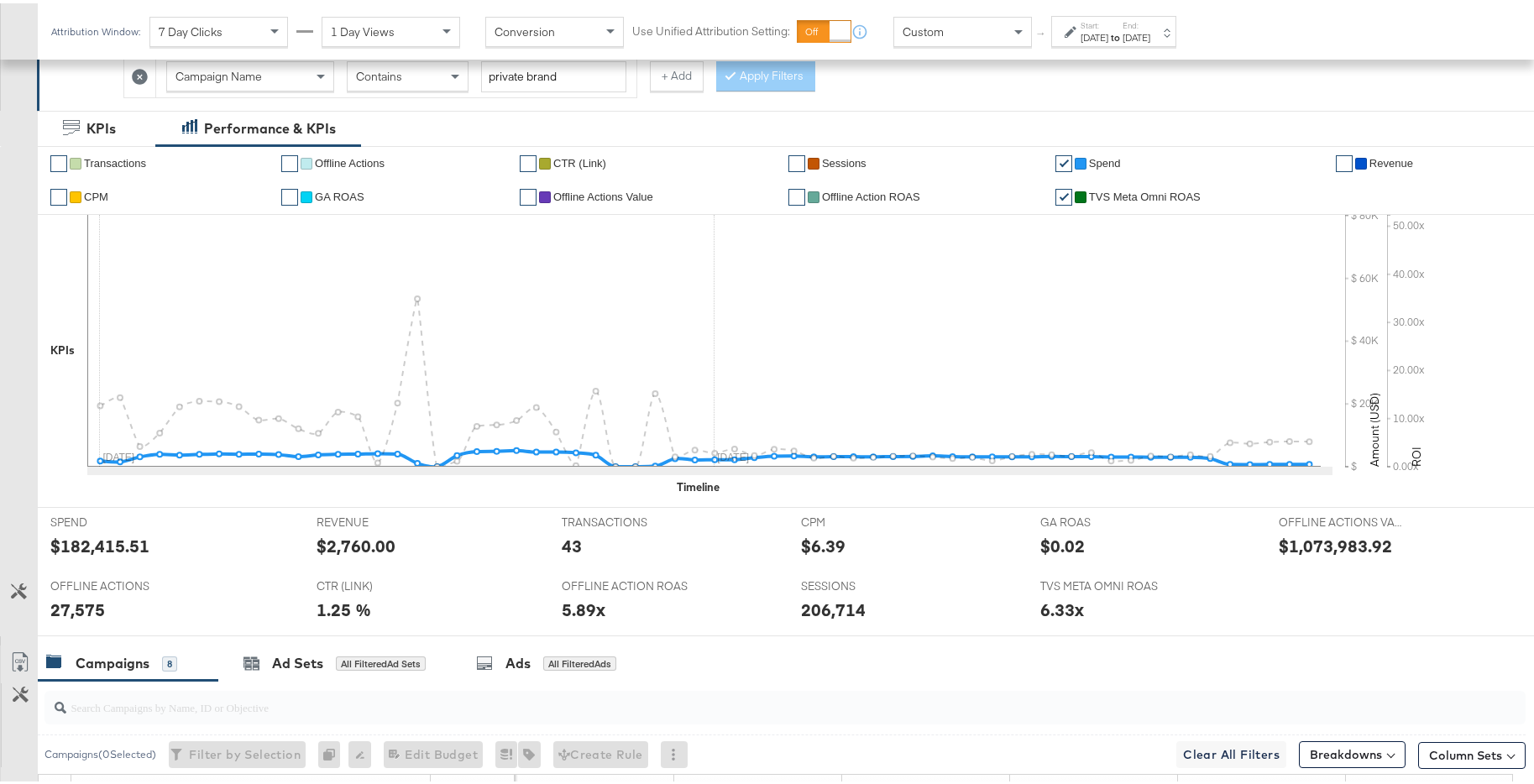
click at [1055, 160] on link "✔" at bounding box center [1063, 160] width 16 height 16
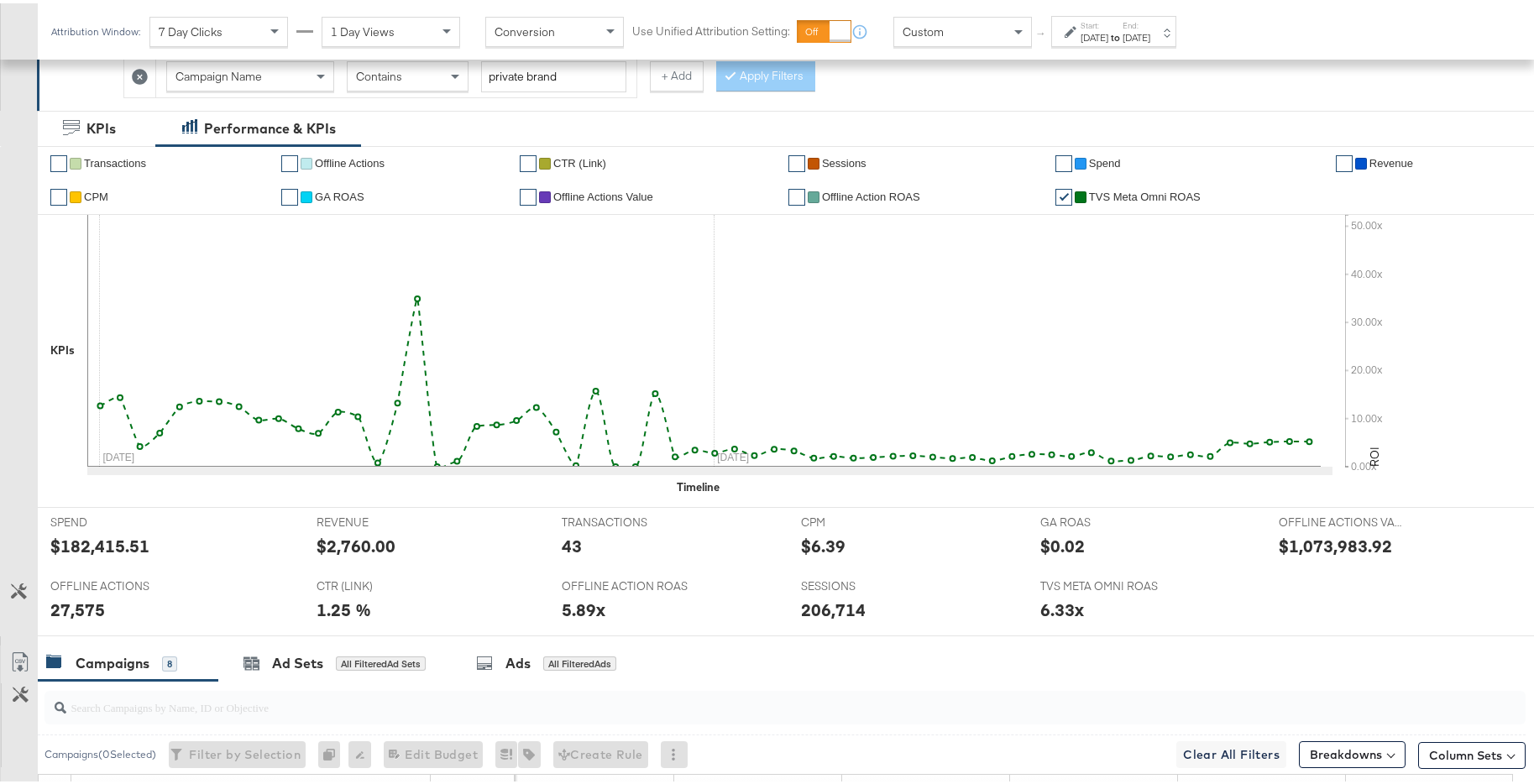
click at [1107, 25] on label "Start:" at bounding box center [1094, 22] width 28 height 11
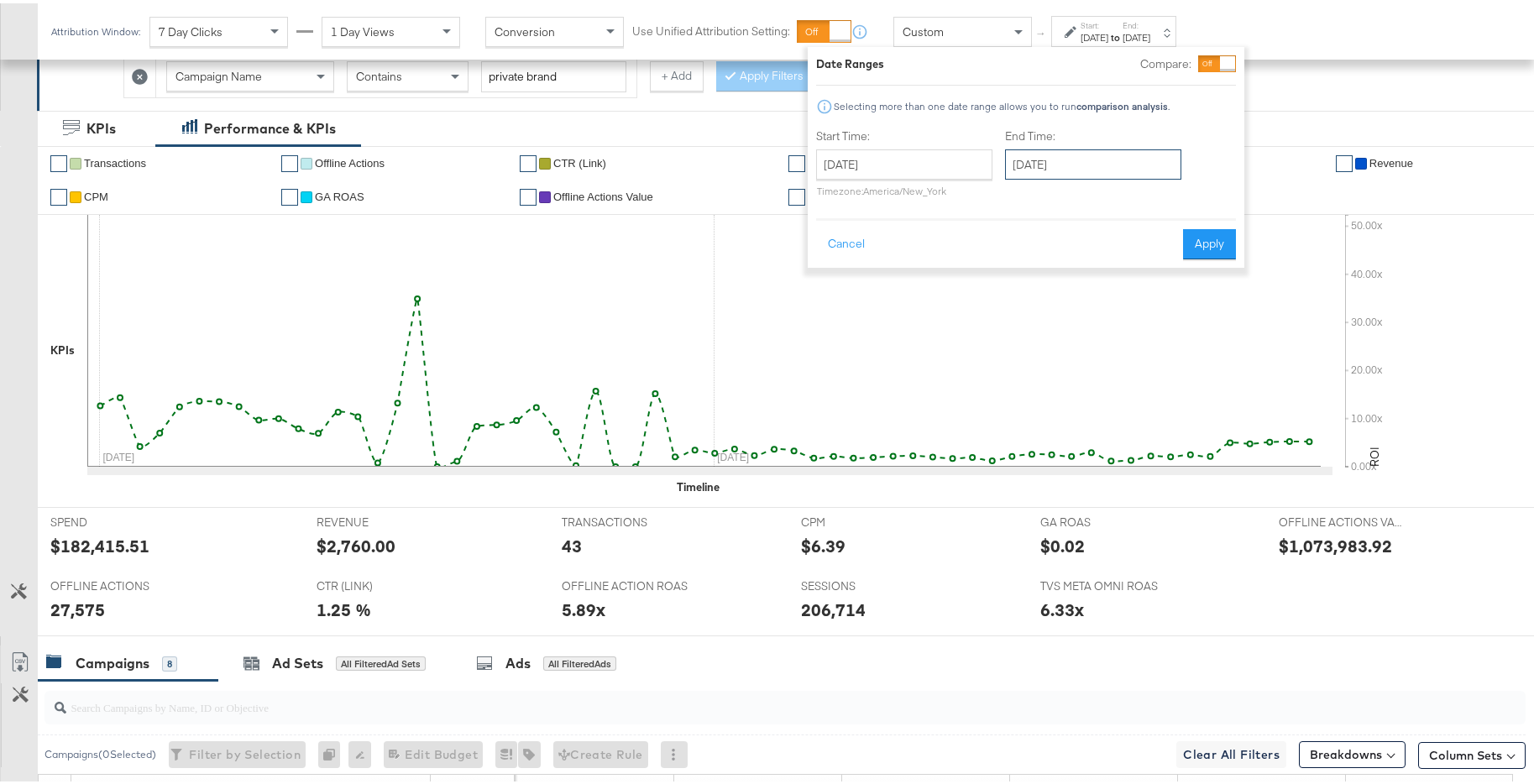
drag, startPoint x: 1123, startPoint y: 163, endPoint x: 1116, endPoint y: 180, distance: 18.4
click at [1119, 167] on input "January 31st 2025" at bounding box center [1093, 161] width 176 height 30
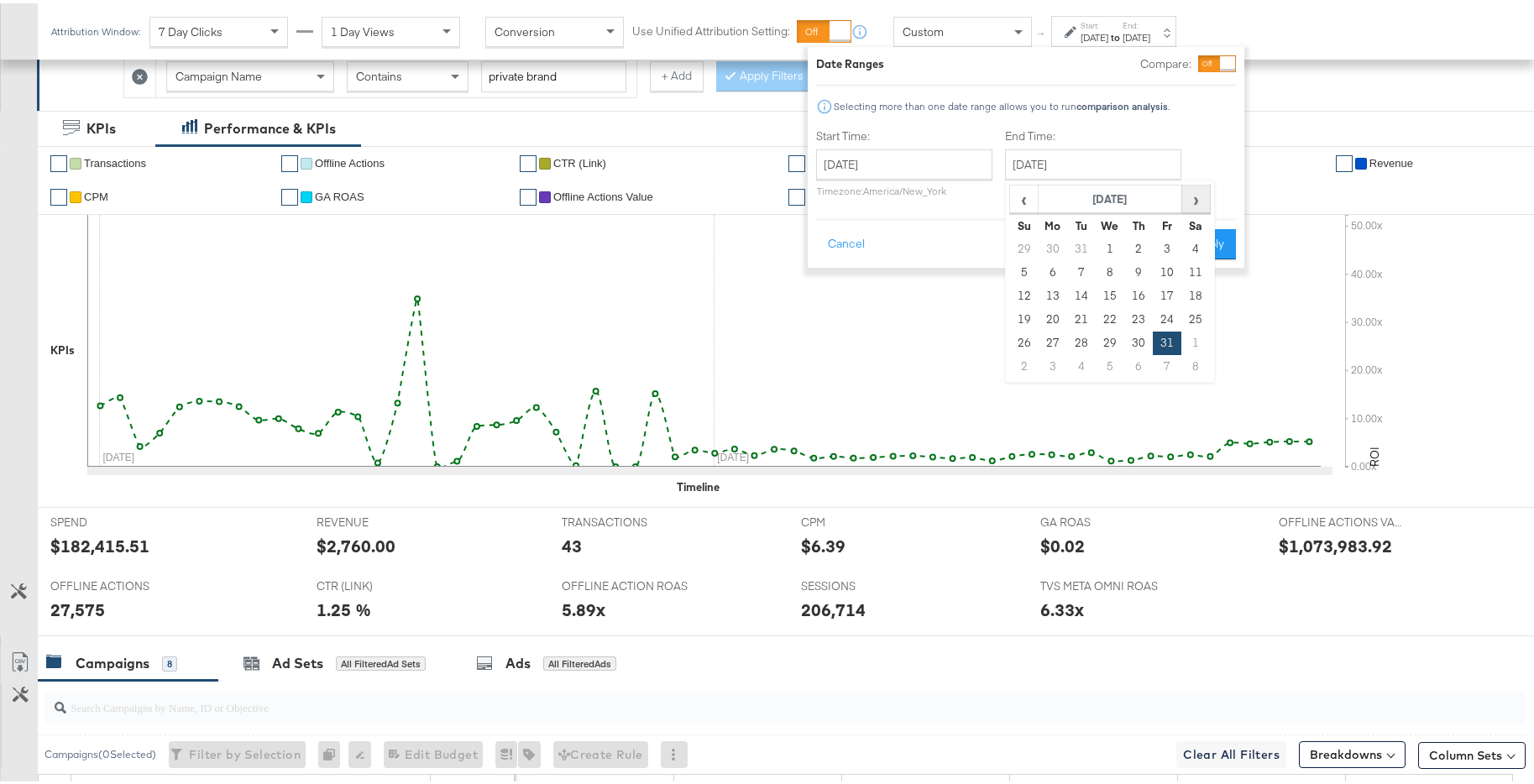
click at [1199, 205] on span "›" at bounding box center [1196, 195] width 26 height 25
click at [1163, 343] on td "28" at bounding box center [1167, 339] width 29 height 23
type input "February 28th 2025"
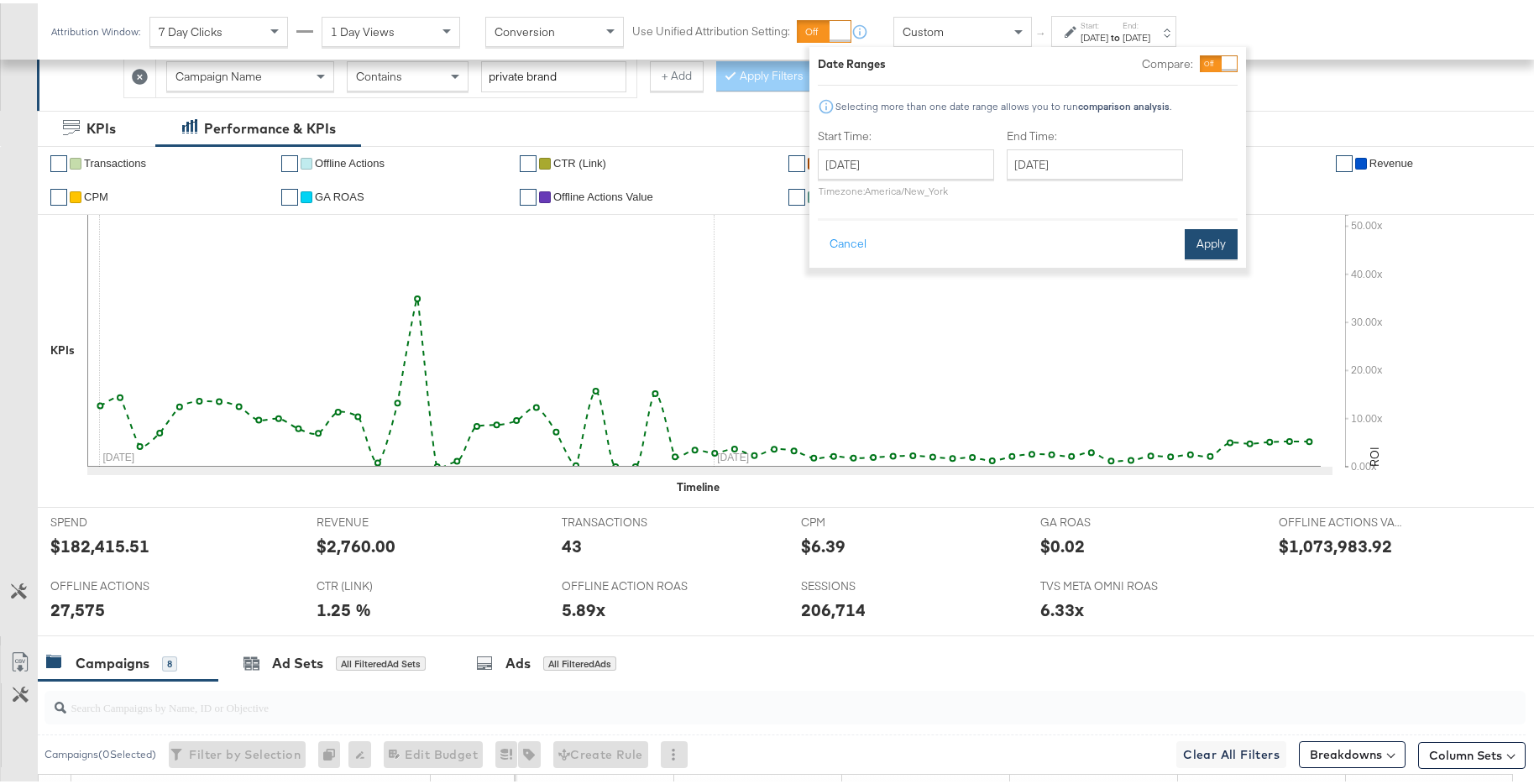
click at [1202, 248] on button "Apply" at bounding box center [1211, 241] width 53 height 30
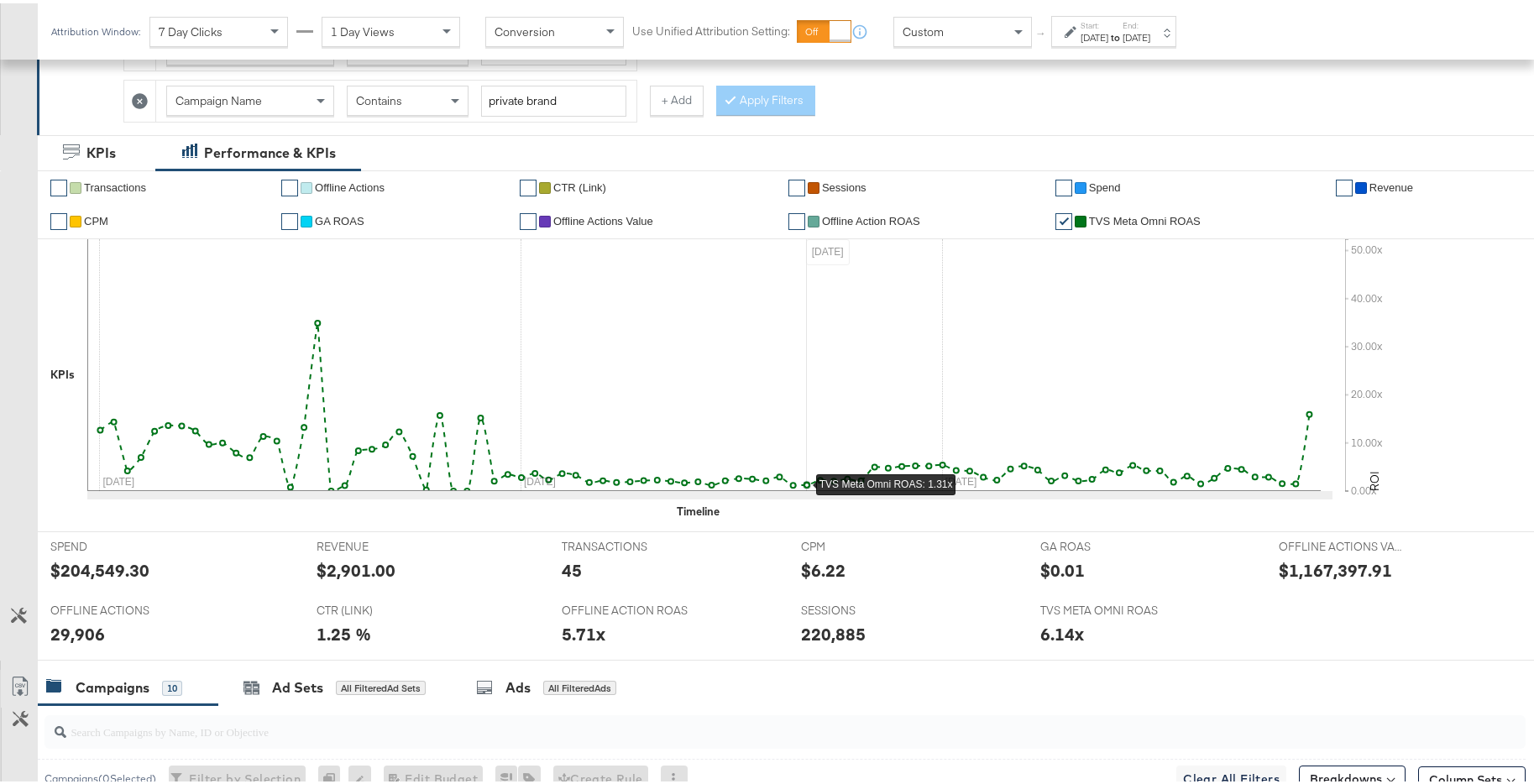
scroll to position [332, 0]
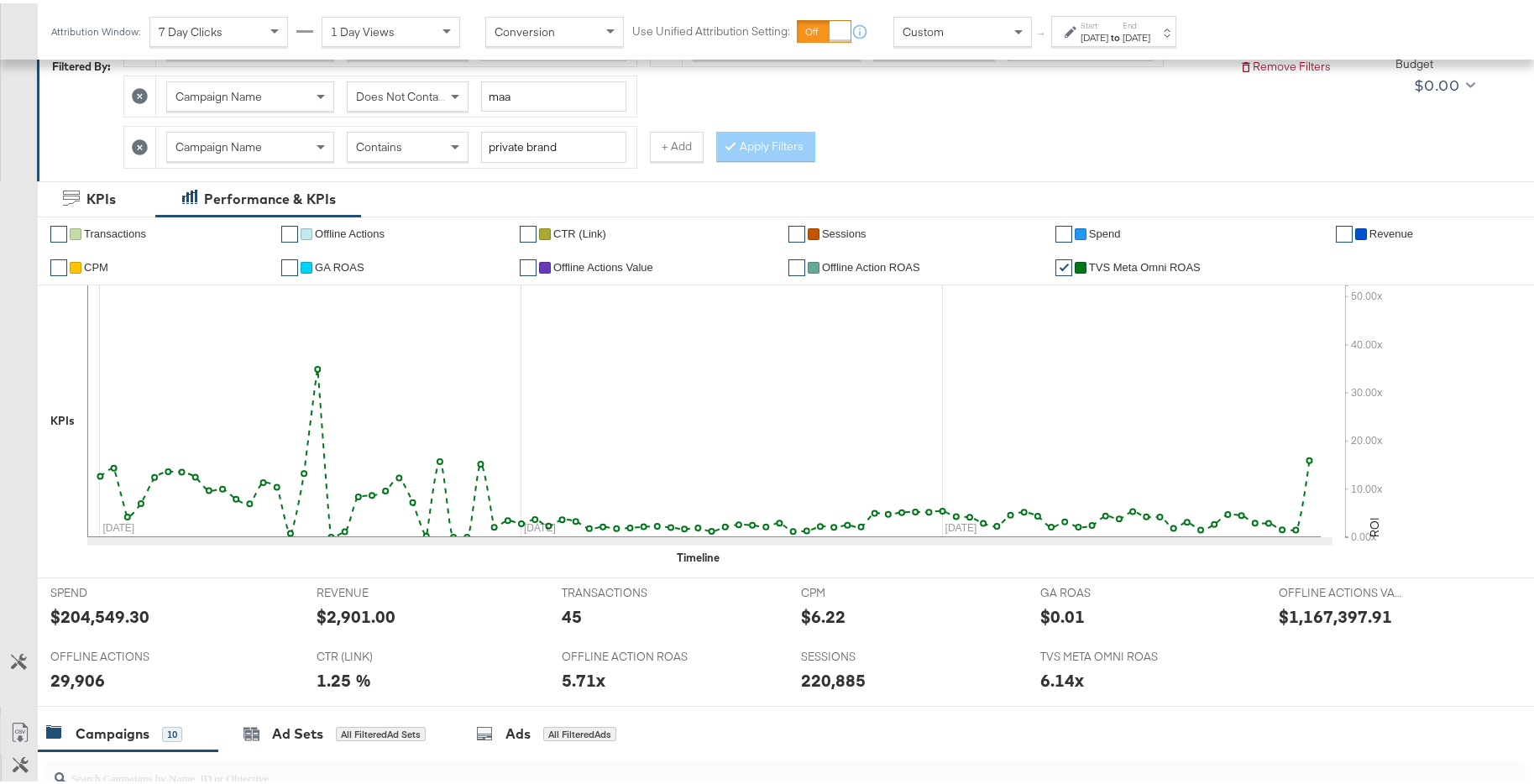
click at [1123, 31] on strong "to" at bounding box center [1115, 34] width 15 height 13
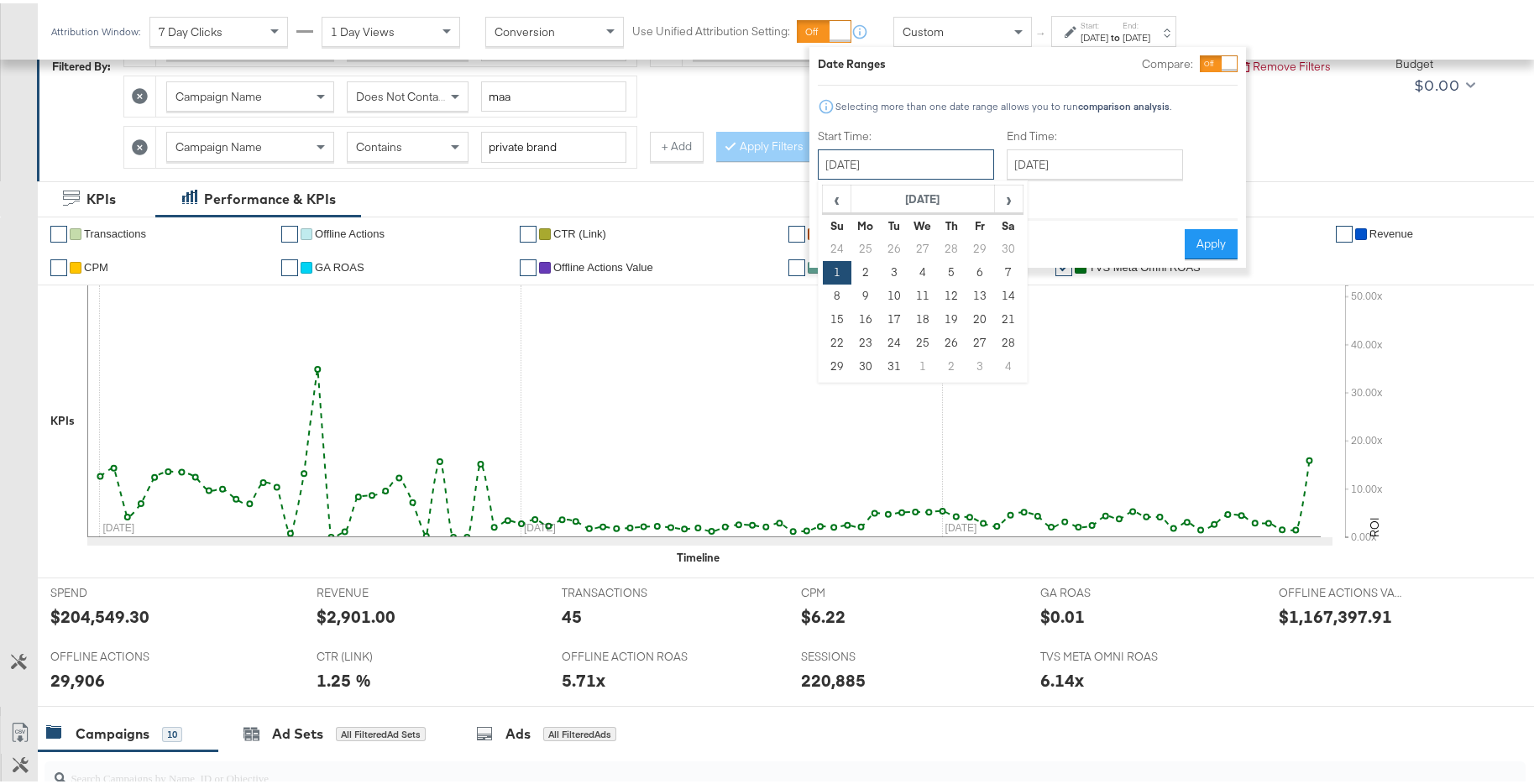
click at [948, 167] on input "[DATE]" at bounding box center [906, 161] width 176 height 30
click at [1008, 196] on span "›" at bounding box center [1009, 195] width 26 height 25
click at [926, 242] on td "1" at bounding box center [922, 245] width 29 height 23
type input "January 1st 2025"
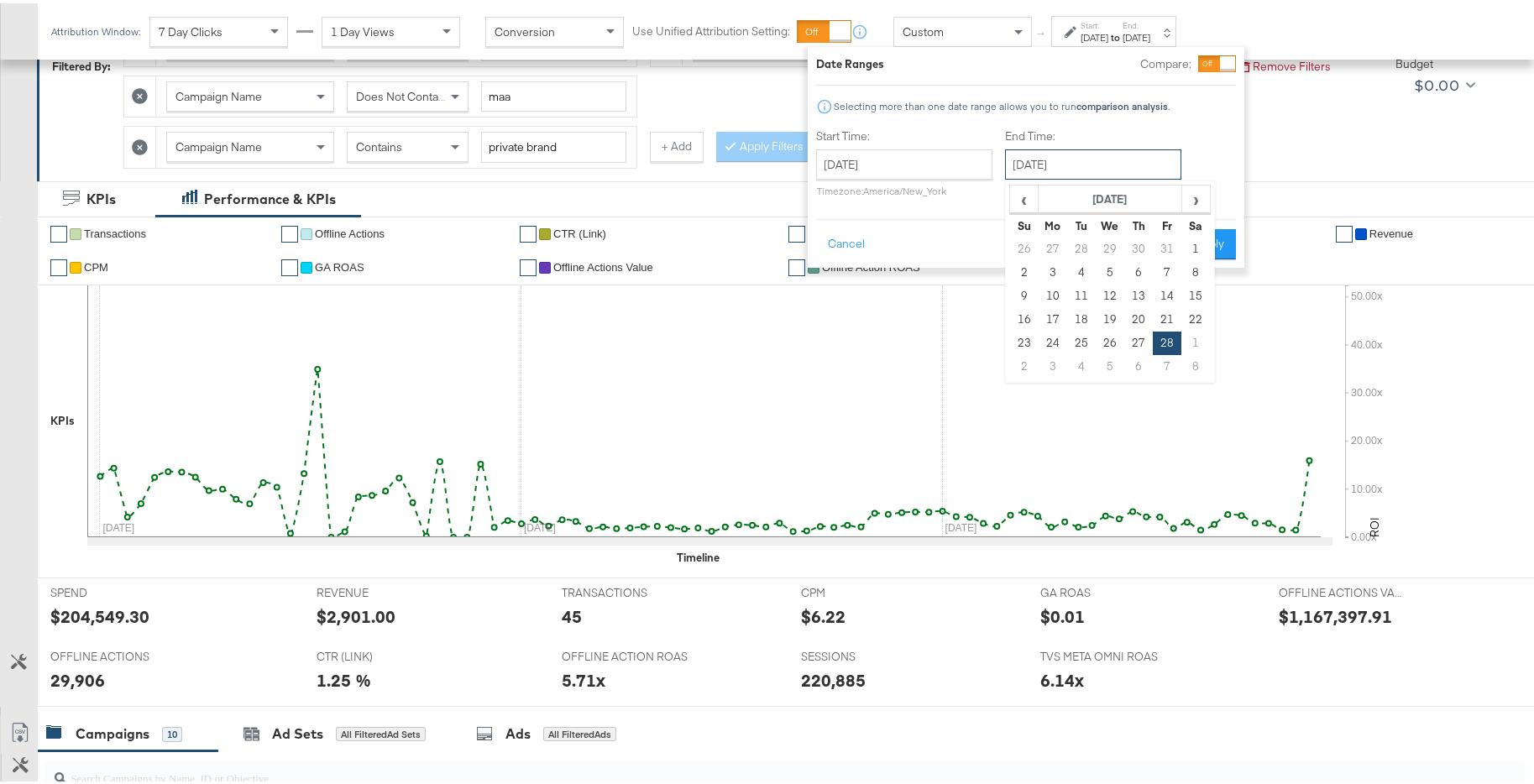
click at [1077, 165] on input "February 28th 2025" at bounding box center [1093, 161] width 176 height 30
click at [1185, 199] on span "›" at bounding box center [1196, 195] width 26 height 25
click at [1055, 364] on td "31" at bounding box center [1053, 363] width 29 height 23
type input "March 31st 2025"
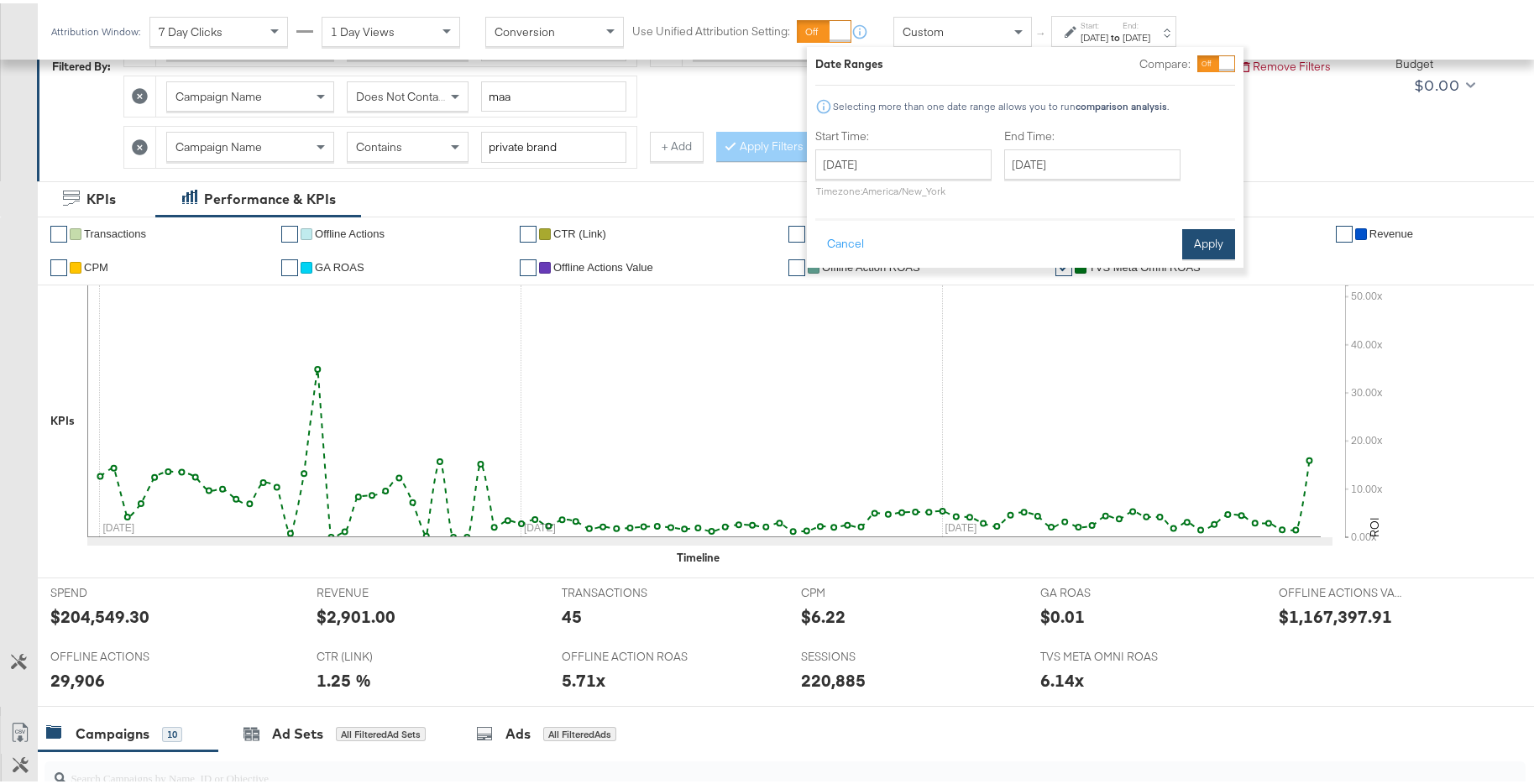
click at [1207, 244] on button "Apply" at bounding box center [1208, 241] width 53 height 30
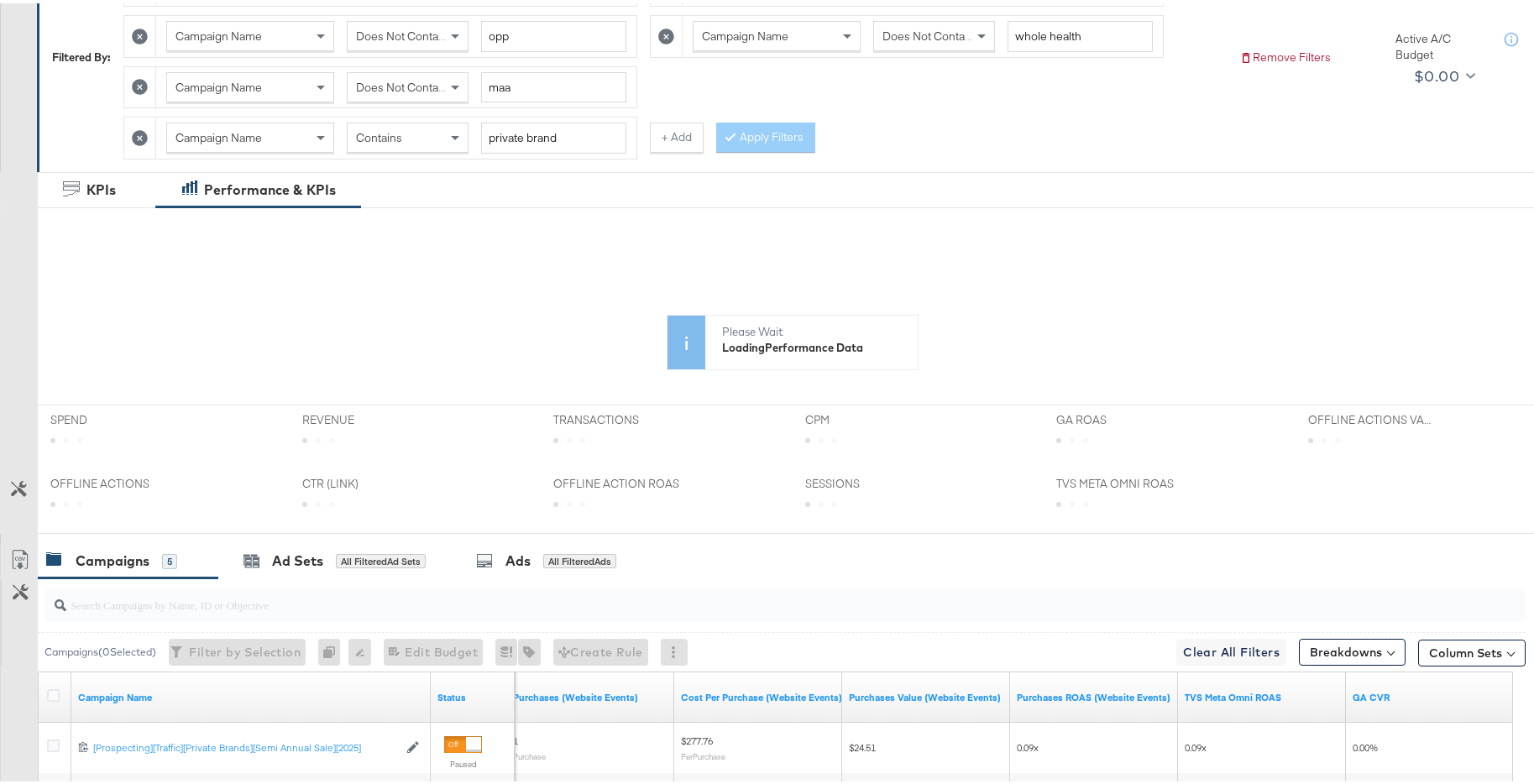
scroll to position [106, 0]
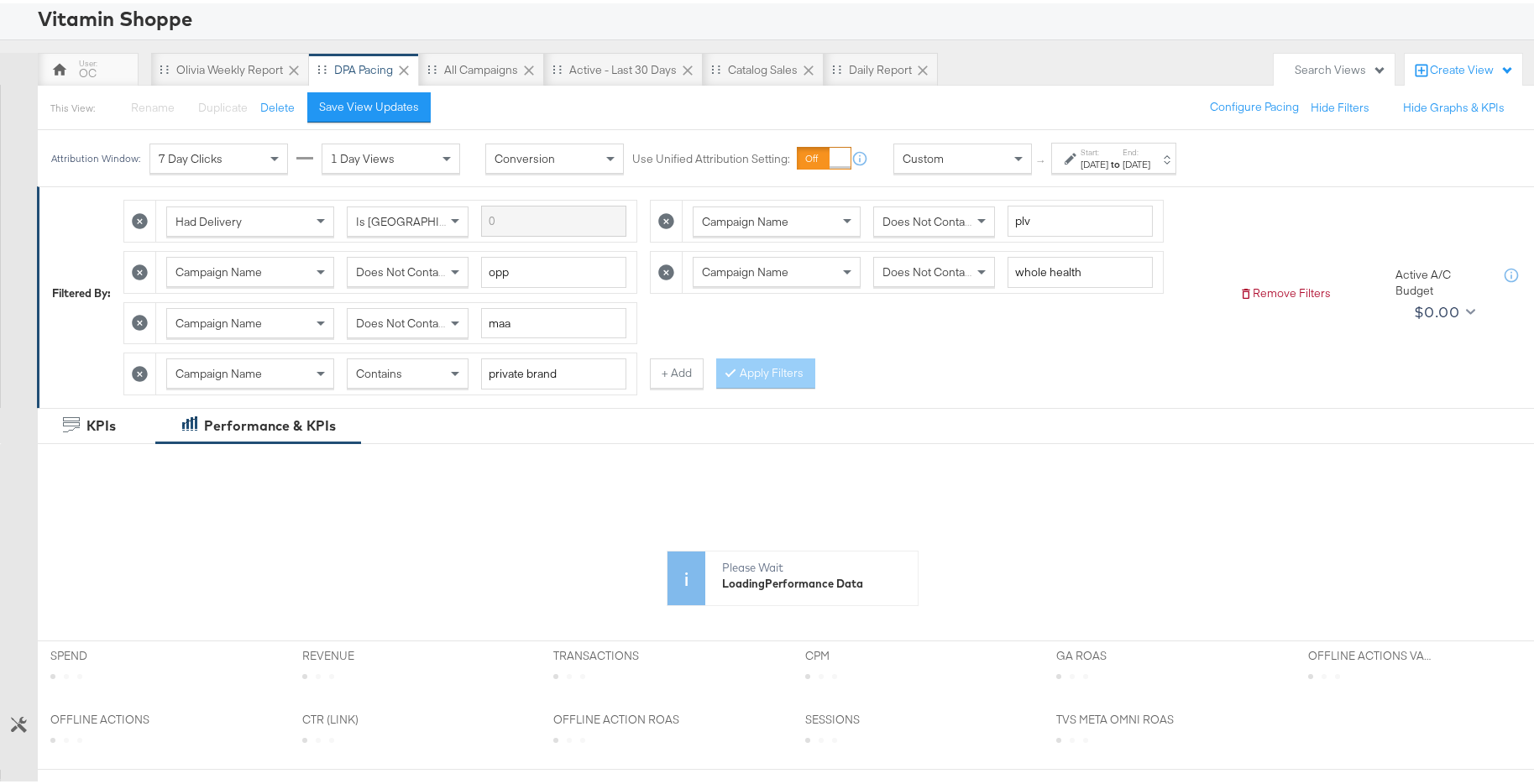
drag, startPoint x: 419, startPoint y: 389, endPoint x: 436, endPoint y: 397, distance: 18.8
click at [419, 389] on div "Campaign Name Contains private brand" at bounding box center [396, 370] width 480 height 41
click at [434, 376] on div "Contains" at bounding box center [408, 370] width 120 height 28
click at [747, 377] on button "Apply Filters" at bounding box center [765, 370] width 99 height 30
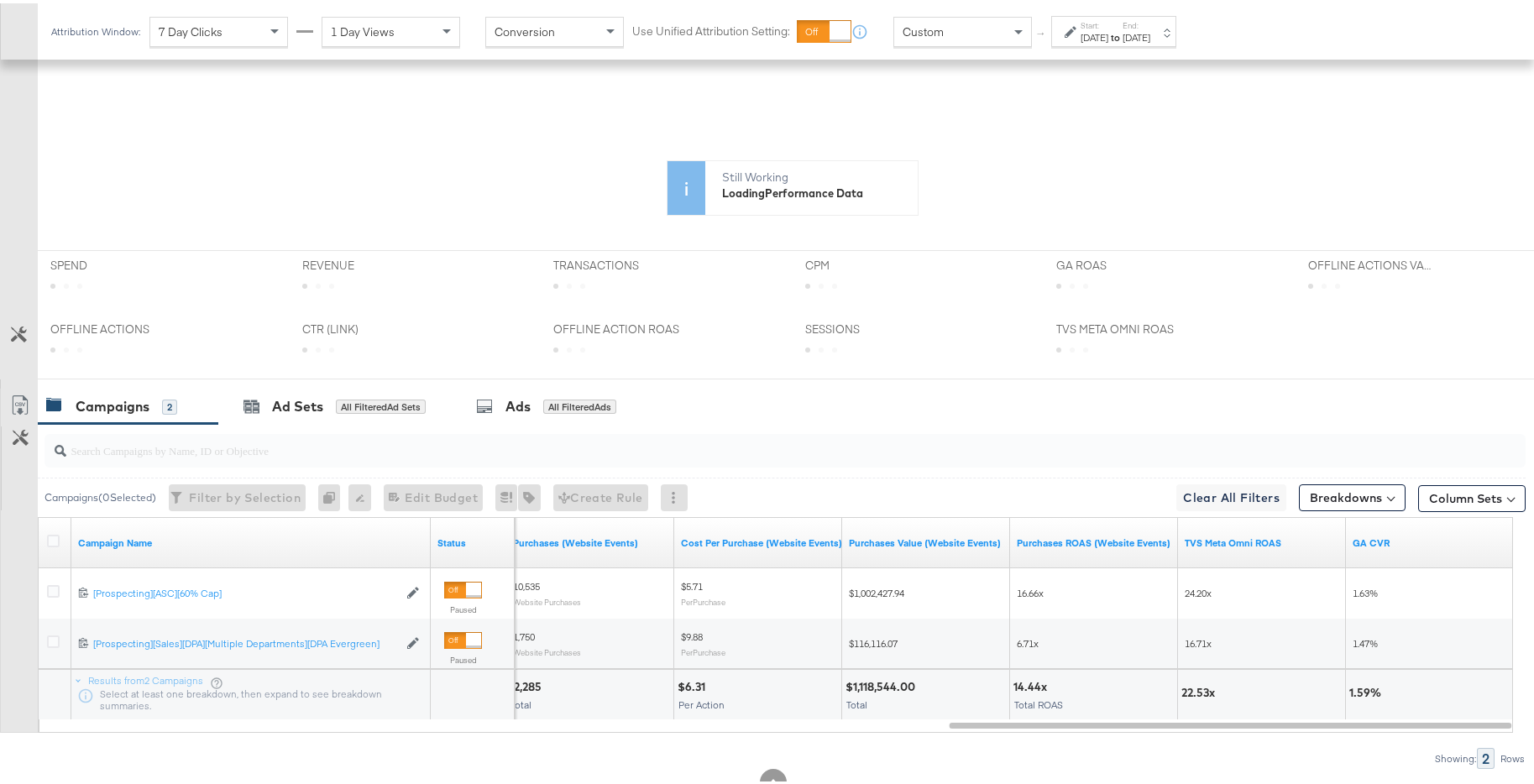
scroll to position [409, 0]
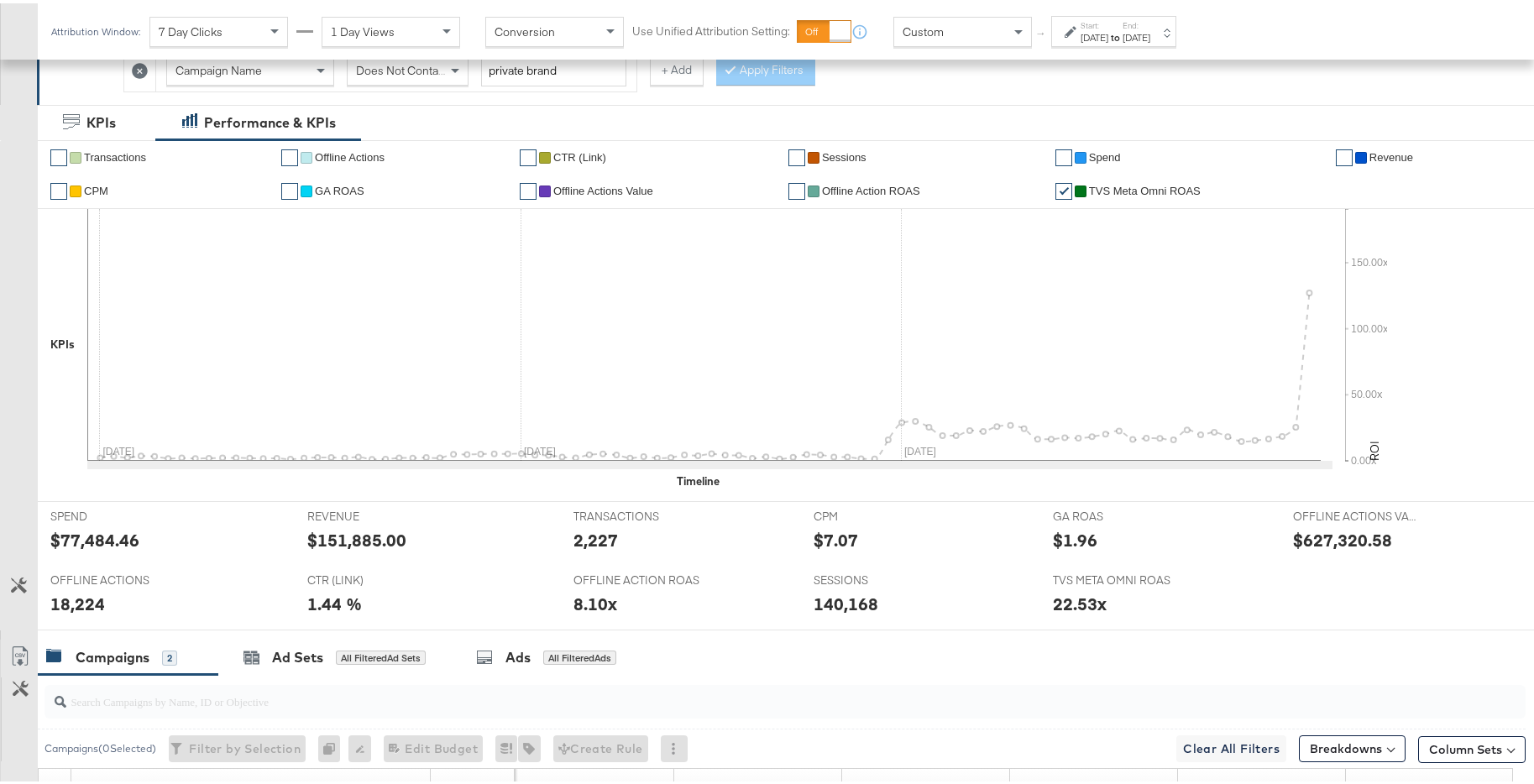
click at [290, 188] on link "✔" at bounding box center [289, 187] width 16 height 16
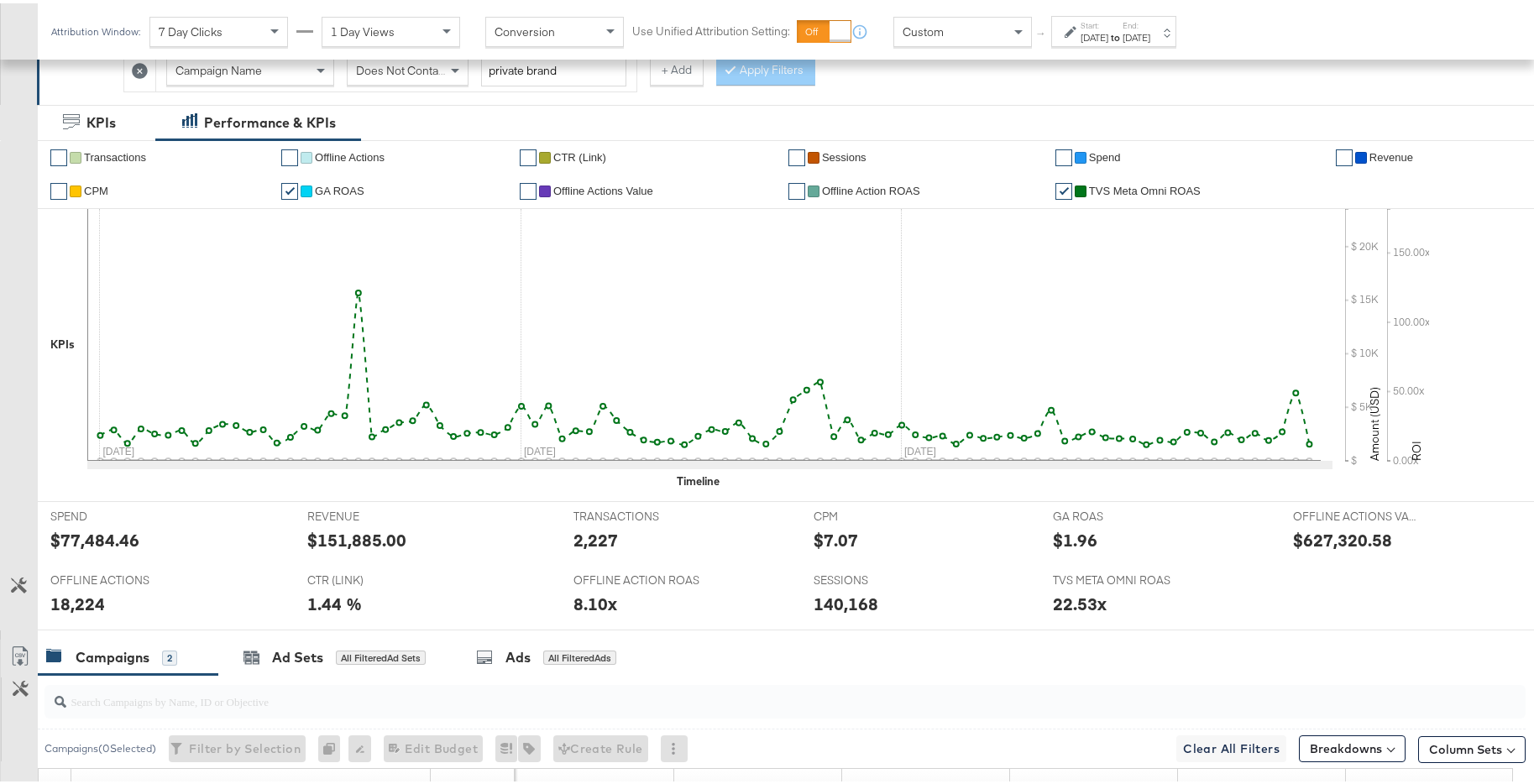
click at [1057, 184] on link "✔" at bounding box center [1063, 187] width 16 height 16
